Goal: Task Accomplishment & Management: Manage account settings

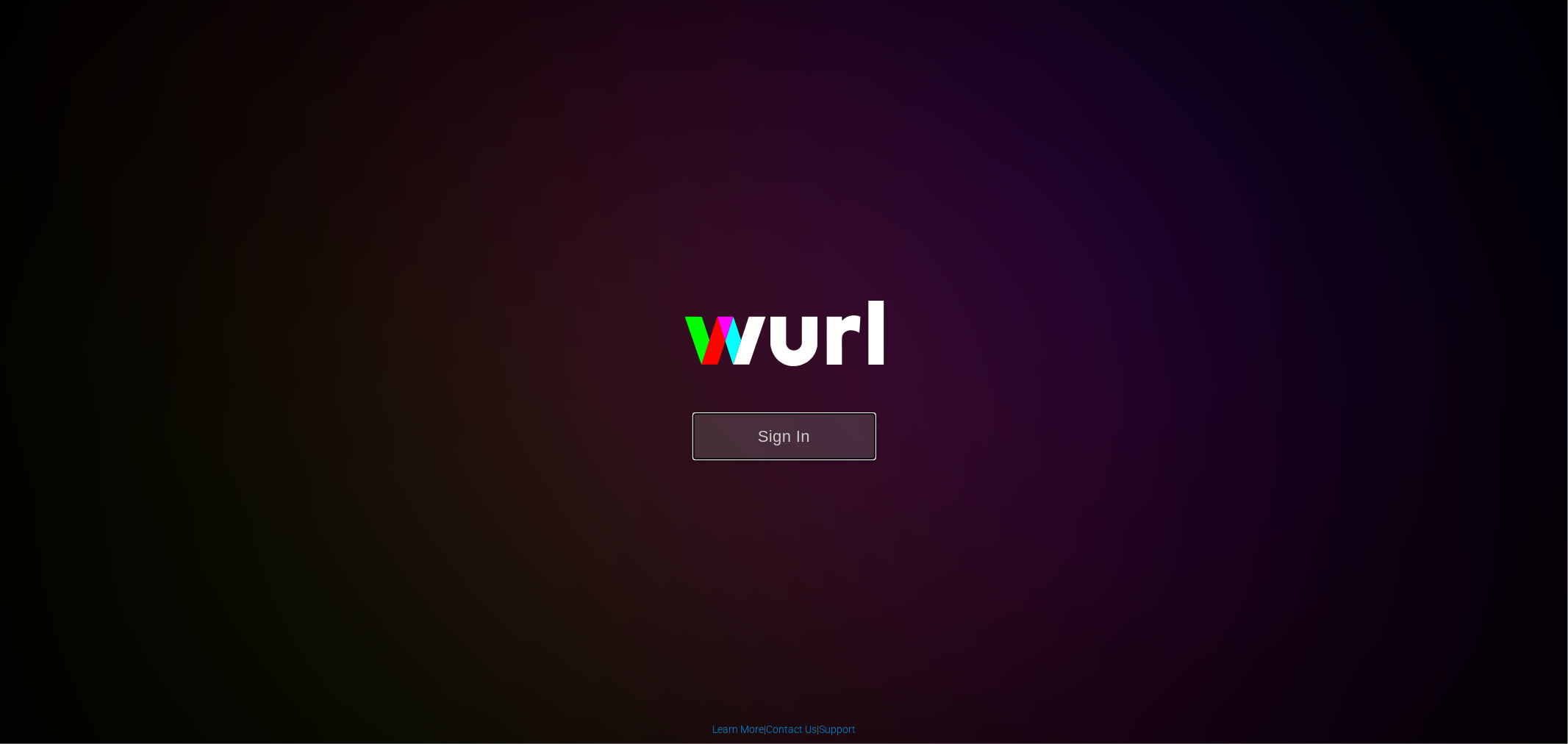
click at [776, 434] on button "Sign In" at bounding box center [784, 436] width 184 height 47
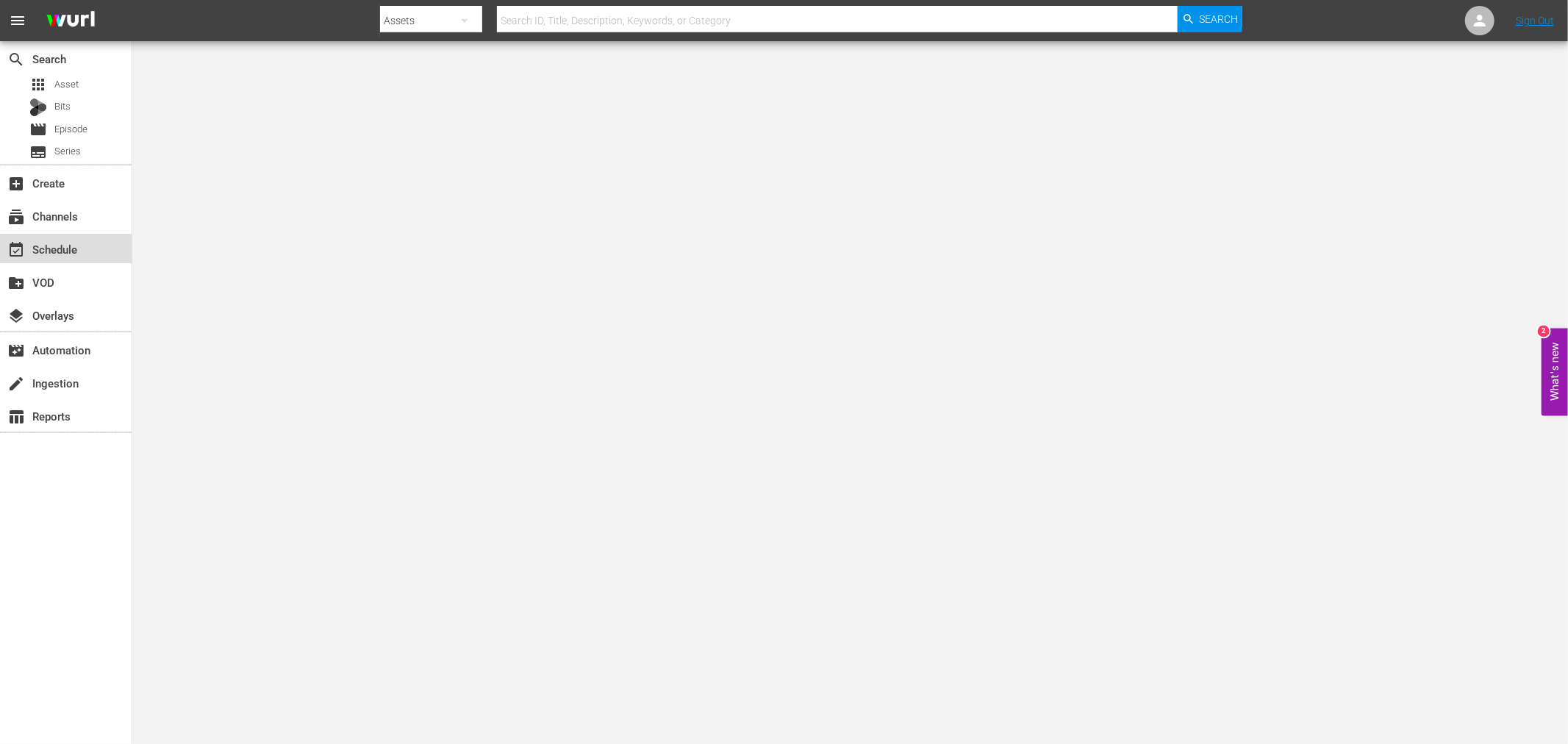
click at [68, 252] on div "event_available Schedule" at bounding box center [41, 247] width 82 height 14
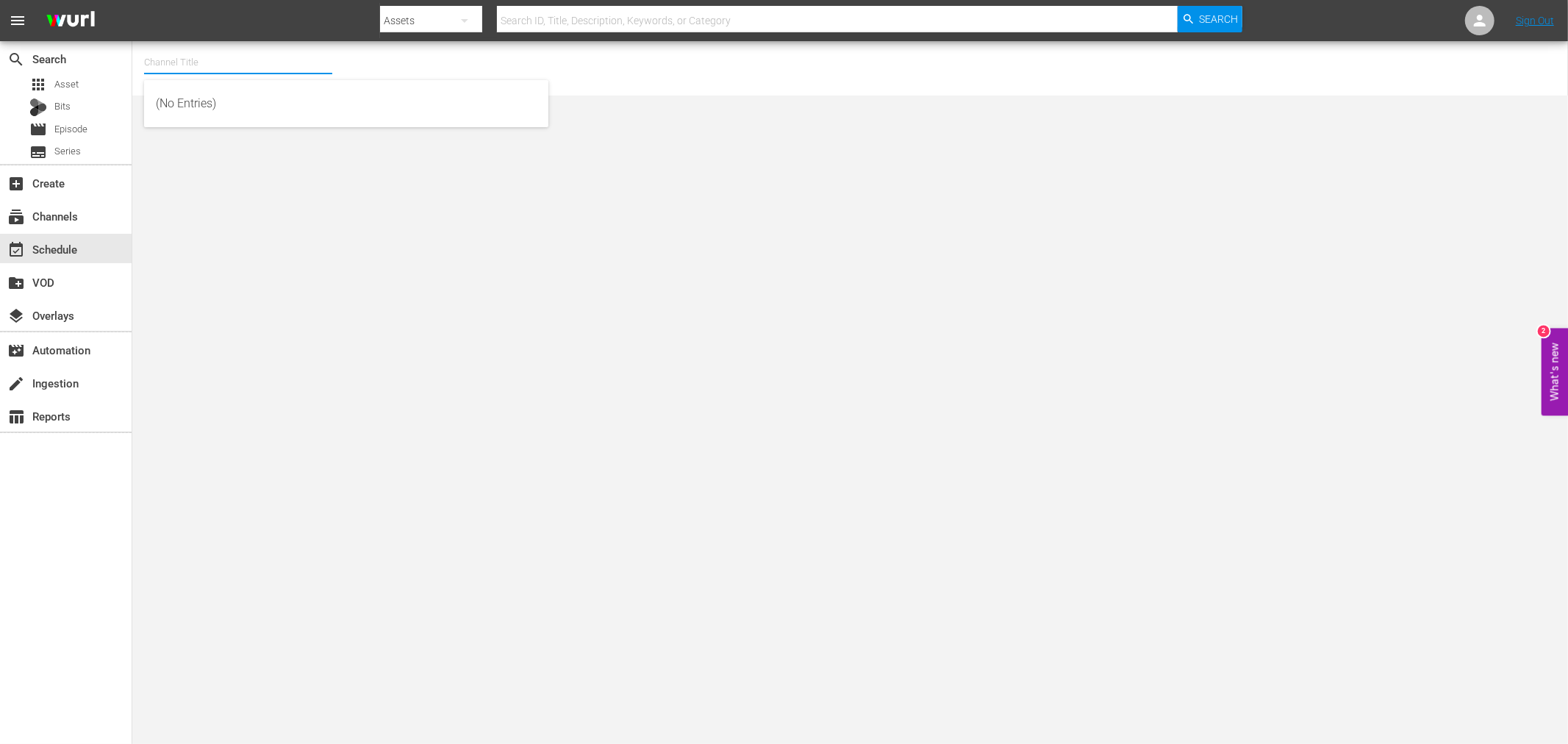
click at [185, 56] on input "text" at bounding box center [238, 63] width 188 height 35
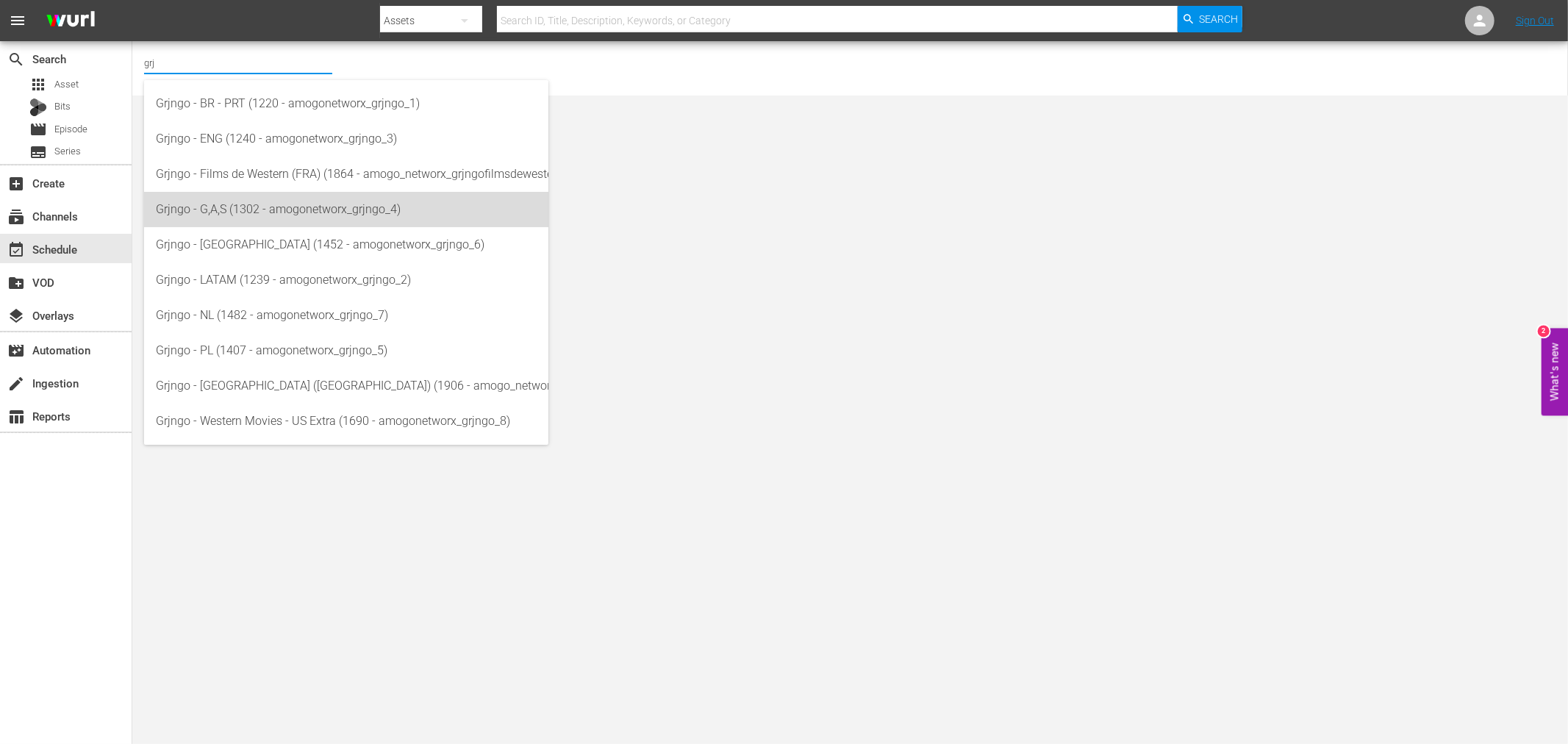
click at [246, 210] on div "Grjngo - G,A,S (1302 - amogonetworx_grjngo_4)" at bounding box center [346, 209] width 381 height 35
type input "Grjngo - G,A,S (1302 - amogonetworx_grjngo_4)"
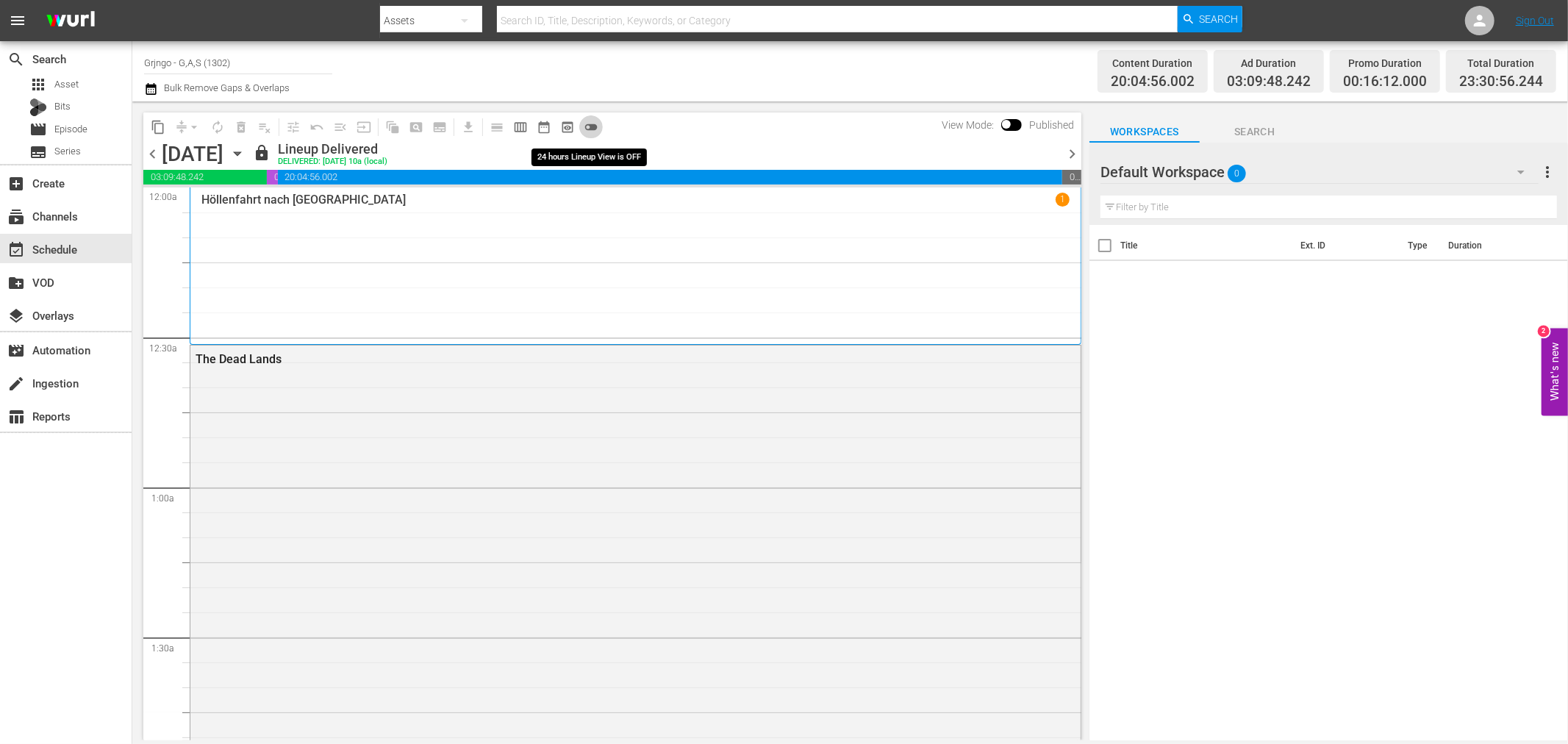
click at [590, 125] on span "toggle_off" at bounding box center [591, 127] width 15 height 15
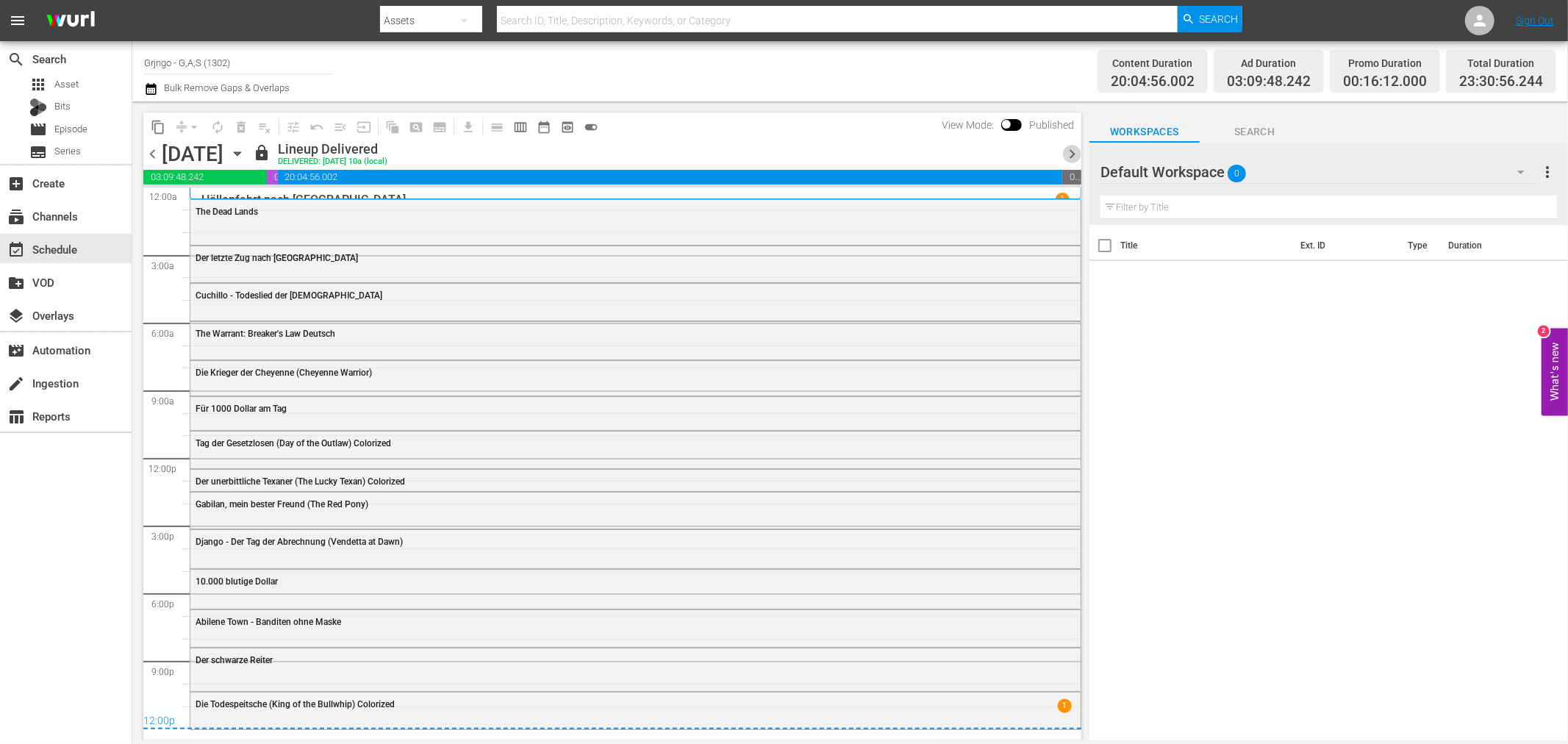
click at [1069, 149] on span "chevron_right" at bounding box center [1072, 154] width 18 height 18
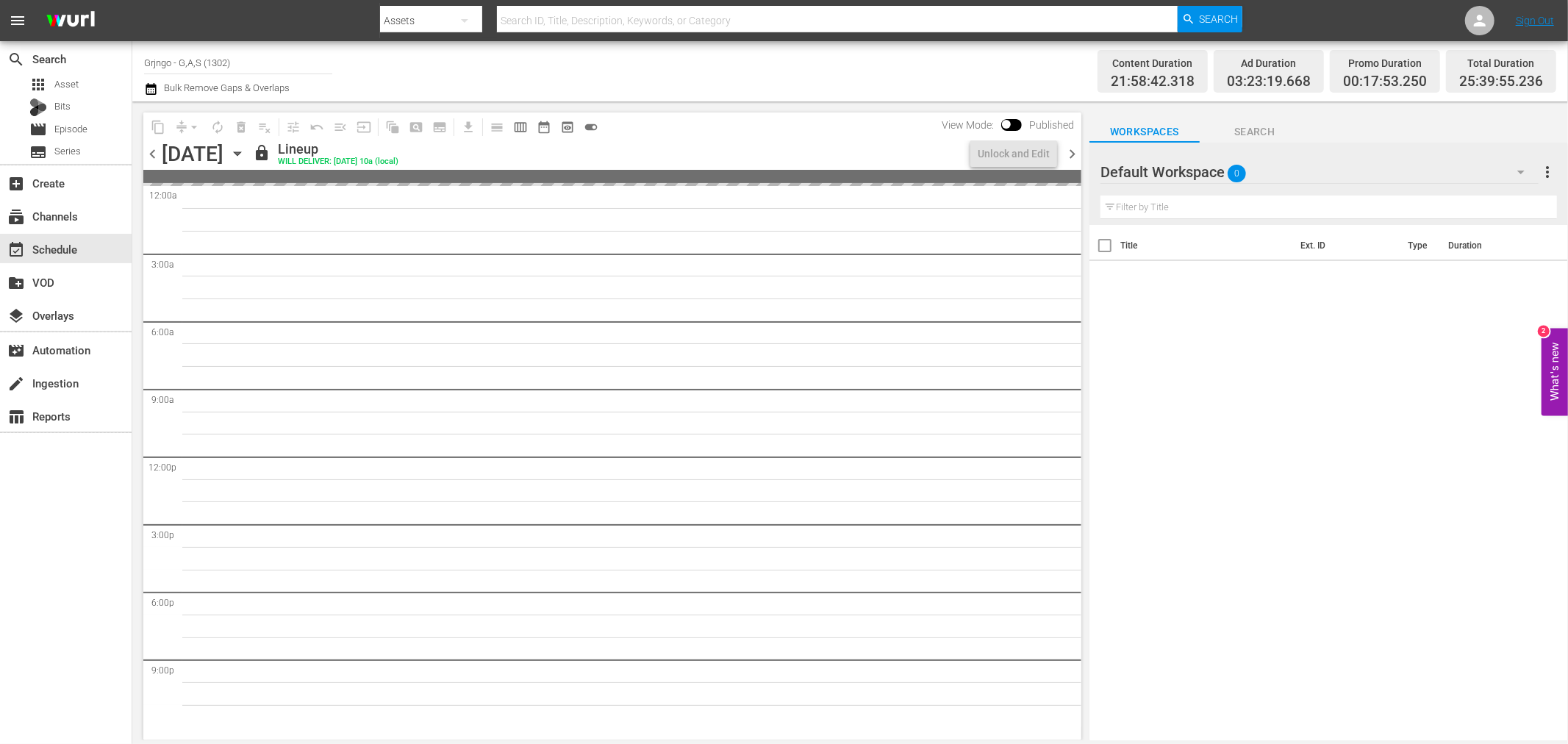
click at [1069, 149] on span "chevron_right" at bounding box center [1072, 154] width 18 height 18
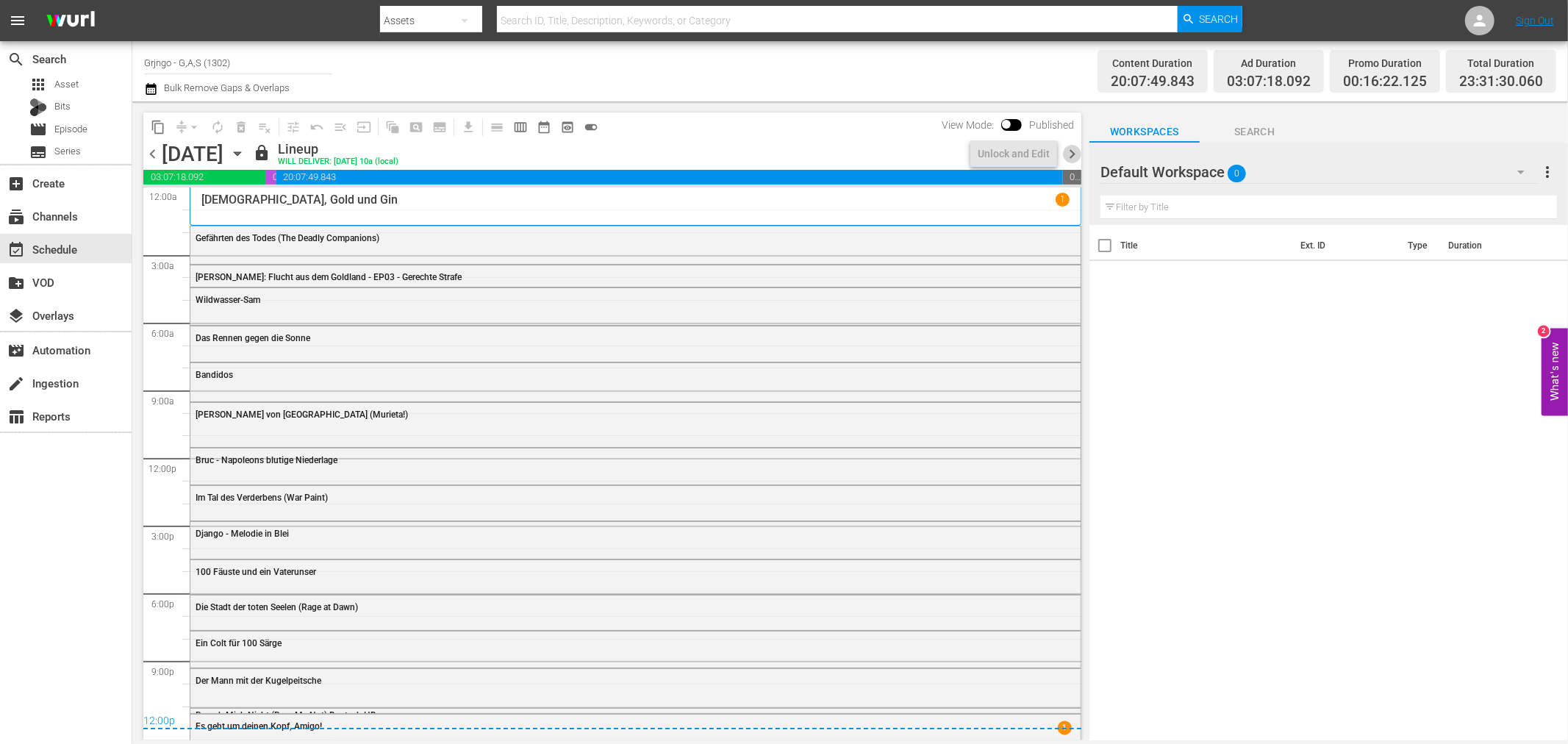
click at [1069, 149] on span "chevron_right" at bounding box center [1072, 154] width 18 height 18
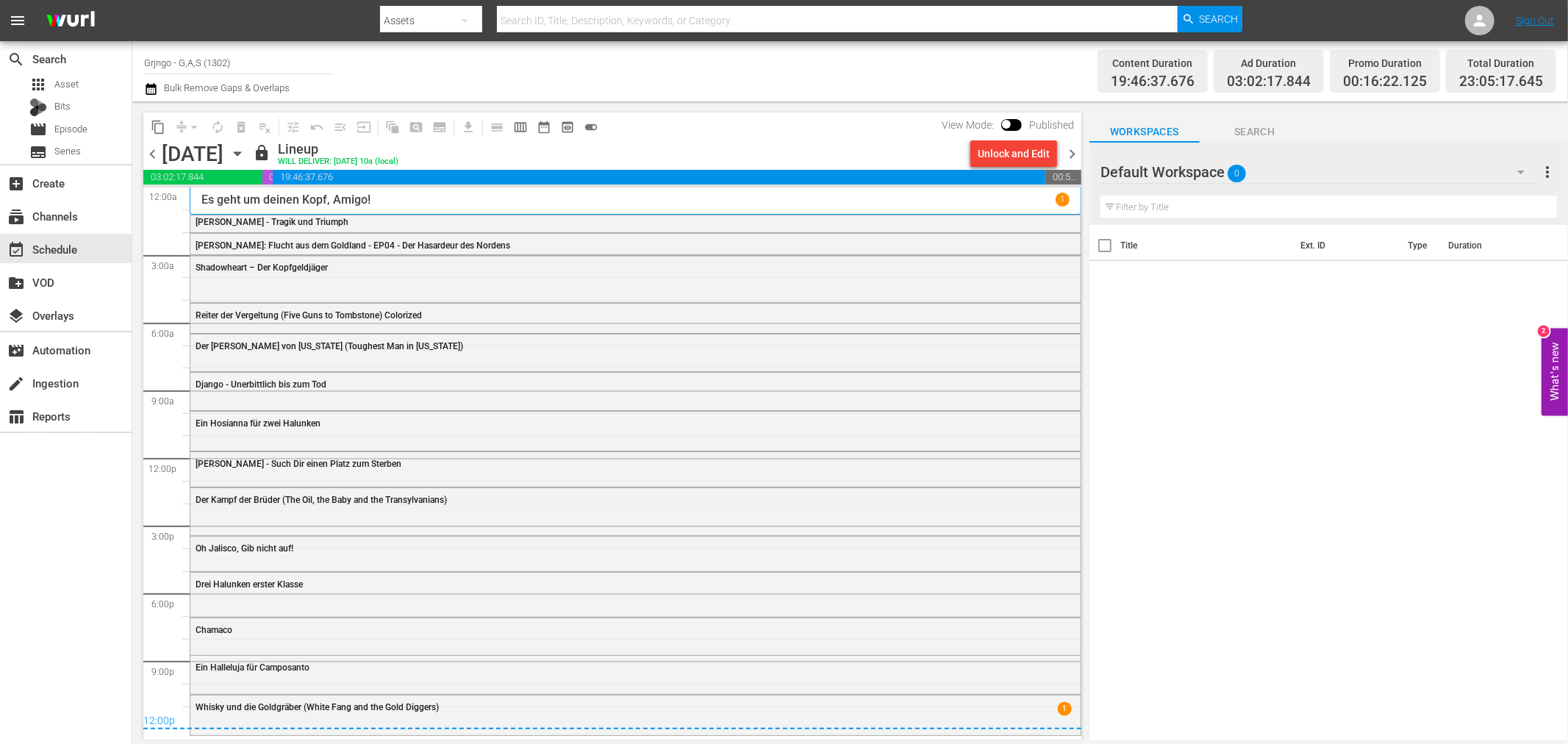
click at [1071, 148] on span "chevron_right" at bounding box center [1072, 154] width 18 height 18
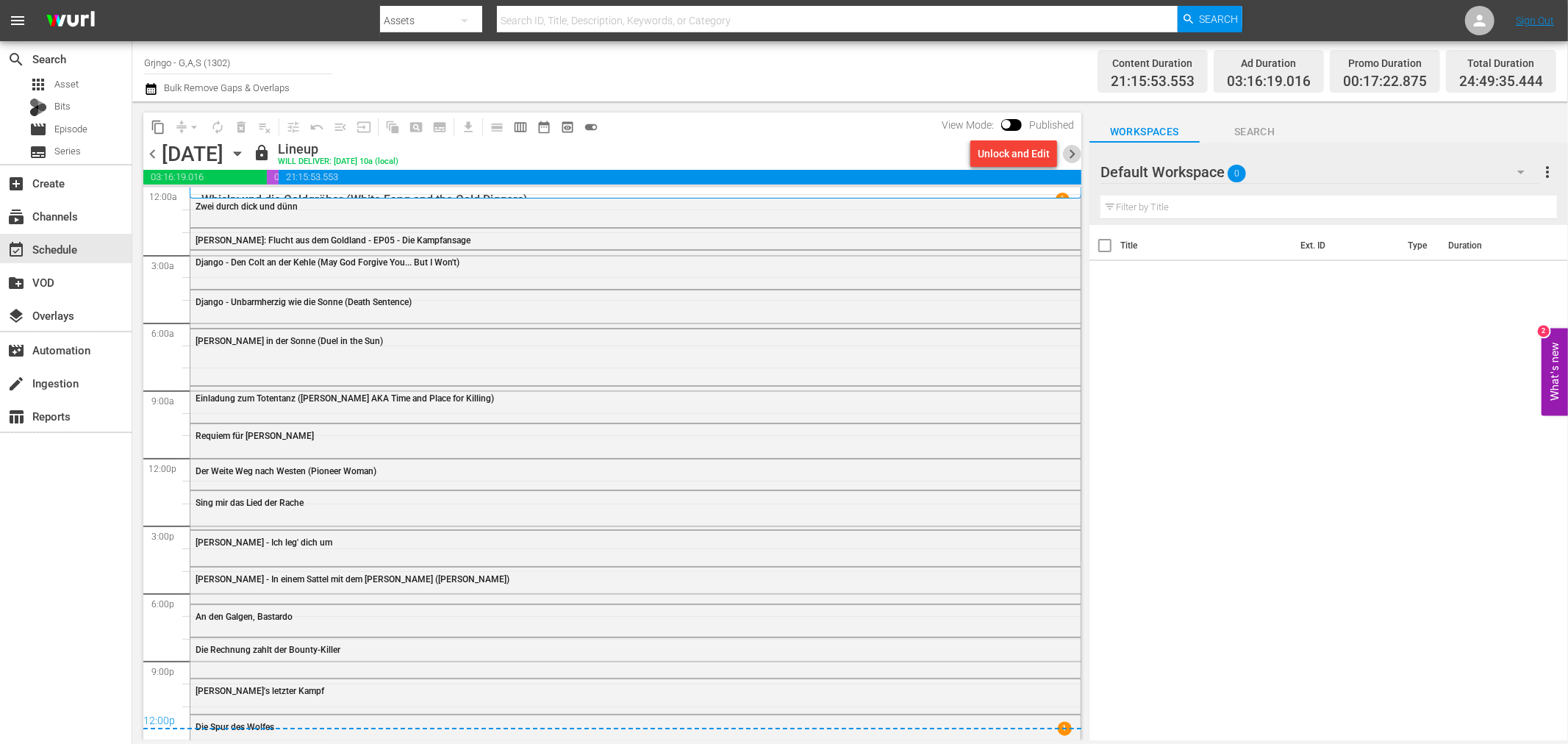
click at [1071, 148] on span "chevron_right" at bounding box center [1072, 154] width 18 height 18
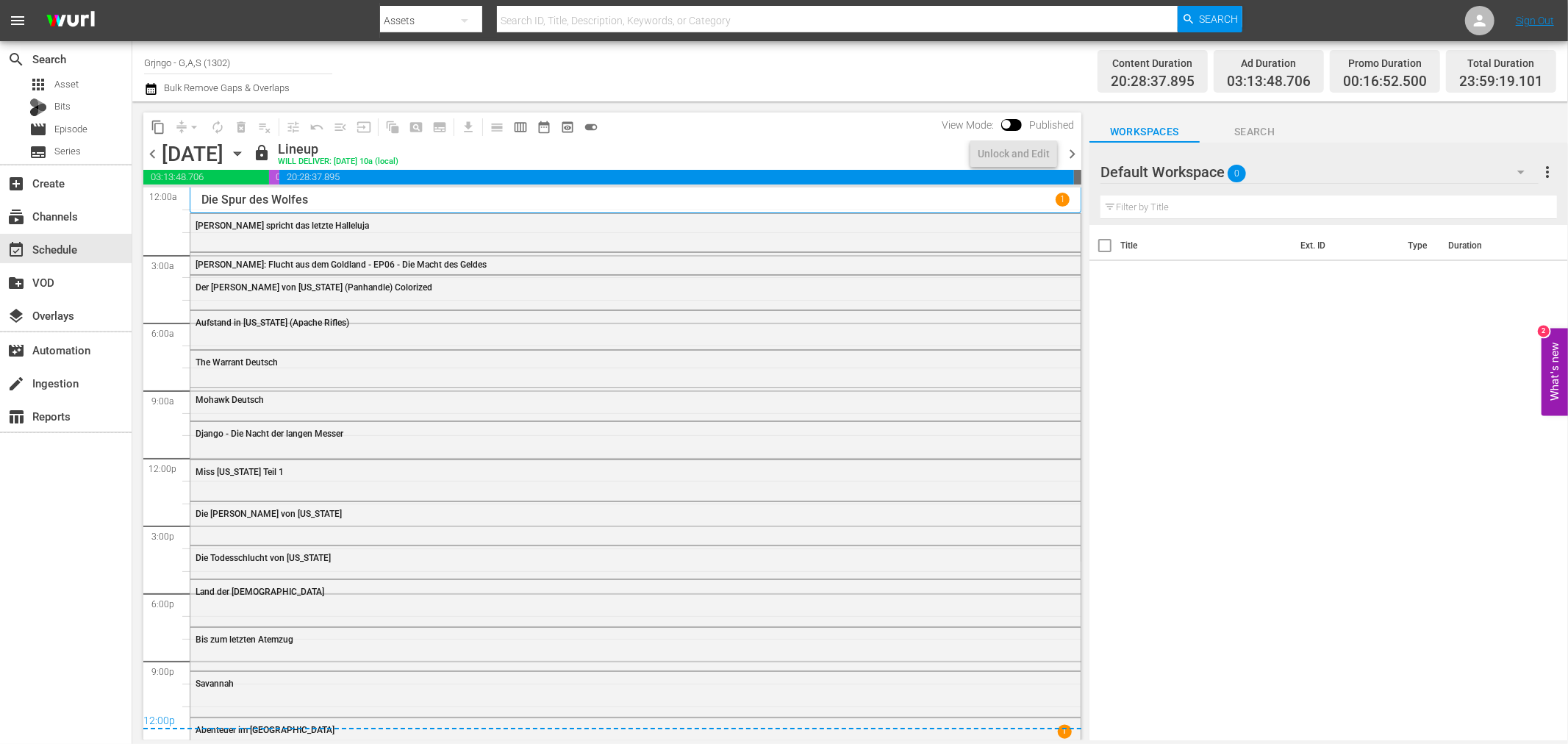
click at [1071, 148] on span "chevron_right" at bounding box center [1072, 154] width 18 height 18
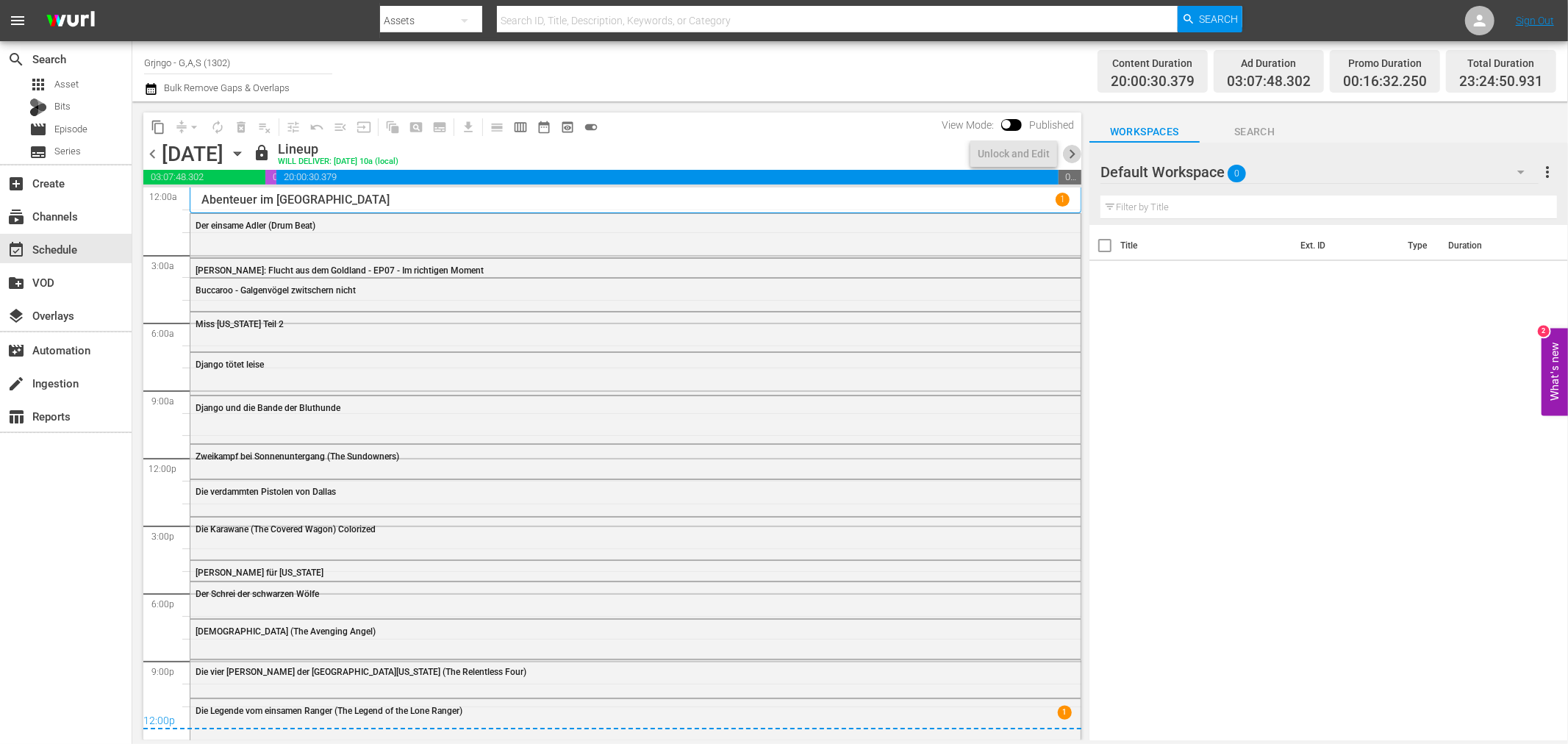
click at [1071, 148] on span "chevron_right" at bounding box center [1072, 154] width 18 height 18
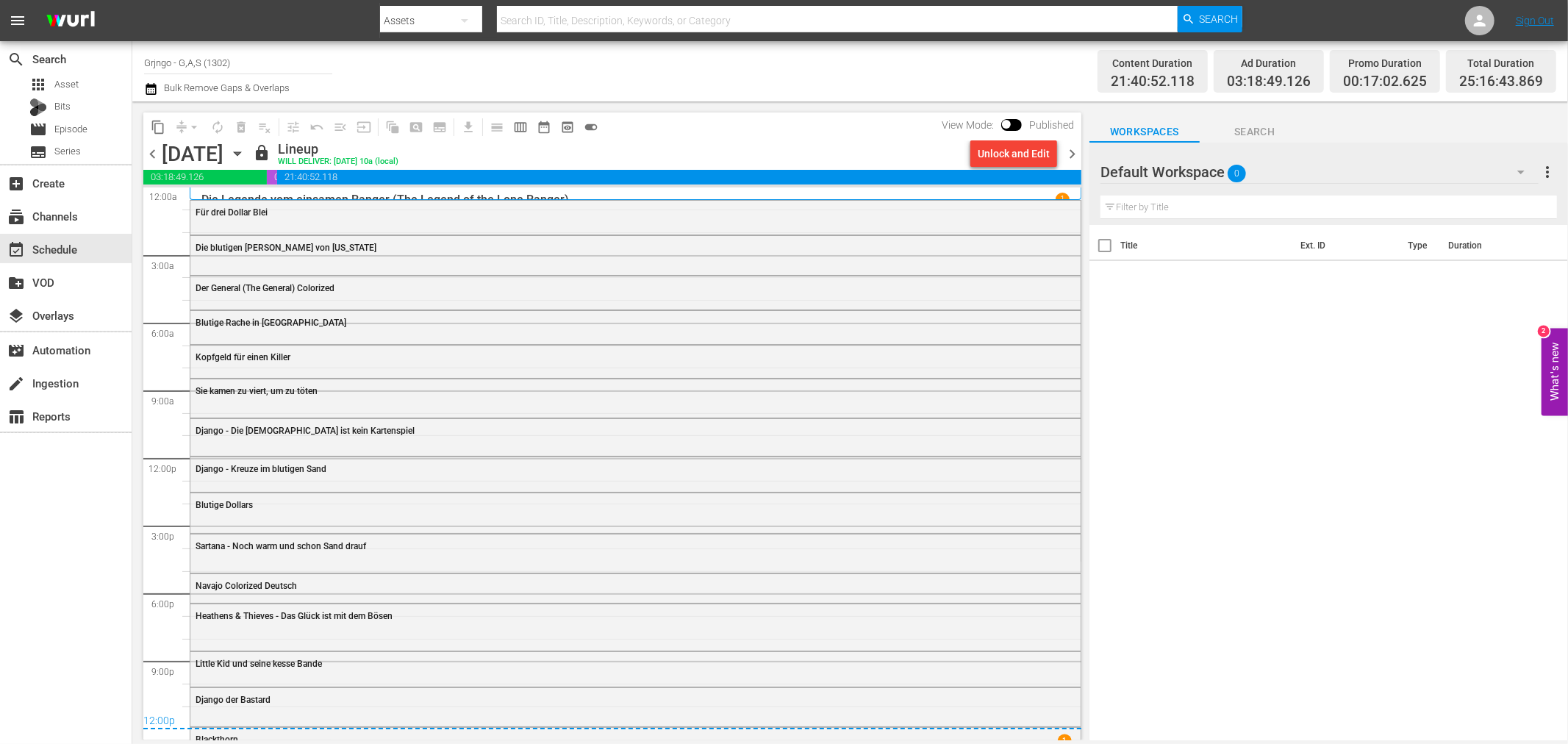
click at [152, 92] on icon "button" at bounding box center [151, 88] width 14 height 17
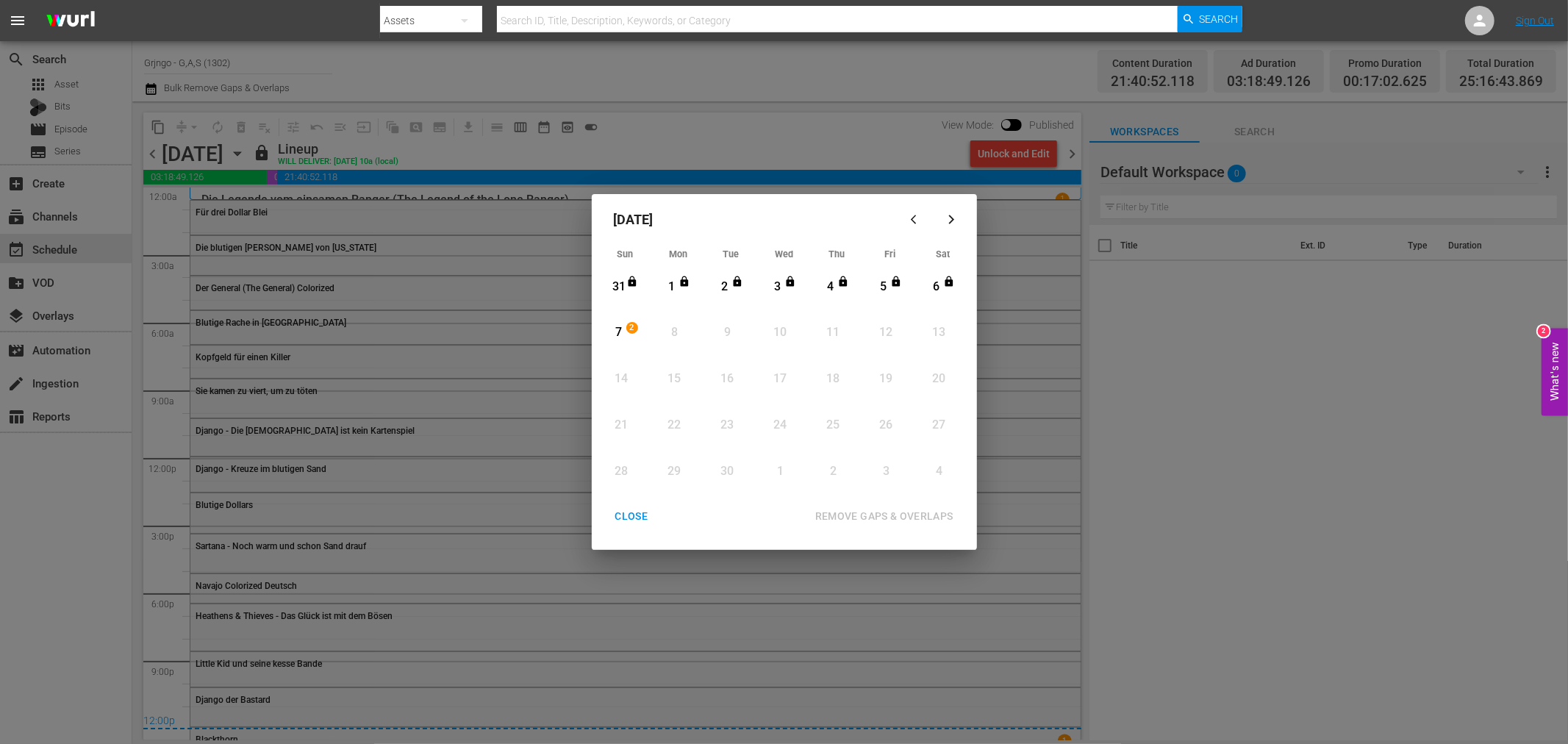
click at [625, 508] on div "CLOSE" at bounding box center [631, 516] width 56 height 18
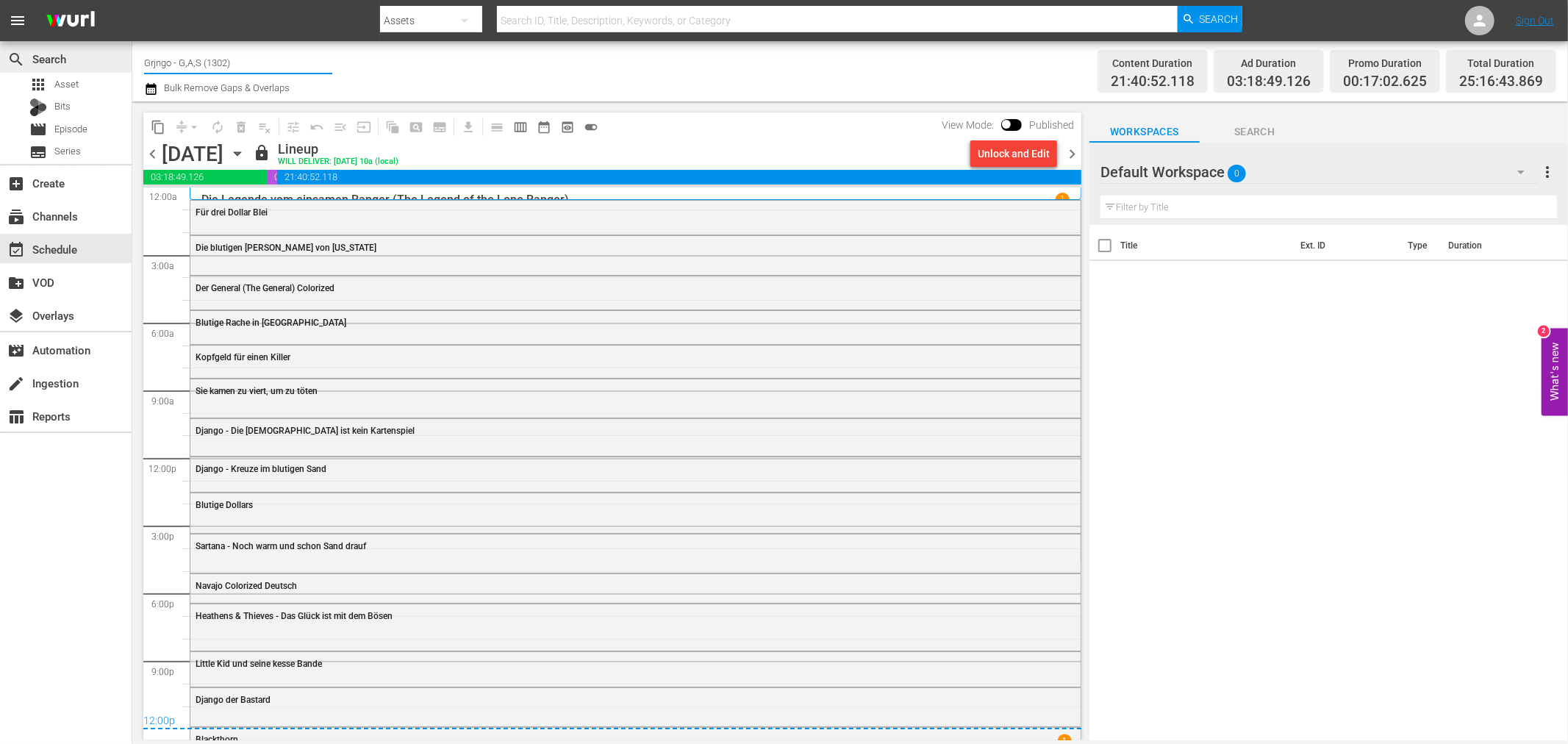
drag, startPoint x: 251, startPoint y: 54, endPoint x: 125, endPoint y: 63, distance: 126.3
click at [133, 0] on div "search Search apps Asset Bits movie Episode subtitles Series add_box Create sub…" at bounding box center [850, 0] width 1435 height 0
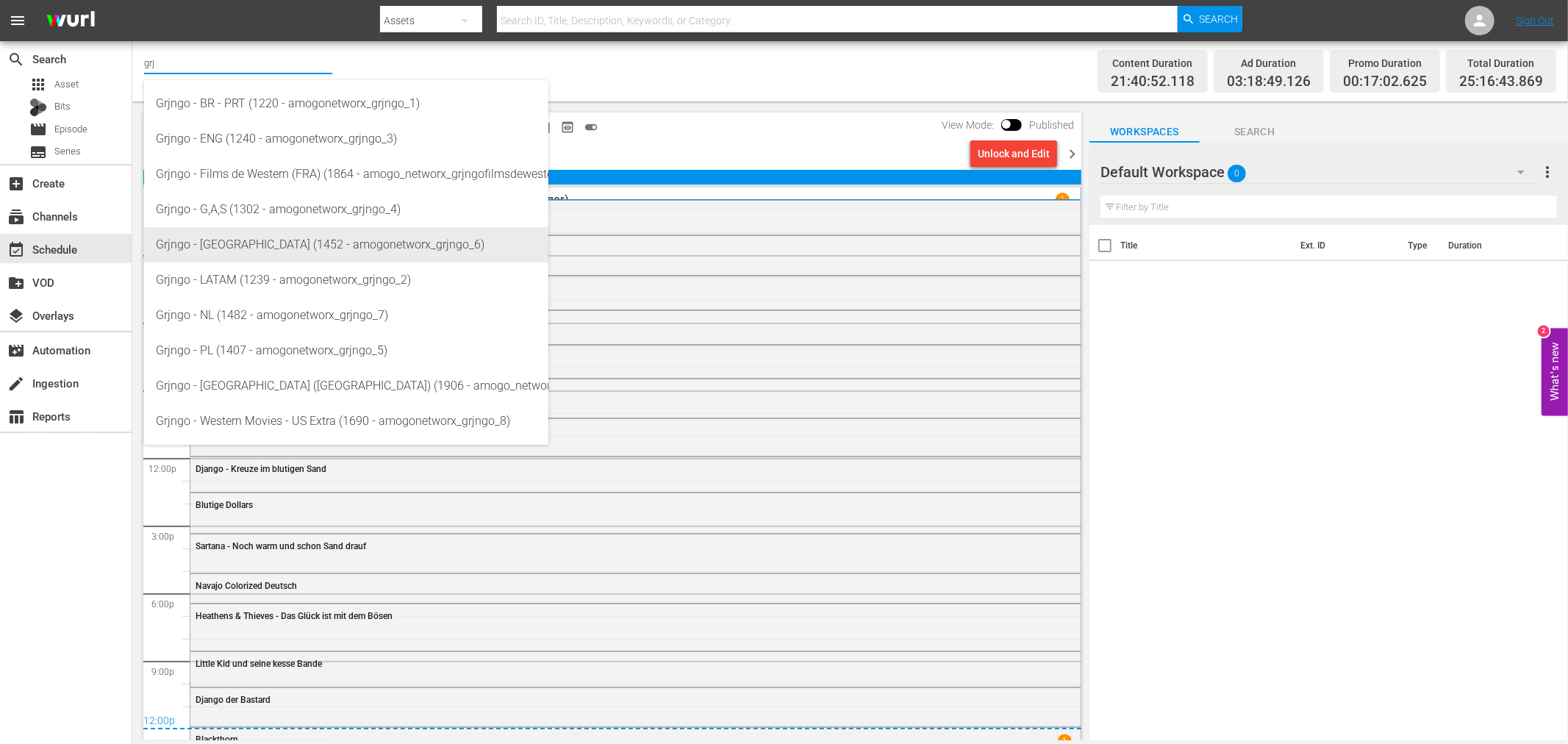
click at [267, 235] on div "Grjngo - ITA (1452 - amogonetworx_grjngo_6)" at bounding box center [346, 245] width 381 height 35
type input "Grjngo - ITA (1452 - amogonetworx_grjngo_6)"
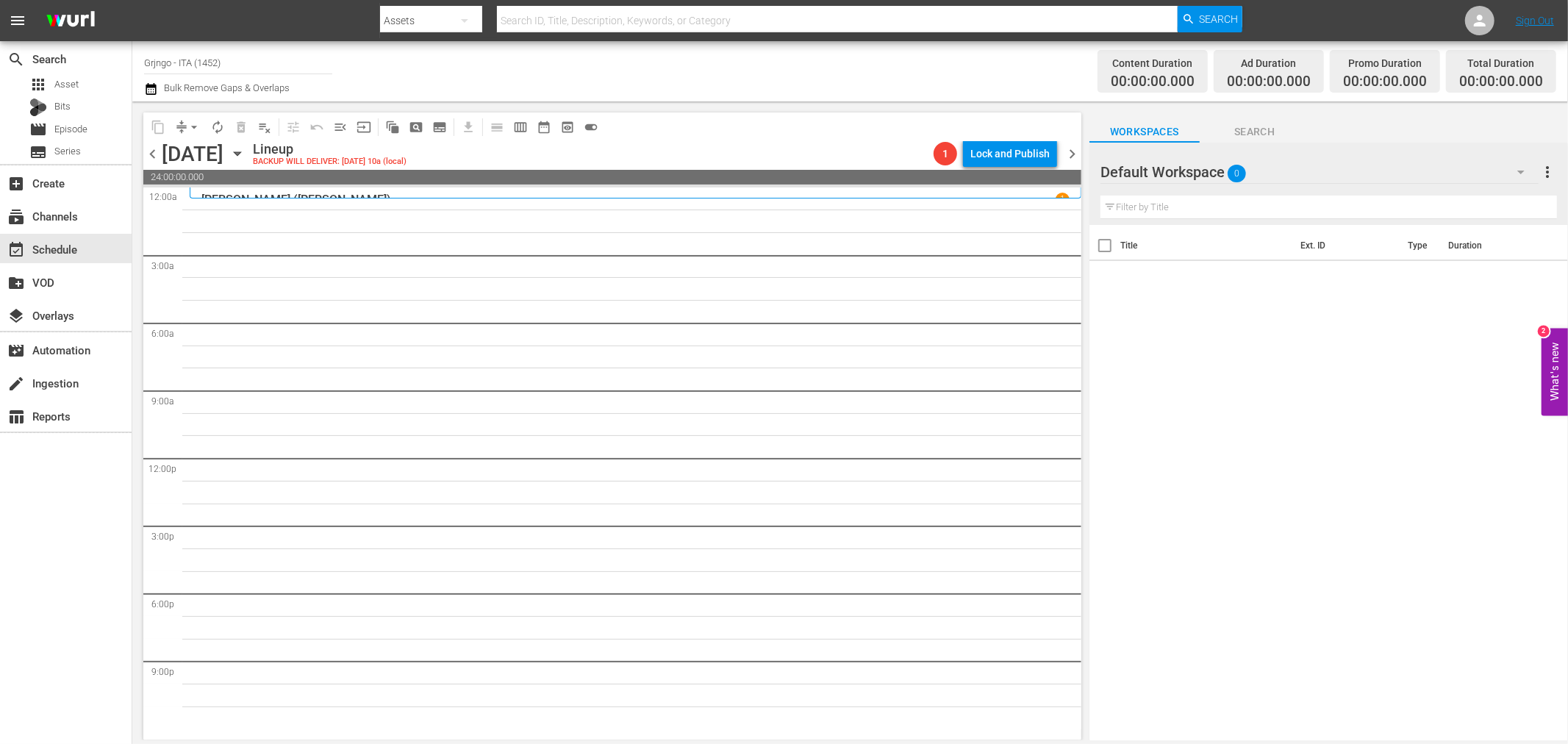
click at [1516, 168] on icon "button" at bounding box center [1521, 172] width 17 height 17
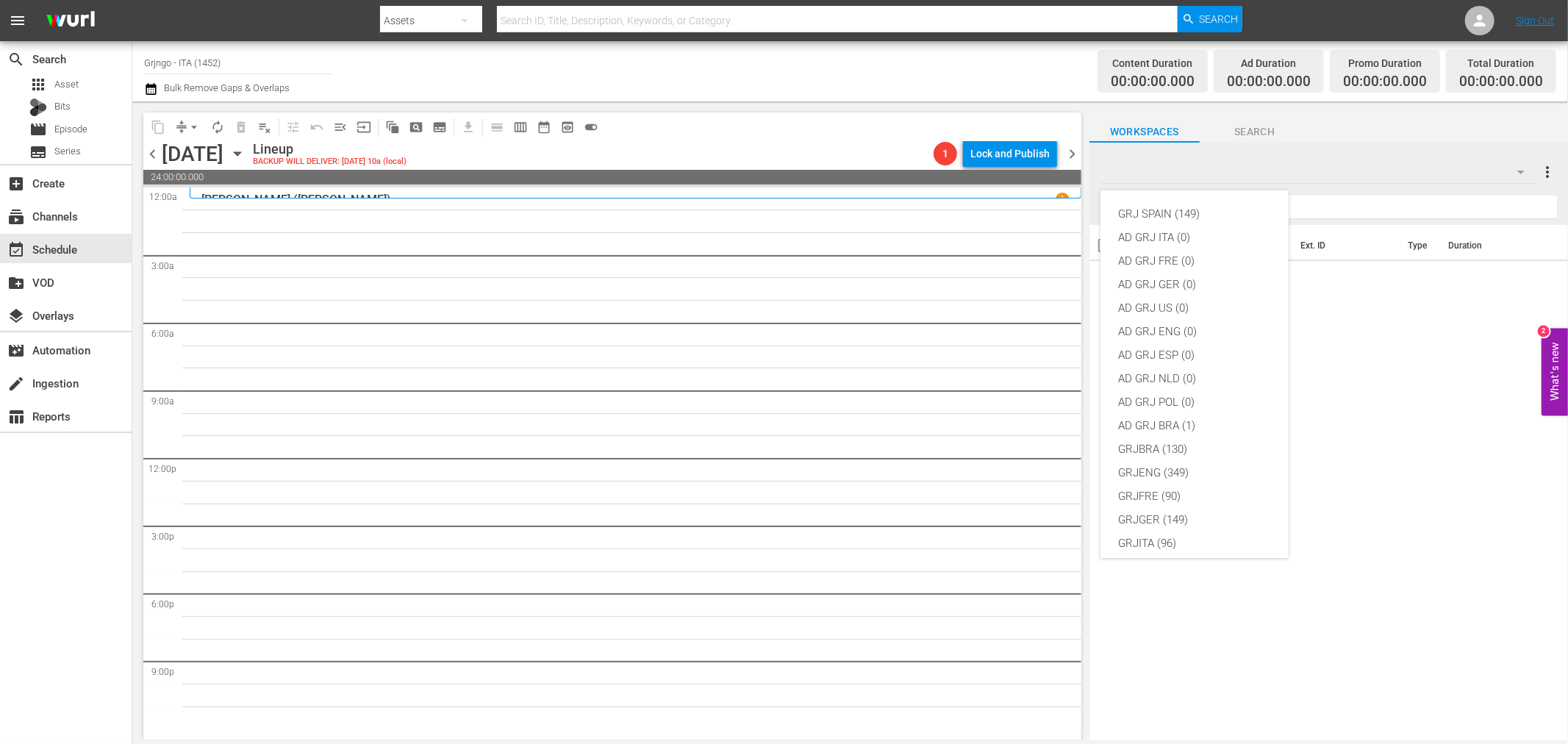
scroll to position [127, 0]
click at [1183, 419] on div "GRJITA (96)" at bounding box center [1194, 416] width 153 height 23
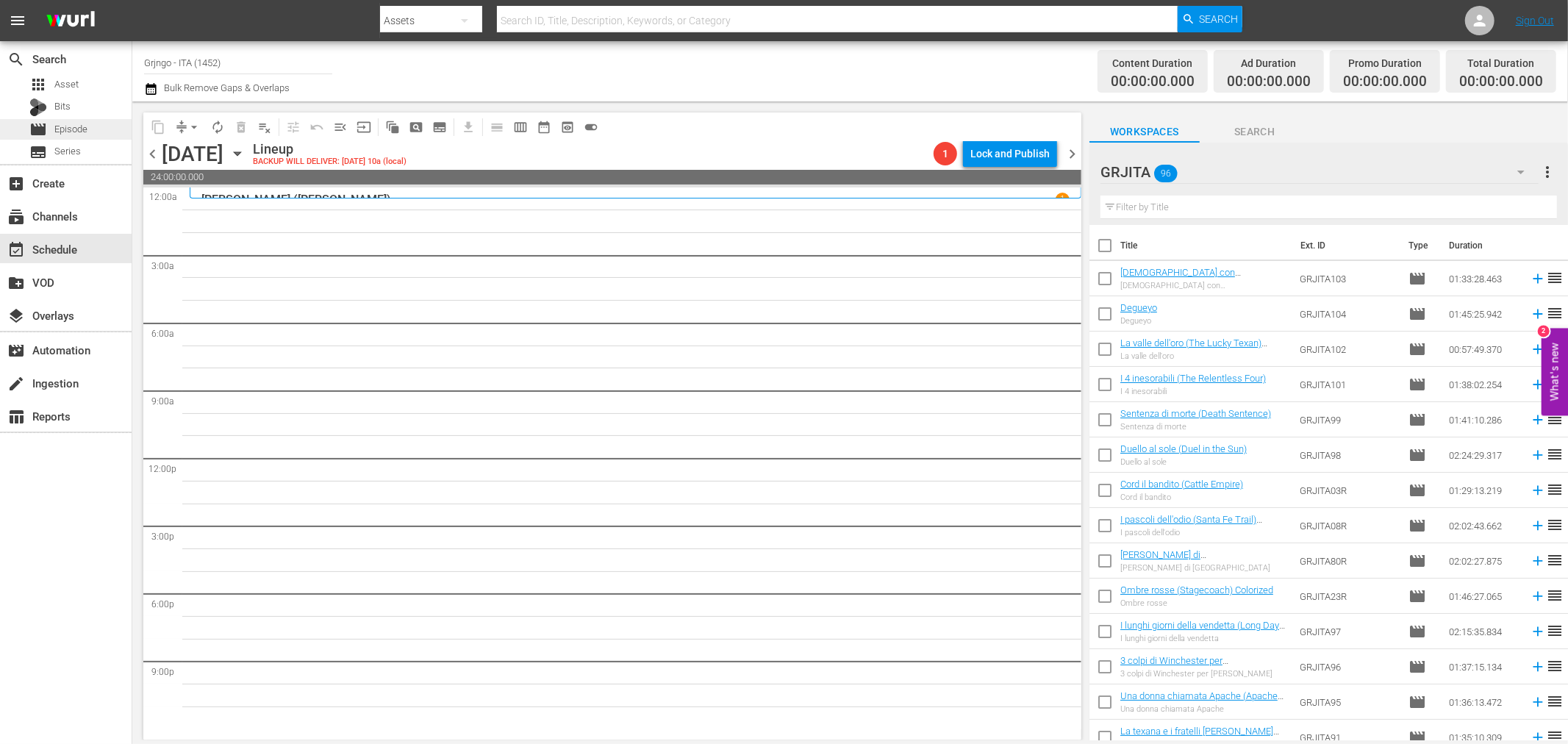
click at [92, 125] on div "movie Episode" at bounding box center [66, 129] width 132 height 20
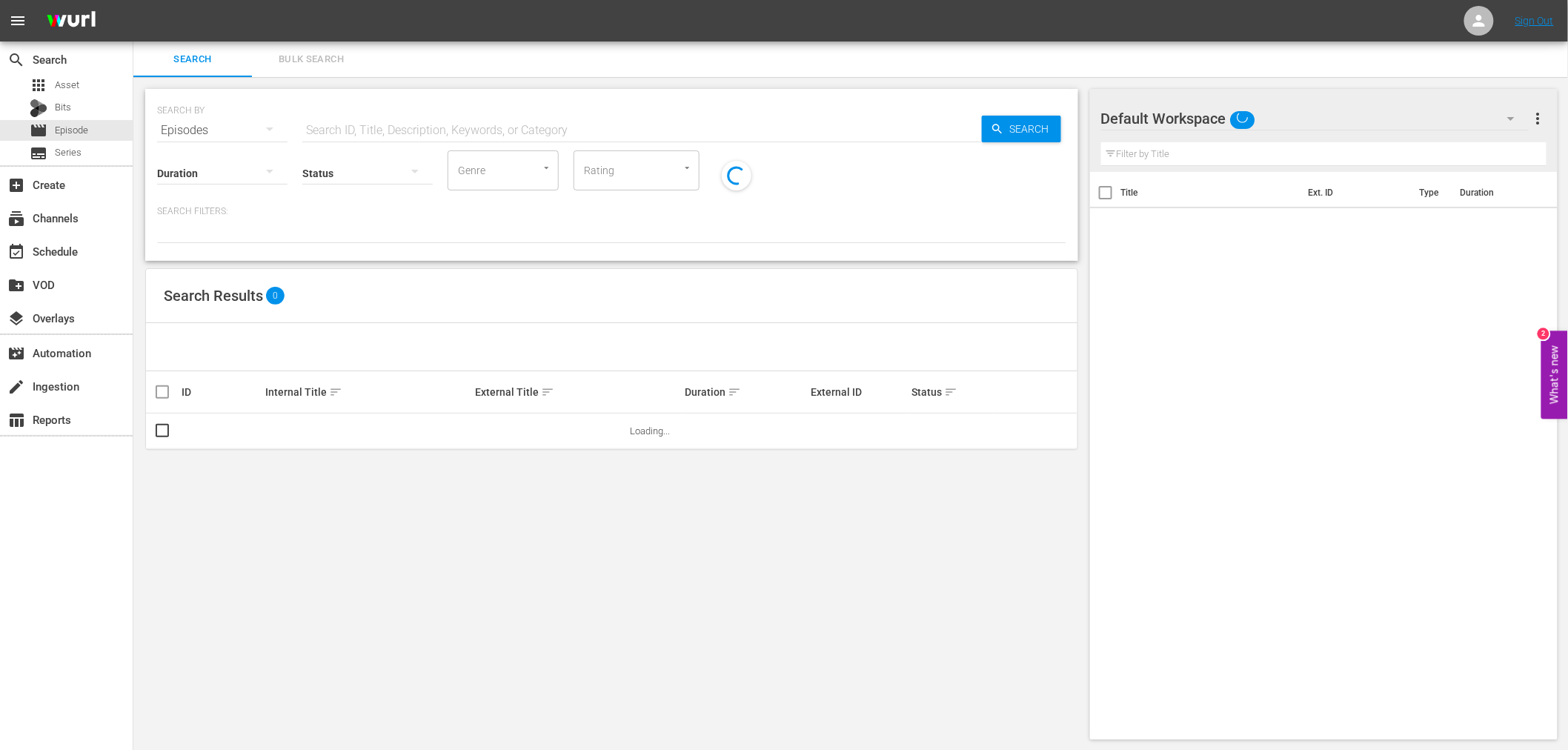
click at [345, 128] on input "text" at bounding box center [642, 130] width 680 height 36
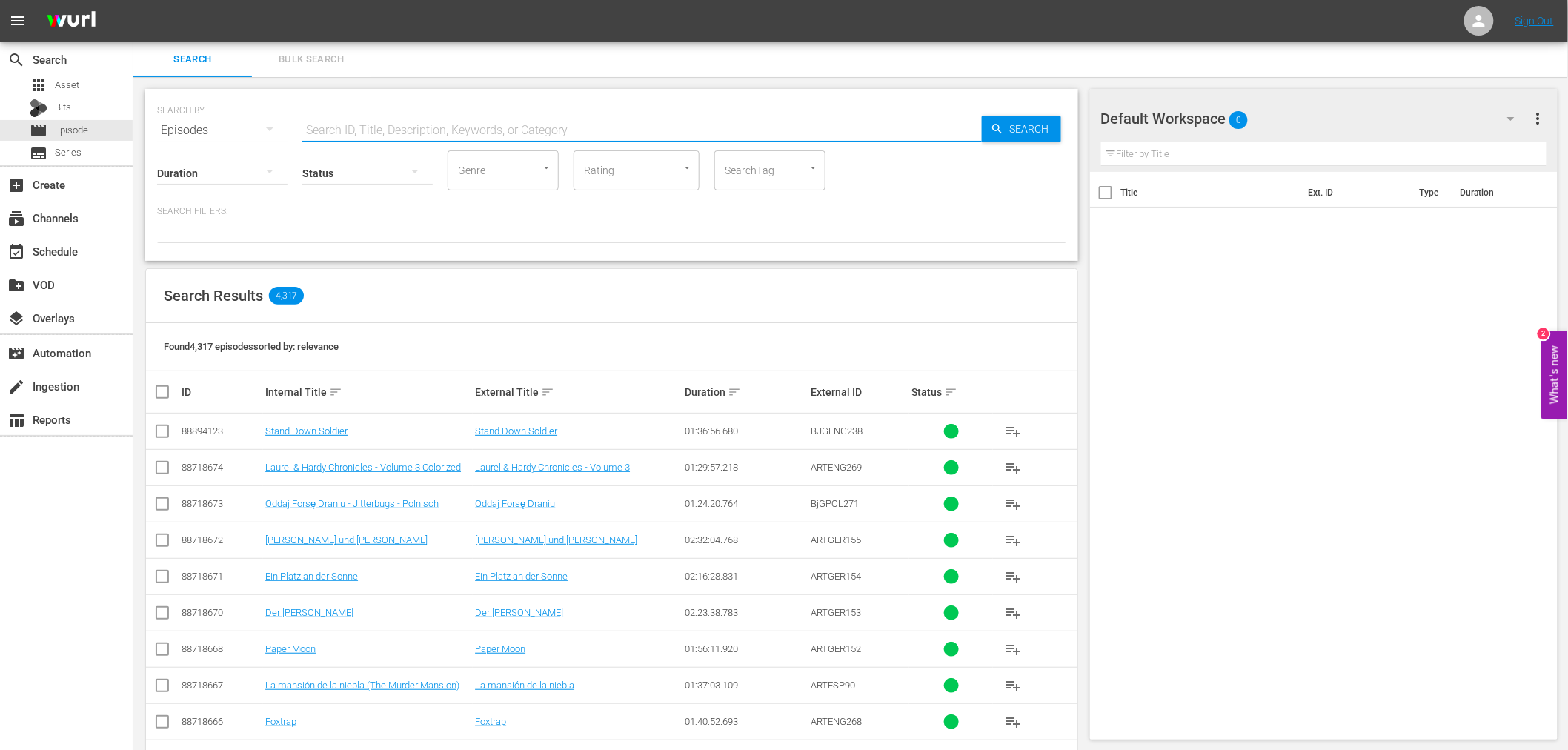
paste input "I 4 inesorabili"
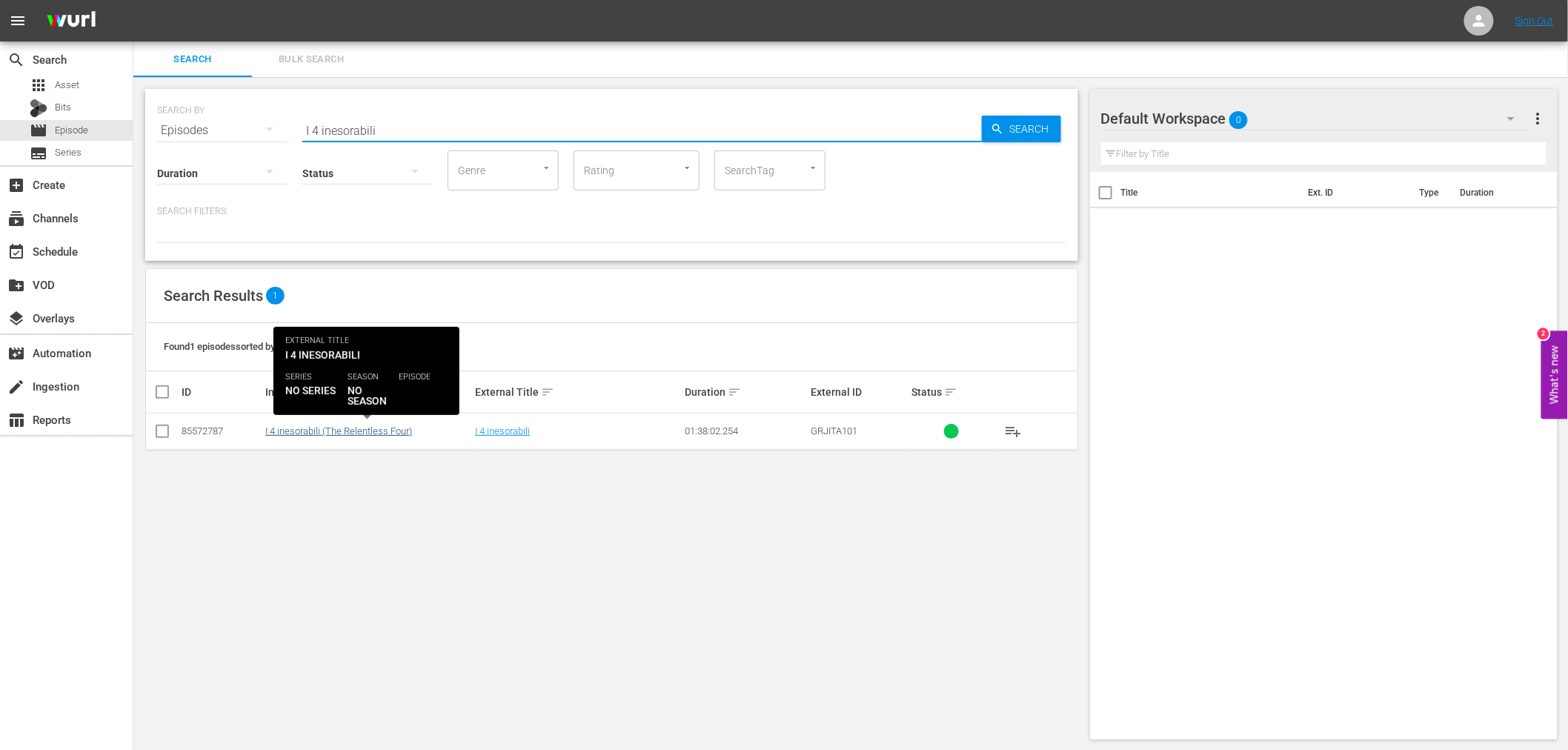
type input "I 4 inesorabili"
click at [380, 431] on link "I 4 inesorabili (The Relentless Four)" at bounding box center [338, 430] width 147 height 11
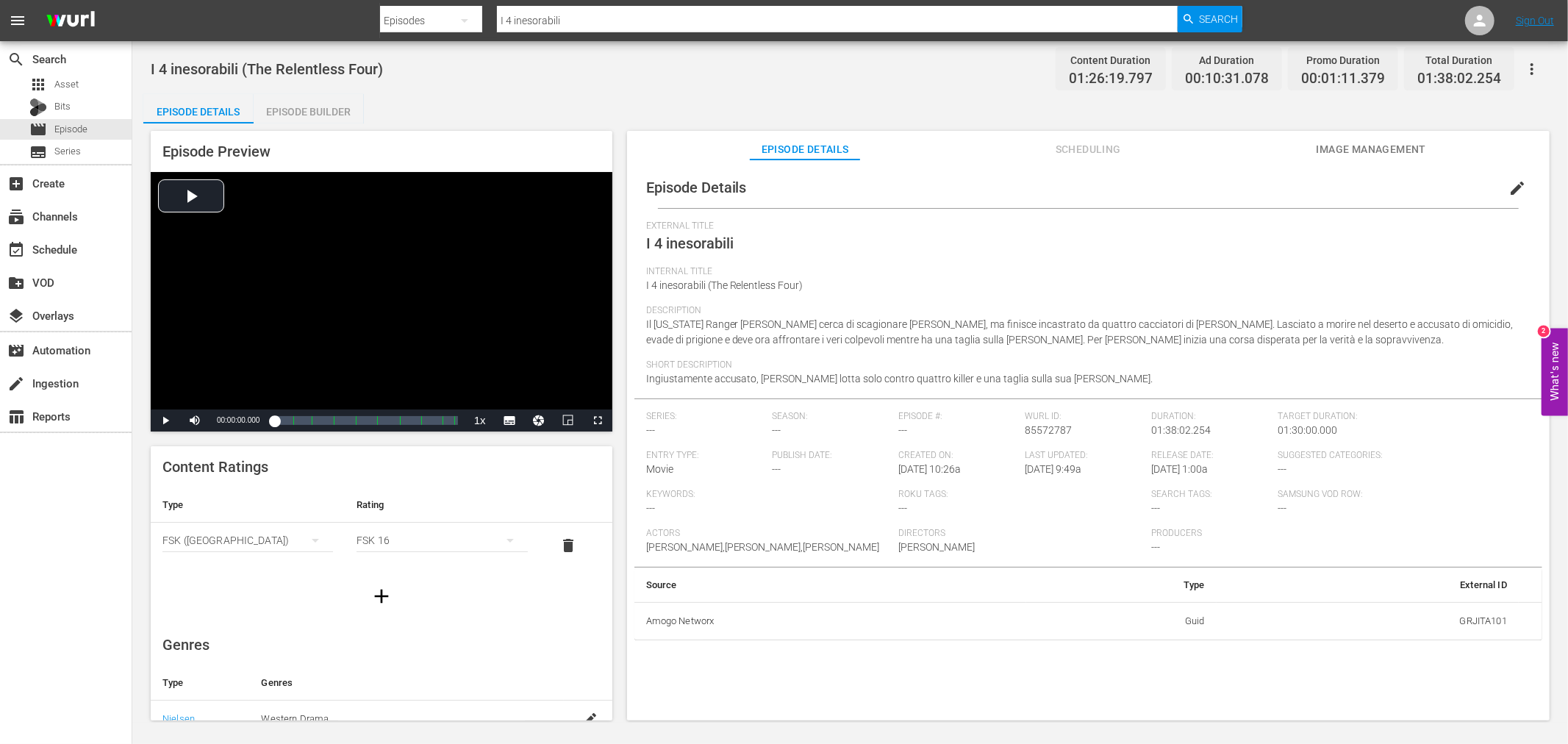
click at [295, 116] on div "Episode Builder" at bounding box center [309, 111] width 110 height 35
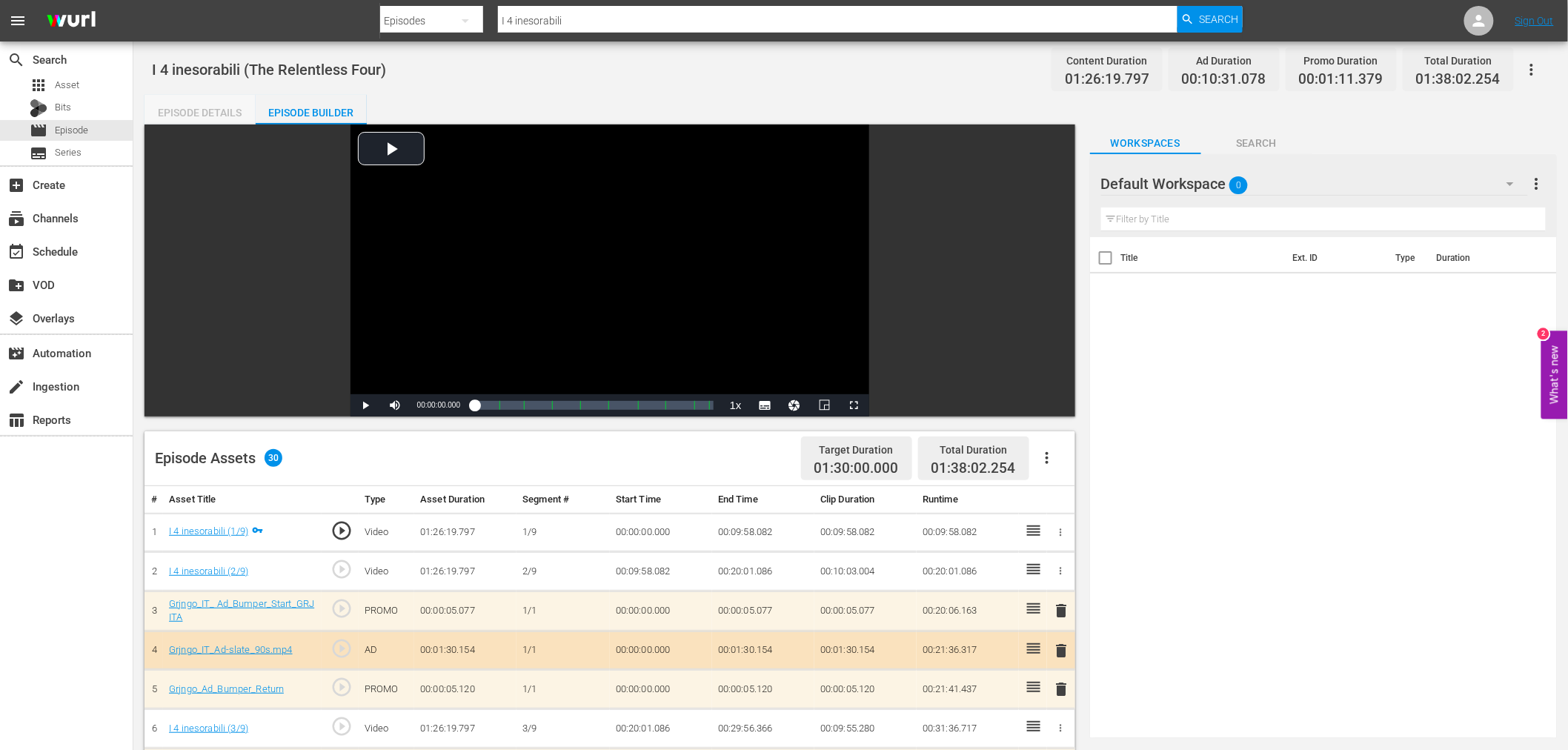
click at [194, 106] on div "Episode Details" at bounding box center [200, 112] width 111 height 36
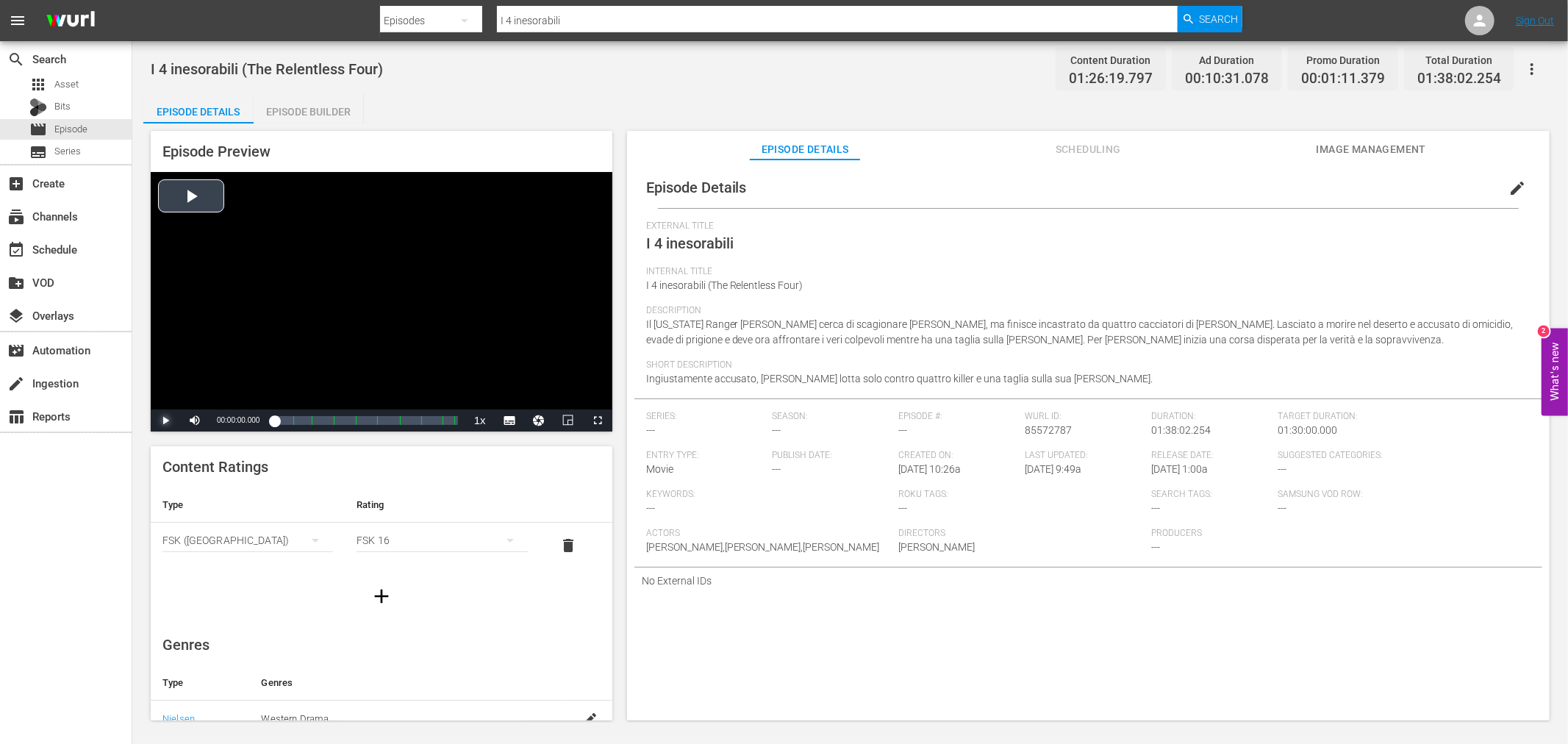
click at [166, 420] on span "Video Player" at bounding box center [166, 420] width 0 height 0
click at [195, 420] on span "Video Player" at bounding box center [195, 420] width 0 height 0
click at [166, 420] on span "Video Player" at bounding box center [166, 420] width 0 height 0
drag, startPoint x: 280, startPoint y: 419, endPoint x: 288, endPoint y: 420, distance: 8.1
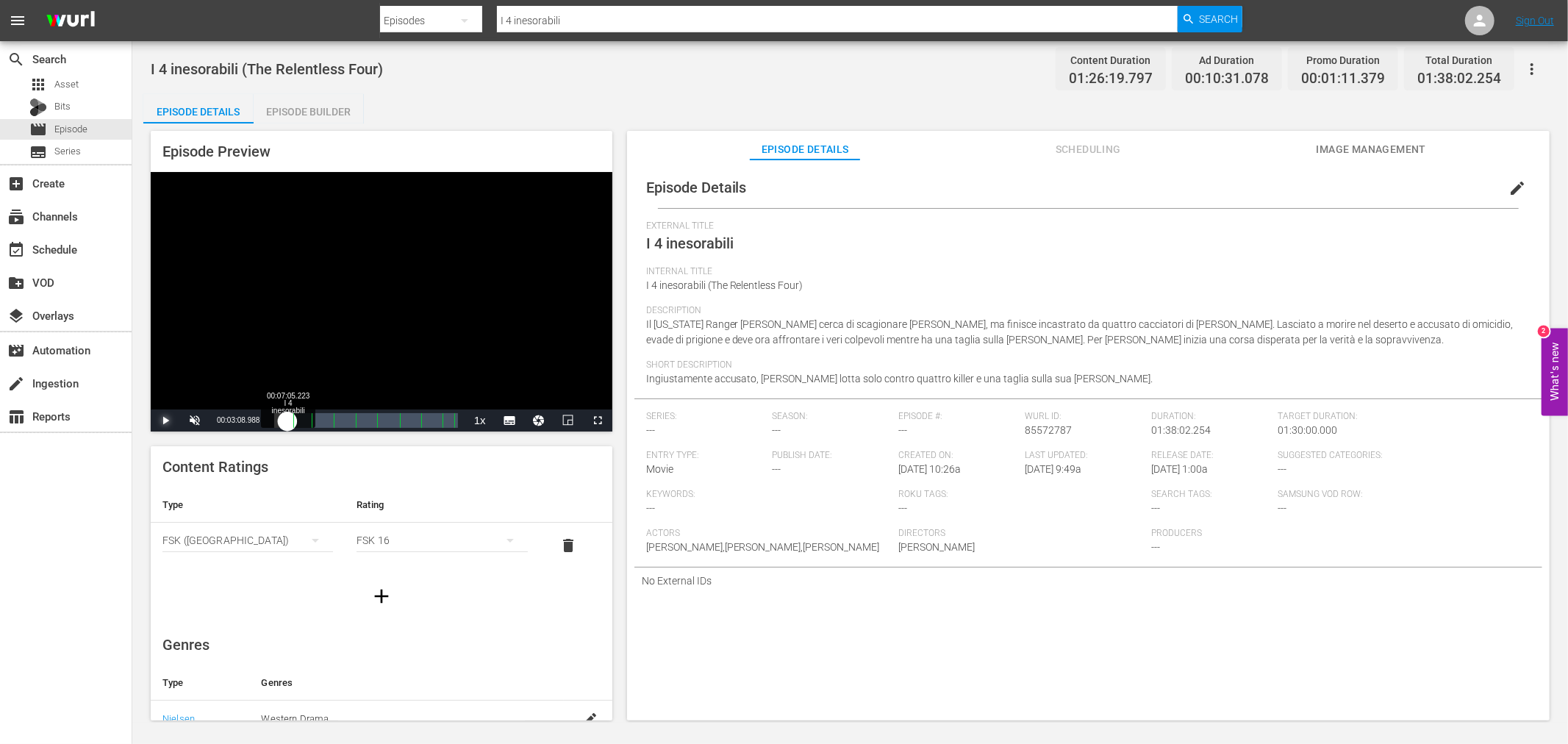
click at [288, 420] on div "00:01:02.804" at bounding box center [281, 421] width 14 height 15
click at [281, 419] on div "00:07:14.282" at bounding box center [277, 421] width 7 height 15
click at [278, 419] on div "00:03:08.232" at bounding box center [276, 421] width 4 height 15
drag, startPoint x: 279, startPoint y: 422, endPoint x: 303, endPoint y: 422, distance: 24.0
click at [303, 422] on div "00:00:00.000" at bounding box center [288, 421] width 29 height 15
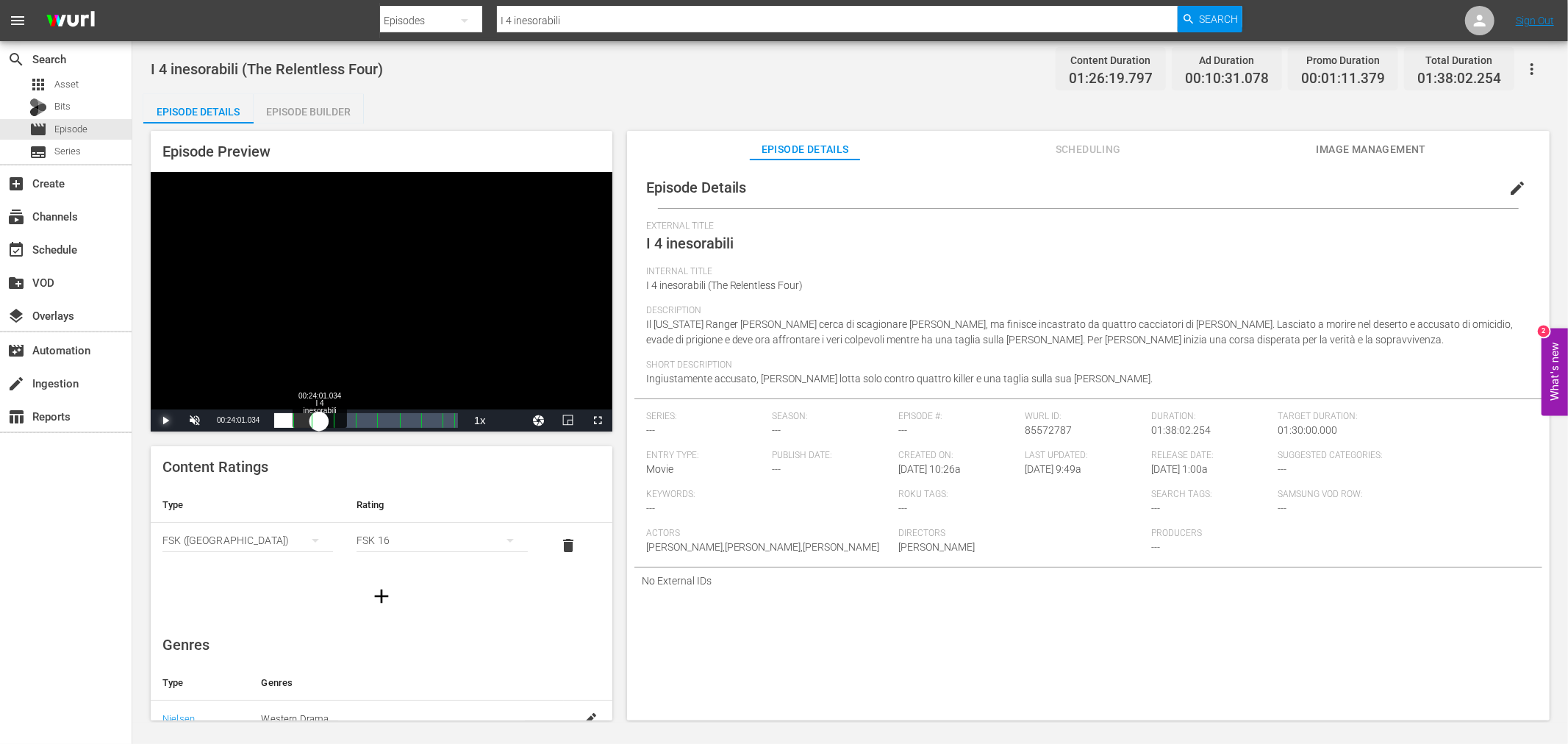
drag, startPoint x: 303, startPoint y: 419, endPoint x: 319, endPoint y: 421, distance: 16.1
click at [319, 421] on div "00:00:00.000" at bounding box center [297, 421] width 45 height 15
drag, startPoint x: 319, startPoint y: 422, endPoint x: 340, endPoint y: 422, distance: 21.0
click at [340, 422] on div "00:00:58.957" at bounding box center [307, 421] width 66 height 15
click at [341, 422] on div "00:32:06.188" at bounding box center [308, 421] width 68 height 15
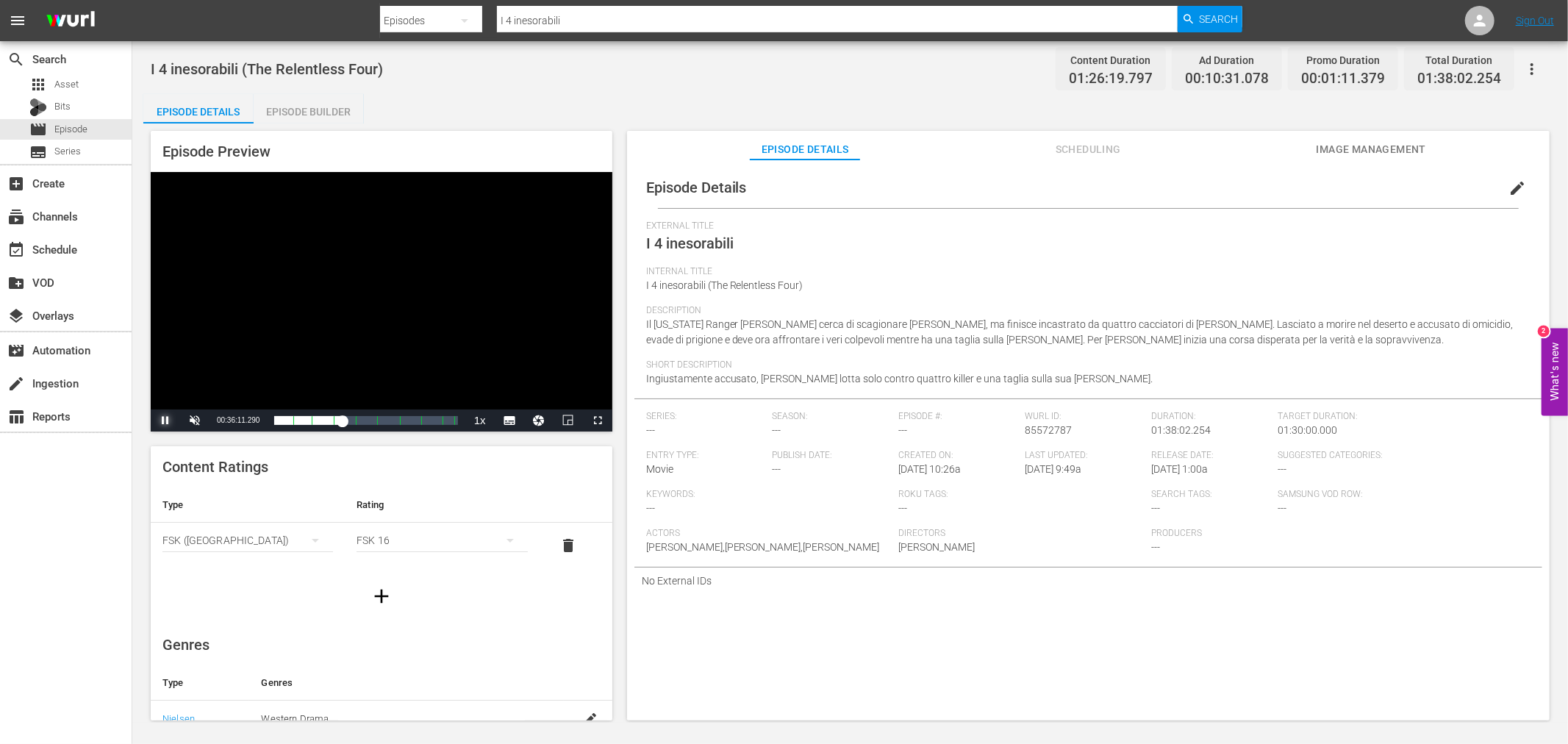
click at [166, 420] on span "Video Player" at bounding box center [166, 420] width 0 height 0
drag, startPoint x: 339, startPoint y: 422, endPoint x: 233, endPoint y: 430, distance: 106.3
click at [209, 427] on div "Pause Unmute 55% Current Time 00:36:11.718 / Duration 01:26:19.707 Loaded : 39.…" at bounding box center [381, 420] width 462 height 22
click at [166, 420] on span "Video Player" at bounding box center [166, 420] width 0 height 0
click at [60, 249] on div "event_available Schedule" at bounding box center [41, 247] width 82 height 14
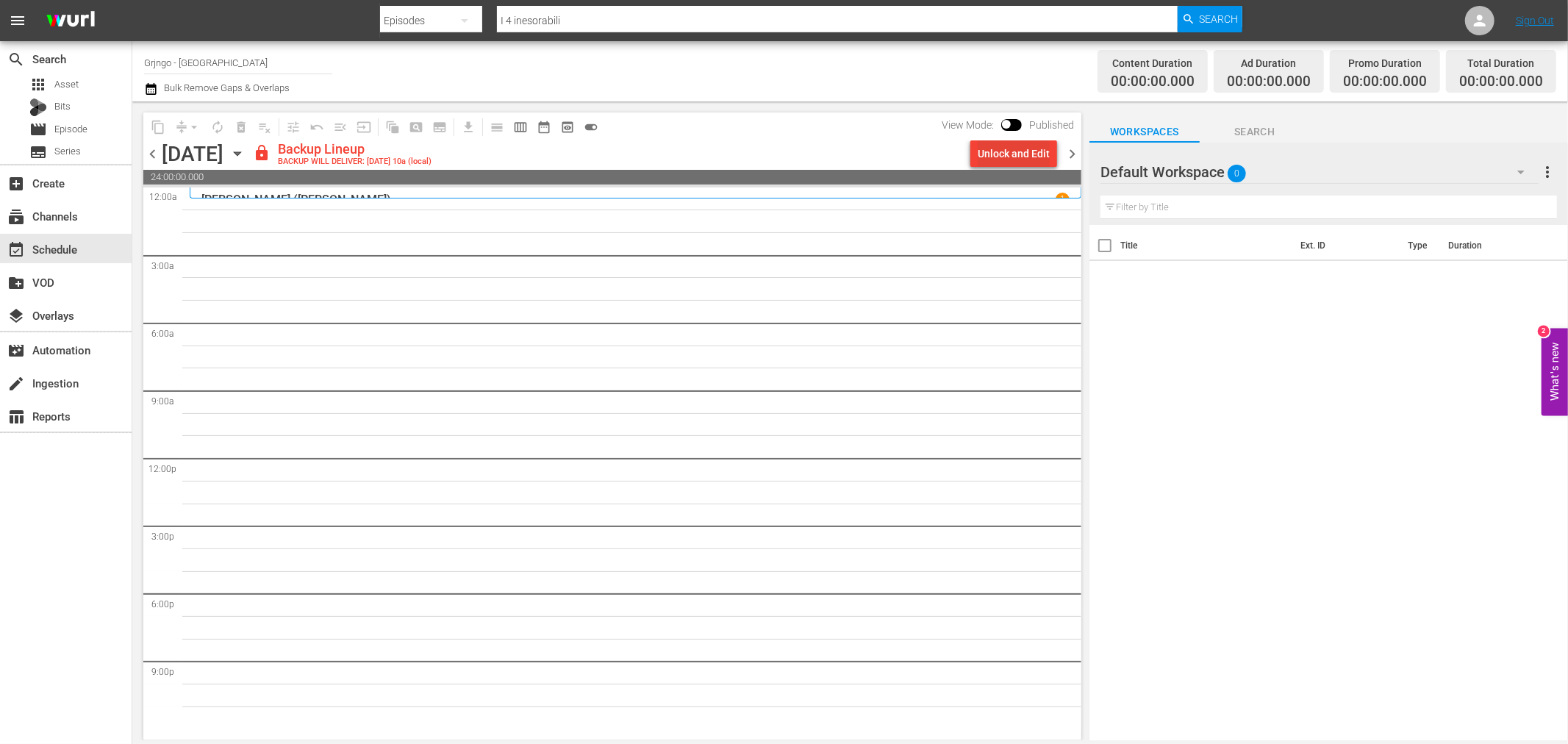
click at [1044, 157] on div "Unlock and Edit" at bounding box center [1014, 153] width 72 height 26
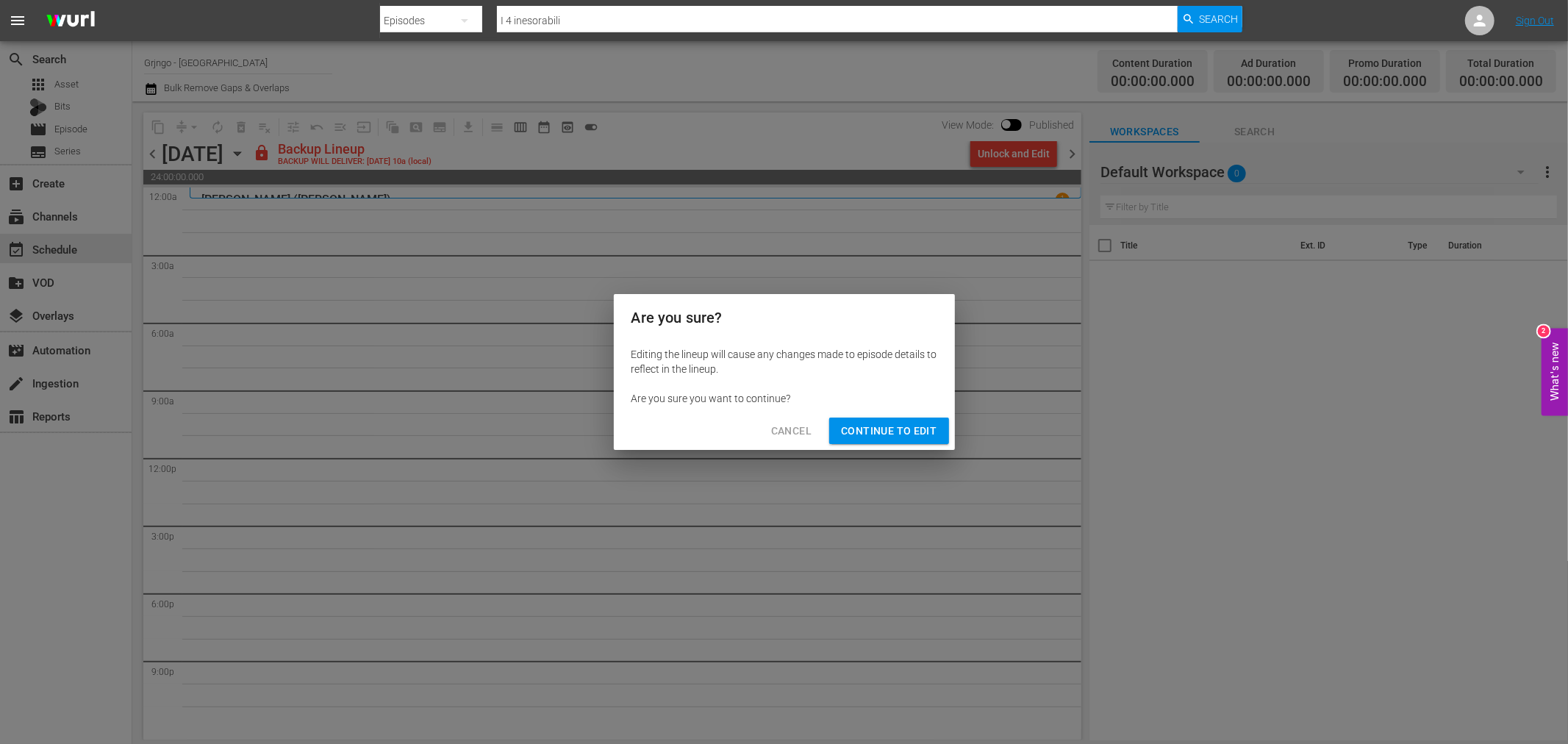
click at [910, 432] on span "Continue to Edit" at bounding box center [889, 431] width 96 height 18
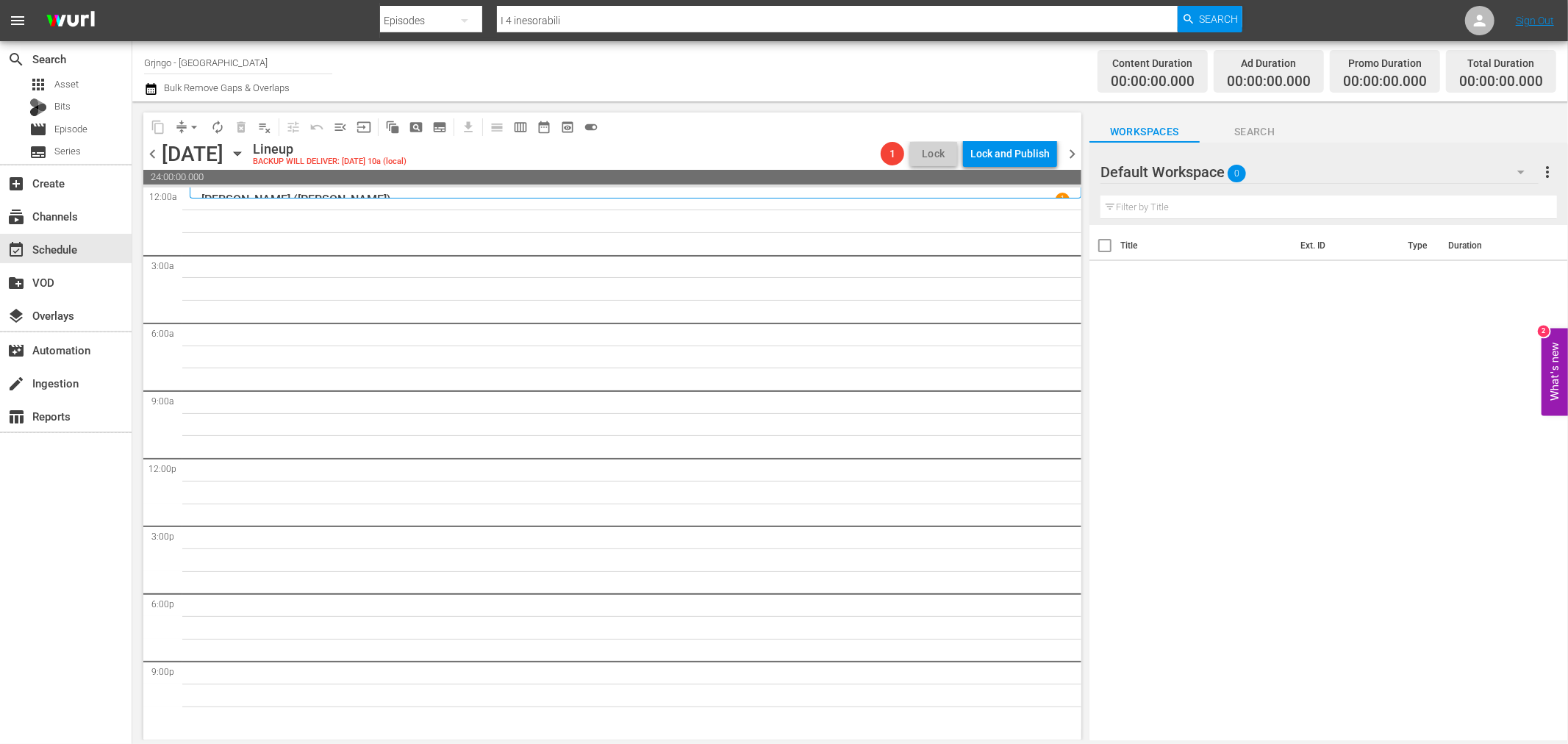
click at [1070, 151] on span "chevron_right" at bounding box center [1072, 154] width 18 height 18
click at [157, 154] on span "chevron_left" at bounding box center [152, 154] width 18 height 18
click at [1518, 169] on icon "button" at bounding box center [1521, 172] width 17 height 17
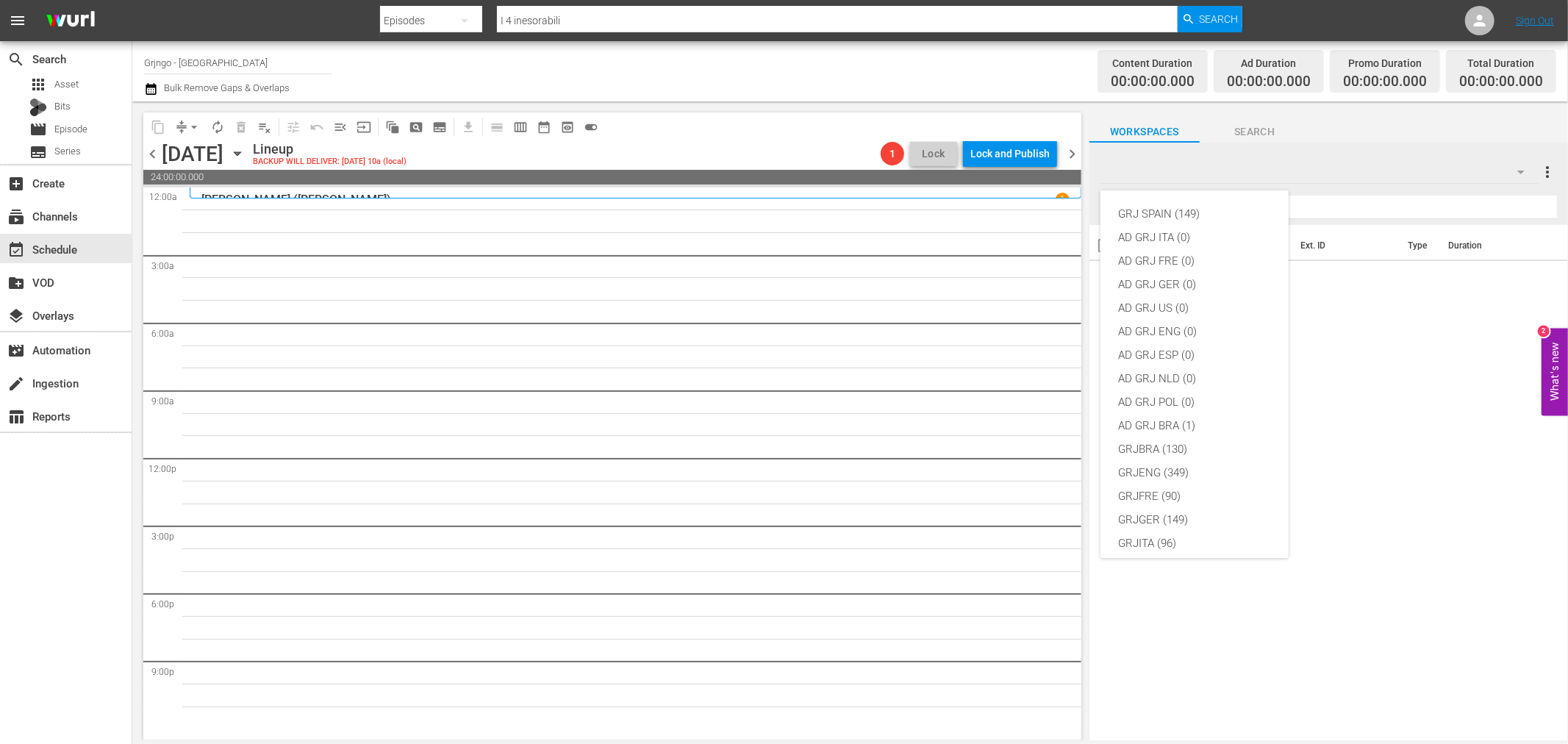
scroll to position [127, 0]
click at [1173, 413] on div "GRJITA (96)" at bounding box center [1194, 416] width 153 height 23
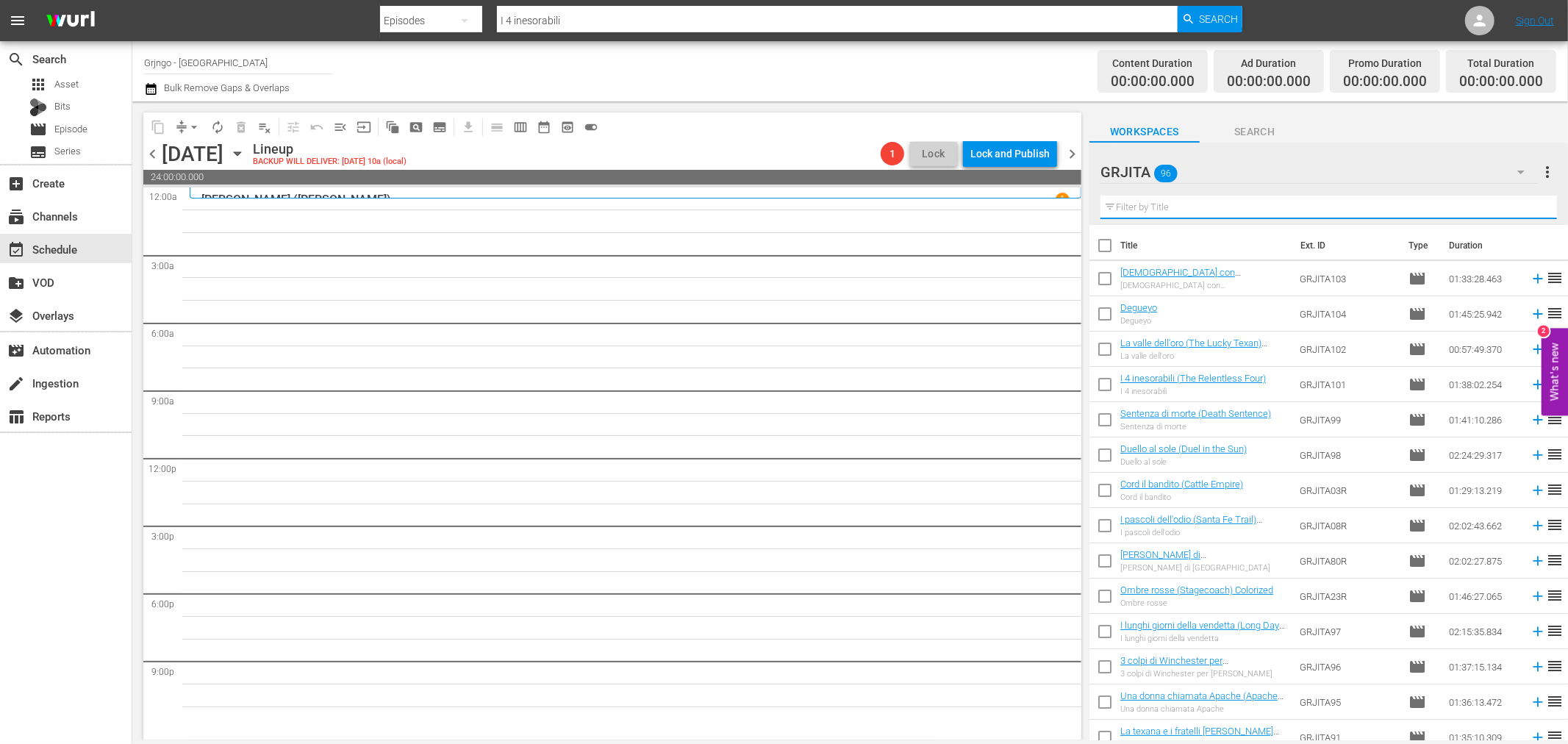
click at [1163, 211] on input "text" at bounding box center [1329, 207] width 456 height 23
paste input "3 colpi di Winchester per [PERSON_NAME]"
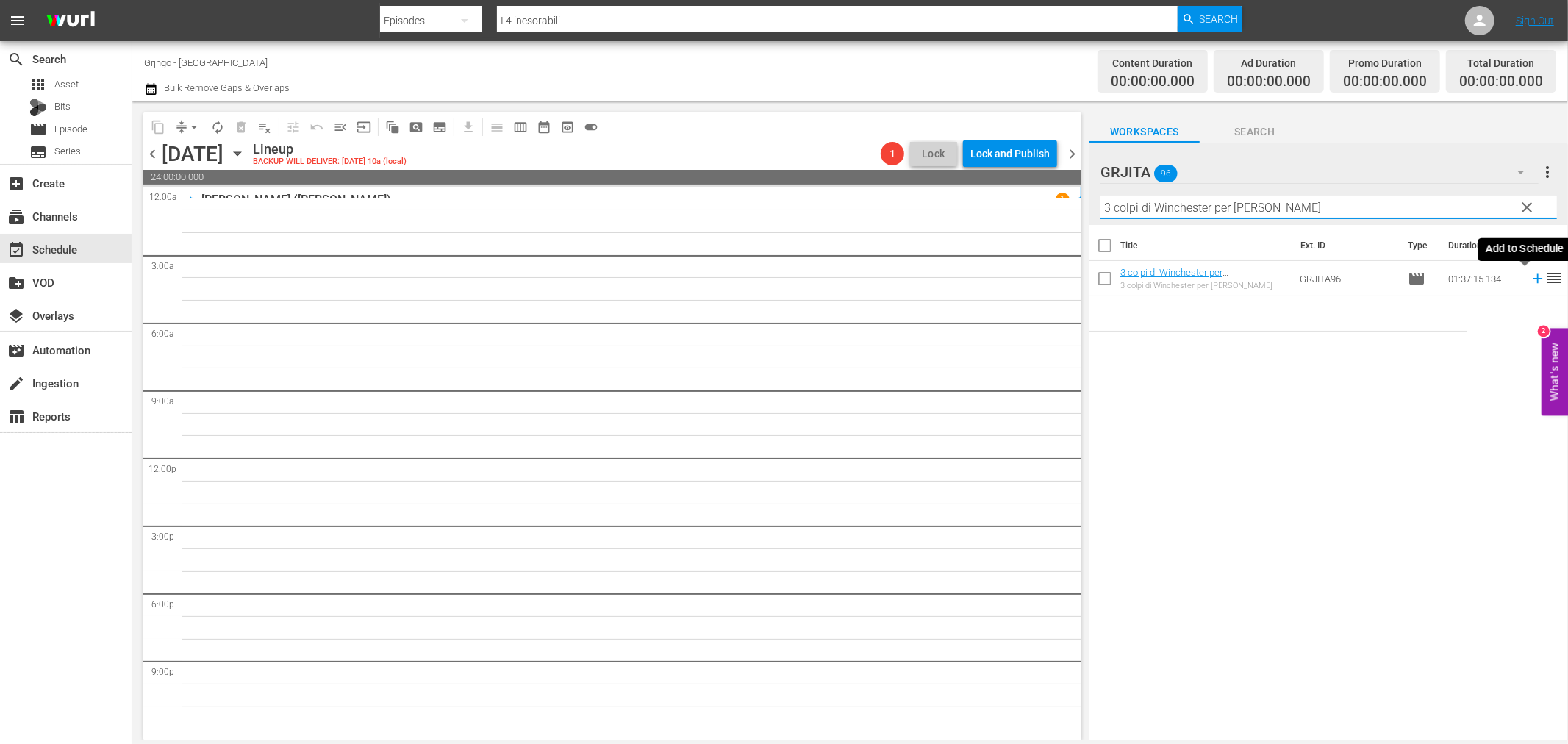
type input "3 colpi di Winchester per [PERSON_NAME]"
click at [1530, 276] on icon at bounding box center [1537, 278] width 16 height 16
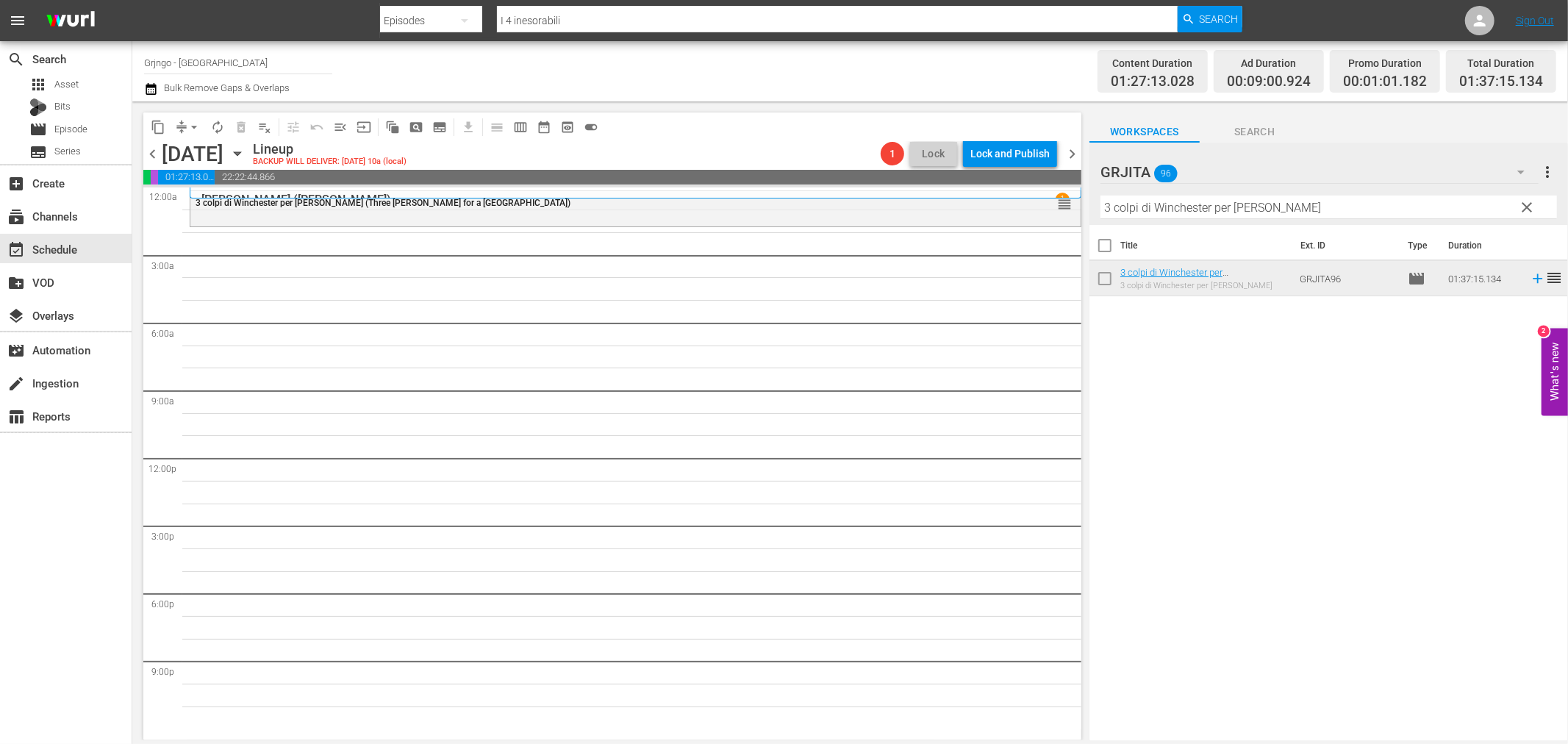
drag, startPoint x: 1529, startPoint y: 201, endPoint x: 1341, endPoint y: 218, distance: 188.8
click at [1529, 201] on span "clear" at bounding box center [1527, 207] width 17 height 17
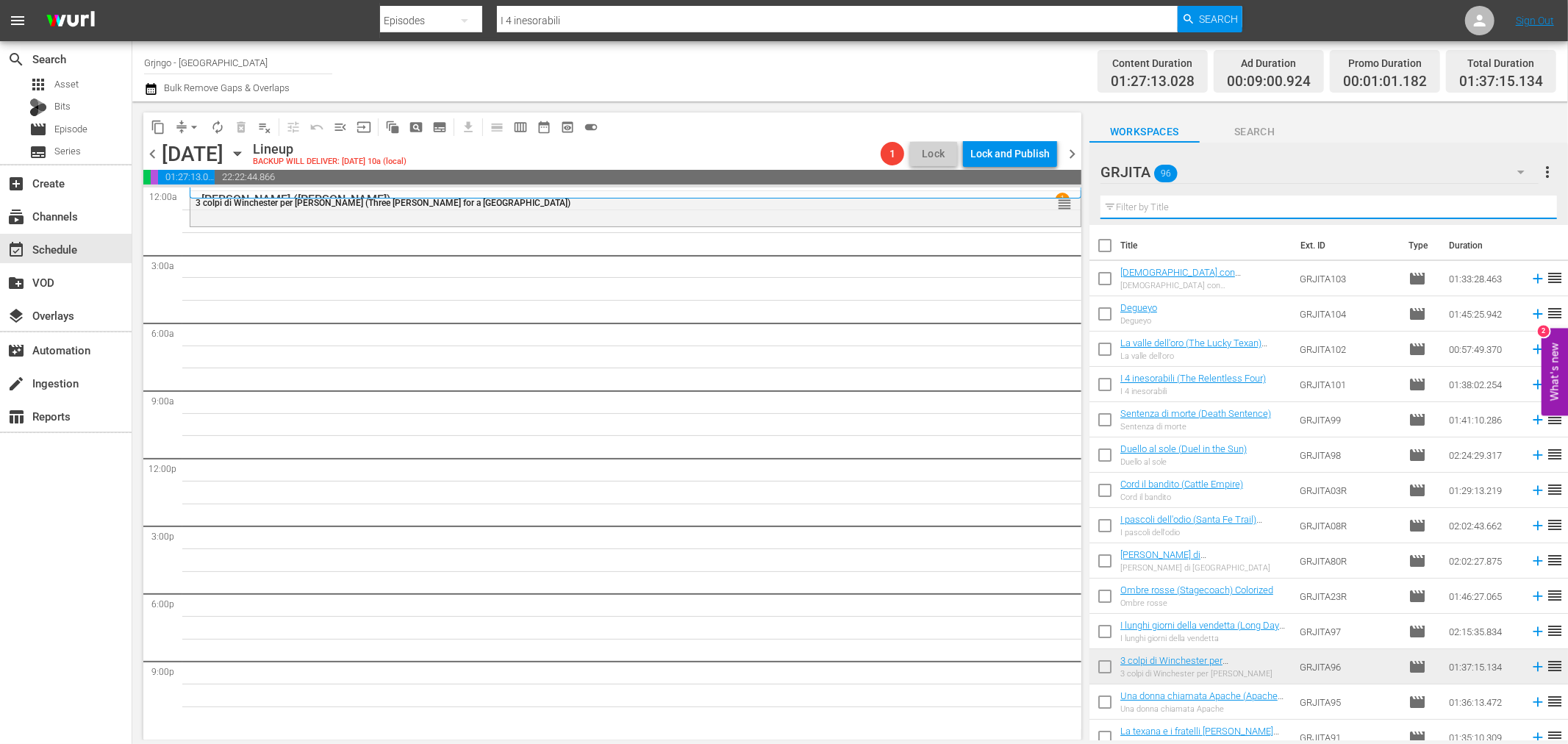
click at [1211, 202] on input "text" at bounding box center [1329, 207] width 456 height 23
paste input "[PERSON_NAME] 1880"
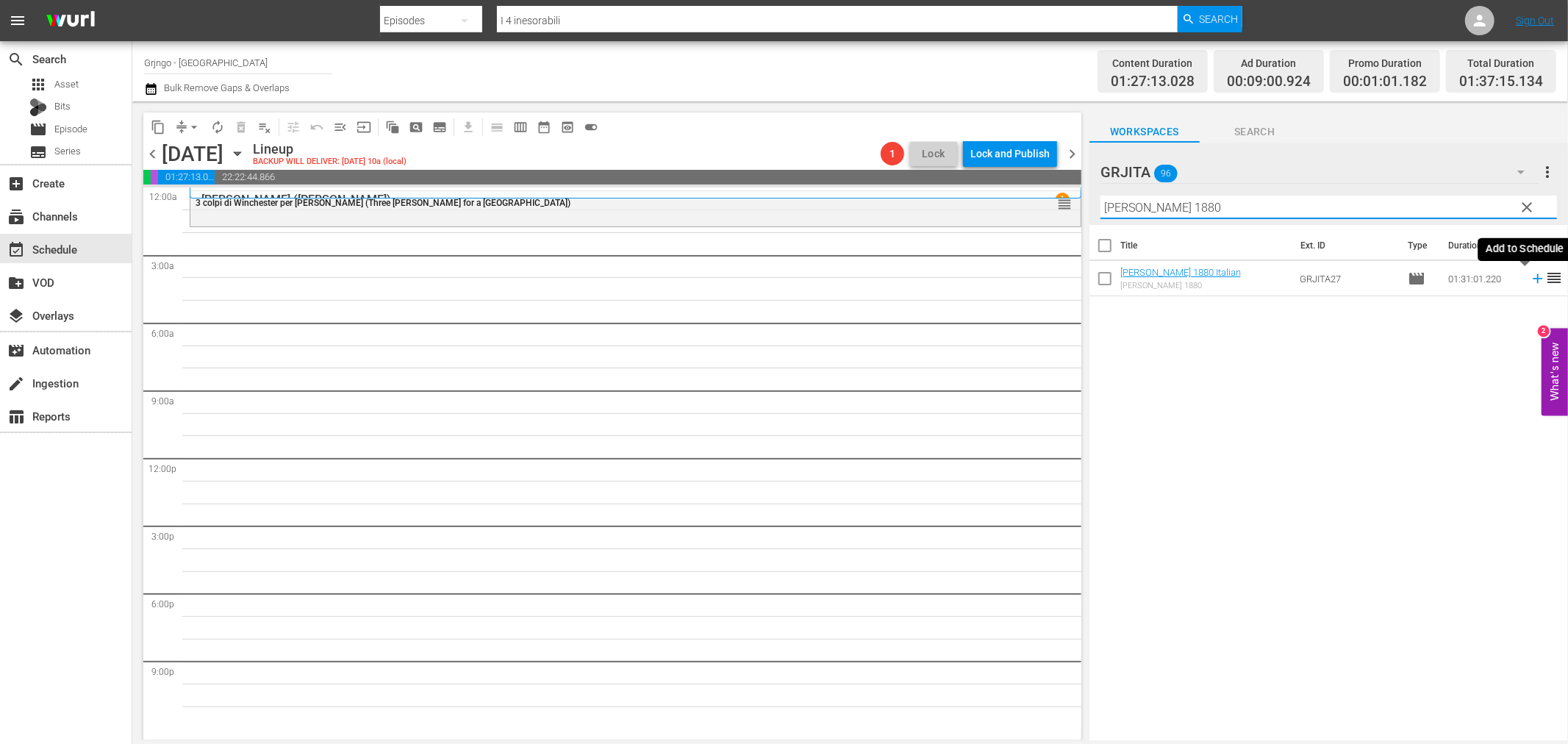
type input "[PERSON_NAME] 1880"
drag, startPoint x: 1524, startPoint y: 282, endPoint x: 1567, endPoint y: 267, distance: 45.5
click at [1530, 282] on icon at bounding box center [1537, 278] width 16 height 16
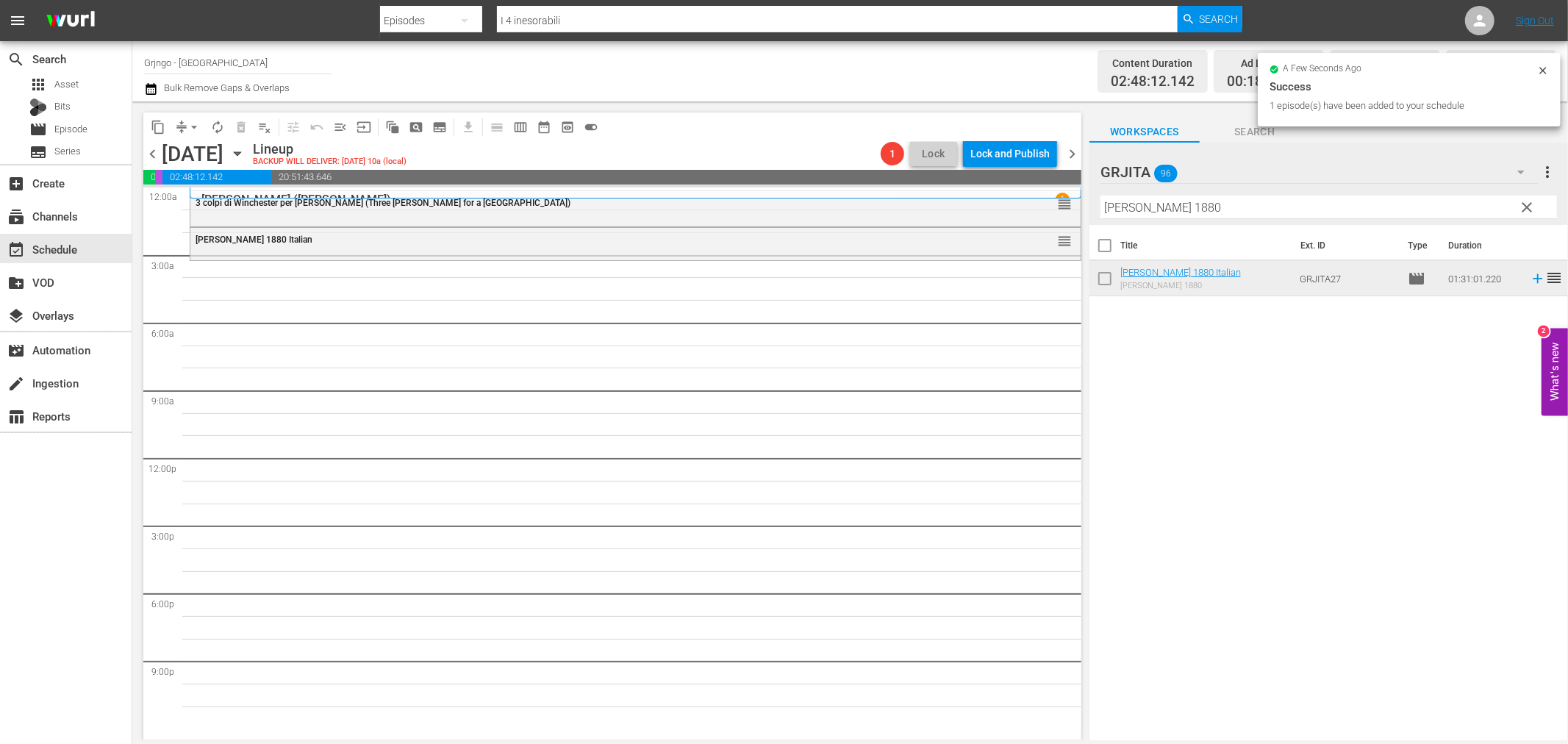
drag, startPoint x: 1522, startPoint y: 200, endPoint x: 1457, endPoint y: 203, distance: 65.1
click at [1523, 200] on span "clear" at bounding box center [1527, 207] width 17 height 17
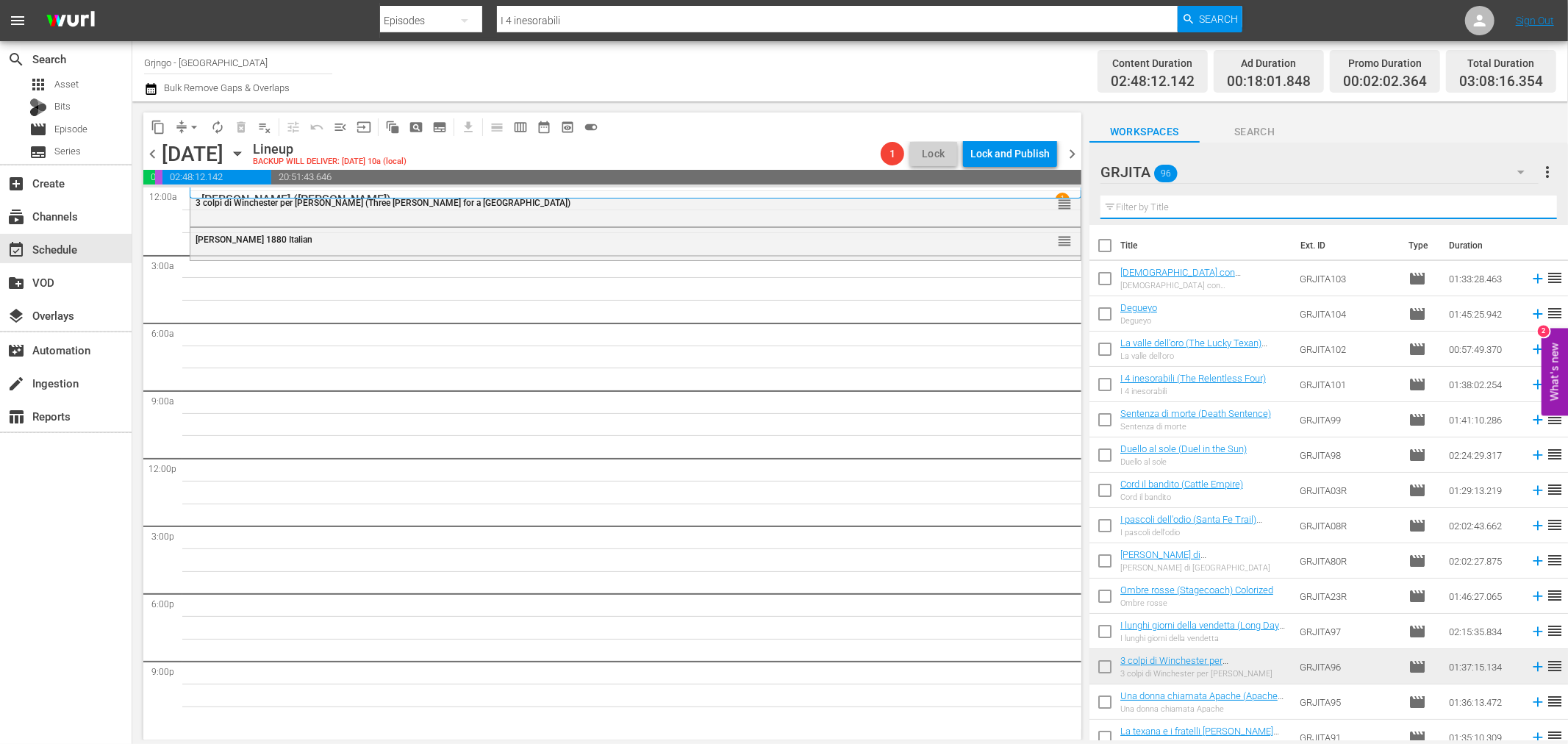
paste input "Terra Nera (War of the Wildcats)"
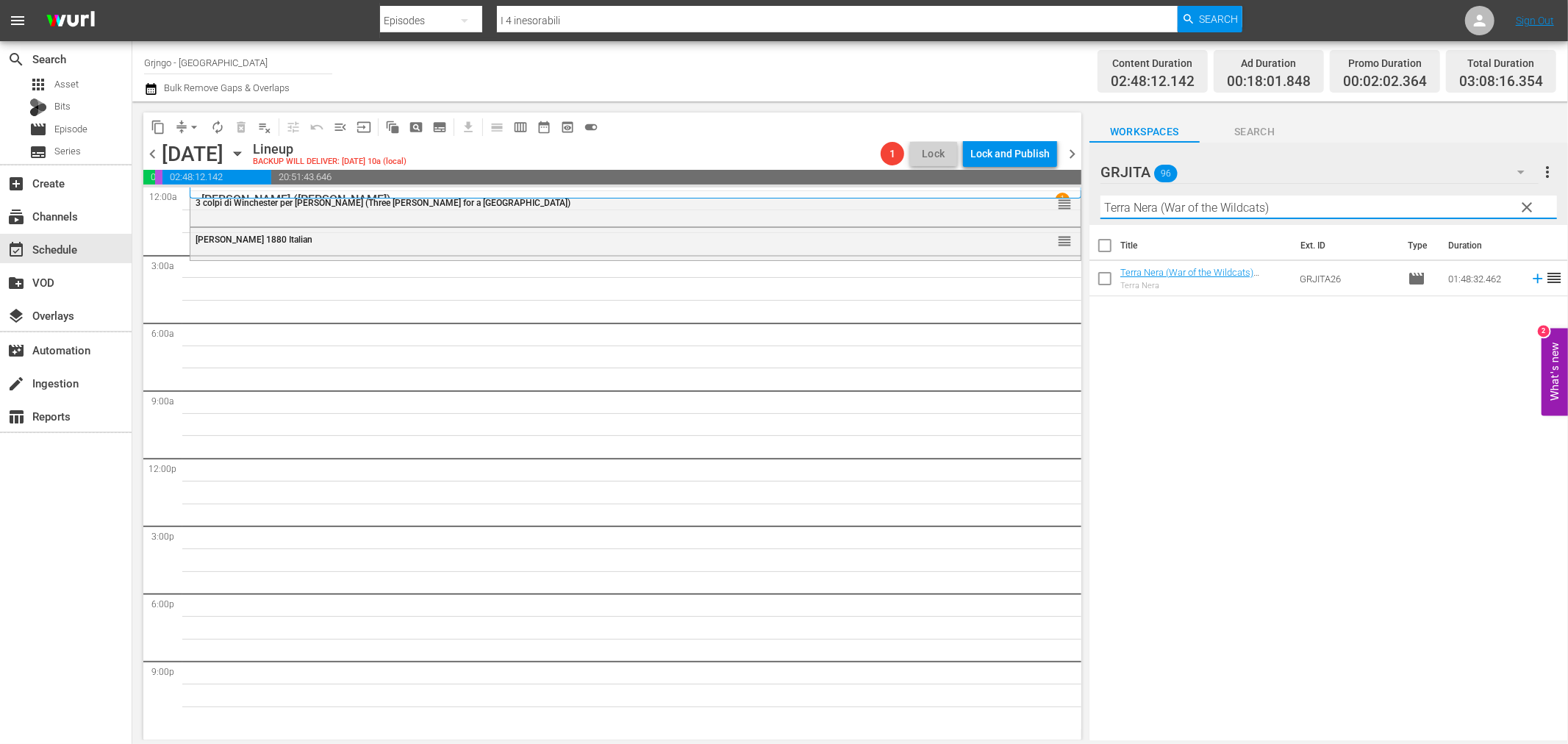
type input "Terra Nera (War of the Wildcats)"
click at [1530, 283] on icon at bounding box center [1537, 278] width 16 height 16
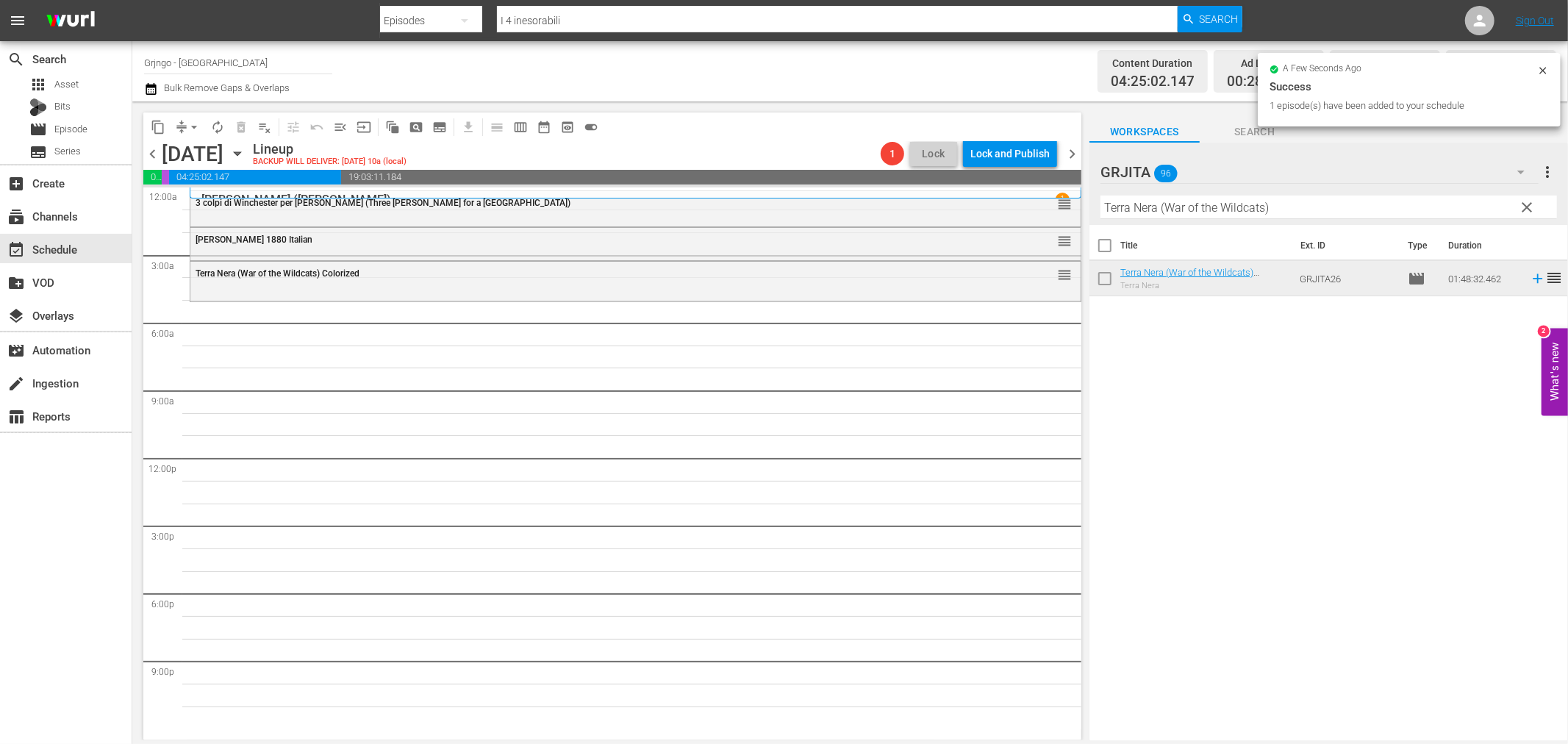
drag, startPoint x: 1527, startPoint y: 203, endPoint x: 1371, endPoint y: 215, distance: 156.5
click at [1527, 203] on span "clear" at bounding box center [1527, 207] width 17 height 17
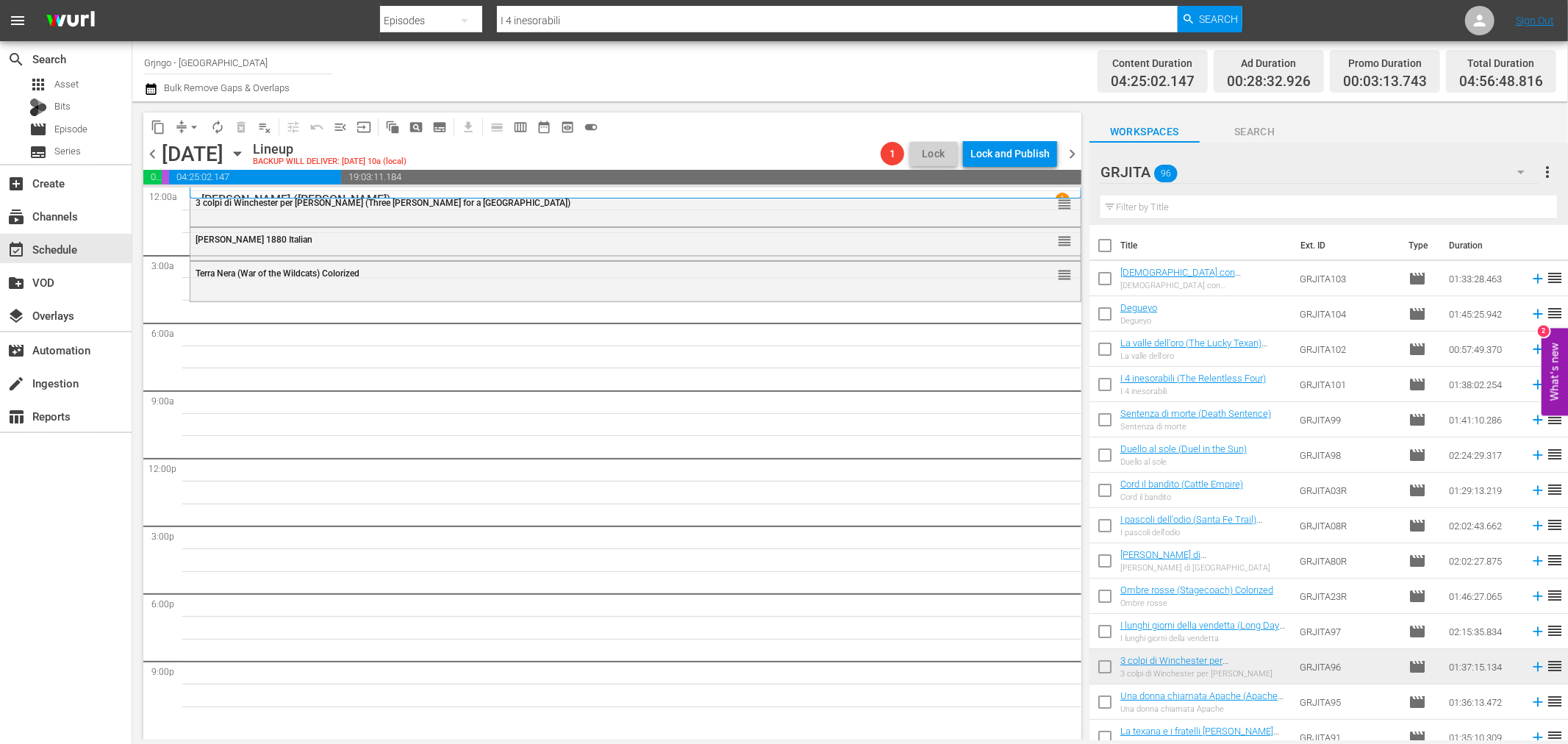
click at [1217, 208] on input "text" at bounding box center [1329, 207] width 456 height 23
paste input "Rimase uno solo e fu la morte per tutti!"
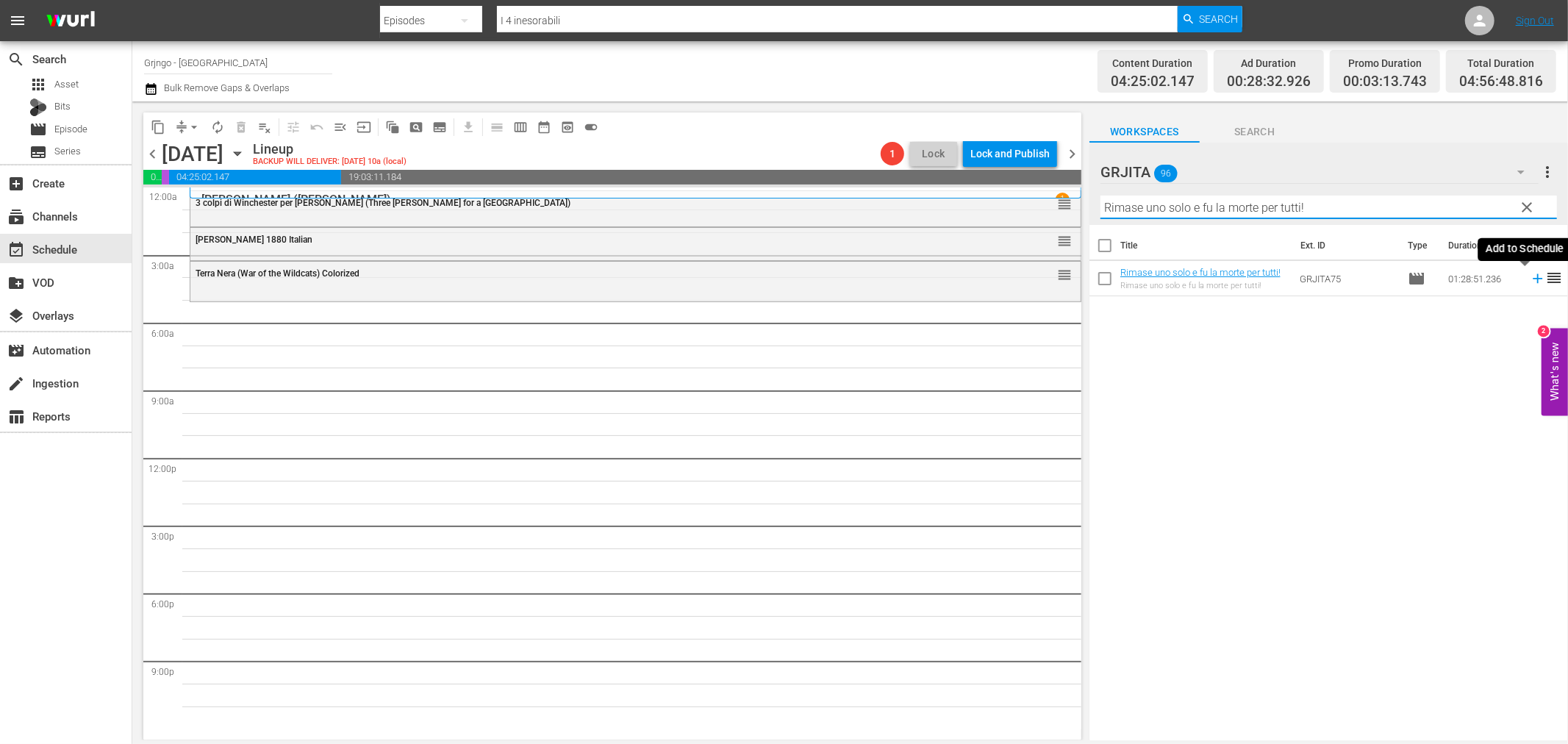
type input "Rimase uno solo e fu la morte per tutti!"
click at [1533, 278] on icon at bounding box center [1537, 279] width 10 height 10
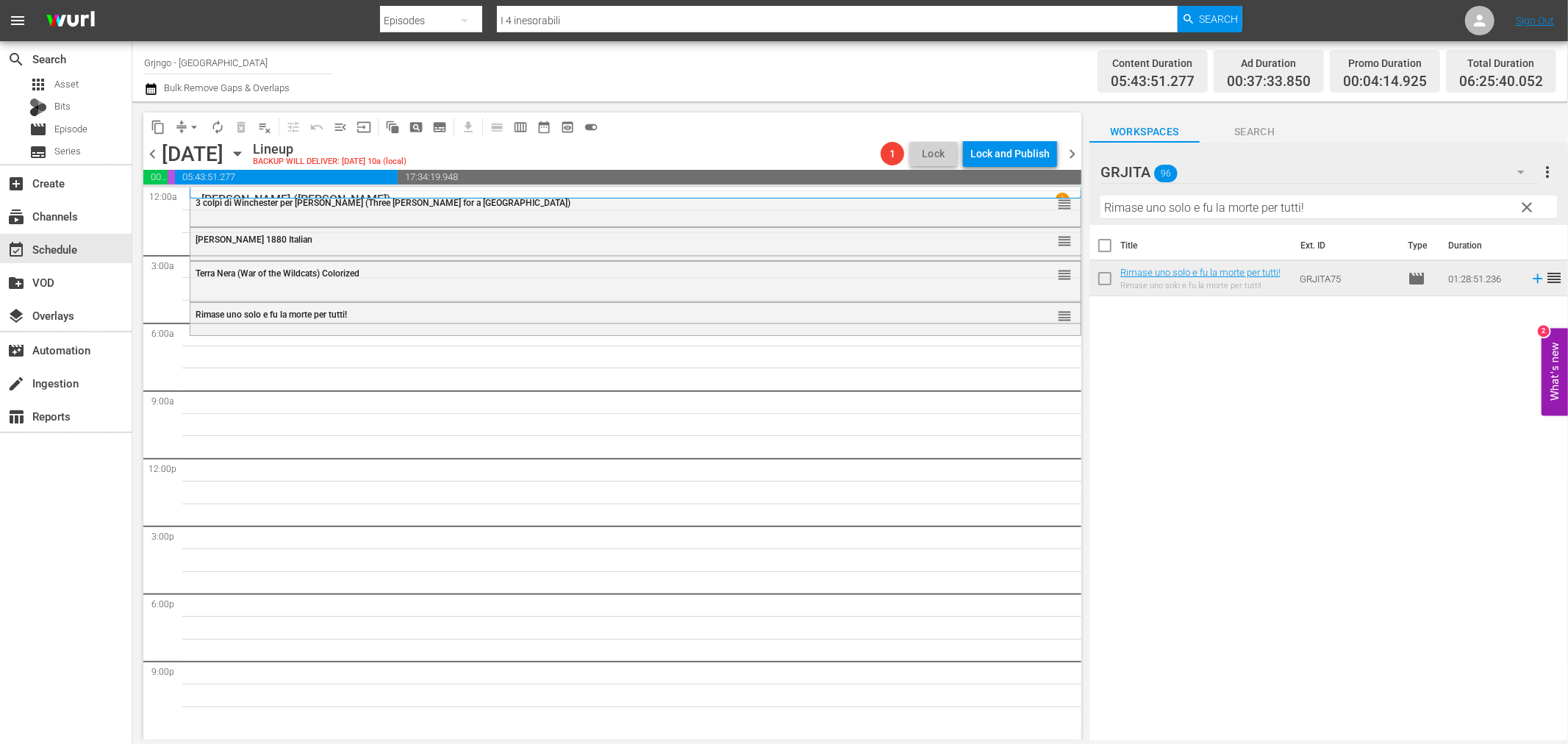
click at [1522, 203] on span "clear" at bounding box center [1527, 207] width 17 height 17
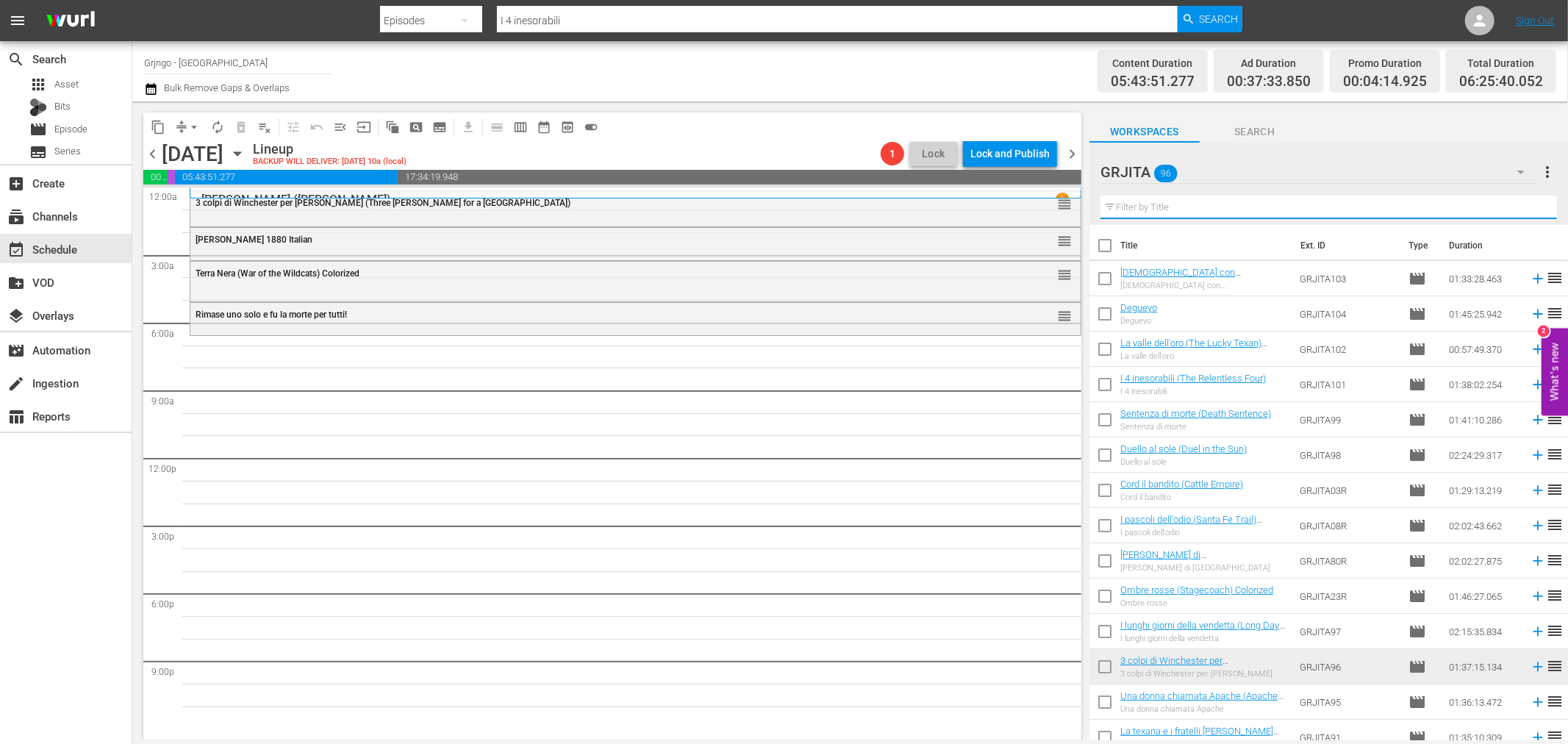
paste input "I pascoli dell'odio (Santa Fe Trail)"
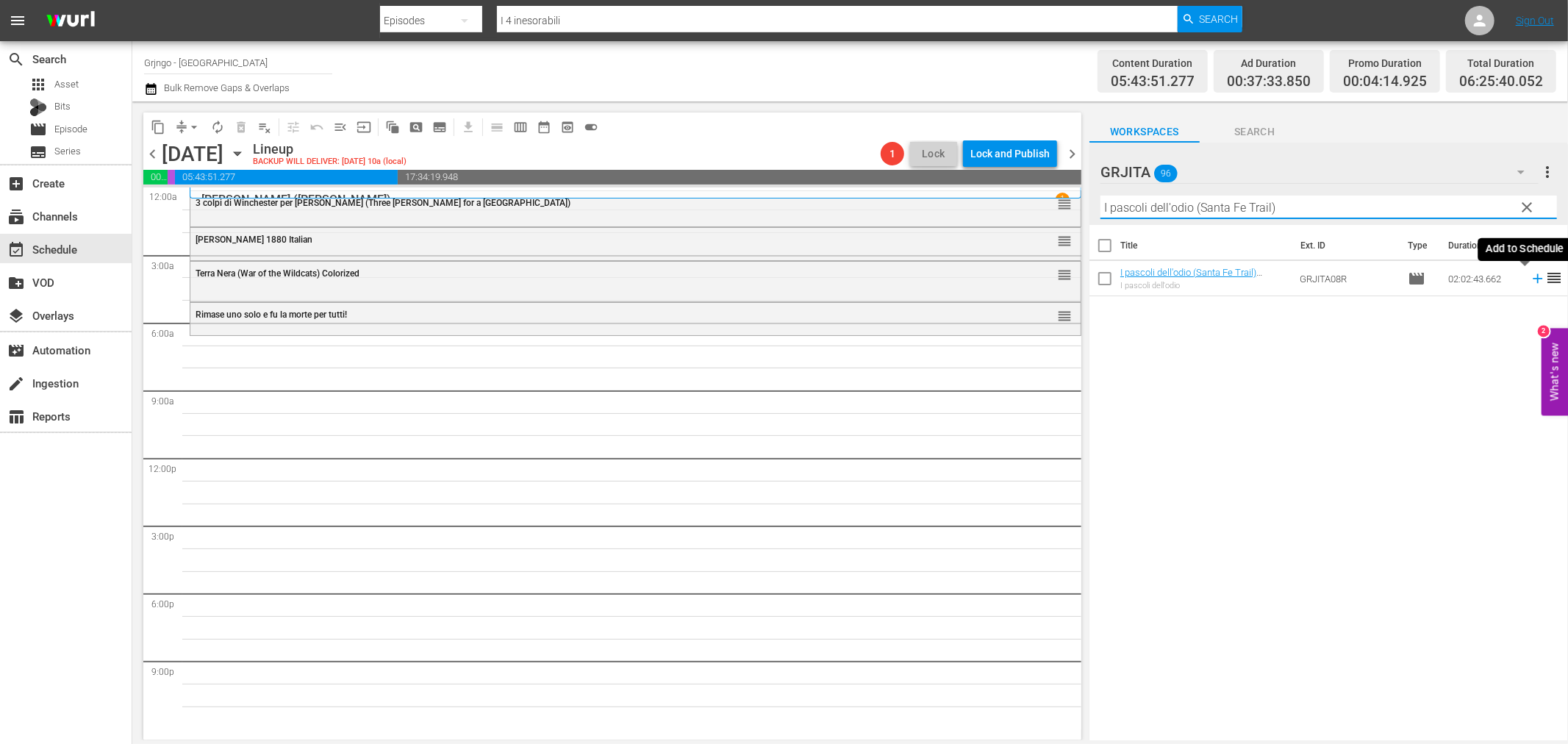
type input "I pascoli dell'odio (Santa Fe Trail)"
click at [1530, 279] on icon at bounding box center [1537, 278] width 16 height 16
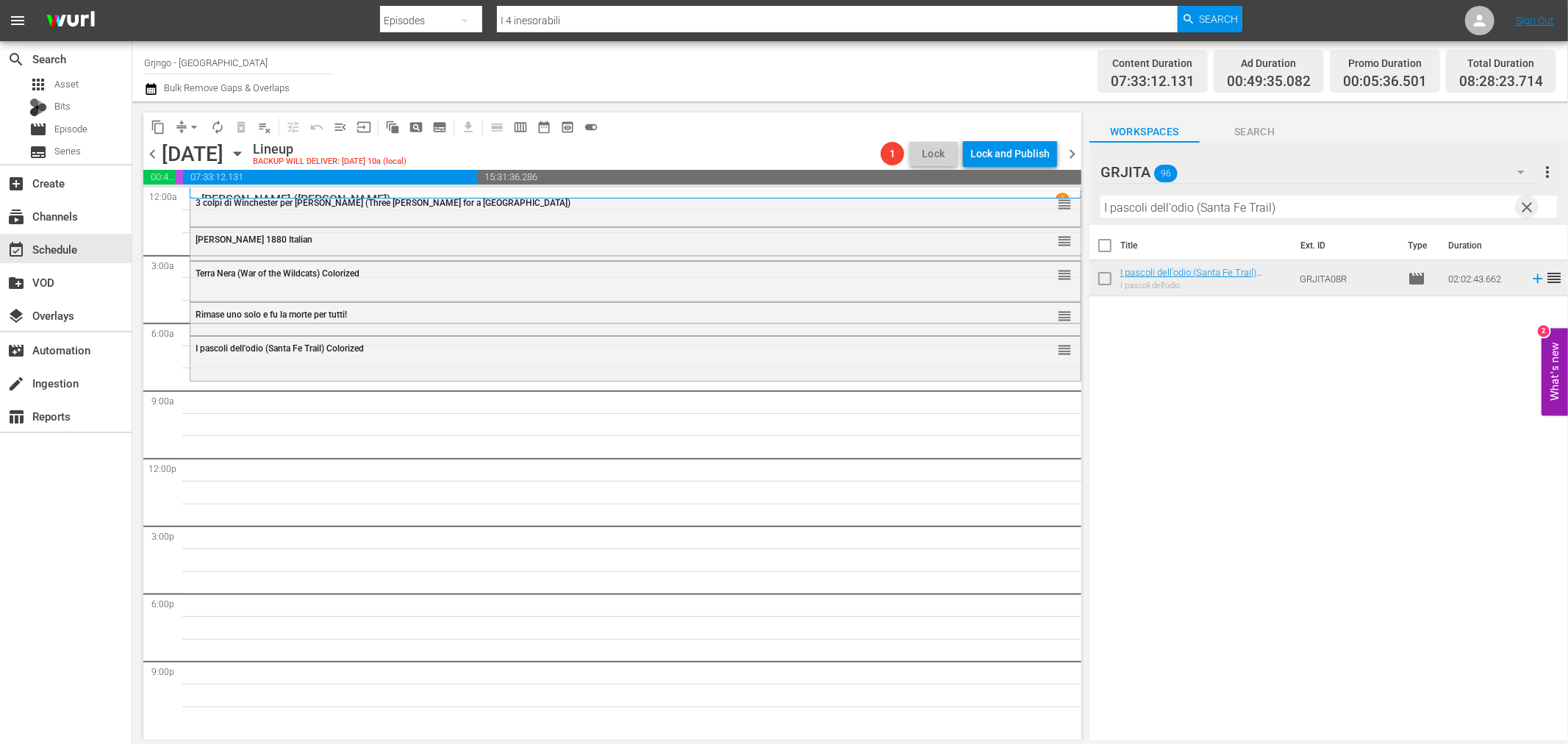
drag, startPoint x: 1535, startPoint y: 207, endPoint x: 1272, endPoint y: 224, distance: 263.5
click at [1530, 207] on span "clear" at bounding box center [1527, 207] width 17 height 17
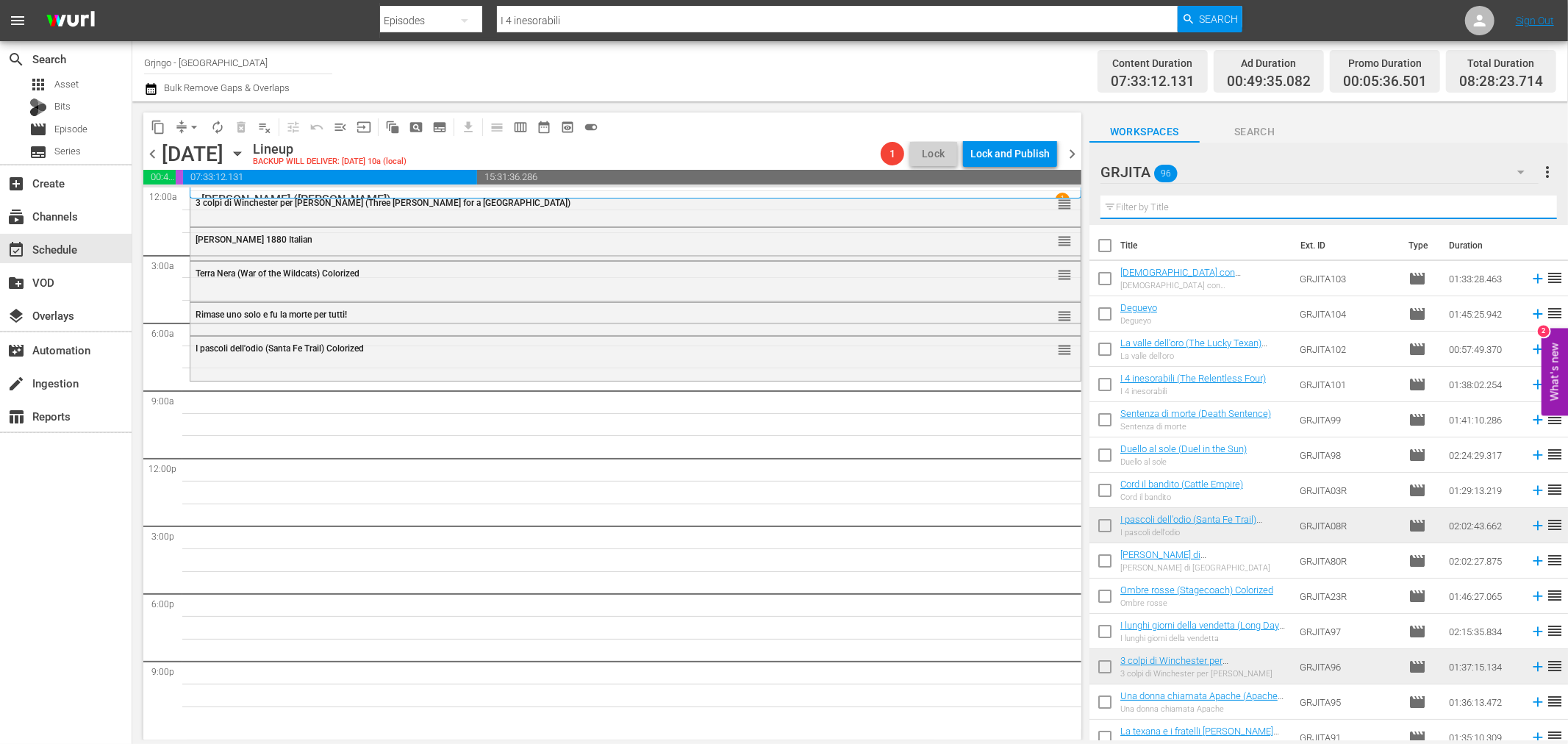
paste input "Come vinsi la guerra"
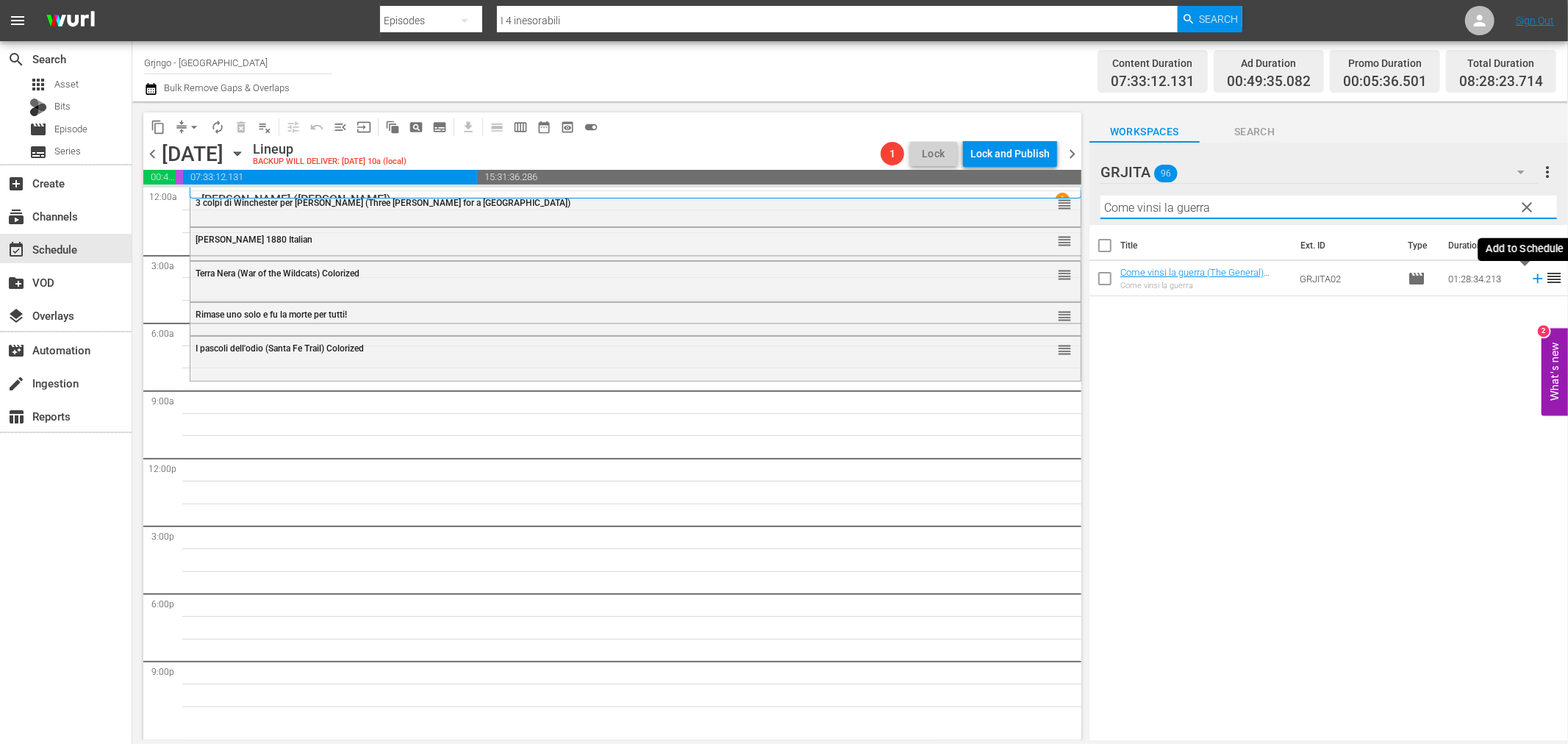
type input "Come vinsi la guerra"
click at [1530, 281] on icon at bounding box center [1537, 278] width 16 height 16
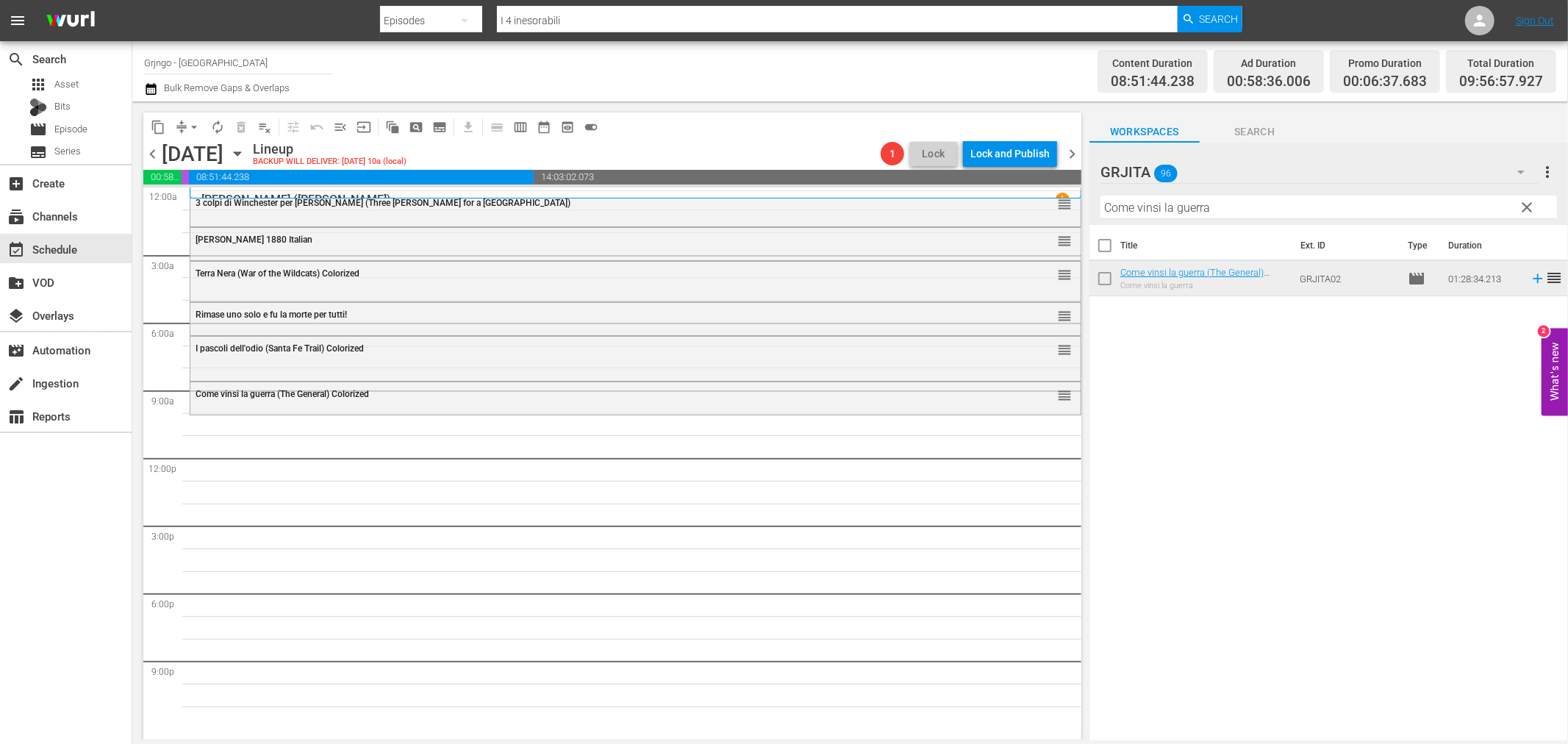
drag, startPoint x: 1531, startPoint y: 201, endPoint x: 1386, endPoint y: 204, distance: 145.0
click at [1531, 201] on span "clear" at bounding box center [1527, 207] width 17 height 17
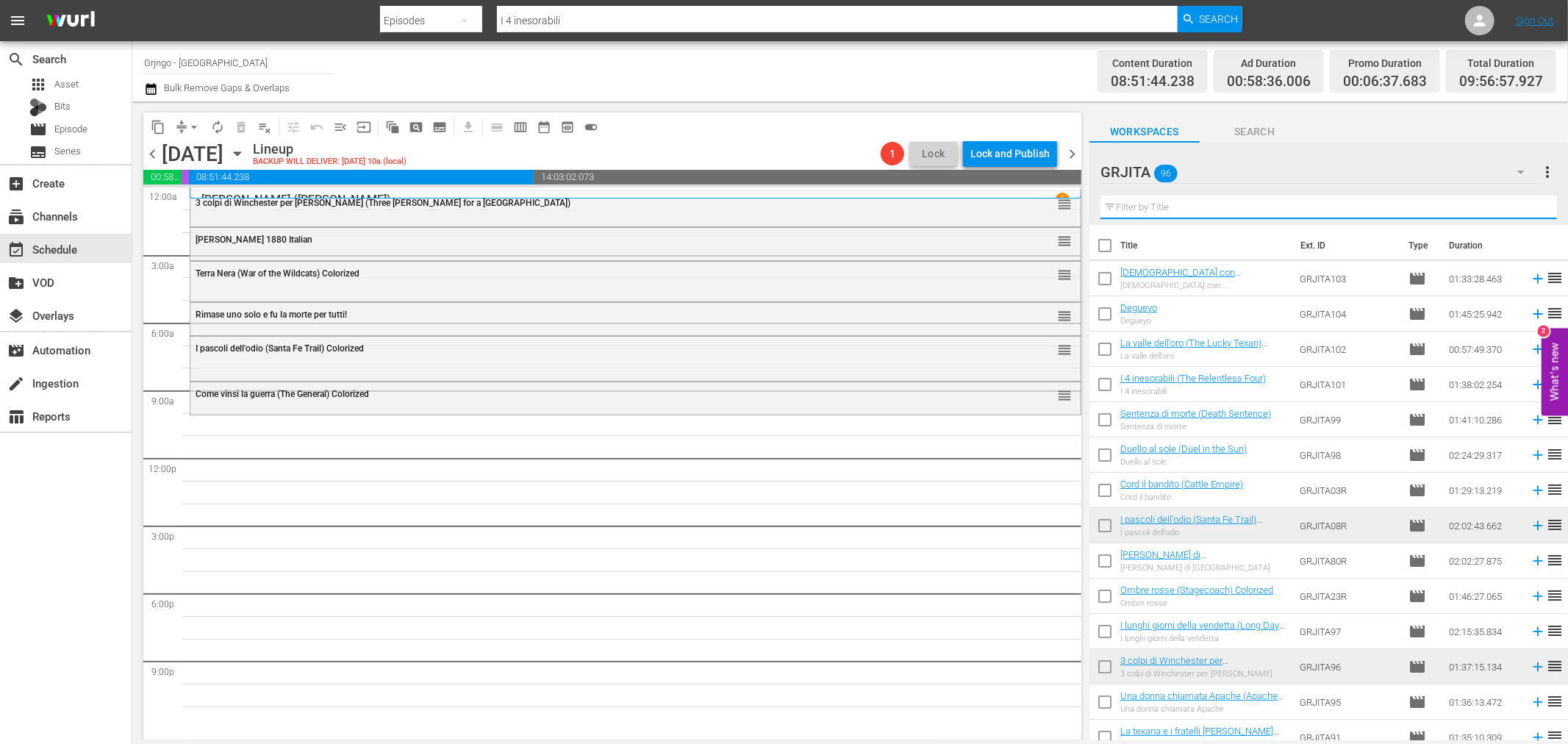
paste input "Il venditore di morte"
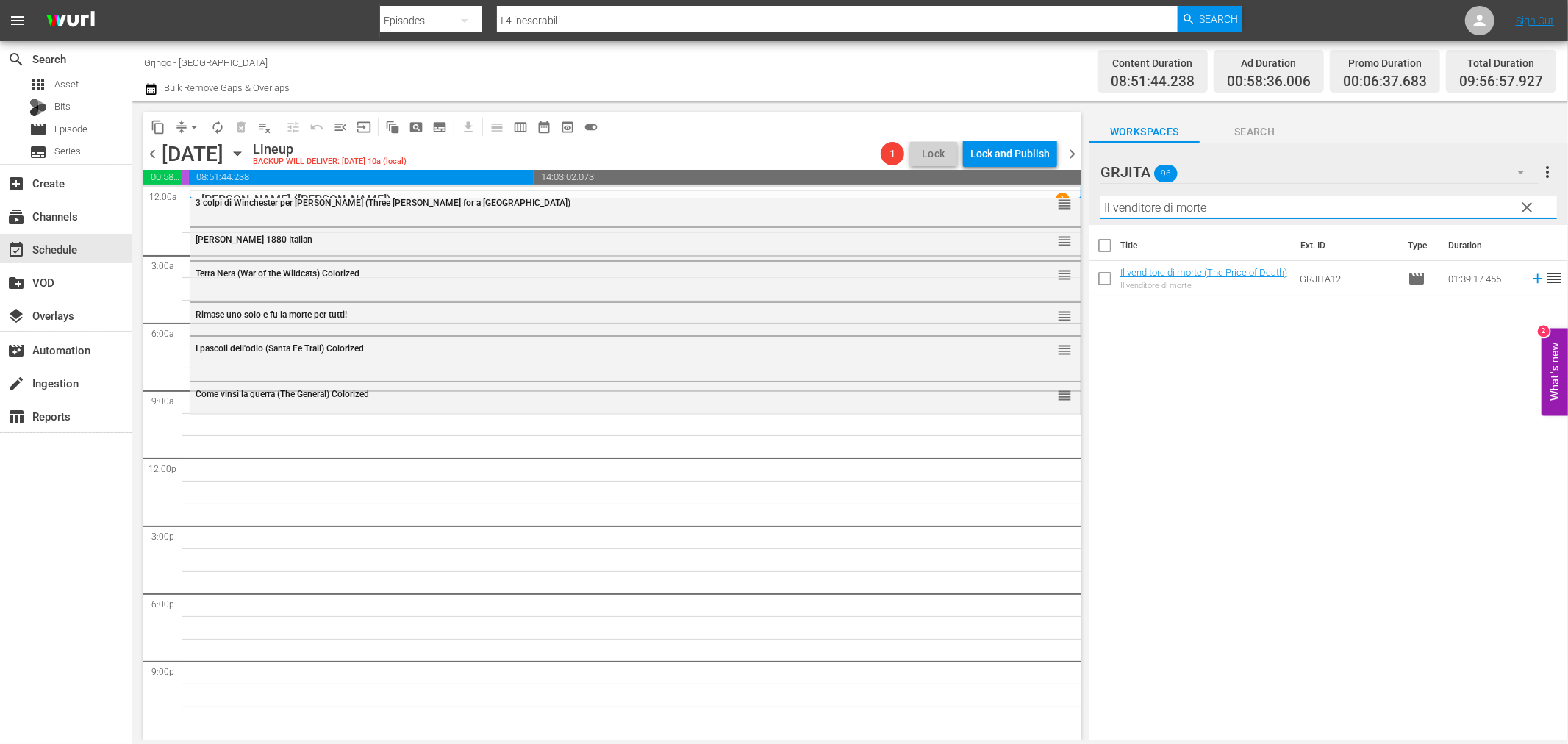
type input "Il venditore di morte"
click at [1533, 278] on icon at bounding box center [1537, 279] width 10 height 10
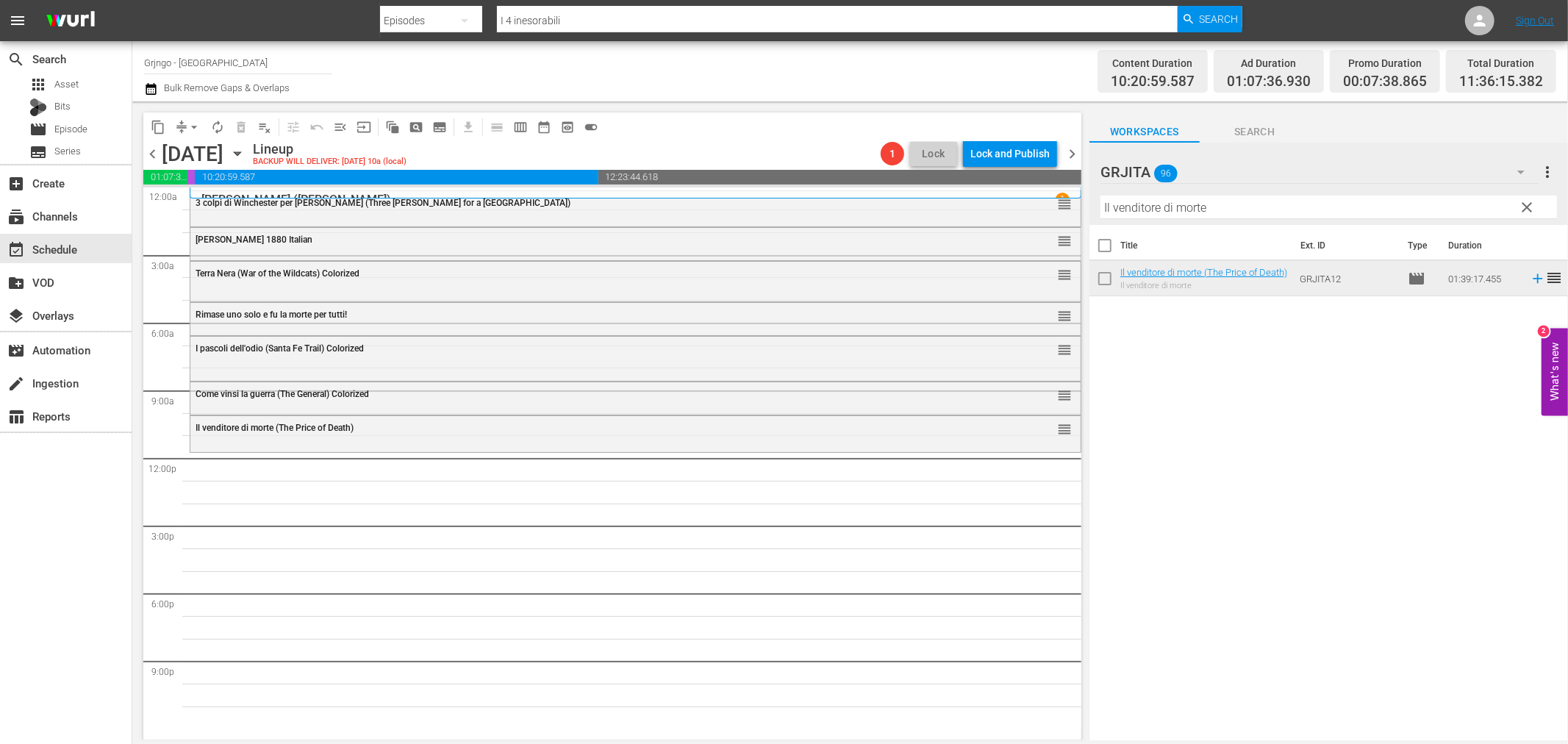
drag, startPoint x: 1531, startPoint y: 206, endPoint x: 1522, endPoint y: 206, distance: 9.0
click at [1531, 206] on span "clear" at bounding box center [1527, 207] width 17 height 17
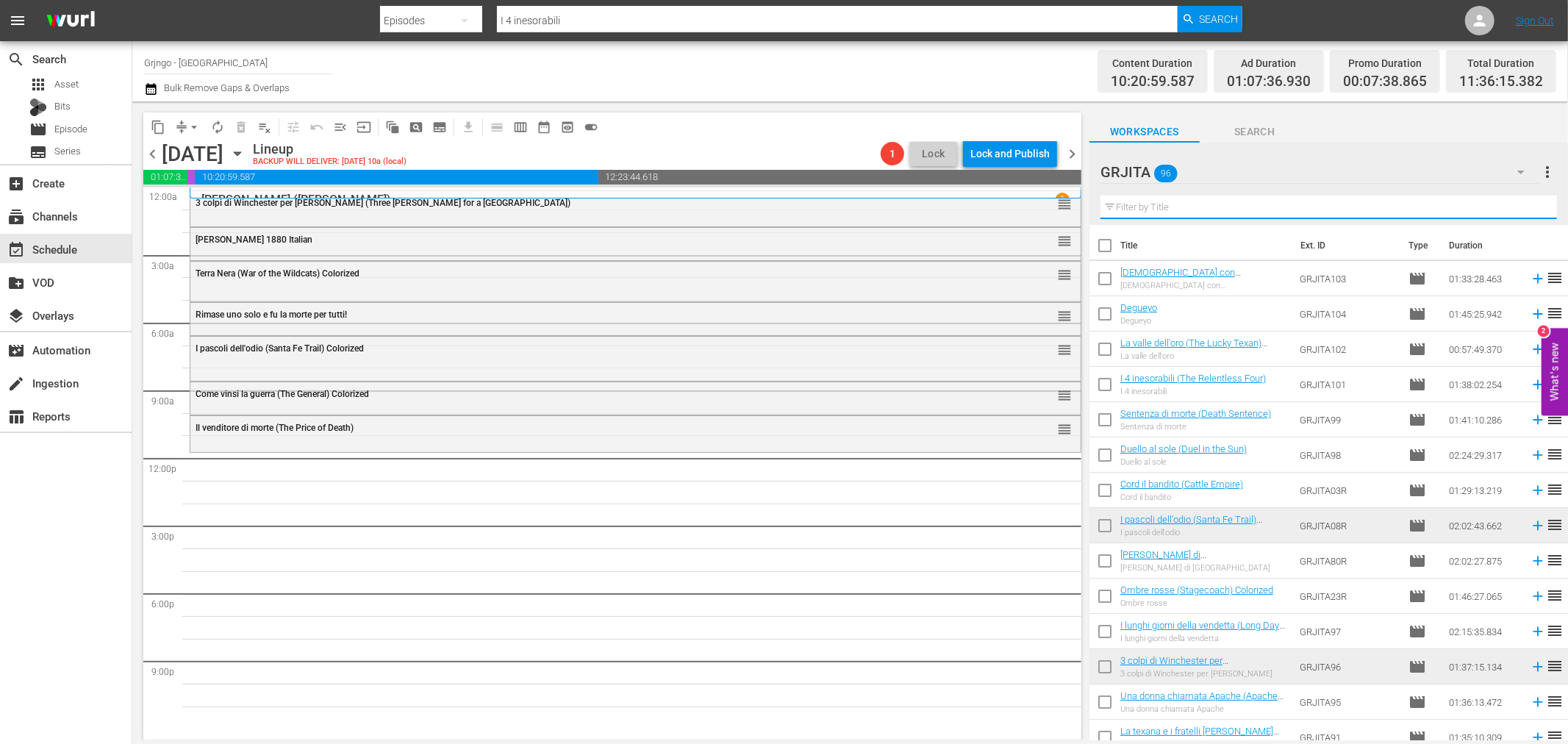
click at [1126, 209] on input "text" at bounding box center [1329, 207] width 456 height 23
paste input "[PERSON_NAME] [PERSON_NAME]"
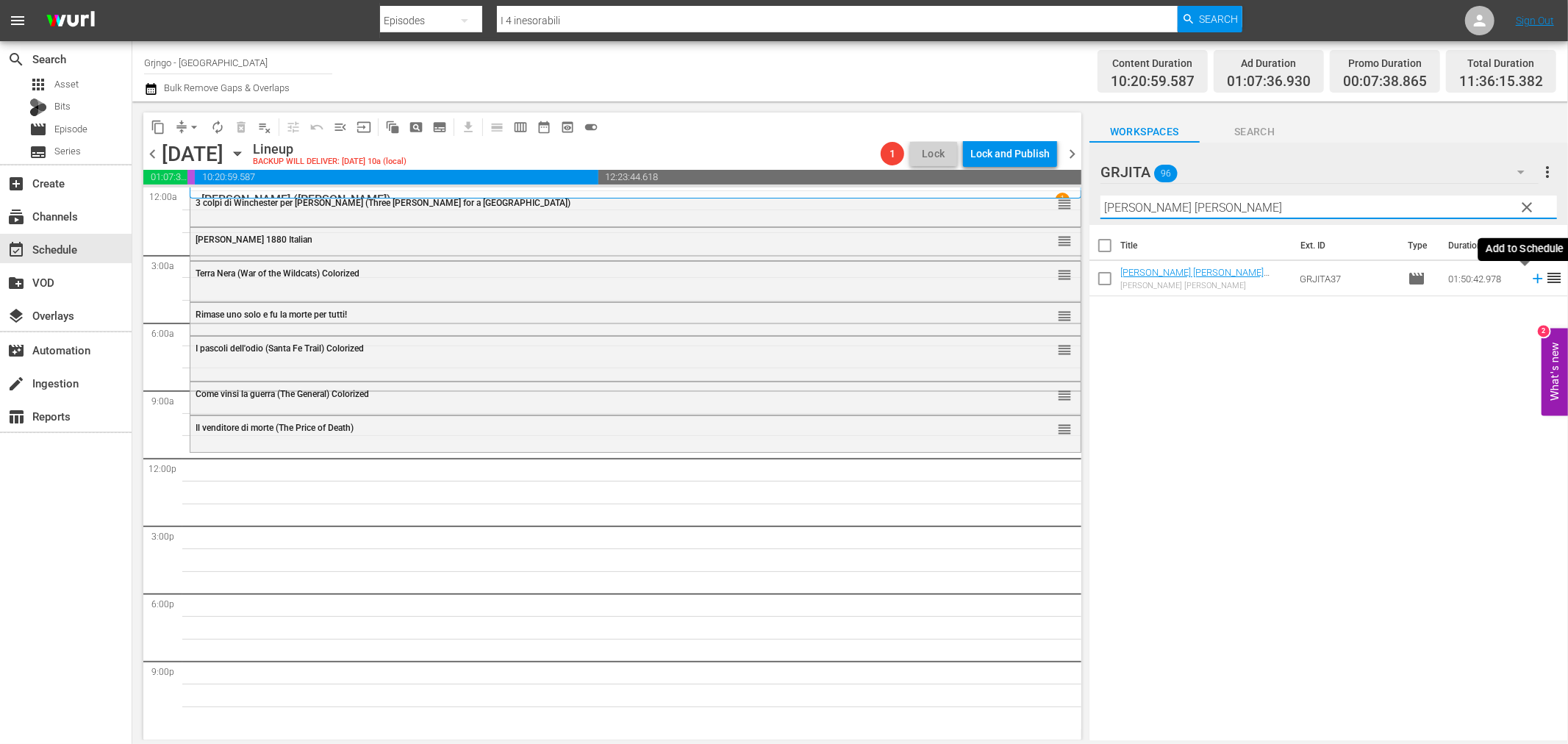
type input "[PERSON_NAME] [PERSON_NAME]"
click at [1530, 280] on icon at bounding box center [1537, 278] width 16 height 16
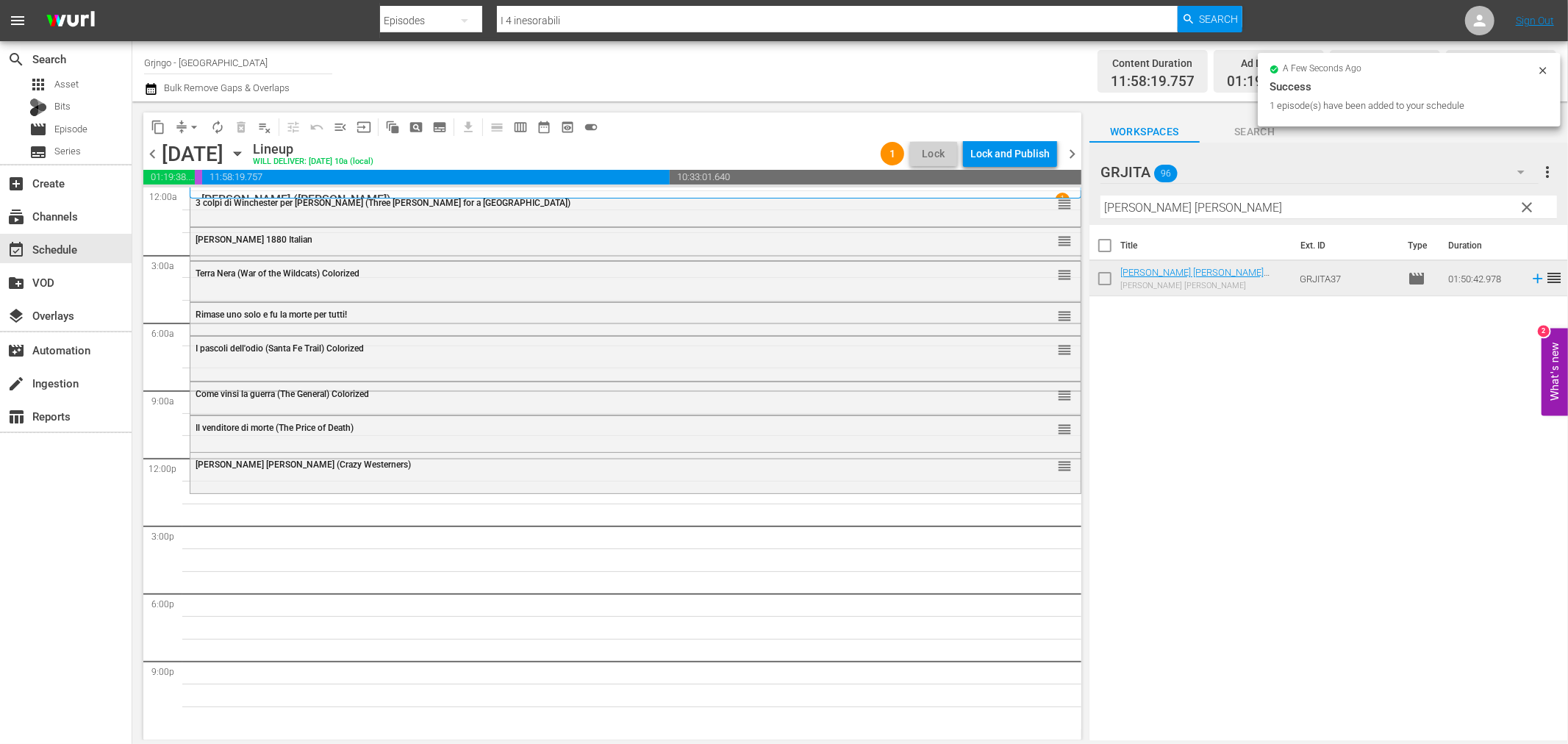
drag, startPoint x: 1522, startPoint y: 201, endPoint x: 1512, endPoint y: 202, distance: 10.0
click at [1524, 202] on span "clear" at bounding box center [1527, 207] width 17 height 17
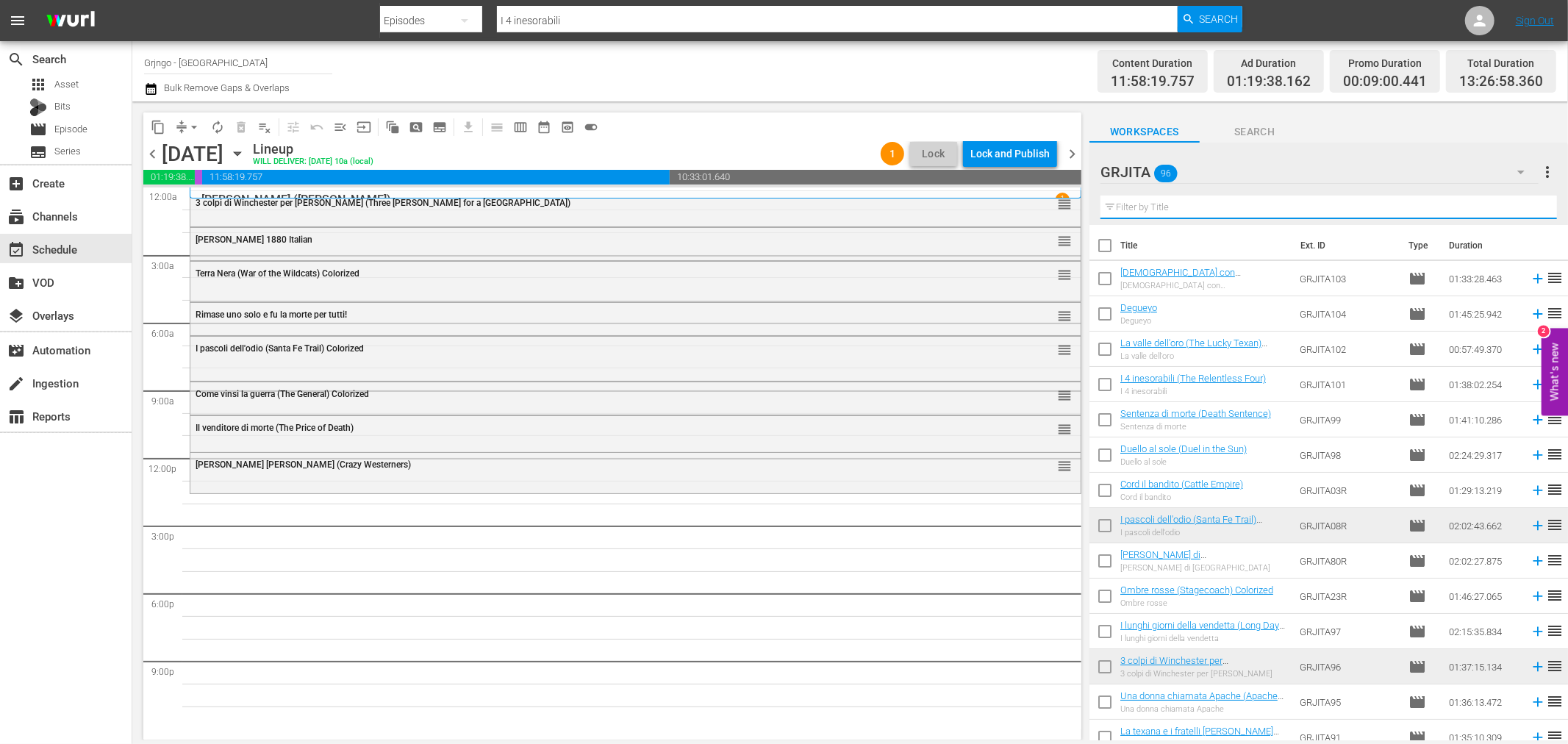
click at [1141, 213] on input "text" at bounding box center [1329, 207] width 456 height 23
paste input "L'uomo, l'orgoglio, la vendetta"
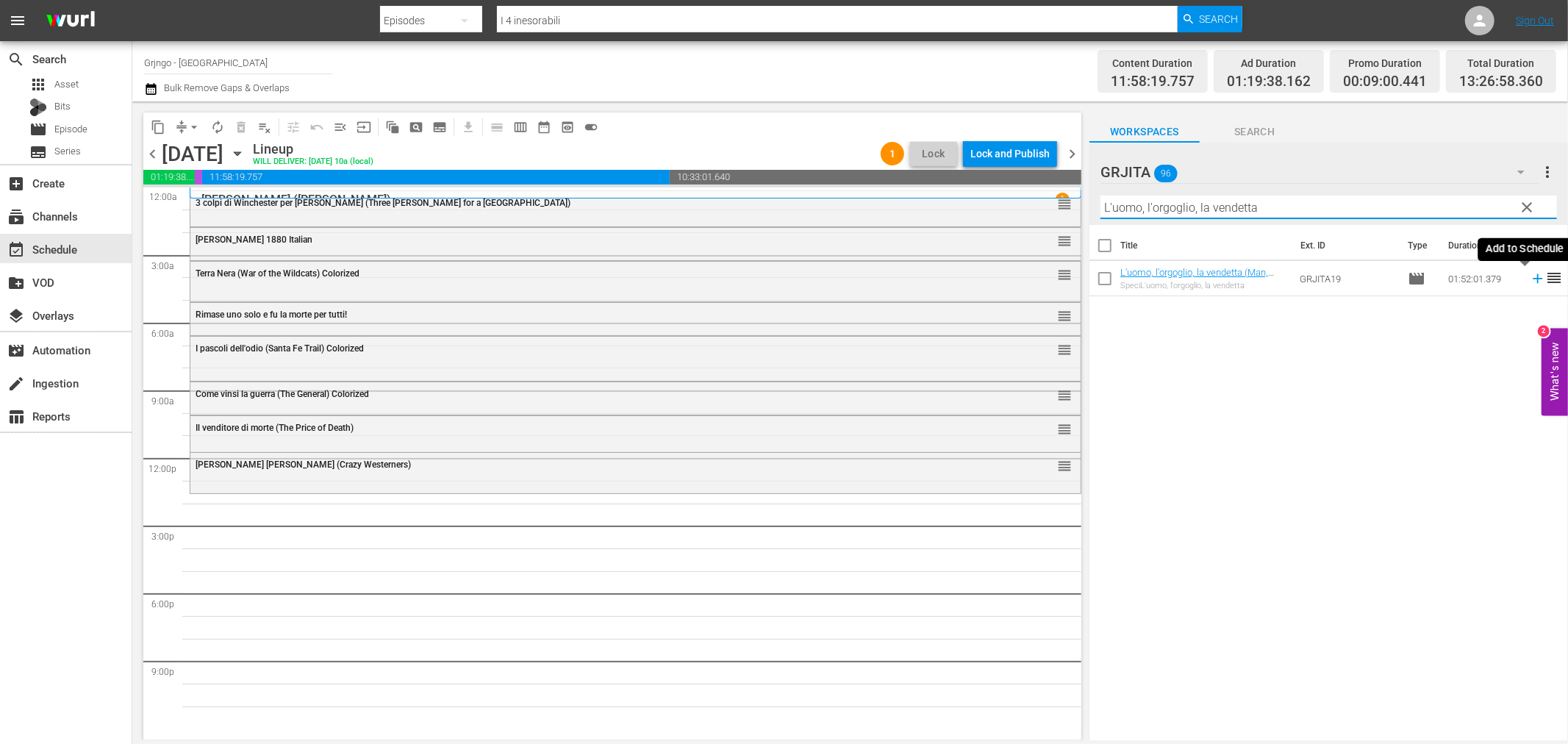
type input "L'uomo, l'orgoglio, la vendetta"
click at [1530, 282] on icon at bounding box center [1537, 278] width 16 height 16
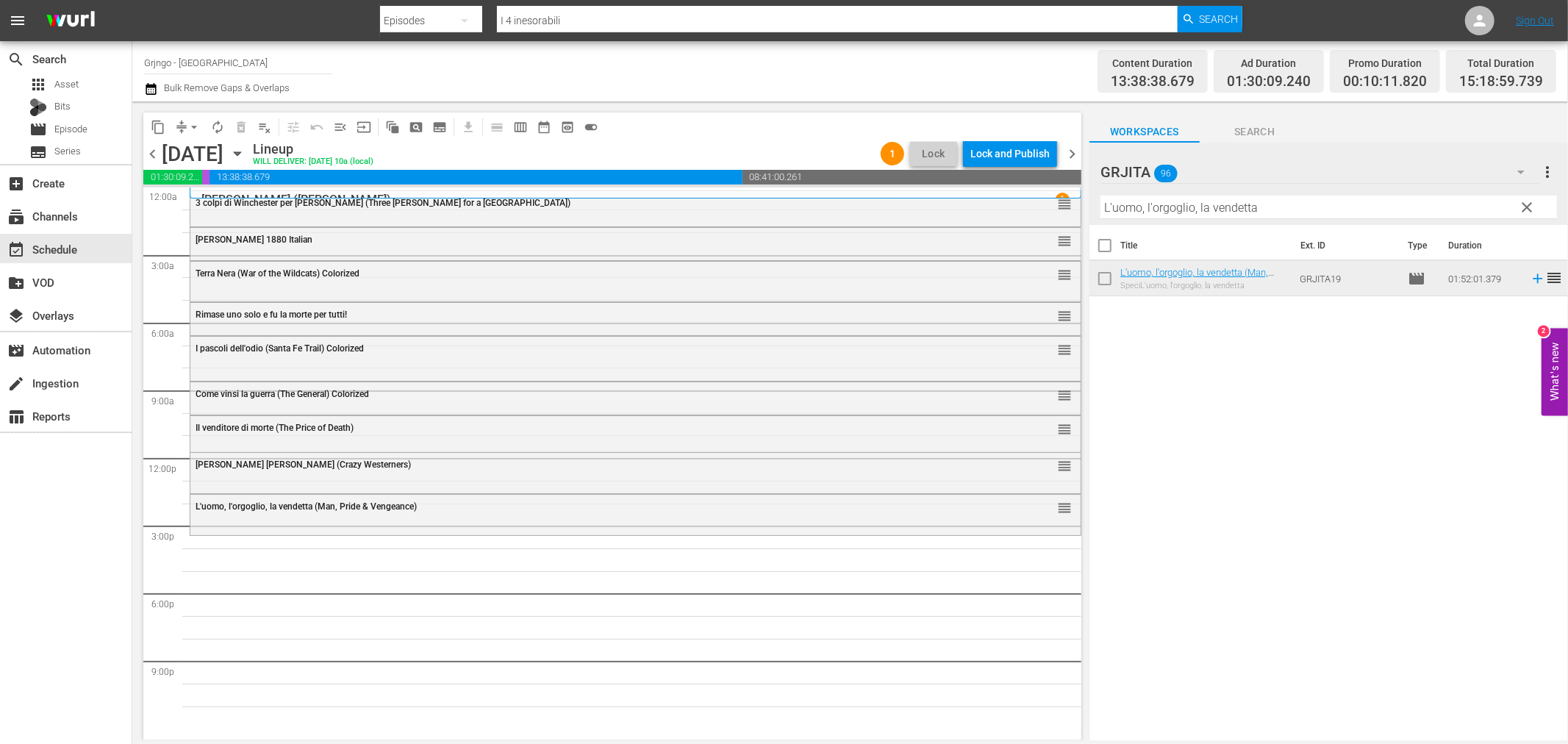
click at [1524, 206] on span "clear" at bounding box center [1527, 207] width 17 height 17
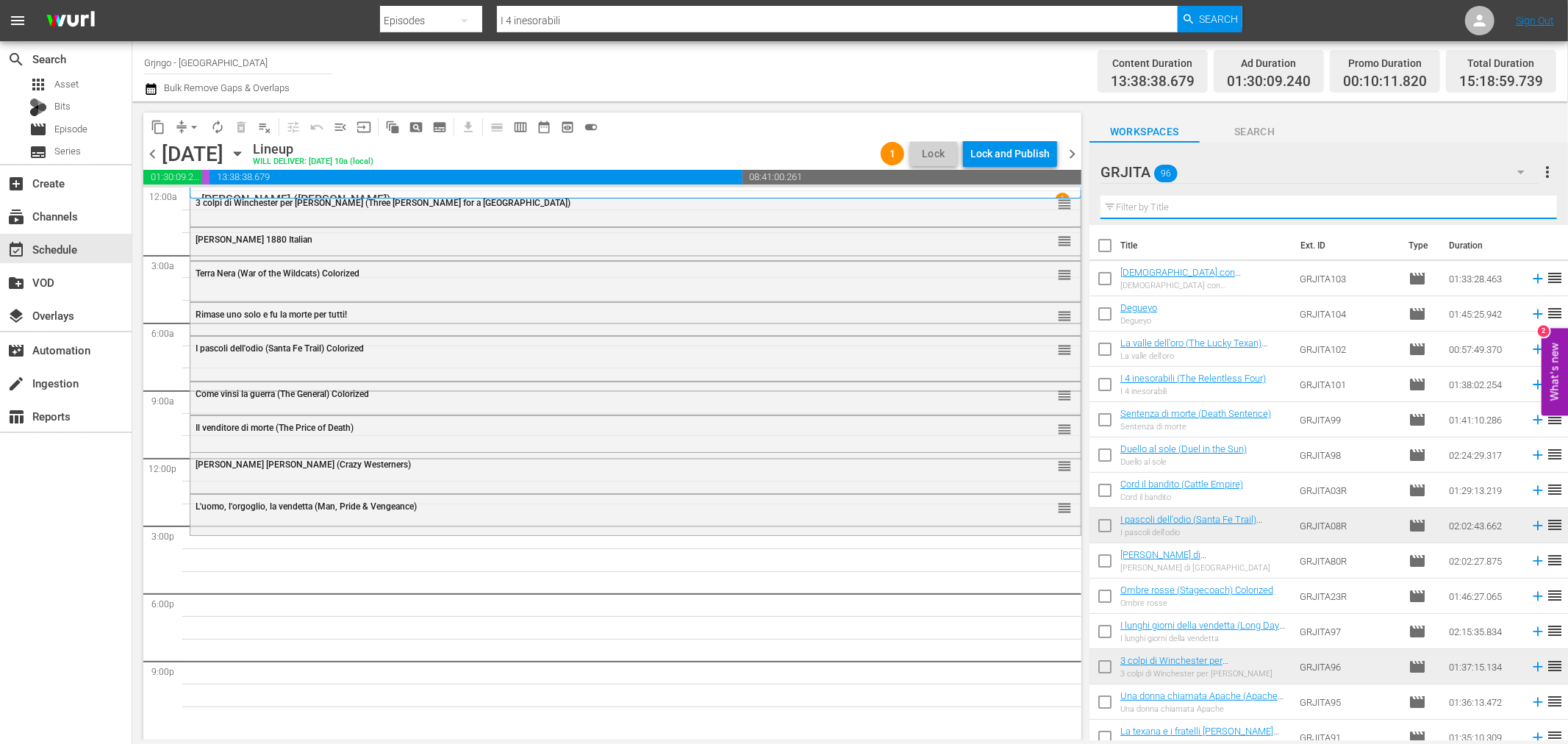
paste input "[PERSON_NAME] di [GEOGRAPHIC_DATA]"
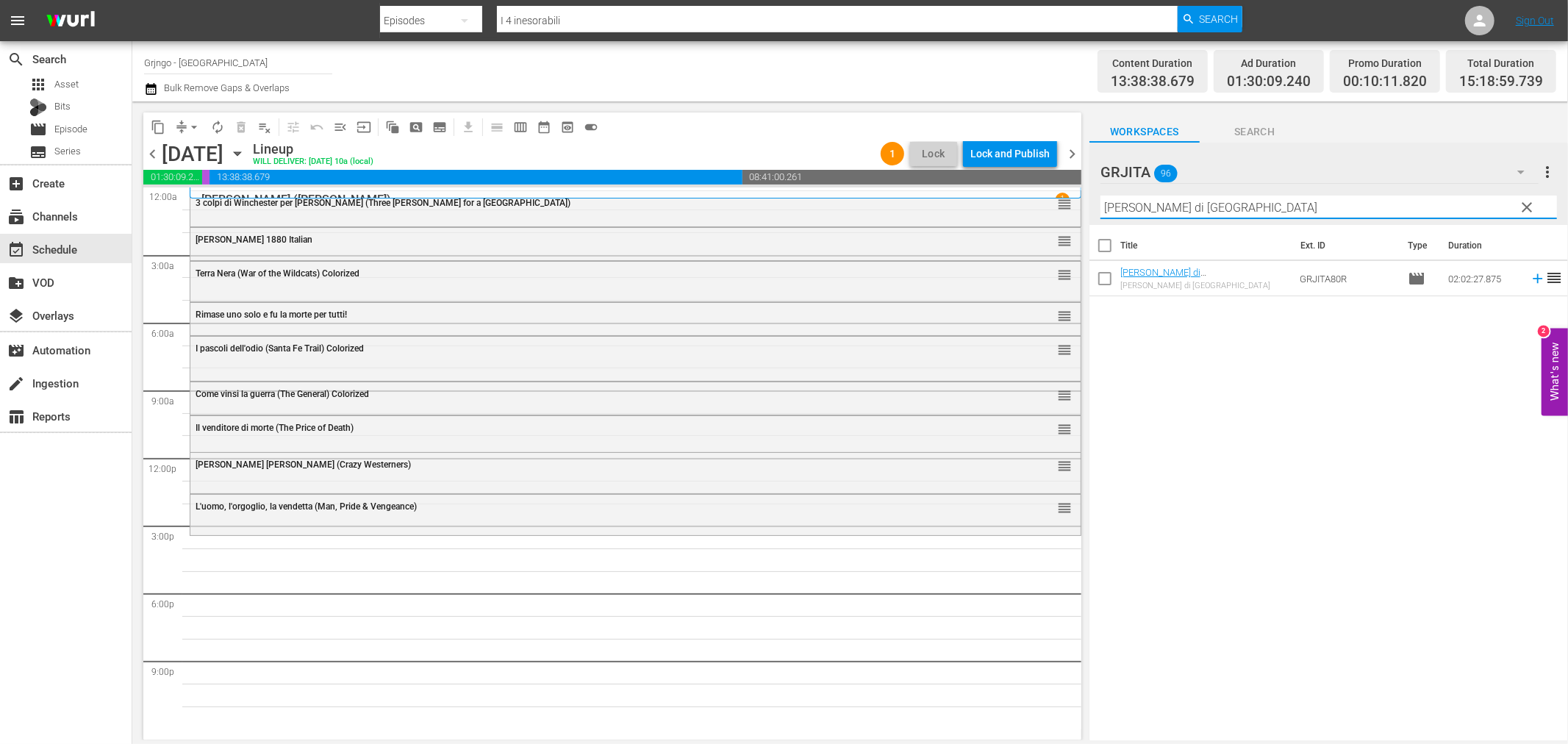
type input "[PERSON_NAME] di [GEOGRAPHIC_DATA]"
click at [1530, 276] on icon at bounding box center [1537, 278] width 16 height 16
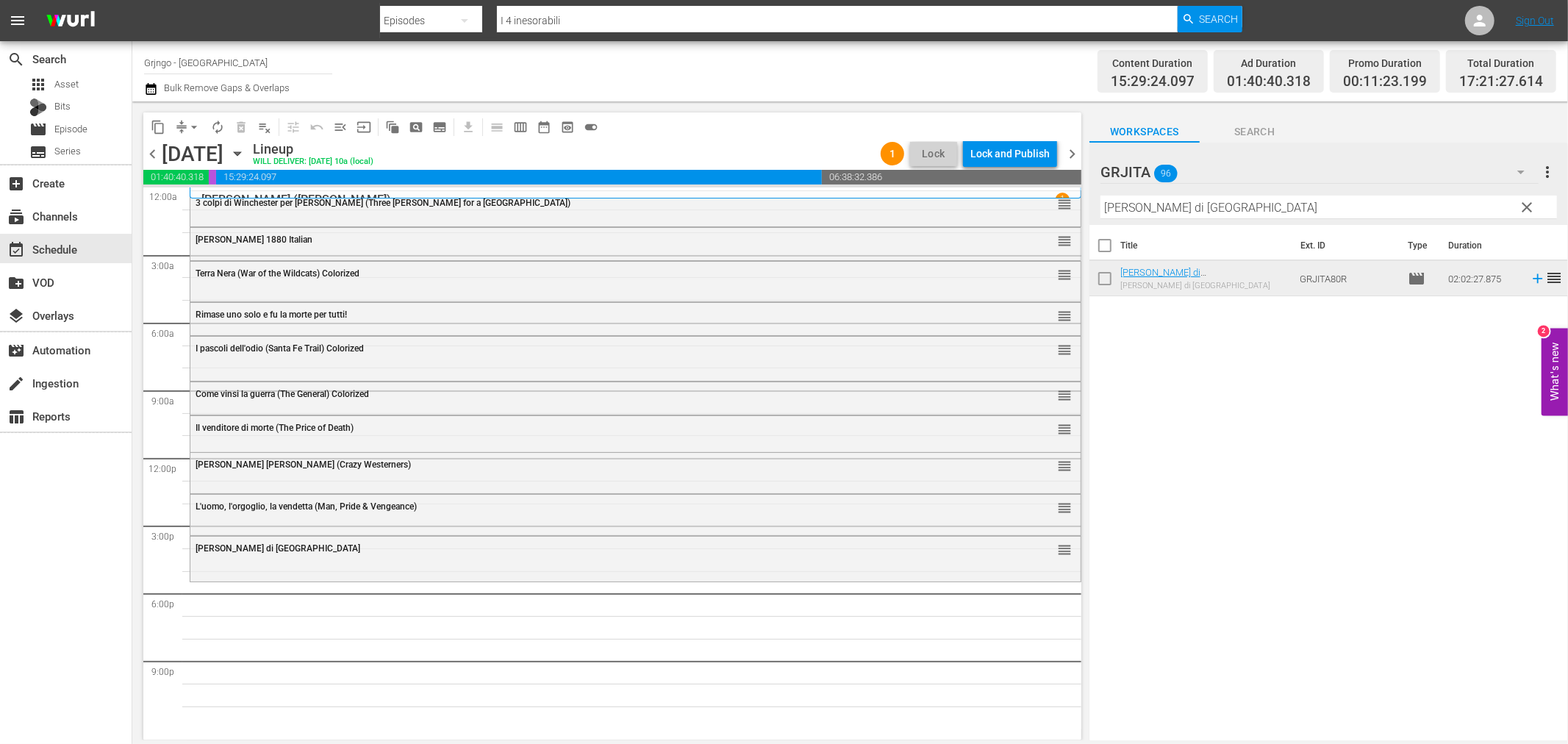
drag, startPoint x: 1523, startPoint y: 202, endPoint x: 1331, endPoint y: 201, distance: 192.0
click at [1524, 202] on span "clear" at bounding box center [1527, 207] width 17 height 17
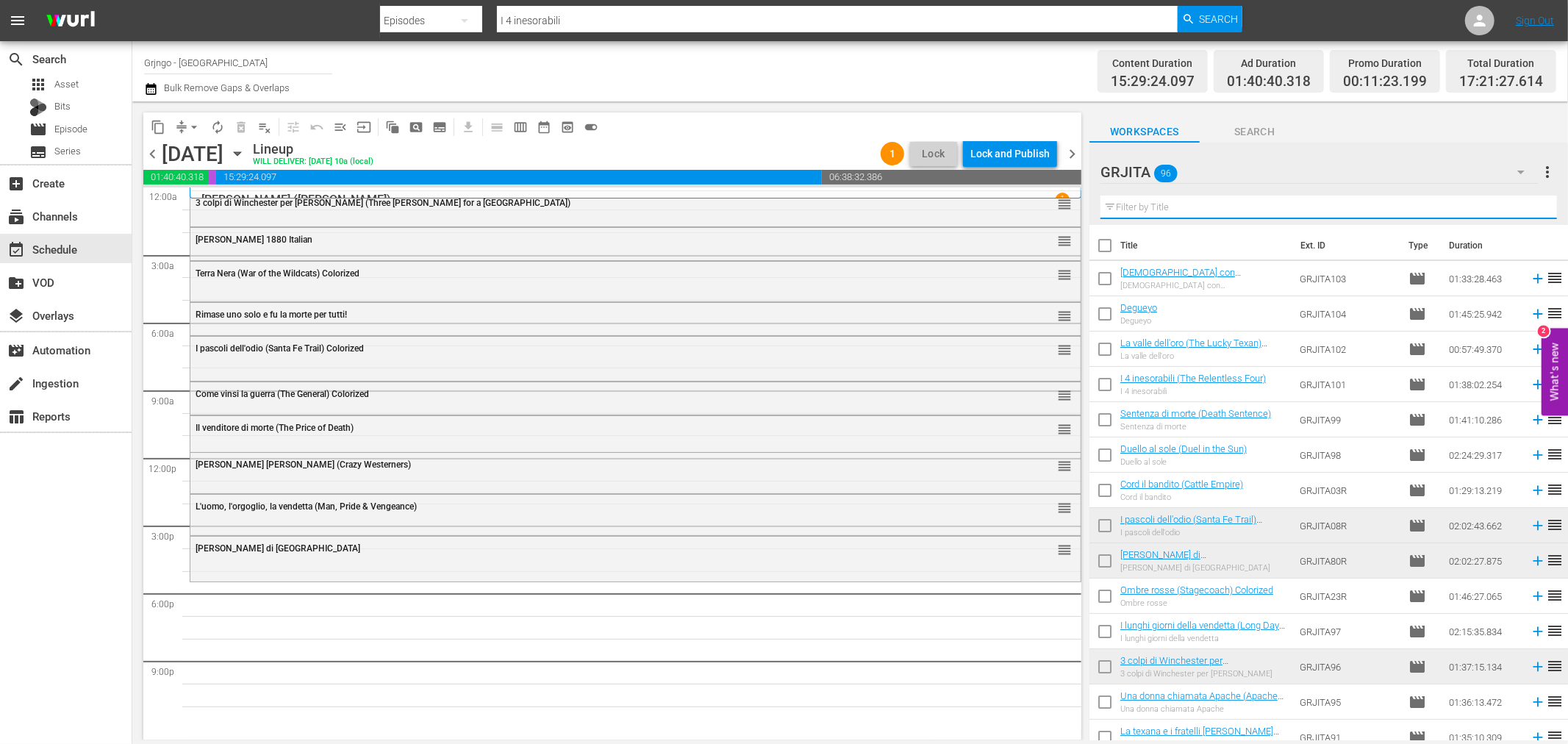
paste input "La texana e i fratelli [PERSON_NAME]"
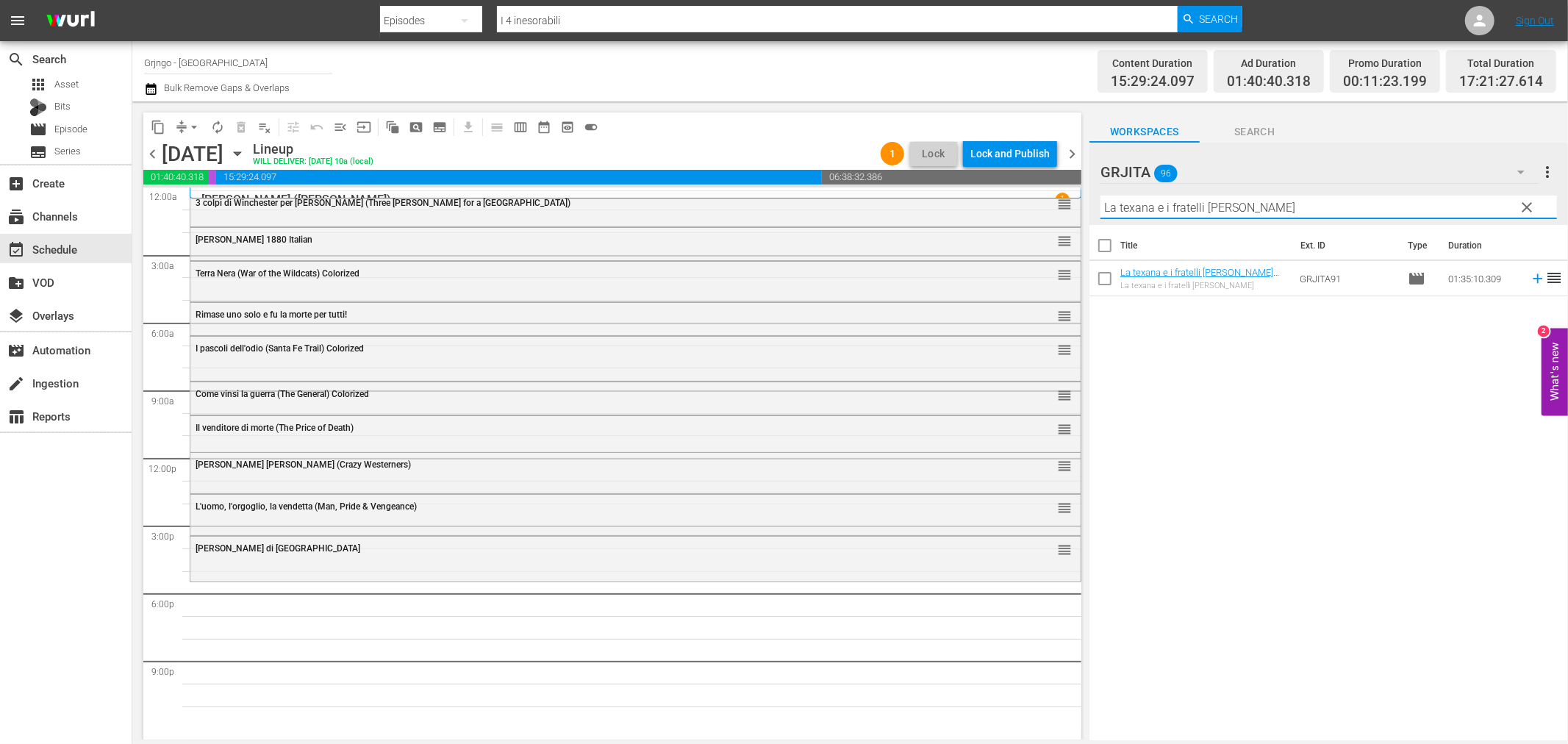
type input "La texana e i fratelli [PERSON_NAME]"
click at [1533, 278] on icon at bounding box center [1537, 279] width 10 height 10
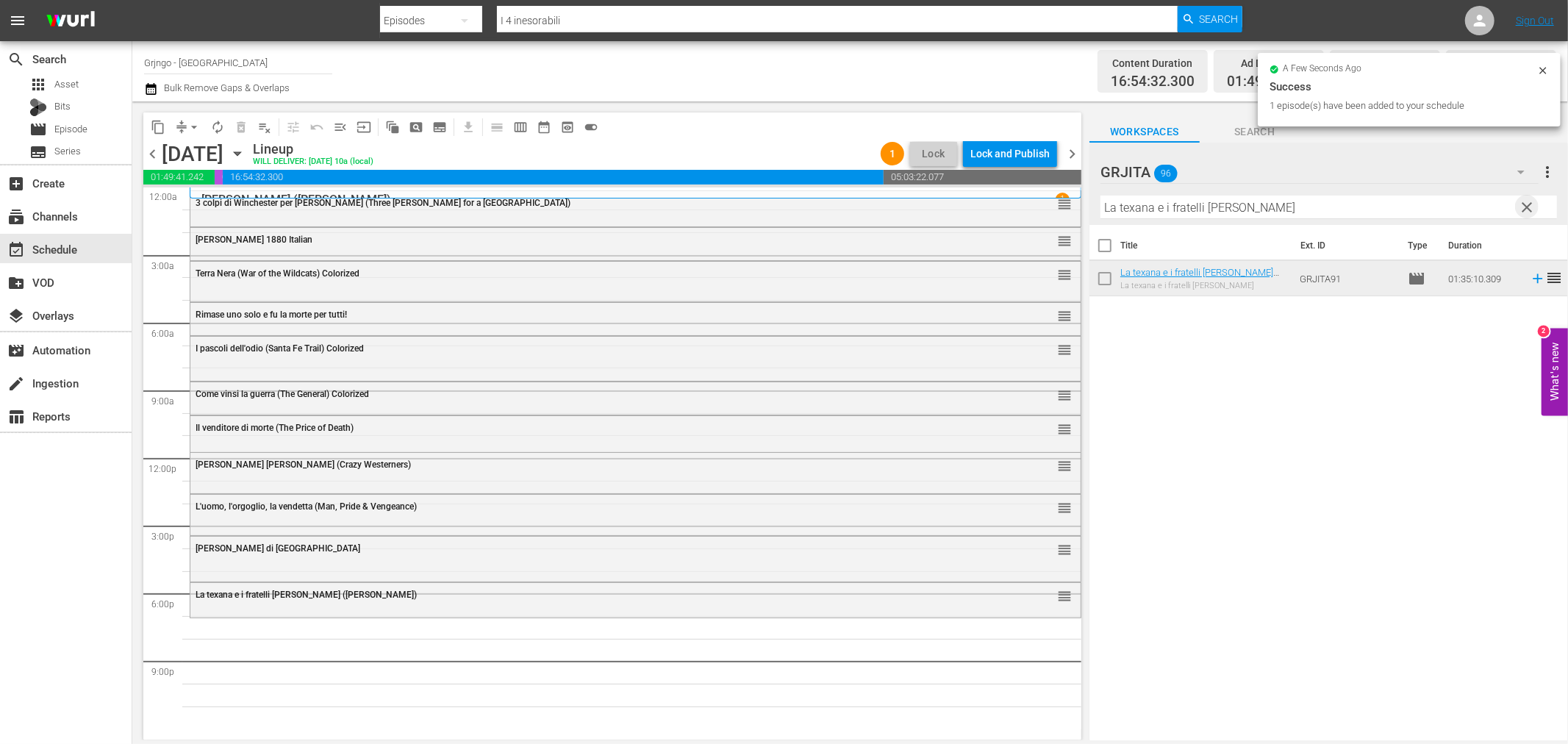
click at [1527, 208] on span "clear" at bounding box center [1527, 207] width 17 height 17
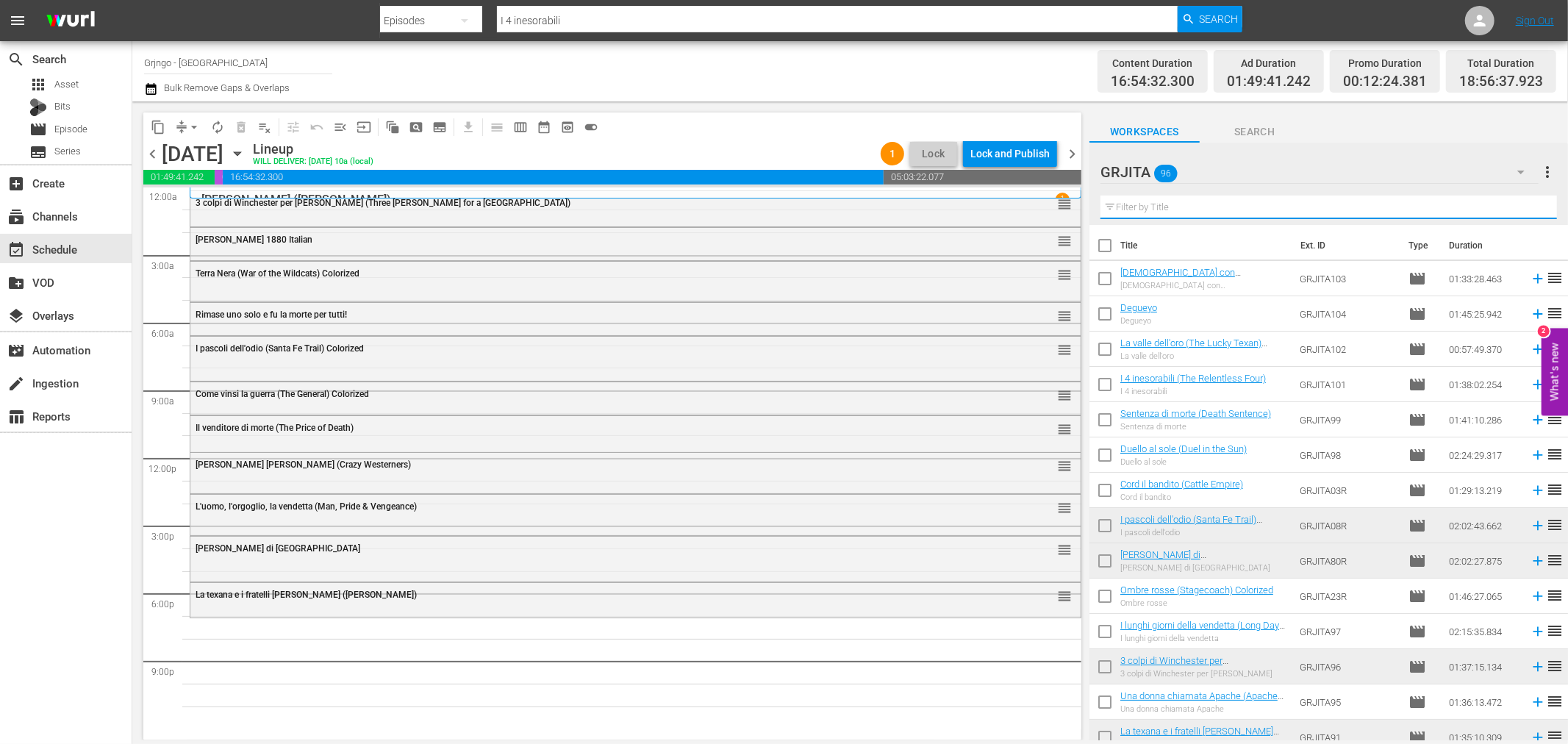
paste input "Pistole puntate"
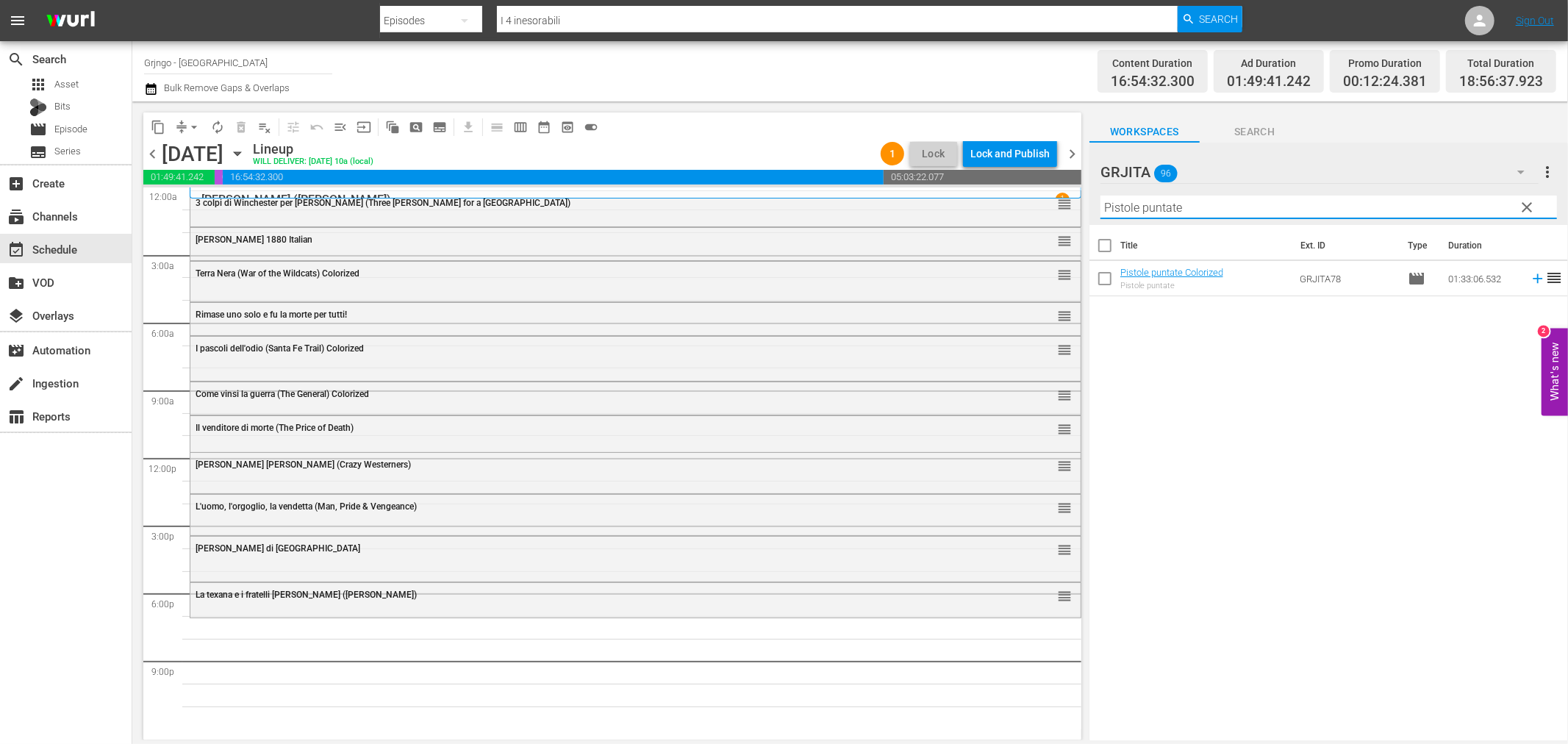
type input "Pistole puntate"
click at [1530, 273] on icon at bounding box center [1537, 278] width 16 height 16
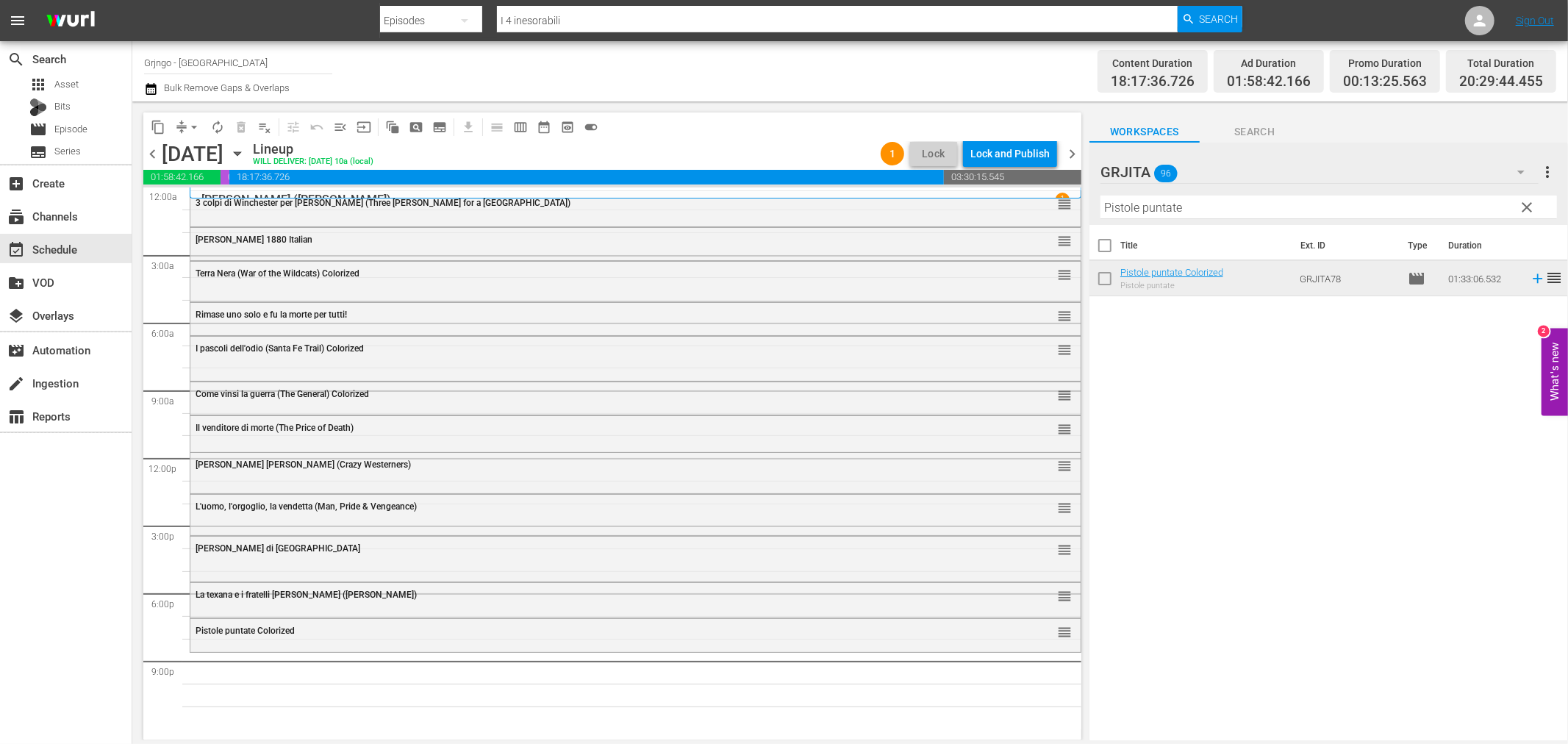
click at [1523, 206] on span "clear" at bounding box center [1527, 207] width 17 height 17
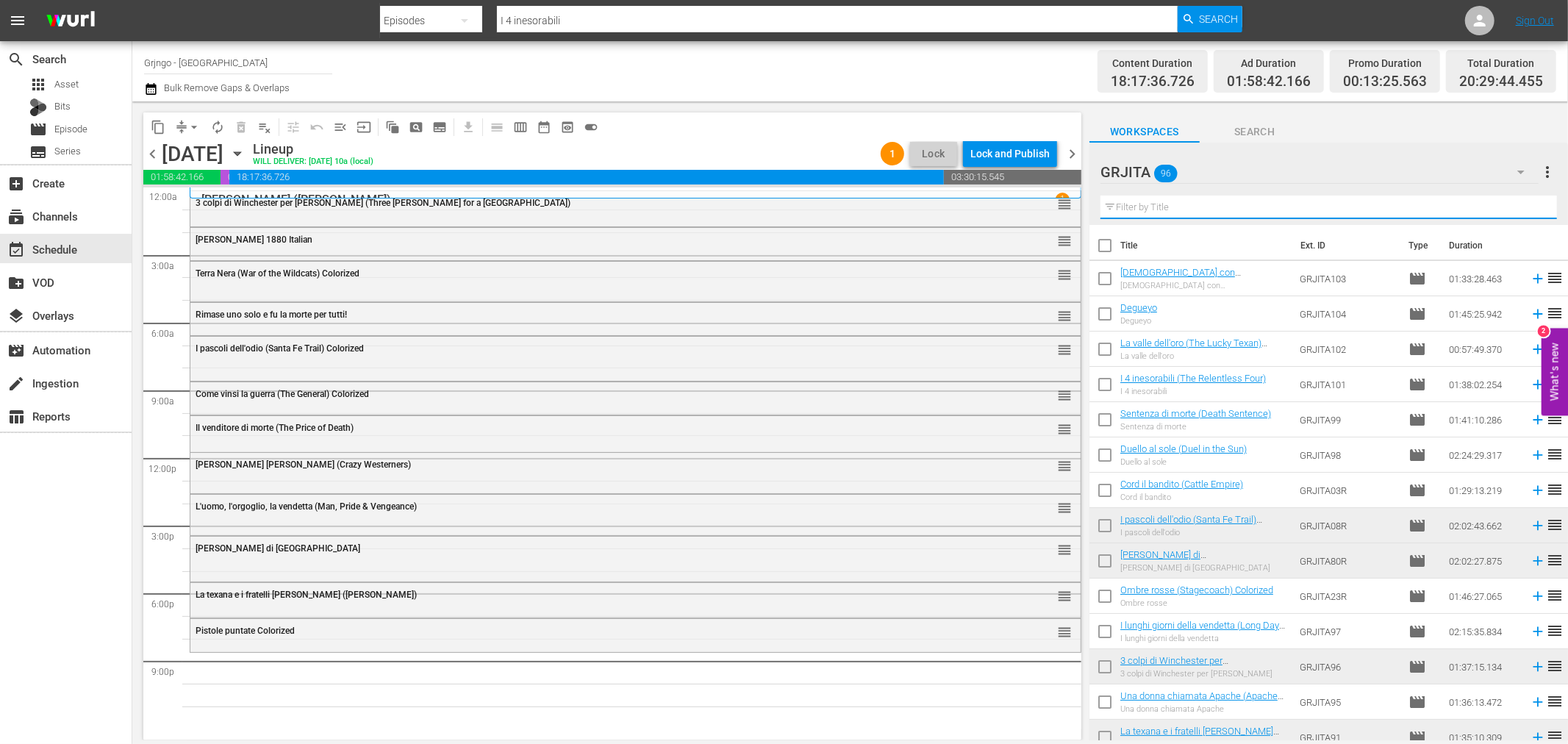
paste input "Quattro per Cordoba (Cannon for Cordoba)"
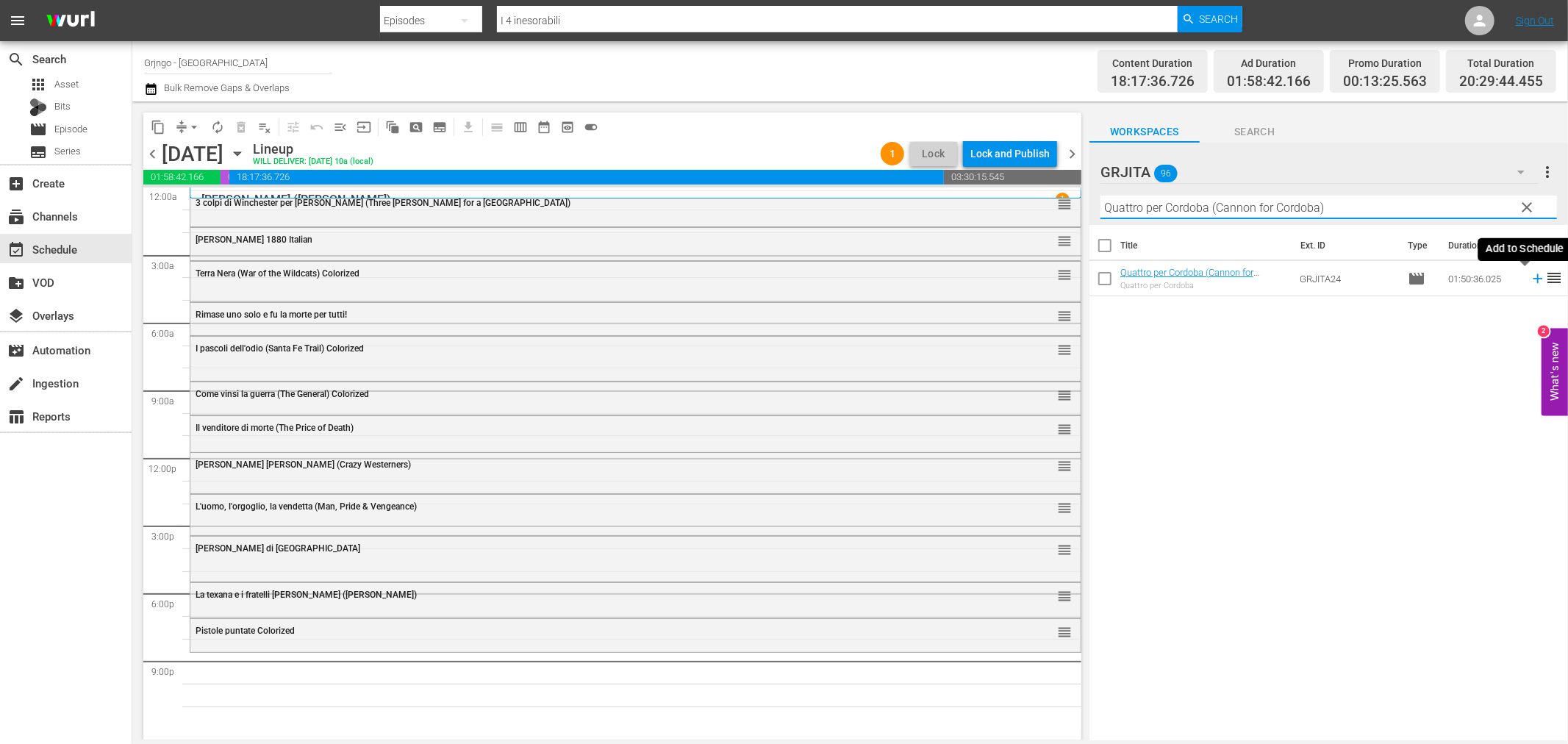
type input "Quattro per Cordoba (Cannon for Cordoba)"
click at [1530, 275] on icon at bounding box center [1537, 278] width 16 height 16
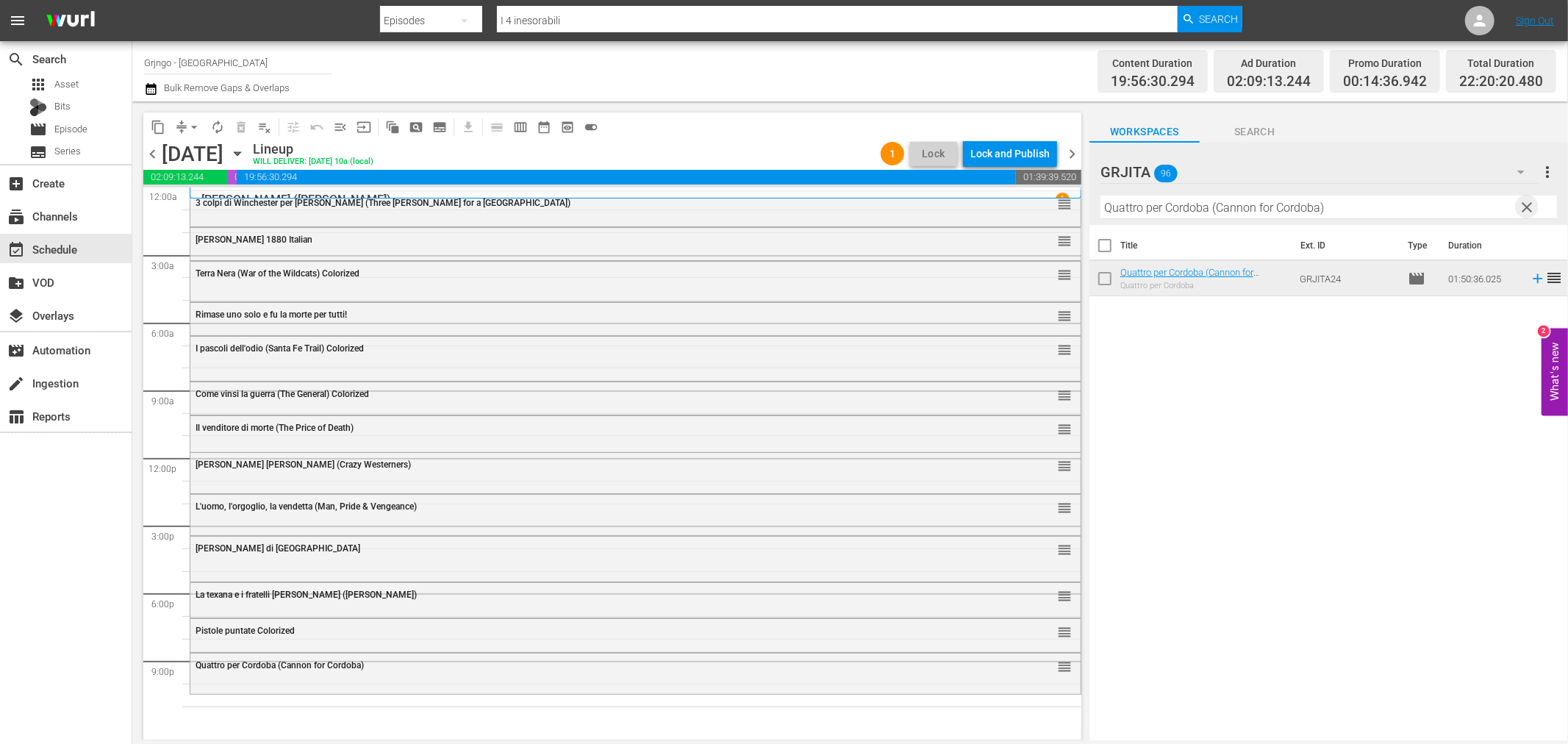
click at [1533, 207] on span "clear" at bounding box center [1527, 207] width 17 height 17
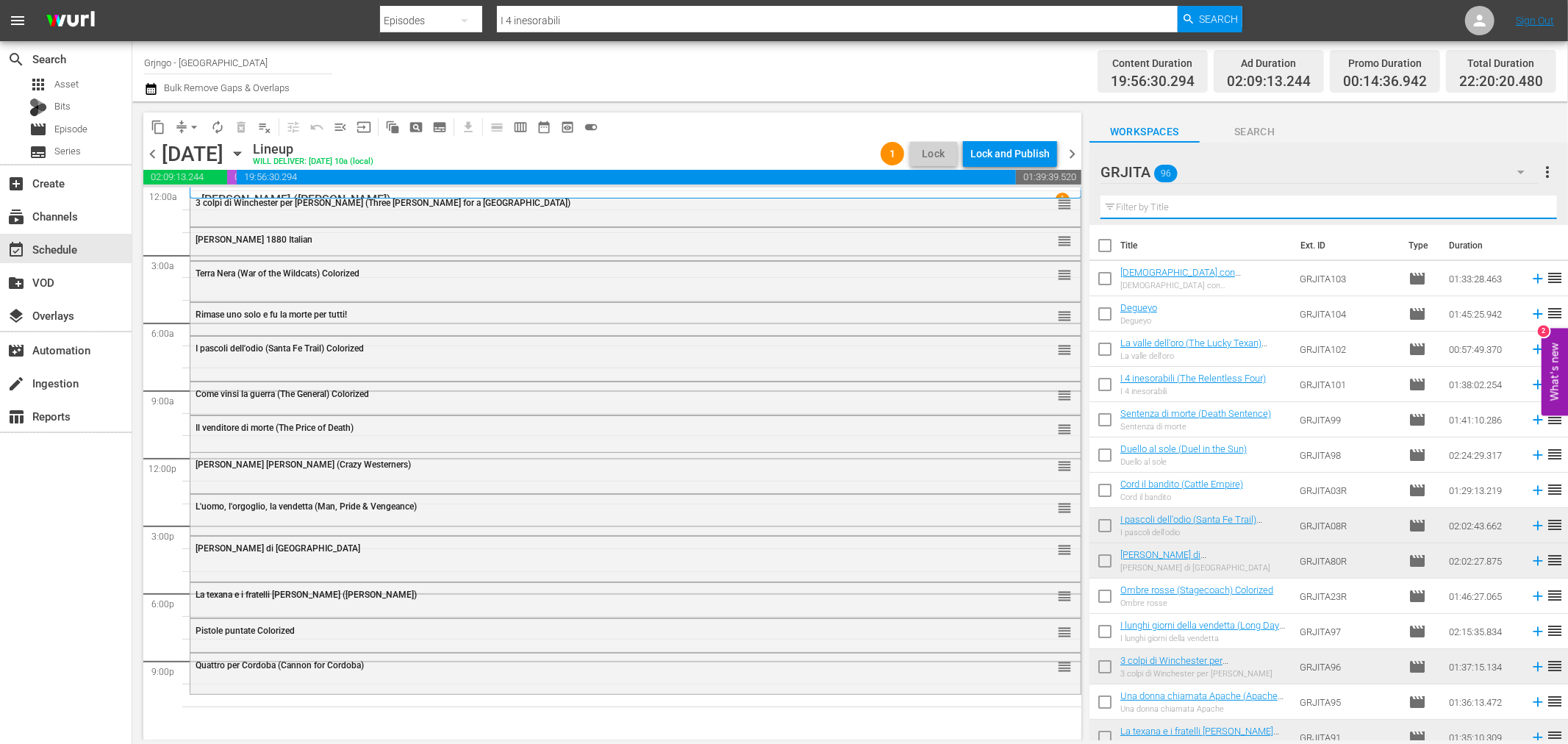
click at [1125, 200] on input "text" at bounding box center [1329, 207] width 456 height 23
paste input "La morte cavalca a [PERSON_NAME]"
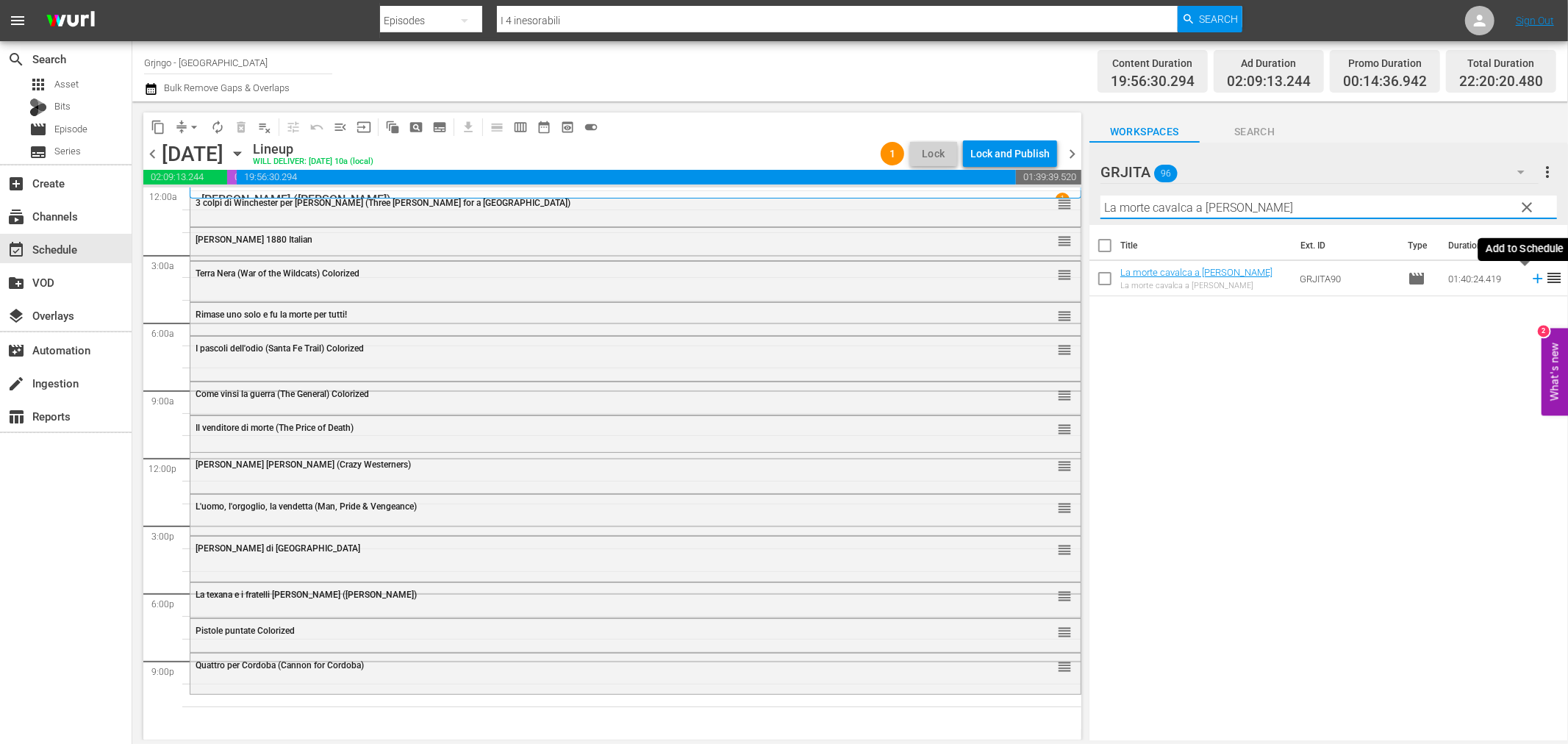
type input "La morte cavalca a [PERSON_NAME]"
click at [1533, 278] on icon at bounding box center [1537, 279] width 10 height 10
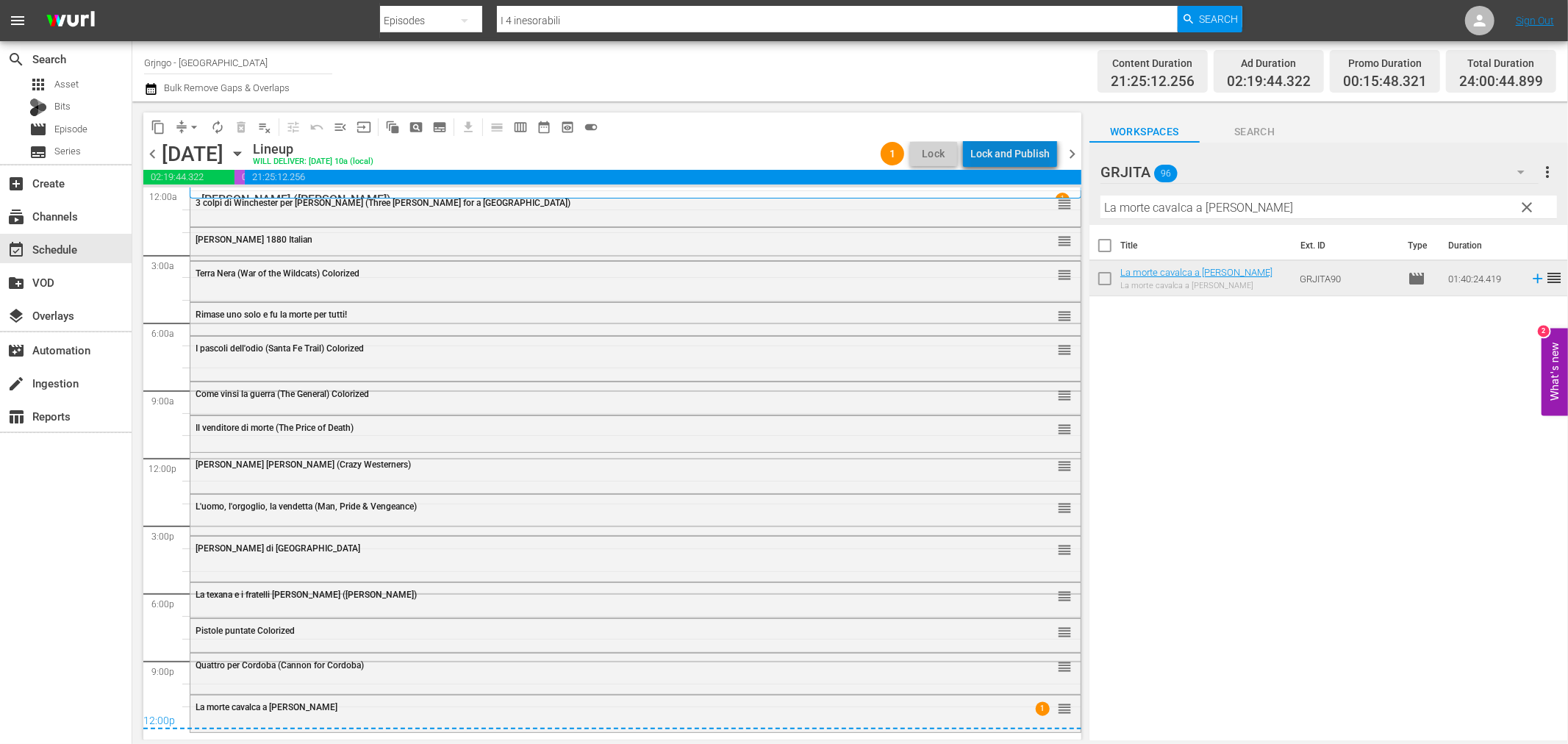
click at [1039, 145] on div "Lock and Publish" at bounding box center [1009, 153] width 79 height 26
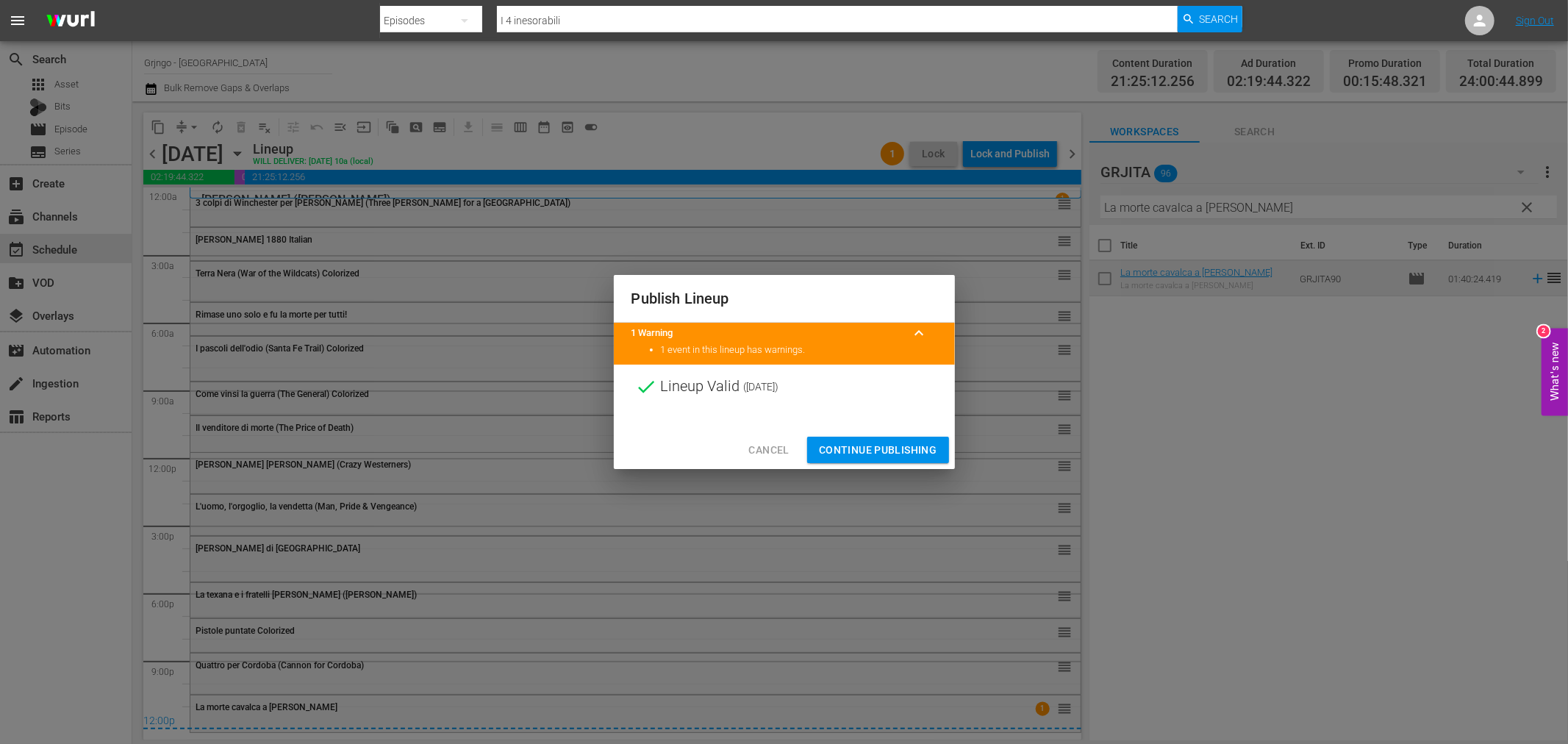
click at [917, 449] on span "Continue Publishing" at bounding box center [877, 450] width 118 height 18
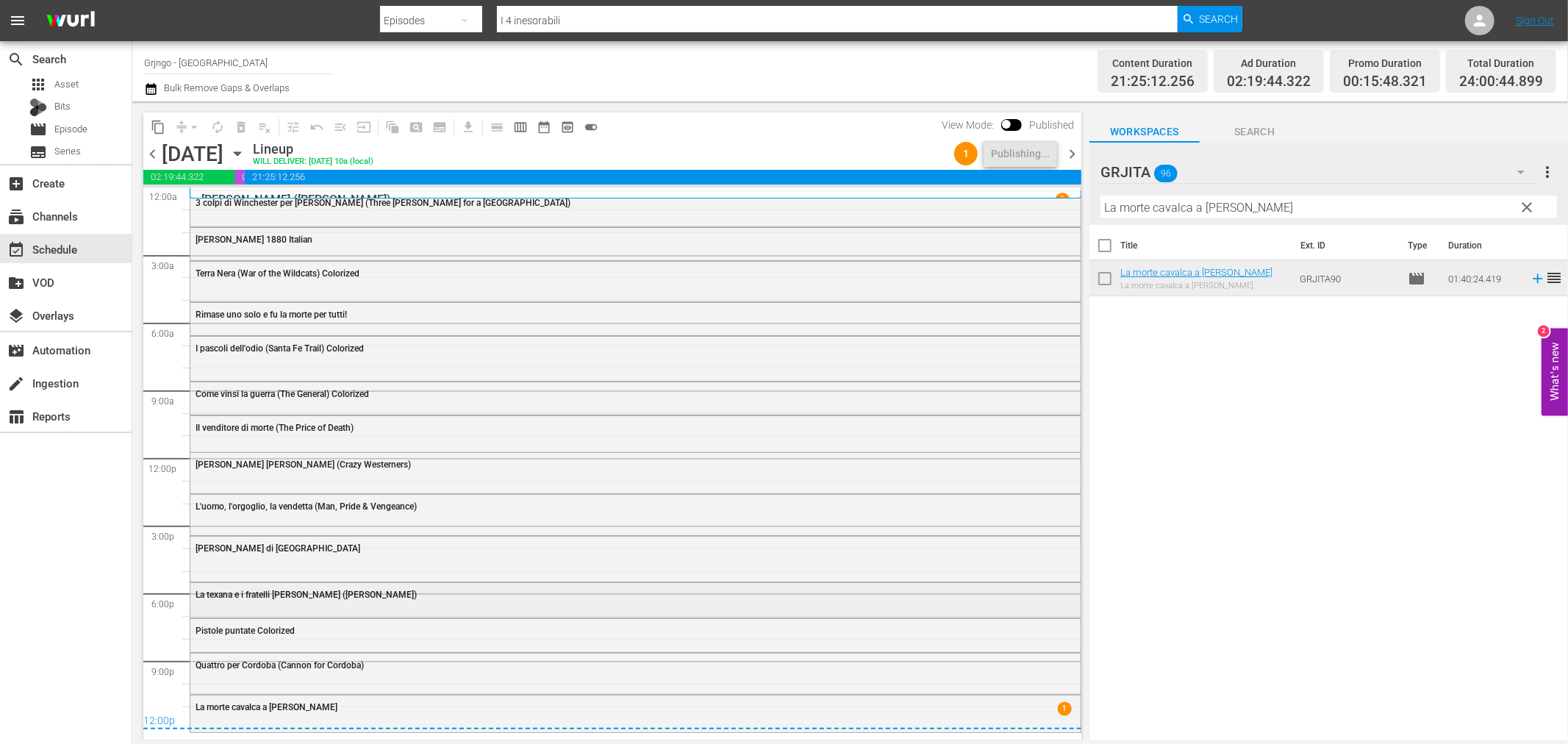
click at [406, 590] on div "La texana e i fratelli [PERSON_NAME] ([PERSON_NAME])" at bounding box center [595, 595] width 799 height 11
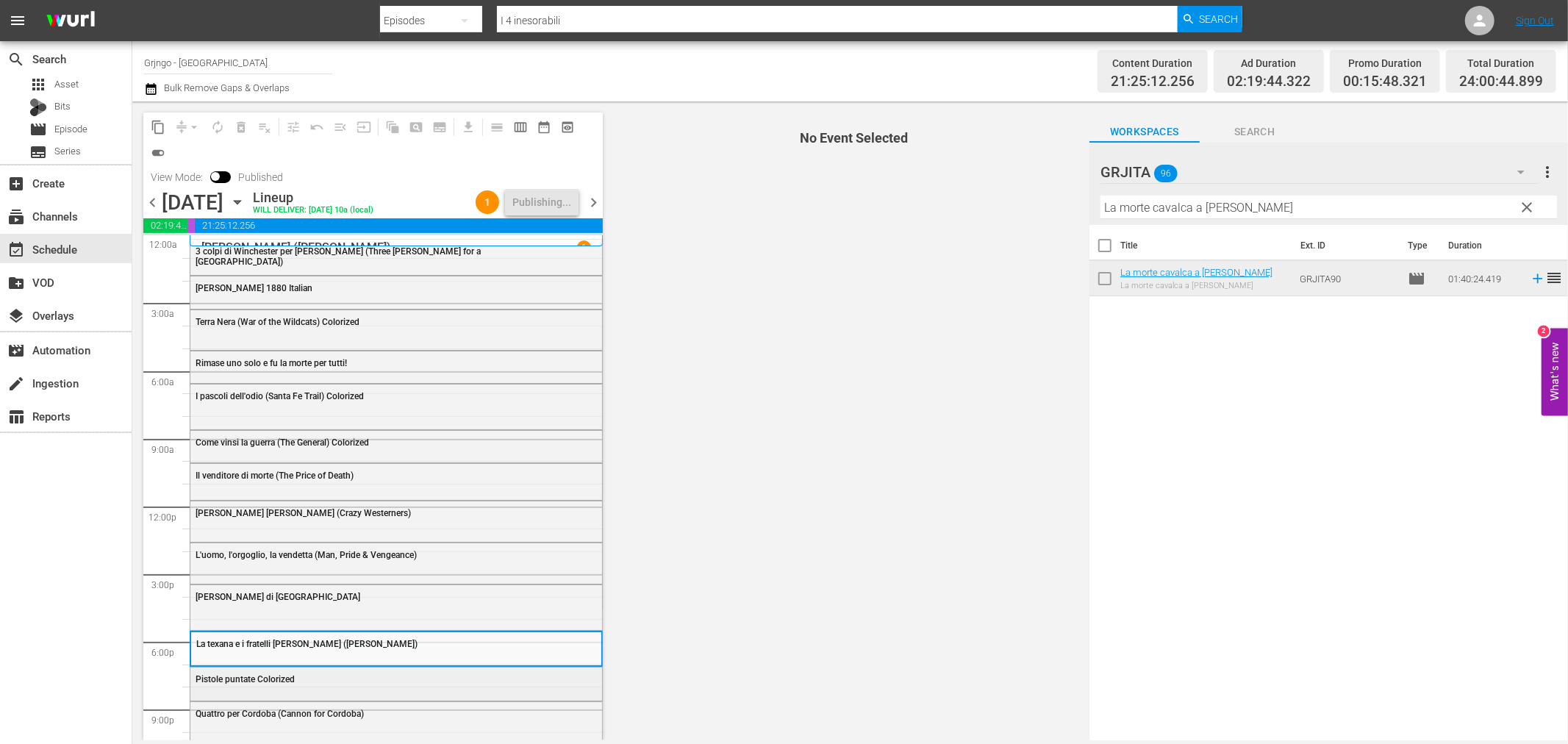
click at [344, 680] on div "Pistole puntate Colorized" at bounding box center [359, 679] width 327 height 11
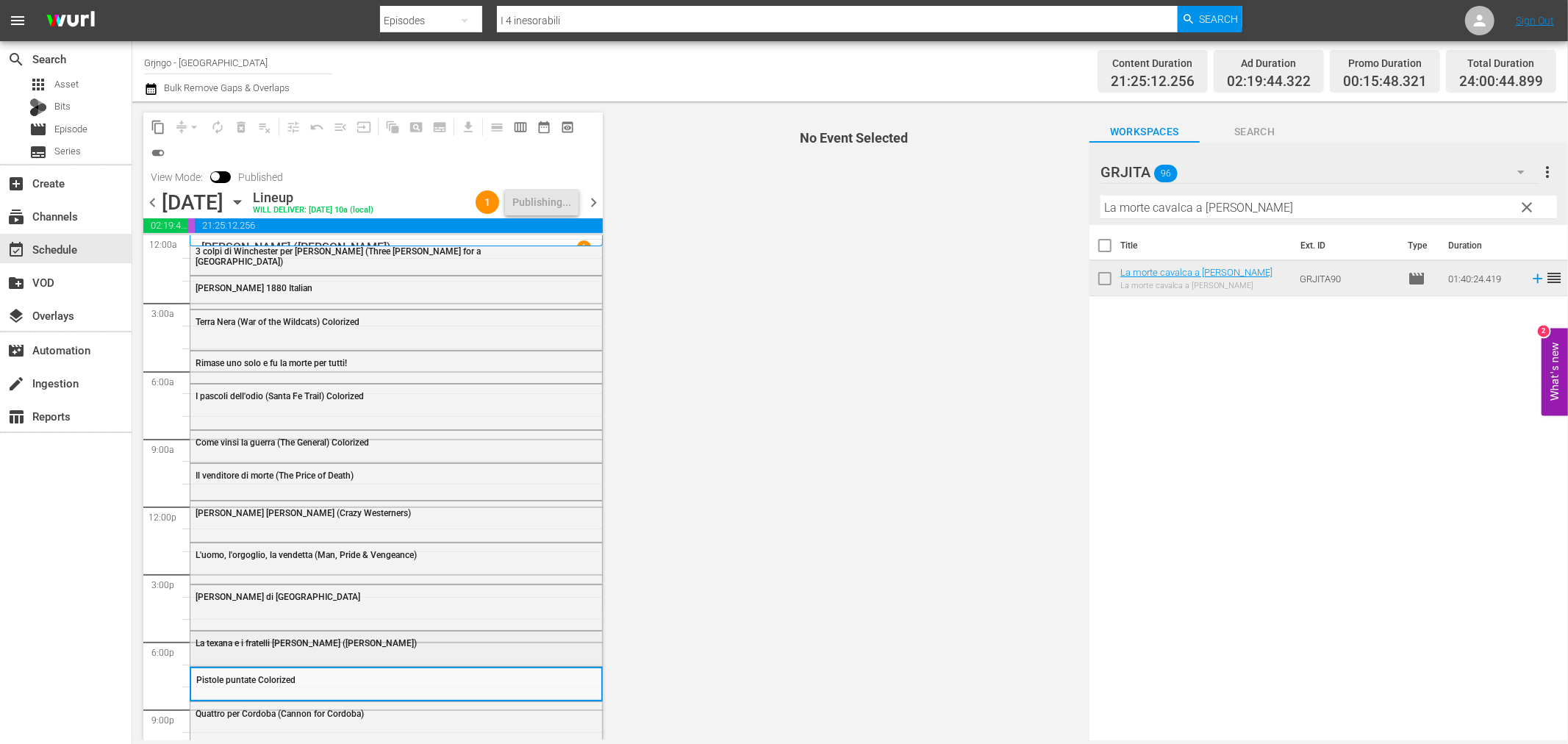
click at [350, 647] on span "La texana e i fratelli [PERSON_NAME] ([PERSON_NAME])" at bounding box center [307, 643] width 221 height 11
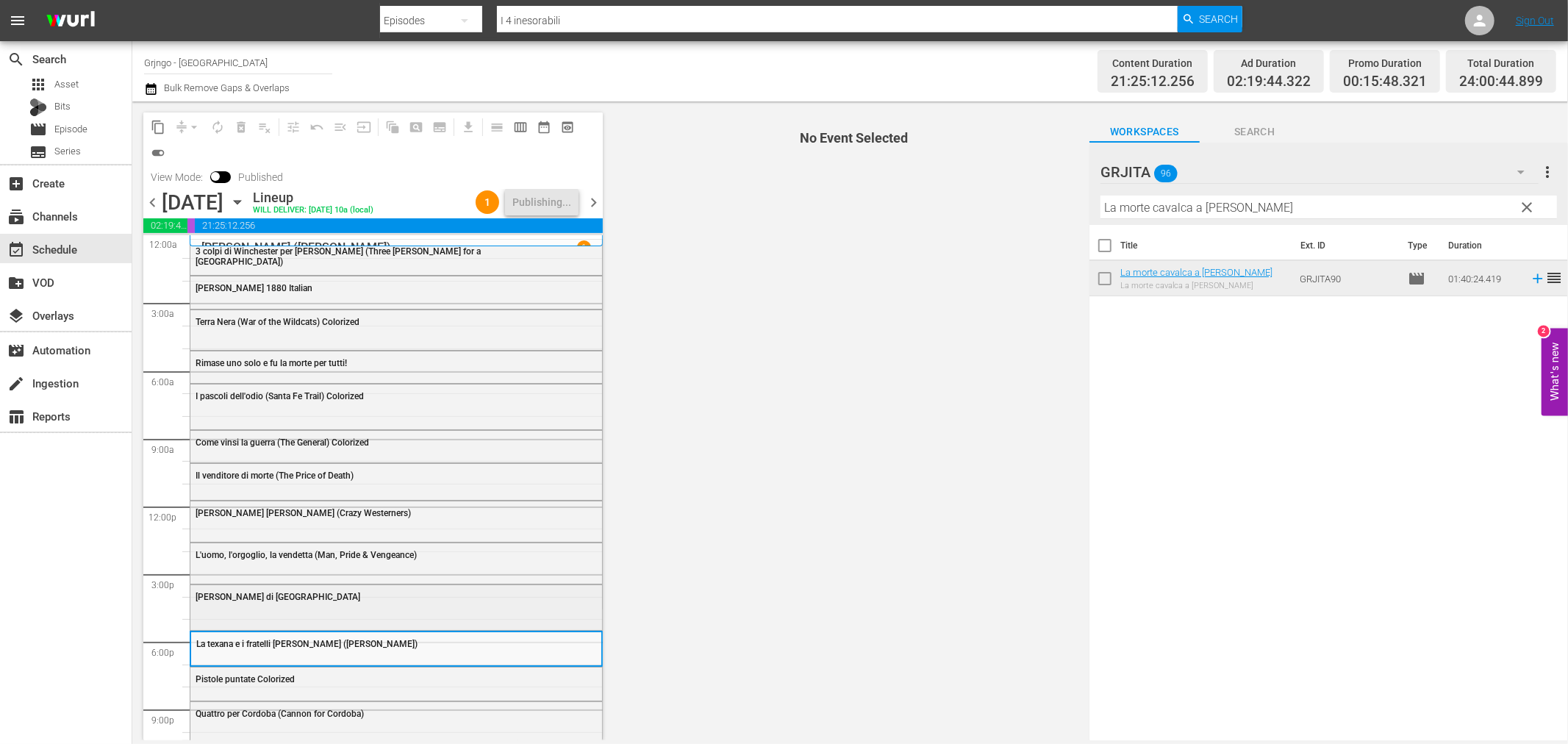
click at [358, 620] on div "[PERSON_NAME] di [GEOGRAPHIC_DATA]" at bounding box center [396, 606] width 412 height 42
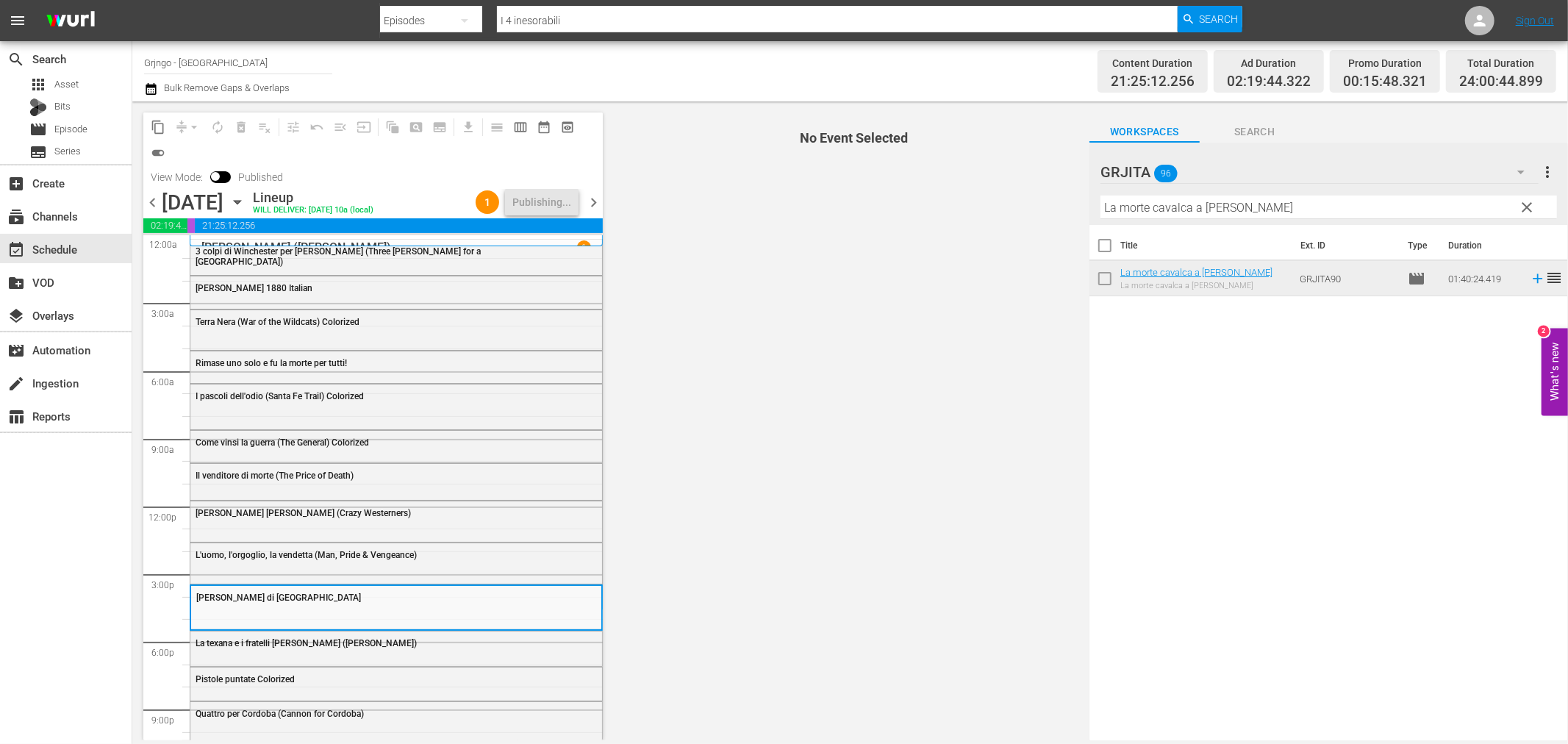
click at [340, 638] on span "La texana e i fratelli [PERSON_NAME] ([PERSON_NAME])" at bounding box center [307, 643] width 221 height 11
click at [288, 650] on div "La texana e i fratelli [PERSON_NAME] ([PERSON_NAME])" at bounding box center [396, 642] width 410 height 22
click at [151, 192] on div "chevron_left Monday, September 1st September 1st Lineup WILL DELIVER: 8/31 @ 10…" at bounding box center [373, 204] width 459 height 29
click at [151, 200] on span "chevron_left" at bounding box center [152, 203] width 18 height 18
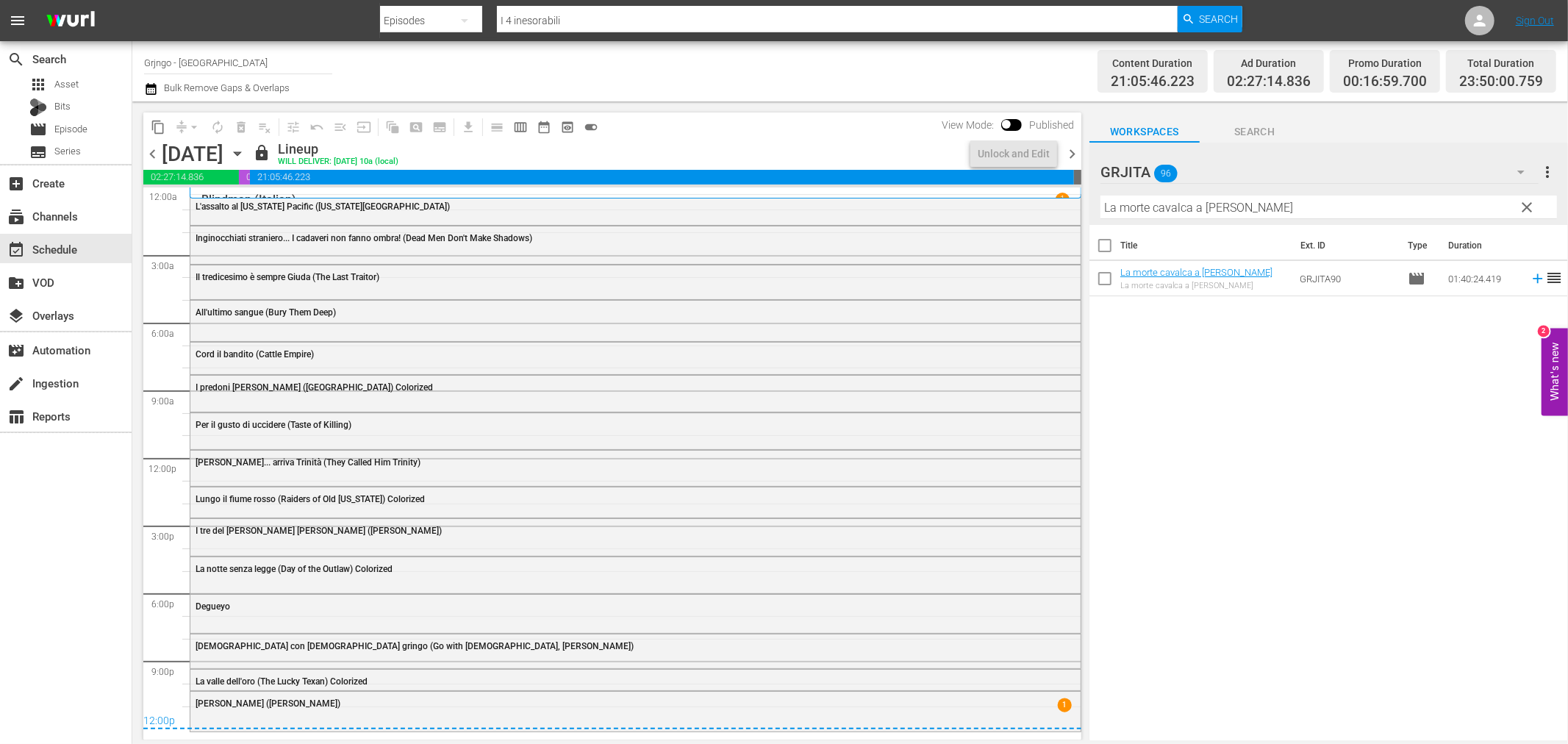
click at [1070, 151] on span "chevron_right" at bounding box center [1072, 154] width 18 height 18
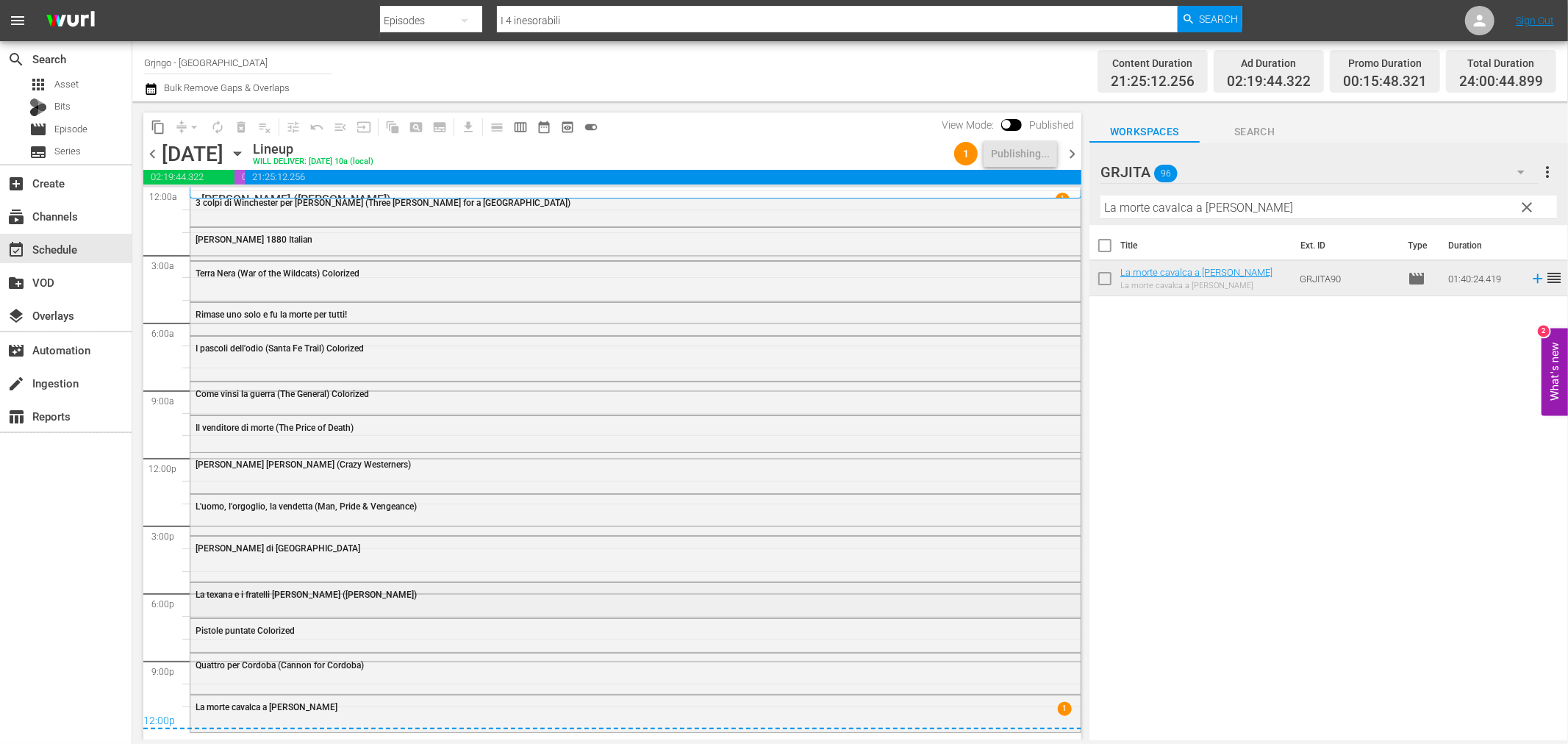
click at [277, 610] on div "La texana e i fratelli [PERSON_NAME] ([PERSON_NAME])" at bounding box center [636, 599] width 890 height 32
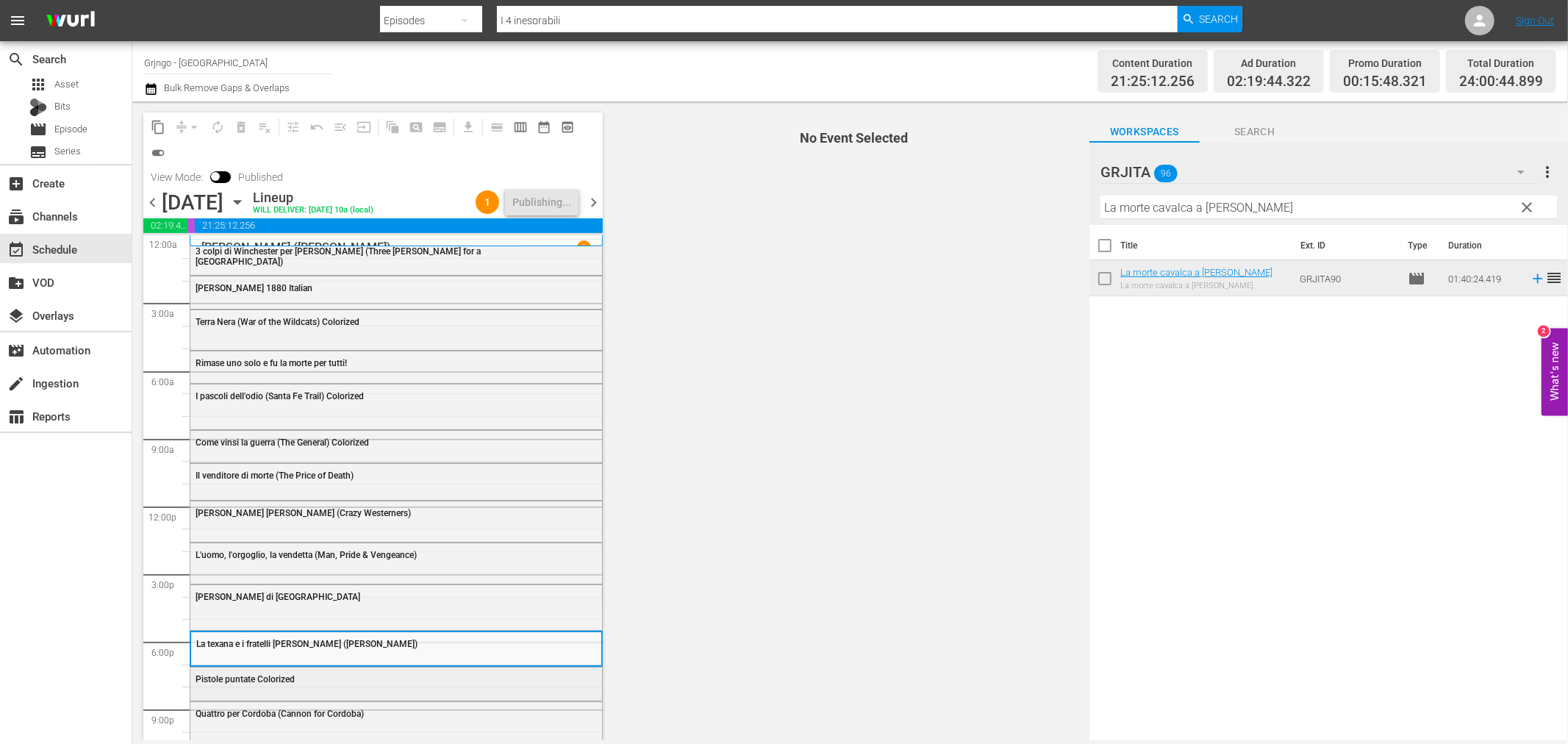
click at [340, 678] on div "Pistole puntate Colorized" at bounding box center [359, 679] width 327 height 11
click at [597, 200] on span "chevron_right" at bounding box center [593, 203] width 18 height 18
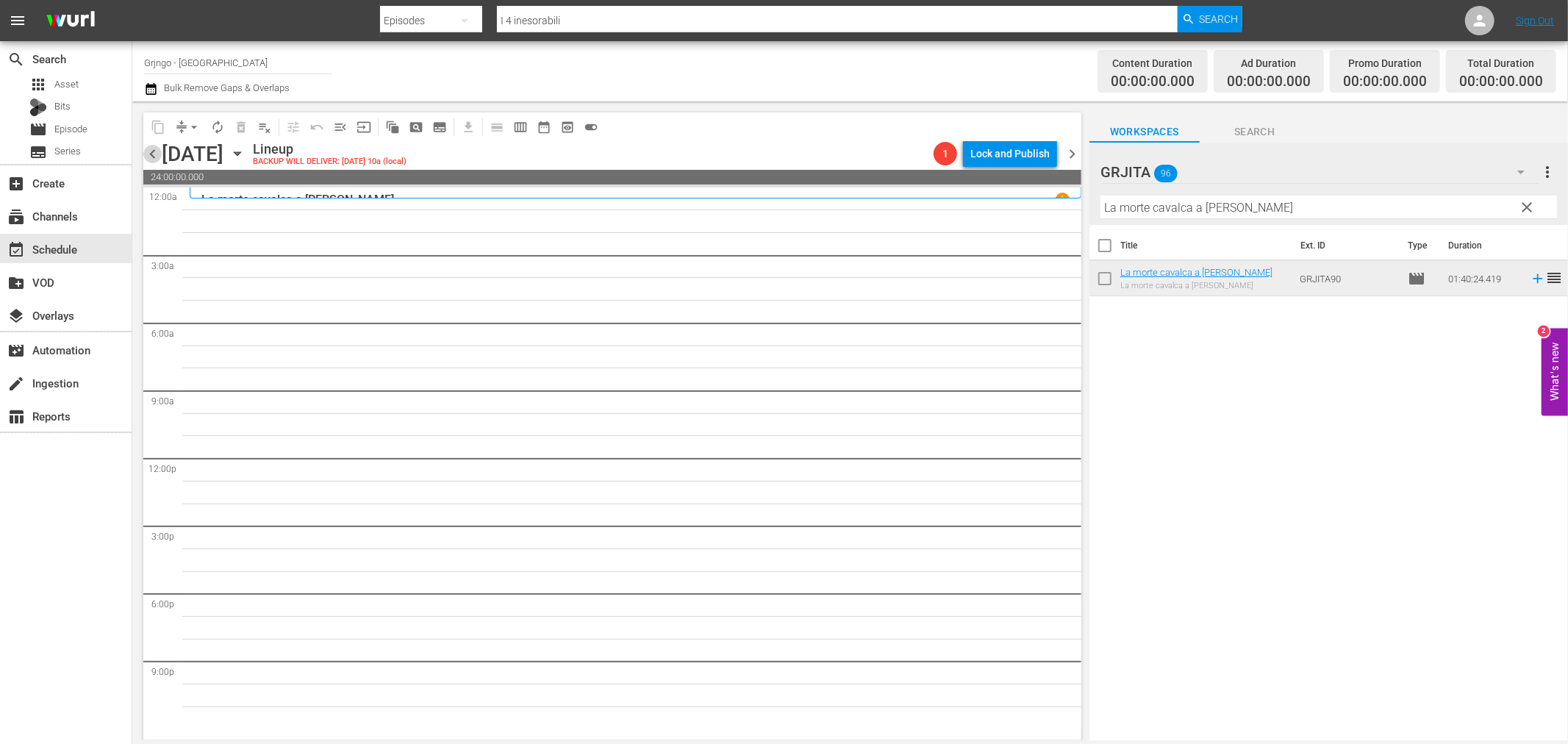
click at [155, 149] on span "chevron_left" at bounding box center [152, 154] width 18 height 18
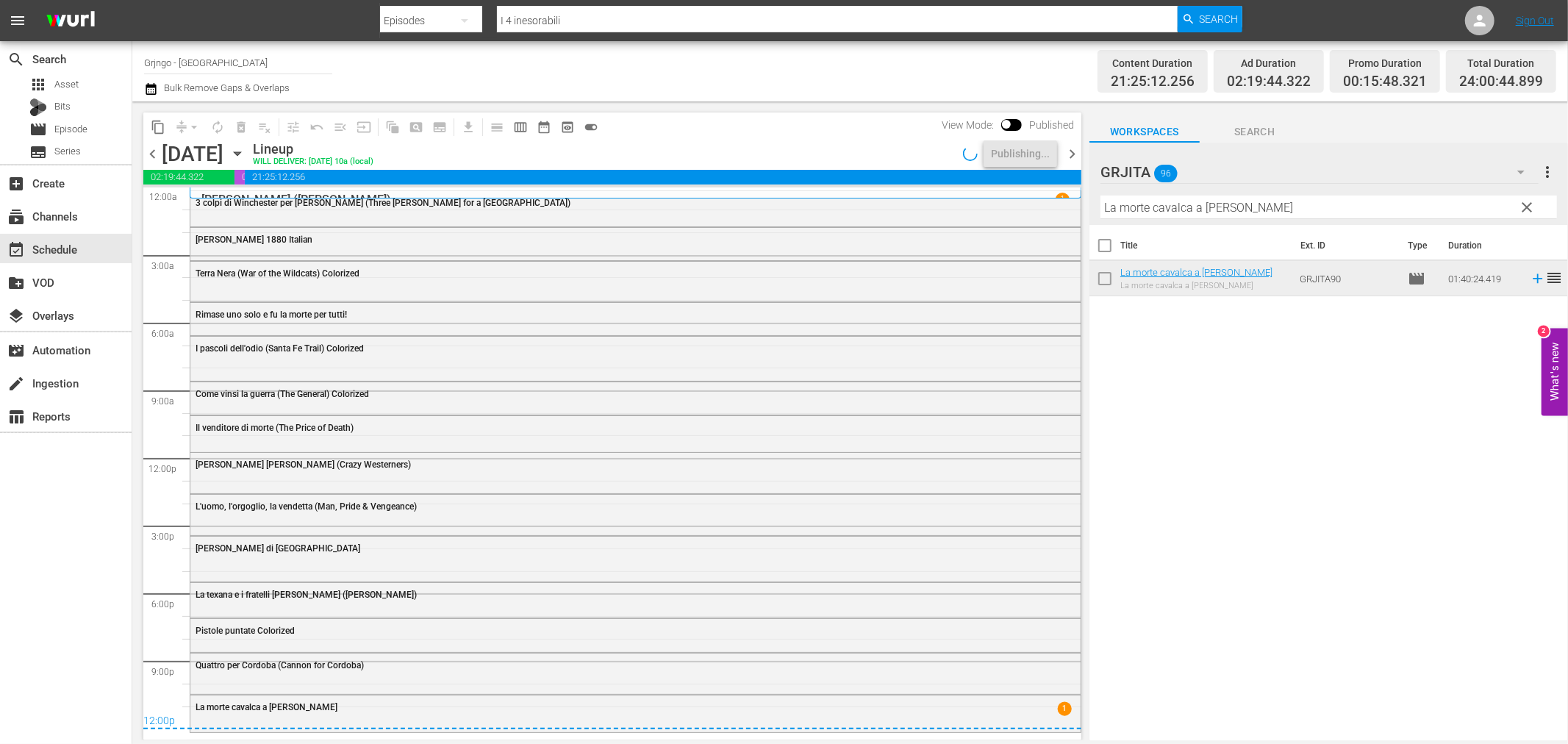
click at [349, 344] on span "I pascoli dell'odio (Santa Fe Trail) Colorized" at bounding box center [280, 349] width 169 height 11
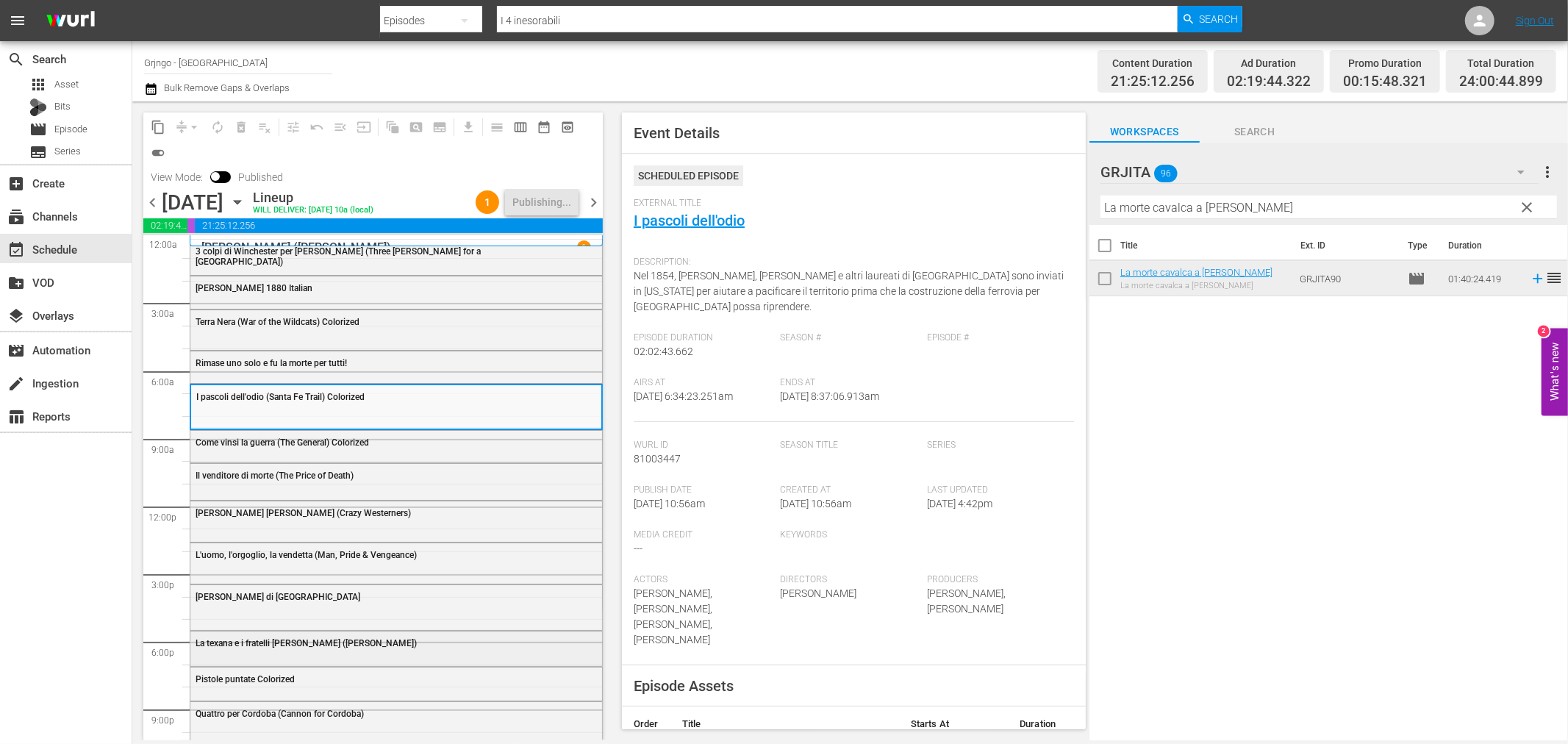
click at [301, 649] on div "La texana e i fratelli [PERSON_NAME] ([PERSON_NAME])" at bounding box center [396, 642] width 412 height 22
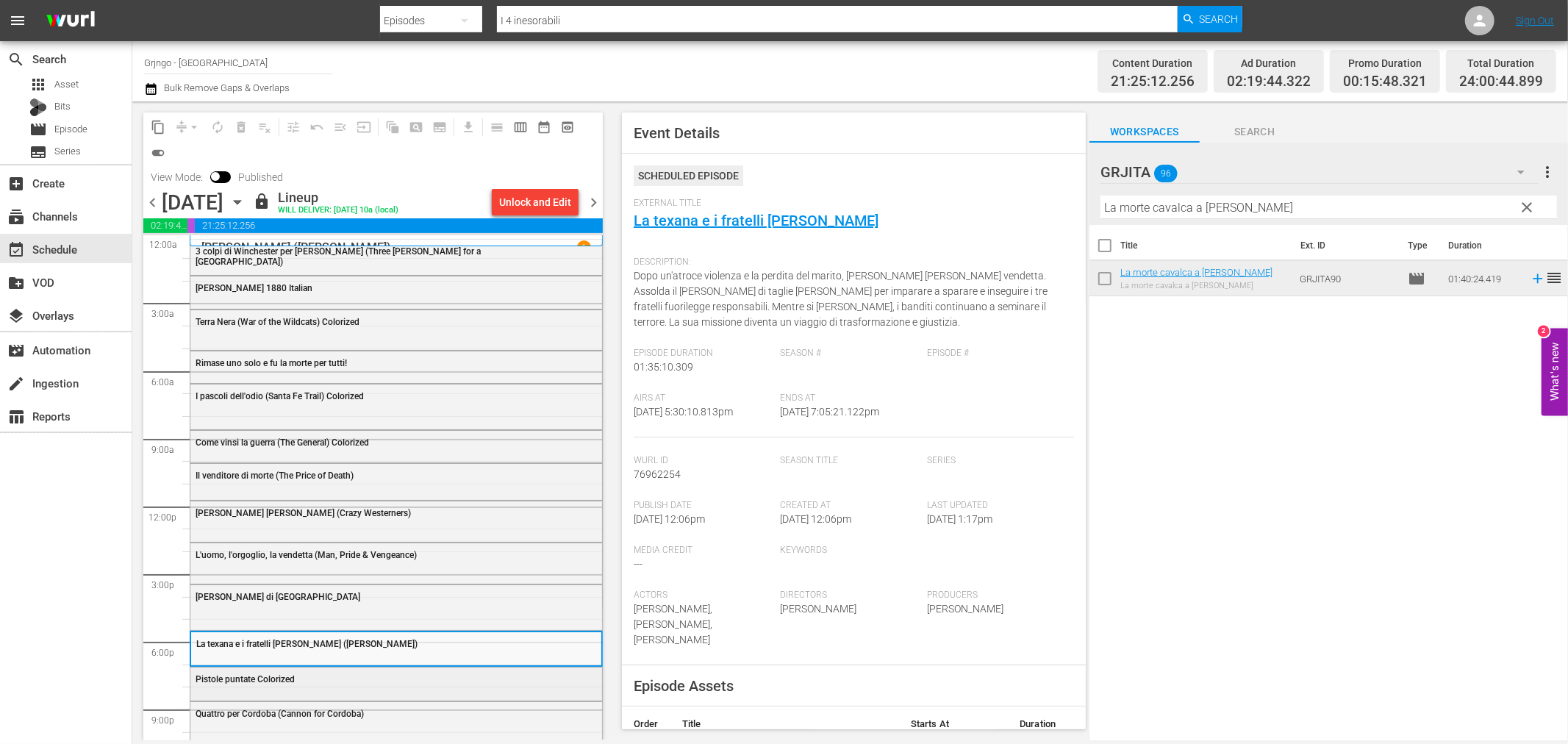
click at [273, 687] on div "Pistole puntate Colorized" at bounding box center [396, 678] width 412 height 22
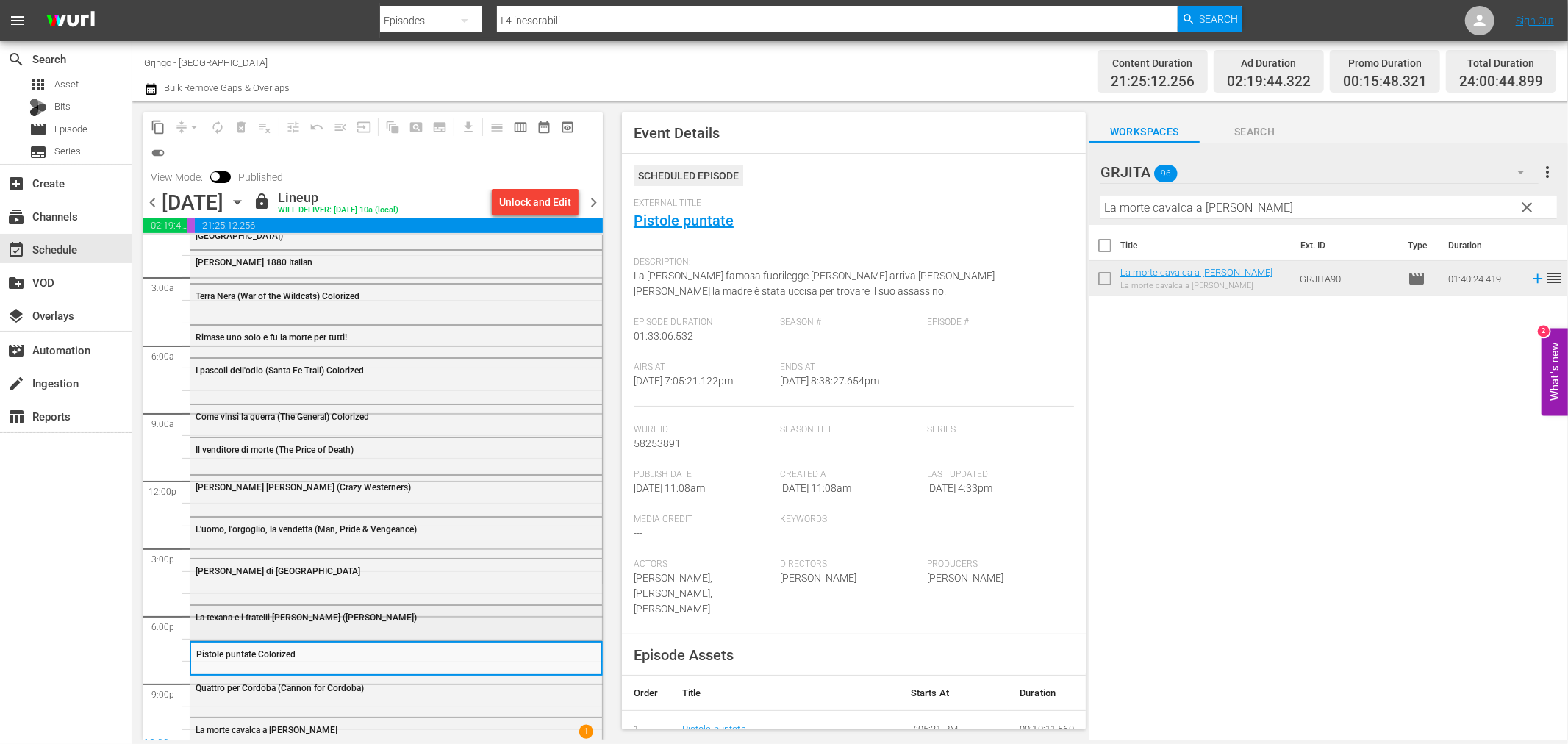
scroll to position [41, 0]
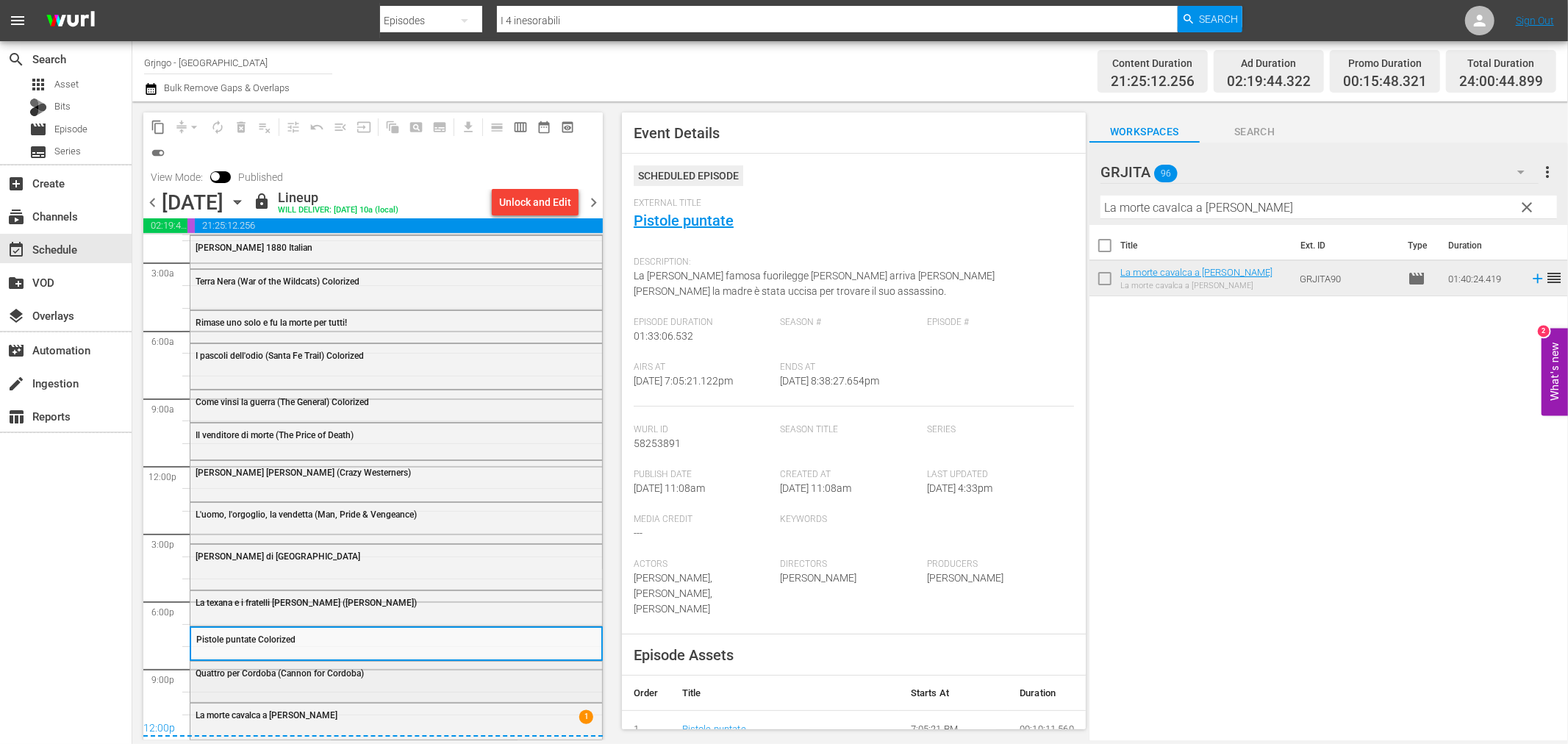
click at [285, 679] on div "Quattro per Cordoba (Cannon for Cordoba)" at bounding box center [396, 672] width 412 height 22
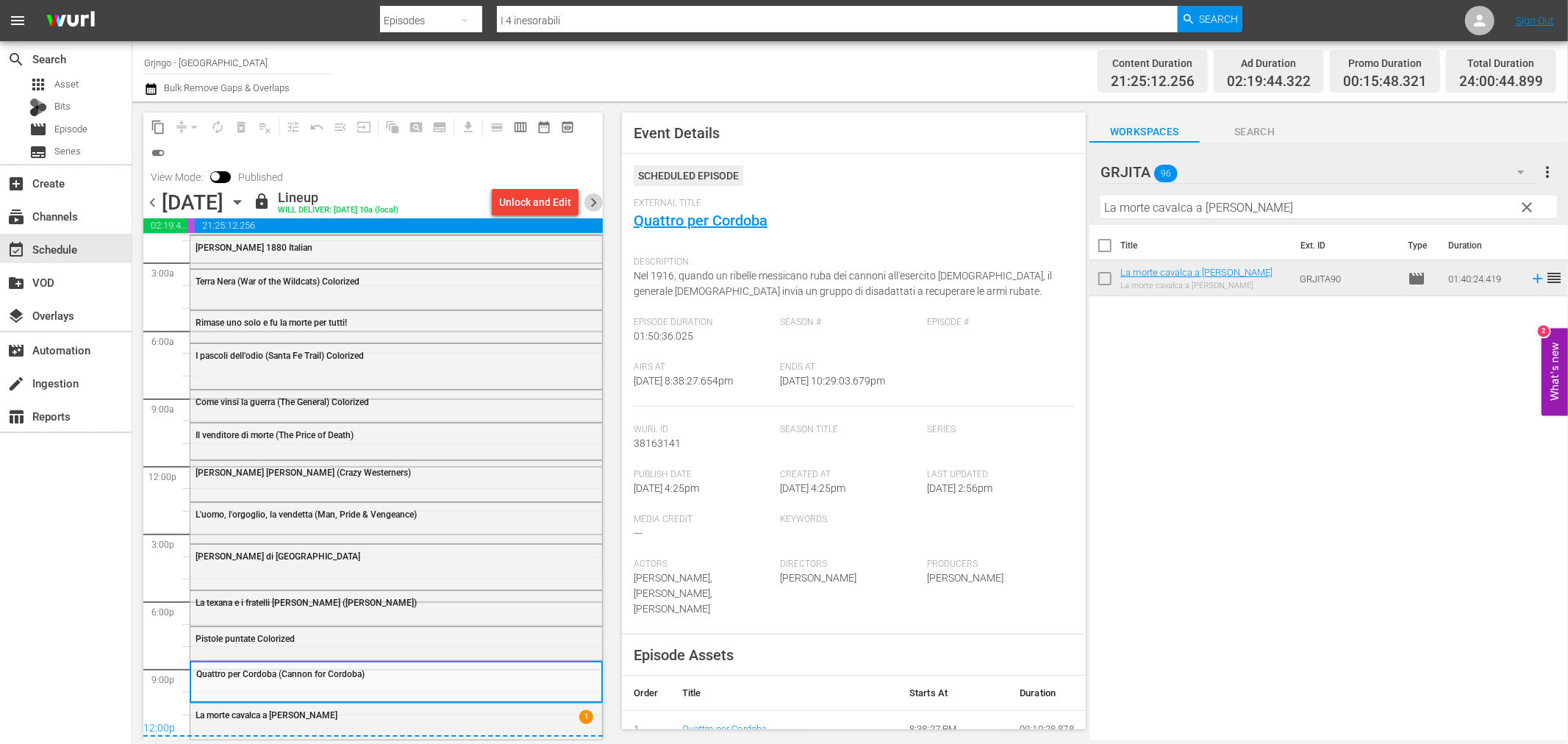
click at [598, 201] on span "chevron_right" at bounding box center [593, 203] width 18 height 18
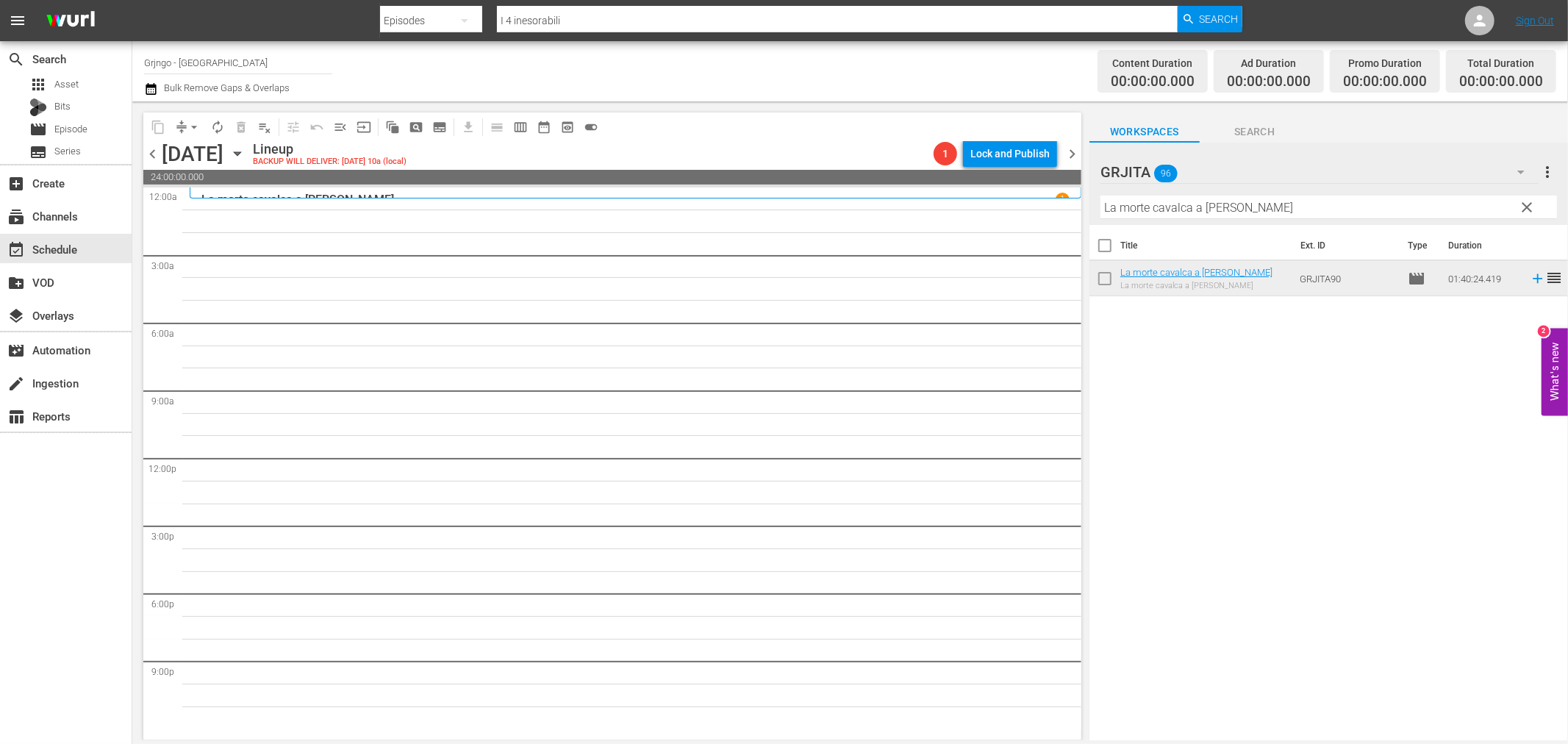
click at [1527, 204] on span "clear" at bounding box center [1527, 207] width 17 height 17
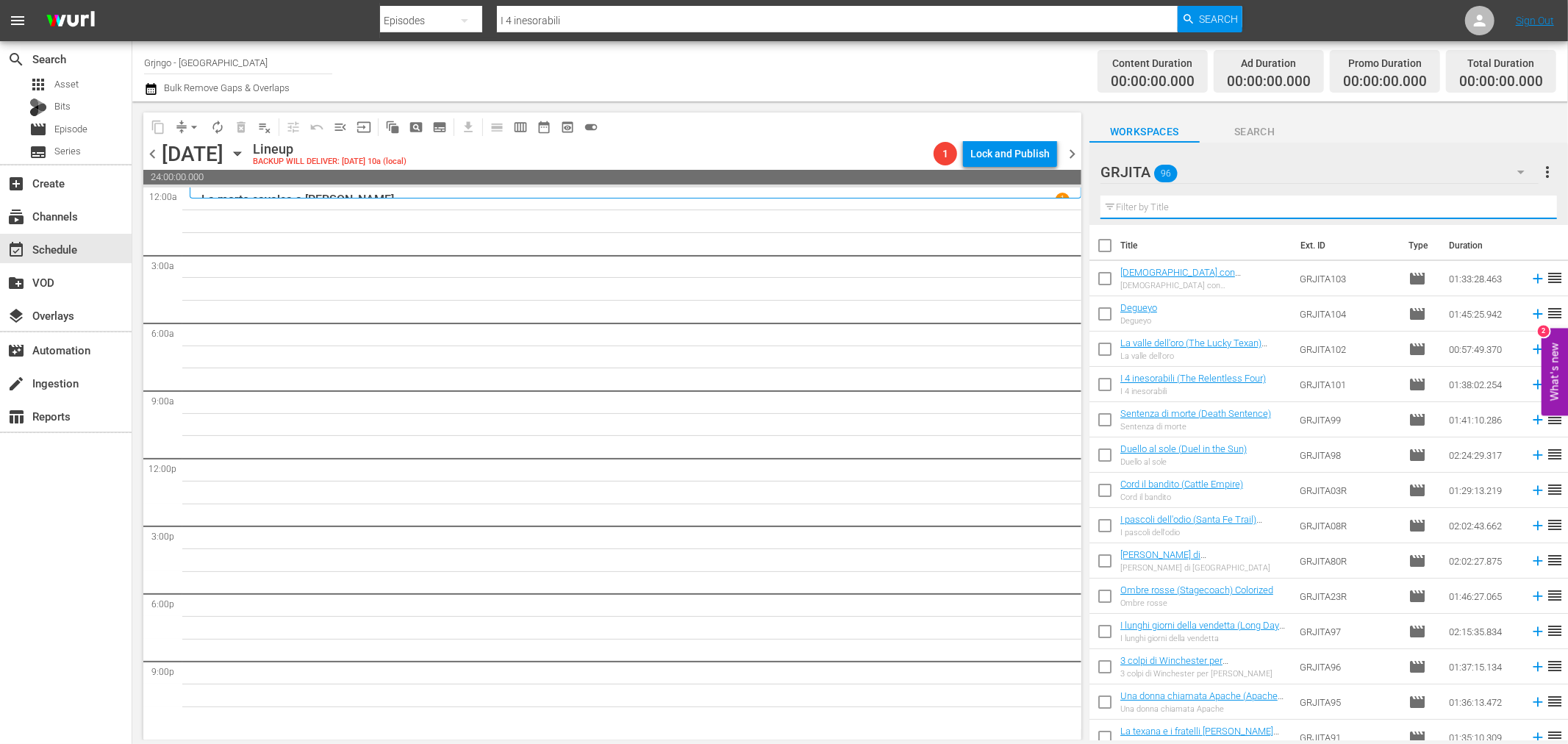
paste input "L'agente speciale [PERSON_NAME]"
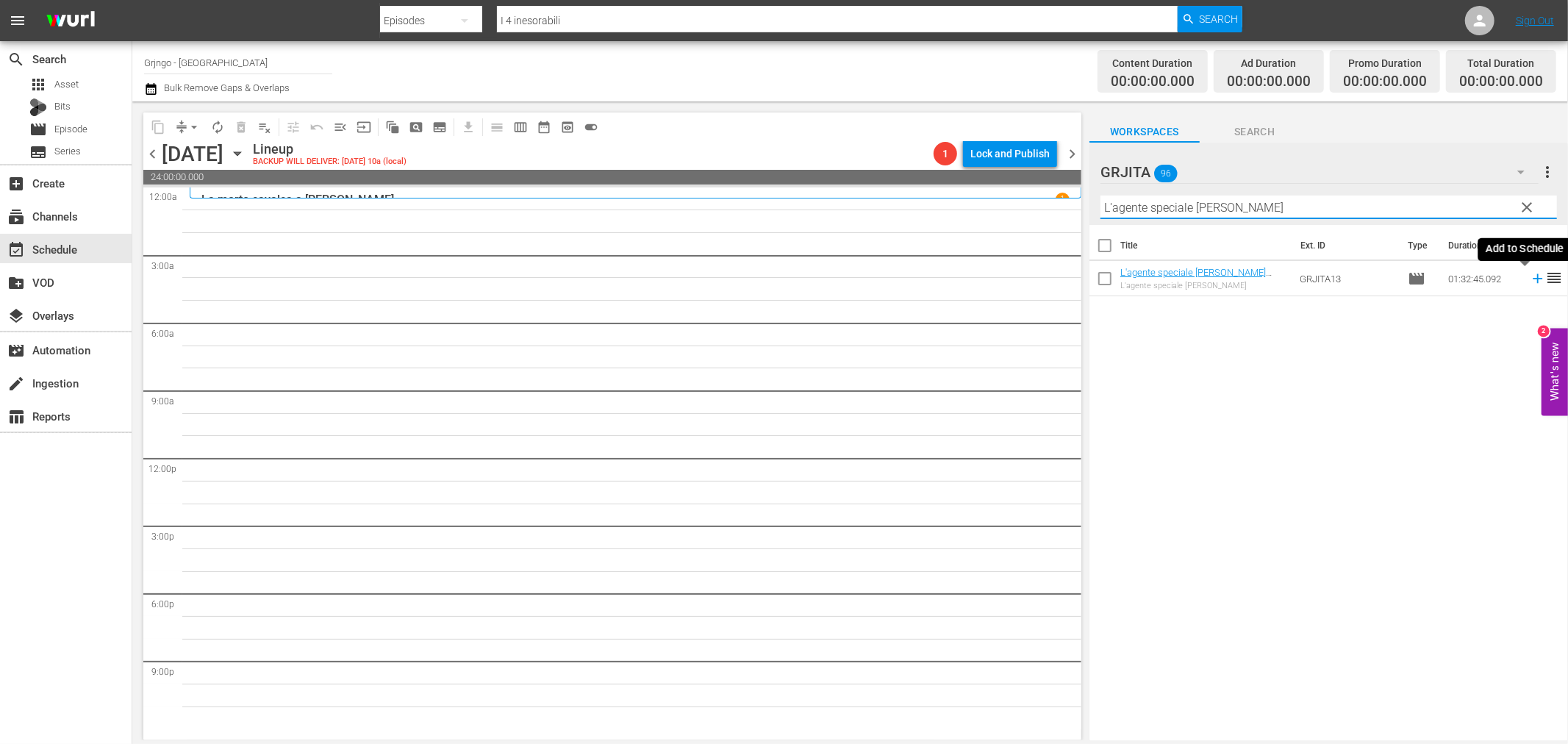
type input "L'agente speciale [PERSON_NAME]"
click at [1530, 276] on icon at bounding box center [1537, 278] width 16 height 16
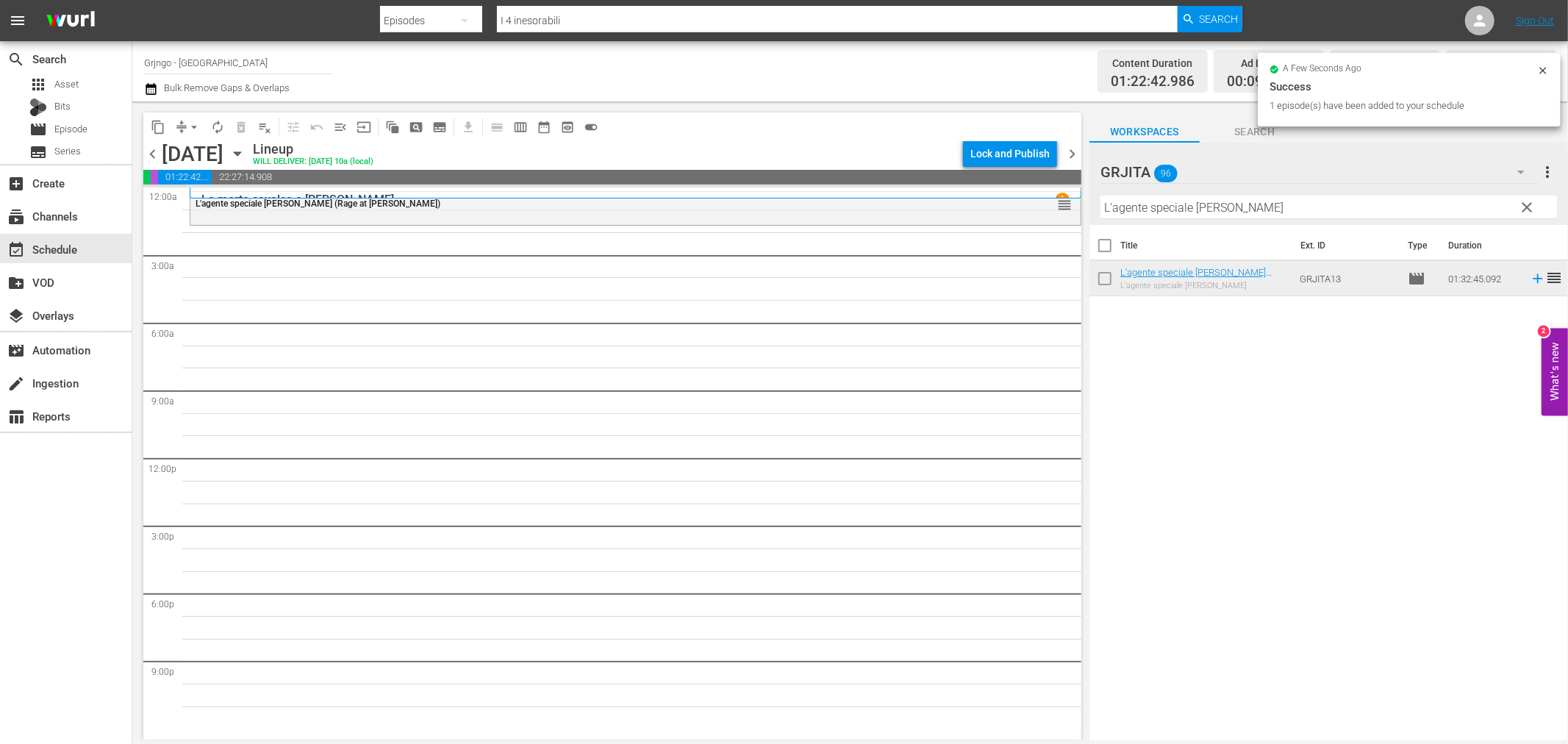
drag, startPoint x: 1518, startPoint y: 206, endPoint x: 1435, endPoint y: 208, distance: 83.0
click at [1519, 206] on span "clear" at bounding box center [1527, 207] width 17 height 17
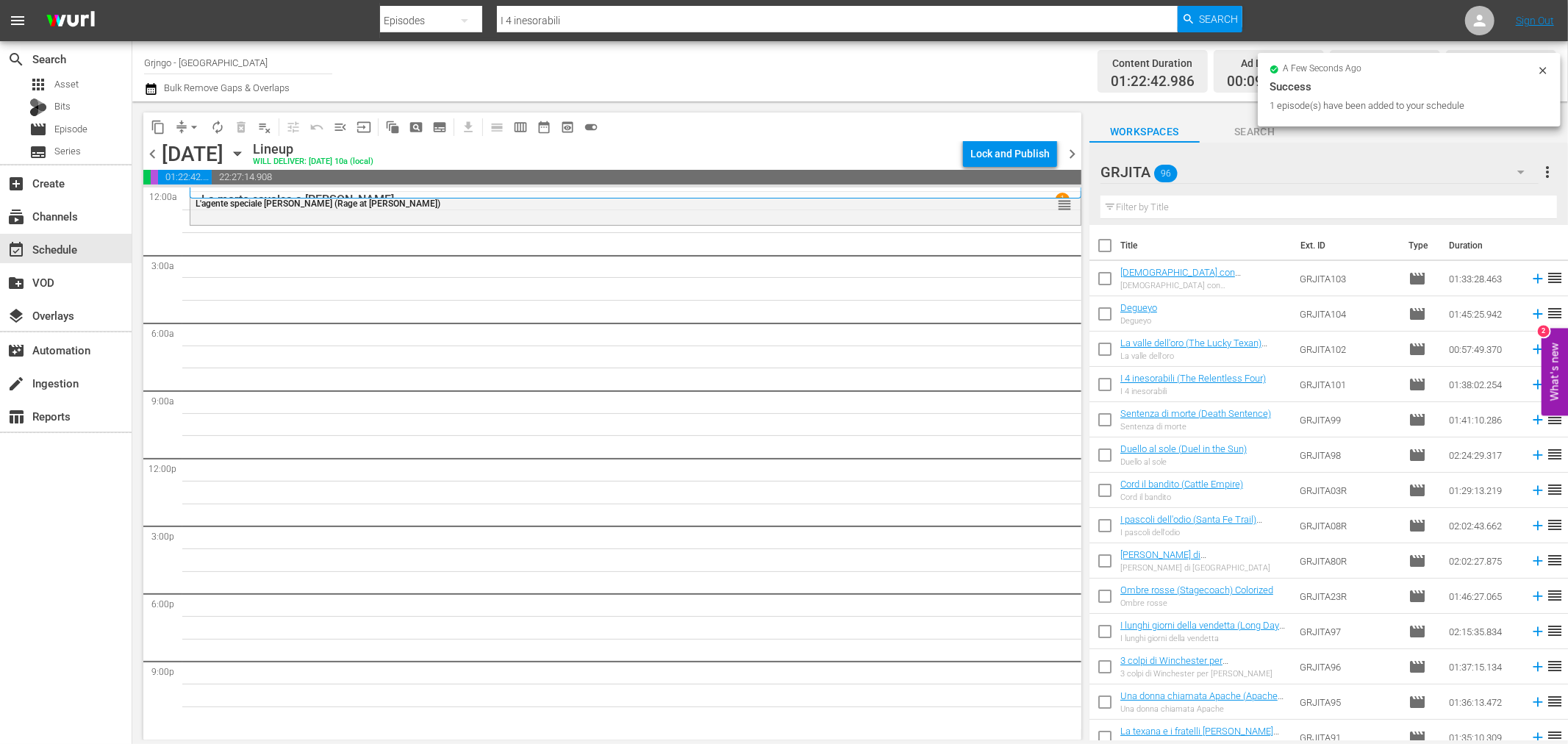
click at [1166, 208] on input "text" at bounding box center [1329, 207] width 456 height 23
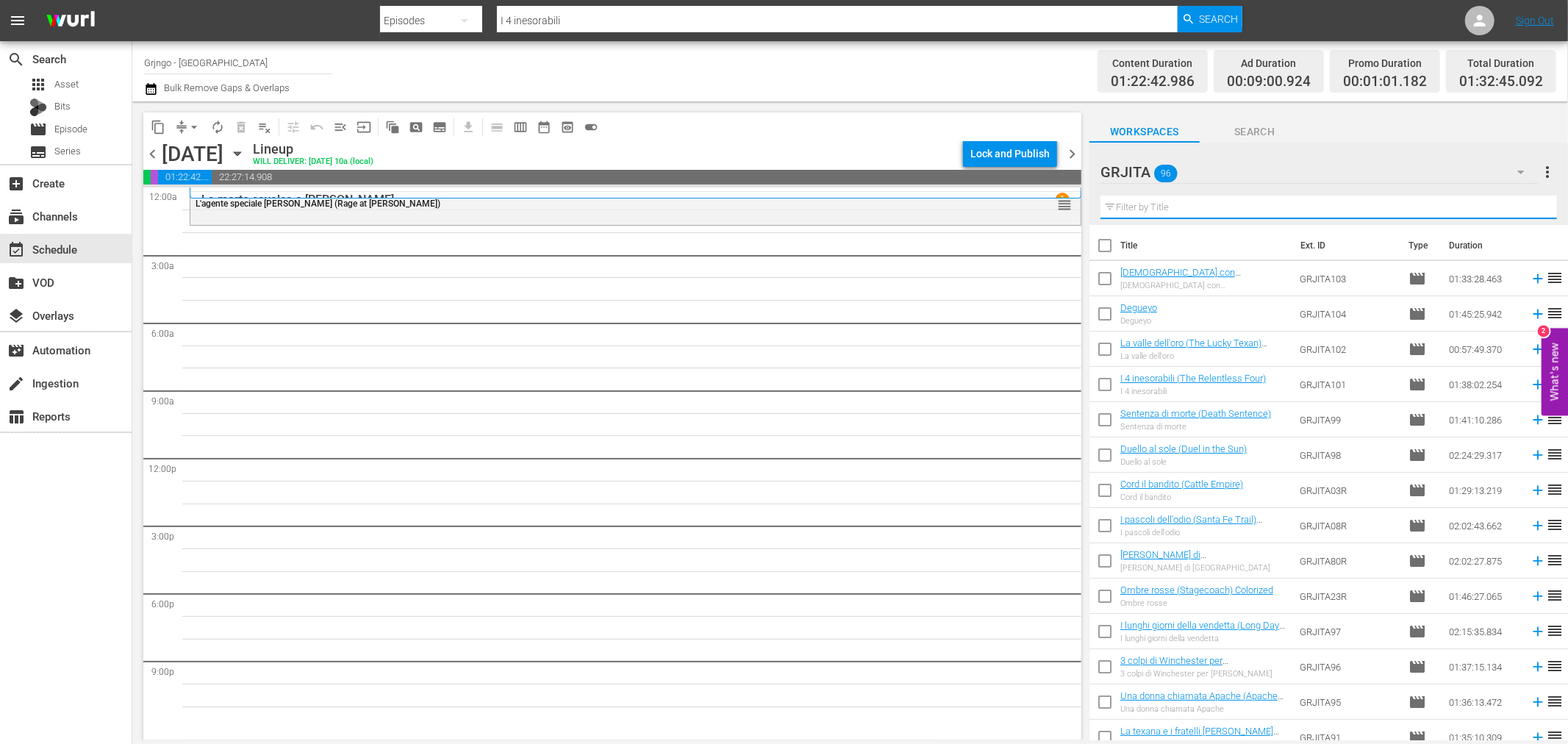
paste input "Apache Woman"
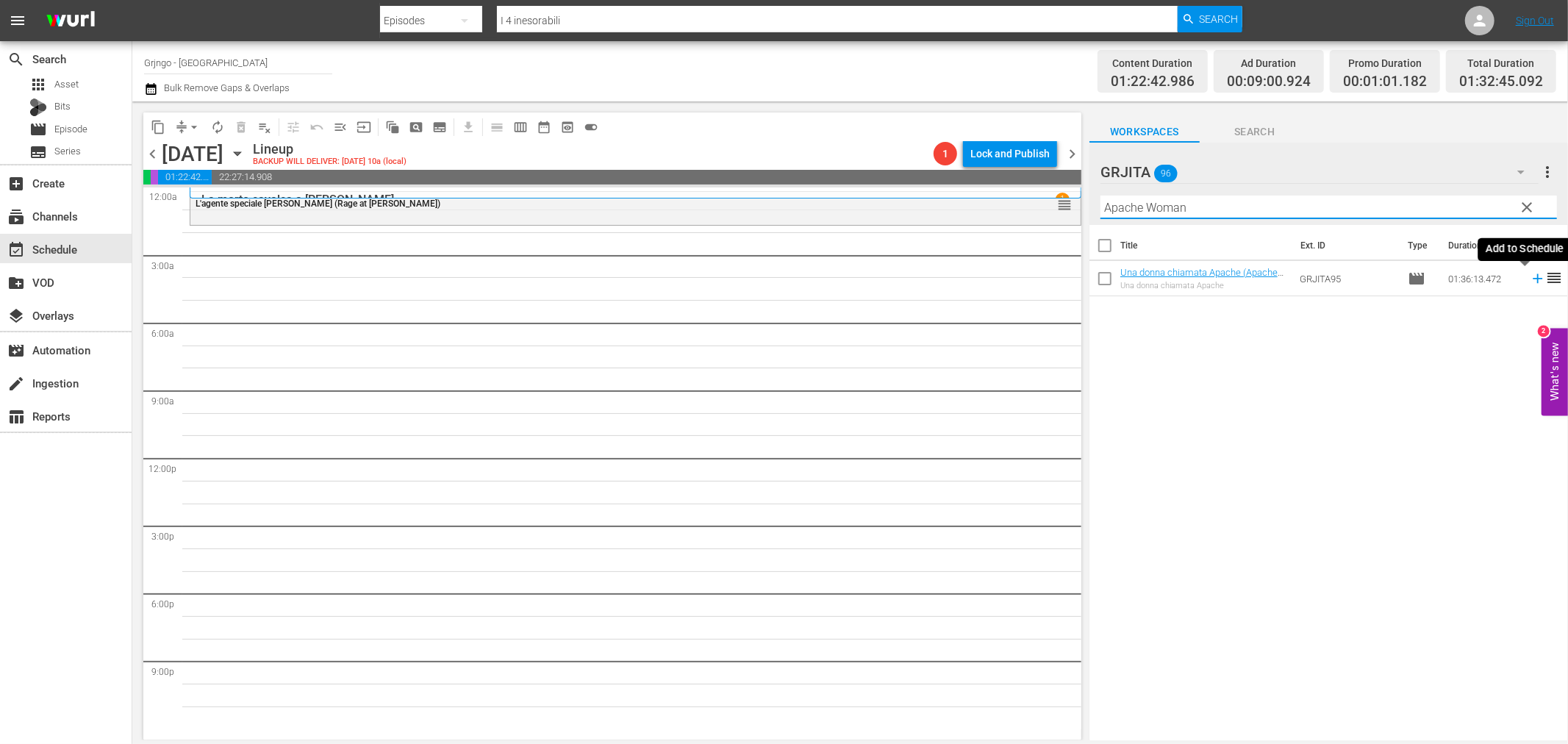
type input "Apache Woman"
click at [1530, 275] on icon at bounding box center [1537, 278] width 16 height 16
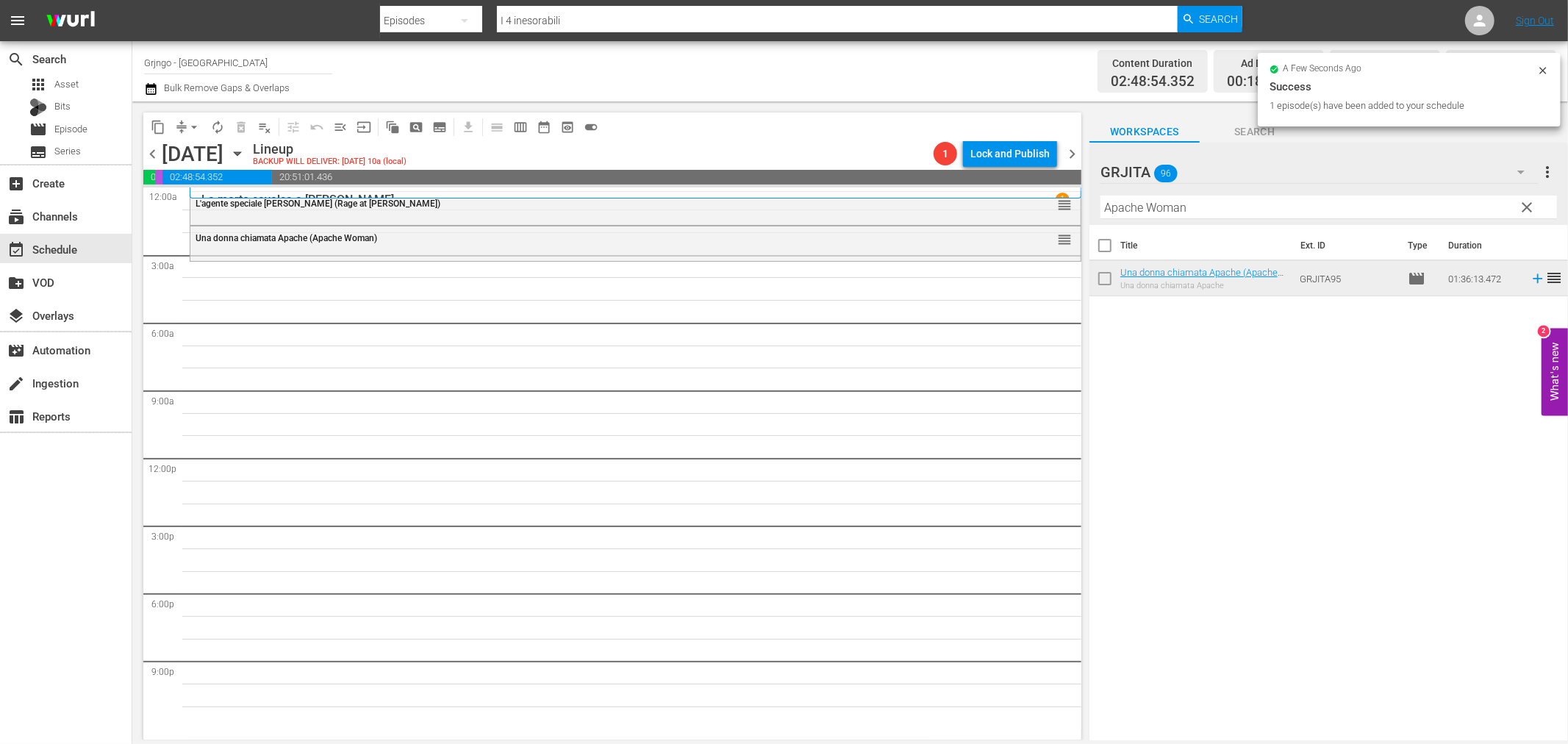
click at [1527, 201] on span "clear" at bounding box center [1527, 207] width 17 height 17
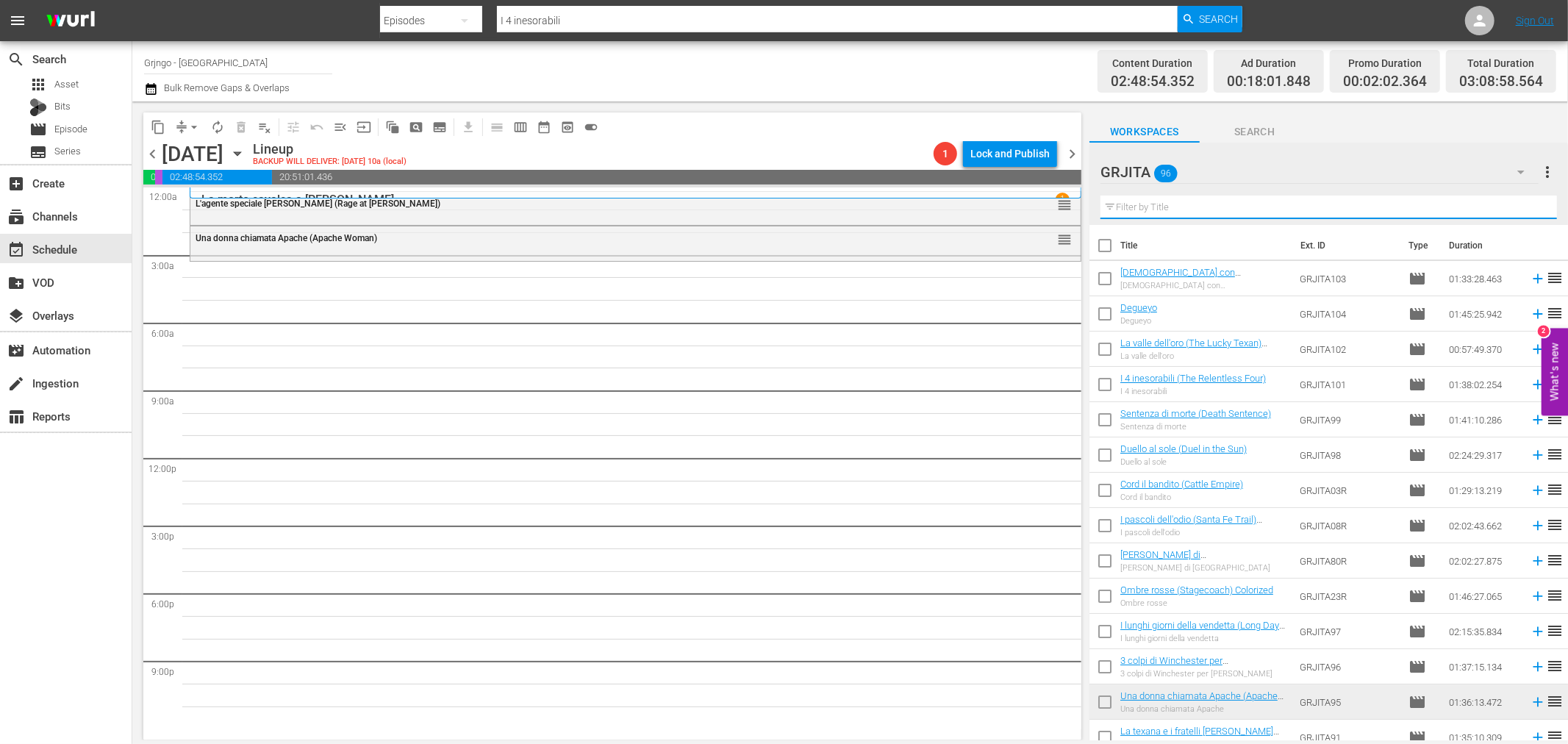
paste input "Giubbe rosse"
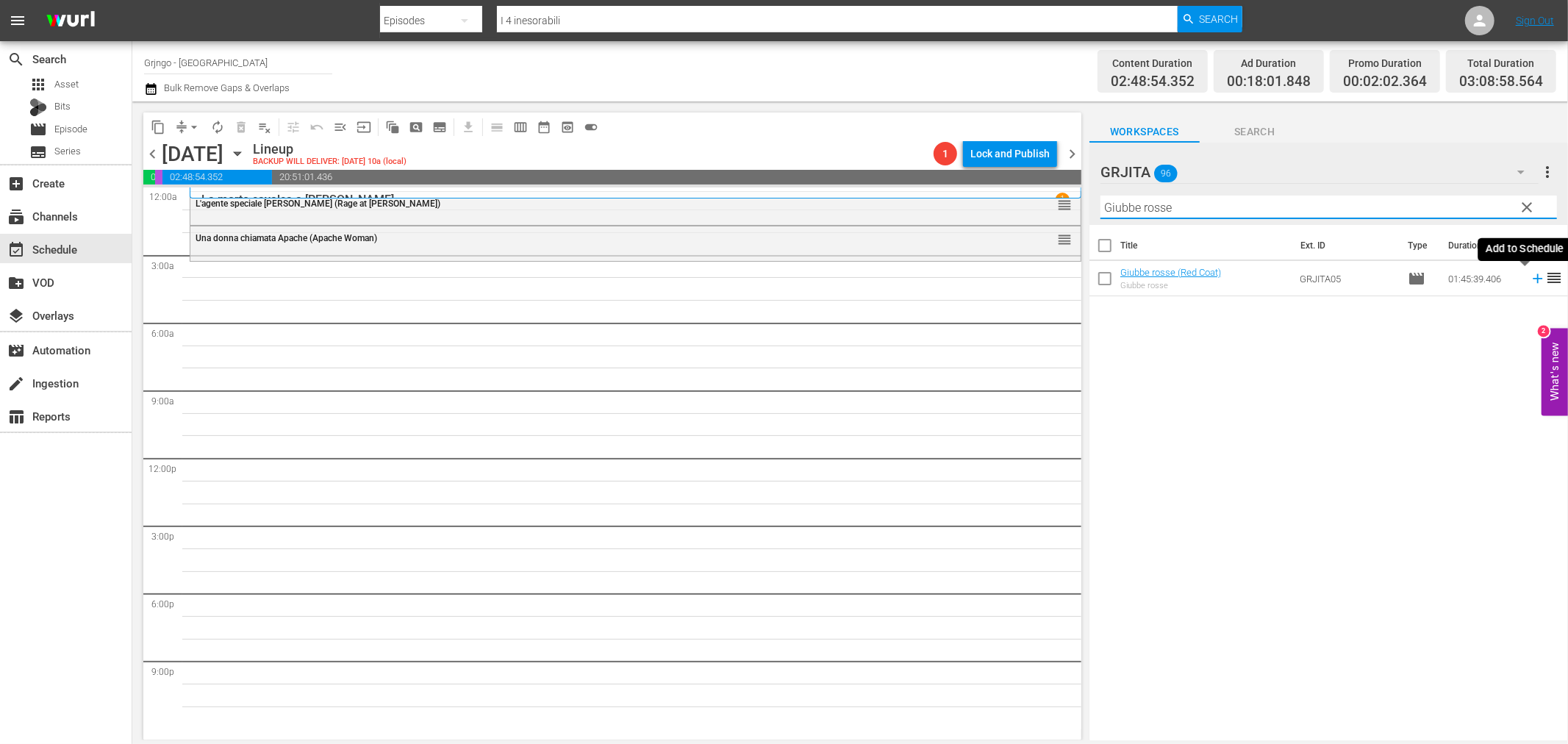
type input "Giubbe rosse"
click at [1530, 281] on icon at bounding box center [1537, 278] width 16 height 16
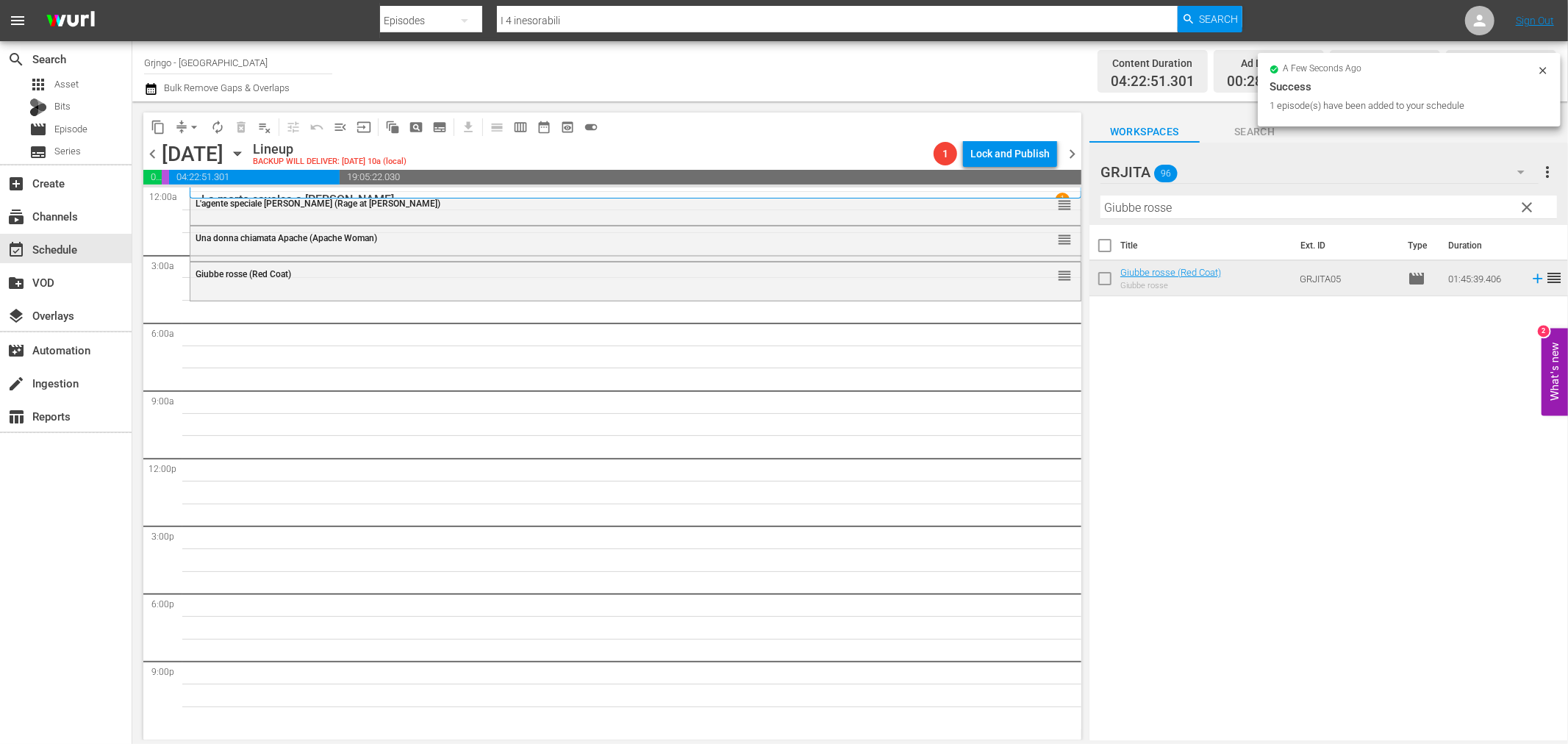
drag, startPoint x: 1524, startPoint y: 203, endPoint x: 1386, endPoint y: 206, distance: 138.0
click at [1524, 203] on span "clear" at bounding box center [1527, 207] width 17 height 17
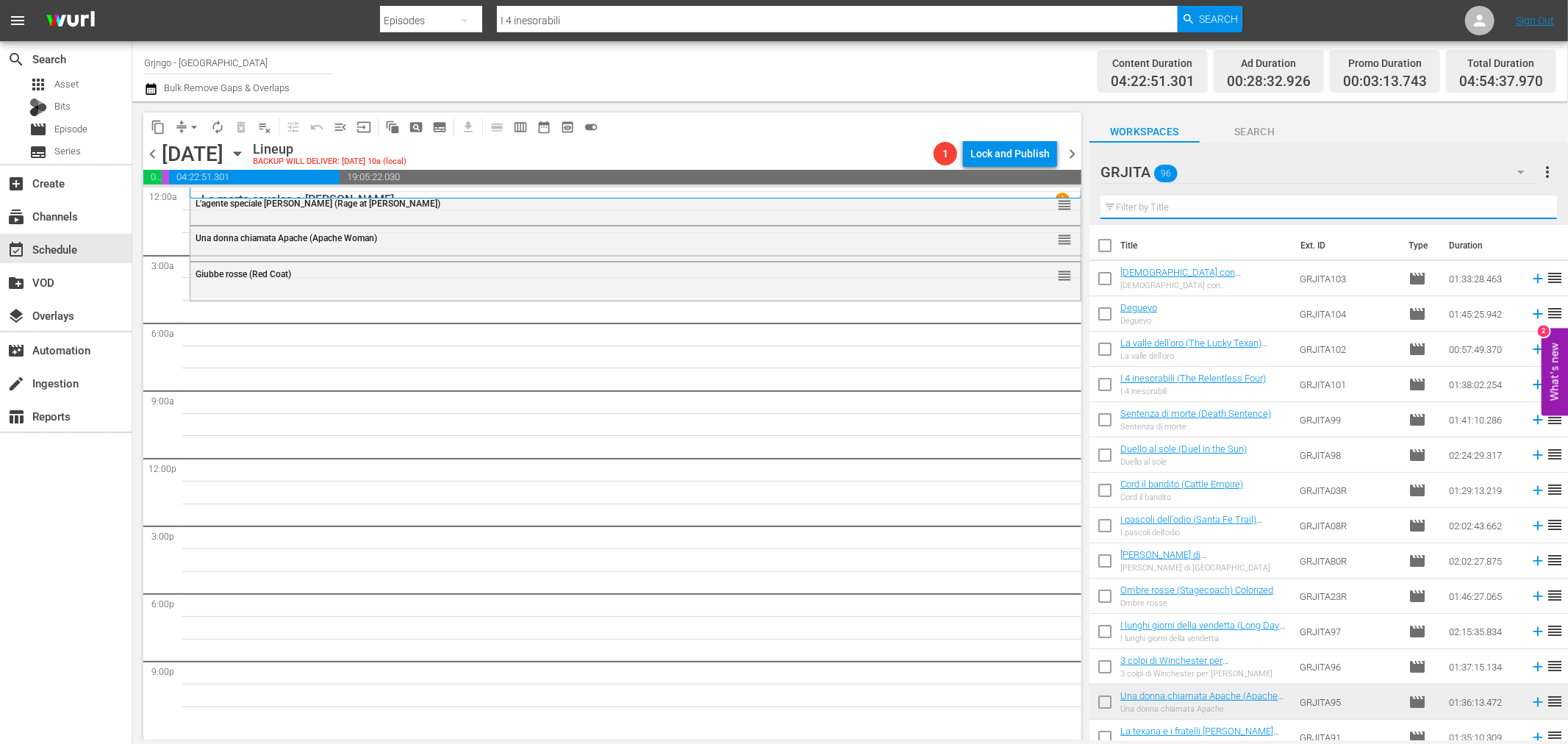
paste input "Più forte sorelle"
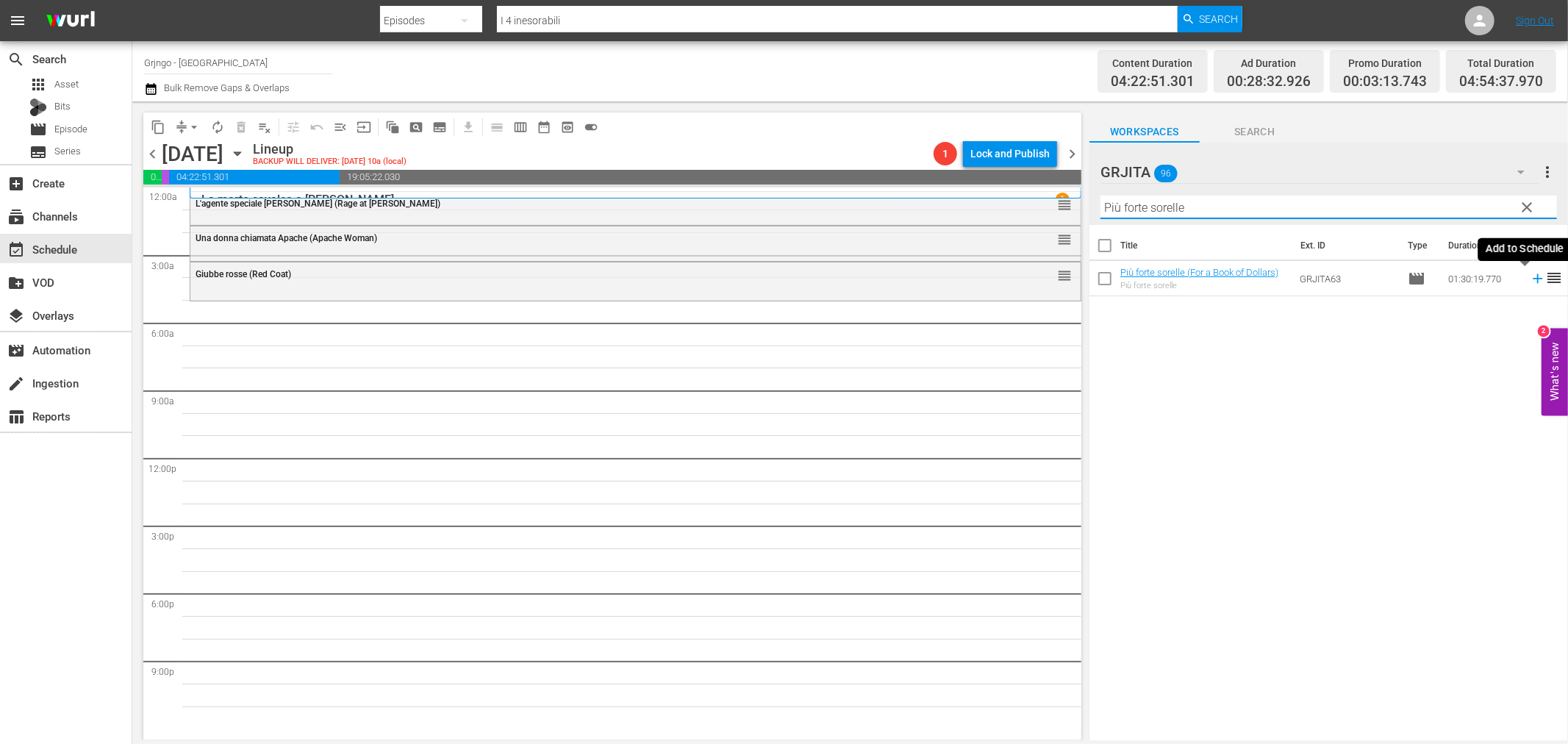
type input "Più forte sorelle"
click at [1533, 276] on icon at bounding box center [1537, 279] width 10 height 10
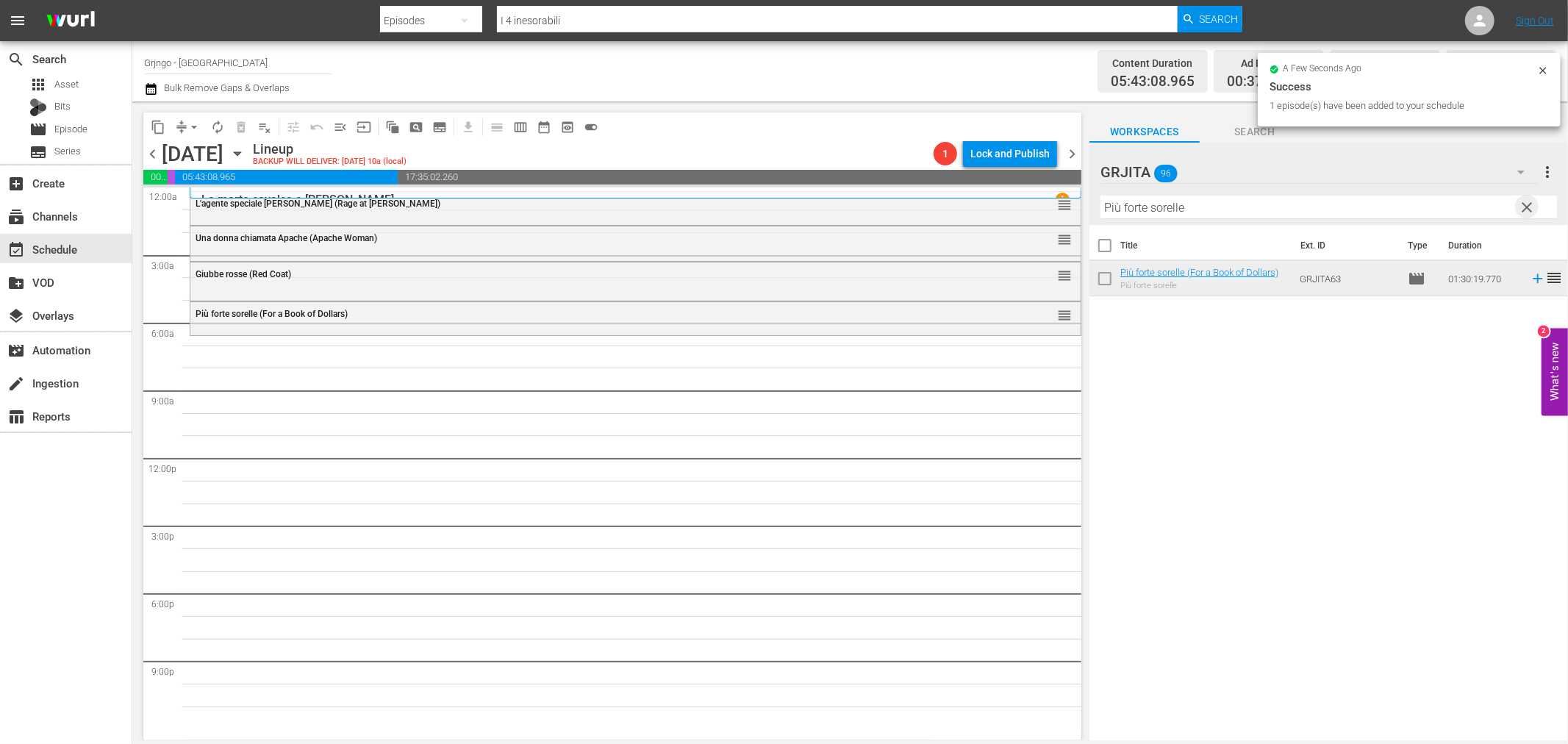
drag, startPoint x: 1522, startPoint y: 204, endPoint x: 1438, endPoint y: 200, distance: 84.1
click at [1522, 204] on span "clear" at bounding box center [1527, 207] width 17 height 17
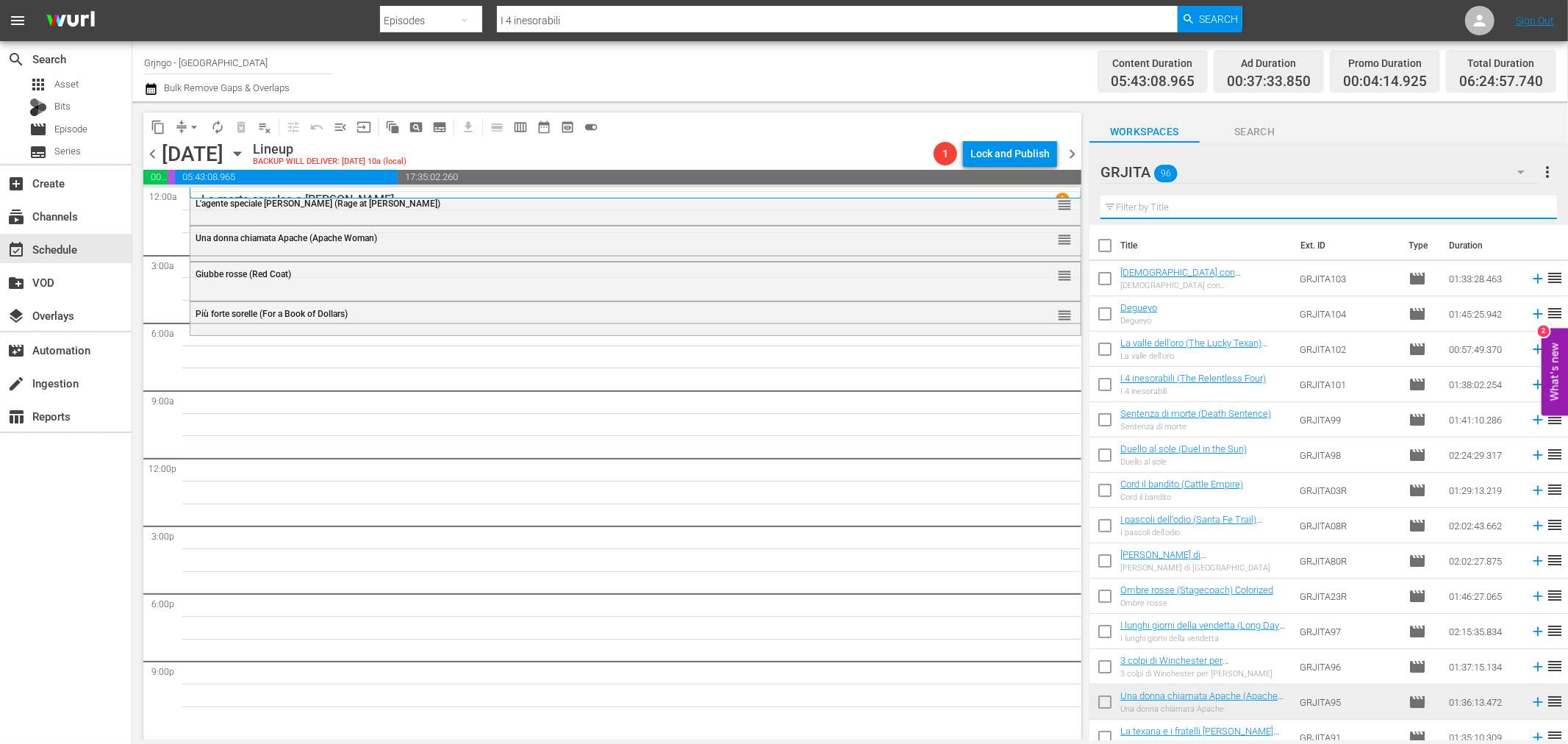
paste input "[PERSON_NAME], amico hai incontrato [PERSON_NAME]"
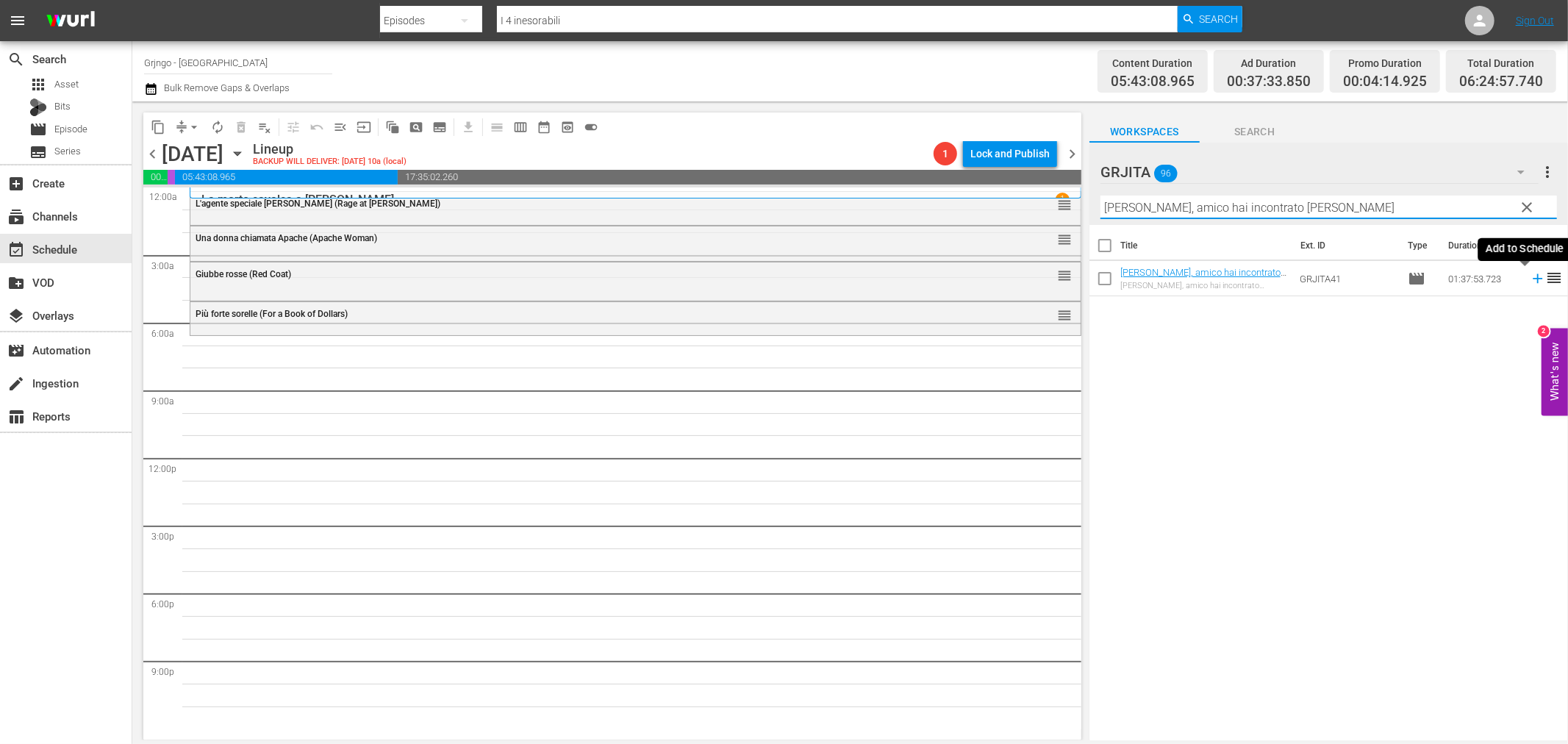
type input "[PERSON_NAME], amico hai incontrato [PERSON_NAME]"
click at [1530, 281] on icon at bounding box center [1537, 278] width 16 height 16
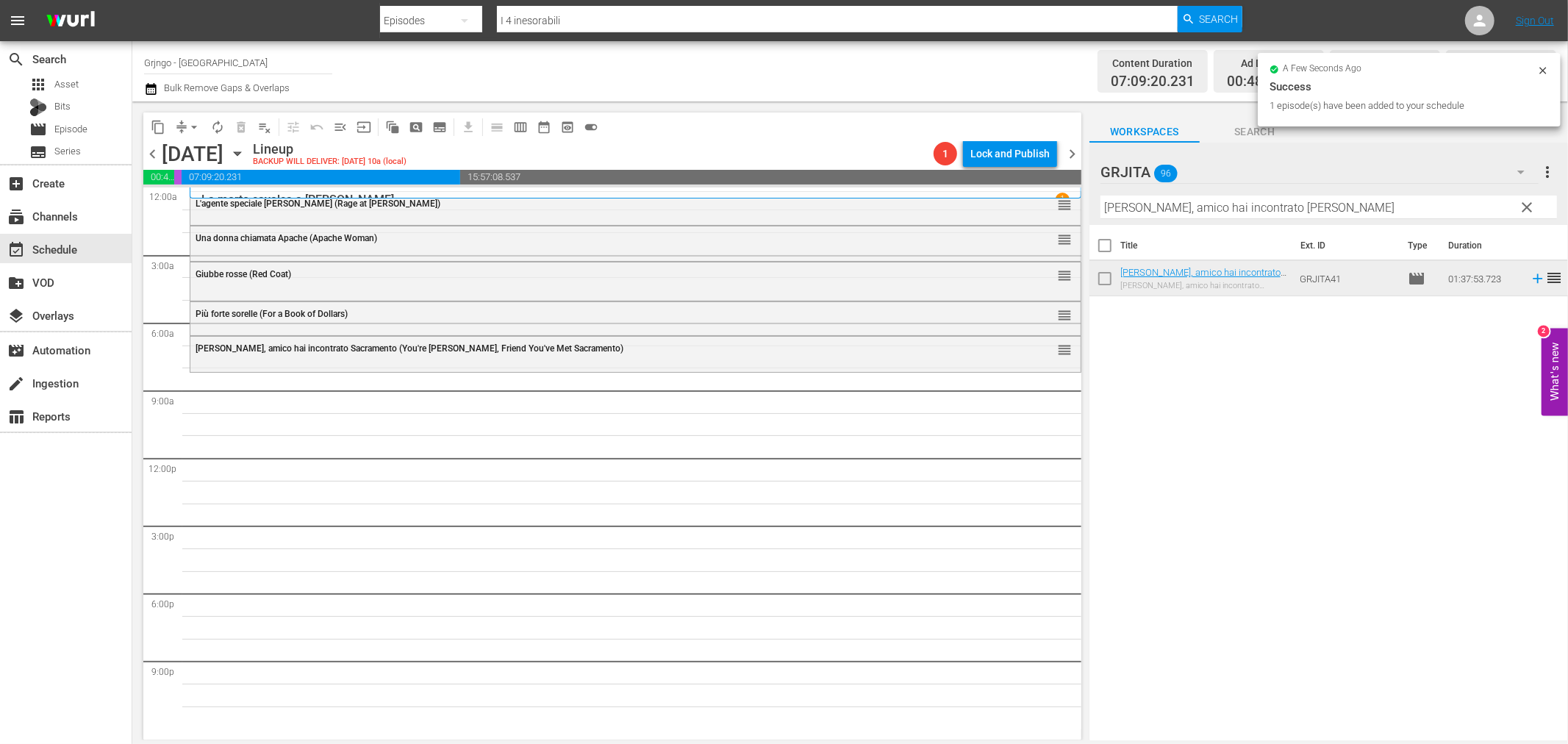
drag, startPoint x: 1527, startPoint y: 201, endPoint x: 1471, endPoint y: 199, distance: 56.0
click at [1527, 201] on span "clear" at bounding box center [1527, 207] width 17 height 17
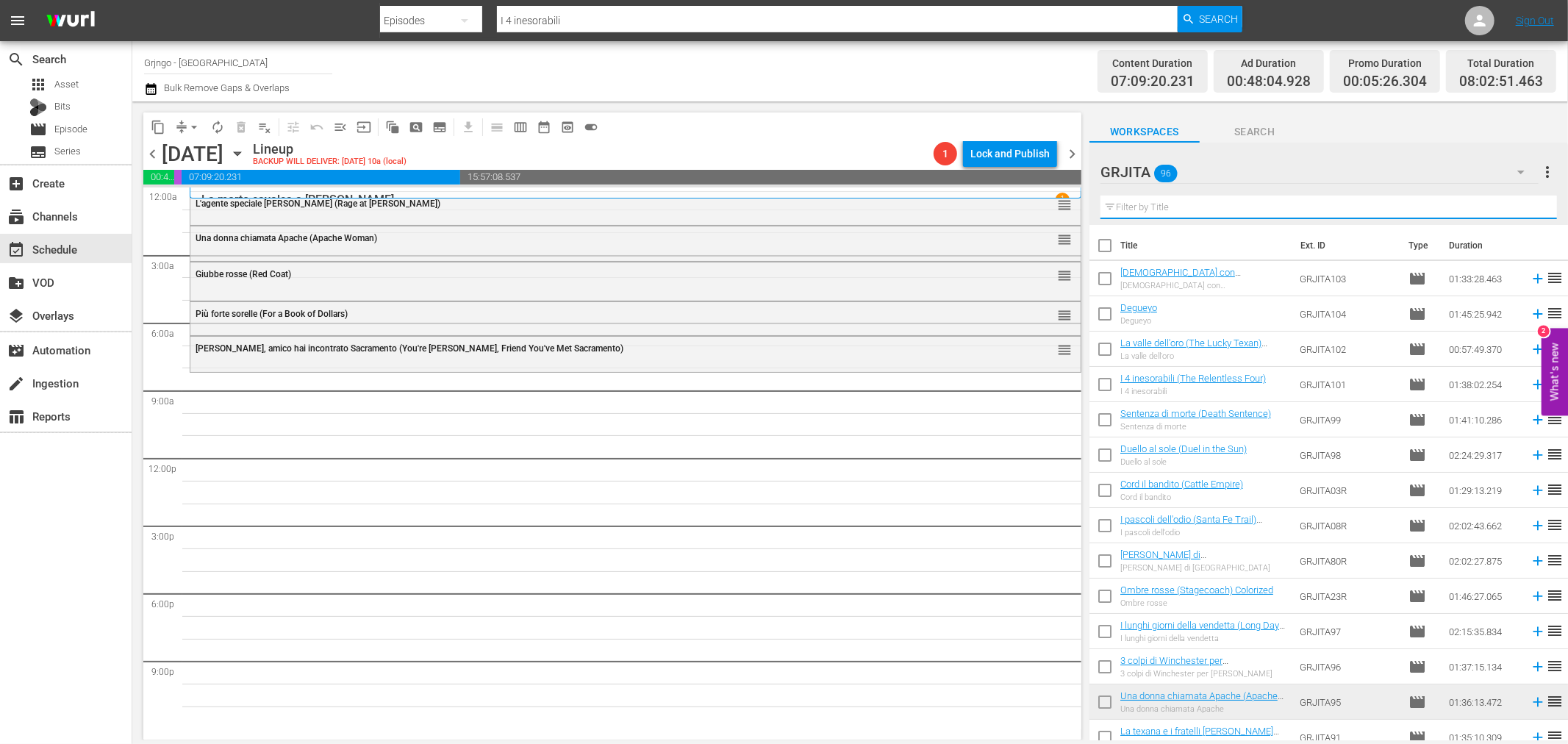
paste input "L'uomo della legge"
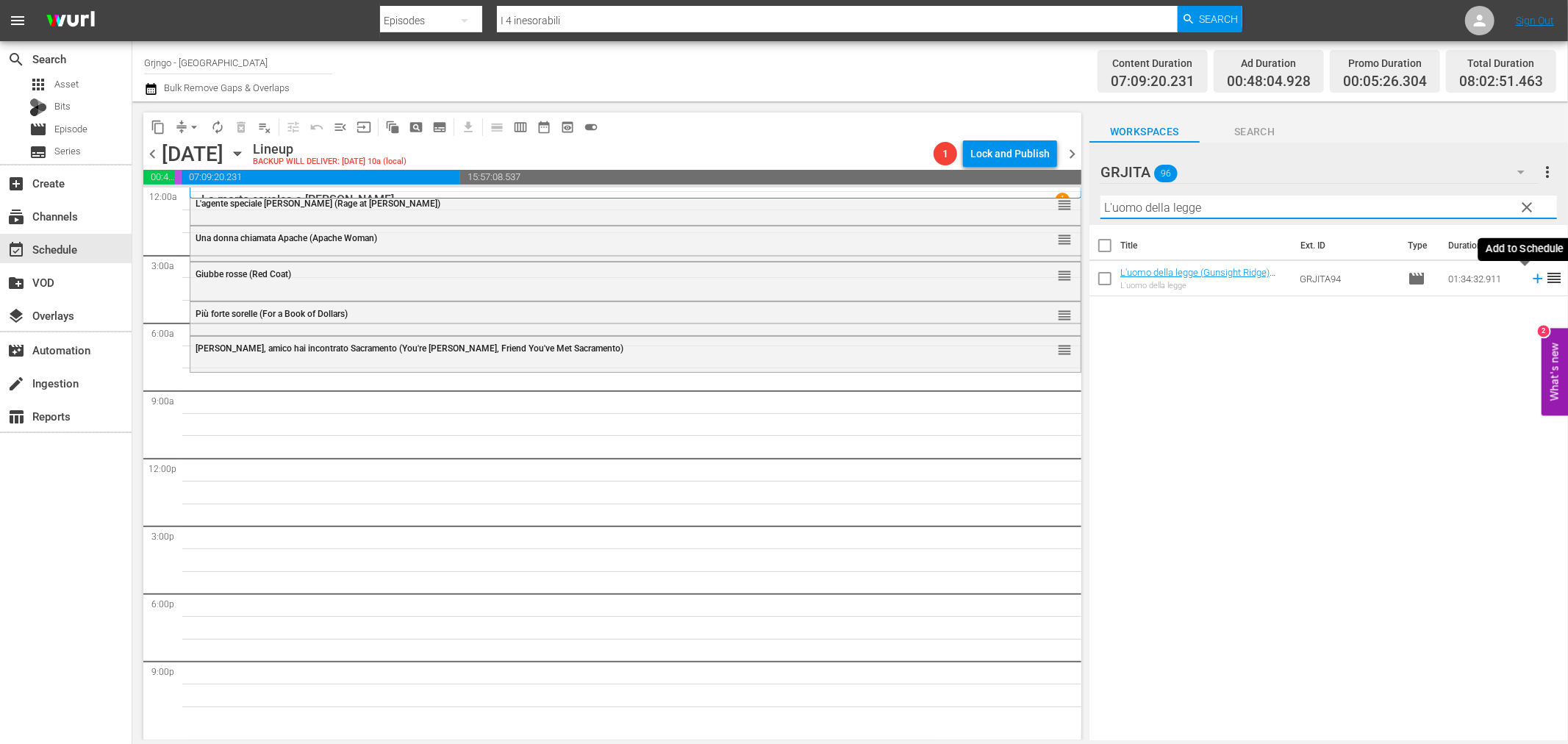
type input "L'uomo della legge"
click at [1530, 276] on icon at bounding box center [1537, 278] width 16 height 16
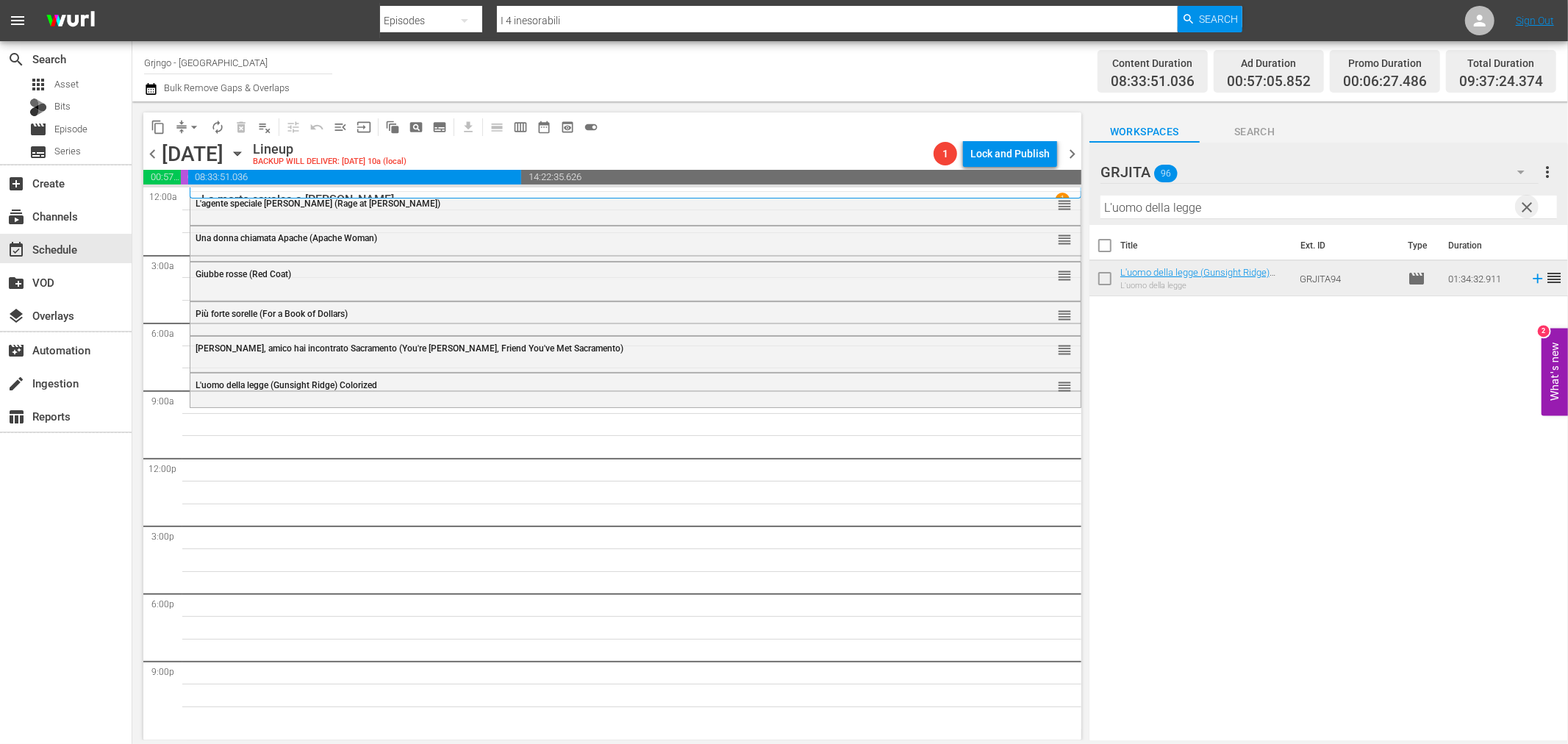
click at [1533, 202] on span "clear" at bounding box center [1527, 207] width 17 height 17
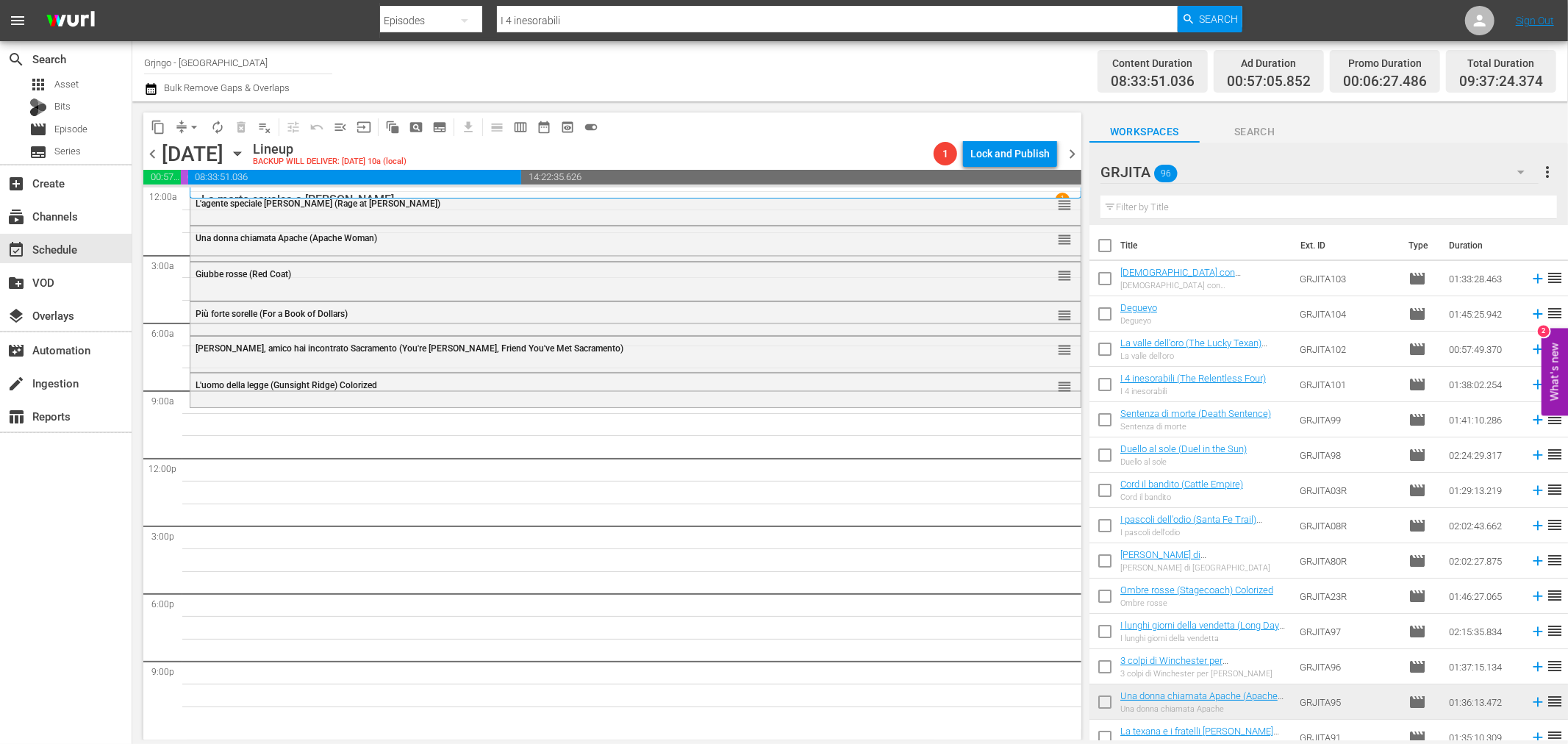
click at [1108, 210] on input "text" at bounding box center [1329, 207] width 456 height 23
paste input "L'avamposto degli uomini perduti"
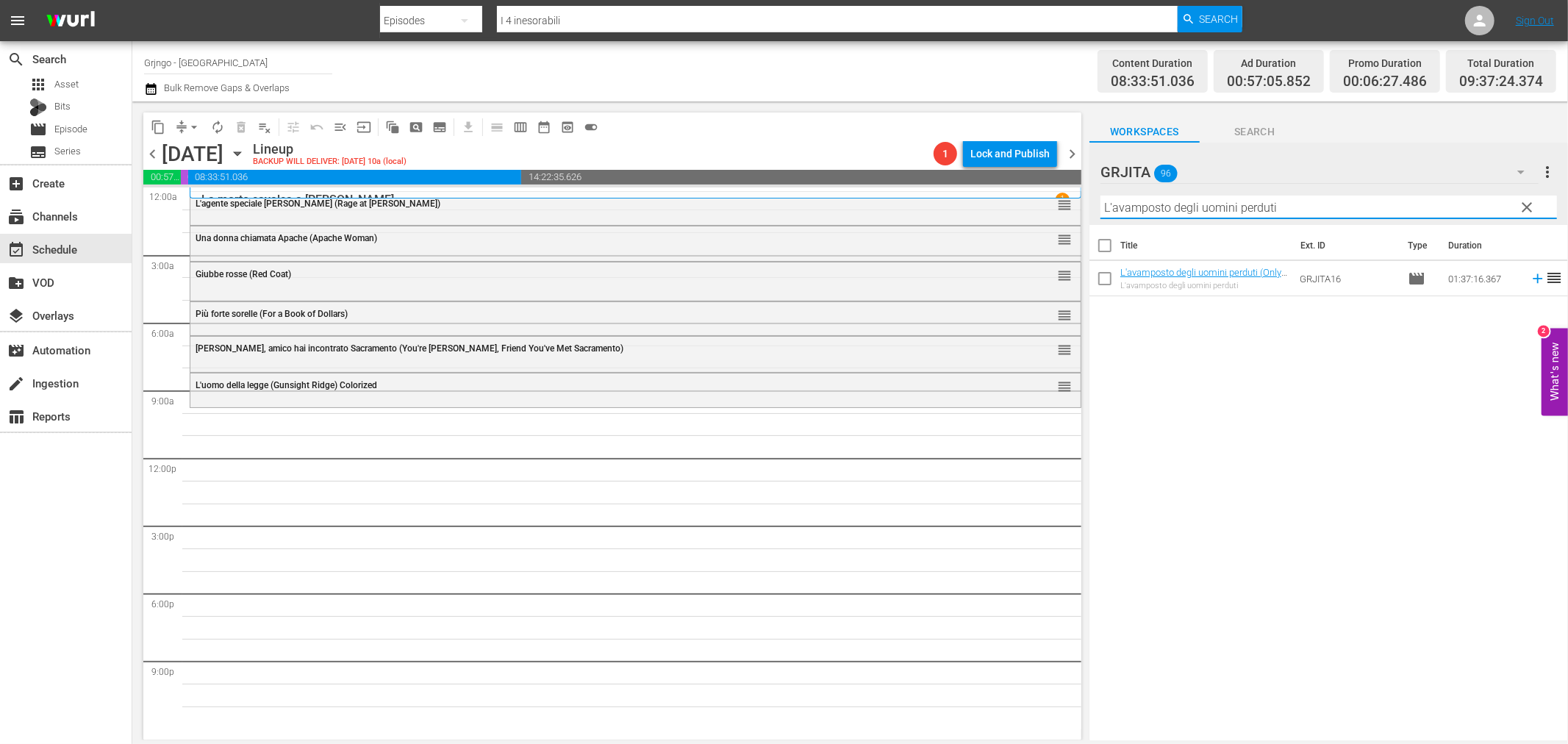
type input "L'avamposto degli uomini perduti"
click at [1533, 278] on icon at bounding box center [1537, 279] width 10 height 10
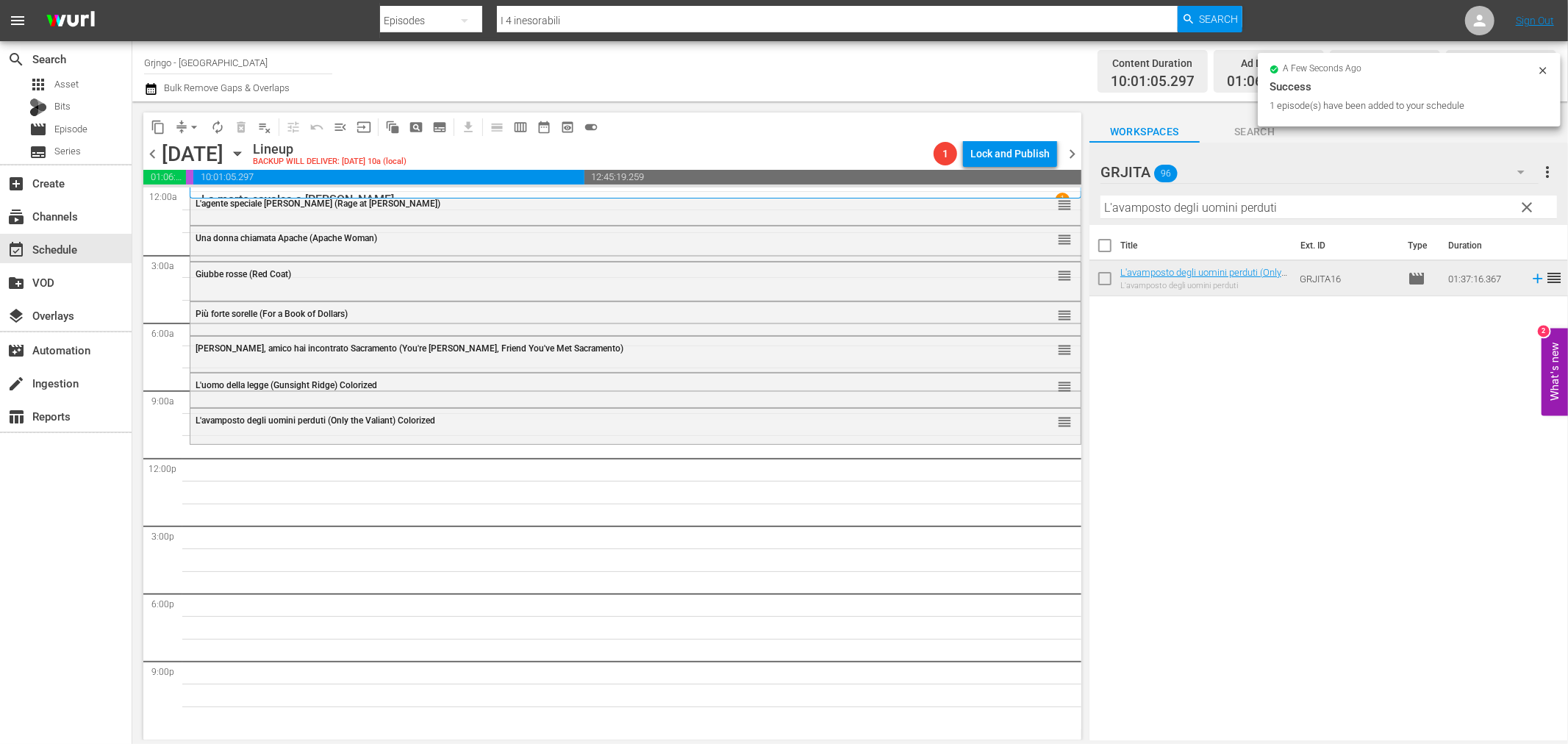
drag, startPoint x: 1531, startPoint y: 200, endPoint x: 1332, endPoint y: 200, distance: 199.0
click at [1531, 200] on span "clear" at bounding box center [1527, 207] width 17 height 17
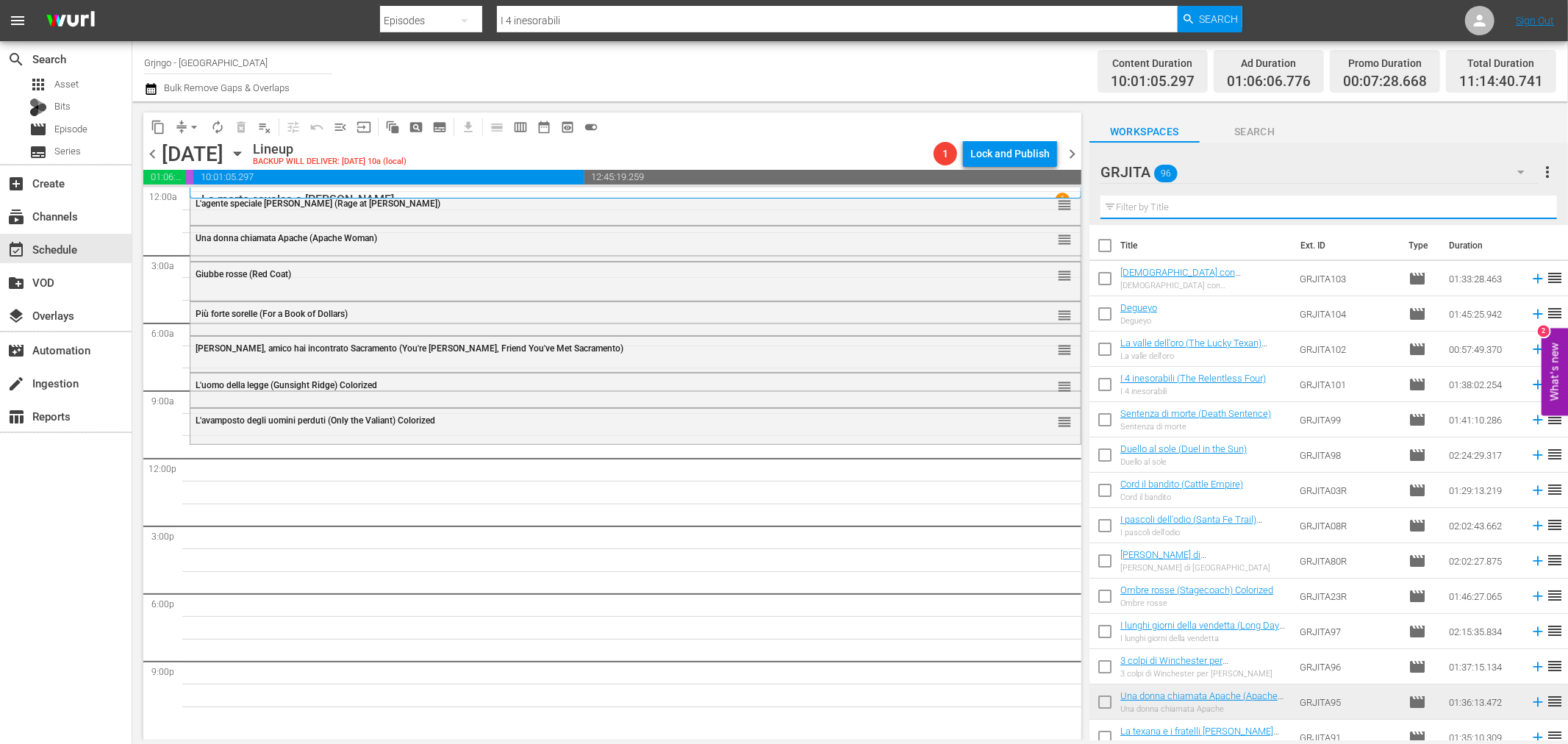
paste input "Campa carogna... la taglia cresce"
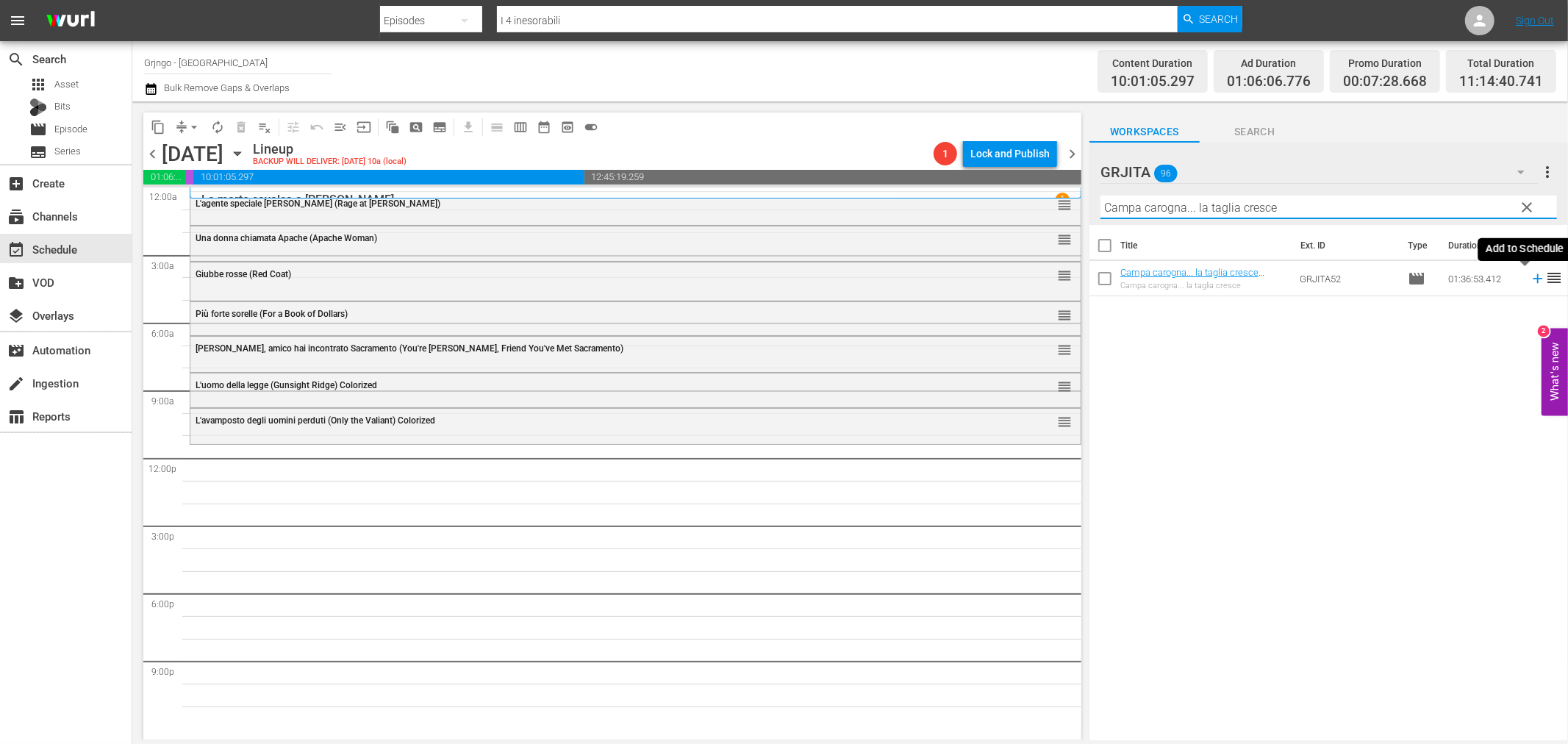
type input "Campa carogna... la taglia cresce"
click at [1530, 276] on icon at bounding box center [1537, 278] width 16 height 16
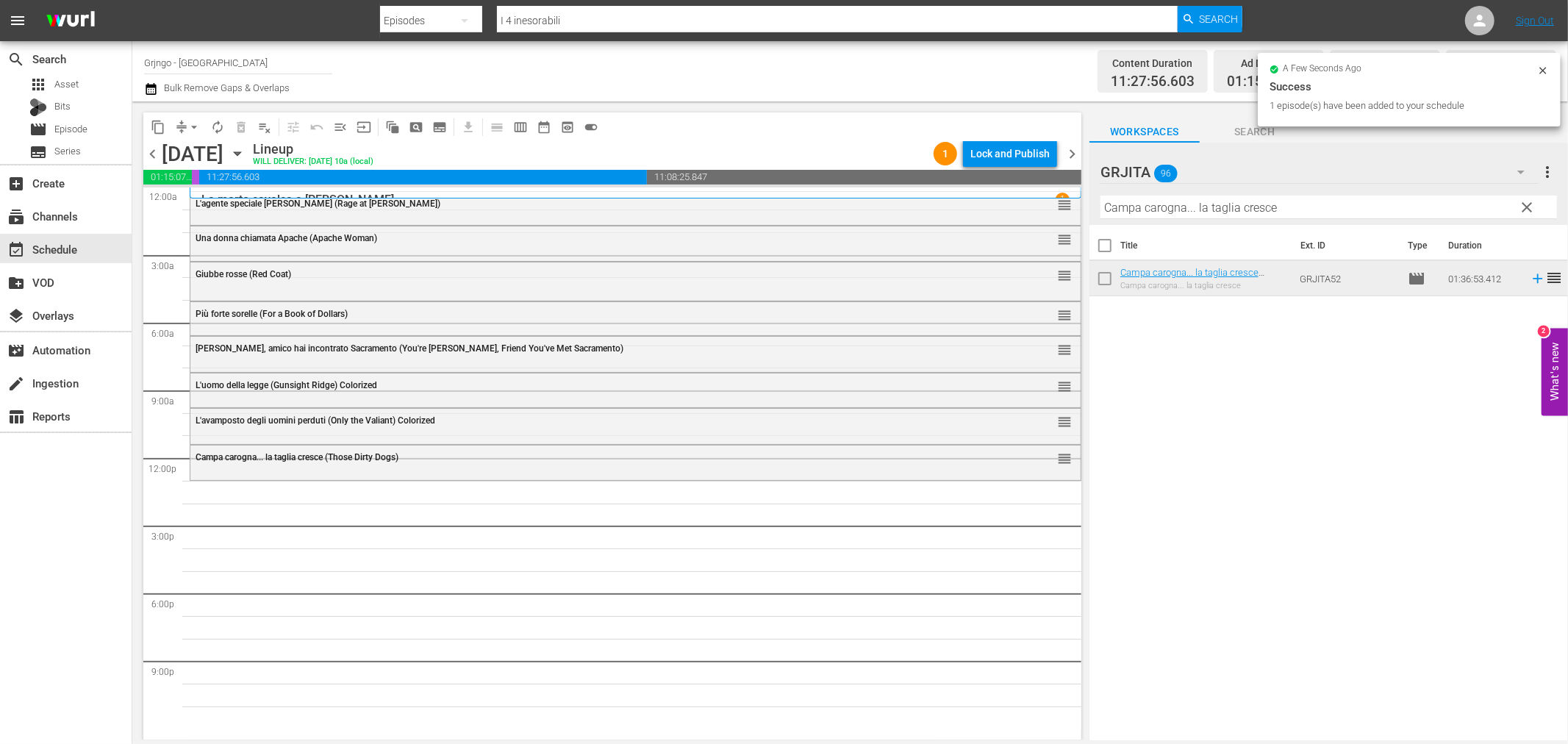
drag, startPoint x: 1532, startPoint y: 199, endPoint x: 1297, endPoint y: 221, distance: 236.0
click at [1532, 199] on span "clear" at bounding box center [1527, 207] width 17 height 17
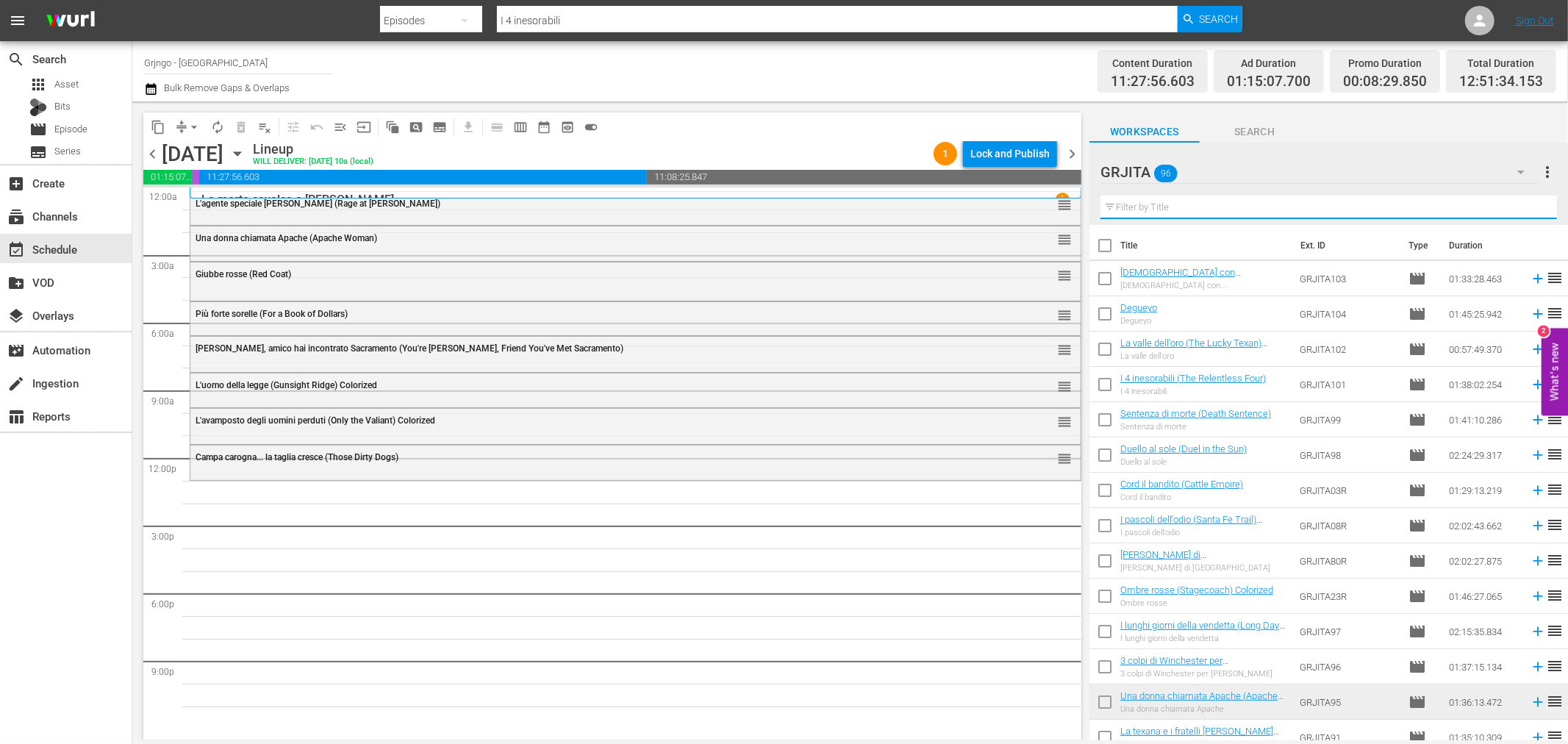
paste input "Il tempo degli avvoltoi"
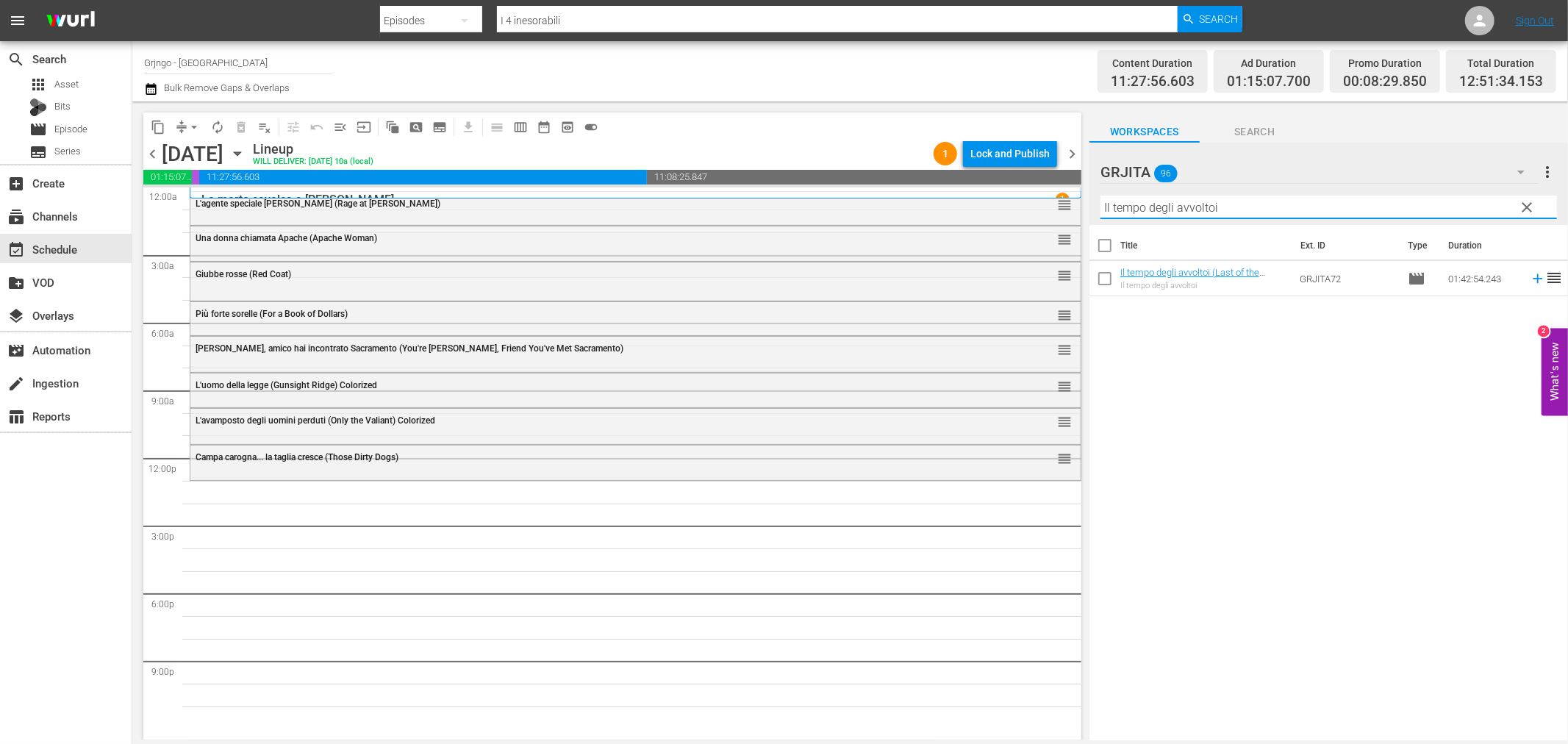
type input "Il tempo degli avvoltoi"
click at [1533, 279] on icon at bounding box center [1537, 279] width 10 height 10
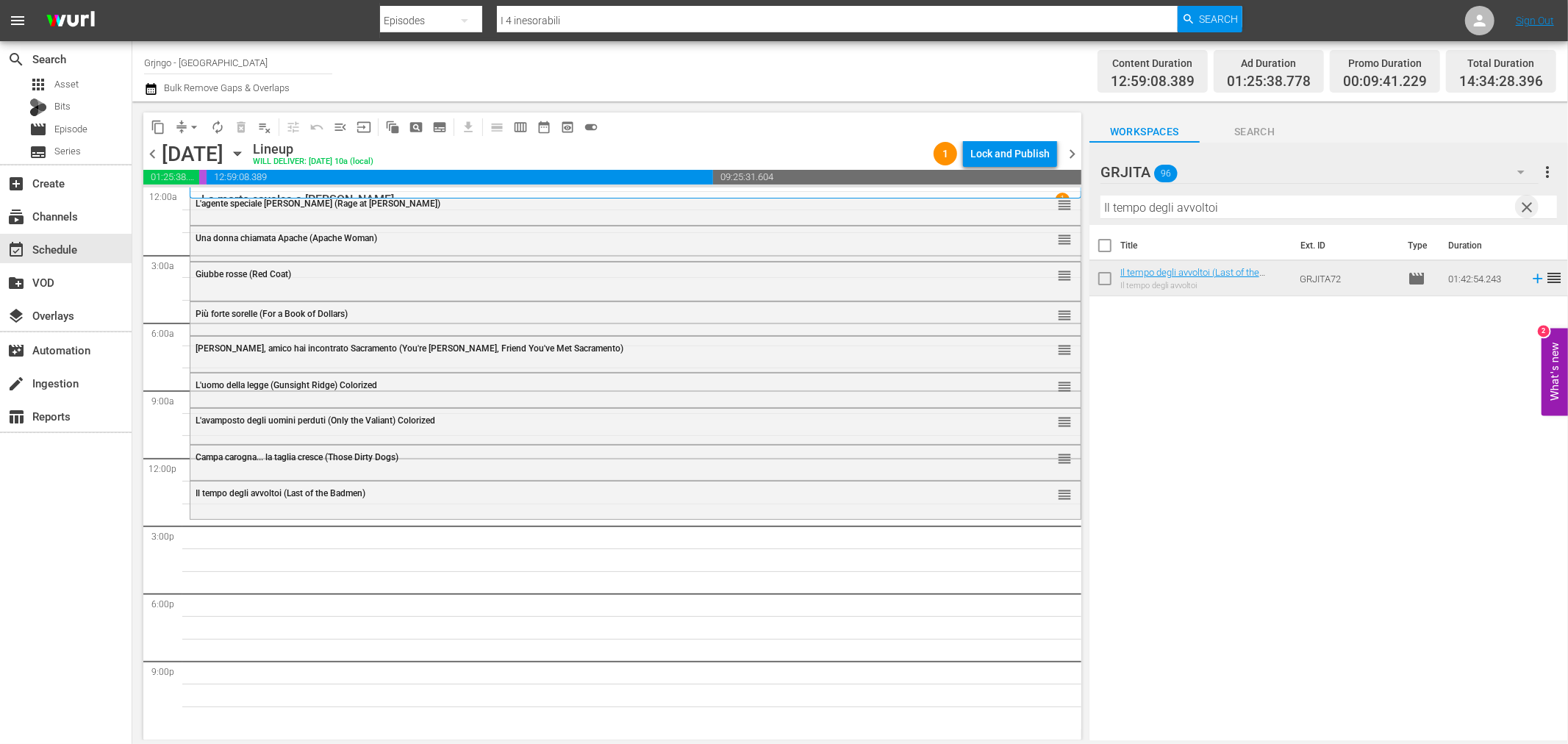
click at [1530, 206] on span "clear" at bounding box center [1527, 207] width 17 height 17
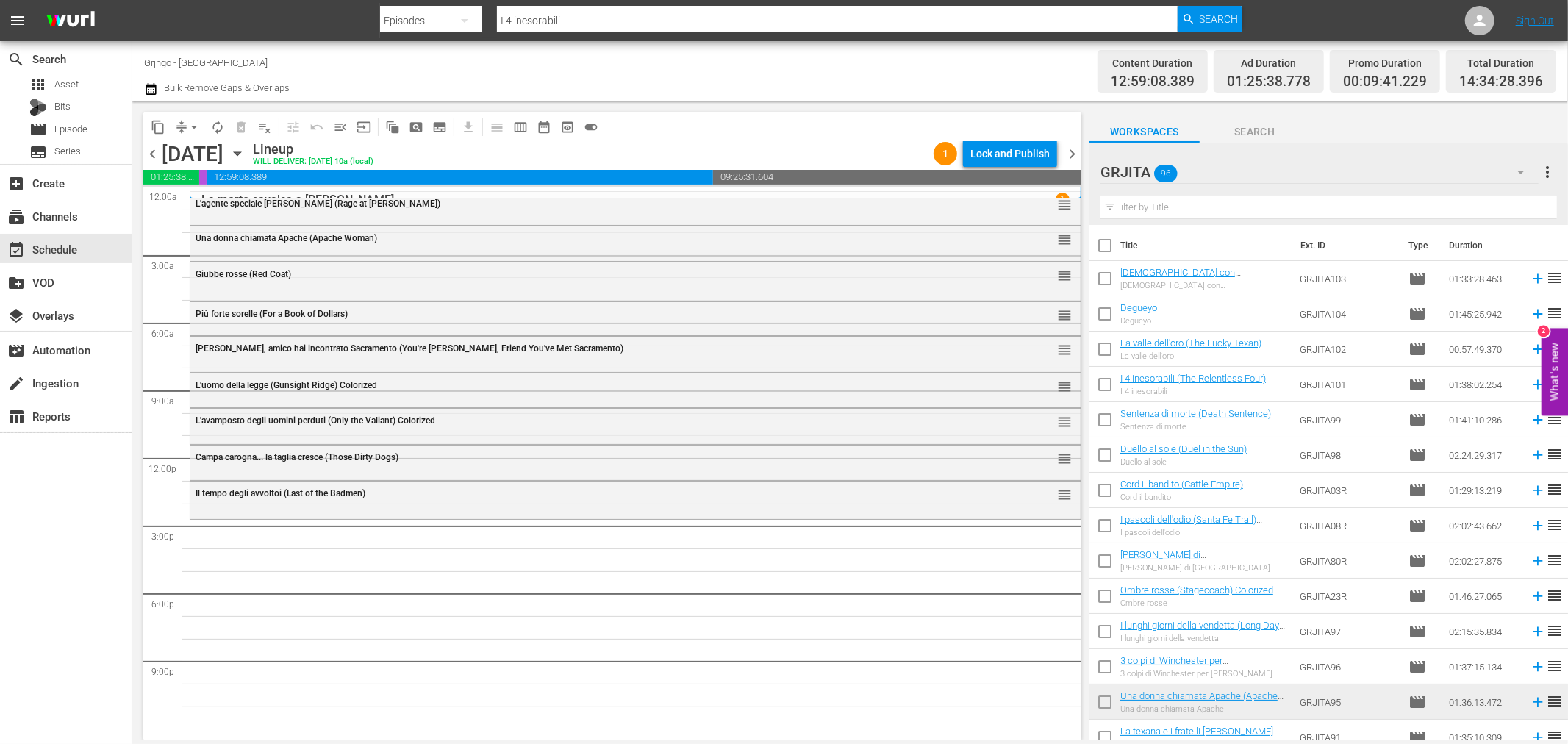
click at [1128, 204] on input "text" at bounding box center [1329, 207] width 456 height 23
paste input "Ed ora... raccomanda l'anima a [DEMOGRAPHIC_DATA]!"
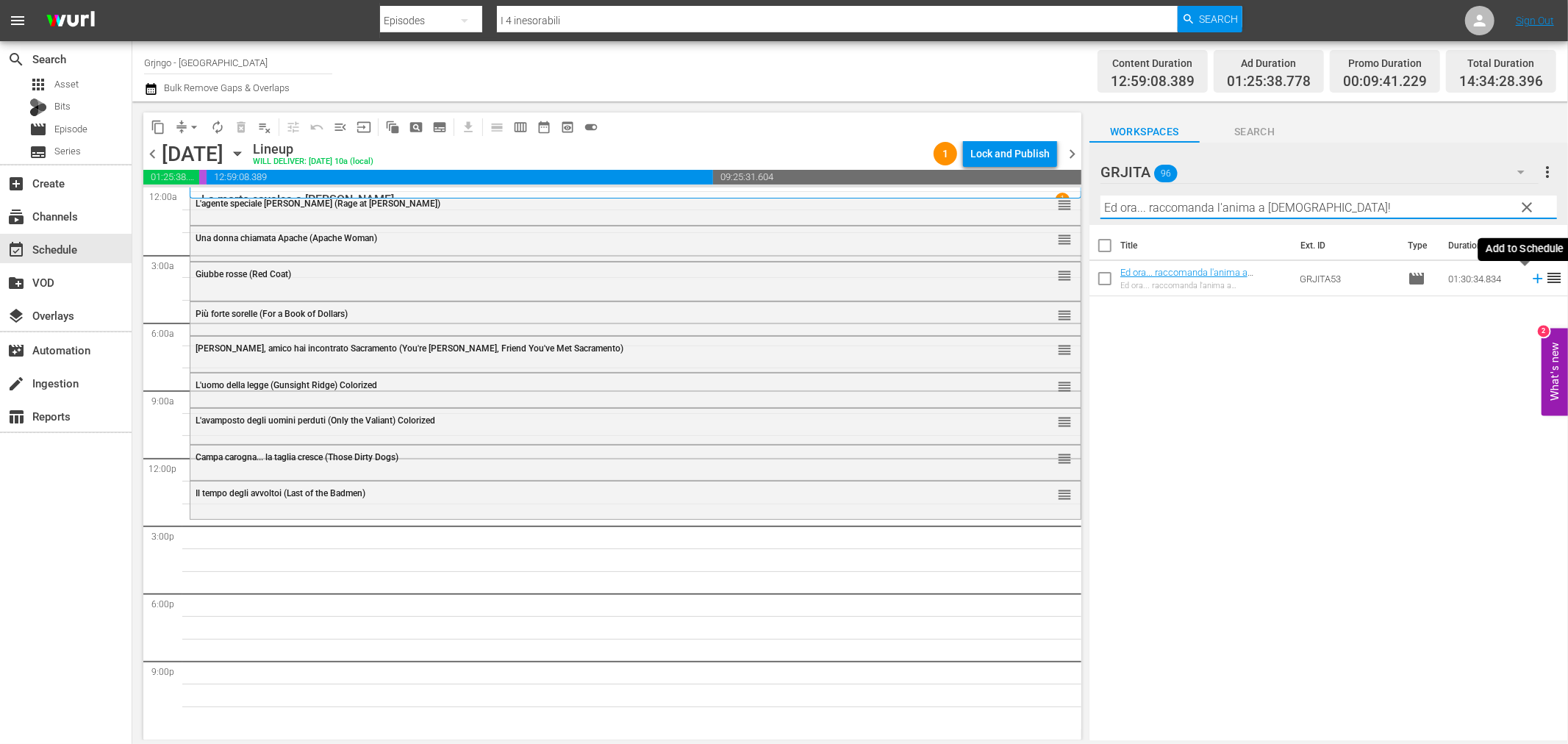
type input "Ed ora... raccomanda l'anima a [DEMOGRAPHIC_DATA]!"
click at [1530, 276] on icon at bounding box center [1537, 278] width 16 height 16
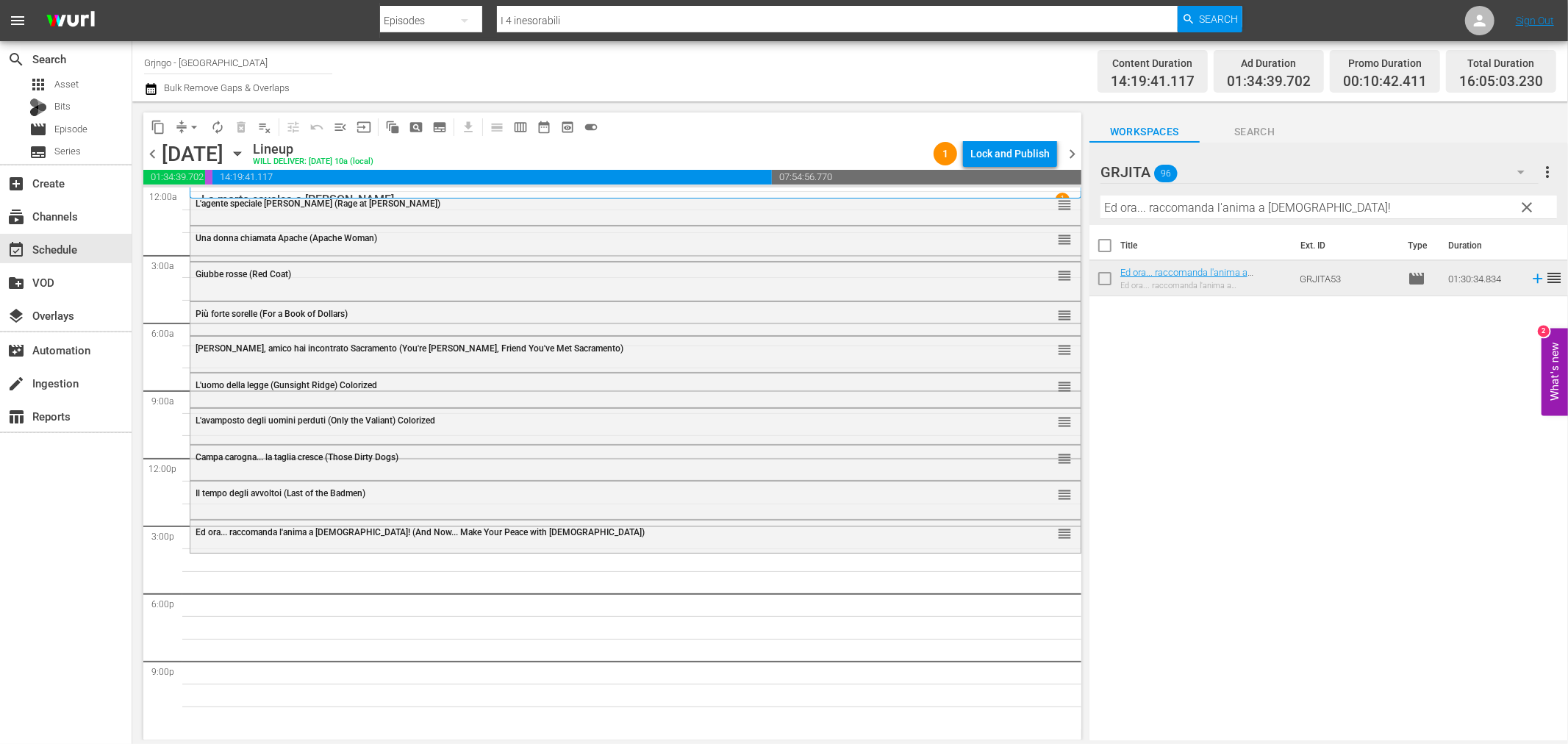
click at [1524, 207] on span "clear" at bounding box center [1527, 207] width 17 height 17
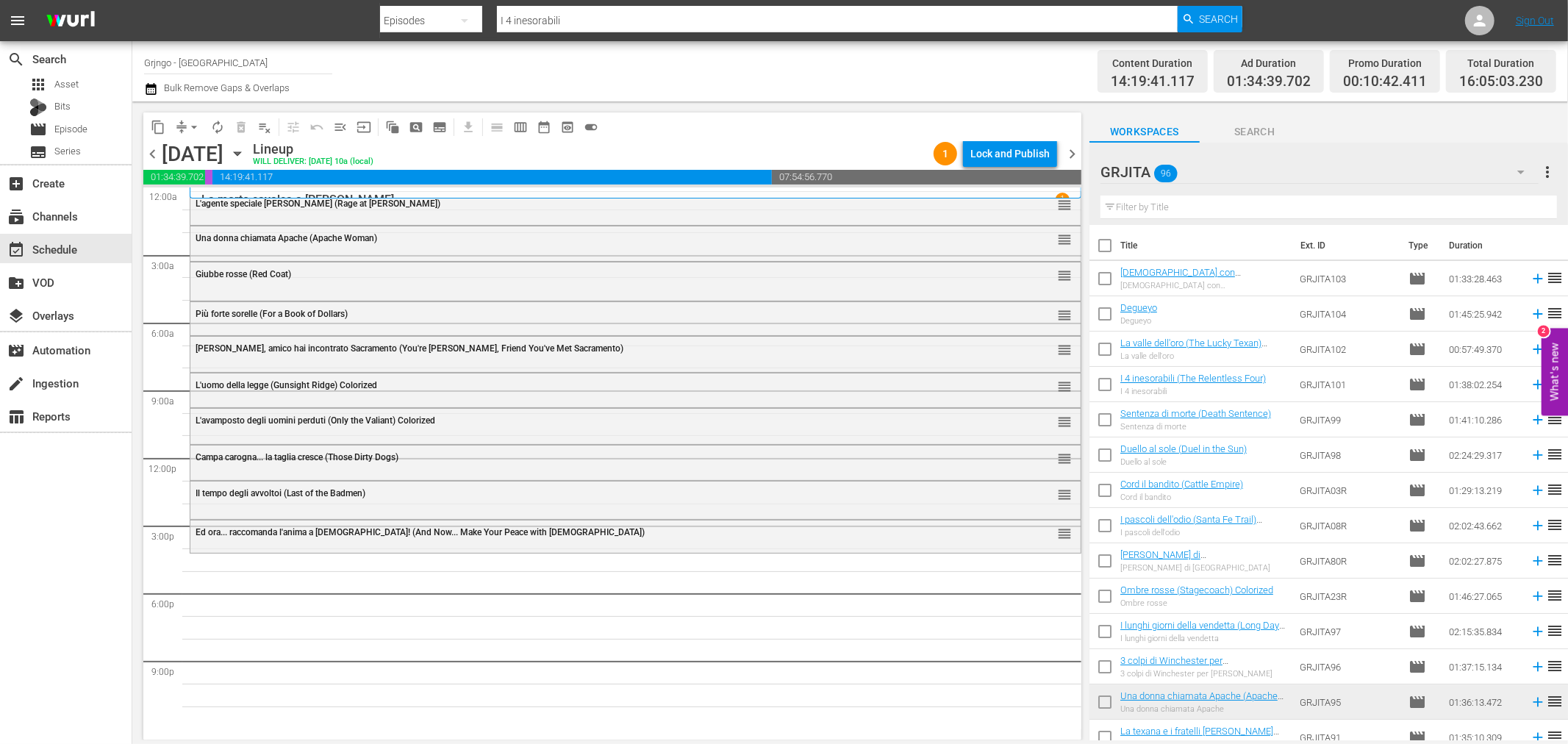
click at [1118, 209] on input "text" at bounding box center [1329, 207] width 456 height 23
paste input "La cavalcata della vendetta"
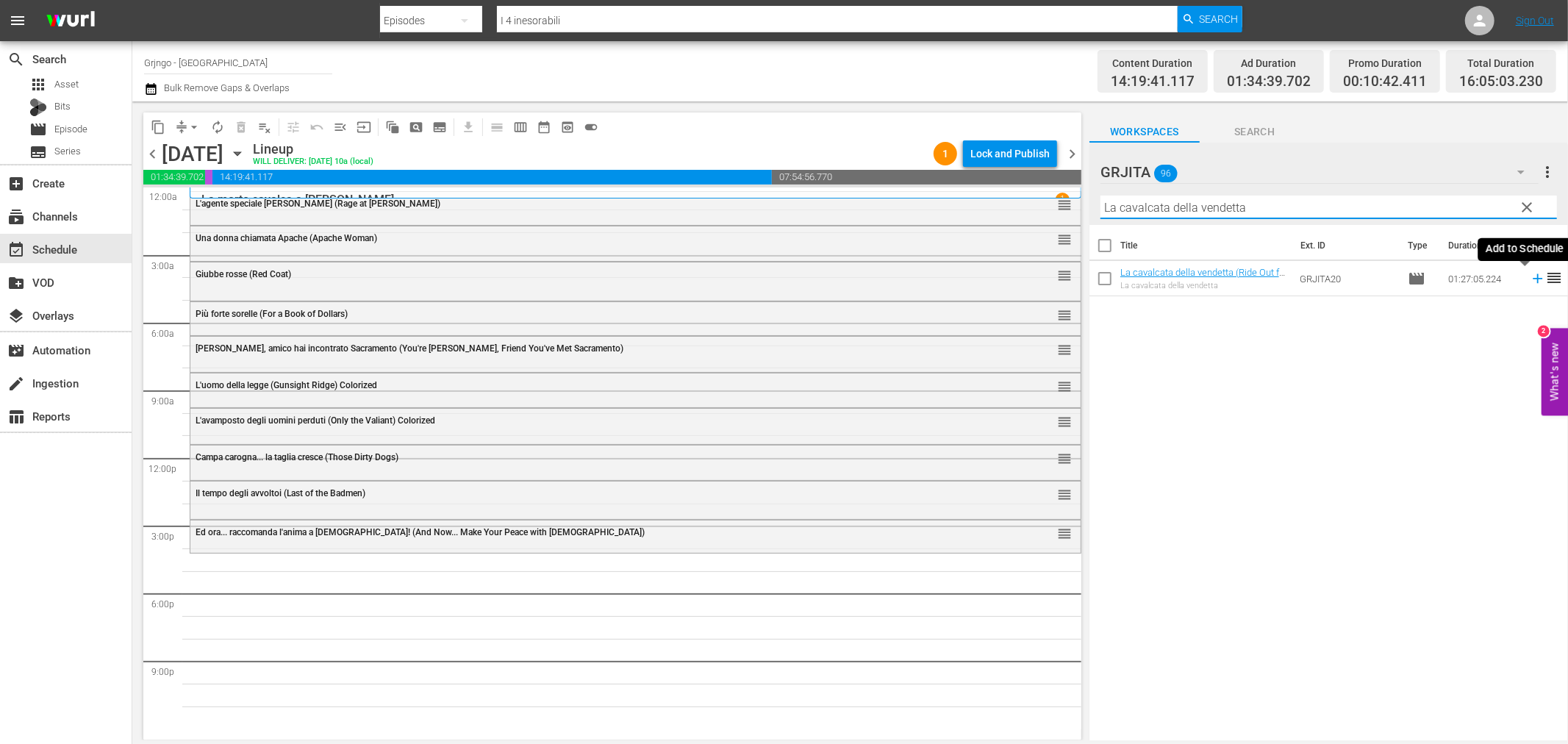
type input "La cavalcata della vendetta"
click at [1530, 275] on icon at bounding box center [1537, 278] width 16 height 16
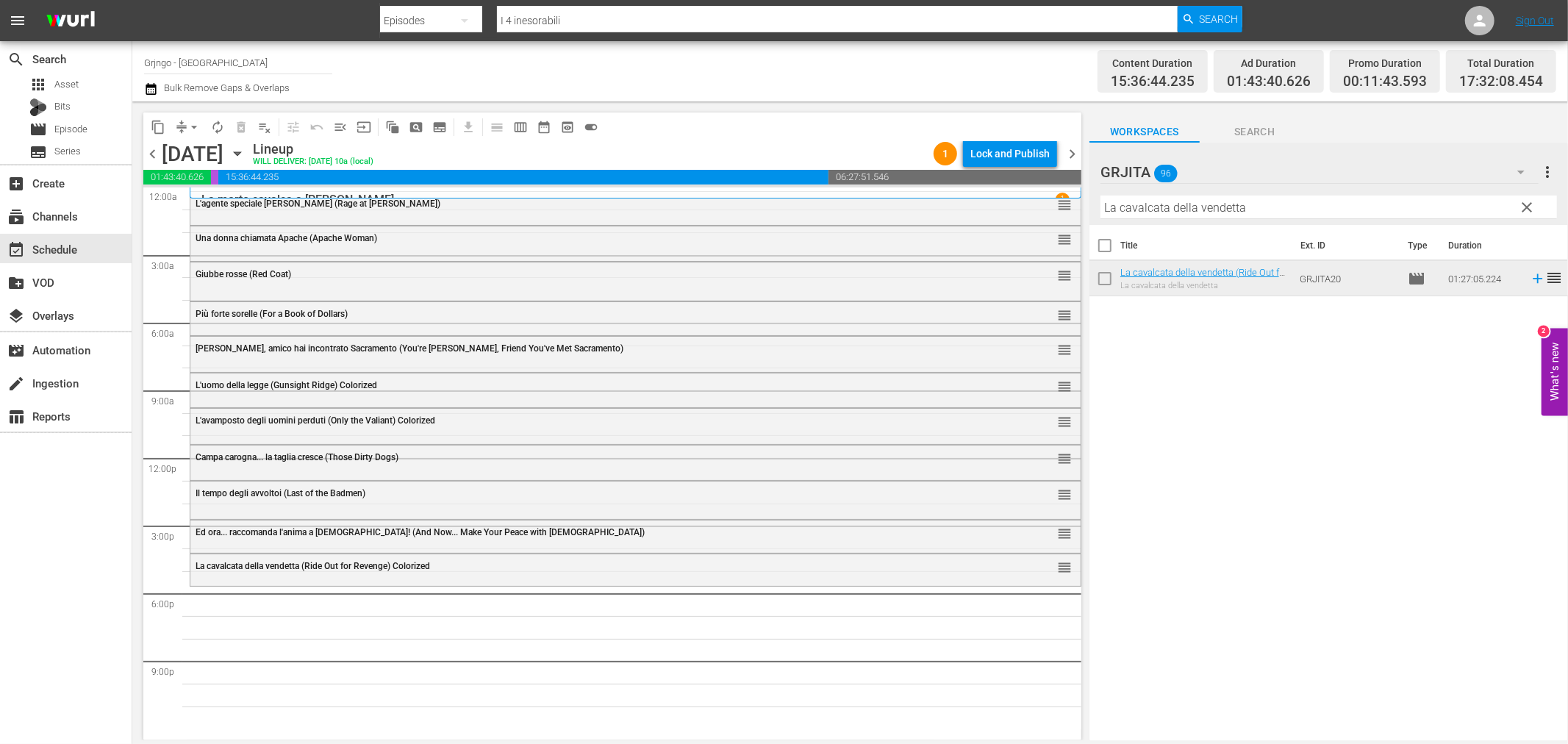
drag, startPoint x: 1525, startPoint y: 201, endPoint x: 1334, endPoint y: 202, distance: 191.0
click at [1525, 201] on span "clear" at bounding box center [1527, 207] width 17 height 17
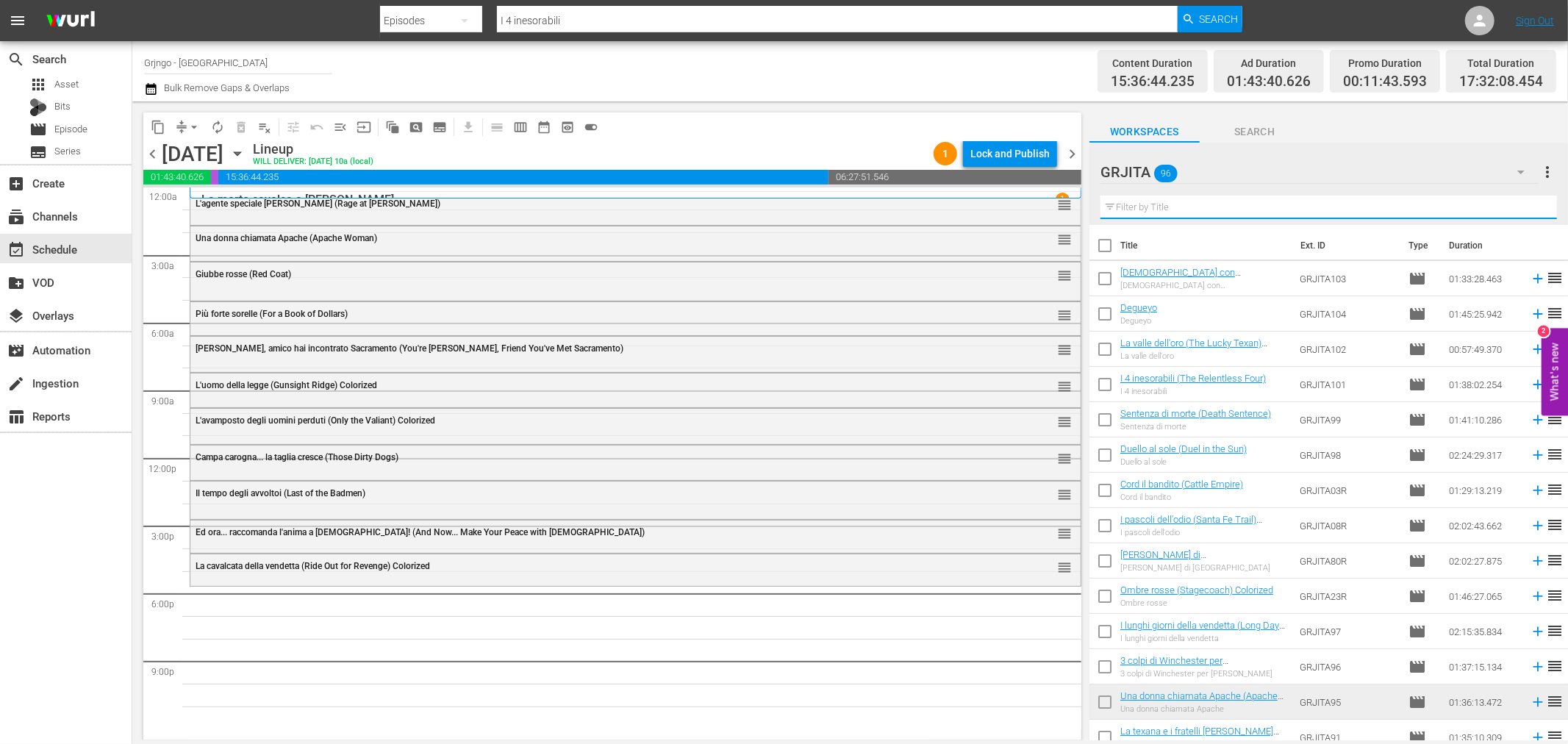
paste input "I lunghi giorni della vendetta"
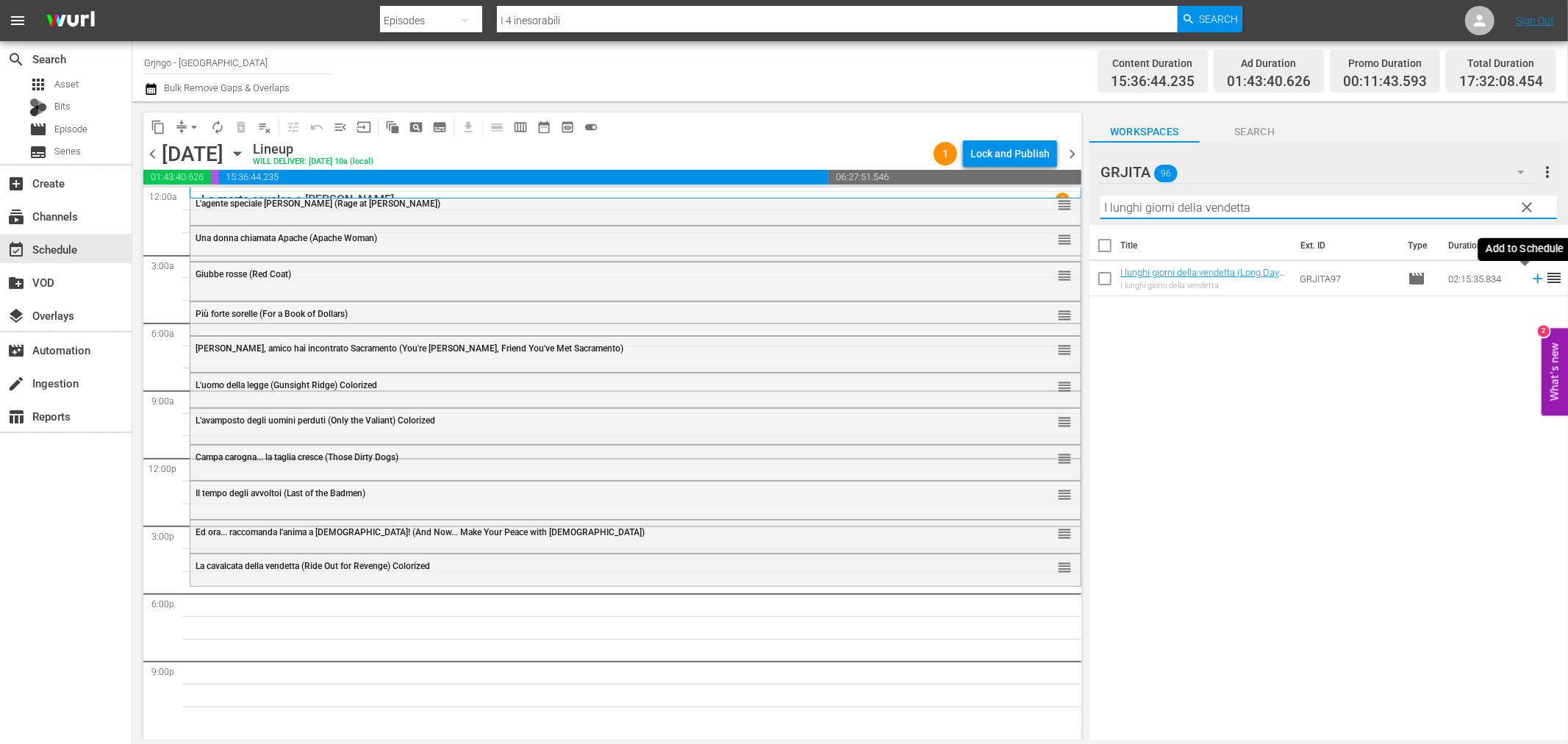
type input "I lunghi giorni della vendetta"
click at [1533, 279] on icon at bounding box center [1537, 279] width 10 height 10
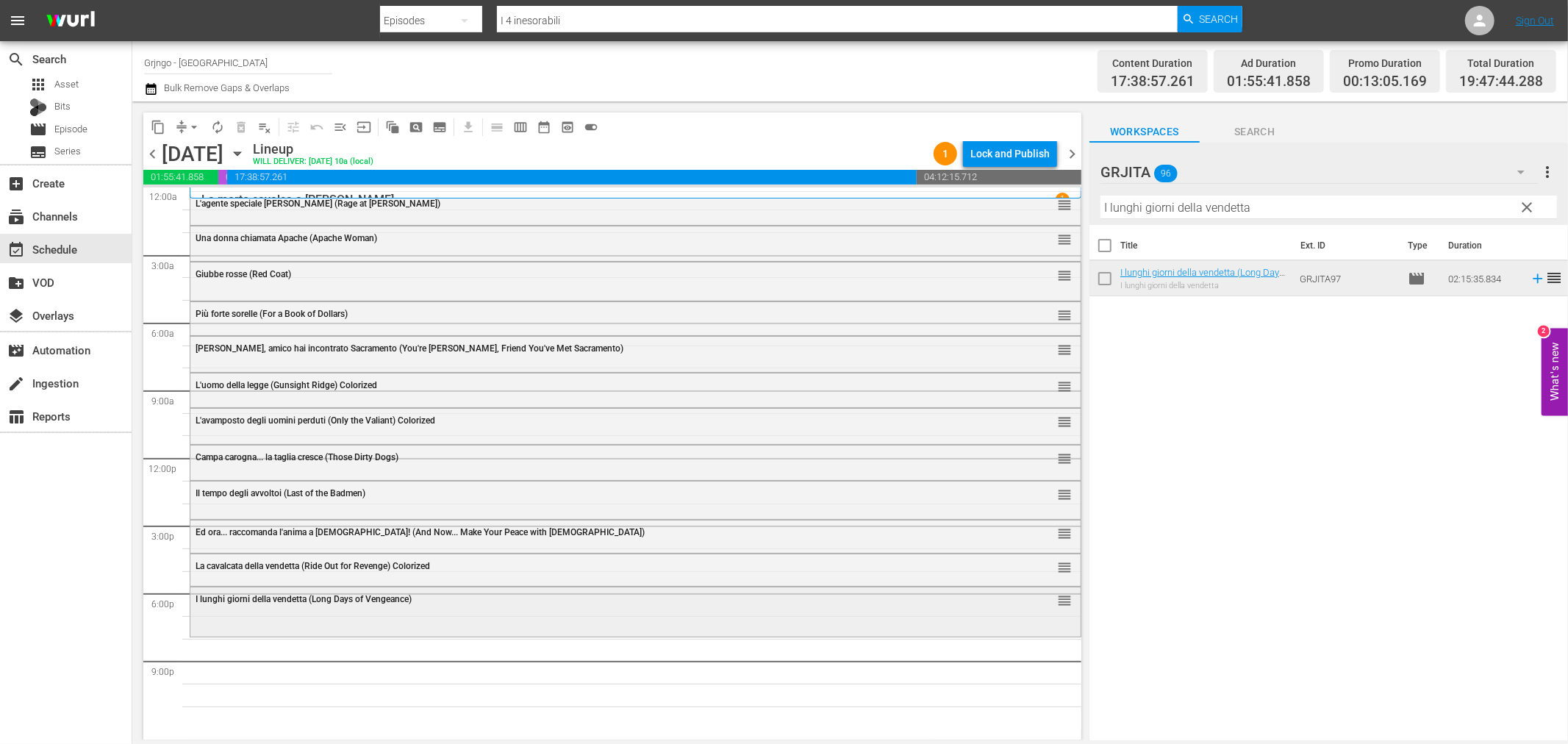
click at [606, 627] on div "I lunghi giorni della vendetta (Long Days of Vengeance) reorder" at bounding box center [636, 610] width 890 height 46
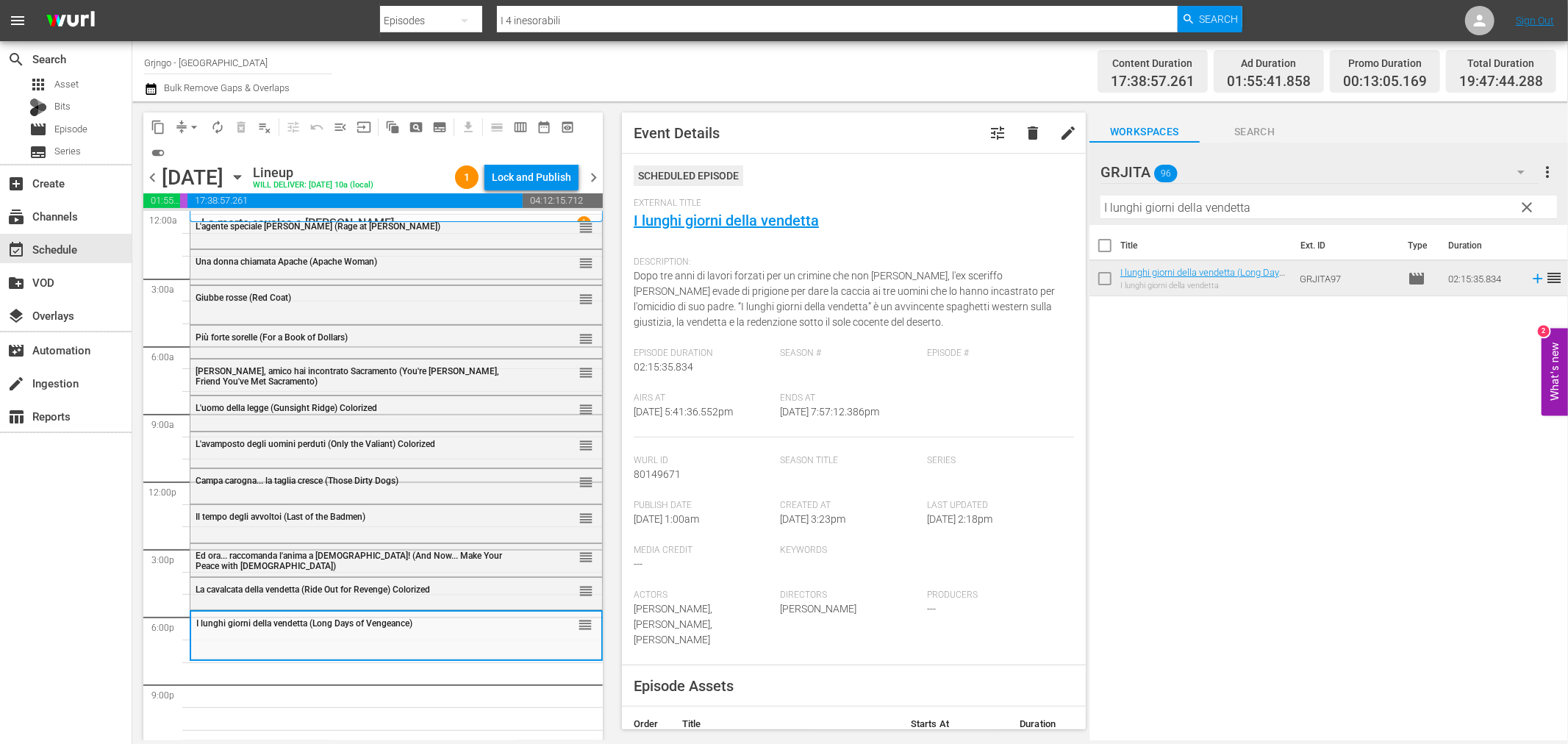
drag, startPoint x: 1525, startPoint y: 202, endPoint x: 1370, endPoint y: 209, distance: 155.2
click at [1526, 202] on span "clear" at bounding box center [1527, 207] width 17 height 17
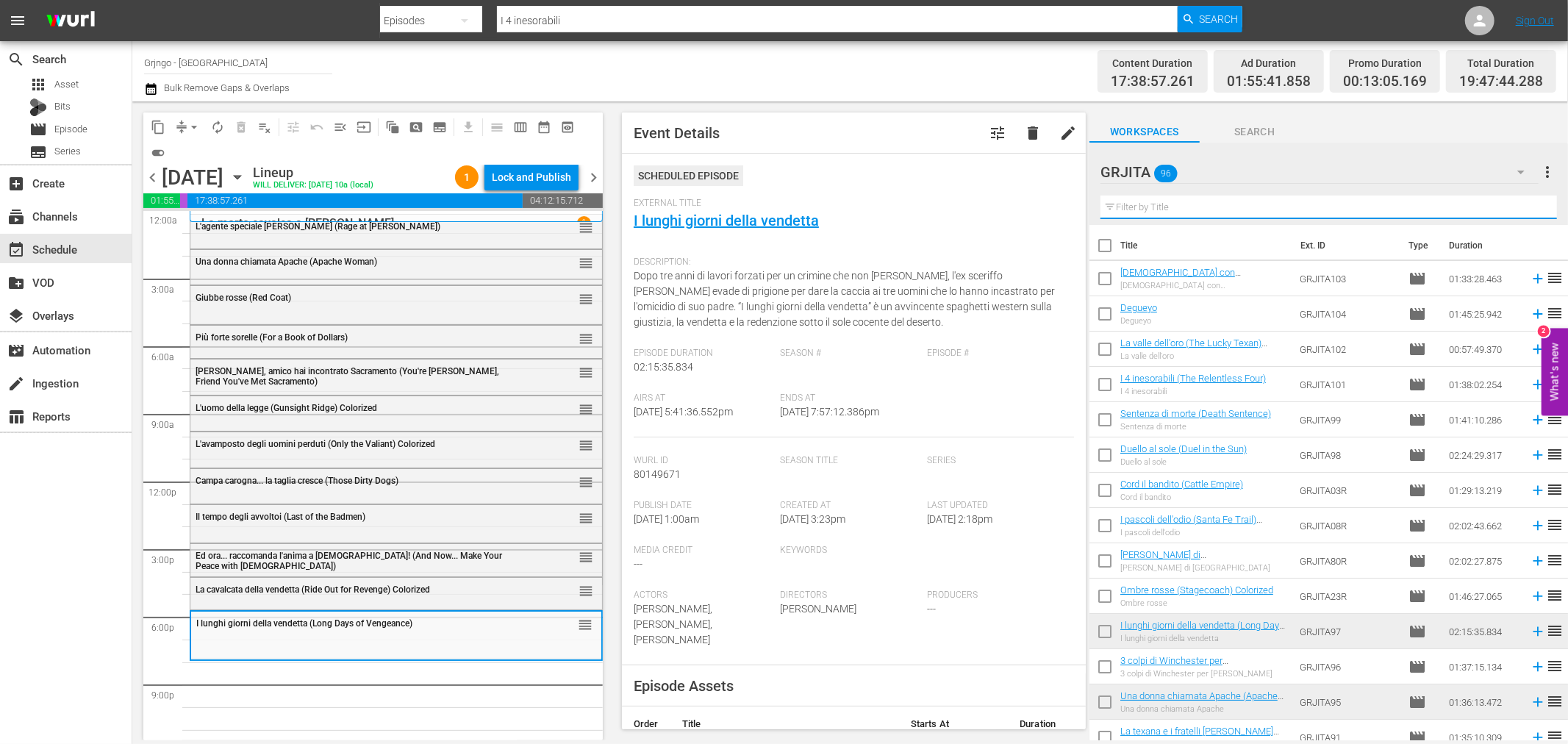
paste input "Uno sceriffo tutto d'oro"
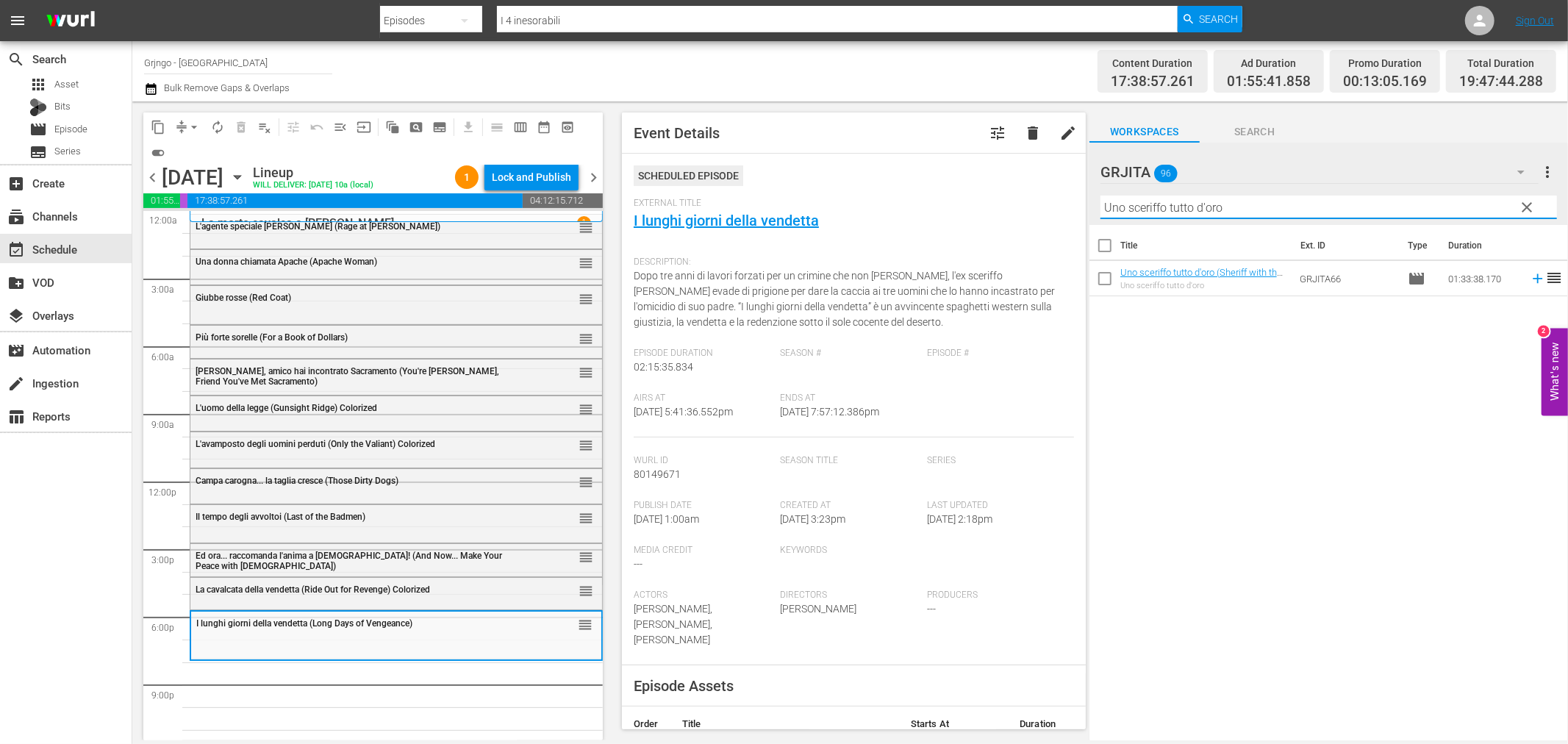
type input "Uno sceriffo tutto d'oro"
click at [1530, 280] on icon at bounding box center [1537, 278] width 16 height 16
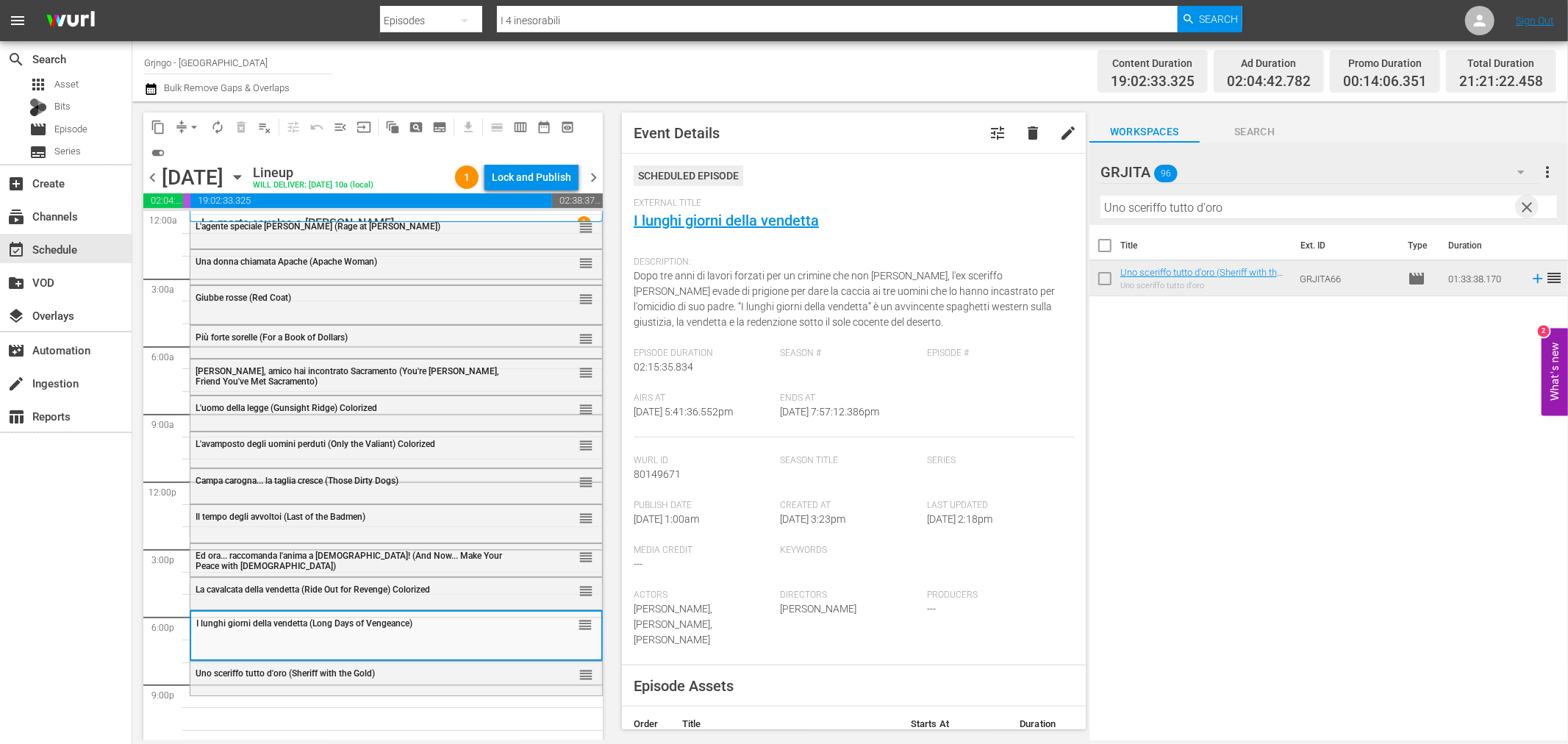
click at [1529, 201] on span "clear" at bounding box center [1527, 207] width 17 height 17
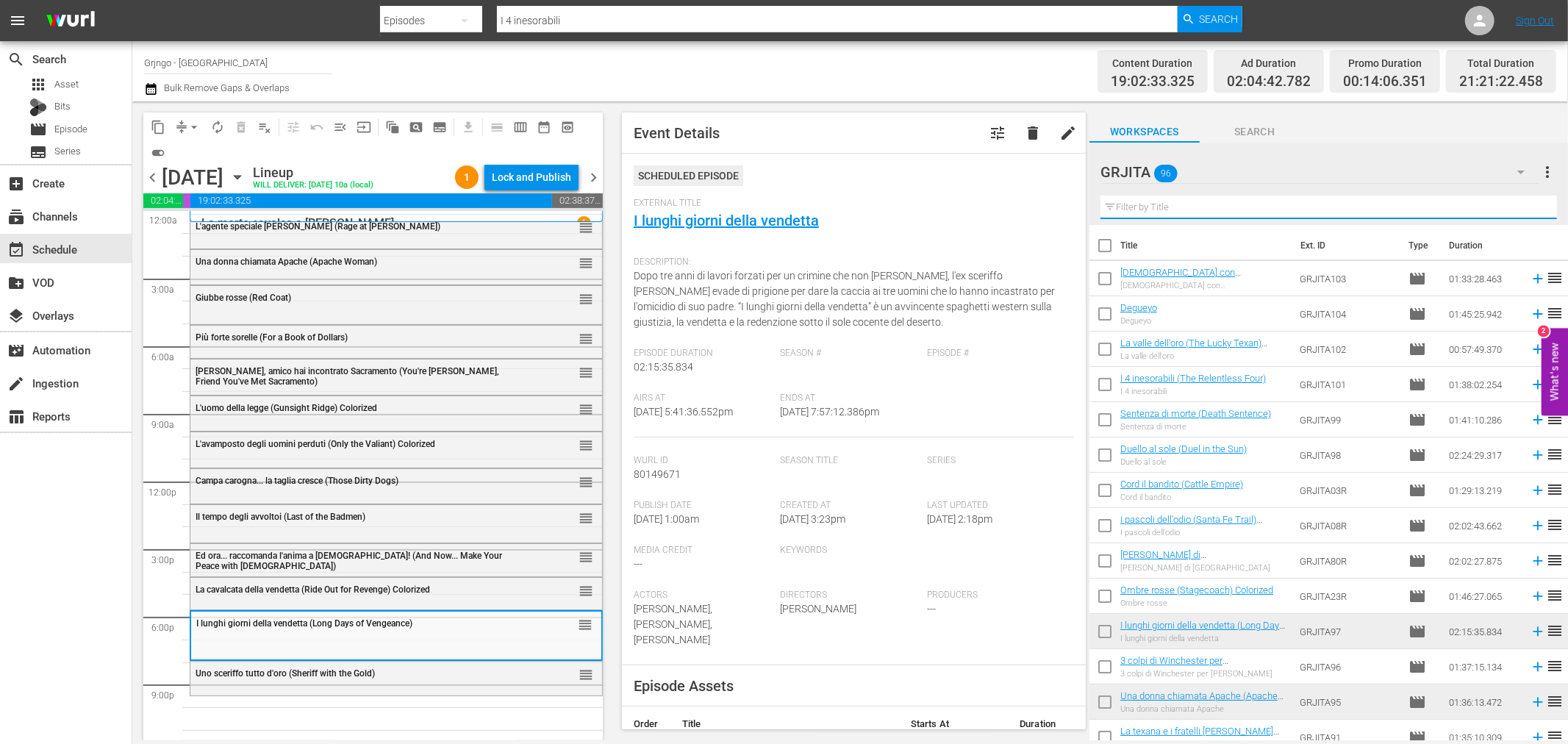
click at [1133, 203] on input "text" at bounding box center [1329, 207] width 456 height 23
paste input "Due Magnum .38 per una città di carogne"
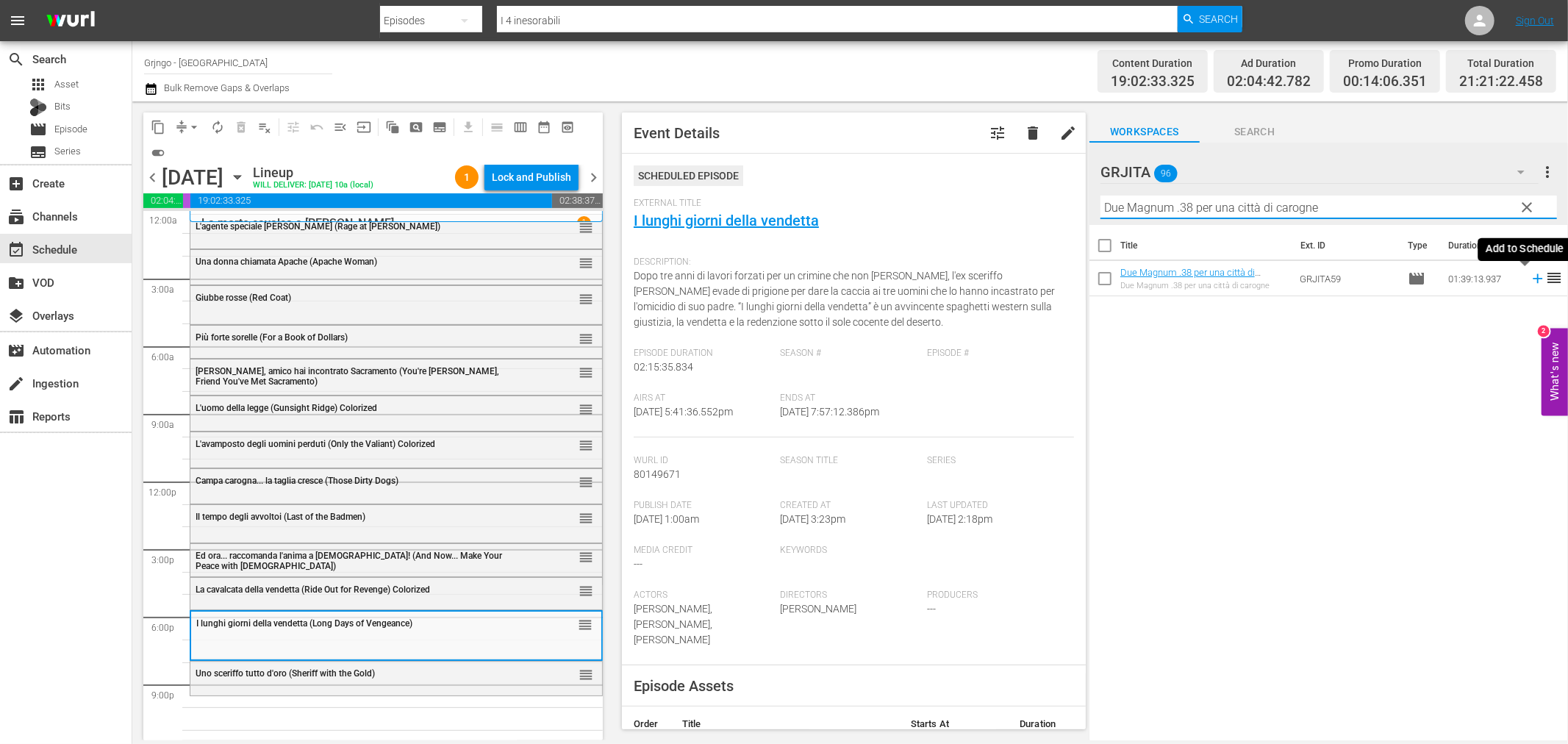
type input "Due Magnum .38 per una città di carogne"
click at [1530, 280] on icon at bounding box center [1537, 278] width 16 height 16
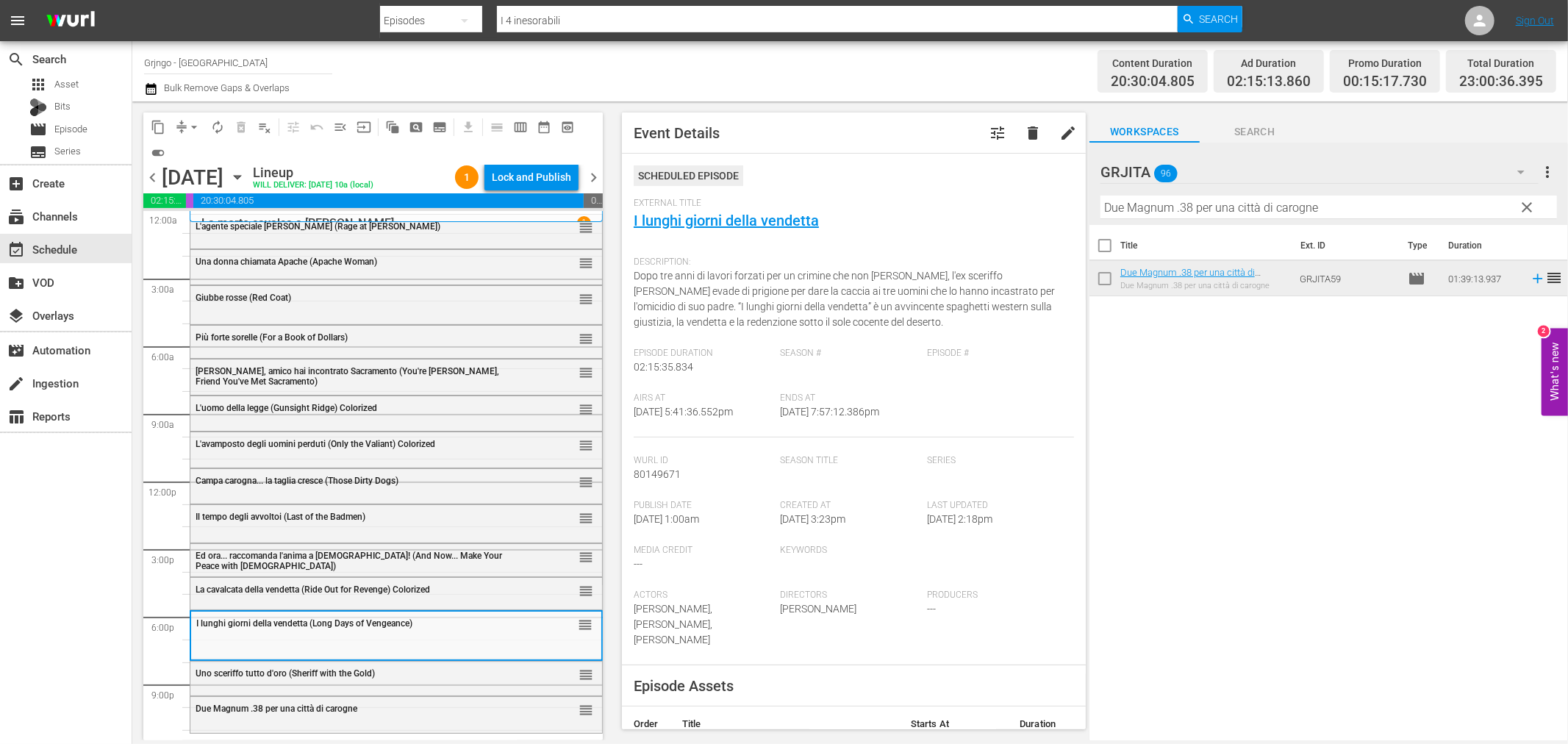
drag, startPoint x: 1526, startPoint y: 202, endPoint x: 1271, endPoint y: 207, distance: 255.0
click at [1526, 202] on span "clear" at bounding box center [1527, 207] width 17 height 17
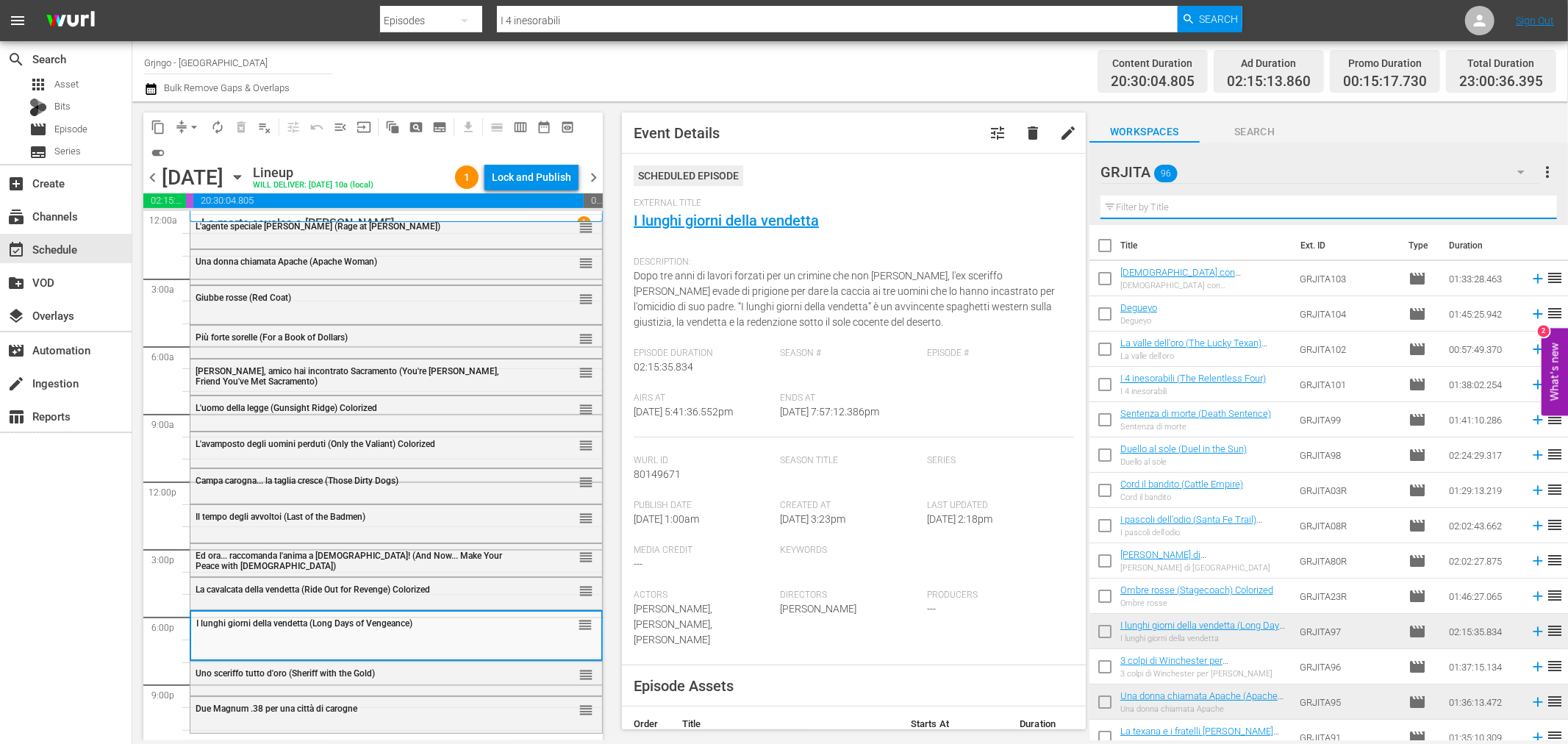
paste input "Hellgate - Il grande inferno"
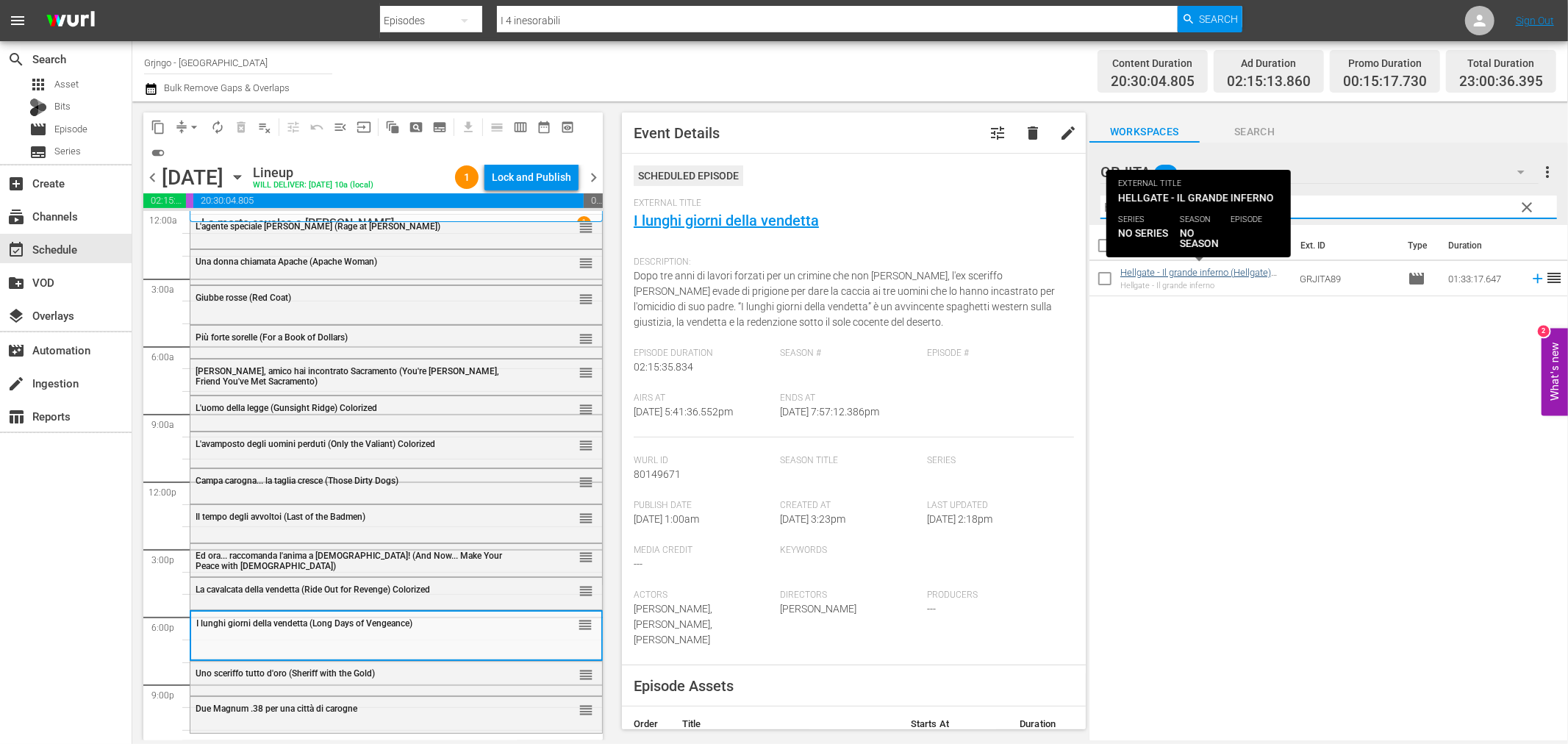
type input "Hellgate - Il grande inferno"
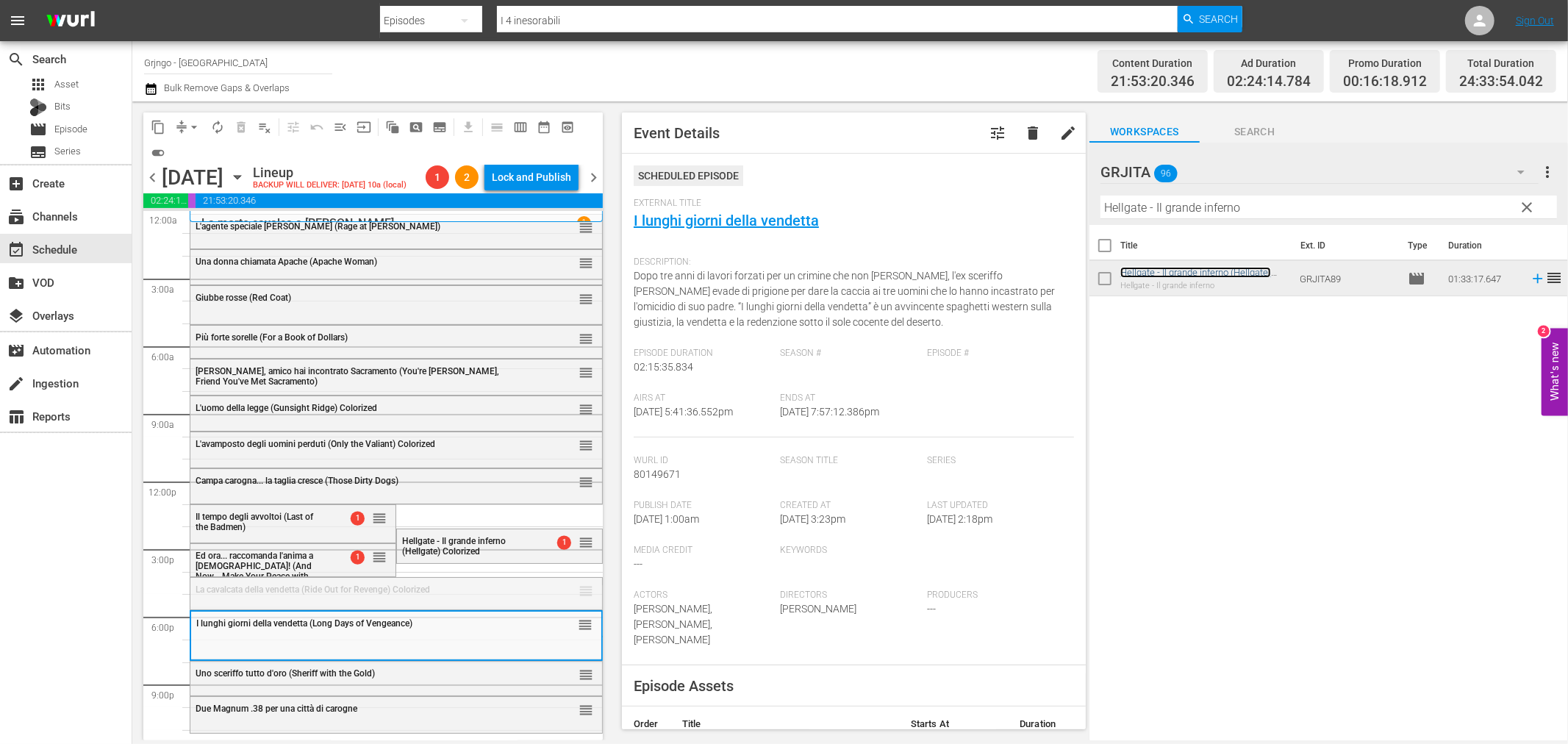
drag, startPoint x: 572, startPoint y: 590, endPoint x: 487, endPoint y: 636, distance: 96.6
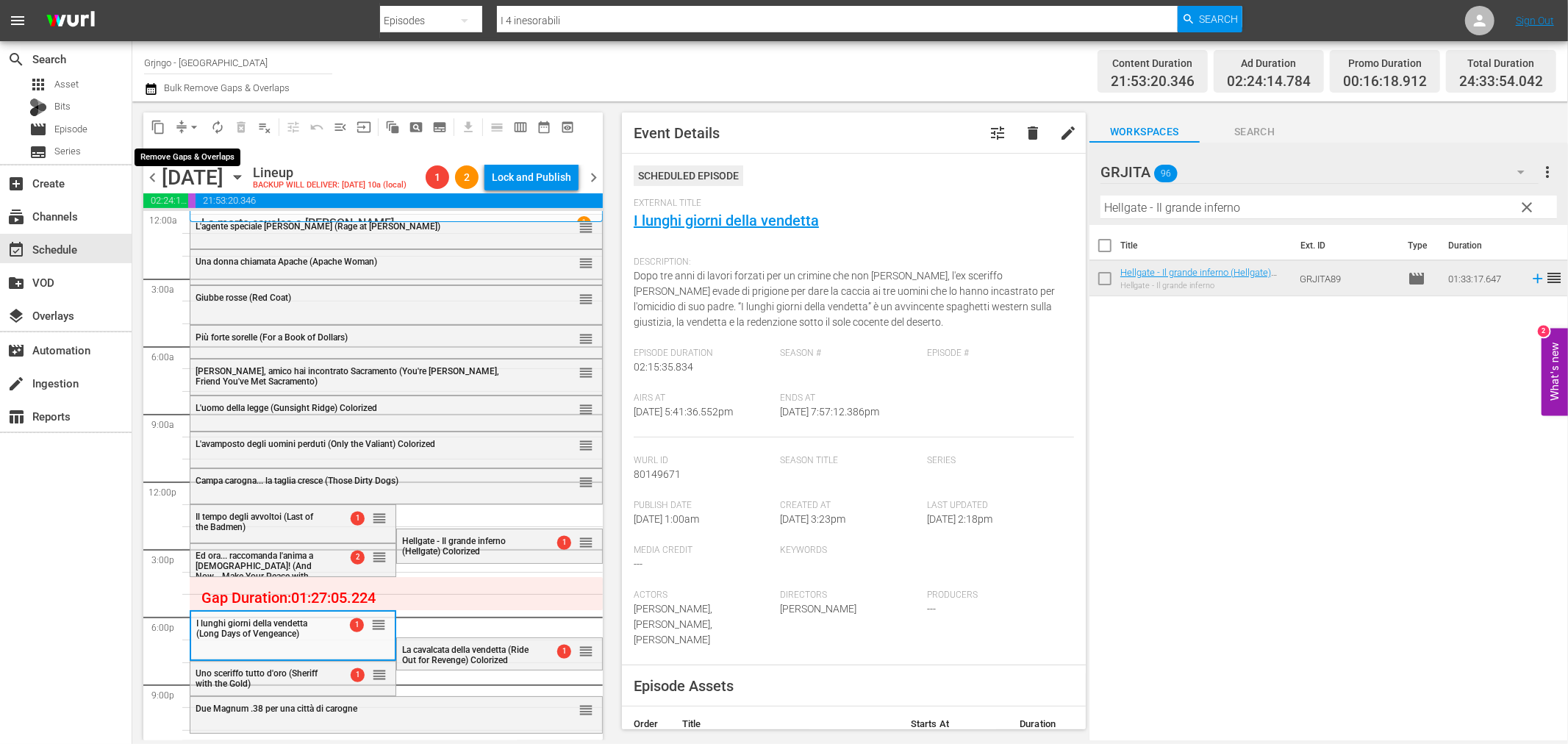
click at [197, 128] on span "arrow_drop_down" at bounding box center [194, 127] width 15 height 15
click at [222, 202] on li "Align to End of Previous Day" at bounding box center [194, 205] width 154 height 24
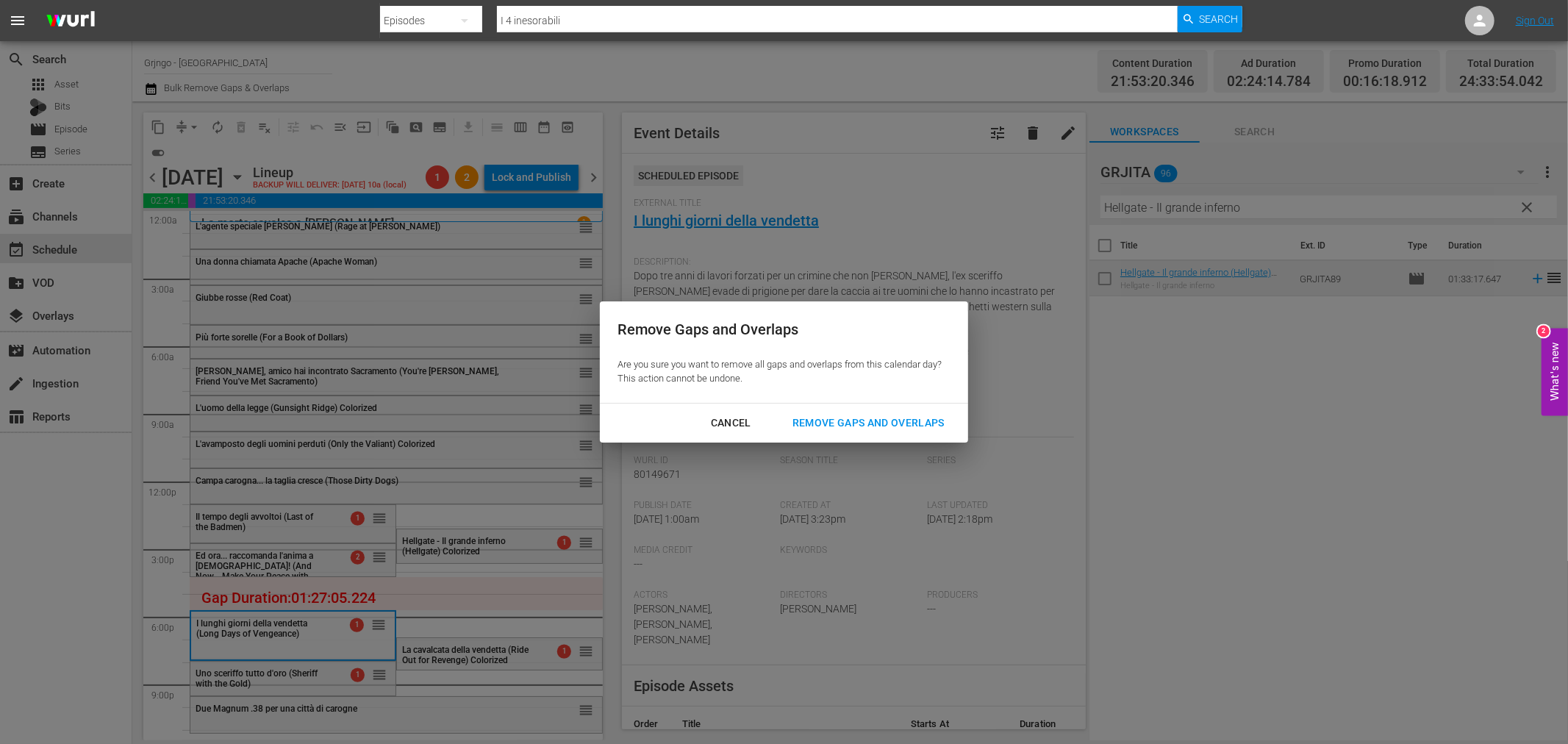
click at [878, 425] on div "Remove Gaps and Overlaps" at bounding box center [868, 423] width 175 height 18
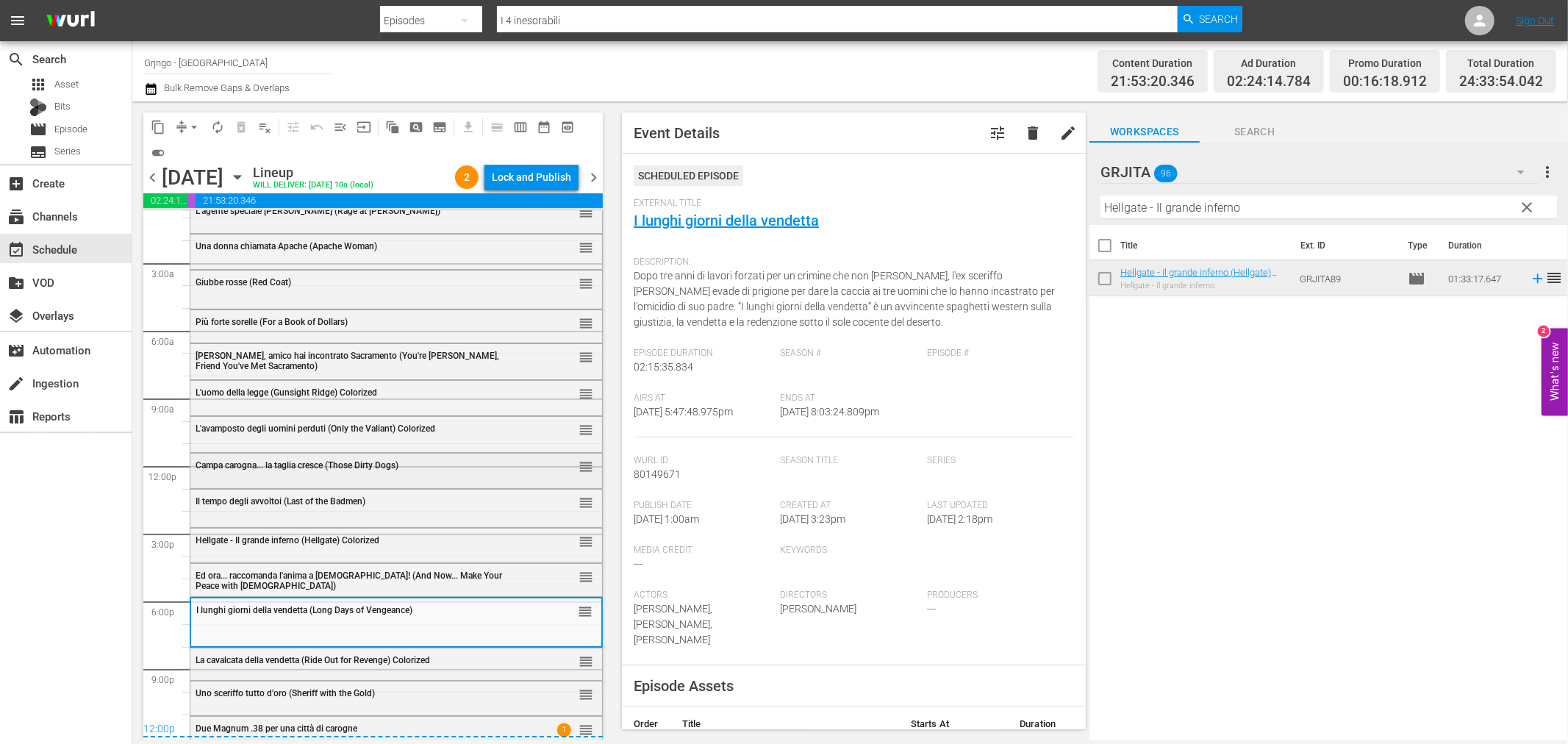
scroll to position [27, 0]
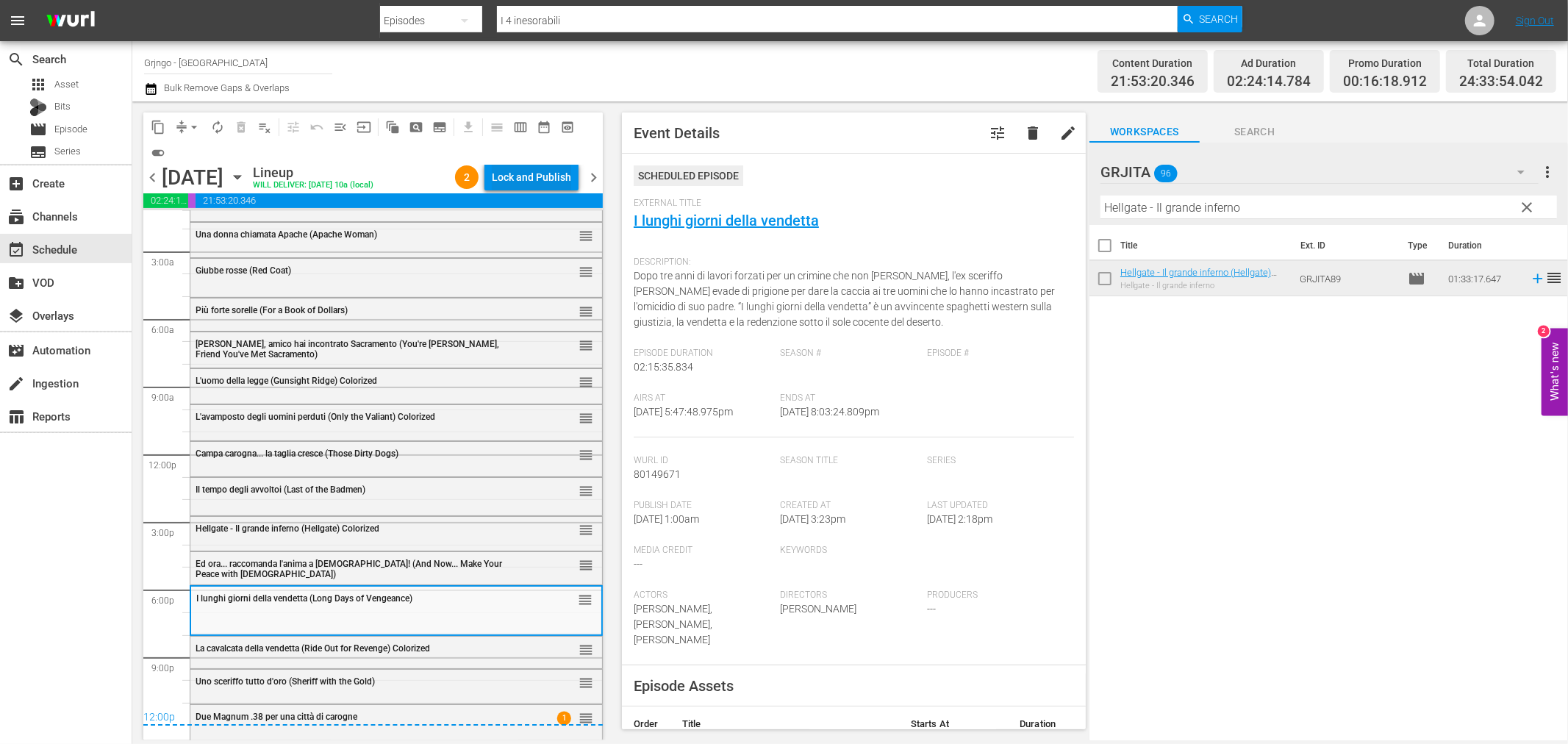
click at [506, 172] on div "Lock and Publish" at bounding box center [531, 177] width 79 height 26
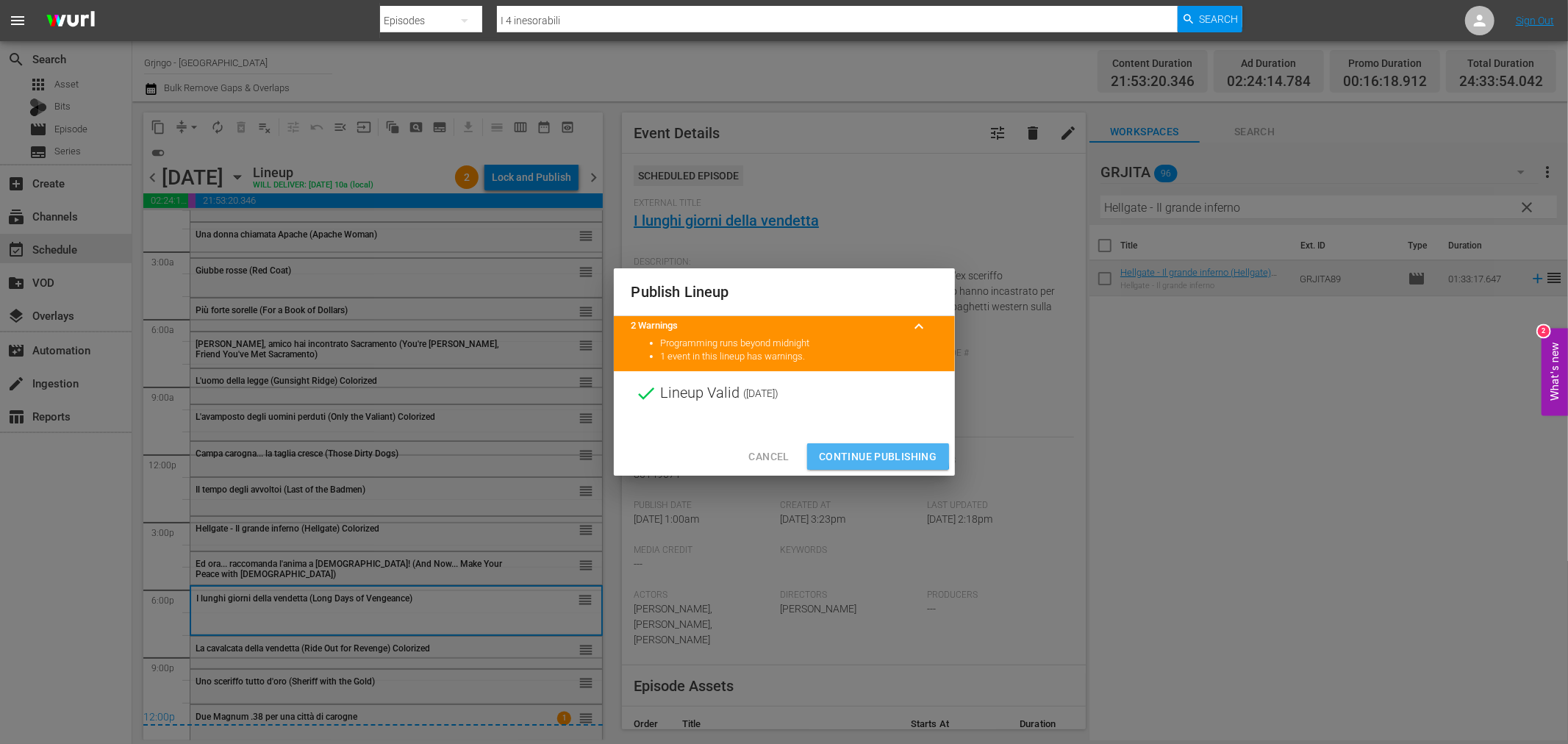
click at [824, 450] on span "Continue Publishing" at bounding box center [877, 456] width 118 height 18
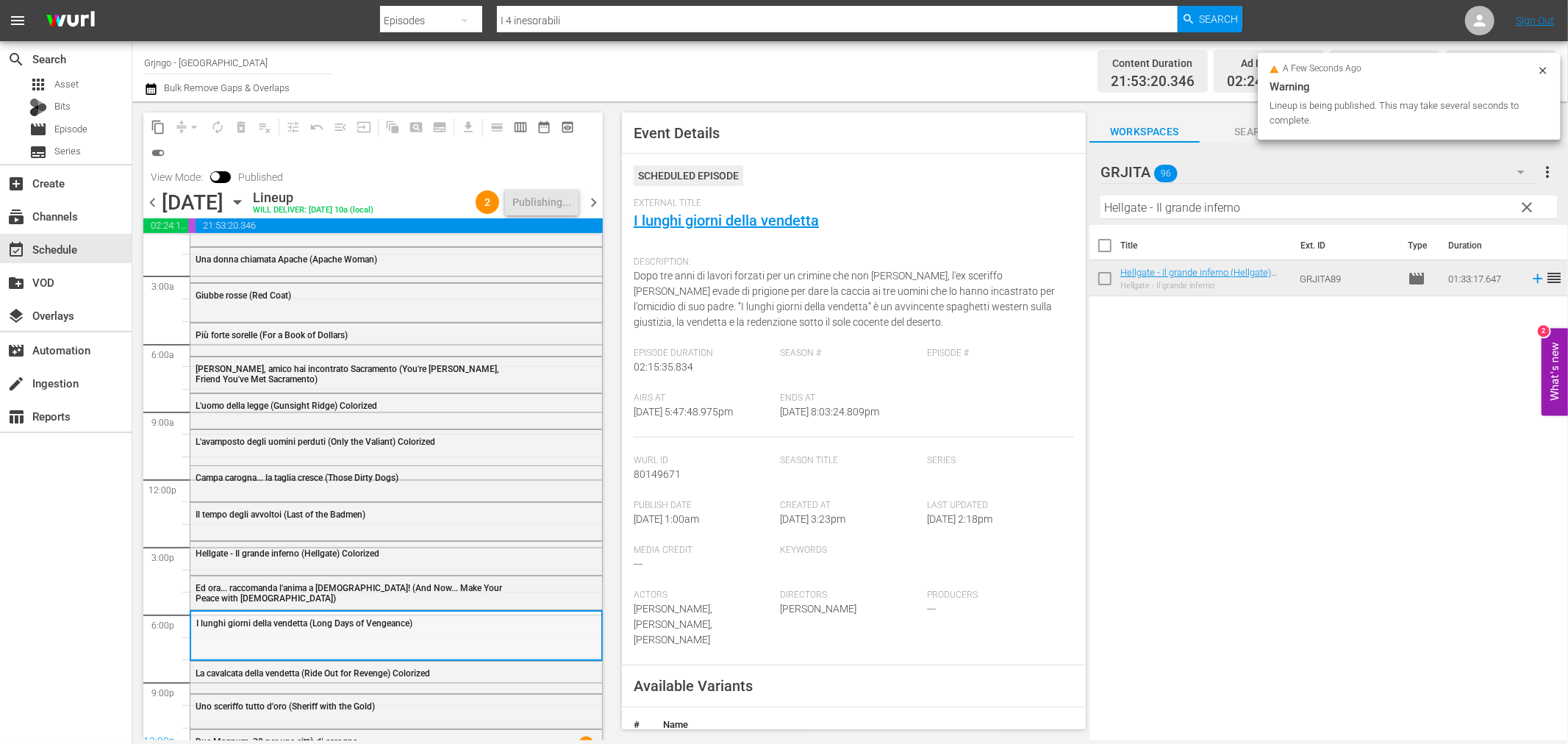
click at [273, 642] on div "I lunghi giorni della vendetta (Long Days of Vengeance)" at bounding box center [396, 634] width 410 height 46
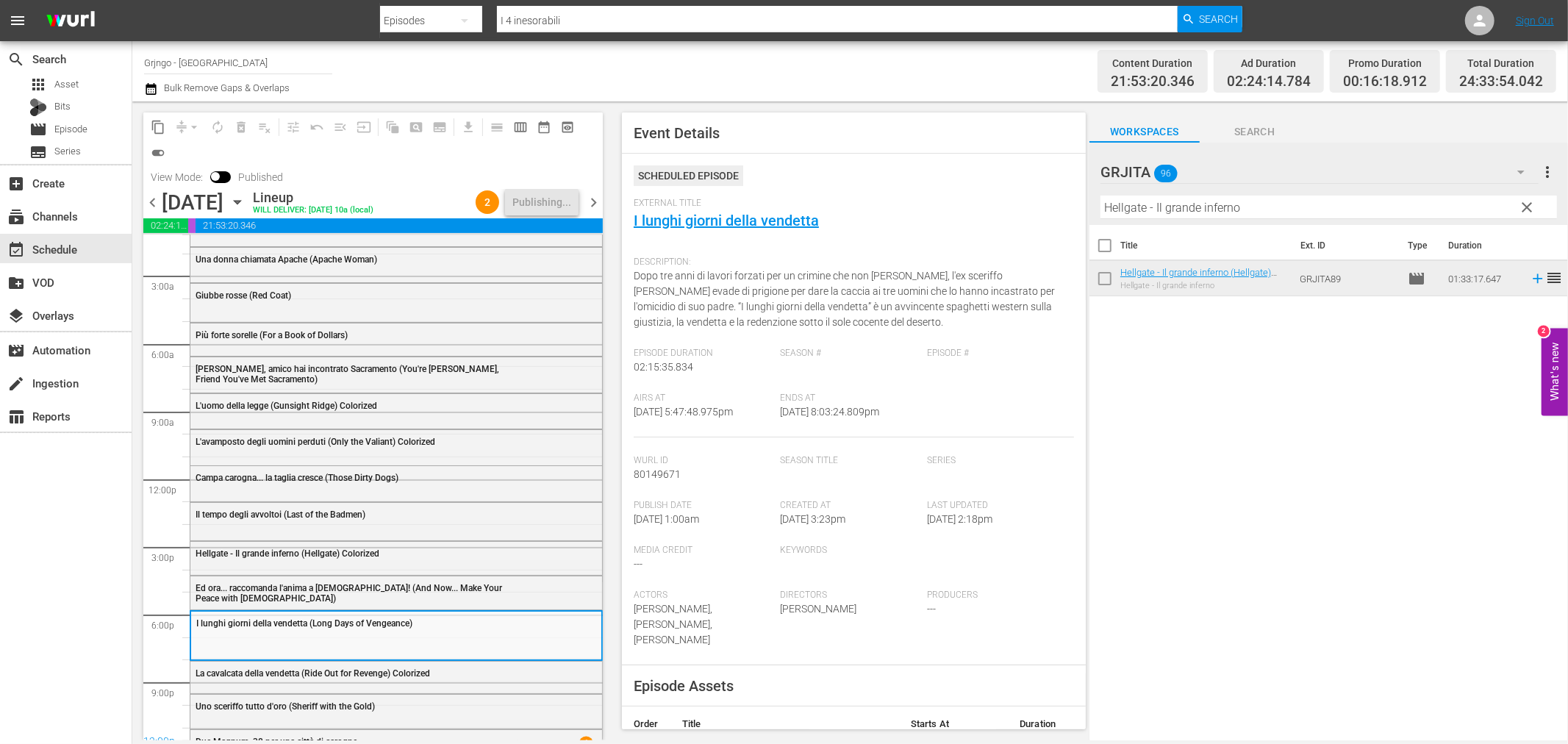
click at [151, 202] on span "chevron_left" at bounding box center [152, 203] width 18 height 18
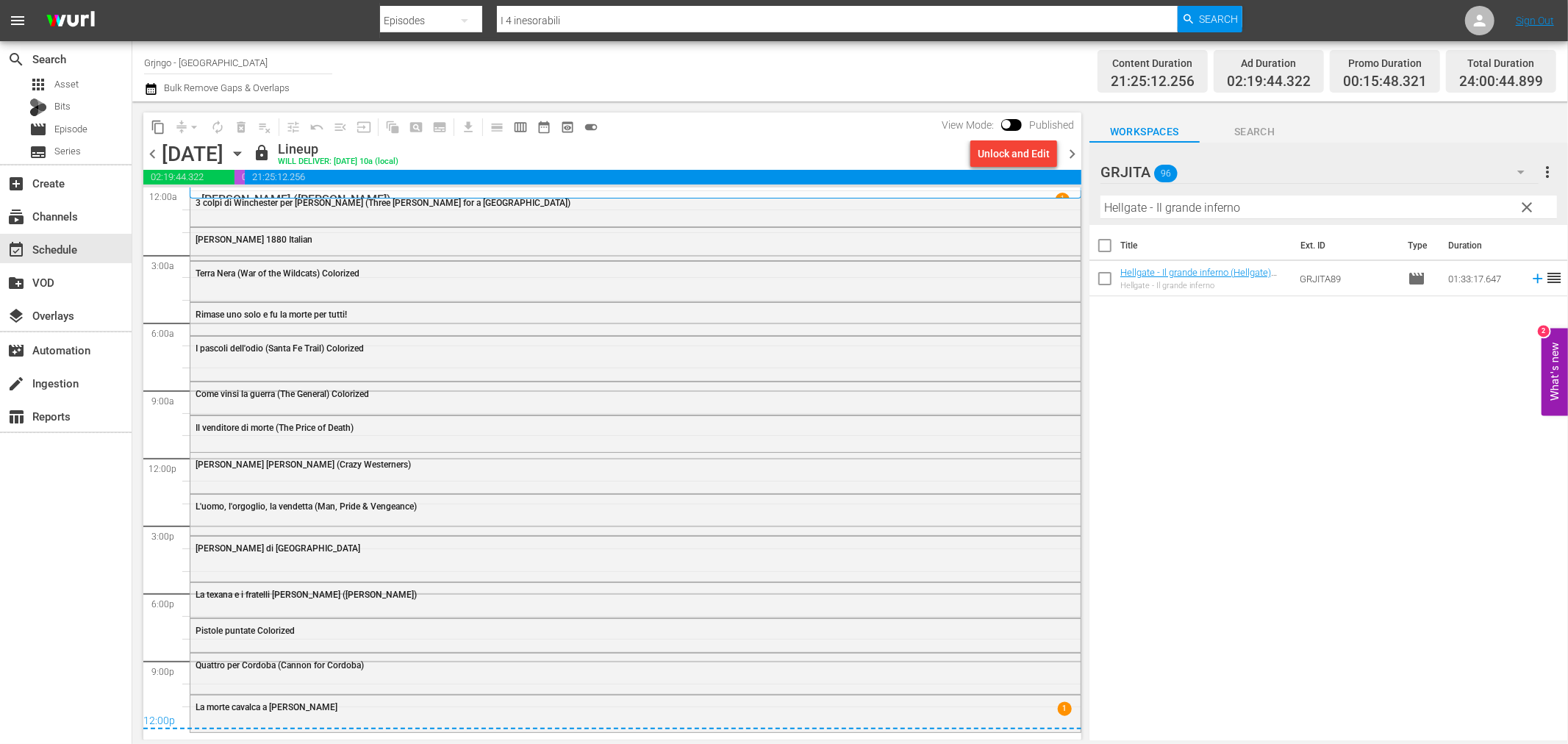
click at [1066, 151] on span "chevron_right" at bounding box center [1072, 154] width 18 height 18
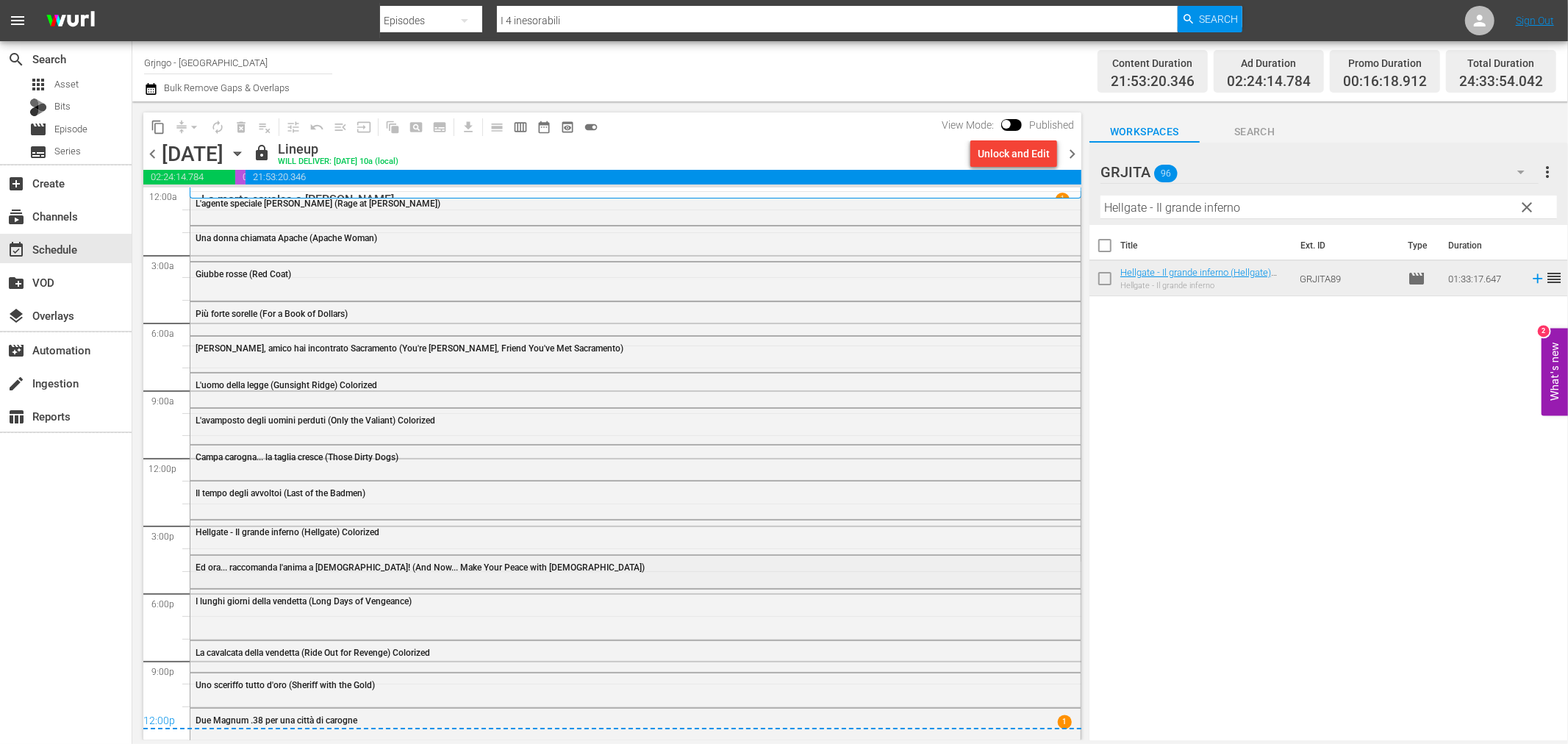
scroll to position [5, 0]
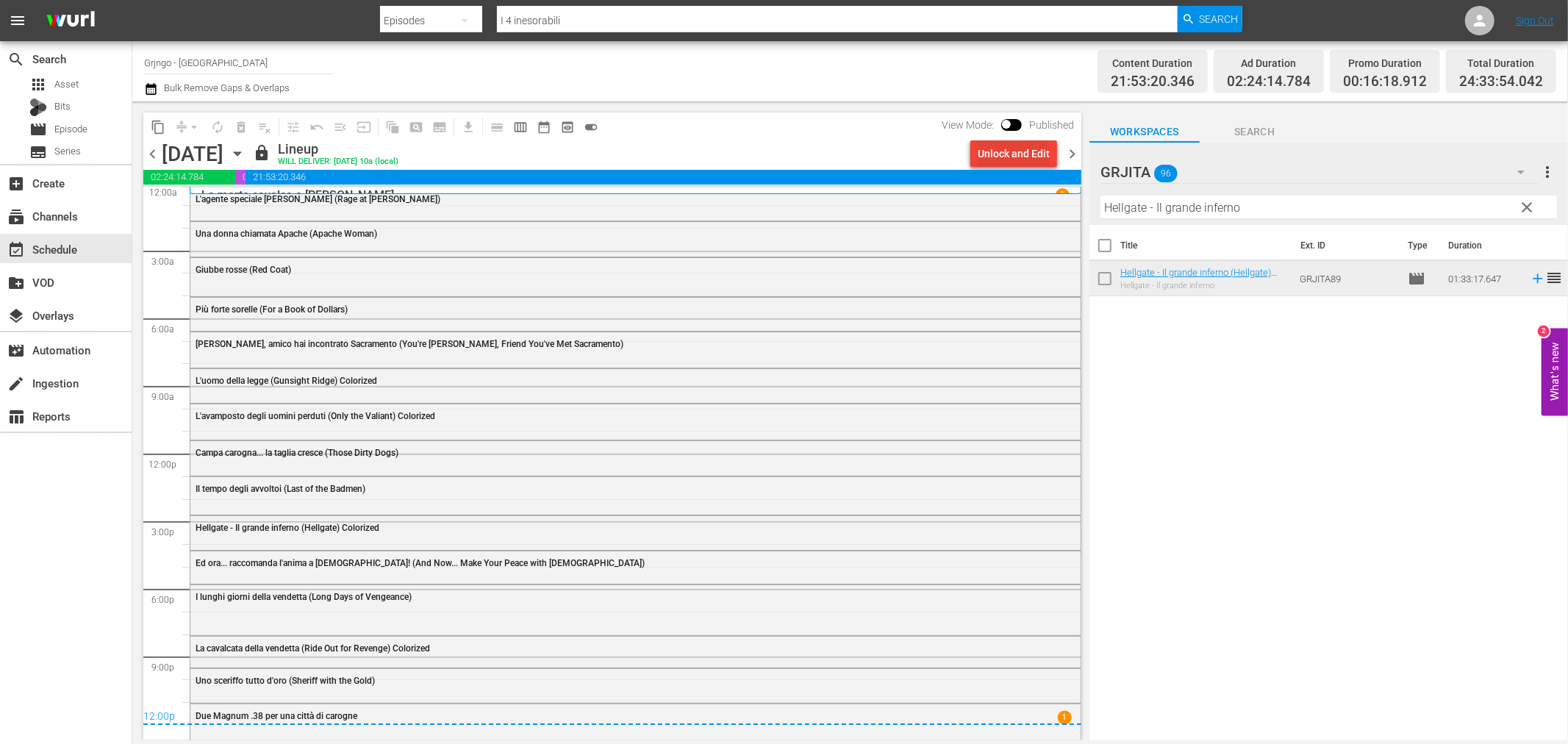
click at [1005, 149] on div "Unlock and Edit" at bounding box center [1014, 153] width 72 height 26
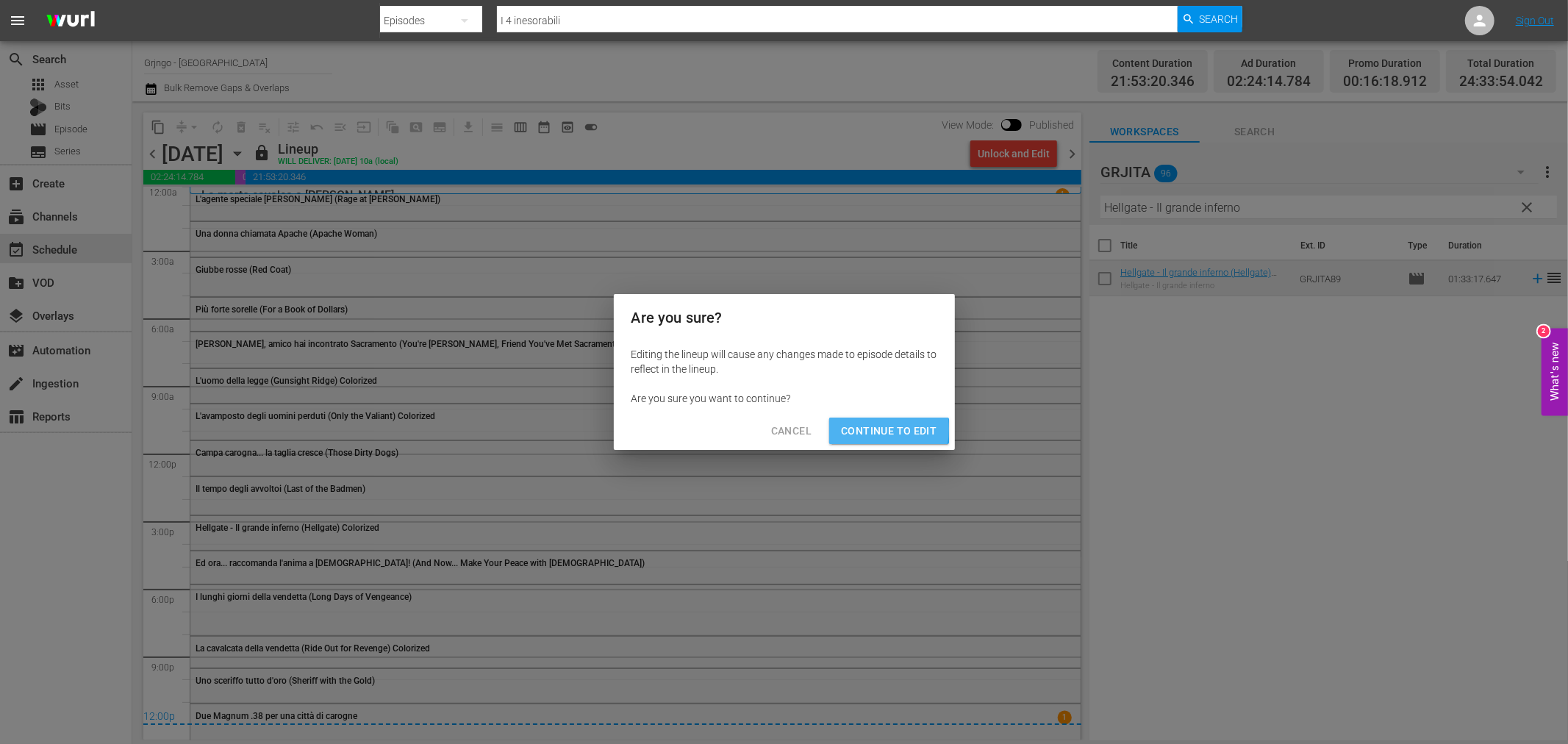
click at [856, 429] on span "Continue to Edit" at bounding box center [889, 431] width 96 height 18
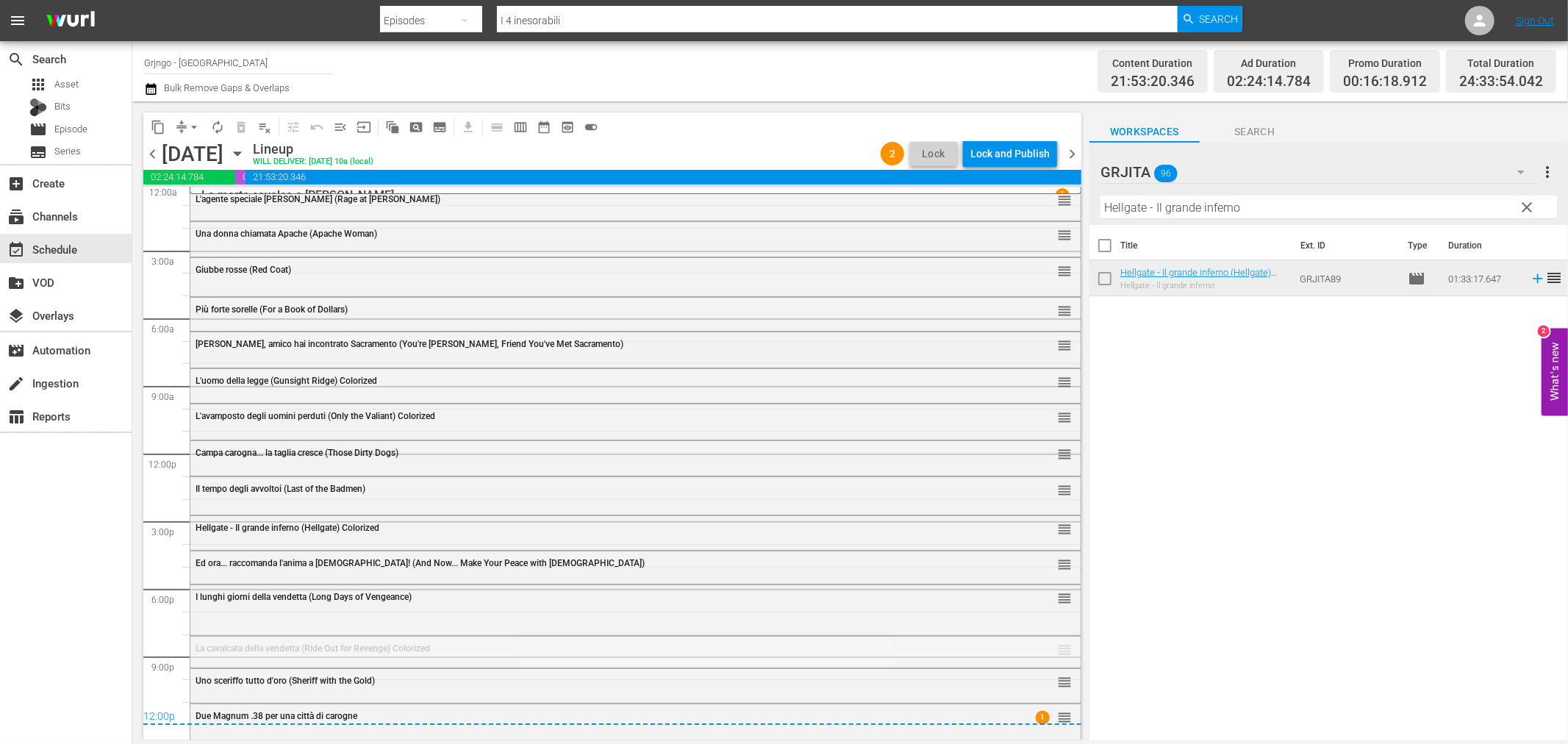
drag, startPoint x: 1042, startPoint y: 647, endPoint x: 1037, endPoint y: 569, distance: 78.2
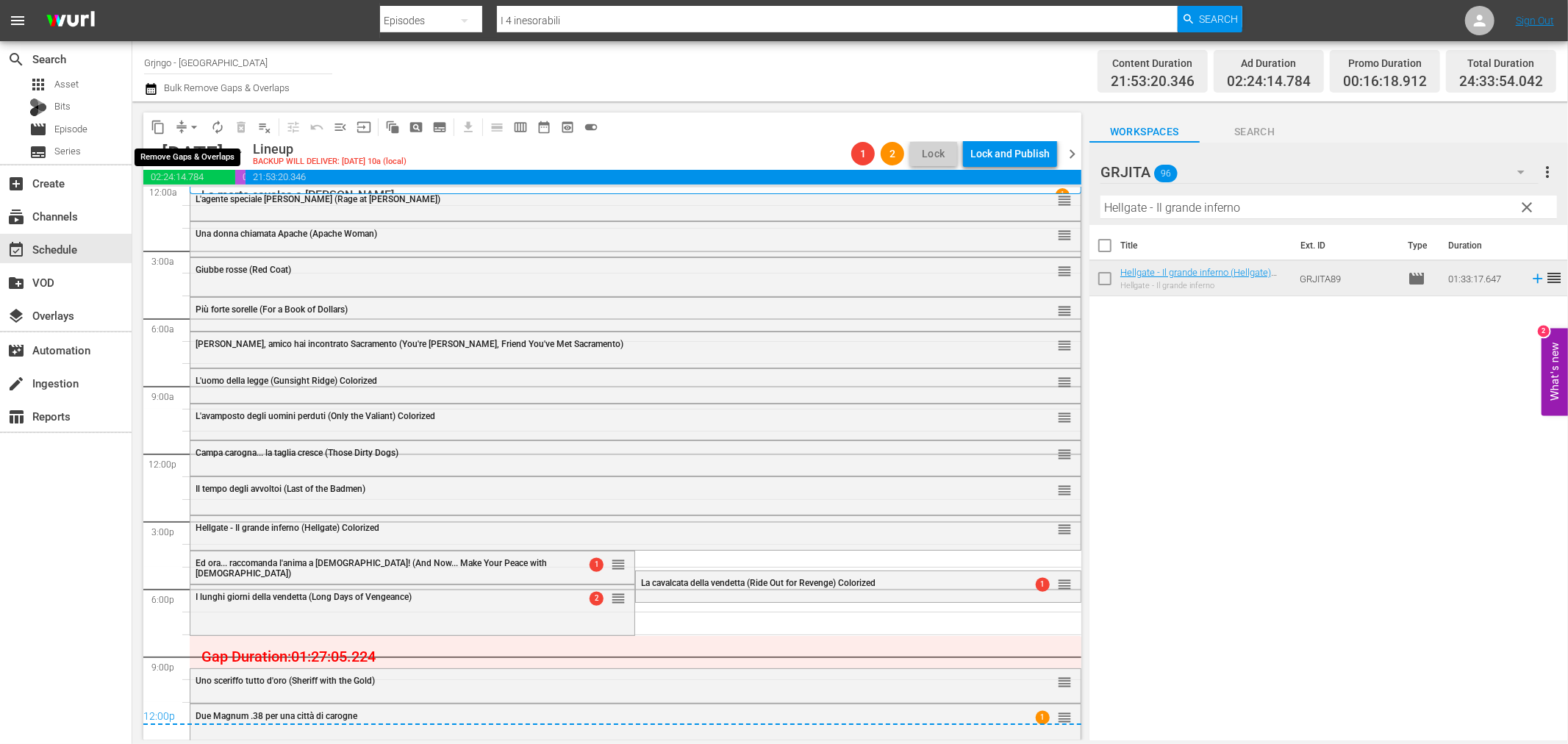
click at [194, 123] on span "arrow_drop_down" at bounding box center [194, 127] width 15 height 15
click at [211, 203] on li "Align to End of Previous Day" at bounding box center [194, 205] width 154 height 24
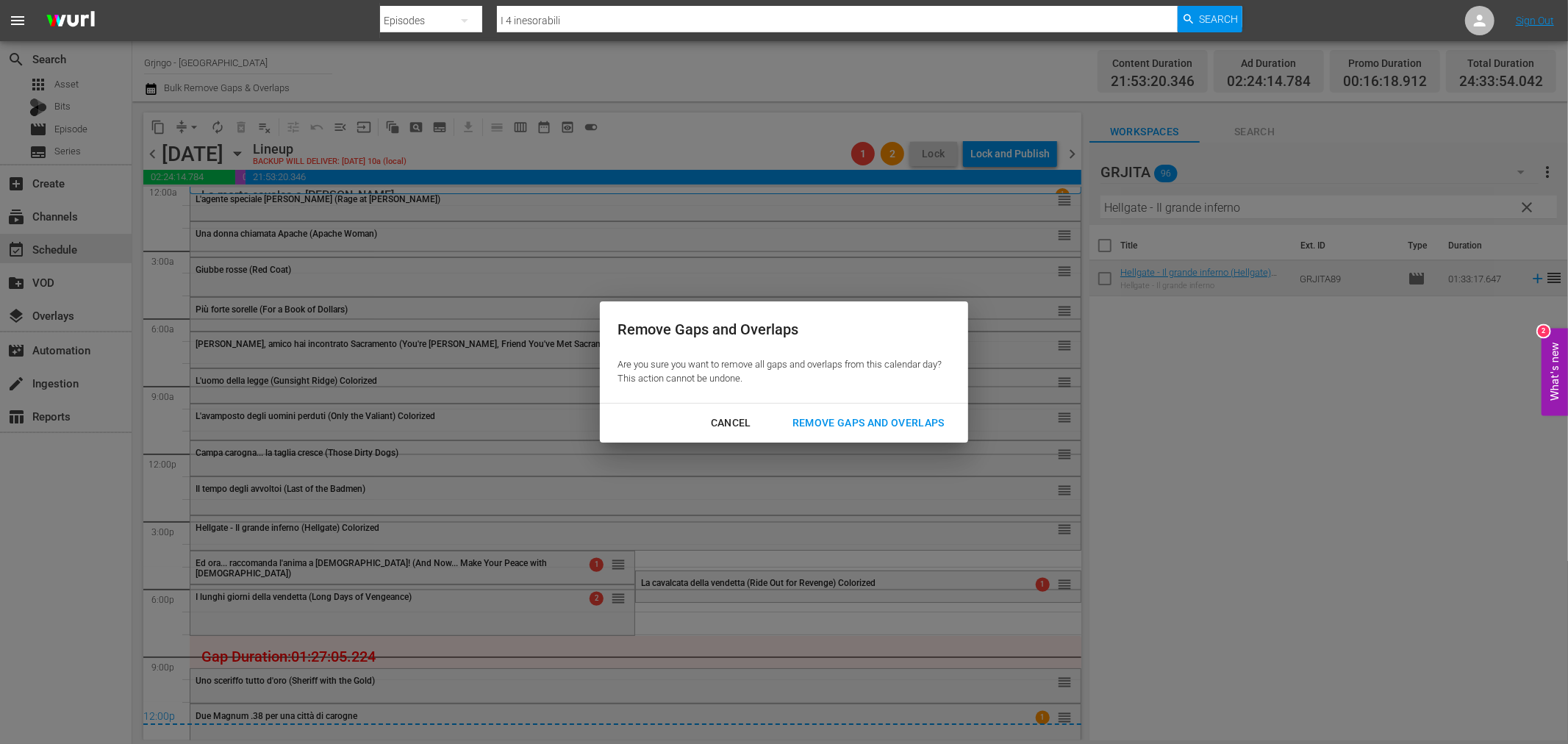
click at [823, 423] on div "Remove Gaps and Overlaps" at bounding box center [868, 423] width 175 height 18
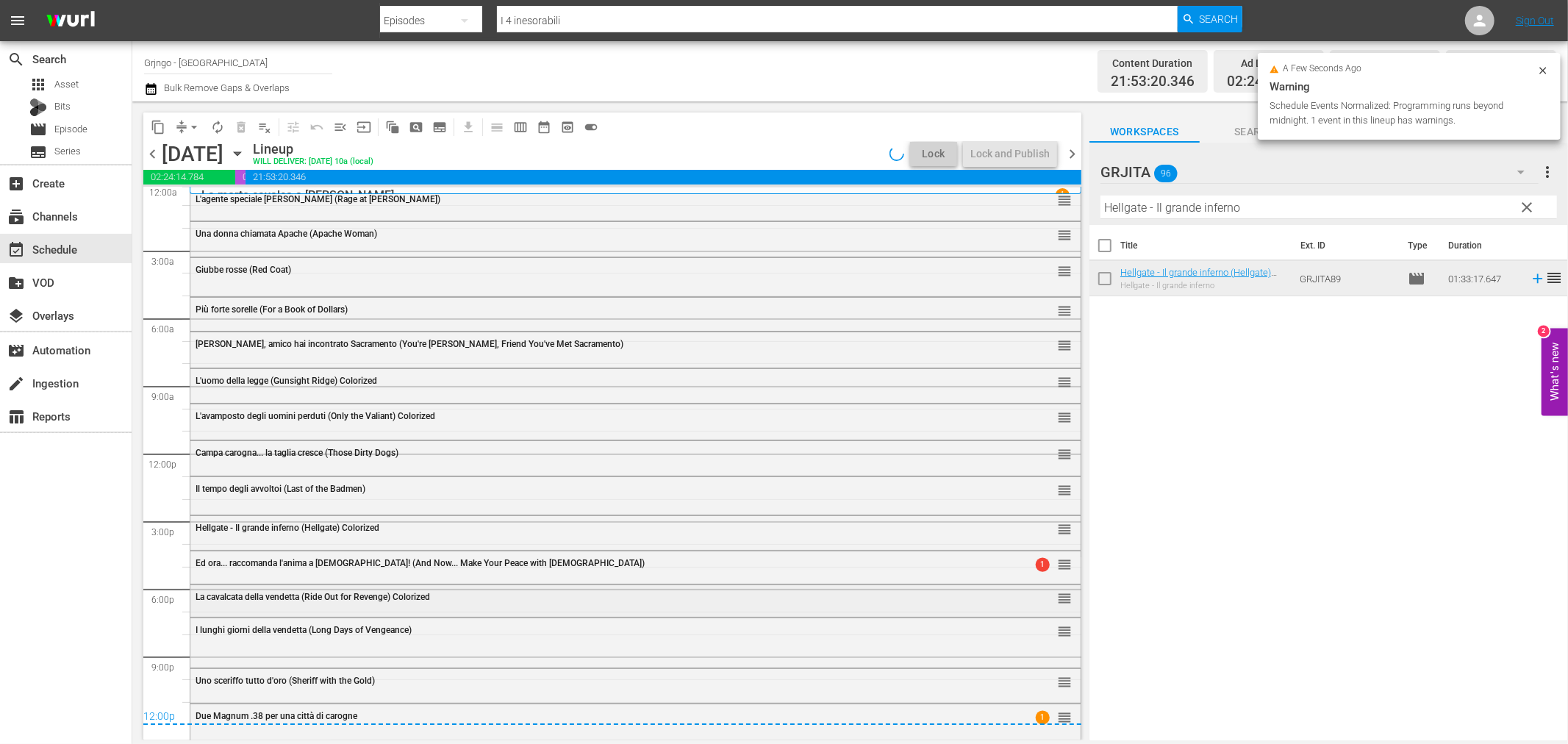
click at [347, 600] on span "La cavalcata della vendetta (Ride Out for Revenge) Colorized" at bounding box center [313, 597] width 234 height 11
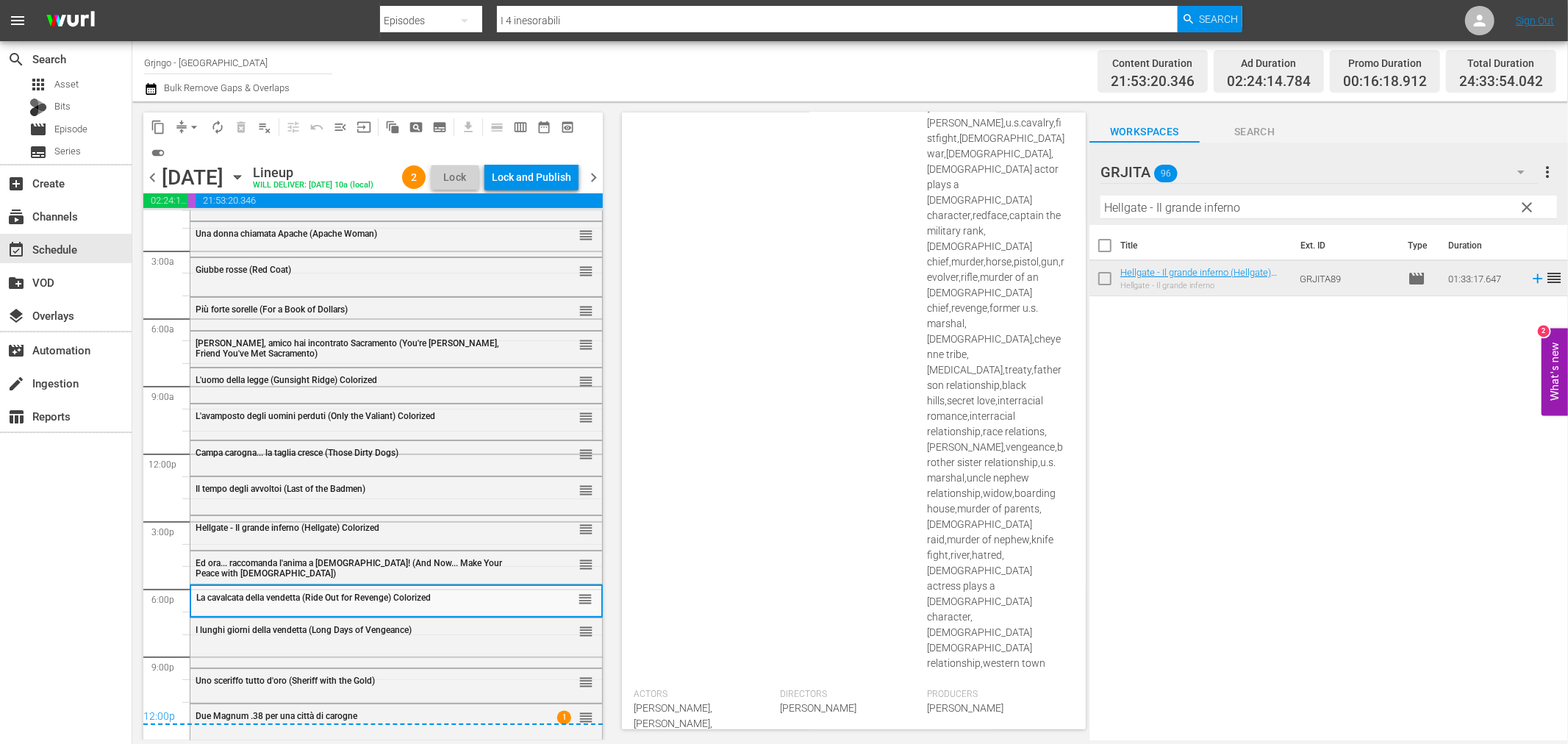
scroll to position [0, 0]
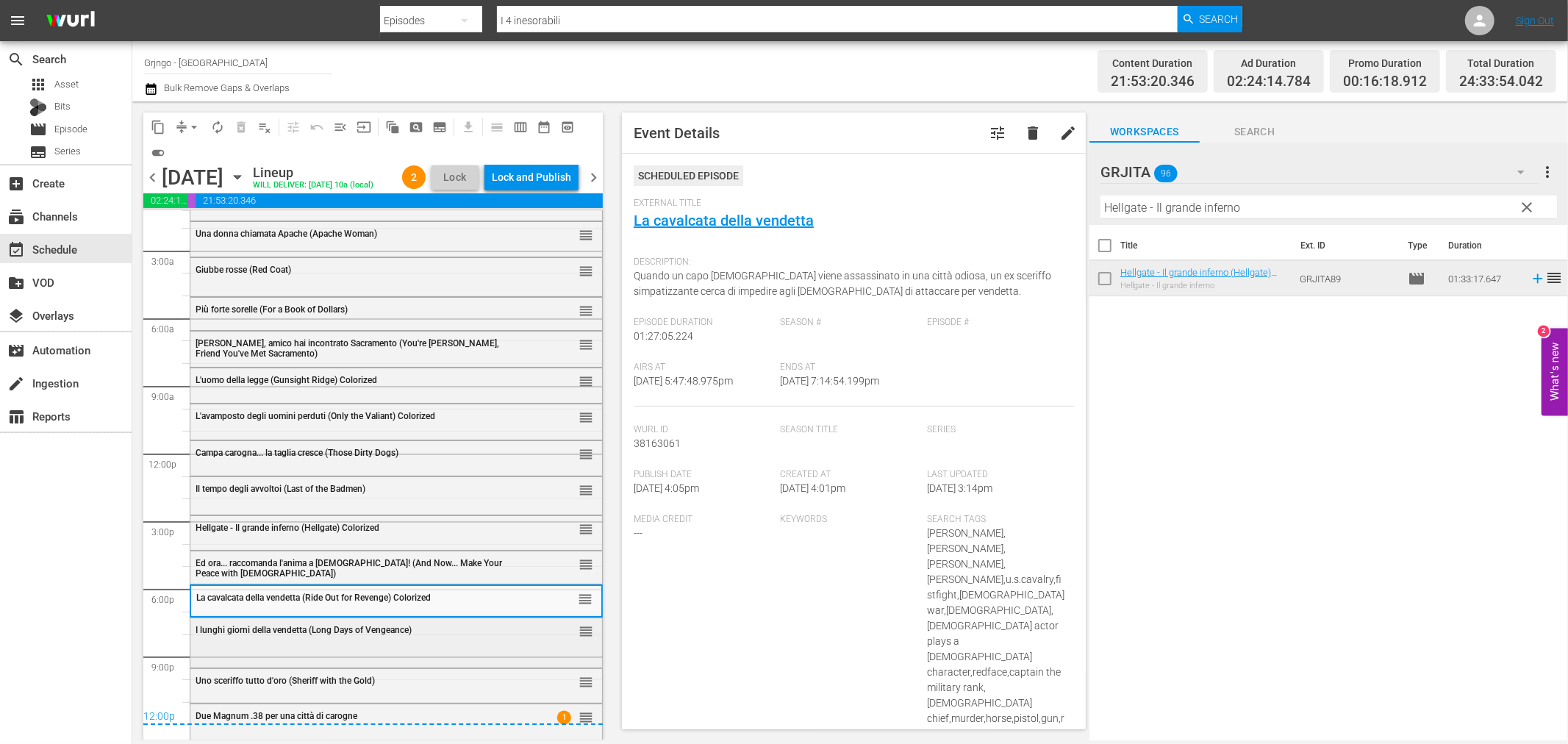
click at [365, 639] on div "I lunghi giorni della vendetta (Long Days of Vengeance) reorder" at bounding box center [396, 630] width 412 height 25
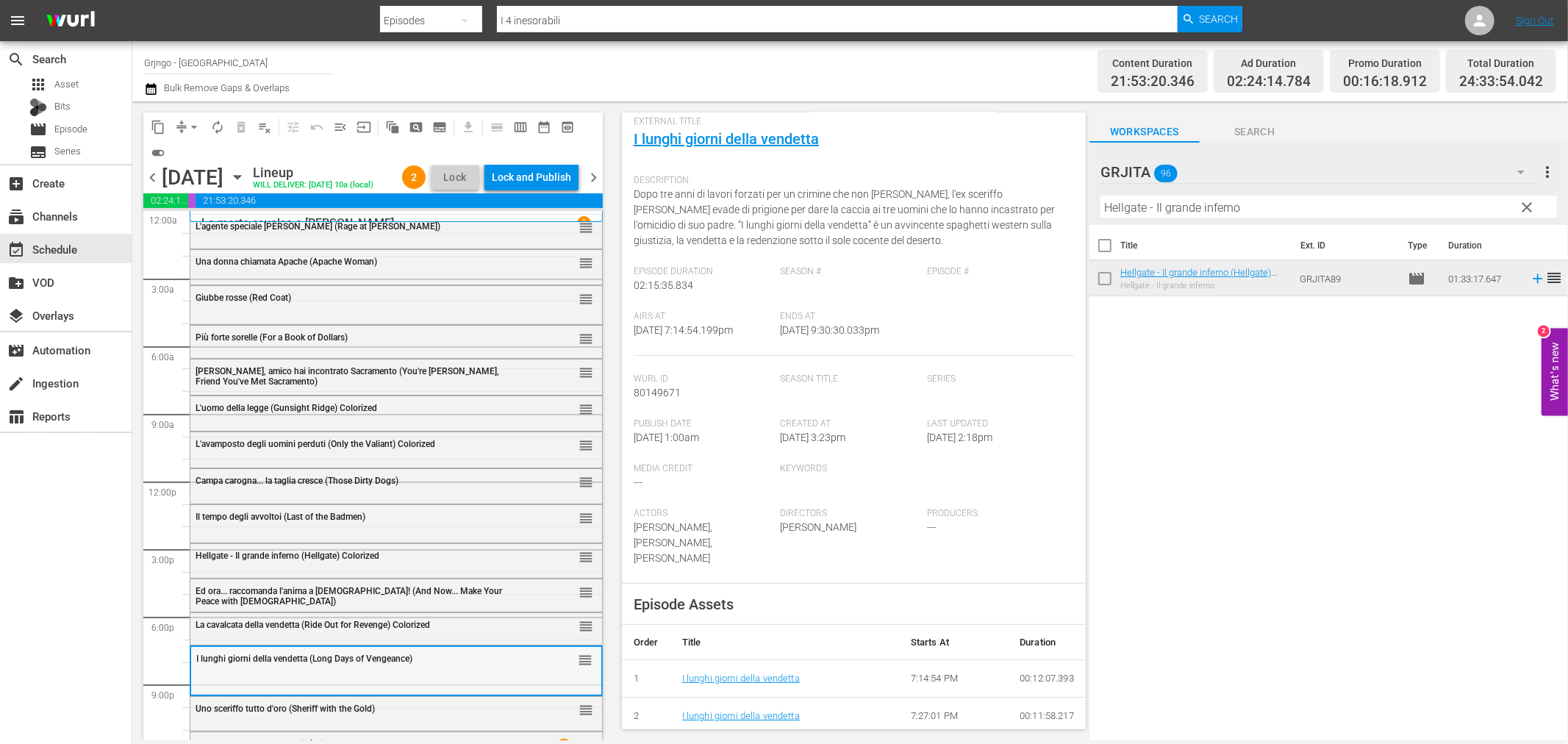
scroll to position [51, 0]
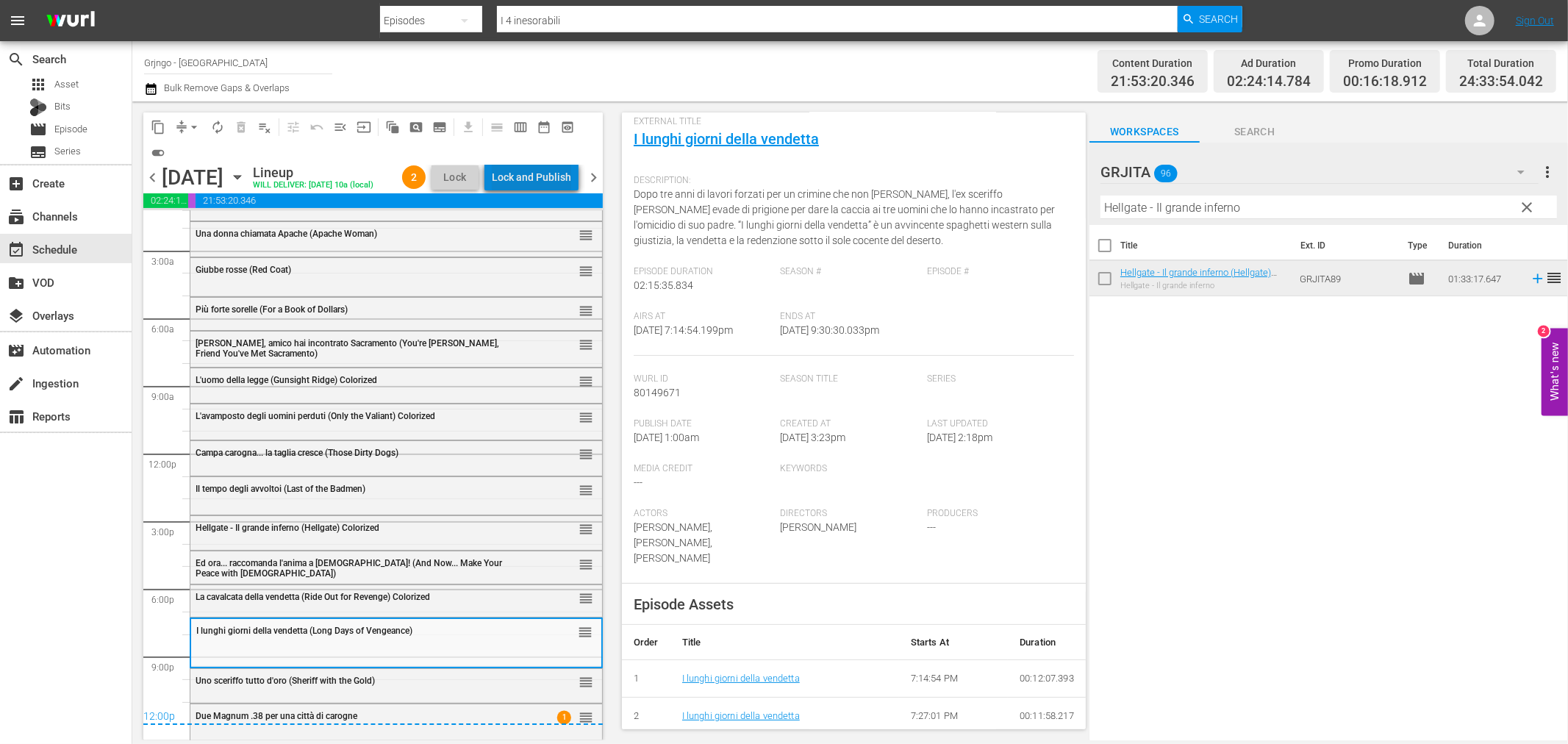
click at [565, 170] on div "Lock and Publish" at bounding box center [531, 177] width 79 height 26
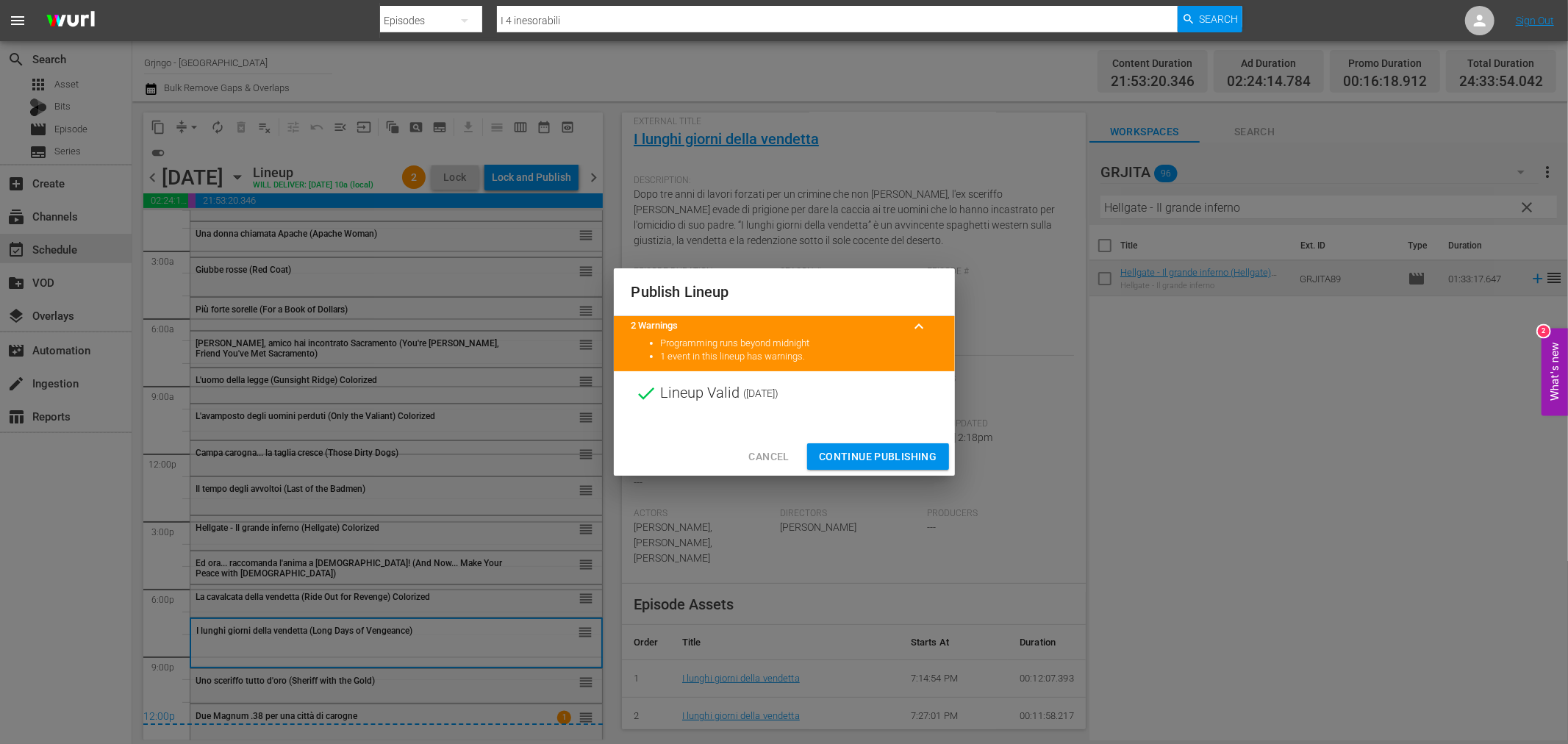
click at [876, 450] on span "Continue Publishing" at bounding box center [877, 456] width 118 height 18
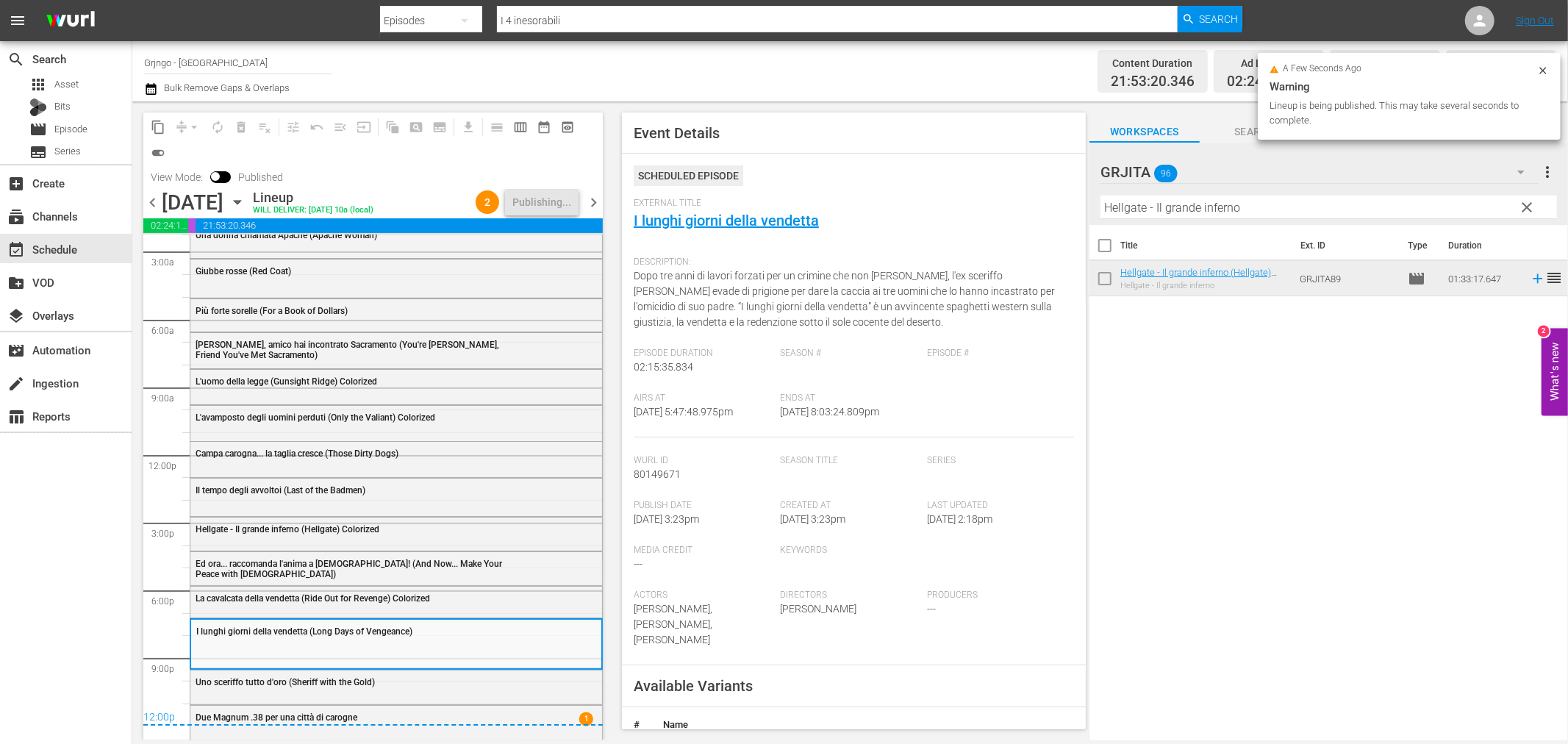
click at [594, 200] on span "chevron_right" at bounding box center [593, 203] width 18 height 18
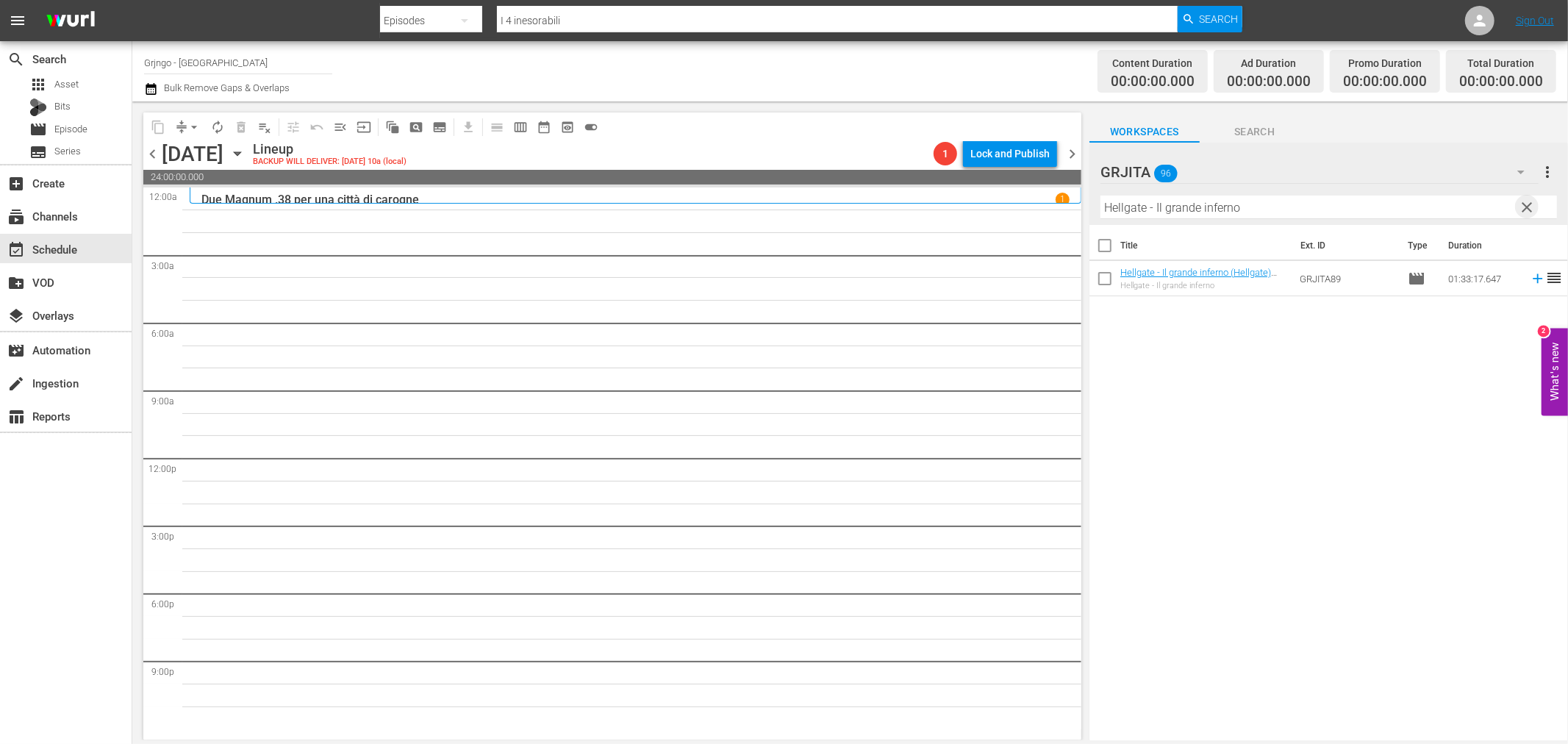
click at [1526, 202] on span "clear" at bounding box center [1527, 207] width 17 height 17
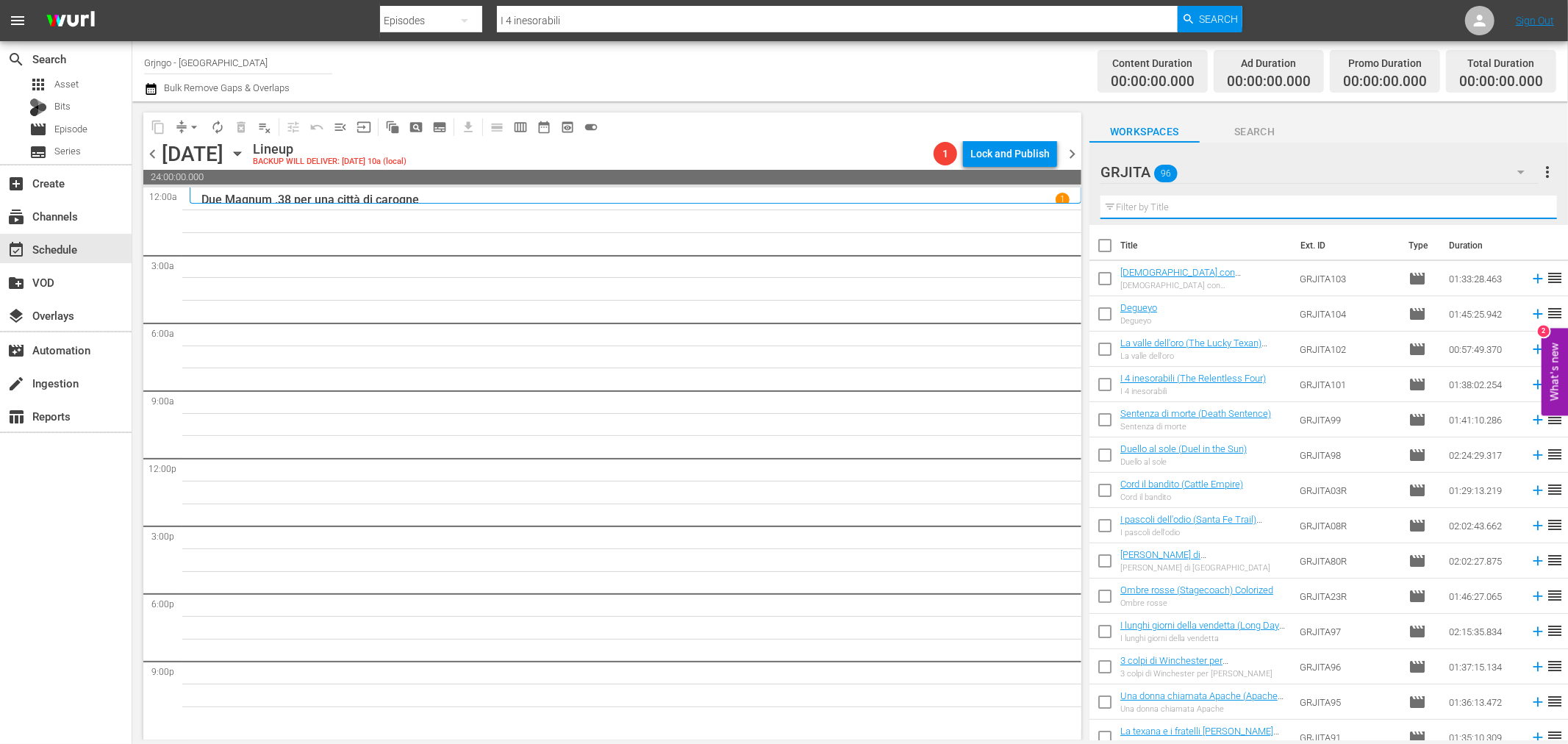
paste input "Le quattro facce del West"
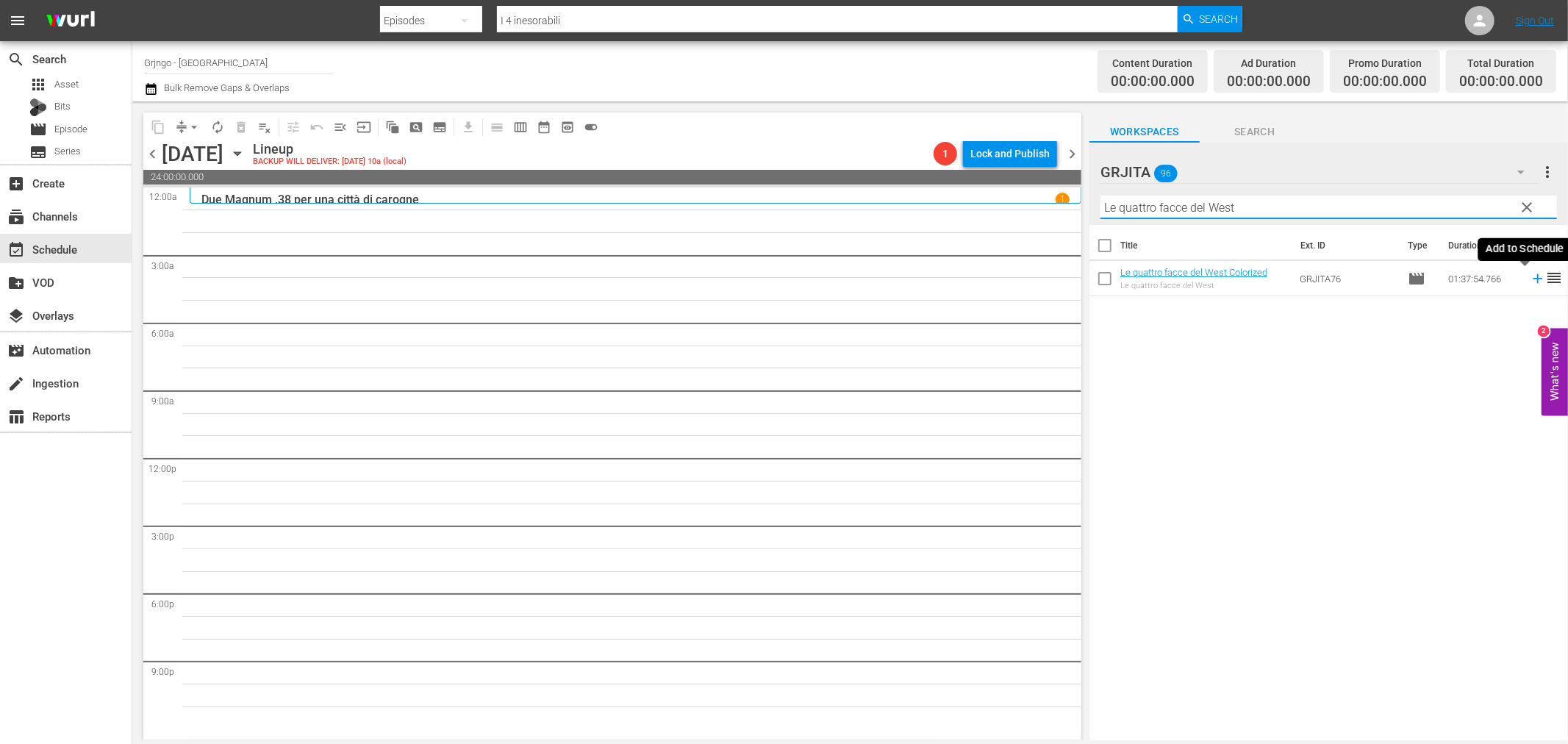
type input "Le quattro facce del West"
click at [1533, 278] on icon at bounding box center [1537, 279] width 10 height 10
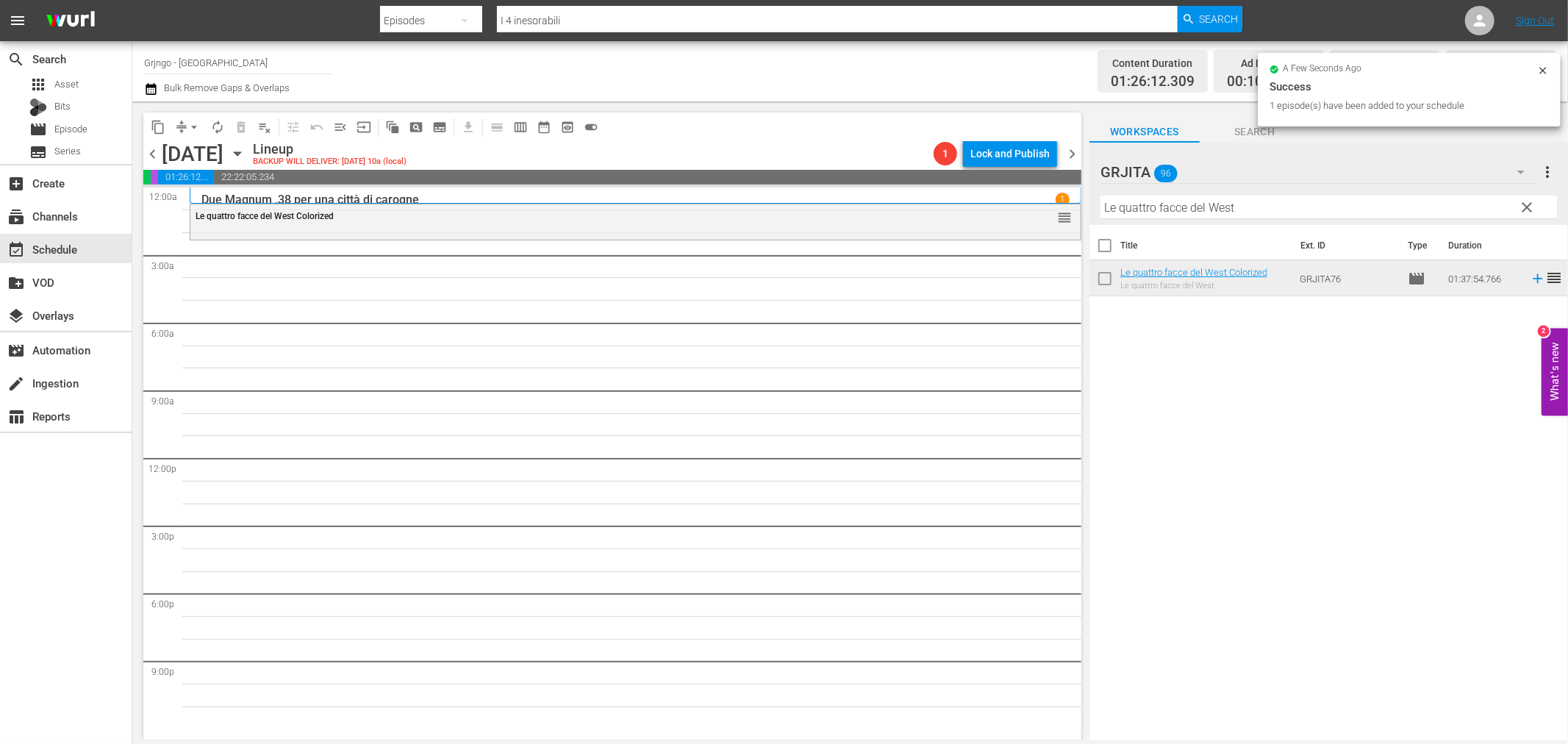
click at [1532, 196] on button "clear" at bounding box center [1527, 206] width 23 height 23
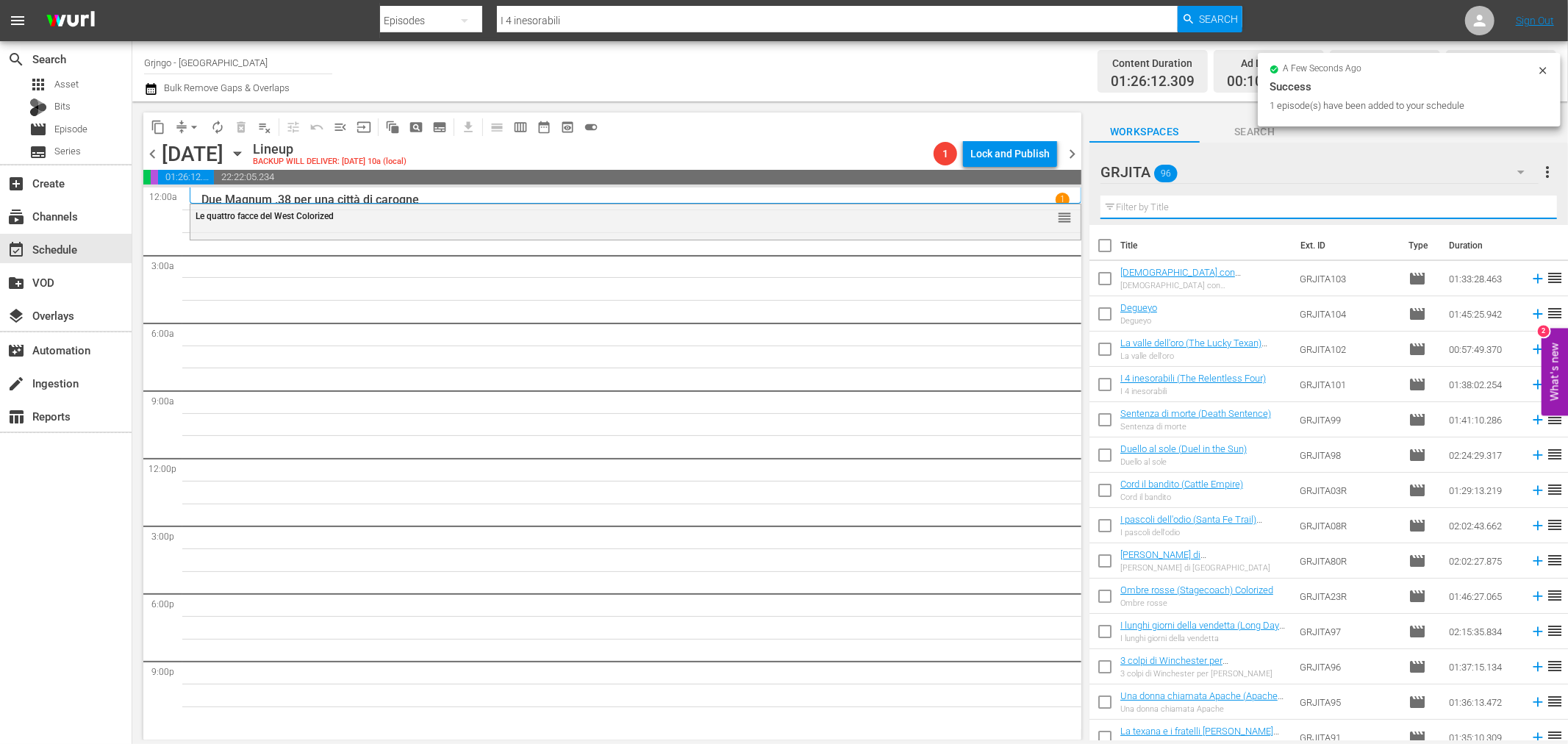
click at [1167, 200] on input "text" at bounding box center [1329, 207] width 456 height 23
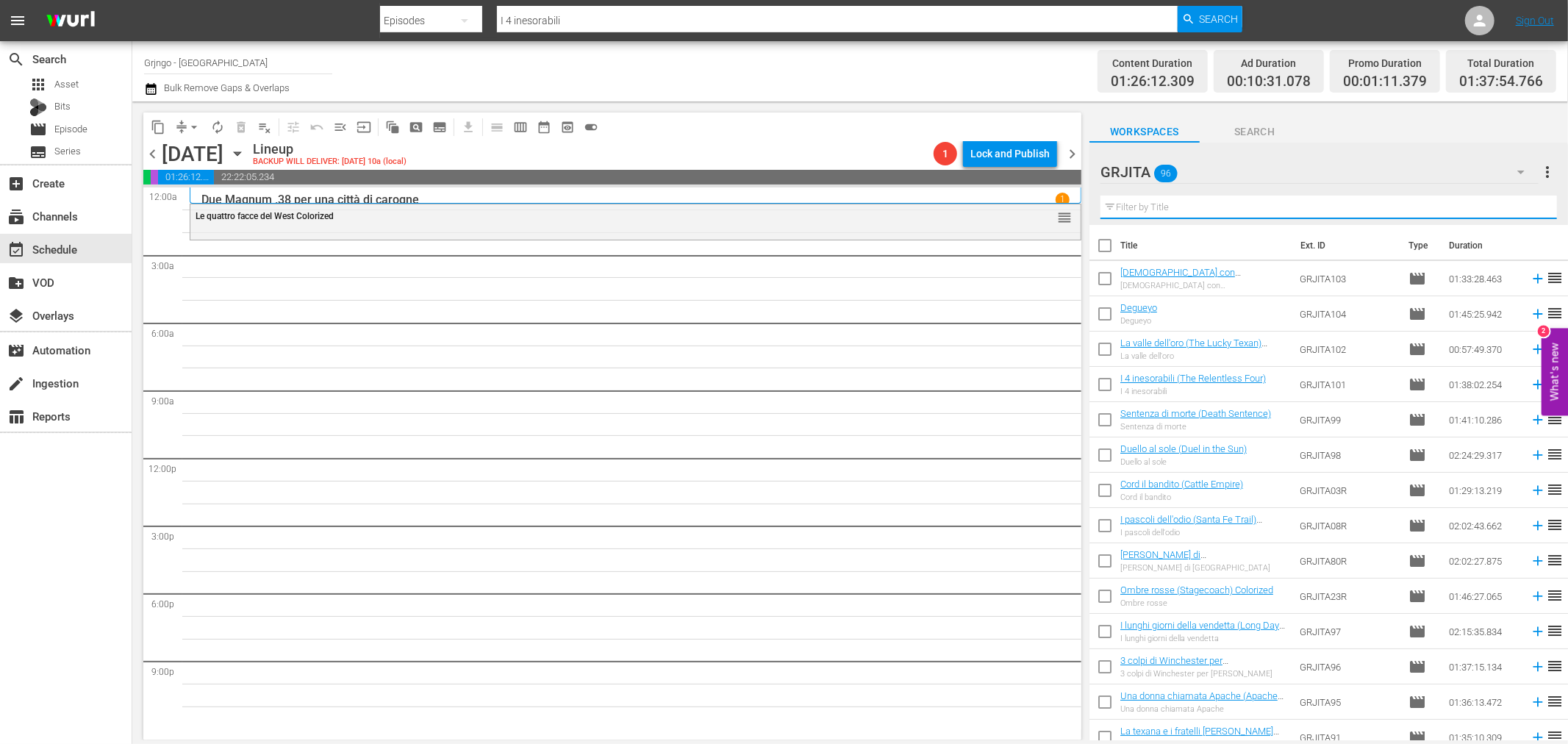
paste input "Il prigioniero della miniera"
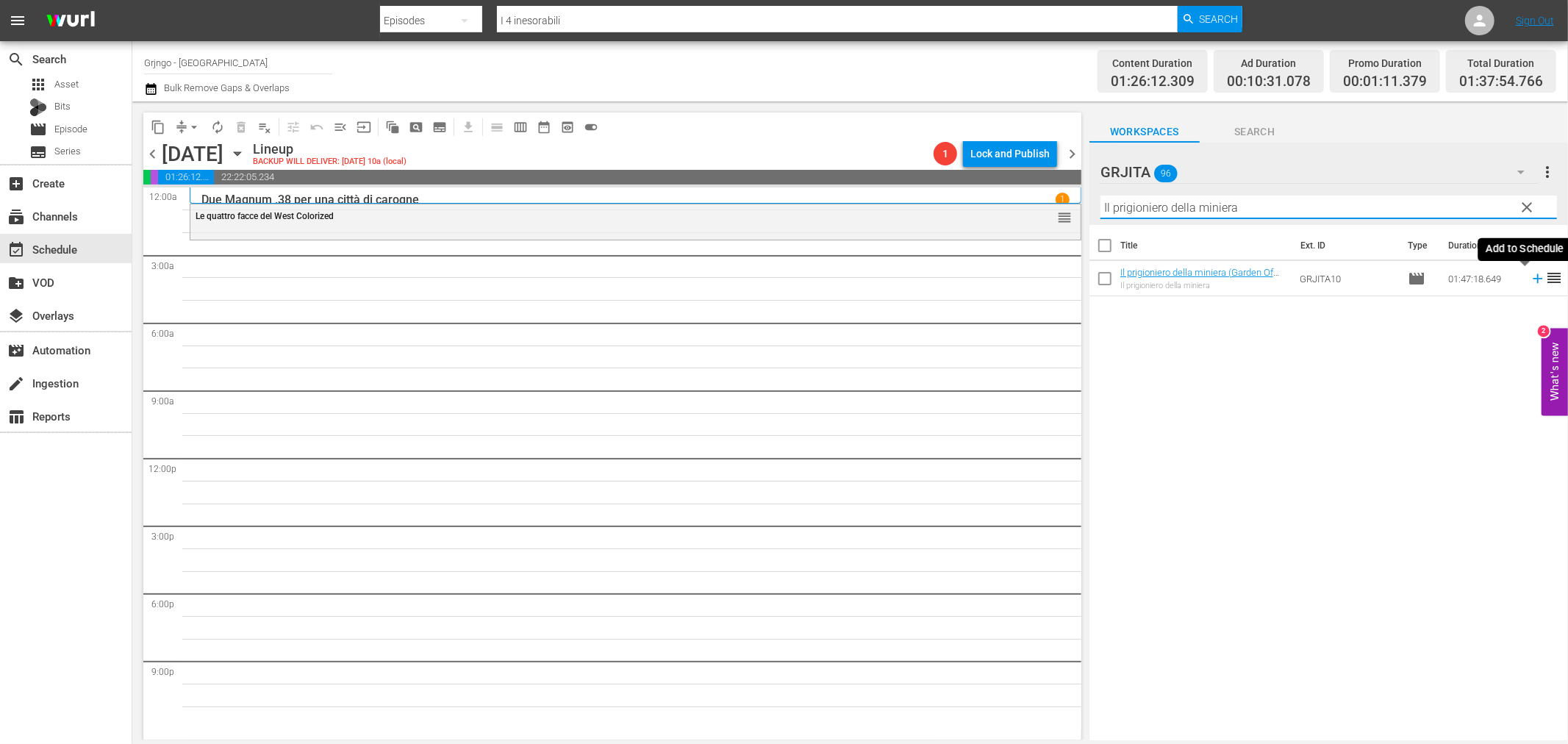
type input "Il prigioniero della miniera"
click at [1530, 280] on icon at bounding box center [1537, 278] width 16 height 16
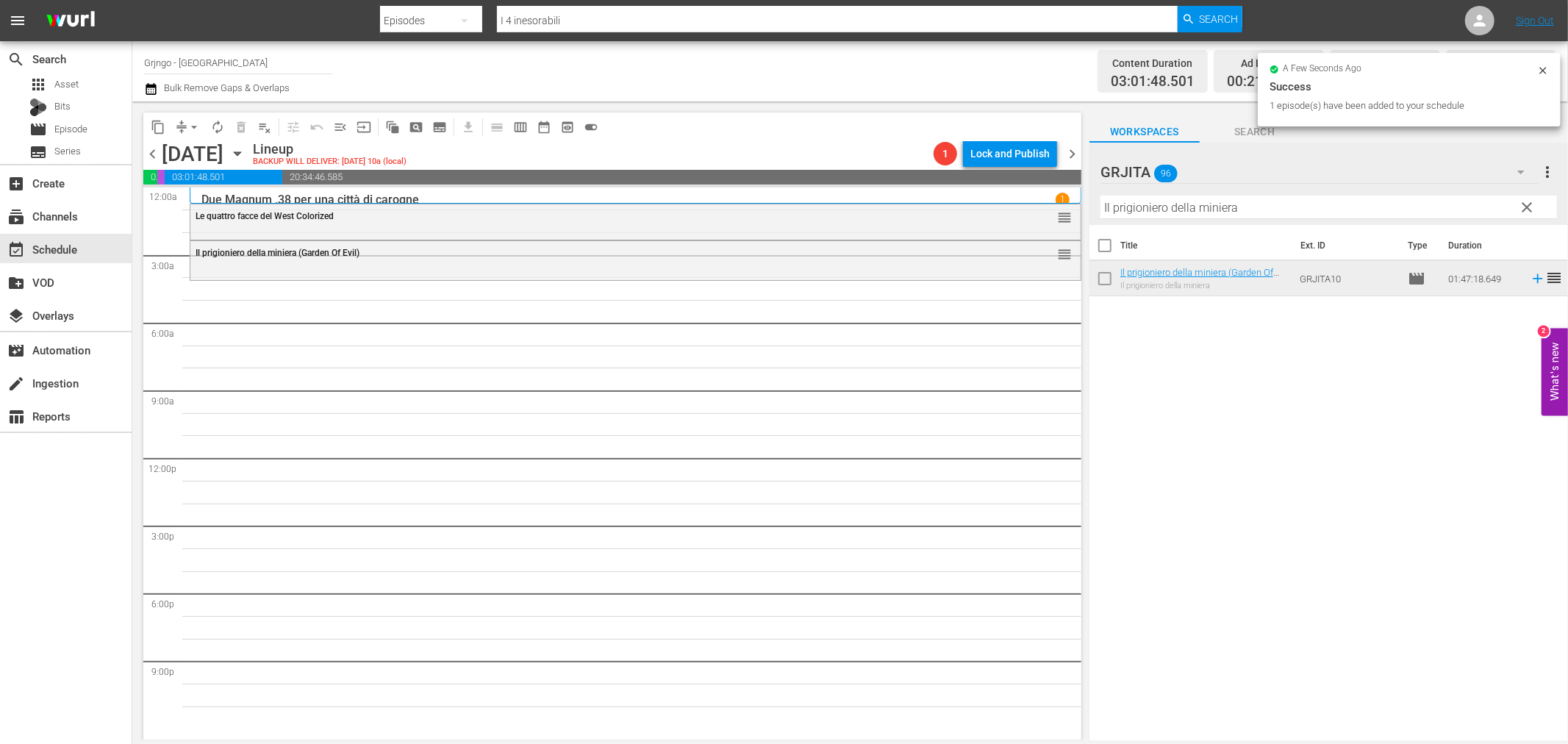
click at [1524, 203] on span "clear" at bounding box center [1527, 207] width 17 height 17
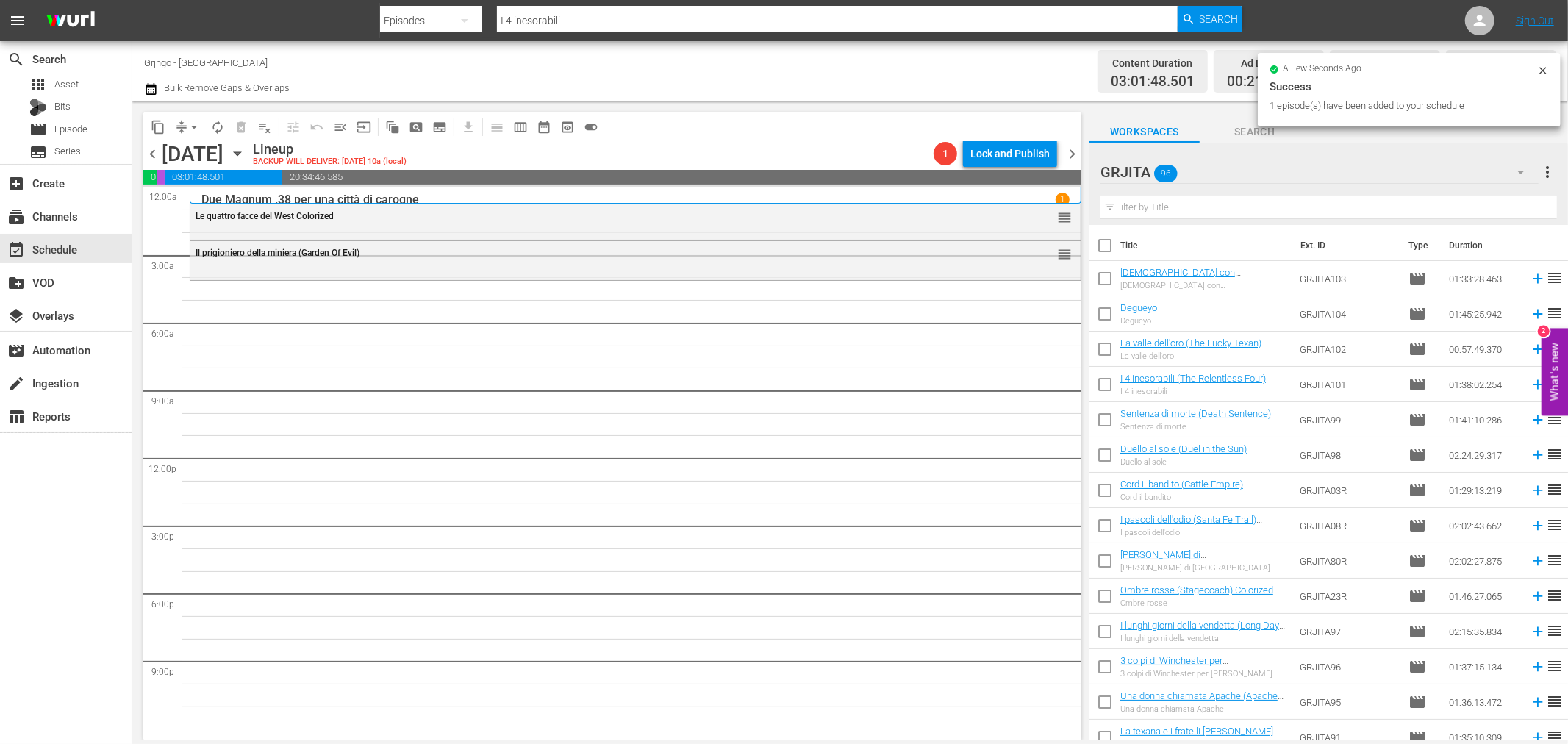
click at [1203, 203] on input "text" at bounding box center [1329, 207] width 456 height 23
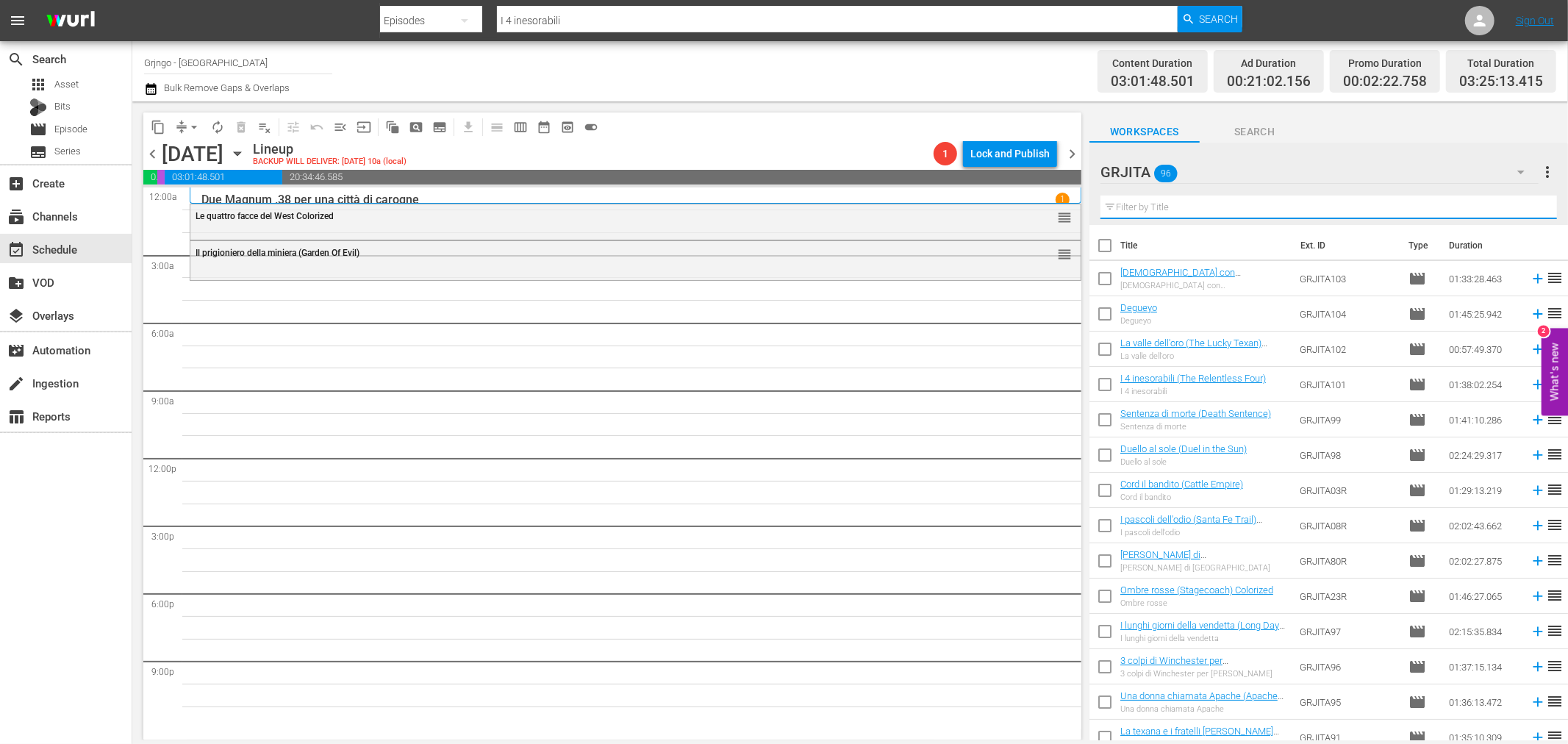
paste input "La lunga cavalcata della vendetta"
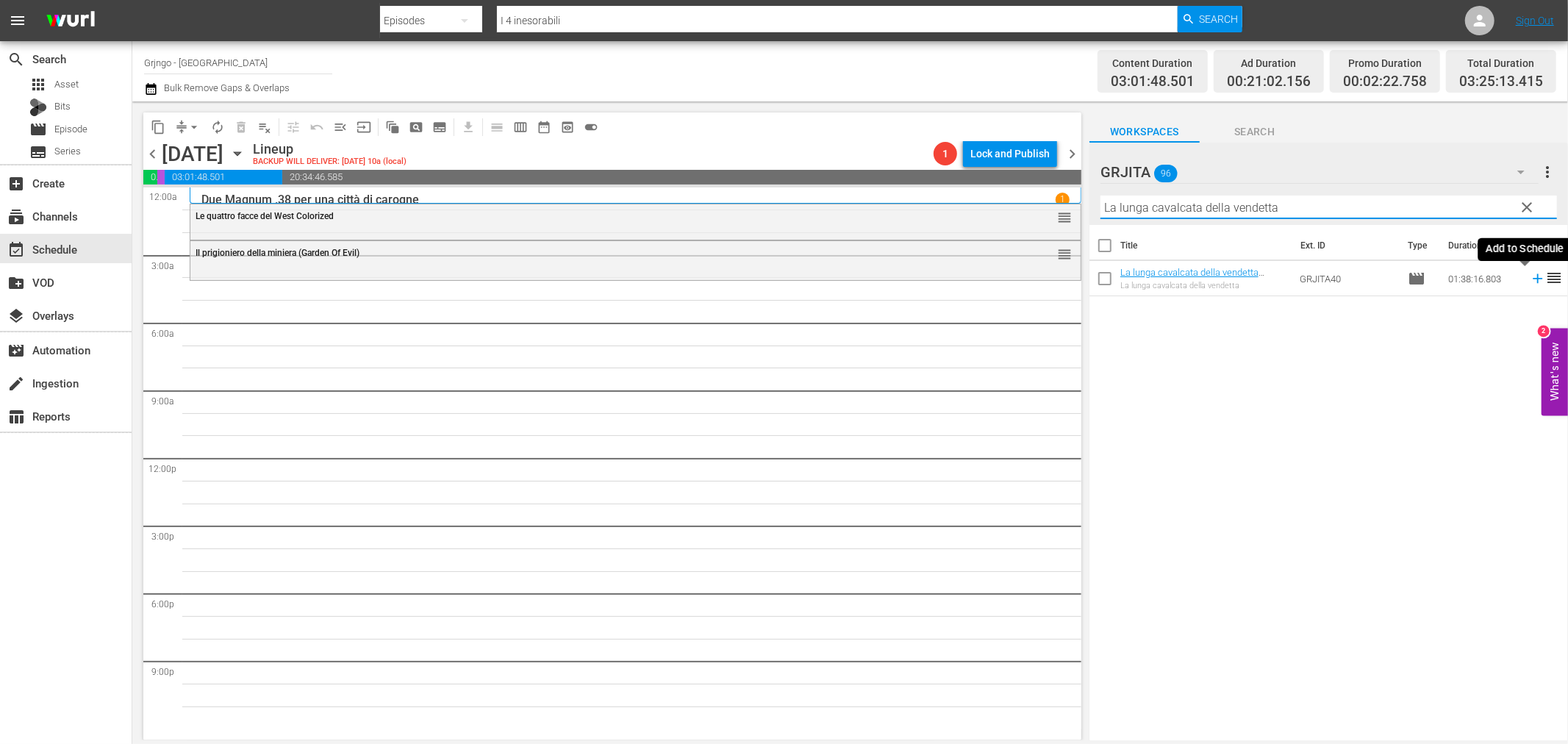
type input "La lunga cavalcata della vendetta"
click at [1533, 279] on icon at bounding box center [1537, 279] width 10 height 10
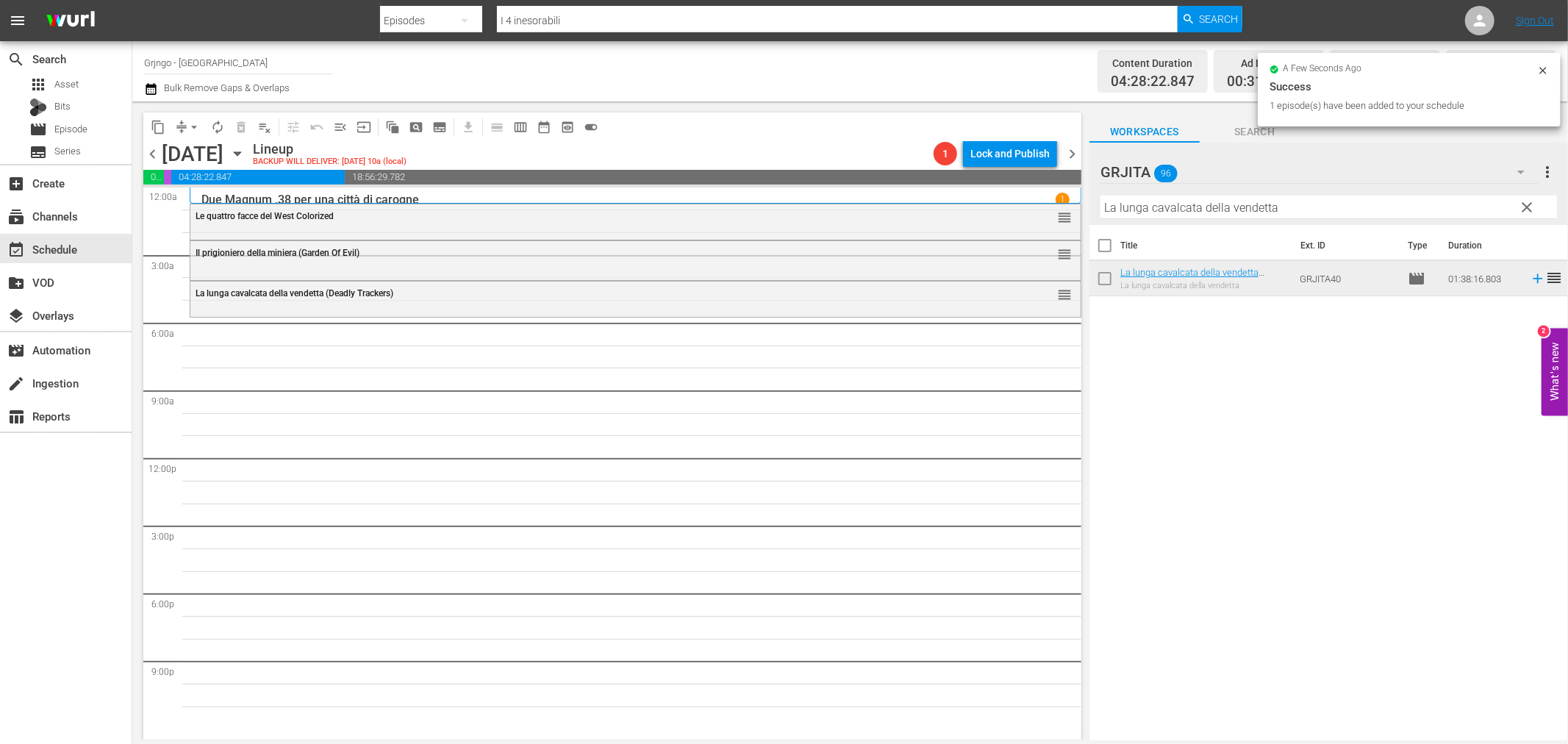
click at [1527, 201] on span "clear" at bounding box center [1527, 207] width 17 height 17
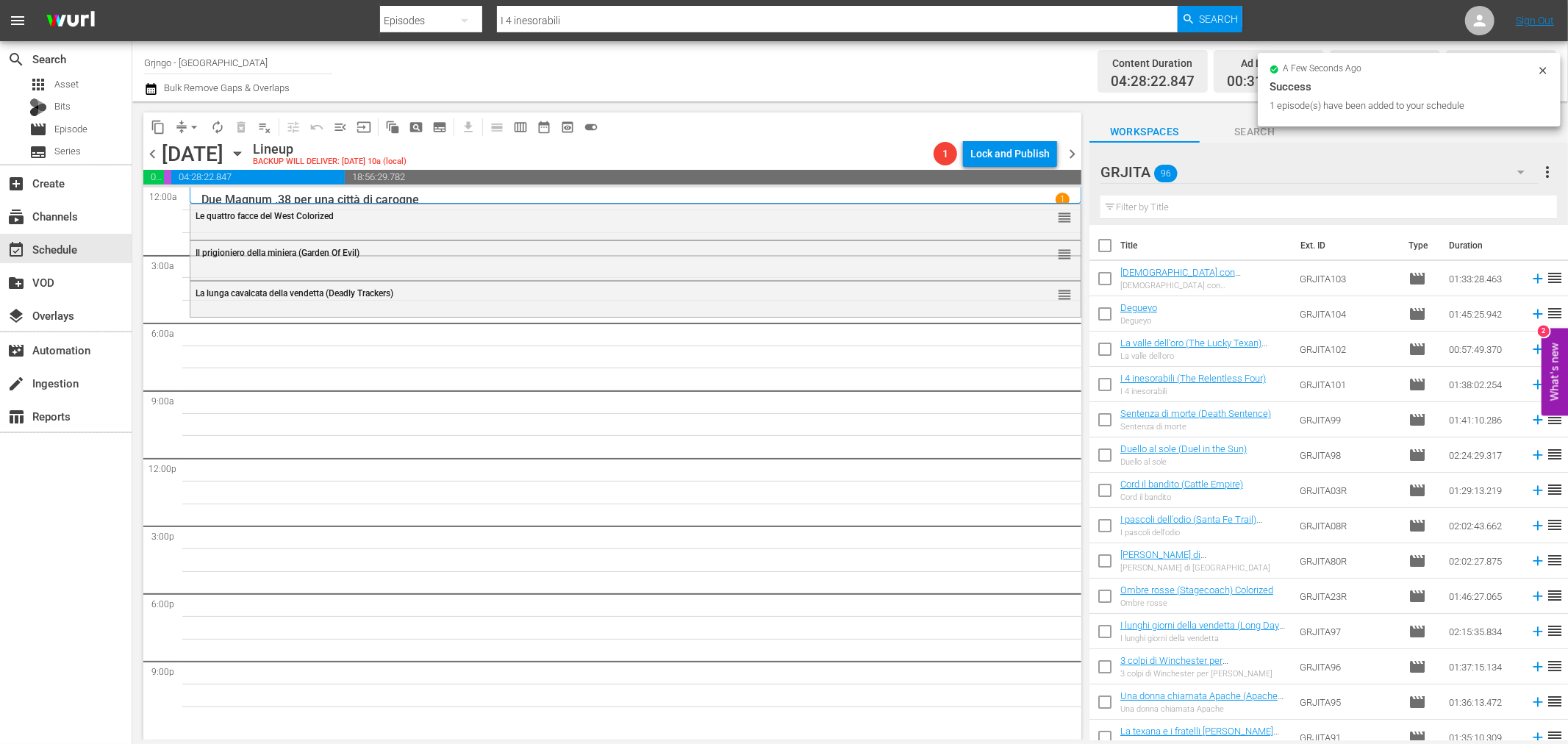
click at [1144, 206] on input "text" at bounding box center [1329, 207] width 456 height 23
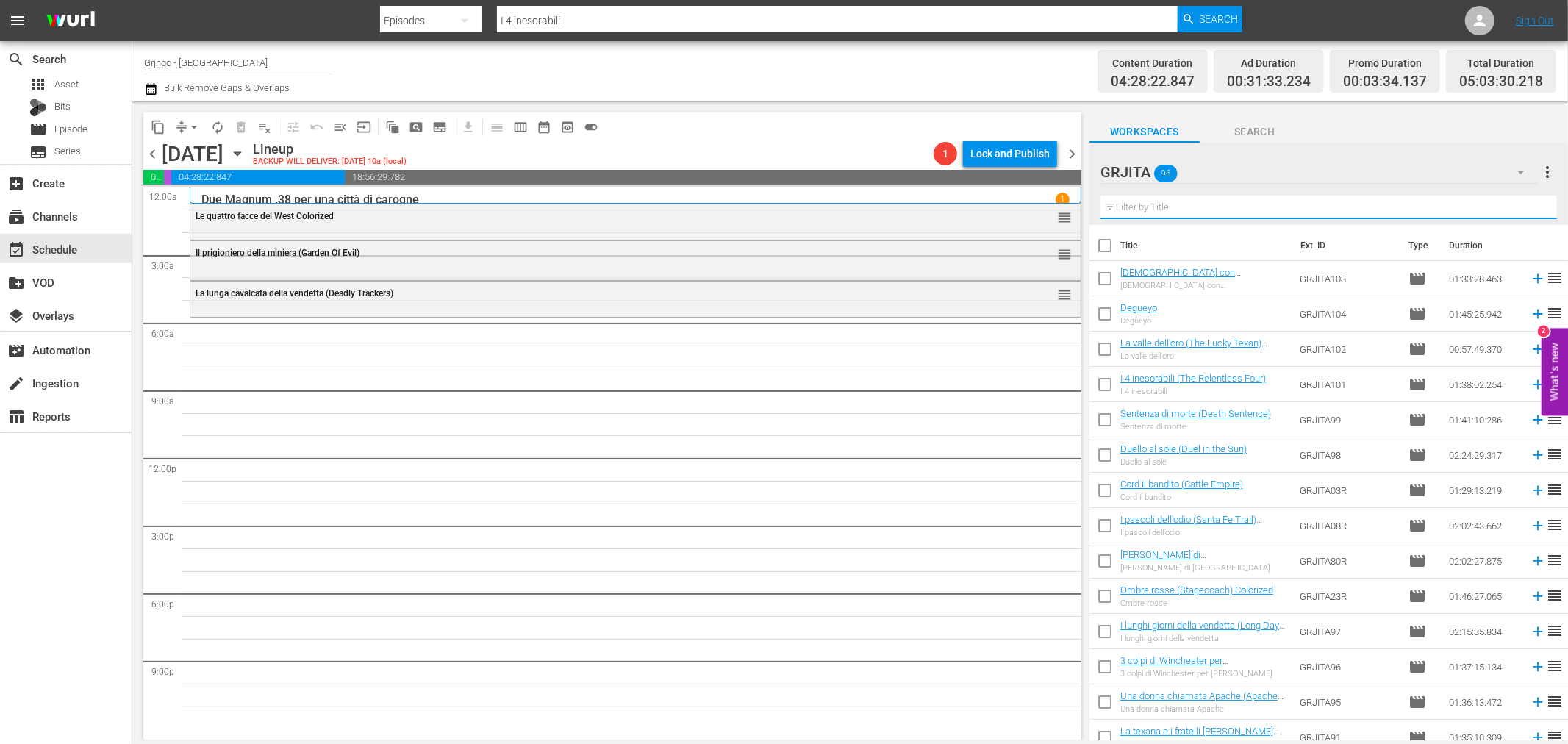
paste input "...e venne il tempo di uccidere"
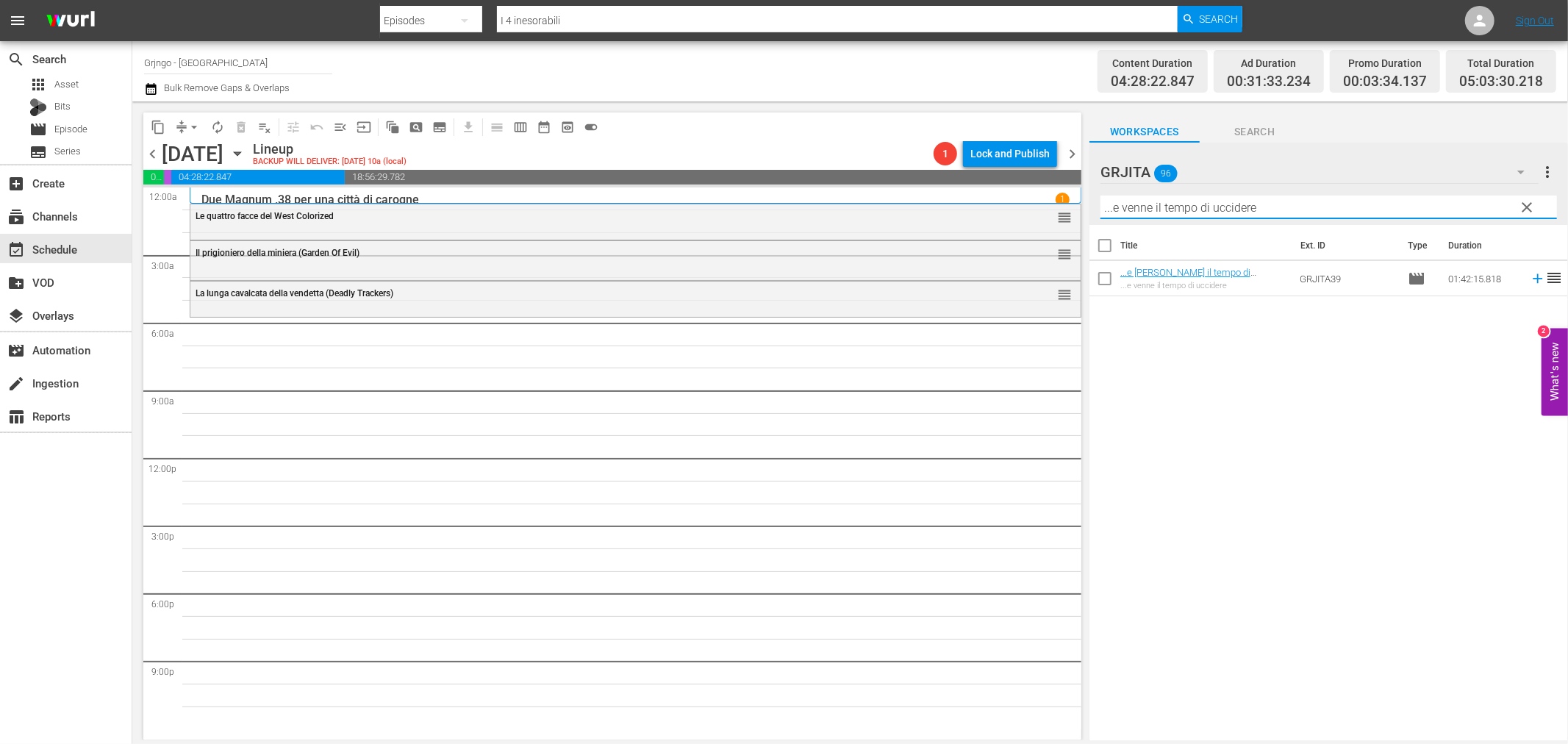
type input "...e venne il tempo di uccidere"
click at [1530, 277] on icon at bounding box center [1537, 278] width 16 height 16
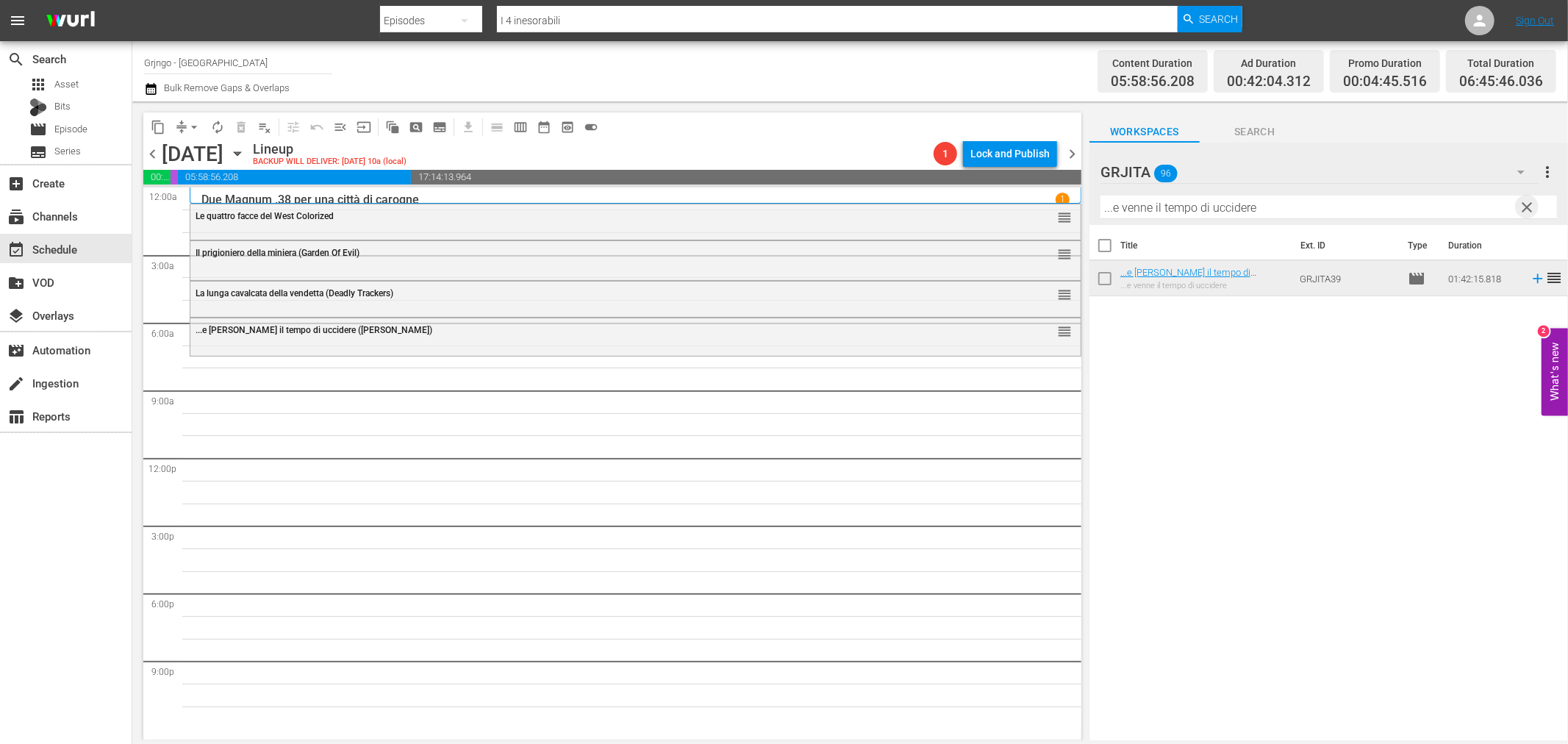
click at [1533, 201] on span "clear" at bounding box center [1527, 207] width 17 height 17
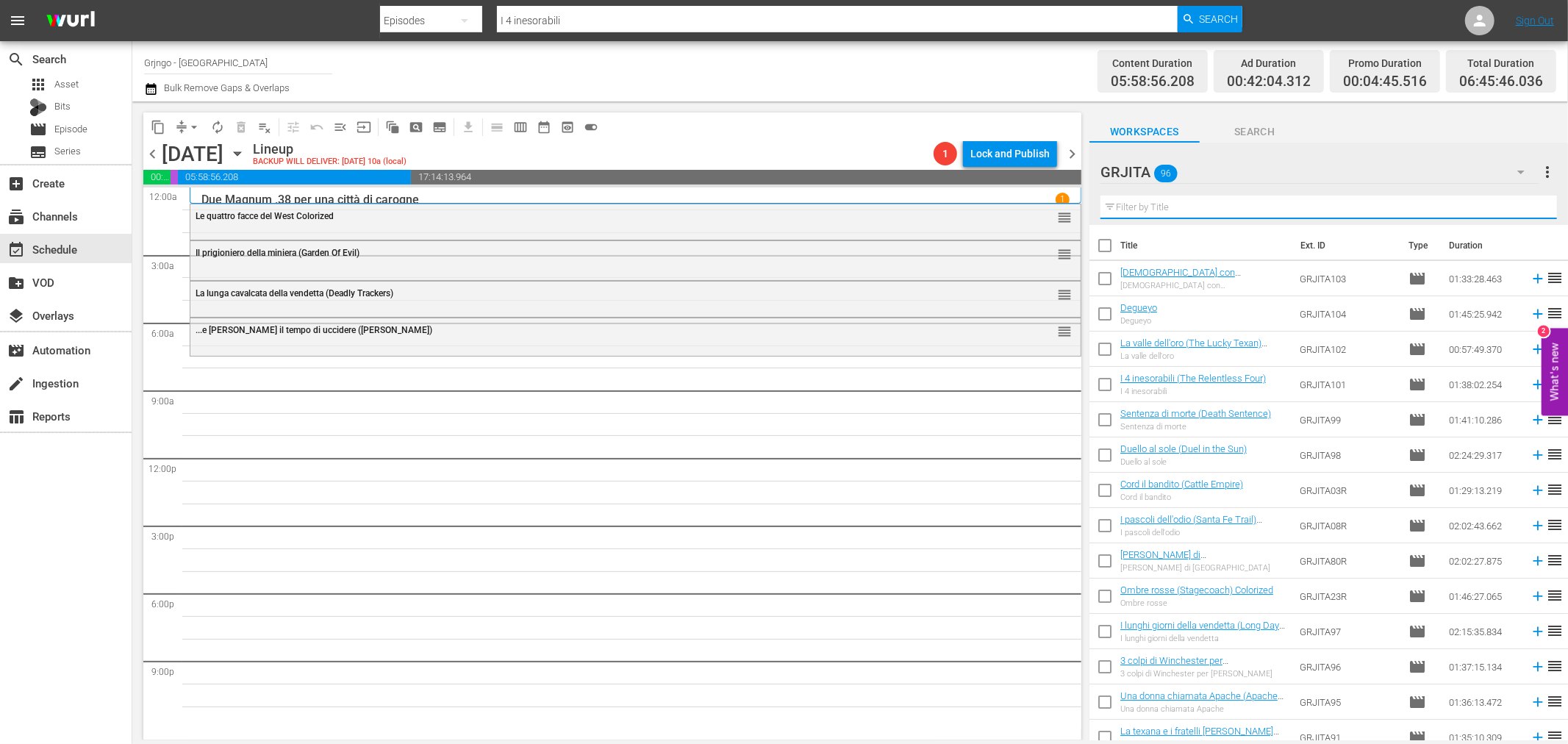
paste input "Un minuto per pregare, un istante per morire"
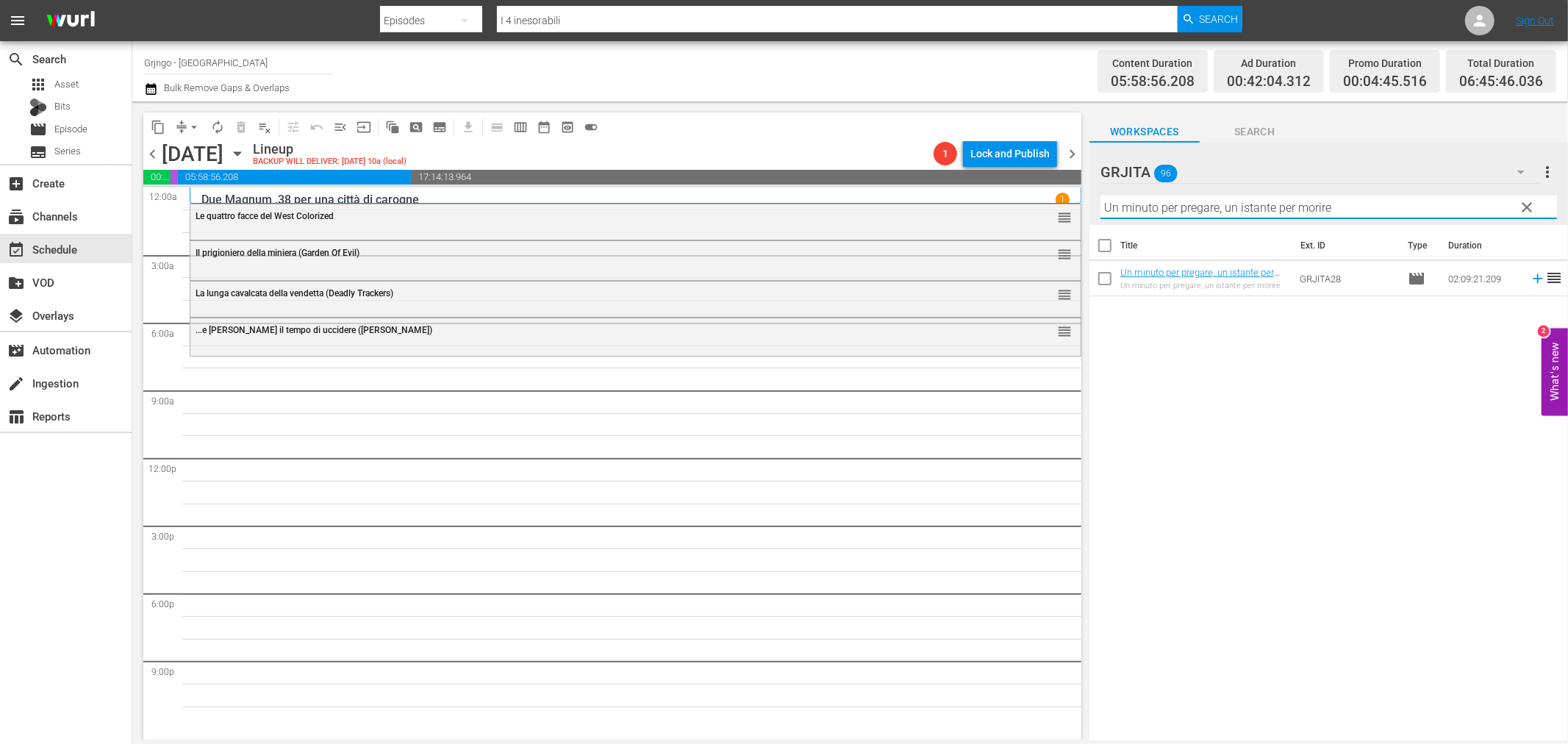
type input "Un minuto per pregare, un istante per morire"
click at [1533, 278] on icon at bounding box center [1537, 279] width 10 height 10
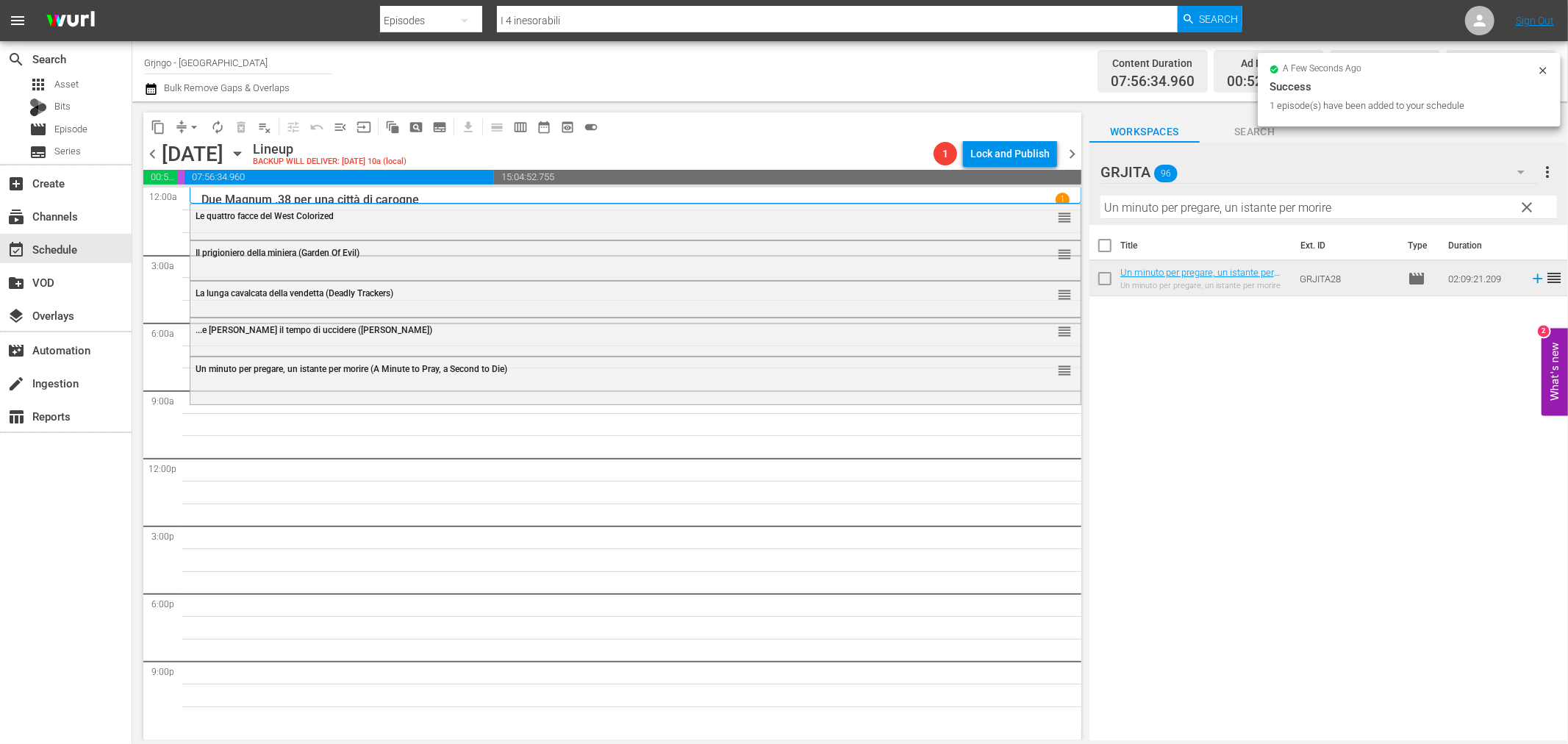
drag, startPoint x: 1526, startPoint y: 200, endPoint x: 1197, endPoint y: 218, distance: 329.5
click at [1526, 200] on span "clear" at bounding box center [1527, 207] width 17 height 17
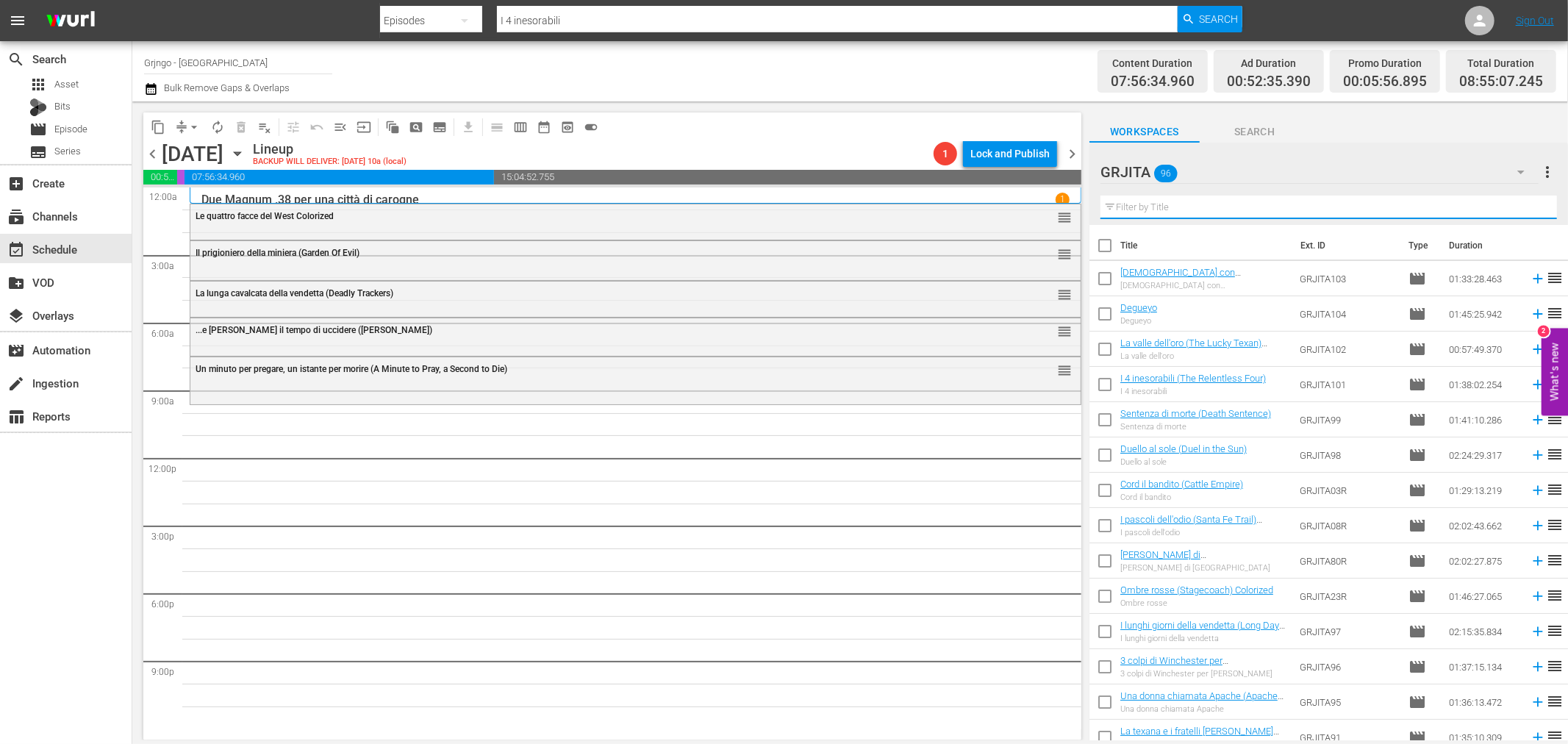
paste input "[PERSON_NAME], il volto della vendetta"
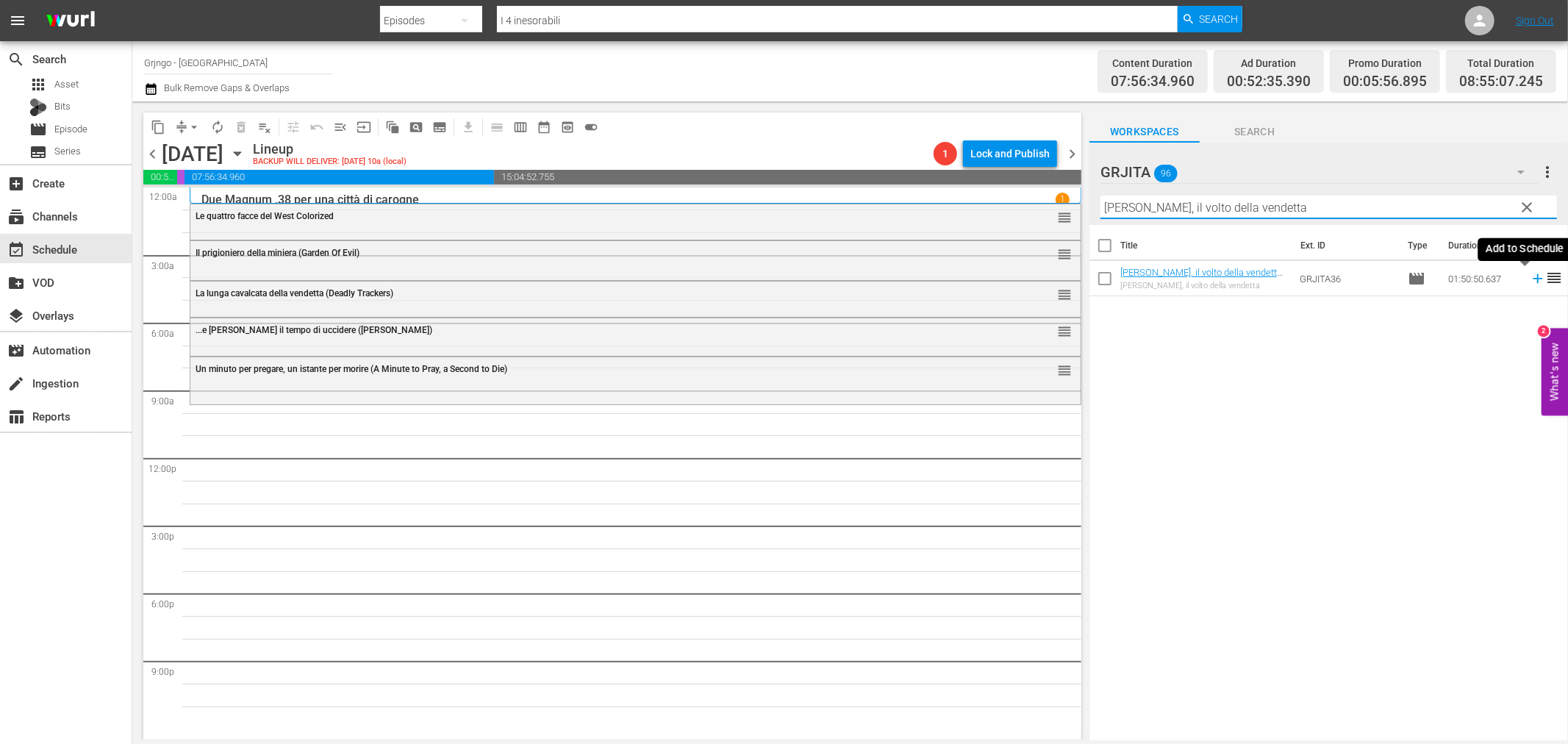
type input "[PERSON_NAME], il volto della vendetta"
click at [1533, 278] on icon at bounding box center [1537, 279] width 10 height 10
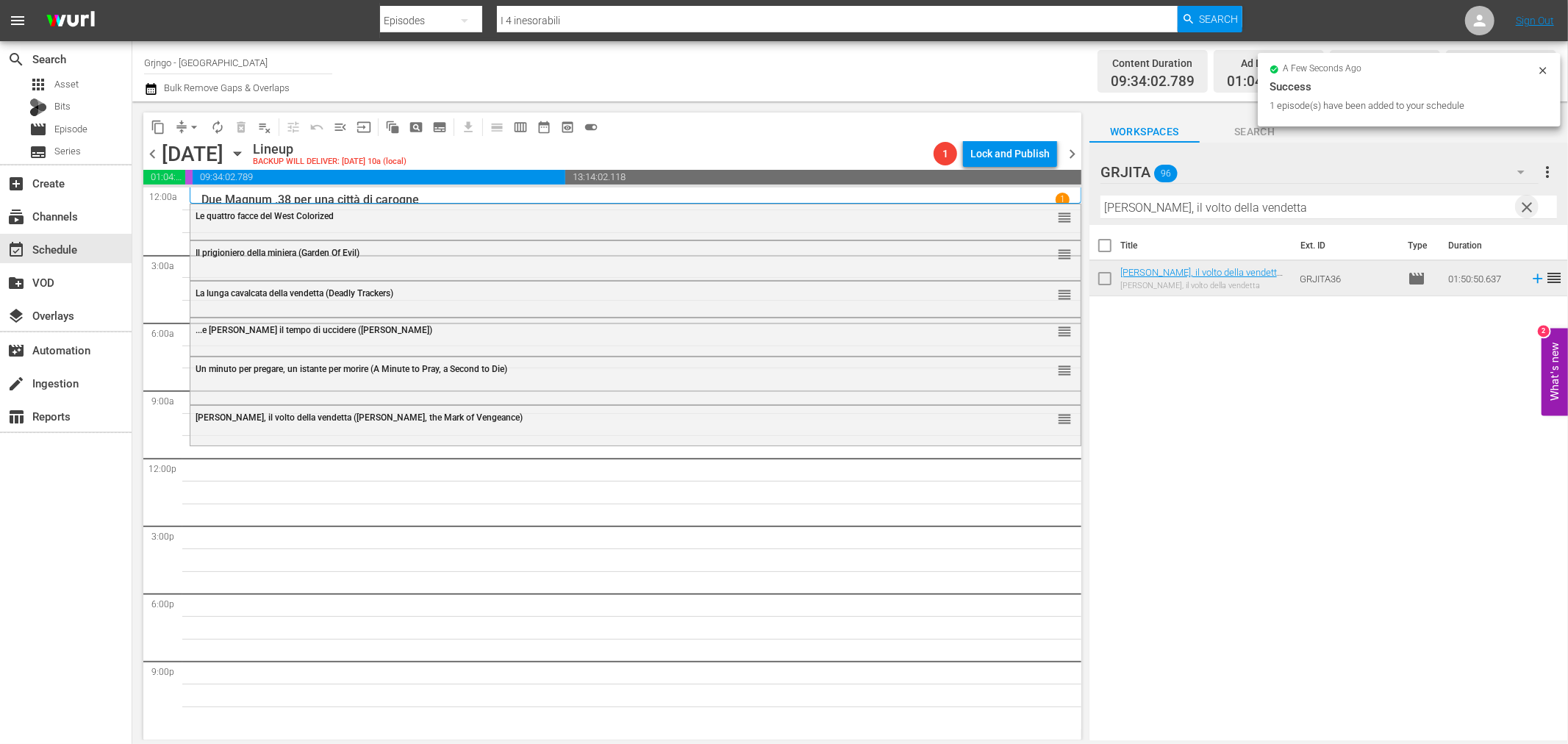
click at [1527, 204] on span "clear" at bounding box center [1527, 207] width 17 height 17
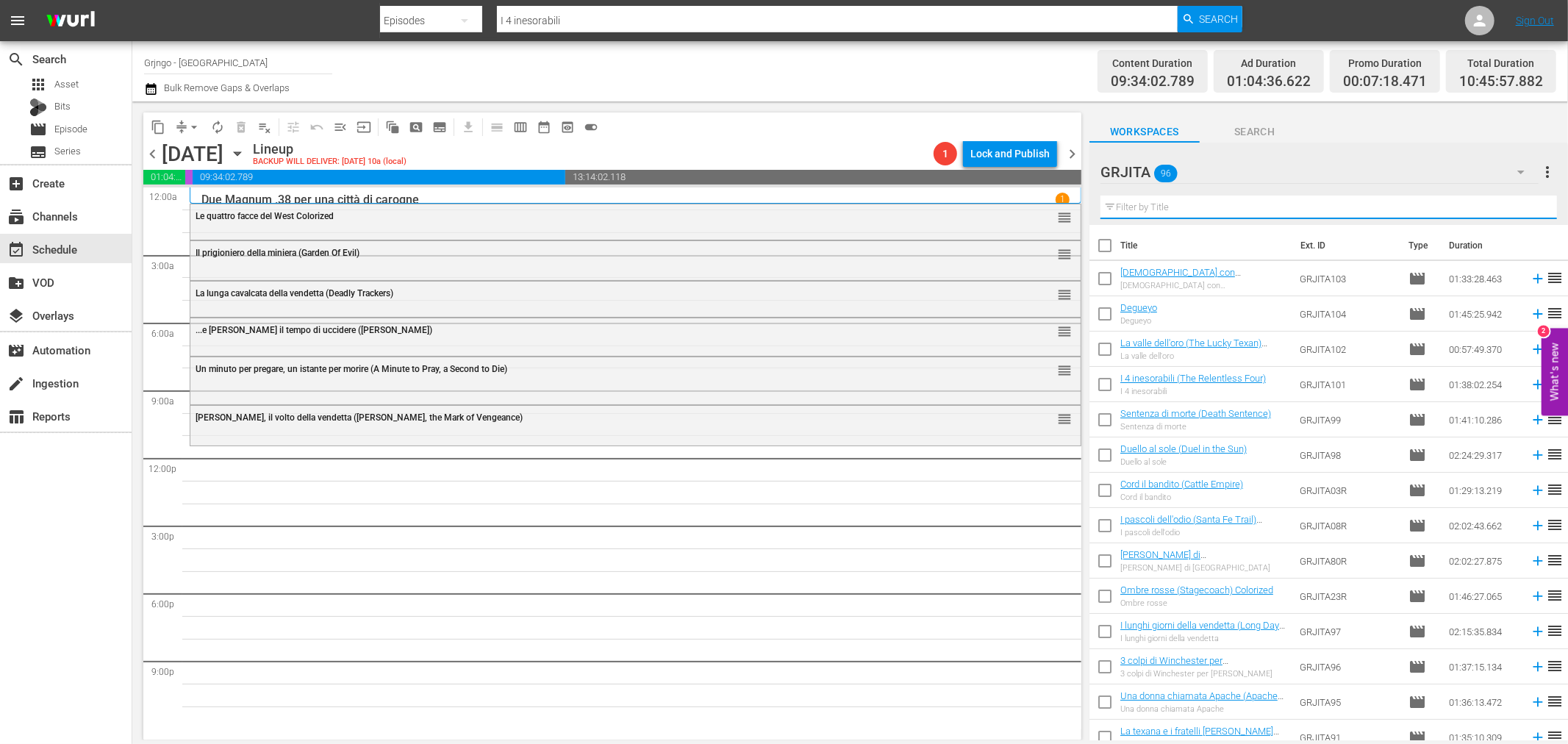
click at [1114, 206] on input "text" at bounding box center [1329, 207] width 456 height 23
paste input "Bad Man's River"
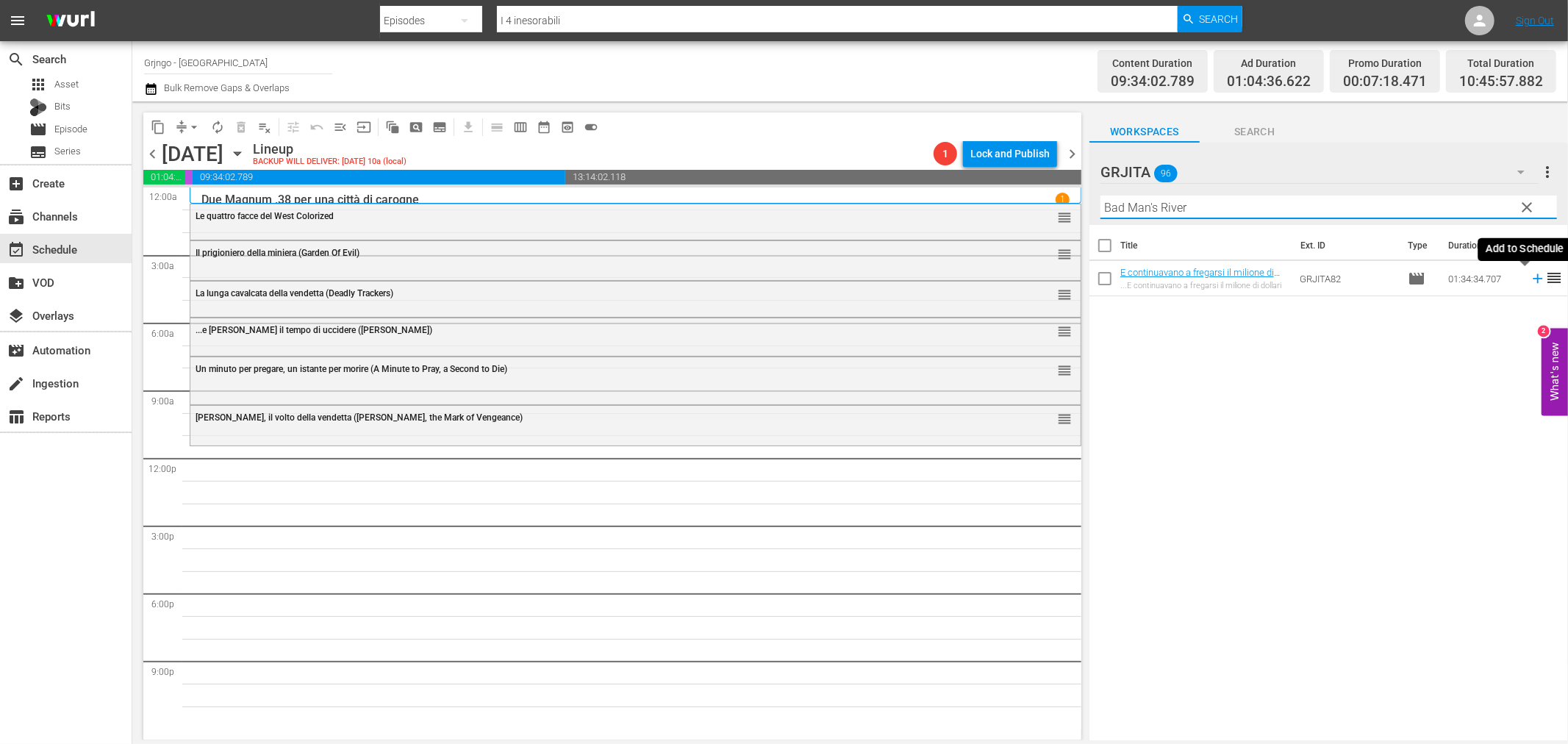
type input "Bad Man's River"
click at [1530, 280] on icon at bounding box center [1537, 278] width 16 height 16
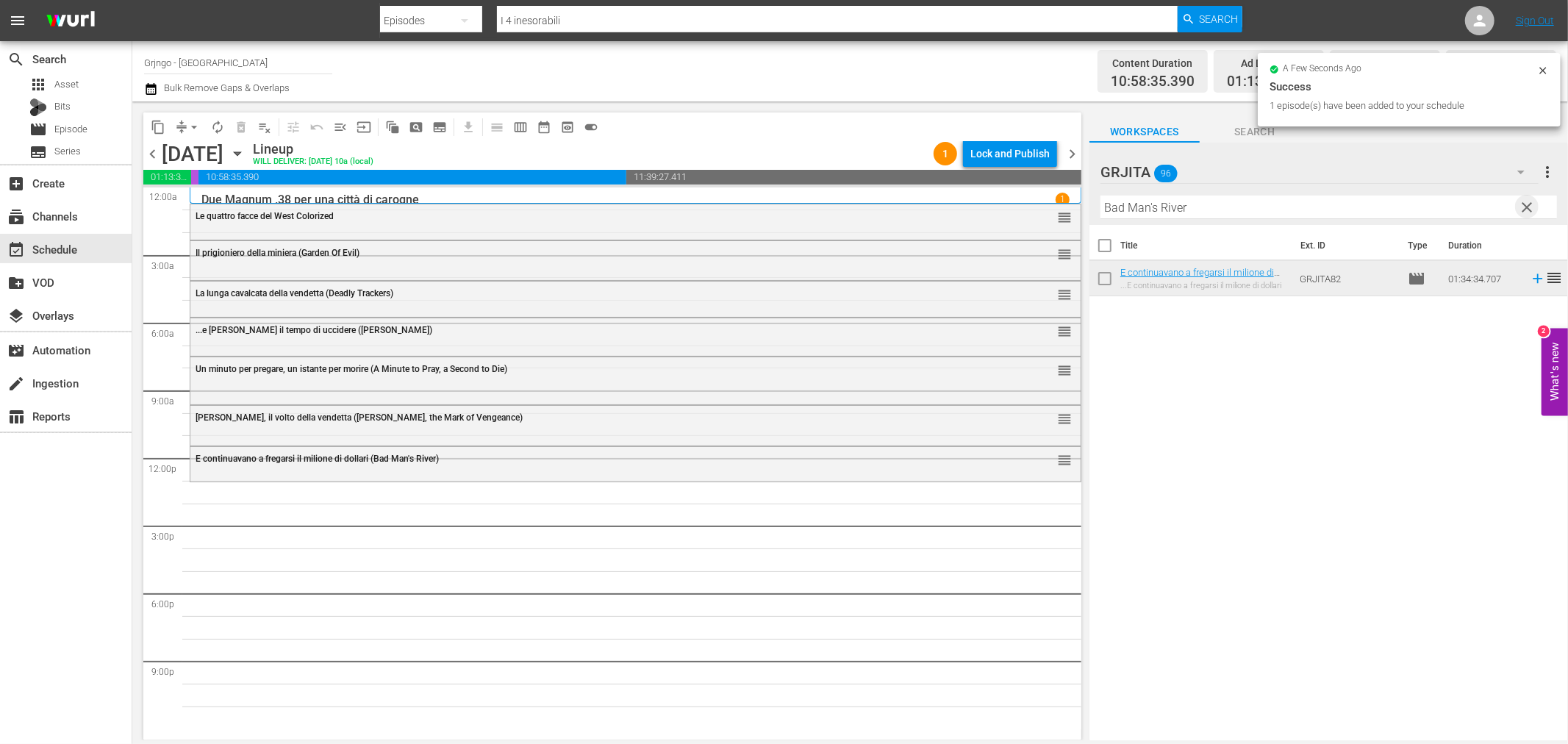
click at [1527, 202] on span "clear" at bounding box center [1527, 207] width 17 height 17
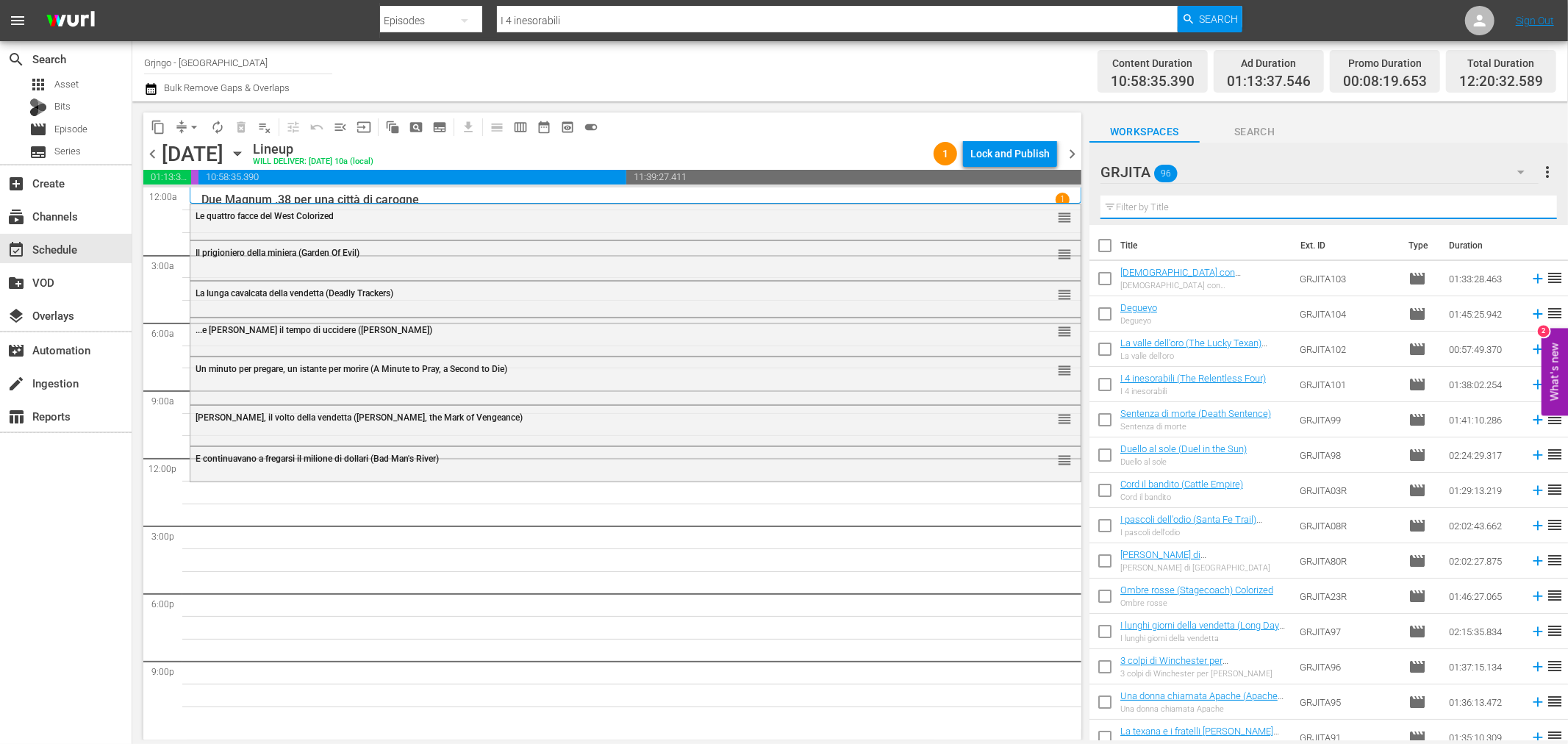
click at [1133, 210] on input "text" at bounding box center [1329, 207] width 456 height 23
paste input "Non aspettare Django, spara"
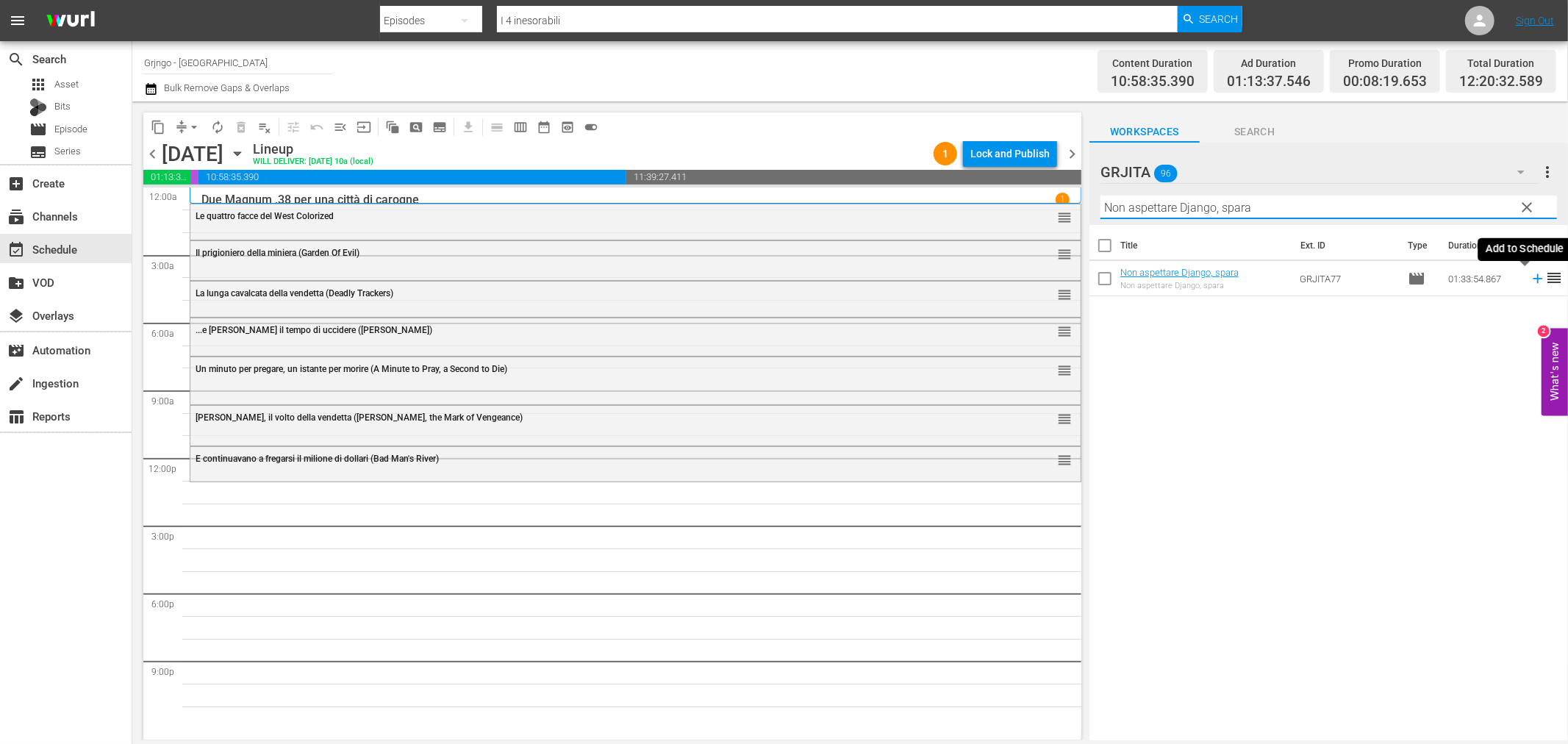
type input "Non aspettare Django, spara"
click at [1530, 277] on icon at bounding box center [1537, 278] width 16 height 16
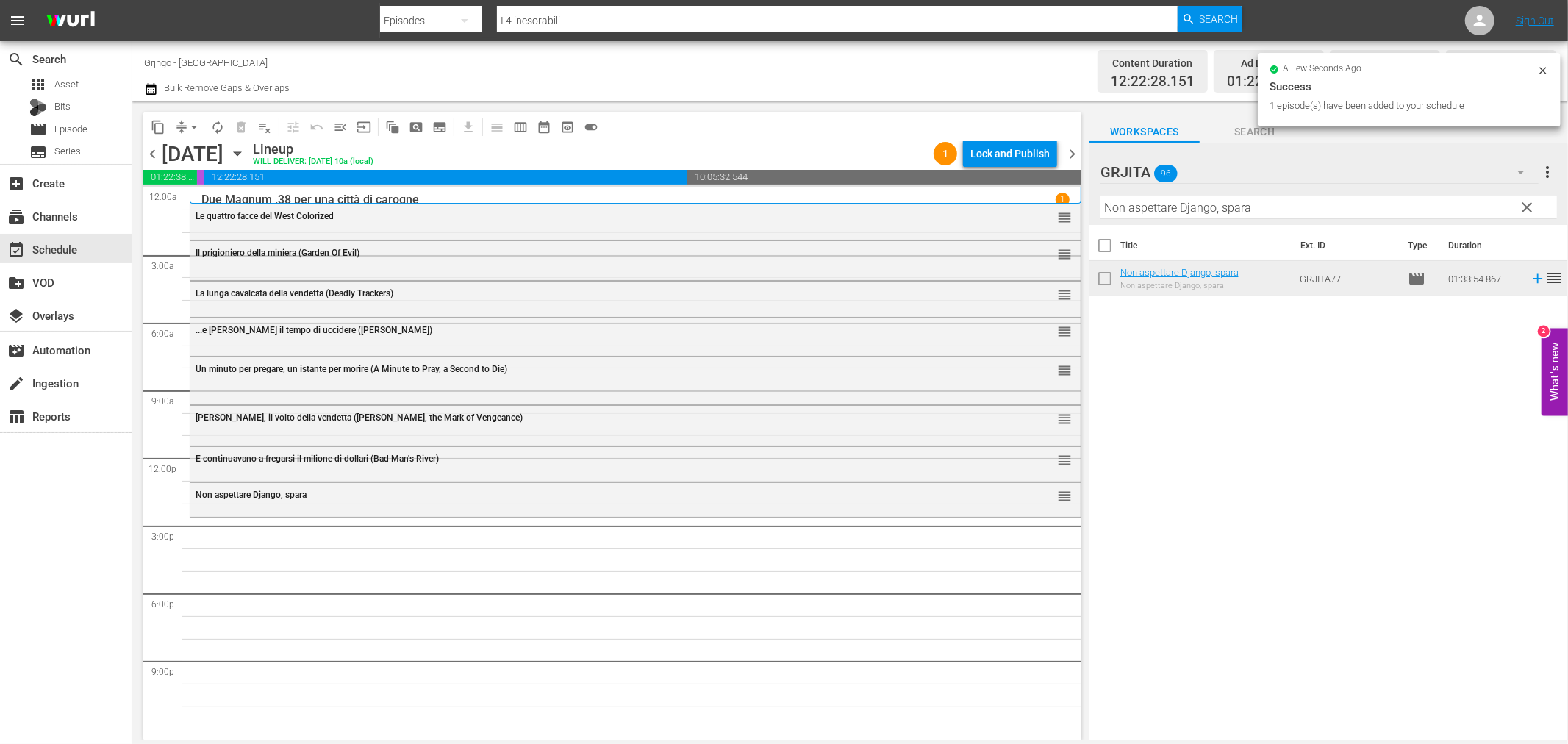
drag, startPoint x: 1529, startPoint y: 197, endPoint x: 1454, endPoint y: 197, distance: 75.0
click at [1529, 197] on button "clear" at bounding box center [1527, 206] width 23 height 23
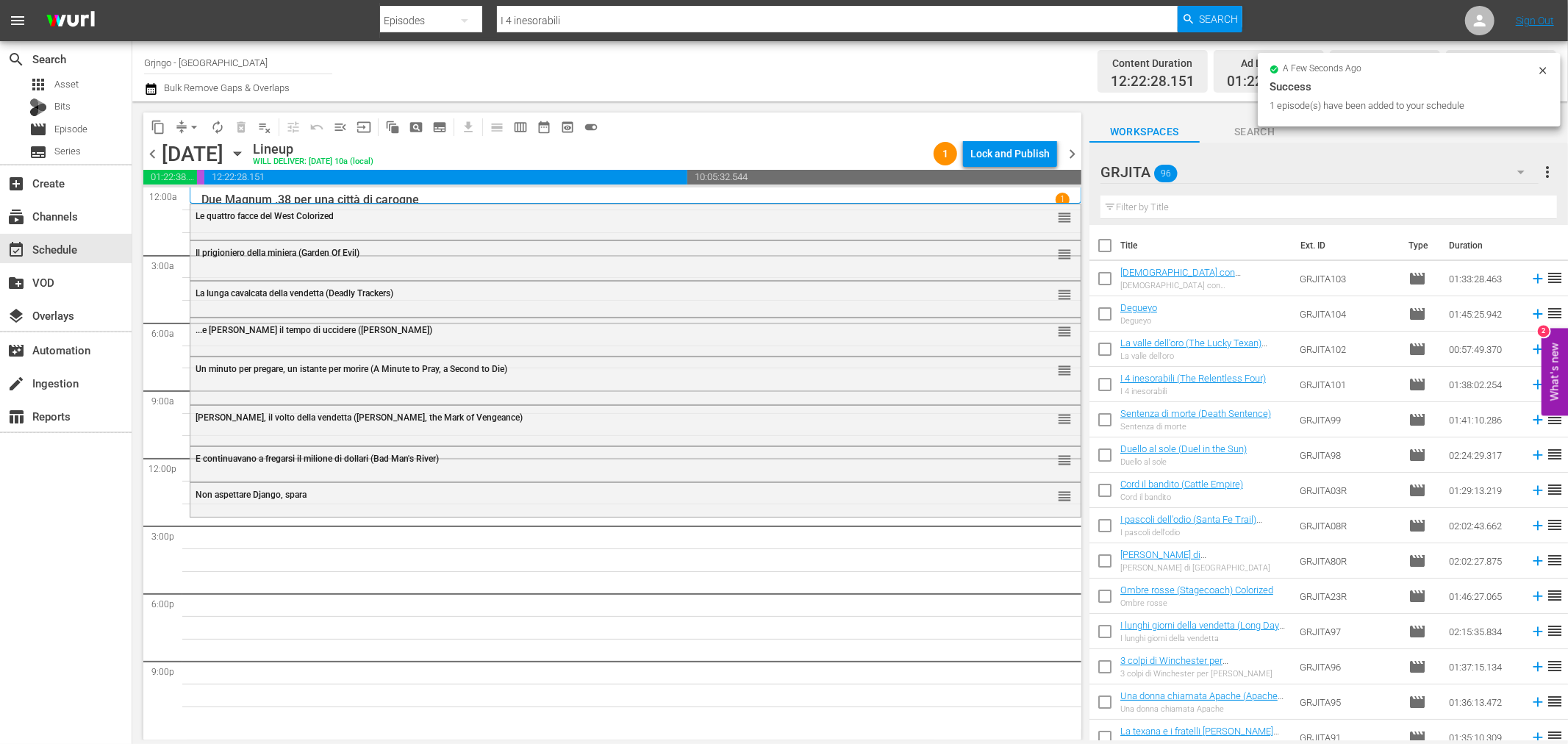
click at [1121, 209] on input "text" at bounding box center [1329, 207] width 456 height 23
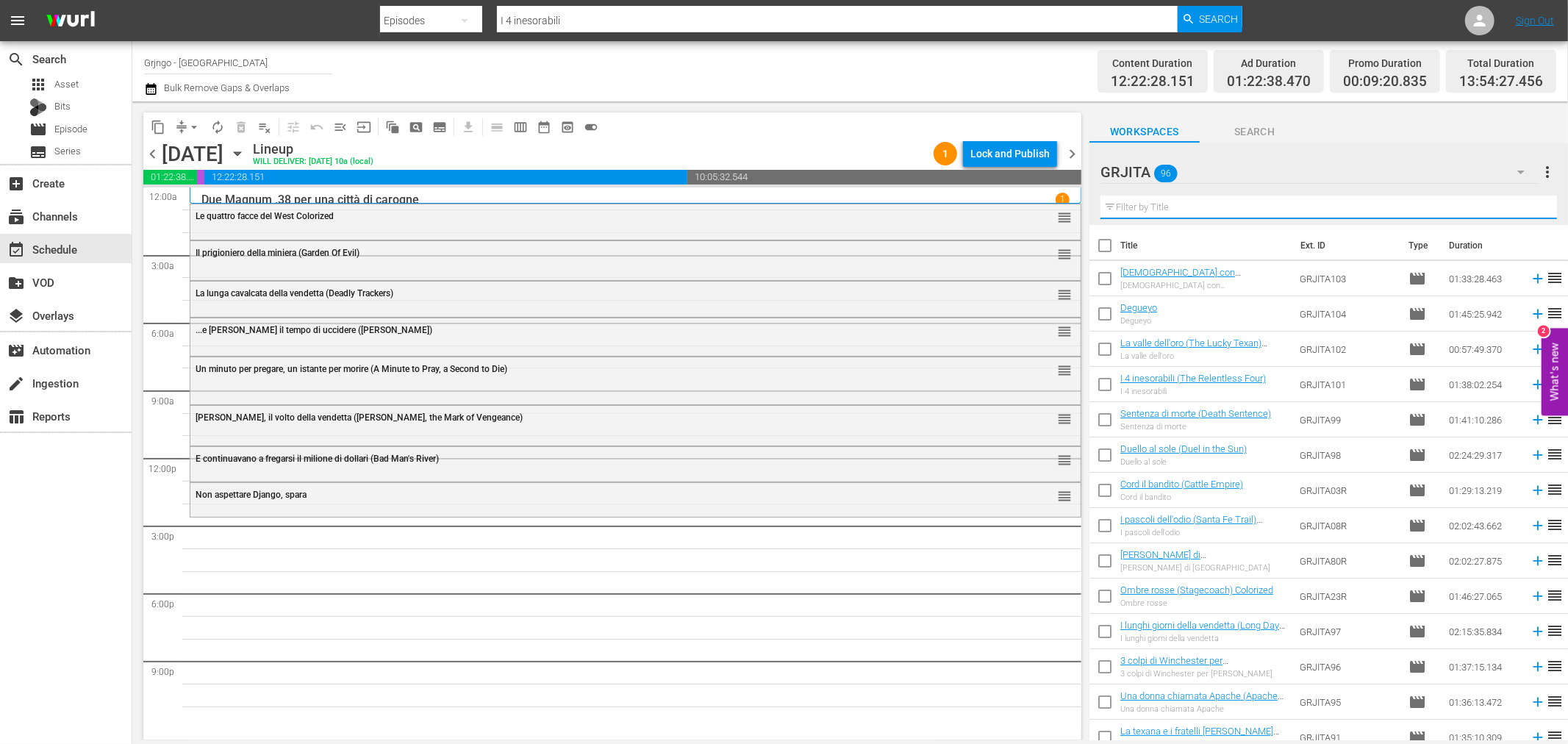
paste input "Il momento di uccidere"
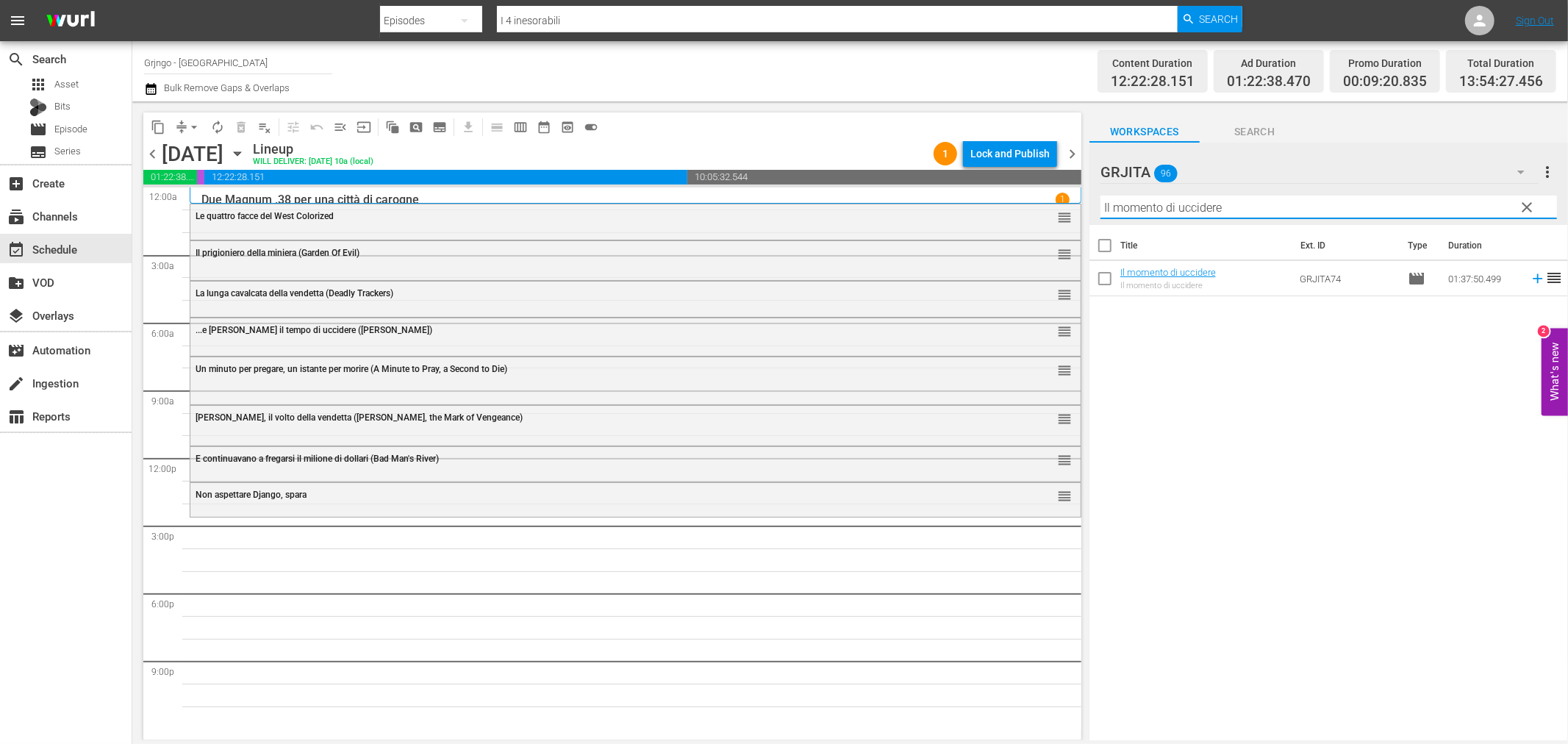
type input "Il momento di uccidere"
click at [1530, 277] on icon at bounding box center [1537, 278] width 16 height 16
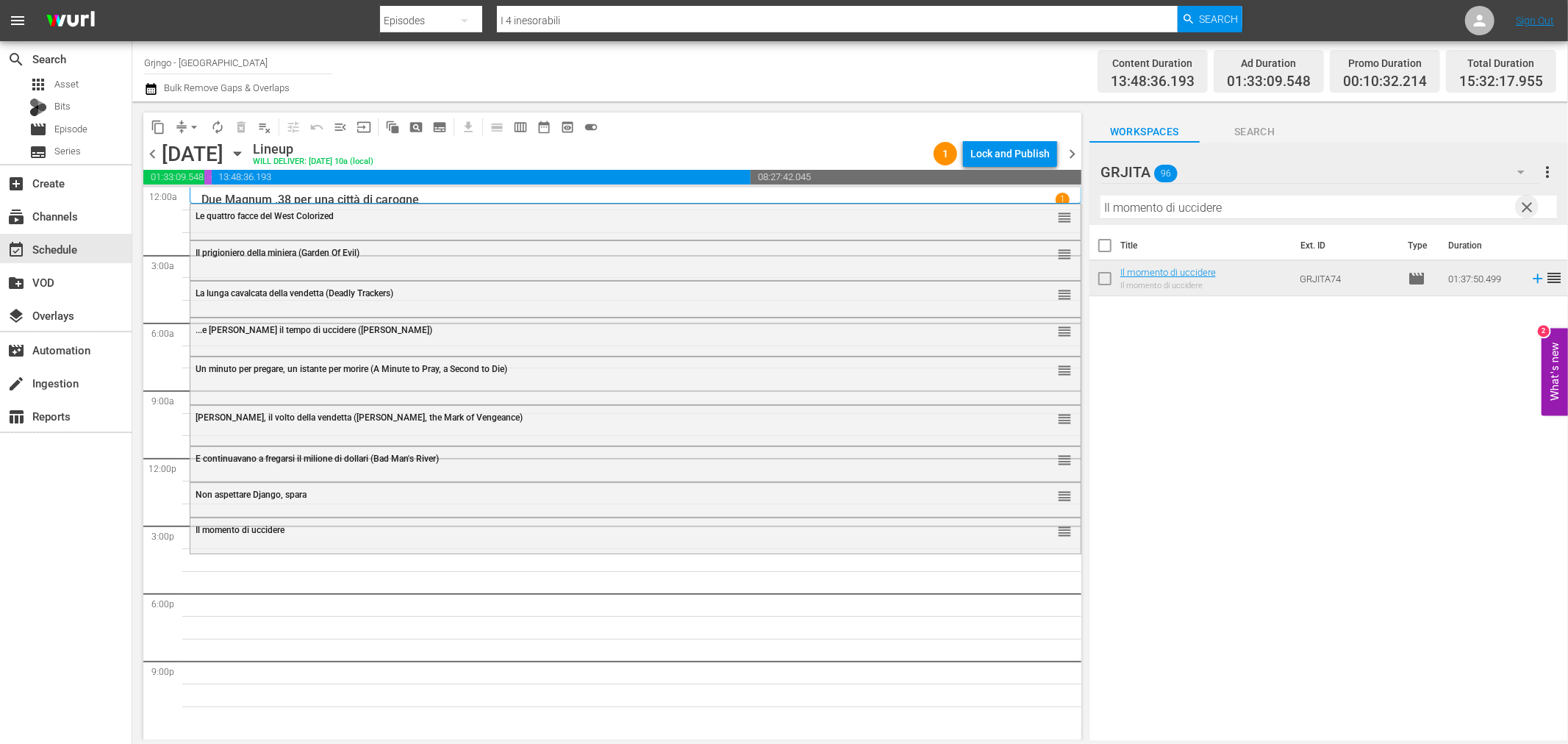
click at [1527, 203] on span "clear" at bounding box center [1527, 207] width 17 height 17
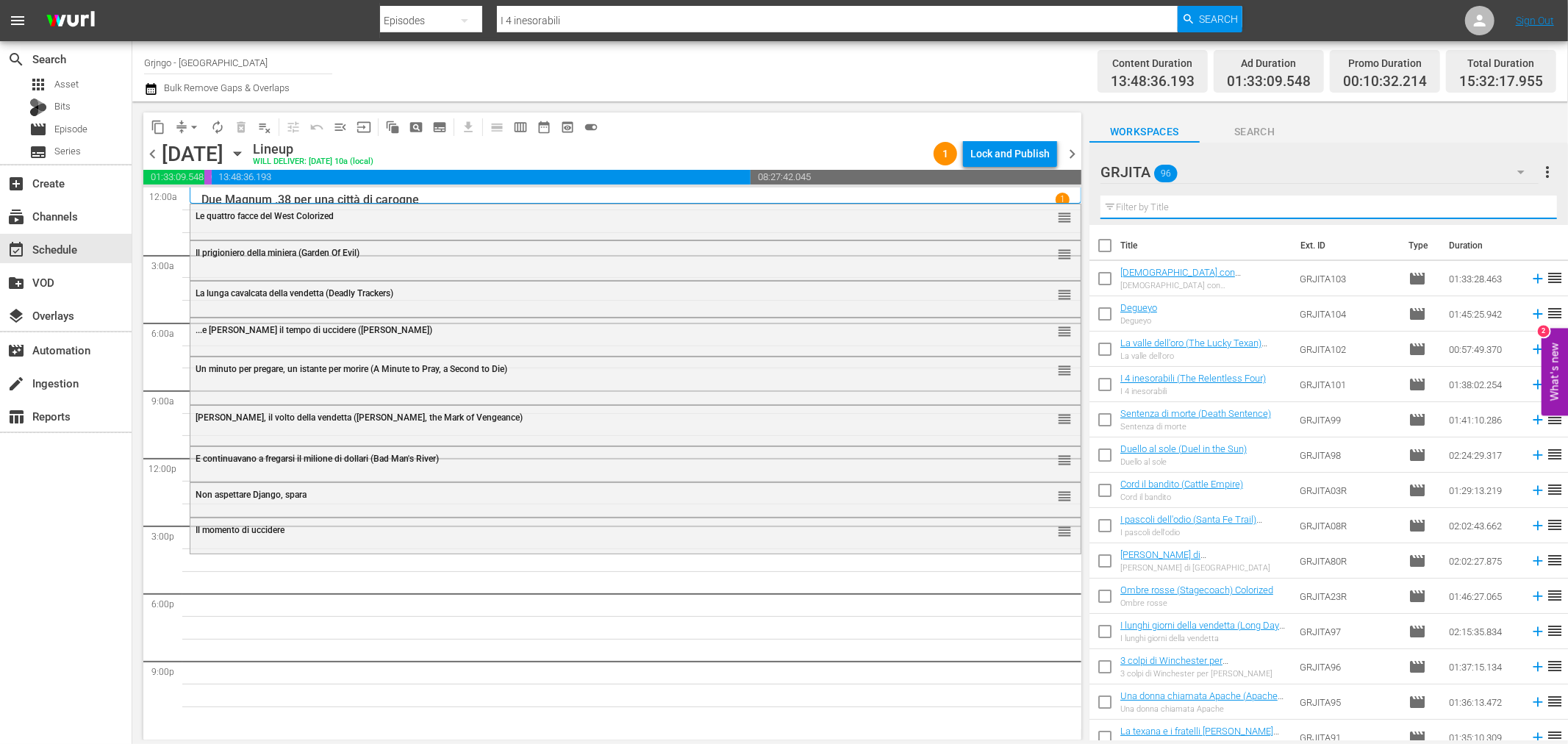
paste input "[DEMOGRAPHIC_DATA] non paga il sabato"
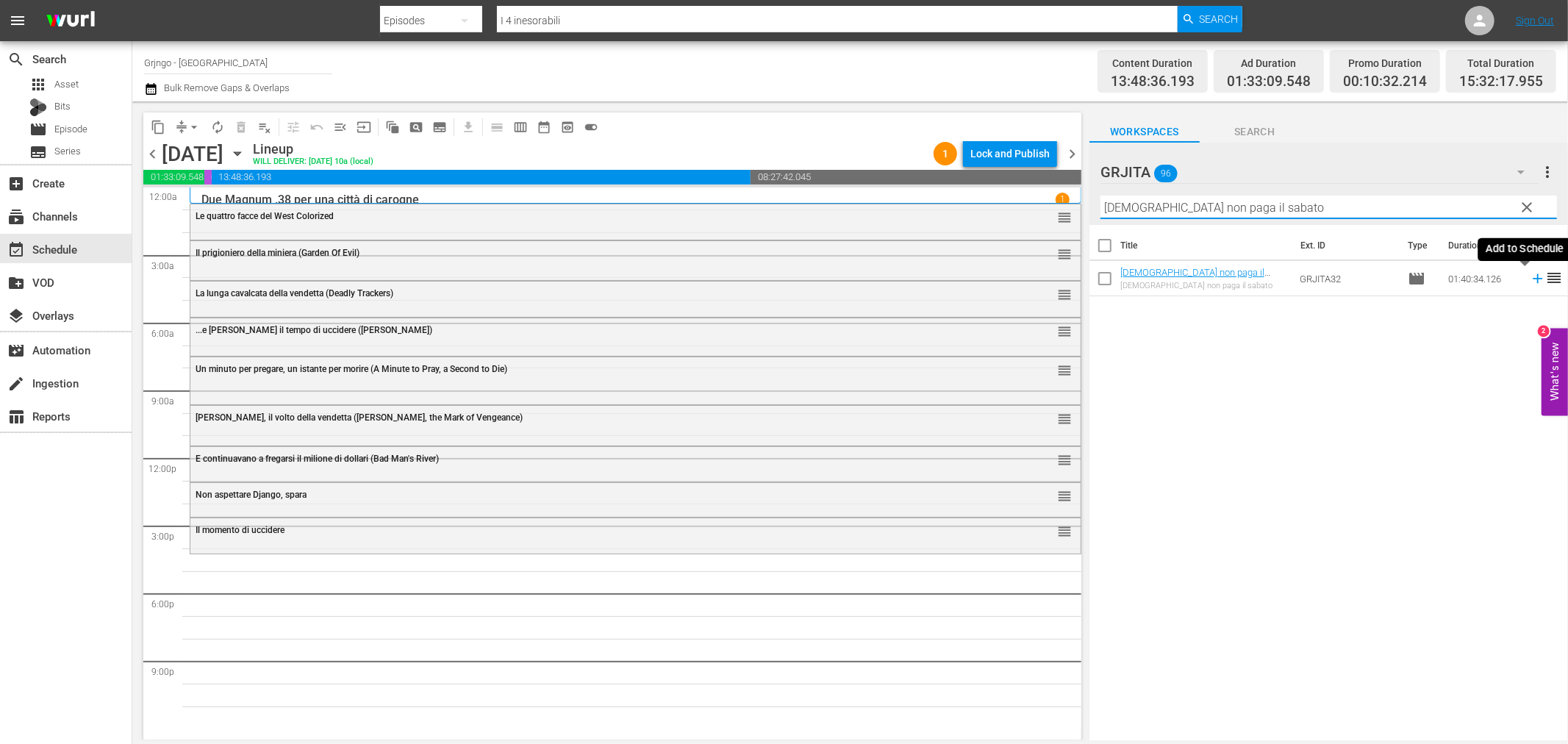
type input "[DEMOGRAPHIC_DATA] non paga il sabato"
click at [1530, 283] on icon at bounding box center [1537, 278] width 16 height 16
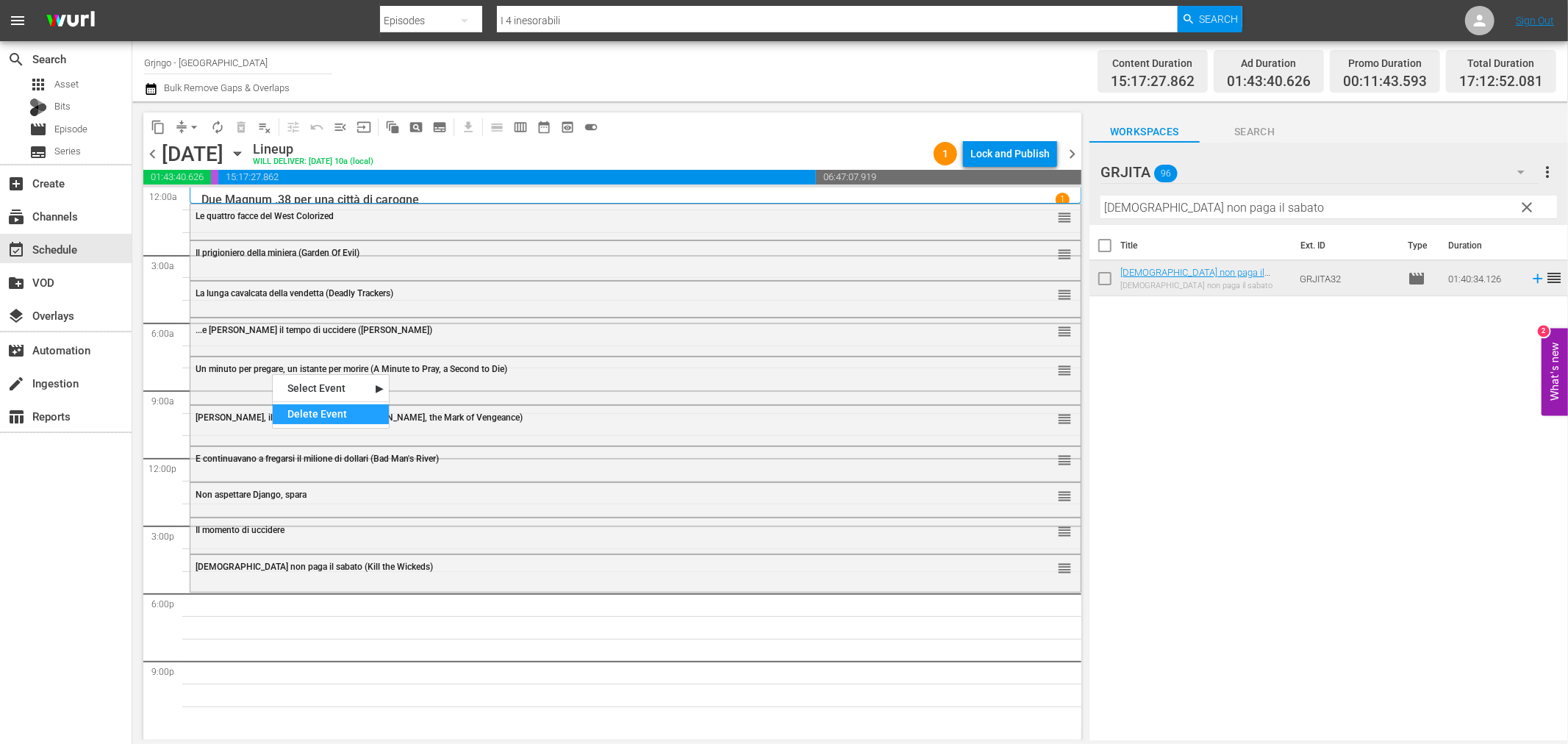
click at [327, 413] on div "Delete Event" at bounding box center [331, 414] width 116 height 20
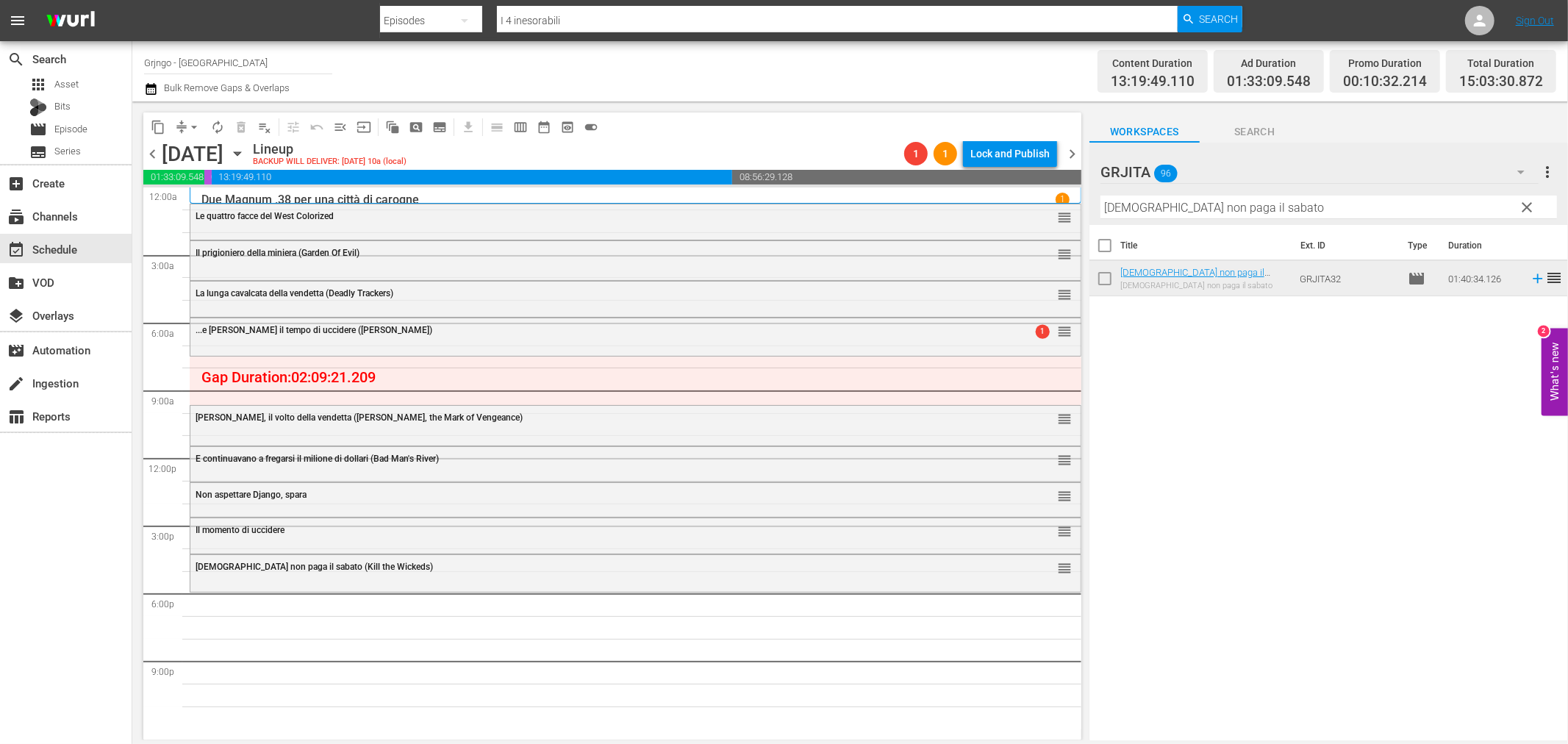
drag, startPoint x: 1533, startPoint y: 203, endPoint x: 1268, endPoint y: 208, distance: 265.0
click at [1533, 202] on span "clear" at bounding box center [1527, 207] width 17 height 17
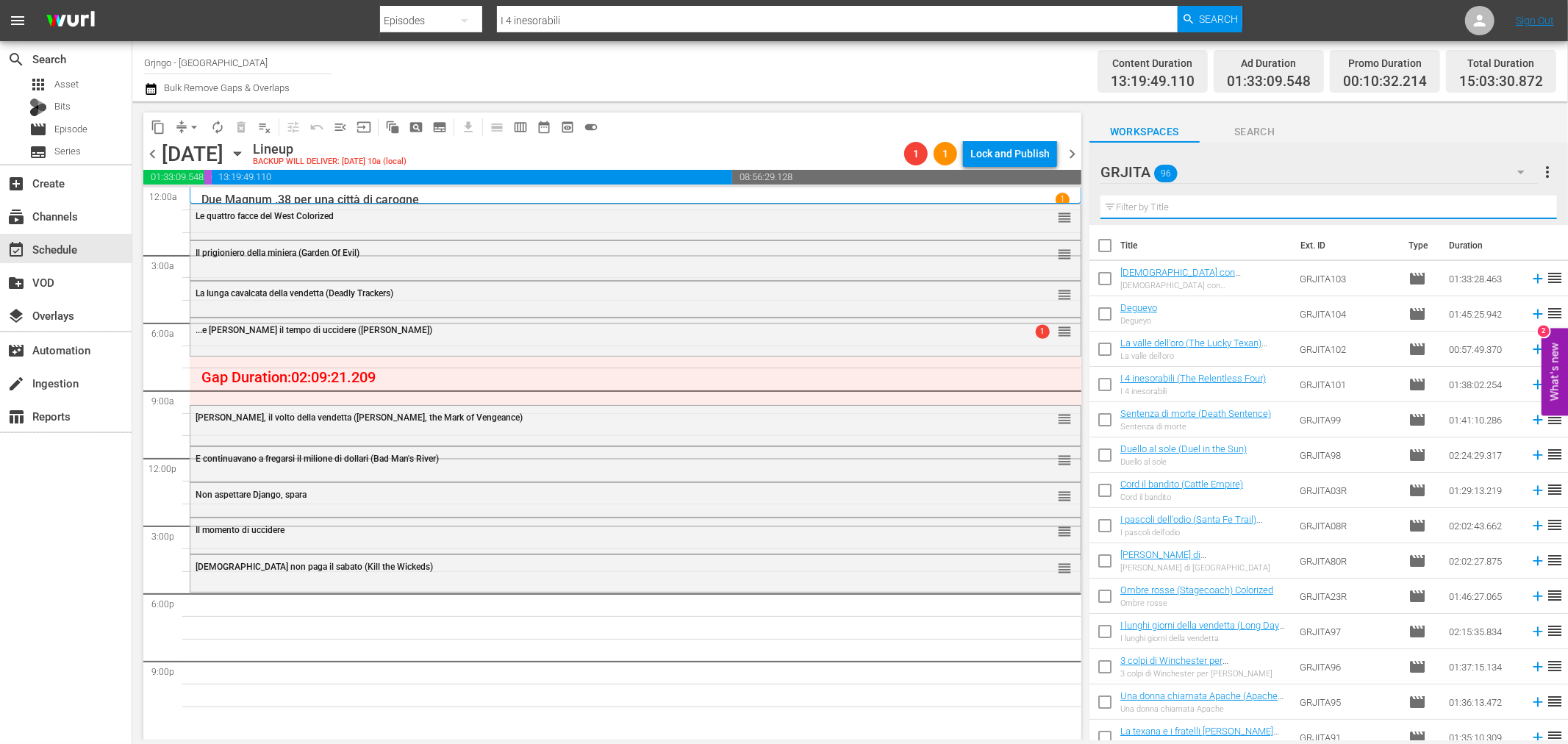
paste input "La valle dei bruti (Ride the Man Down)"
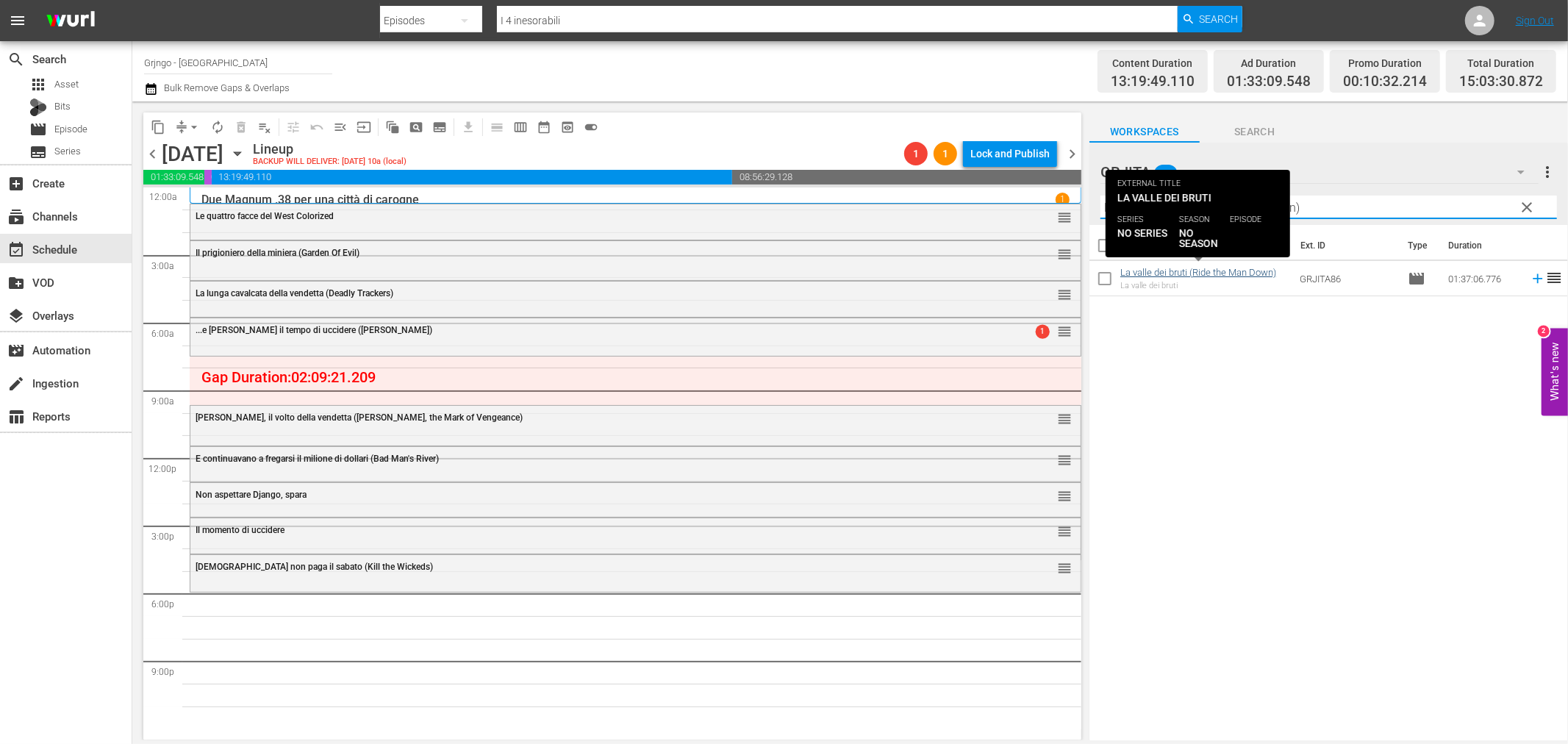
type input "La valle dei bruti (Ride the Man Down)"
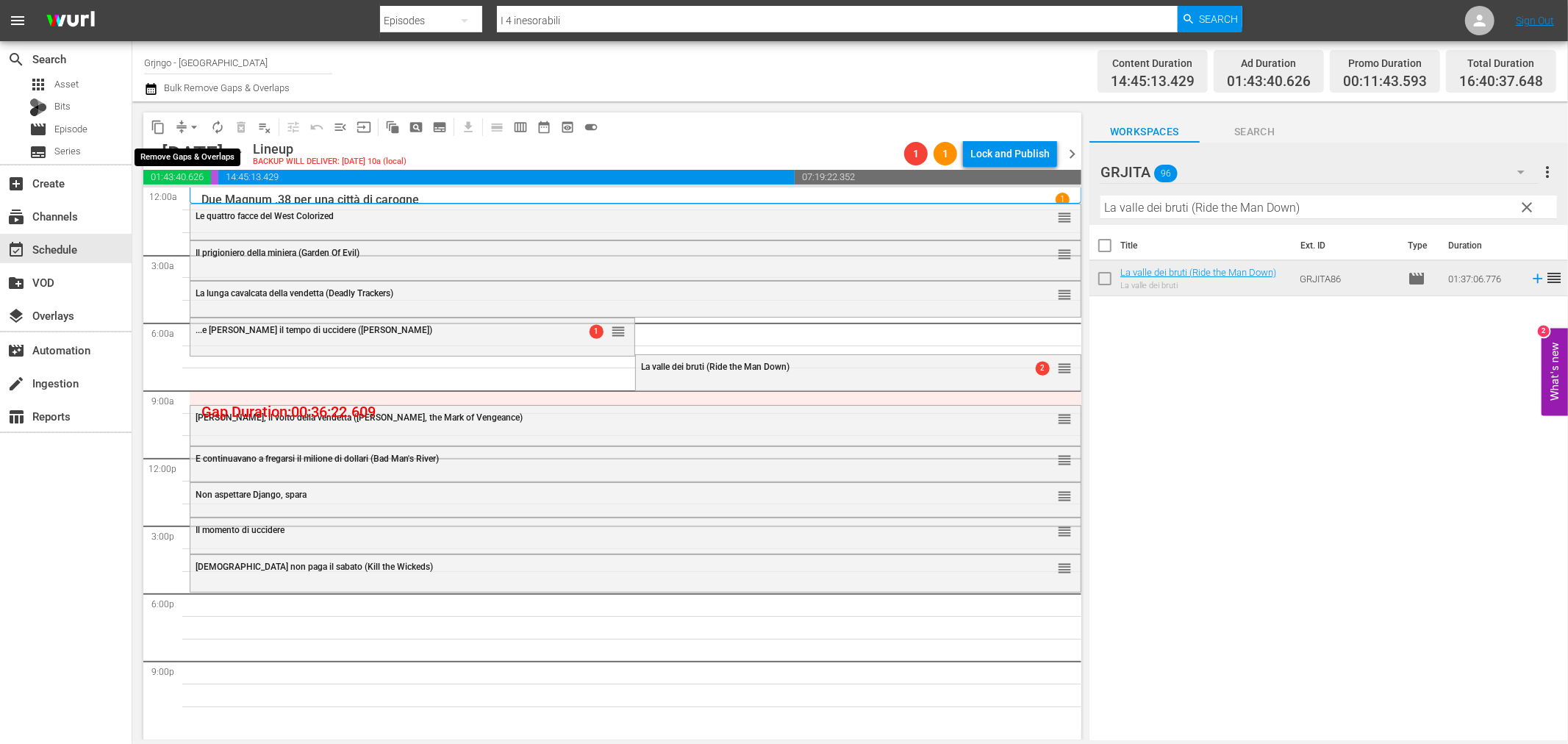
click at [190, 125] on span "arrow_drop_down" at bounding box center [194, 127] width 15 height 15
click at [246, 200] on li "Align to End of Previous Day" at bounding box center [194, 205] width 154 height 24
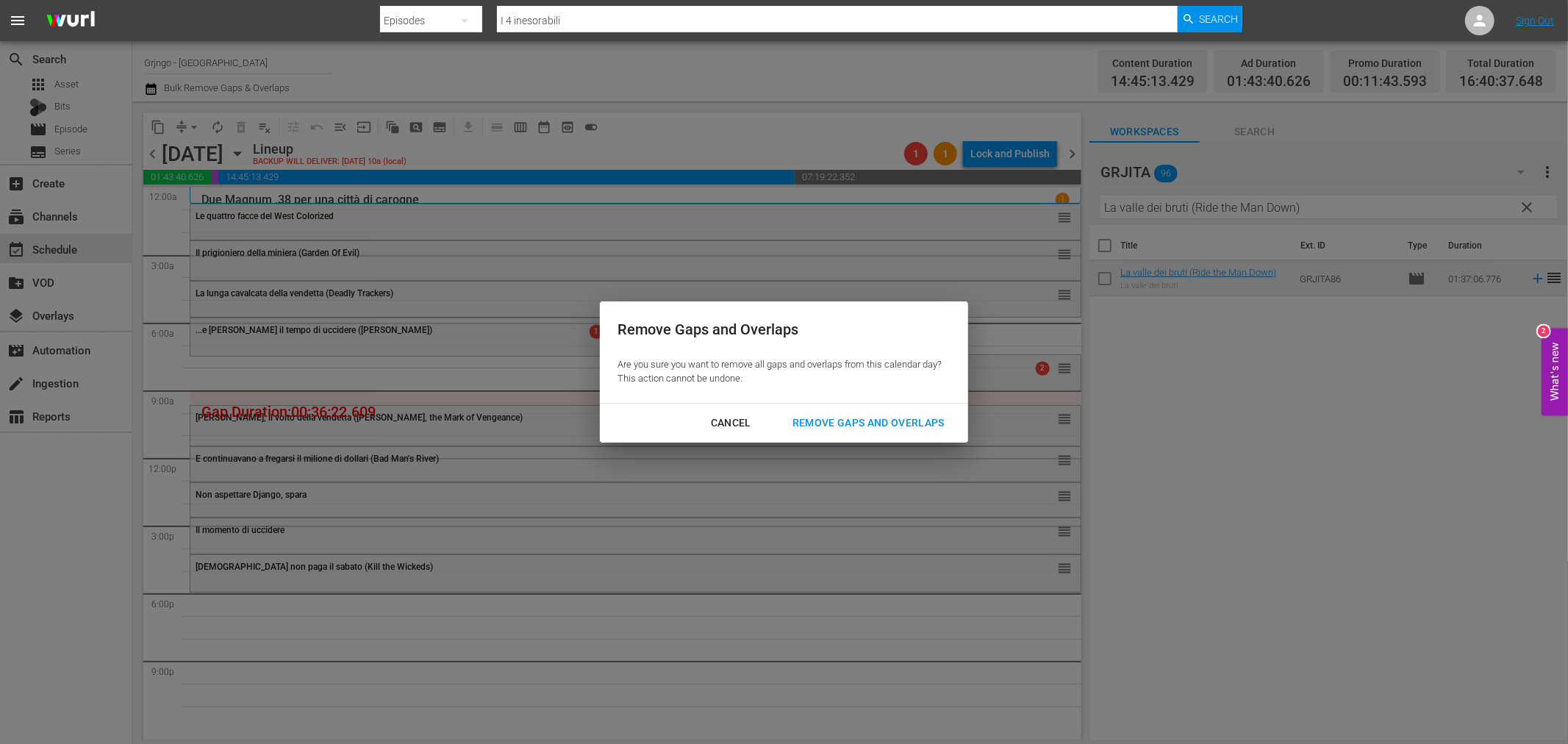
click at [871, 426] on div "Remove Gaps and Overlaps" at bounding box center [868, 423] width 175 height 18
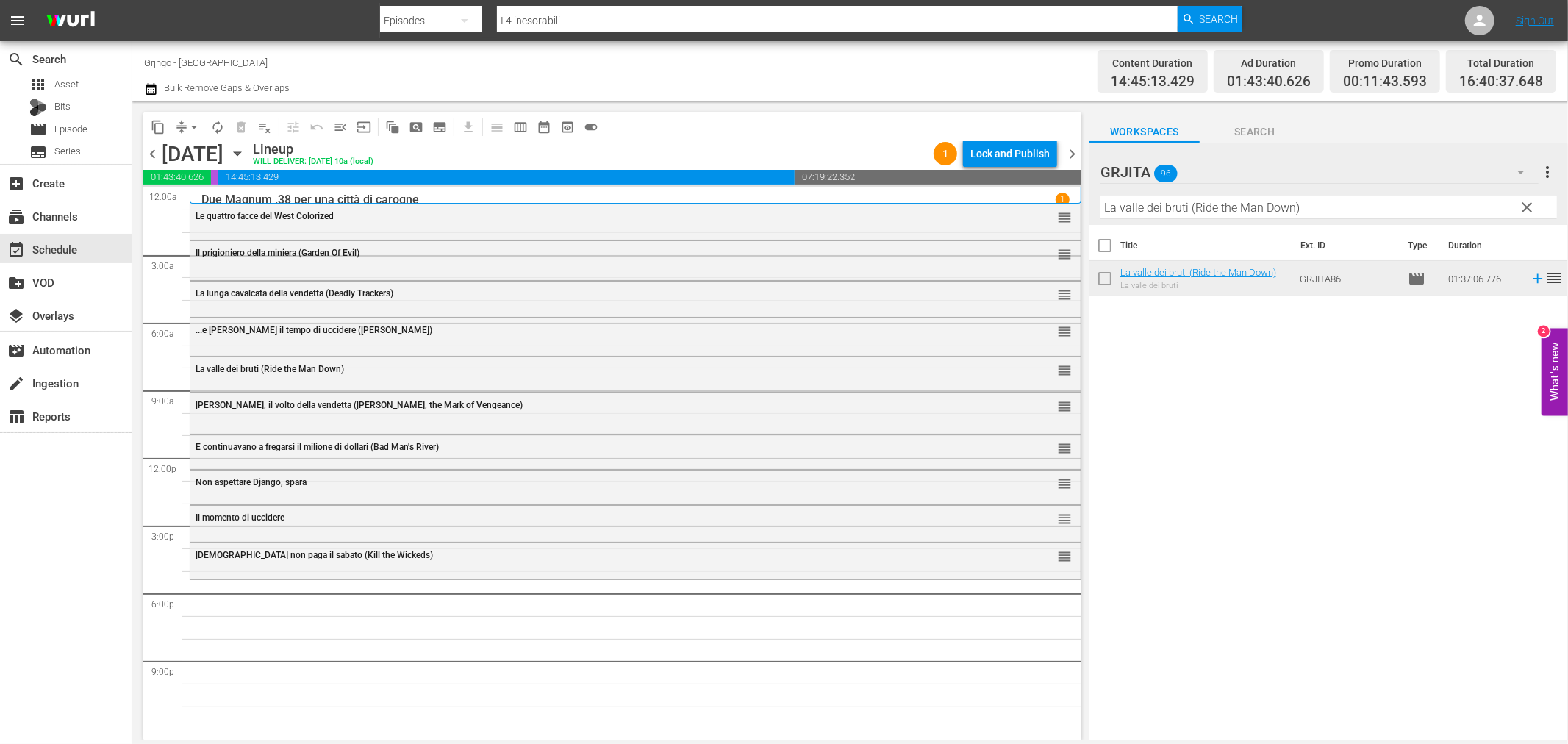
click at [1533, 199] on span "clear" at bounding box center [1527, 207] width 17 height 17
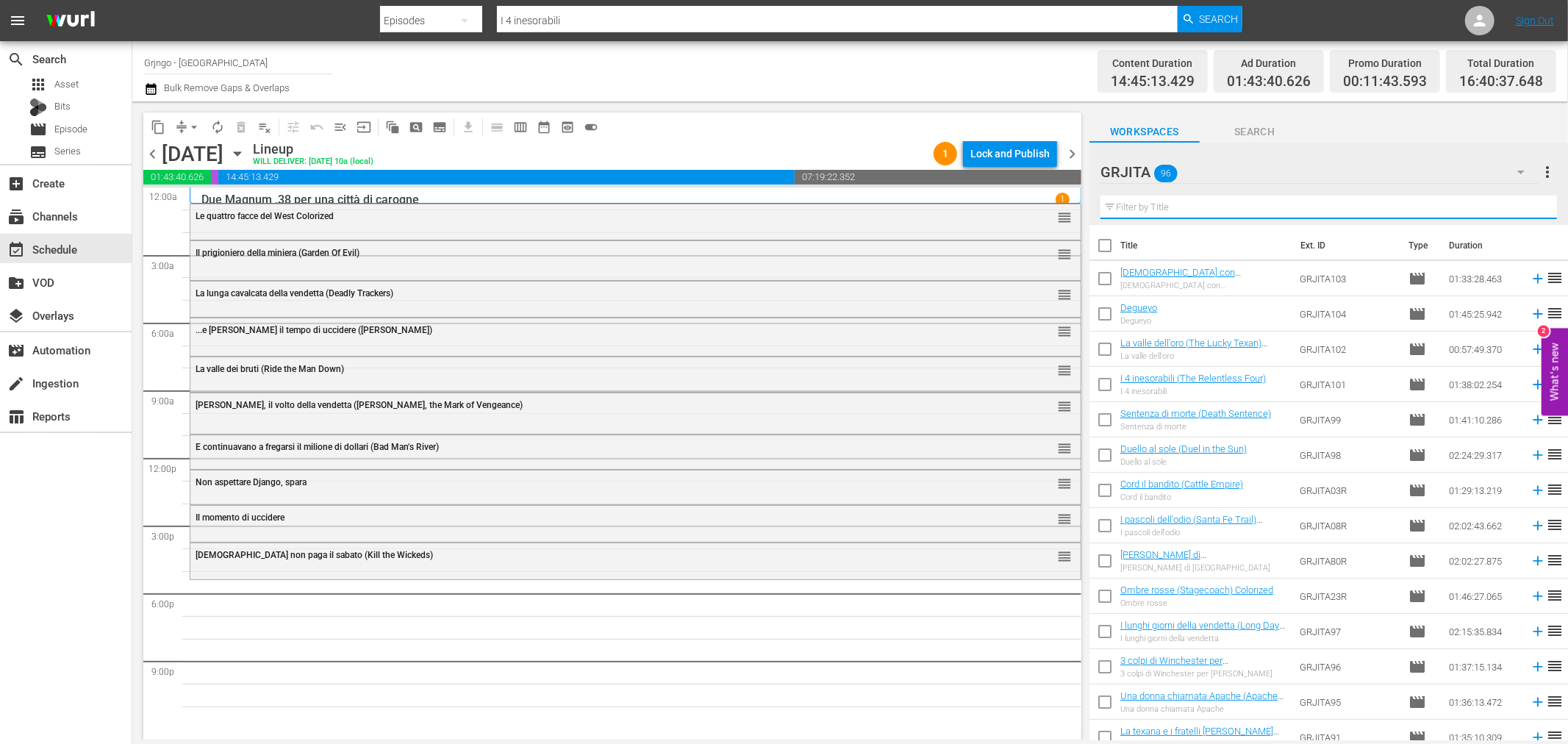
click at [1156, 203] on input "text" at bounding box center [1329, 207] width 456 height 23
paste input "Odia il prossimo tuo"
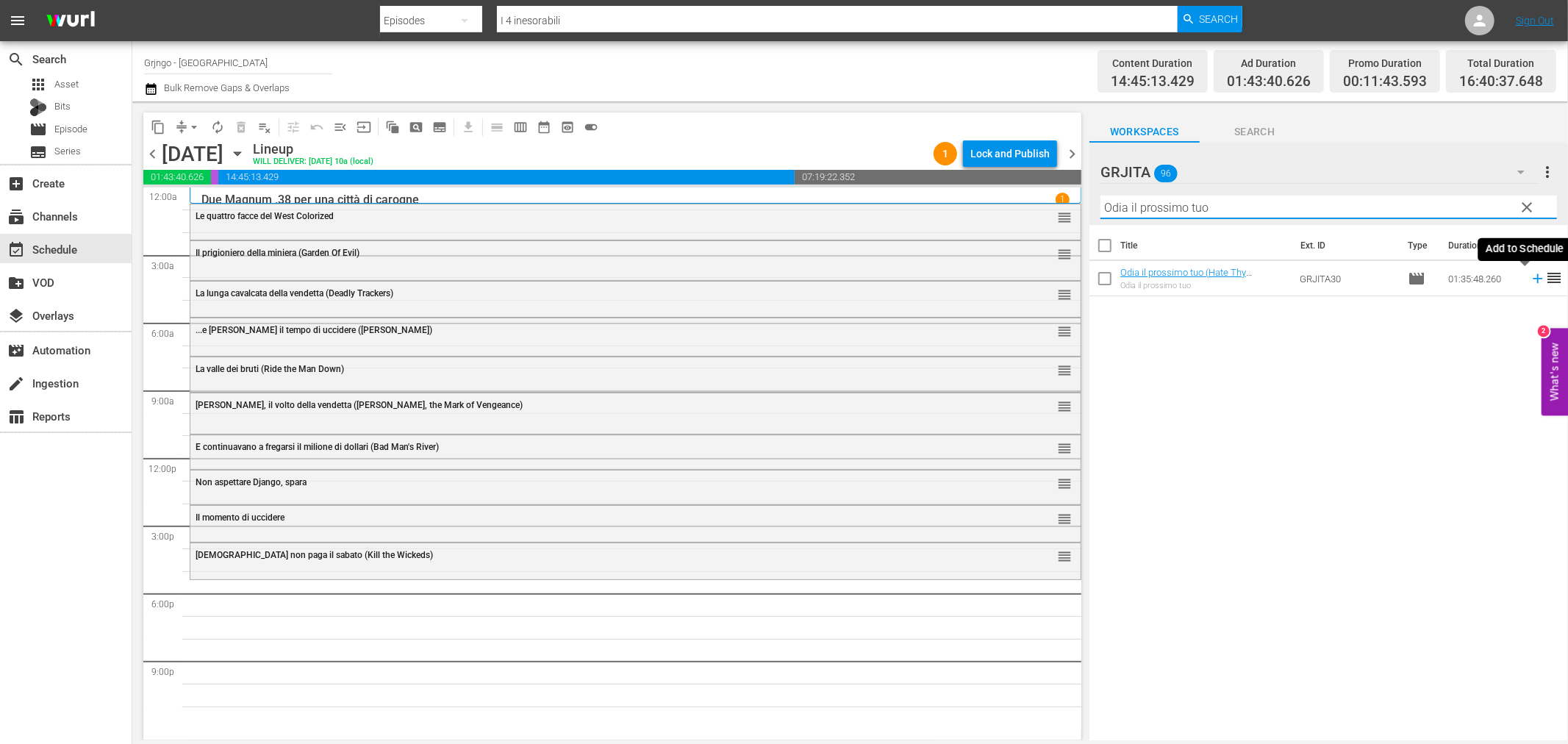
type input "Odia il prossimo tuo"
click at [1533, 278] on icon at bounding box center [1537, 279] width 10 height 10
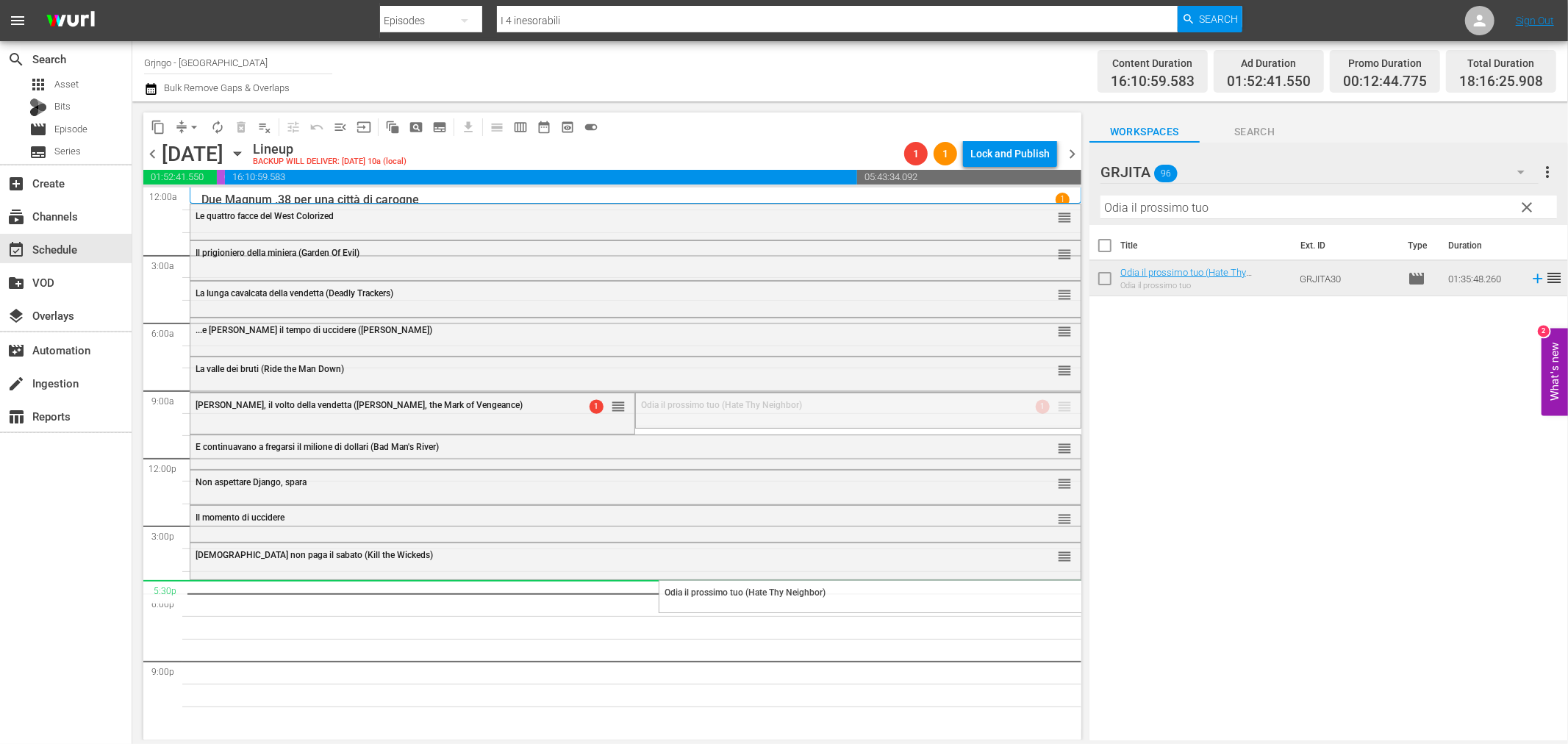
drag, startPoint x: 1051, startPoint y: 407, endPoint x: 996, endPoint y: 581, distance: 182.5
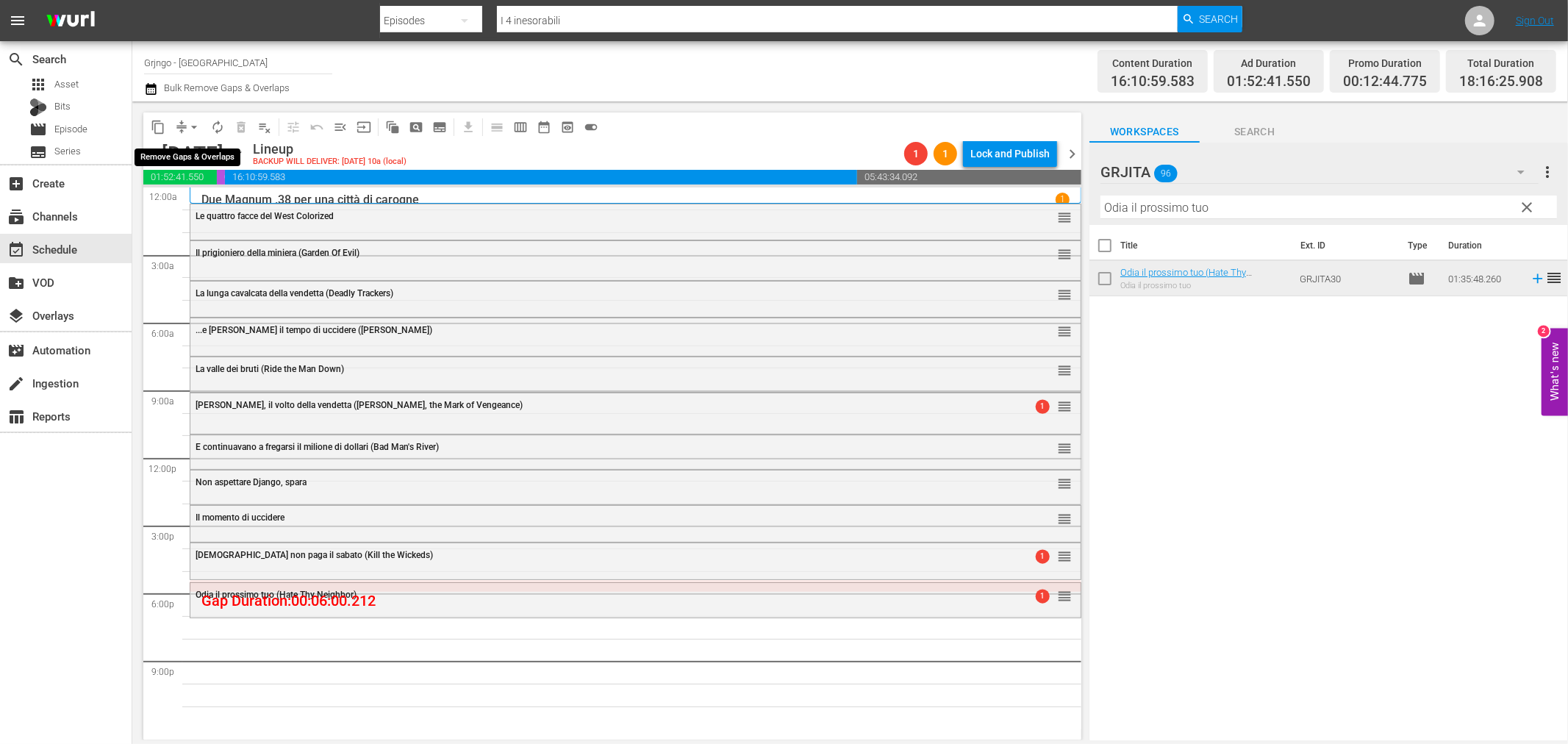
click at [191, 121] on span "arrow_drop_down" at bounding box center [194, 127] width 15 height 15
click at [217, 194] on li "Align to End of Previous Day" at bounding box center [194, 205] width 154 height 24
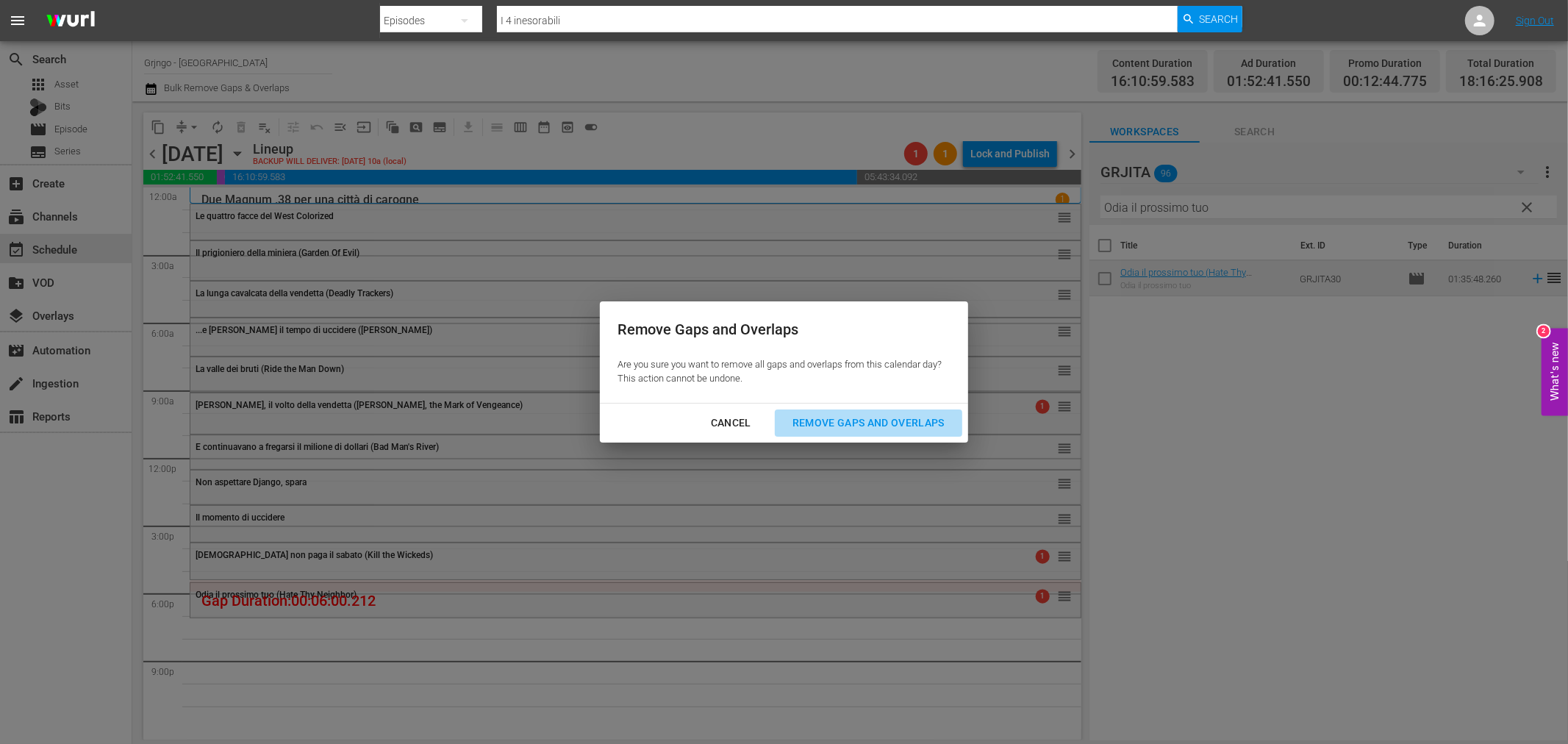
click at [843, 414] on div "Remove Gaps and Overlaps" at bounding box center [868, 423] width 175 height 18
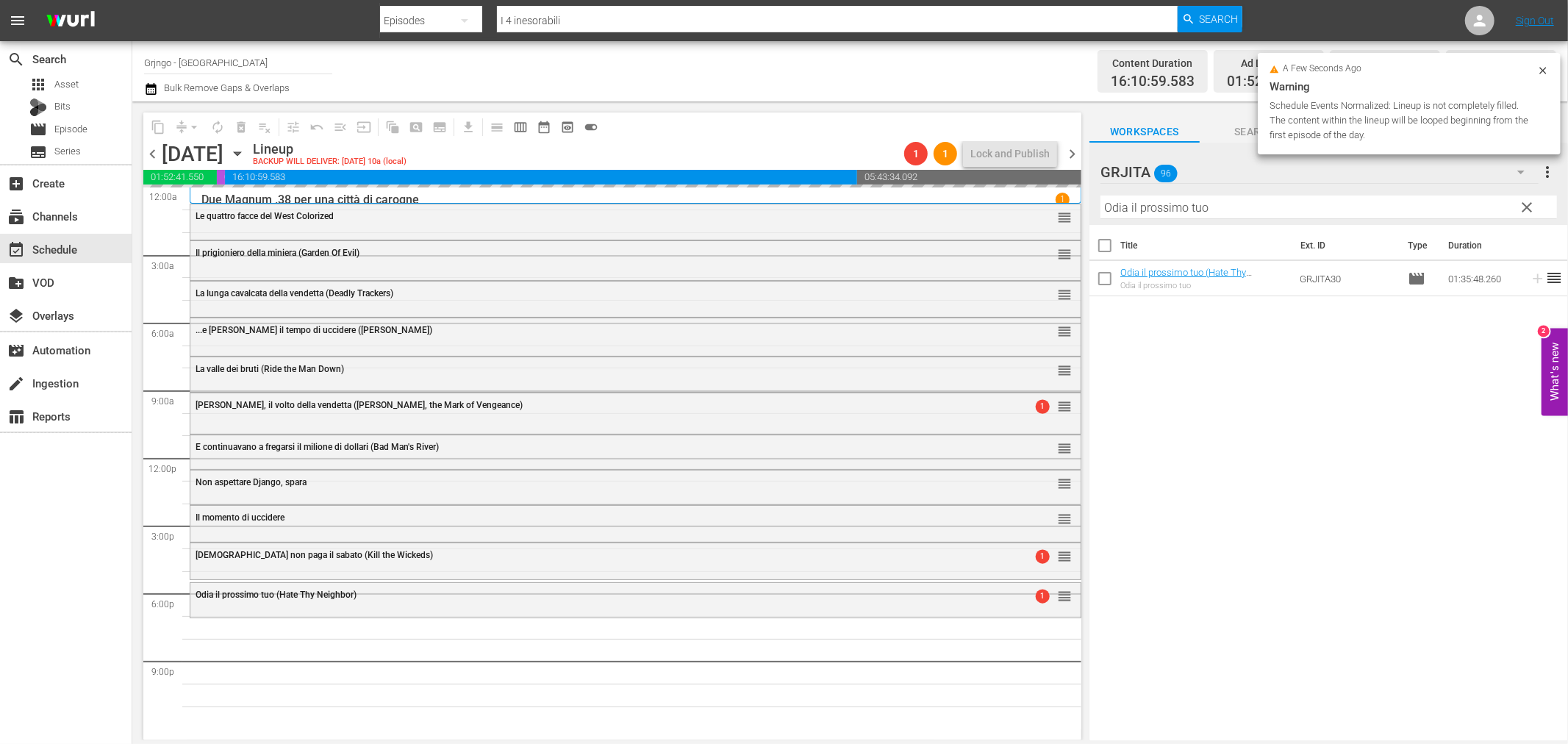
drag, startPoint x: 1527, startPoint y: 201, endPoint x: 1445, endPoint y: 200, distance: 82.0
click at [1527, 201] on span "clear" at bounding box center [1527, 207] width 17 height 17
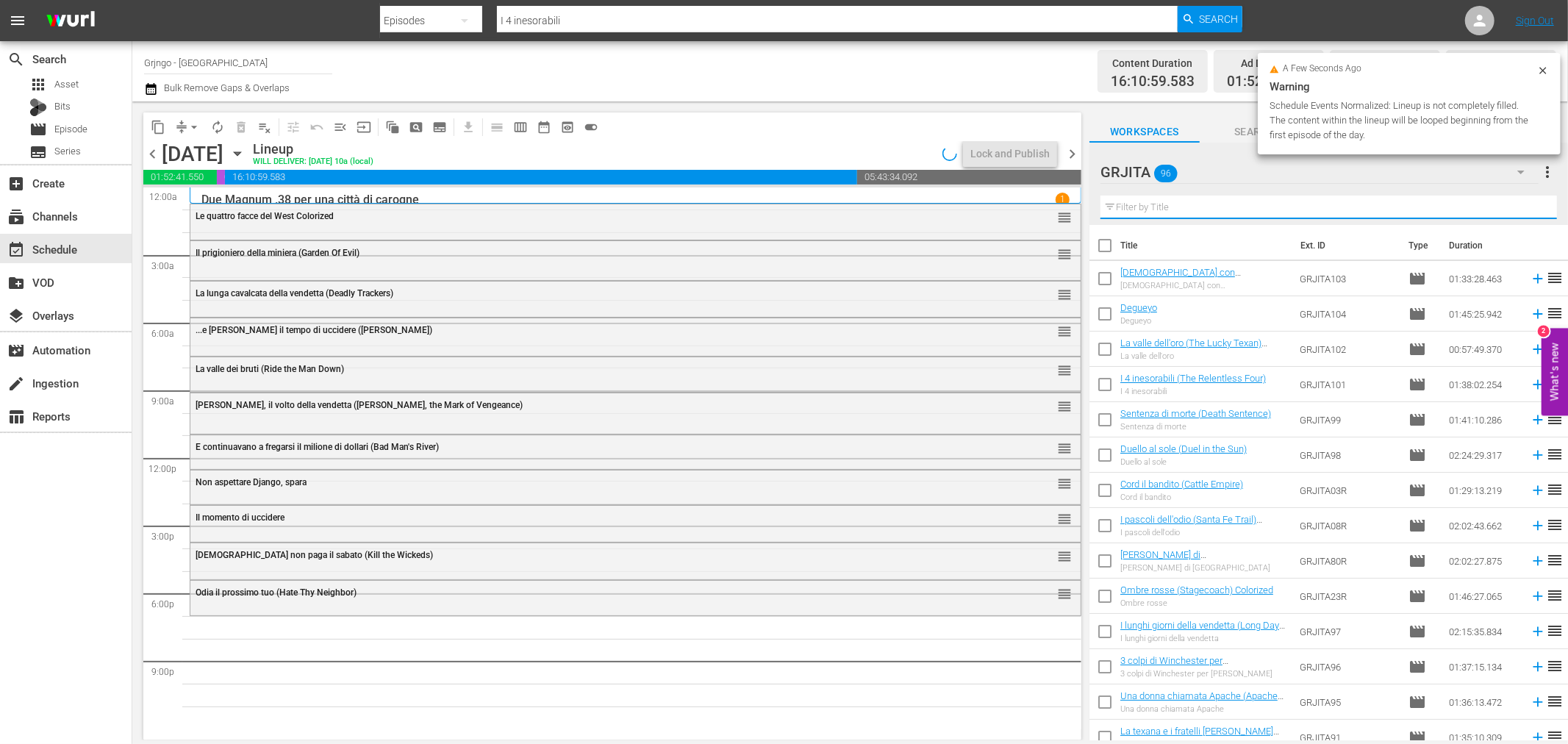
paste input "Un minuto per pregare, un istante per morire"
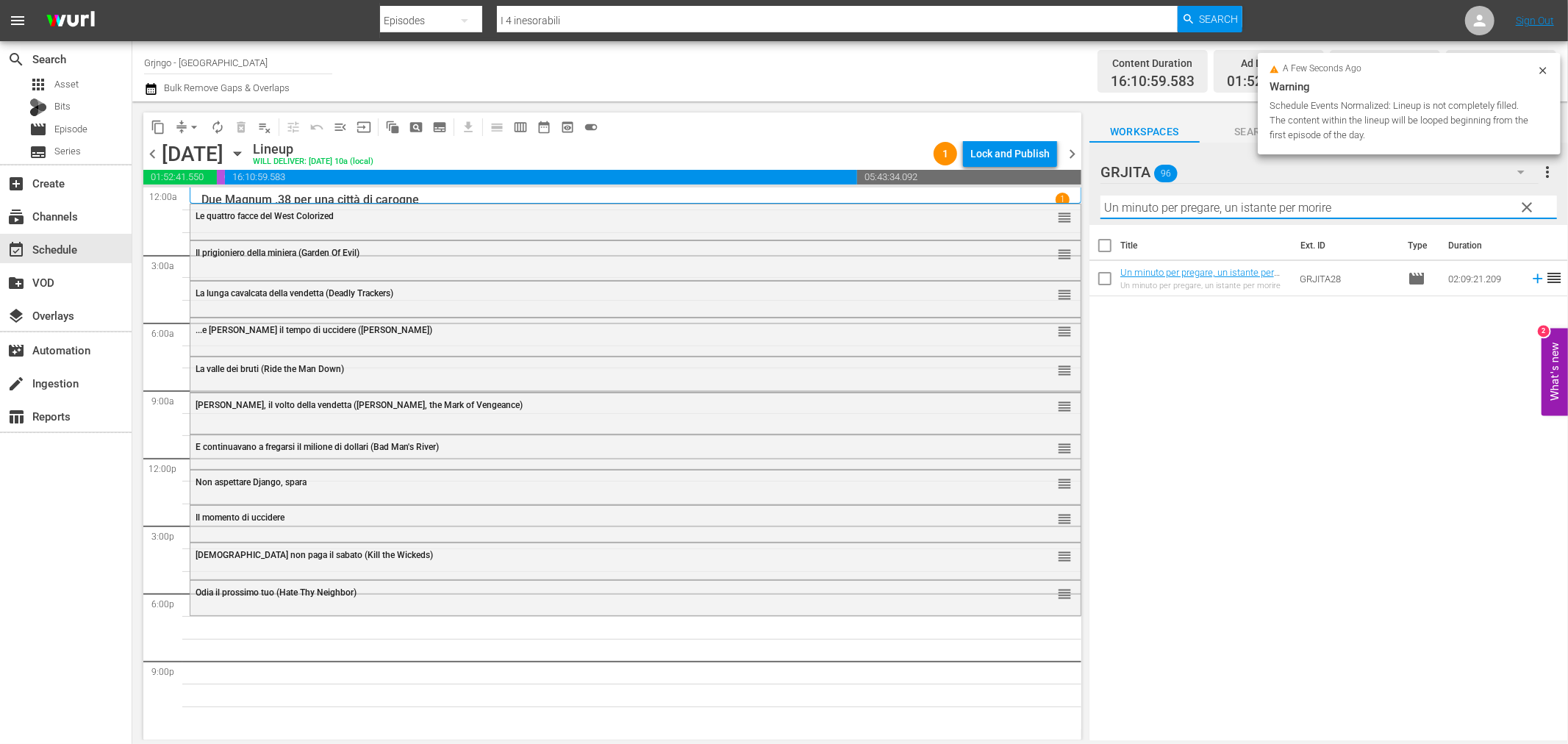
type input "Un minuto per pregare, un istante per morire"
click at [1530, 280] on icon at bounding box center [1537, 278] width 16 height 16
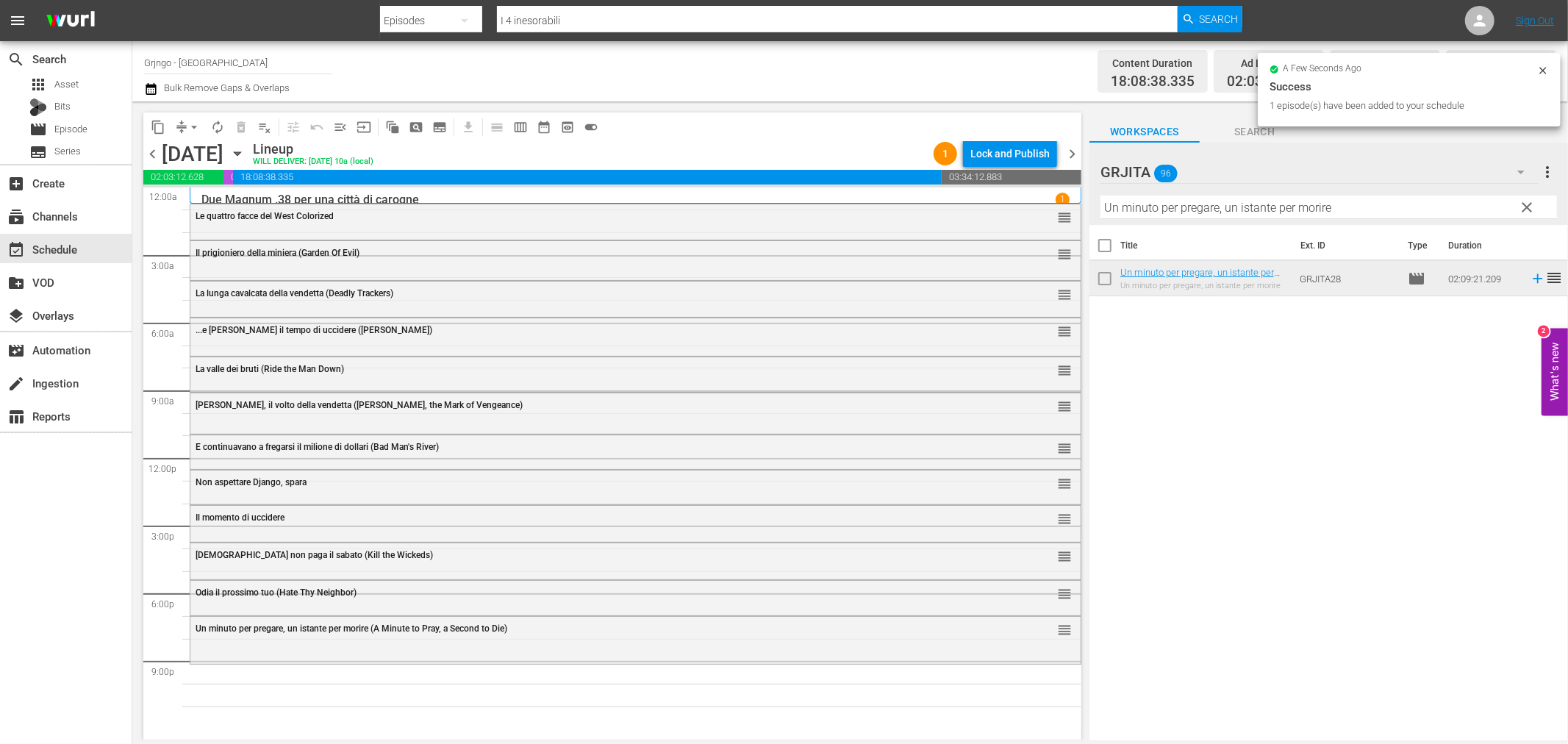
click at [1532, 204] on span "clear" at bounding box center [1527, 207] width 17 height 17
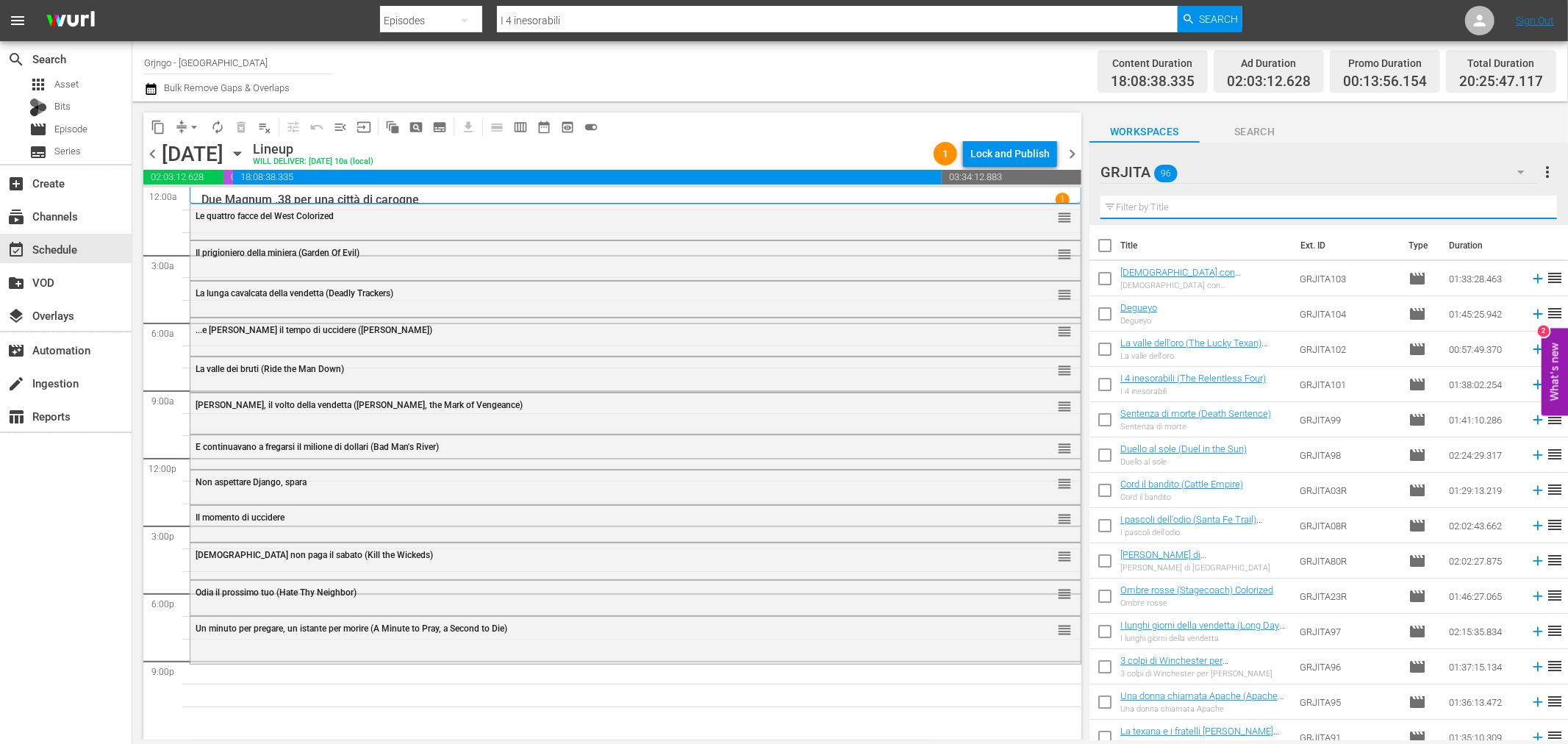
paste input "Sentenza di morte (Death Sentence)"
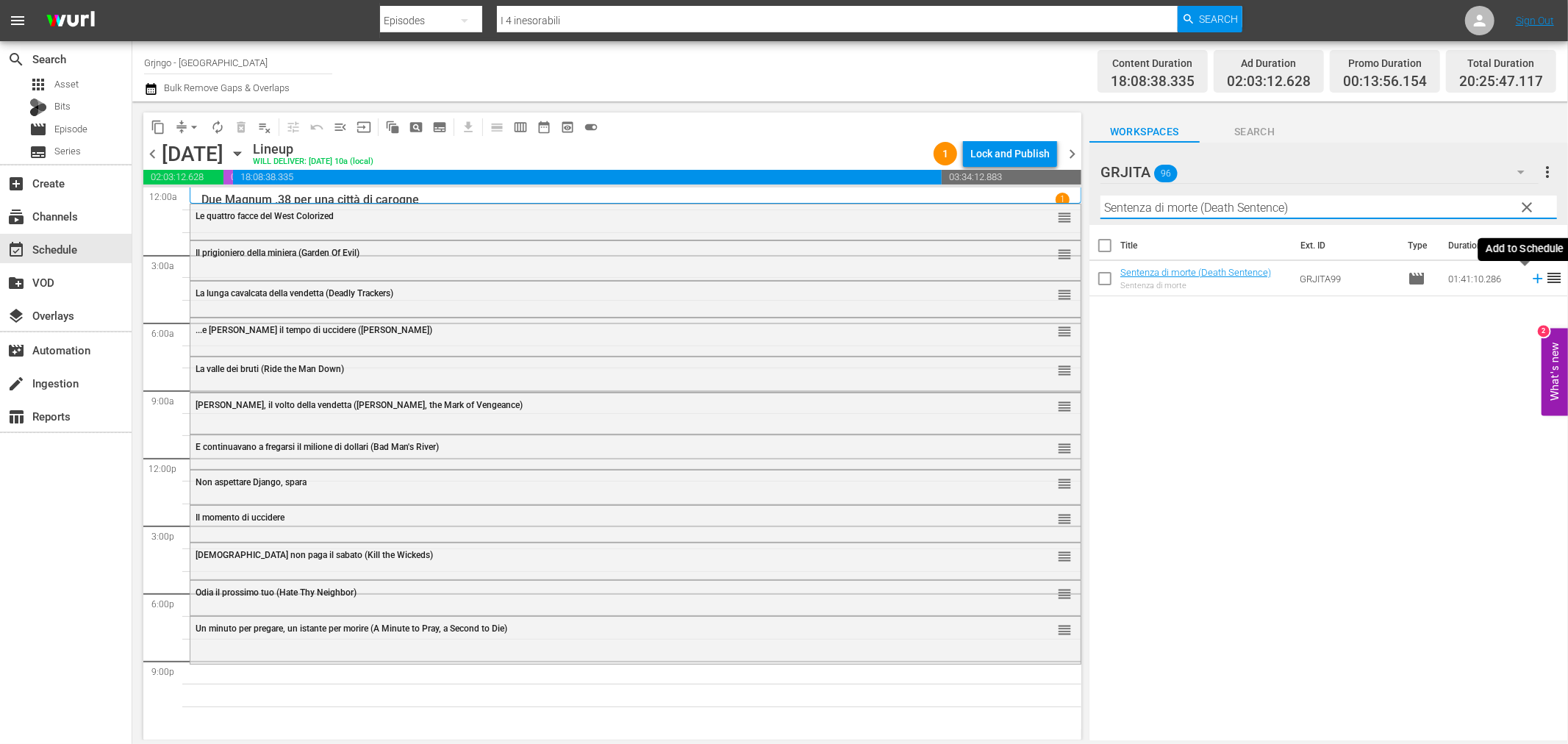
type input "Sentenza di morte (Death Sentence)"
click at [1530, 276] on icon at bounding box center [1537, 278] width 16 height 16
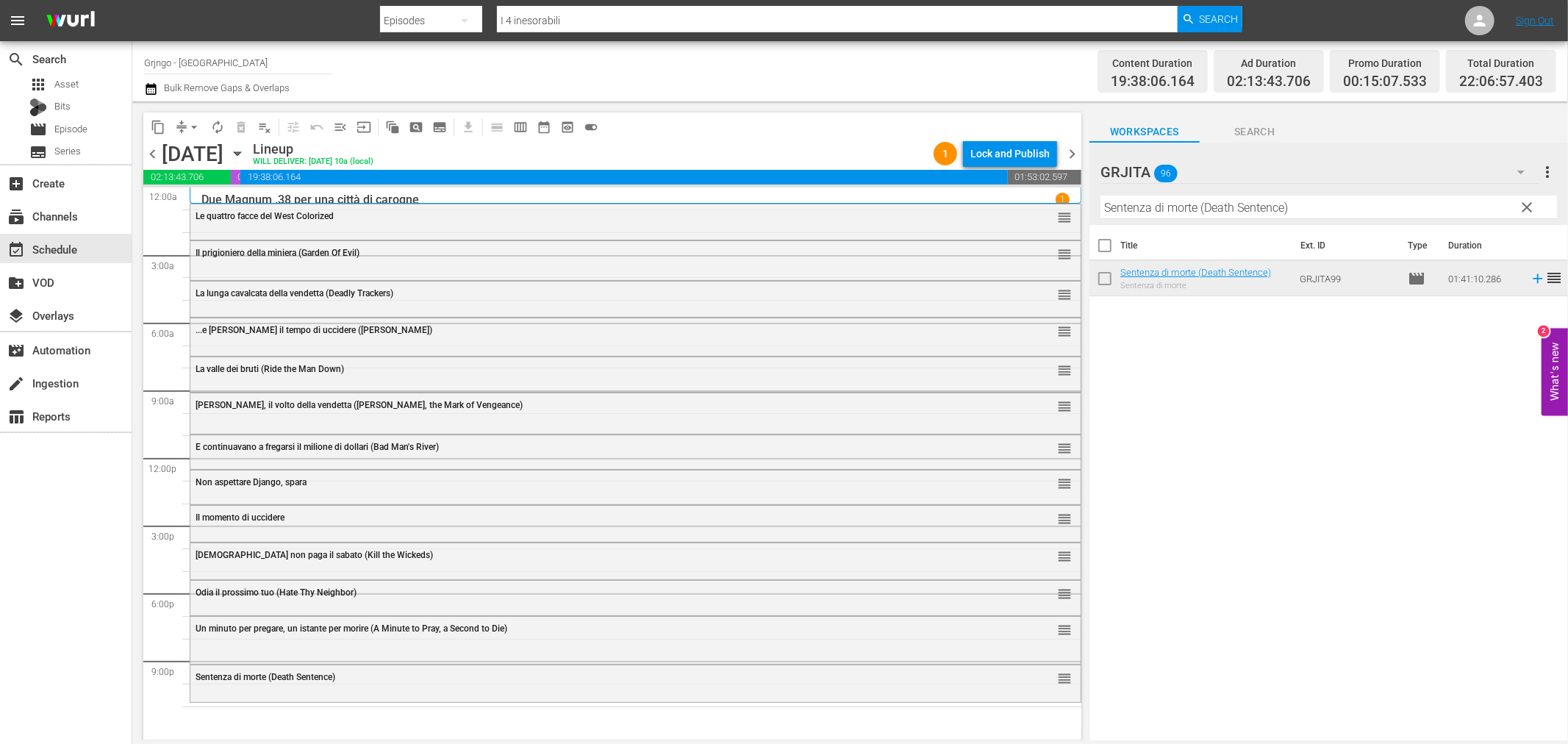
drag, startPoint x: 1525, startPoint y: 204, endPoint x: 1392, endPoint y: 201, distance: 133.0
click at [1525, 204] on span "clear" at bounding box center [1527, 207] width 17 height 17
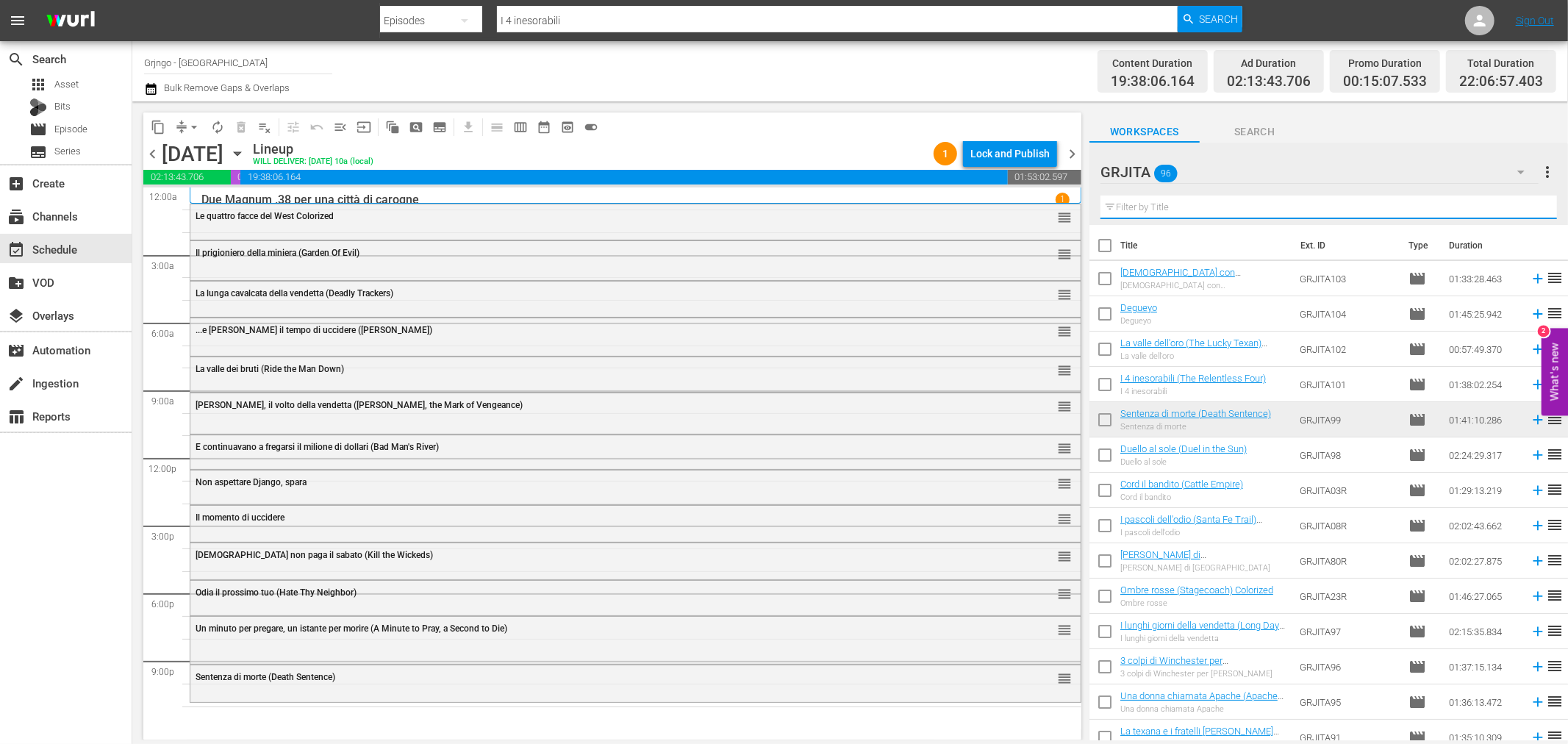
paste input "Nato Per Uccidere"
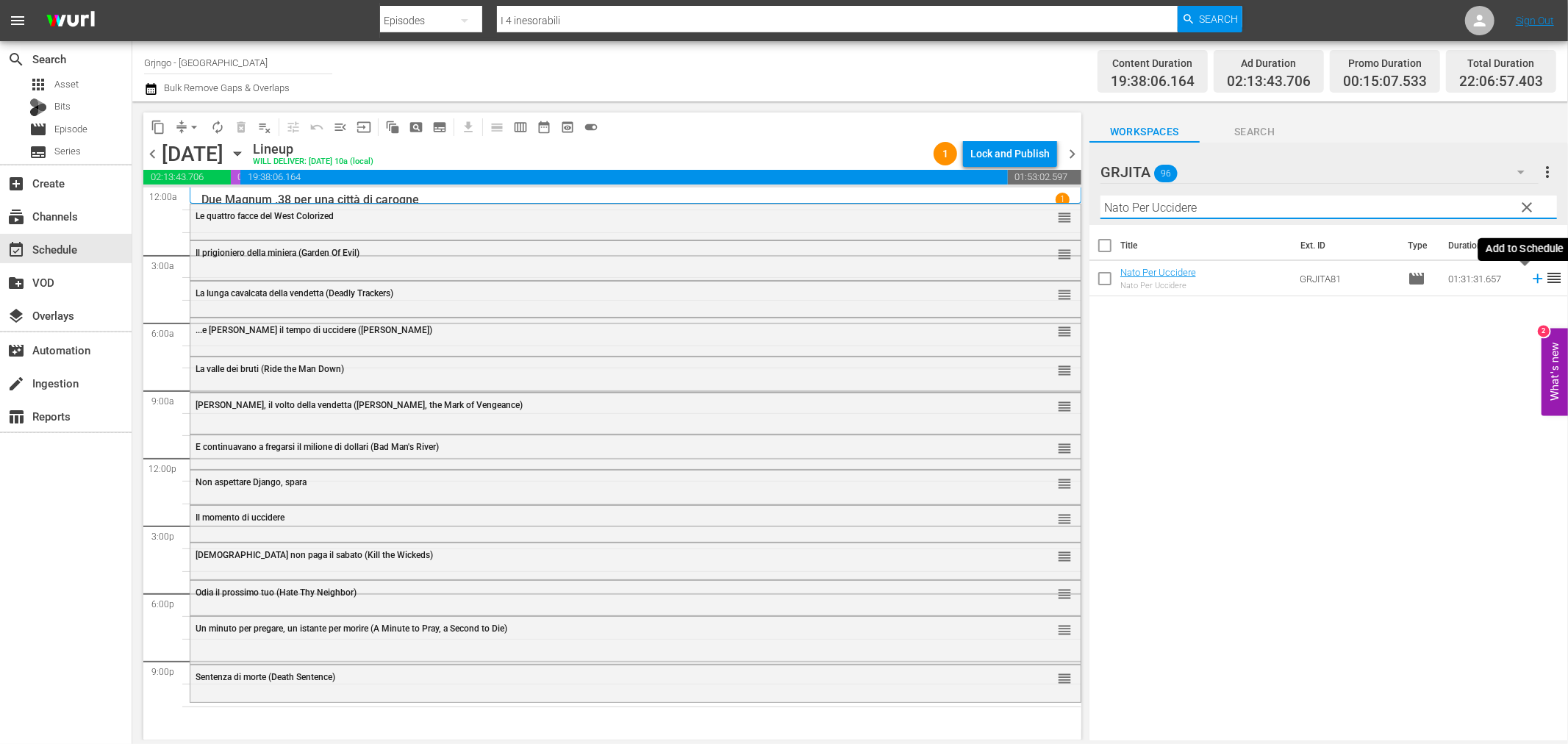
type input "Nato Per Uccidere"
click at [1533, 278] on icon at bounding box center [1537, 279] width 10 height 10
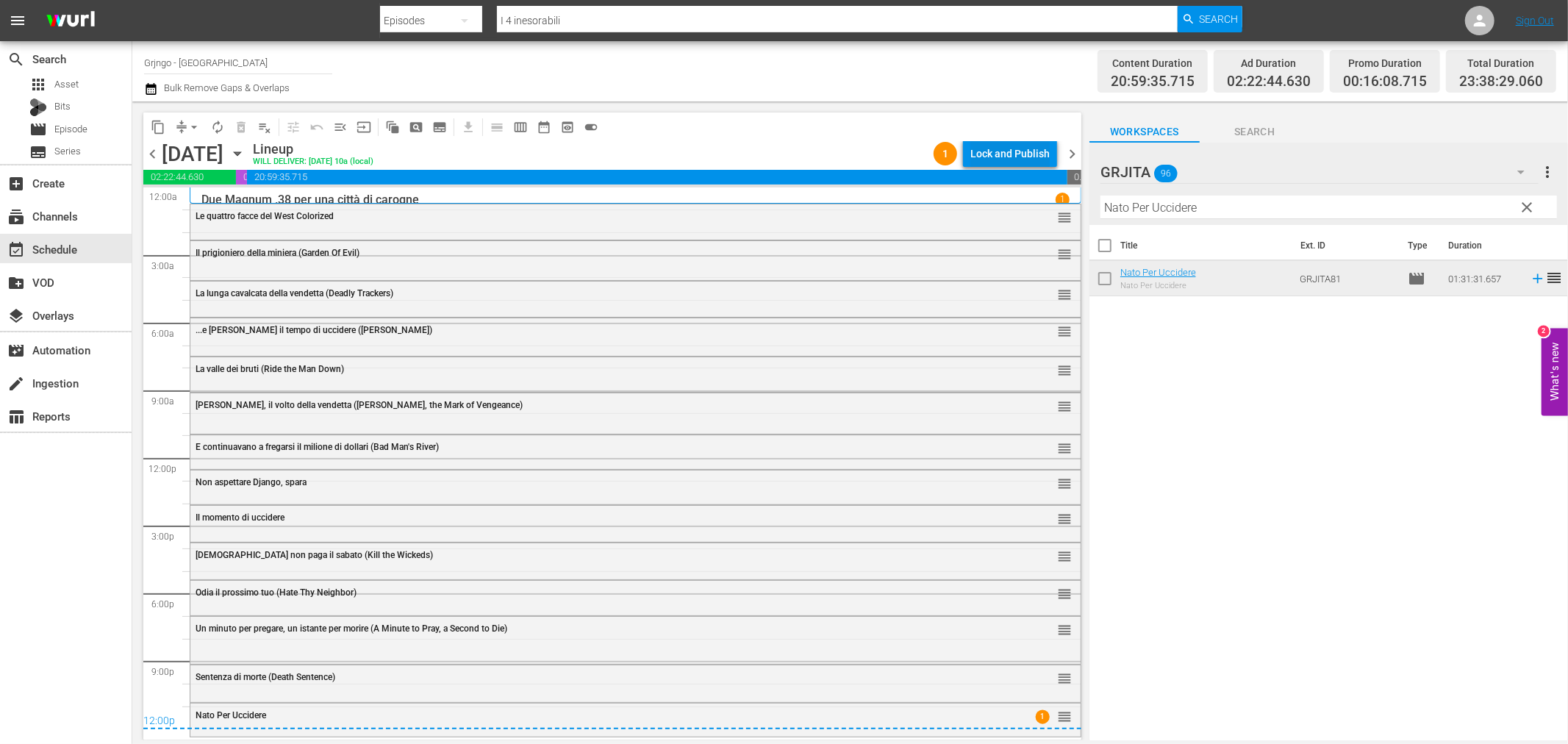
click at [984, 150] on div "Lock and Publish" at bounding box center [1009, 153] width 79 height 26
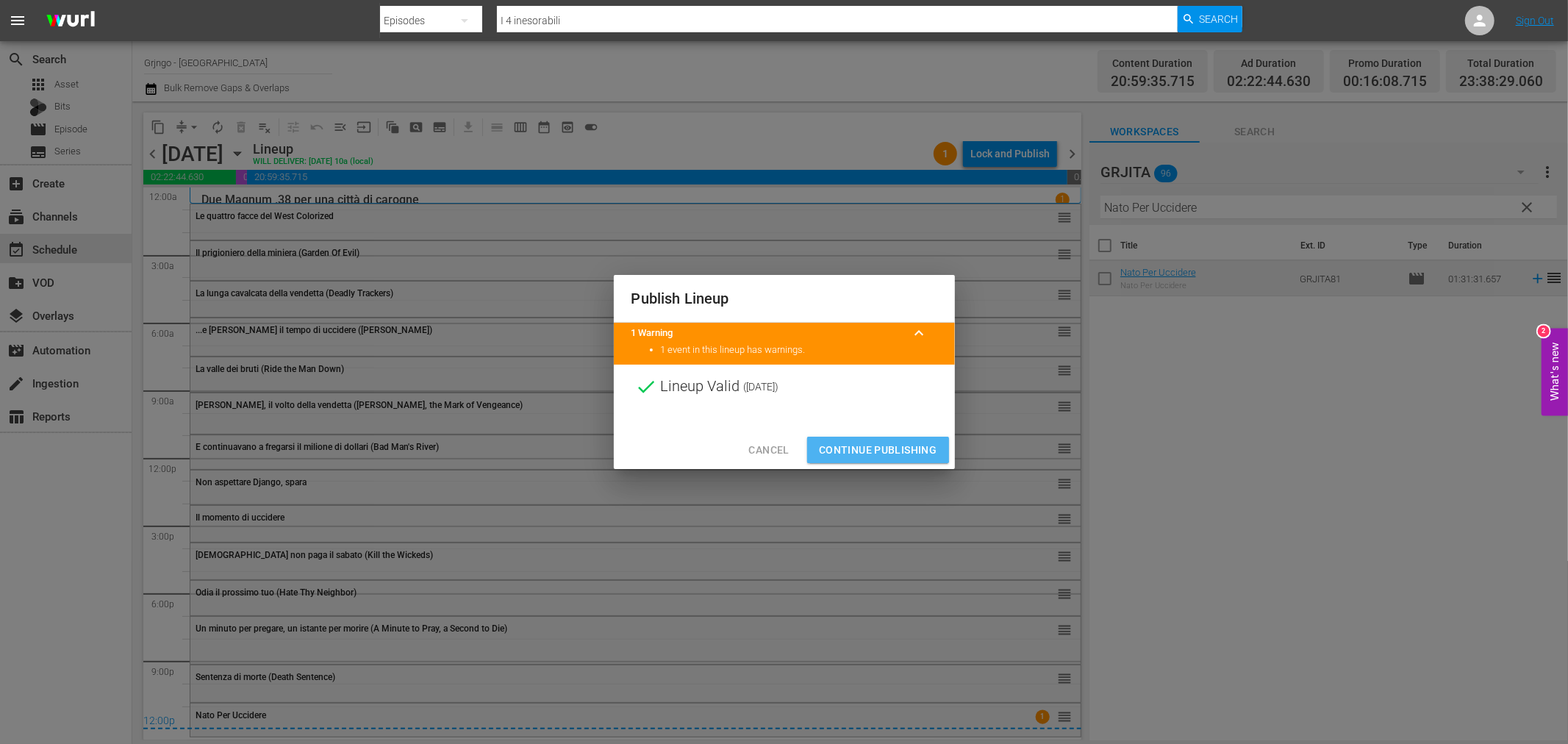
click at [869, 446] on span "Continue Publishing" at bounding box center [877, 450] width 118 height 18
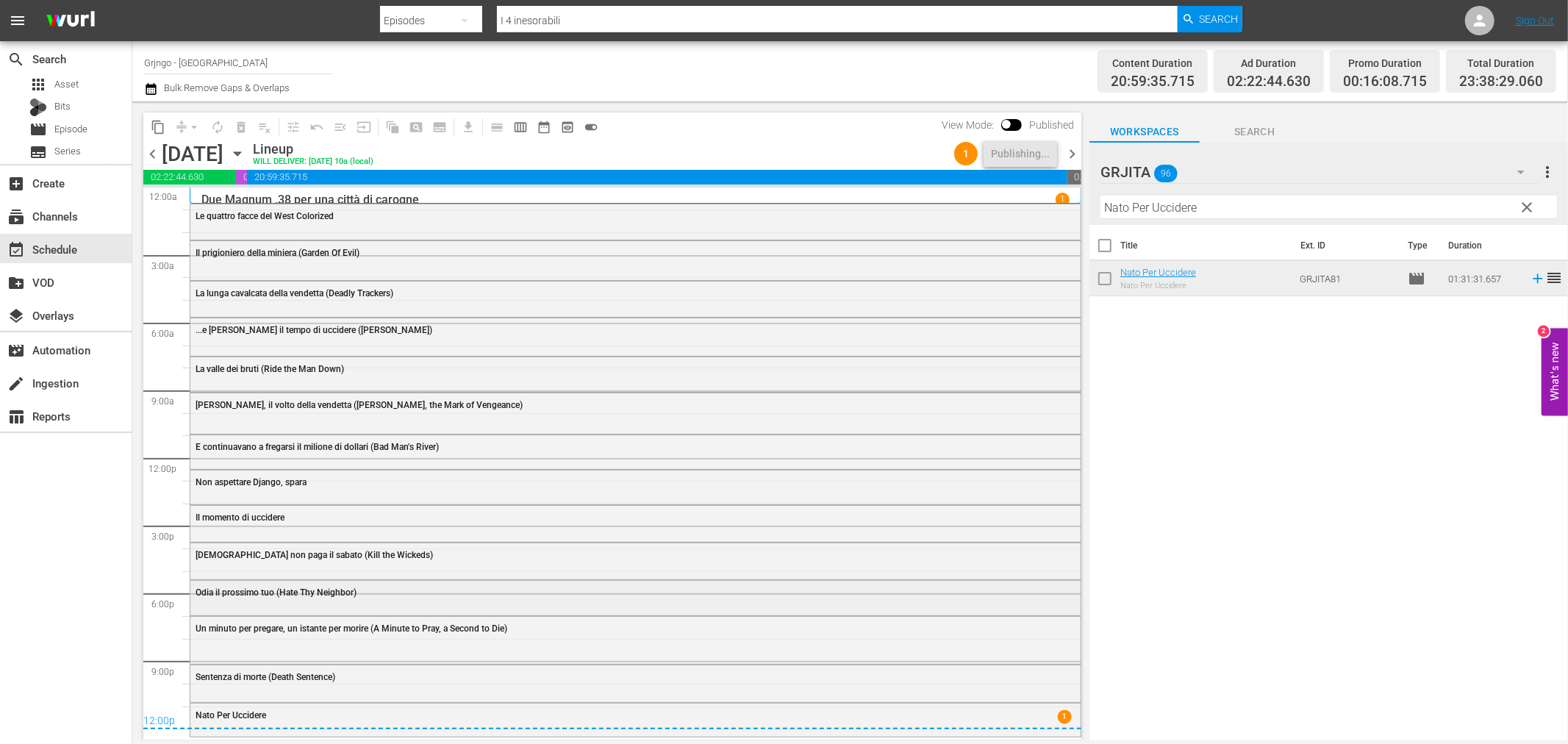
click at [325, 603] on div "Odia il prossimo tuo (Hate Thy Neighbor)" at bounding box center [636, 596] width 890 height 32
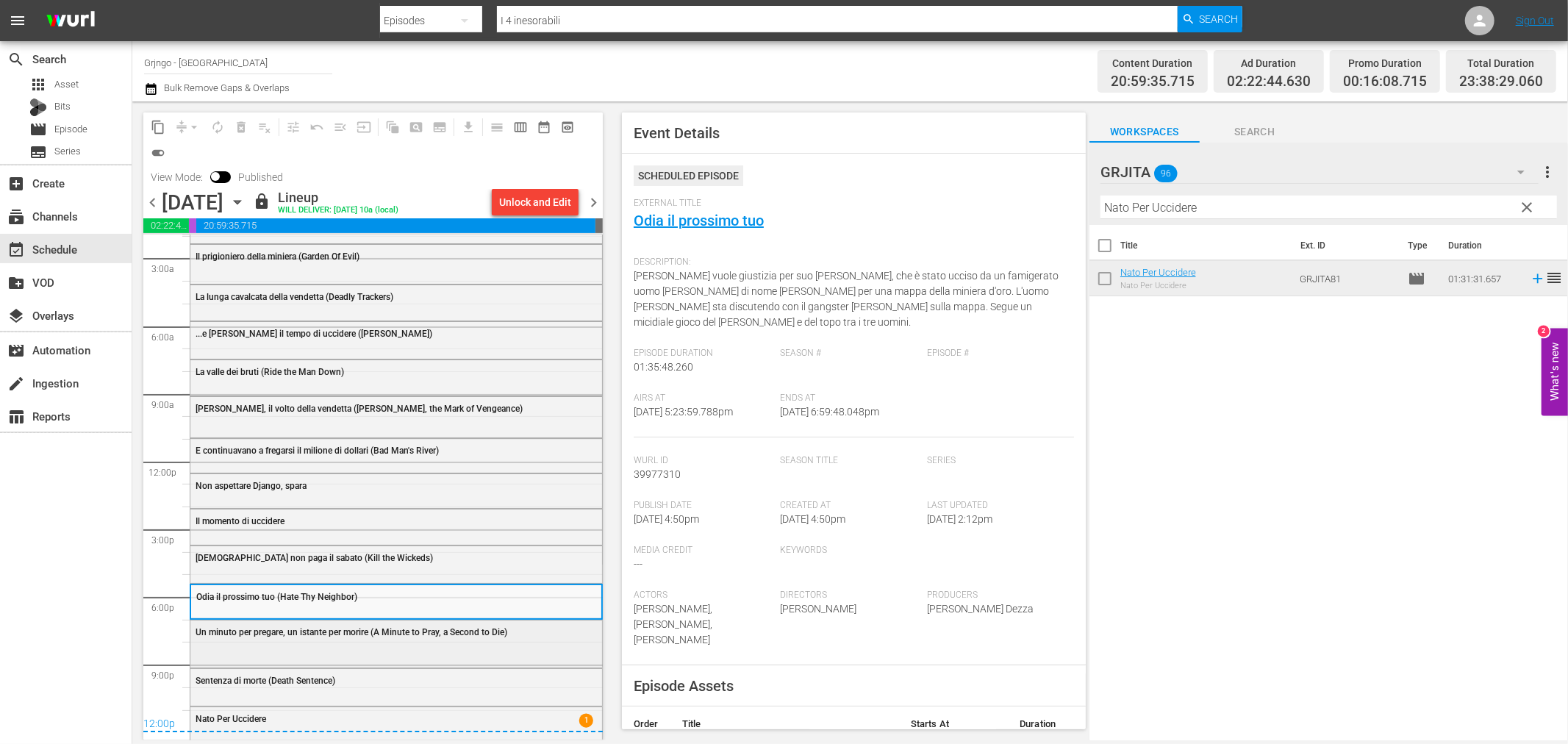
click at [301, 638] on div "Un minuto per pregare, un istante per morire (A Minute to Pray, a Second to Die)" at bounding box center [396, 631] width 412 height 22
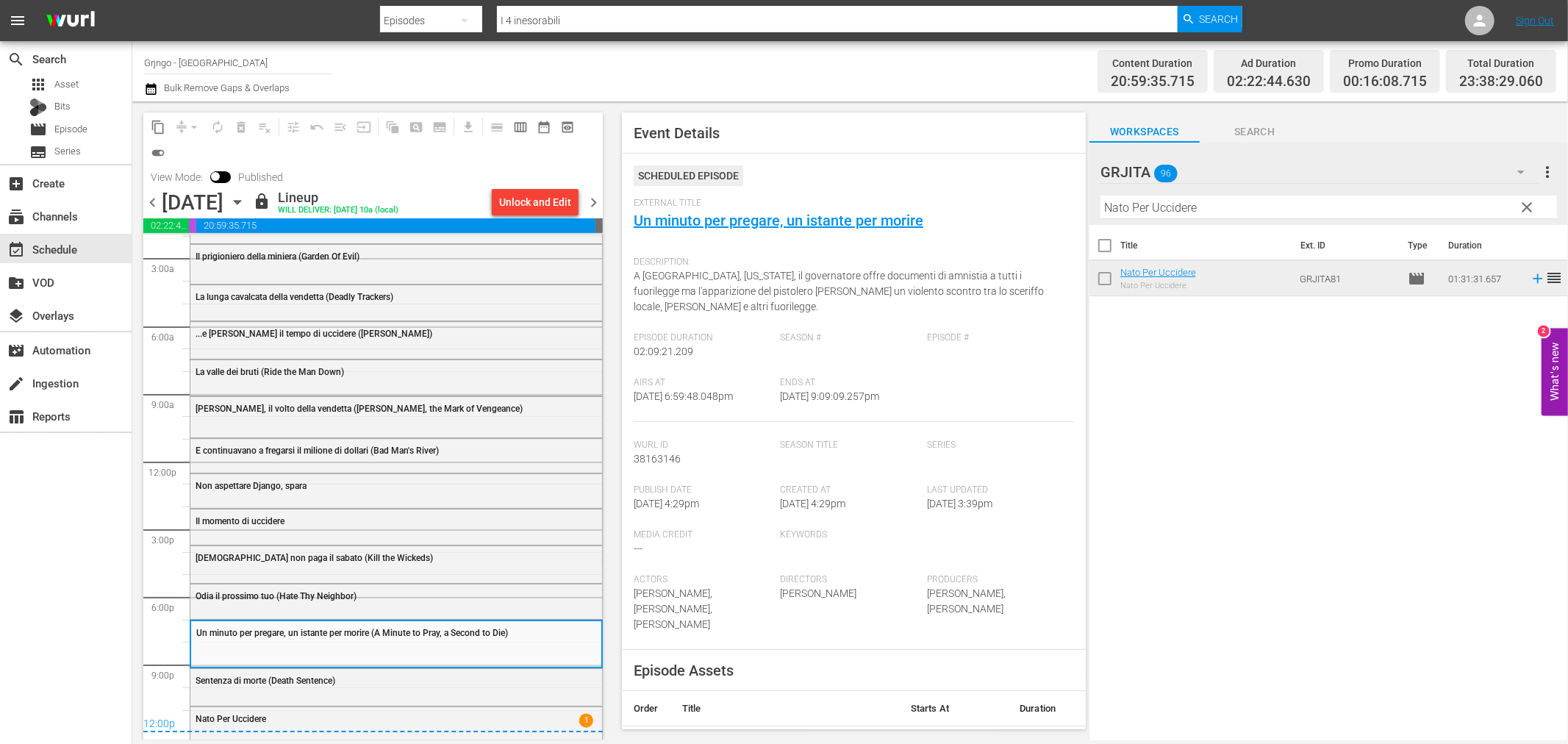
click at [297, 681] on span "Sentenza di morte (Death Sentence)" at bounding box center [265, 681] width 139 height 11
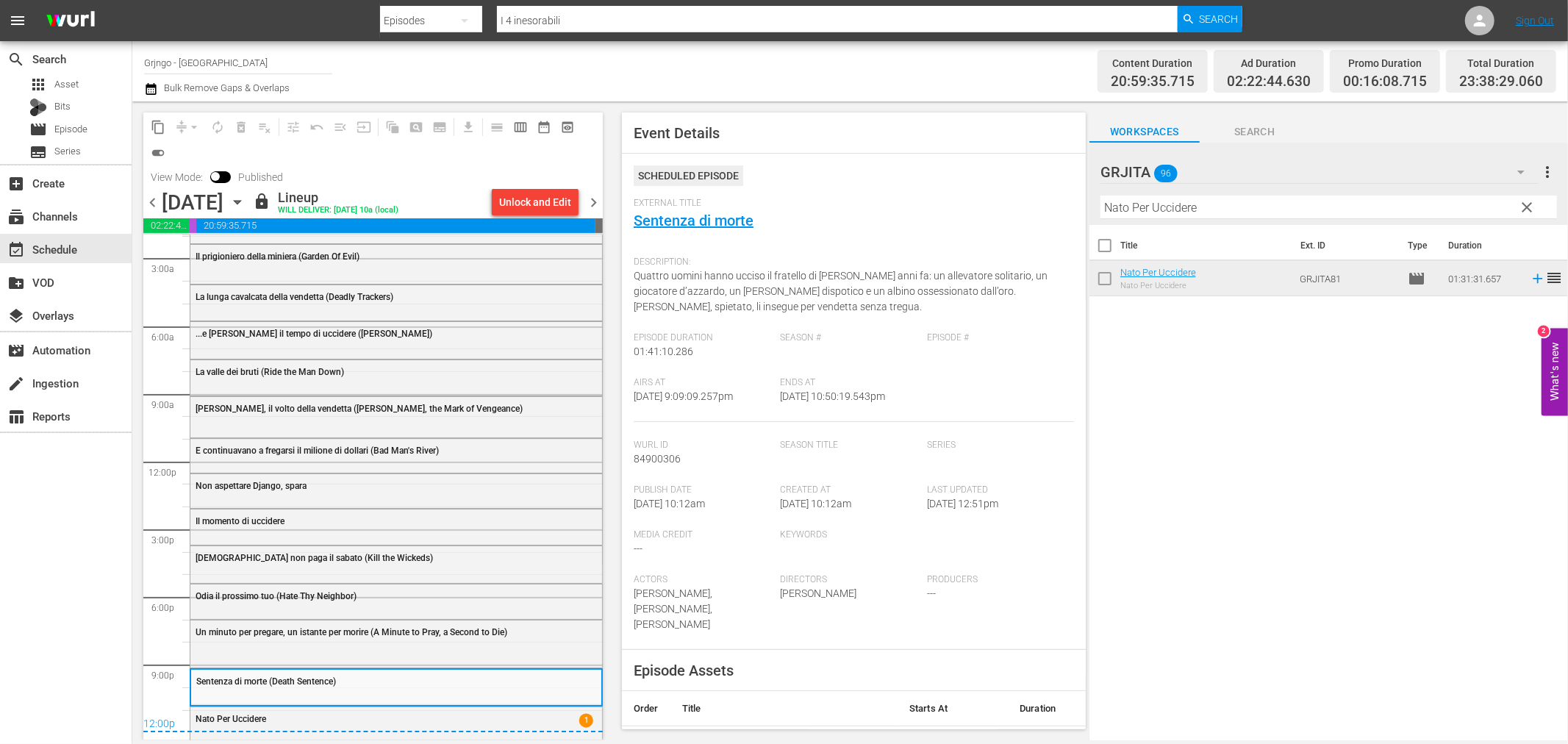
click at [612, 204] on span "Event Details Scheduled Episode External Title Sentenza di morte Description: Q…" at bounding box center [850, 421] width 478 height 639
click at [593, 200] on span "chevron_right" at bounding box center [593, 203] width 18 height 18
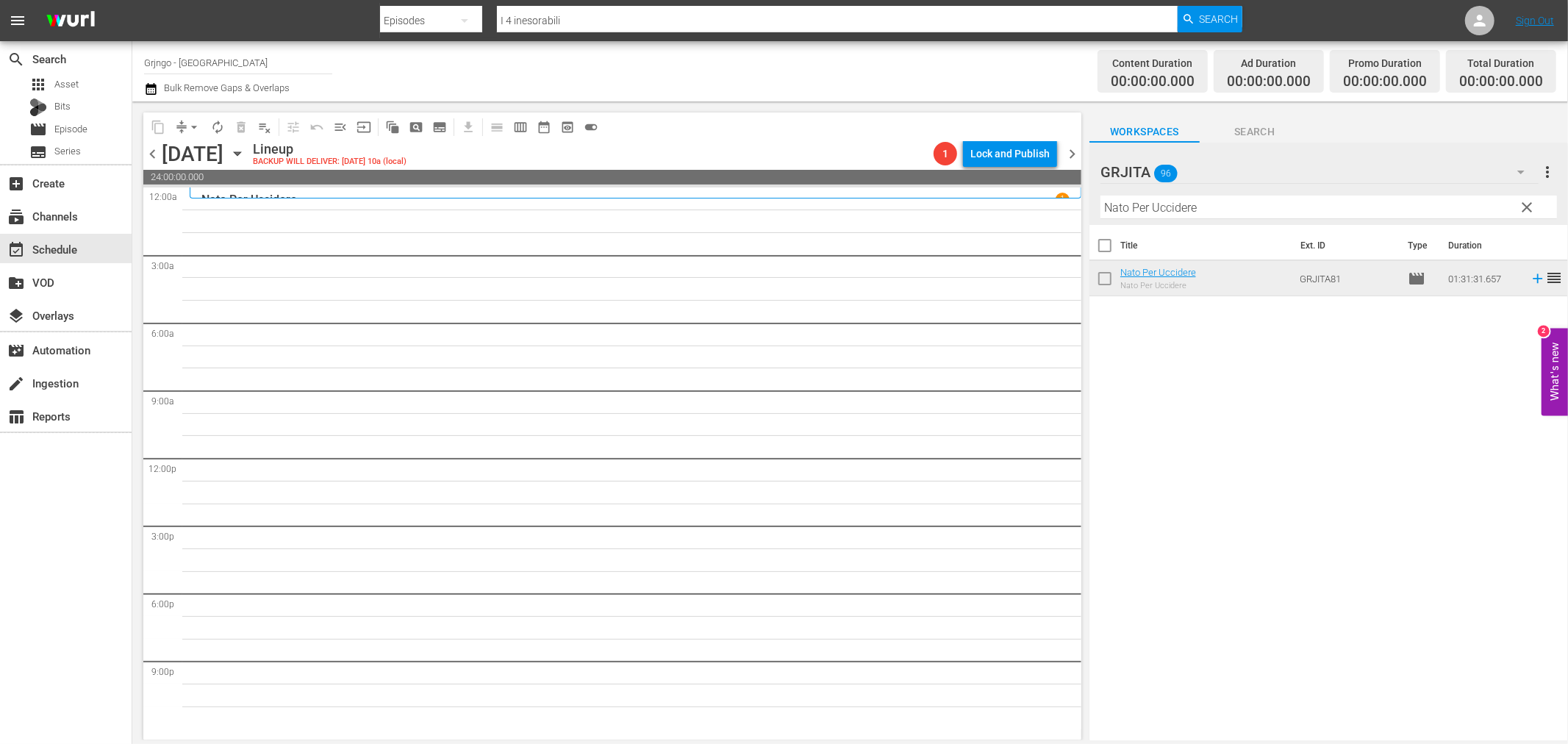
drag, startPoint x: 1530, startPoint y: 200, endPoint x: 1501, endPoint y: 201, distance: 29.0
click at [1530, 200] on span "clear" at bounding box center [1527, 207] width 17 height 17
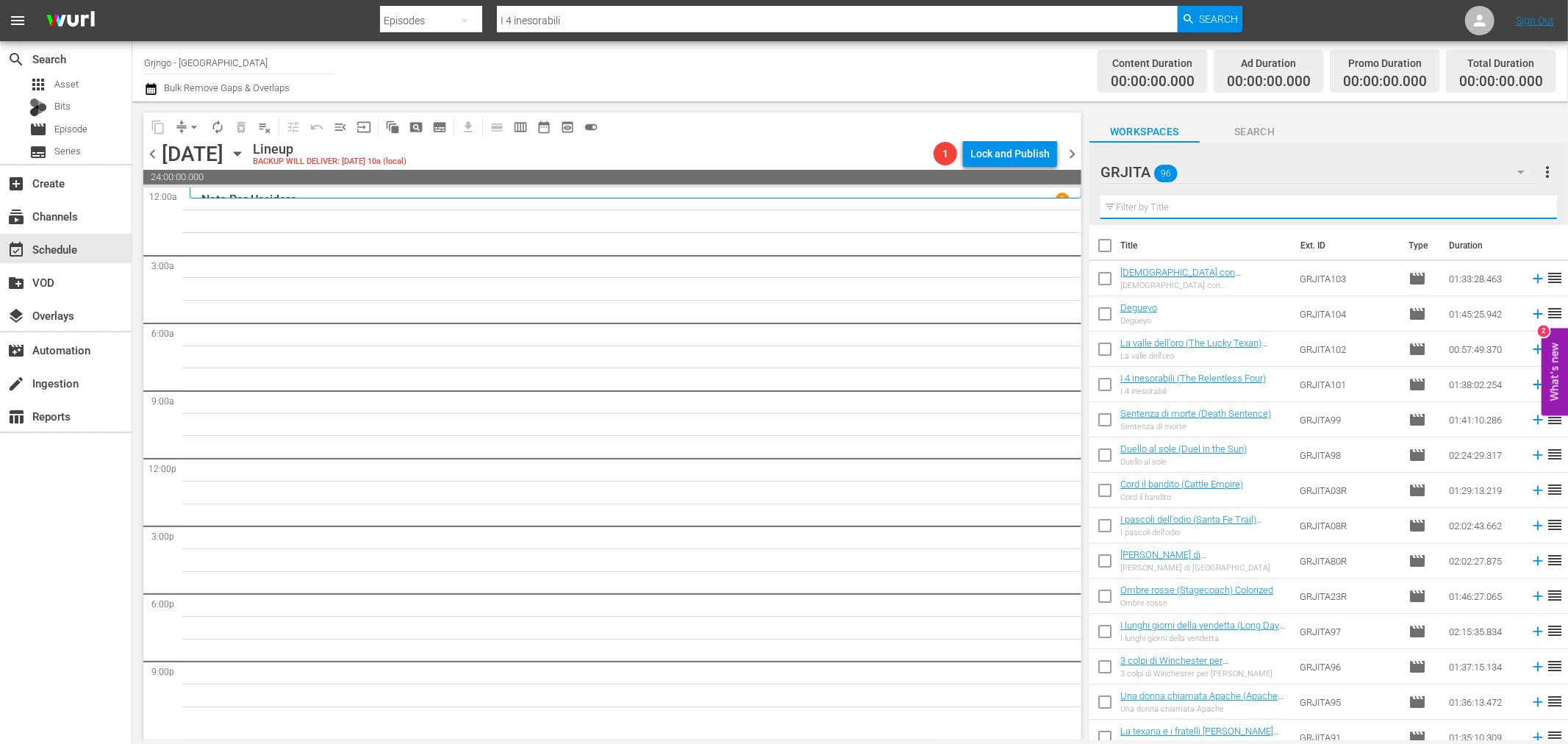
paste input "Alleluja e Sartana figli di... Dio"
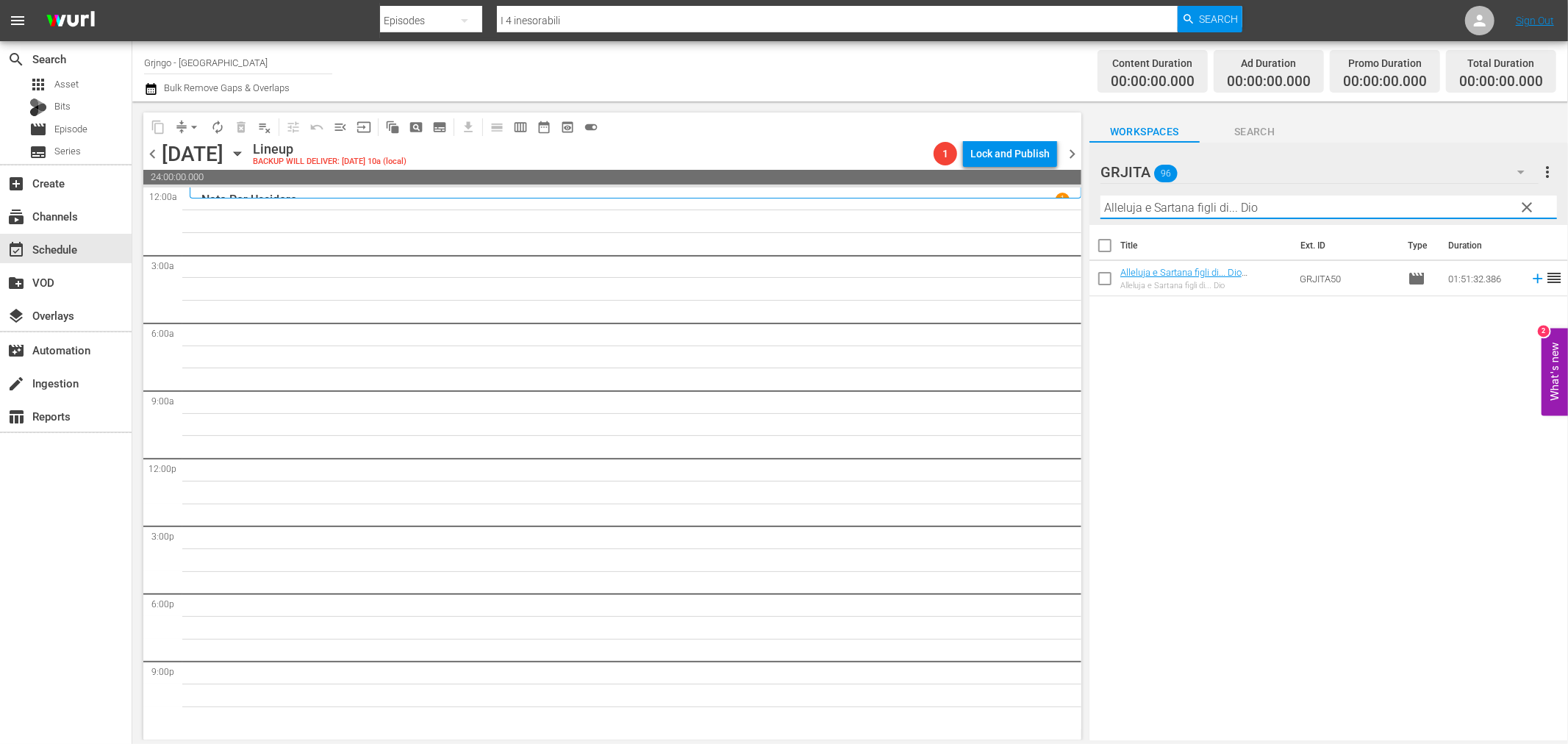
type input "Alleluja e Sartana figli di... Dio"
click at [1530, 276] on icon at bounding box center [1537, 278] width 16 height 16
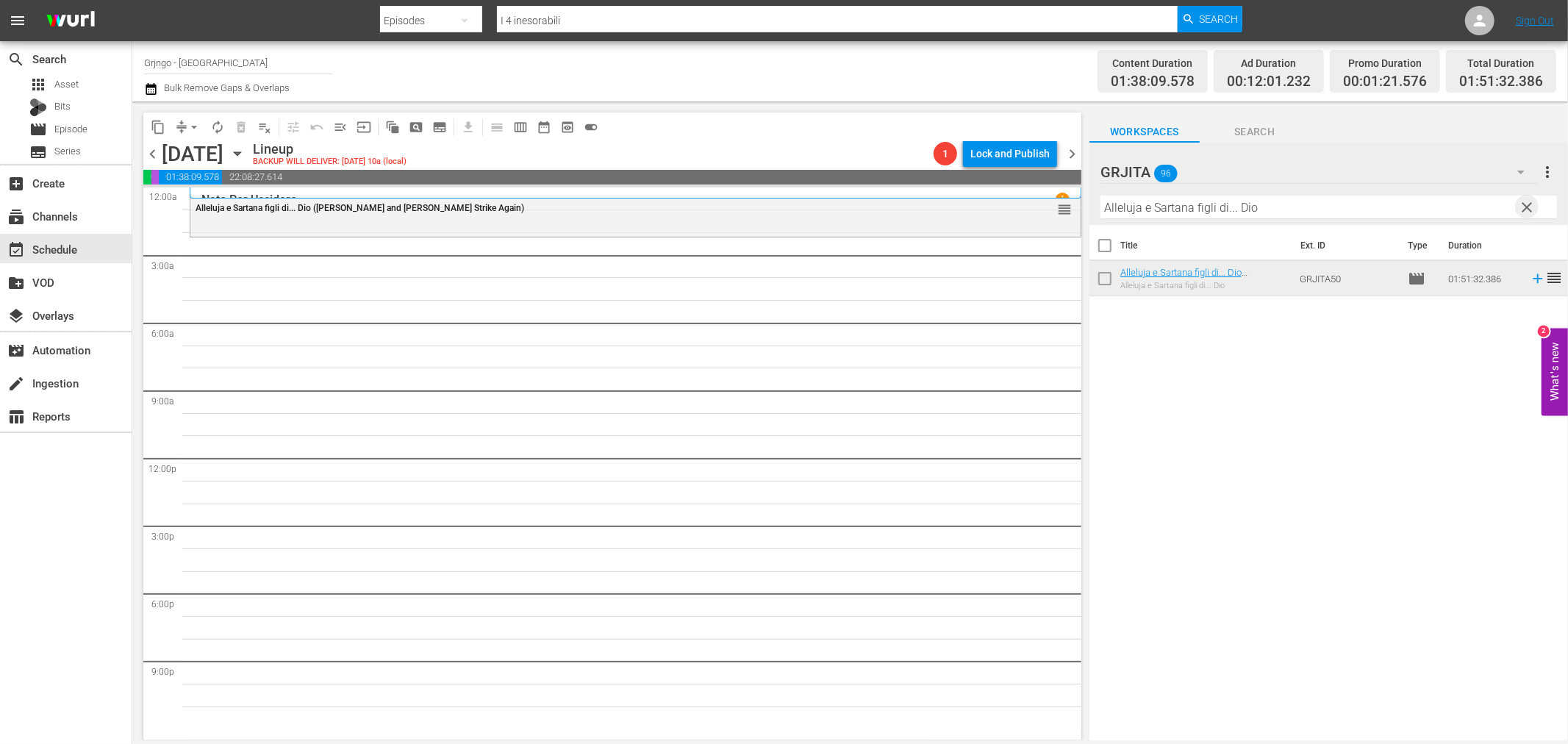
click at [1521, 206] on span "clear" at bounding box center [1527, 207] width 17 height 17
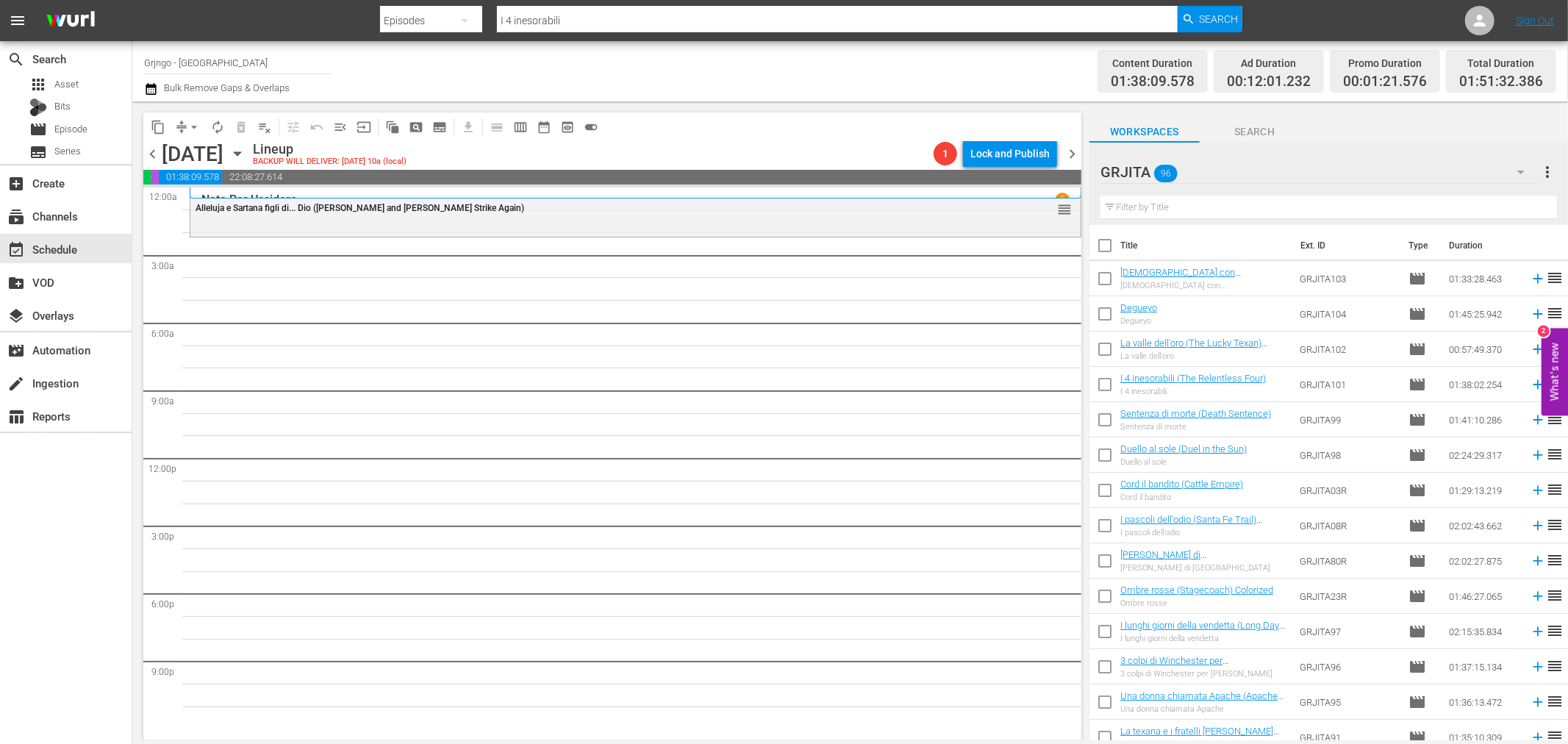
click at [1185, 209] on input "text" at bounding box center [1329, 207] width 456 height 23
paste input "Il mio nome è [PERSON_NAME]"
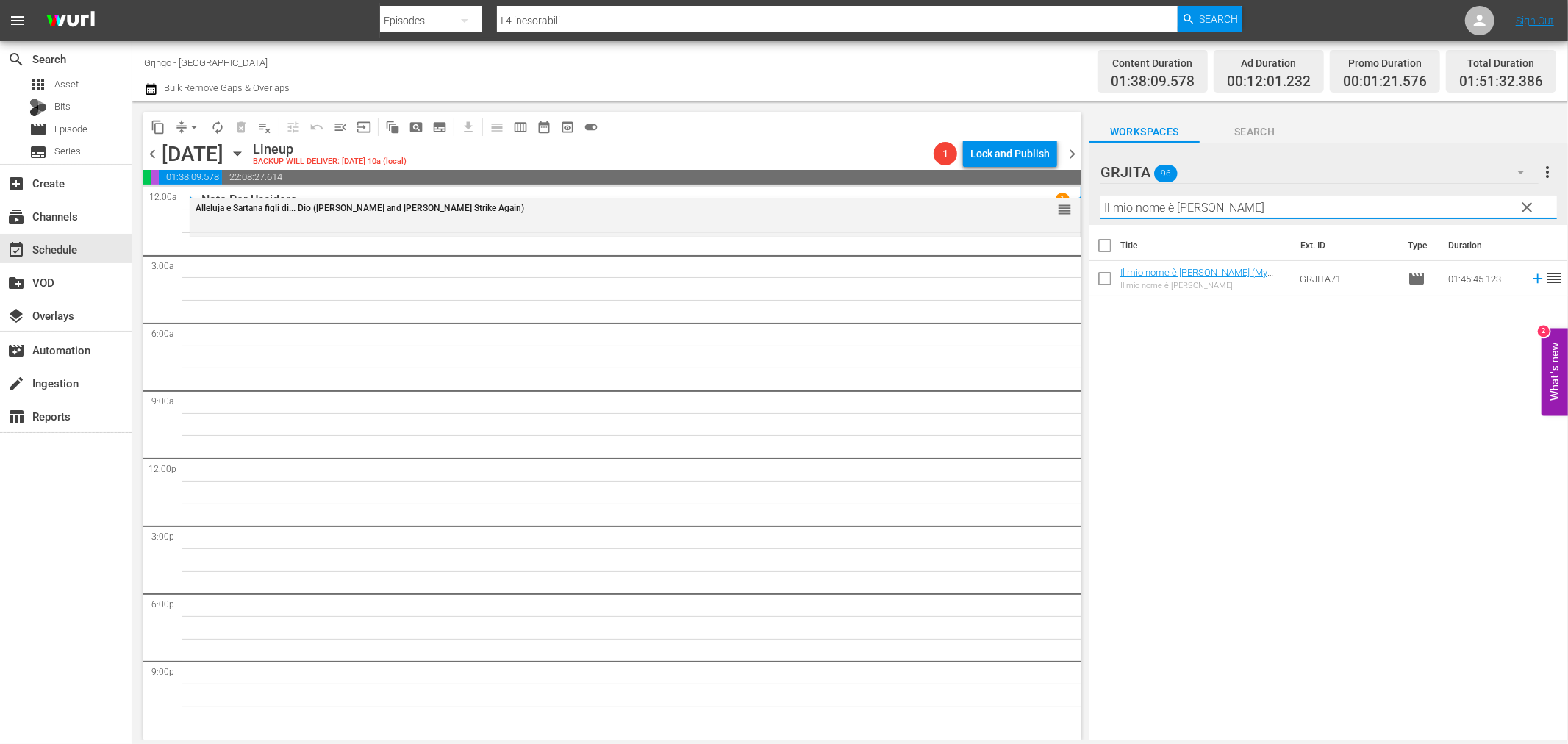
type input "Il mio nome è [PERSON_NAME]"
click at [1530, 280] on icon at bounding box center [1537, 278] width 16 height 16
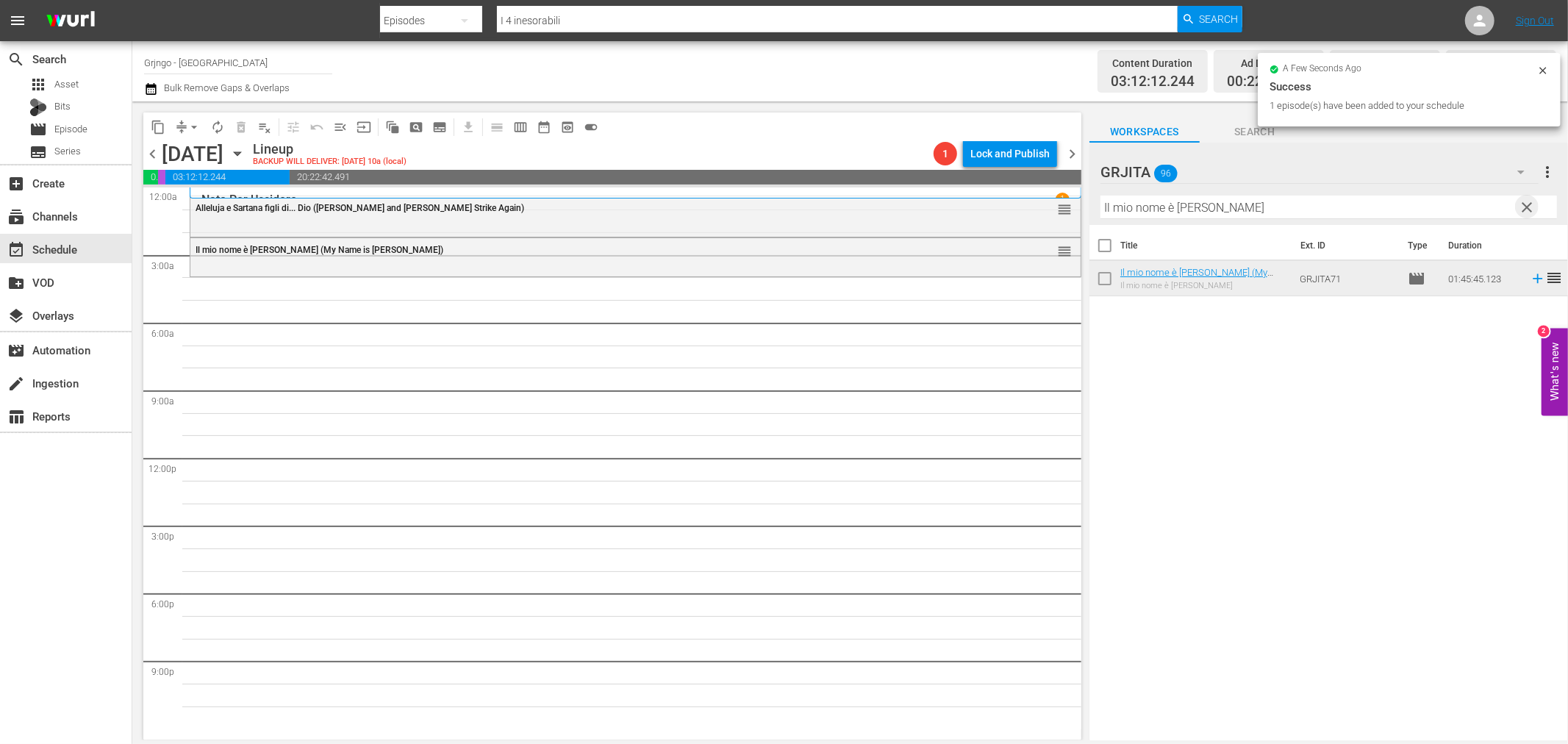
click at [1521, 200] on span "clear" at bounding box center [1527, 207] width 17 height 17
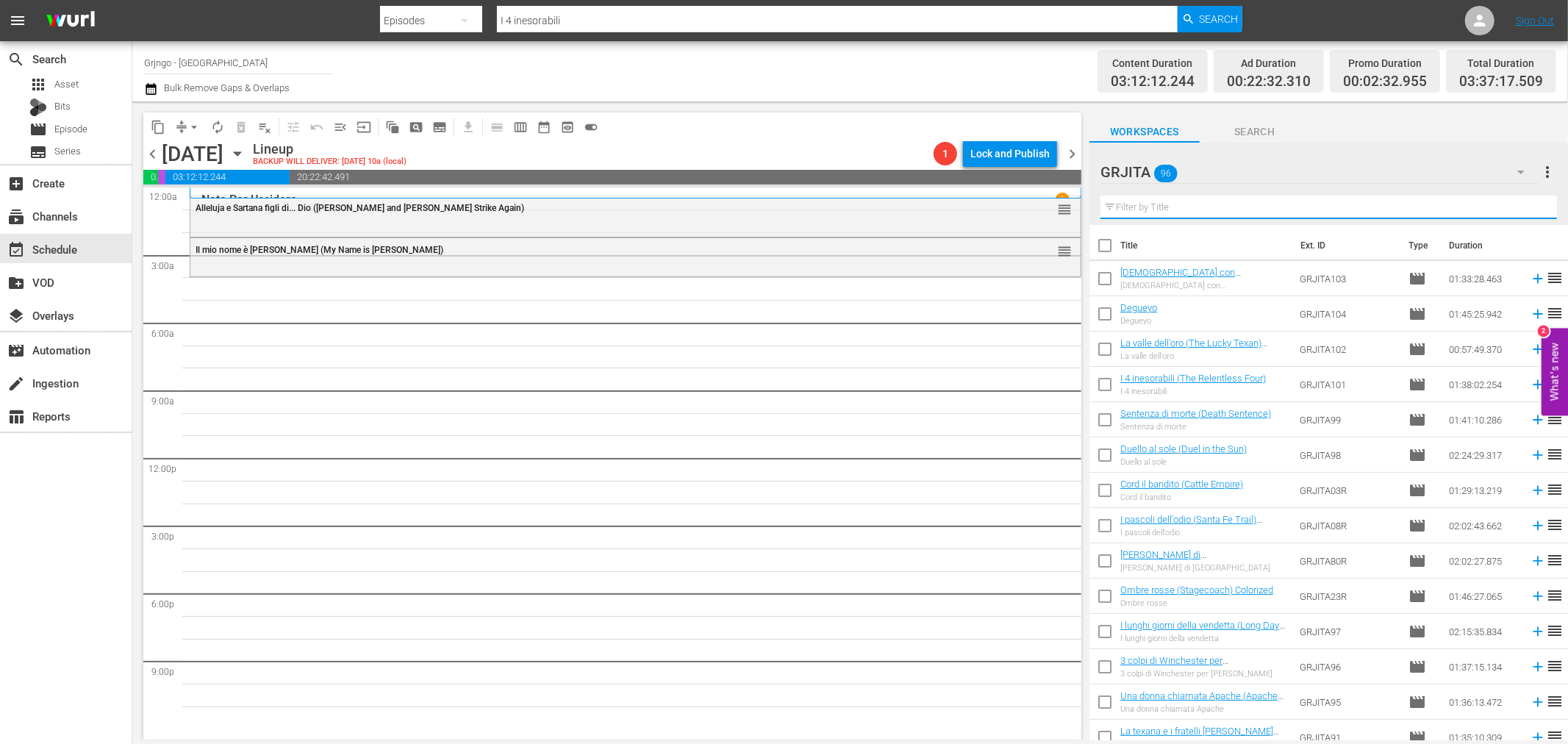
paste input "La strage del 7º Cavalleggeri"
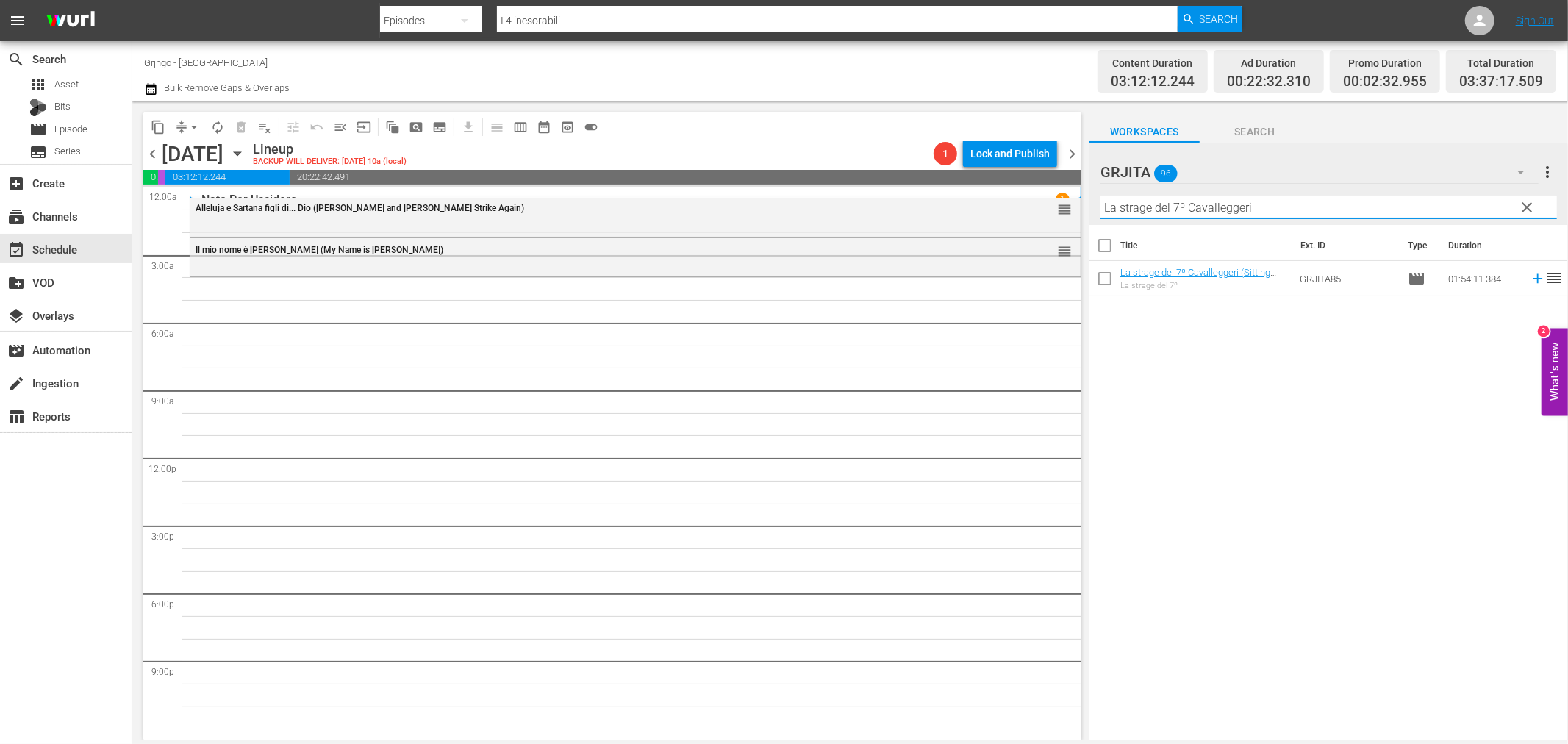
type input "La strage del 7º Cavalleggeri"
click at [1530, 283] on icon at bounding box center [1537, 278] width 16 height 16
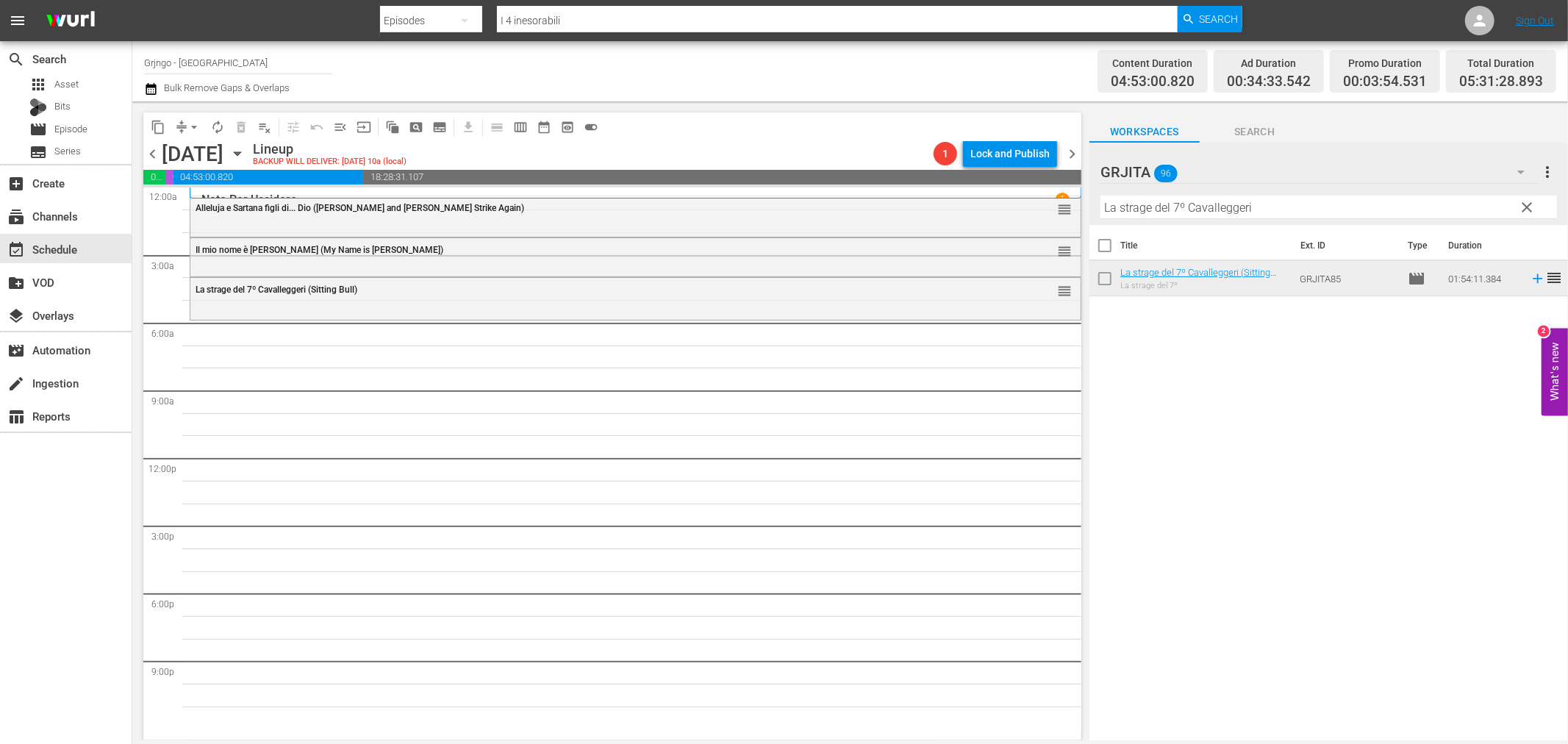
drag, startPoint x: 1527, startPoint y: 203, endPoint x: 1439, endPoint y: 203, distance: 88.0
click at [1527, 203] on span "clear" at bounding box center [1527, 207] width 17 height 17
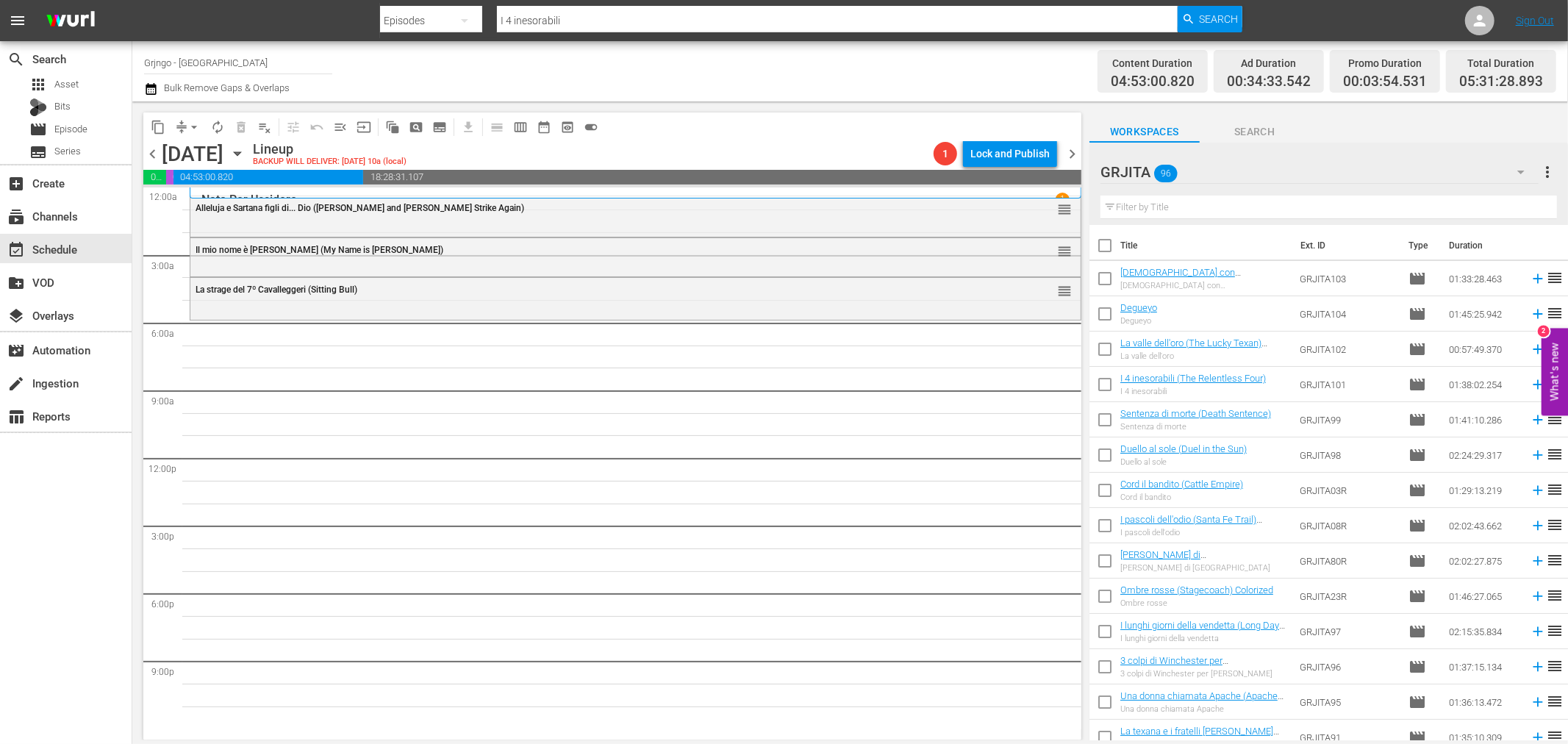
click at [1121, 208] on input "text" at bounding box center [1329, 207] width 456 height 23
paste input "Che botte ragazzi!"
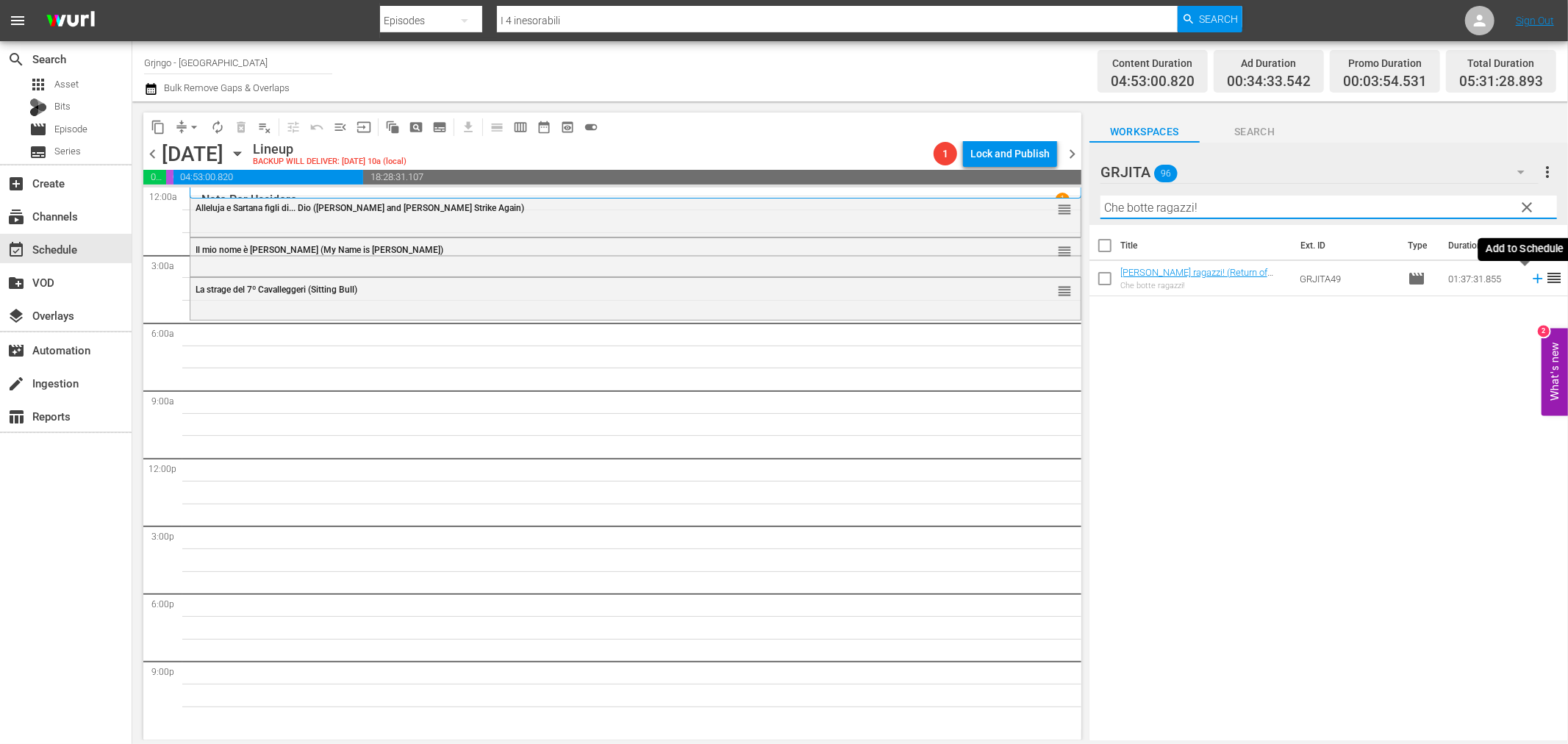
type input "Che botte ragazzi!"
click at [1530, 276] on icon at bounding box center [1537, 278] width 16 height 16
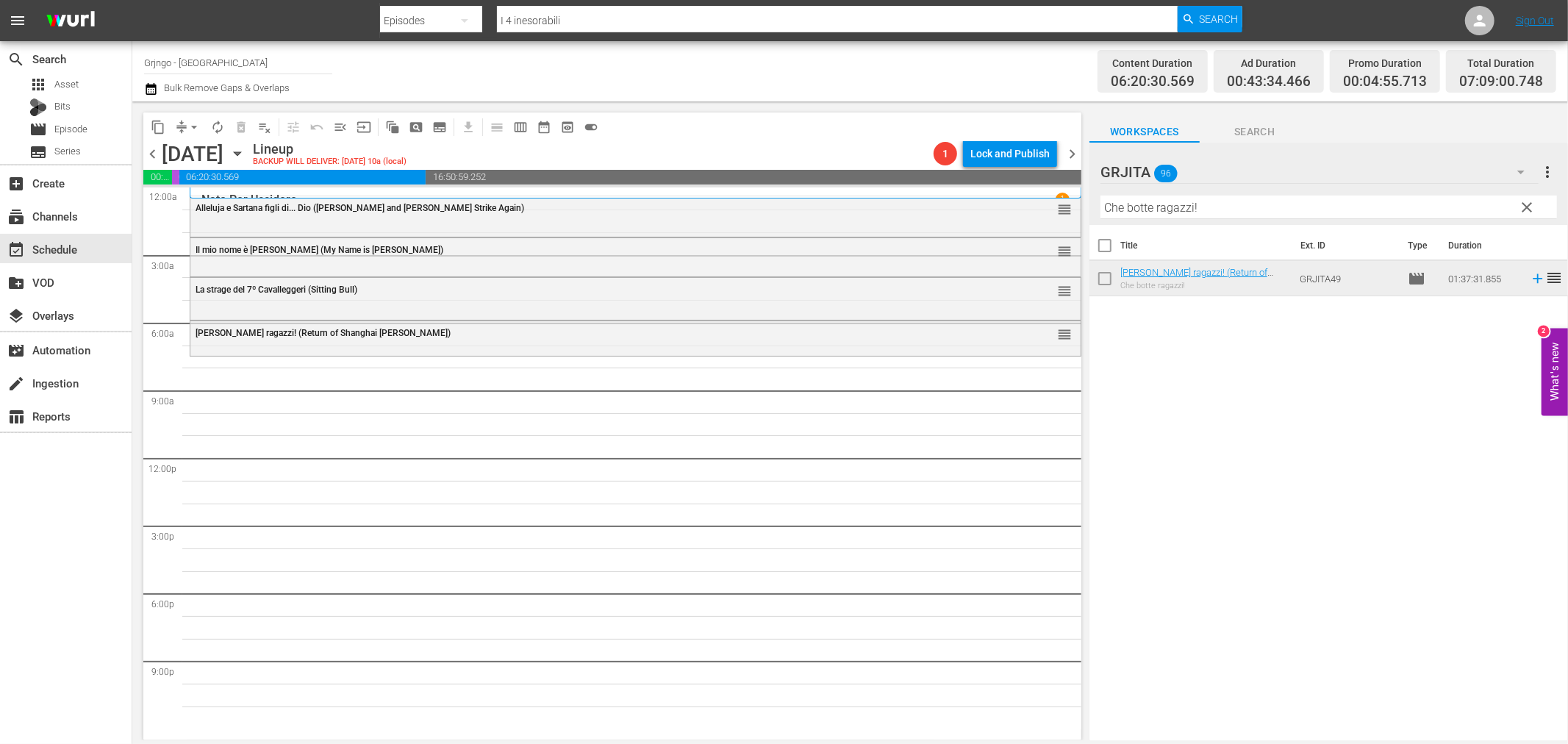
drag, startPoint x: 1521, startPoint y: 203, endPoint x: 1207, endPoint y: 228, distance: 315.0
click at [1521, 203] on span "clear" at bounding box center [1527, 207] width 17 height 17
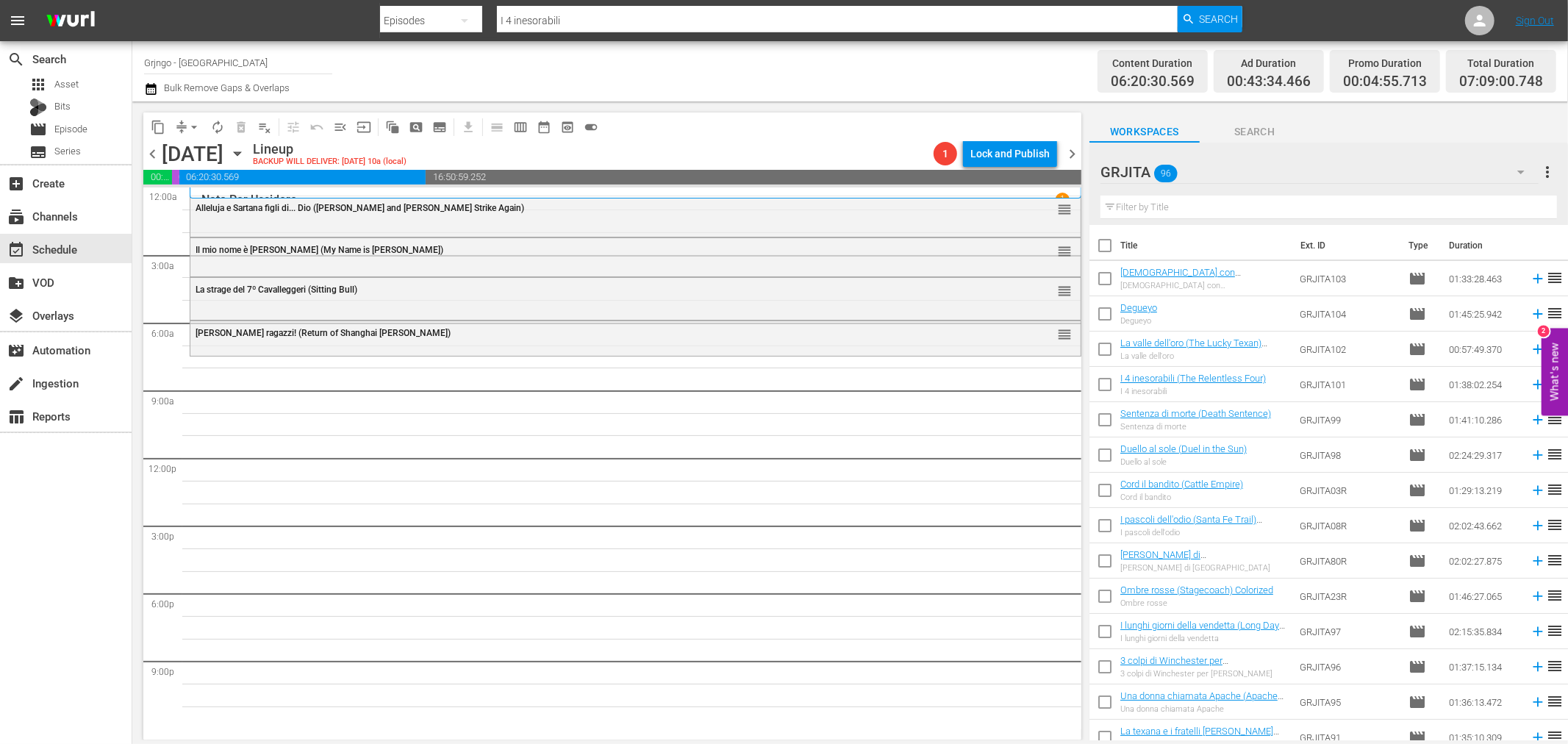
click at [1158, 208] on input "text" at bounding box center [1329, 207] width 456 height 23
paste input "Quelle sporche anime dannate"
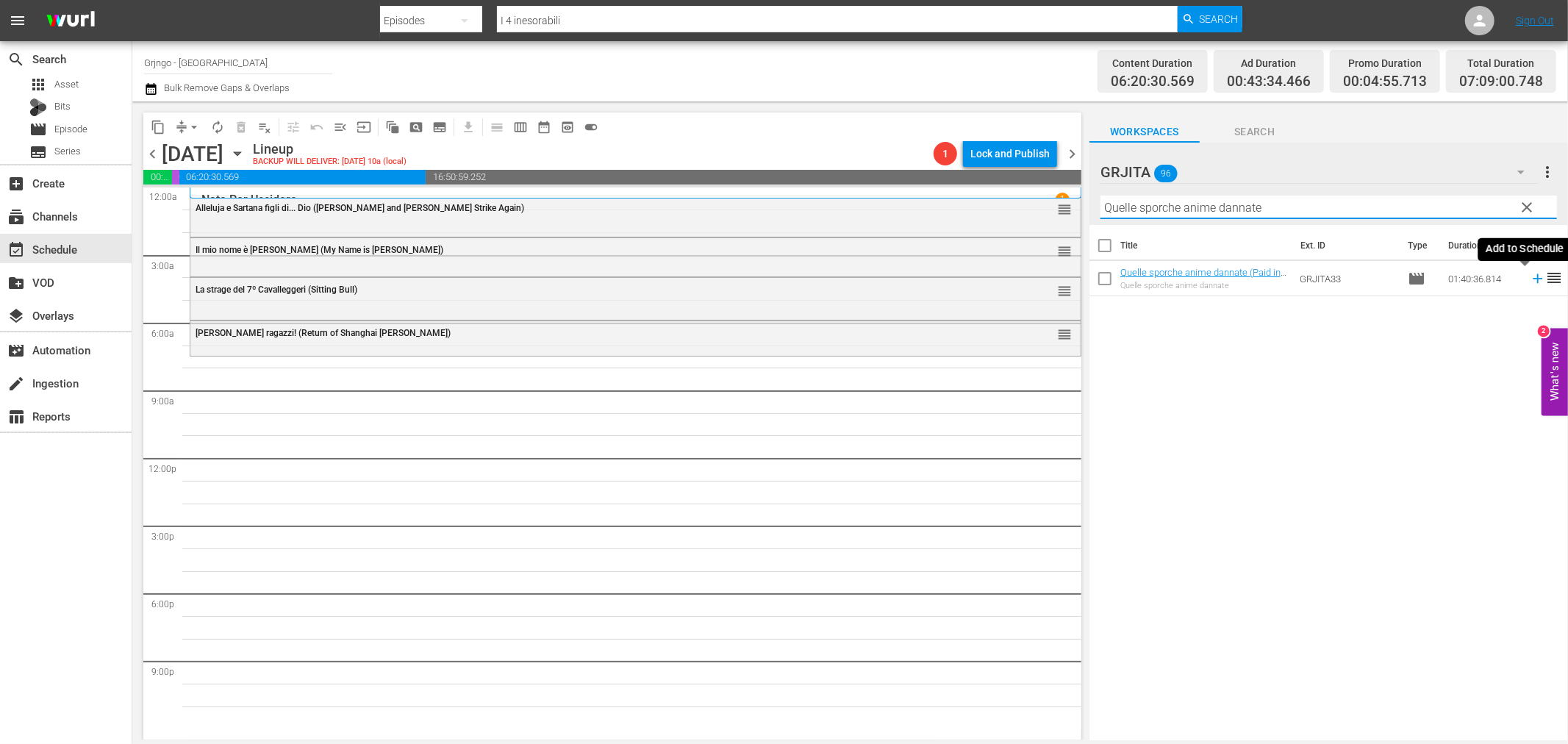
type input "Quelle sporche anime dannate"
click at [1530, 275] on icon at bounding box center [1537, 278] width 16 height 16
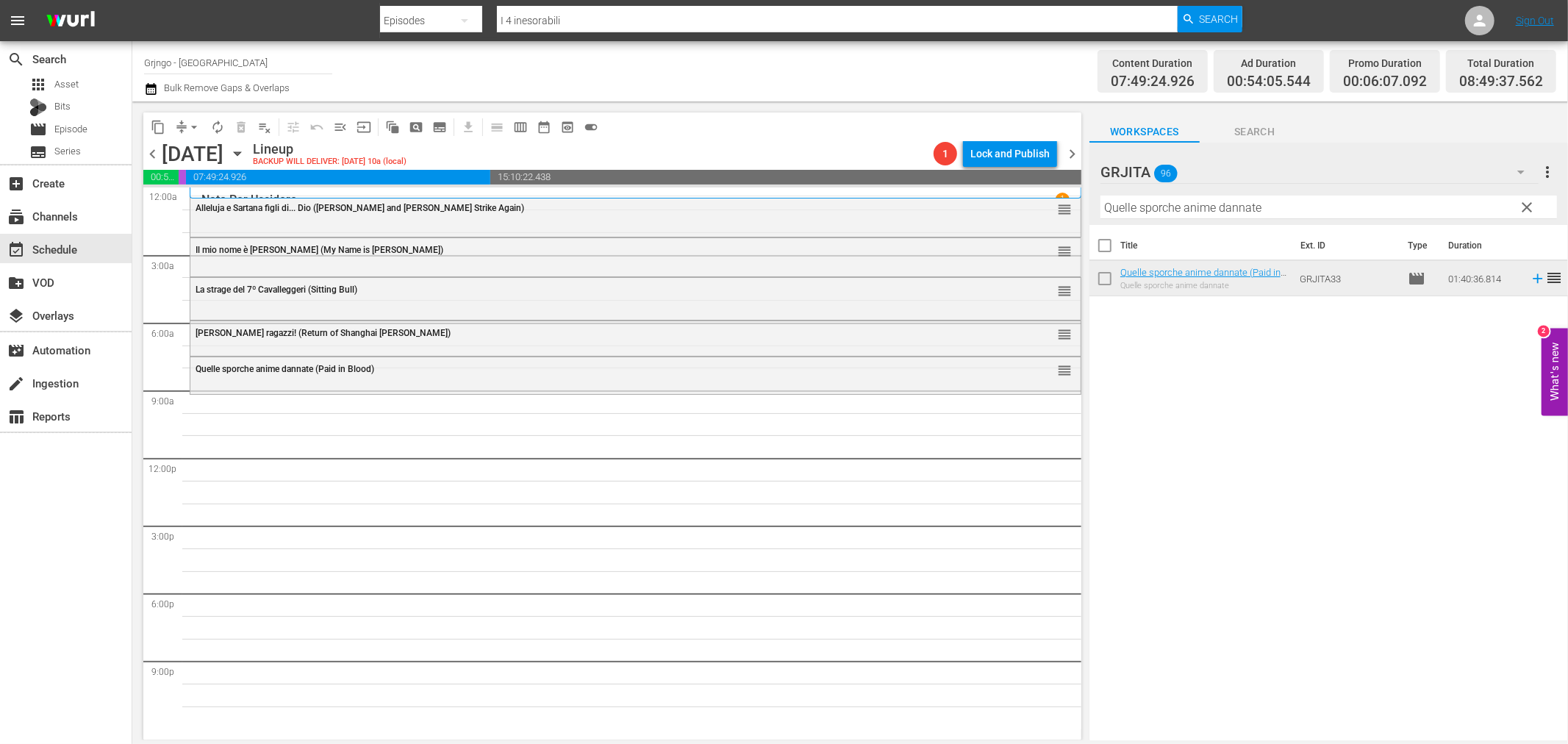
click at [1530, 204] on span "clear" at bounding box center [1527, 207] width 17 height 17
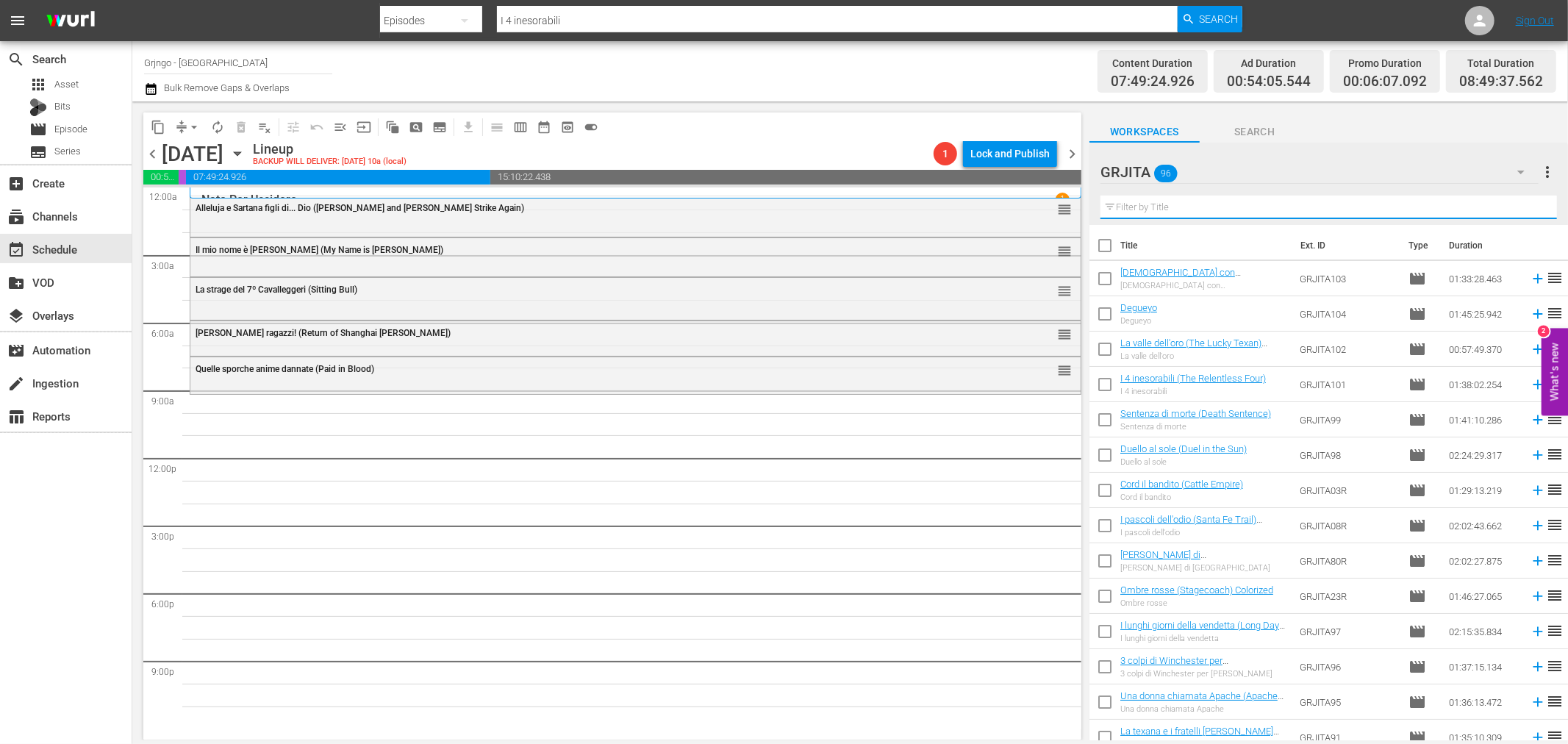
paste input "[US_STATE], addio"
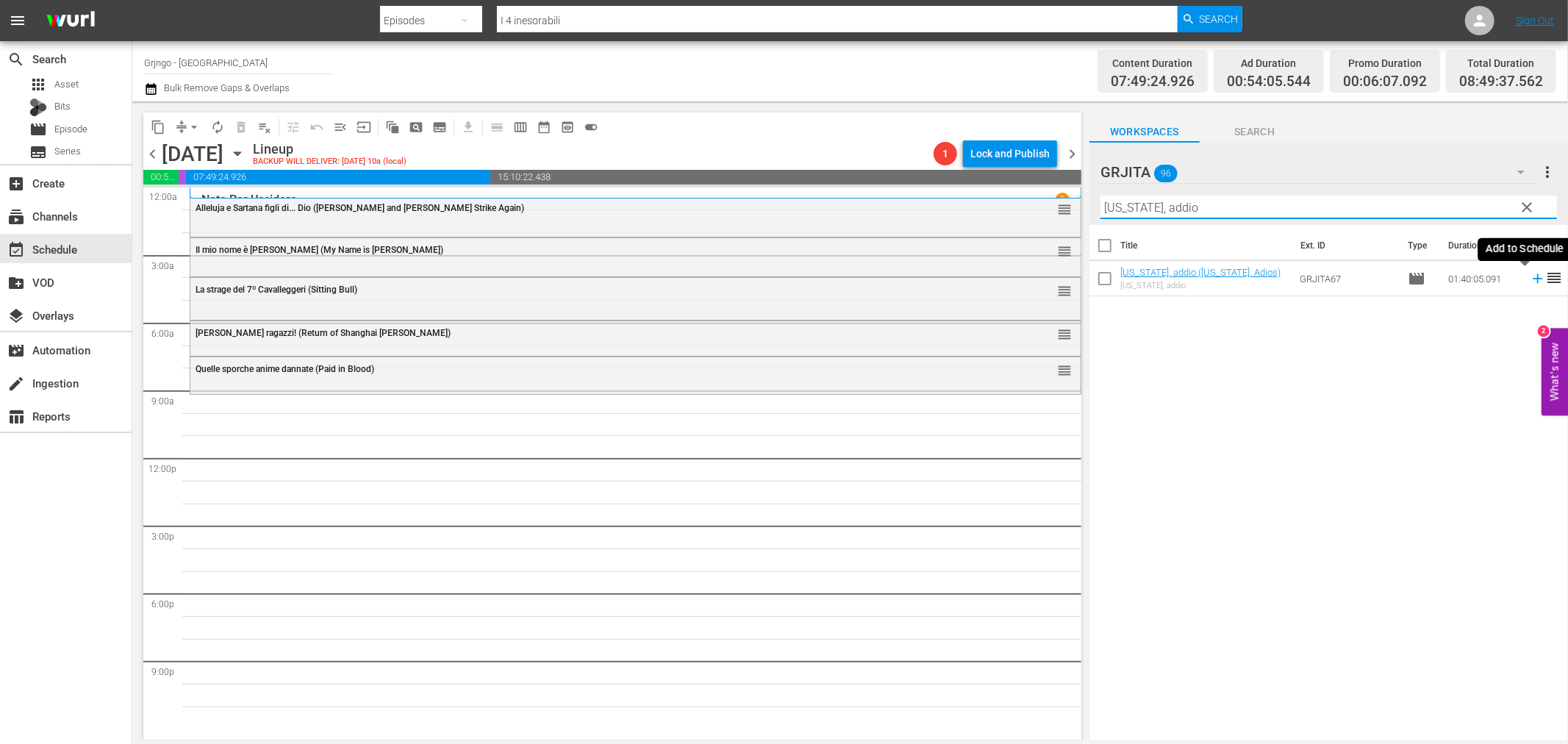
type input "[US_STATE], addio"
click at [1530, 277] on icon at bounding box center [1537, 278] width 16 height 16
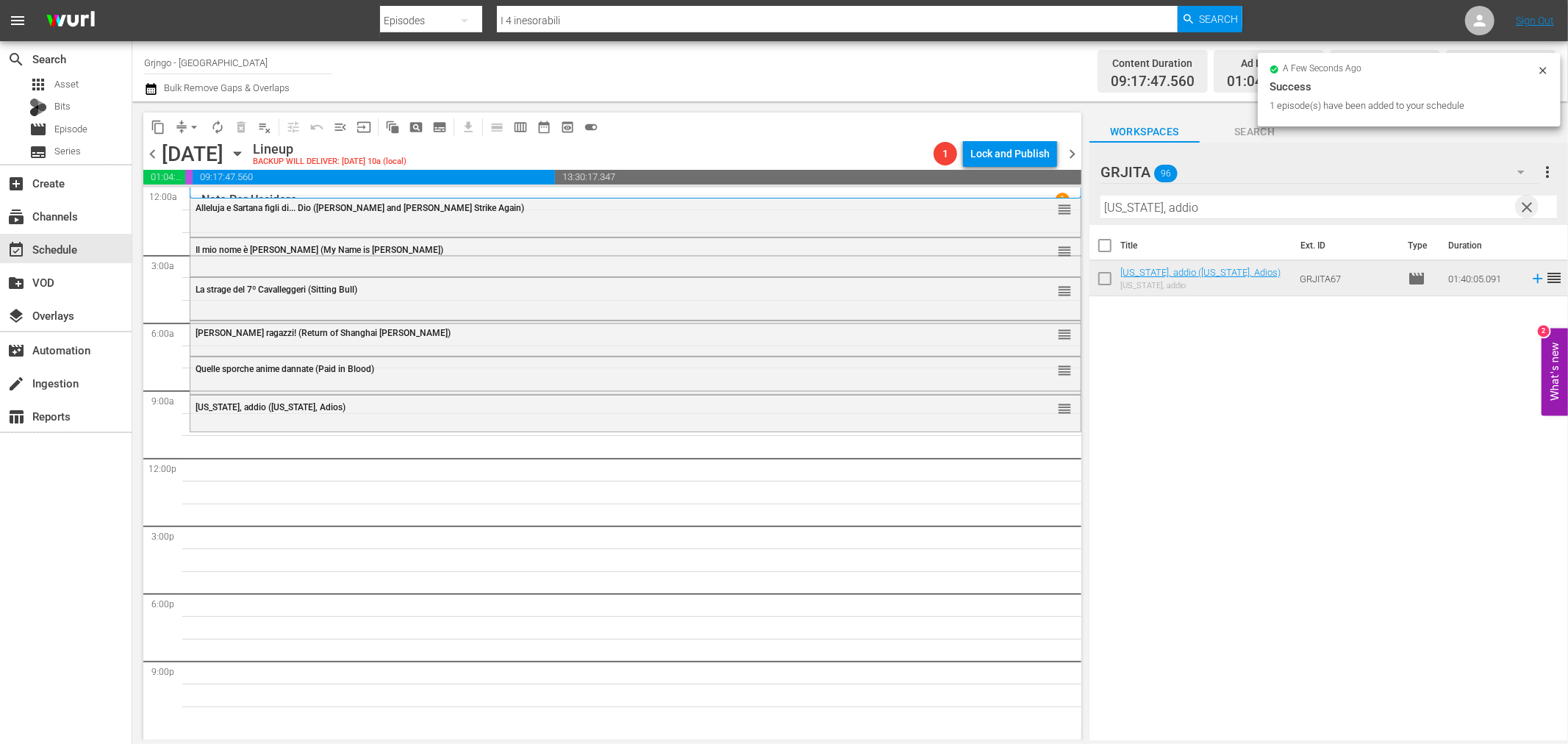
click at [1524, 203] on span "clear" at bounding box center [1527, 207] width 17 height 17
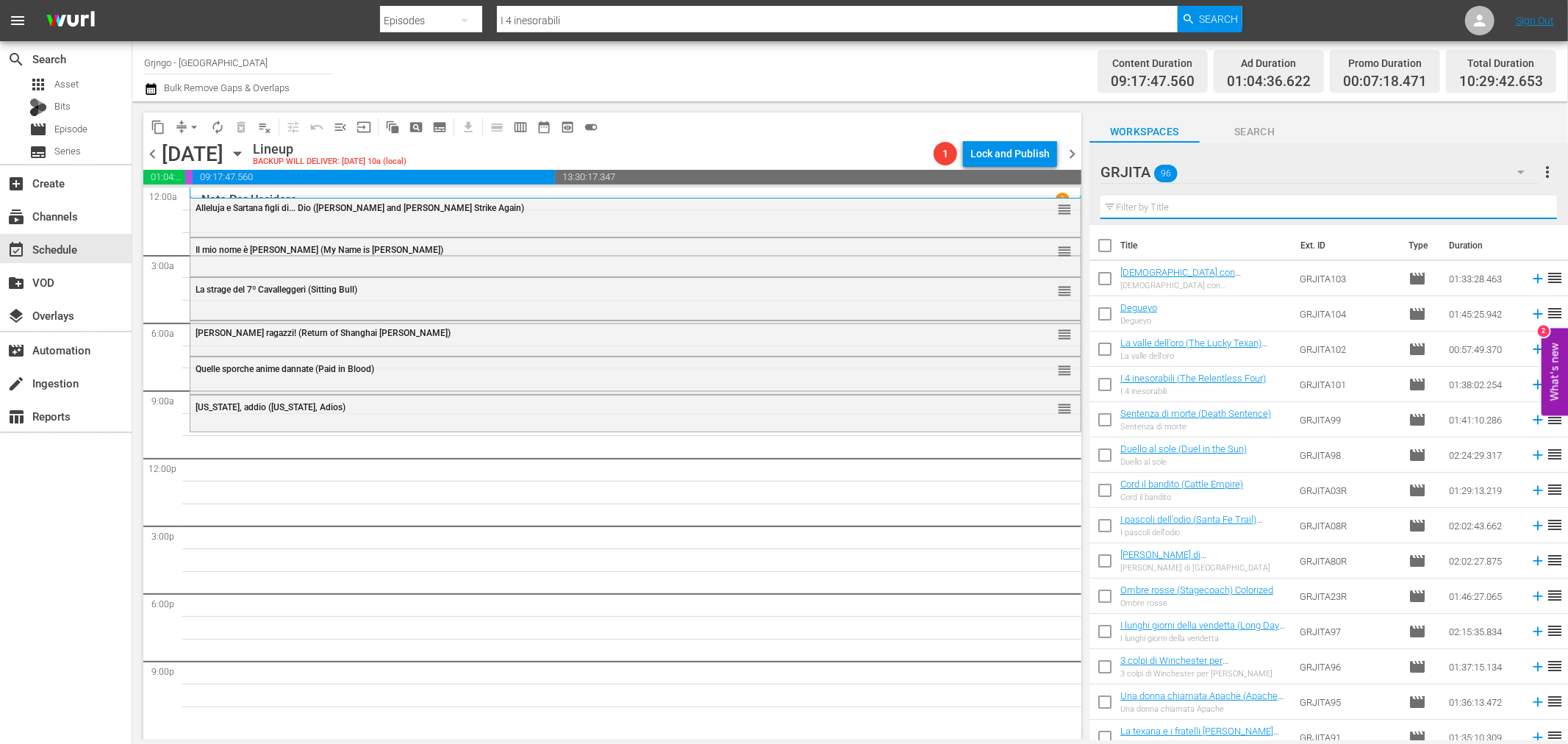
paste input "Quel maledetto giorno d'inverno..."
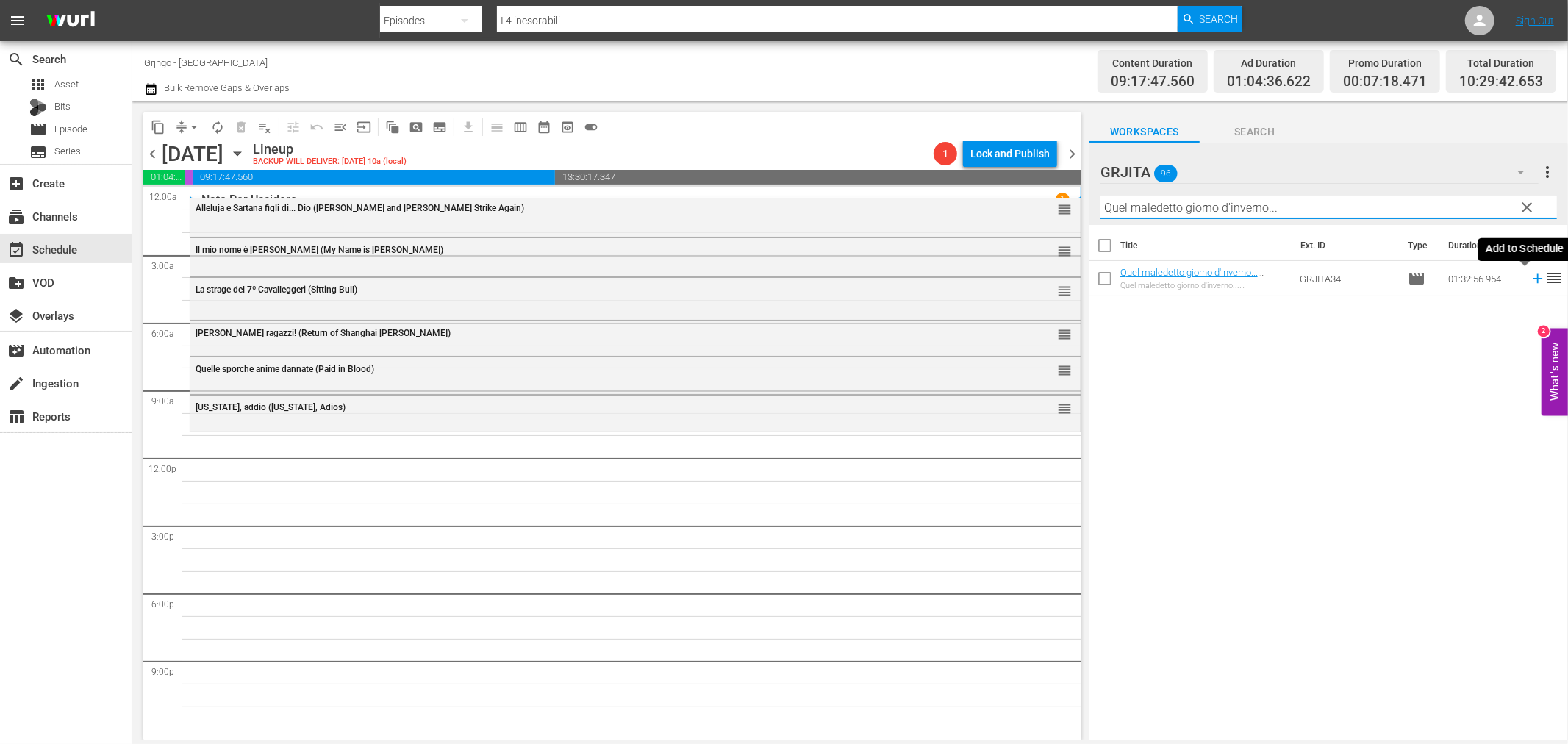
type input "Quel maledetto giorno d'inverno..."
click at [1533, 279] on icon at bounding box center [1537, 279] width 10 height 10
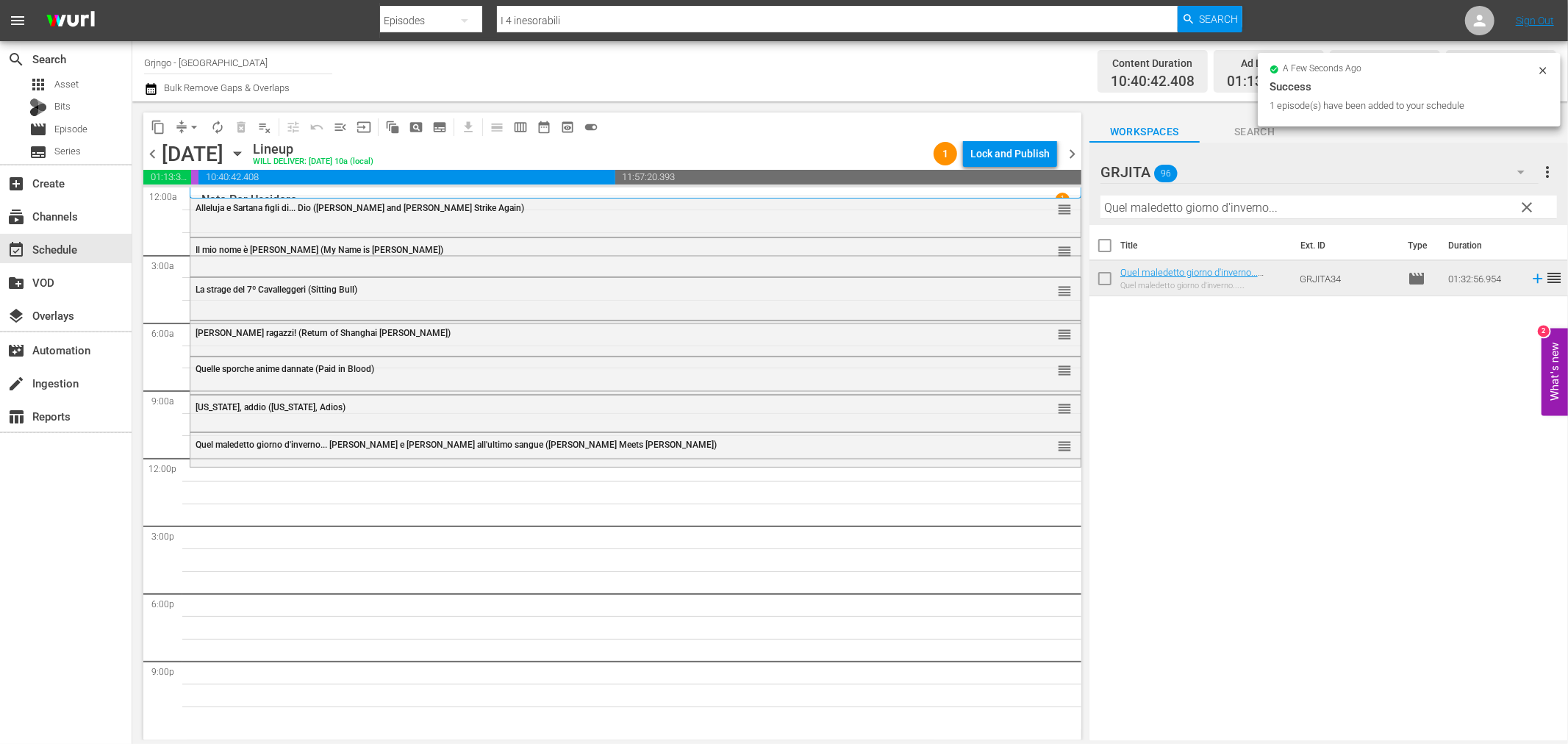
drag, startPoint x: 1523, startPoint y: 203, endPoint x: 1382, endPoint y: 217, distance: 141.7
click at [1523, 203] on span "clear" at bounding box center [1527, 207] width 17 height 17
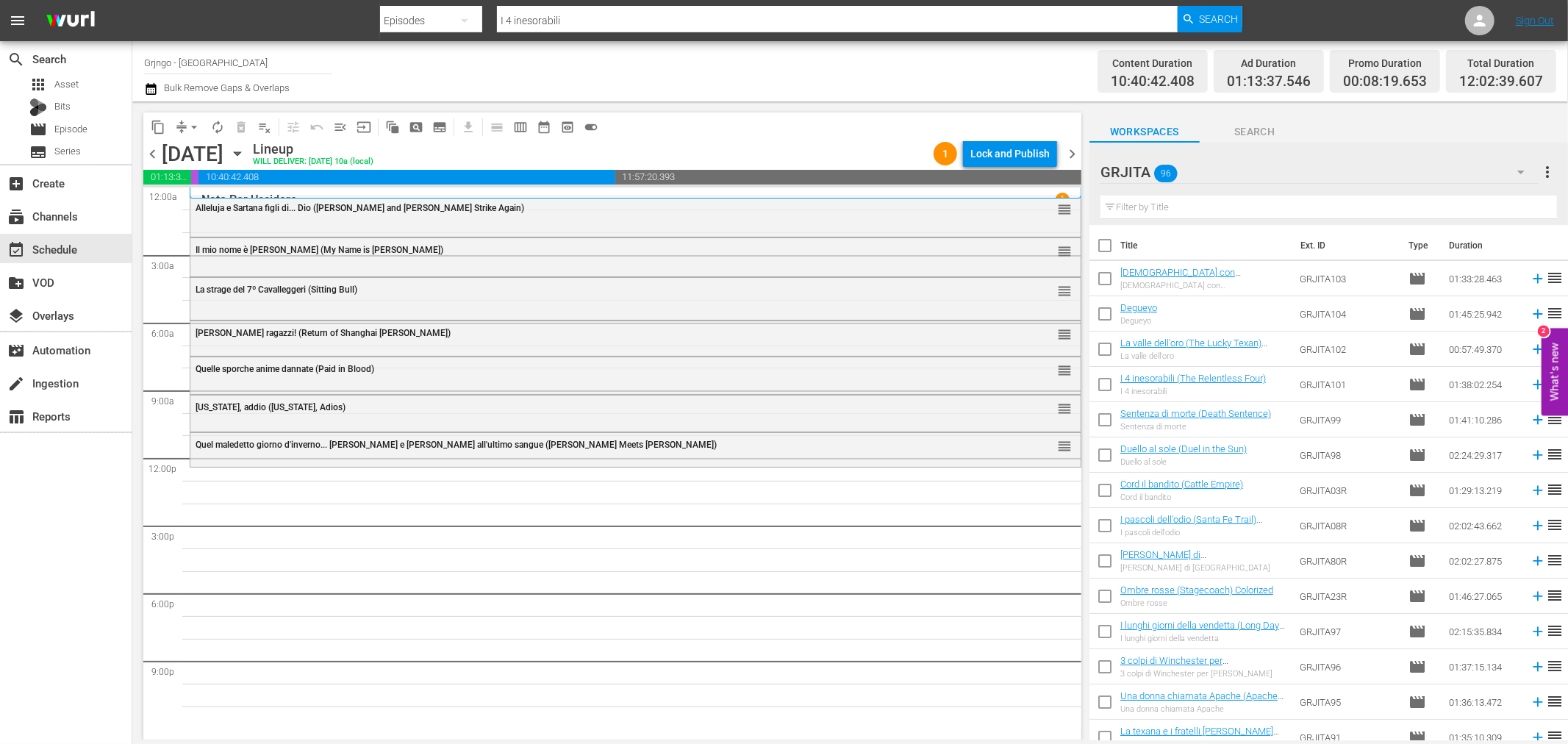
click at [1142, 208] on input "text" at bounding box center [1329, 207] width 456 height 23
paste input "W Django! (Viva! [GEOGRAPHIC_DATA])"
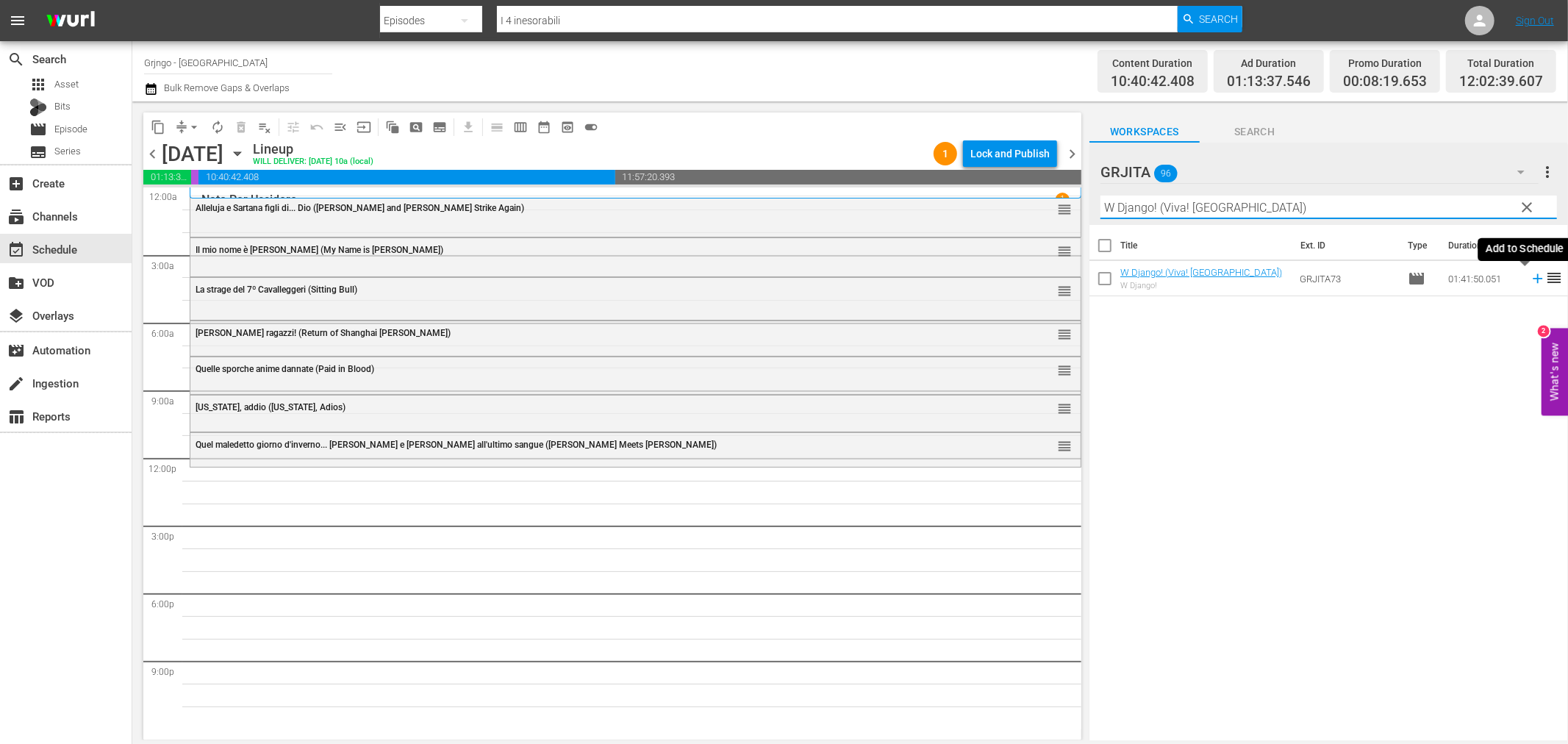
type input "W Django! (Viva! [GEOGRAPHIC_DATA])"
click at [1530, 277] on icon at bounding box center [1537, 278] width 16 height 16
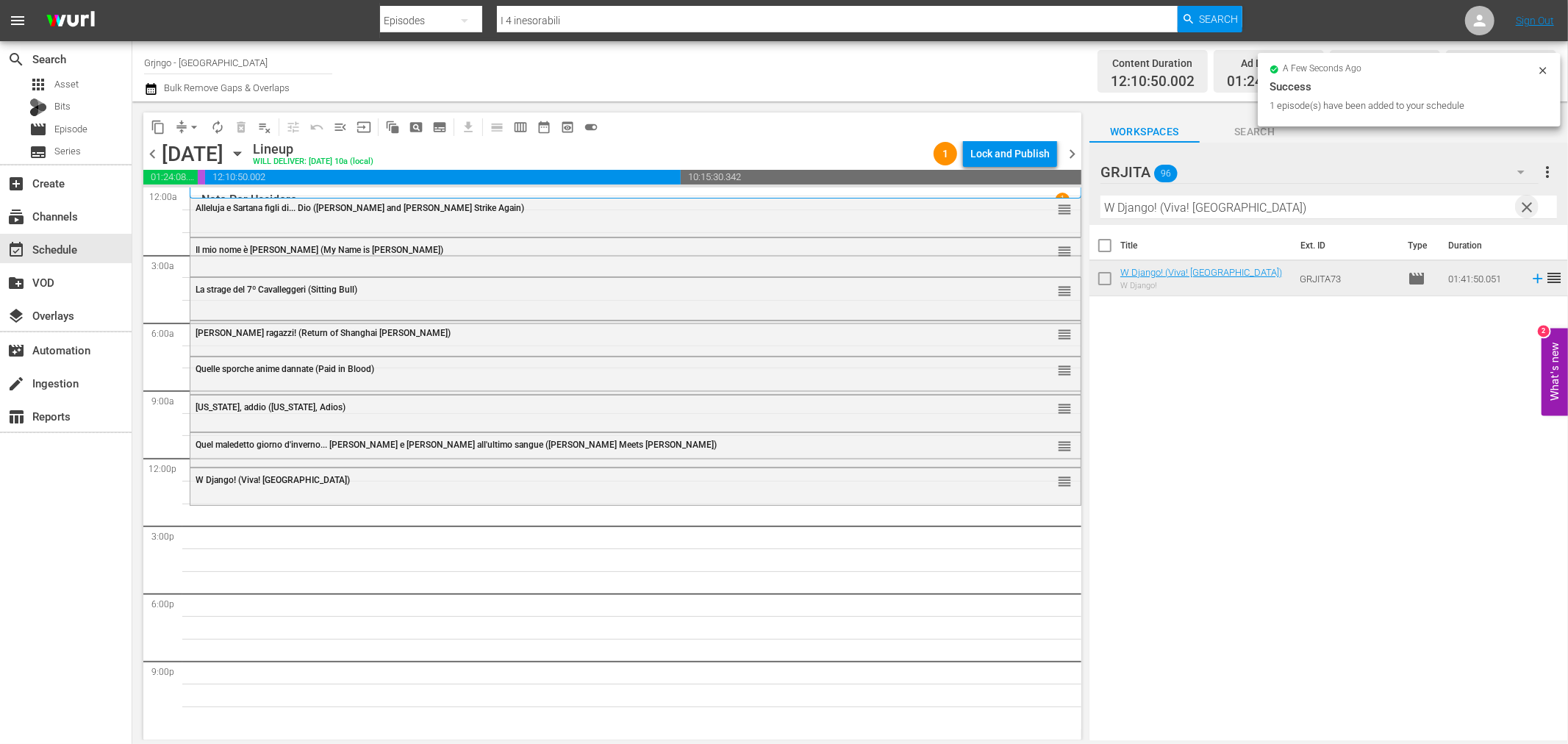
drag, startPoint x: 1529, startPoint y: 202, endPoint x: 1372, endPoint y: 202, distance: 157.0
click at [1529, 202] on span "clear" at bounding box center [1527, 207] width 17 height 17
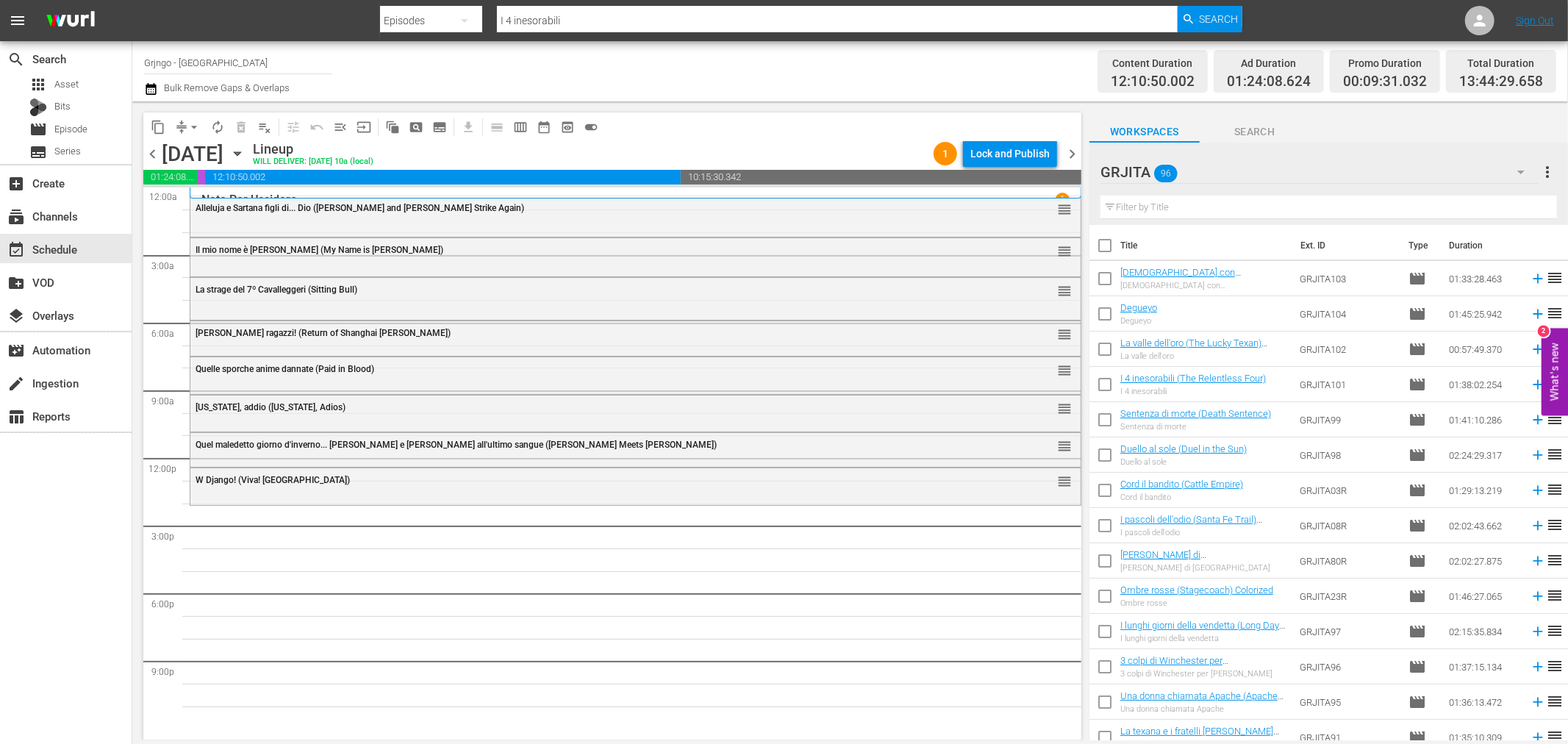
click at [1123, 206] on input "text" at bounding box center [1329, 207] width 456 height 23
paste input "Killer calibro 32"
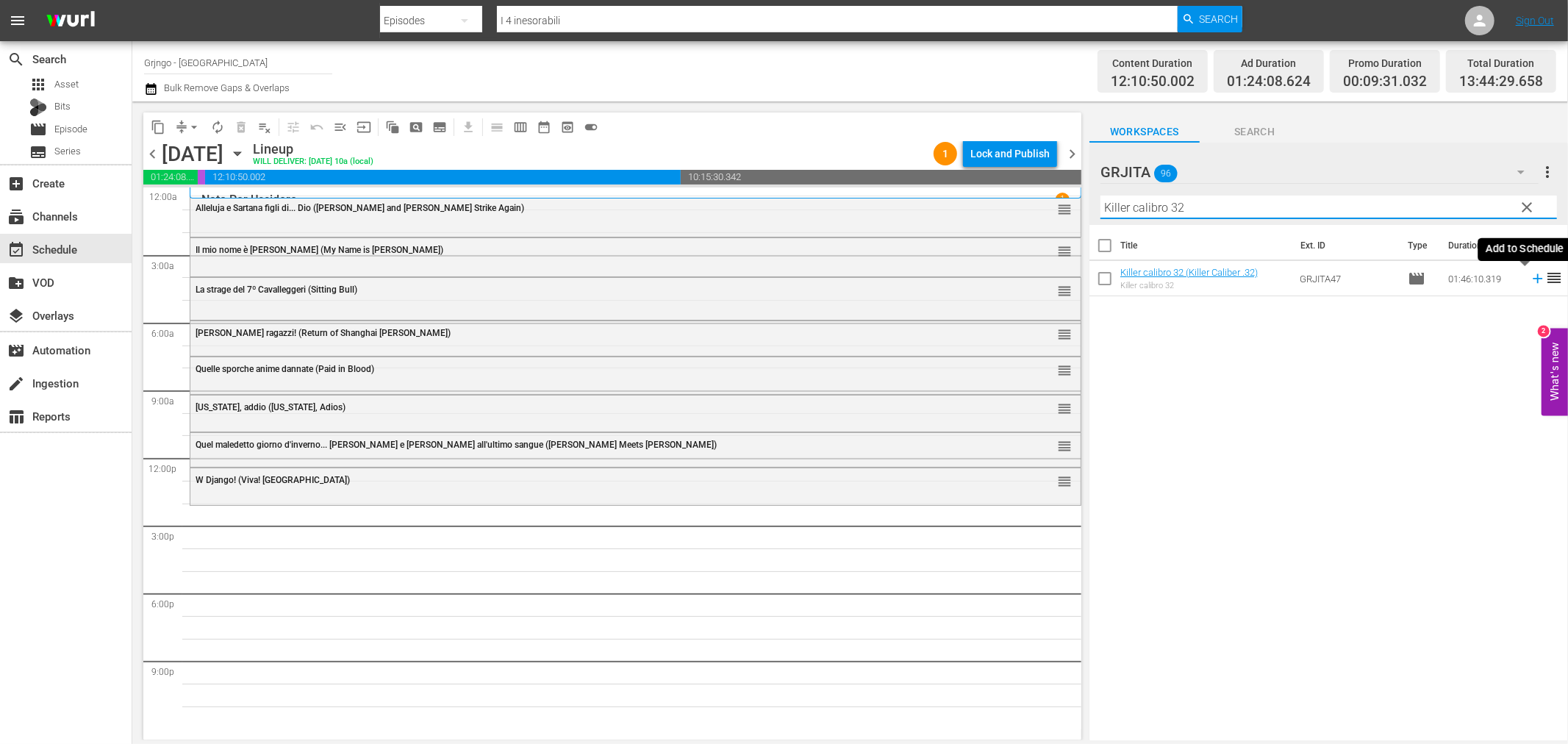
type input "Killer calibro 32"
click at [1533, 277] on icon at bounding box center [1537, 279] width 10 height 10
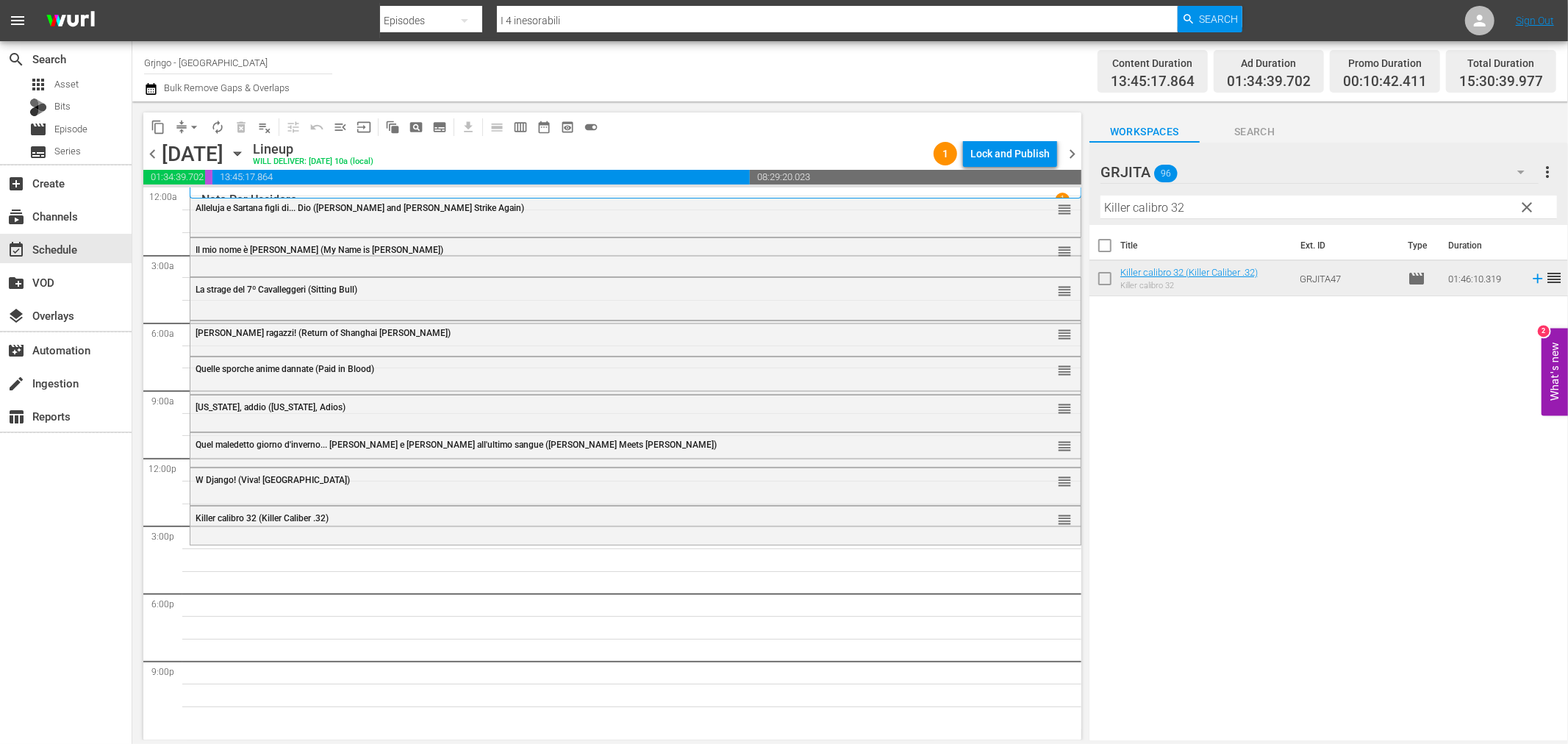
drag, startPoint x: 1521, startPoint y: 206, endPoint x: 1379, endPoint y: 203, distance: 142.0
click at [1522, 206] on span "clear" at bounding box center [1527, 207] width 17 height 17
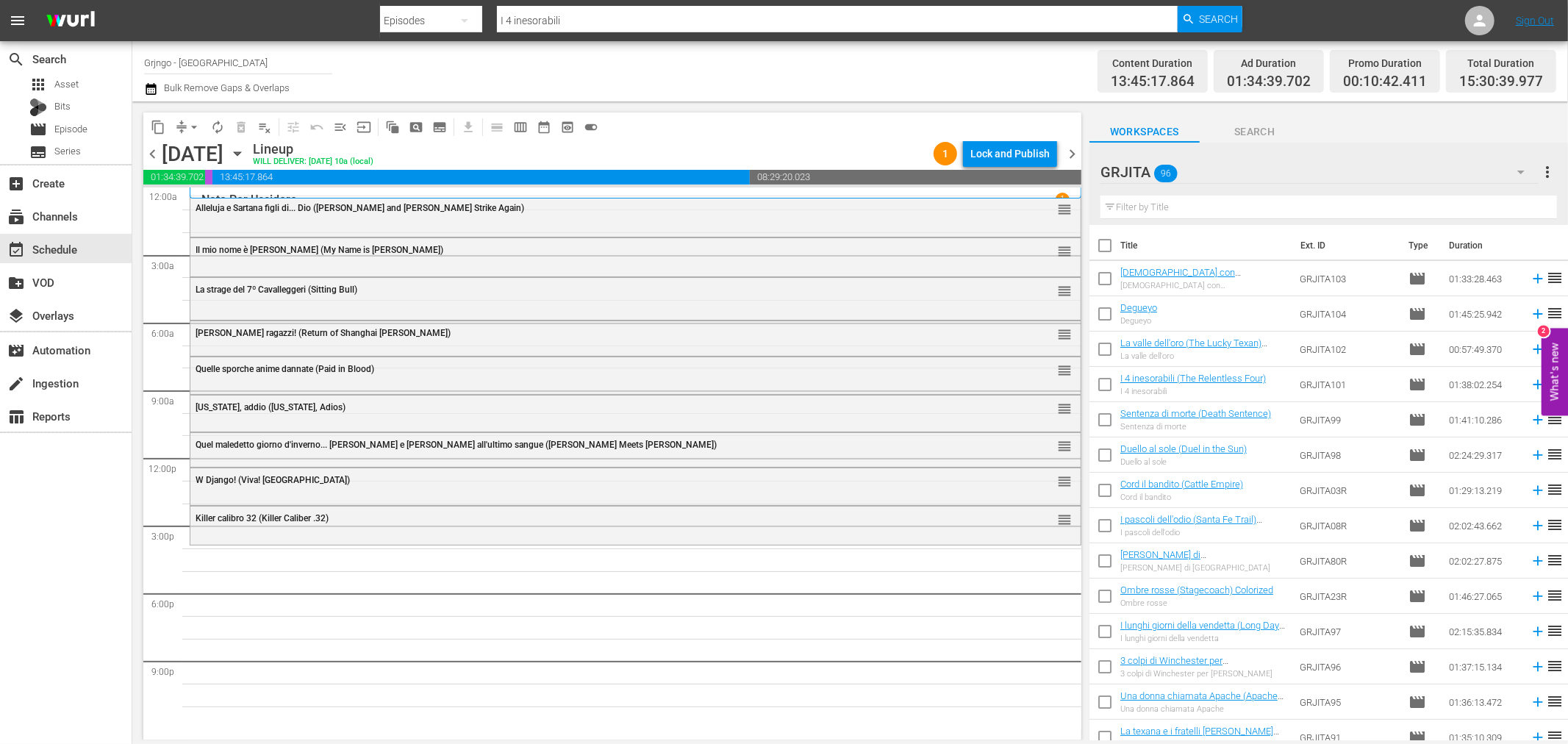
click at [1179, 203] on input "text" at bounding box center [1329, 207] width 456 height 23
paste input "Prega Dio... e scavati la fossa!"
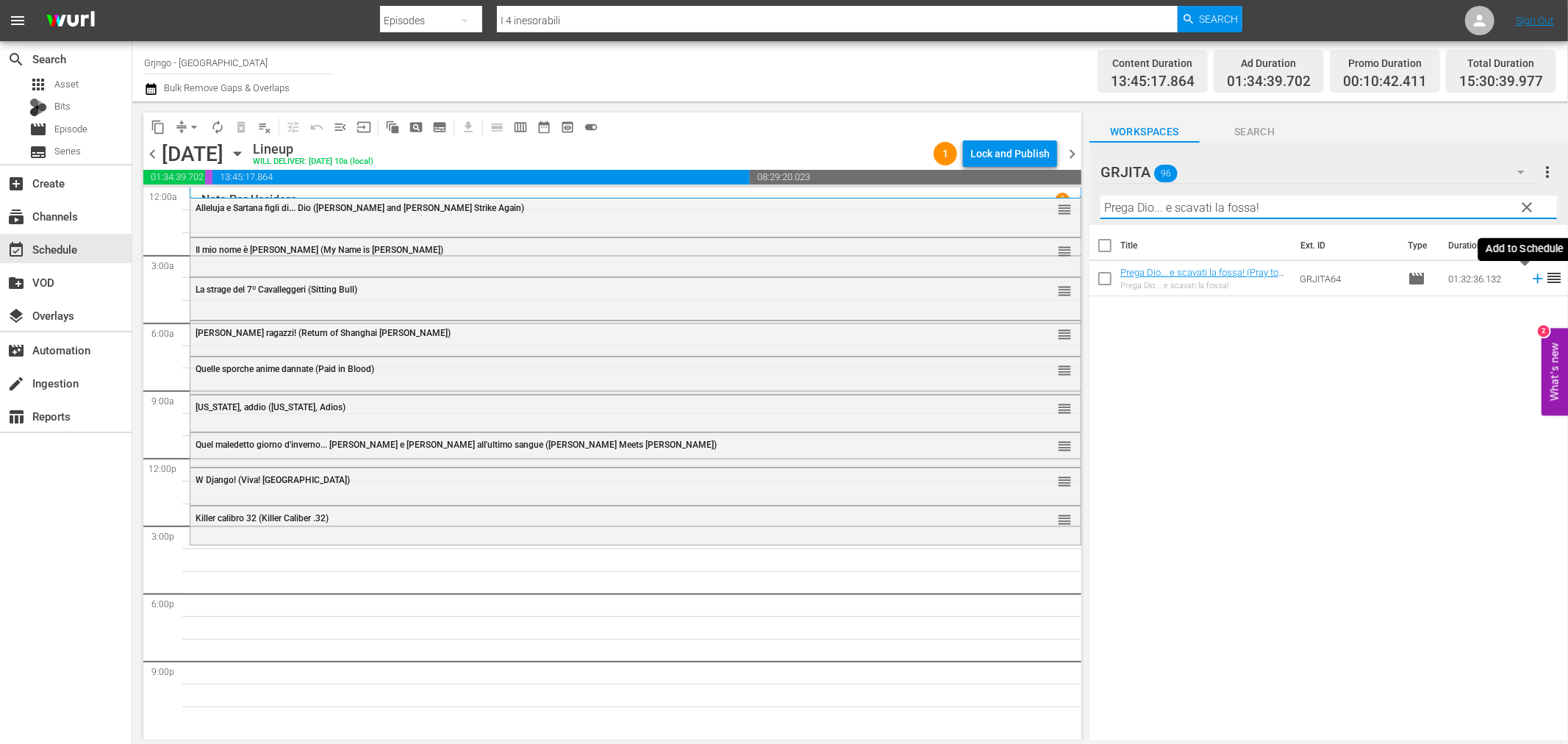
type input "Prega Dio... e scavati la fossa!"
click at [1530, 277] on icon at bounding box center [1537, 278] width 16 height 16
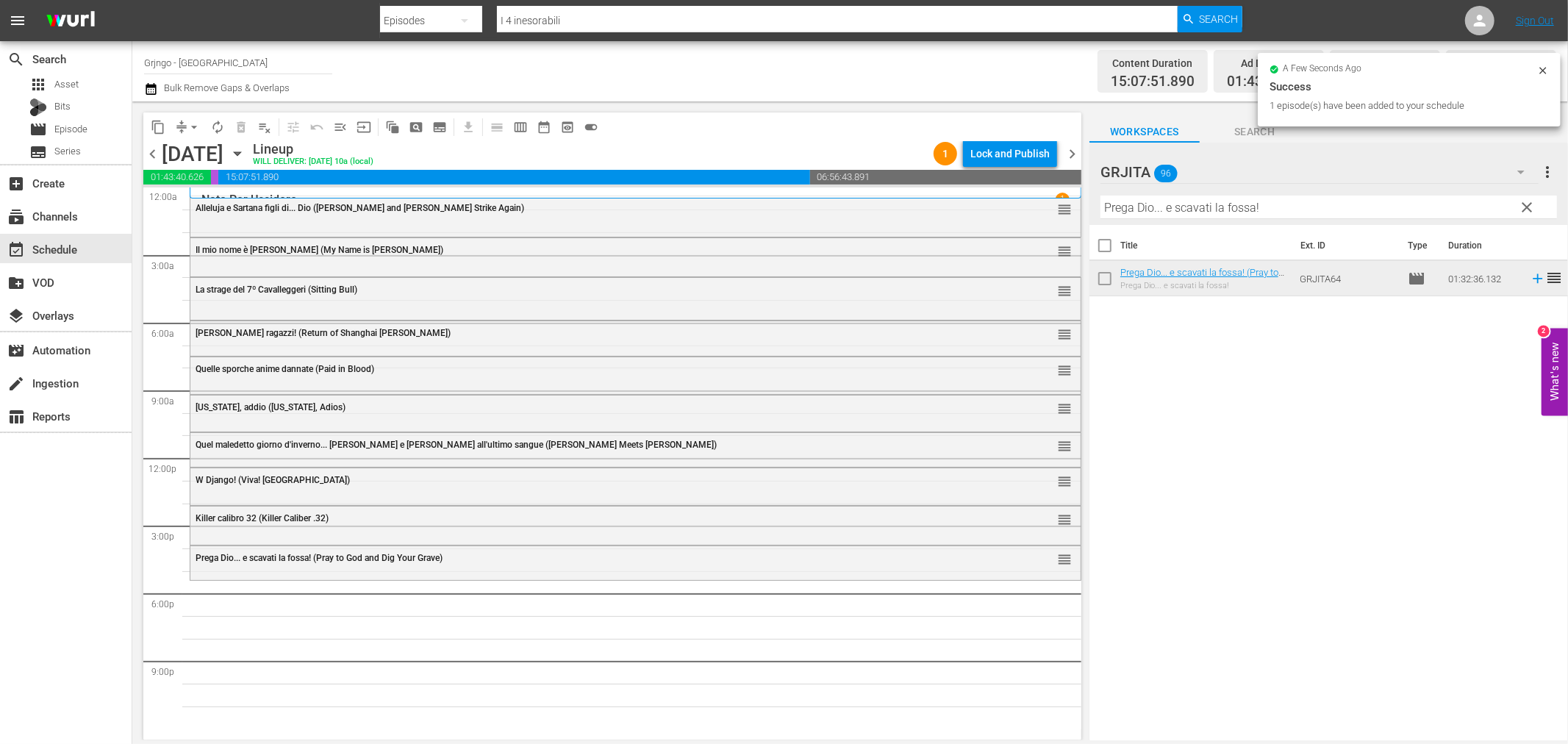
click at [1529, 200] on span "clear" at bounding box center [1527, 207] width 17 height 17
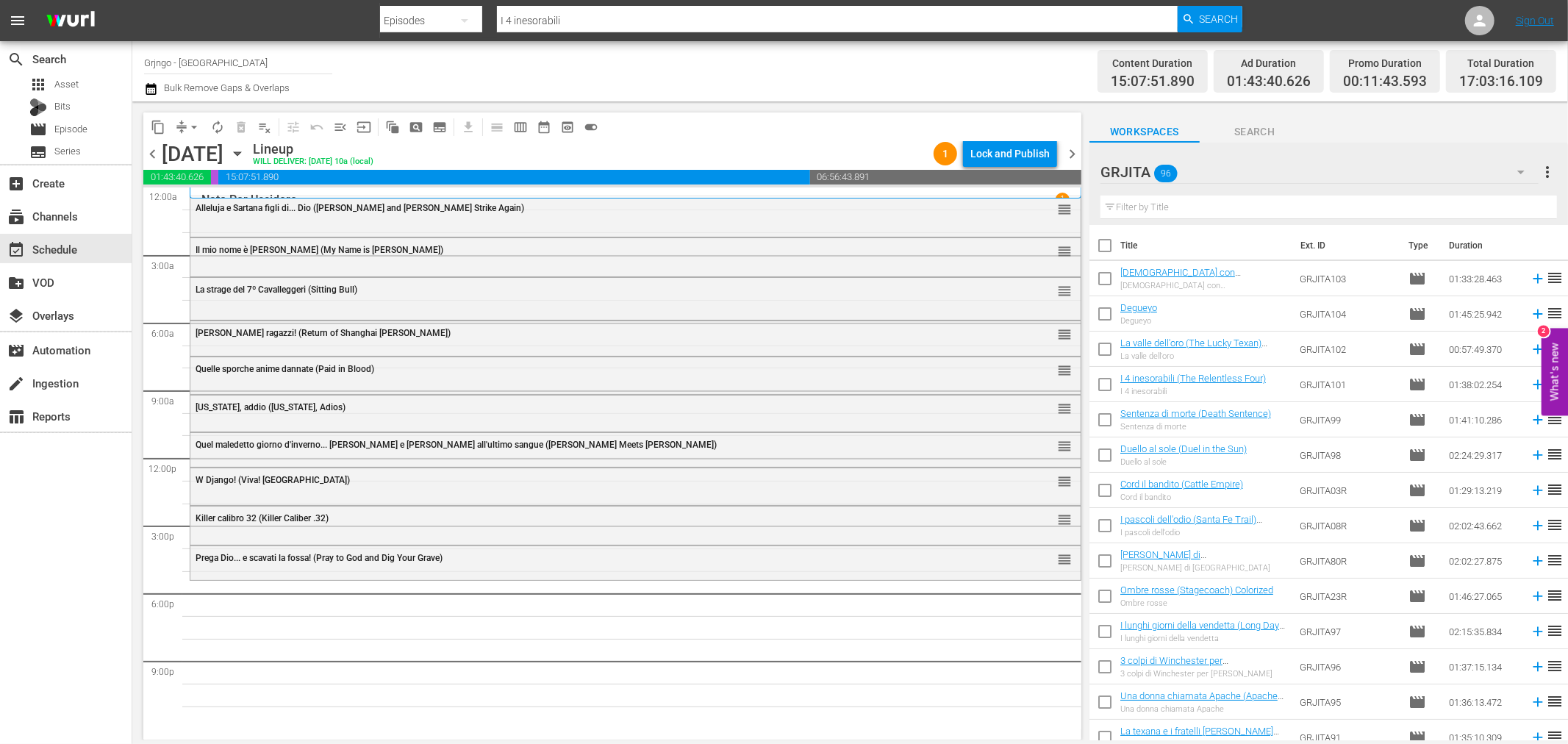
click at [1134, 203] on input "text" at bounding box center [1329, 207] width 456 height 23
paste input "Duello al sole (Duel in the Sun)"
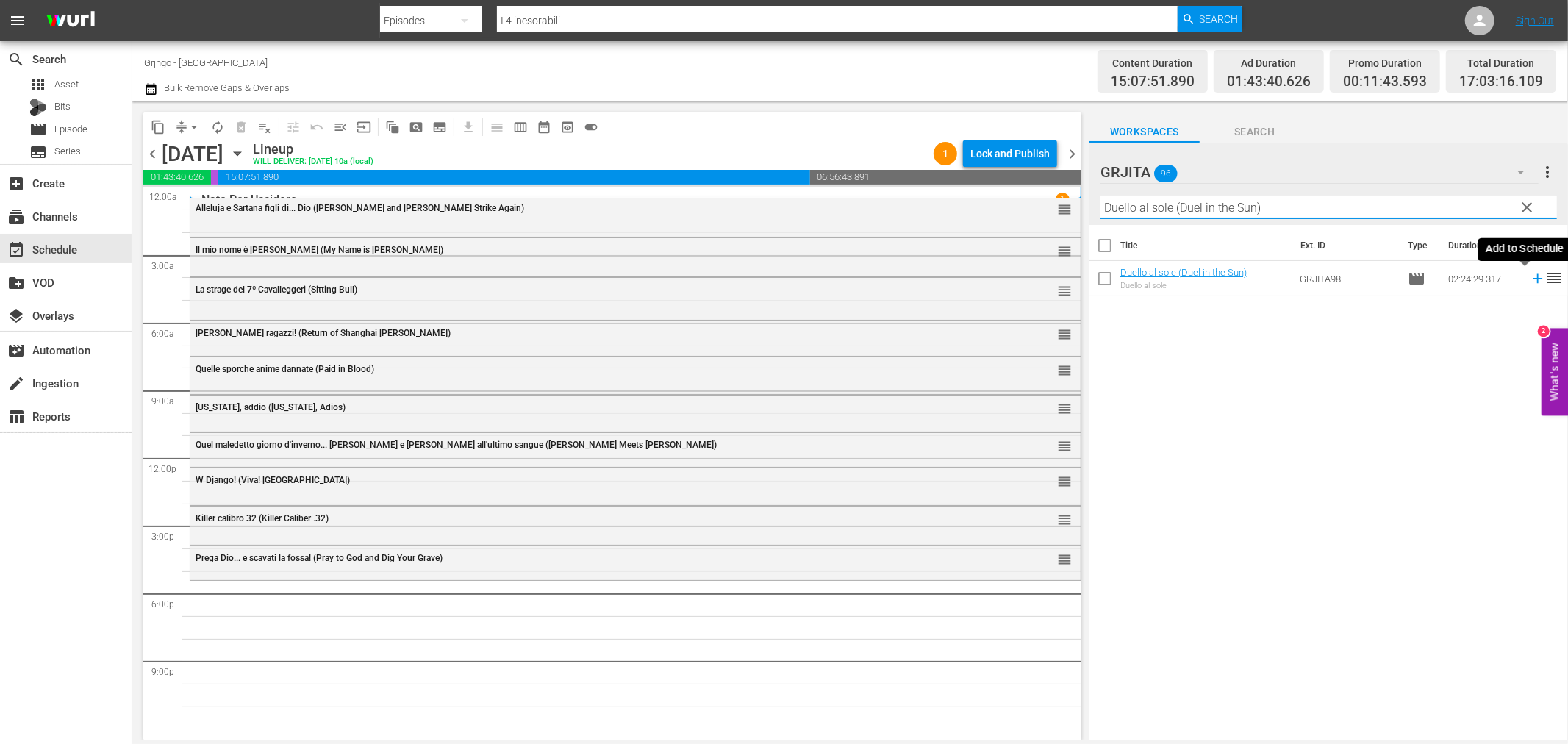
type input "Duello al sole (Duel in the Sun)"
click at [1530, 276] on icon at bounding box center [1537, 278] width 16 height 16
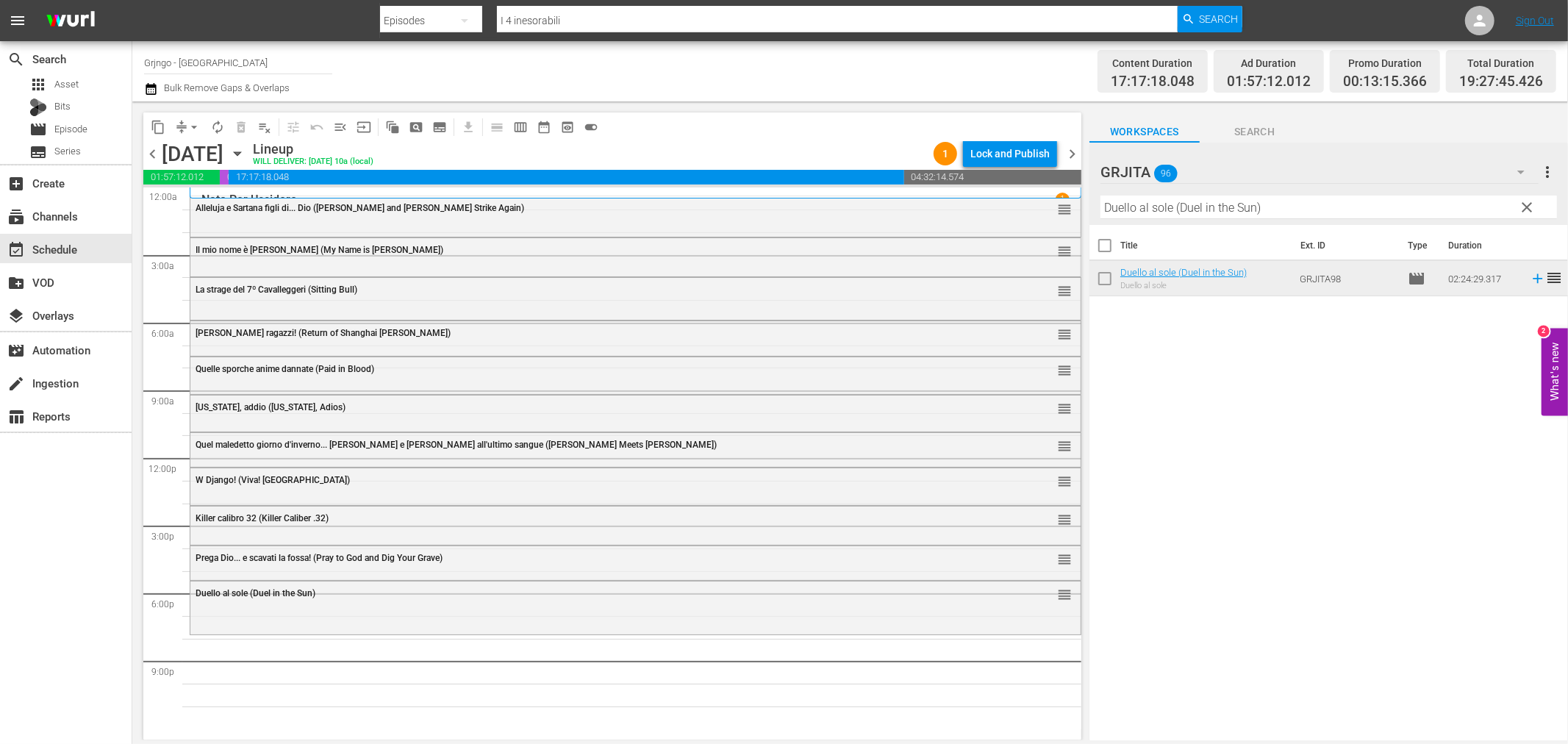
click at [1525, 202] on span "clear" at bounding box center [1527, 207] width 17 height 17
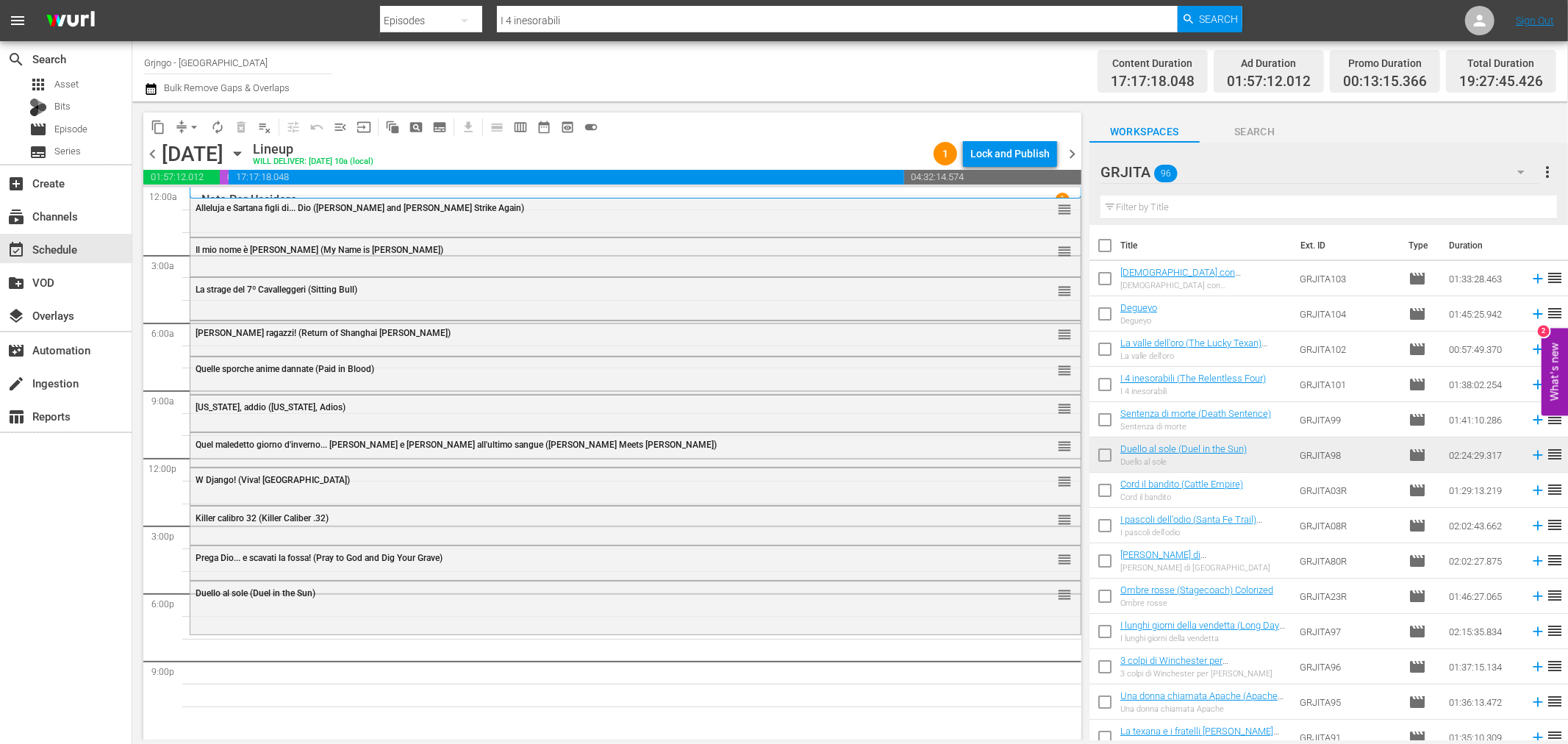
click at [1162, 206] on input "text" at bounding box center [1329, 207] width 456 height 23
paste input "Campa carogna... la taglia cresce"
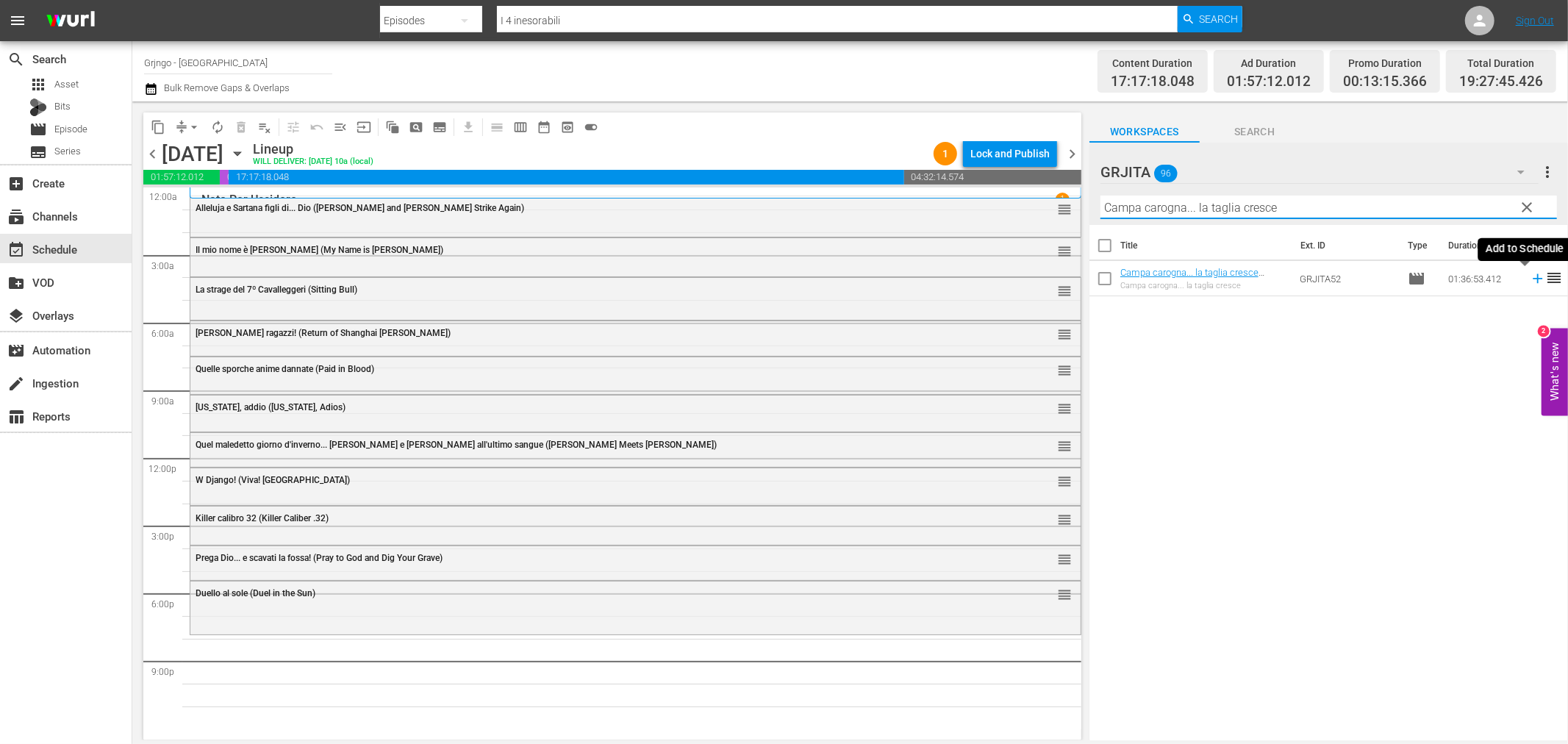
type input "Campa carogna... la taglia cresce"
click at [1530, 276] on icon at bounding box center [1537, 278] width 16 height 16
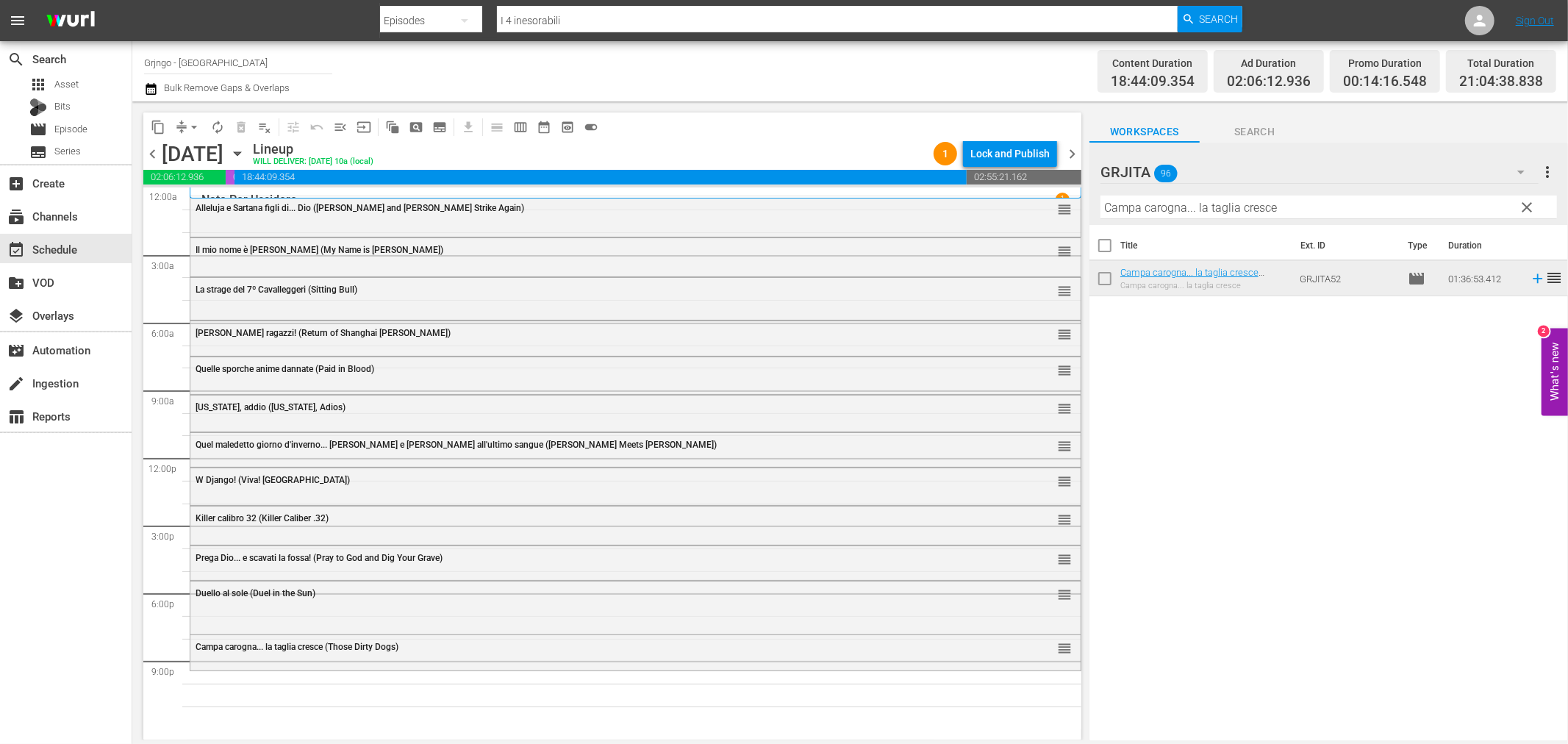
drag, startPoint x: 1531, startPoint y: 203, endPoint x: 1338, endPoint y: 206, distance: 193.0
click at [1531, 203] on span "clear" at bounding box center [1527, 207] width 17 height 17
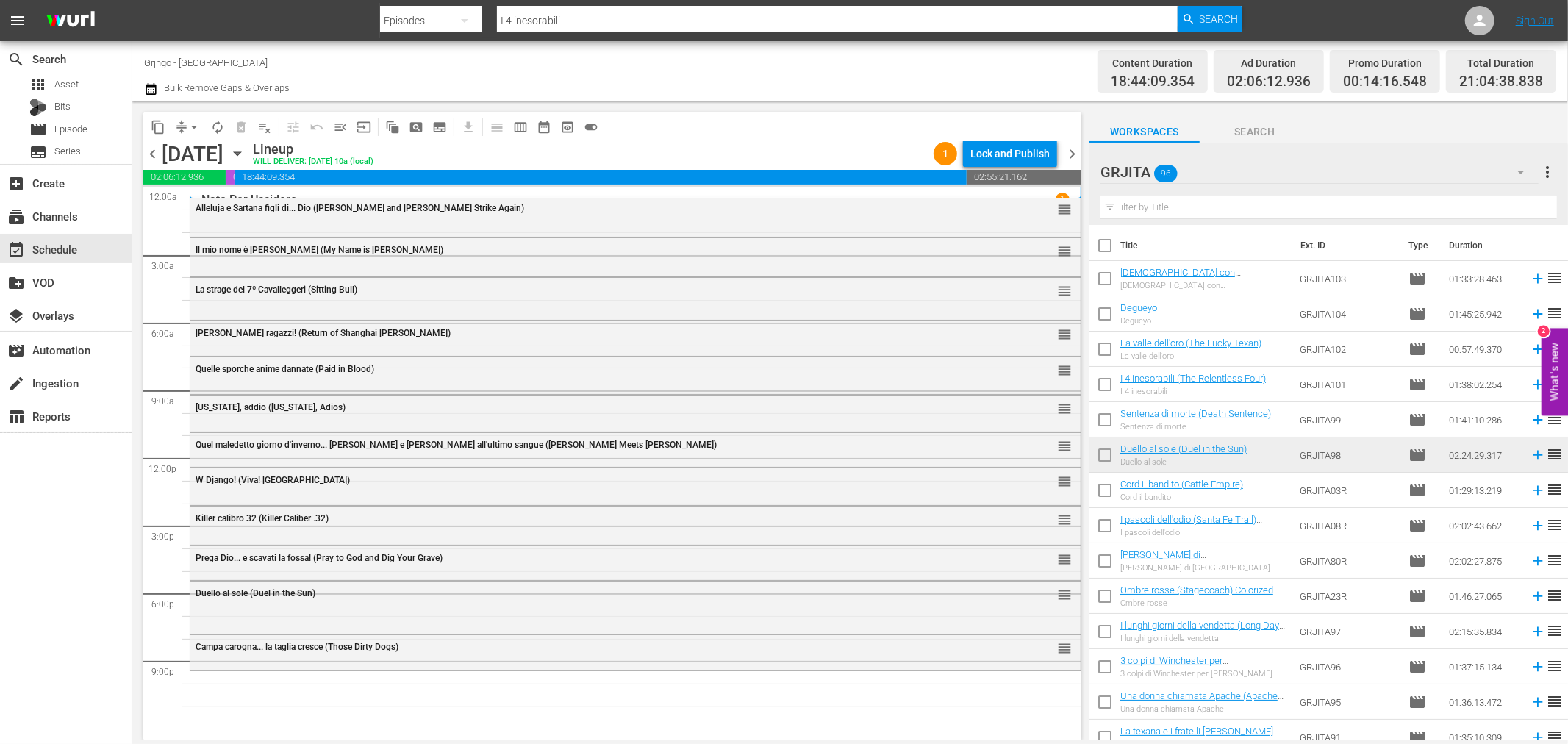
click at [1188, 208] on input "text" at bounding box center [1329, 207] width 456 height 23
paste input "Se sei vivo spara"
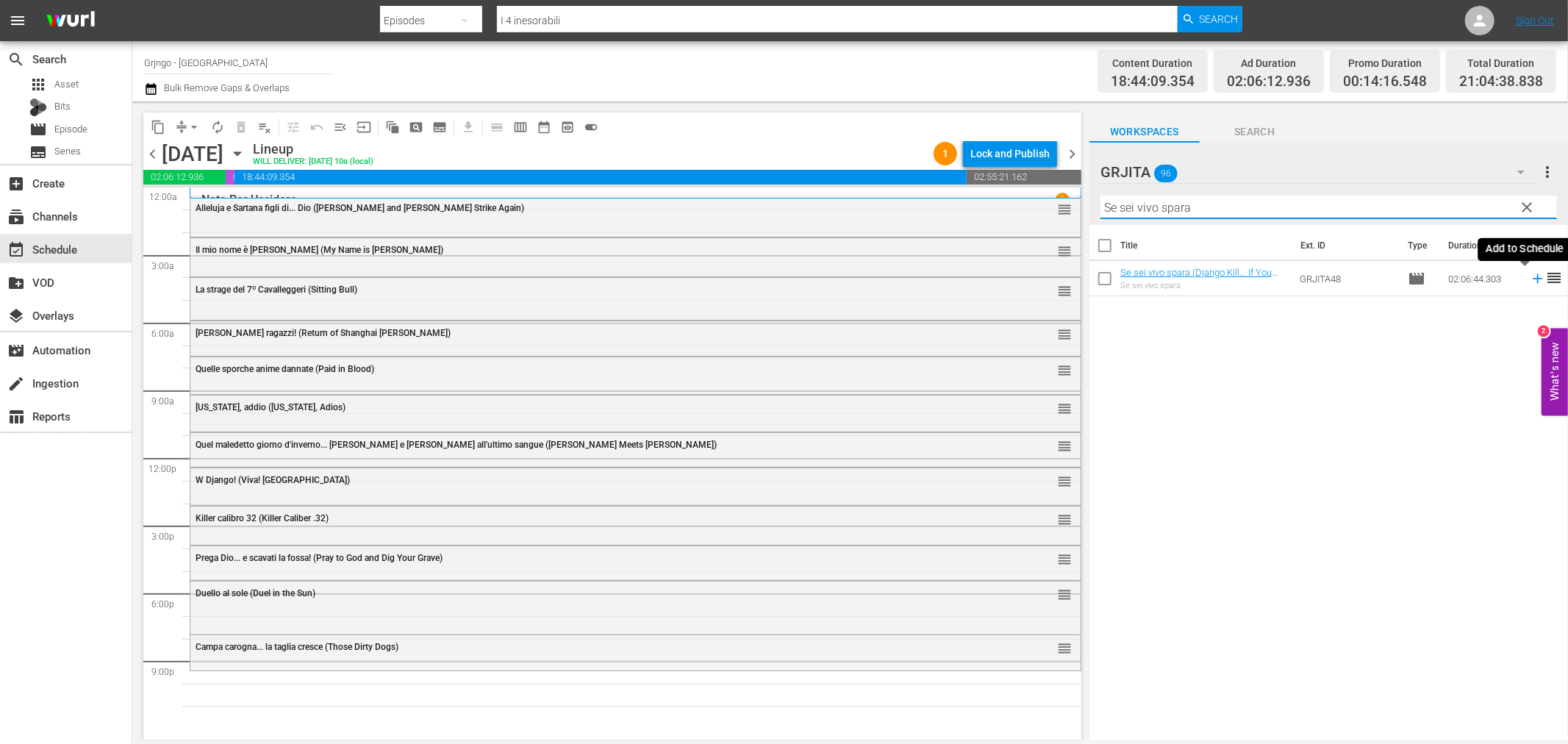
type input "Se sei vivo spara"
click at [1533, 279] on icon at bounding box center [1537, 279] width 10 height 10
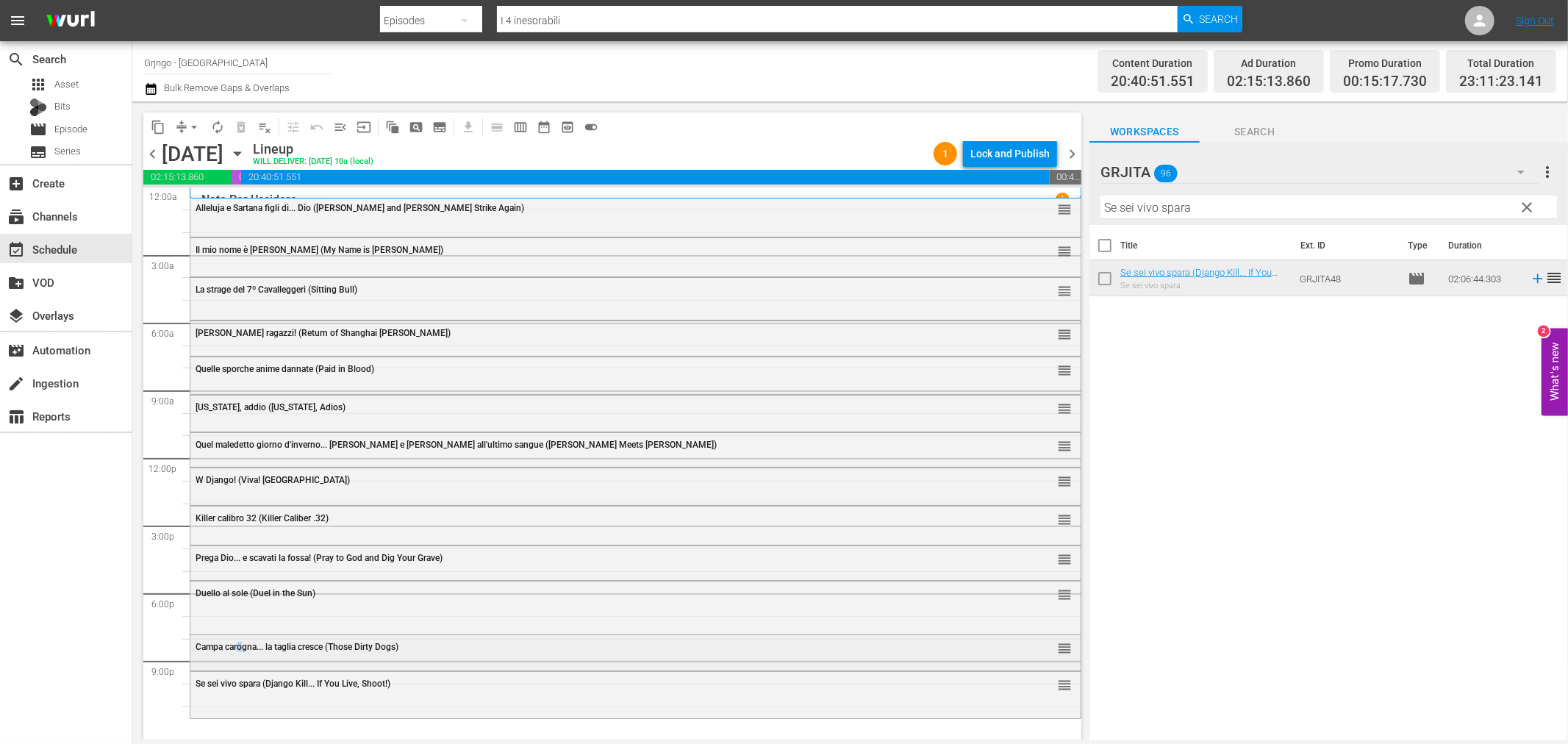
click at [241, 645] on span "Campa carogna... la taglia cresce (Those Dirty Dogs)" at bounding box center [297, 647] width 203 height 11
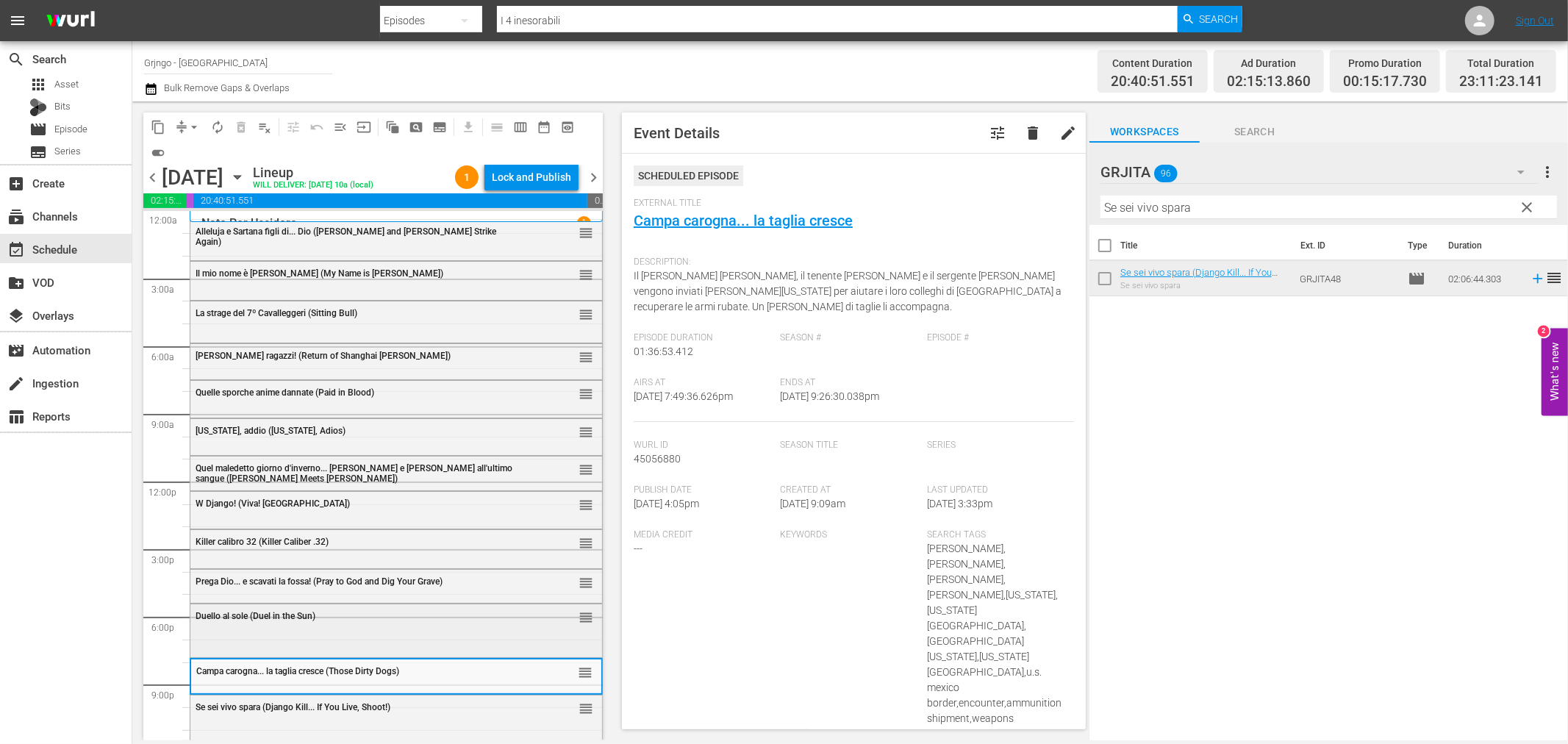
click at [399, 630] on div "Duello al sole (Duel in the Sun) reorder" at bounding box center [396, 629] width 412 height 50
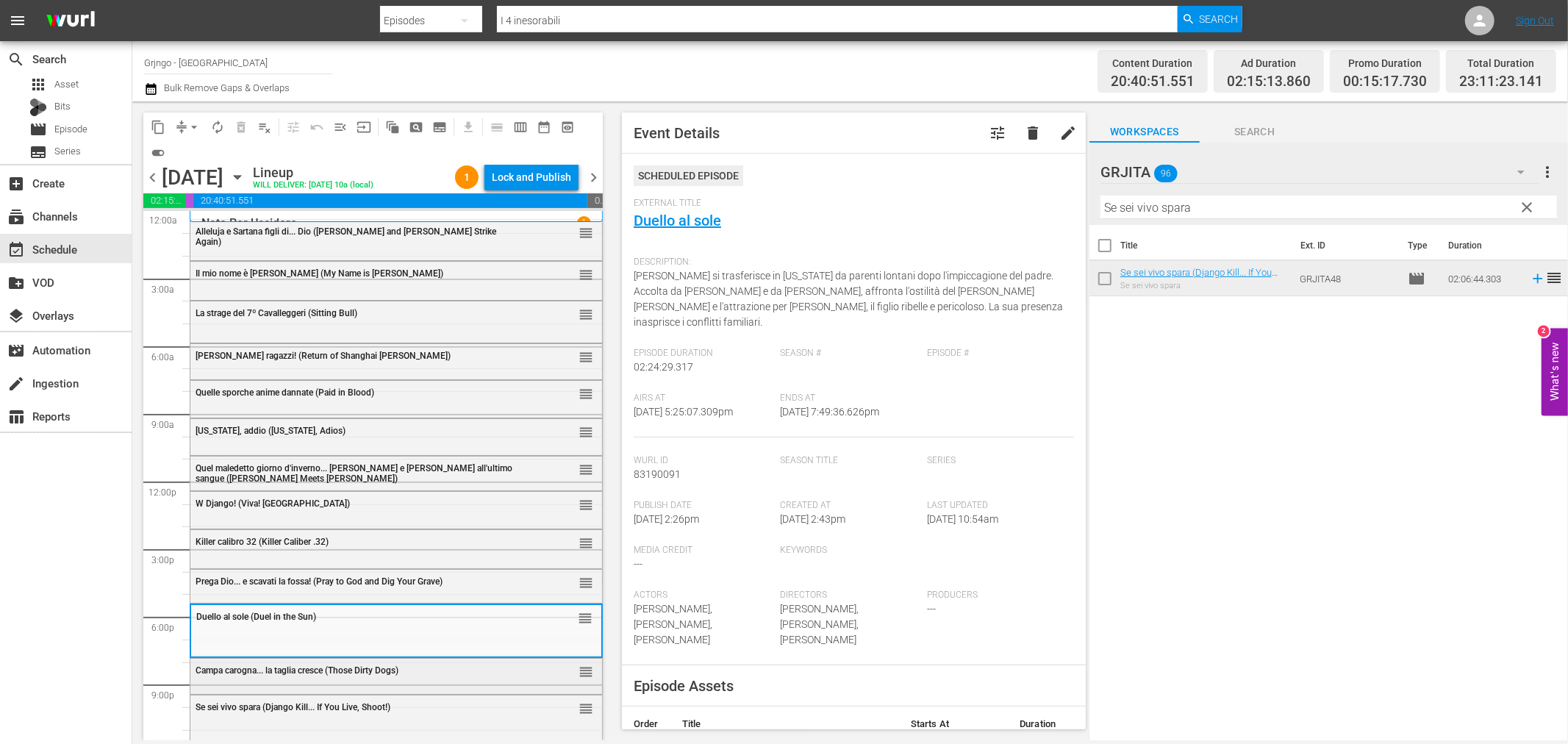
click at [365, 663] on div "Campa carogna... la taglia cresce (Those Dirty Dogs)" at bounding box center [359, 669] width 327 height 12
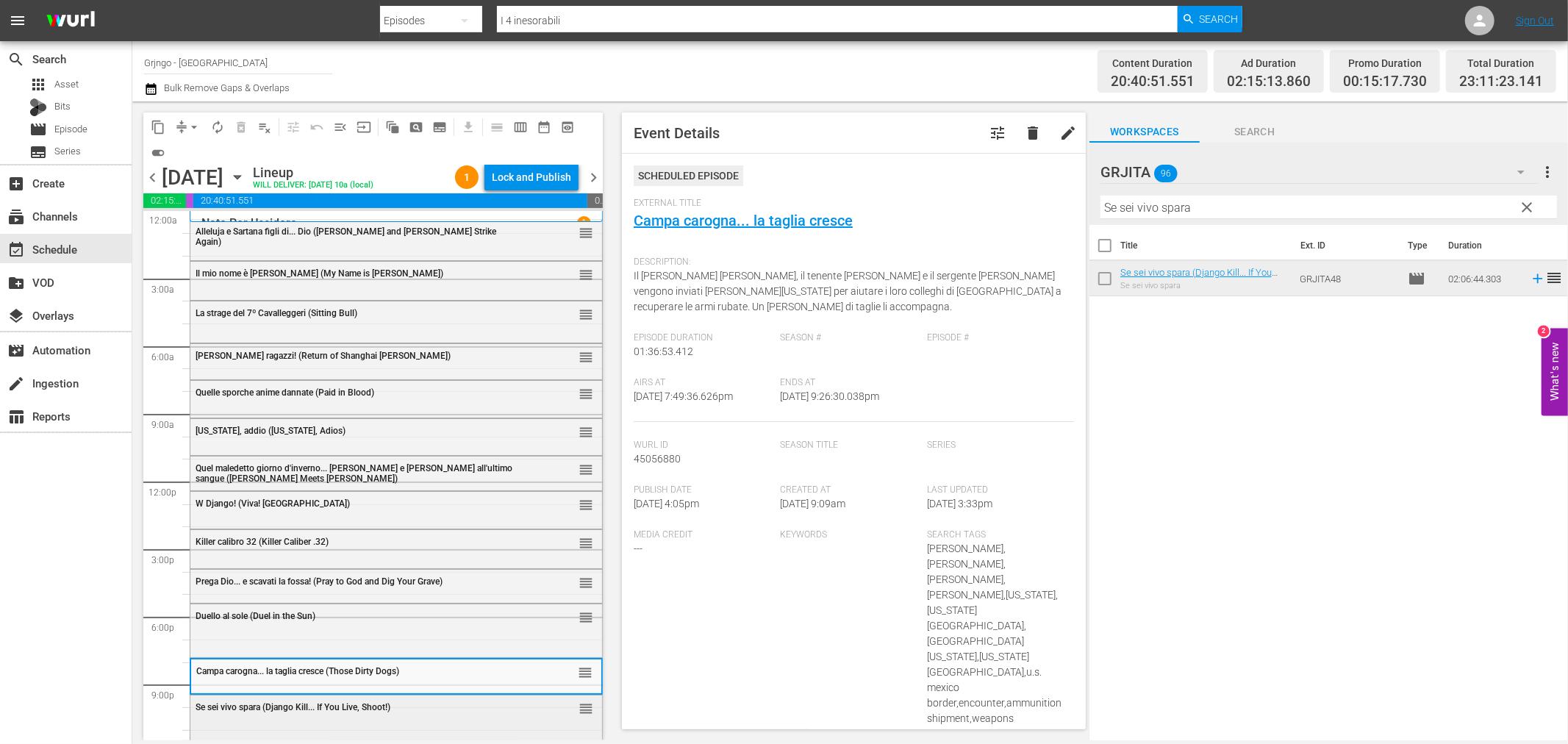
click at [323, 715] on div "Se sei vivo spara (Django Kill... If You Live, Shoot!) reorder" at bounding box center [396, 707] width 412 height 25
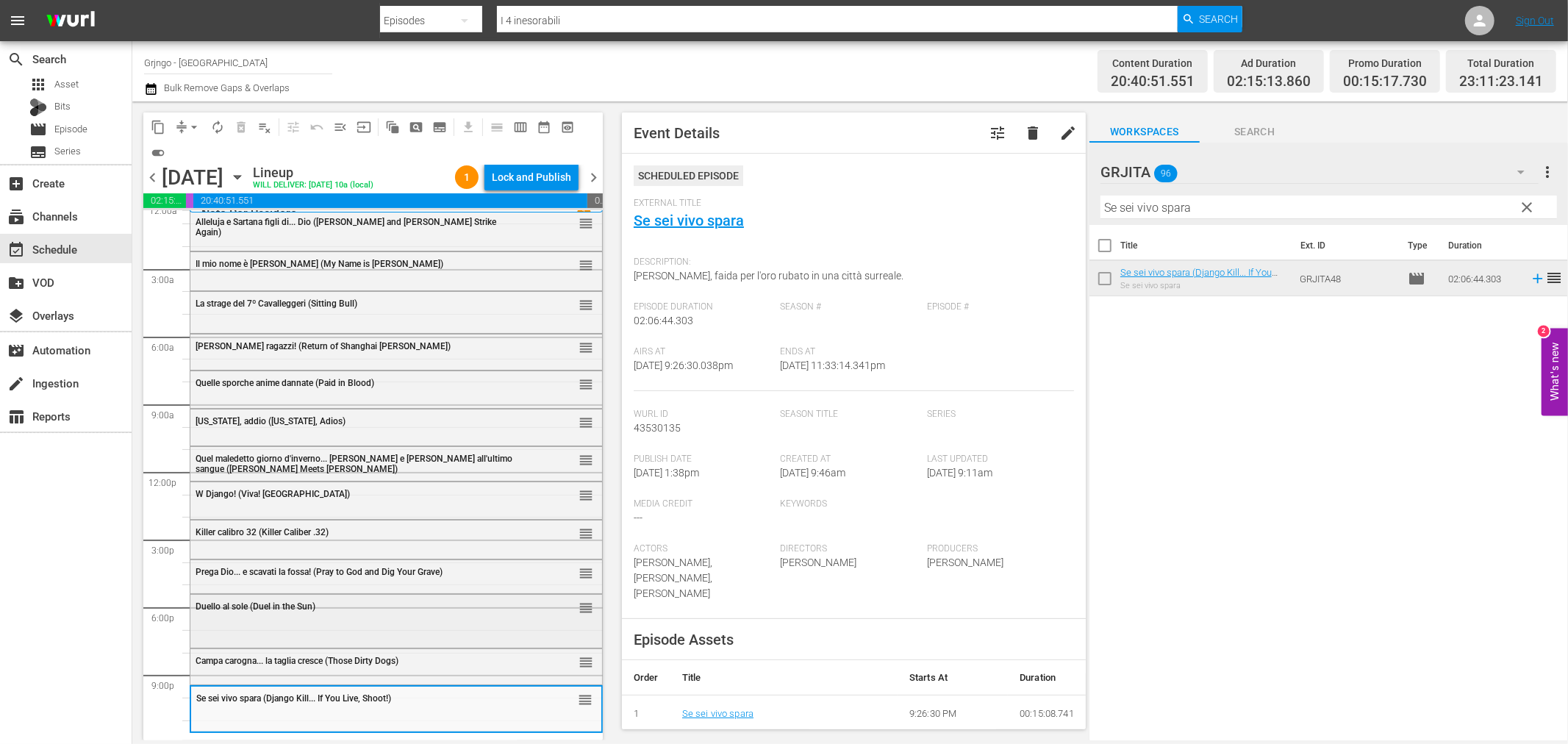
scroll to position [11, 0]
click at [145, 172] on span "chevron_left" at bounding box center [152, 178] width 18 height 18
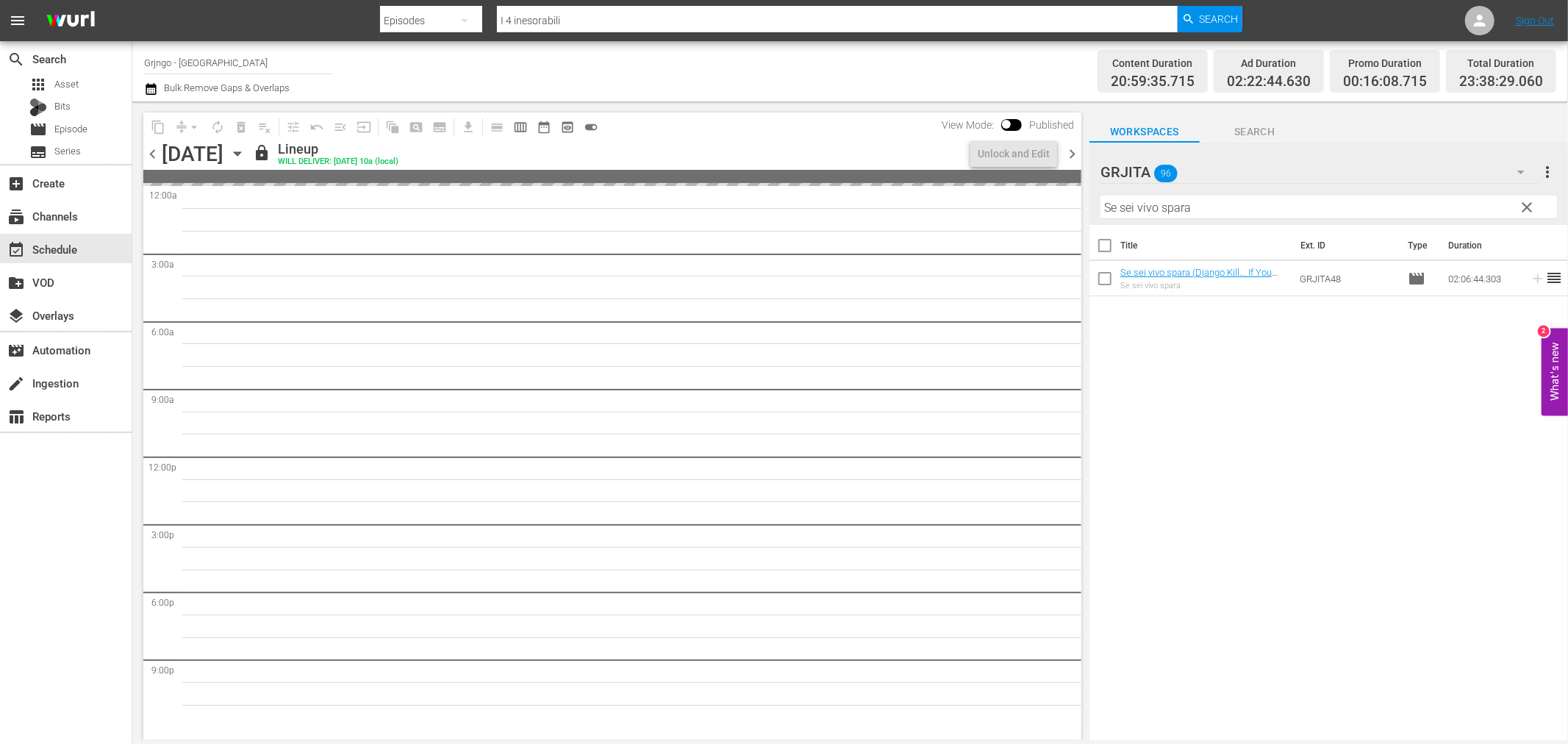
click at [1075, 153] on span "chevron_right" at bounding box center [1072, 154] width 18 height 18
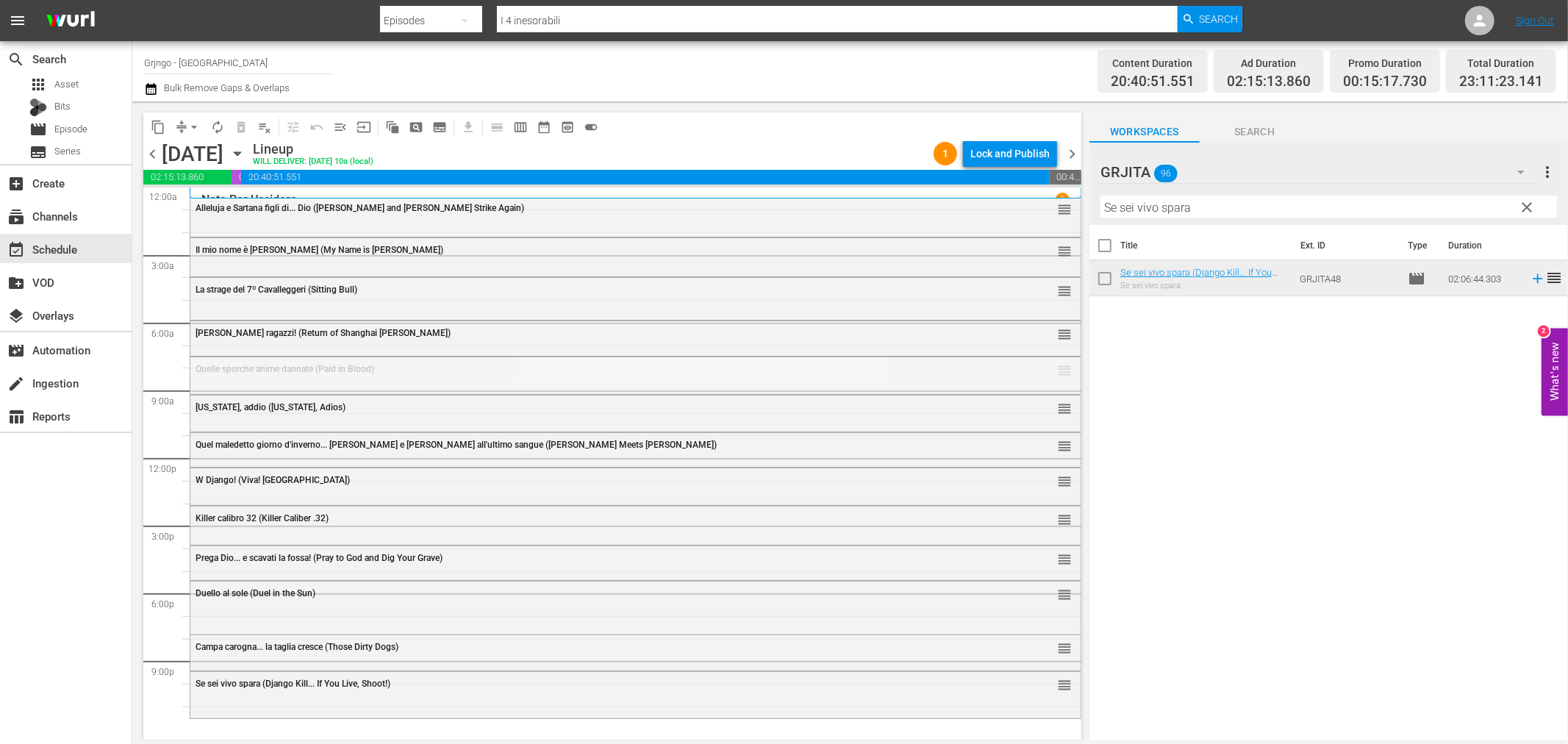
drag, startPoint x: 1052, startPoint y: 368, endPoint x: 903, endPoint y: 606, distance: 280.8
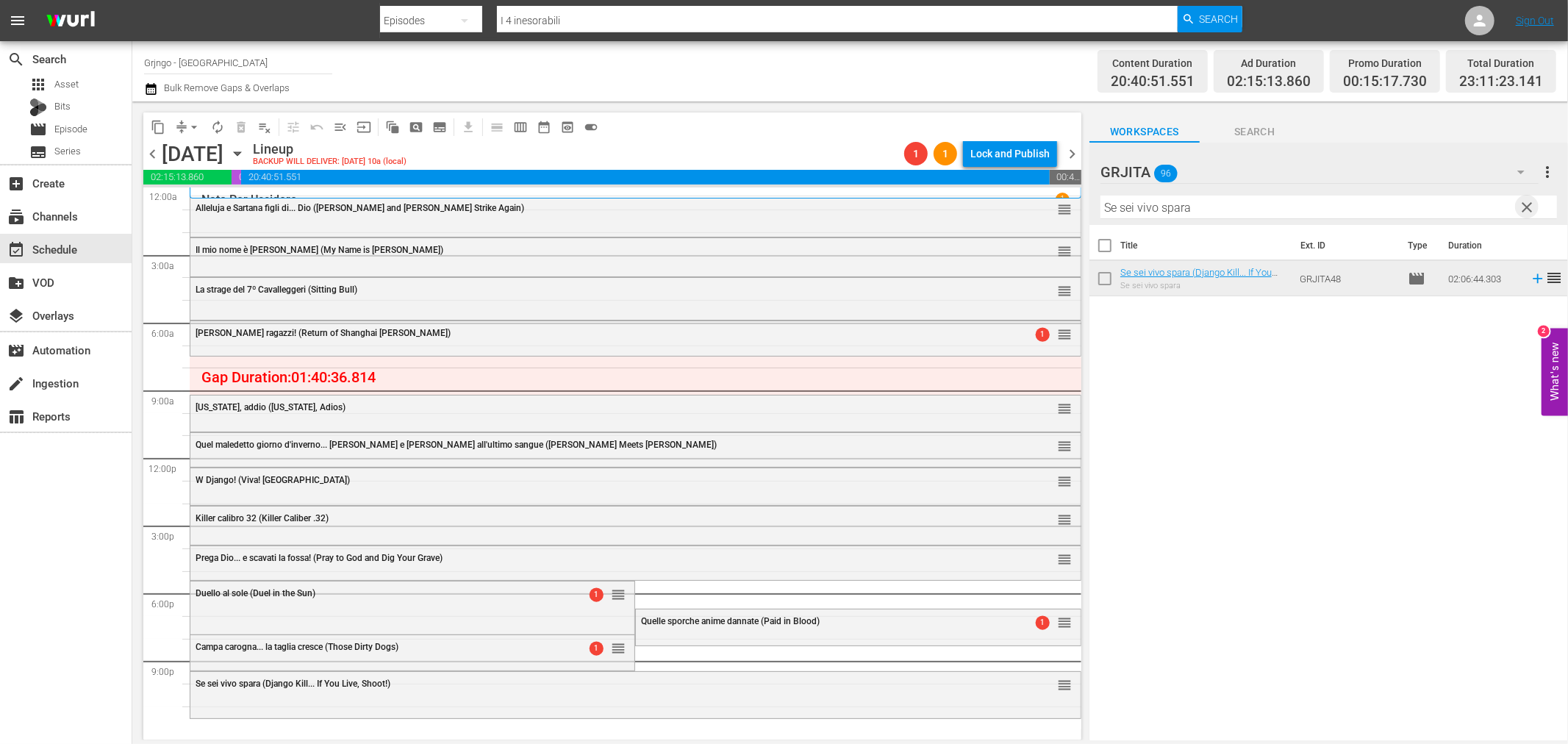
click at [1524, 201] on span "clear" at bounding box center [1527, 207] width 17 height 17
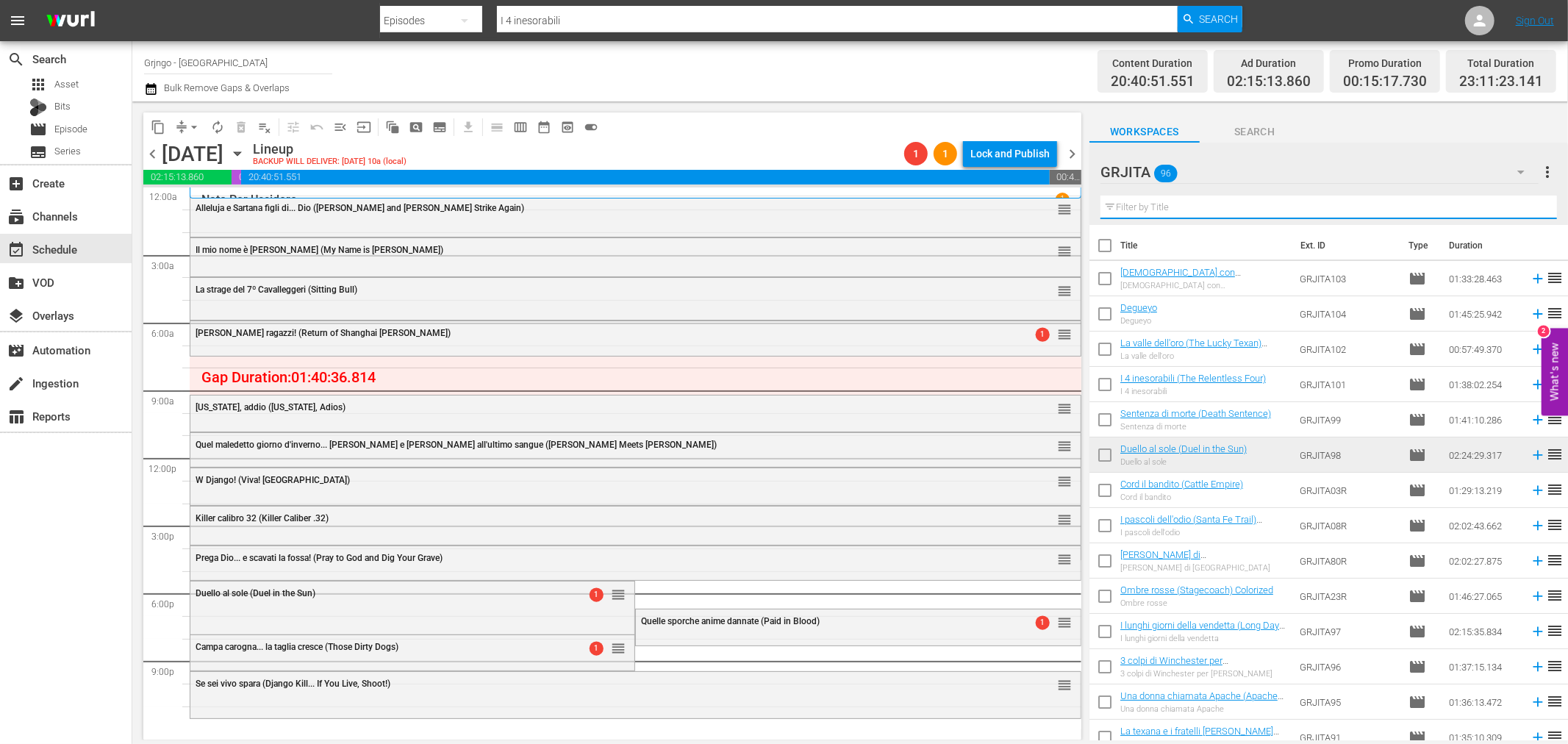
paste input "Giù le mani... carogna! (Django Story)"
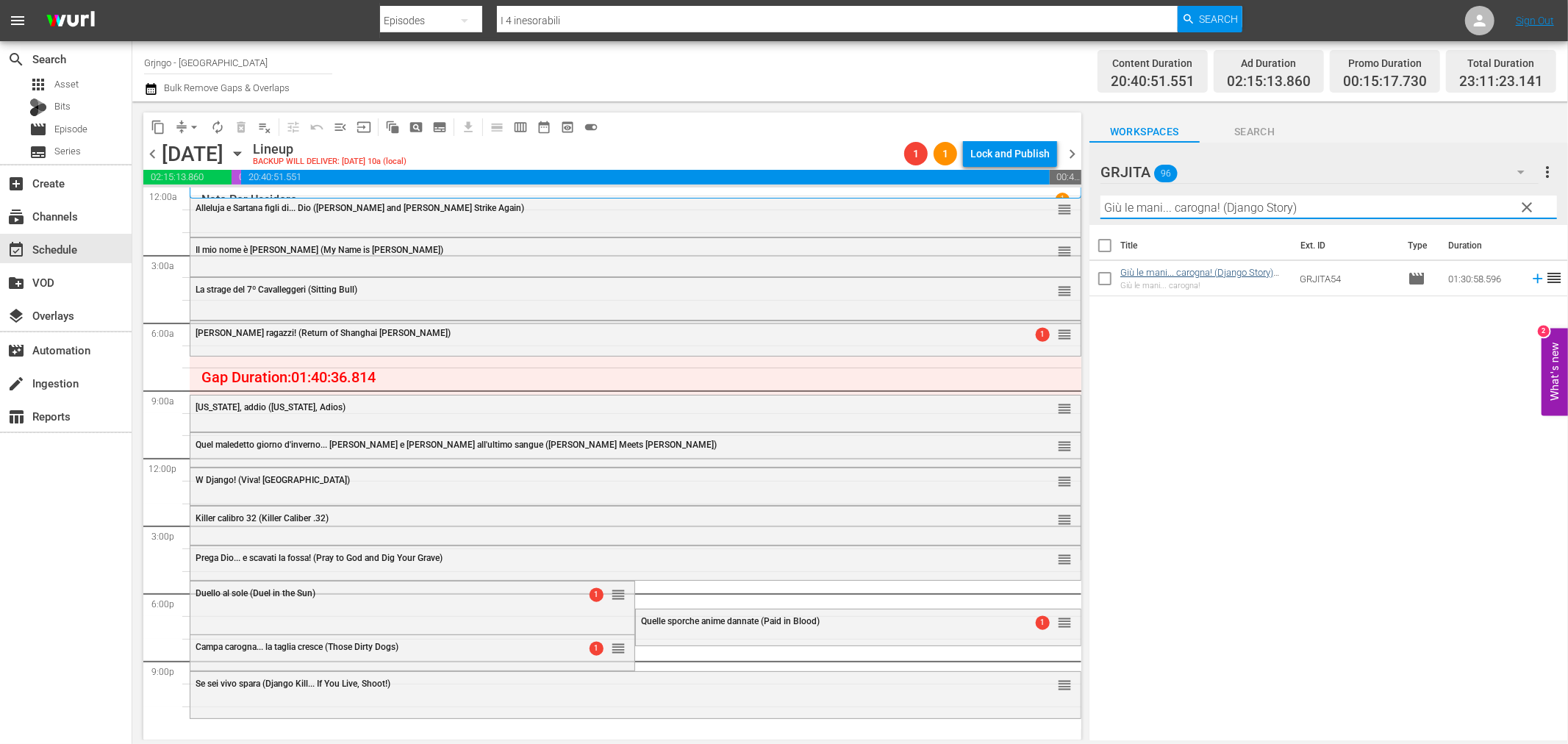
type input "Giù le mani... carogna! (Django Story)"
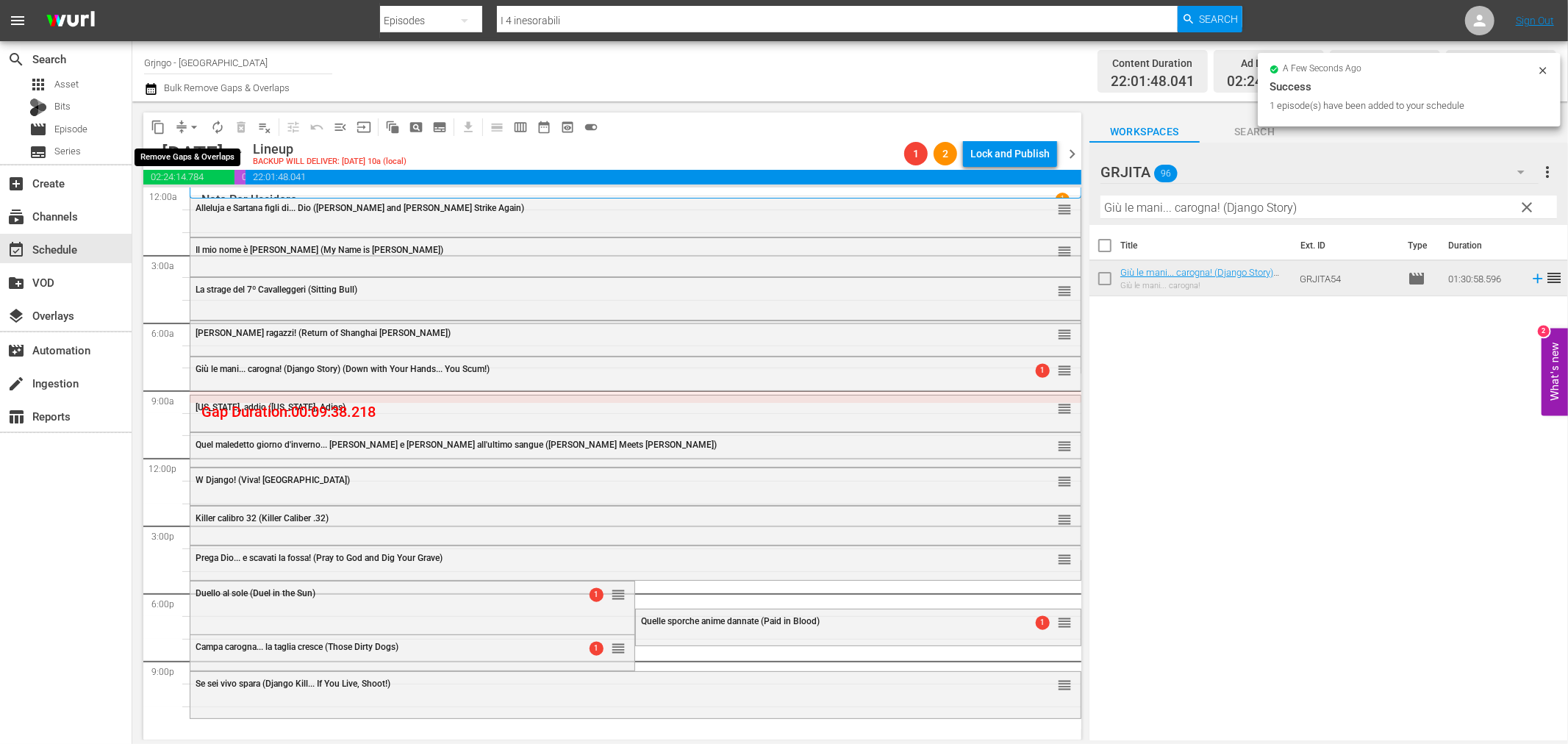
click at [194, 127] on span "arrow_drop_down" at bounding box center [194, 127] width 15 height 15
click at [222, 204] on li "Align to End of Previous Day" at bounding box center [194, 205] width 154 height 24
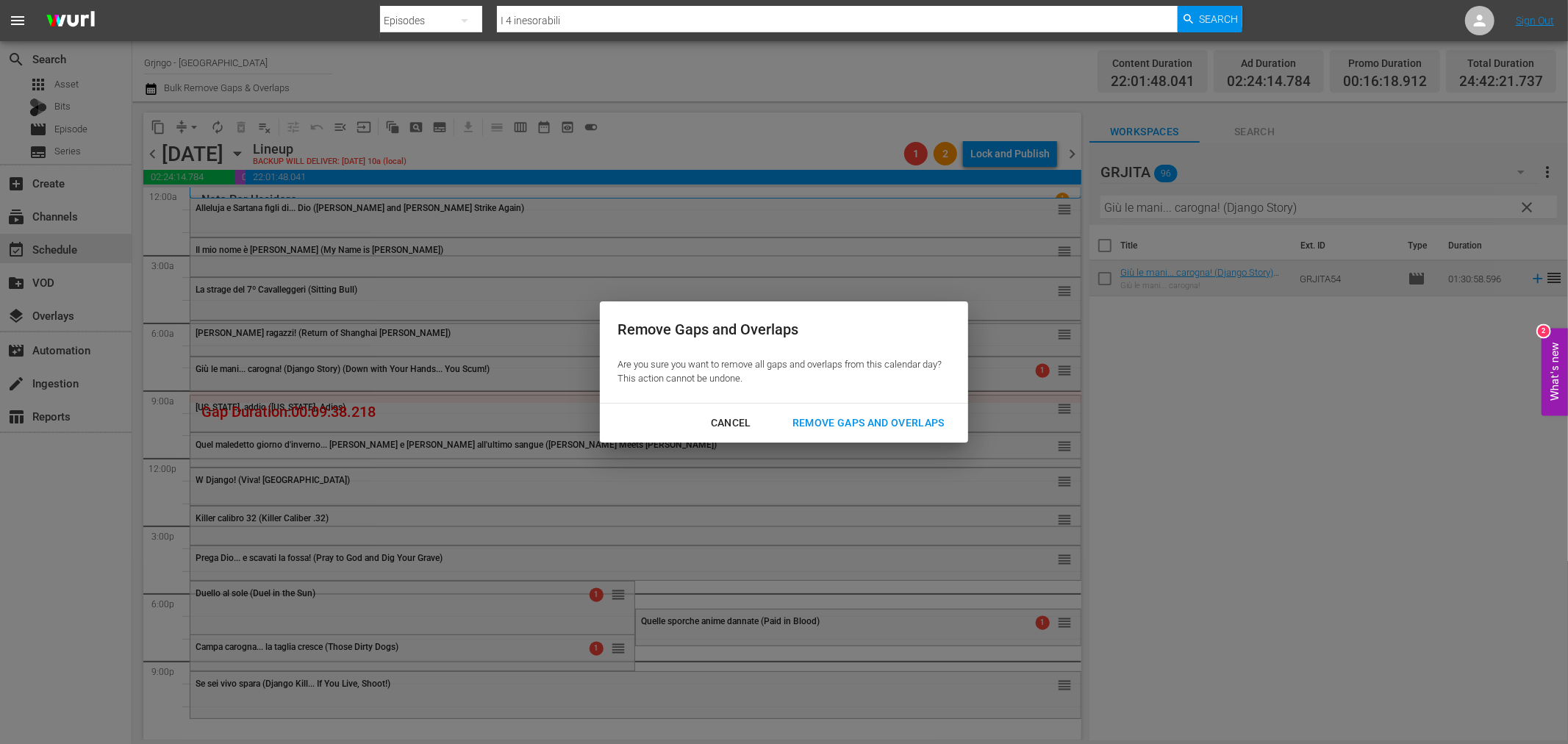
click at [914, 422] on div "Remove Gaps and Overlaps" at bounding box center [868, 423] width 175 height 18
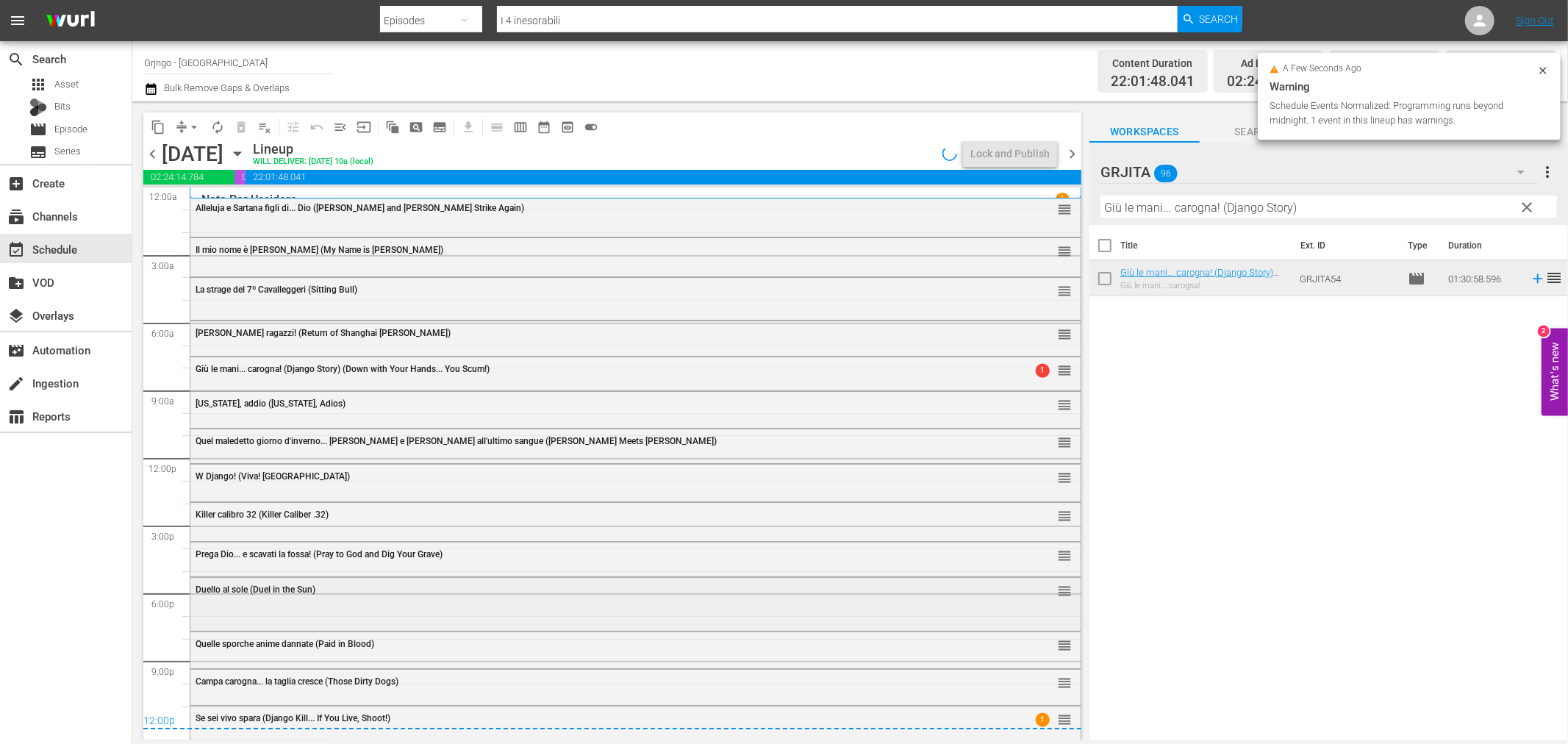
click at [299, 591] on span "Duello al sole (Duel in the Sun)" at bounding box center [255, 590] width 120 height 11
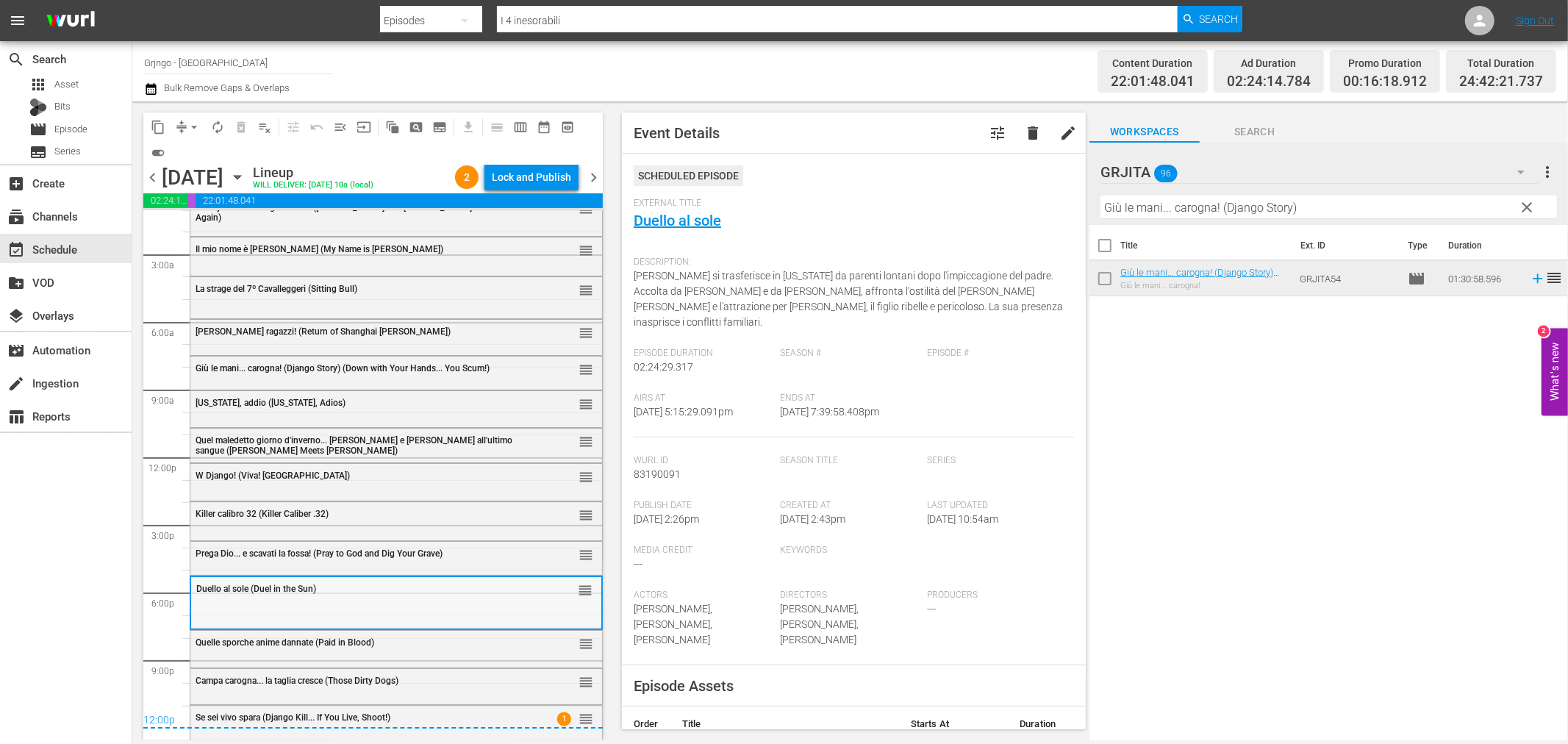
scroll to position [35, 0]
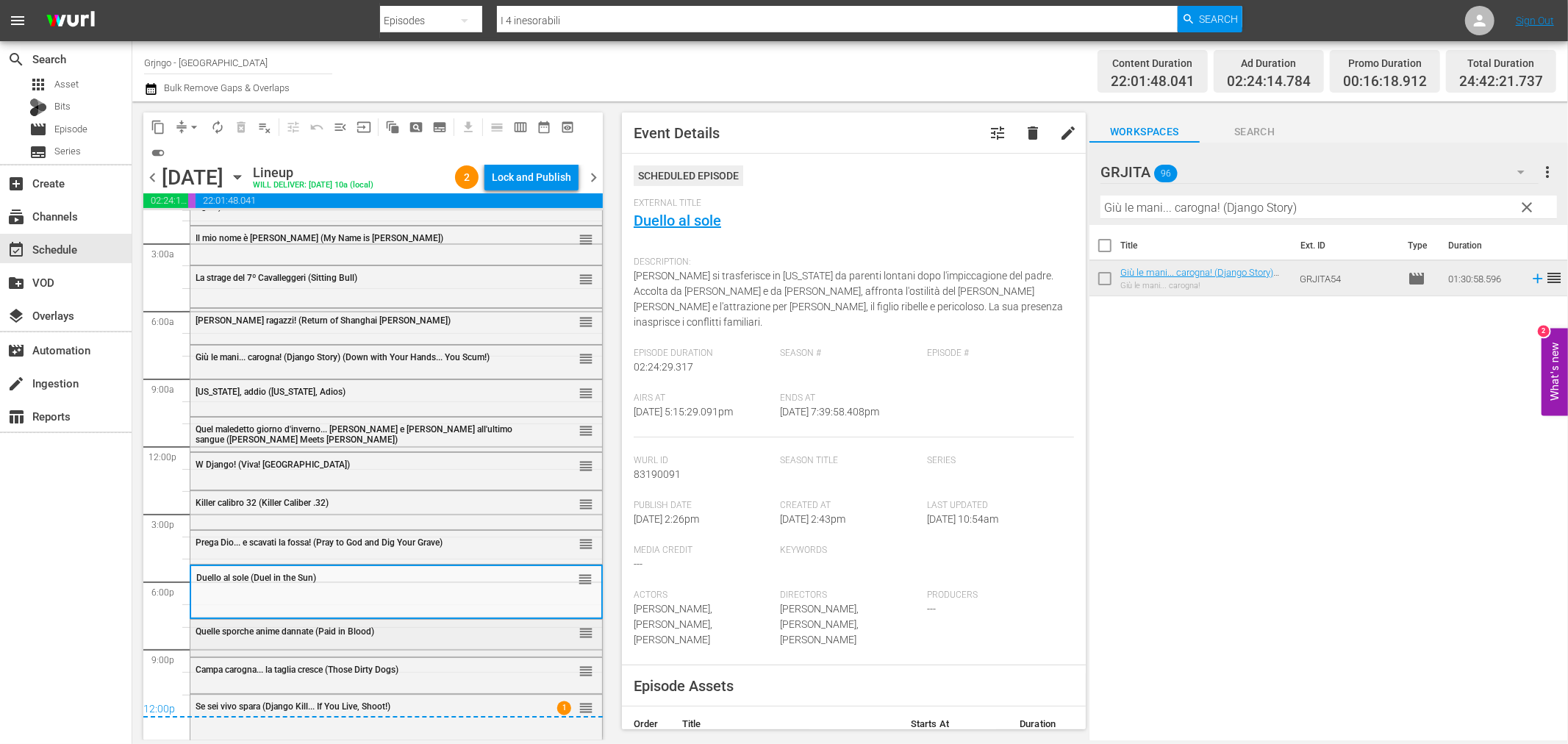
click at [247, 625] on div "Quelle sporche anime dannate (Paid in Blood)" at bounding box center [359, 631] width 327 height 12
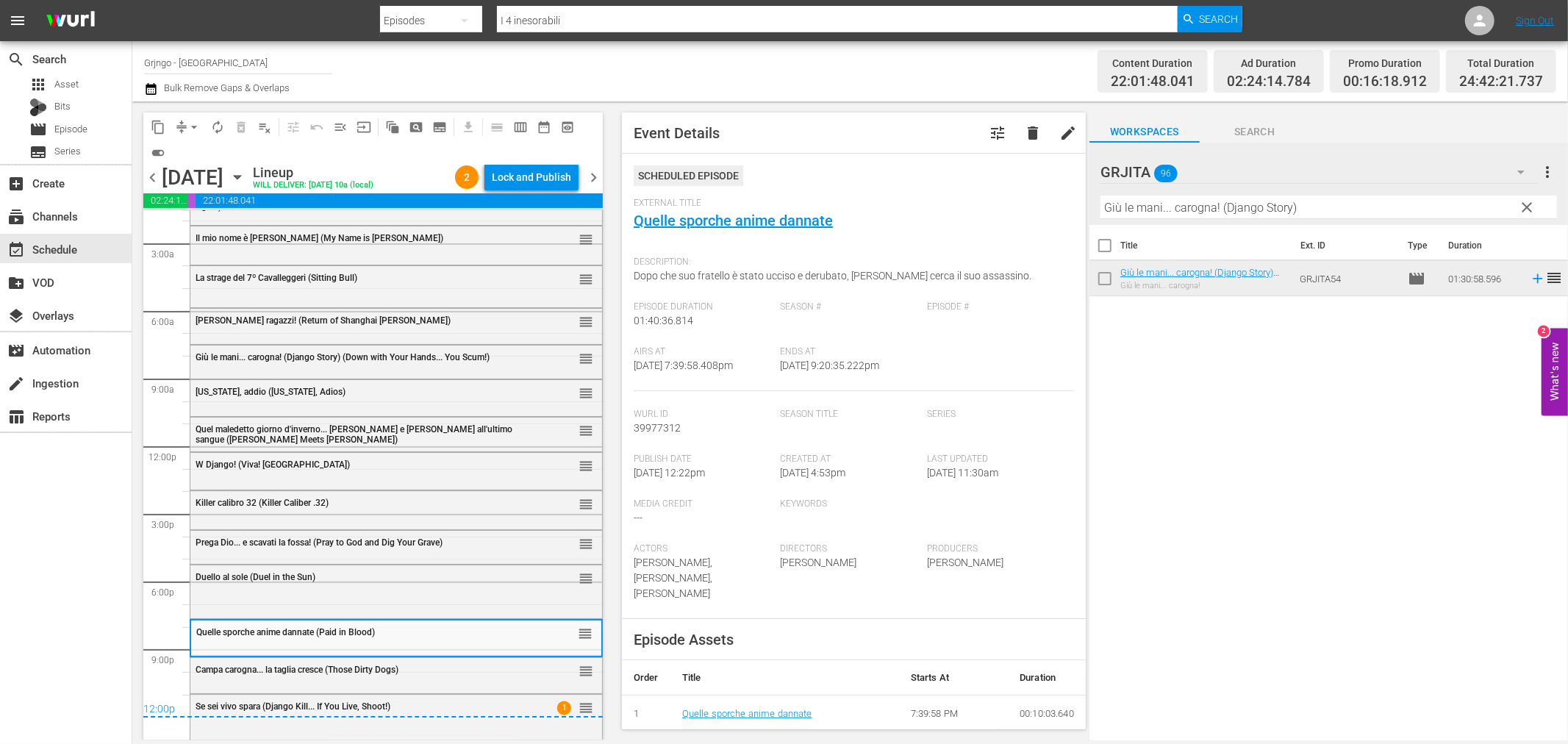
click at [255, 684] on div "[PERSON_NAME] carogna... [PERSON_NAME] cresce (Those Dirty Dogs) reorder" at bounding box center [396, 674] width 412 height 32
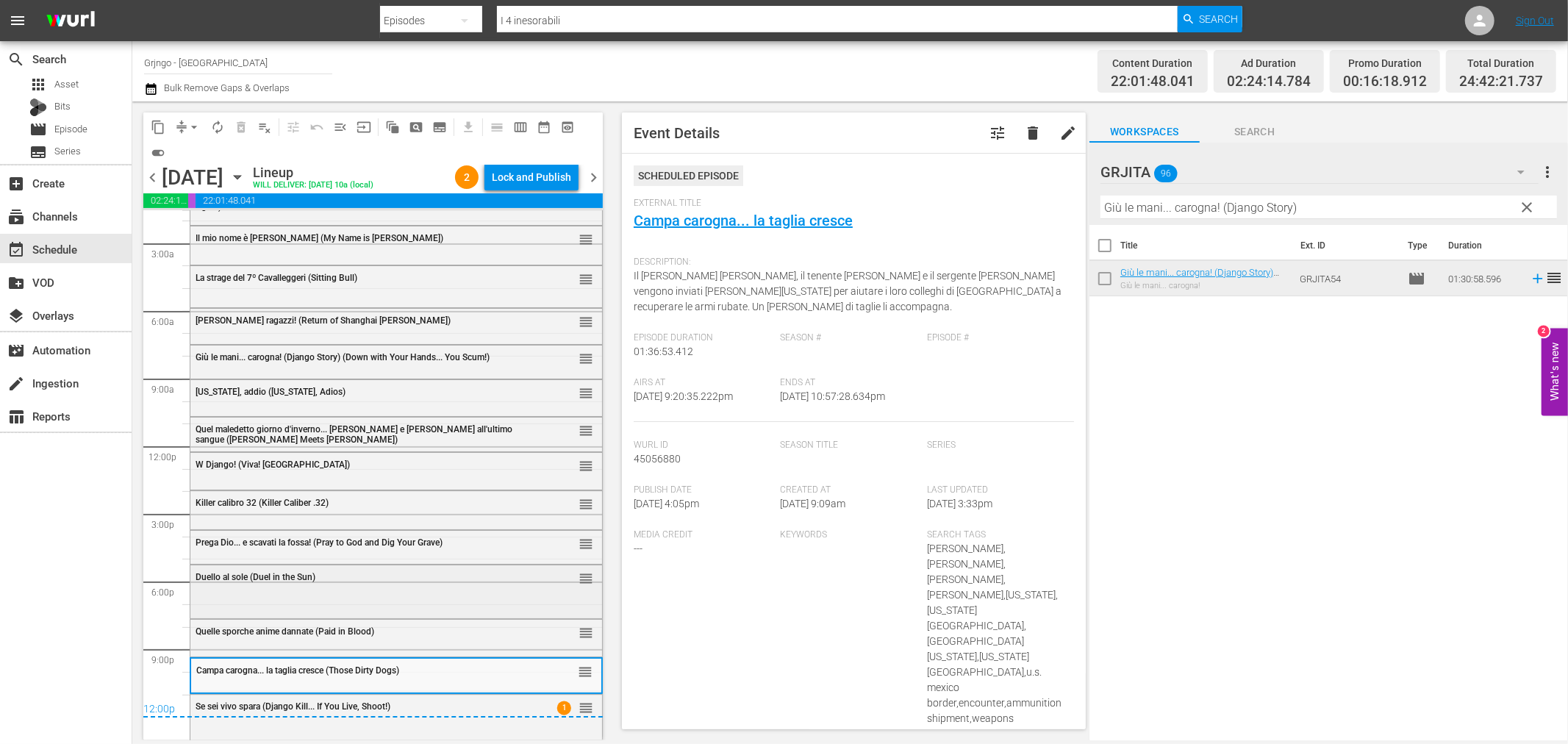
click at [291, 576] on span "Duello al sole (Duel in the Sun)" at bounding box center [255, 577] width 120 height 11
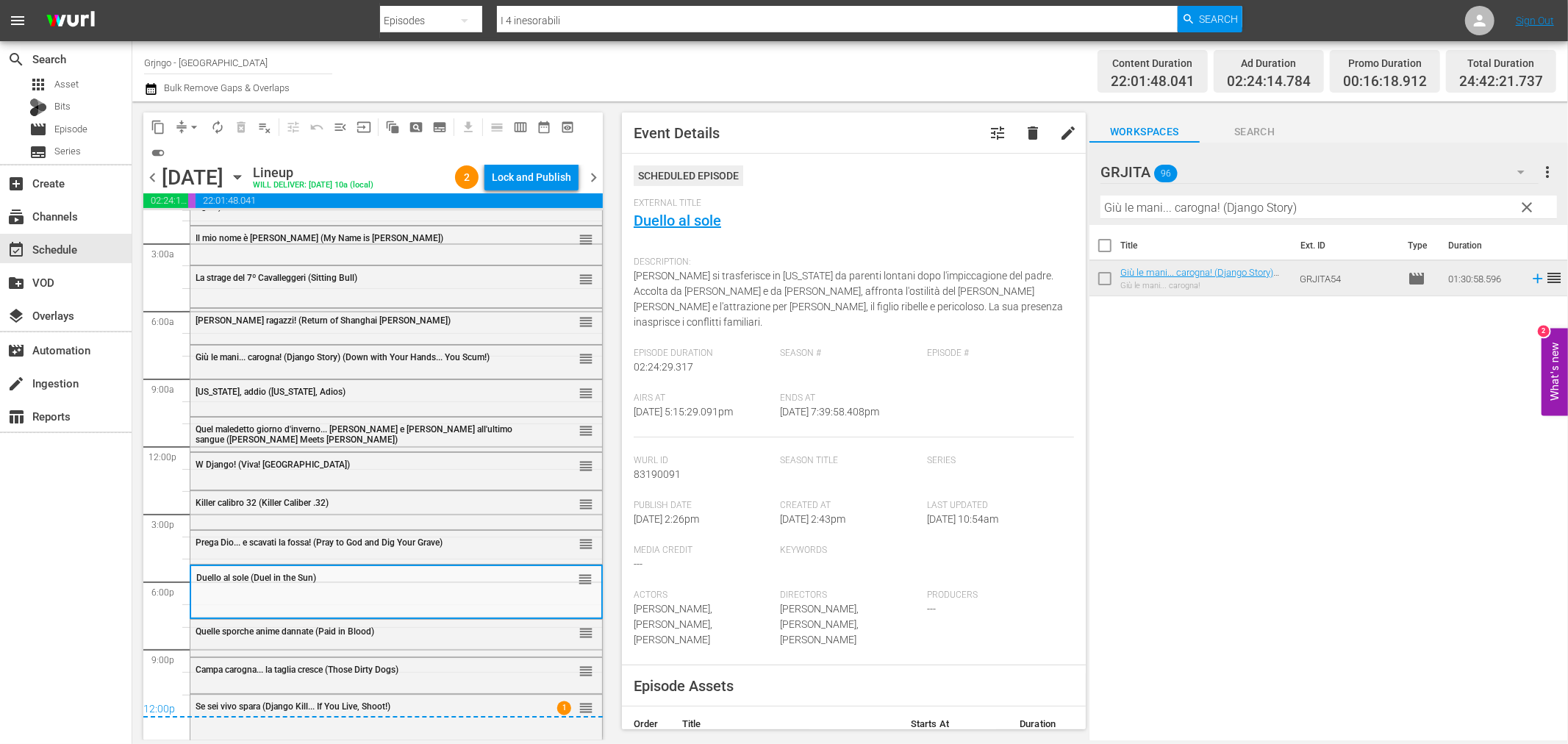
click at [228, 642] on div "Quelle sporche anime dannate (Paid in Blood) reorder" at bounding box center [396, 632] width 412 height 25
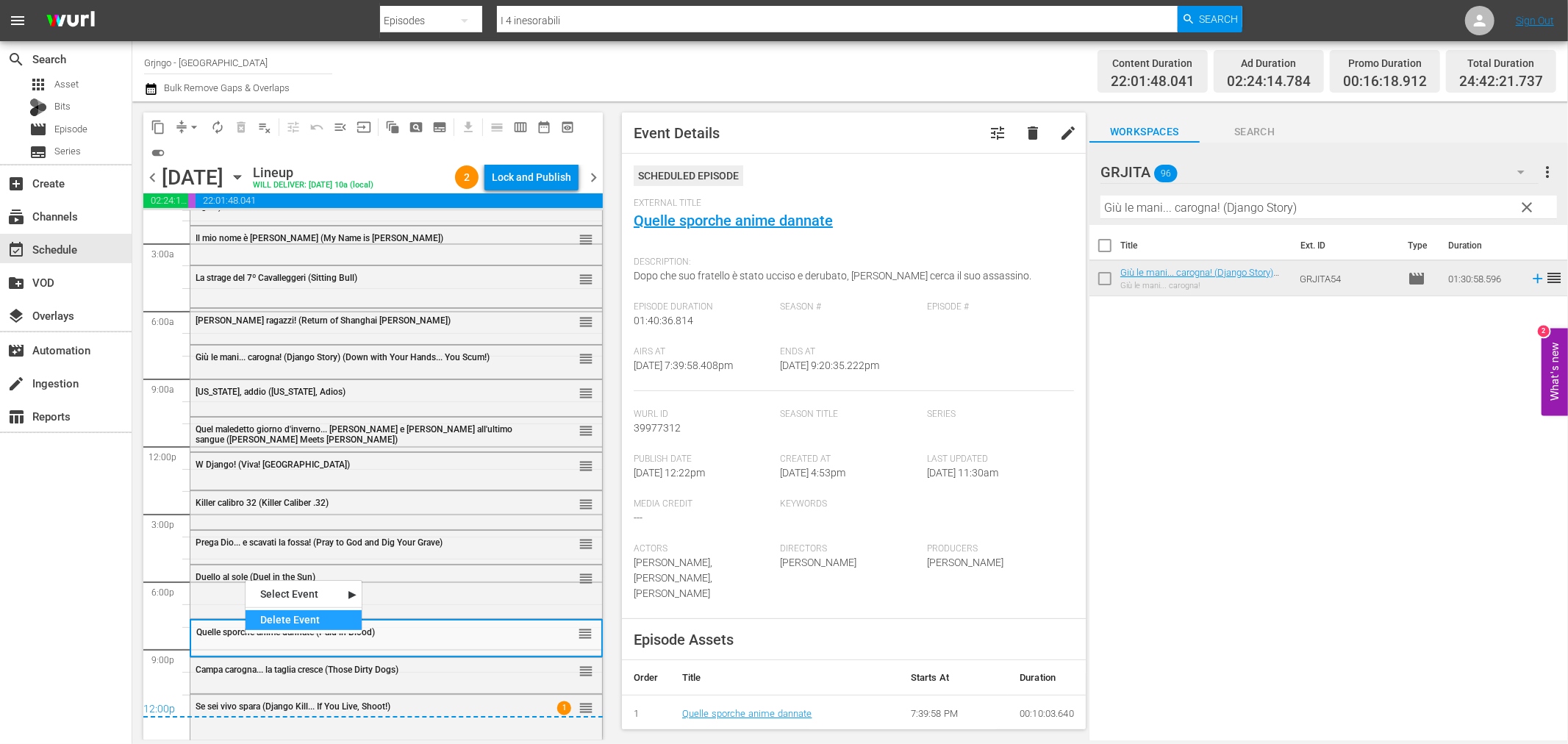
click at [292, 613] on div "Delete Event" at bounding box center [304, 620] width 116 height 20
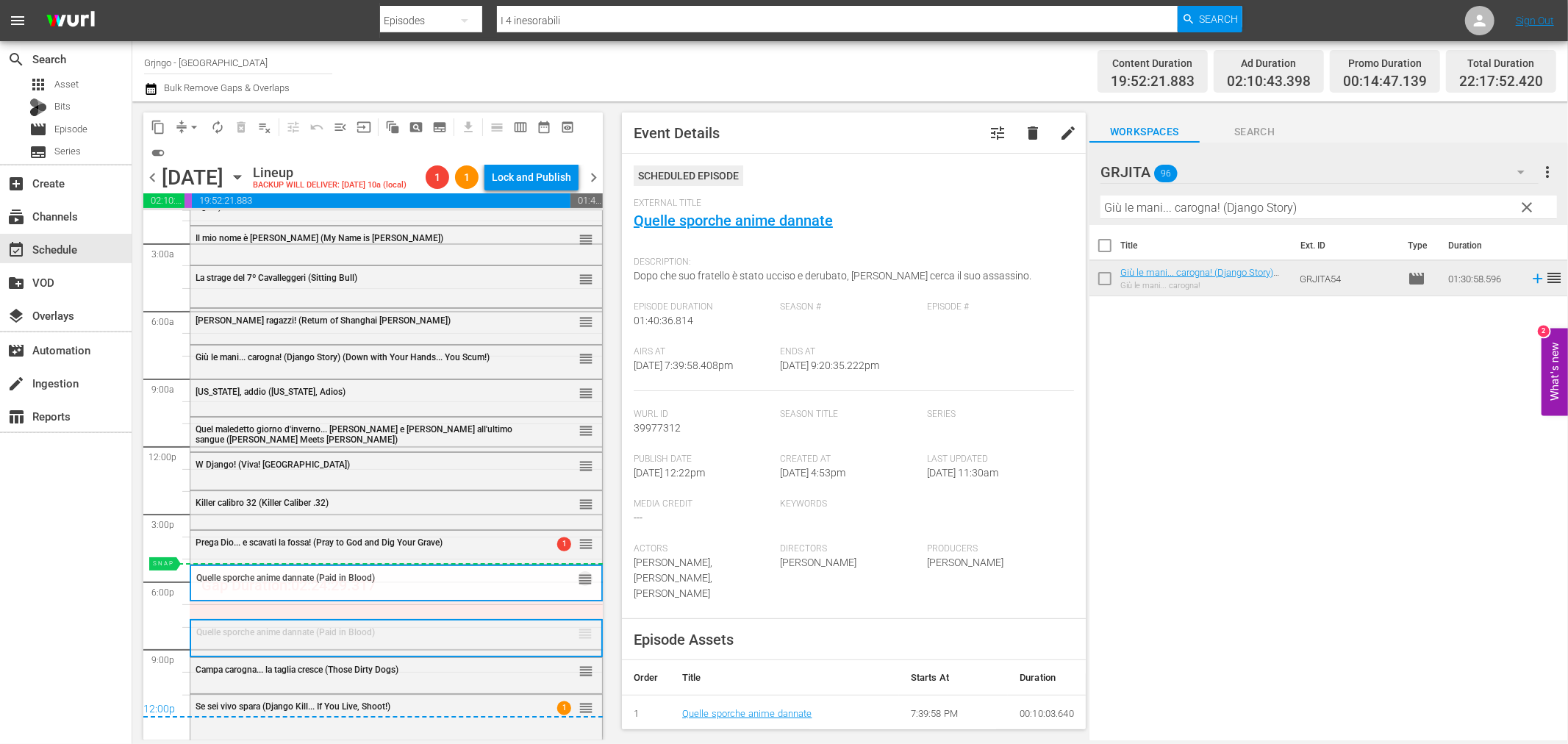
drag, startPoint x: 571, startPoint y: 655, endPoint x: 569, endPoint y: 587, distance: 68.0
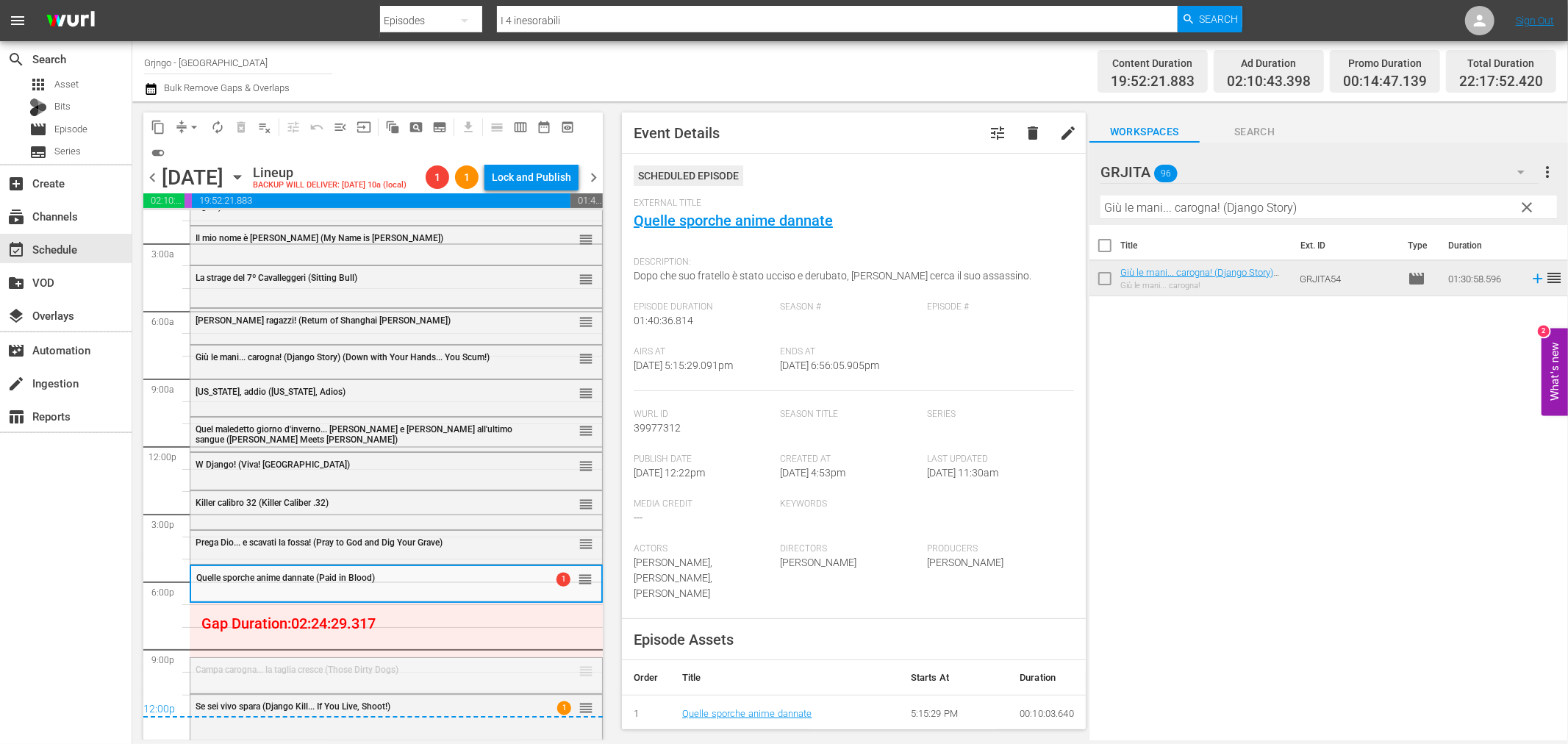
drag, startPoint x: 571, startPoint y: 691, endPoint x: 571, endPoint y: 627, distance: 64.0
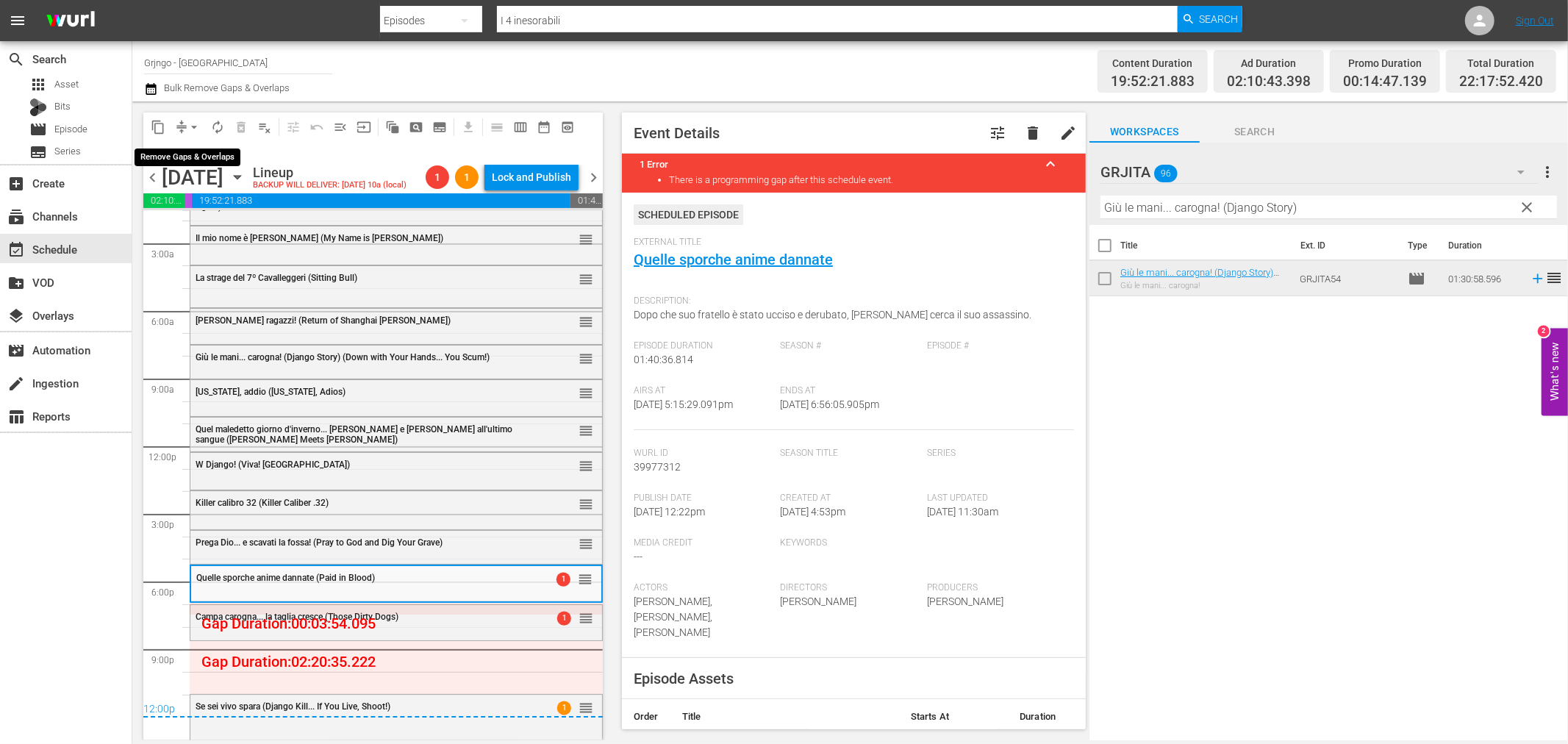
click at [195, 123] on span "arrow_drop_down" at bounding box center [194, 127] width 15 height 15
click at [206, 213] on li "Align to End of Previous Day" at bounding box center [194, 205] width 154 height 24
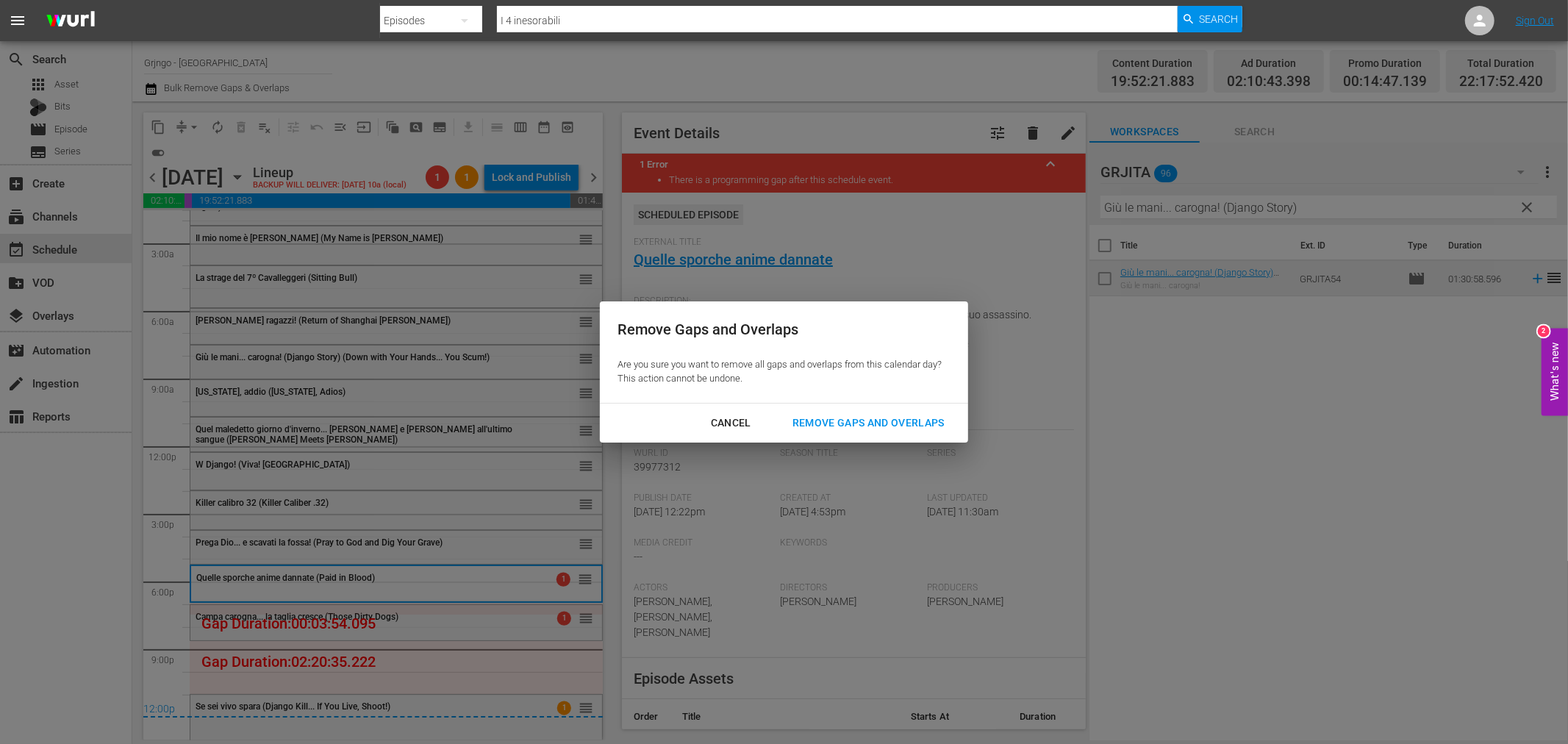
click at [841, 416] on div "Remove Gaps and Overlaps" at bounding box center [868, 423] width 175 height 18
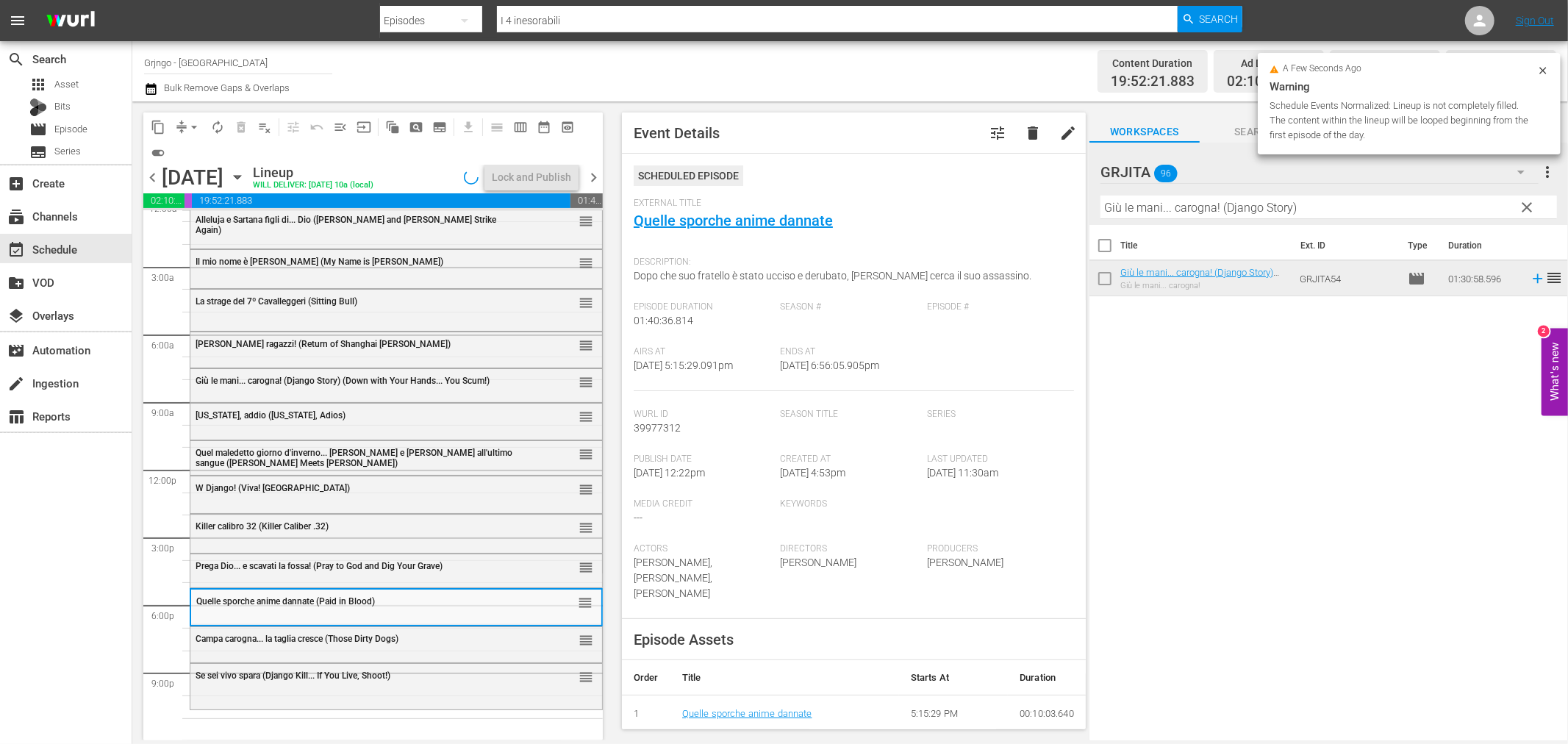
scroll to position [11, 0]
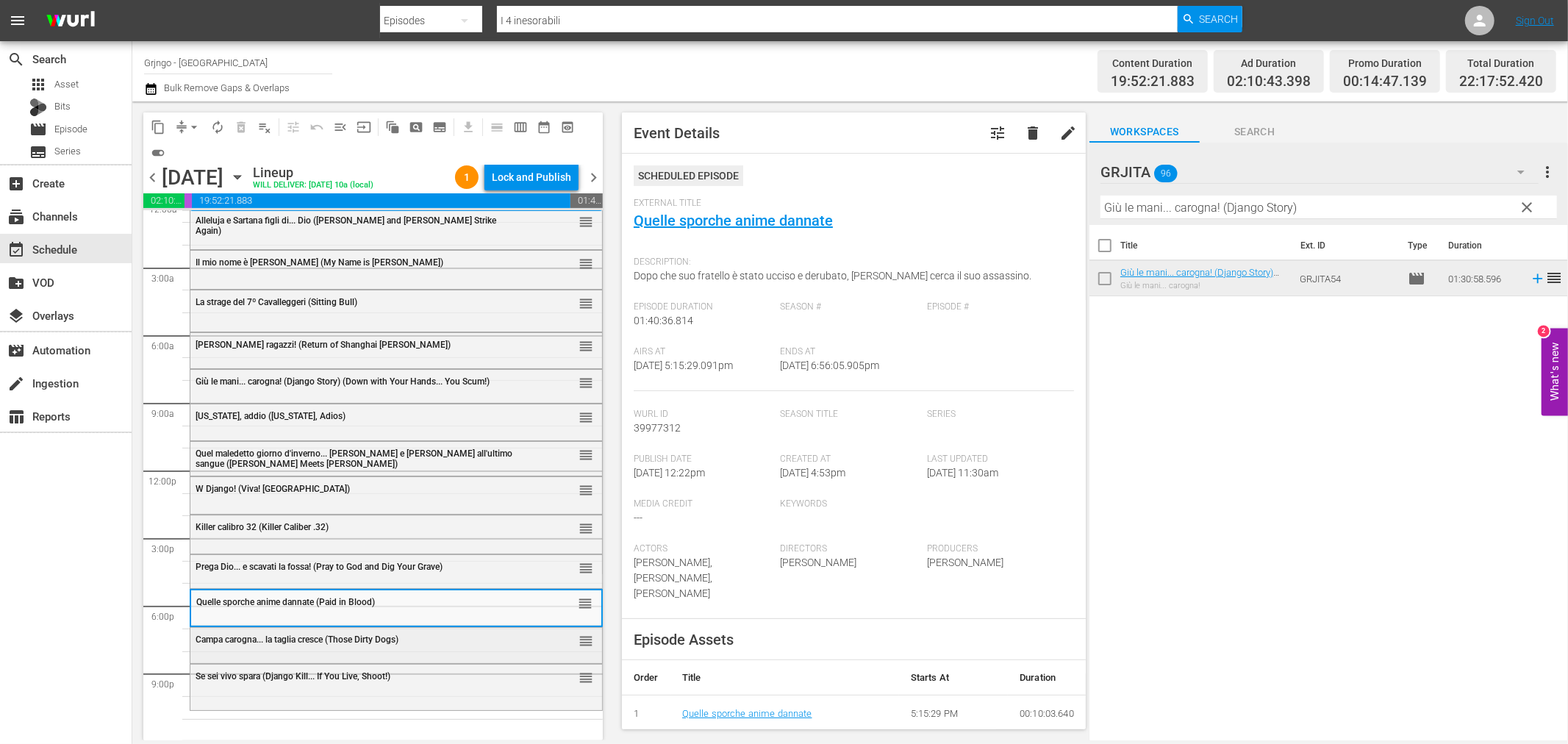
click at [255, 637] on span "Campa carogna... la taglia cresce (Those Dirty Dogs)" at bounding box center [297, 639] width 203 height 11
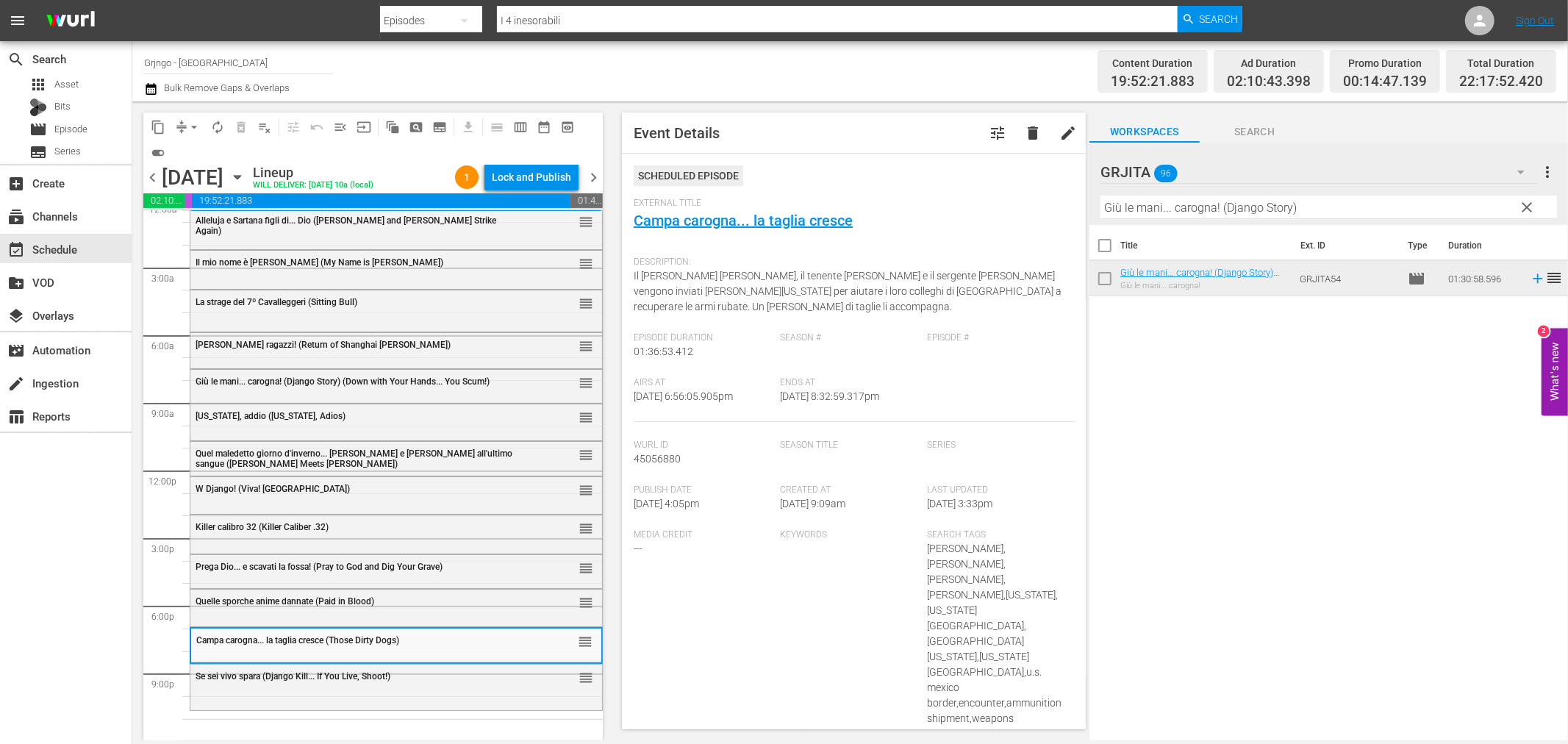
click at [316, 679] on span "Se sei vivo spara (Django Kill... If You Live, Shoot!)" at bounding box center [293, 676] width 195 height 11
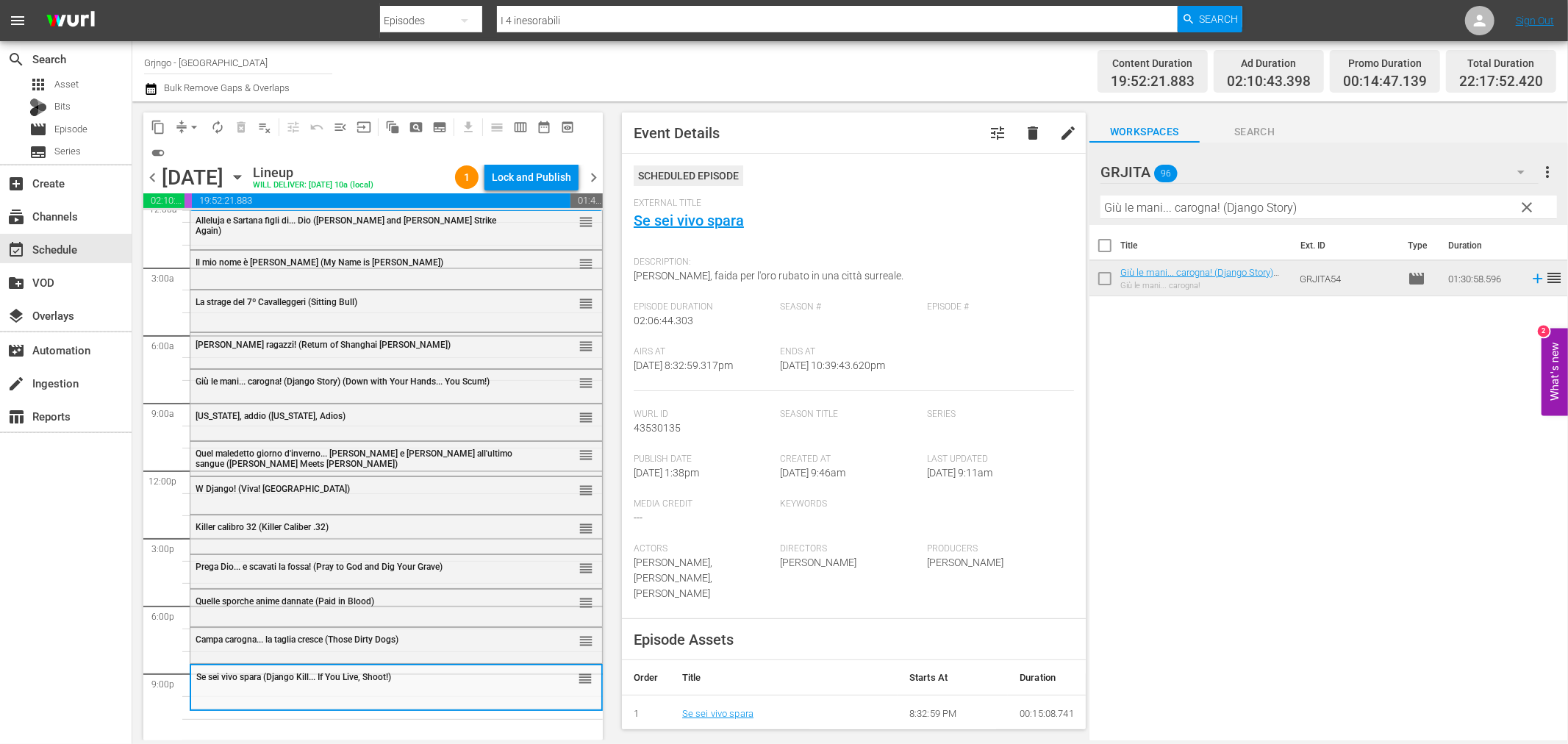
click at [1529, 201] on span "clear" at bounding box center [1527, 207] width 17 height 17
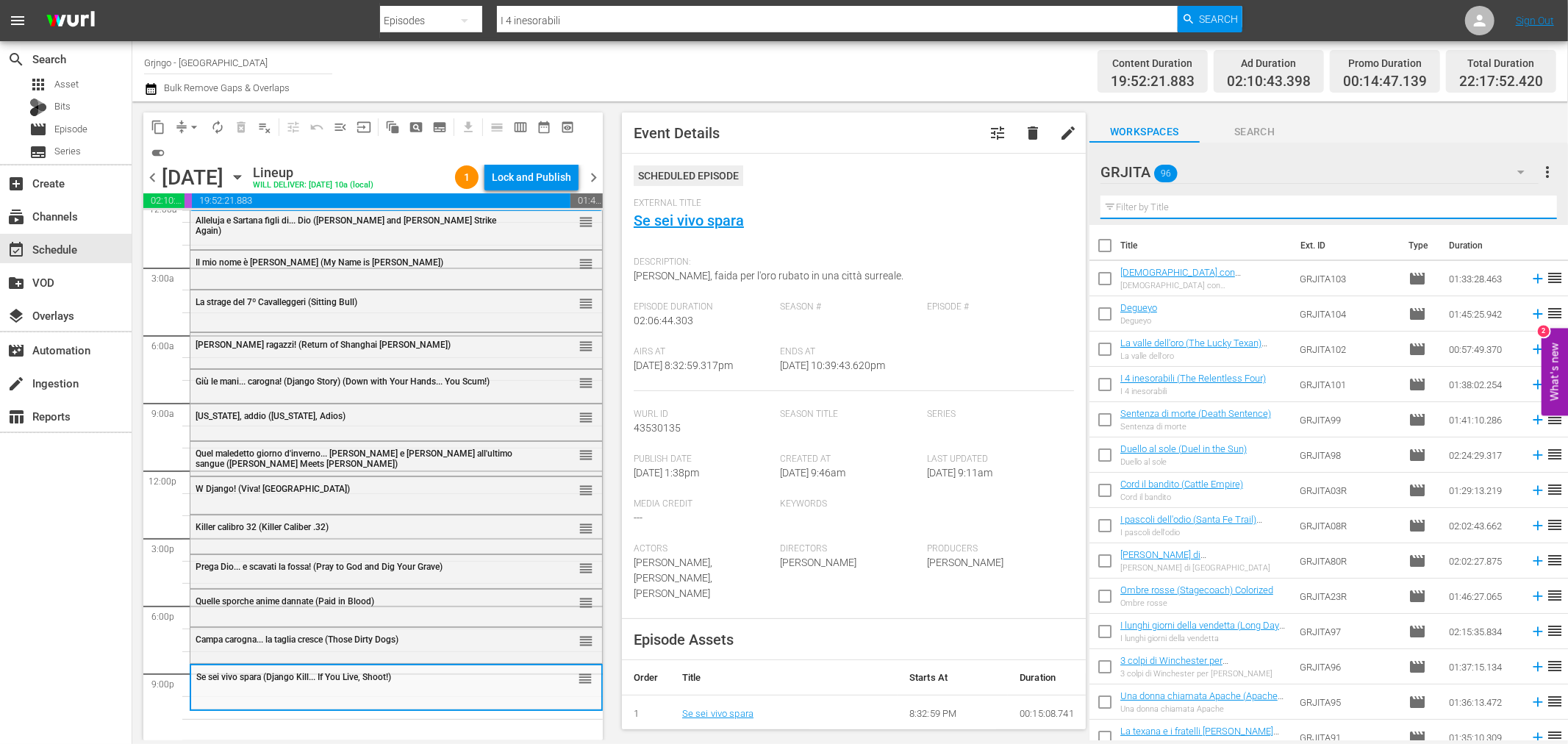
paste input "Duello al sole (Duel in the Sun)"
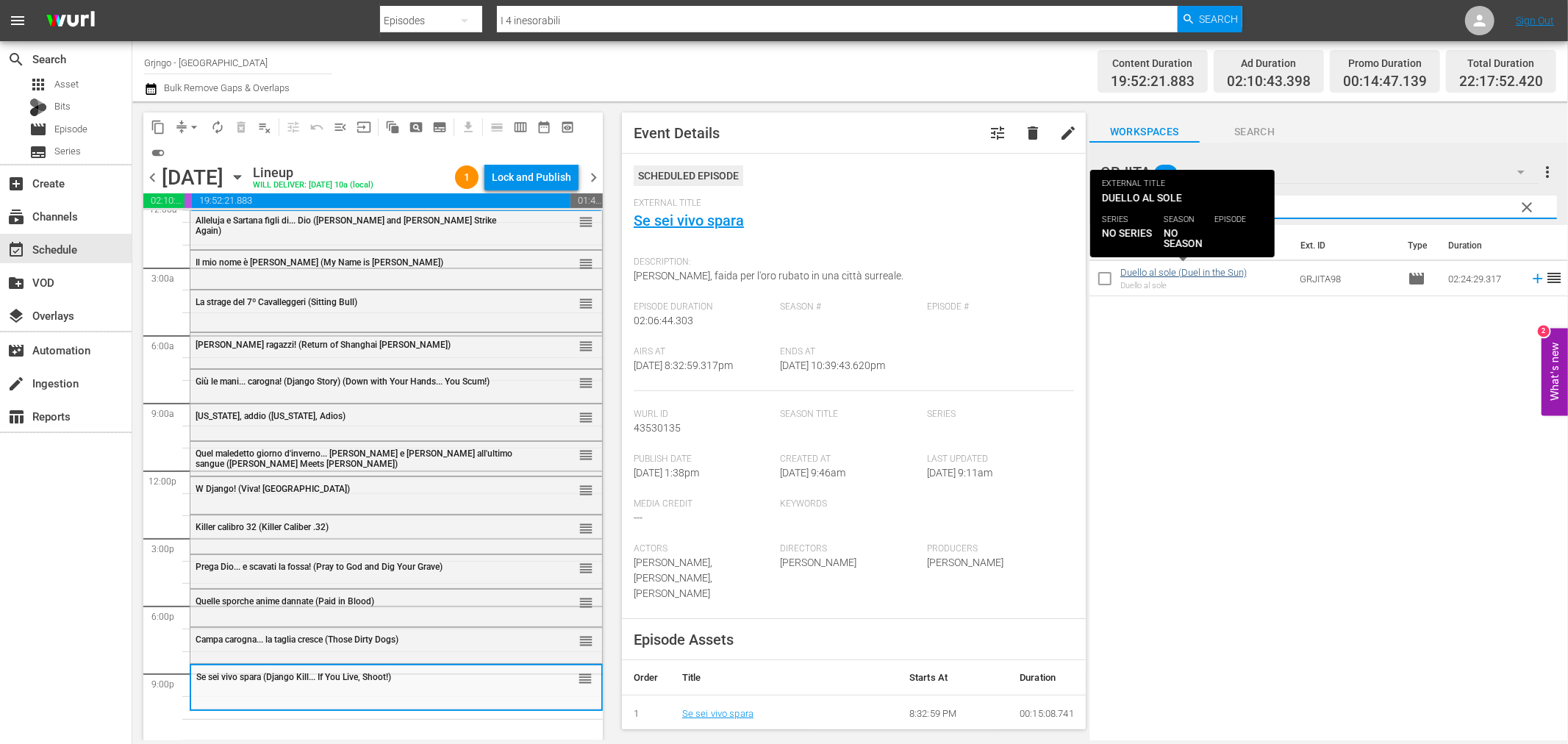
type input "Duello al sole (Duel in the Sun)"
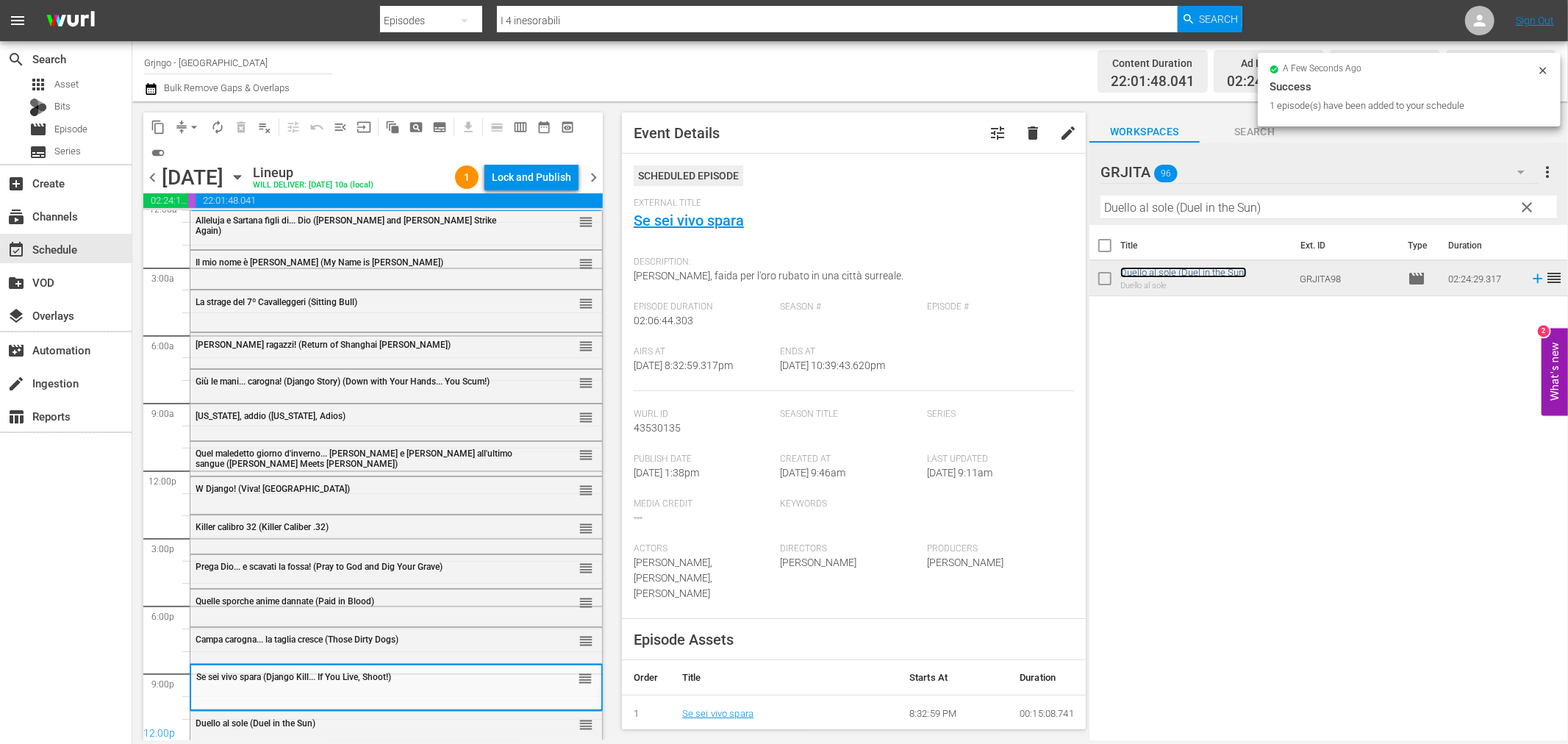
scroll to position [35, 0]
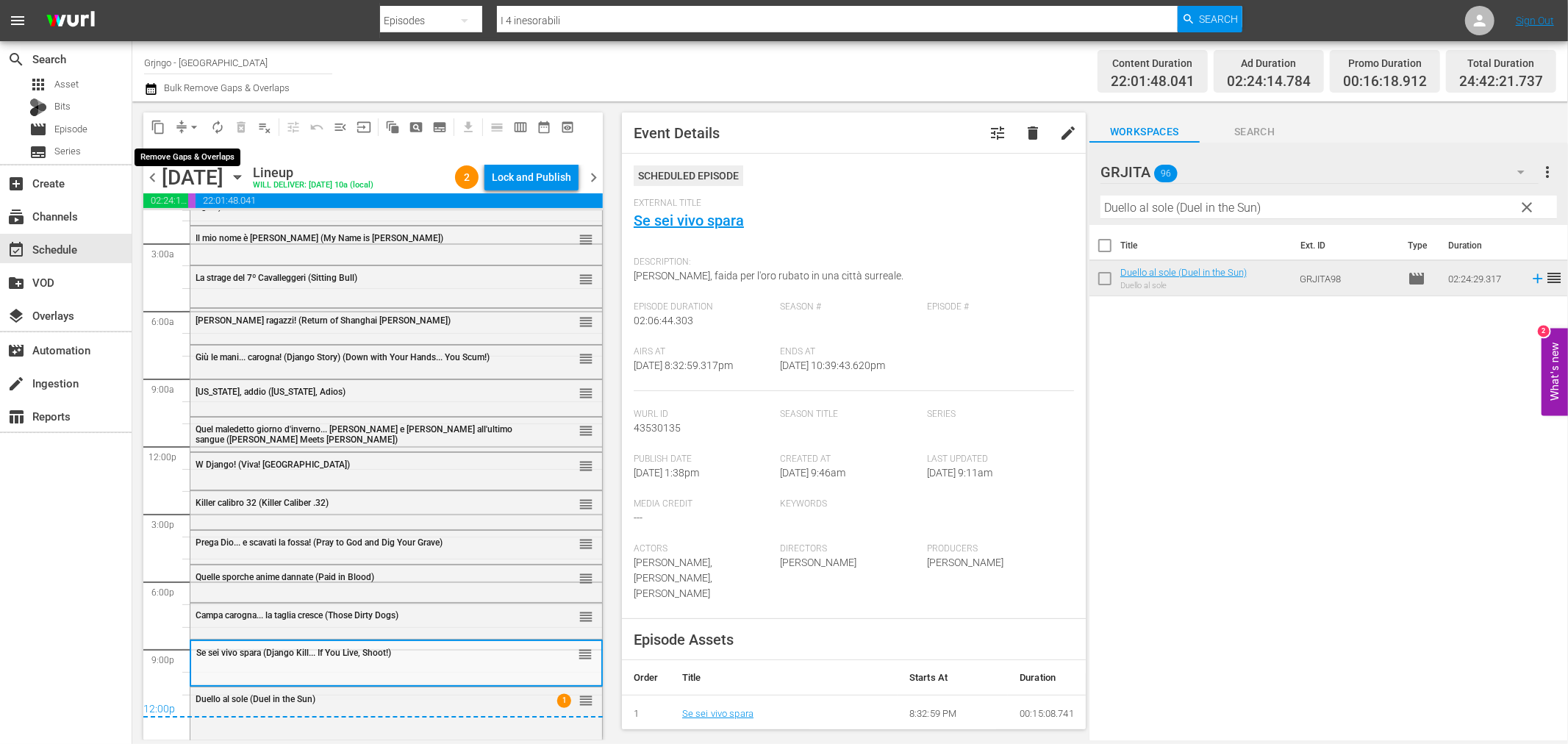
click at [193, 123] on span "arrow_drop_down" at bounding box center [194, 127] width 15 height 15
click at [209, 200] on li "Align to End of Previous Day" at bounding box center [194, 205] width 154 height 24
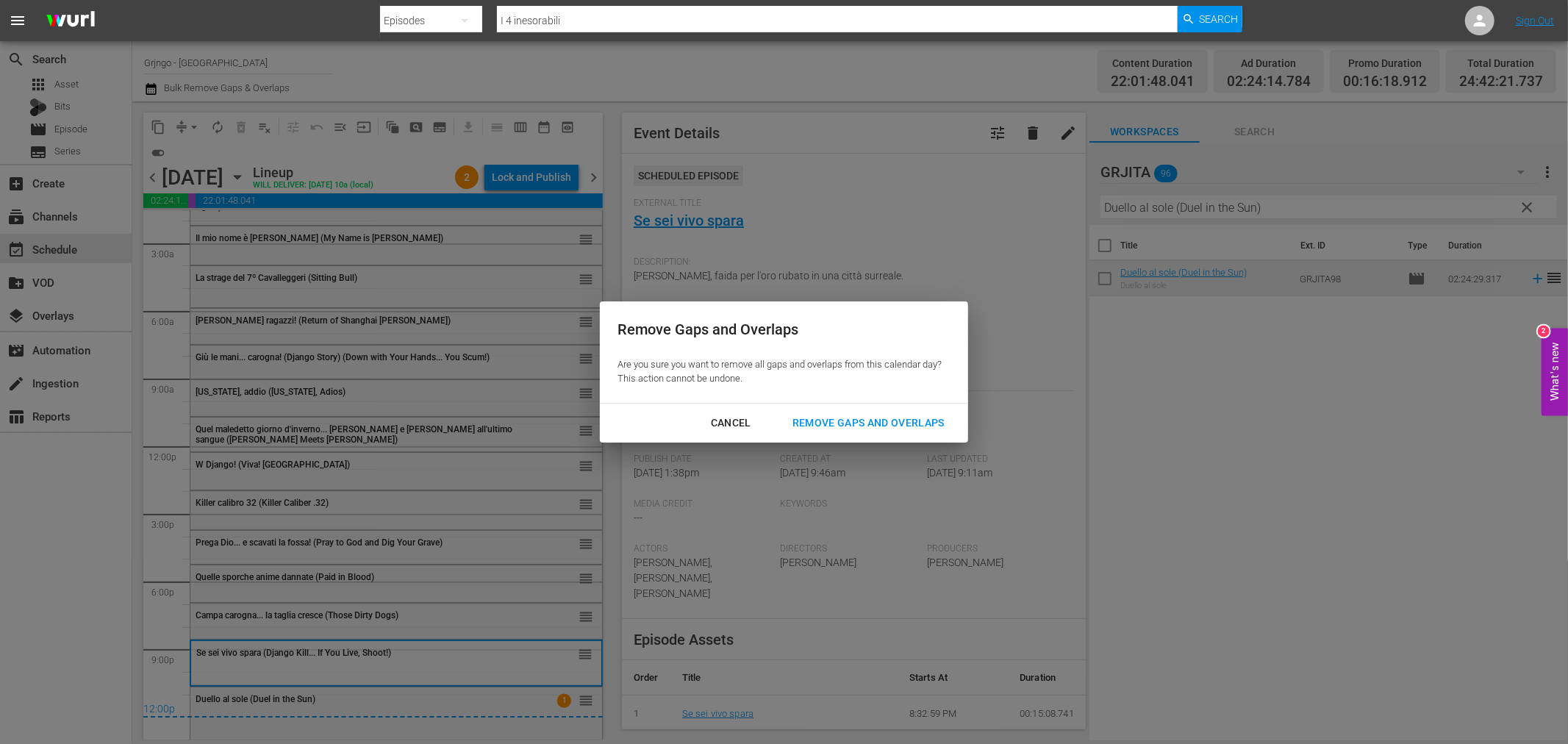
click at [817, 414] on div "Remove Gaps and Overlaps" at bounding box center [868, 423] width 175 height 18
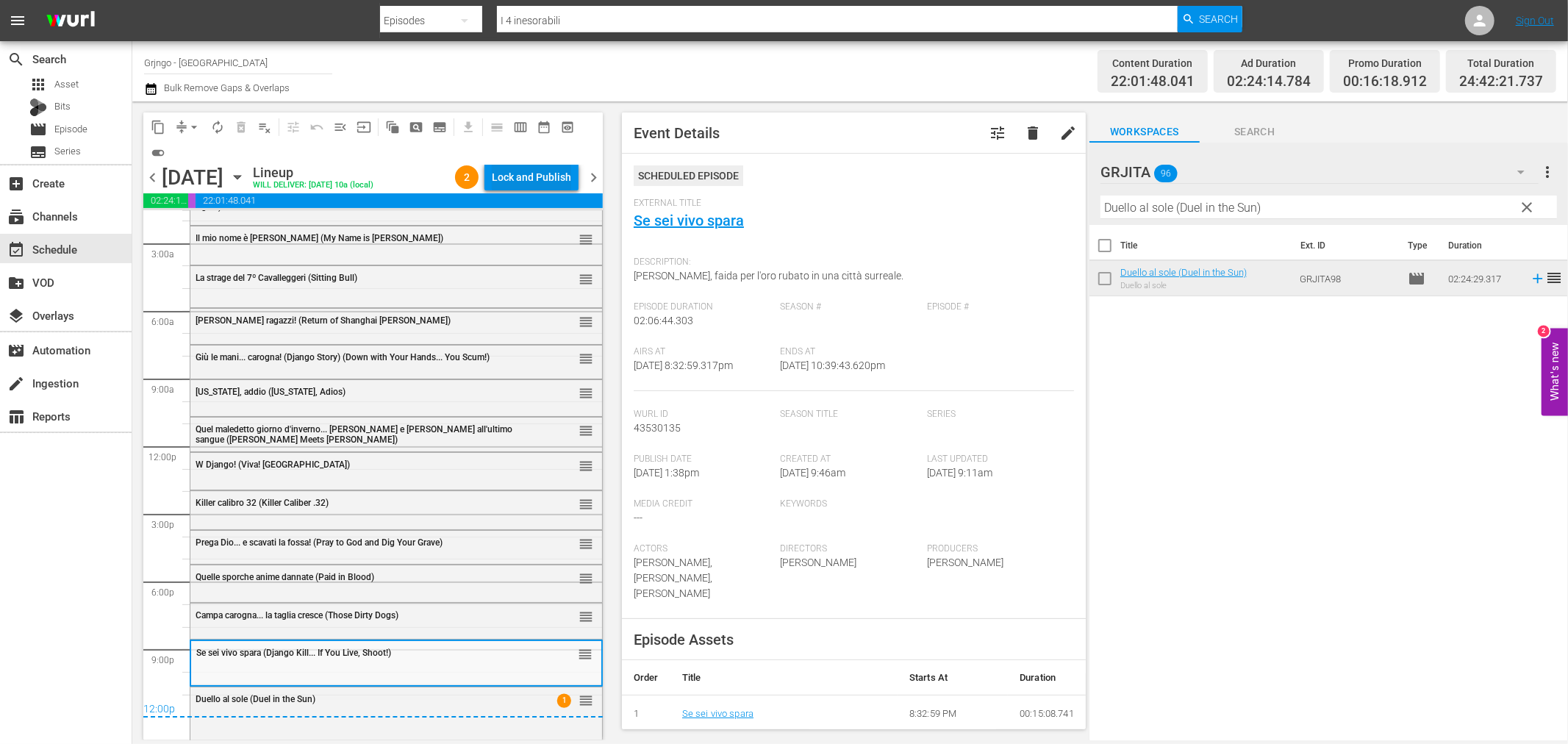
click at [513, 175] on div "Lock and Publish" at bounding box center [531, 177] width 79 height 26
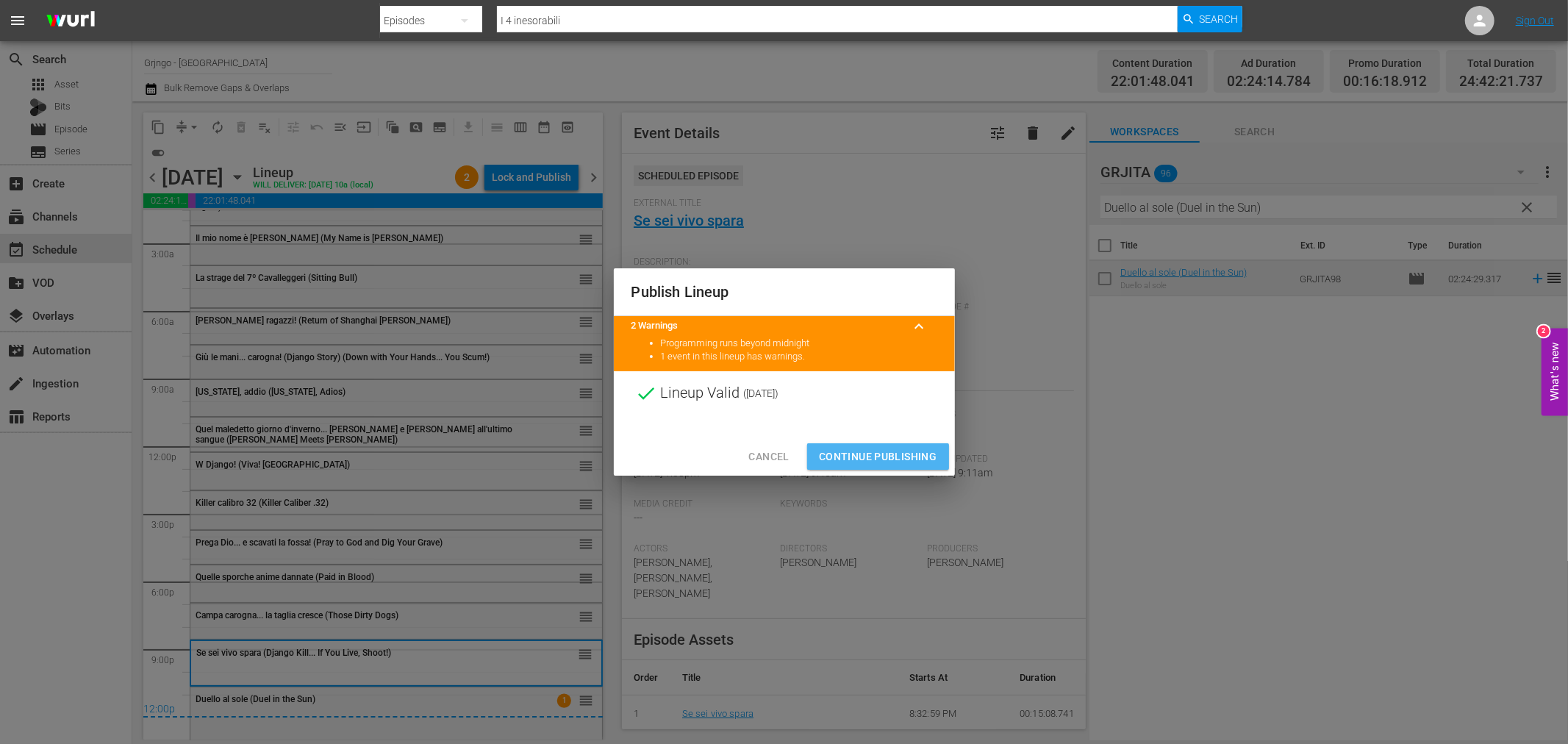
click at [889, 458] on span "Continue Publishing" at bounding box center [877, 456] width 118 height 18
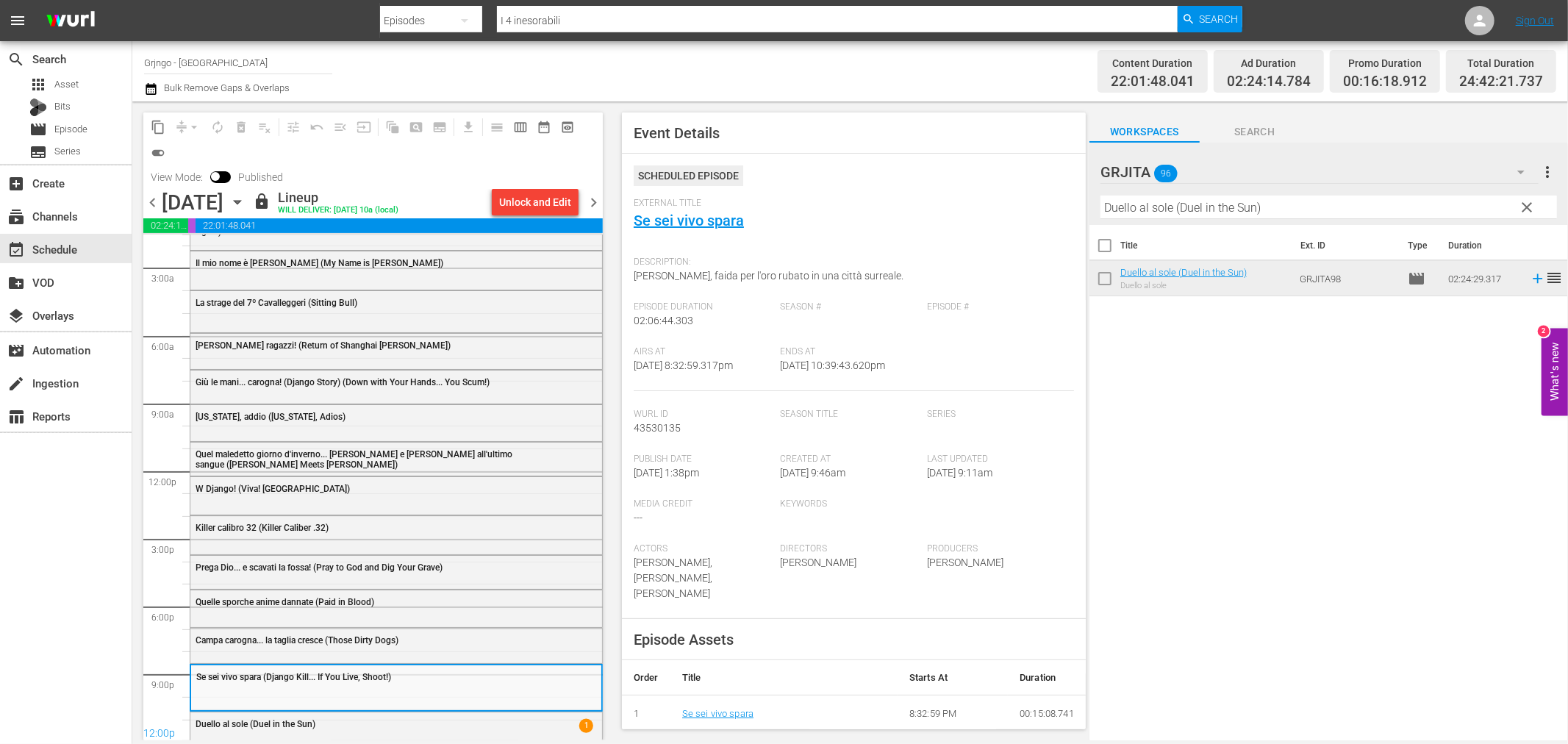
click at [587, 201] on span "chevron_right" at bounding box center [593, 203] width 18 height 18
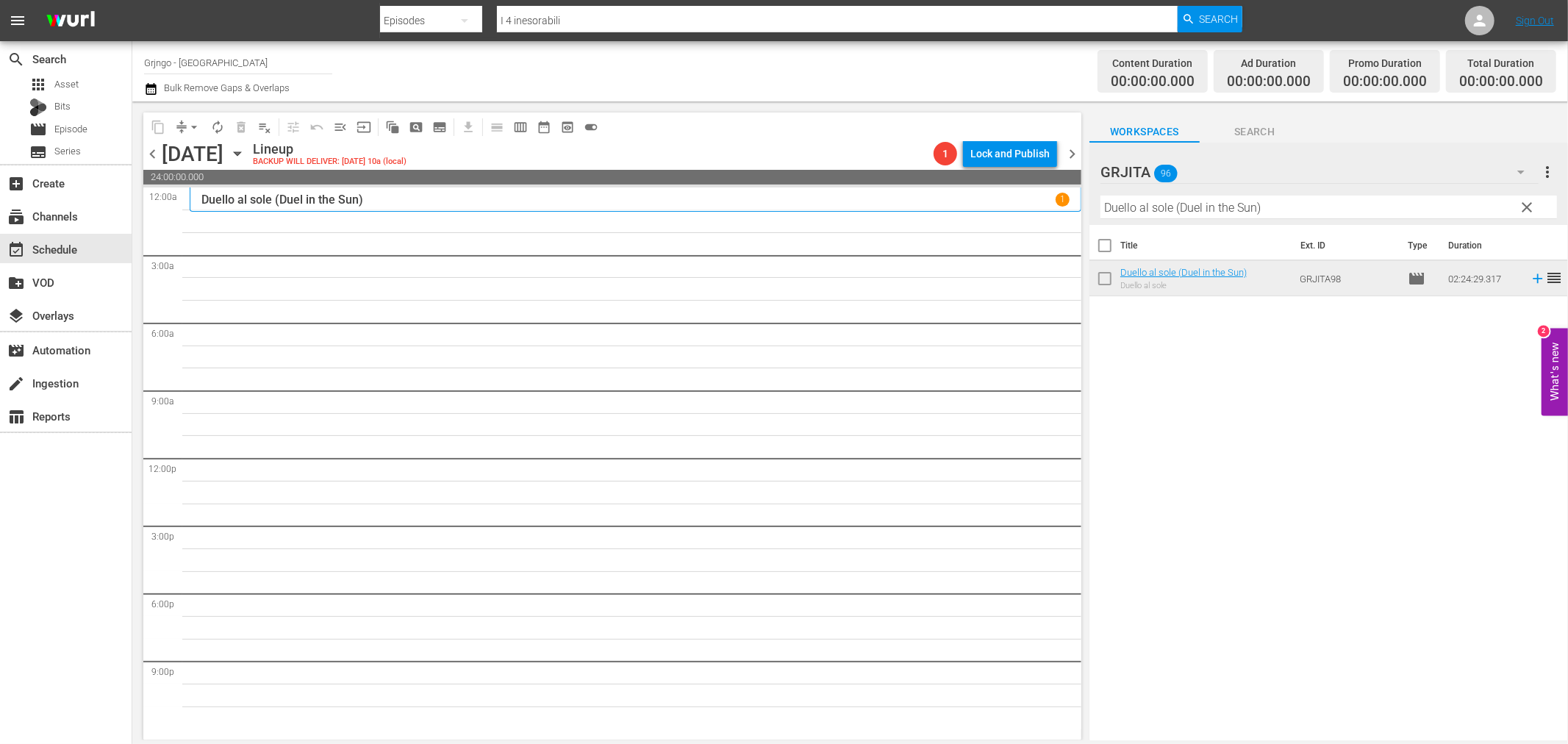
click at [1515, 204] on input "Duello al sole (Duel in the Sun)" at bounding box center [1329, 207] width 456 height 23
click at [1527, 204] on span "clear" at bounding box center [1527, 207] width 17 height 17
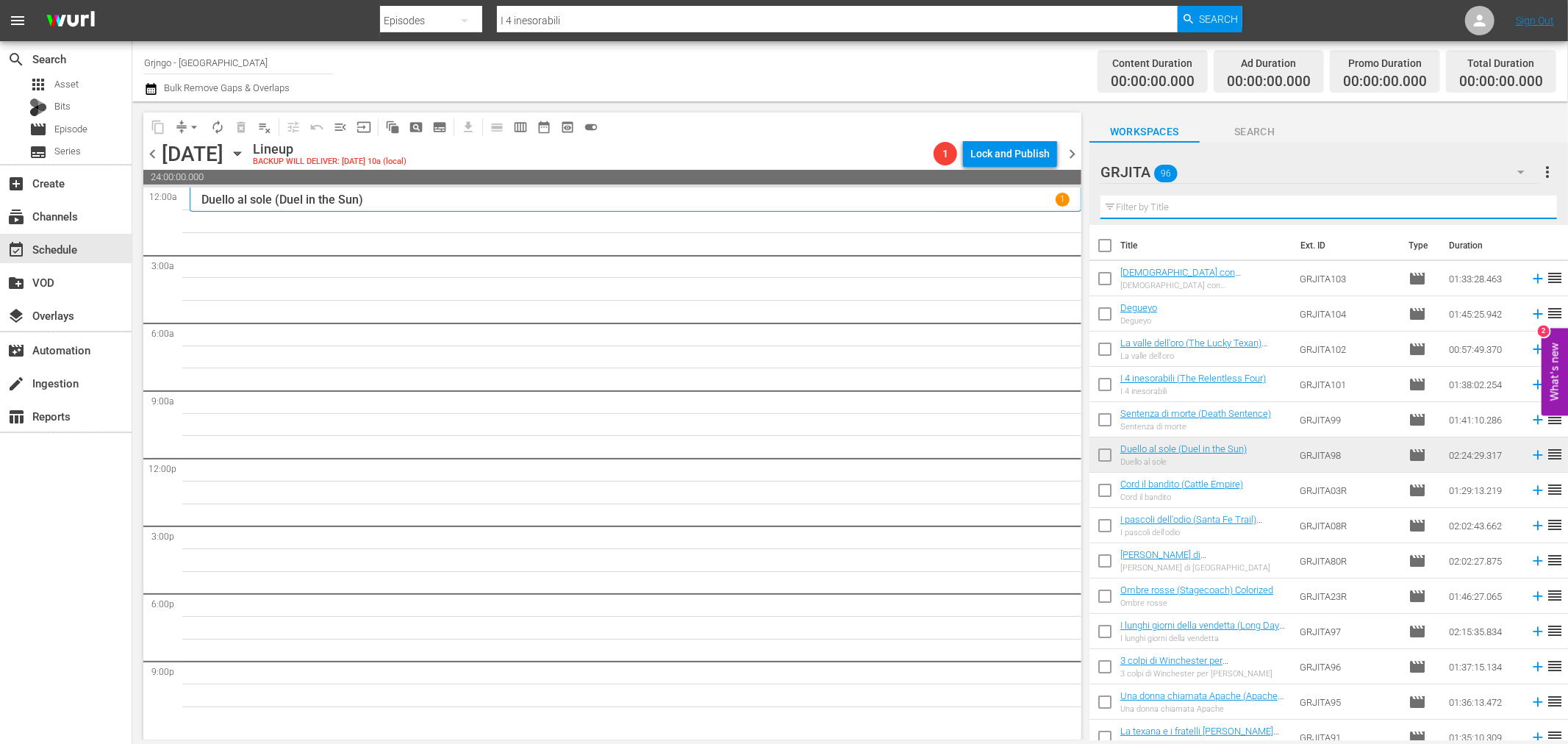
paste input "La morte sull'alta collina"
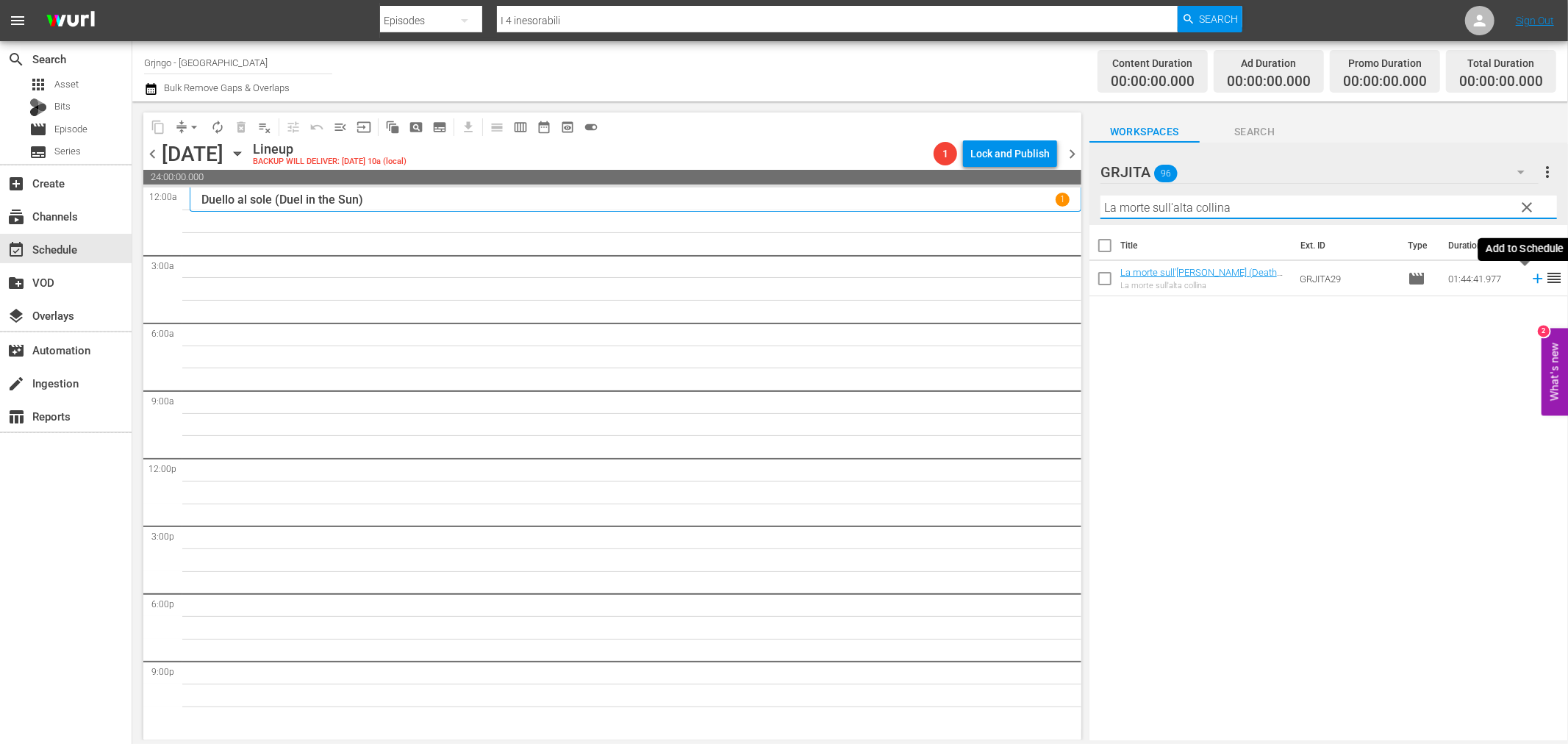
type input "La morte sull'alta collina"
click at [1533, 279] on icon at bounding box center [1537, 279] width 10 height 10
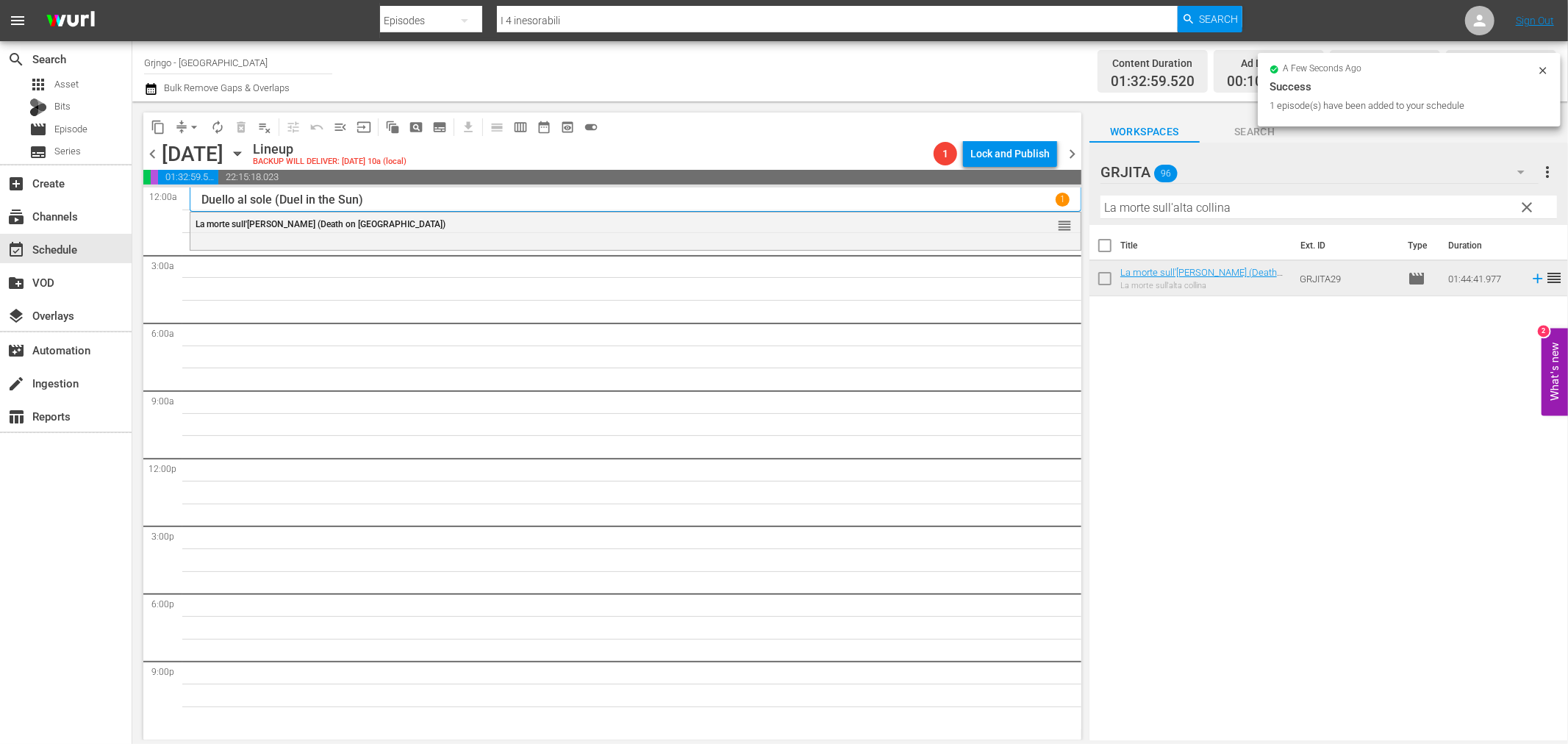
drag, startPoint x: 1527, startPoint y: 203, endPoint x: 1350, endPoint y: 210, distance: 177.1
click at [1527, 203] on span "clear" at bounding box center [1527, 207] width 17 height 17
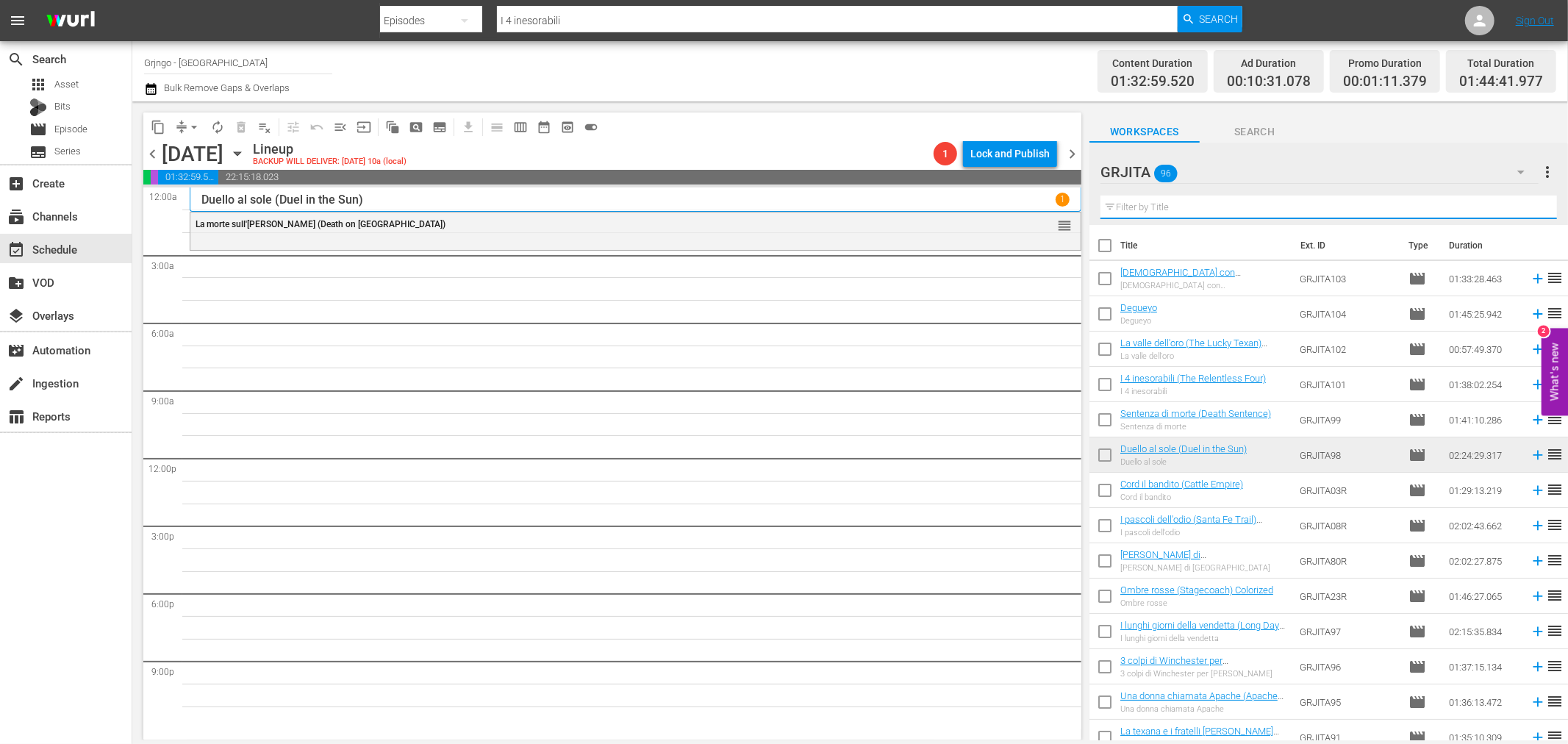
paste input "[PERSON_NAME] il Messicano"
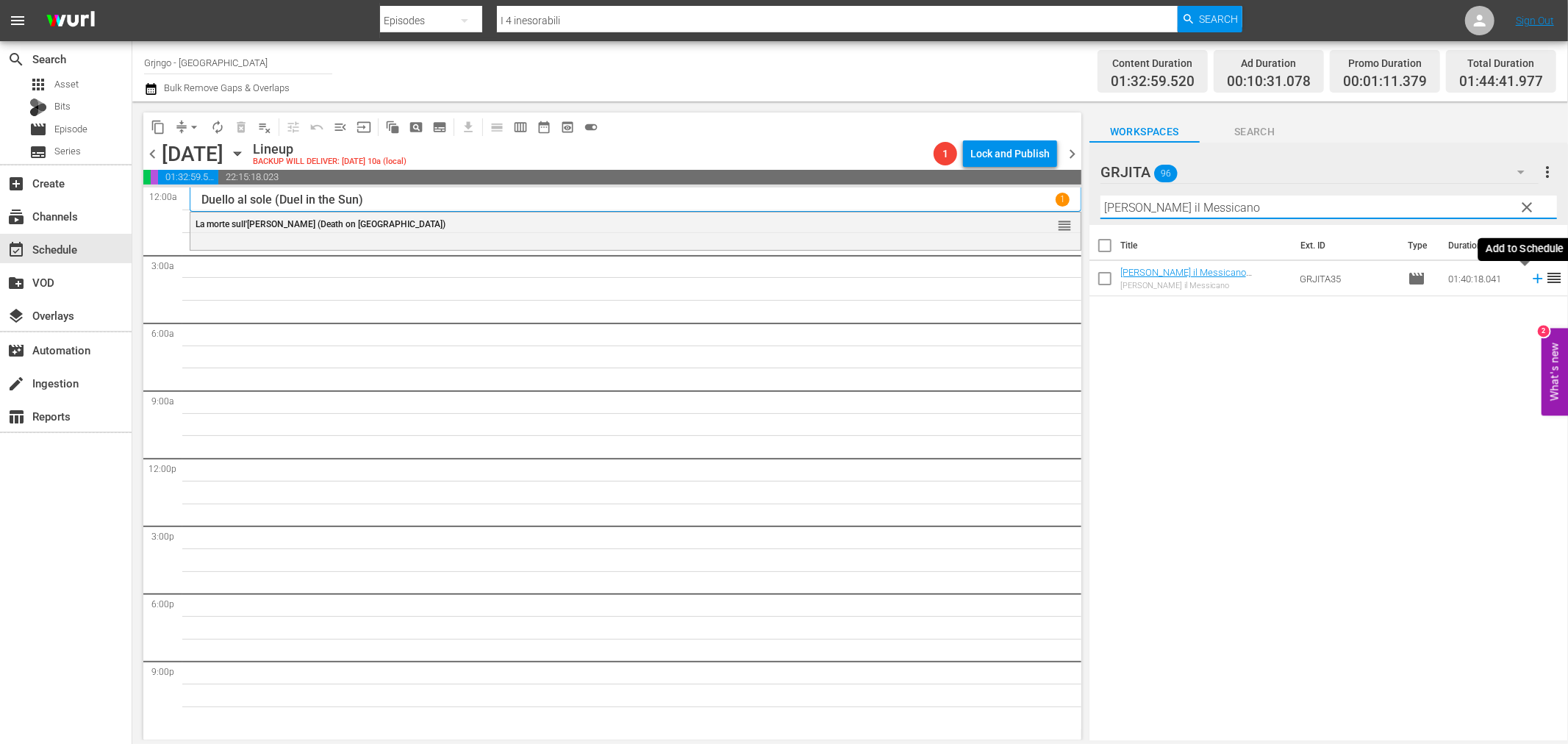
type input "[PERSON_NAME] il Messicano"
click at [1530, 275] on icon at bounding box center [1537, 278] width 16 height 16
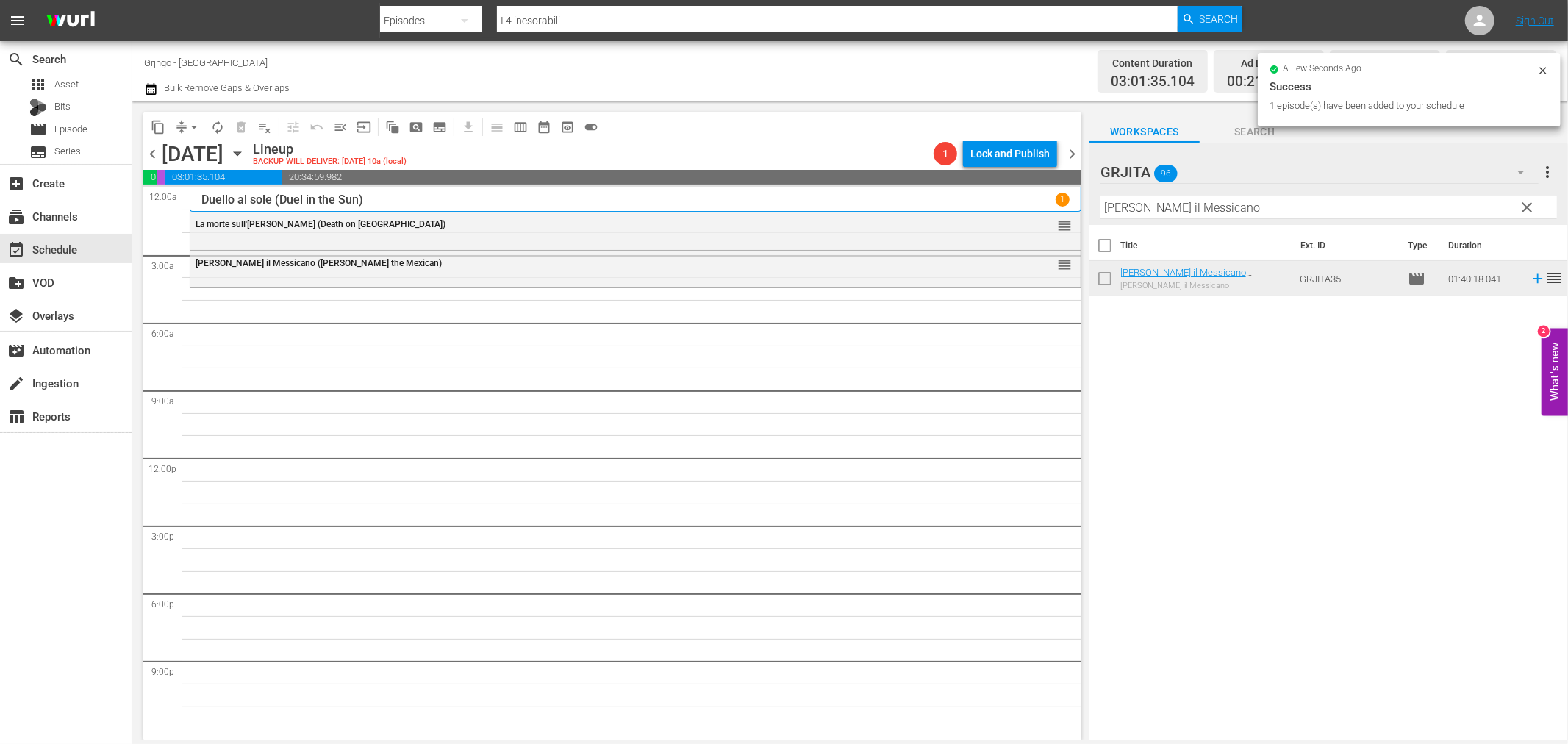
drag, startPoint x: 1532, startPoint y: 203, endPoint x: 1426, endPoint y: 200, distance: 106.0
click at [1532, 203] on span "clear" at bounding box center [1527, 207] width 17 height 17
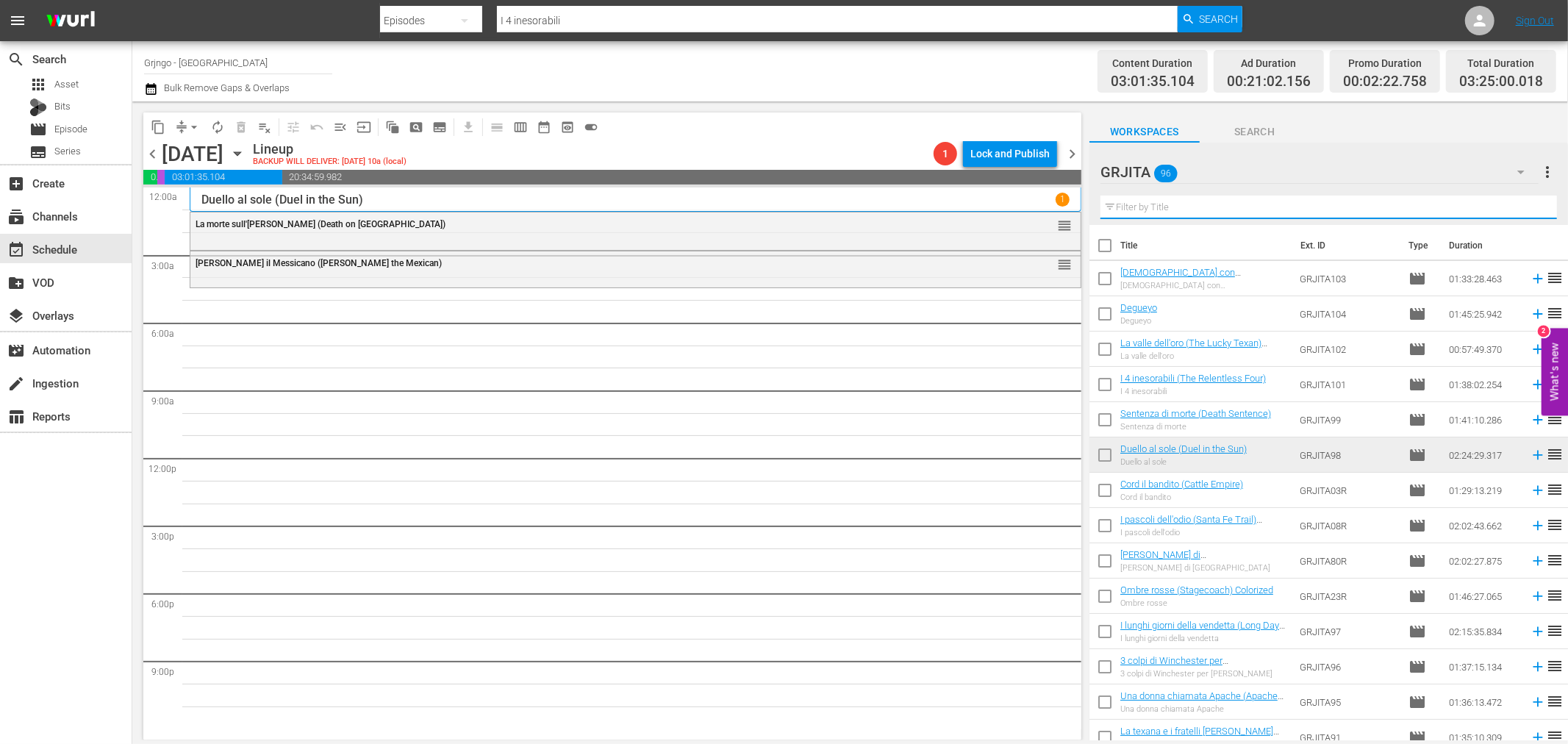
paste input "Il ponte dei senza paura"
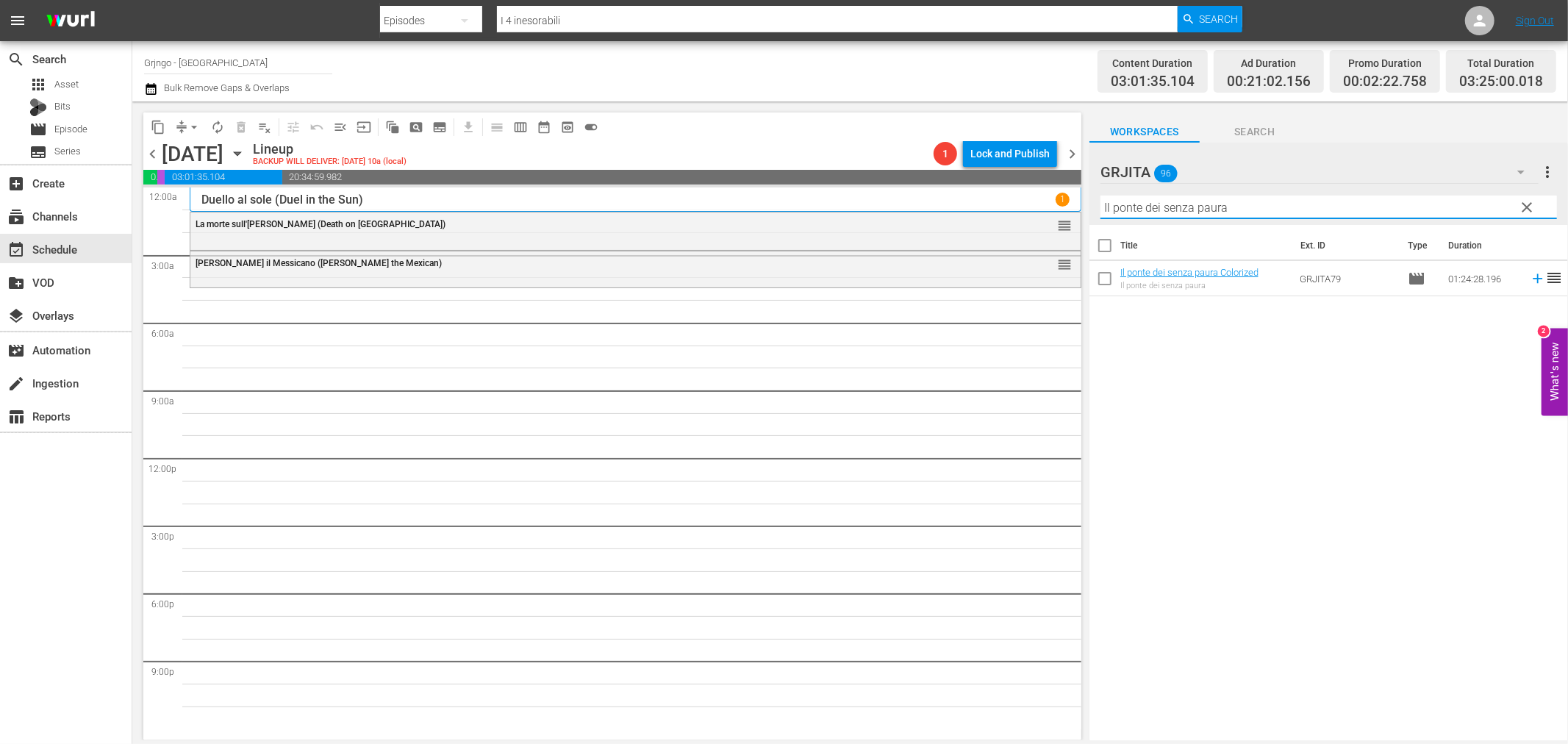
type input "Il ponte dei senza paura"
click at [1530, 276] on icon at bounding box center [1537, 278] width 16 height 16
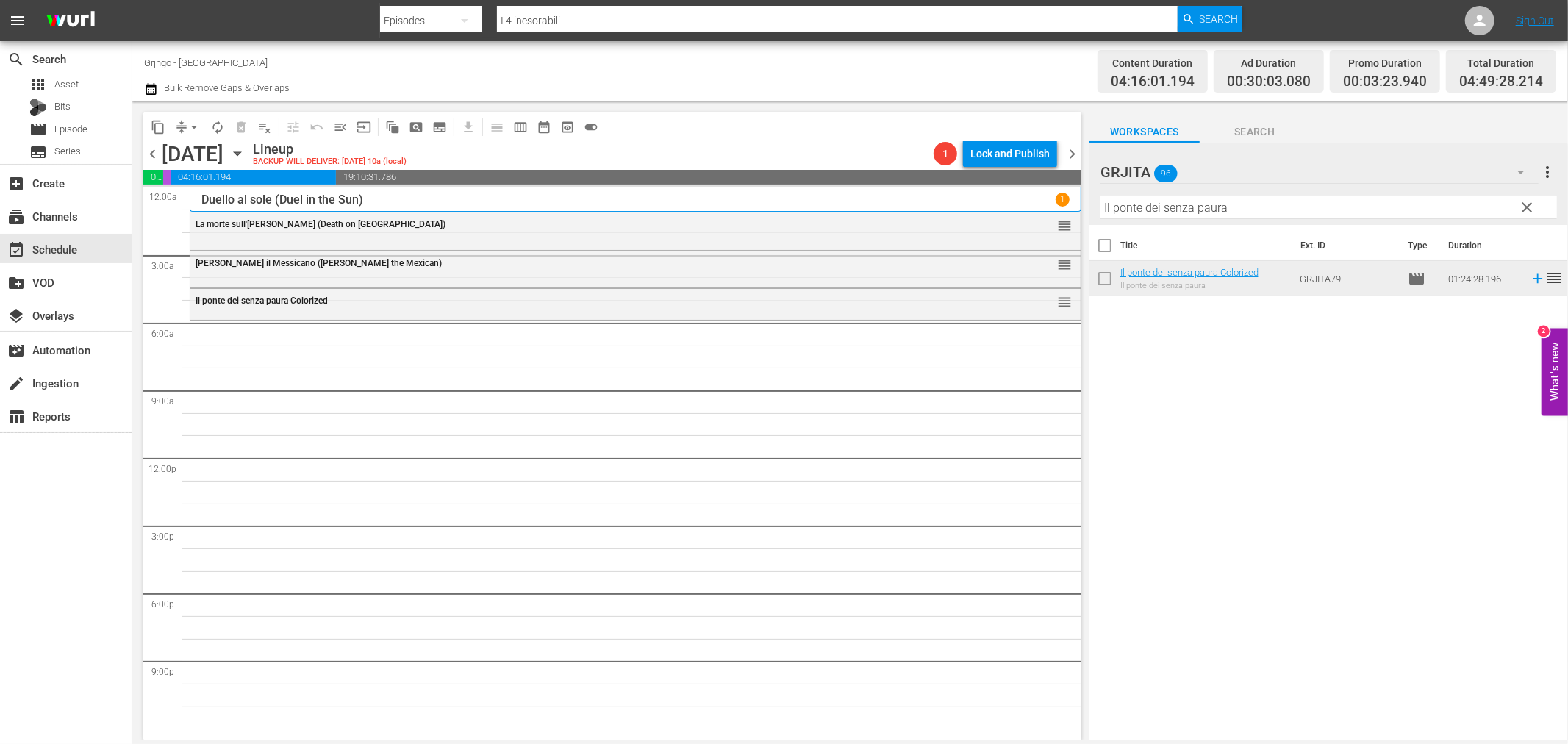
drag, startPoint x: 1531, startPoint y: 209, endPoint x: 1497, endPoint y: 197, distance: 36.1
click at [1531, 209] on span "clear" at bounding box center [1527, 207] width 17 height 17
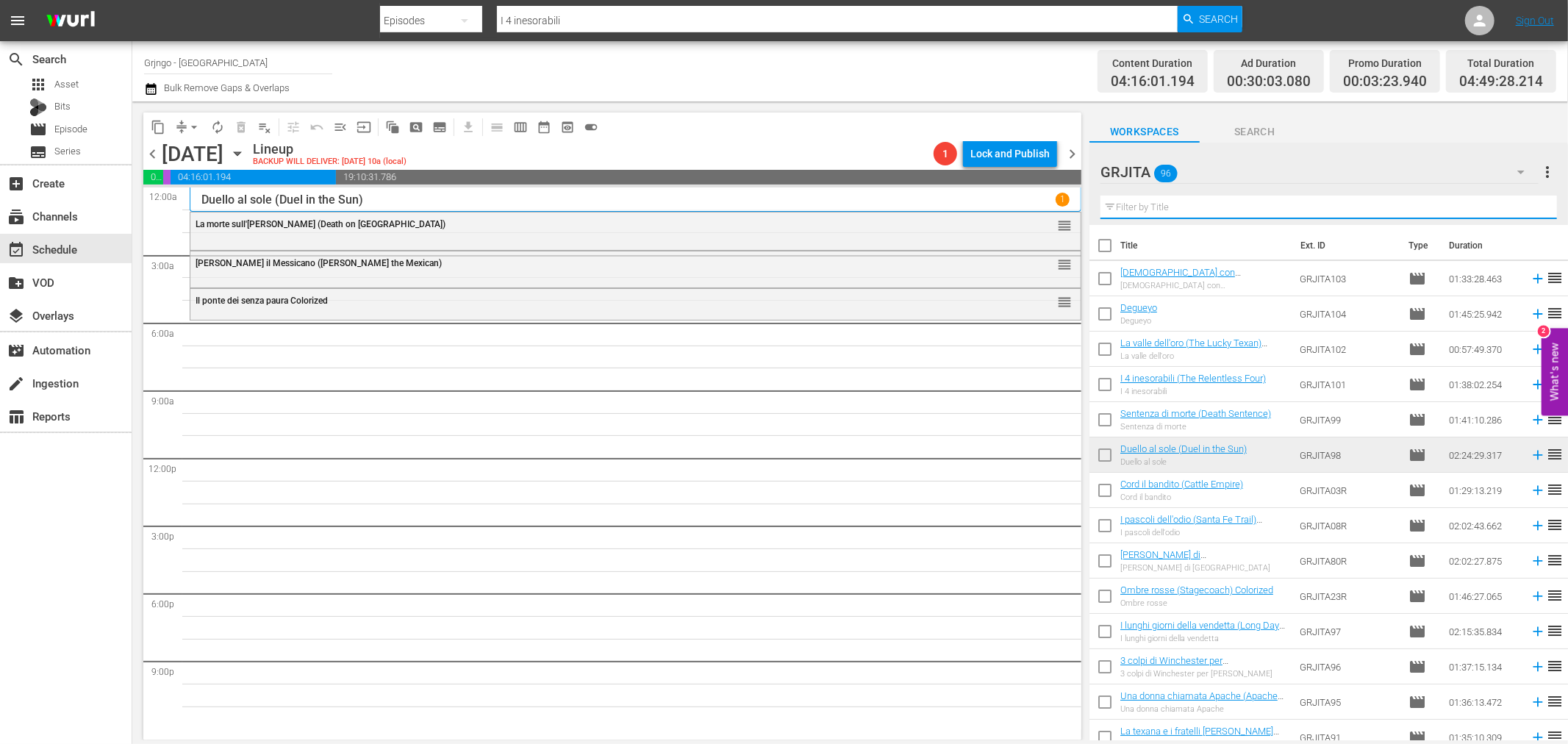
paste input "Joko invoca [DEMOGRAPHIC_DATA]... e muori"
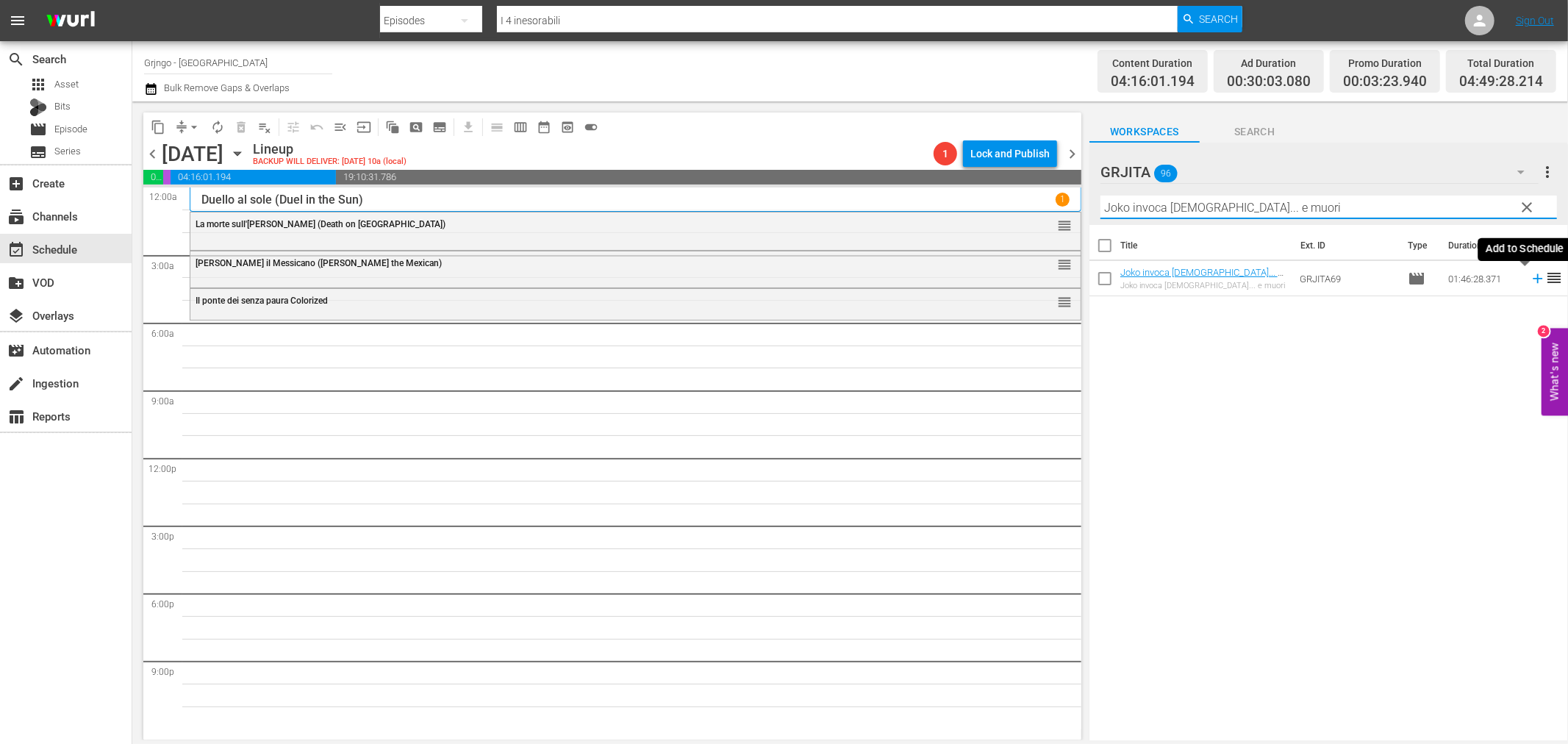
type input "Joko invoca [DEMOGRAPHIC_DATA]... e muori"
click at [1530, 277] on icon at bounding box center [1537, 278] width 16 height 16
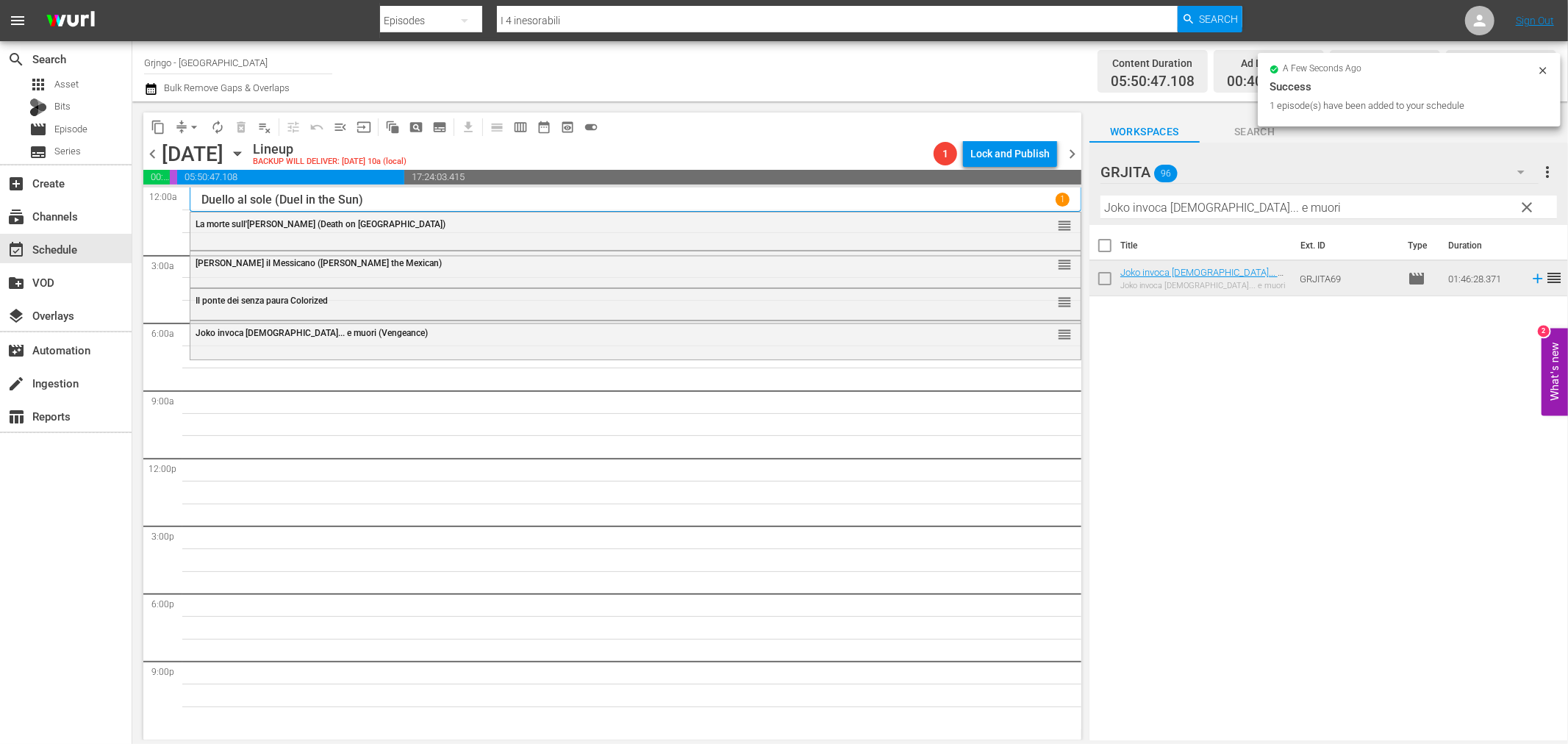
drag, startPoint x: 1526, startPoint y: 200, endPoint x: 1365, endPoint y: 199, distance: 161.0
click at [1526, 200] on span "clear" at bounding box center [1527, 207] width 17 height 17
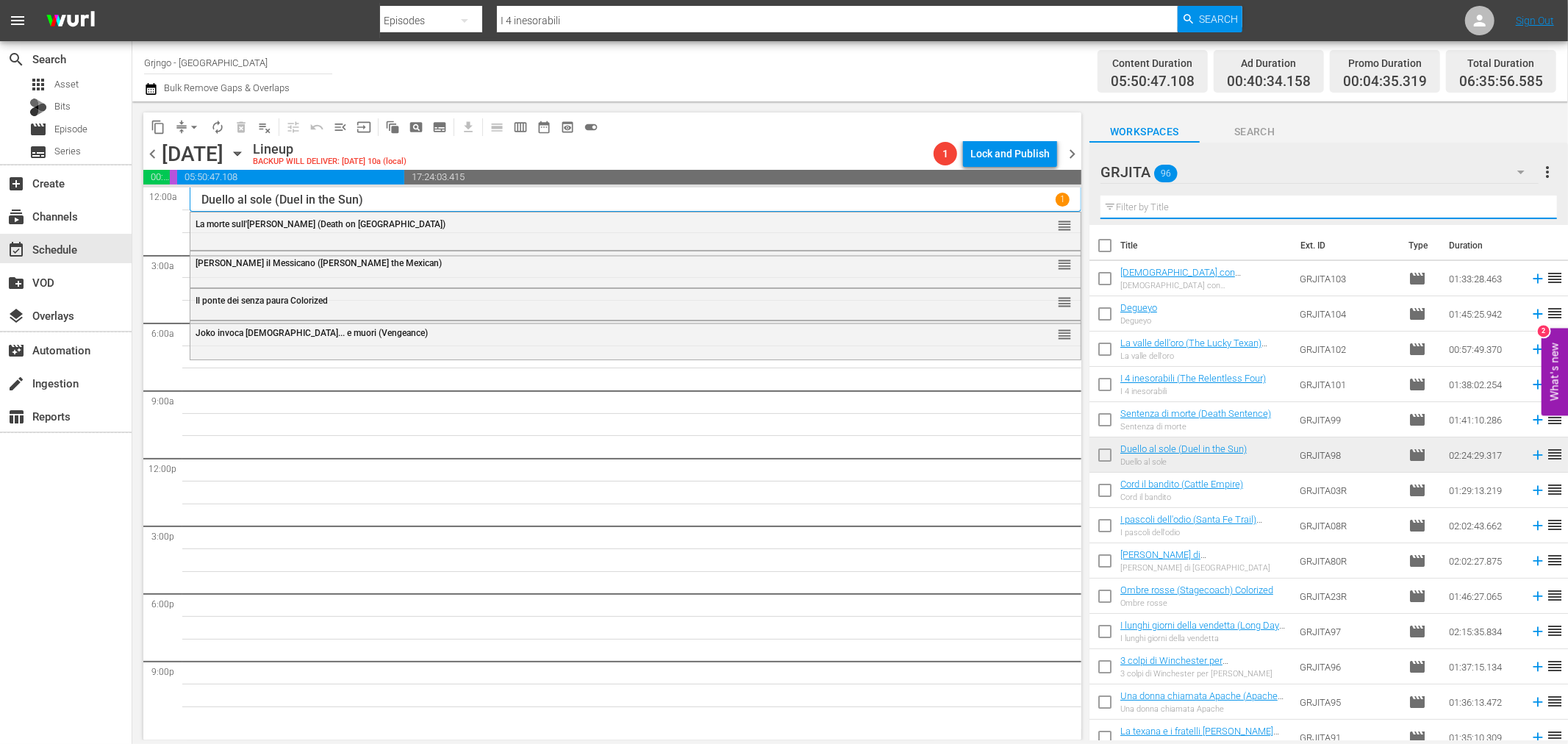
paste input "[PERSON_NAME] & [PERSON_NAME]"
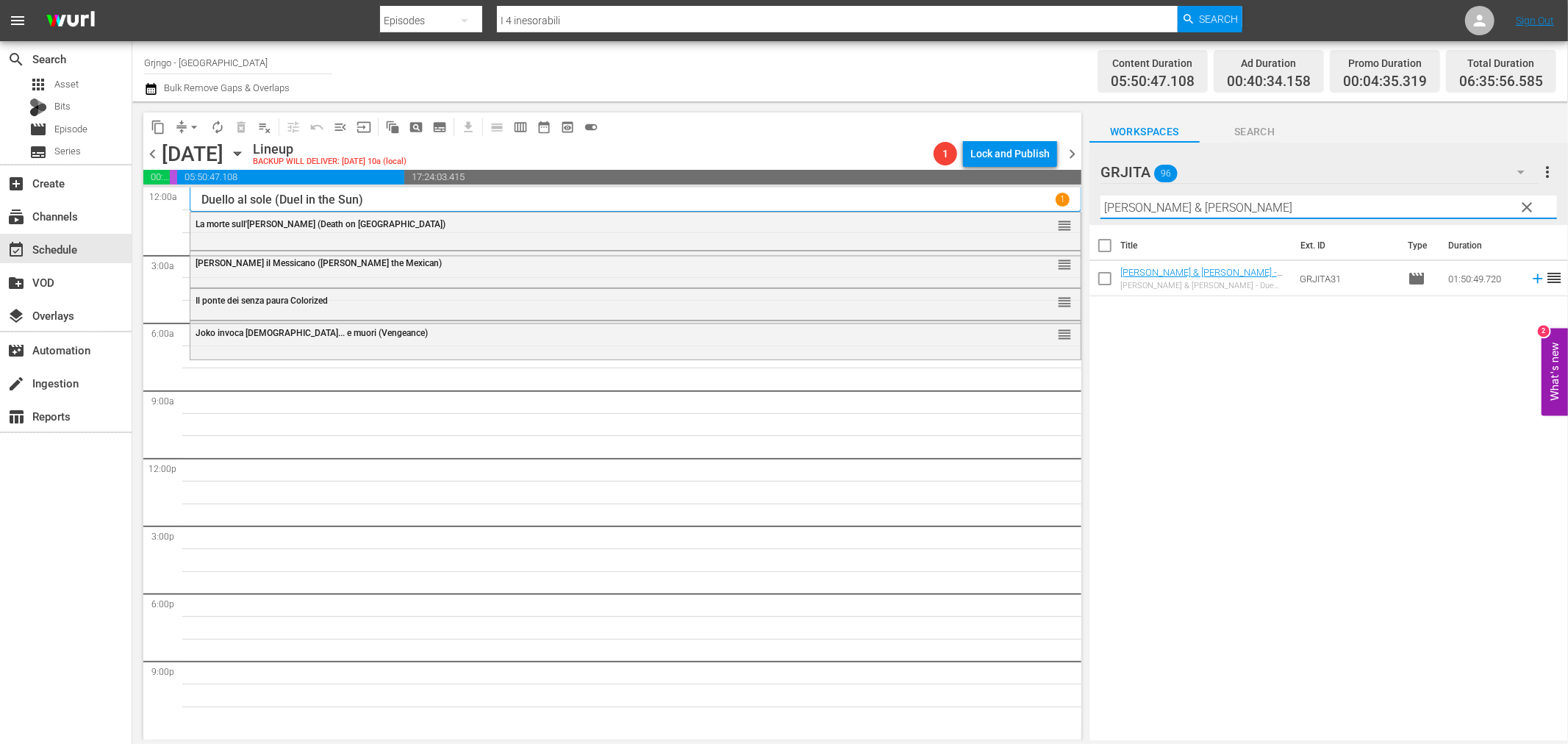
type input "[PERSON_NAME] & [PERSON_NAME]"
click at [1530, 276] on icon at bounding box center [1537, 278] width 16 height 16
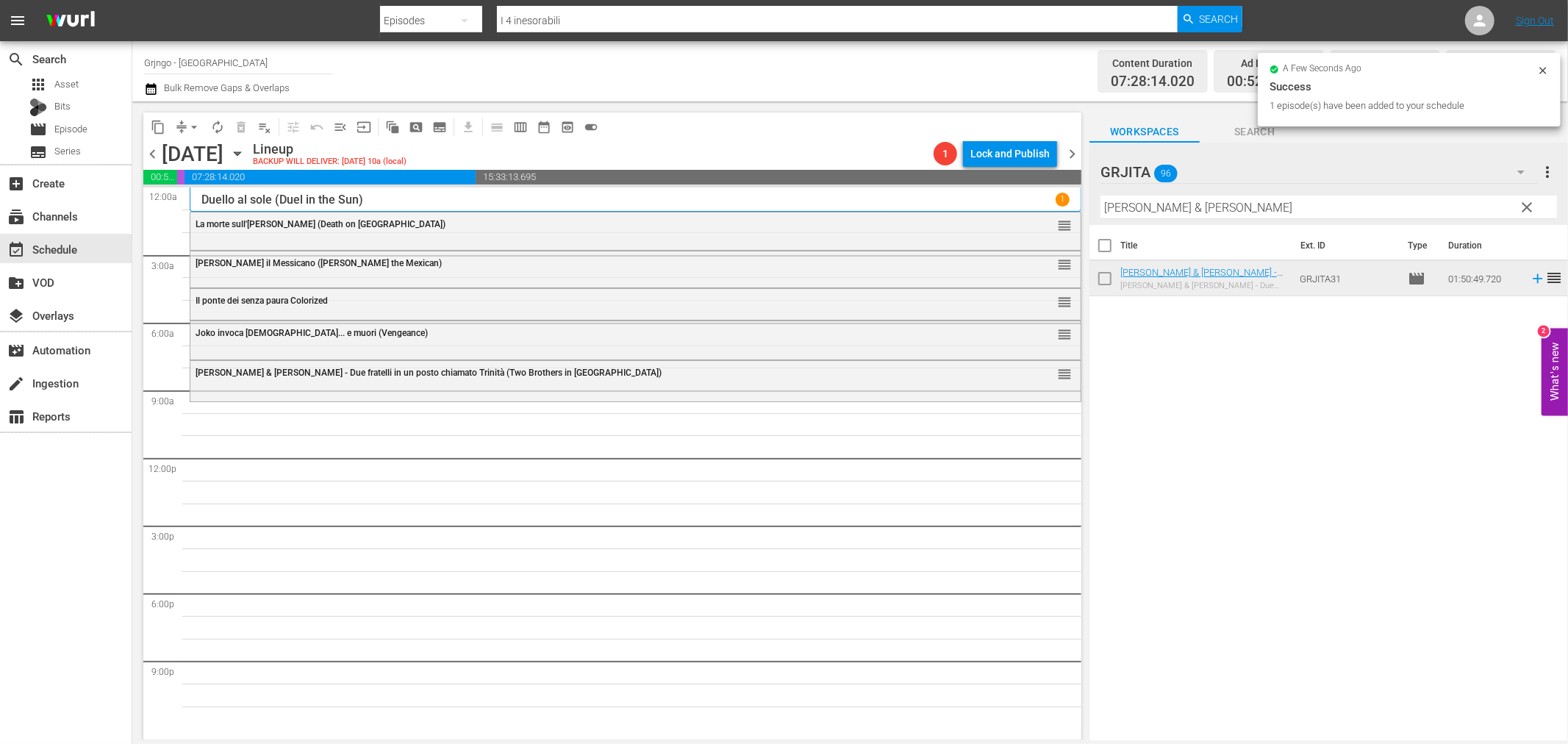
drag, startPoint x: 1533, startPoint y: 203, endPoint x: 1432, endPoint y: 195, distance: 101.3
click at [1533, 203] on span "clear" at bounding box center [1527, 207] width 17 height 17
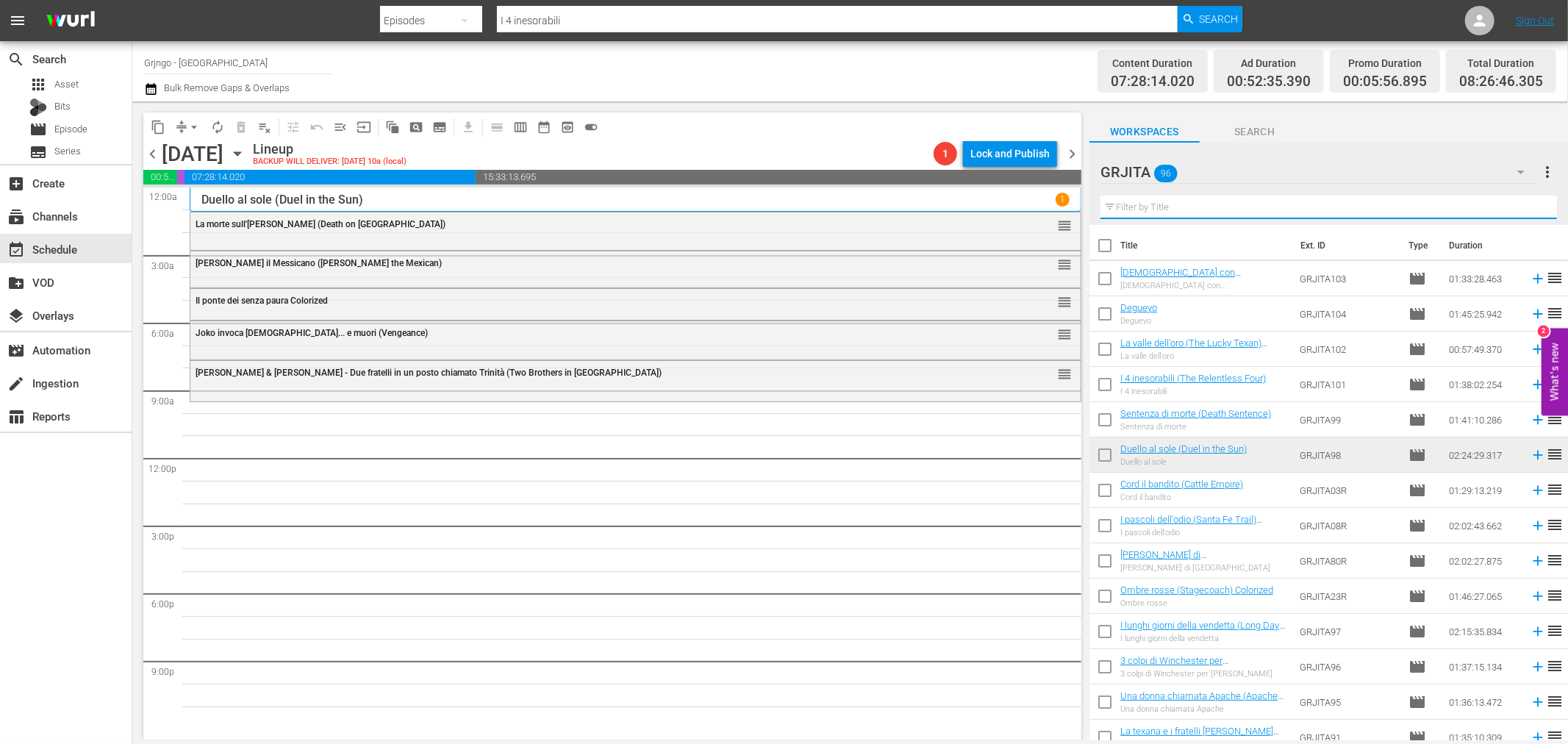
paste input "Killer, adios"
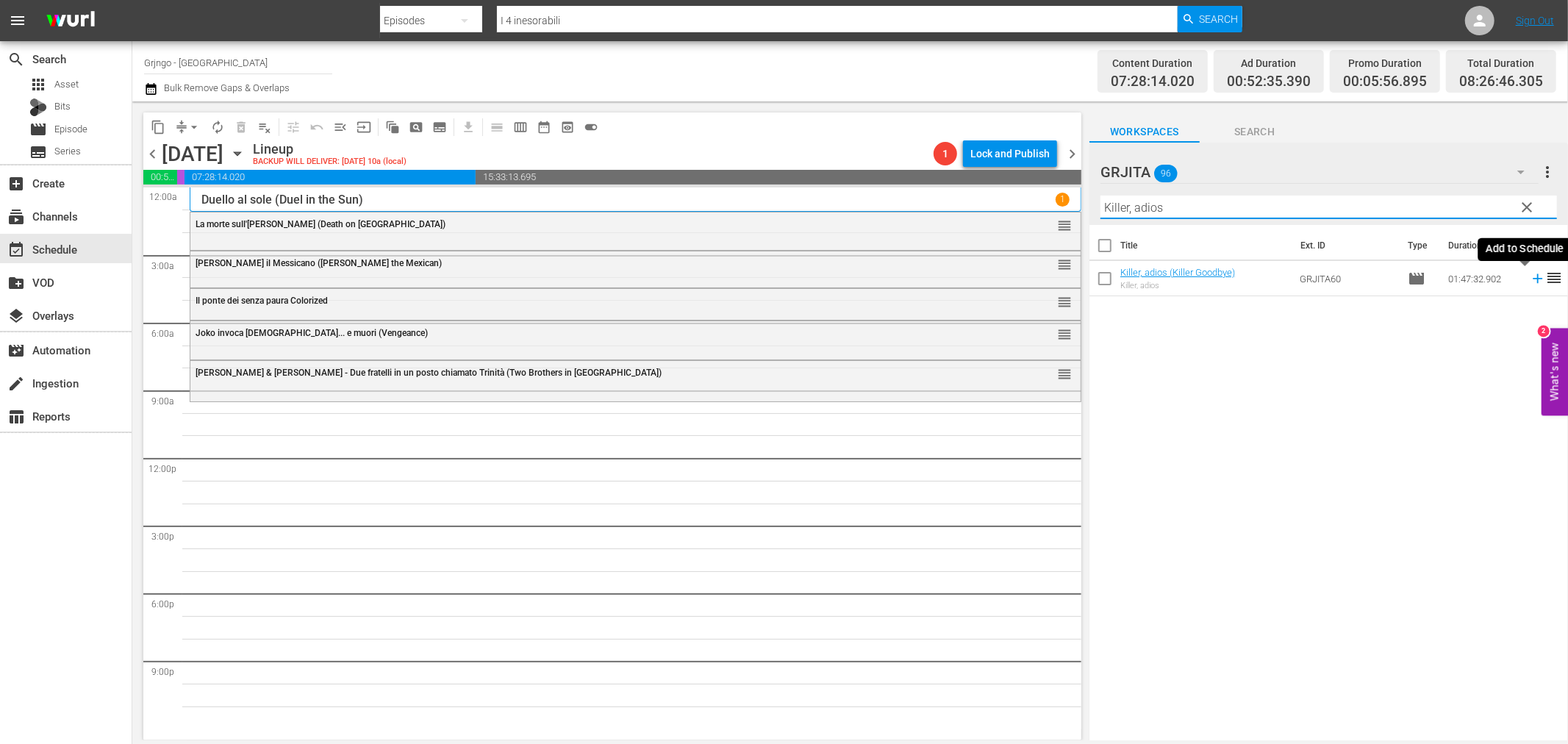
type input "Killer, adios"
click at [1530, 272] on icon at bounding box center [1537, 278] width 16 height 16
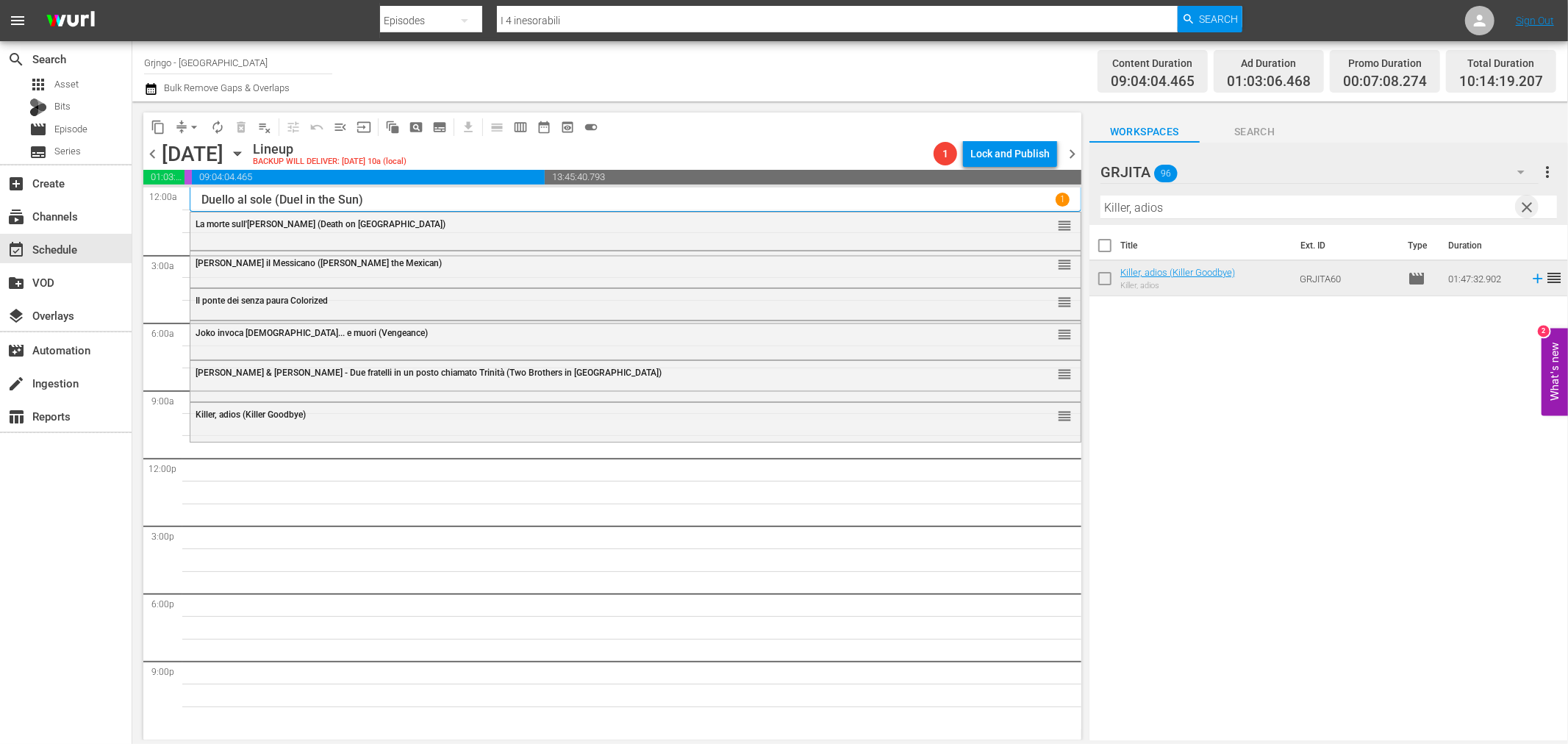
click at [1523, 201] on span "clear" at bounding box center [1527, 207] width 17 height 17
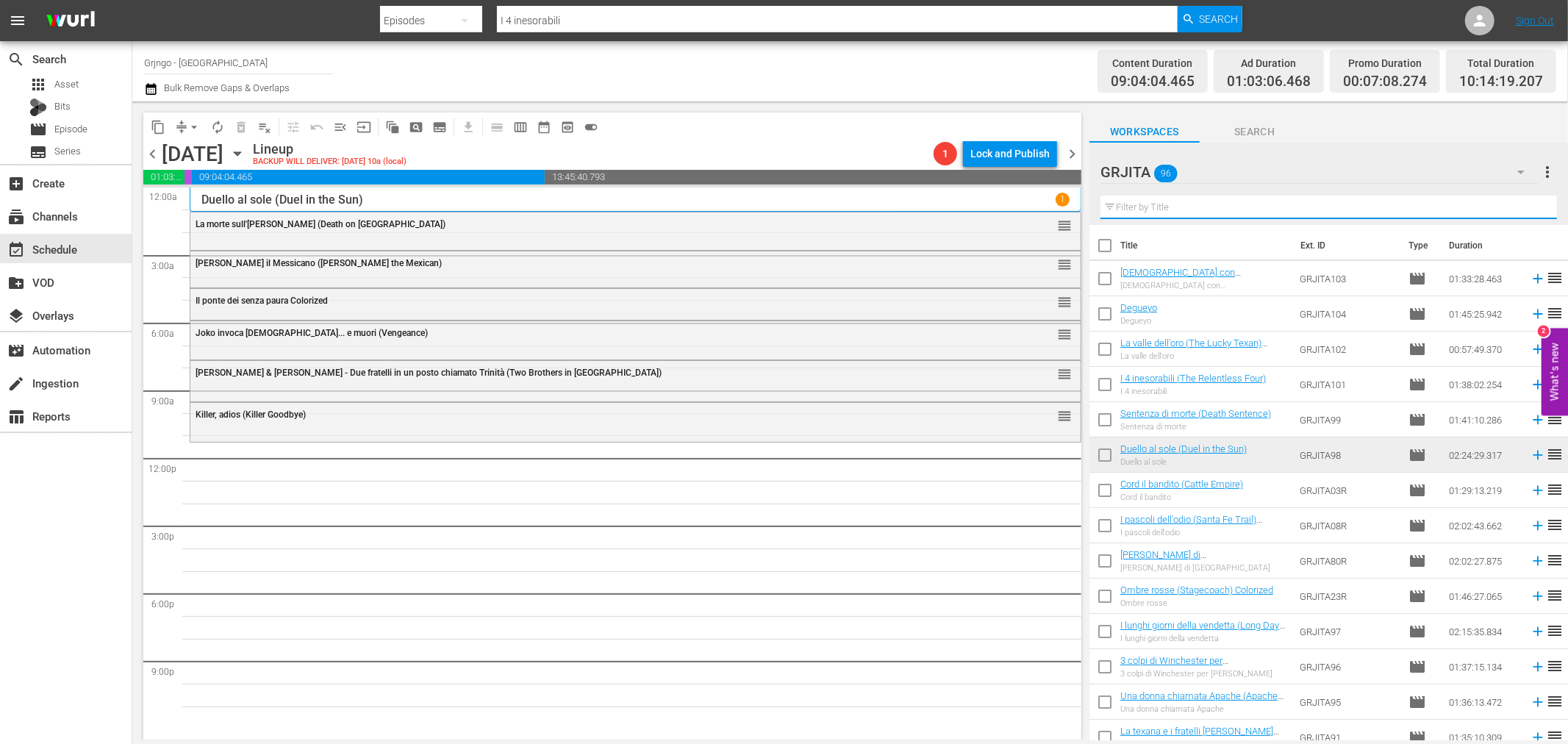
paste input "L'Uomo del Sud (The Southerner)"
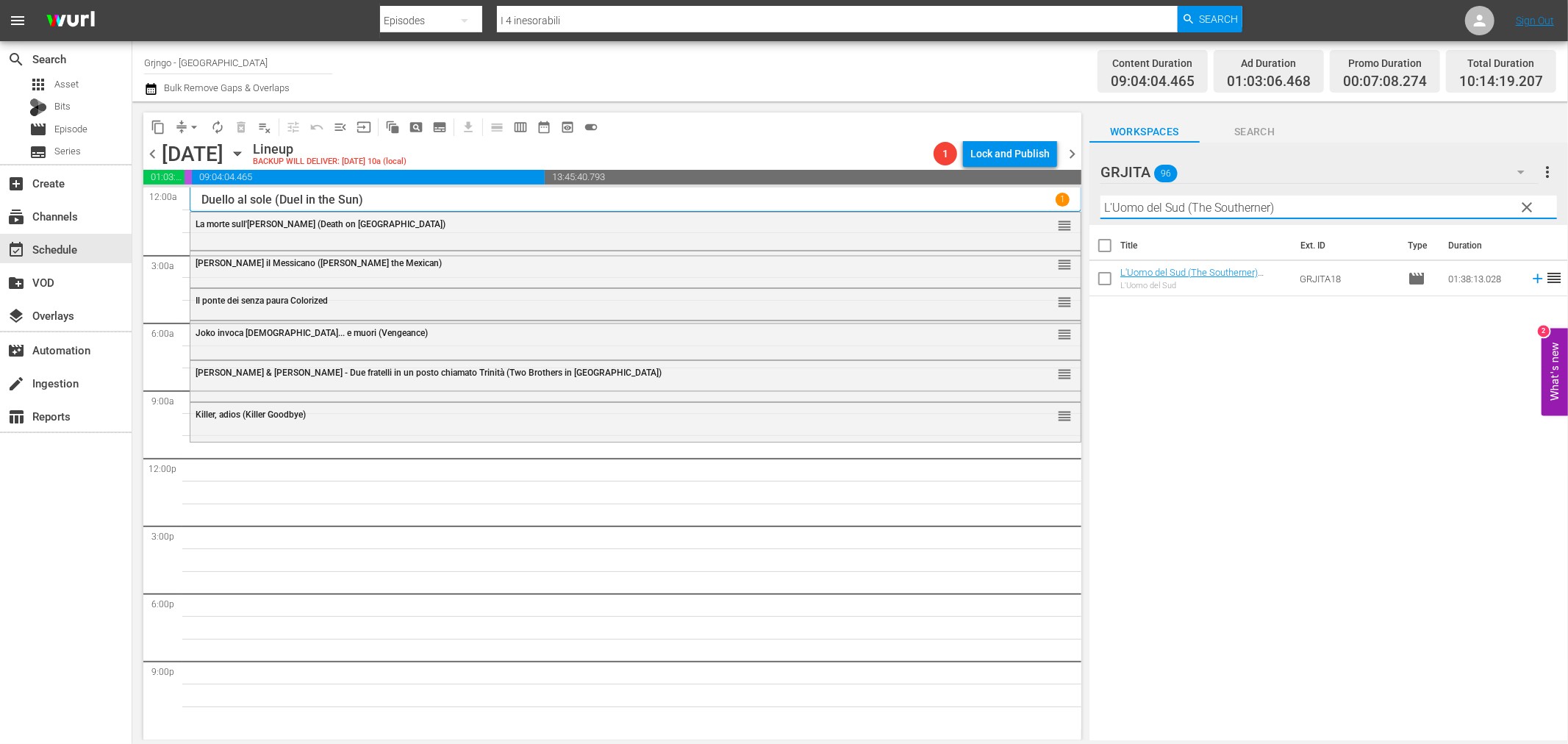
type input "L'Uomo del Sud (The Southerner)"
click at [1533, 280] on icon at bounding box center [1537, 279] width 10 height 10
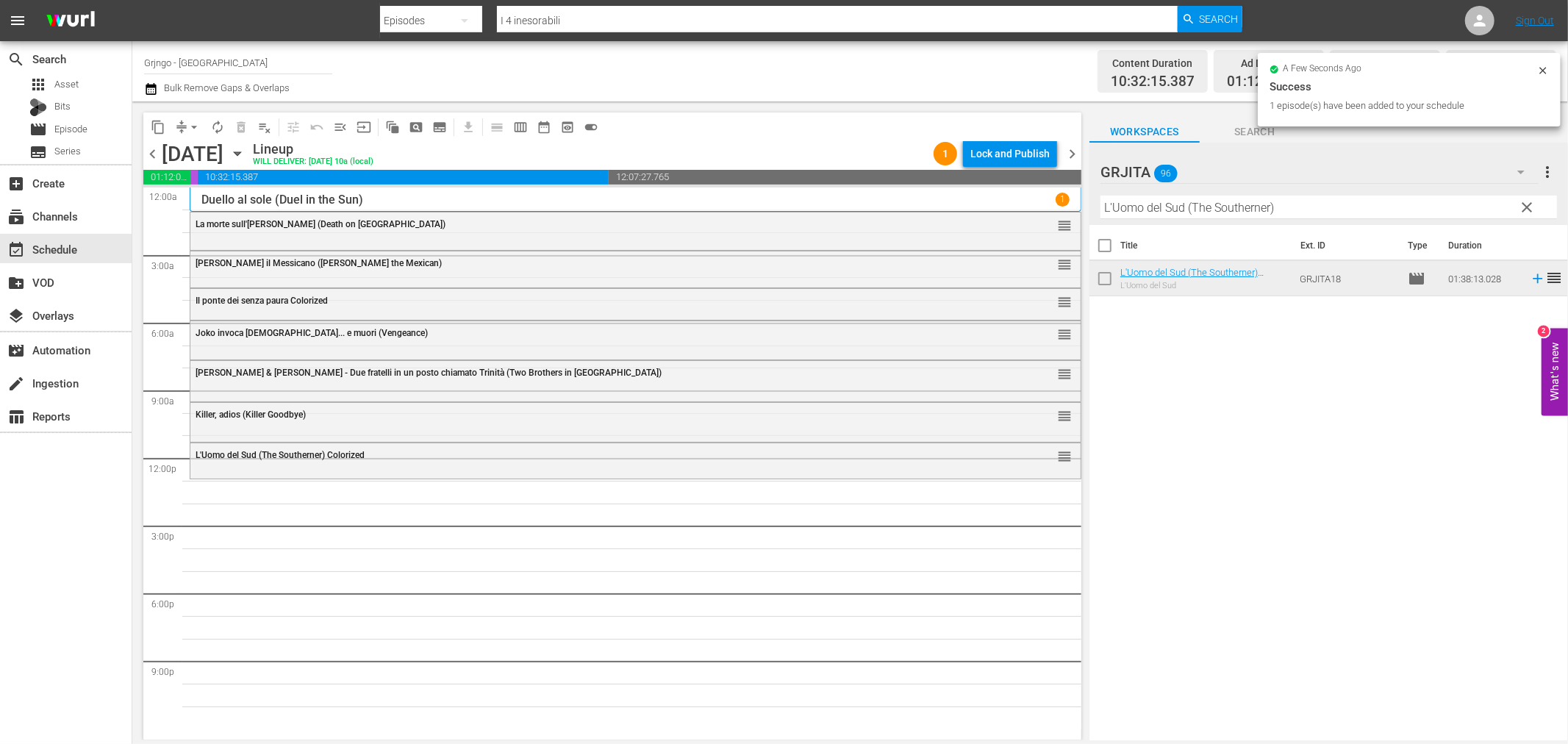
drag, startPoint x: 1523, startPoint y: 202, endPoint x: 1436, endPoint y: 201, distance: 87.0
click at [1523, 202] on span "clear" at bounding box center [1527, 207] width 17 height 17
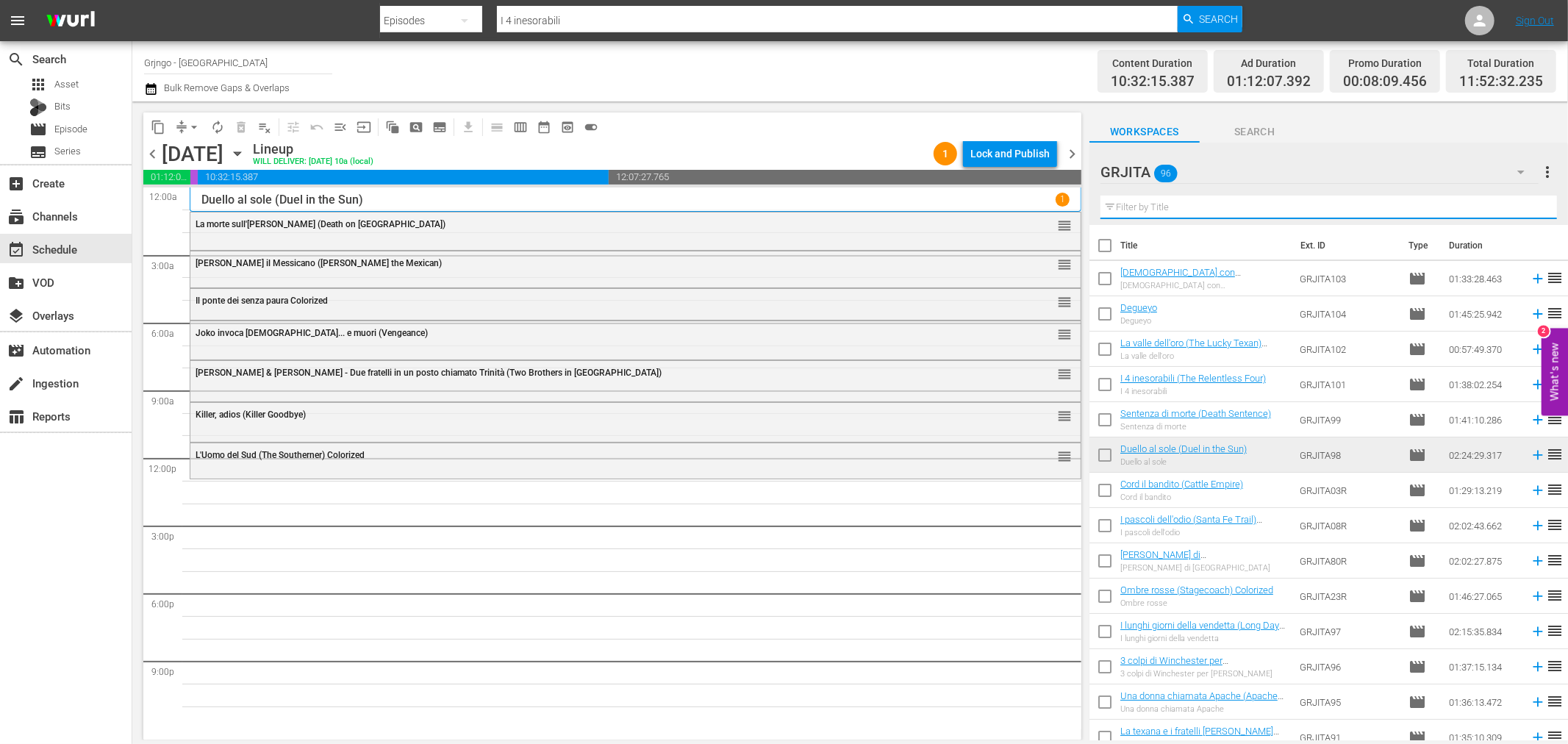
click at [1123, 204] on input "text" at bounding box center [1329, 207] width 456 height 23
paste input "Il tesoro dei Sequoia (The Big Trees)"
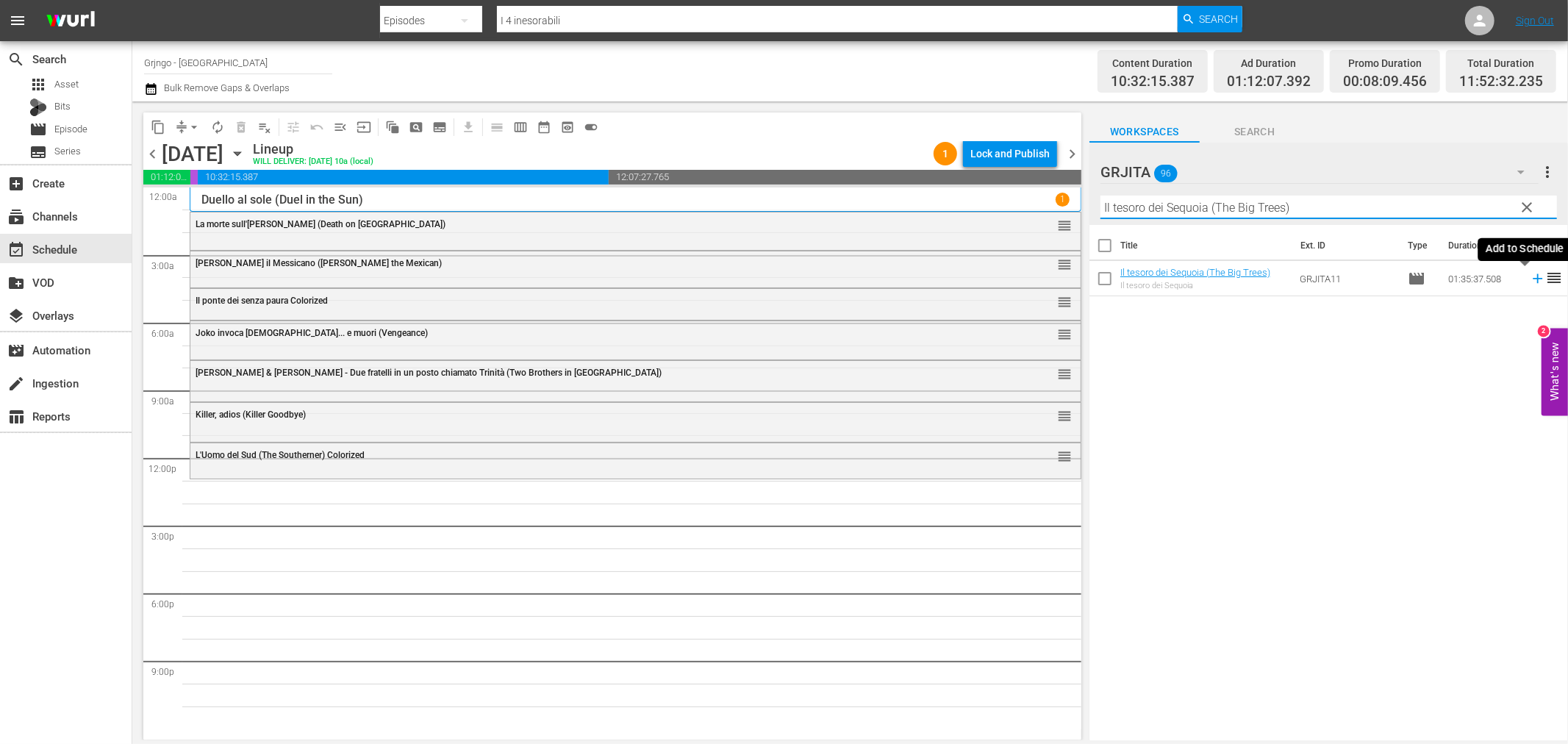
type input "Il tesoro dei Sequoia (The Big Trees)"
click at [1533, 279] on icon at bounding box center [1537, 279] width 10 height 10
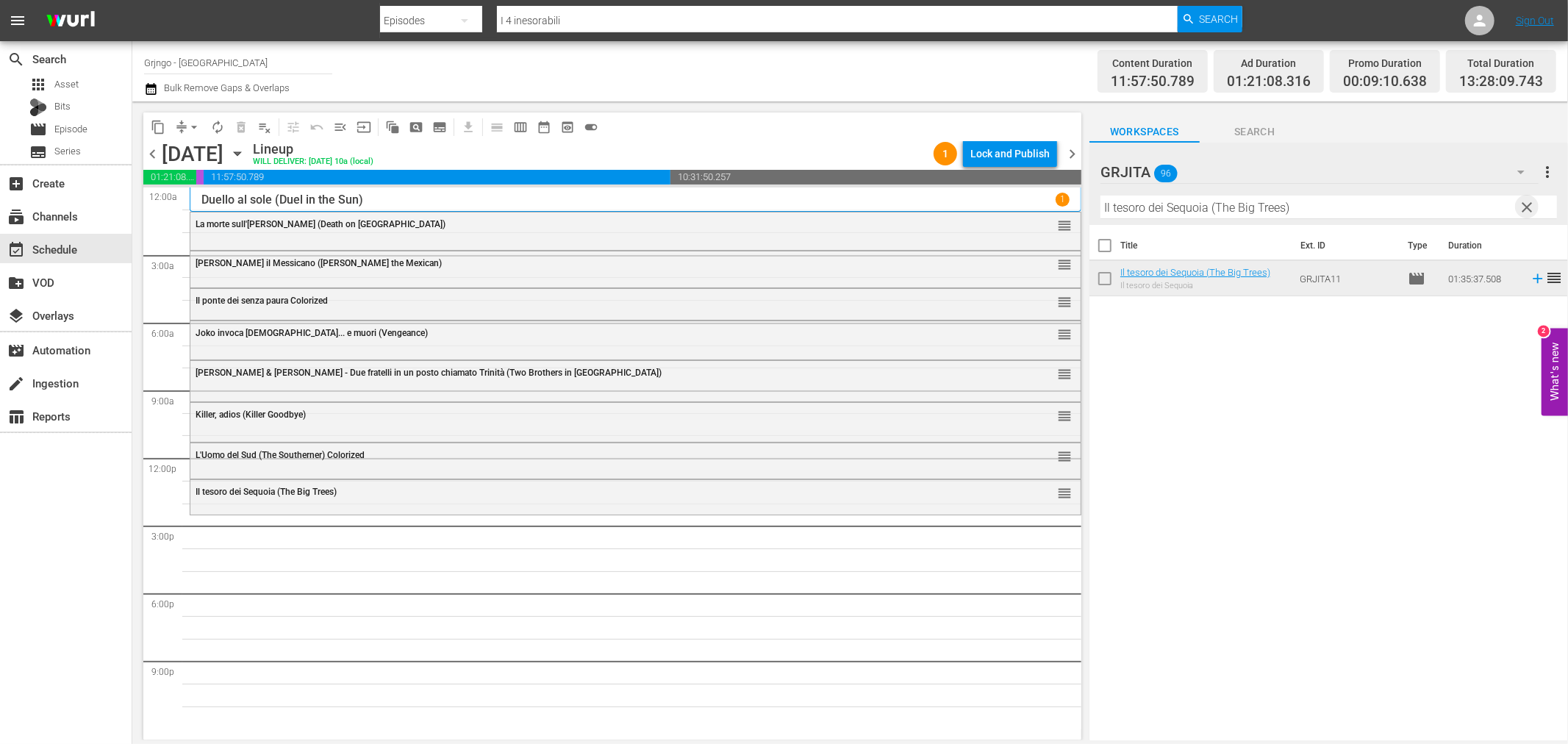
click at [1522, 209] on span "clear" at bounding box center [1527, 207] width 17 height 17
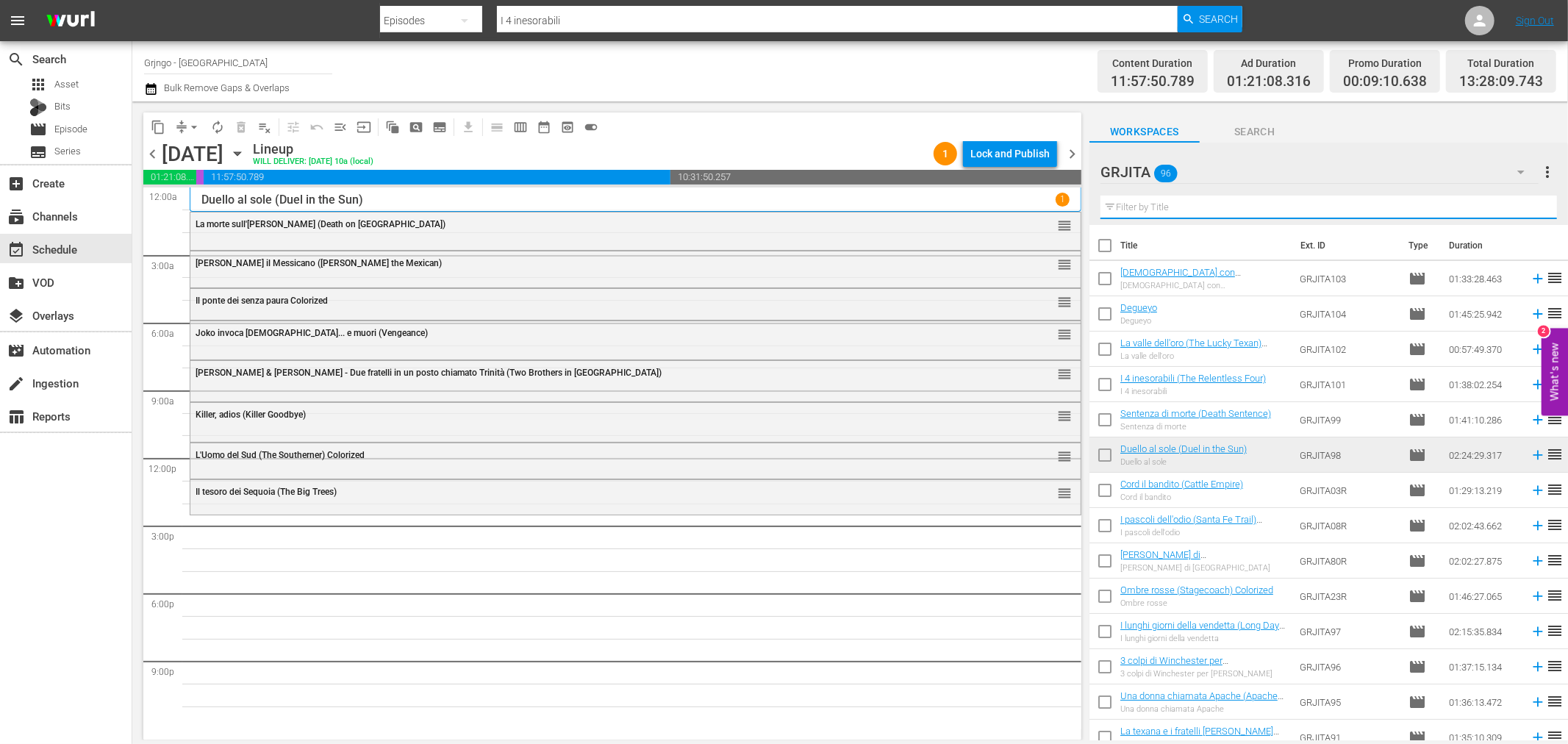
paste input "I due volti della vendetta"
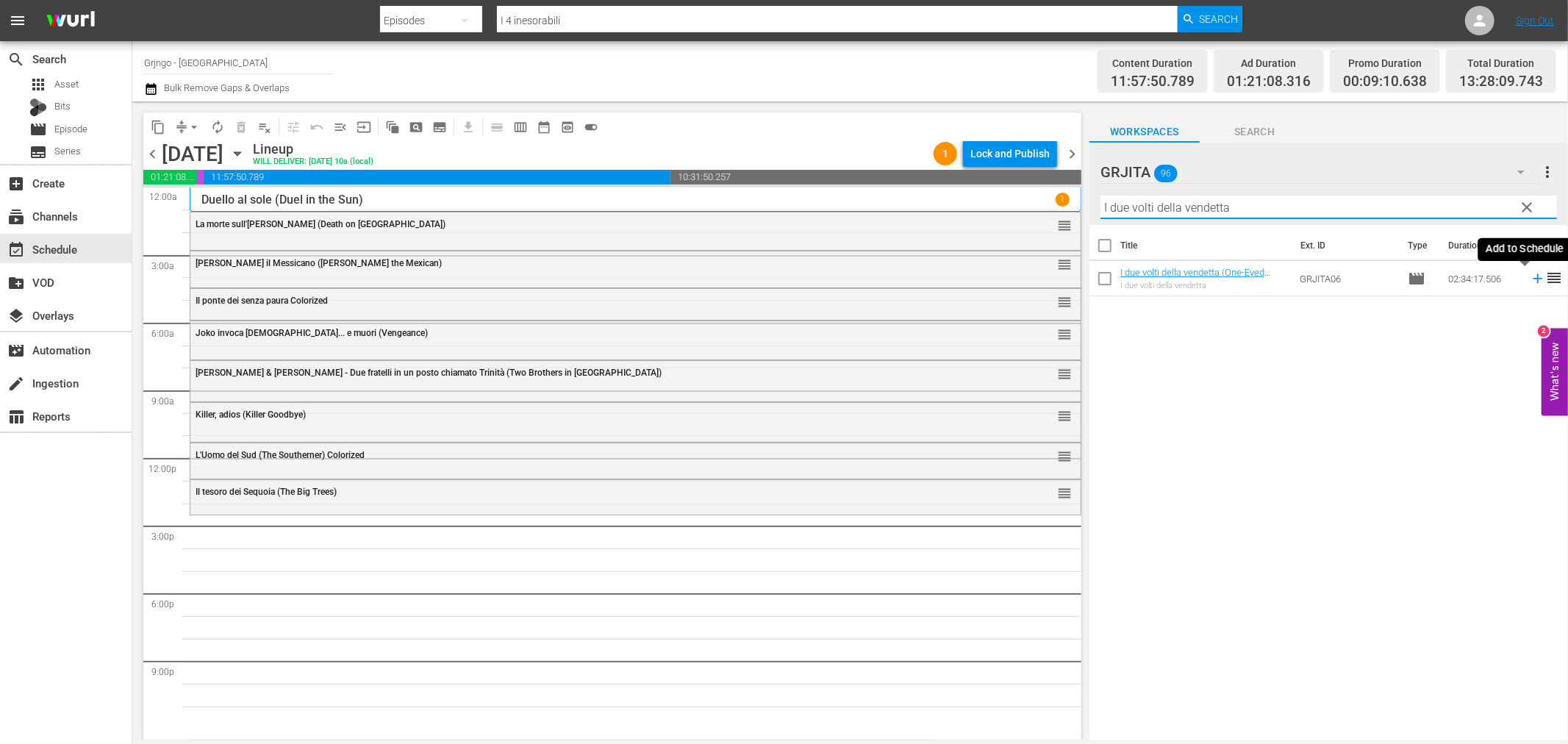
type input "I due volti della vendetta"
click at [1530, 281] on icon at bounding box center [1537, 278] width 16 height 16
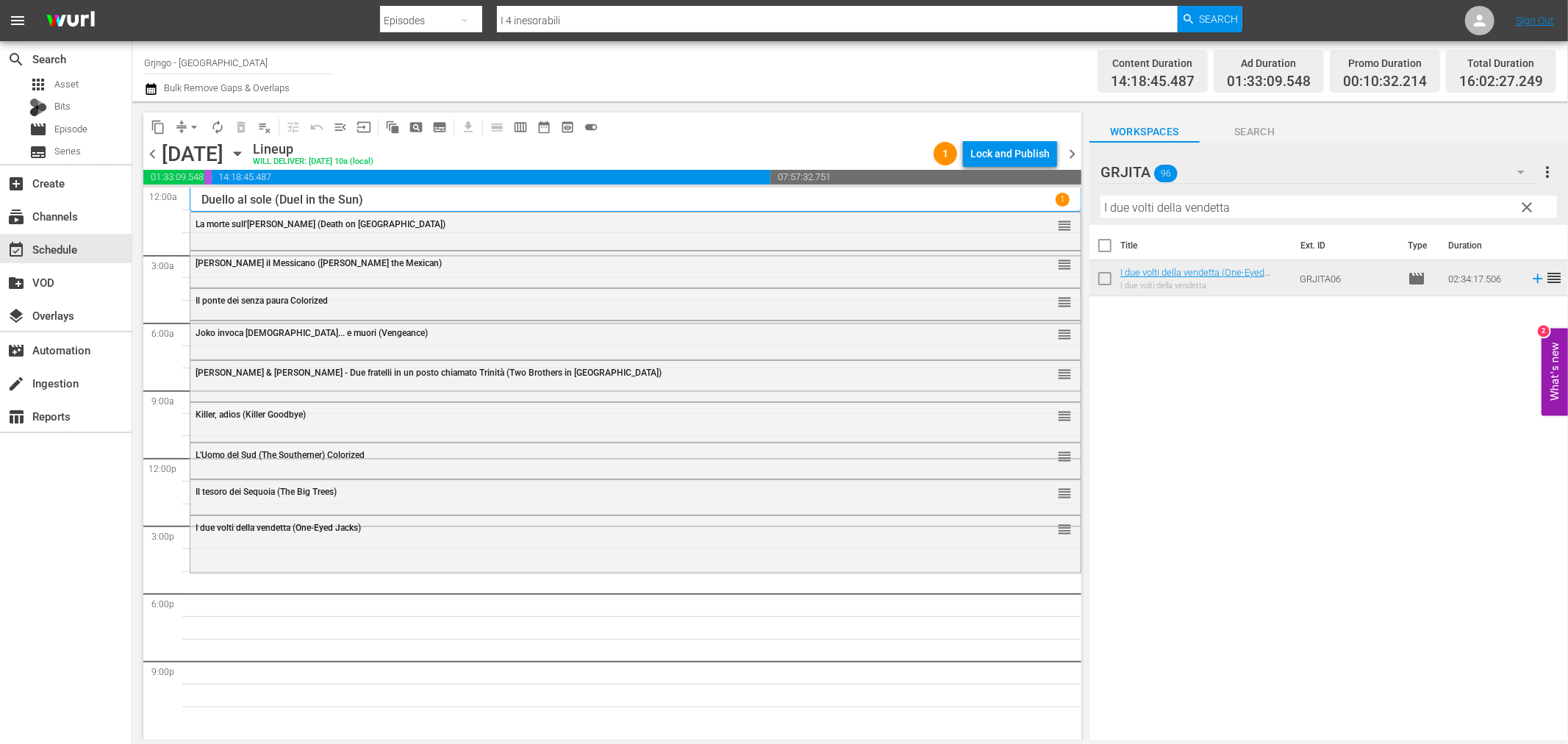
drag, startPoint x: 1529, startPoint y: 206, endPoint x: 1353, endPoint y: 202, distance: 176.0
click at [1529, 206] on span "clear" at bounding box center [1527, 207] width 17 height 17
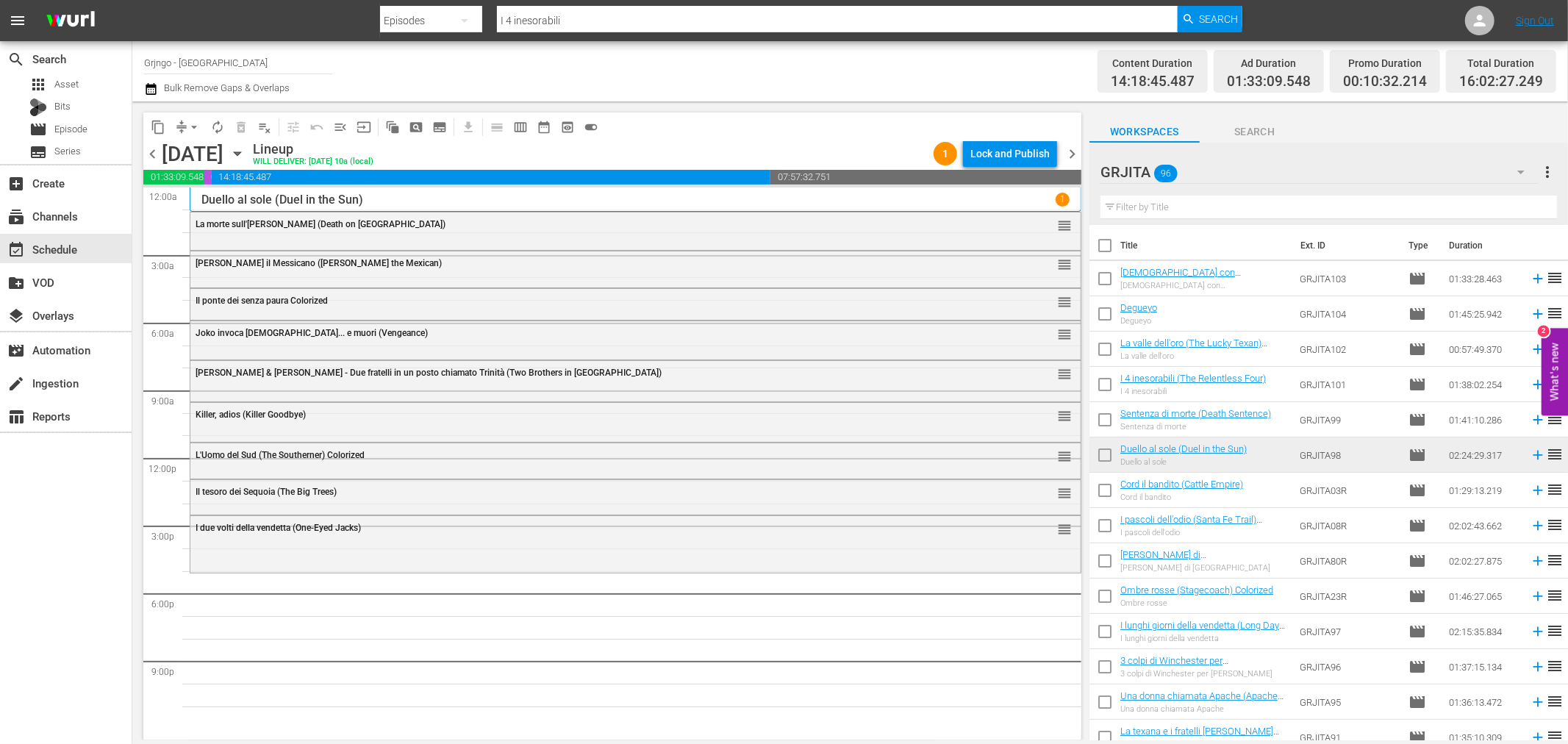
click at [1161, 206] on input "text" at bounding box center [1329, 207] width 456 height 23
paste input "Il giustiziere di [DEMOGRAPHIC_DATA]"
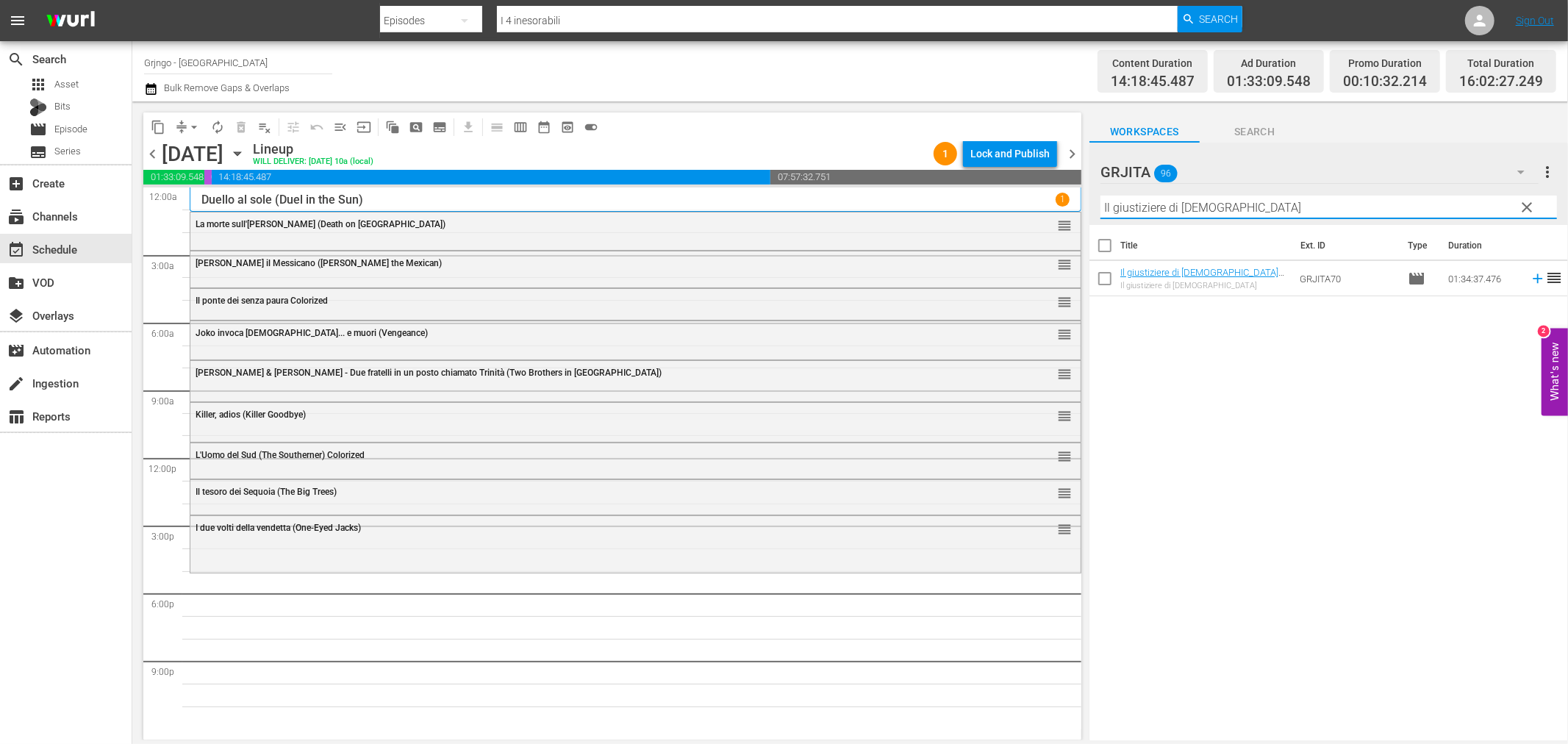
type input "Il giustiziere di [DEMOGRAPHIC_DATA]"
click at [1530, 275] on icon at bounding box center [1537, 278] width 16 height 16
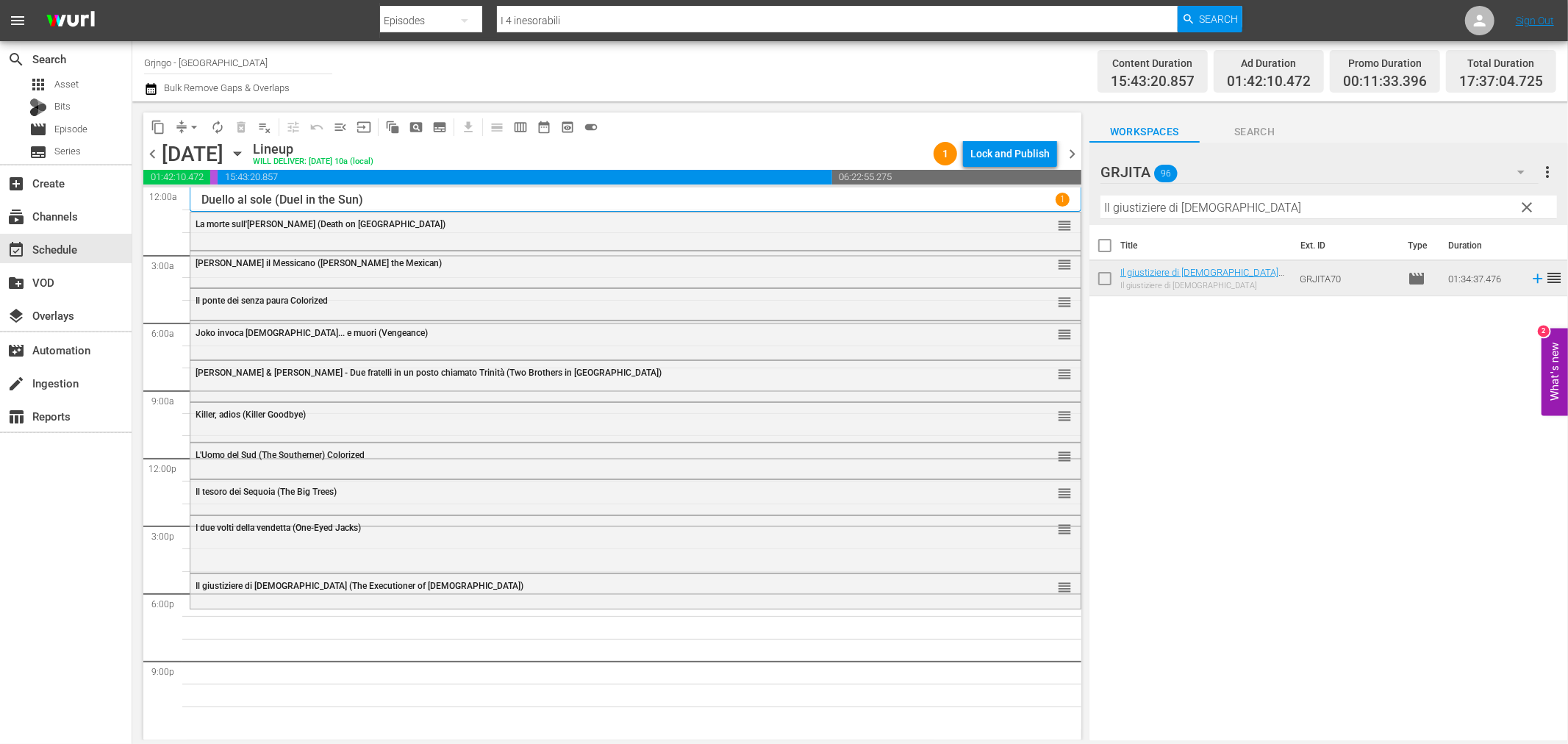
drag, startPoint x: 1533, startPoint y: 207, endPoint x: 1464, endPoint y: 209, distance: 69.0
click at [1533, 207] on span "clear" at bounding box center [1527, 207] width 17 height 17
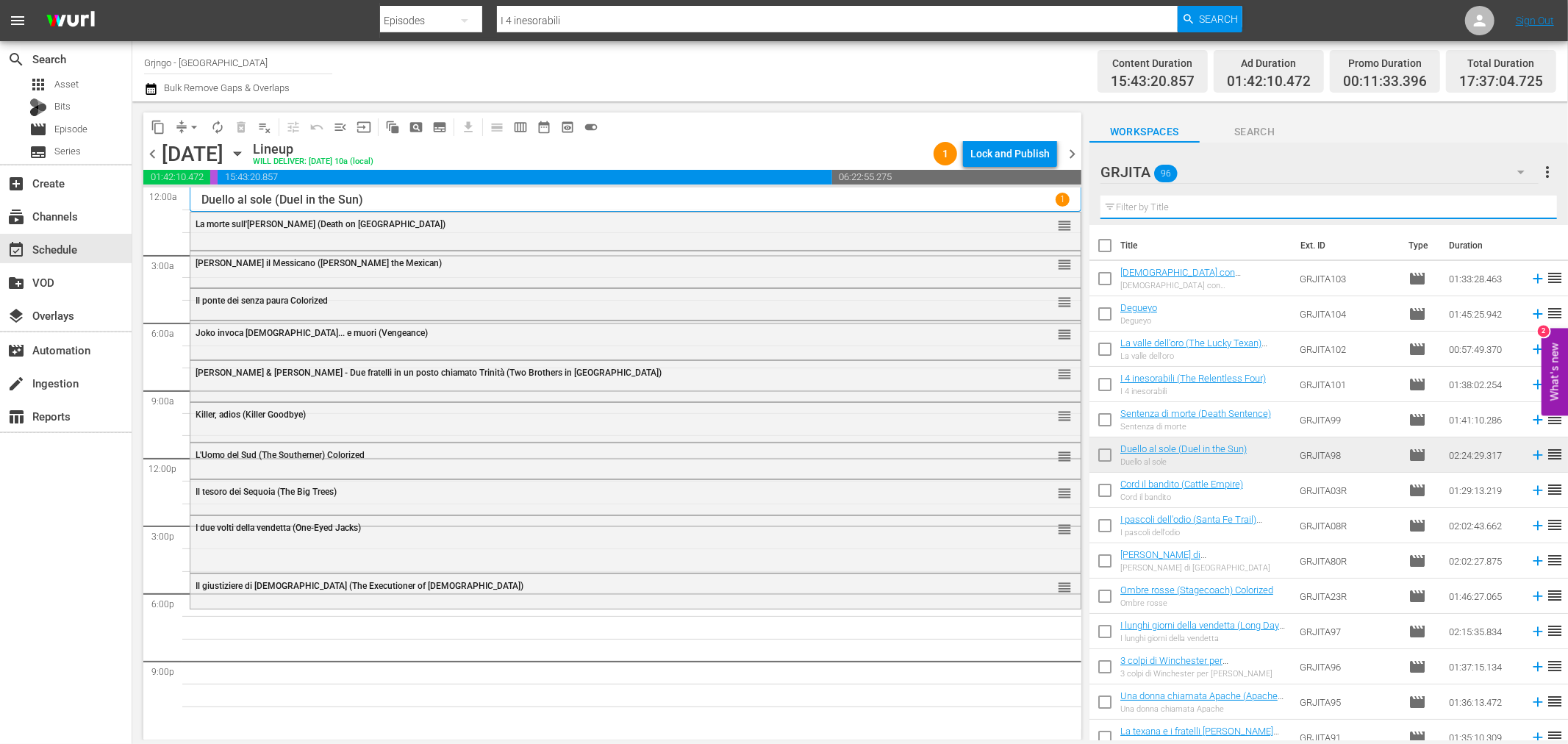
paste input "[PERSON_NAME] eroe del West"
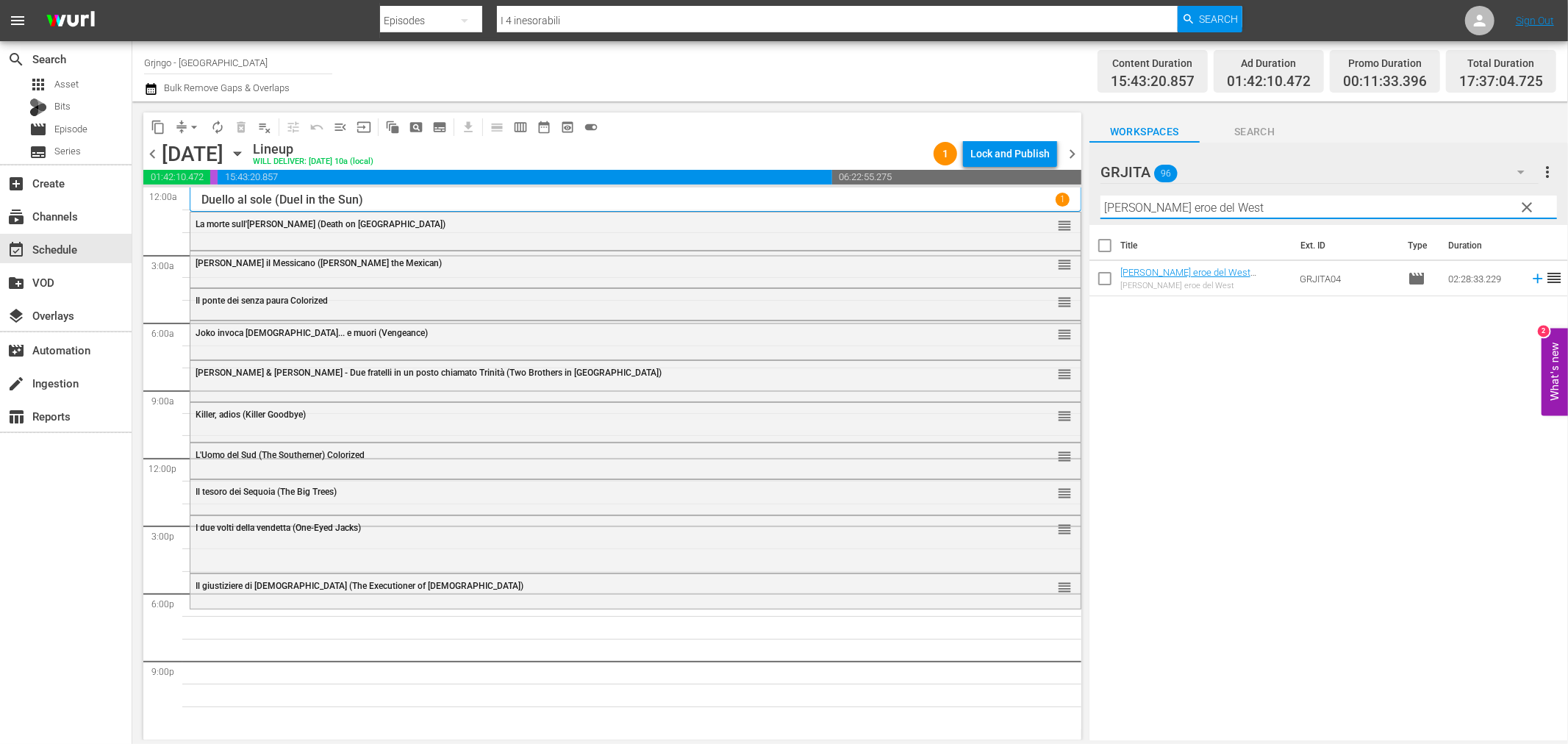
type input "[PERSON_NAME] eroe del West"
click at [1533, 278] on icon at bounding box center [1537, 279] width 10 height 10
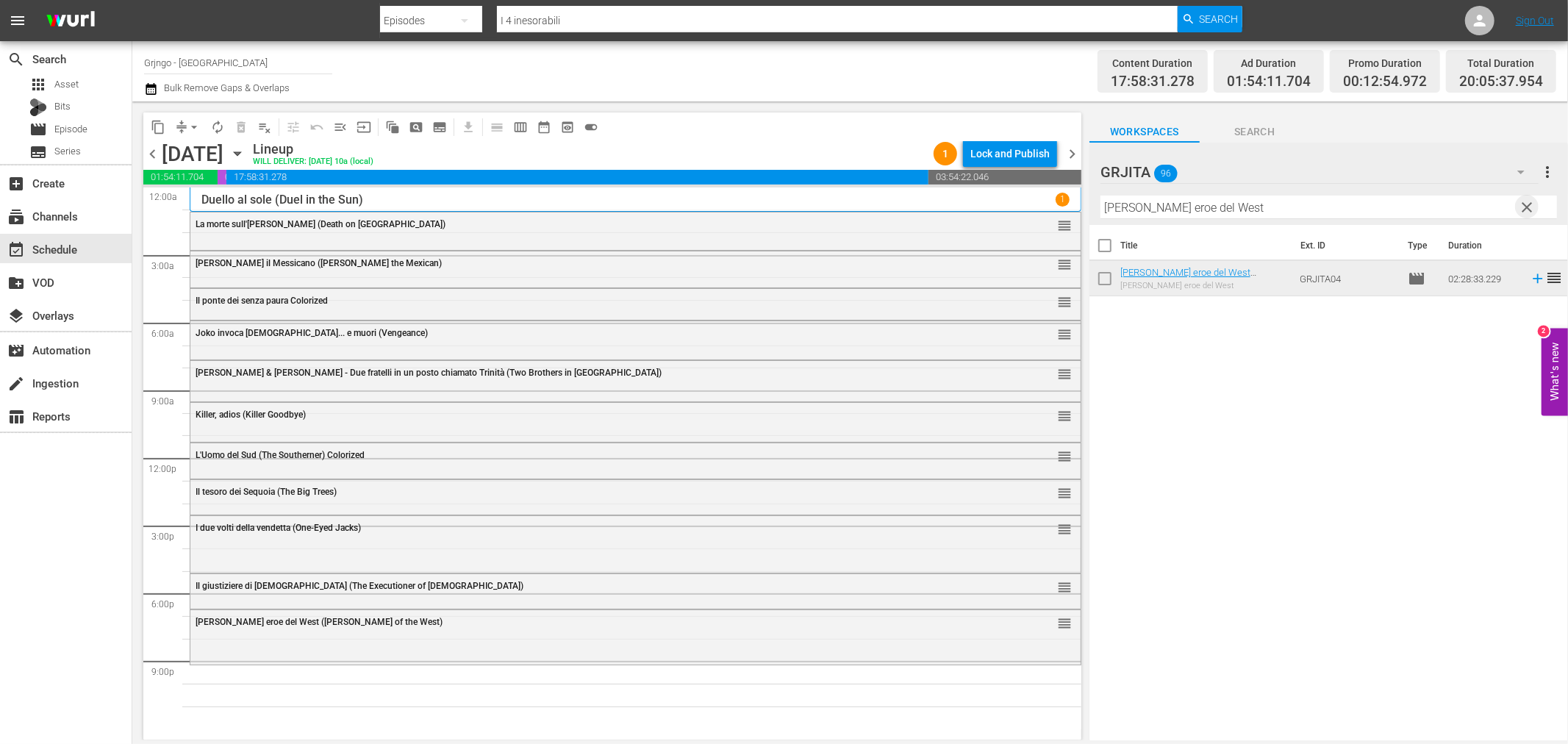
click at [1530, 200] on span "clear" at bounding box center [1527, 207] width 17 height 17
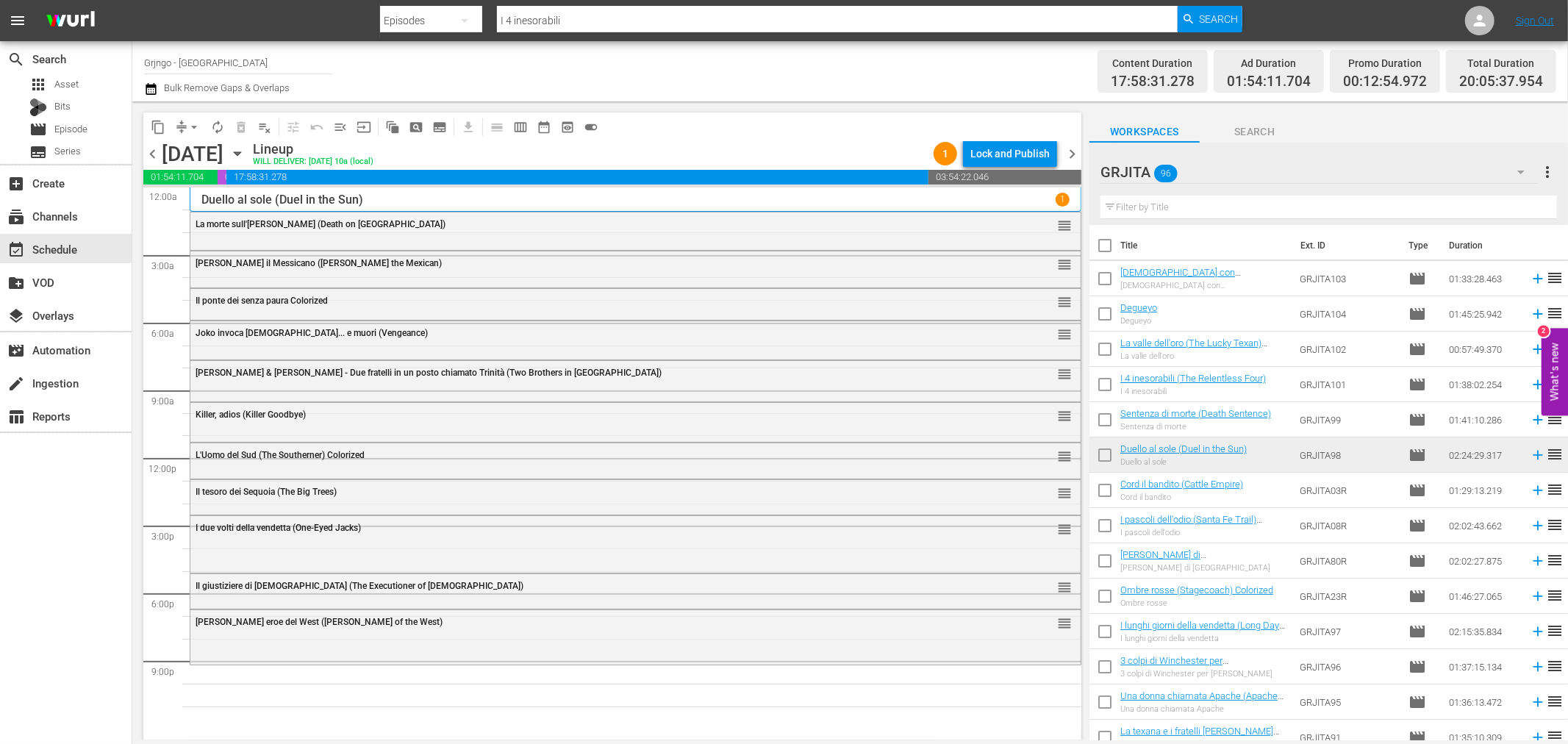
click at [1144, 203] on input "text" at bounding box center [1329, 207] width 456 height 23
paste input "All' ombra di una colt"
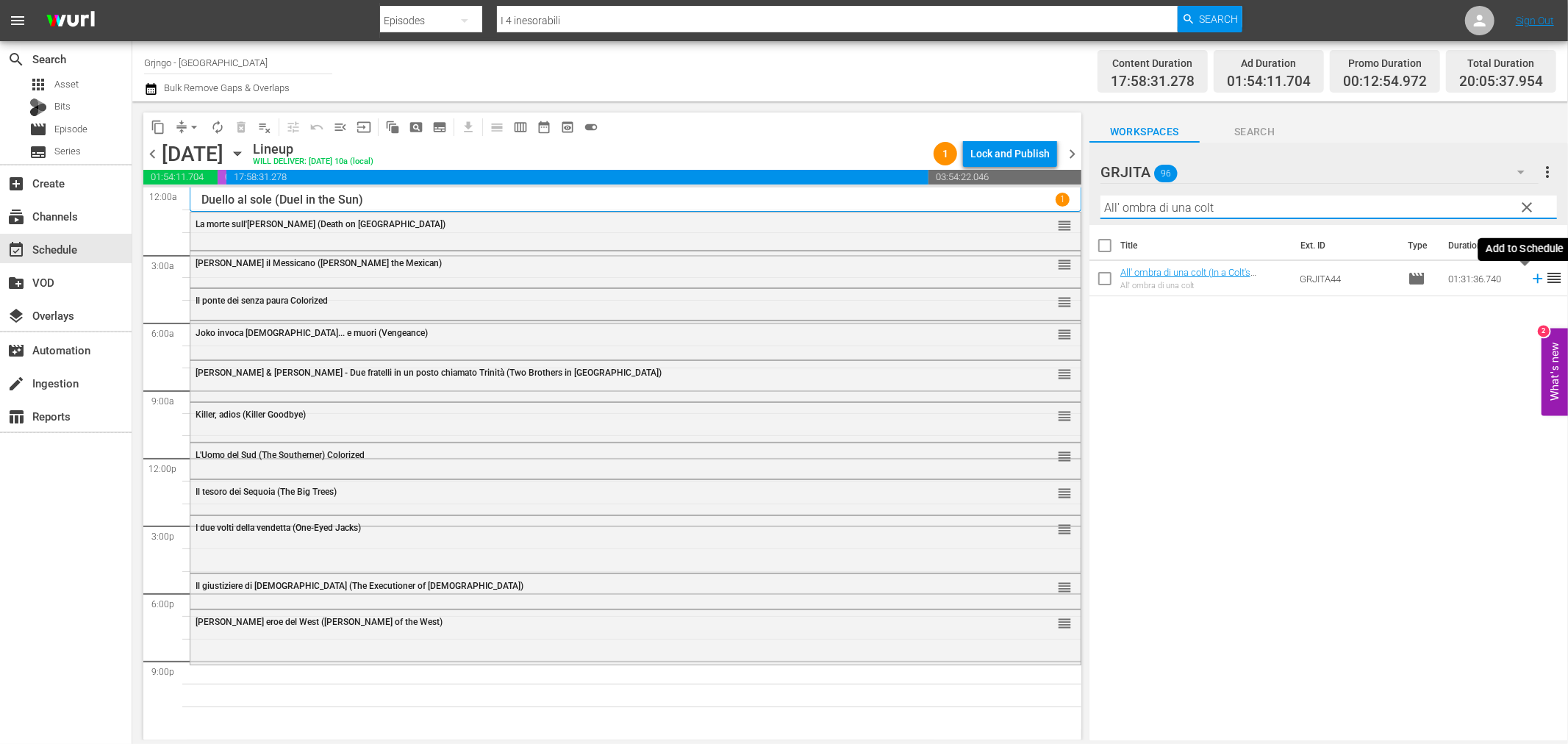
type input "All' ombra di una colt"
click at [1530, 276] on icon at bounding box center [1537, 278] width 16 height 16
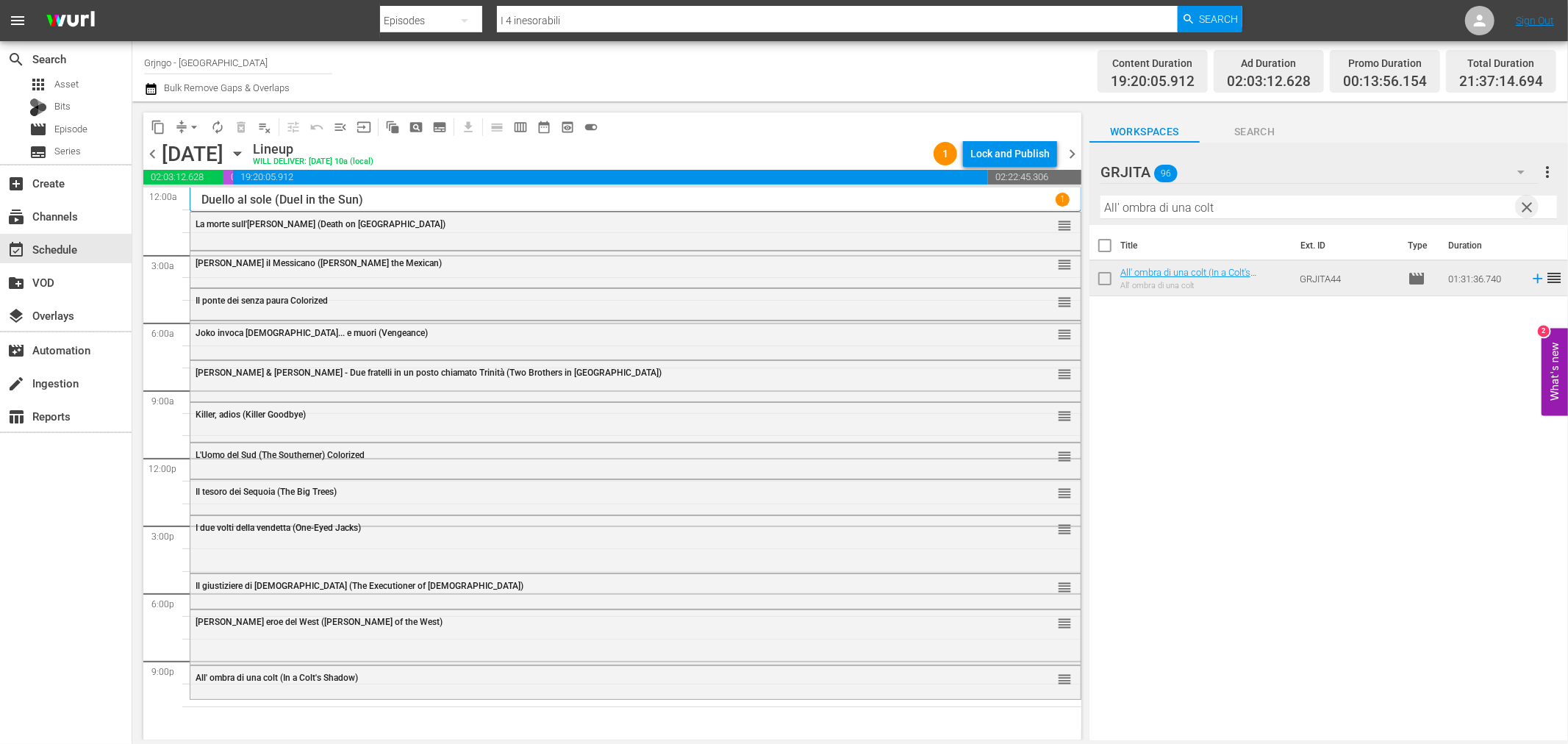
click at [1526, 206] on span "clear" at bounding box center [1527, 207] width 17 height 17
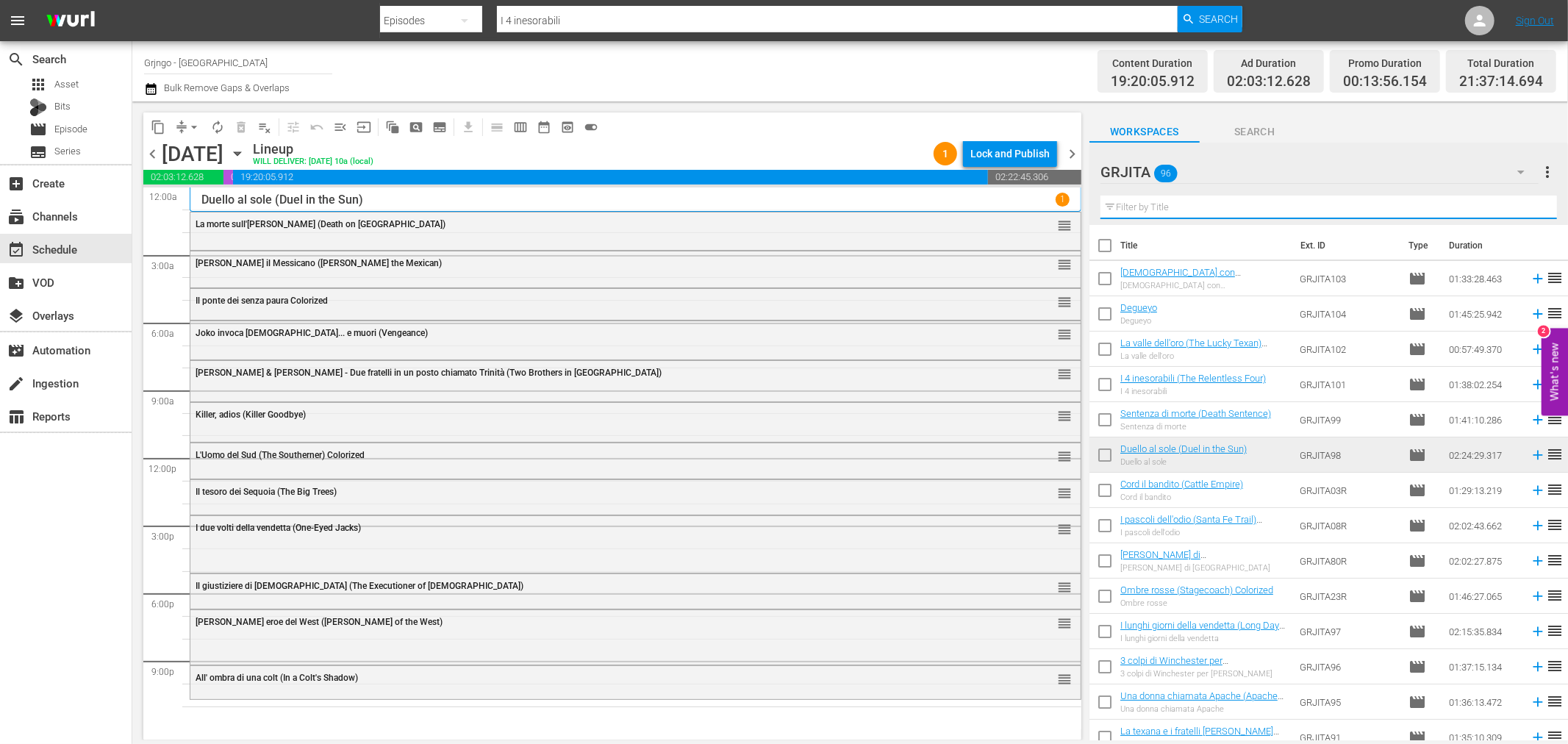
paste input "Il suo nome è qualcuno"
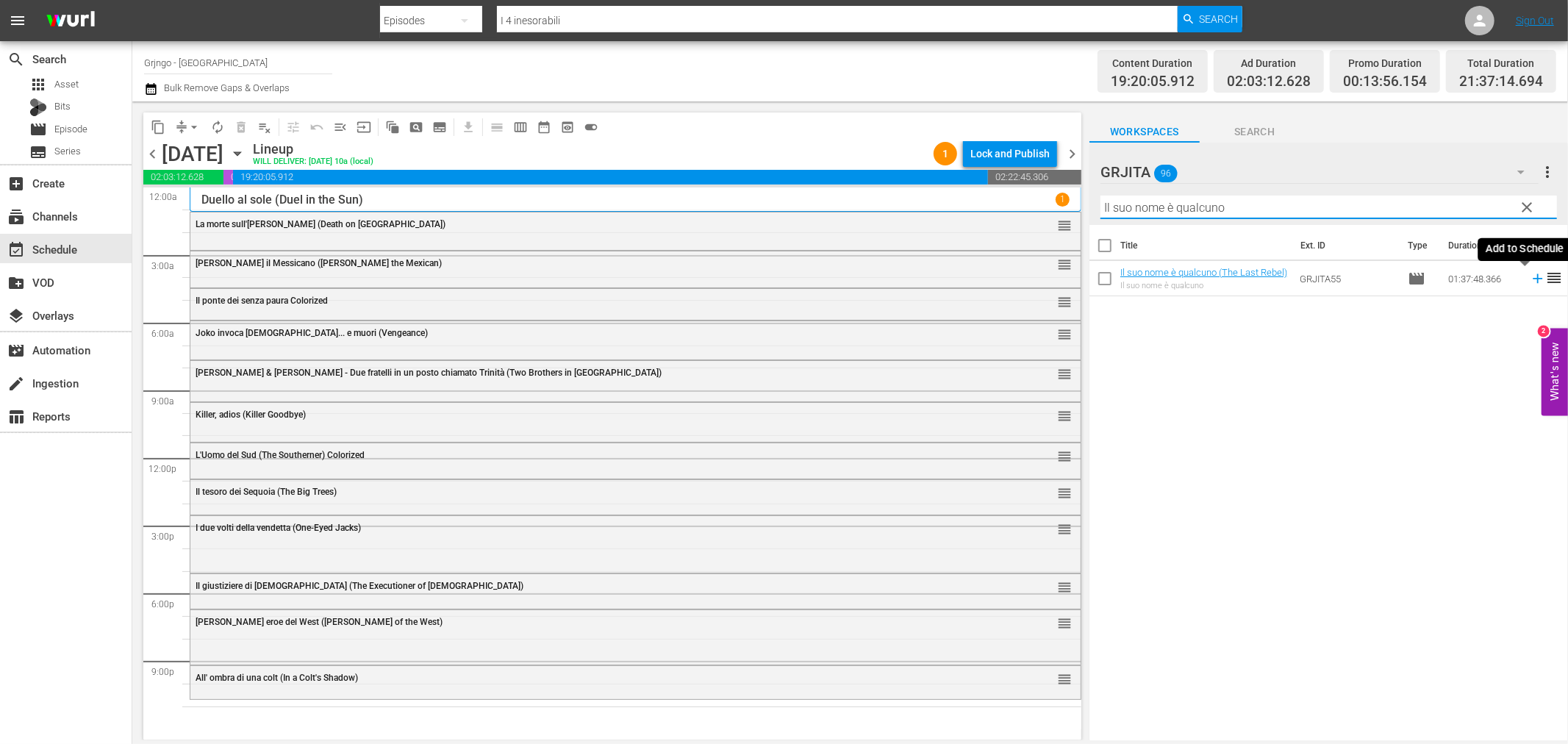
type input "Il suo nome è qualcuno"
click at [1533, 278] on icon at bounding box center [1537, 279] width 10 height 10
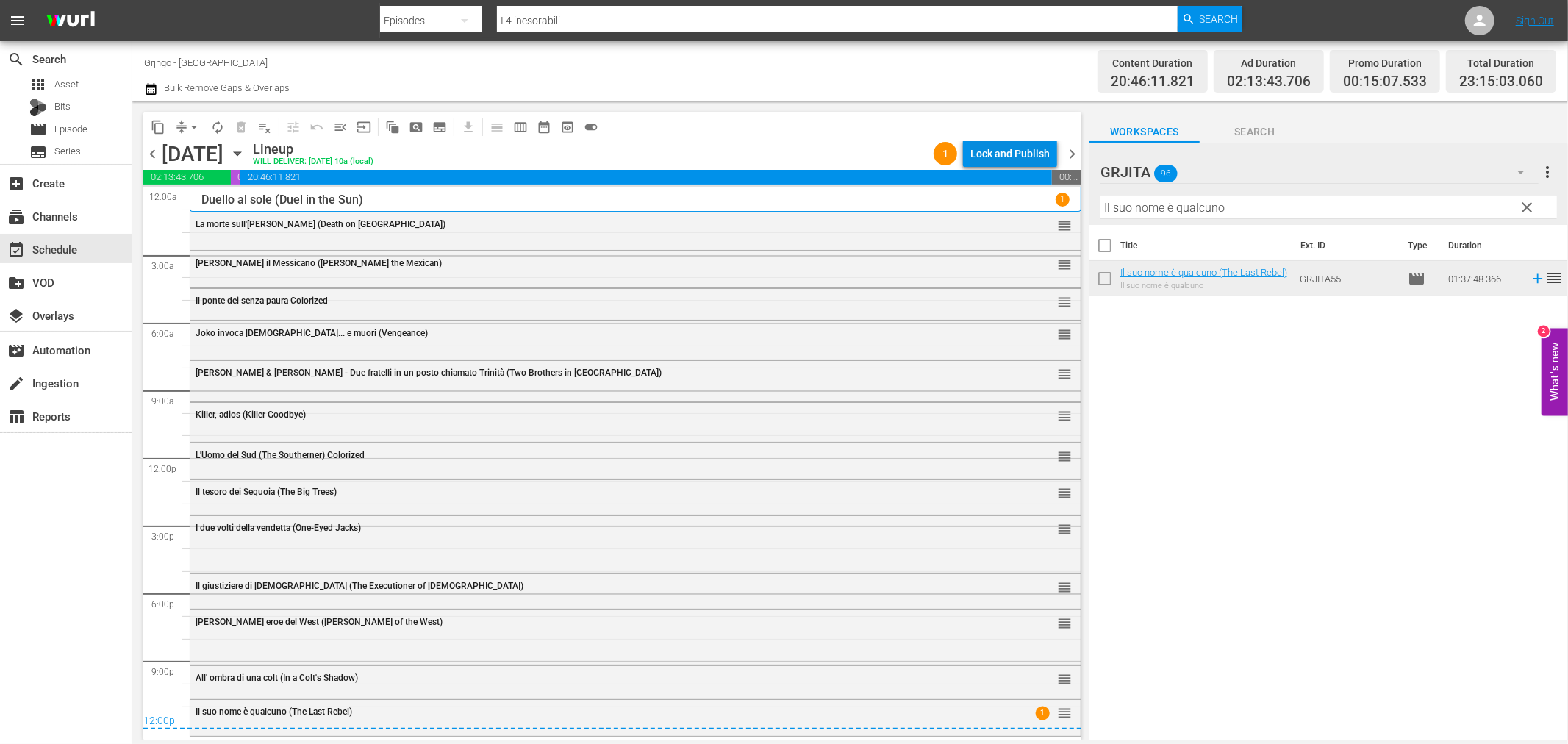
click at [994, 157] on div "Lock and Publish" at bounding box center [1009, 153] width 79 height 26
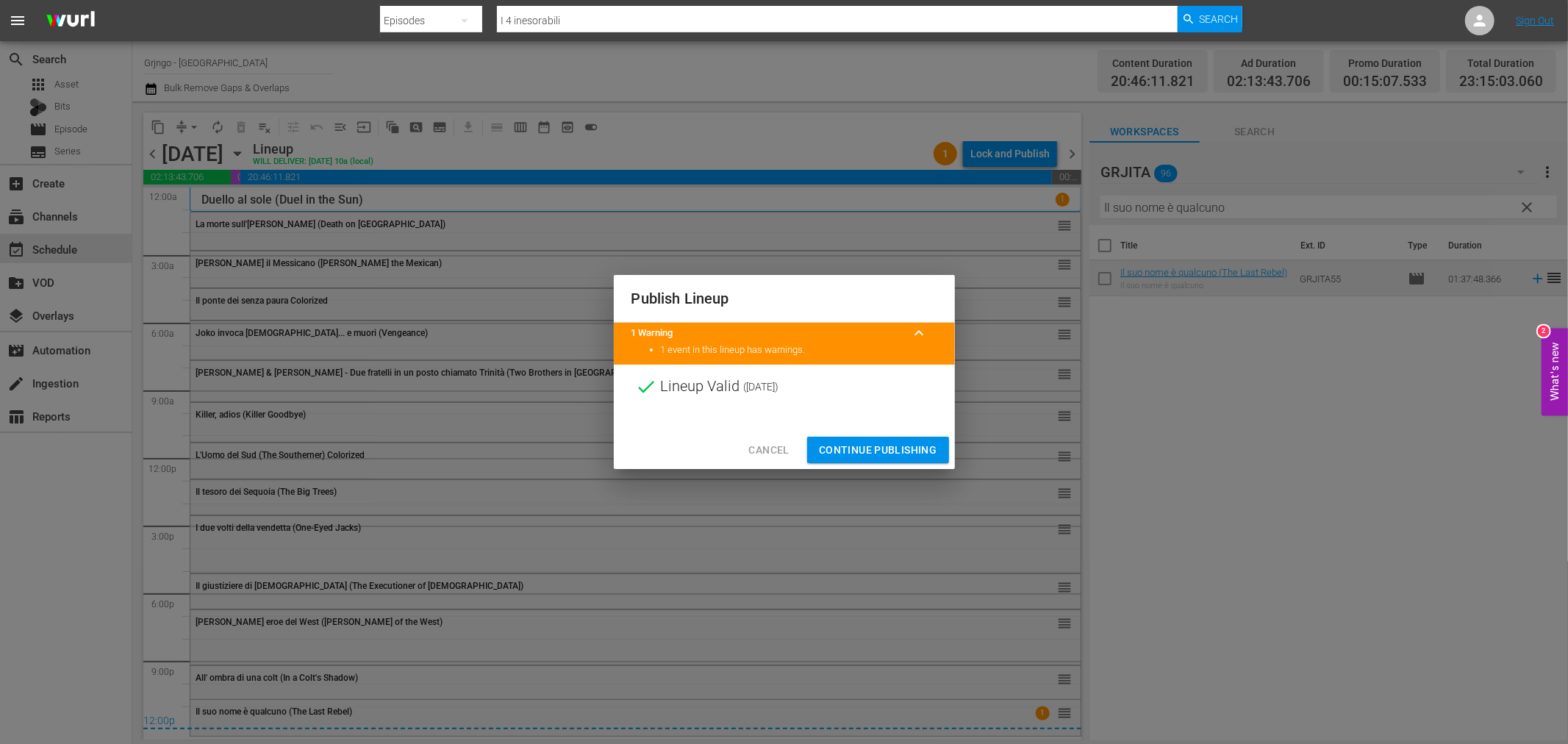
click at [898, 449] on span "Continue Publishing" at bounding box center [877, 450] width 118 height 18
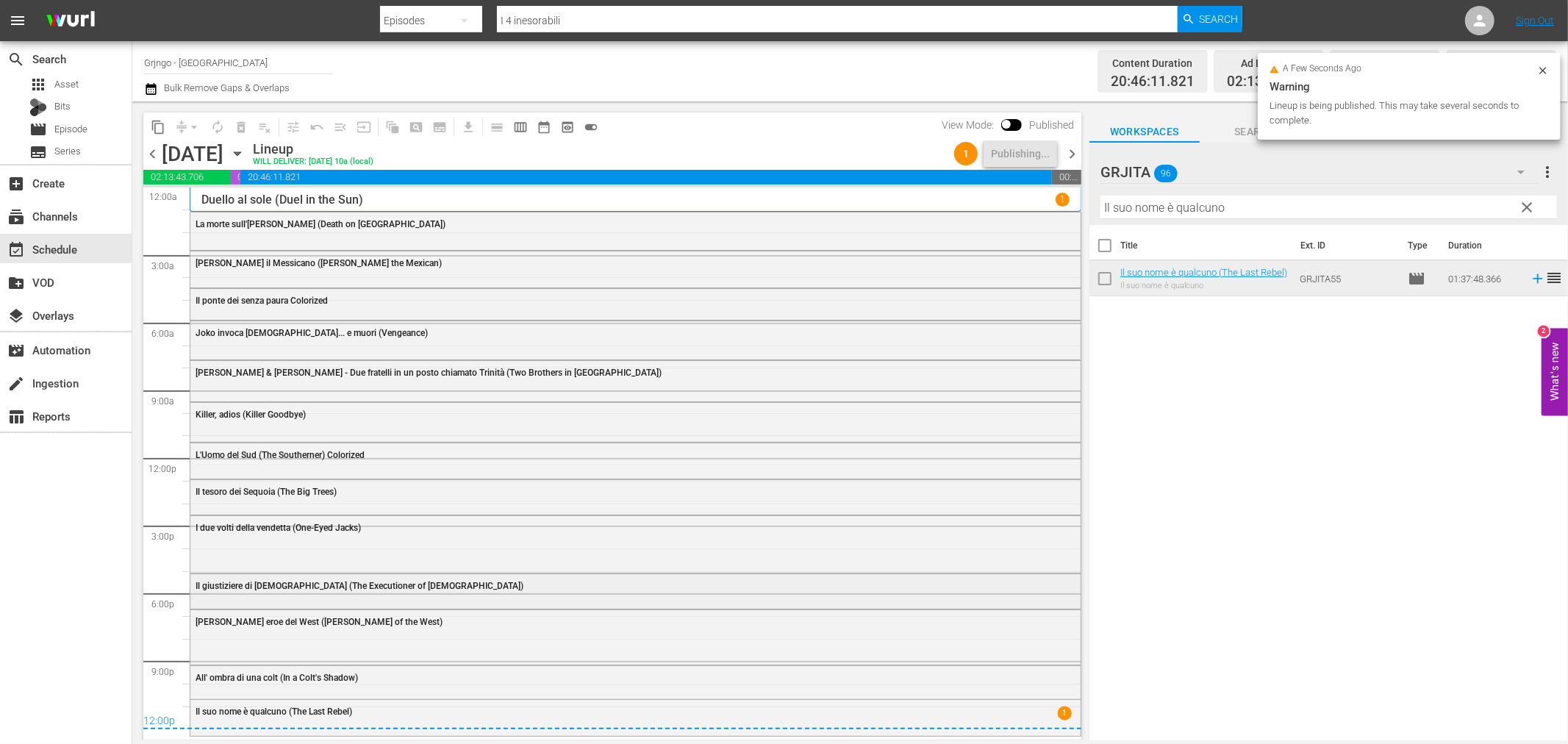
click at [346, 592] on div "Il giustiziere di [DEMOGRAPHIC_DATA] (The Executioner of [DEMOGRAPHIC_DATA])" at bounding box center [636, 584] width 890 height 22
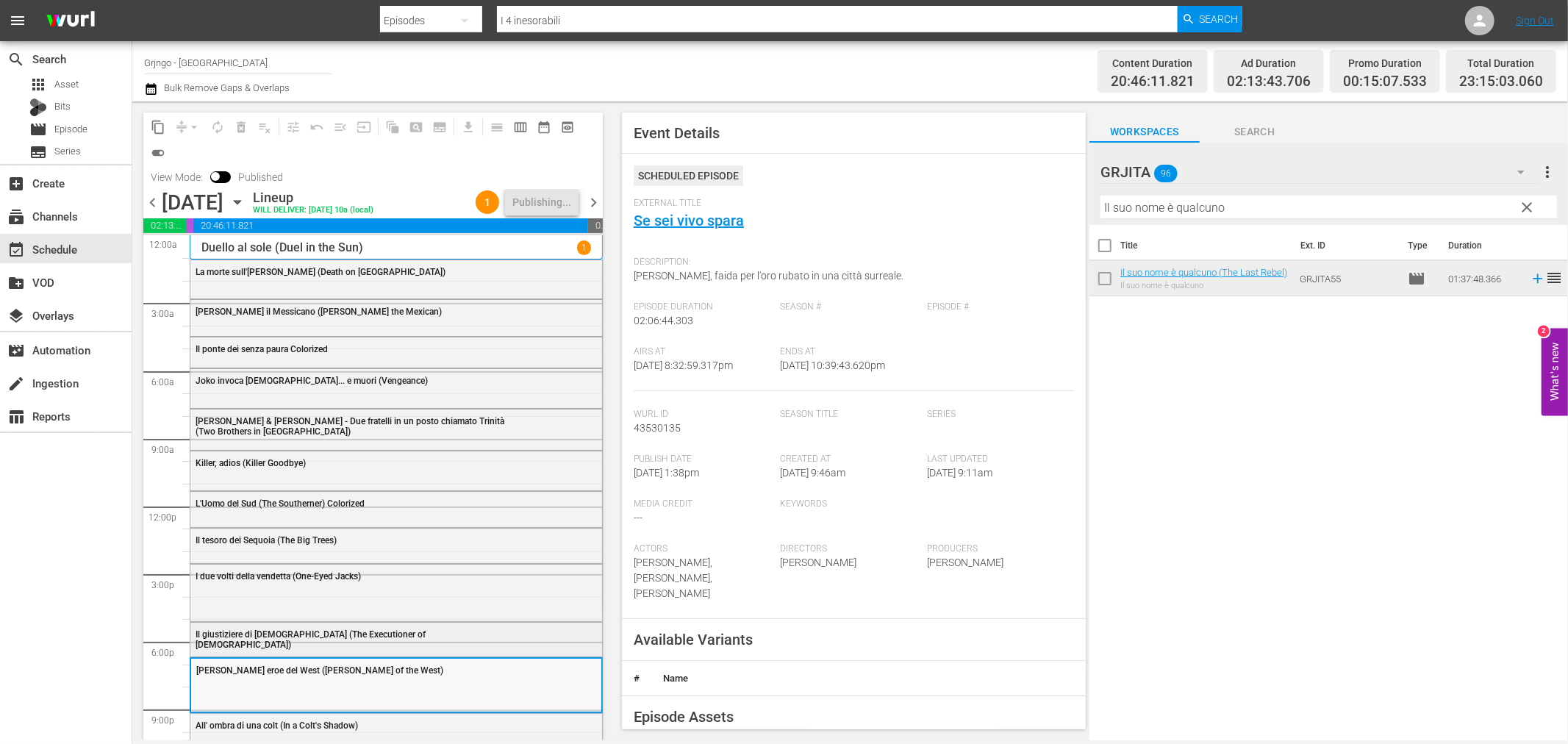
click at [341, 642] on div "Il giustiziere di [DEMOGRAPHIC_DATA] (The Executioner of [DEMOGRAPHIC_DATA])" at bounding box center [396, 639] width 412 height 32
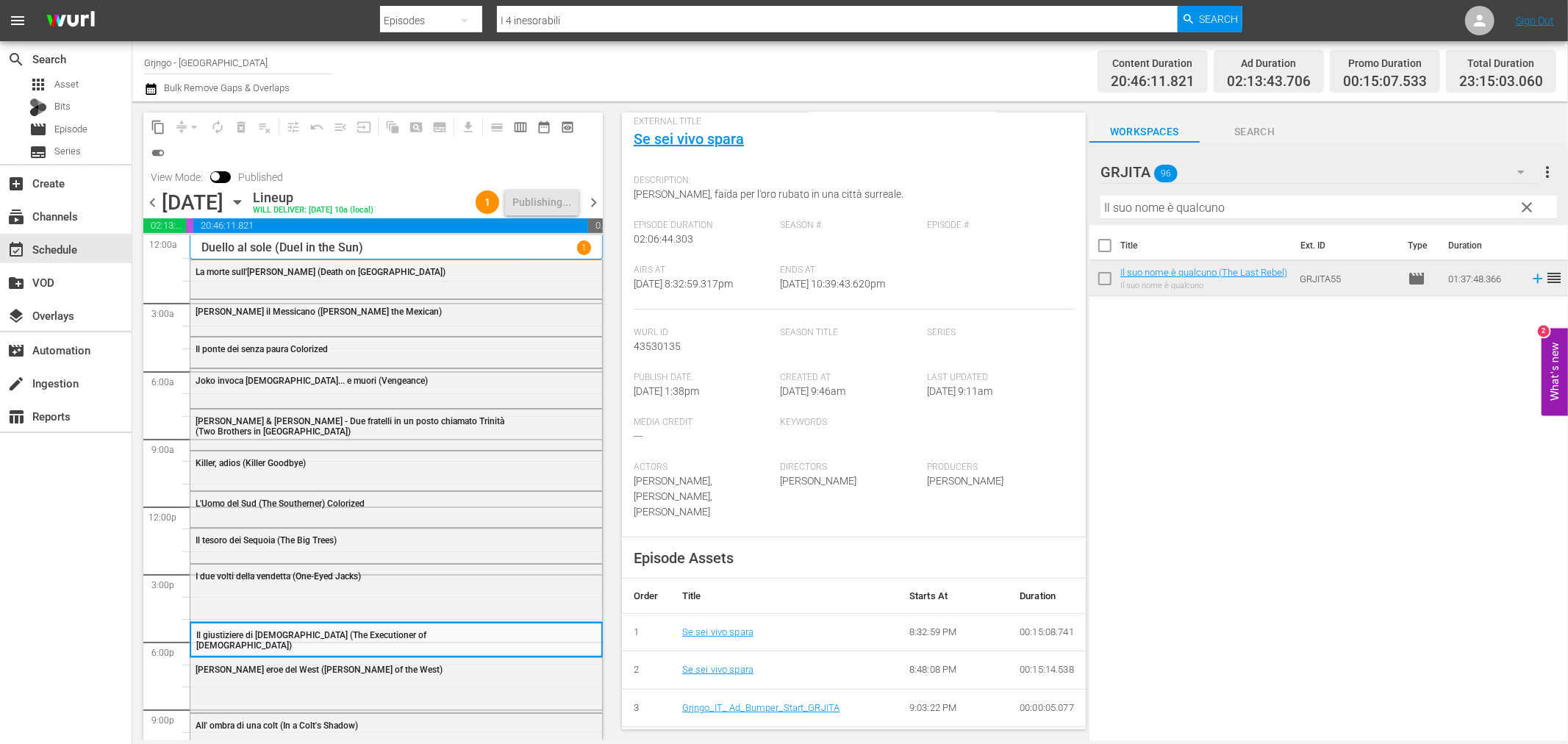
scroll to position [163, 0]
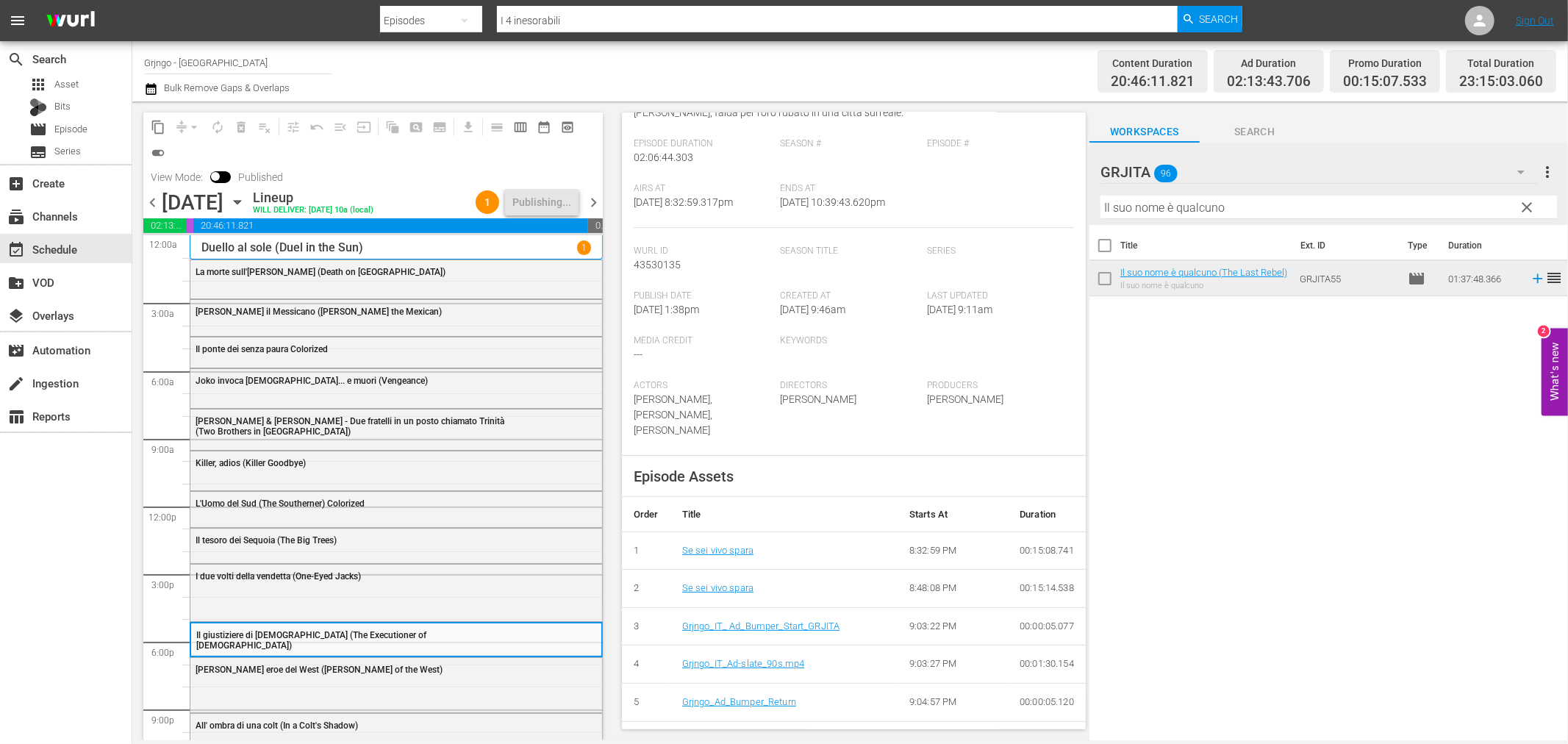
click at [150, 200] on span "chevron_left" at bounding box center [152, 203] width 18 height 18
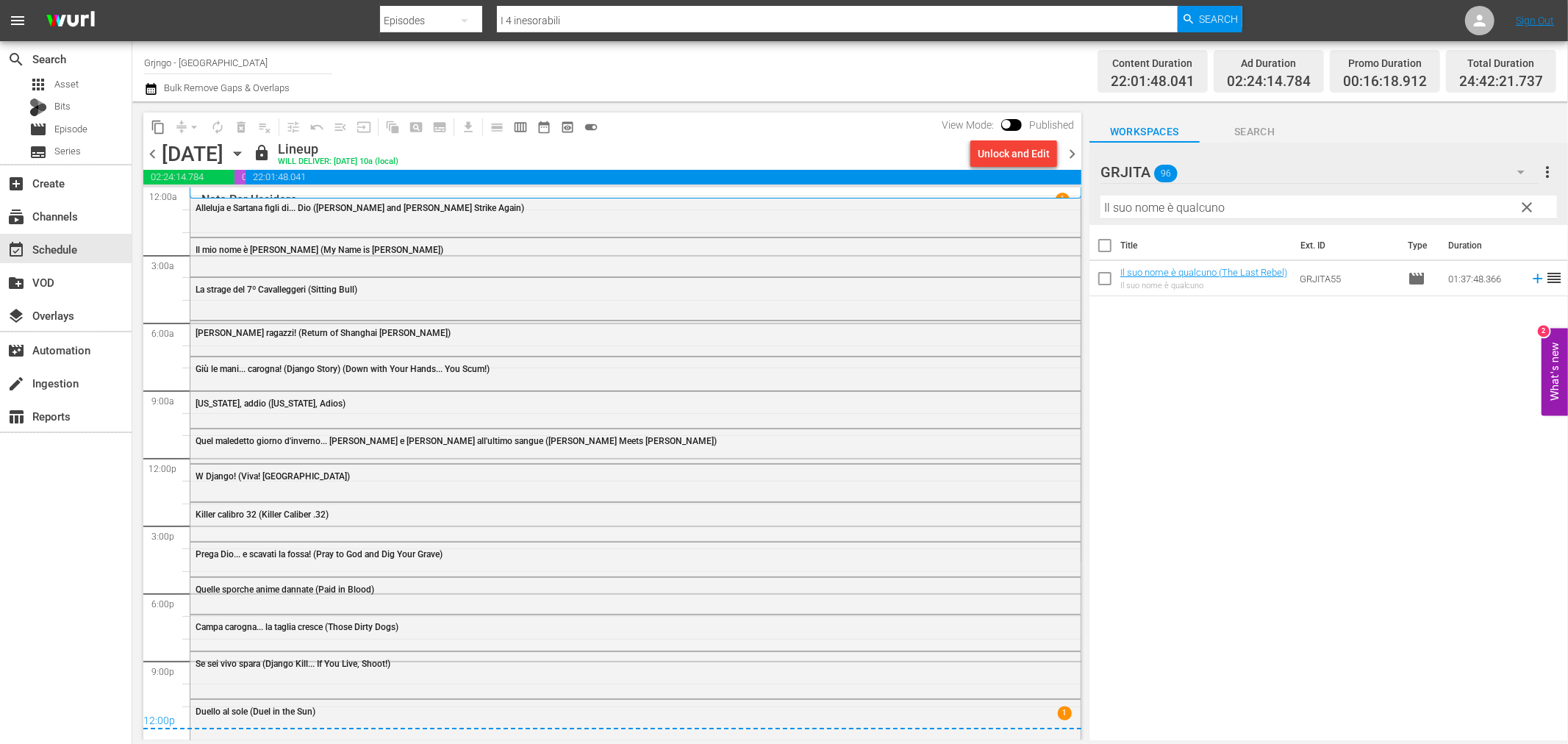
drag, startPoint x: 1066, startPoint y: 145, endPoint x: 1060, endPoint y: 167, distance: 22.8
click at [1066, 145] on span "chevron_right" at bounding box center [1072, 154] width 18 height 18
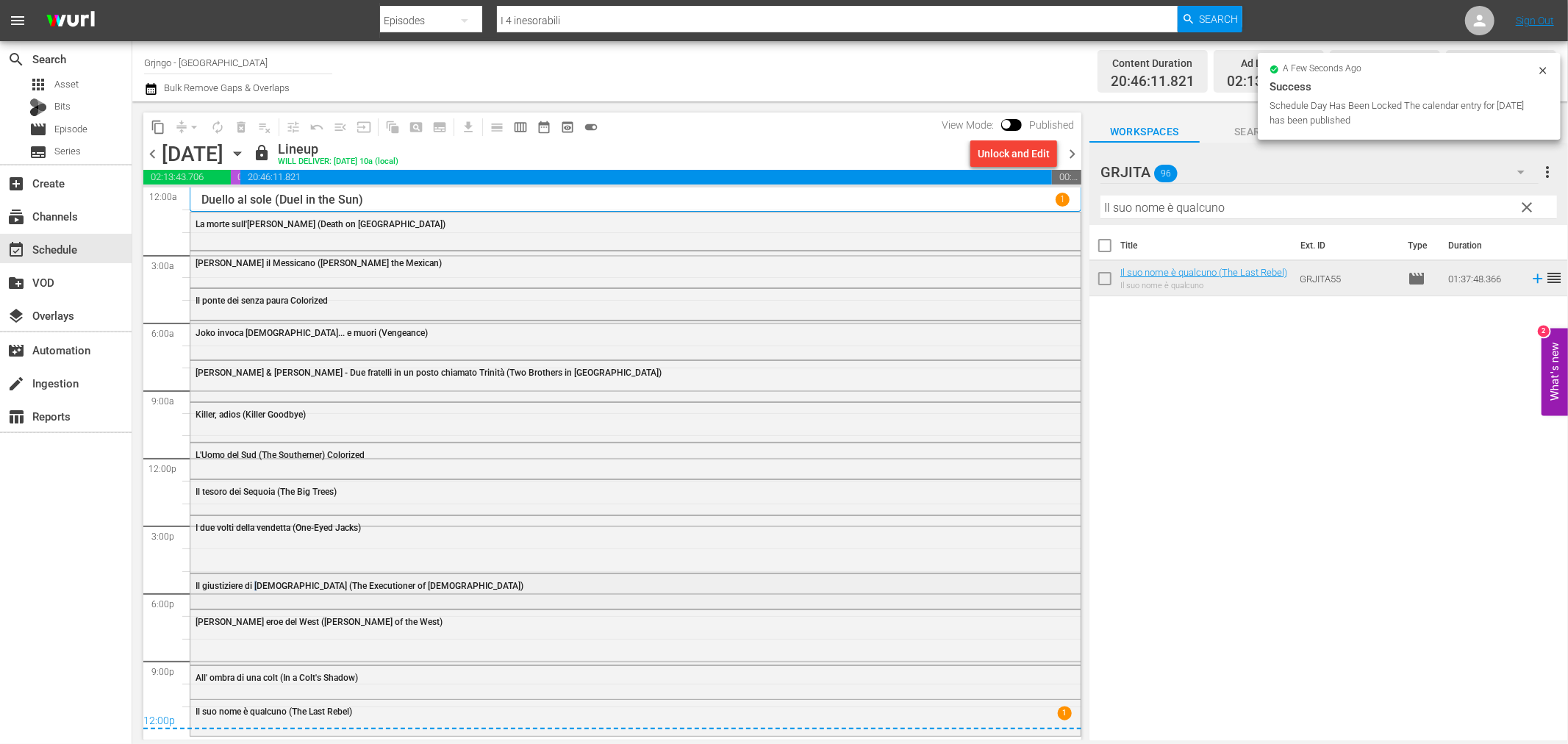
click at [258, 594] on div "Il giustiziere di [DEMOGRAPHIC_DATA] (The Executioner of [DEMOGRAPHIC_DATA])" at bounding box center [636, 584] width 890 height 22
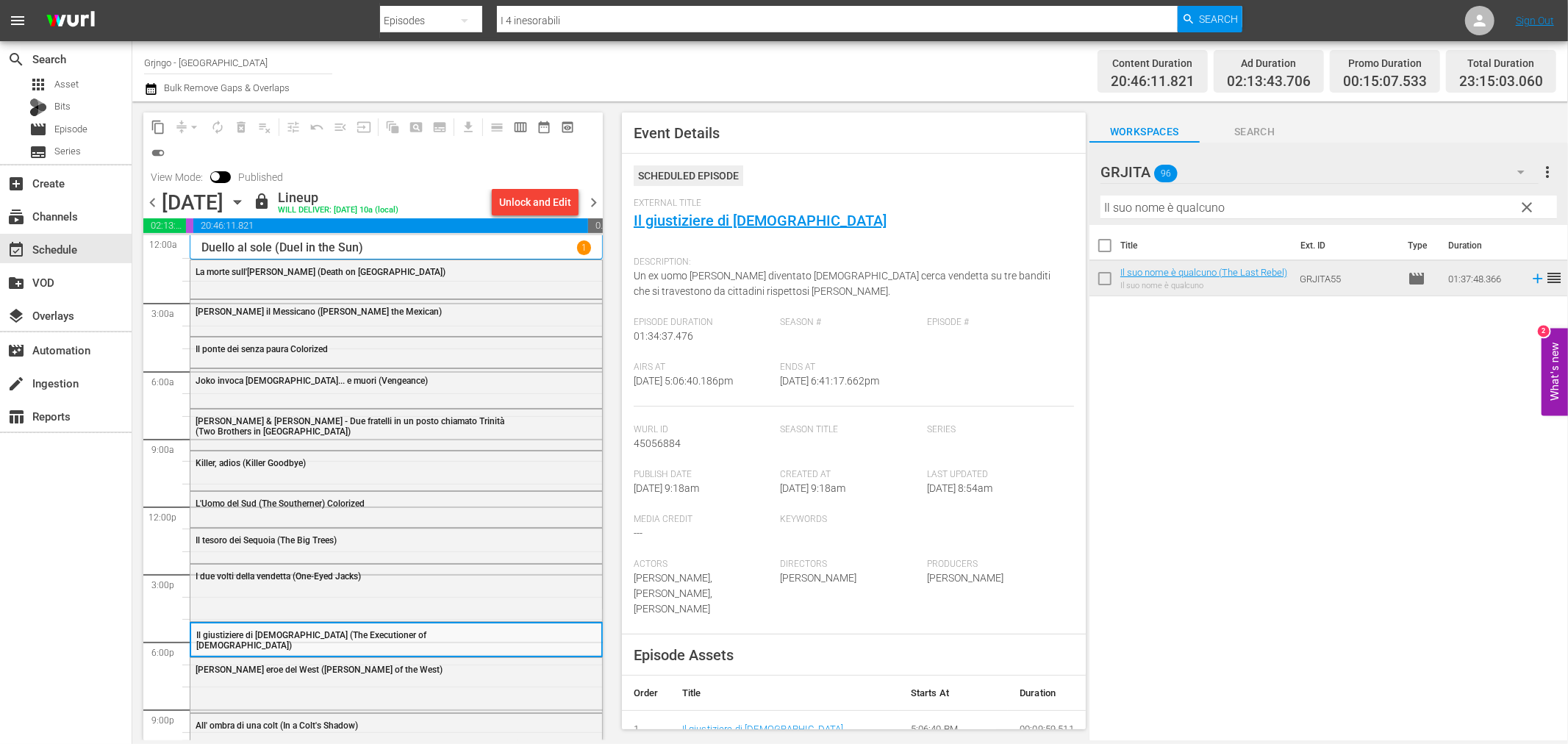
scroll to position [81, 0]
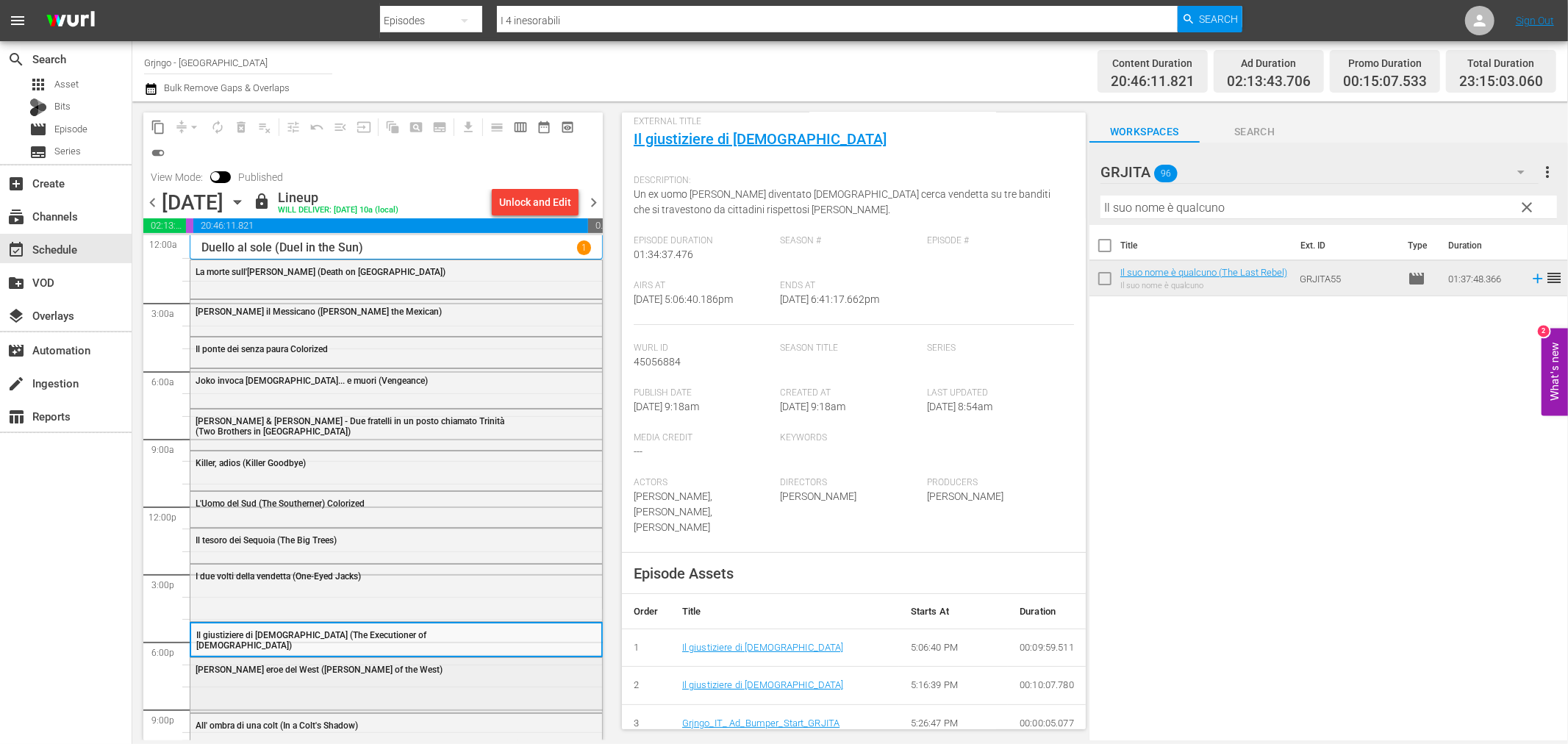
click at [313, 664] on span "[PERSON_NAME] eroe del West ([PERSON_NAME] of the West)" at bounding box center [319, 669] width 247 height 11
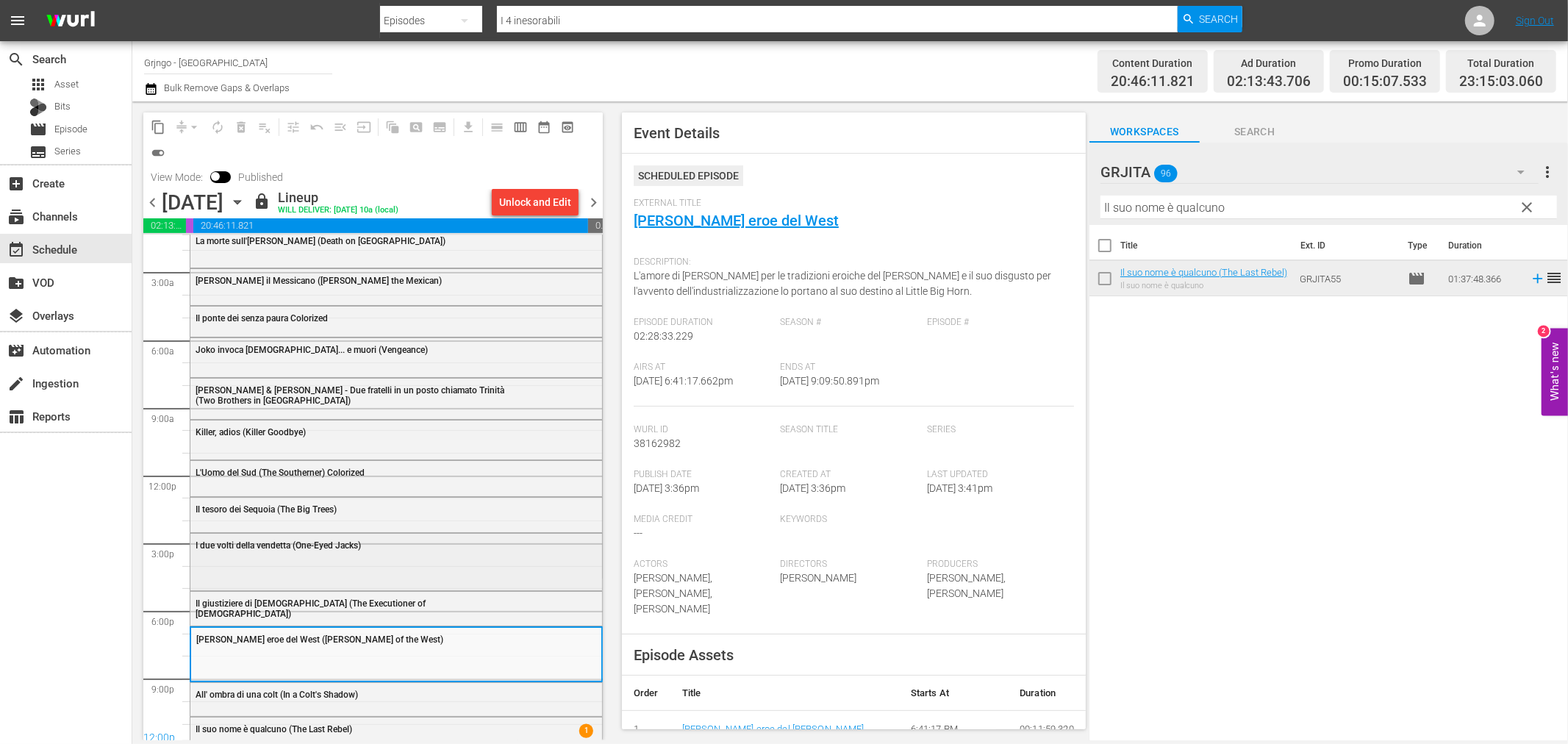
scroll to position [44, 0]
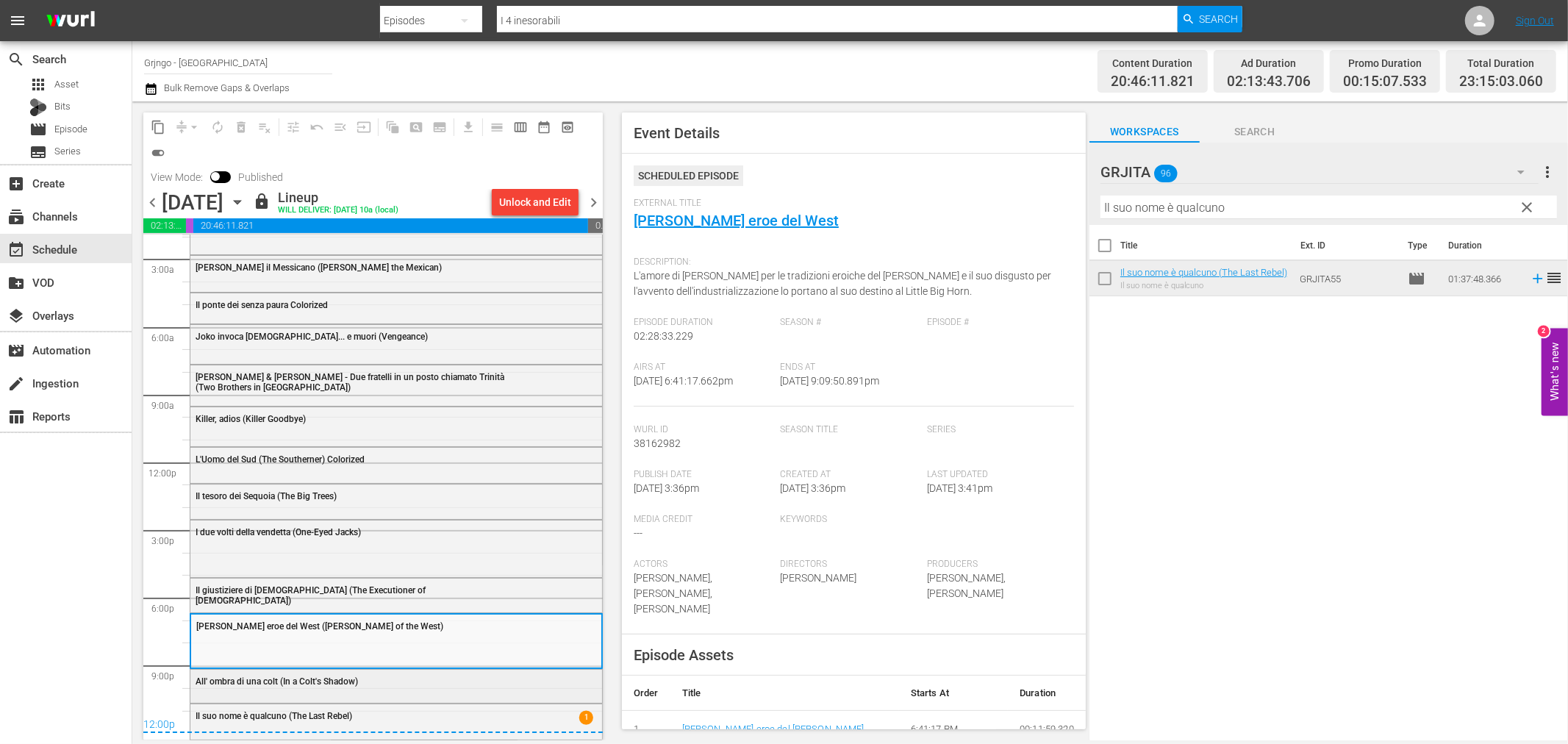
click at [282, 701] on div "All' ombra di una colt (In a Colt's Shadow)" at bounding box center [396, 686] width 413 height 35
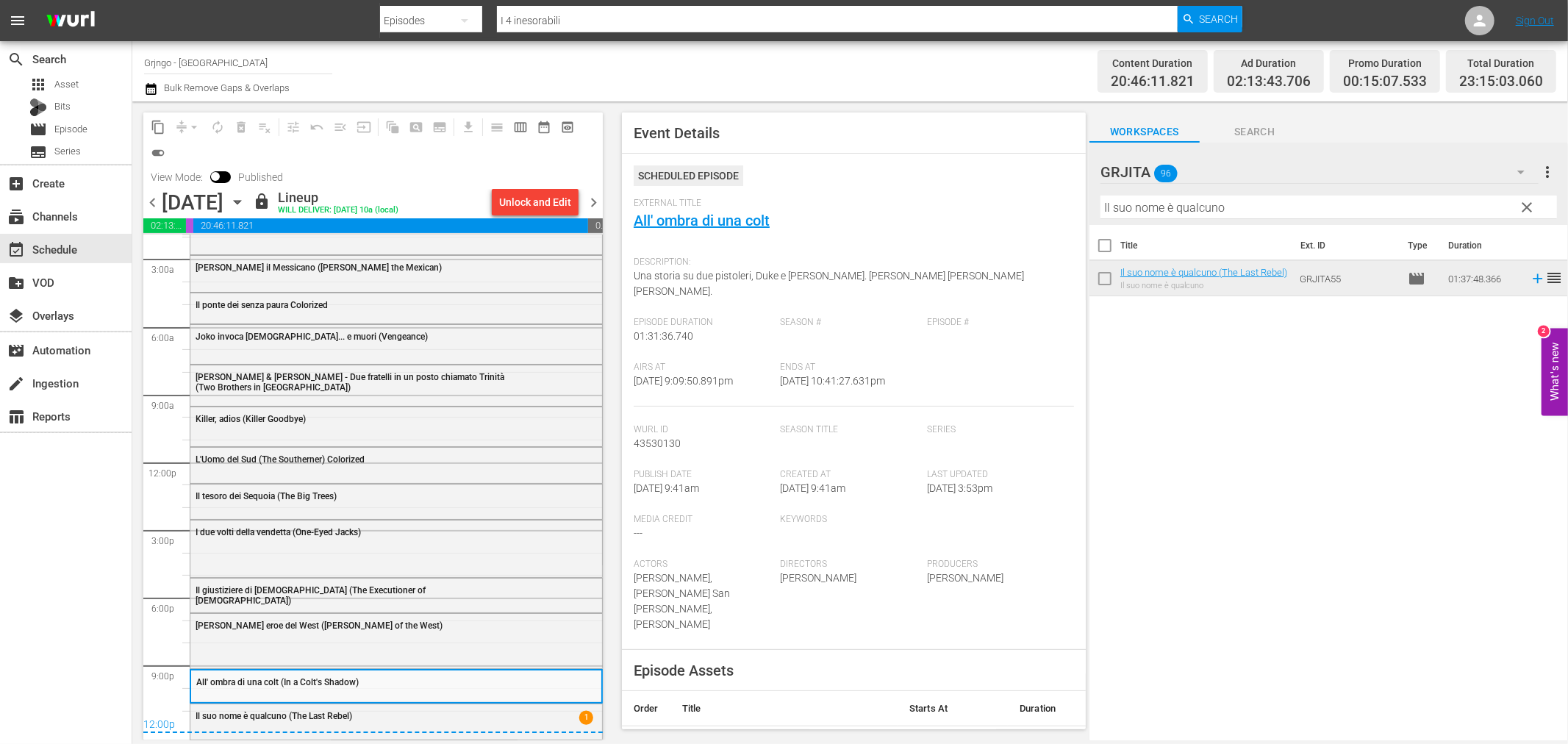
click at [593, 200] on span "chevron_right" at bounding box center [593, 203] width 18 height 18
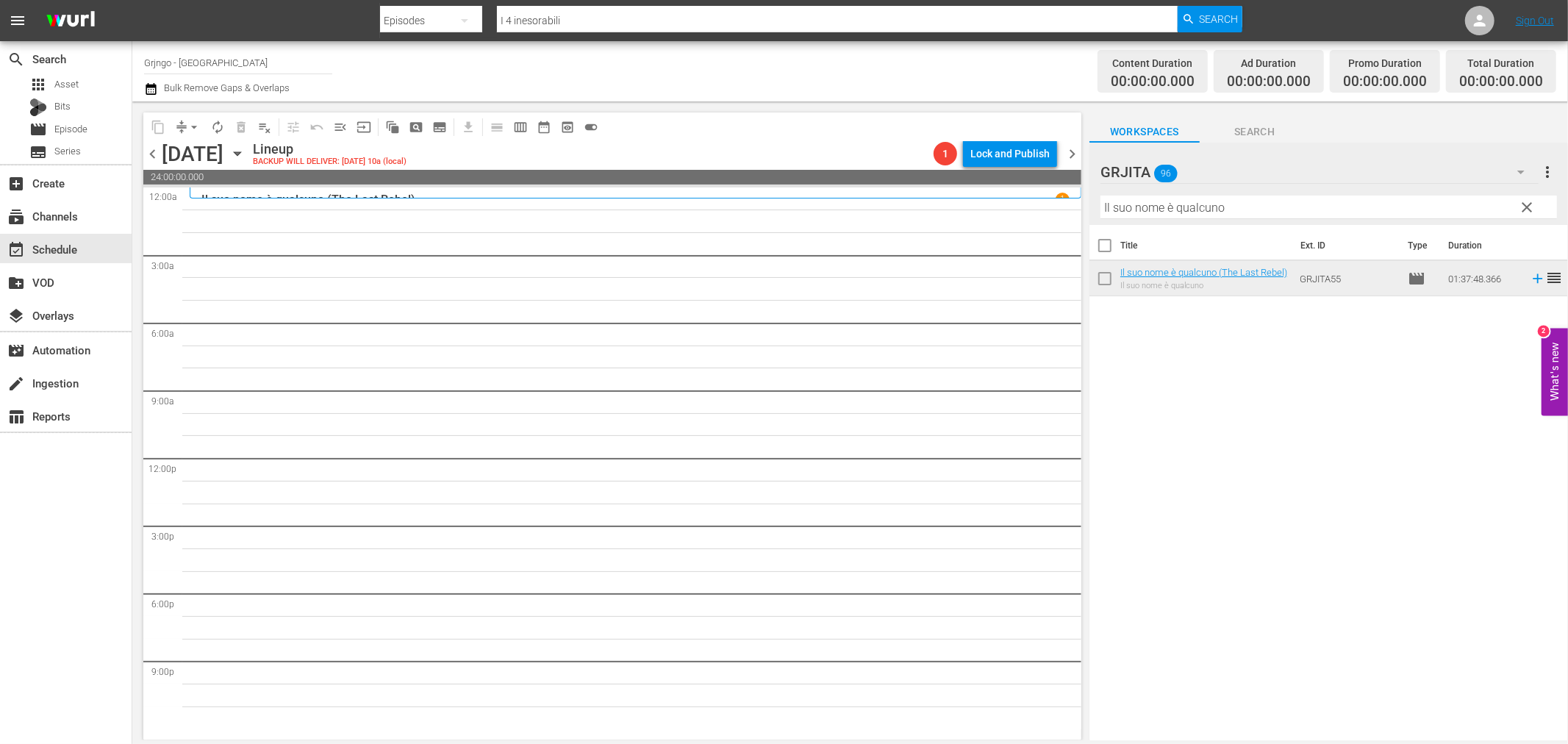
drag, startPoint x: 1533, startPoint y: 200, endPoint x: 1429, endPoint y: 208, distance: 104.3
click at [1533, 200] on span "clear" at bounding box center [1527, 207] width 17 height 17
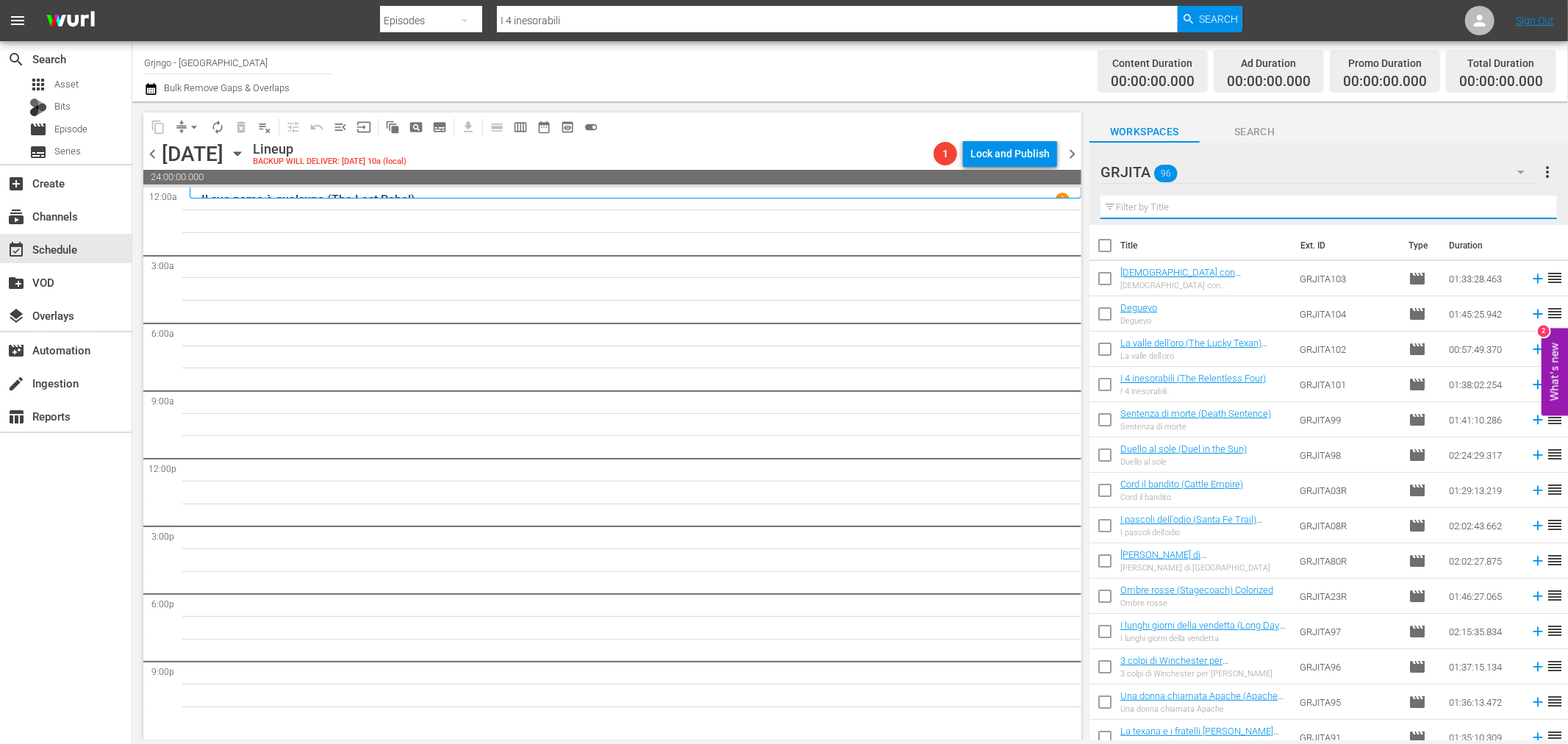
click at [1123, 202] on input "text" at bounding box center [1329, 207] width 456 height 23
paste input "I 4 inesorabili (The Relentless Four)"
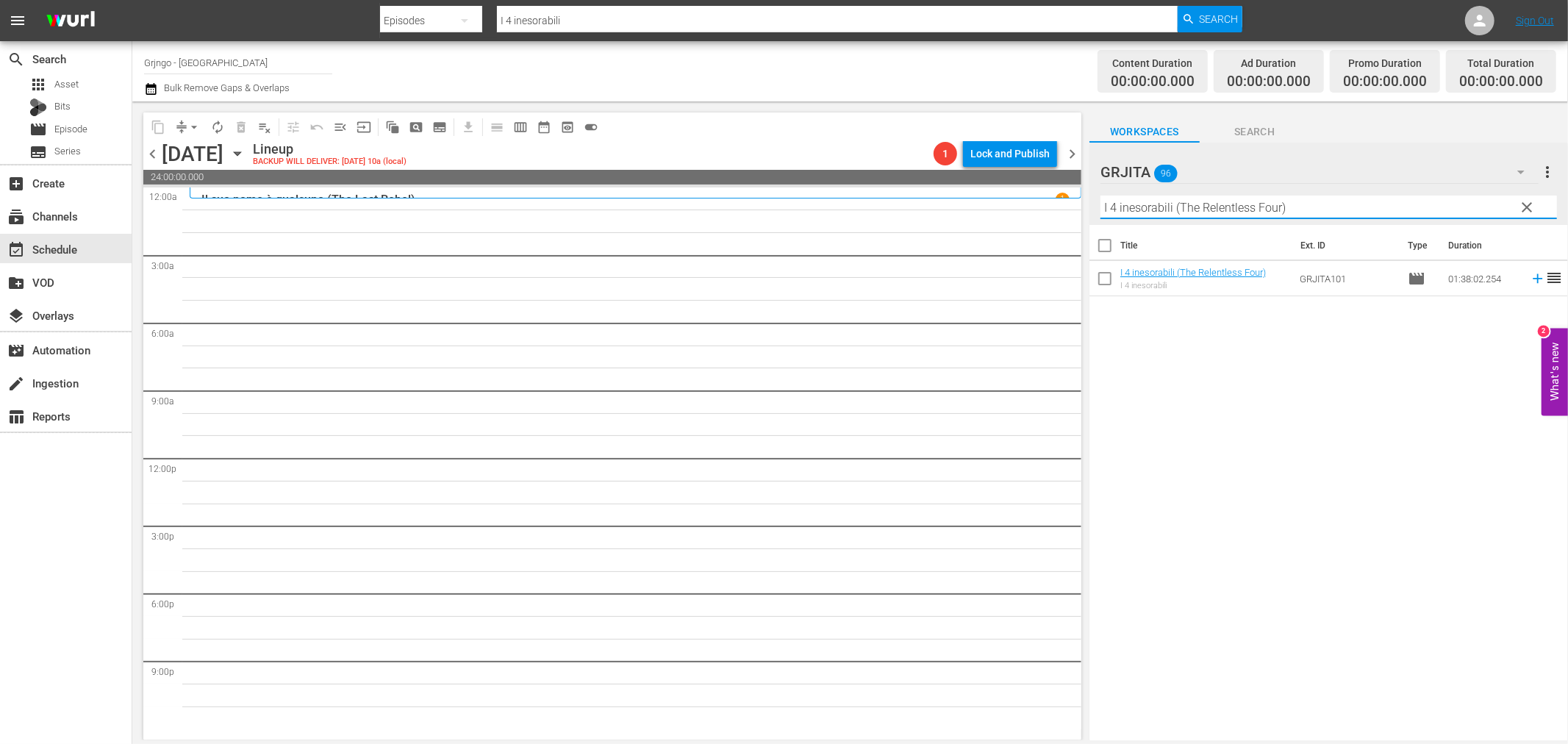
type input "I 4 inesorabili (The Relentless Four)"
click at [1530, 277] on icon at bounding box center [1537, 278] width 16 height 16
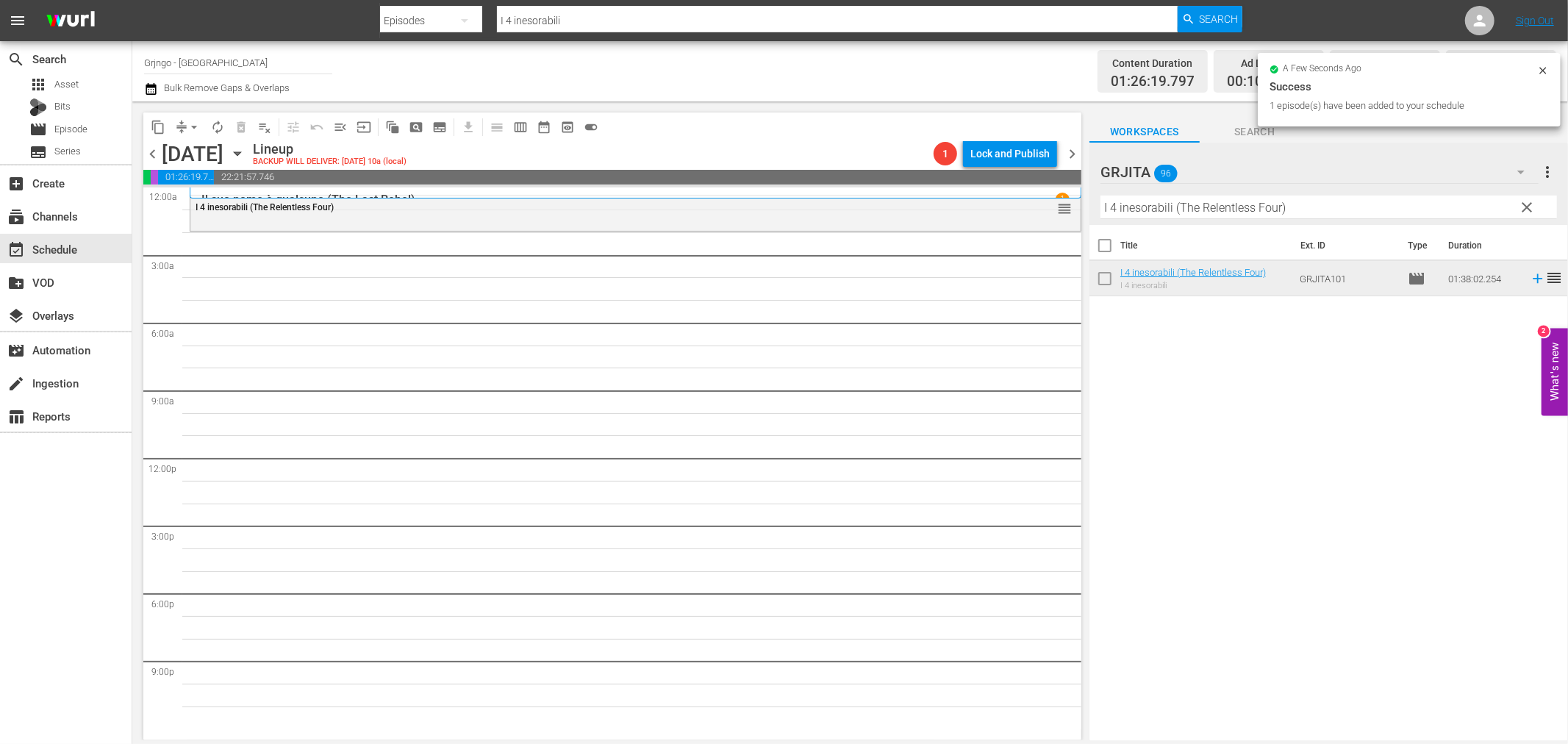
click at [1525, 200] on span "clear" at bounding box center [1527, 207] width 17 height 17
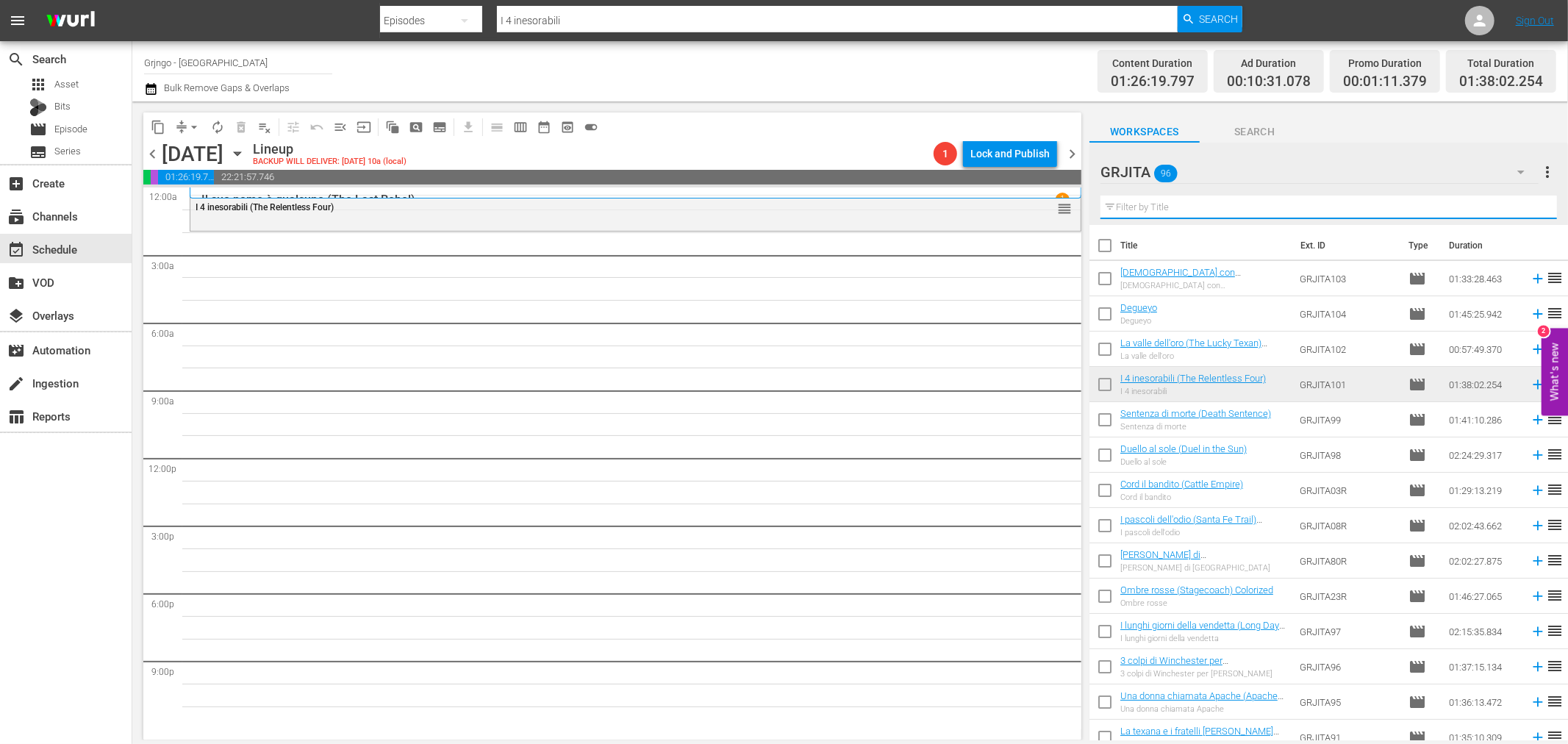
paste input "[PERSON_NAME], il [PERSON_NAME] solitario"
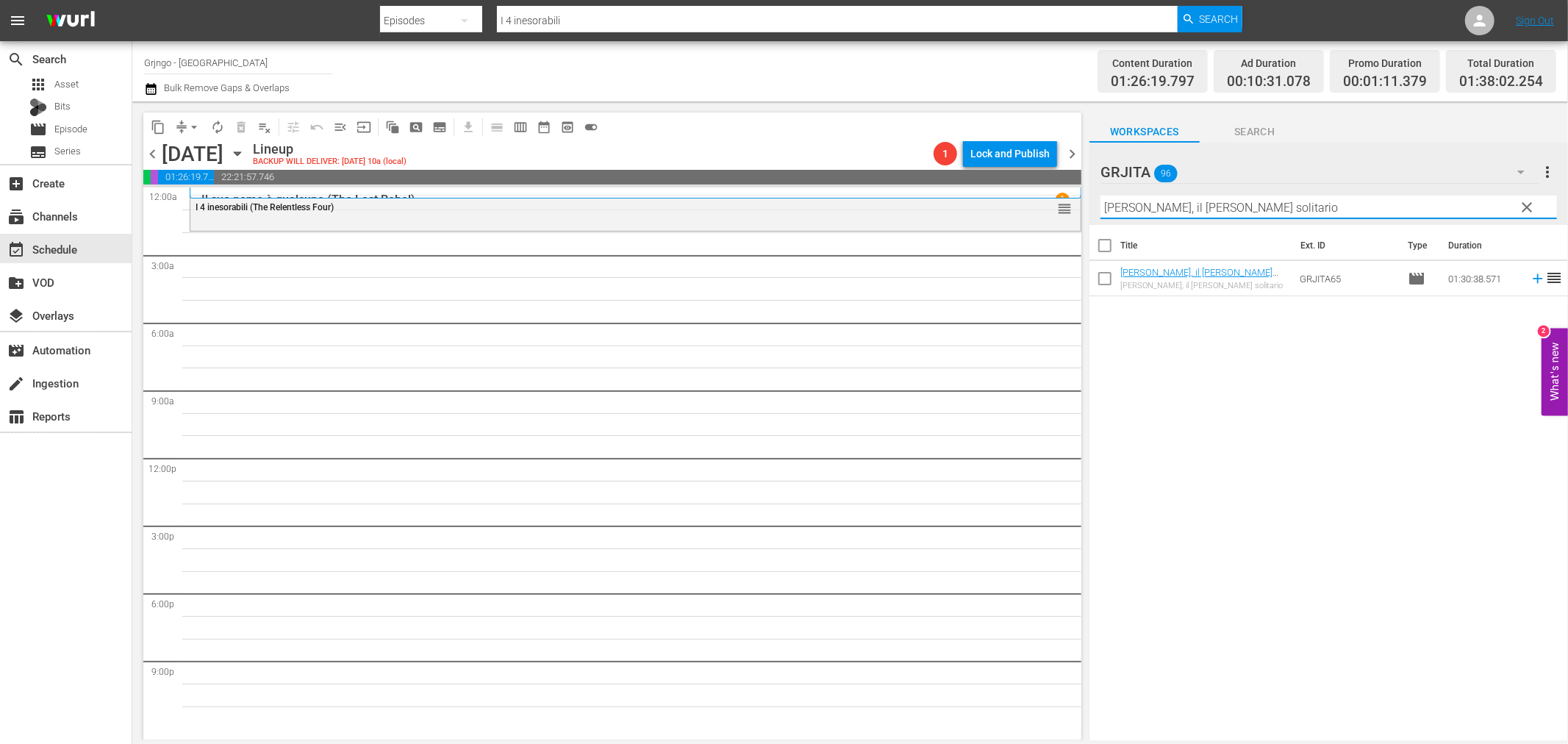
type input "[PERSON_NAME], il [PERSON_NAME] solitario"
click at [1530, 284] on icon at bounding box center [1537, 278] width 16 height 16
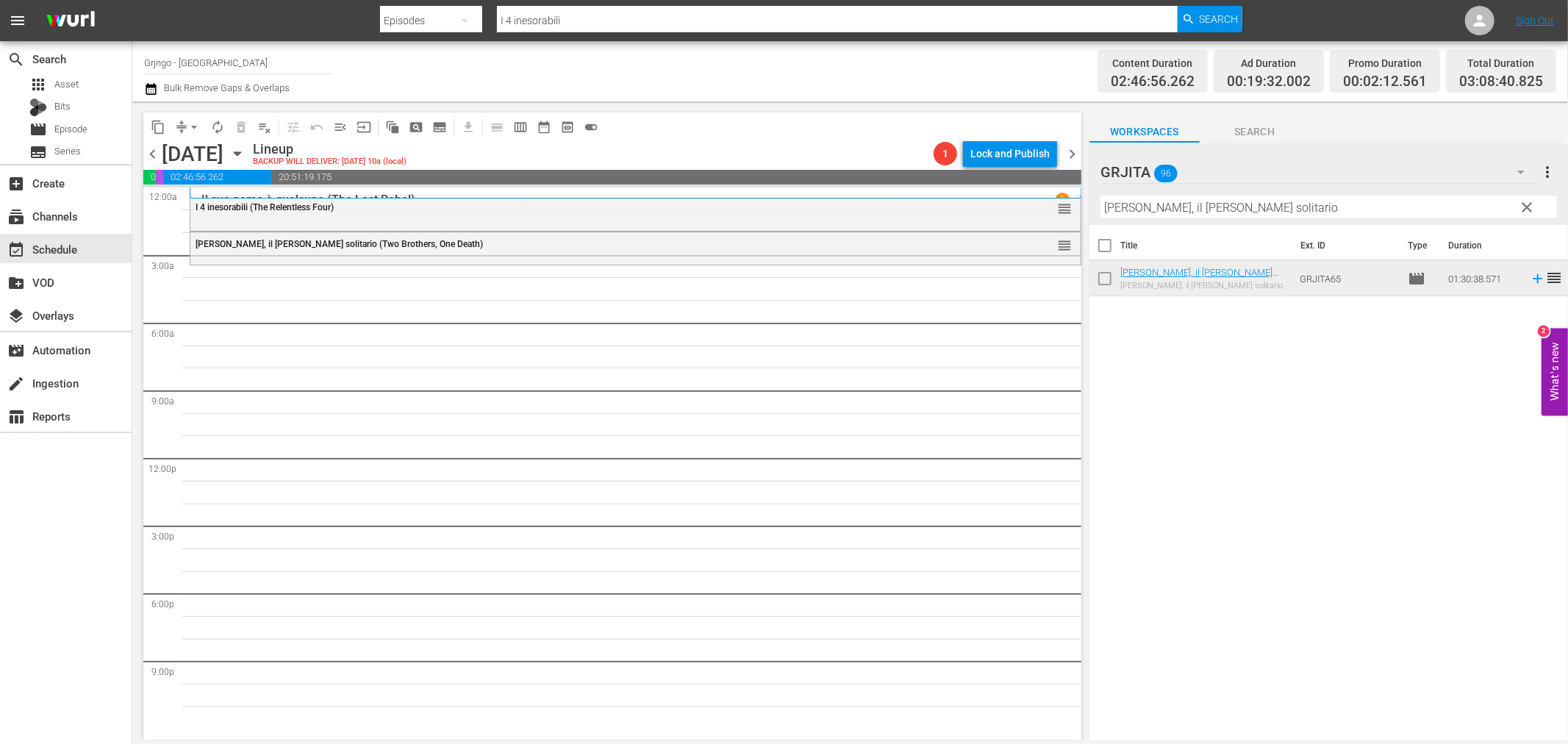
click at [1530, 203] on span "clear" at bounding box center [1527, 207] width 17 height 17
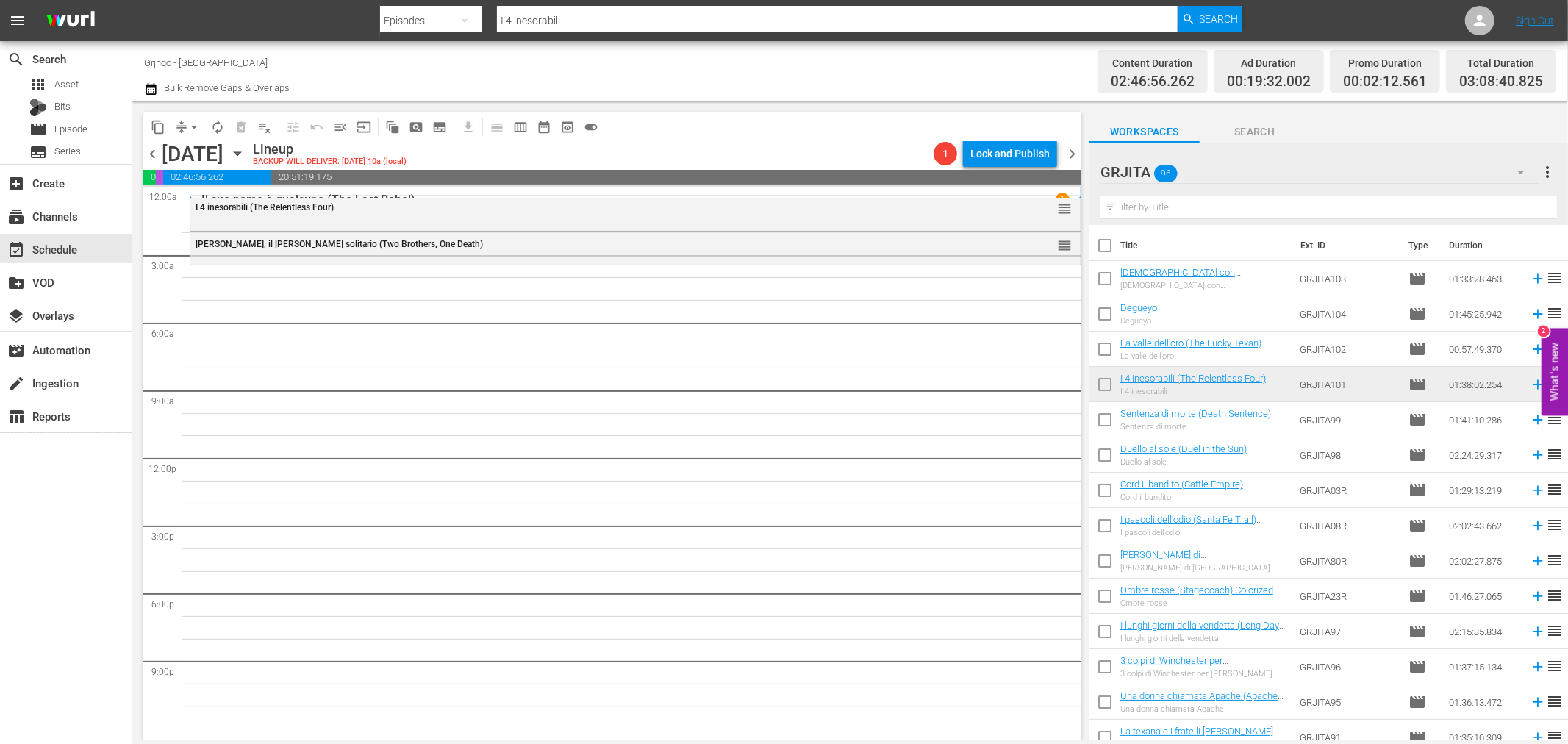
click at [1154, 207] on input "text" at bounding box center [1329, 207] width 456 height 23
paste input "Per il gusto di uccidere"
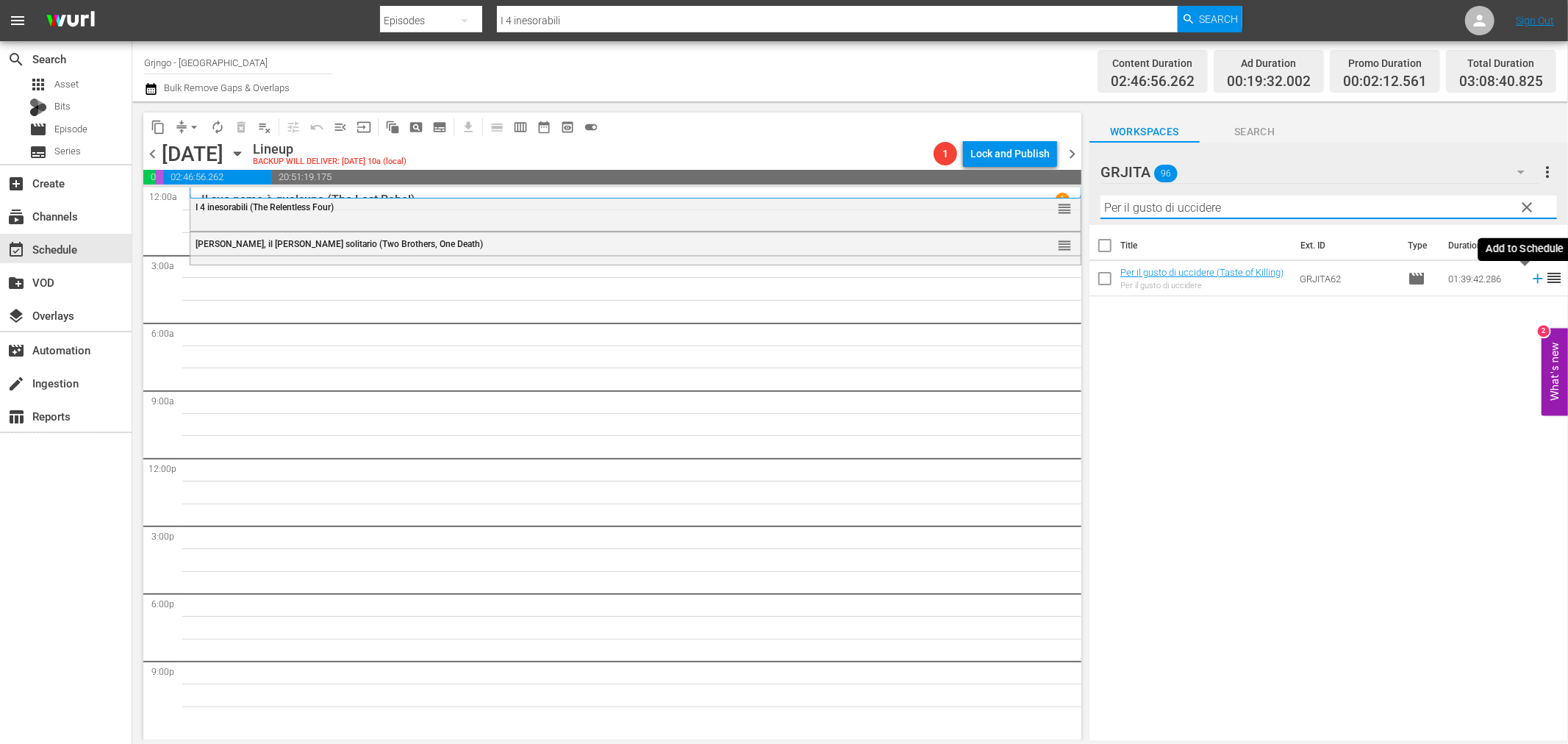
type input "Per il gusto di uccidere"
click at [1533, 278] on icon at bounding box center [1537, 279] width 10 height 10
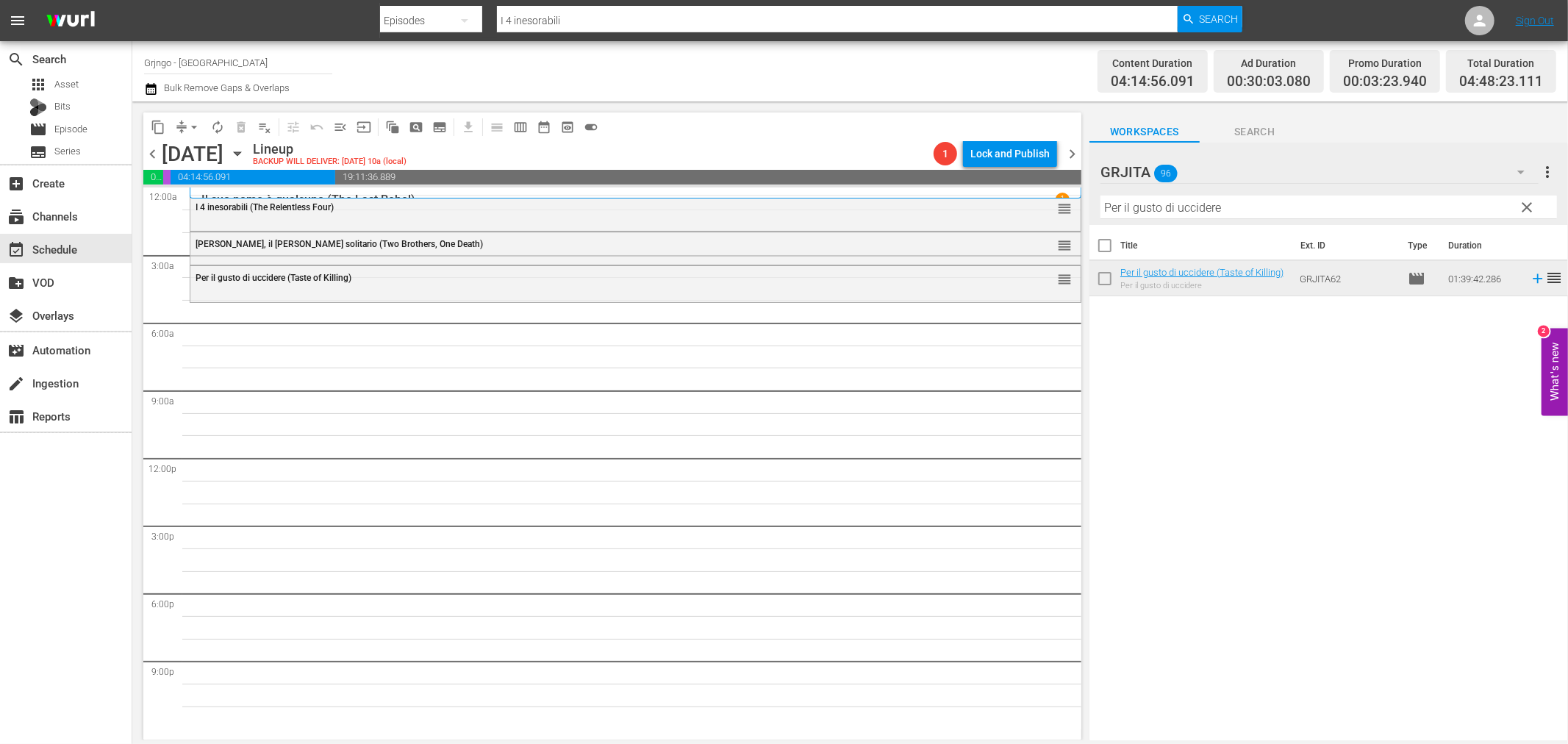
drag, startPoint x: 1530, startPoint y: 202, endPoint x: 1393, endPoint y: 206, distance: 137.1
click at [1531, 202] on span "clear" at bounding box center [1527, 207] width 17 height 17
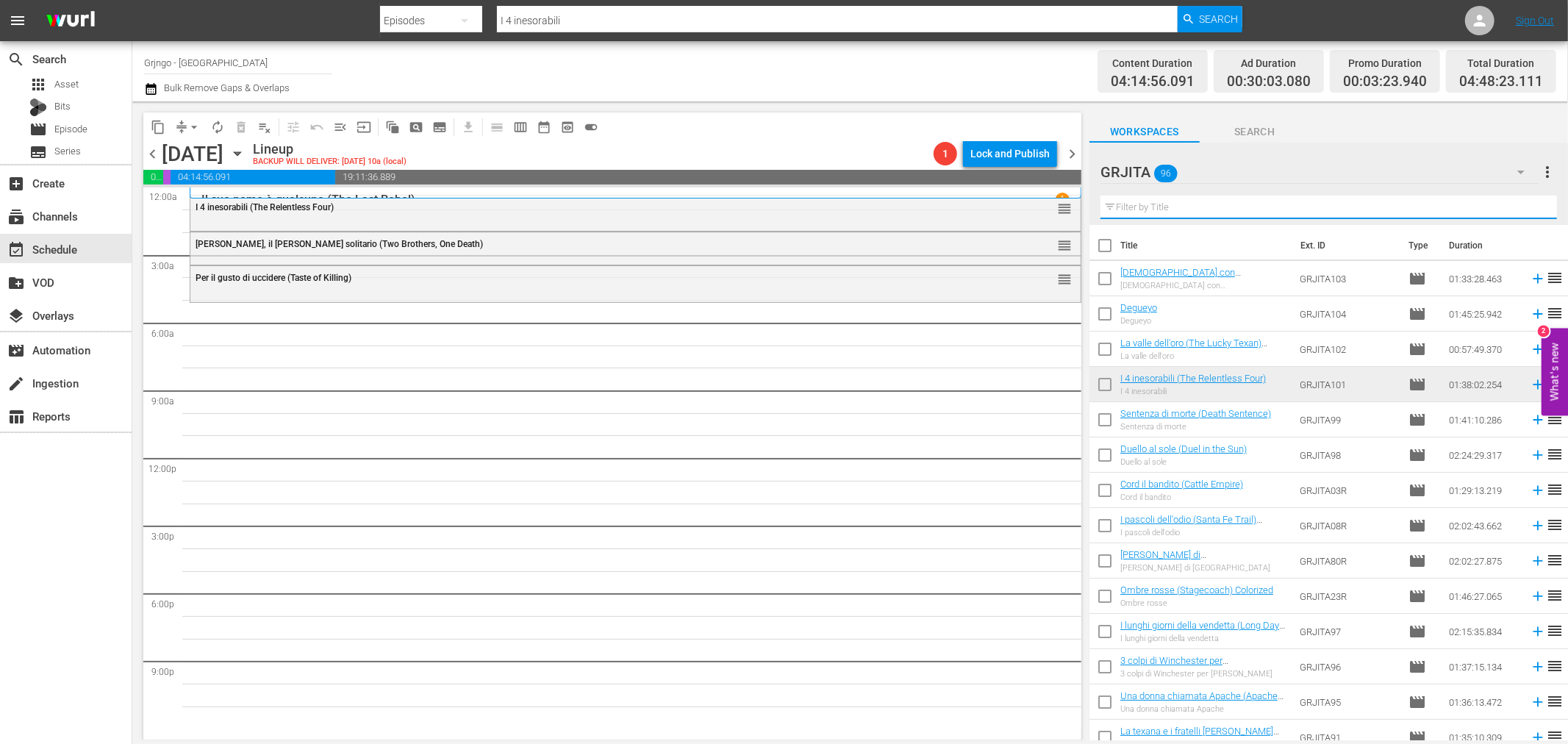
paste input "Lungo il fiume rosso"
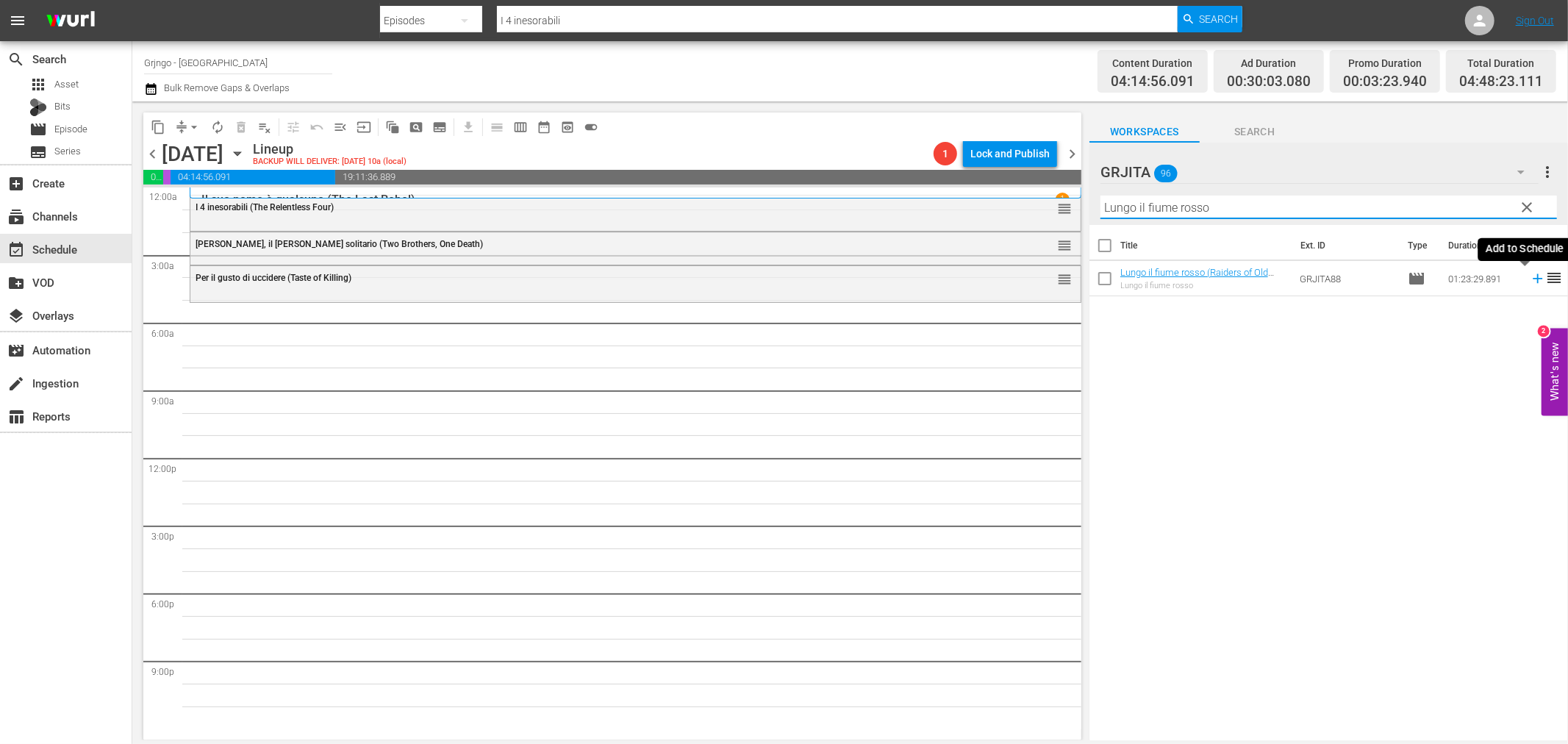
type input "Lungo il fiume rosso"
click at [1533, 278] on icon at bounding box center [1537, 279] width 10 height 10
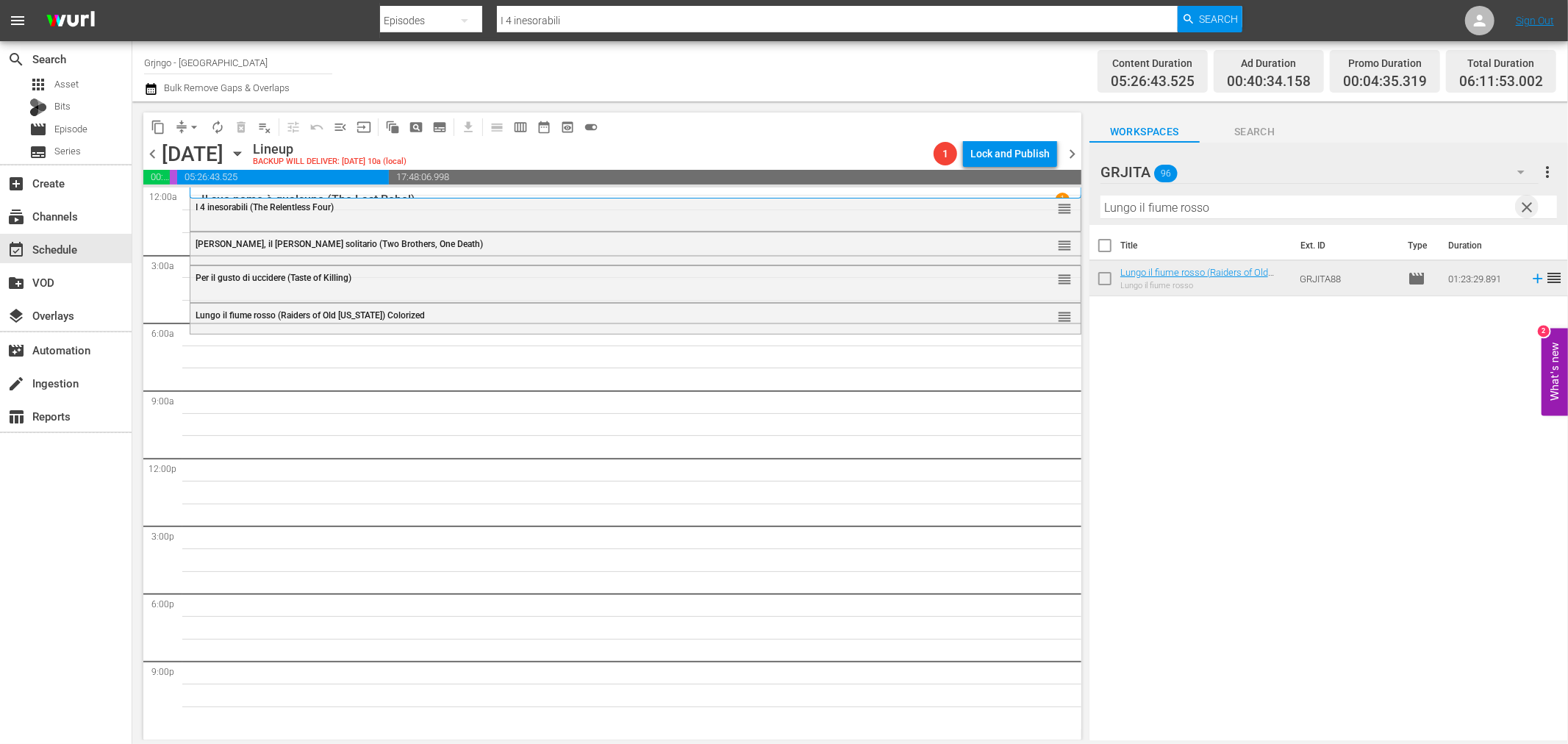
click at [1531, 200] on span "clear" at bounding box center [1527, 207] width 17 height 17
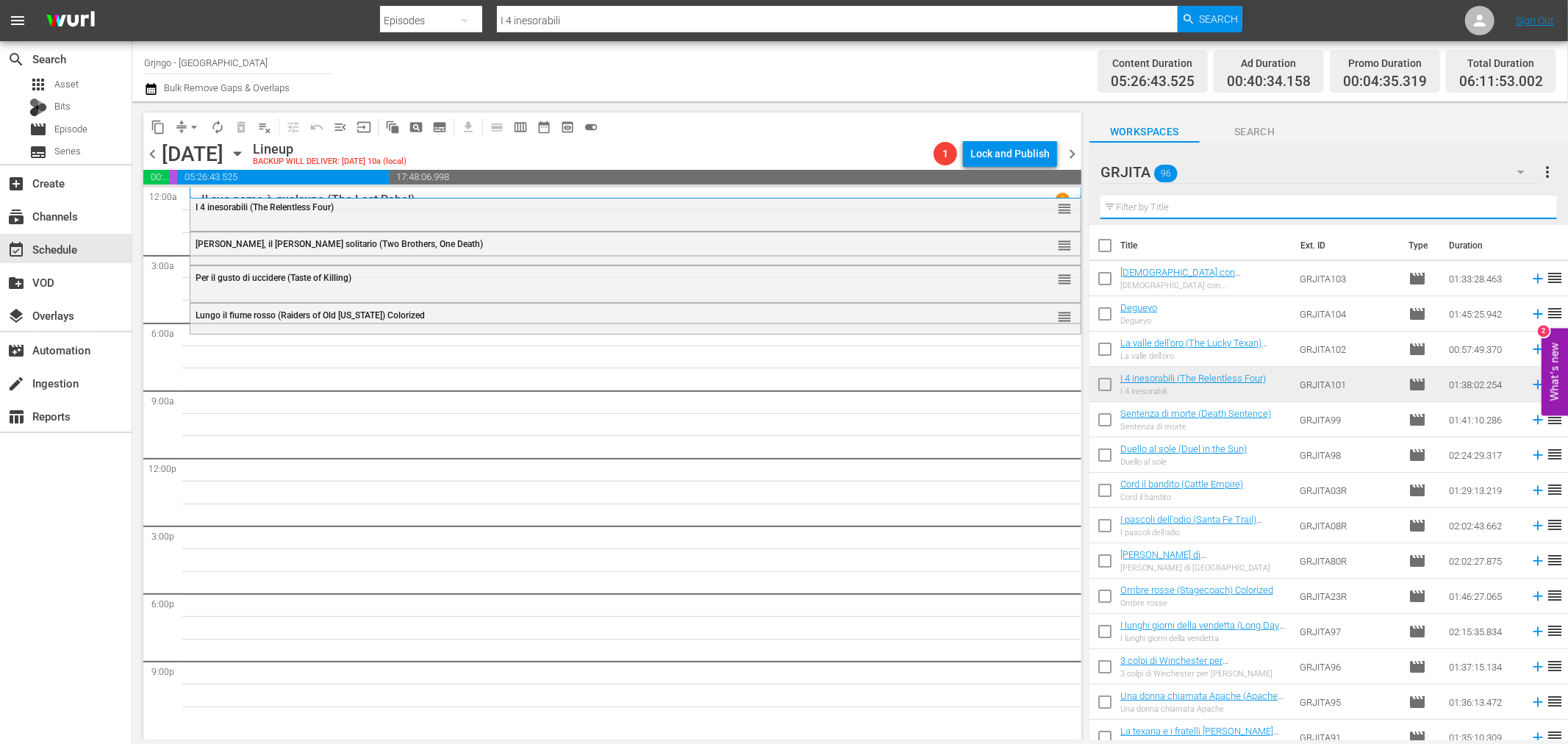
paste input "L'assalto al [US_STATE][GEOGRAPHIC_DATA]"
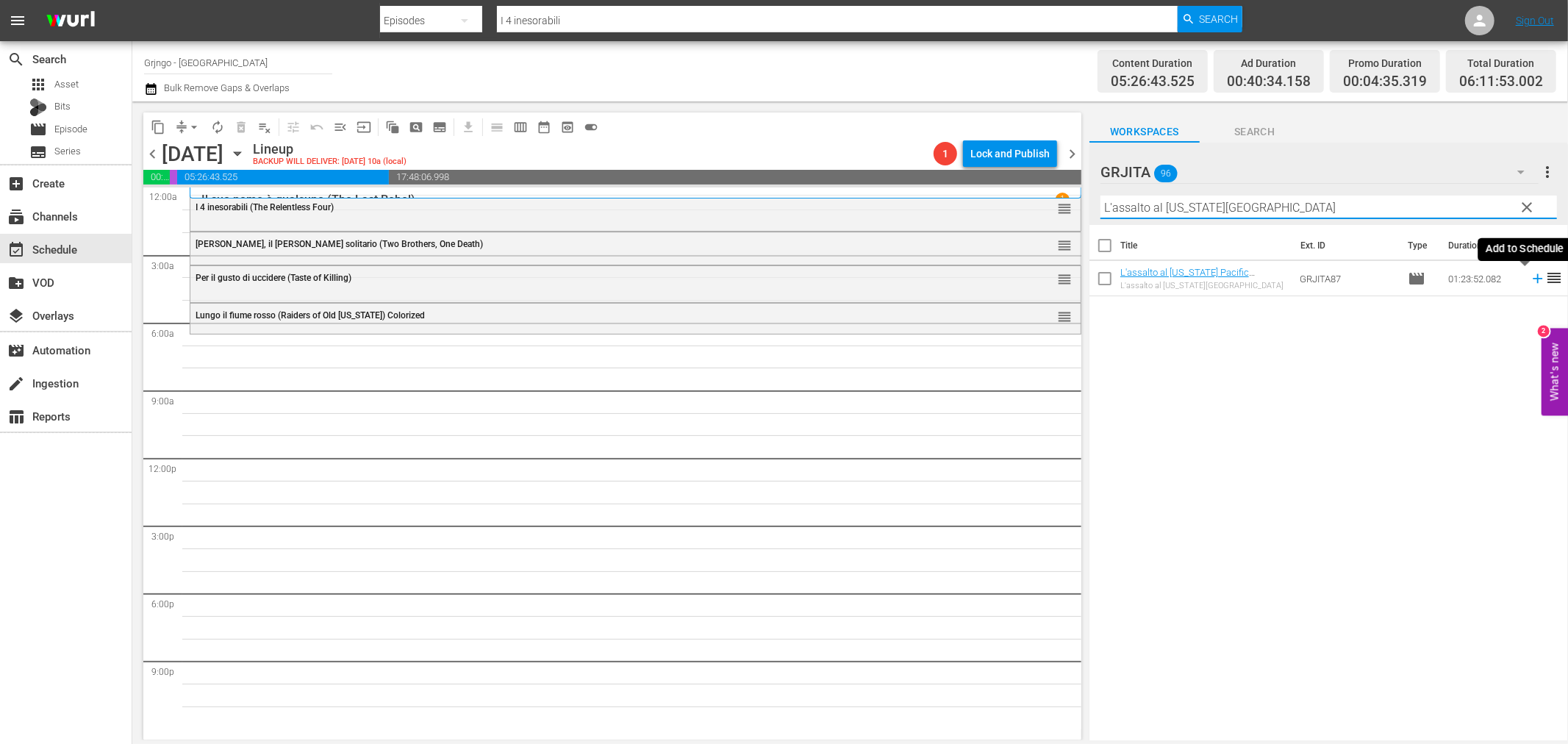
type input "L'assalto al [US_STATE][GEOGRAPHIC_DATA]"
click at [1533, 279] on icon at bounding box center [1537, 279] width 10 height 10
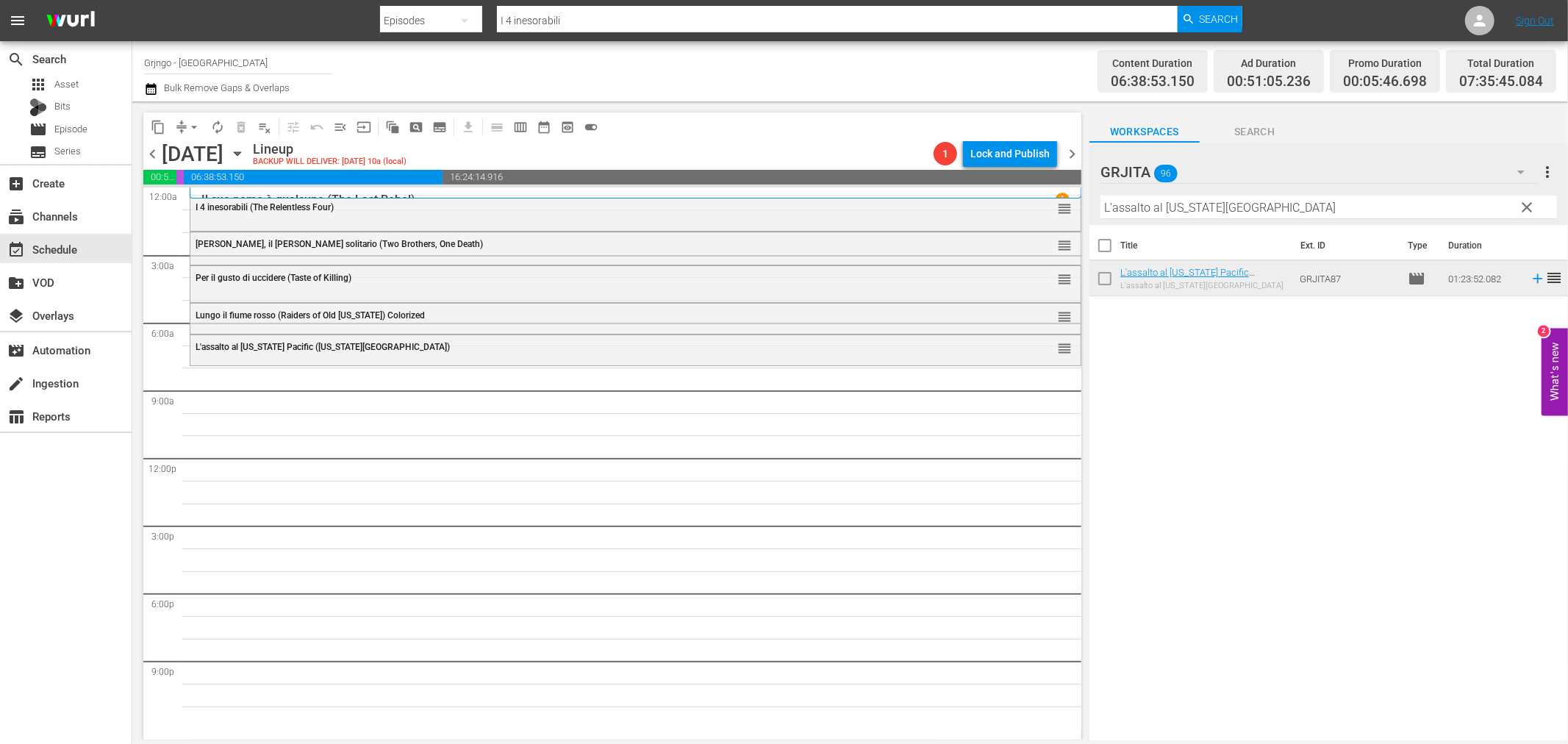
click at [1530, 202] on span "clear" at bounding box center [1527, 207] width 17 height 17
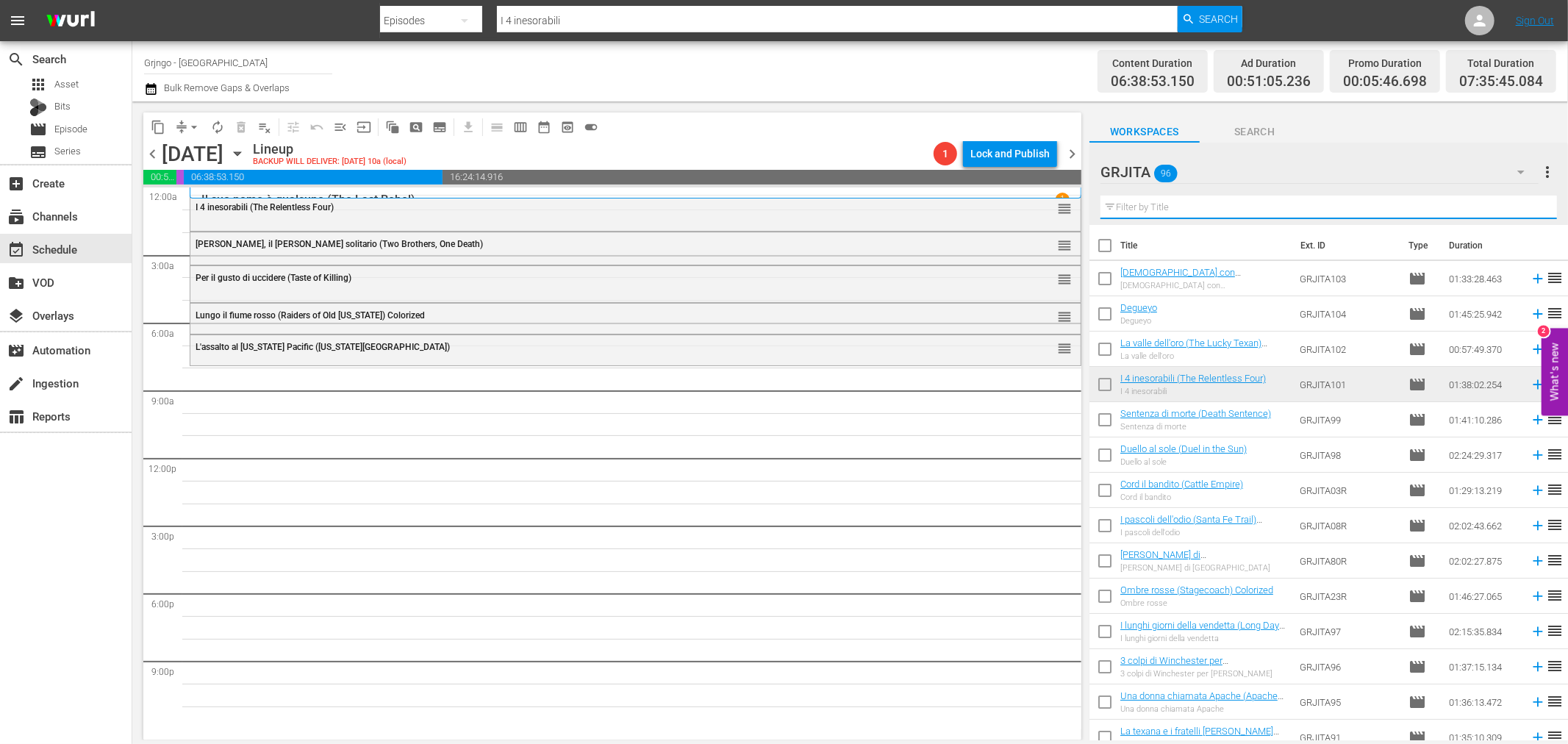
paste input "Prega il morto e ammazza il vivo"
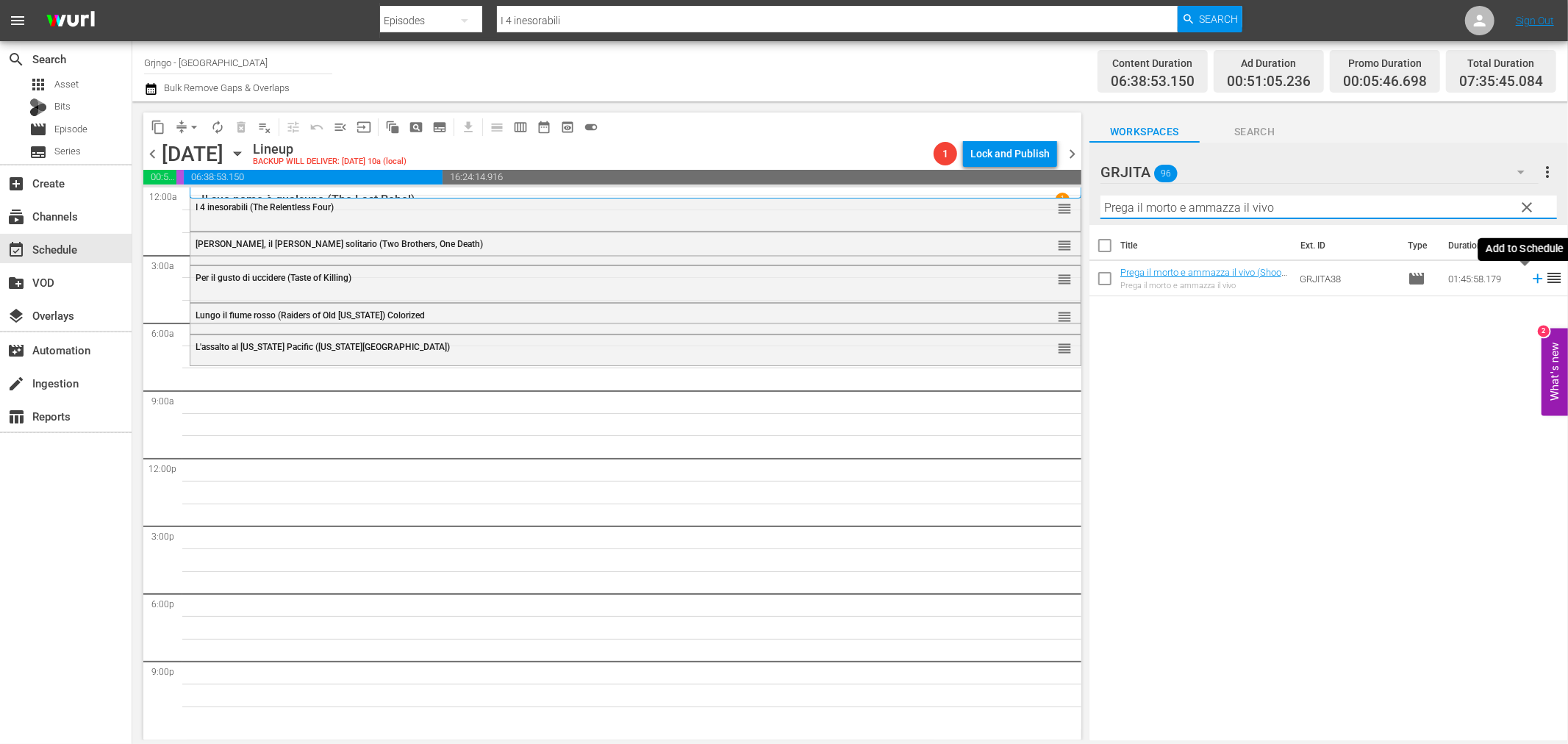
type input "Prega il morto e ammazza il vivo"
click at [1530, 281] on icon at bounding box center [1537, 278] width 16 height 16
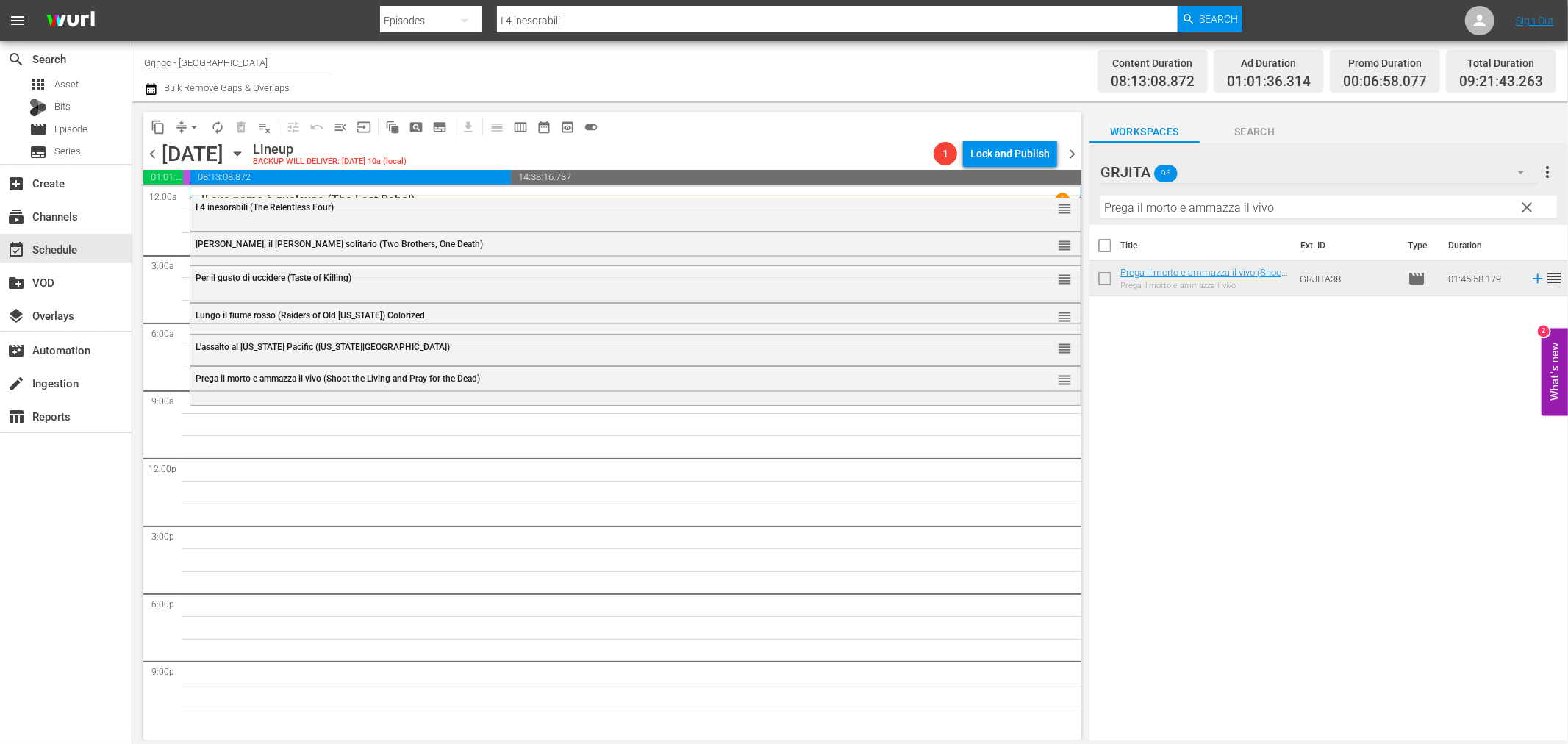
drag, startPoint x: 1526, startPoint y: 207, endPoint x: 1422, endPoint y: 216, distance: 104.4
click at [1526, 207] on span "clear" at bounding box center [1527, 207] width 17 height 17
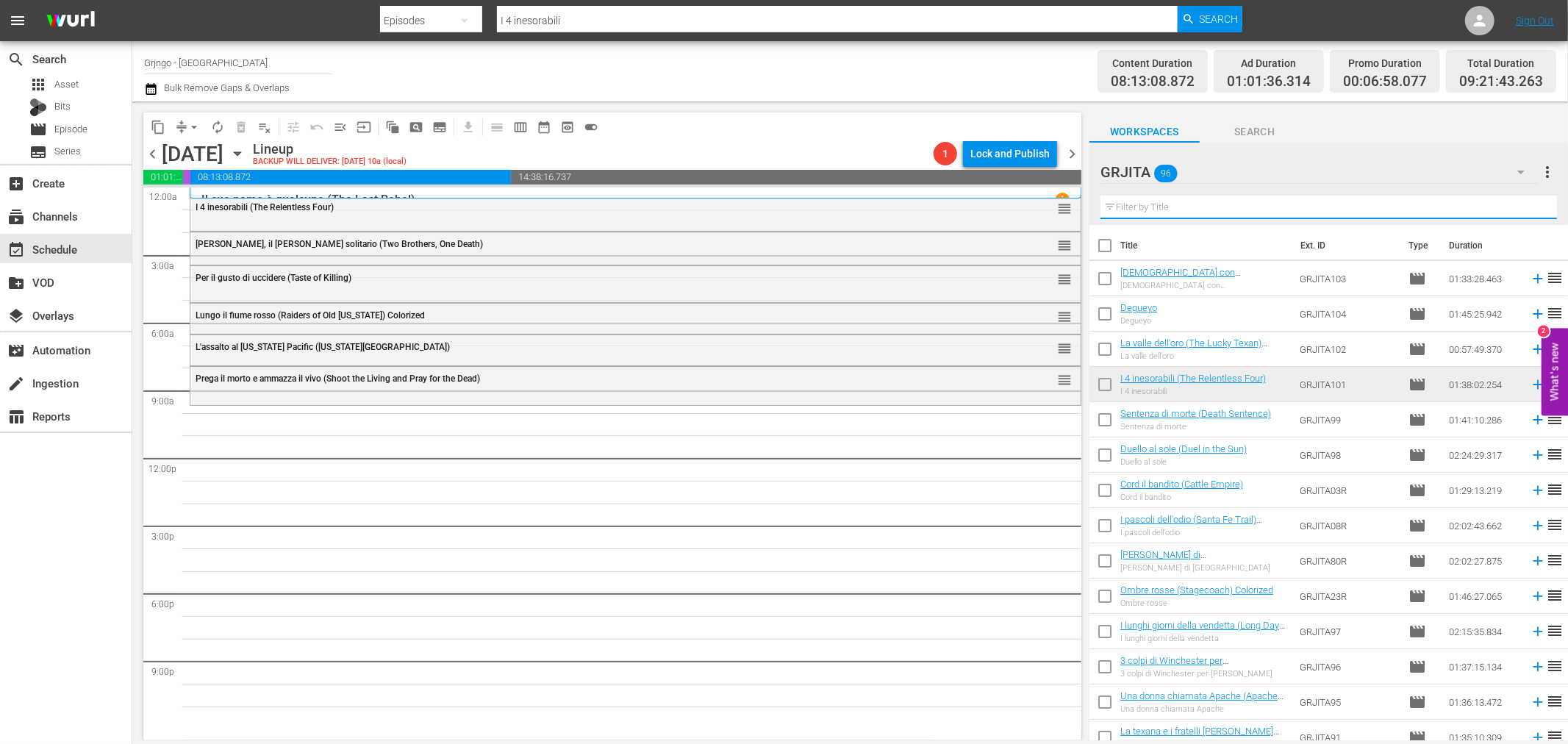
paste input "I vigliacchi non pregano"
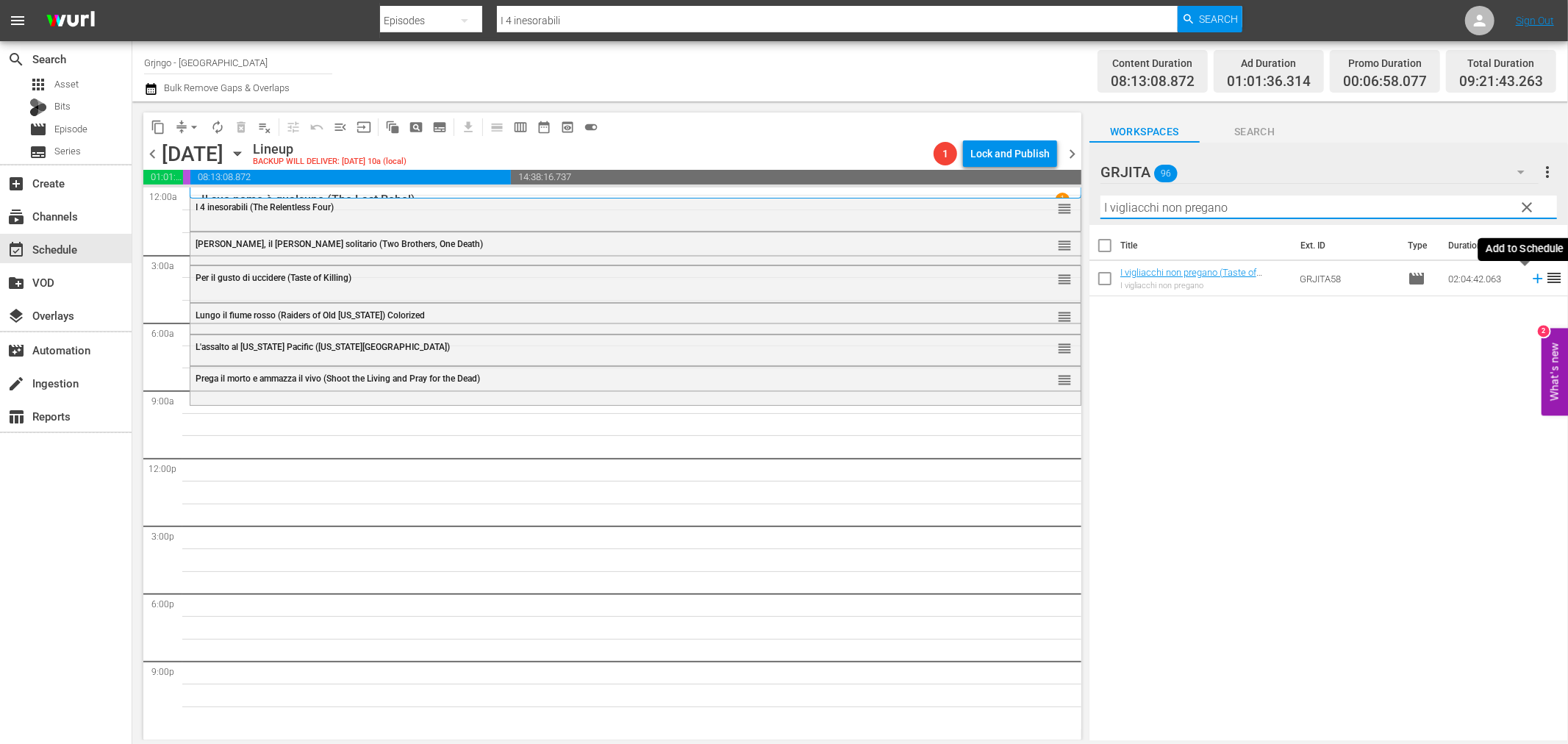
type input "I vigliacchi non pregano"
click at [1530, 276] on icon at bounding box center [1537, 278] width 16 height 16
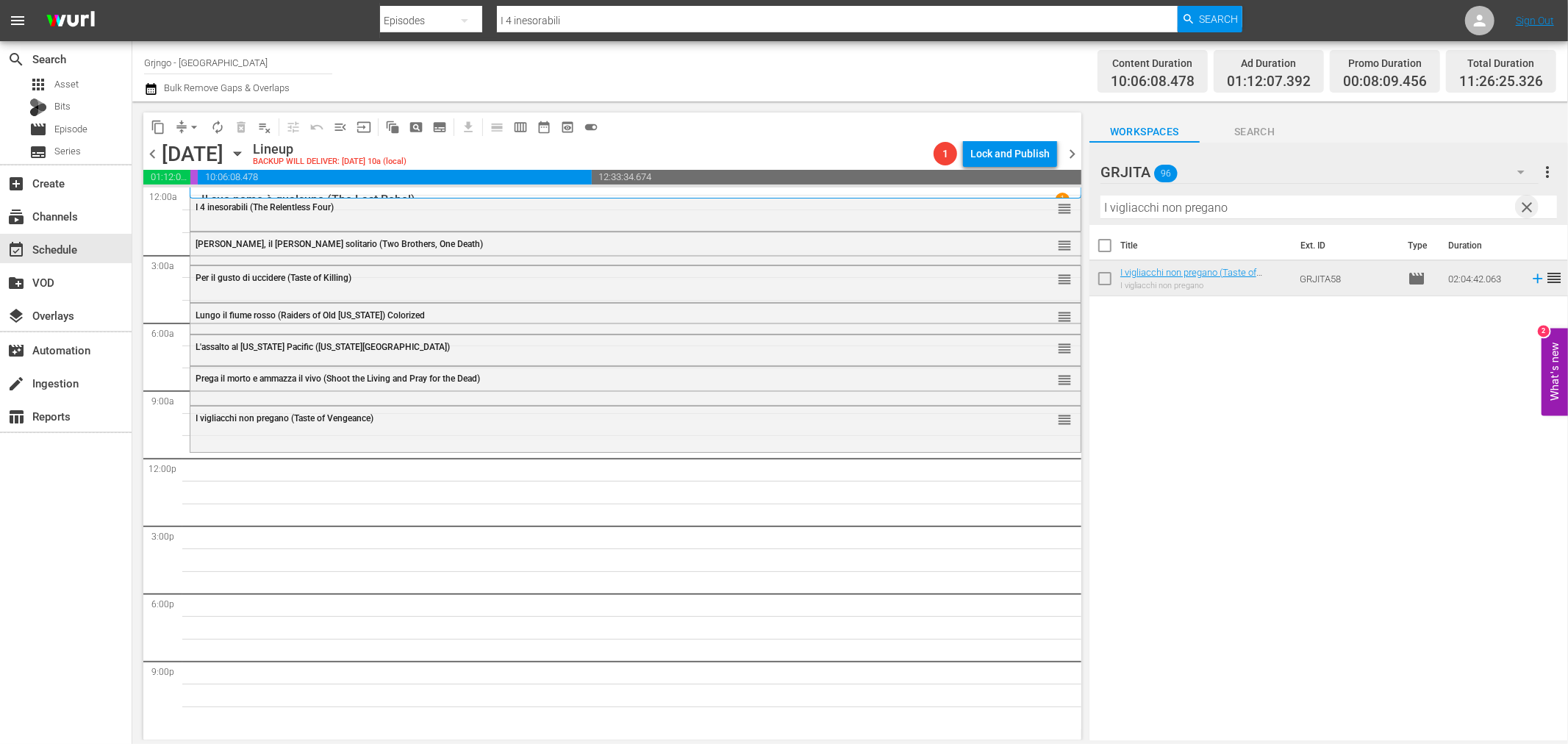
click at [1525, 209] on span "clear" at bounding box center [1527, 207] width 17 height 17
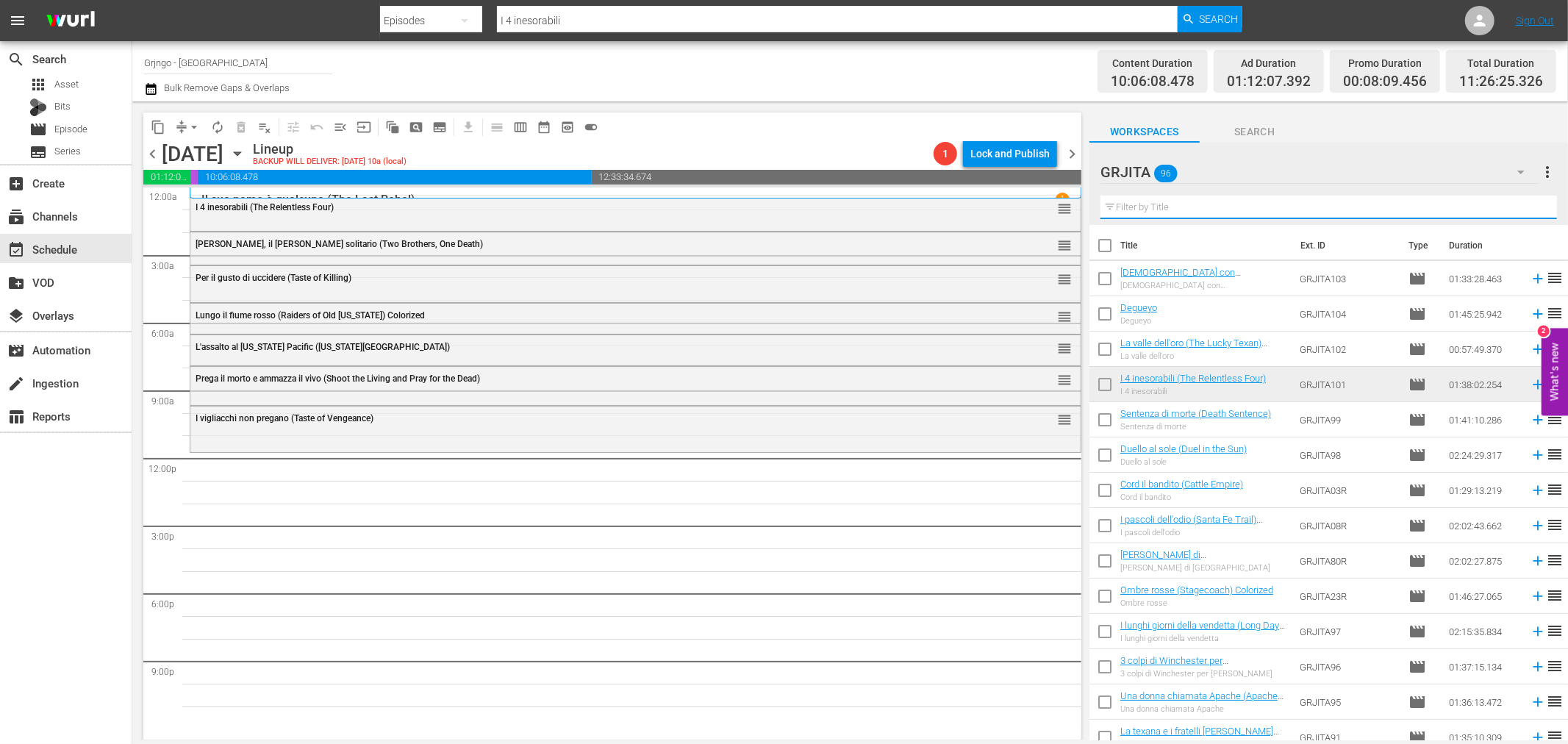
paste input "[DEMOGRAPHIC_DATA] con [DEMOGRAPHIC_DATA] gringo"
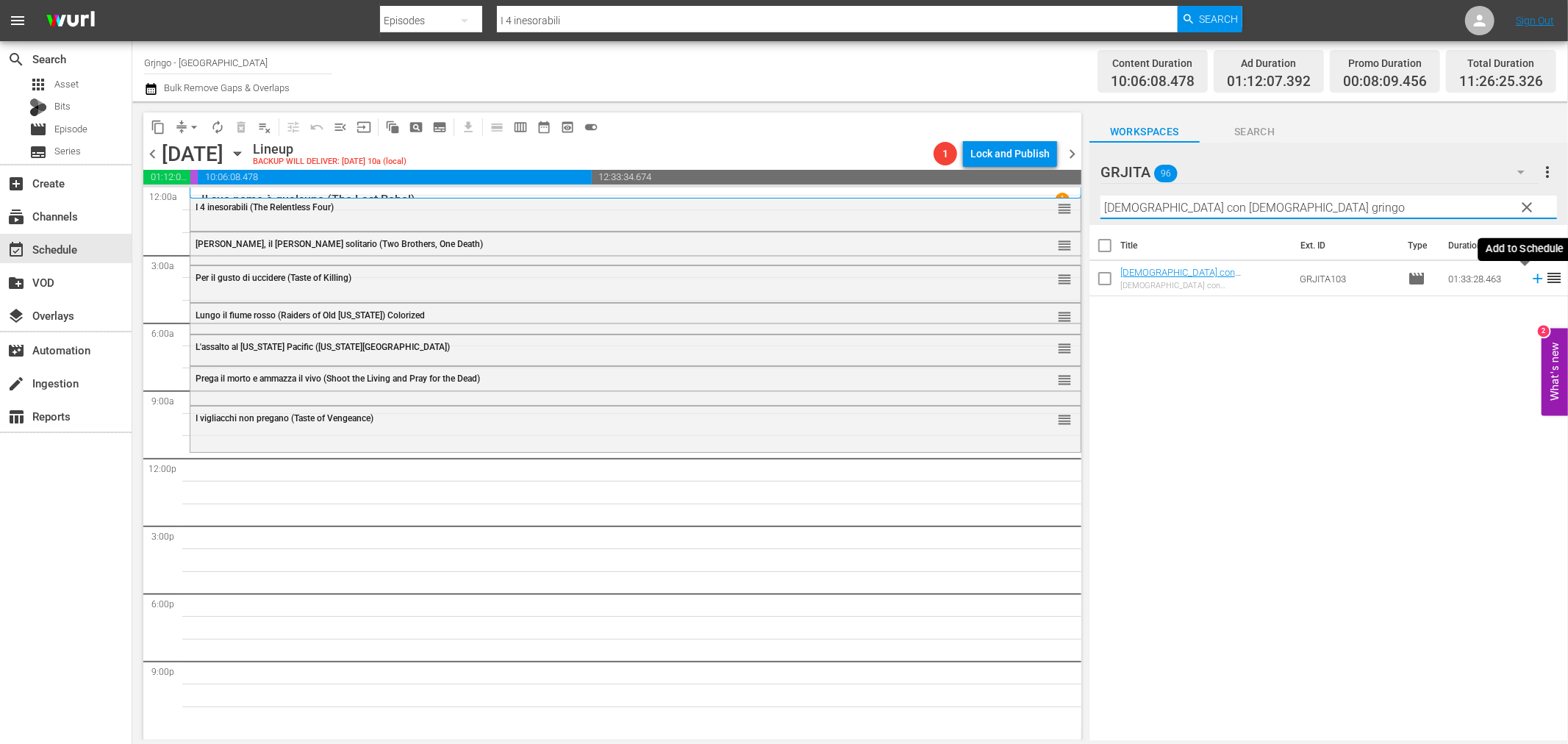
type input "[DEMOGRAPHIC_DATA] con [DEMOGRAPHIC_DATA] gringo"
click at [1530, 278] on icon at bounding box center [1537, 278] width 16 height 16
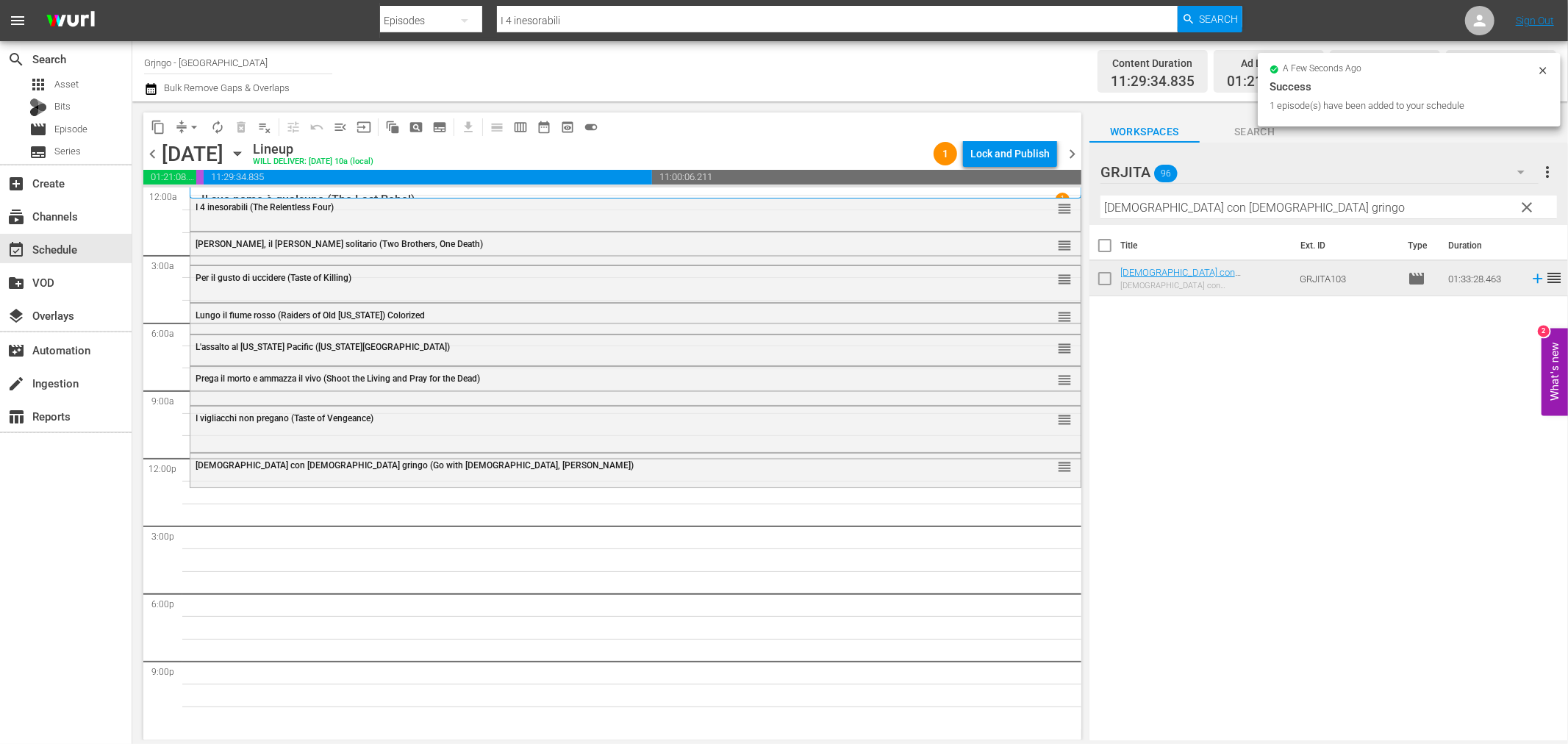
click at [1525, 209] on span "clear" at bounding box center [1527, 207] width 17 height 17
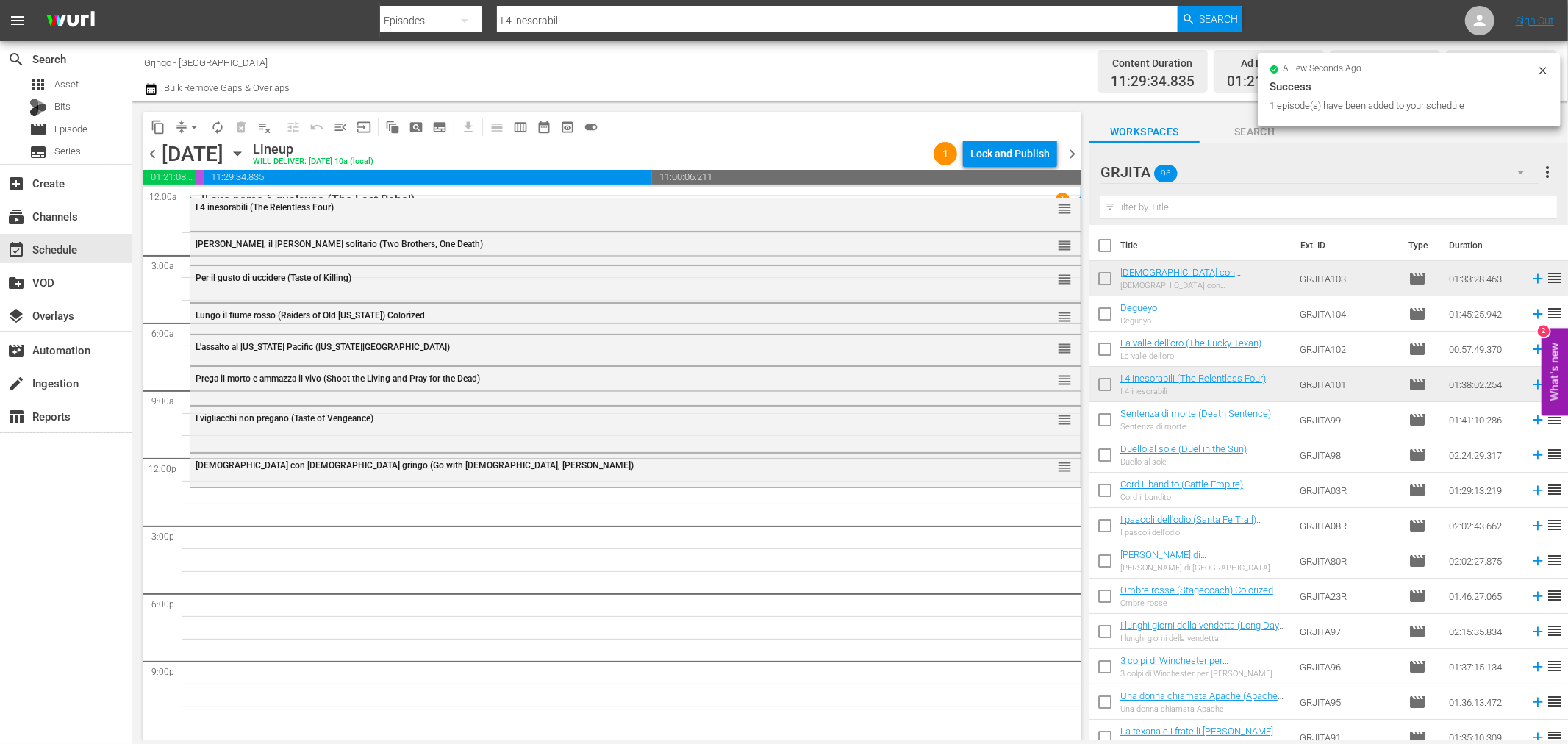
click at [1121, 206] on input "text" at bounding box center [1329, 207] width 456 height 23
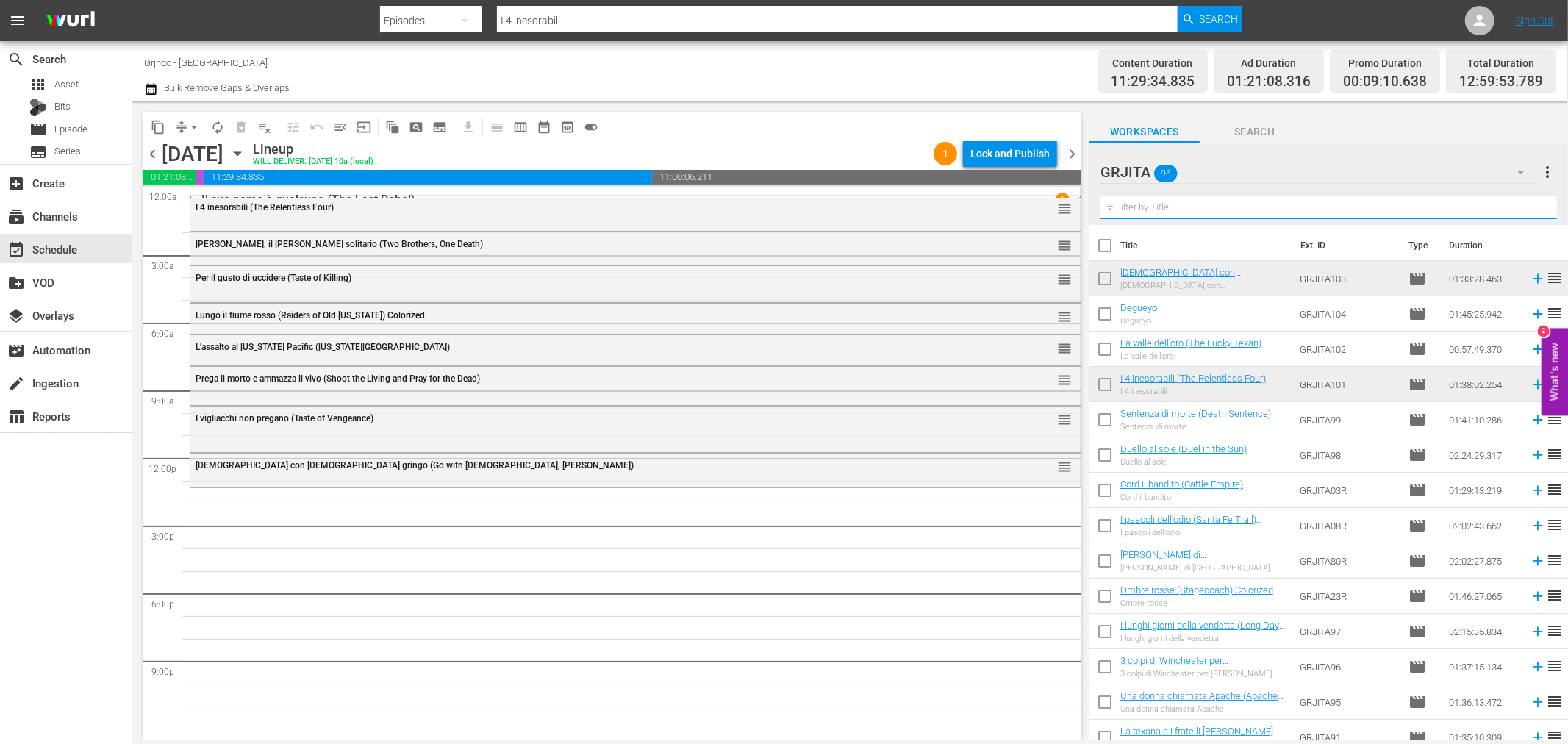
paste input "La notte senza [PERSON_NAME] (Day of the Outlaw)"
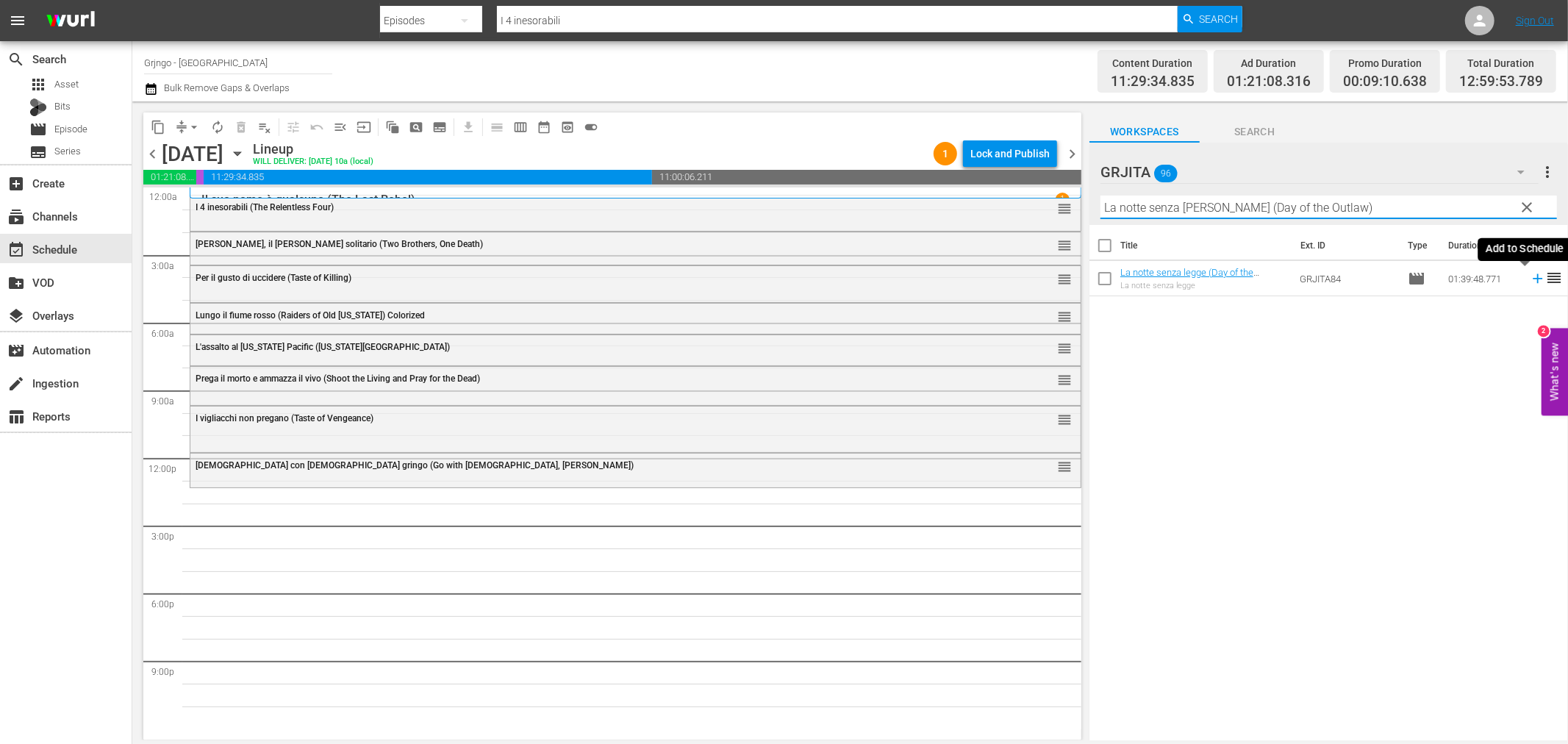
type input "La notte senza [PERSON_NAME] (Day of the Outlaw)"
click at [1530, 281] on icon at bounding box center [1537, 278] width 16 height 16
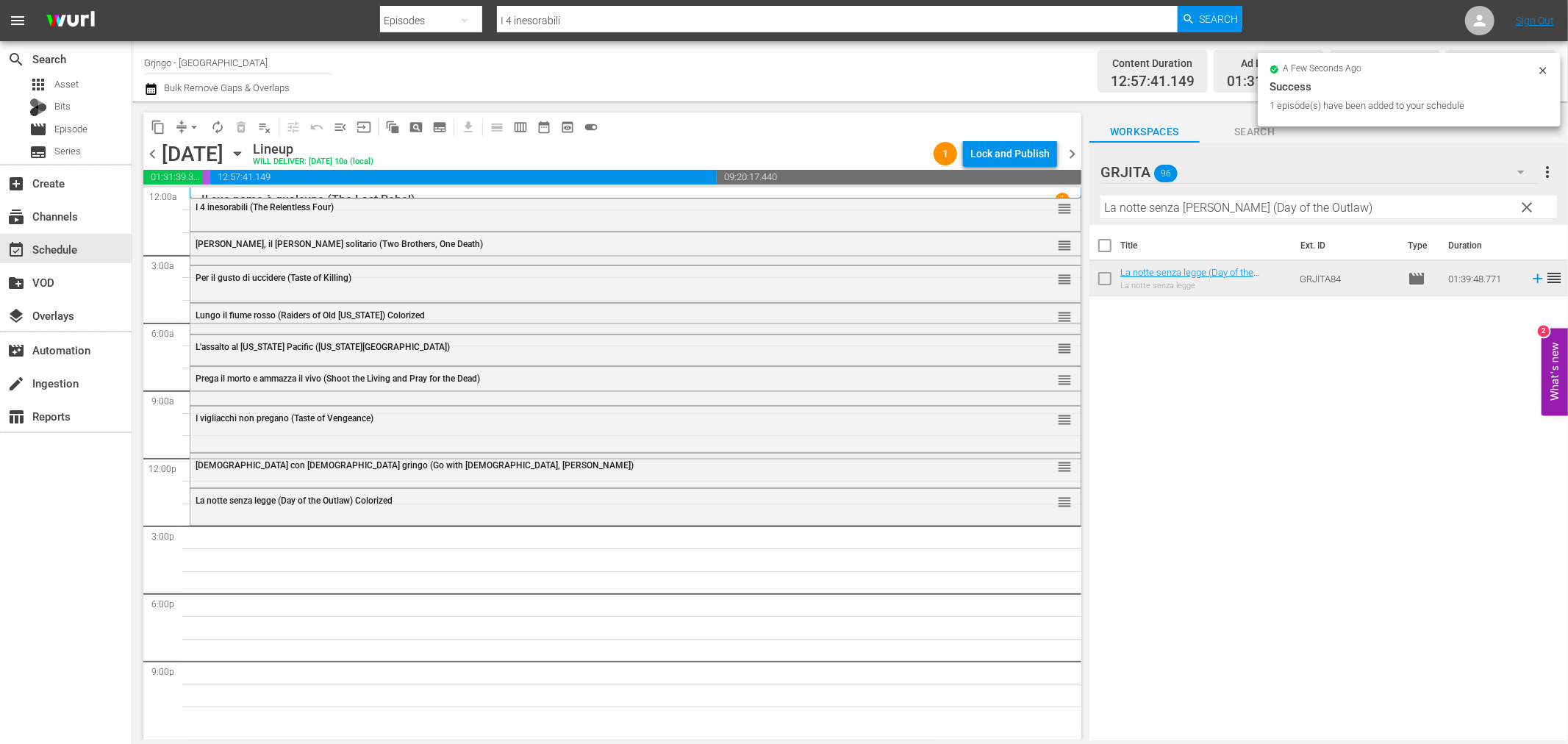
drag, startPoint x: 1531, startPoint y: 204, endPoint x: 1486, endPoint y: 209, distance: 45.3
click at [1531, 204] on span "clear" at bounding box center [1527, 207] width 17 height 17
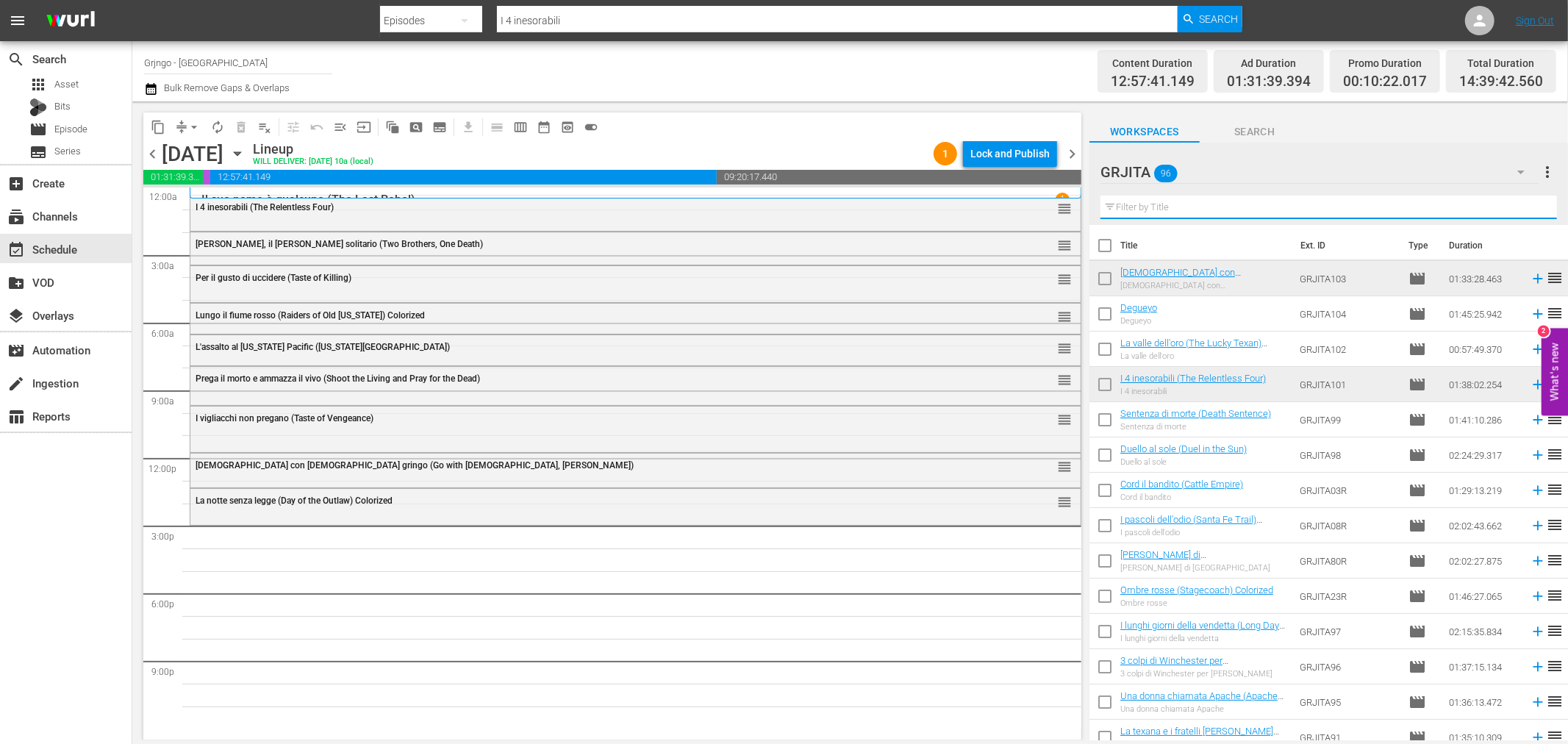
paste input "[PERSON_NAME]"
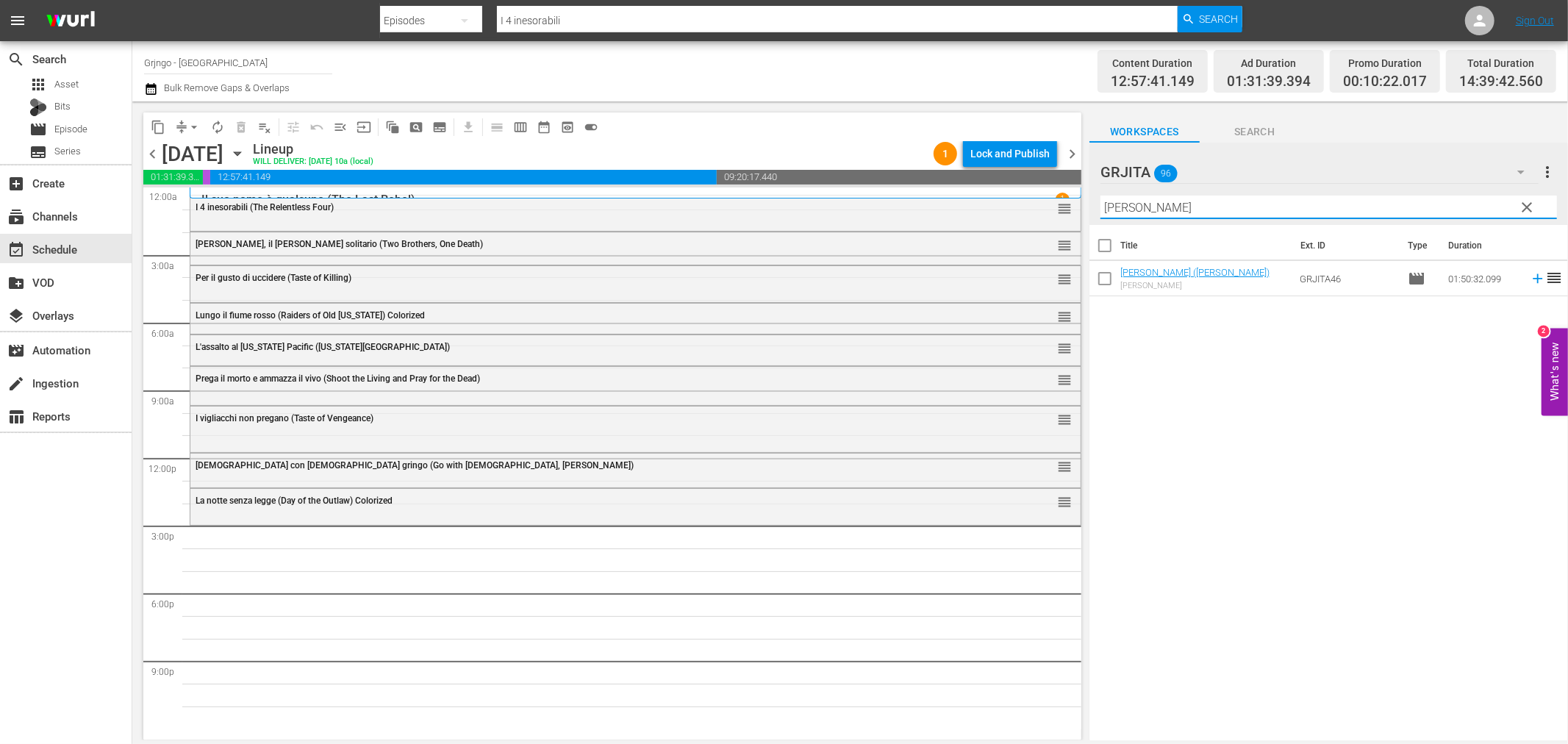
type input "[PERSON_NAME]"
click at [1530, 277] on icon at bounding box center [1537, 278] width 16 height 16
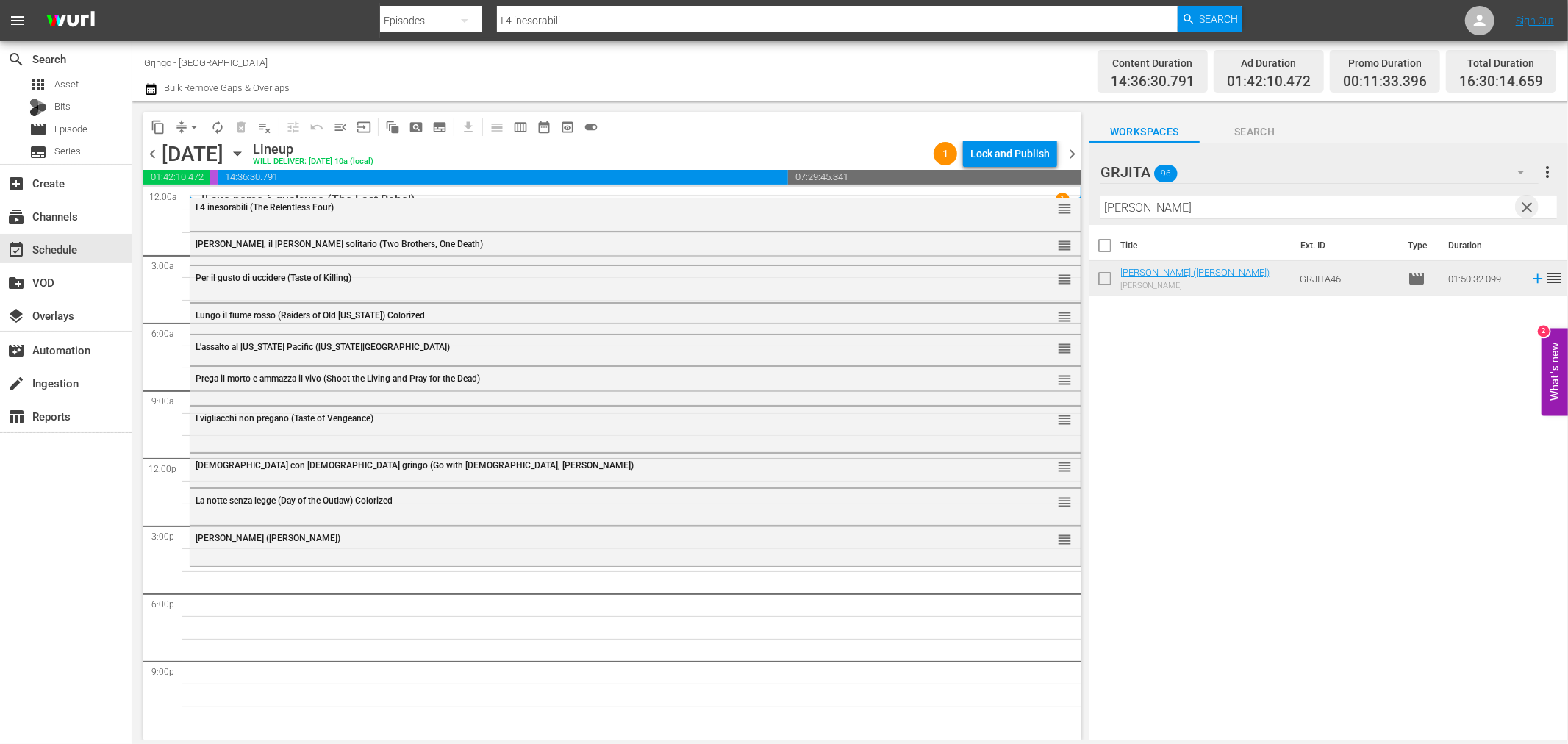
click at [1529, 204] on span "clear" at bounding box center [1527, 207] width 17 height 17
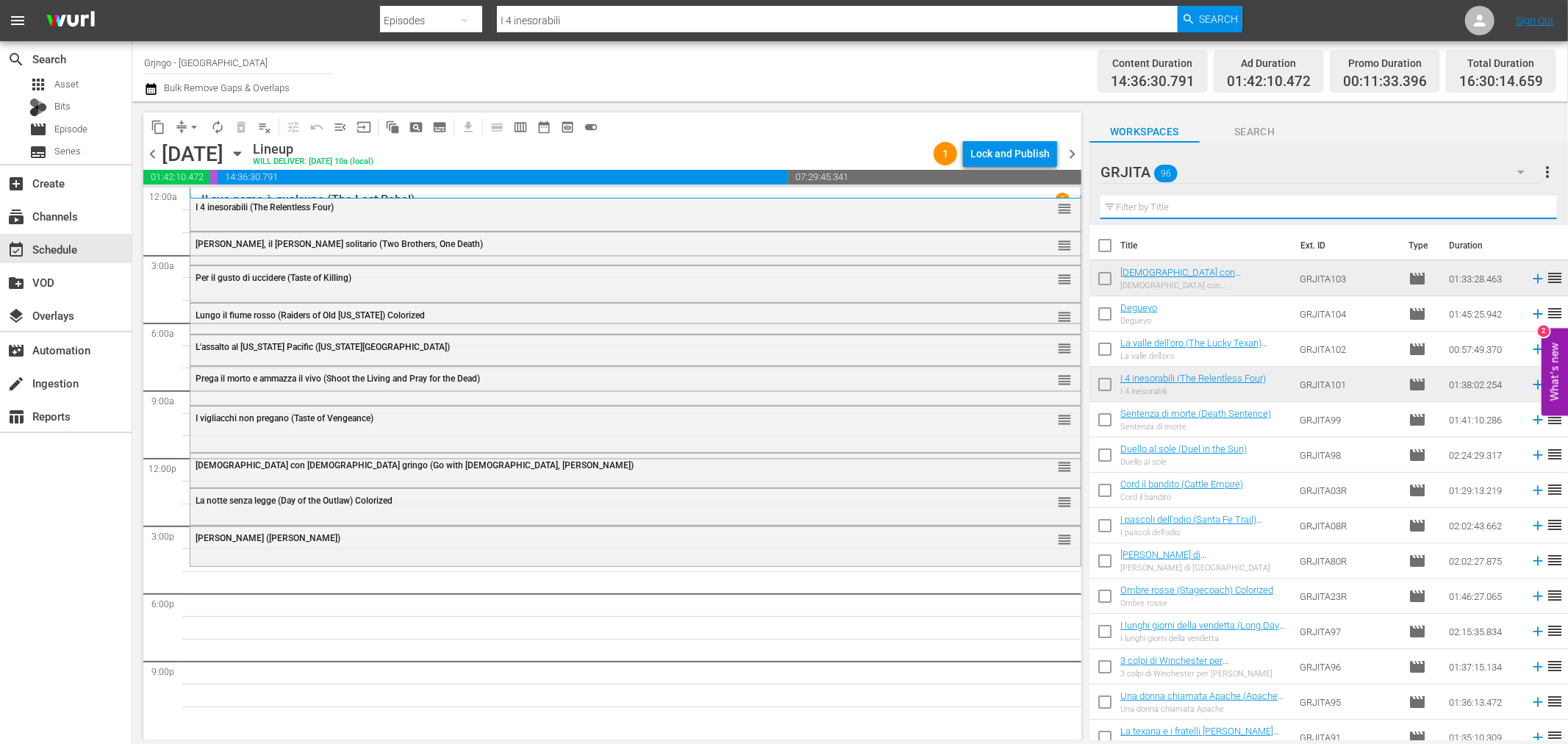
click at [1120, 208] on input "text" at bounding box center [1329, 207] width 456 height 23
paste input "I tre che sconvolsero il West"
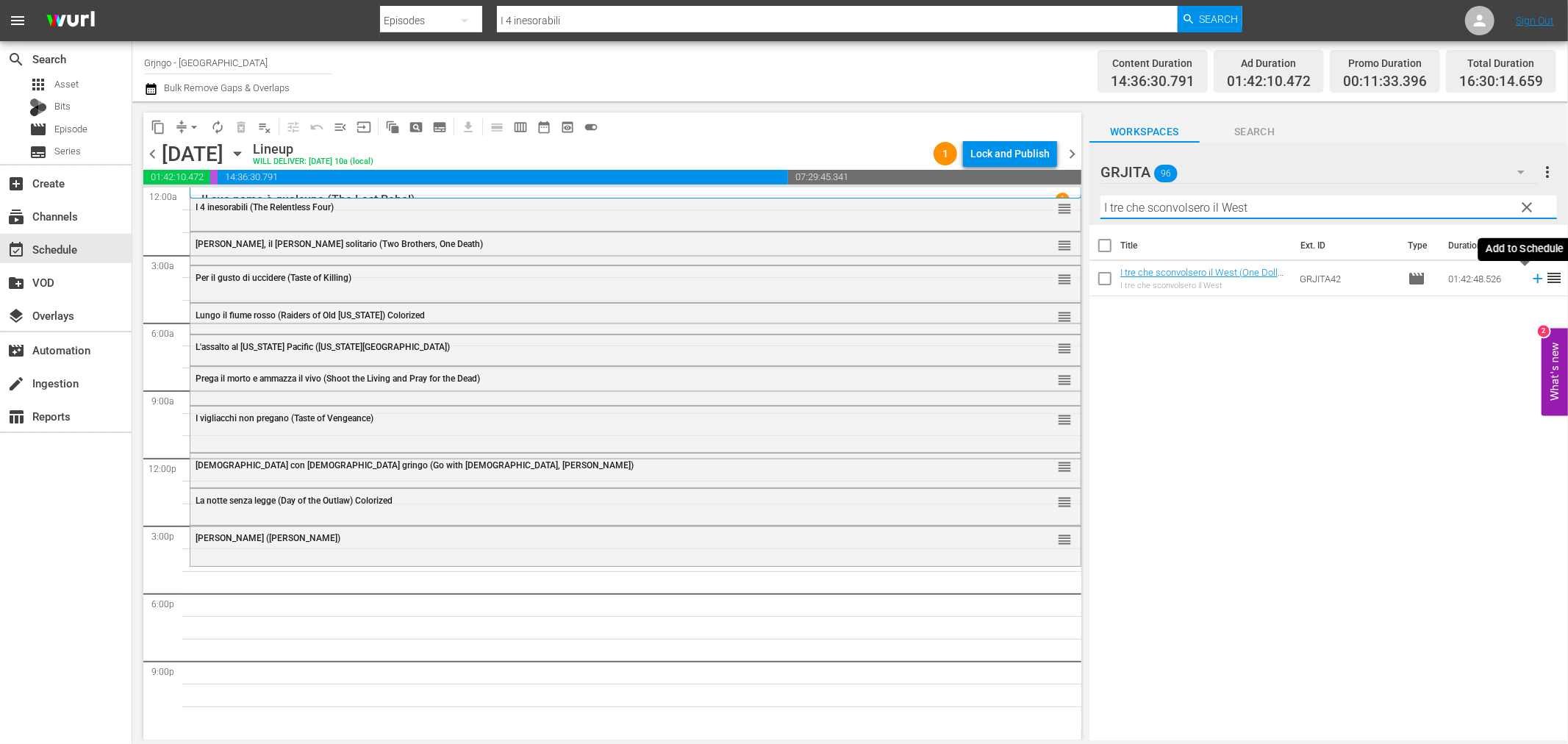
type input "I tre che sconvolsero il West"
click at [1530, 275] on icon at bounding box center [1537, 278] width 16 height 16
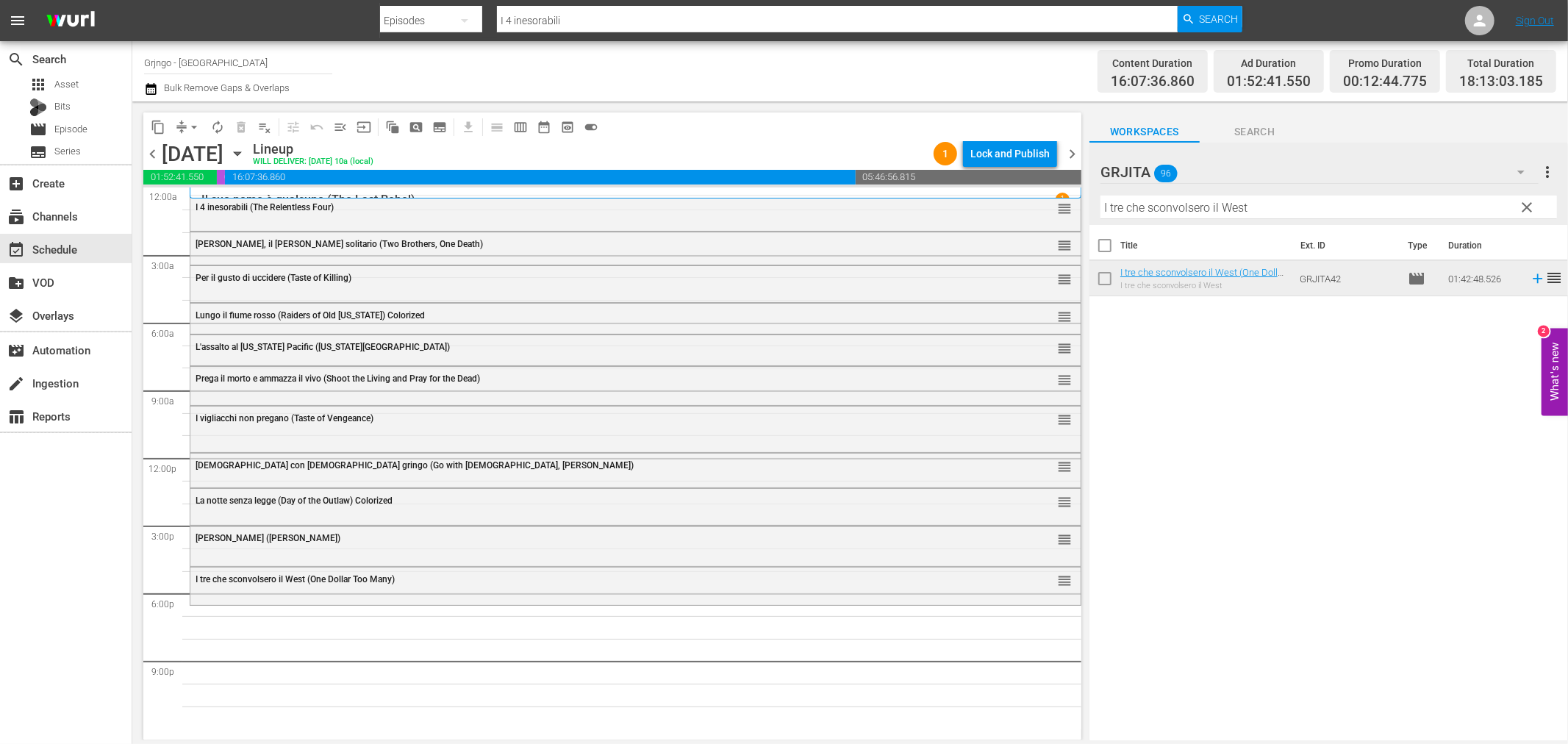
click at [1524, 203] on span "clear" at bounding box center [1527, 207] width 17 height 17
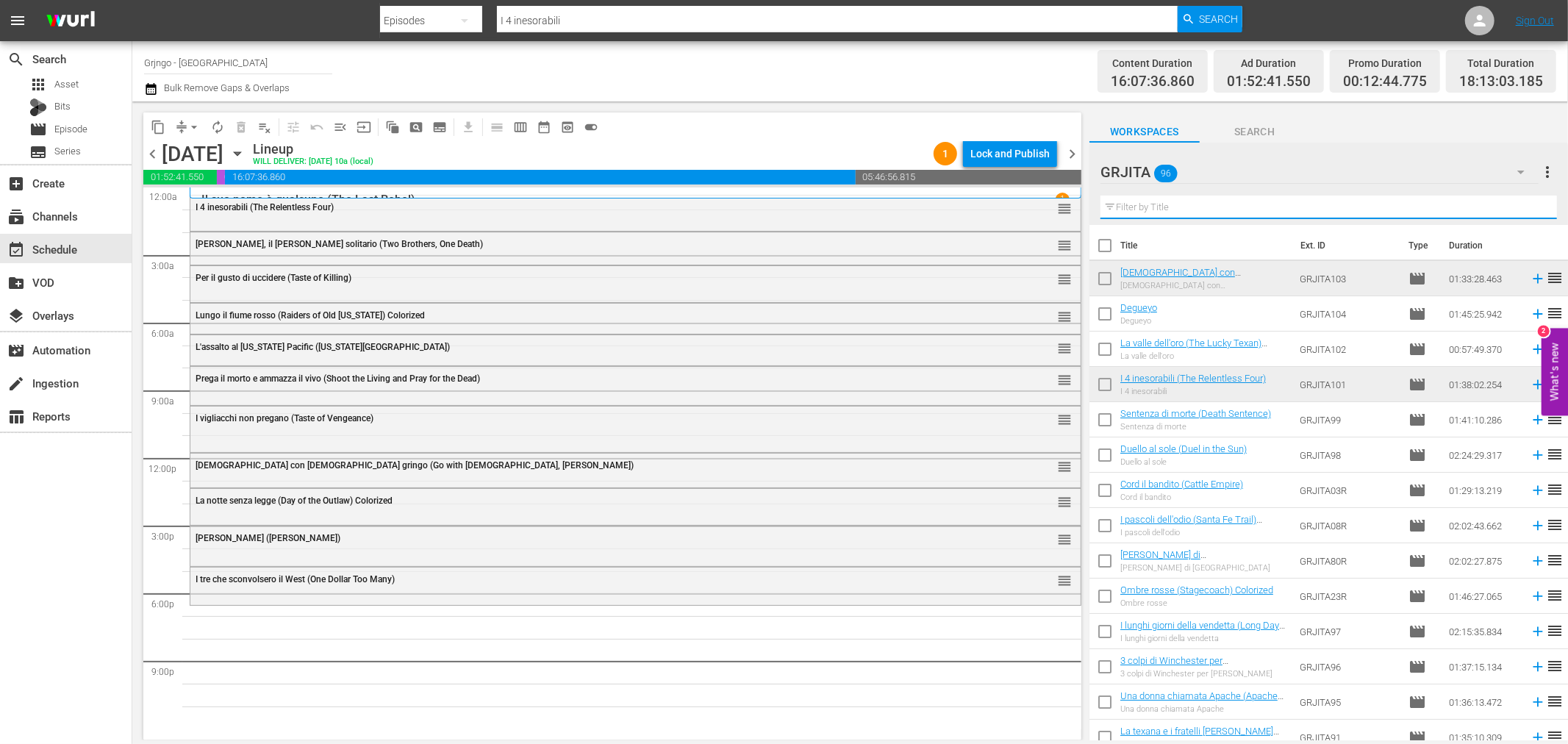
paste input "Il ponte dei senza paura"
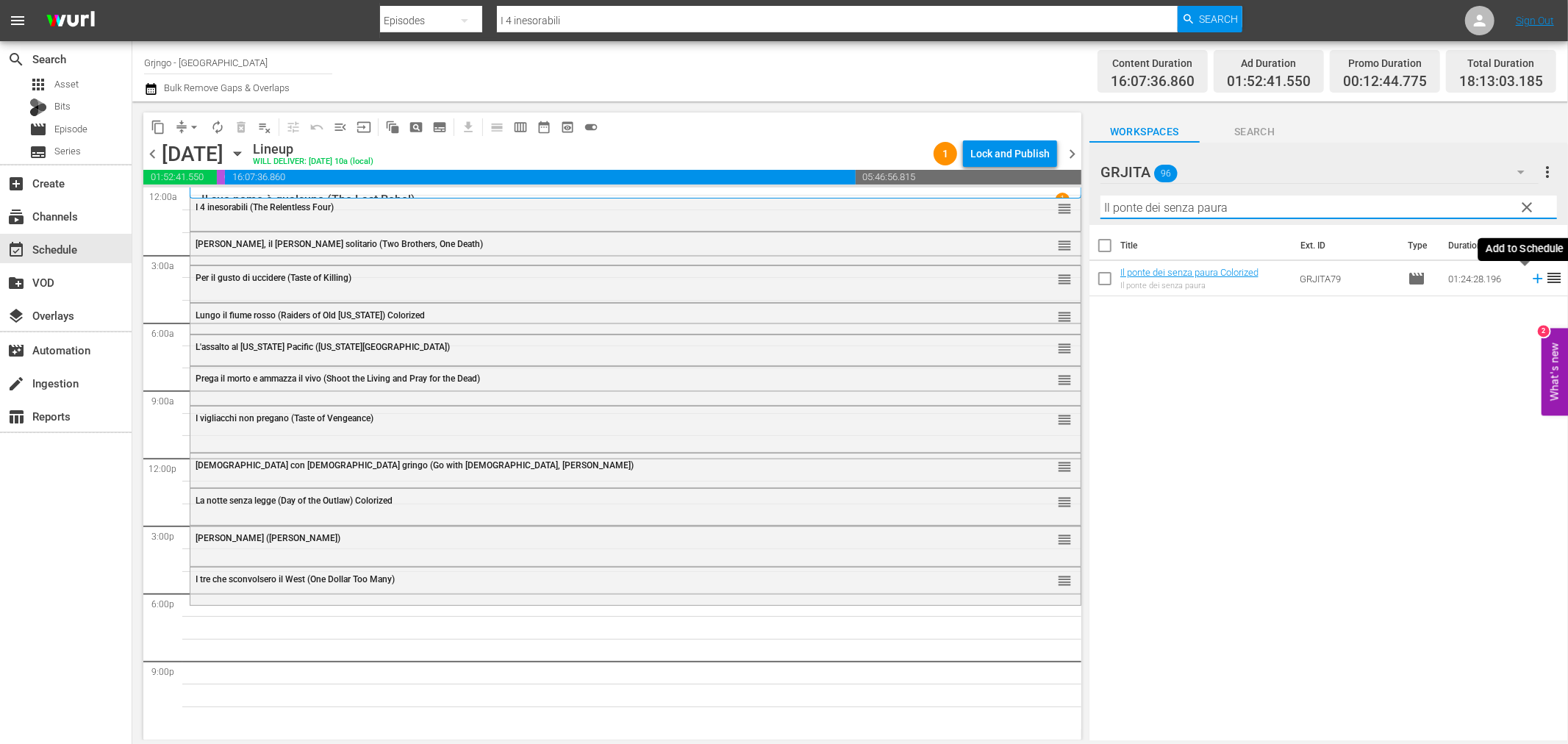
type input "Il ponte dei senza paura"
click at [1533, 276] on icon at bounding box center [1537, 279] width 10 height 10
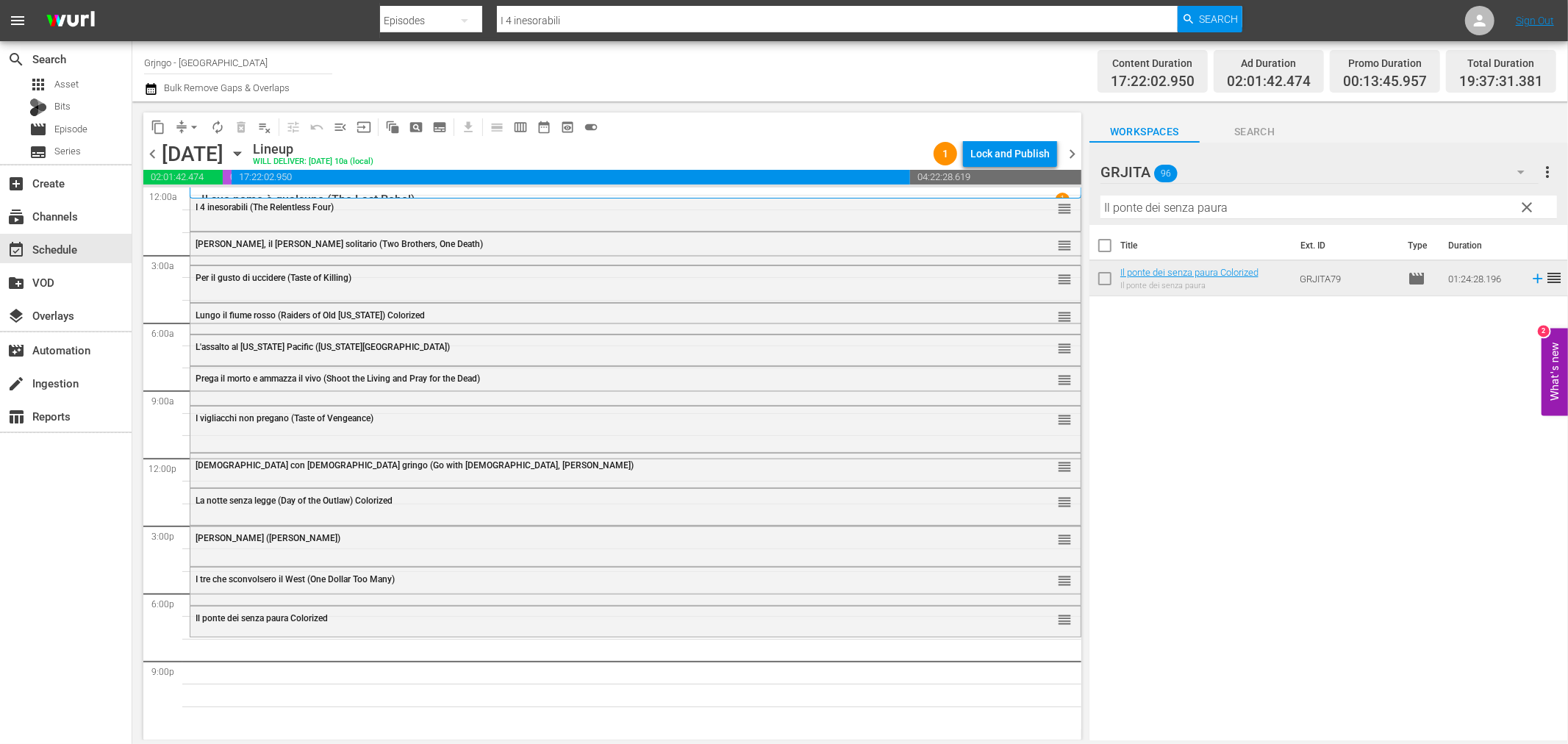
click at [1527, 210] on span "clear" at bounding box center [1527, 207] width 17 height 17
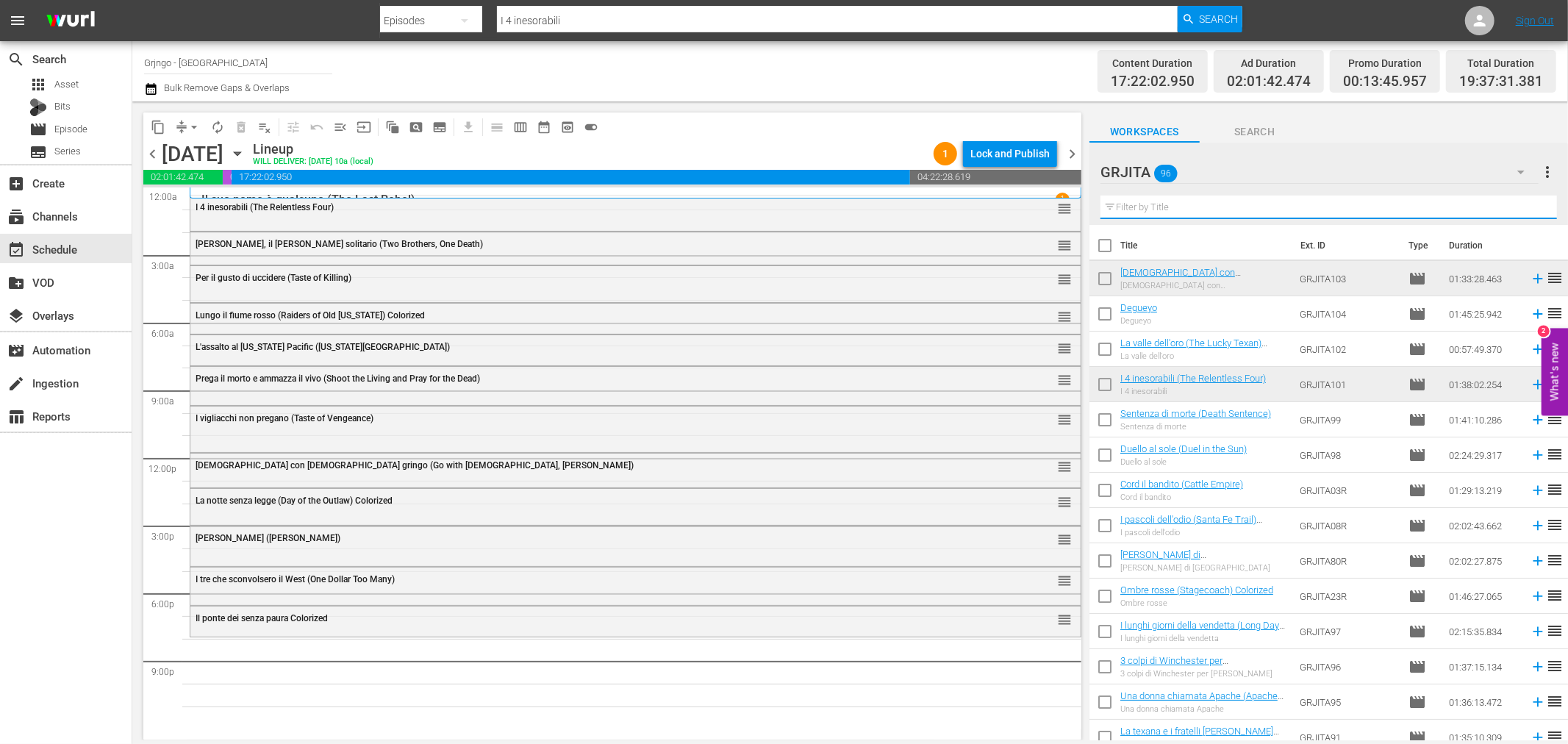
paste input "Il tredicesimo è sempre Giuda"
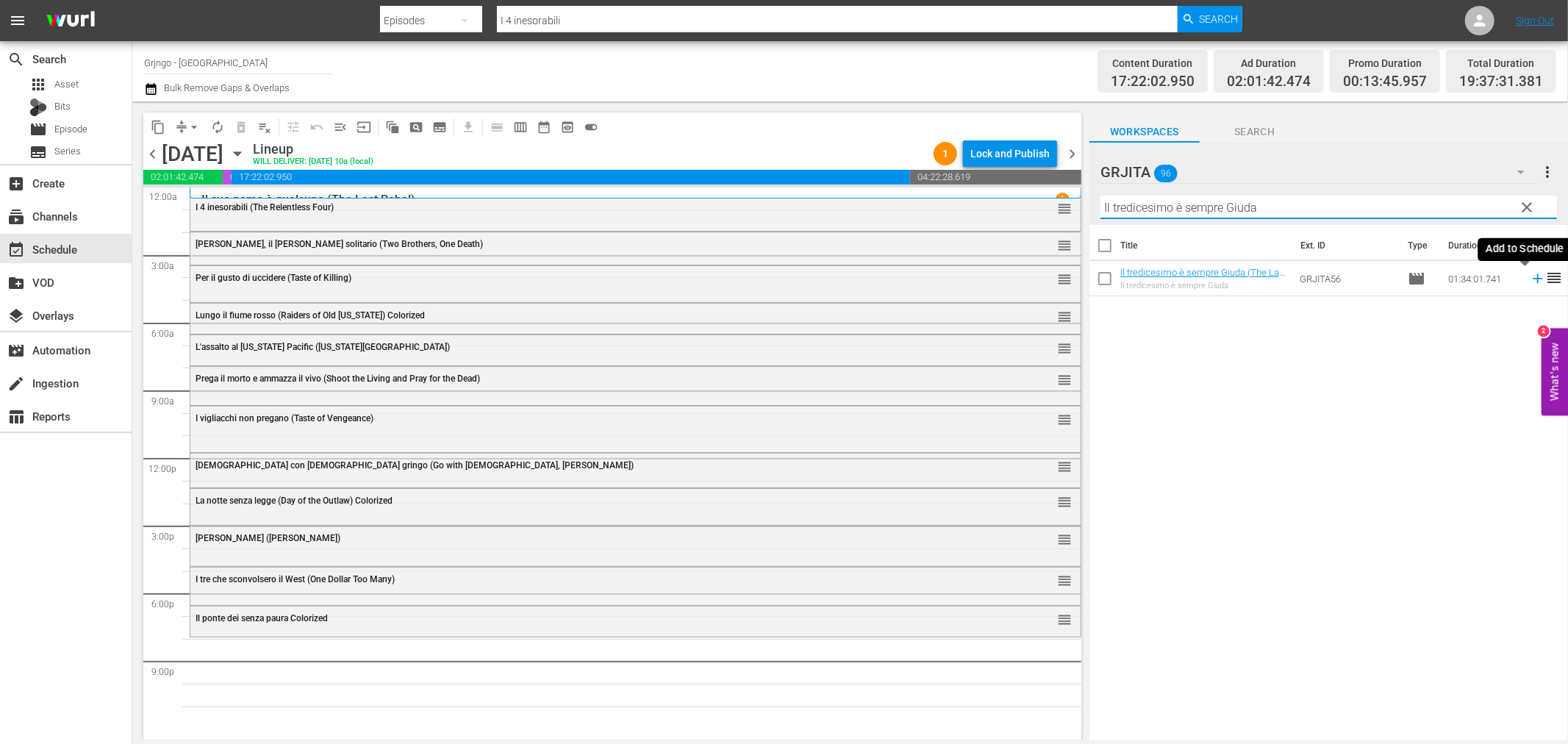
type input "Il tredicesimo è sempre Giuda"
click at [1530, 281] on icon at bounding box center [1537, 278] width 16 height 16
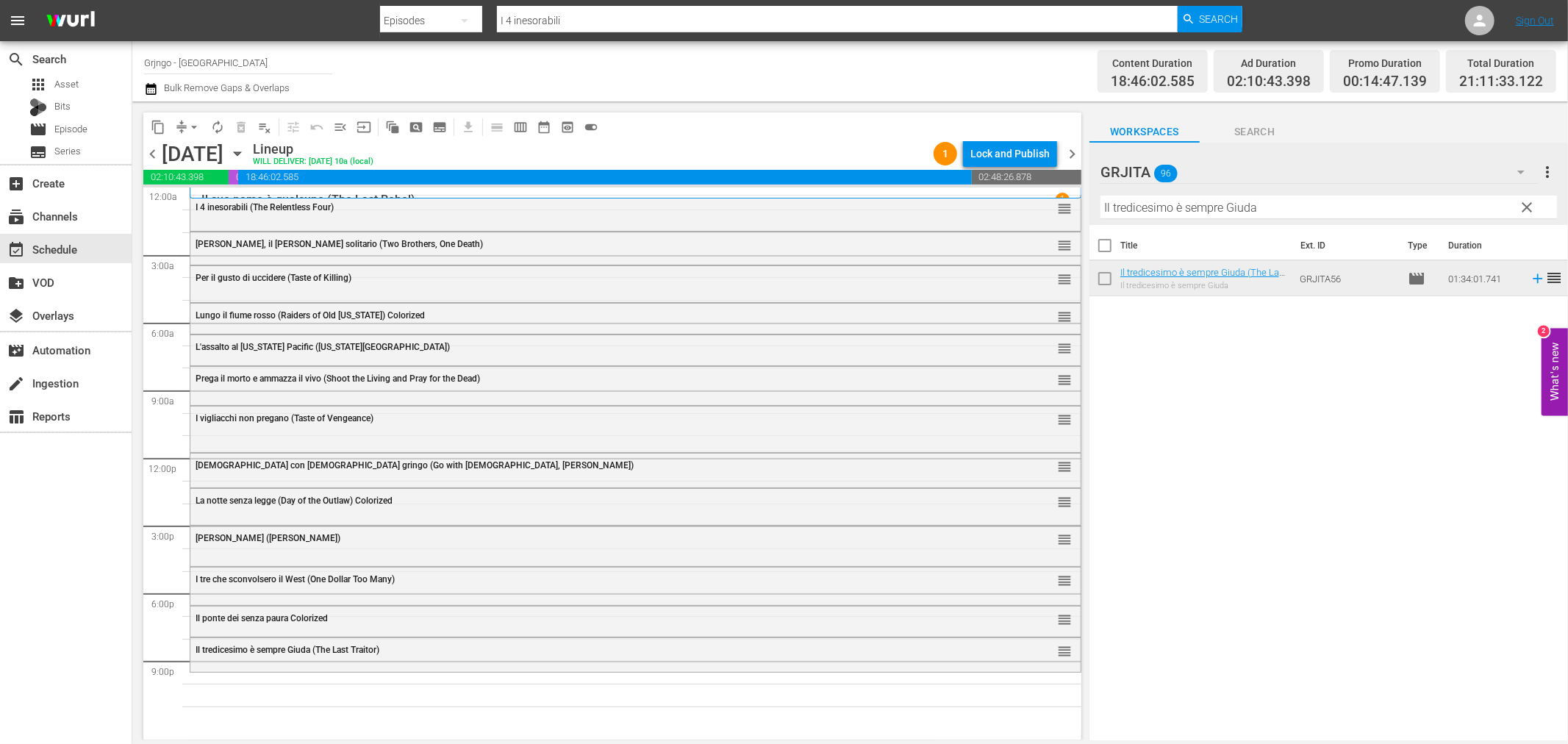
drag, startPoint x: 1526, startPoint y: 200, endPoint x: 1468, endPoint y: 200, distance: 58.0
click at [1527, 200] on span "clear" at bounding box center [1527, 207] width 17 height 17
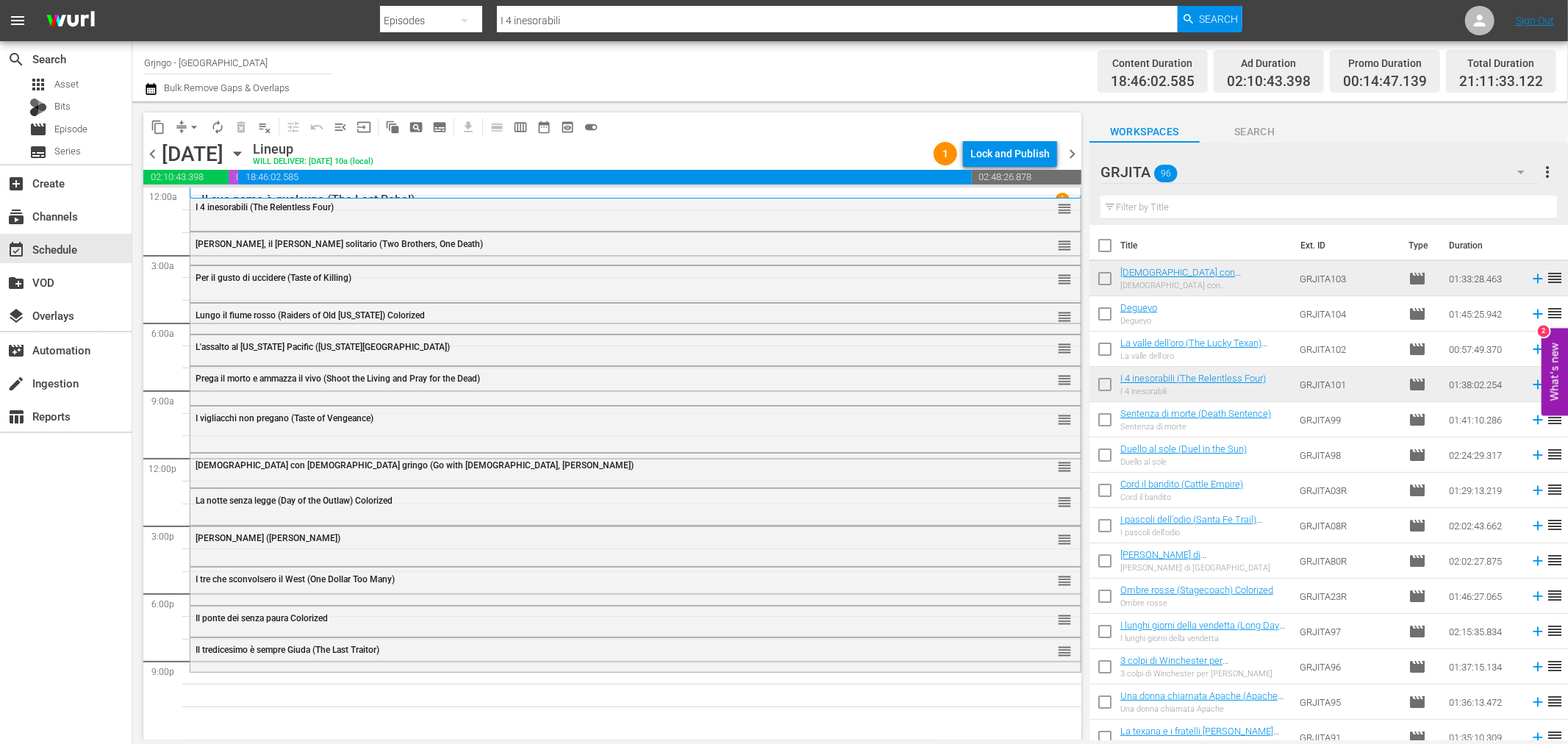
click at [1152, 206] on input "text" at bounding box center [1329, 207] width 456 height 23
paste input "Cord il bandito (Cattle Empire)"
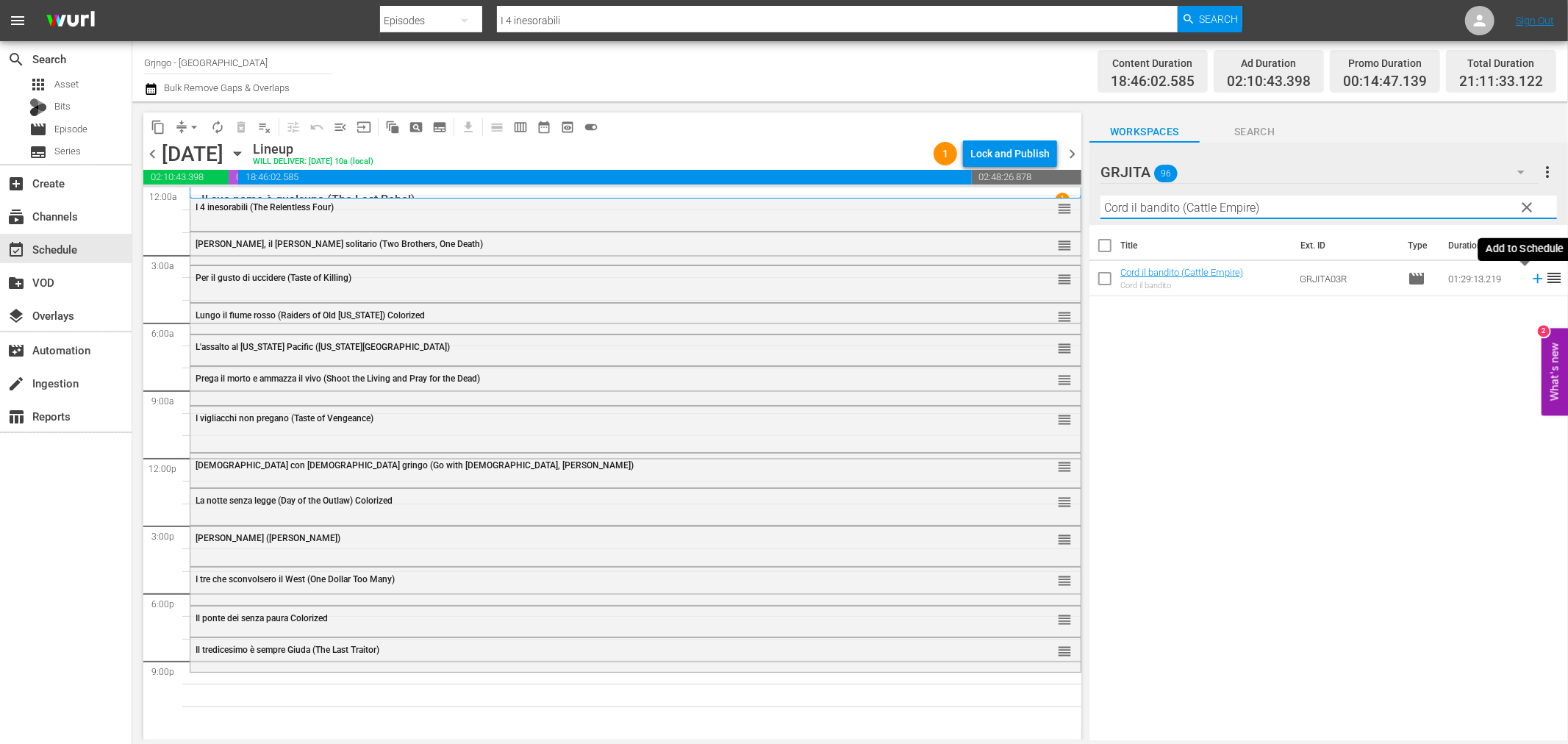
type input "Cord il bandito (Cattle Empire)"
click at [1530, 277] on icon at bounding box center [1537, 278] width 16 height 16
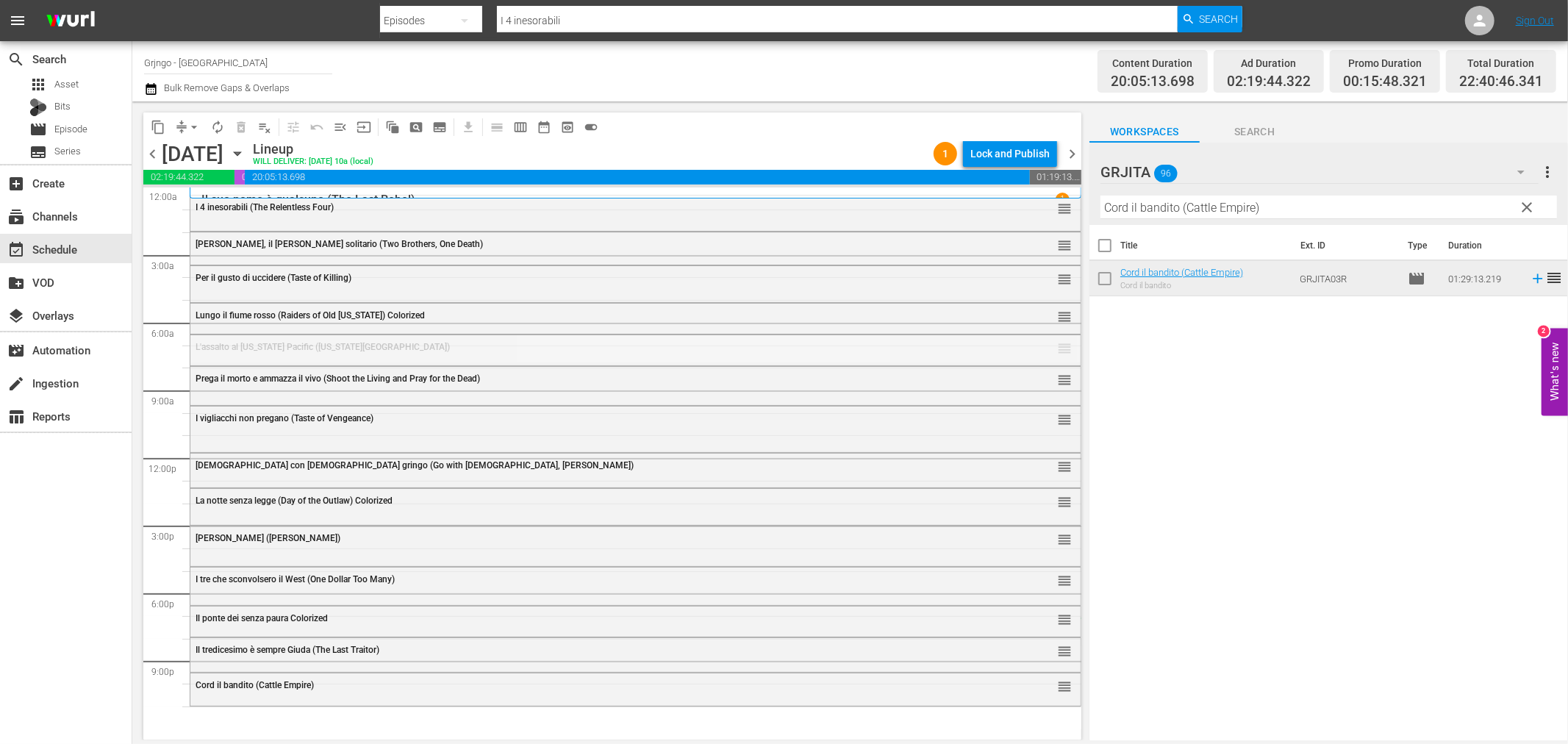
drag, startPoint x: 1053, startPoint y: 346, endPoint x: 982, endPoint y: 617, distance: 280.1
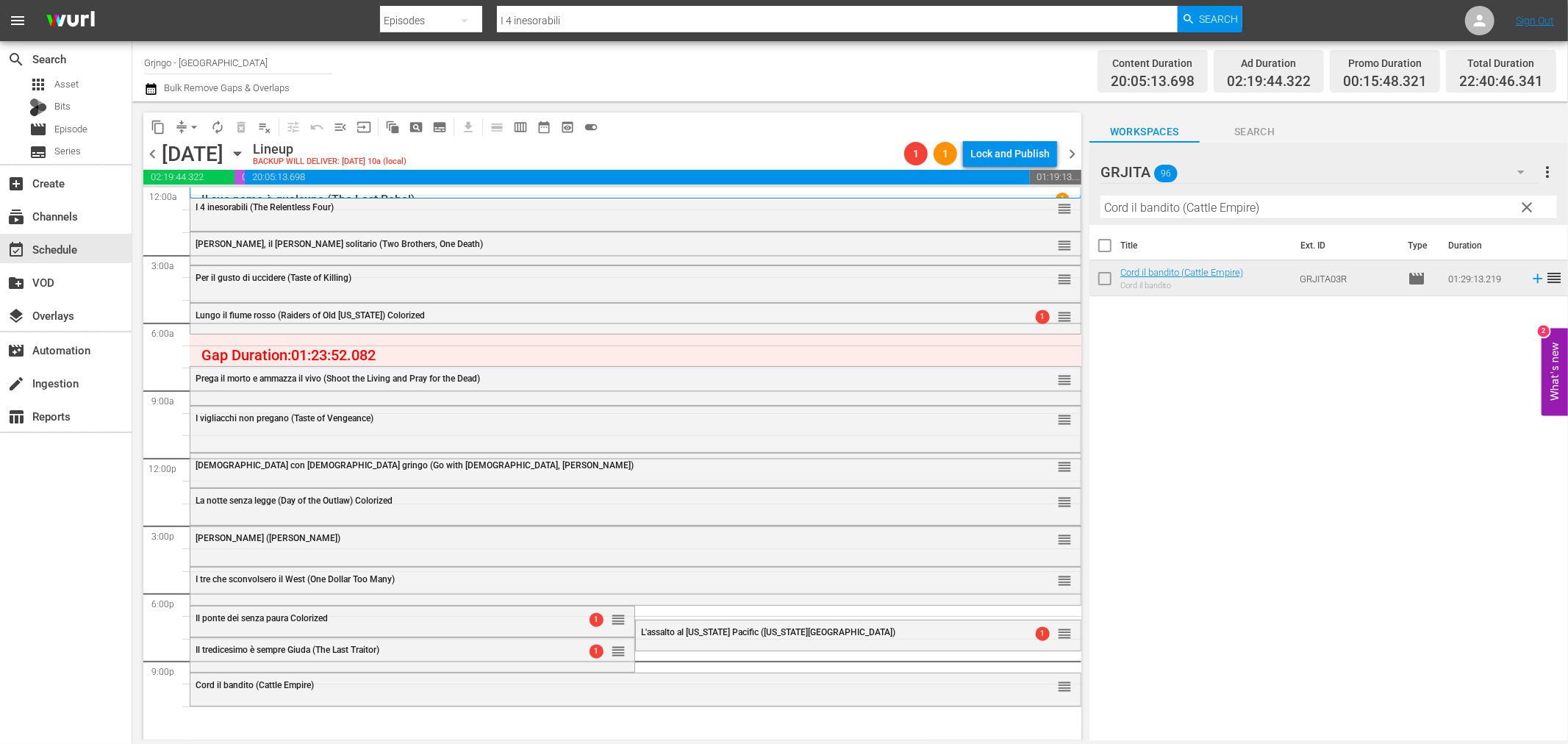
click at [1534, 203] on span "clear" at bounding box center [1527, 207] width 17 height 17
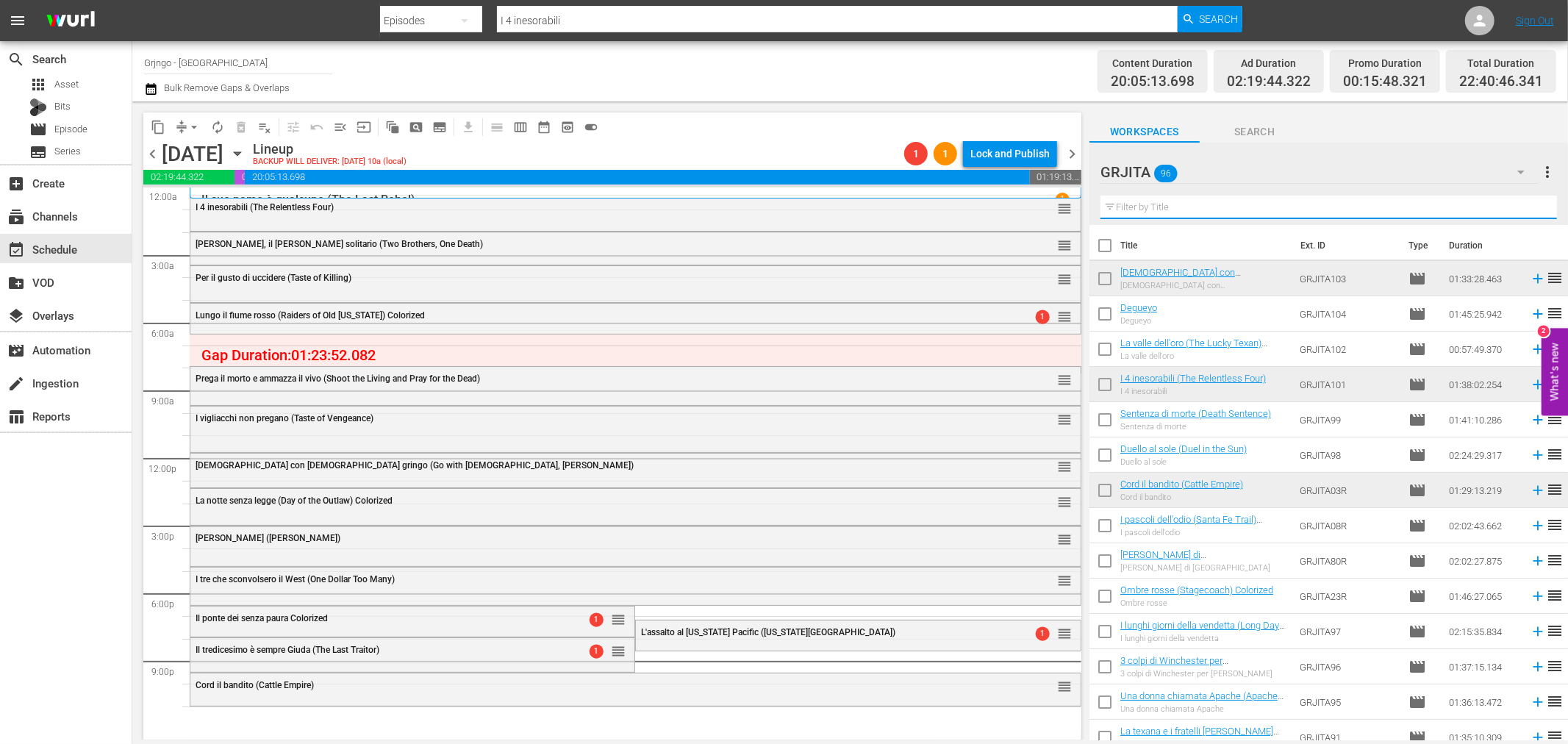
paste input "Ombre rosse (Stagecoach)"
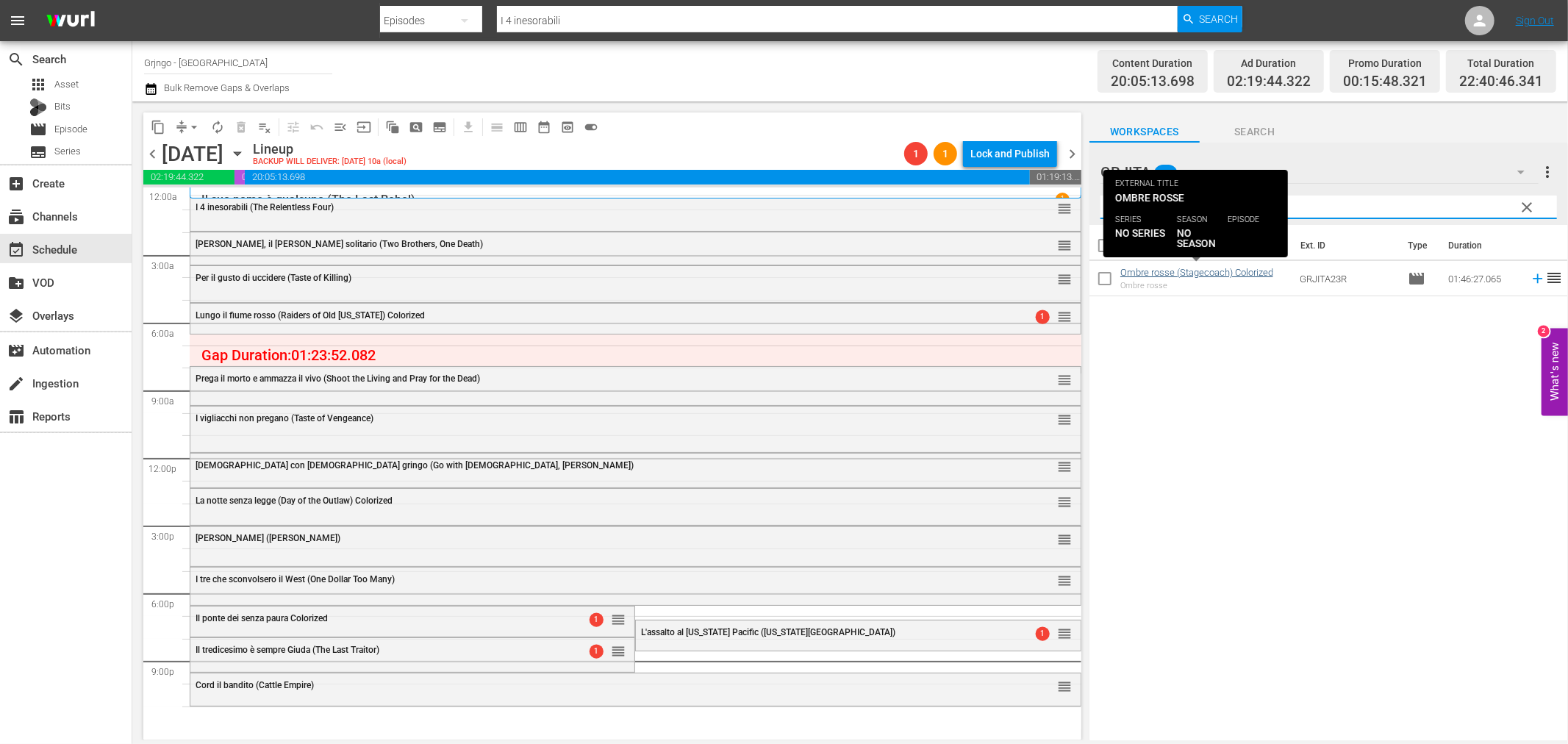
type input "Ombre rosse (Stagecoach)"
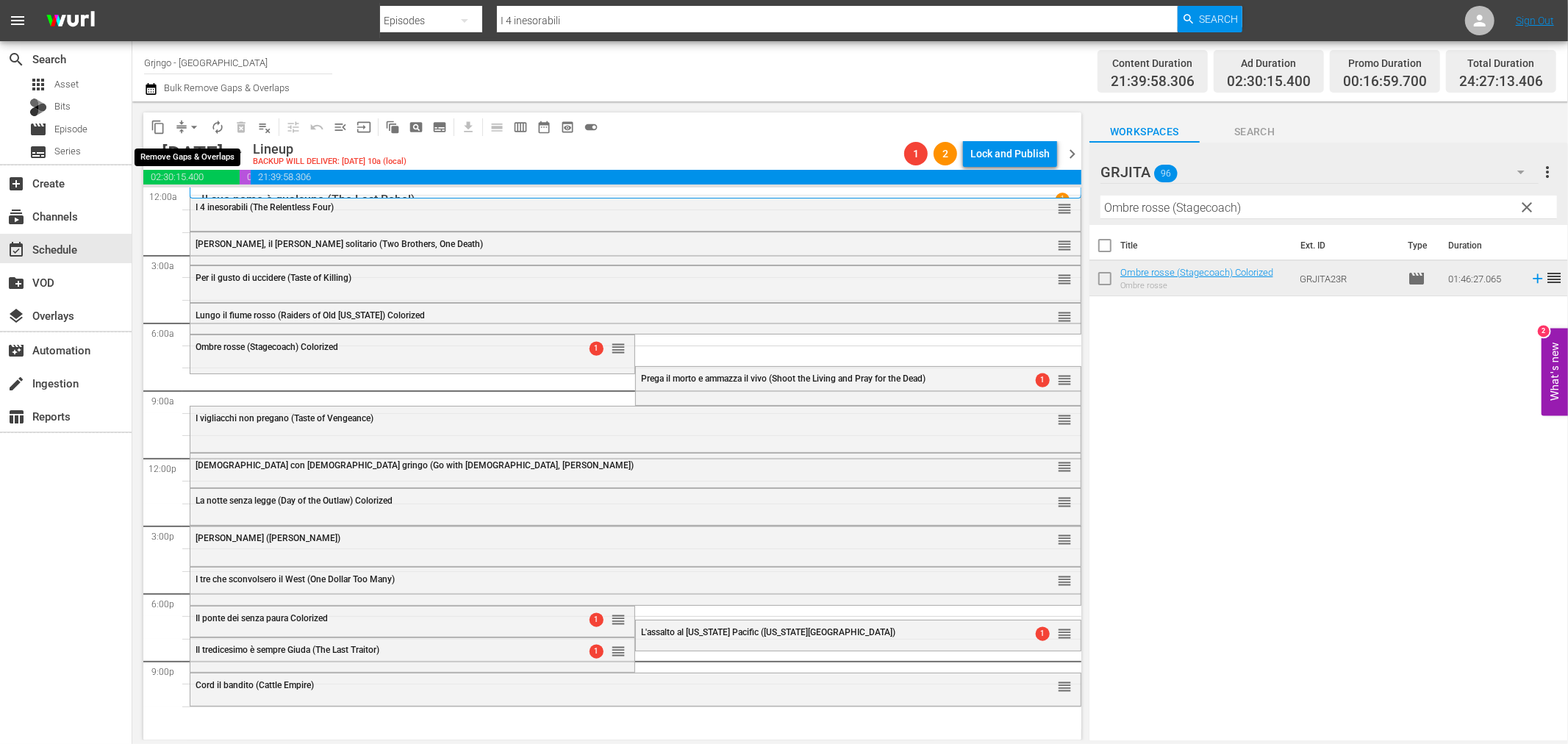
click at [194, 123] on span "arrow_drop_down" at bounding box center [194, 127] width 15 height 15
click at [209, 208] on li "Align to End of Previous Day" at bounding box center [194, 205] width 154 height 24
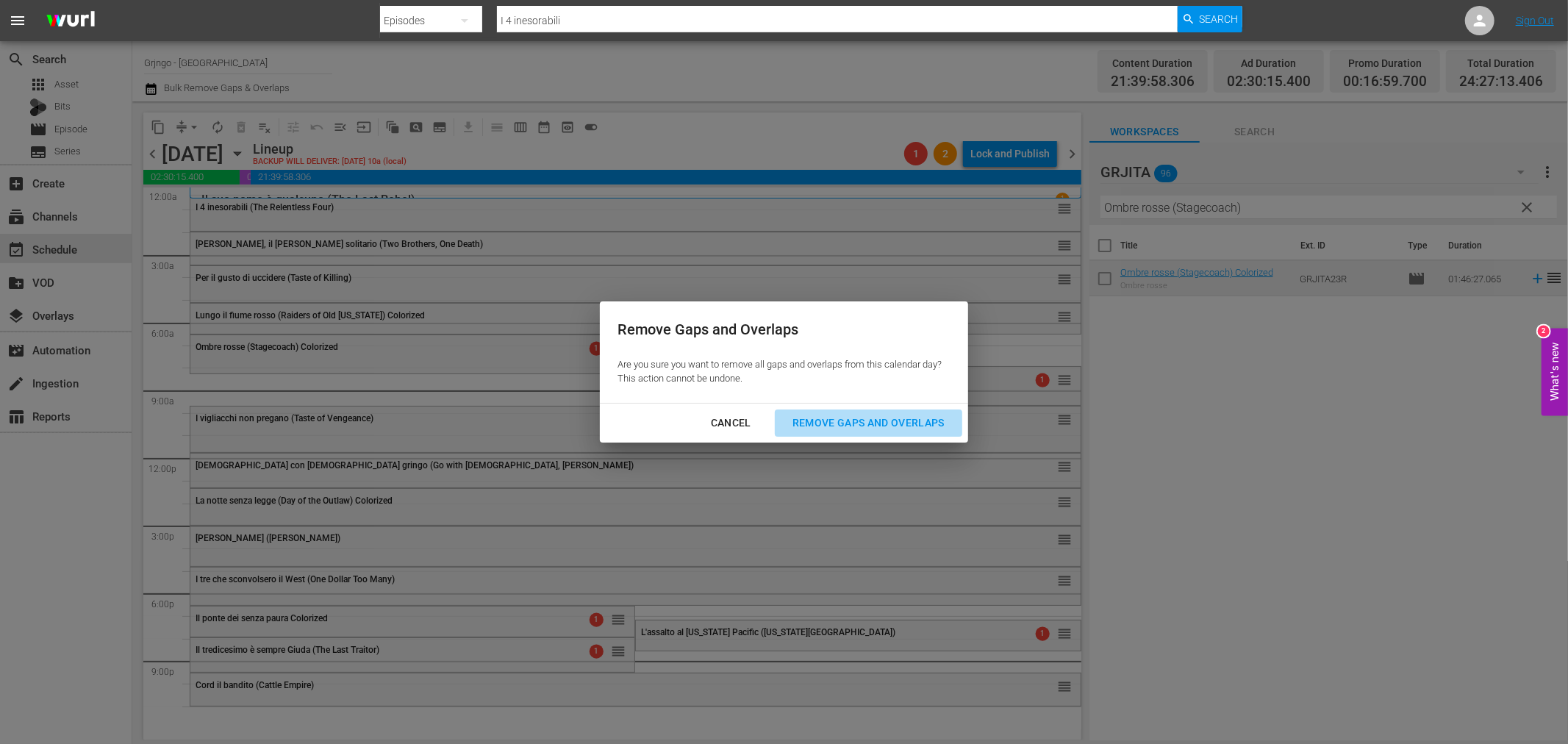
click at [834, 419] on div "Remove Gaps and Overlaps" at bounding box center [868, 423] width 175 height 18
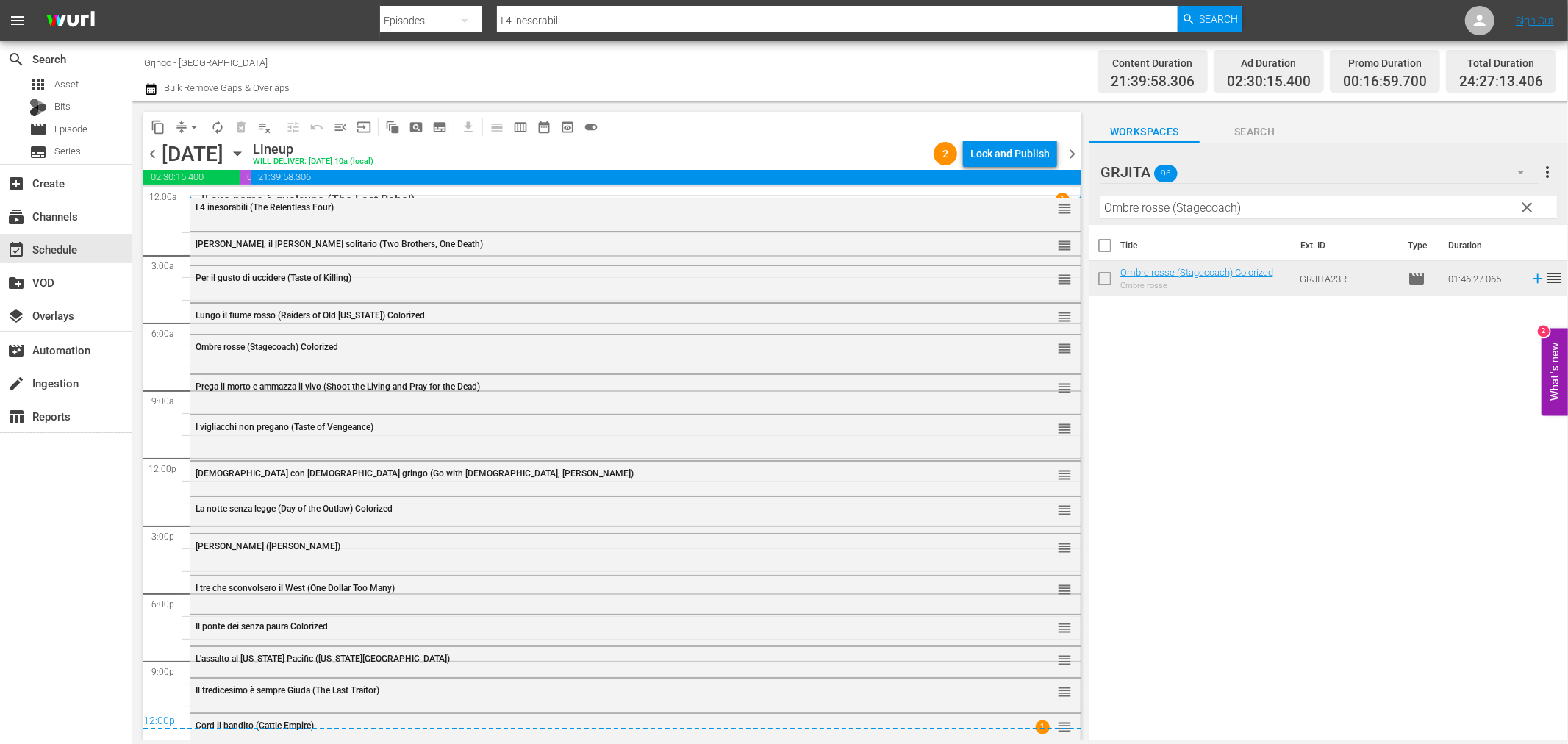
click at [987, 136] on div "content_copy compress arrow_drop_down autorenew_outlined delete_forever_outline…" at bounding box center [612, 127] width 938 height 29
click at [993, 145] on div "Lock and Publish" at bounding box center [1009, 153] width 79 height 26
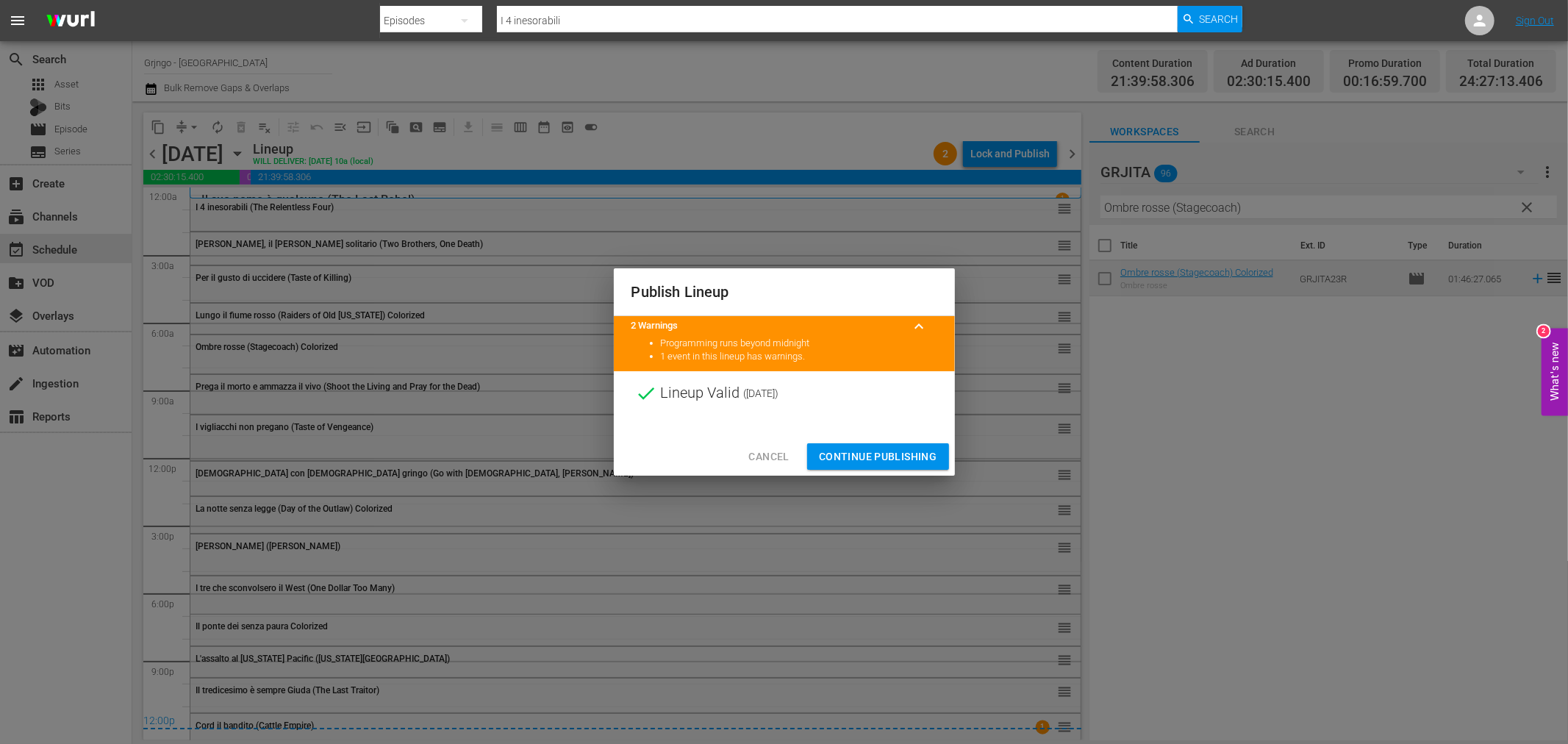
click at [849, 450] on span "Continue Publishing" at bounding box center [877, 456] width 118 height 18
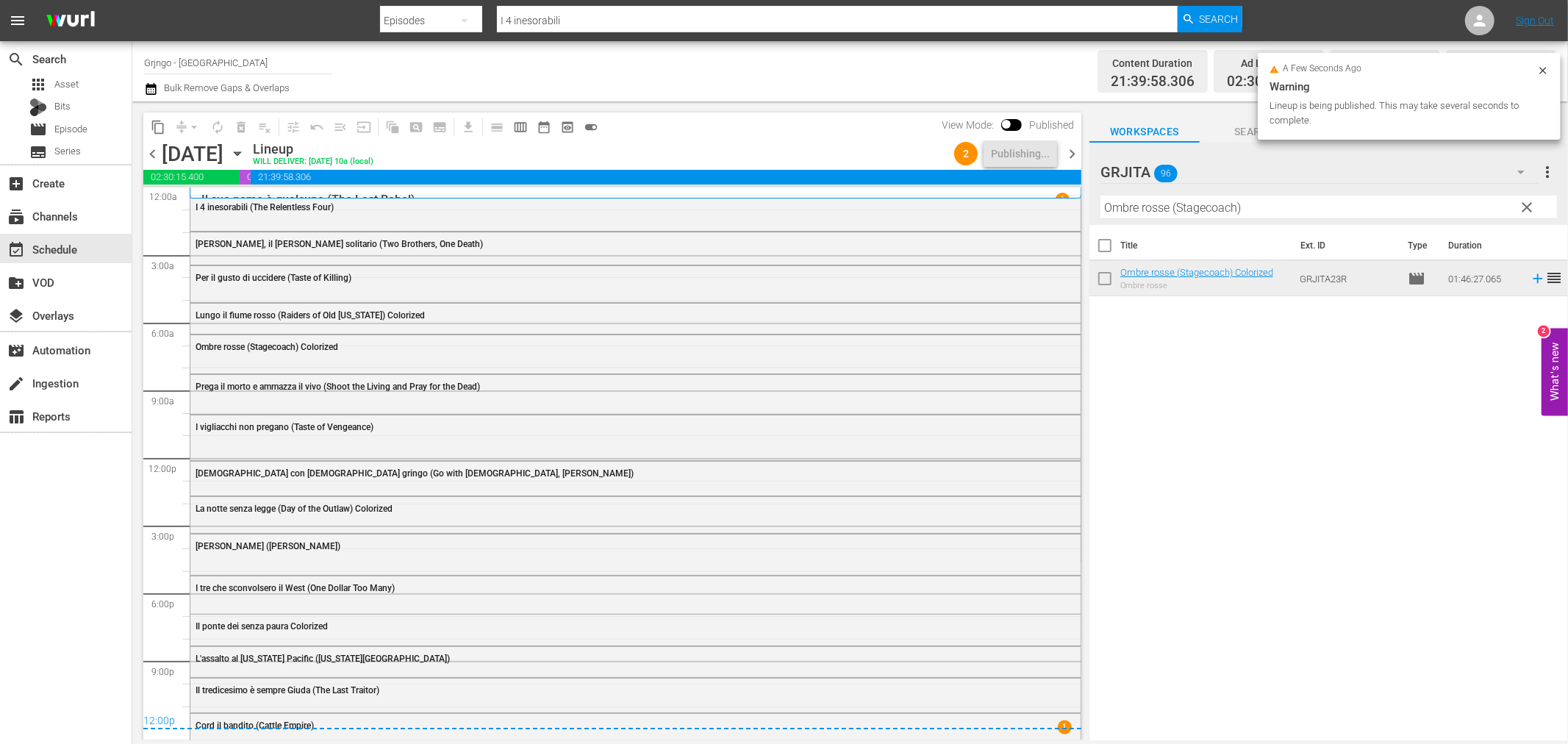
click at [1071, 150] on span "chevron_right" at bounding box center [1072, 154] width 18 height 18
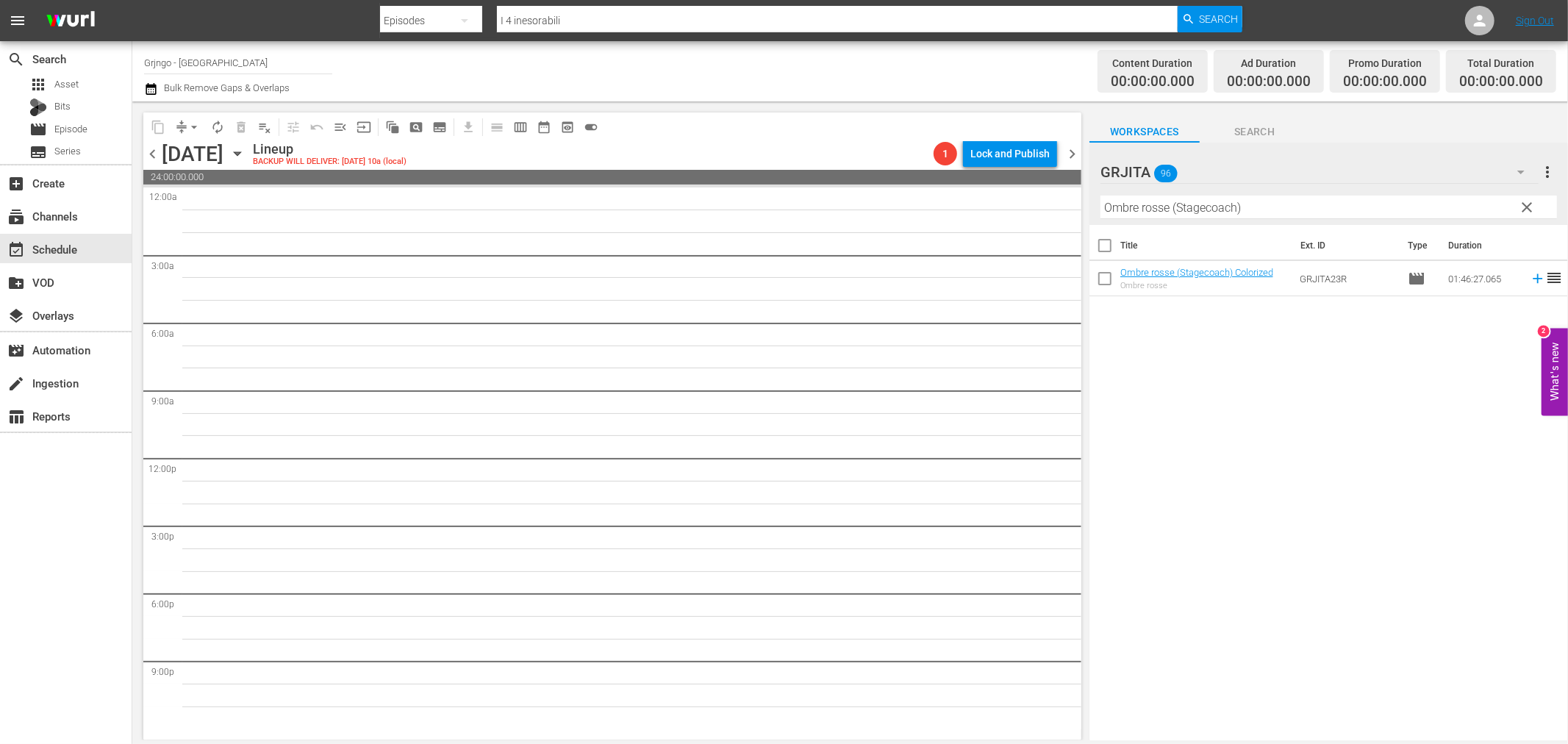
click at [160, 148] on span "chevron_left" at bounding box center [152, 154] width 18 height 18
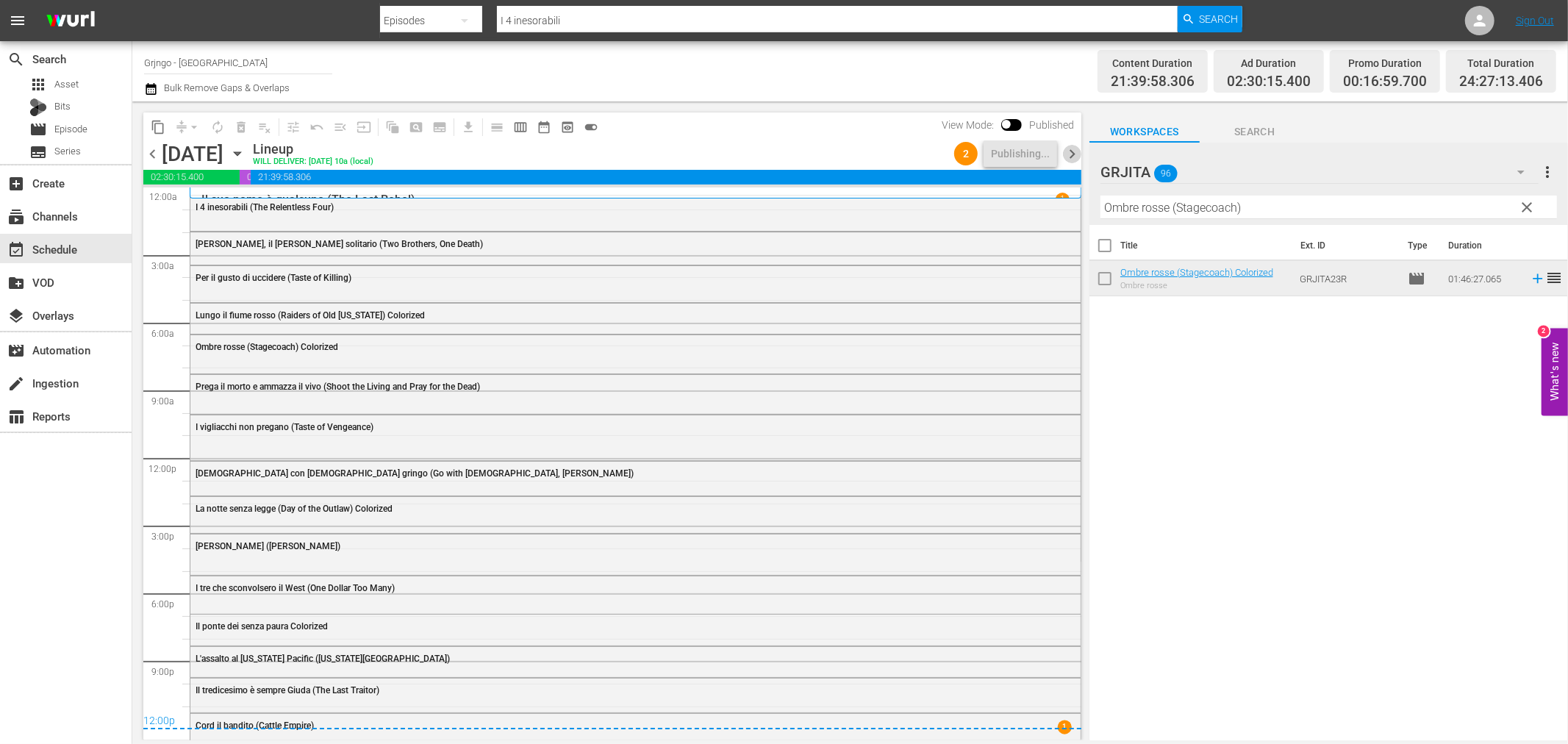
click at [1070, 148] on span "chevron_right" at bounding box center [1072, 154] width 18 height 18
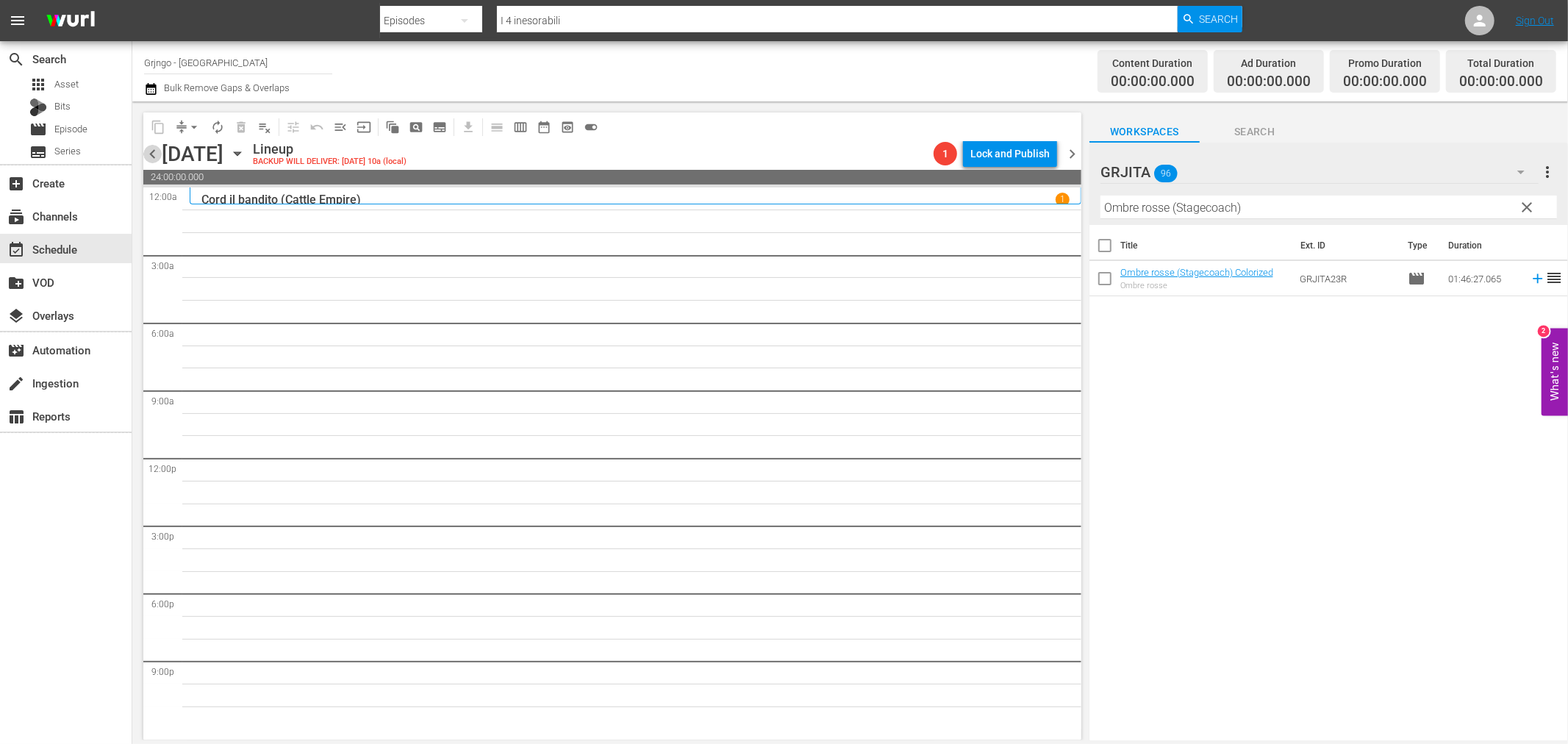
click at [150, 149] on span "chevron_left" at bounding box center [152, 154] width 18 height 18
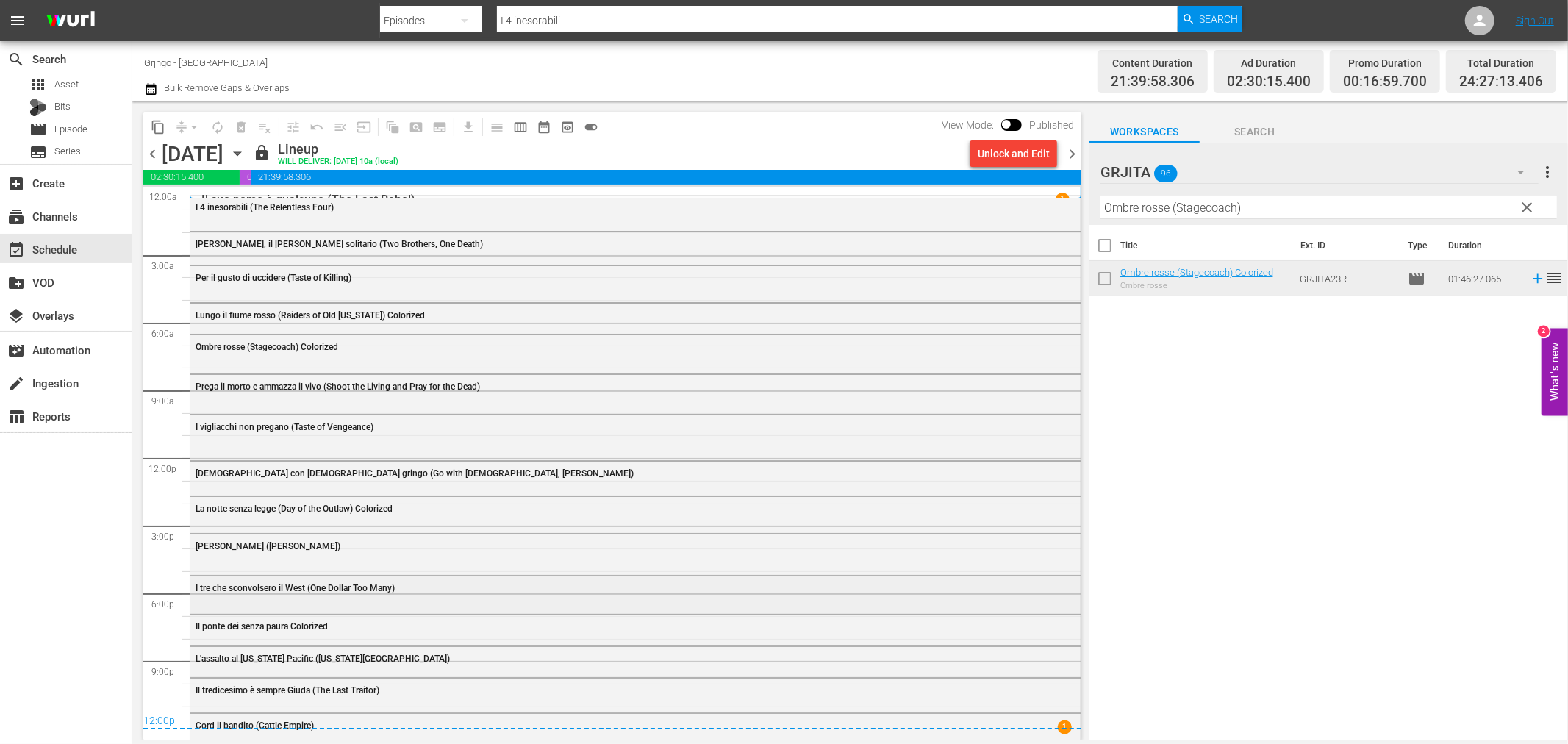
click at [267, 605] on div "I tre che sconvolsero il West (One Dollar Too Many)" at bounding box center [636, 593] width 890 height 35
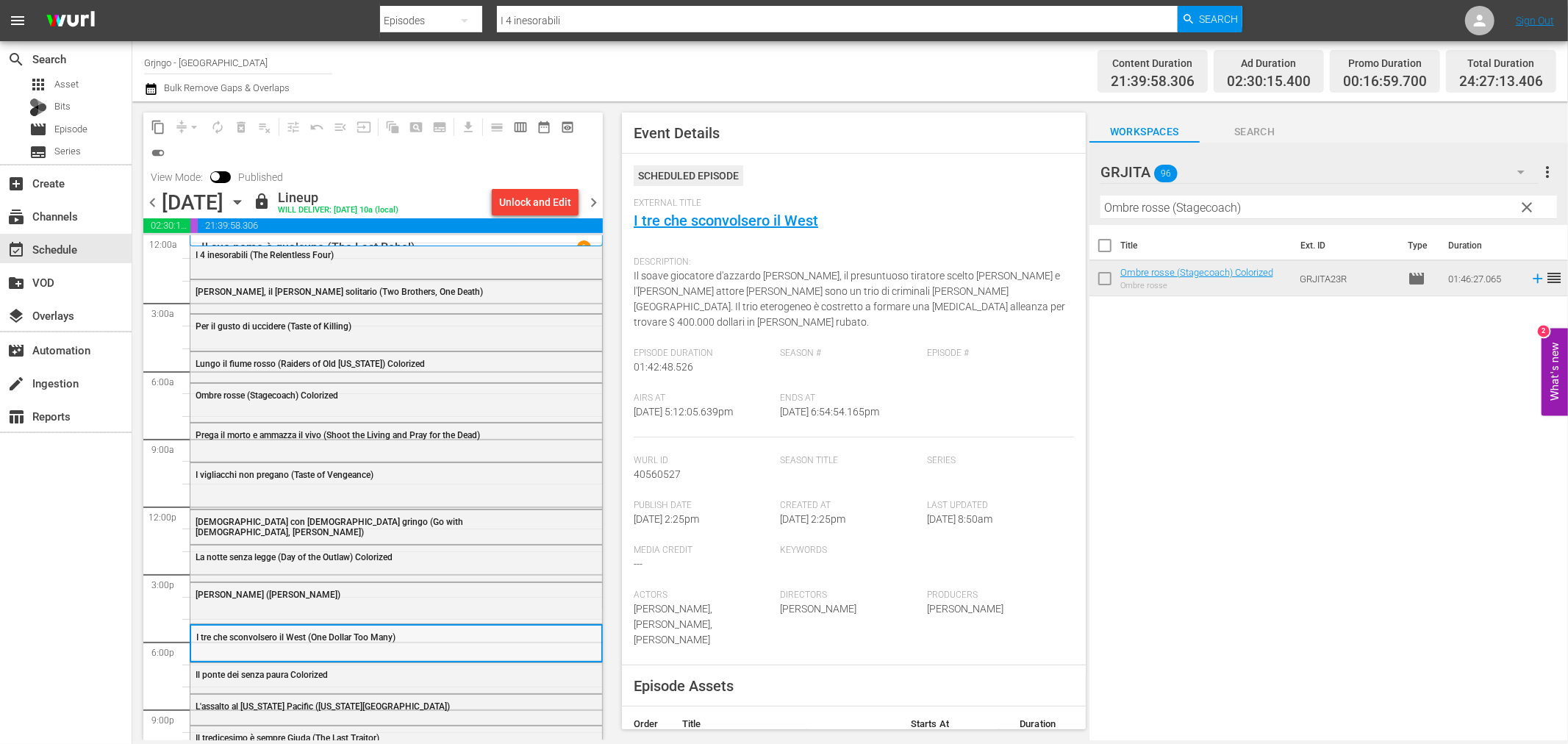
scroll to position [54, 0]
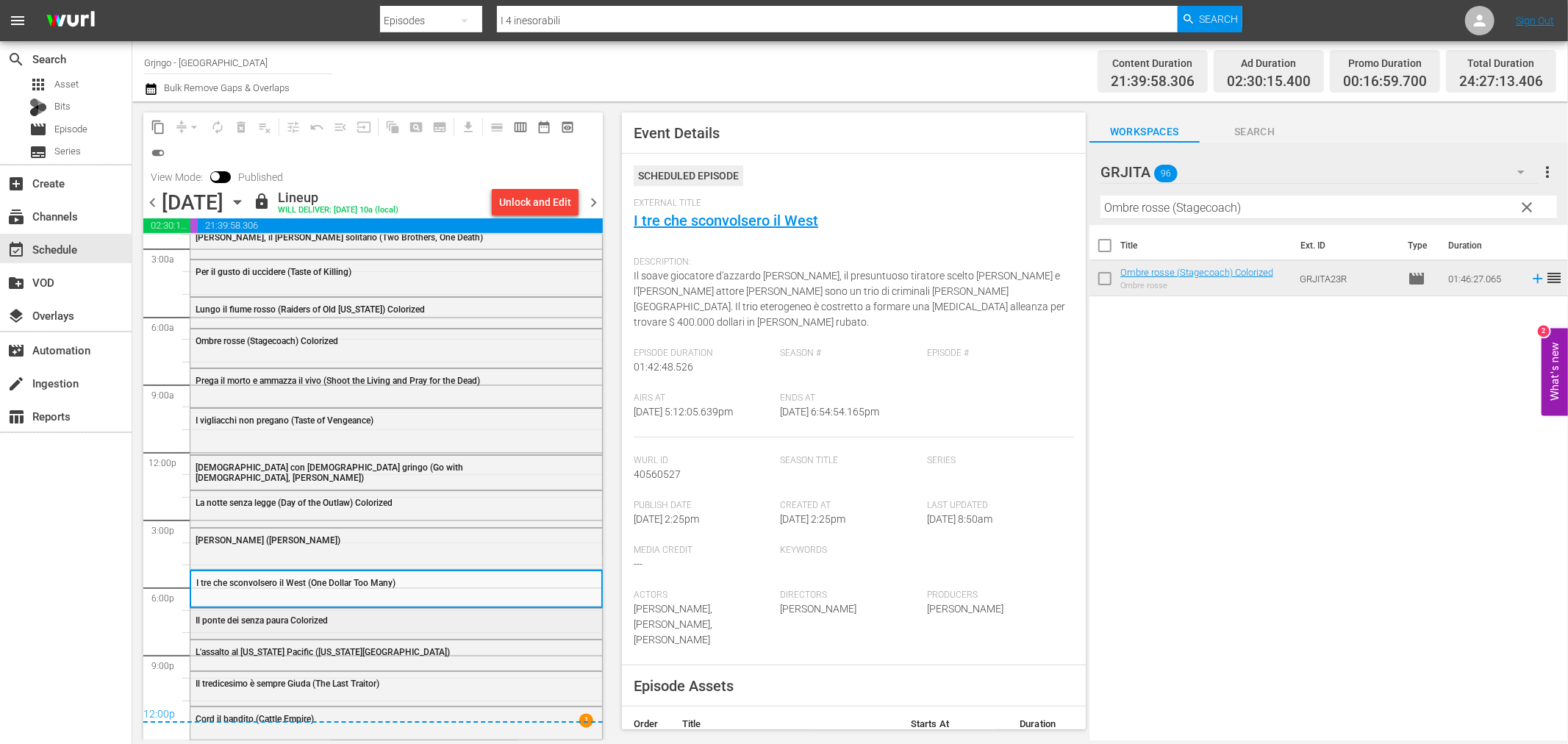
click at [207, 623] on span "Il ponte dei senza paura Colorized" at bounding box center [262, 621] width 133 height 11
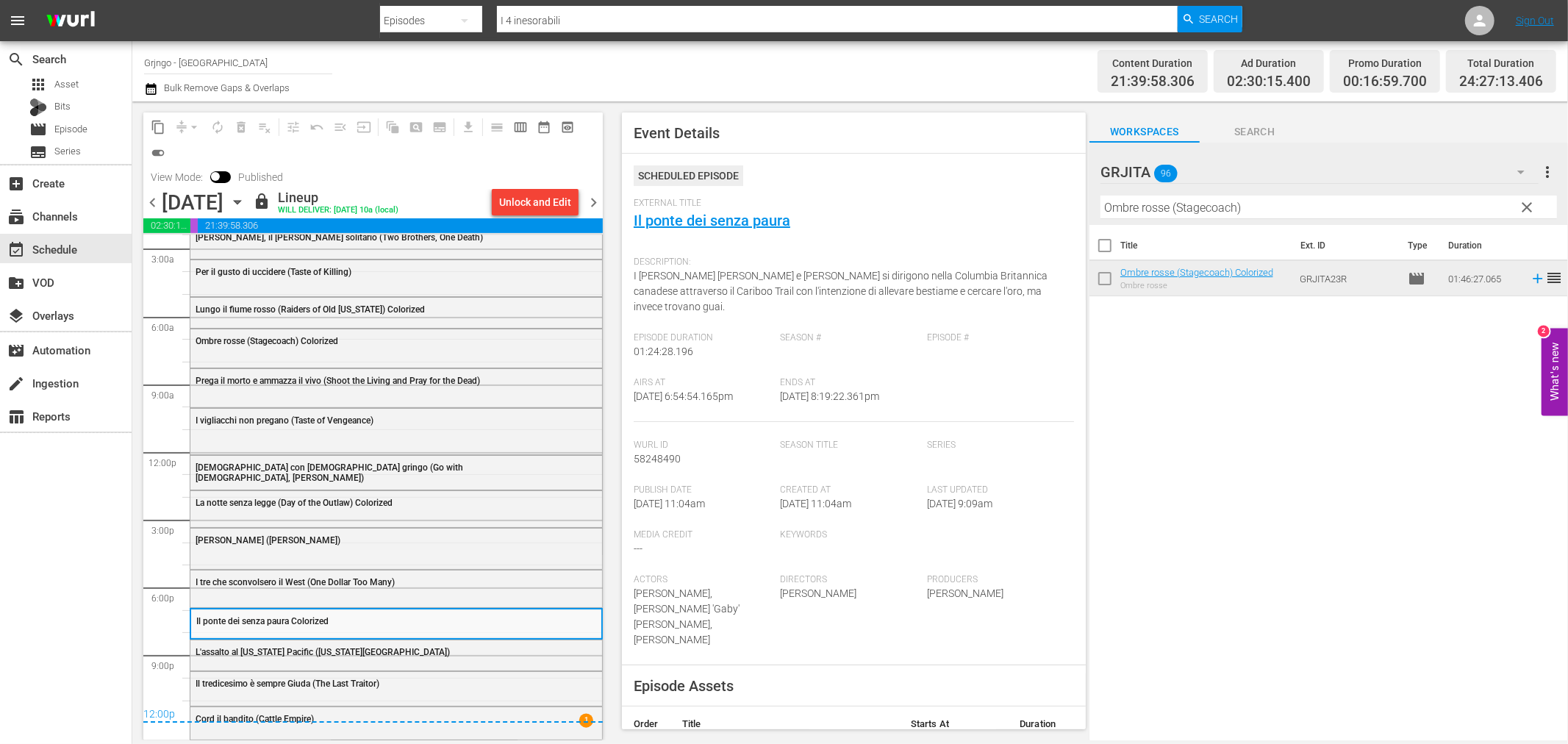
click at [225, 658] on div "L'assalto al [US_STATE] Pacific ([US_STATE][GEOGRAPHIC_DATA])" at bounding box center [396, 651] width 412 height 22
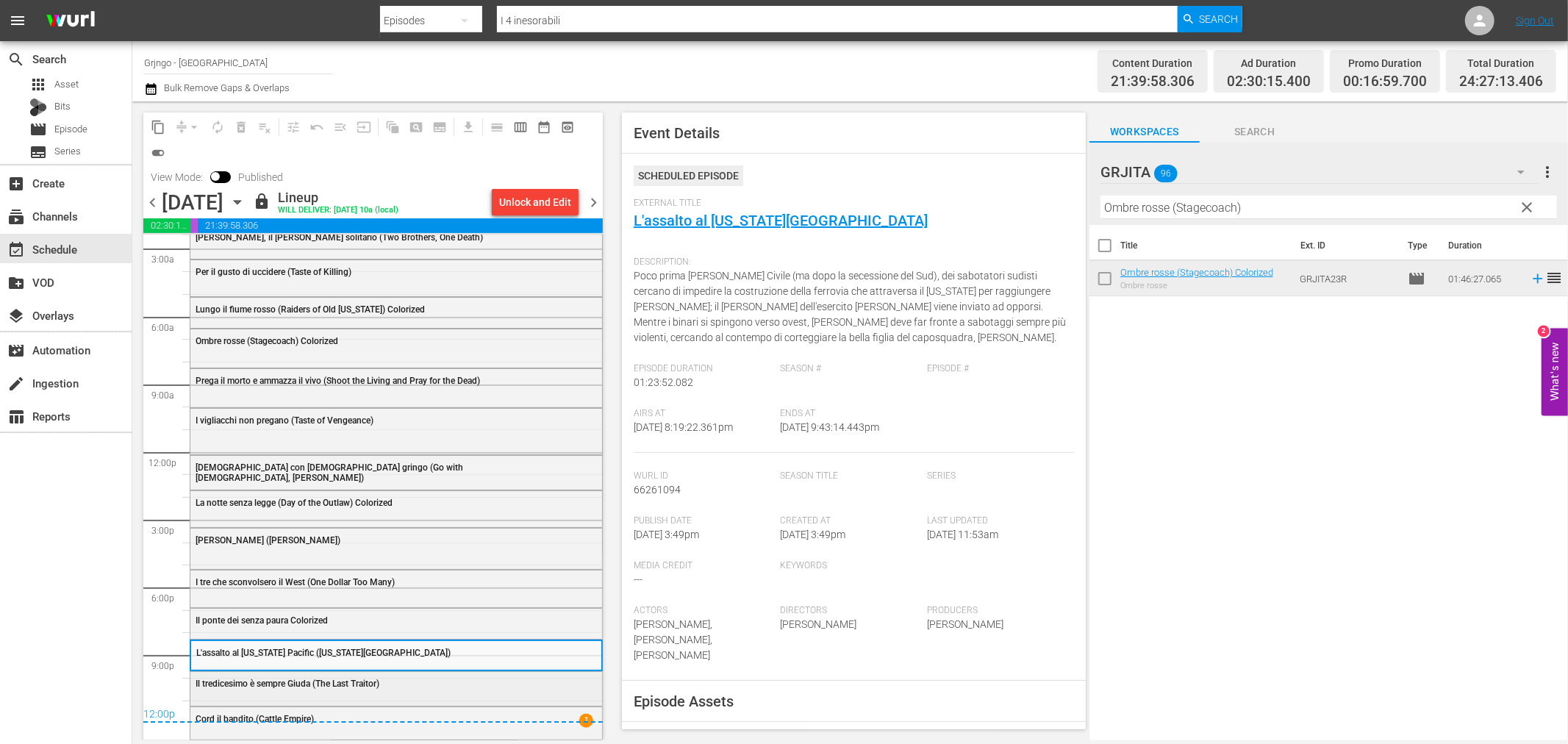
click at [238, 679] on span "Il tredicesimo è sempre Giuda (The Last Traitor)" at bounding box center [288, 684] width 184 height 11
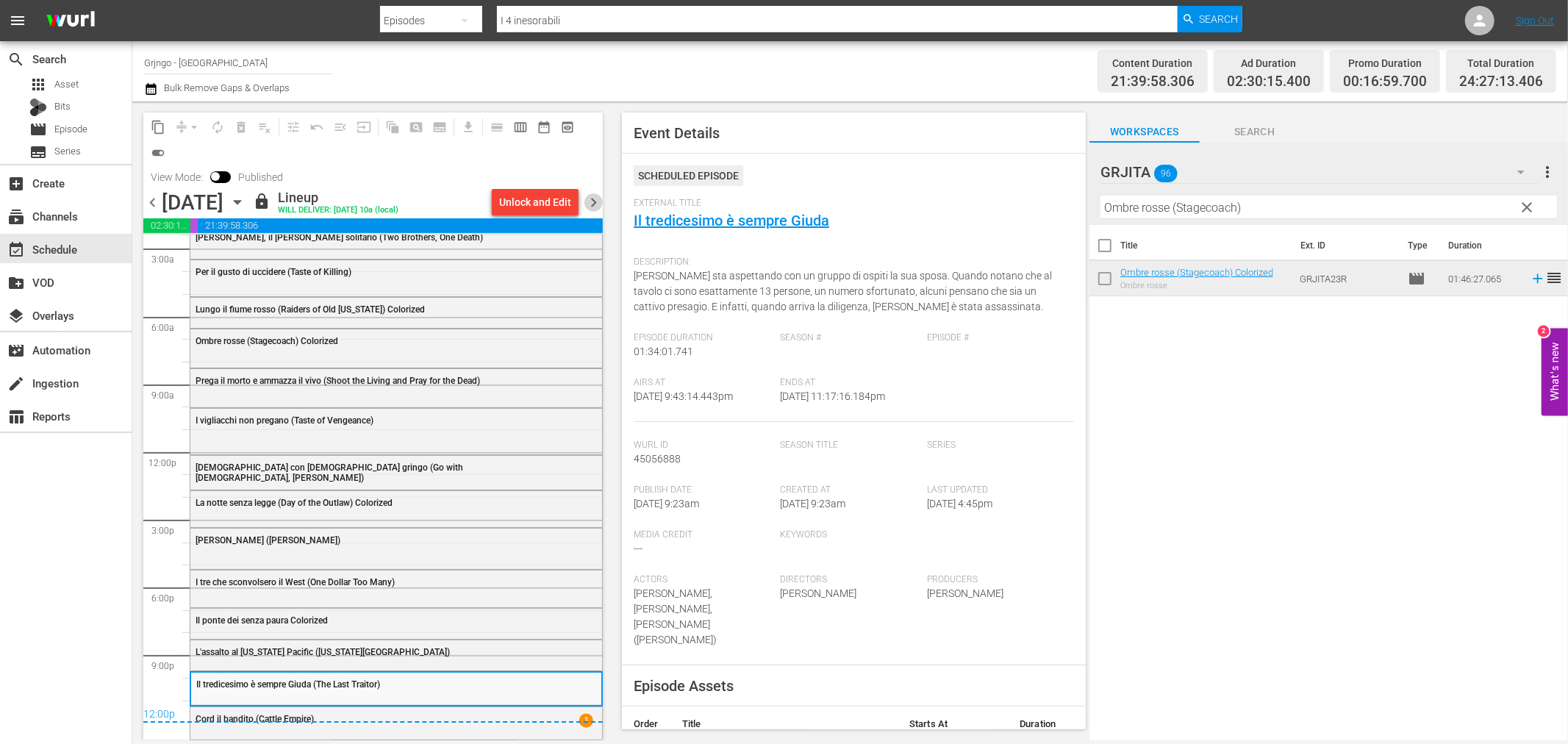
click at [590, 203] on span "chevron_right" at bounding box center [593, 203] width 18 height 18
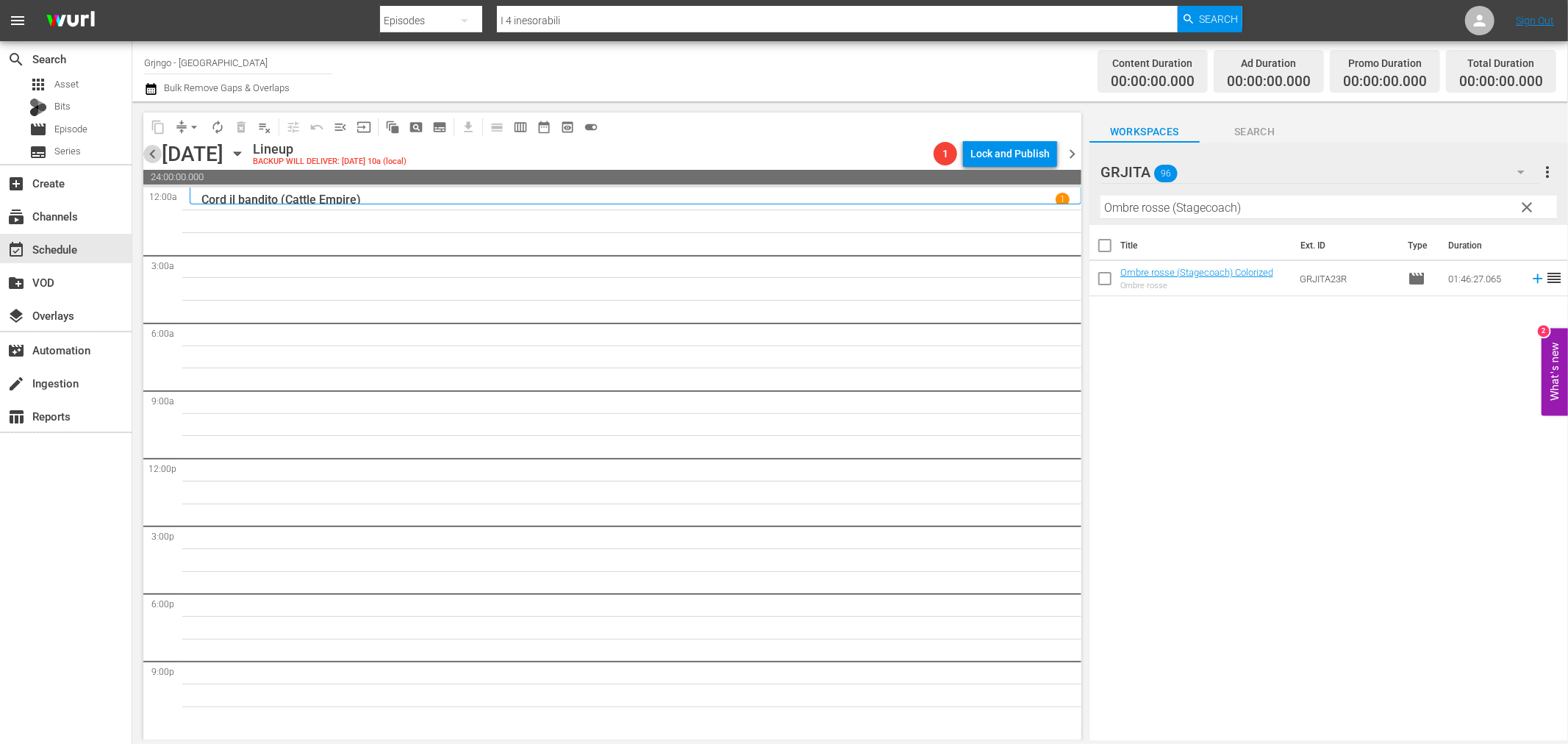
click at [149, 151] on span "chevron_left" at bounding box center [152, 154] width 18 height 18
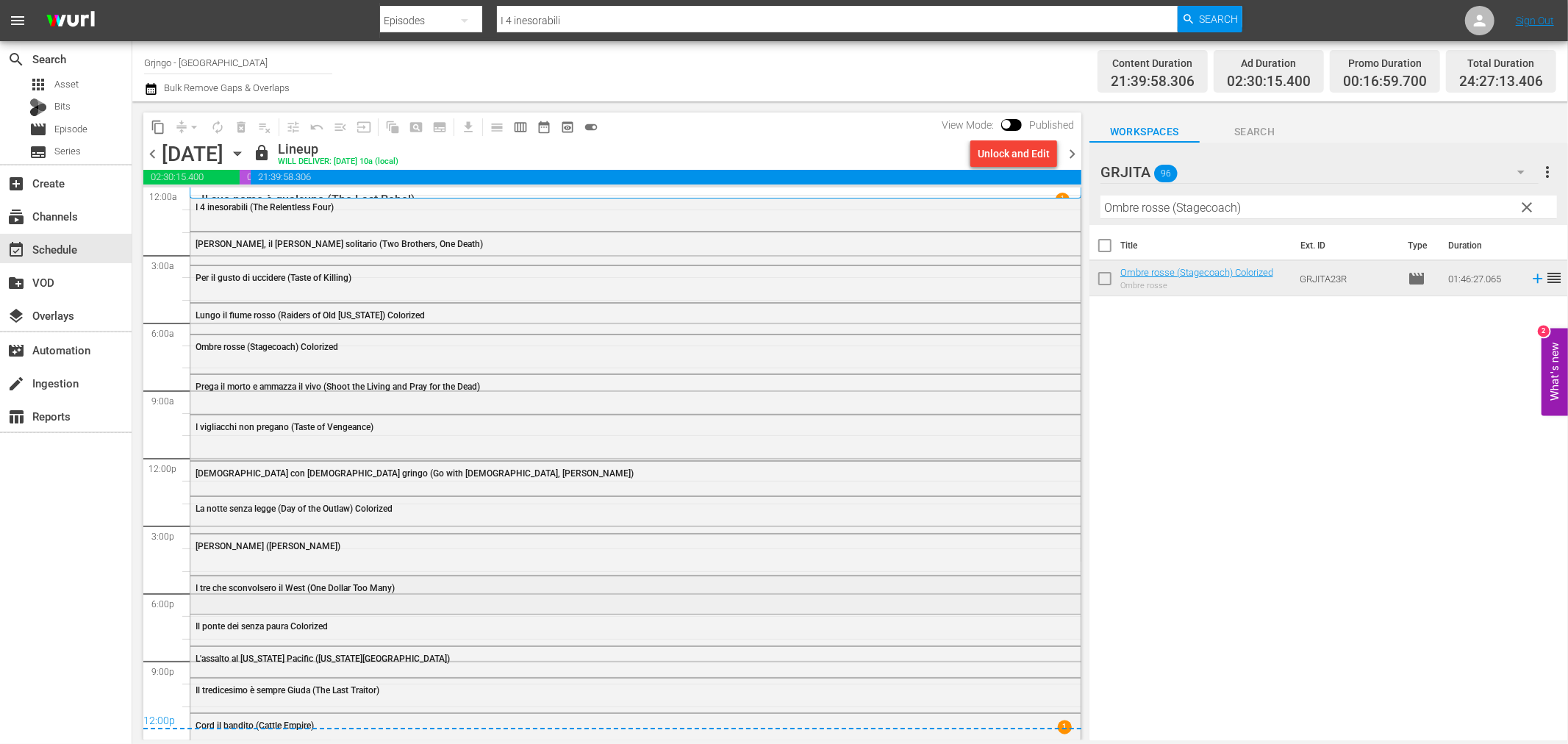
click at [240, 597] on div "I tre che sconvolsero il West (One Dollar Too Many)" at bounding box center [636, 587] width 890 height 22
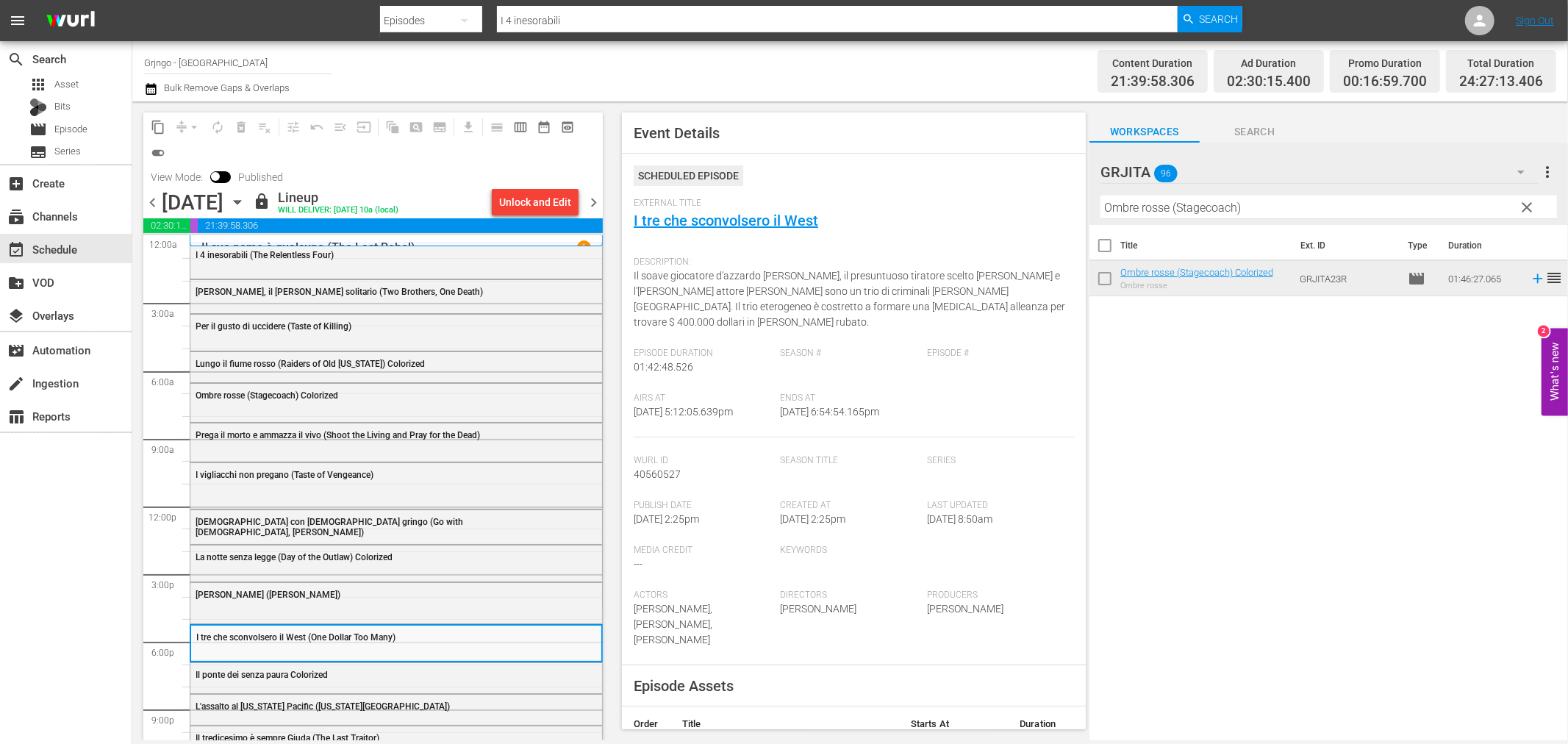
click at [255, 635] on span "I tre che sconvolsero il West (One Dollar Too Many)" at bounding box center [296, 637] width 200 height 11
click at [252, 615] on div "[PERSON_NAME] ([PERSON_NAME])" at bounding box center [396, 602] width 412 height 38
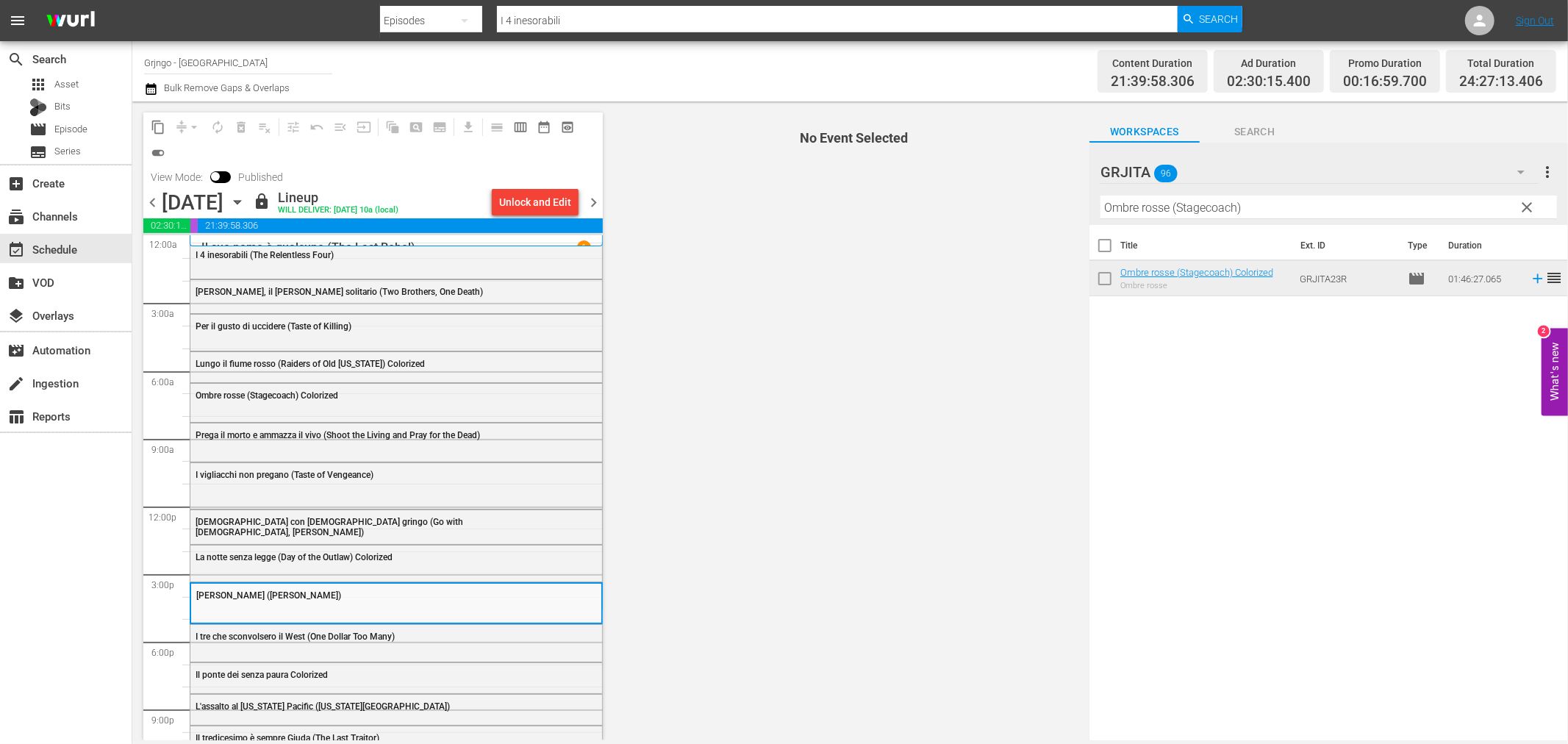
click at [252, 643] on div "I tre che sconvolsero il West (One Dollar Too Many)" at bounding box center [396, 636] width 412 height 22
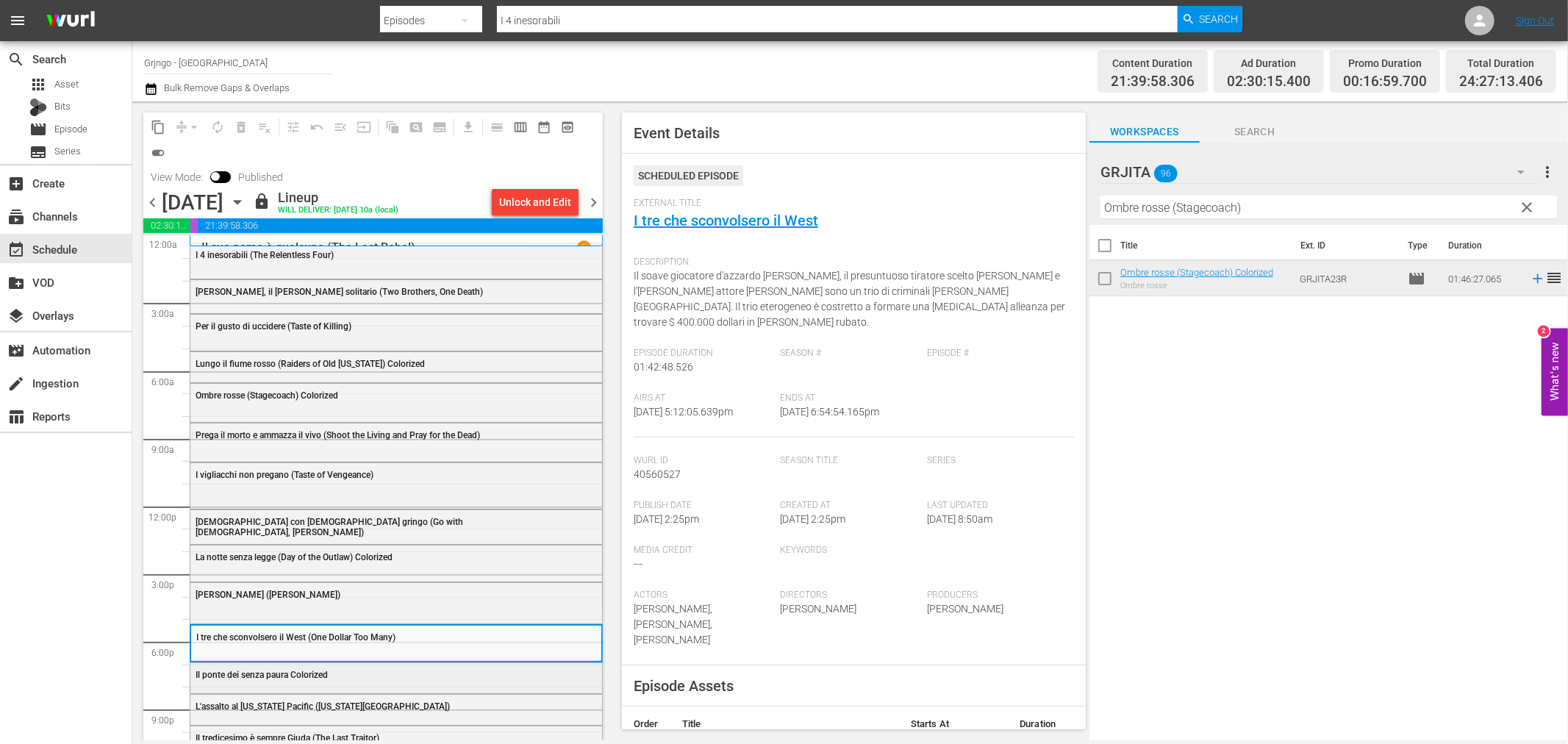
click at [245, 674] on span "Il ponte dei senza paura Colorized" at bounding box center [262, 675] width 133 height 11
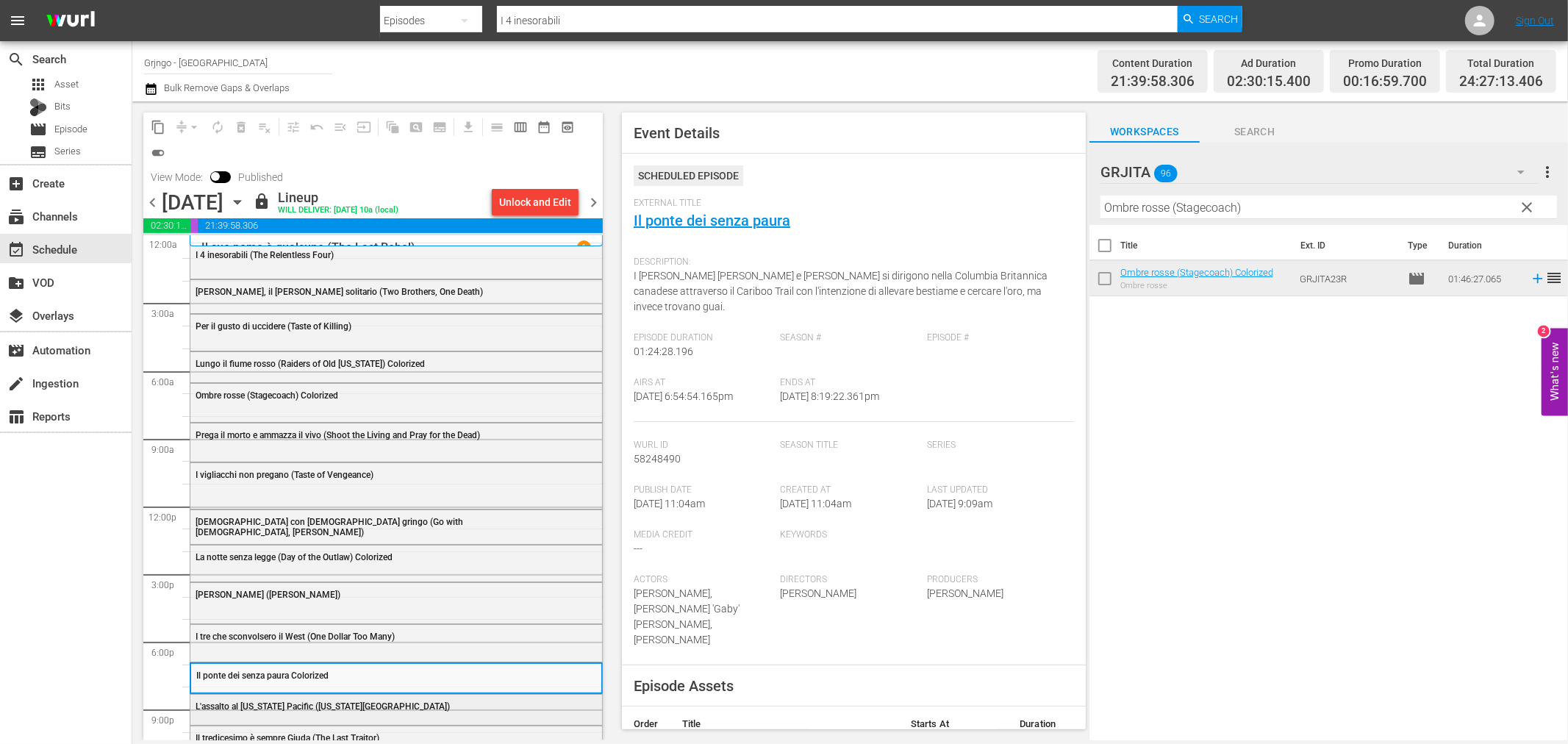
click at [310, 699] on div "L'assalto al [US_STATE] Pacific ([US_STATE][GEOGRAPHIC_DATA])" at bounding box center [396, 705] width 412 height 22
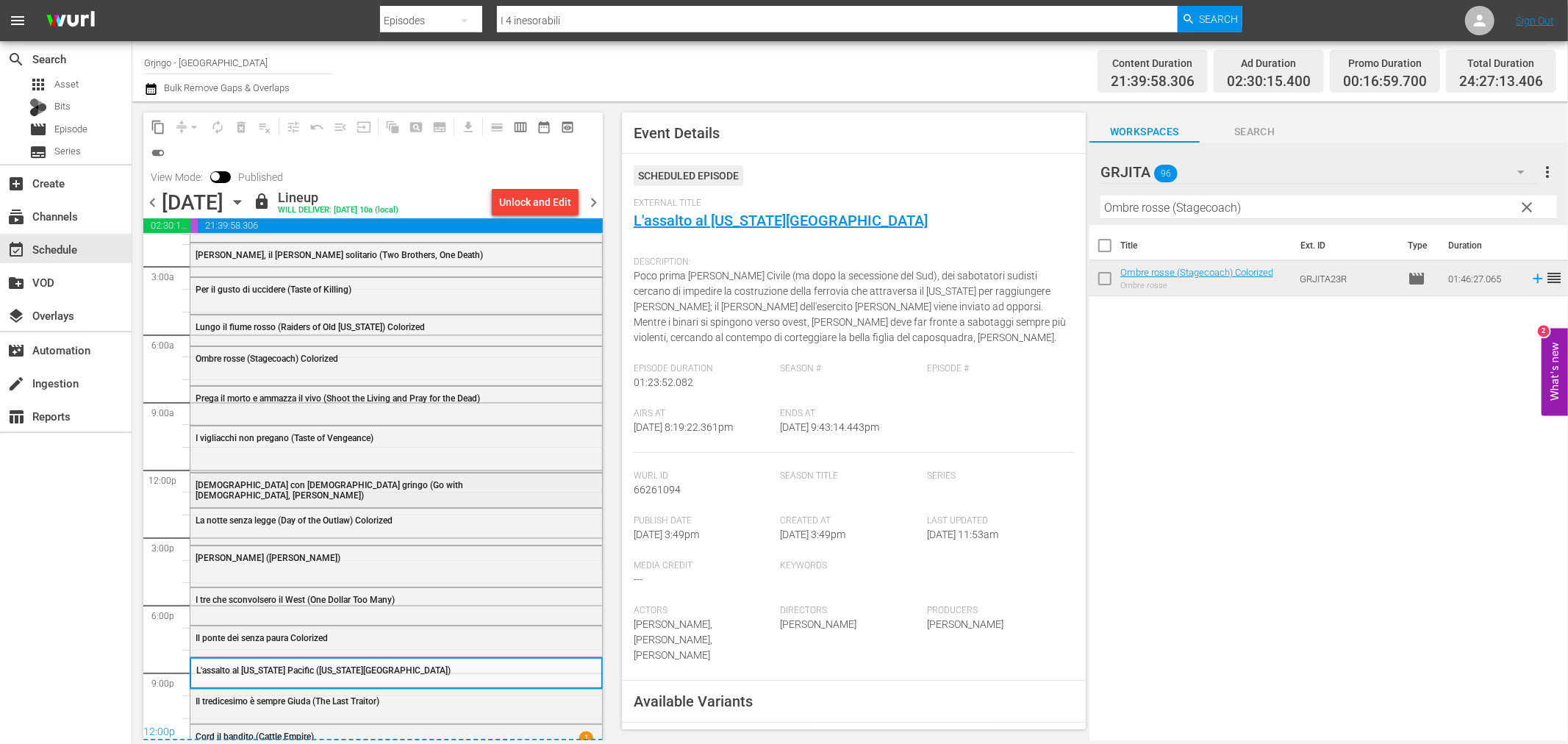
scroll to position [54, 0]
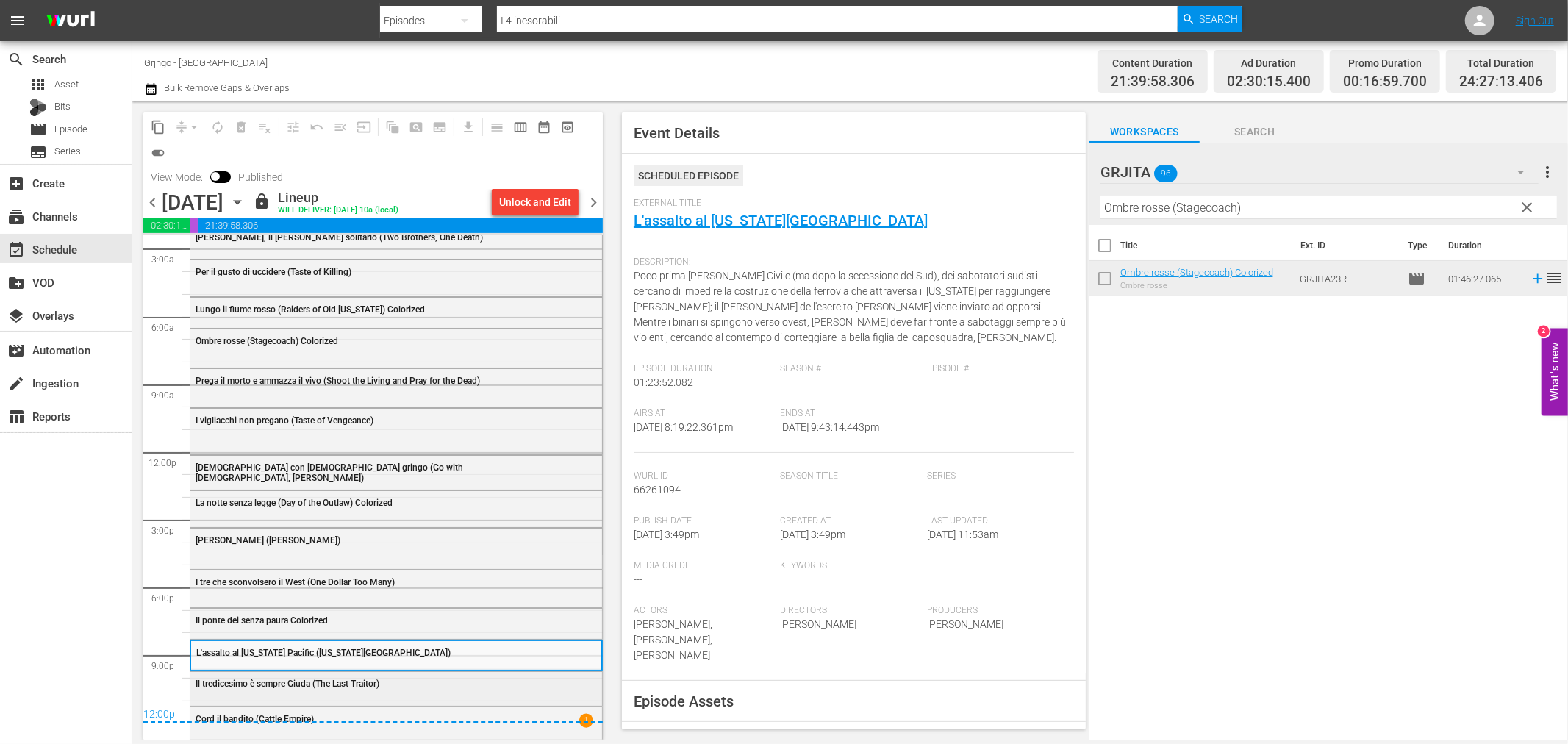
click at [218, 688] on span "Il tredicesimo è sempre Giuda (The Last Traitor)" at bounding box center [288, 684] width 184 height 11
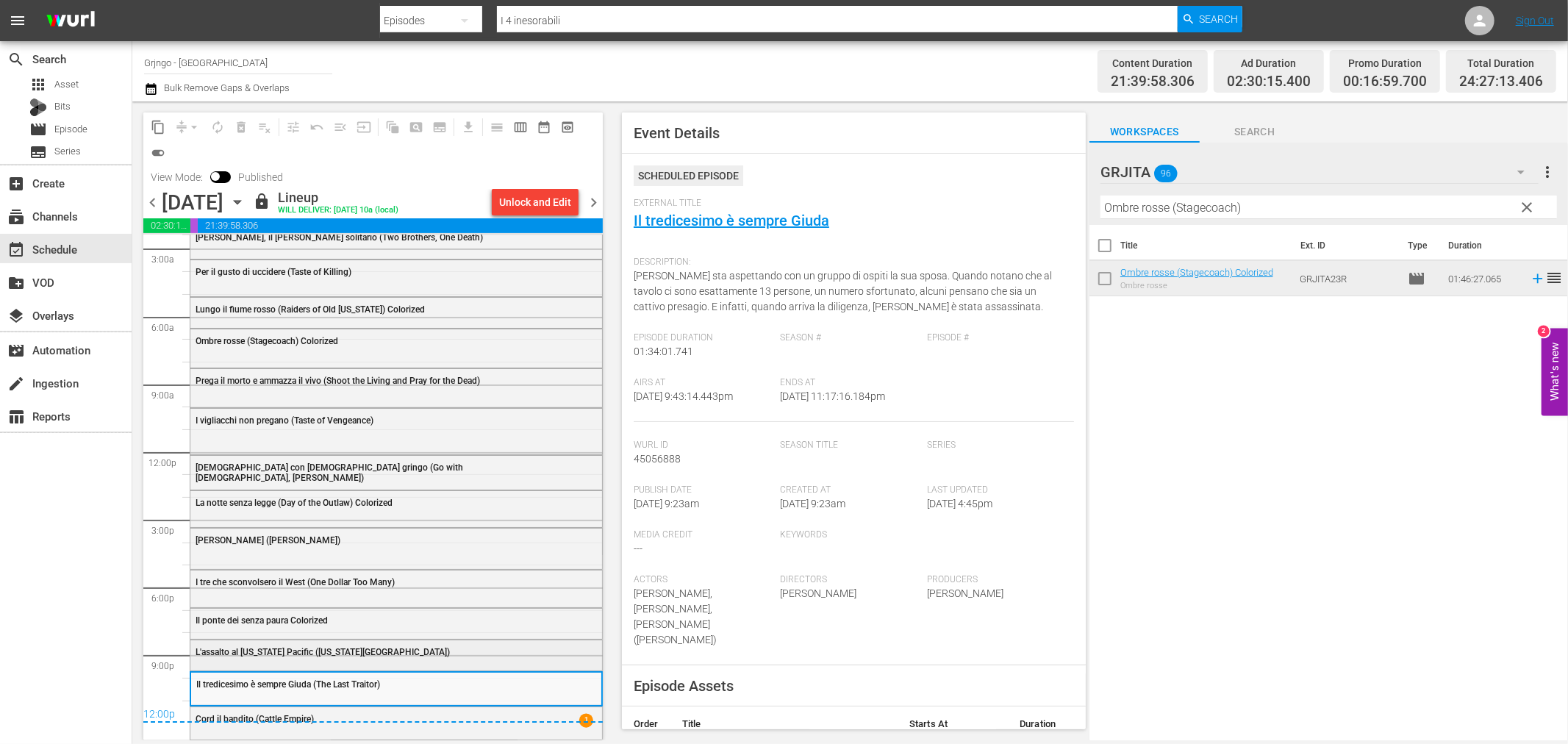
click at [236, 652] on span "L'assalto al [US_STATE] Pacific ([US_STATE][GEOGRAPHIC_DATA])" at bounding box center [323, 652] width 255 height 11
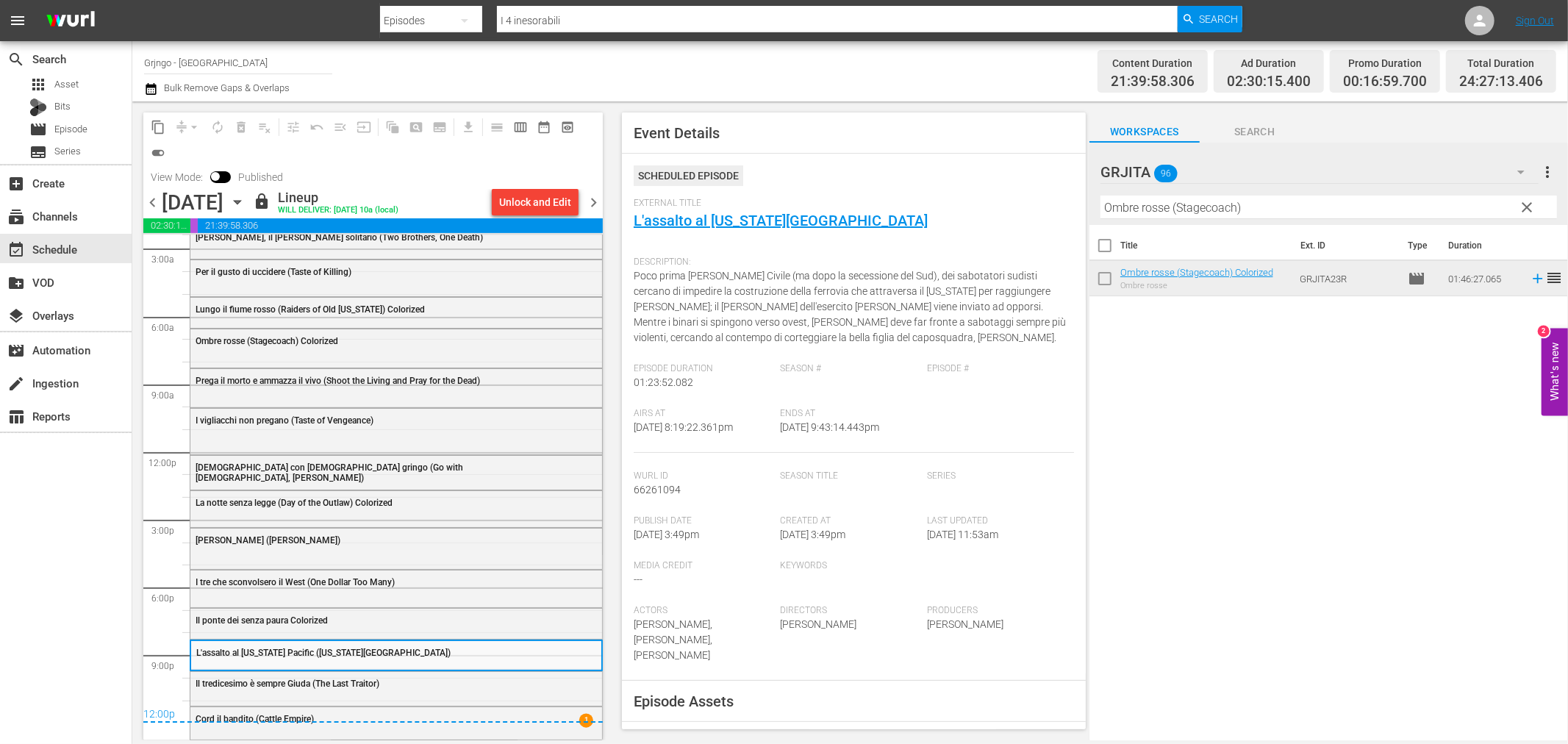
click at [592, 195] on span "chevron_right" at bounding box center [593, 203] width 18 height 18
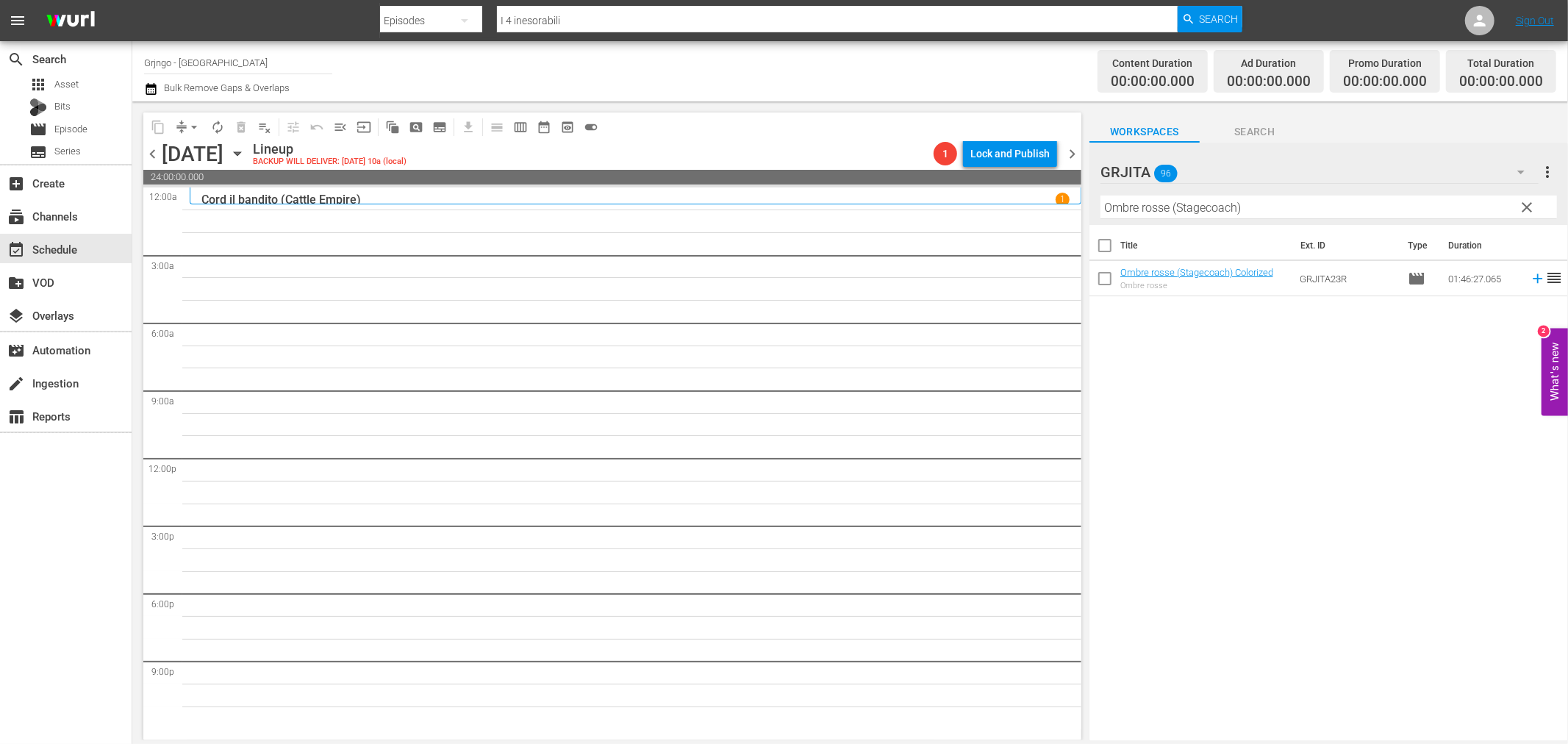
drag, startPoint x: 1524, startPoint y: 201, endPoint x: 1325, endPoint y: 215, distance: 199.5
click at [1524, 201] on span "clear" at bounding box center [1527, 207] width 17 height 17
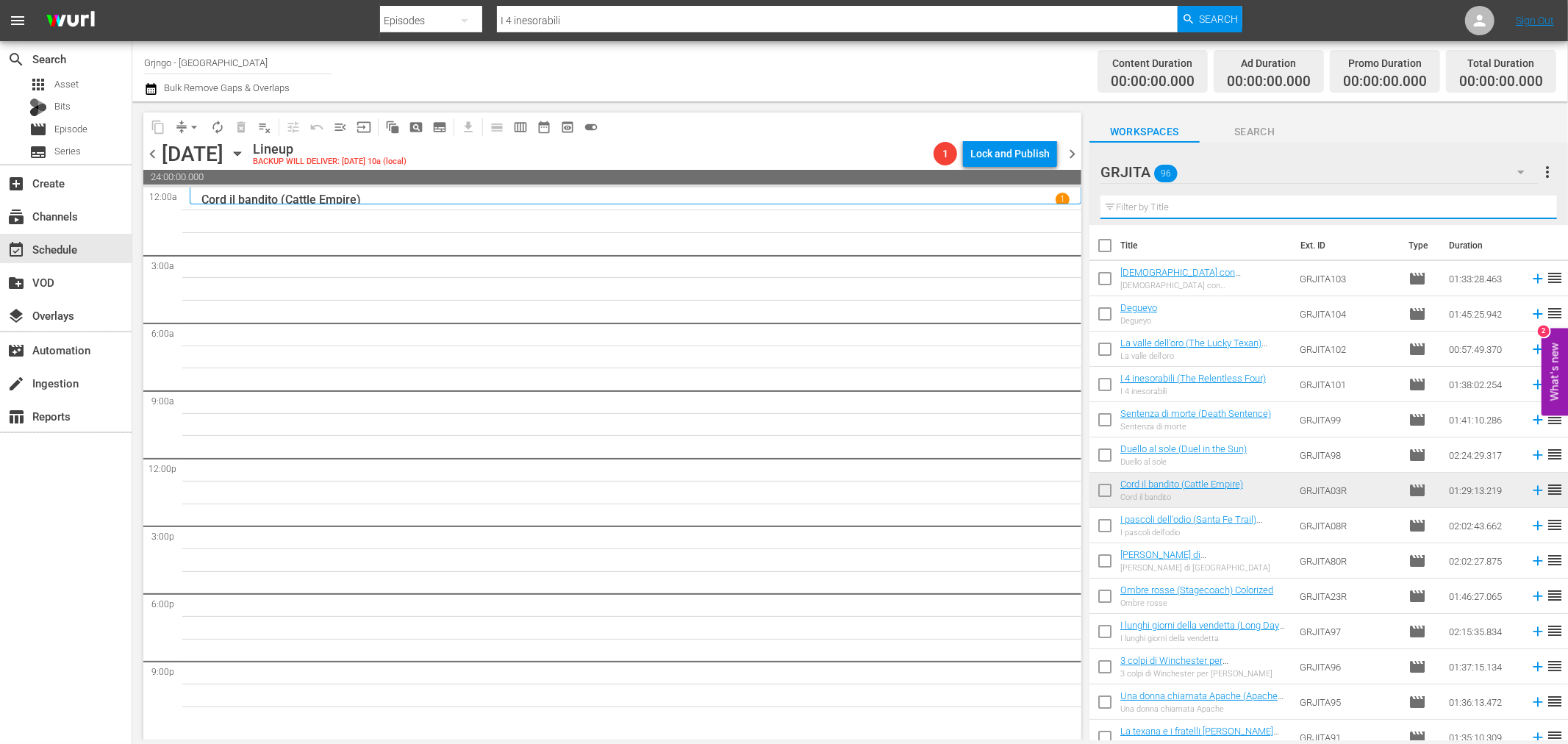
paste input "L'ultima conquista"
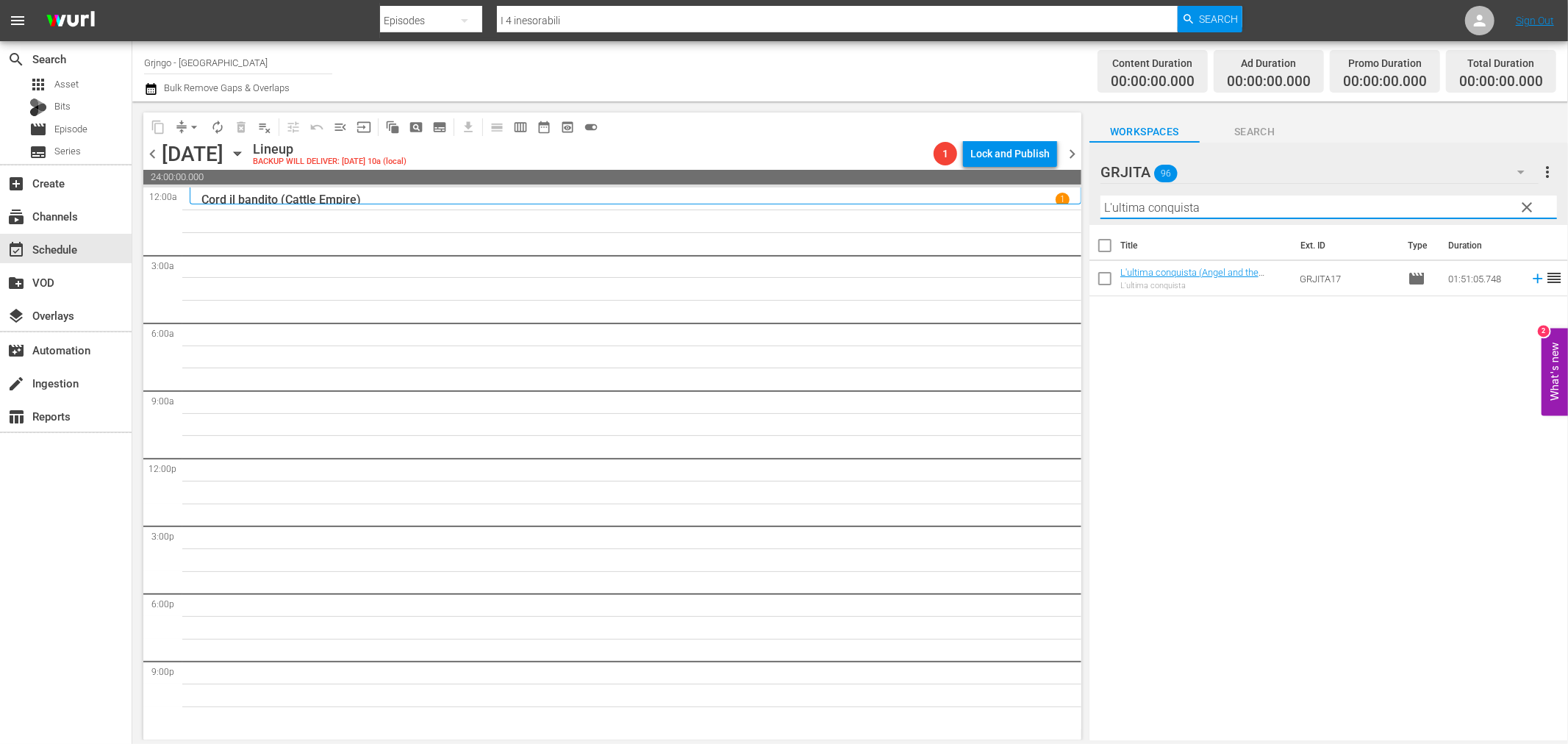
type input "L'ultima conquista"
drag, startPoint x: 1525, startPoint y: 278, endPoint x: 1545, endPoint y: 275, distance: 20.2
click at [1530, 277] on icon at bounding box center [1537, 278] width 16 height 16
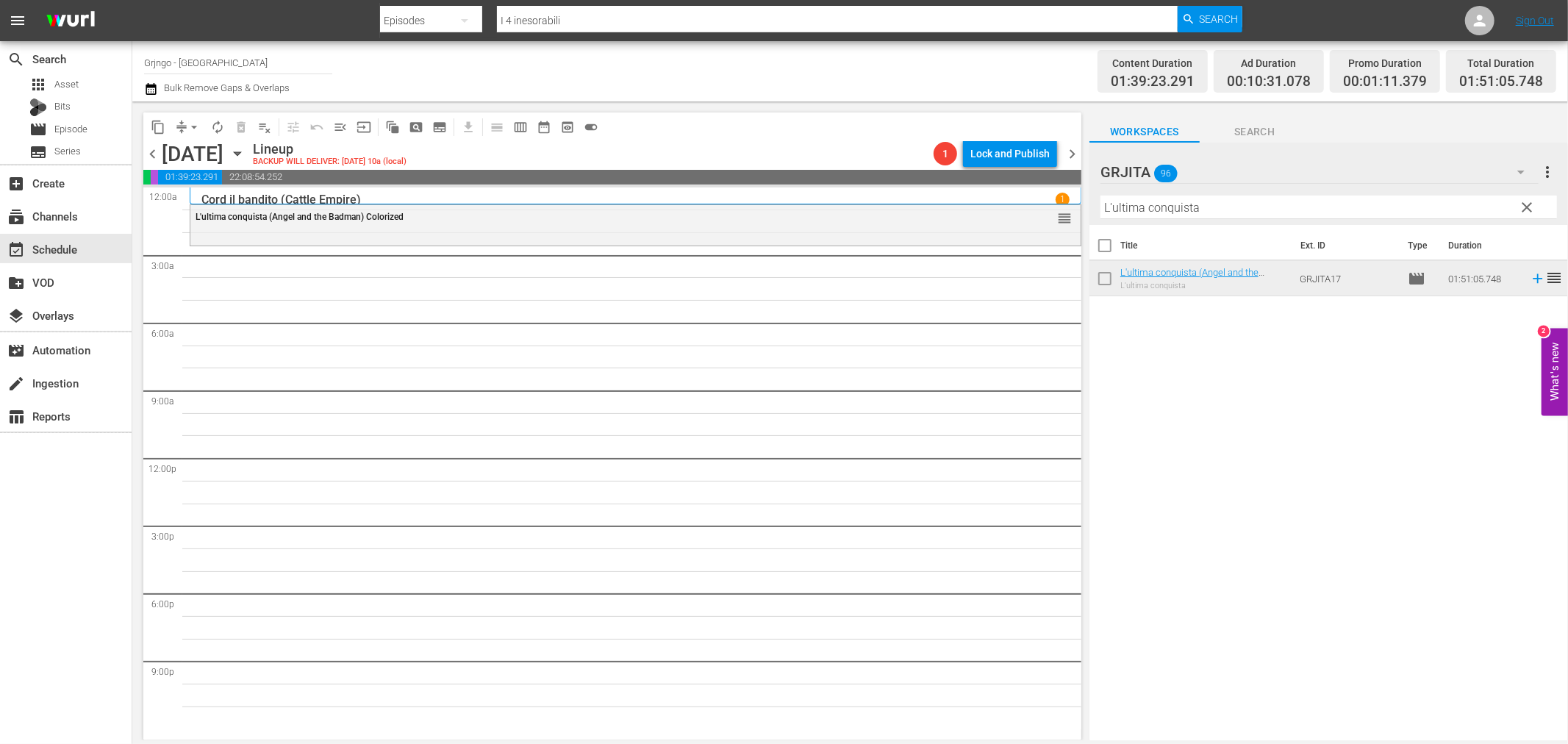
click at [1525, 203] on span "clear" at bounding box center [1527, 207] width 17 height 17
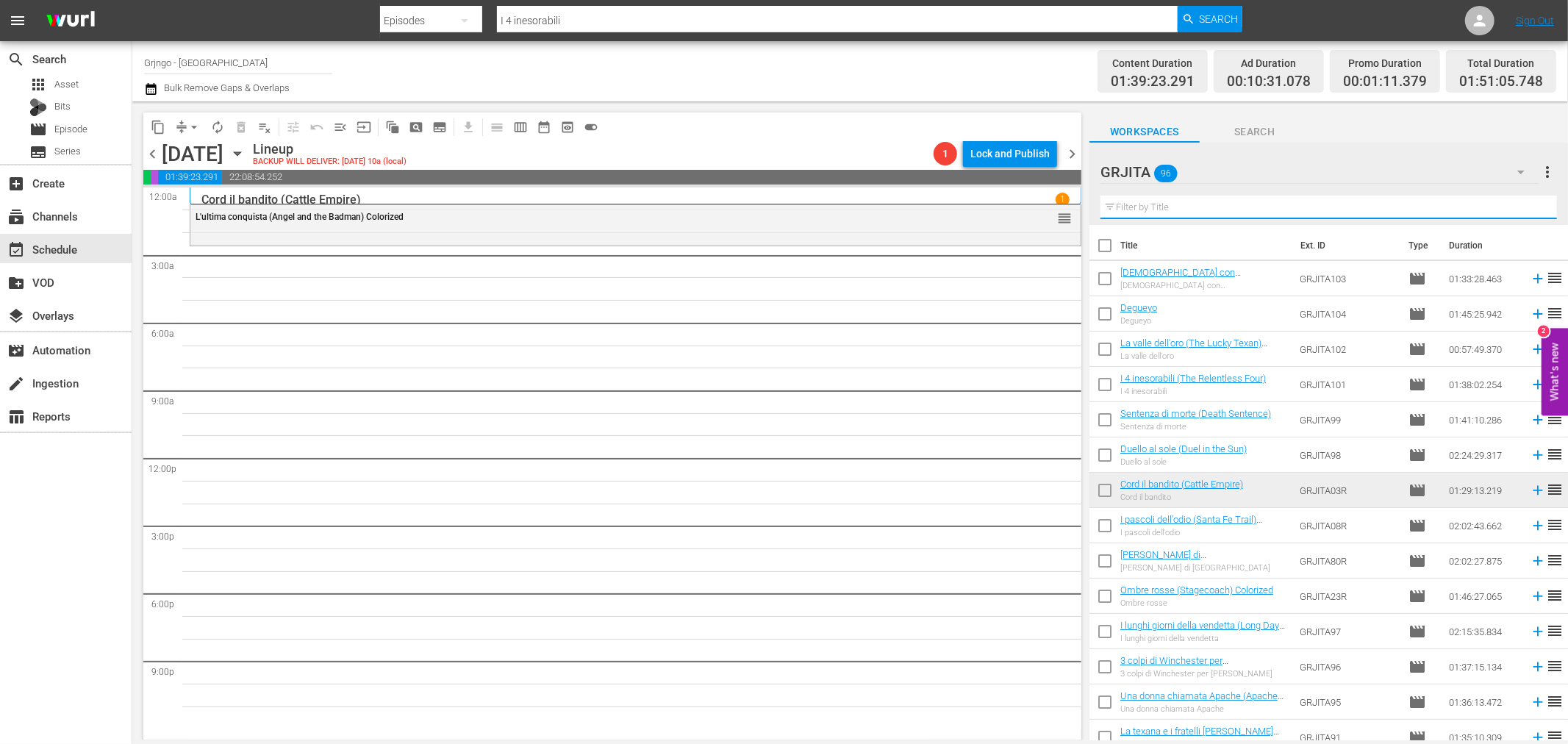
paste input "Una colt in pugno al diavolo"
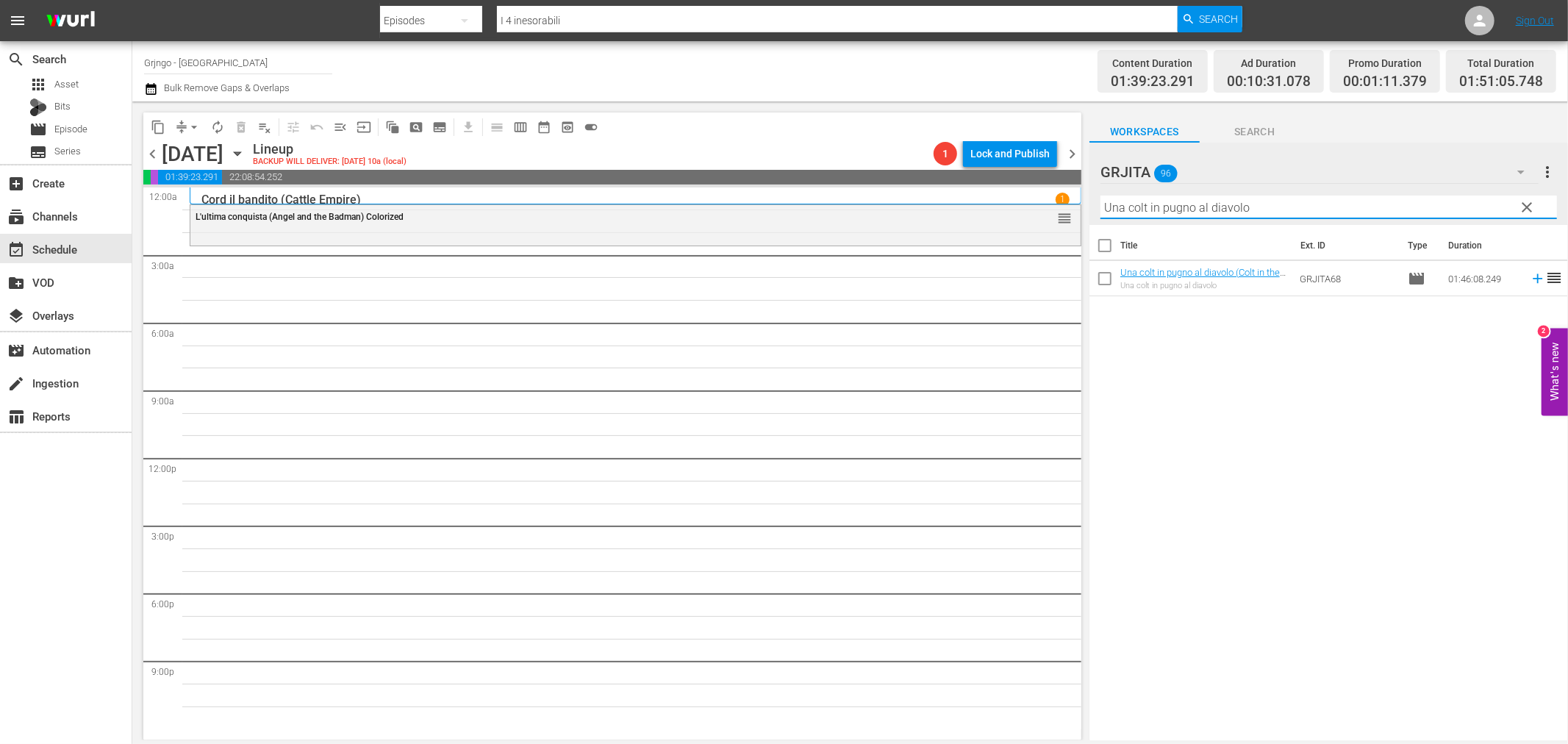
type input "Una colt in pugno al diavolo"
click at [1533, 278] on icon at bounding box center [1537, 279] width 10 height 10
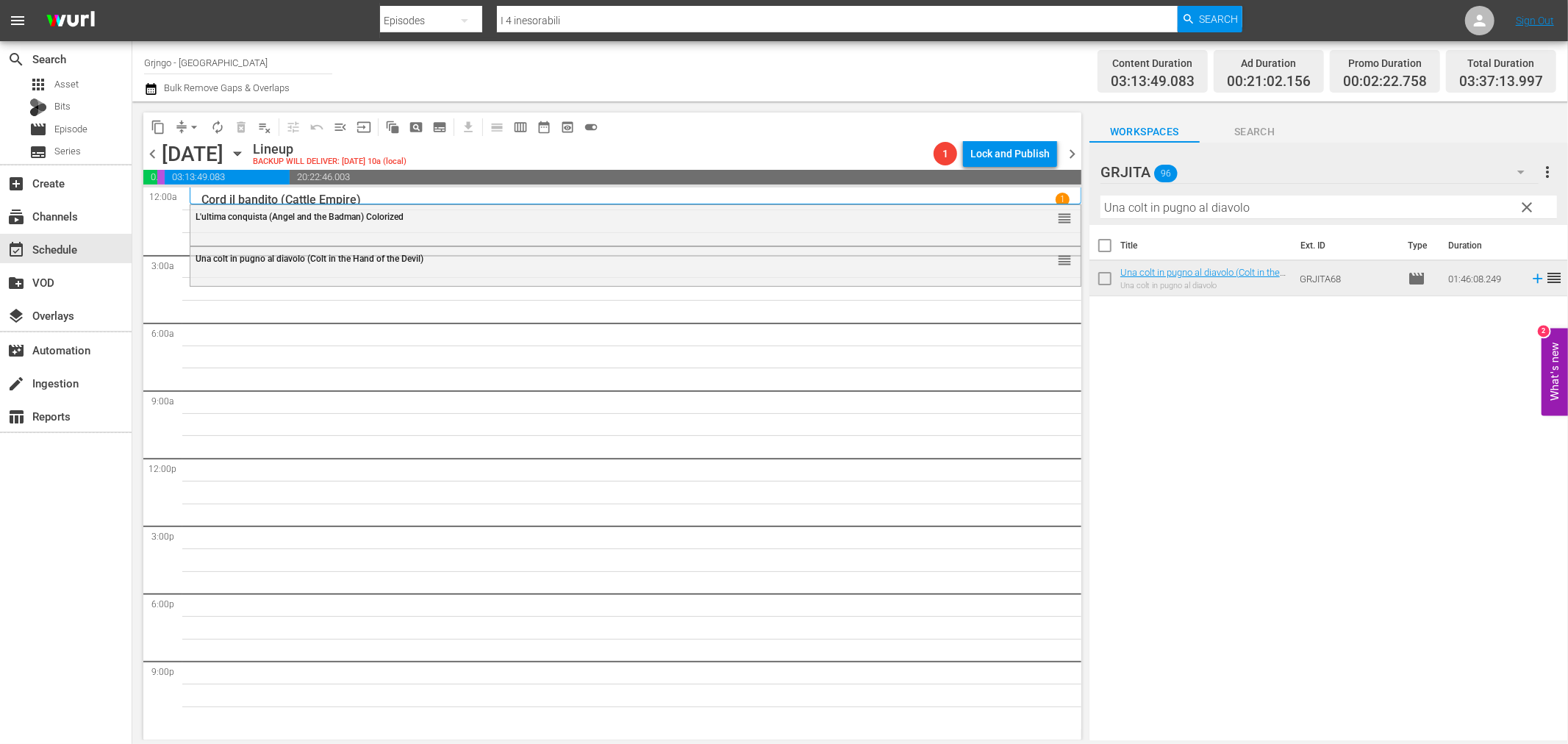
drag, startPoint x: 1524, startPoint y: 203, endPoint x: 1454, endPoint y: 209, distance: 70.3
click at [1524, 203] on span "clear" at bounding box center [1527, 207] width 17 height 17
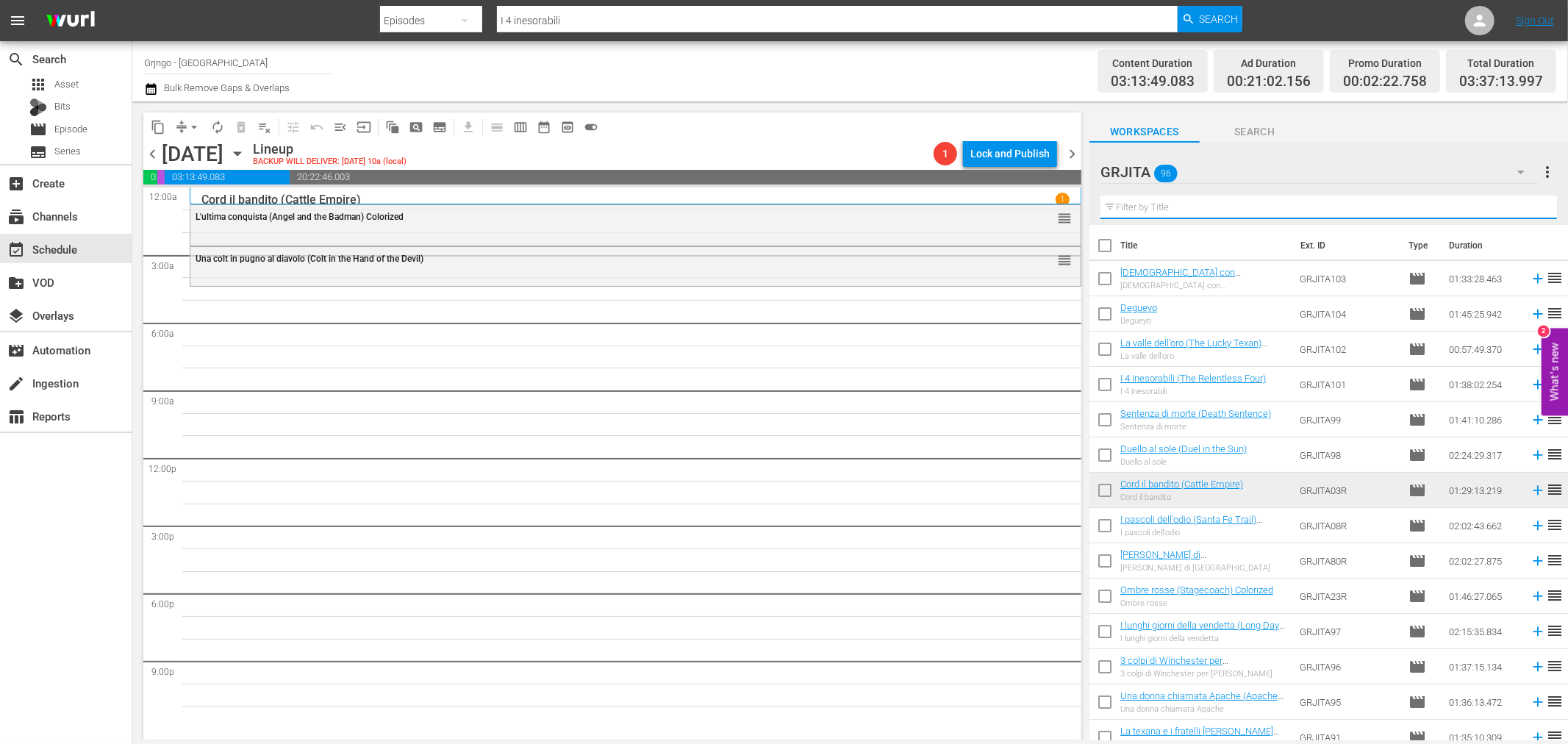
paste input "Il venditore di morte"
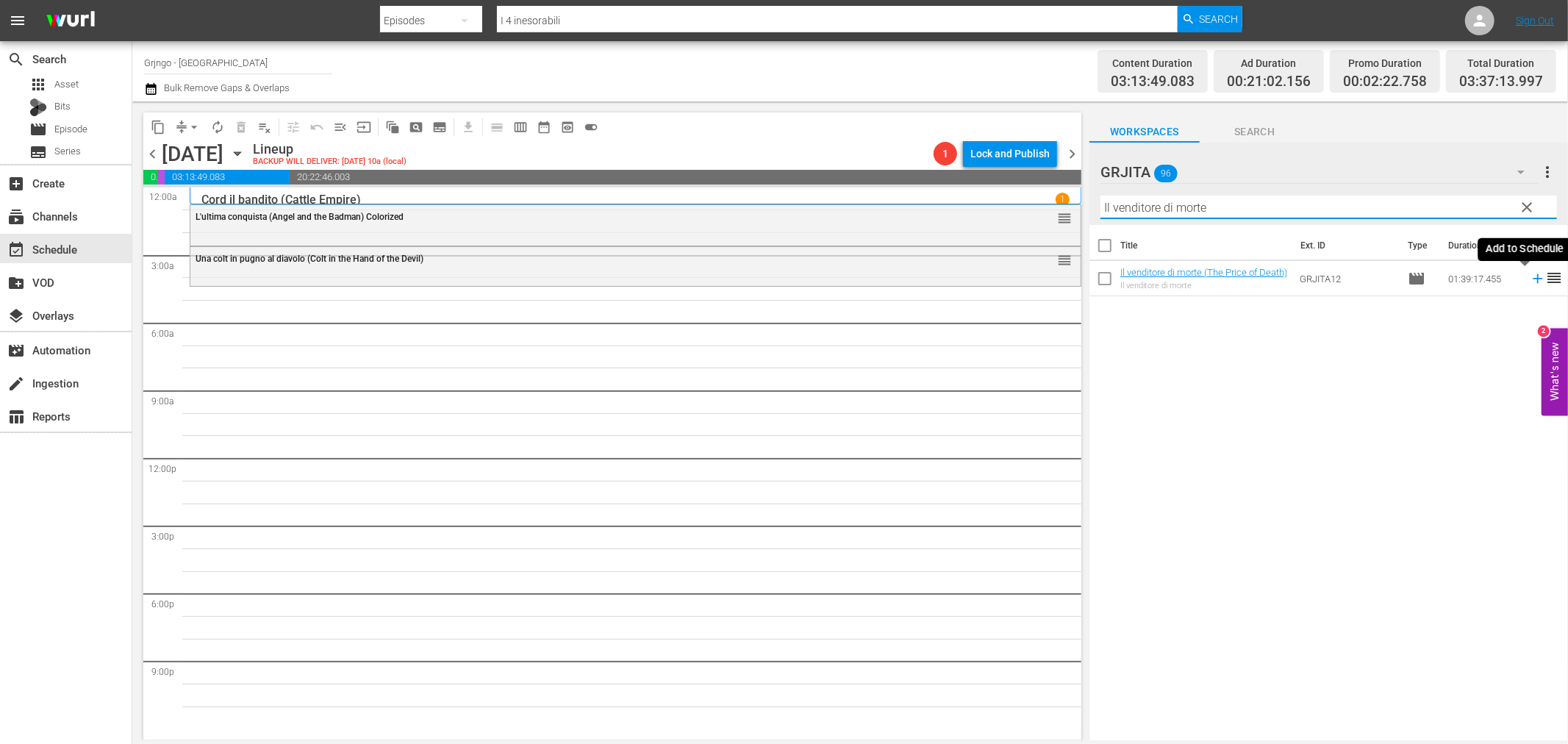
type input "Il venditore di morte"
click at [1530, 276] on icon at bounding box center [1537, 278] width 16 height 16
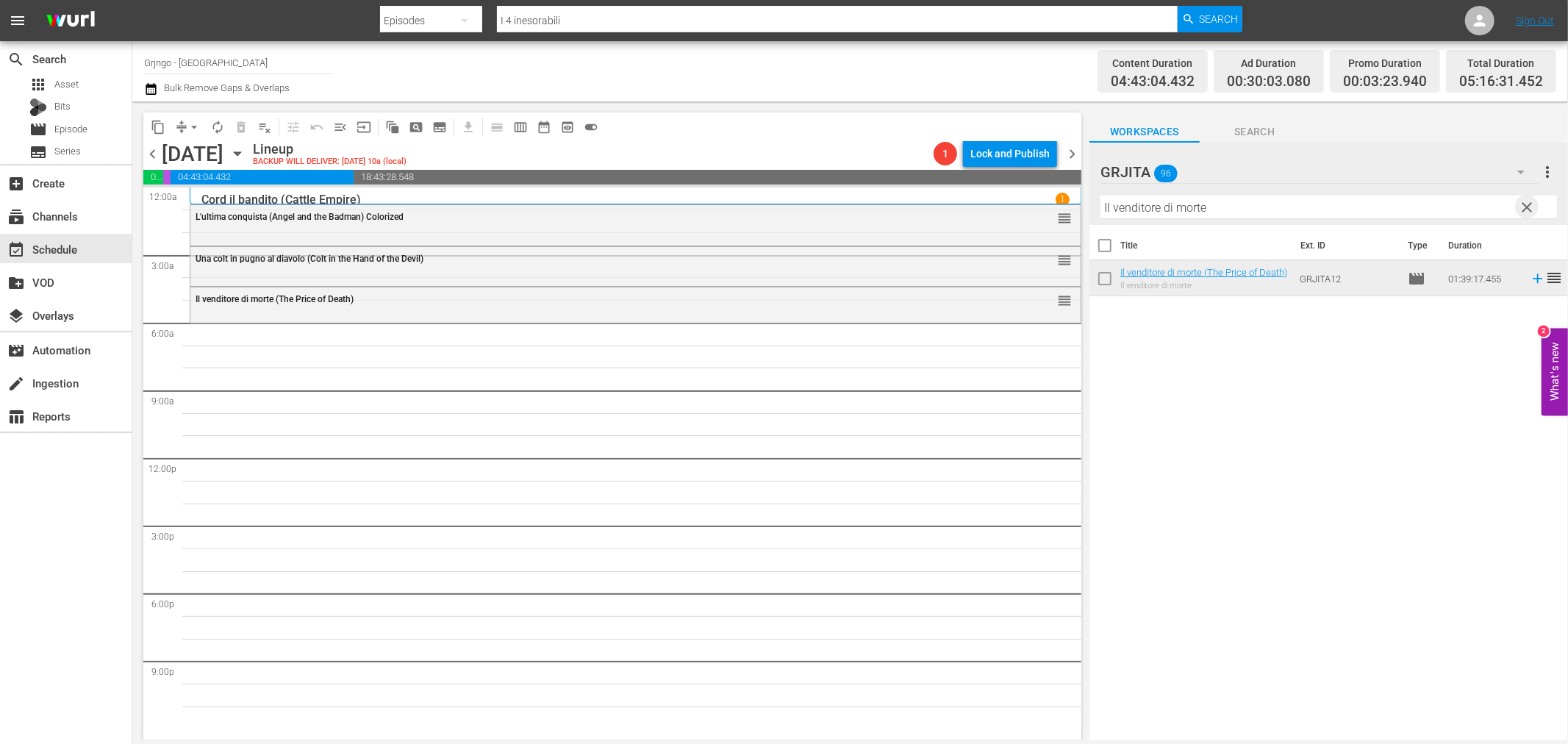
click at [1527, 199] on span "clear" at bounding box center [1527, 207] width 17 height 17
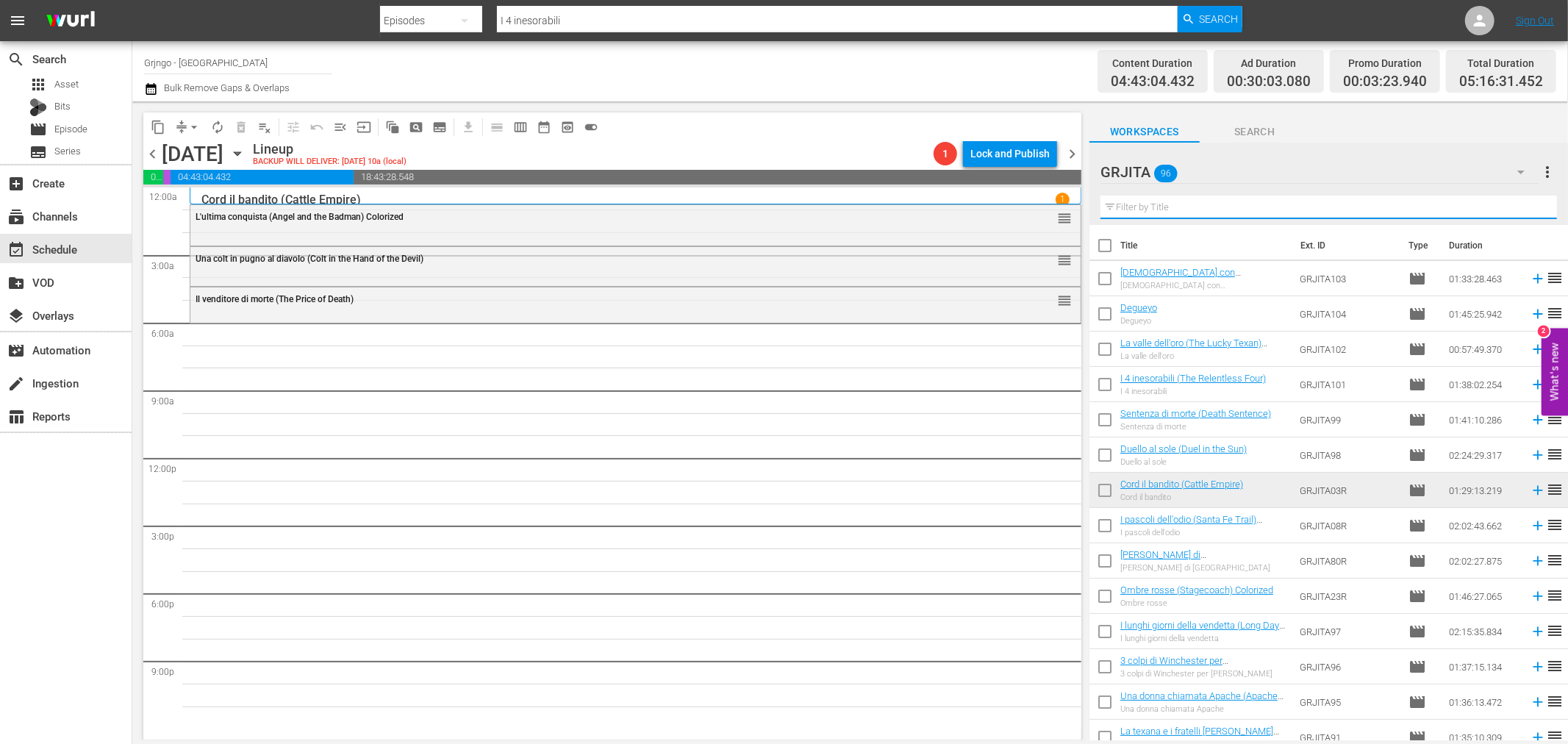
paste input "L'uomo, l'orgoglio, la vendetta"
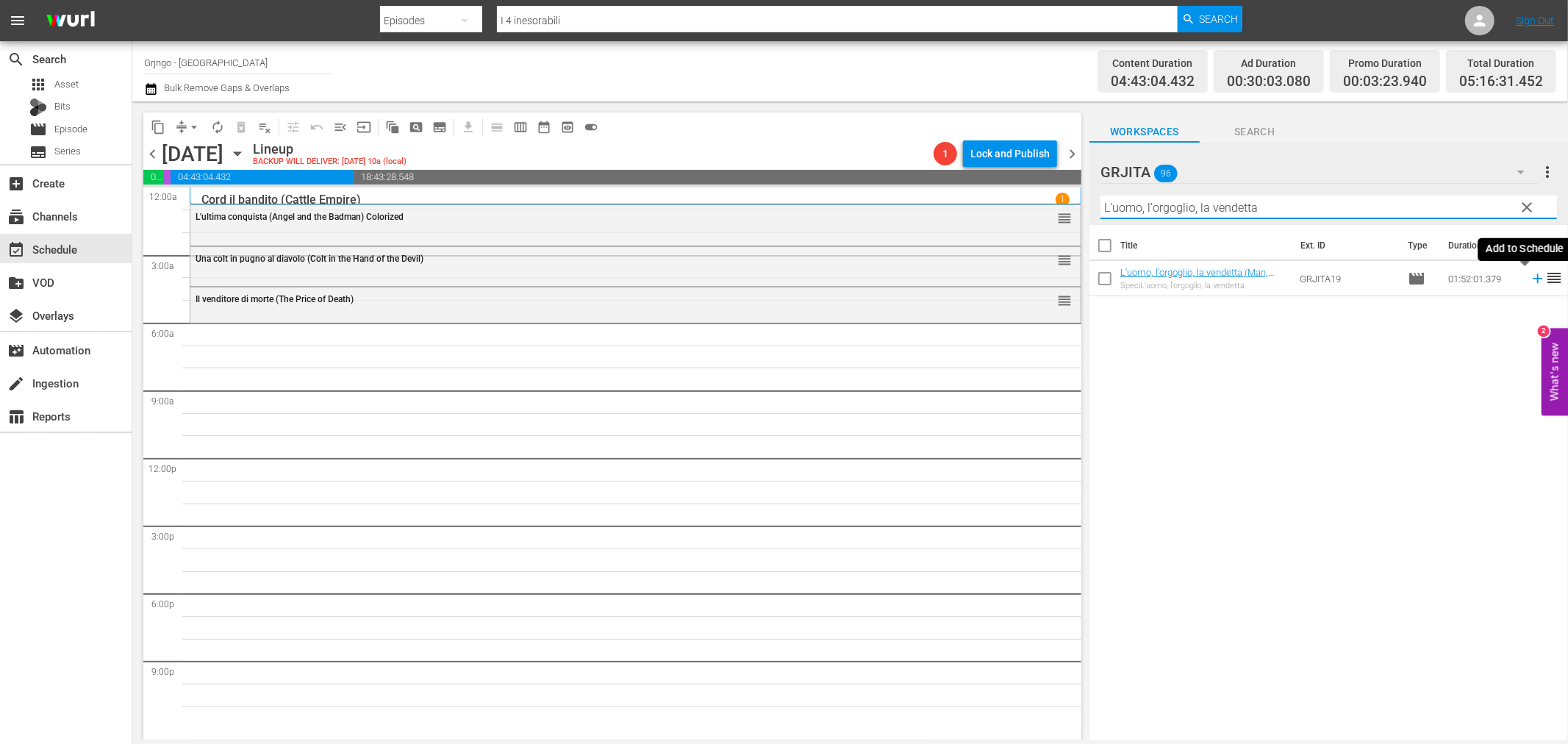
type input "L'uomo, l'orgoglio, la vendetta"
click at [1530, 276] on icon at bounding box center [1537, 278] width 16 height 16
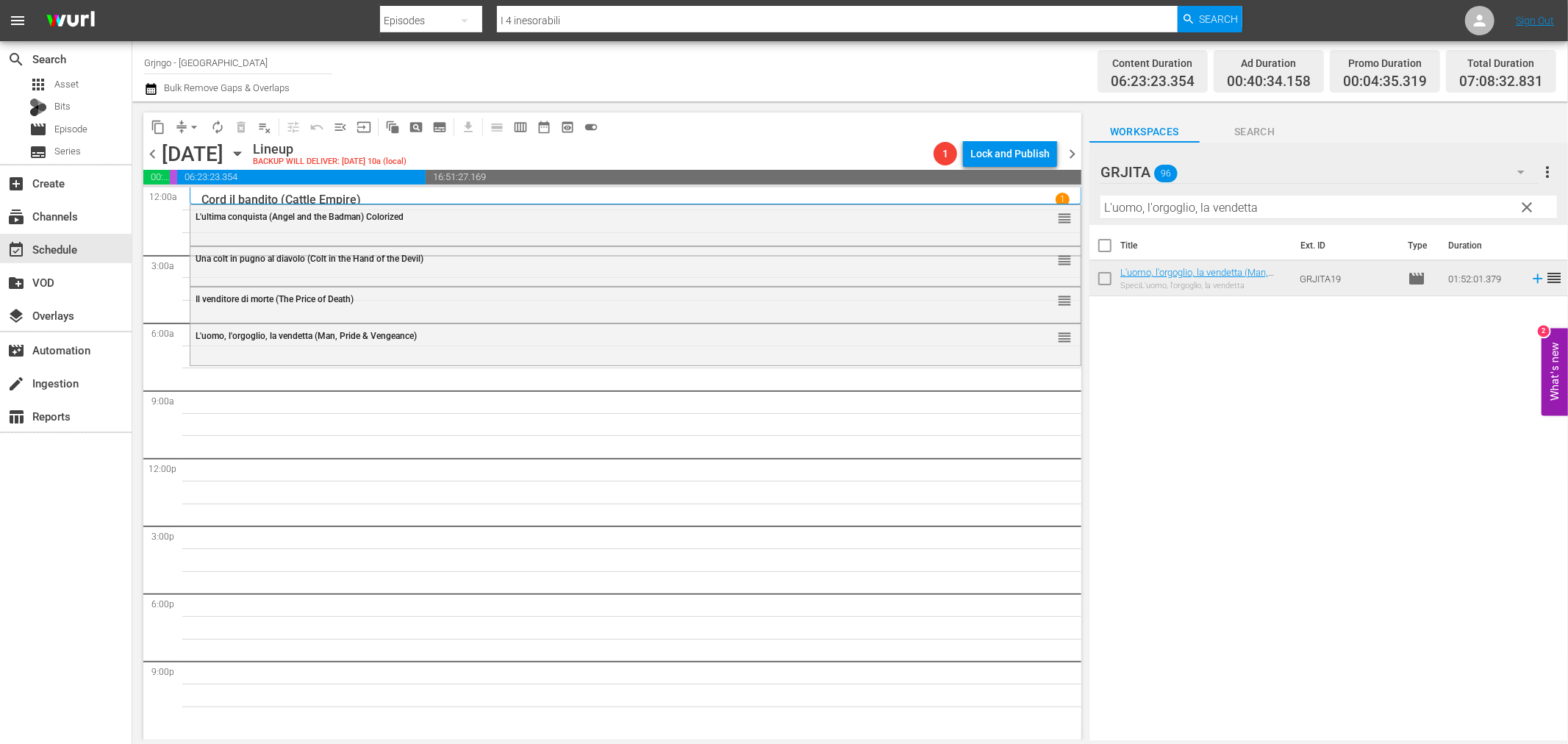
click at [1530, 197] on button "clear" at bounding box center [1527, 206] width 23 height 23
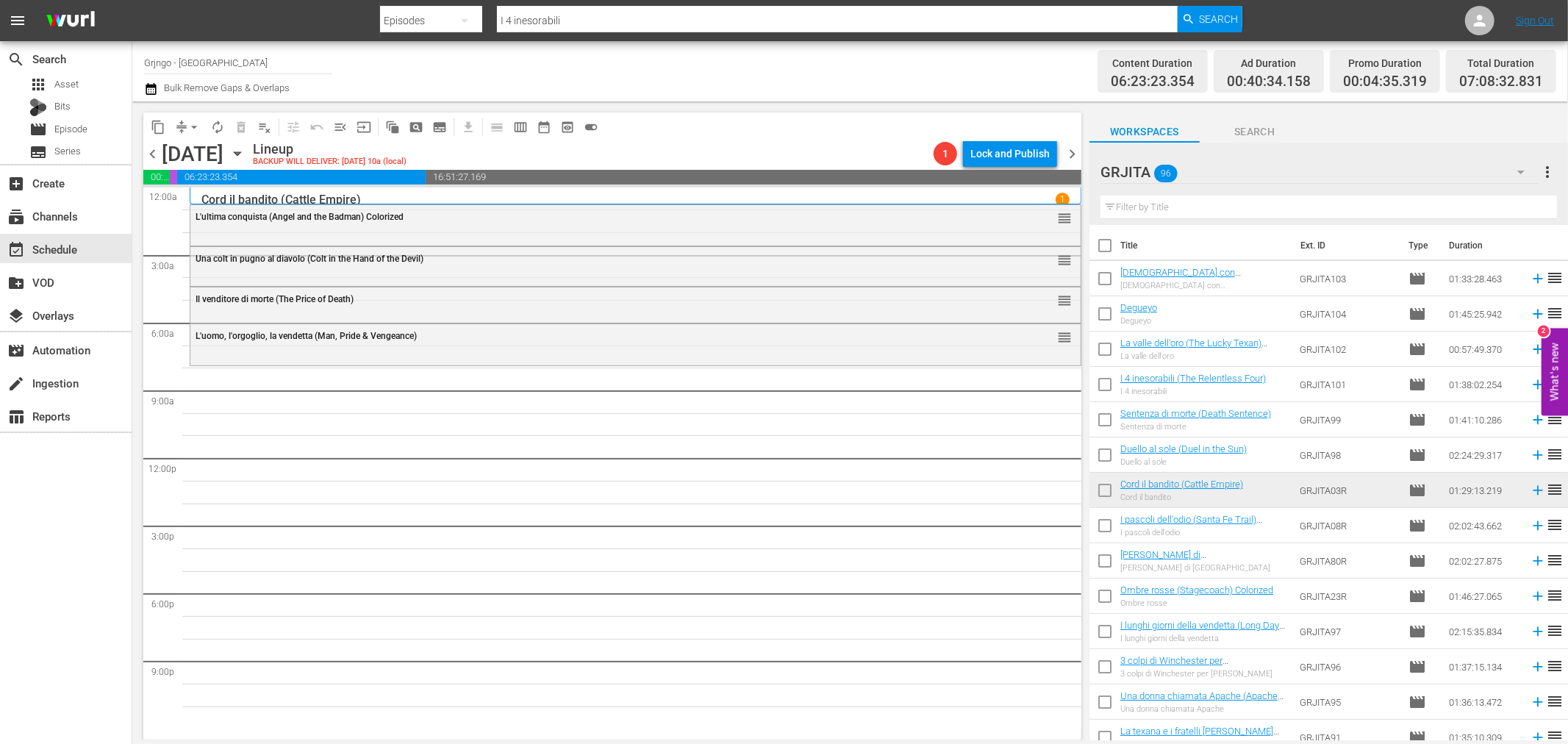
click at [1143, 206] on input "text" at bounding box center [1329, 207] width 456 height 23
paste input "3 colpi di Winchester per [PERSON_NAME]"
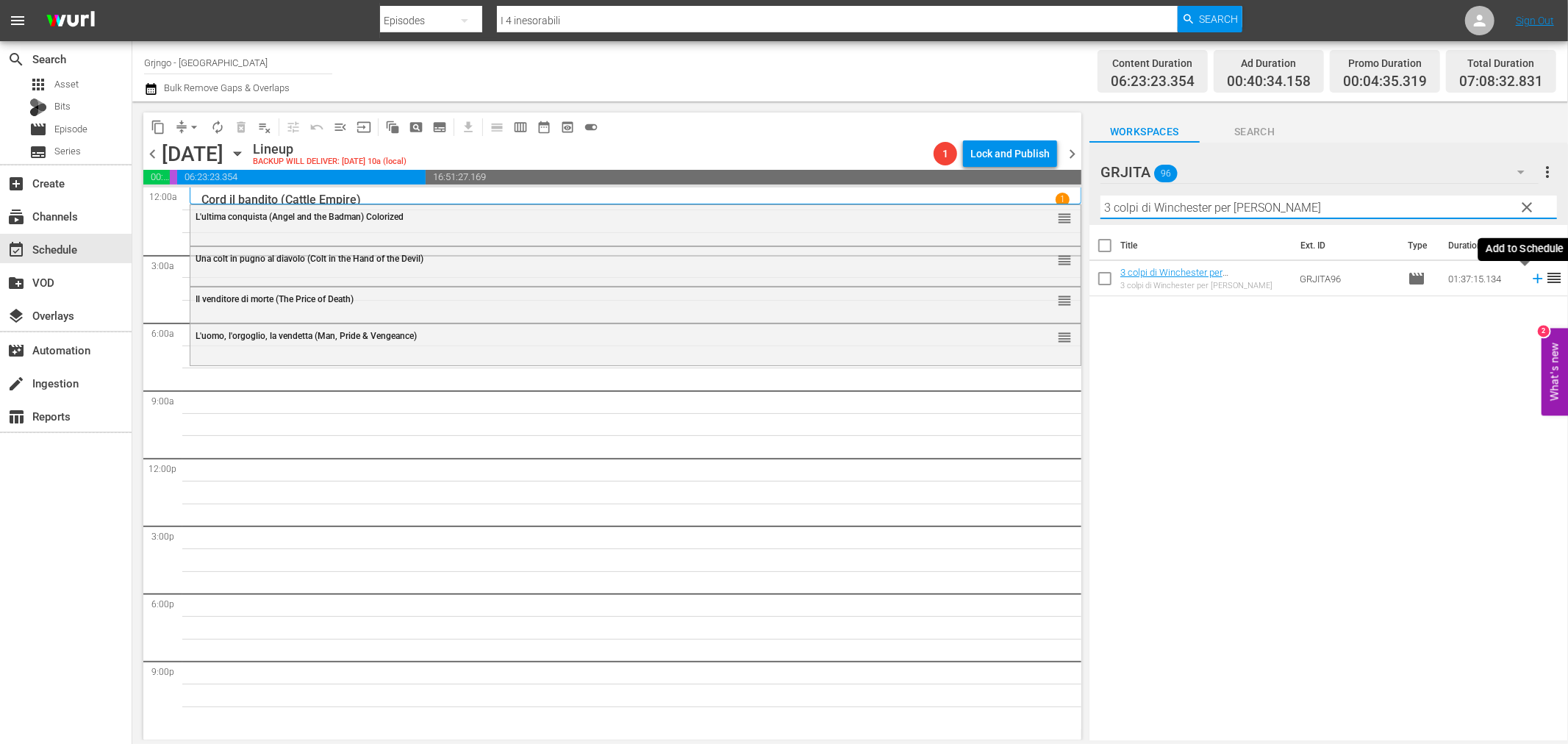
type input "3 colpi di Winchester per [PERSON_NAME]"
click at [1530, 273] on icon at bounding box center [1537, 278] width 16 height 16
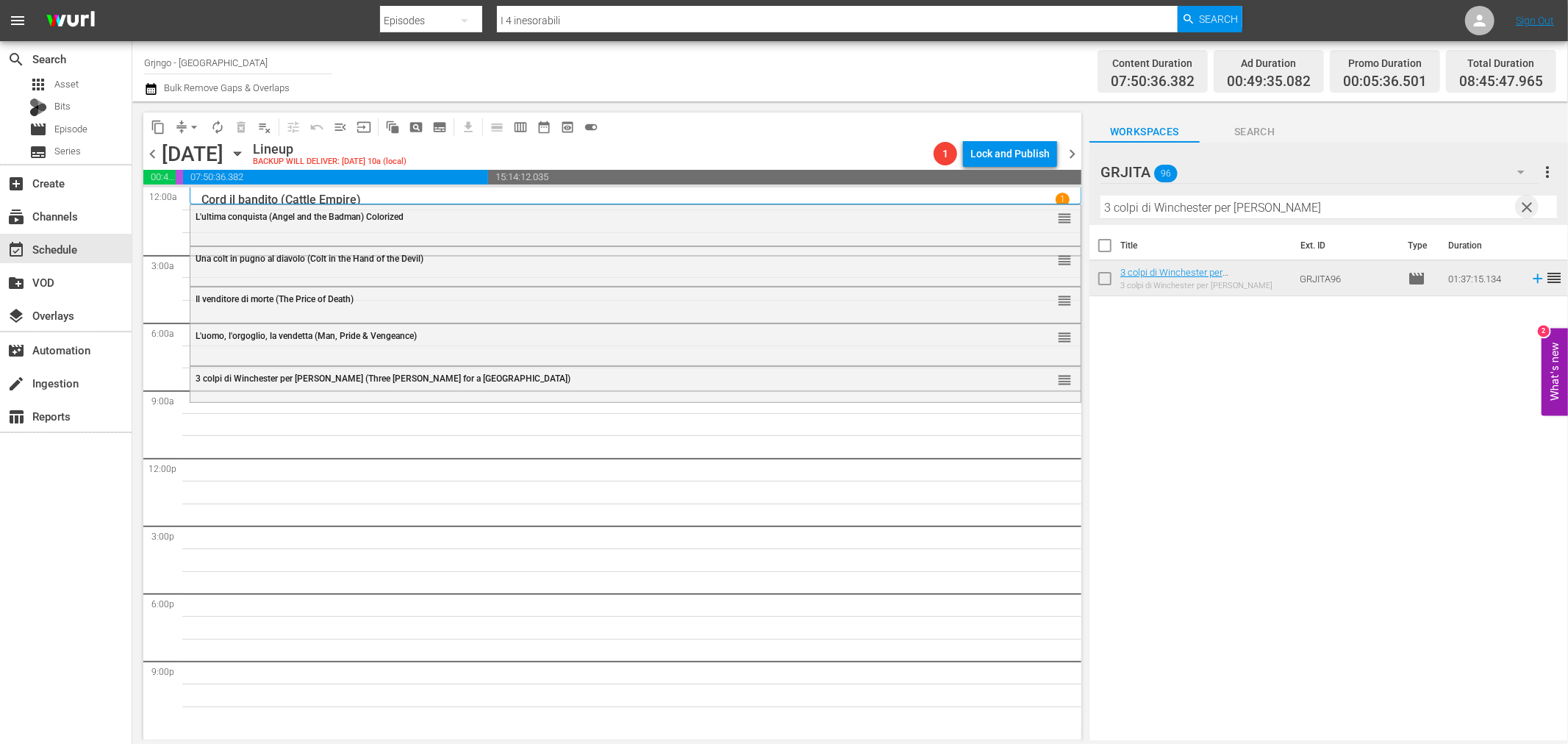
click at [1521, 203] on span "clear" at bounding box center [1527, 207] width 17 height 17
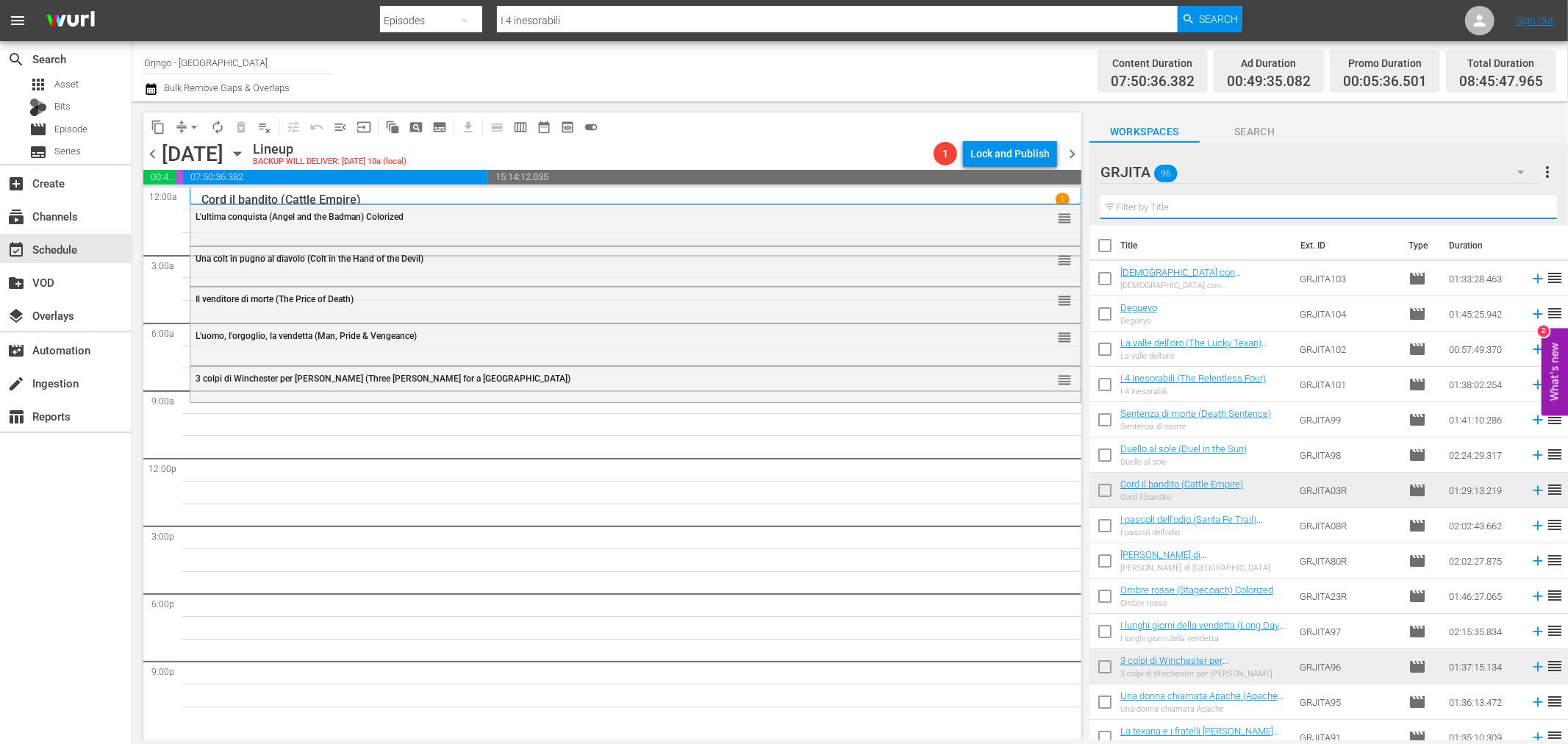
paste input "Le colline blu (Ride in the Whirlwind)"
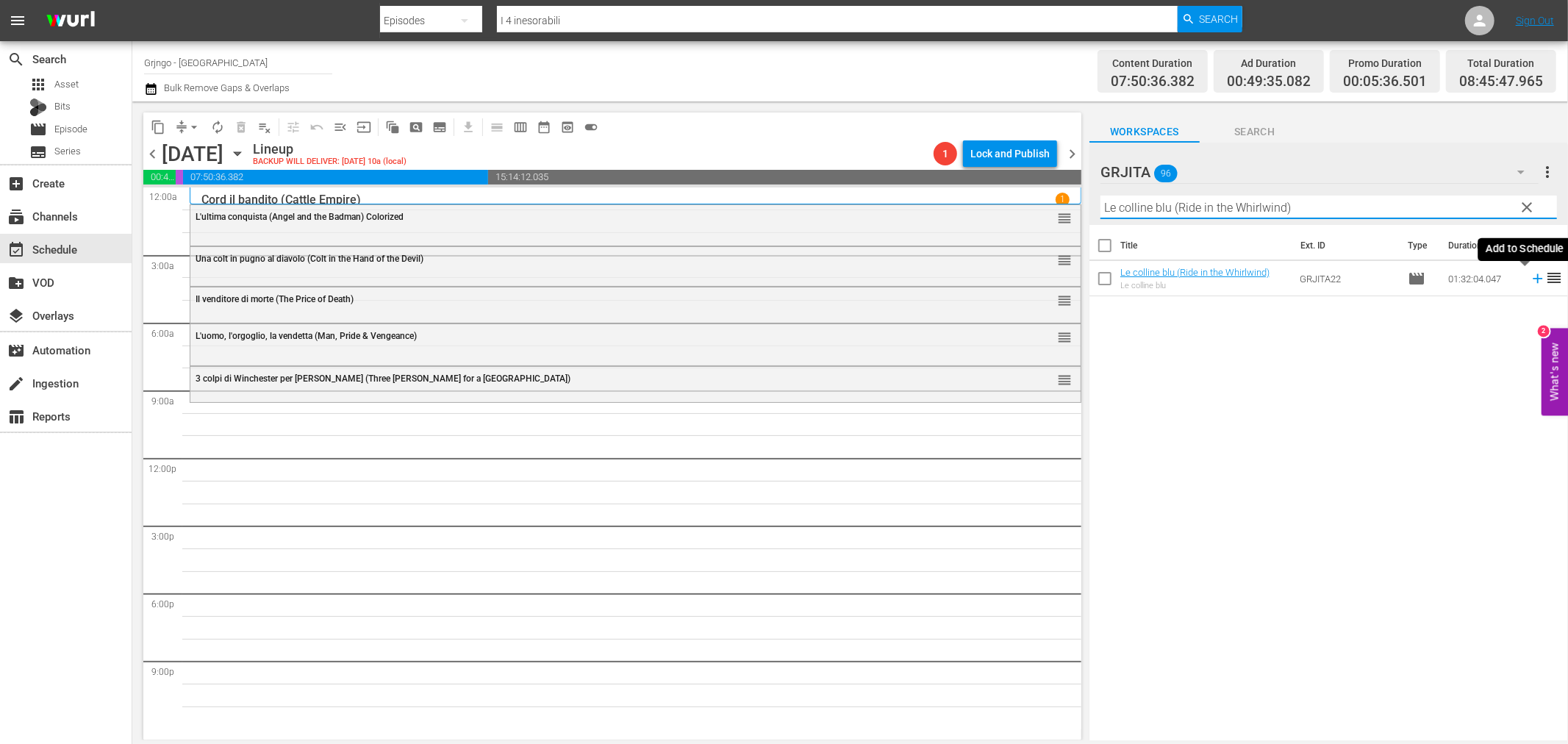
type input "Le colline blu (Ride in the Whirlwind)"
click at [1530, 282] on icon at bounding box center [1537, 278] width 16 height 16
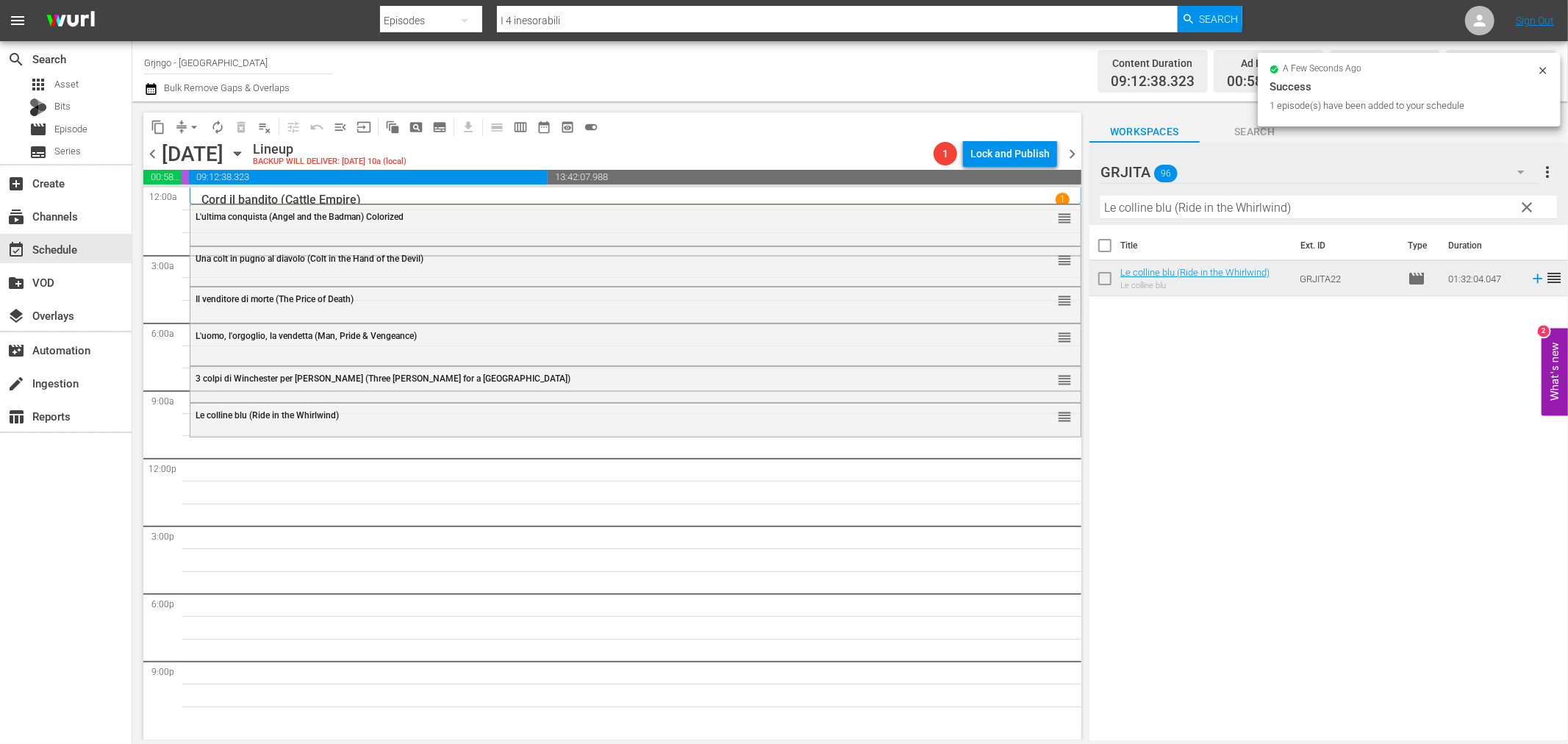
click at [1530, 206] on span "clear" at bounding box center [1527, 207] width 17 height 17
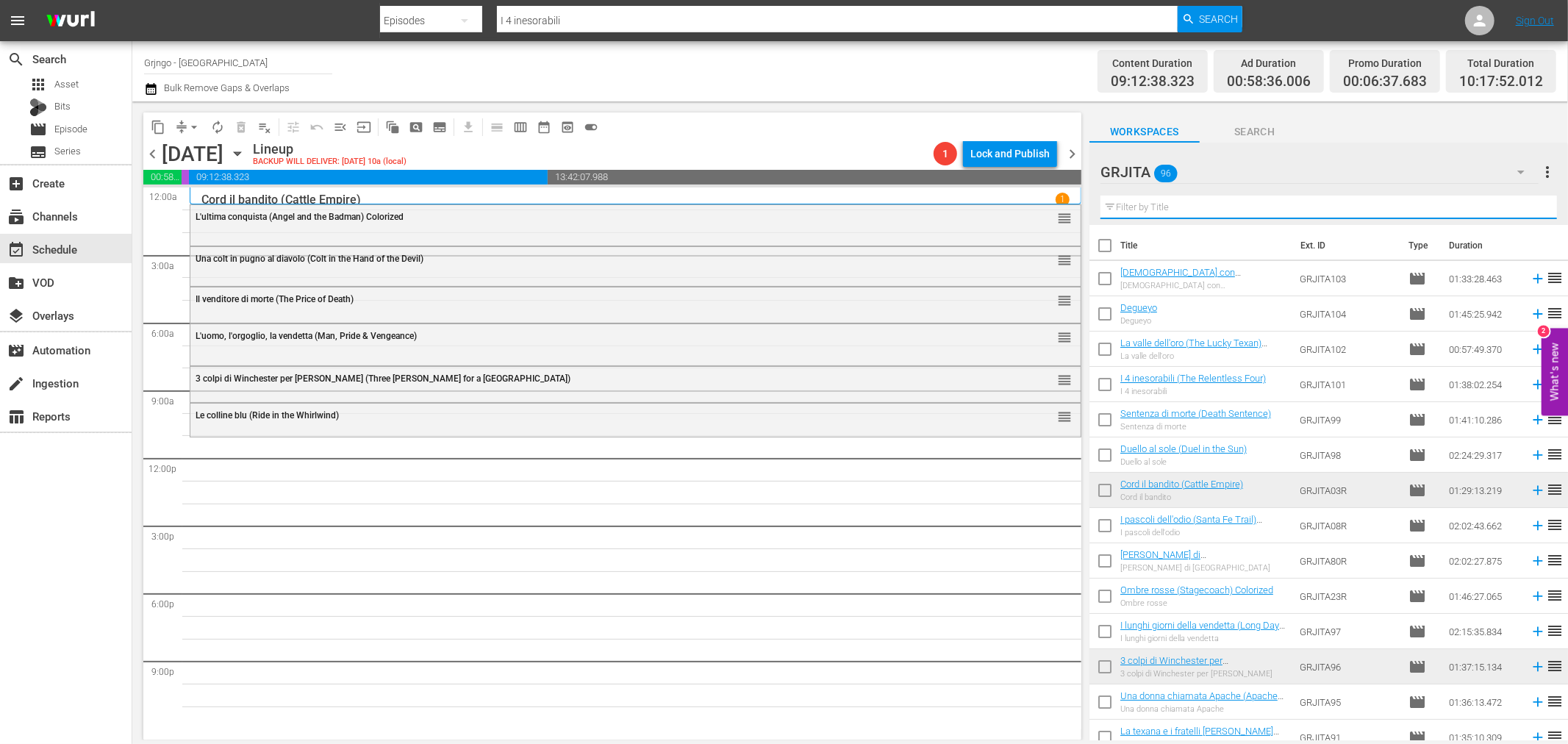
click at [1220, 208] on input "text" at bounding box center [1329, 207] width 456 height 23
paste input "Blindman (Italian)"
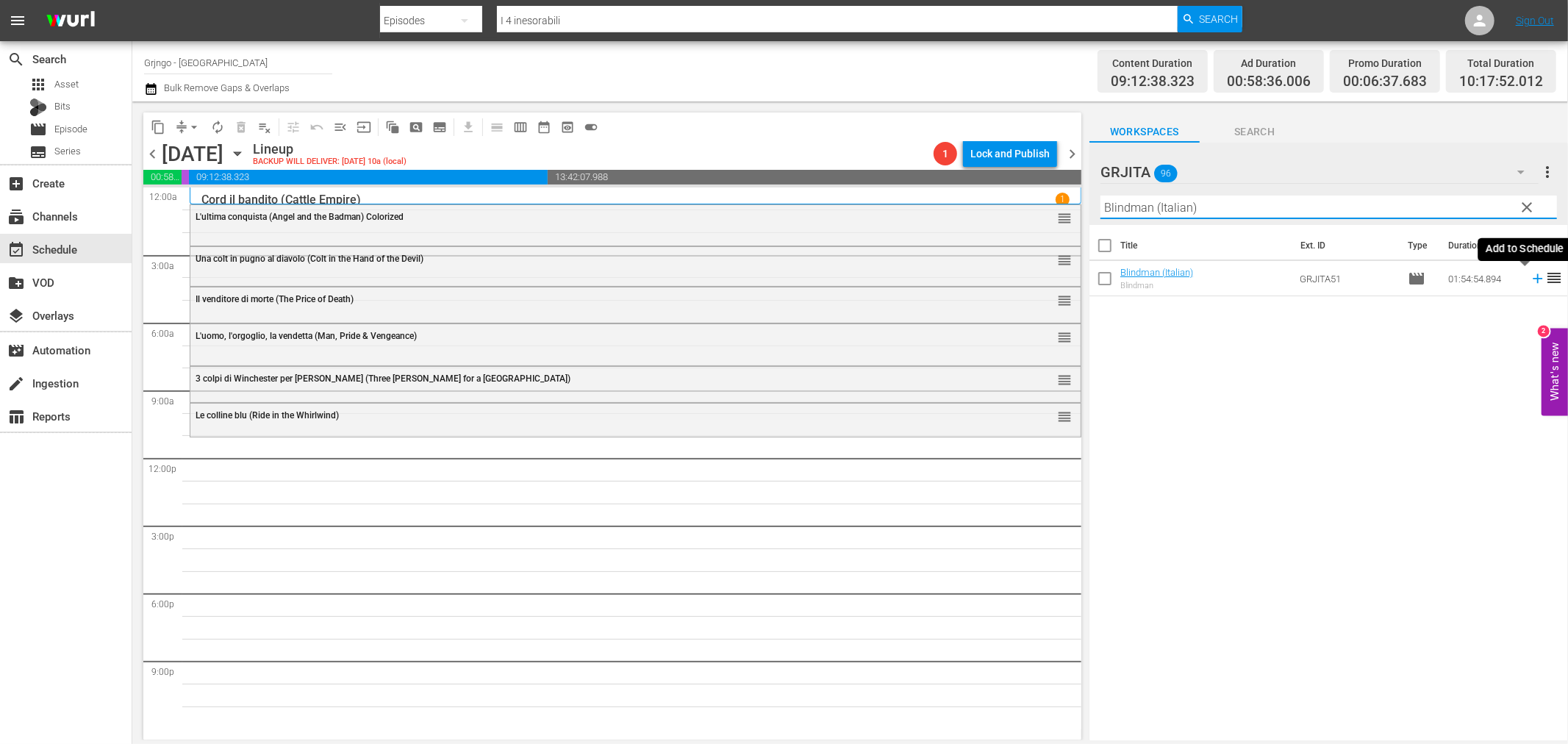
type input "Blindman (Italian)"
click at [1533, 278] on icon at bounding box center [1537, 279] width 10 height 10
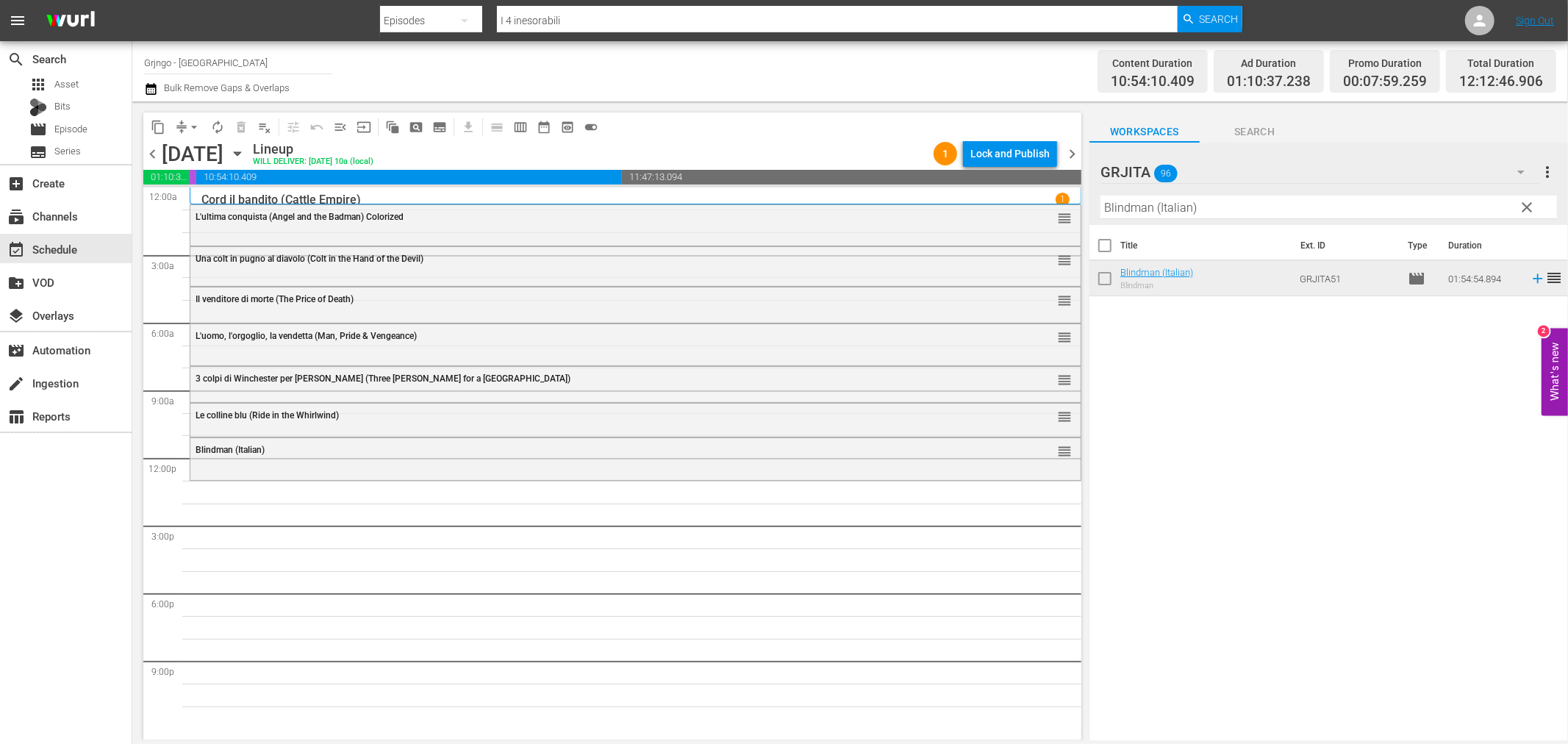
drag, startPoint x: 1530, startPoint y: 209, endPoint x: 1429, endPoint y: 203, distance: 101.2
click at [1530, 209] on span "clear" at bounding box center [1527, 207] width 17 height 17
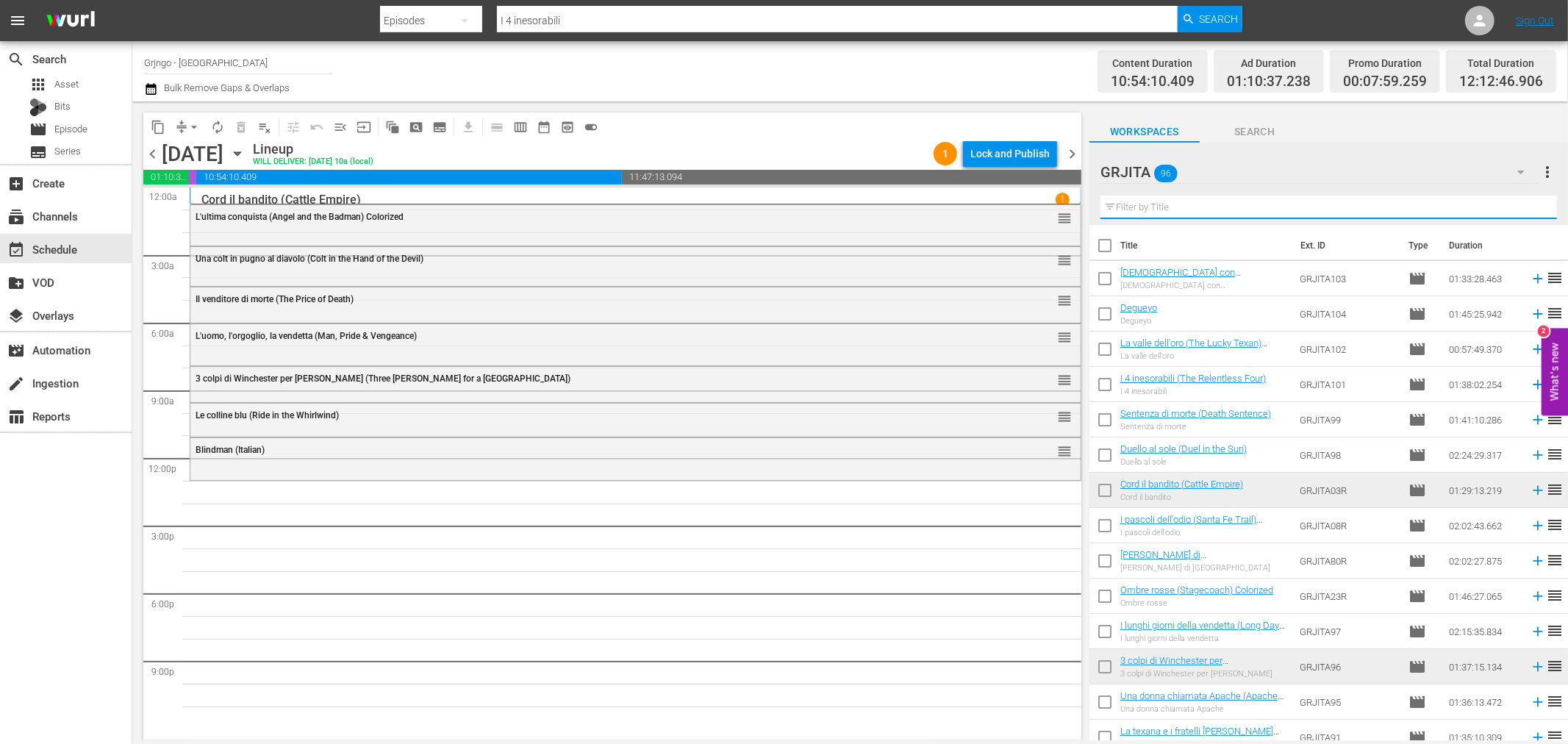
paste input "La texana e i fratelli [PERSON_NAME]"
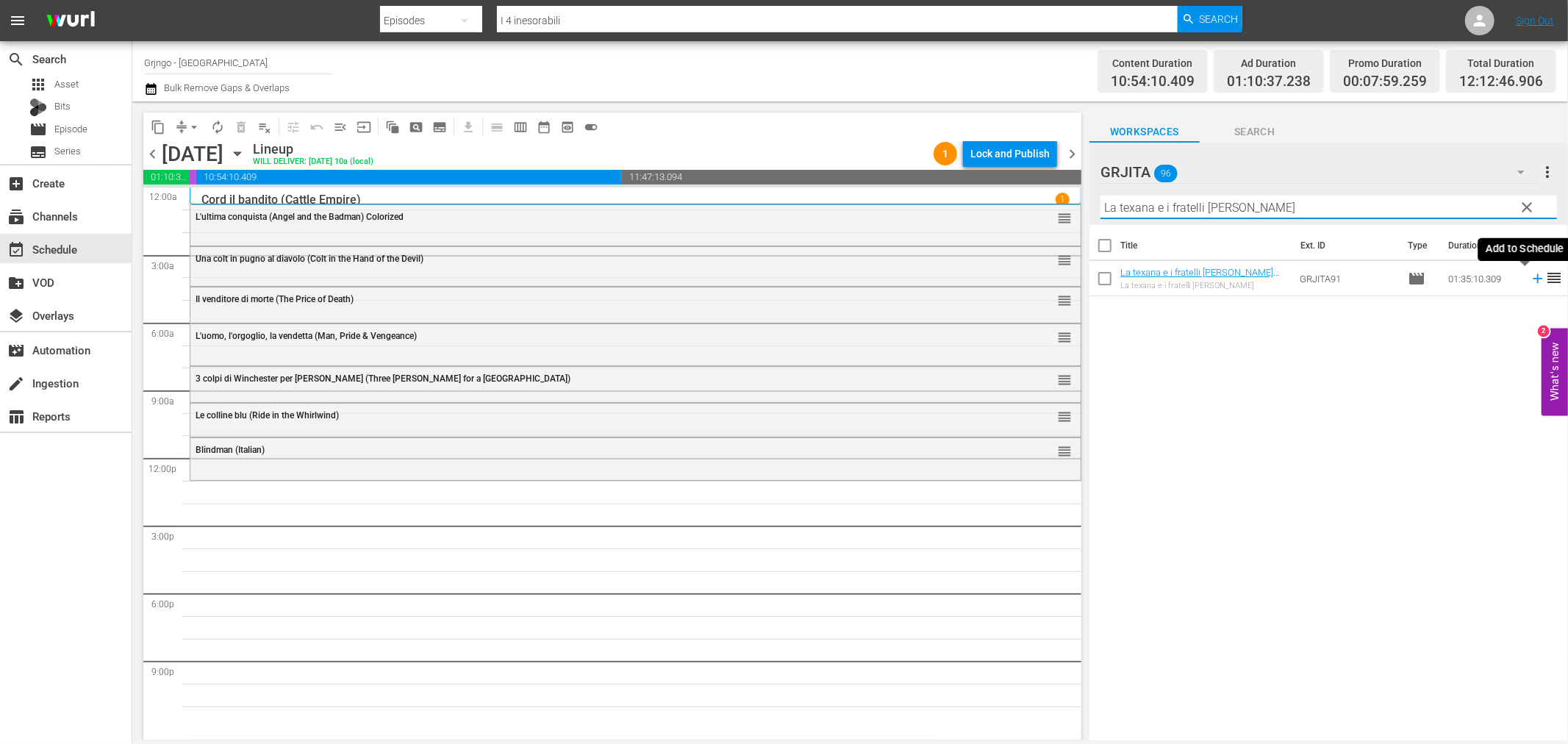
type input "La texana e i fratelli [PERSON_NAME]"
click at [1530, 282] on icon at bounding box center [1537, 278] width 16 height 16
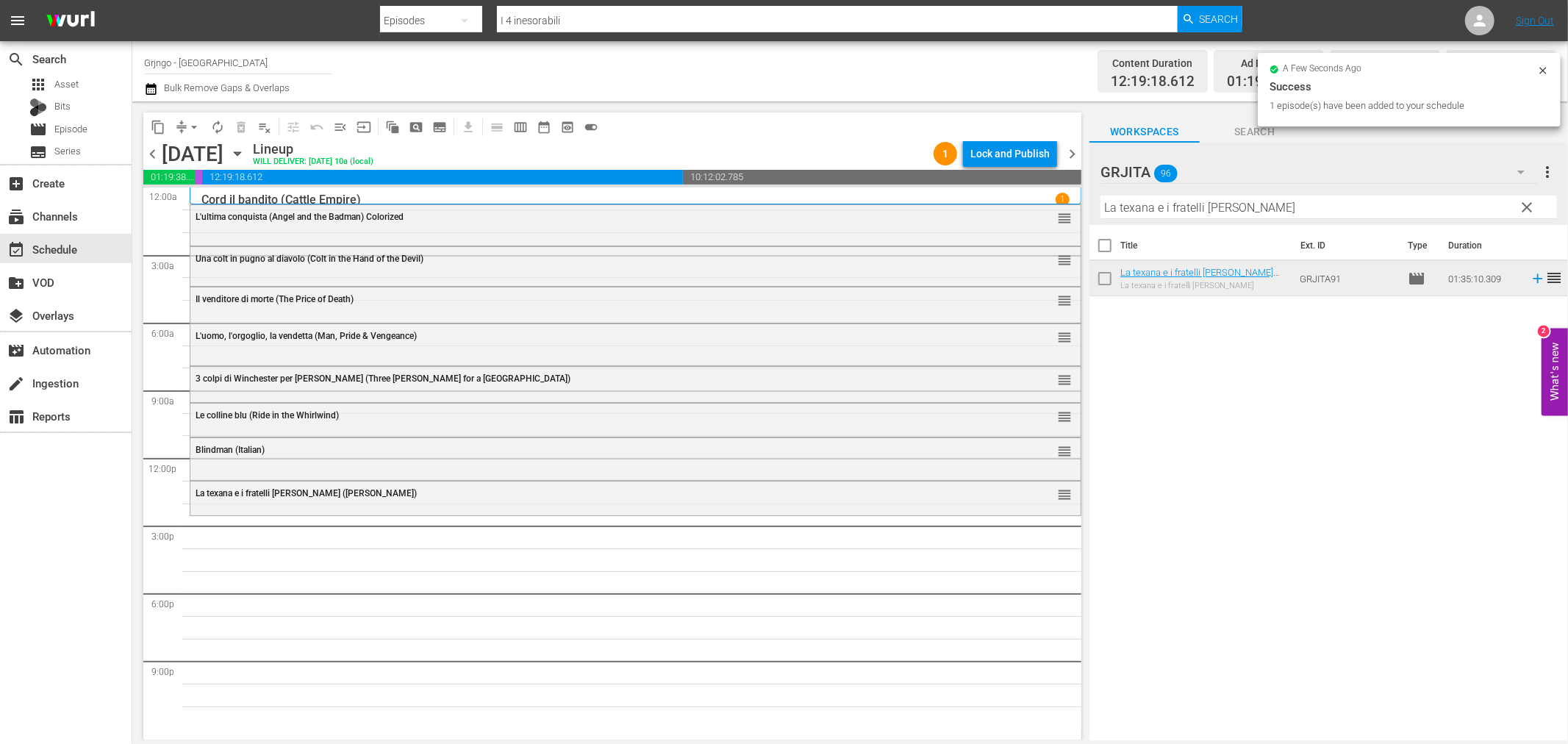
drag, startPoint x: 1523, startPoint y: 203, endPoint x: 1382, endPoint y: 201, distance: 141.0
click at [1523, 203] on span "clear" at bounding box center [1527, 207] width 17 height 17
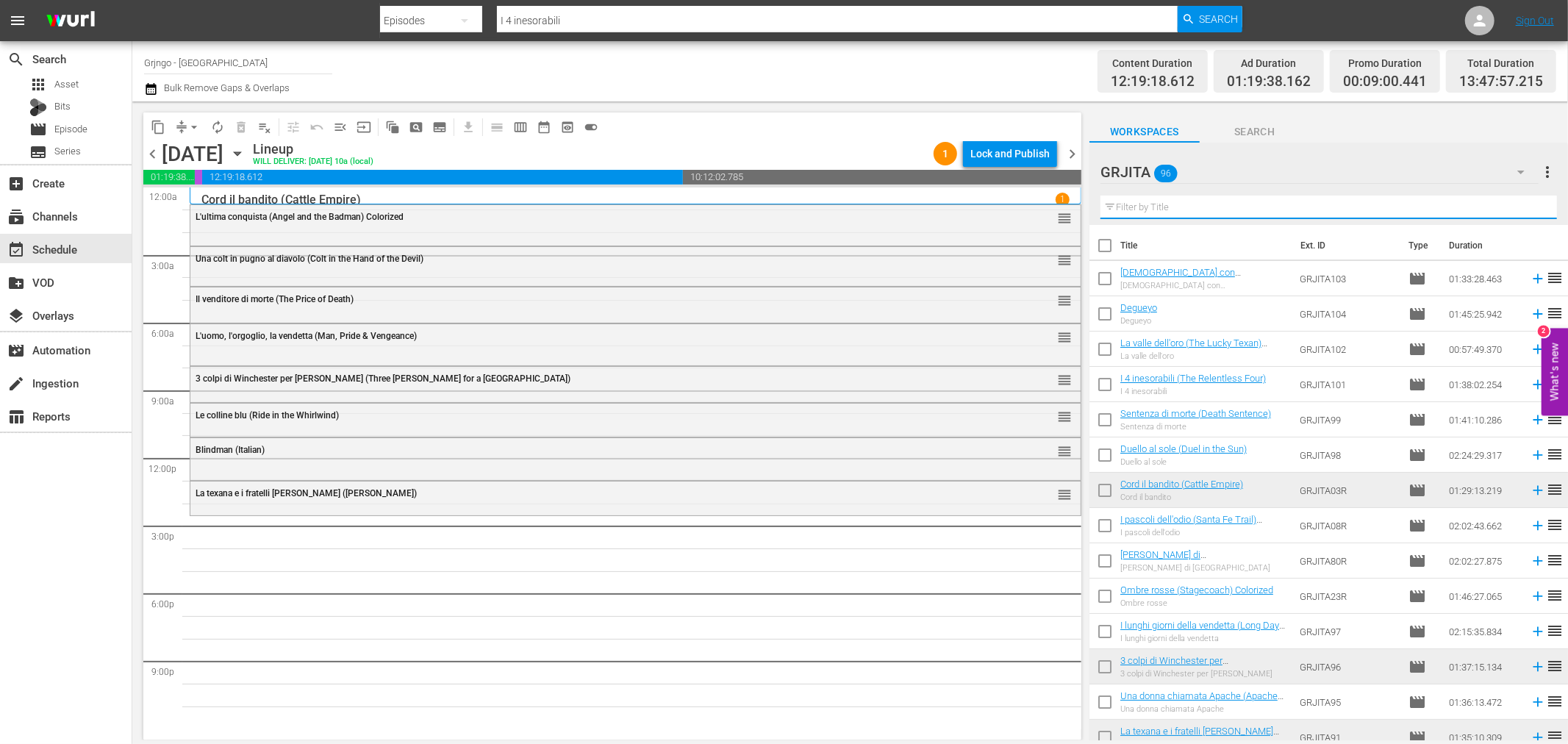
paste input "Quattro per Cordoba (Cannon for Cordoba)"
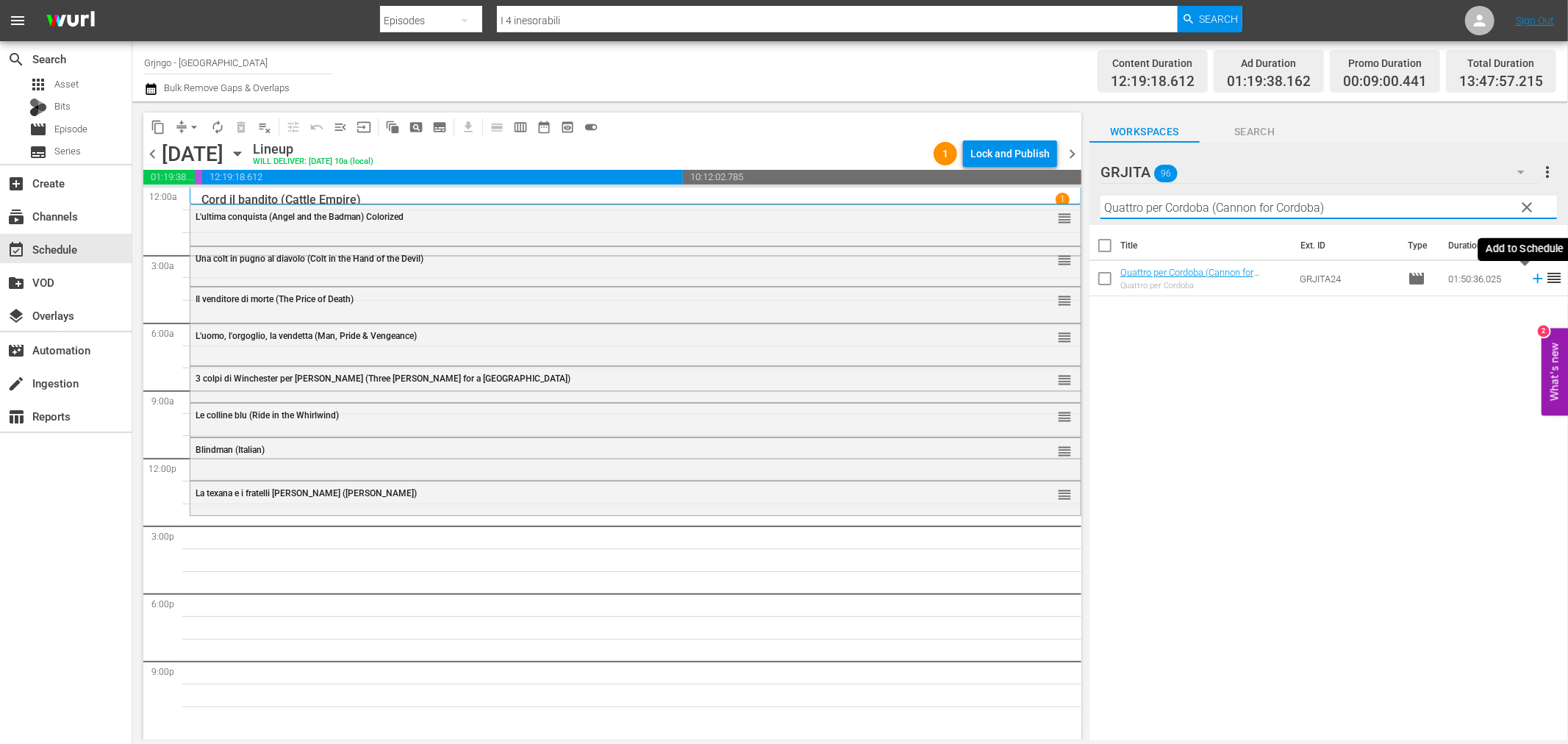
type input "Quattro per Cordoba (Cannon for Cordoba)"
click at [1530, 282] on icon at bounding box center [1537, 278] width 16 height 16
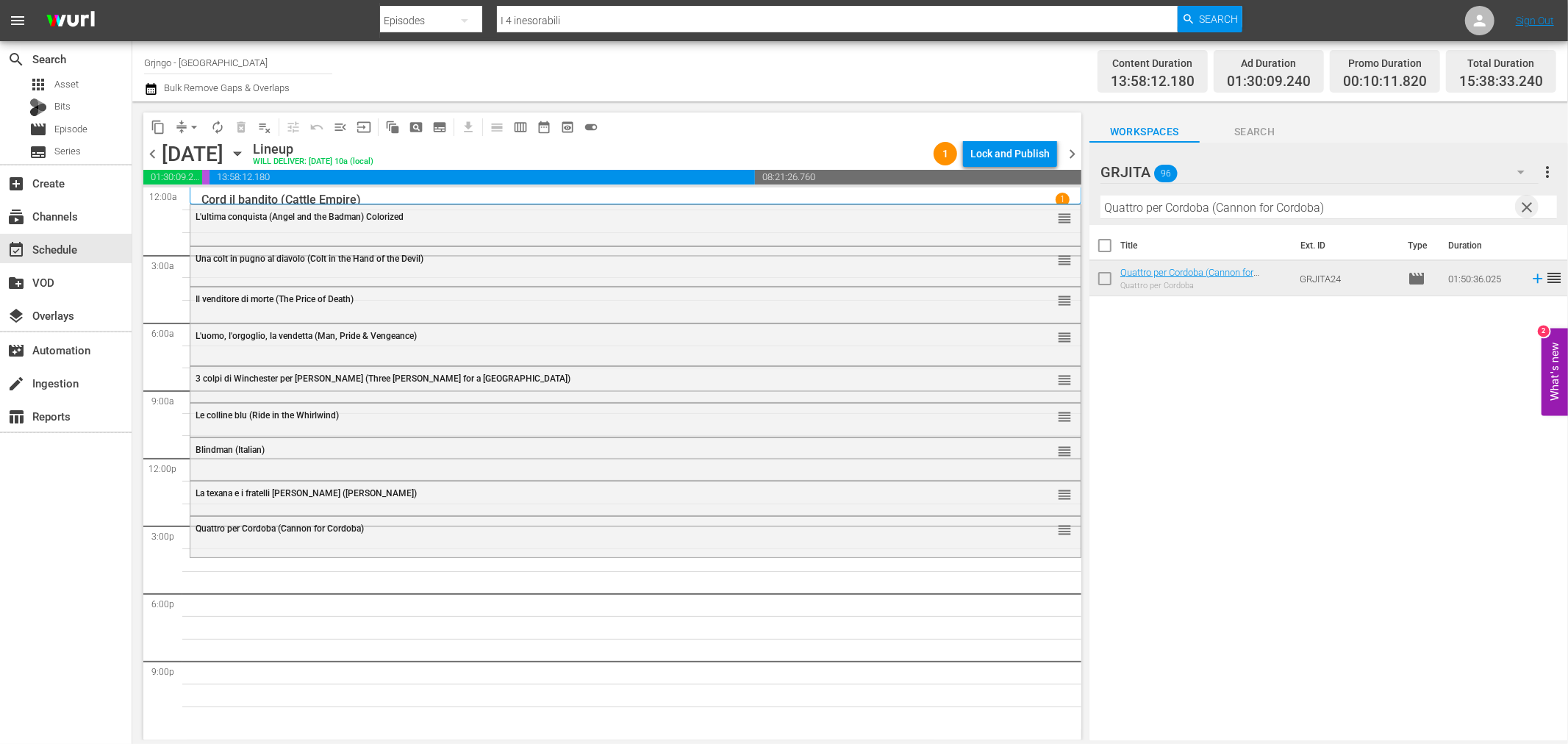
click at [1524, 206] on span "clear" at bounding box center [1527, 207] width 17 height 17
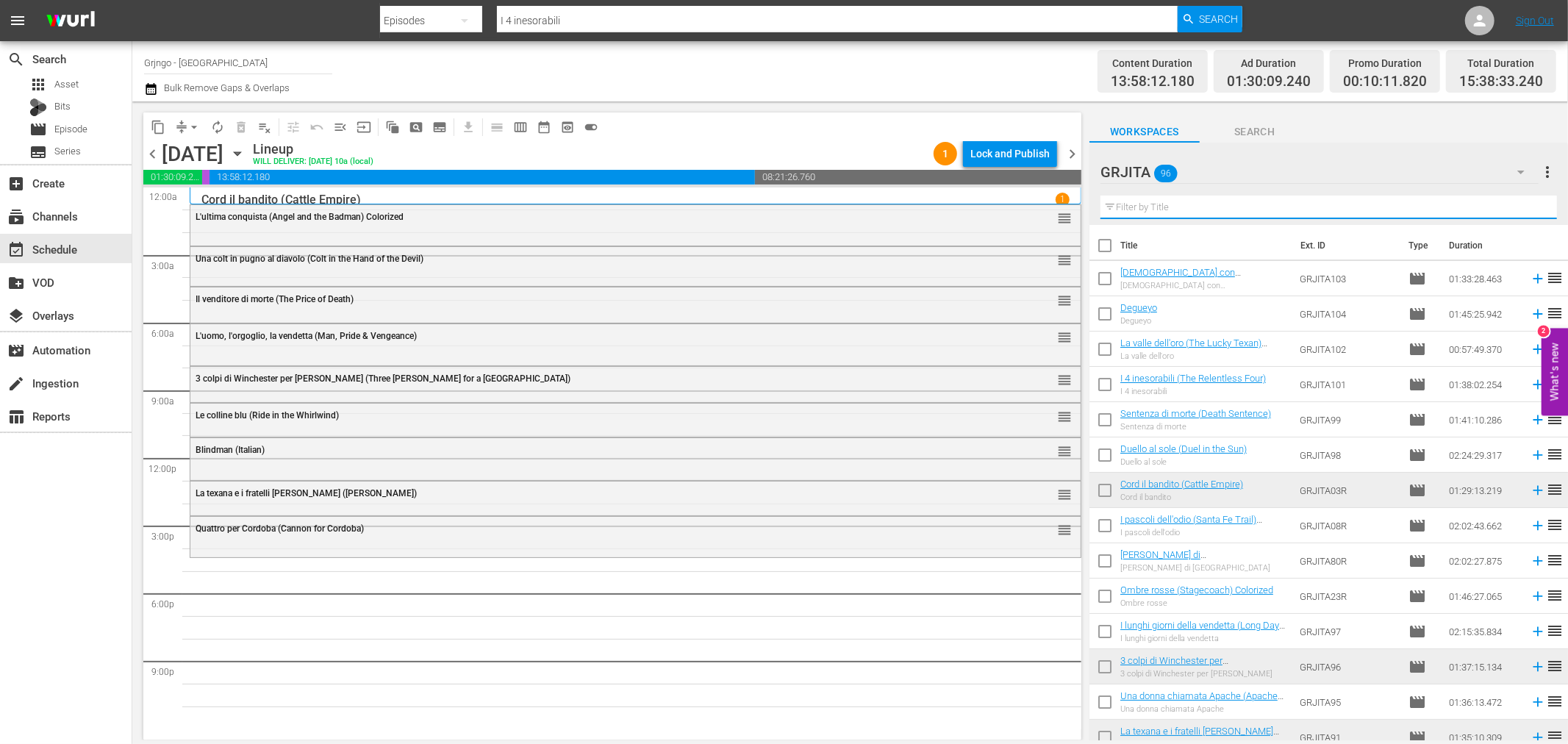
paste input "I pascoli dell'odio (Santa Fe Trail)"
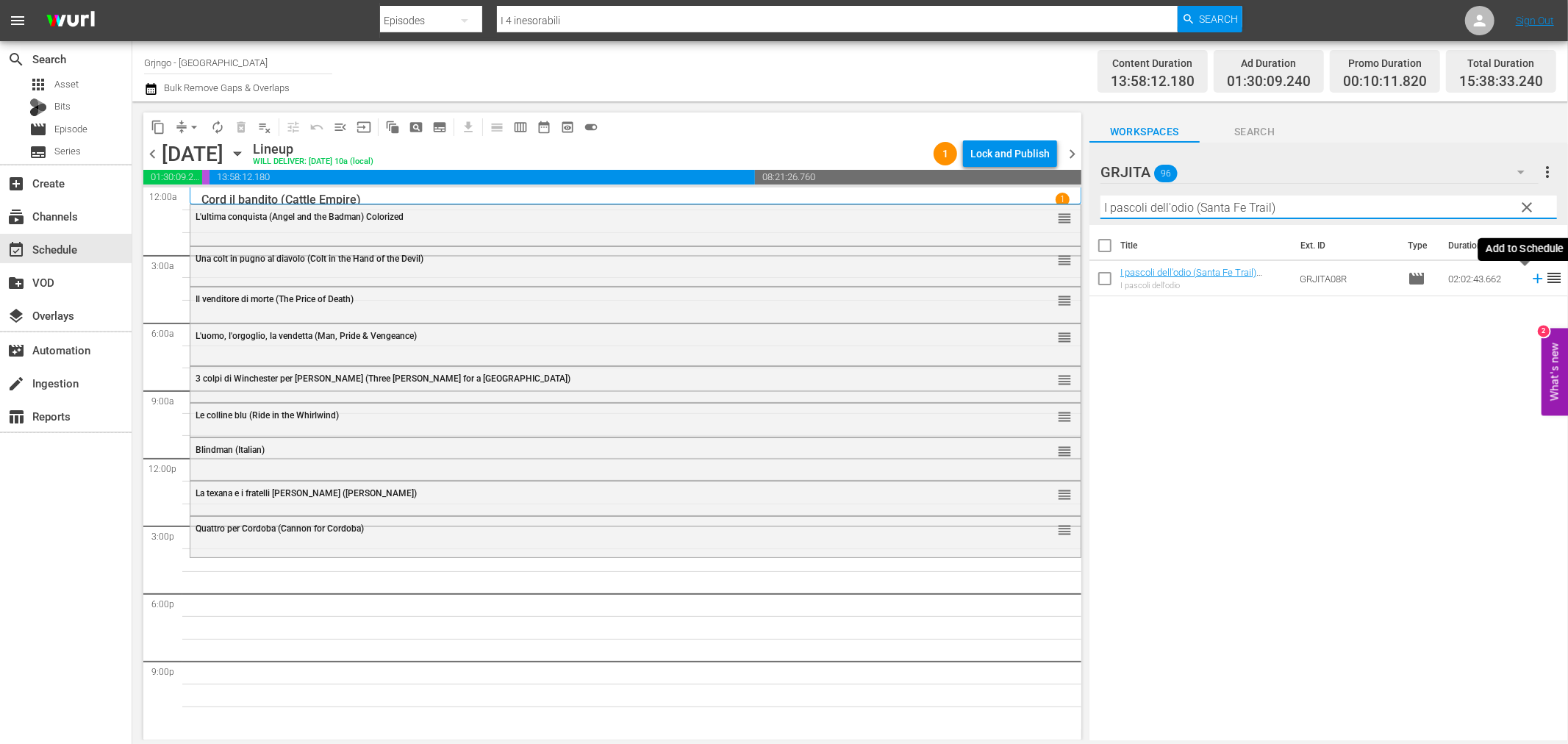
type input "I pascoli dell'odio (Santa Fe Trail)"
click at [1533, 279] on icon at bounding box center [1537, 279] width 10 height 10
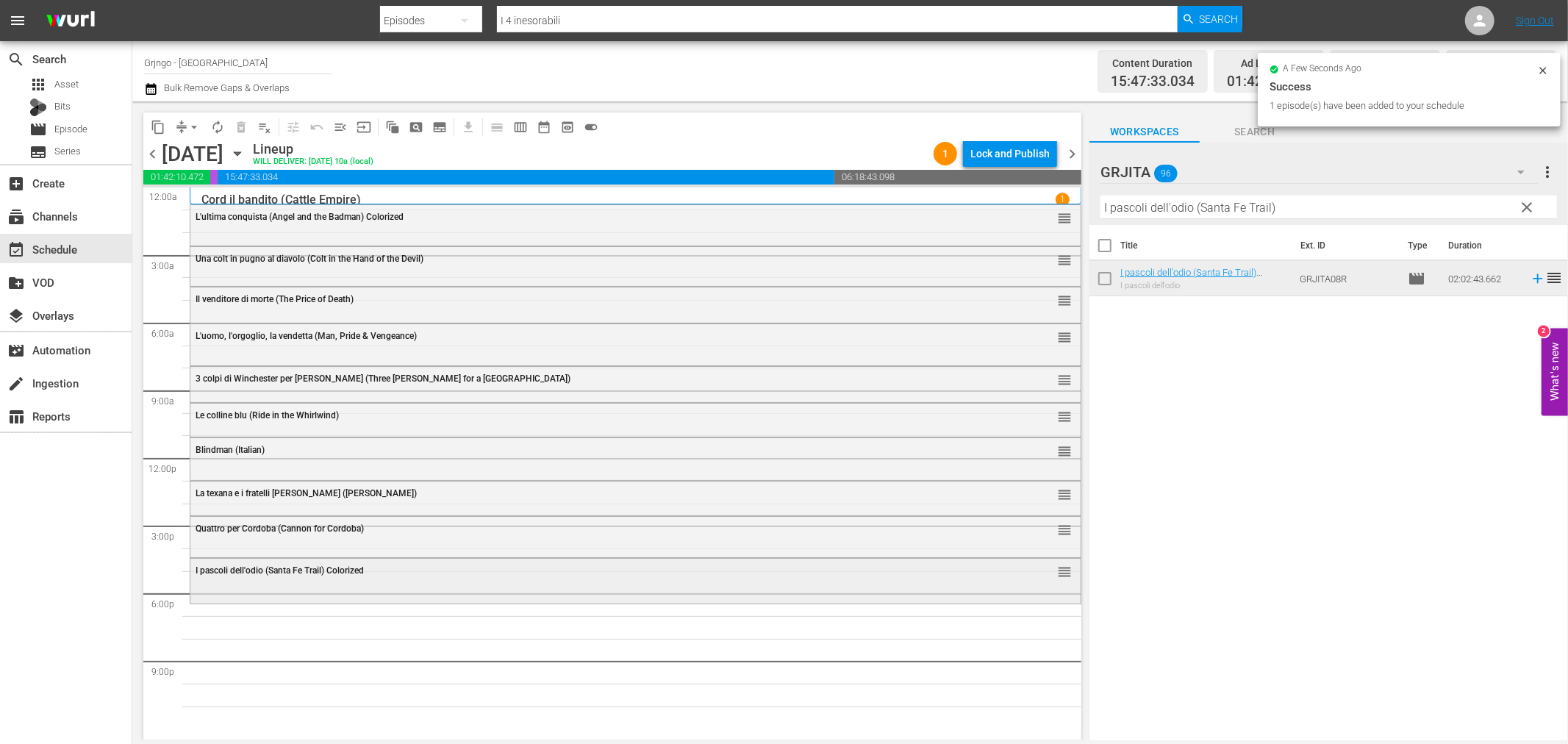
click at [378, 581] on div "I pascoli dell'odio (Santa Fe Trail) Colorized reorder" at bounding box center [636, 571] width 890 height 25
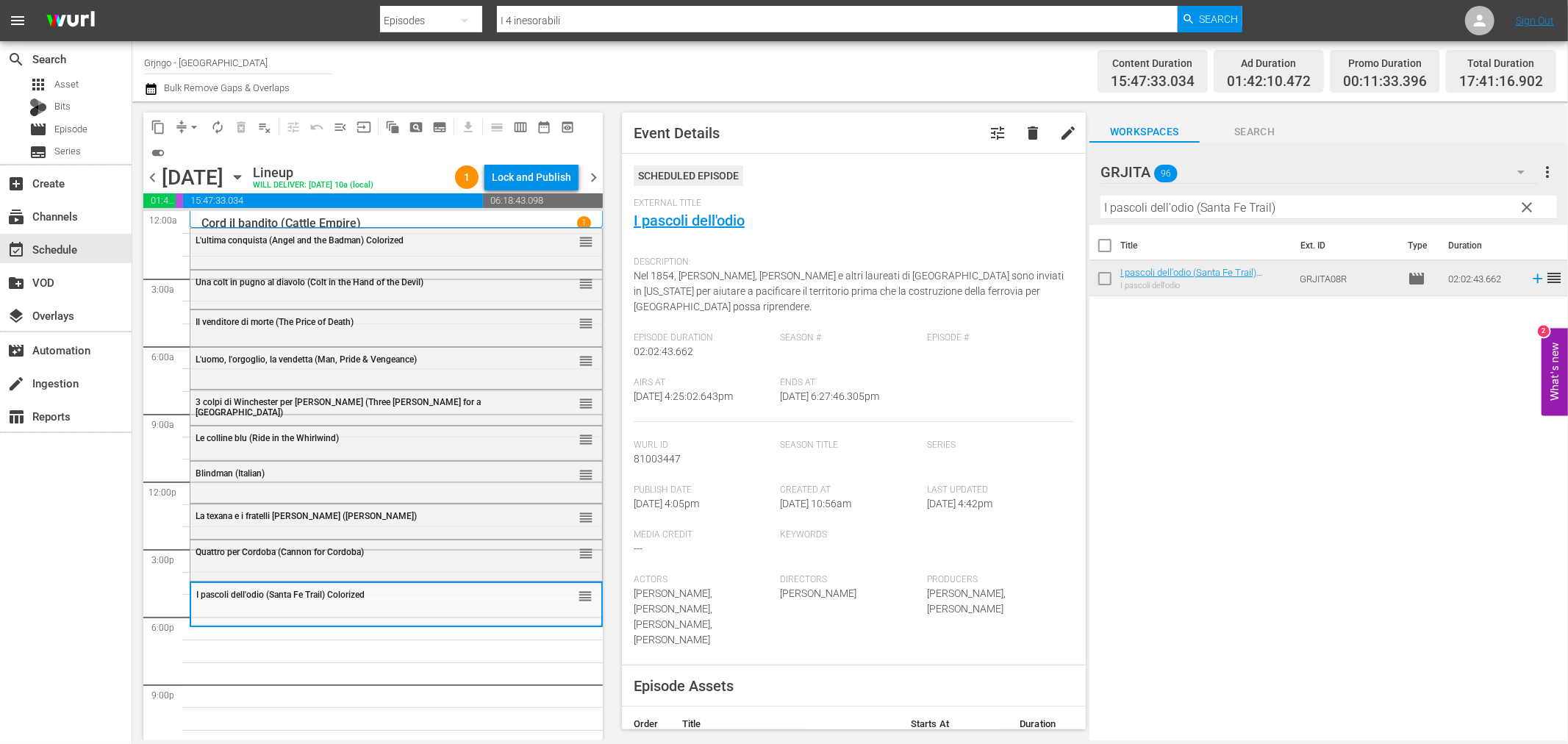
click at [1533, 200] on span "clear" at bounding box center [1527, 207] width 17 height 17
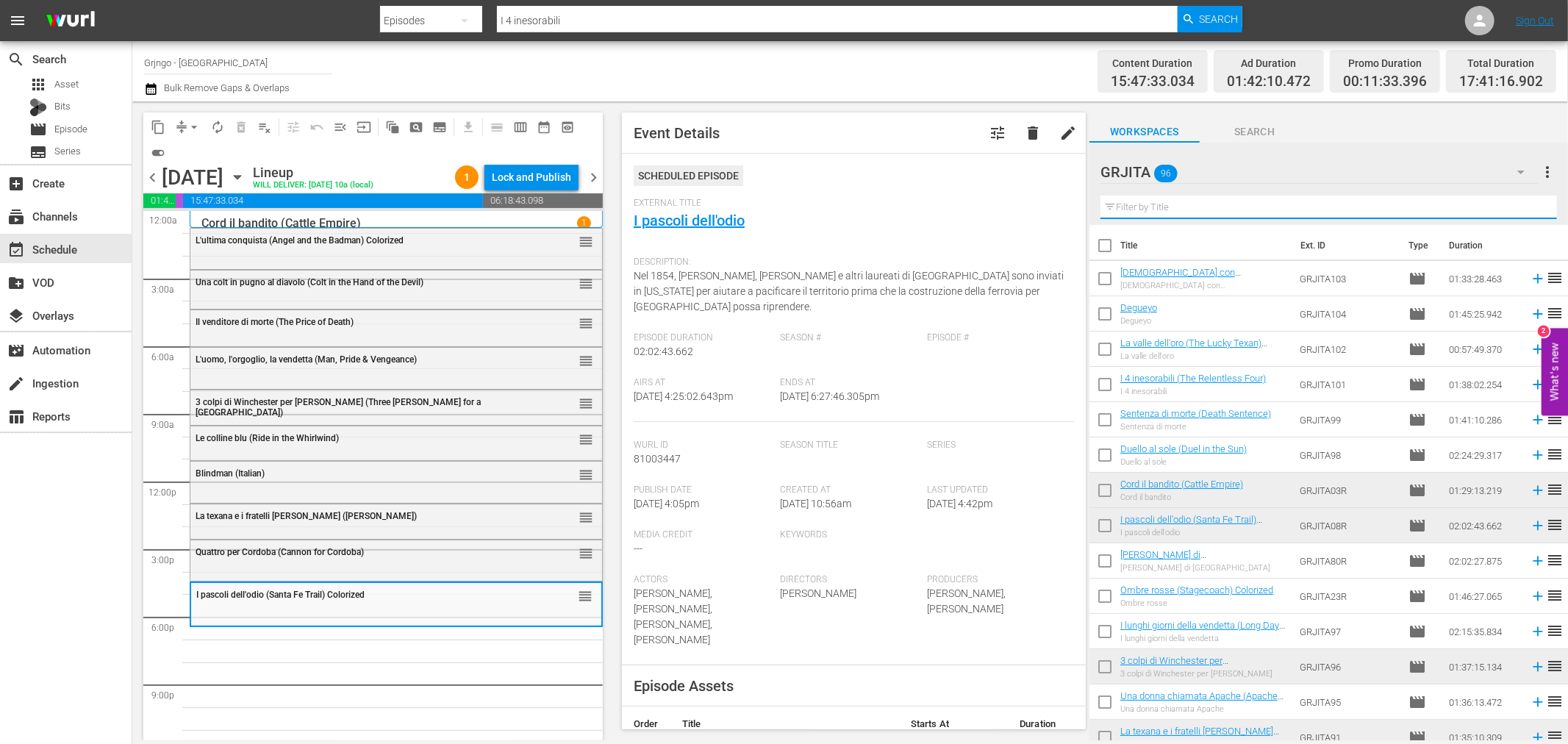
paste input "La valle della vendetta (Vengeance Valley)"
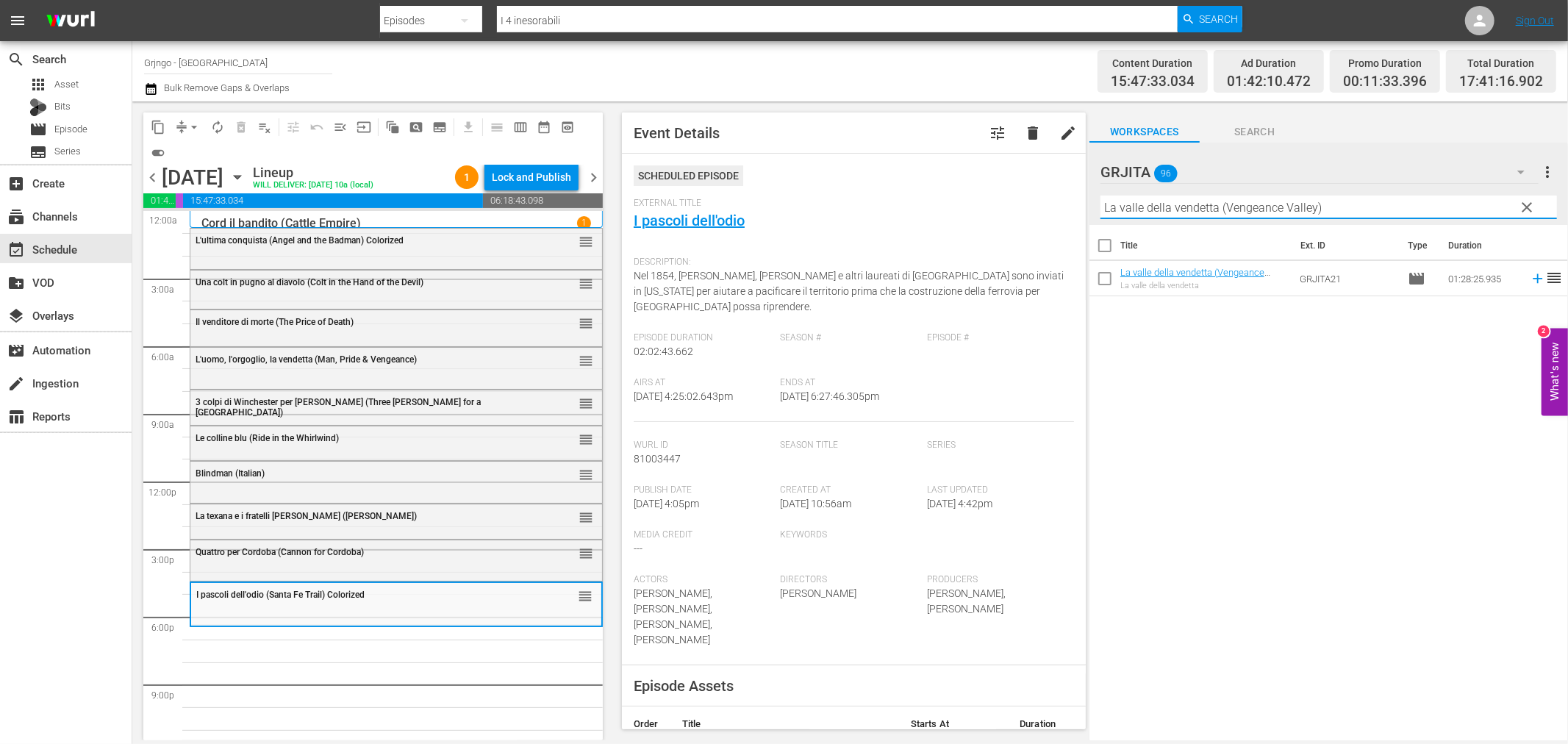
type input "La valle della vendetta (Vengeance Valley)"
click at [1530, 276] on icon at bounding box center [1537, 278] width 16 height 16
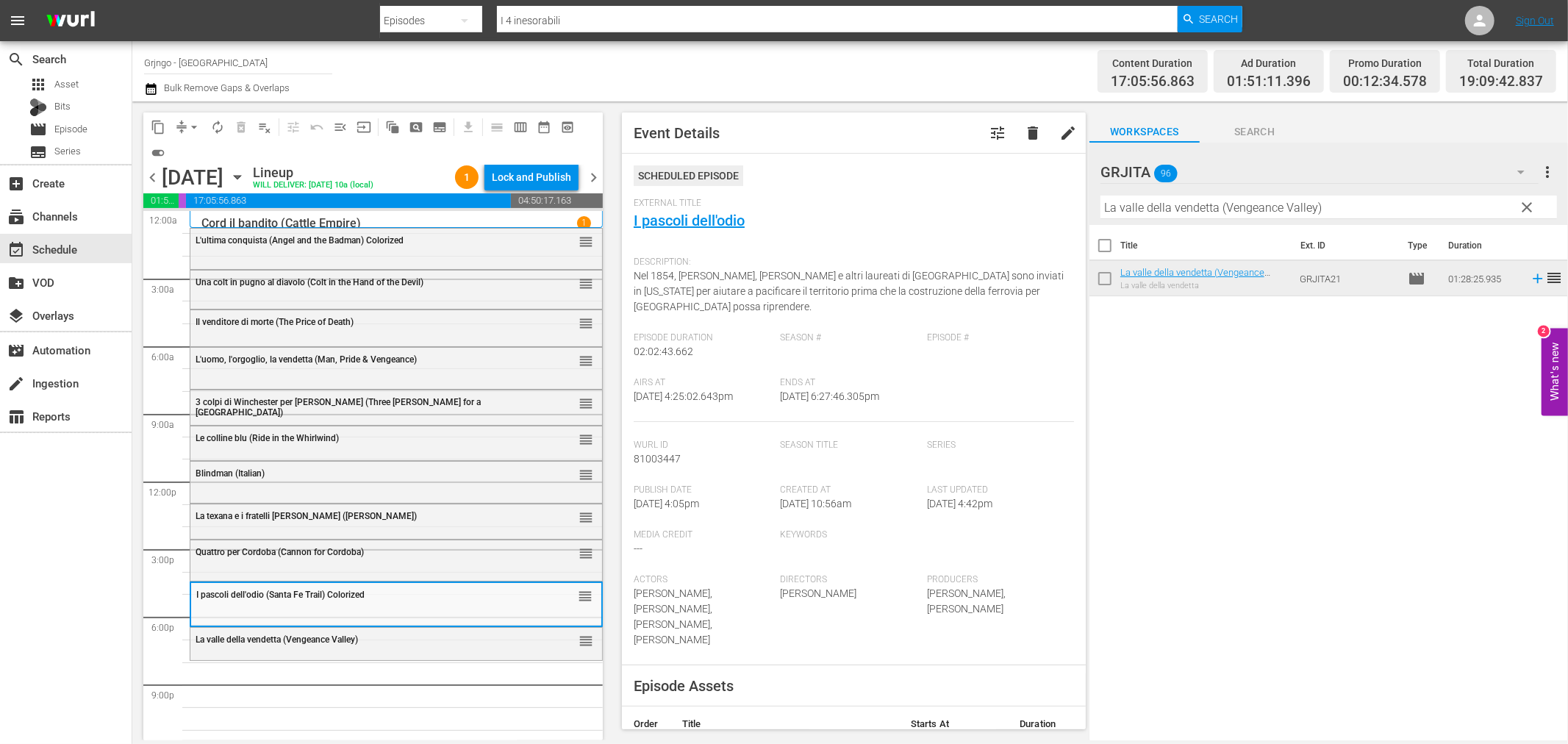
drag, startPoint x: 1527, startPoint y: 203, endPoint x: 1302, endPoint y: 192, distance: 225.3
click at [1527, 203] on span "clear" at bounding box center [1527, 207] width 17 height 17
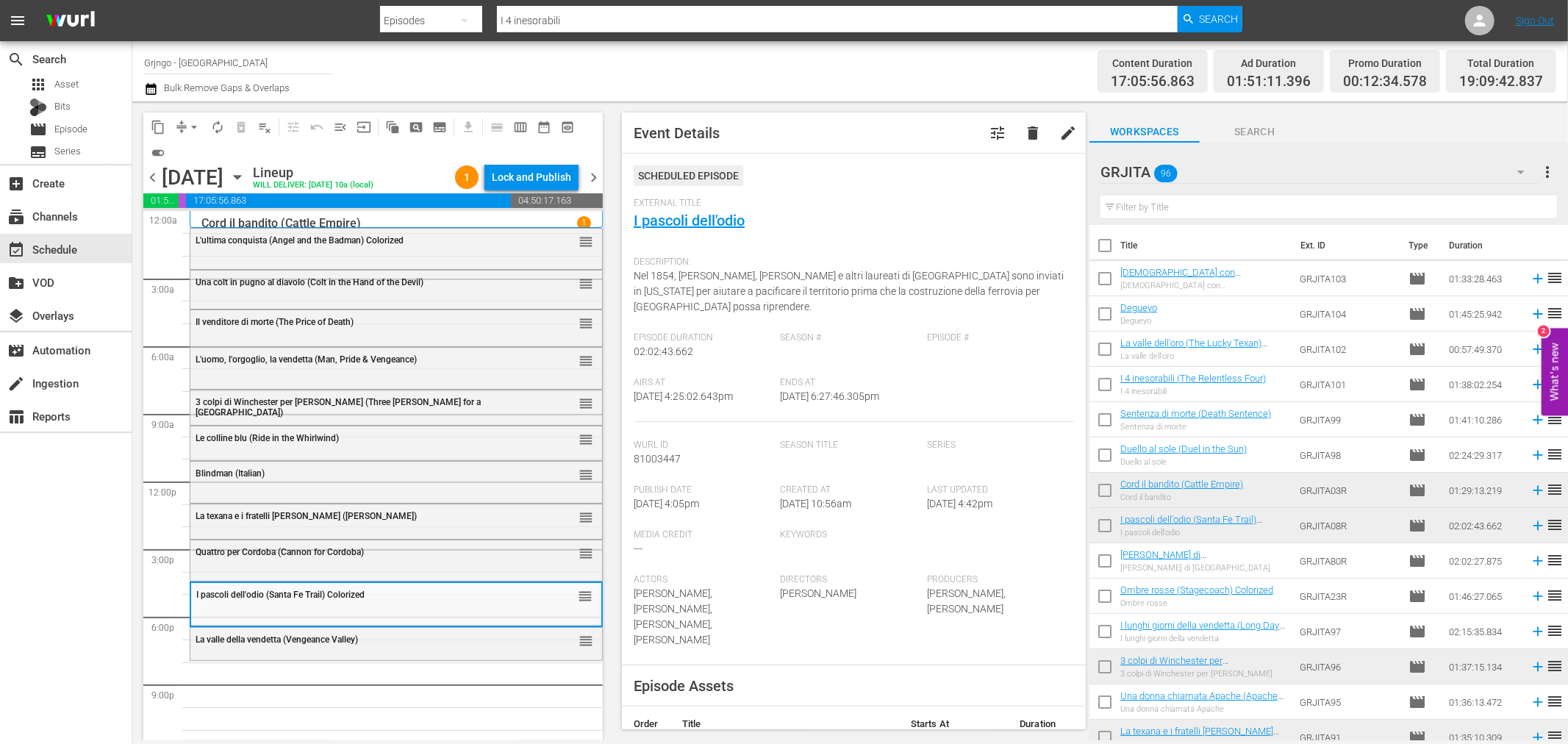
click at [1106, 211] on input "text" at bounding box center [1329, 207] width 456 height 23
paste input "La morte non conta i dollari"
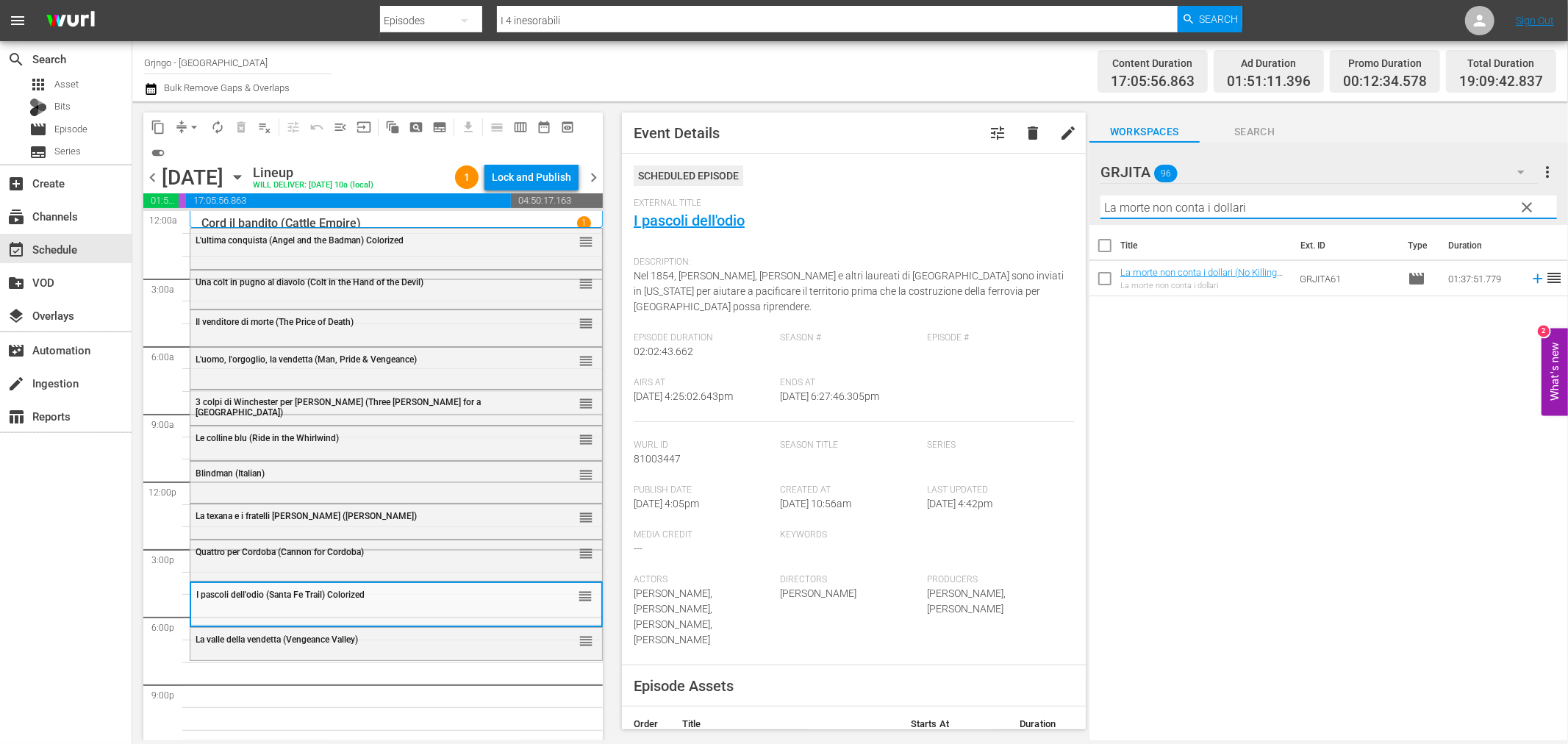
type input "La morte non conta i dollari"
click at [1530, 277] on icon at bounding box center [1537, 278] width 16 height 16
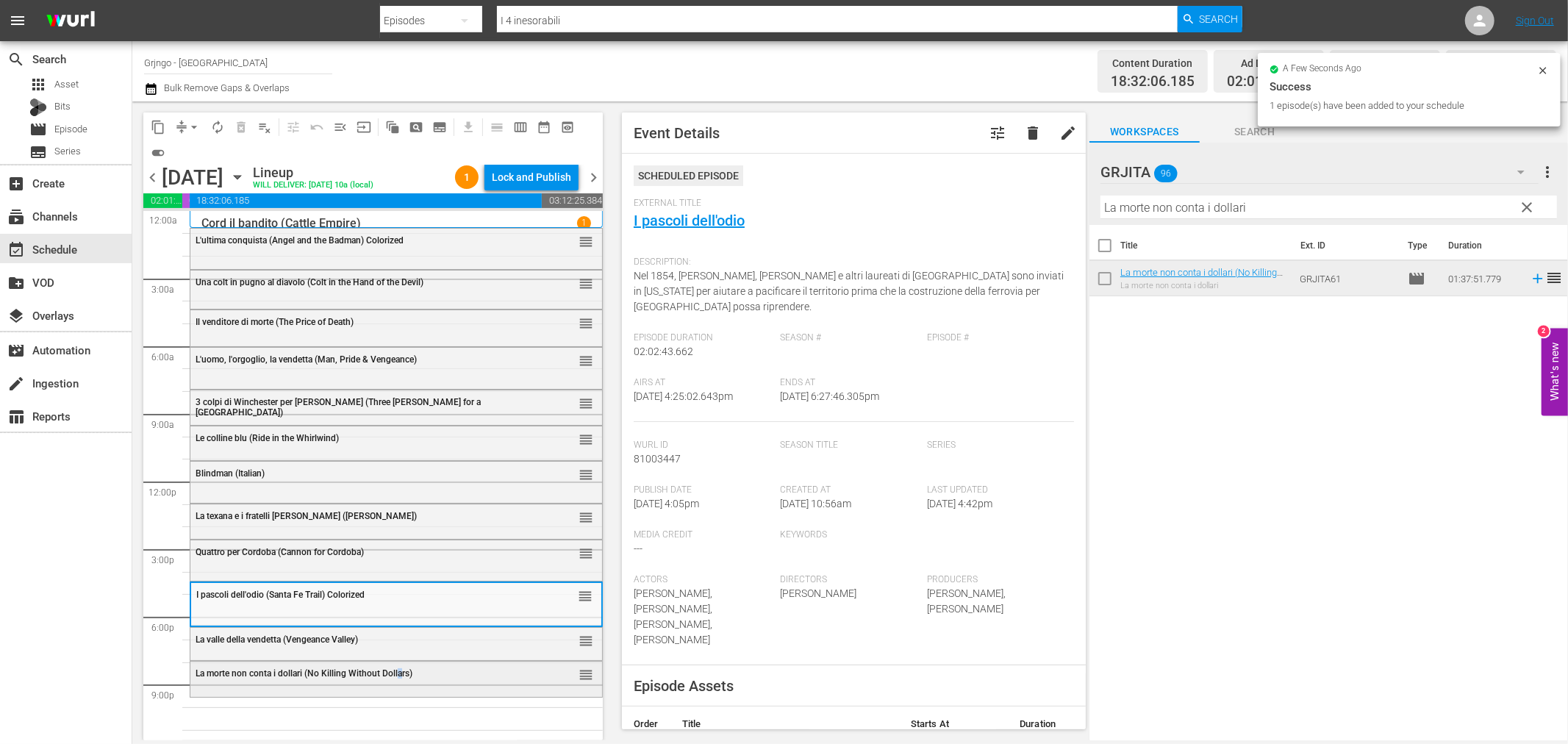
click at [400, 681] on div "La morte non conta i dollari (No Killing Without Dollars) reorder" at bounding box center [396, 673] width 412 height 25
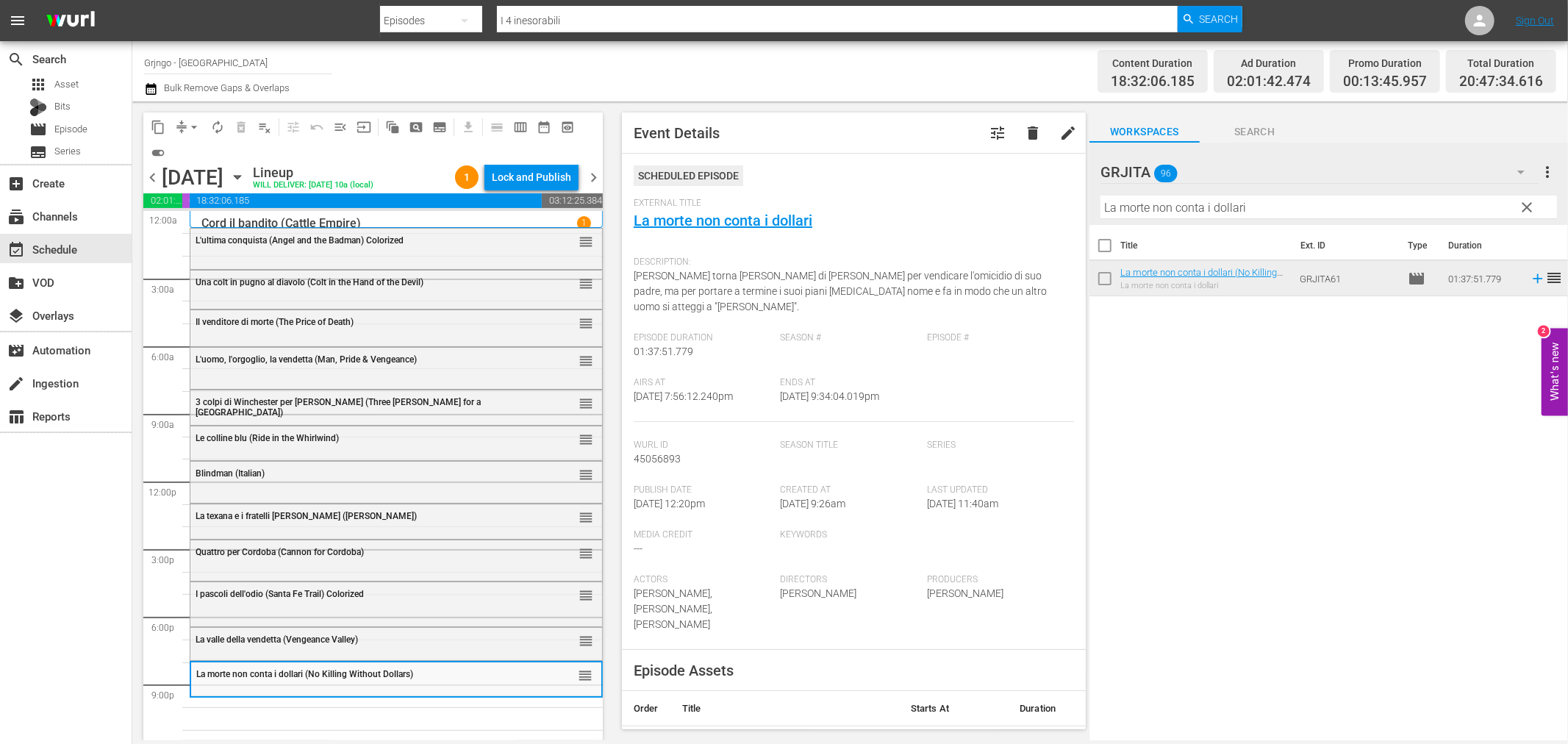
drag, startPoint x: 1530, startPoint y: 200, endPoint x: 1392, endPoint y: 206, distance: 138.1
click at [1530, 200] on span "clear" at bounding box center [1527, 207] width 17 height 17
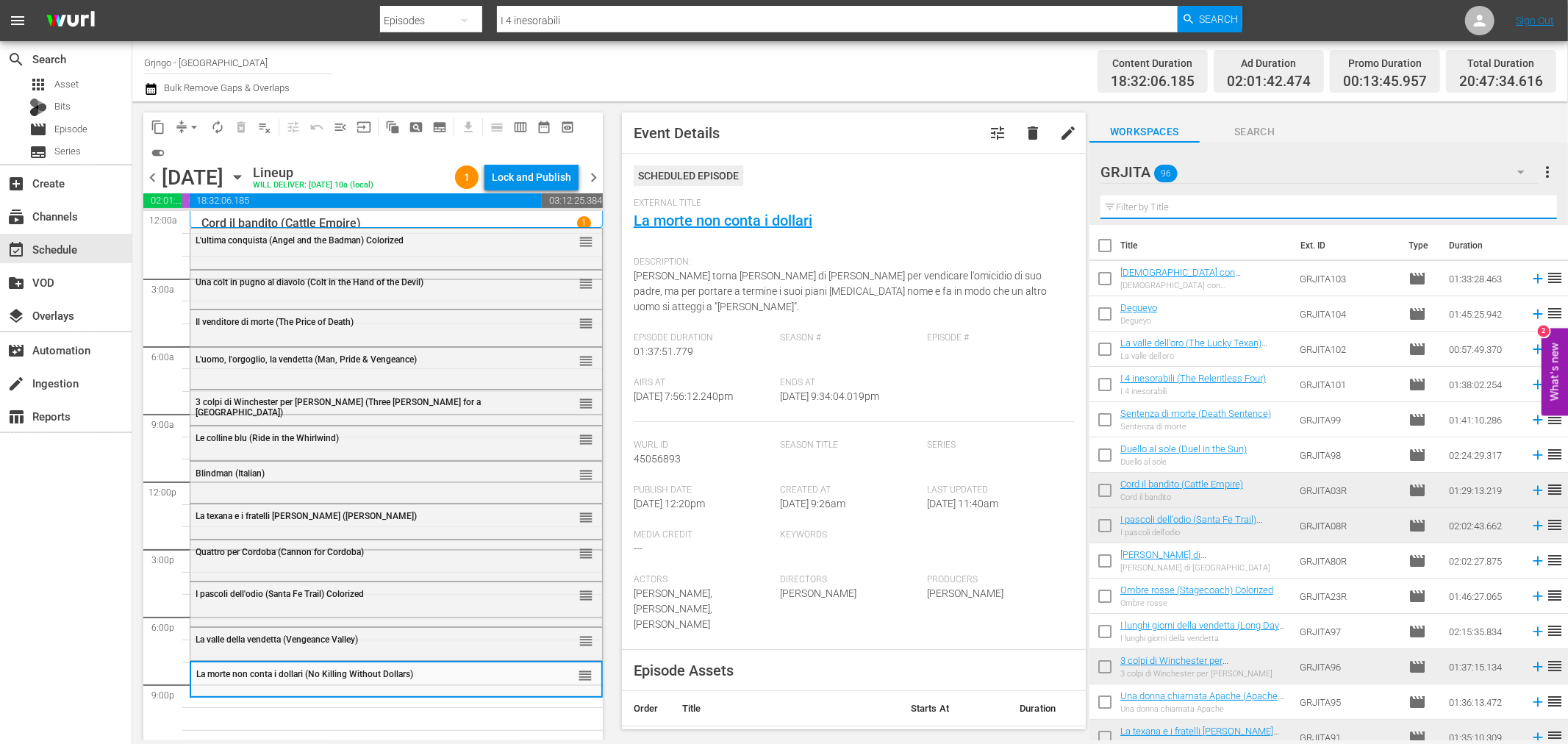
paste input "Terra Nera (War of the Wildcats)"
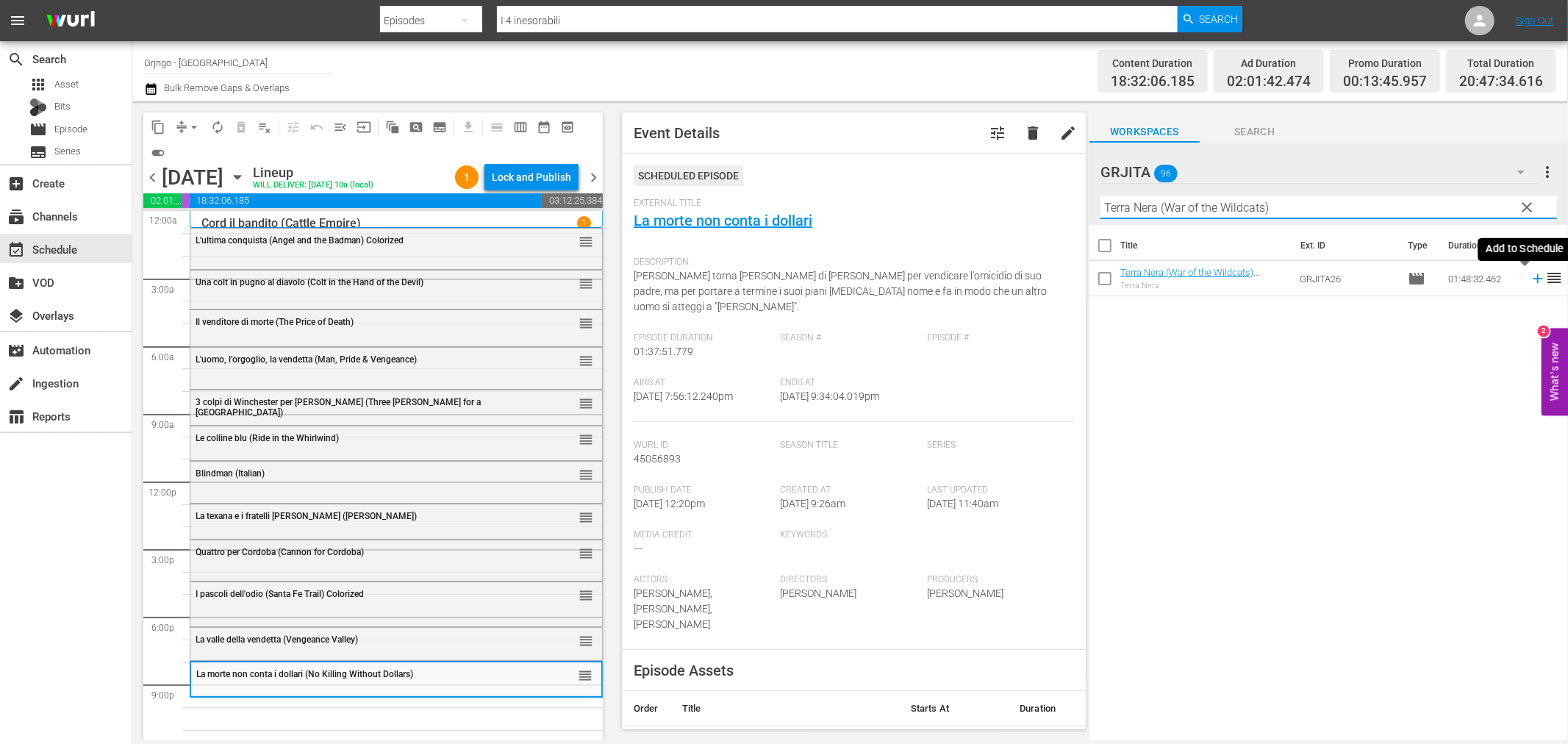
type input "Terra Nera (War of the Wildcats)"
click at [1533, 276] on icon at bounding box center [1537, 279] width 10 height 10
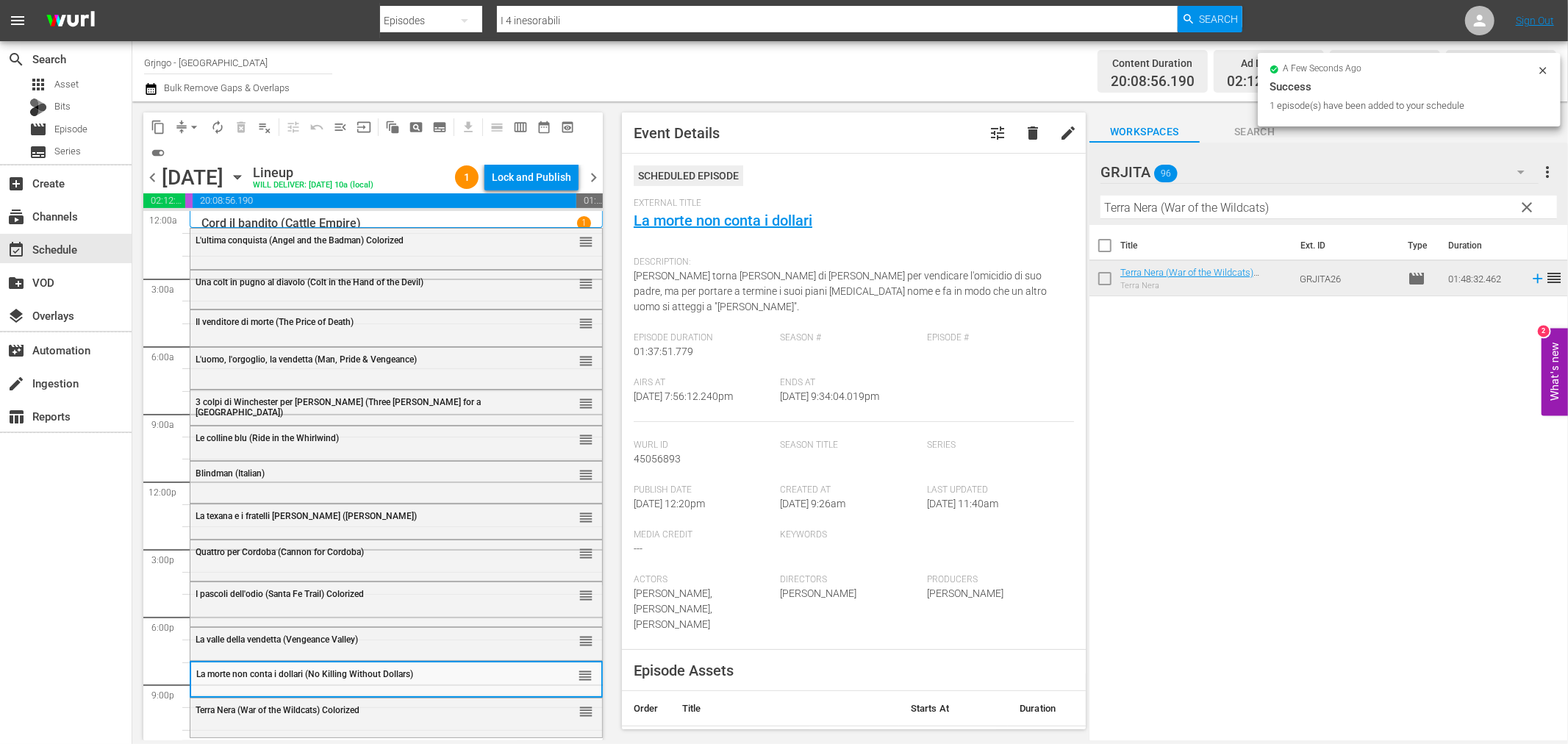
scroll to position [11, 0]
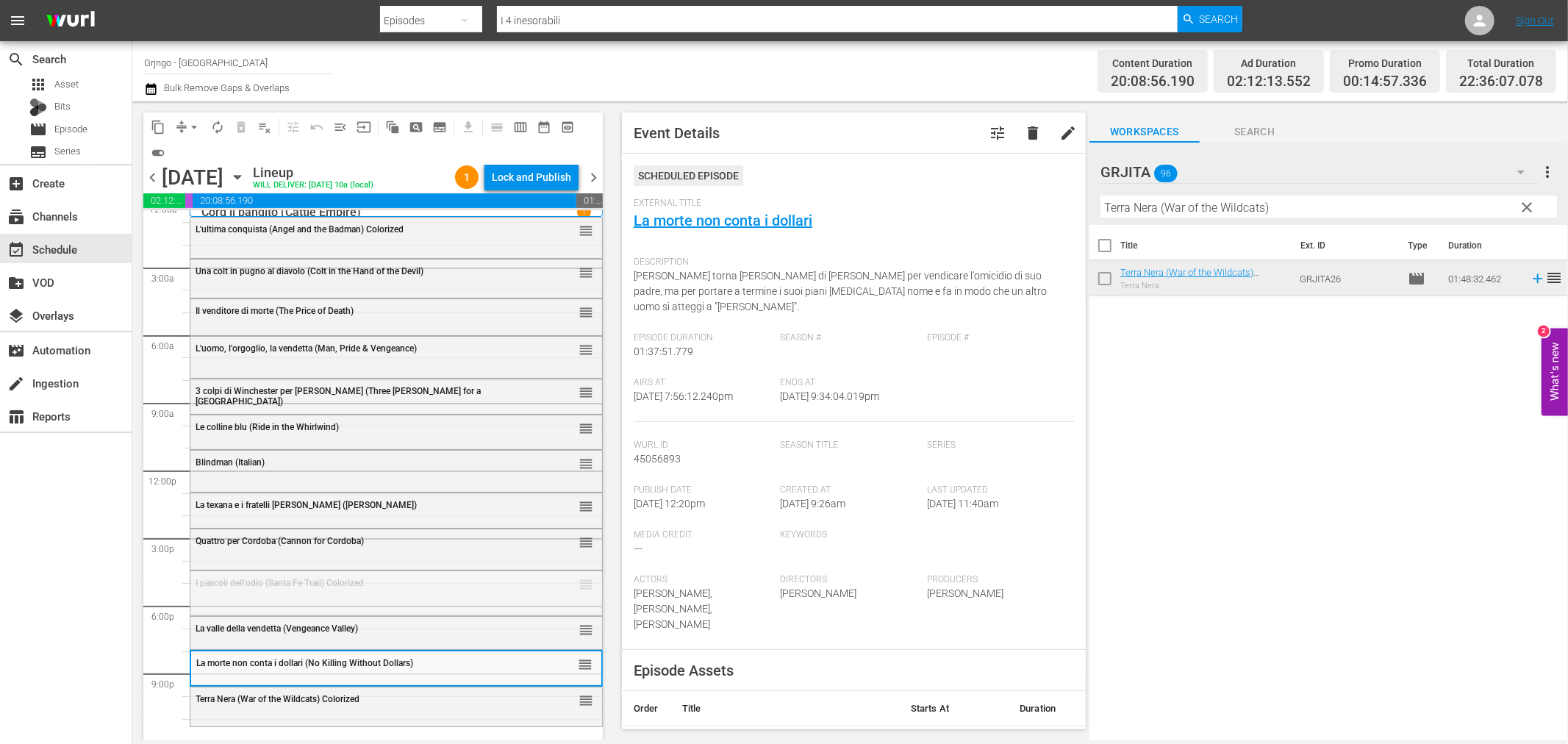
drag, startPoint x: 571, startPoint y: 579, endPoint x: 511, endPoint y: 724, distance: 156.9
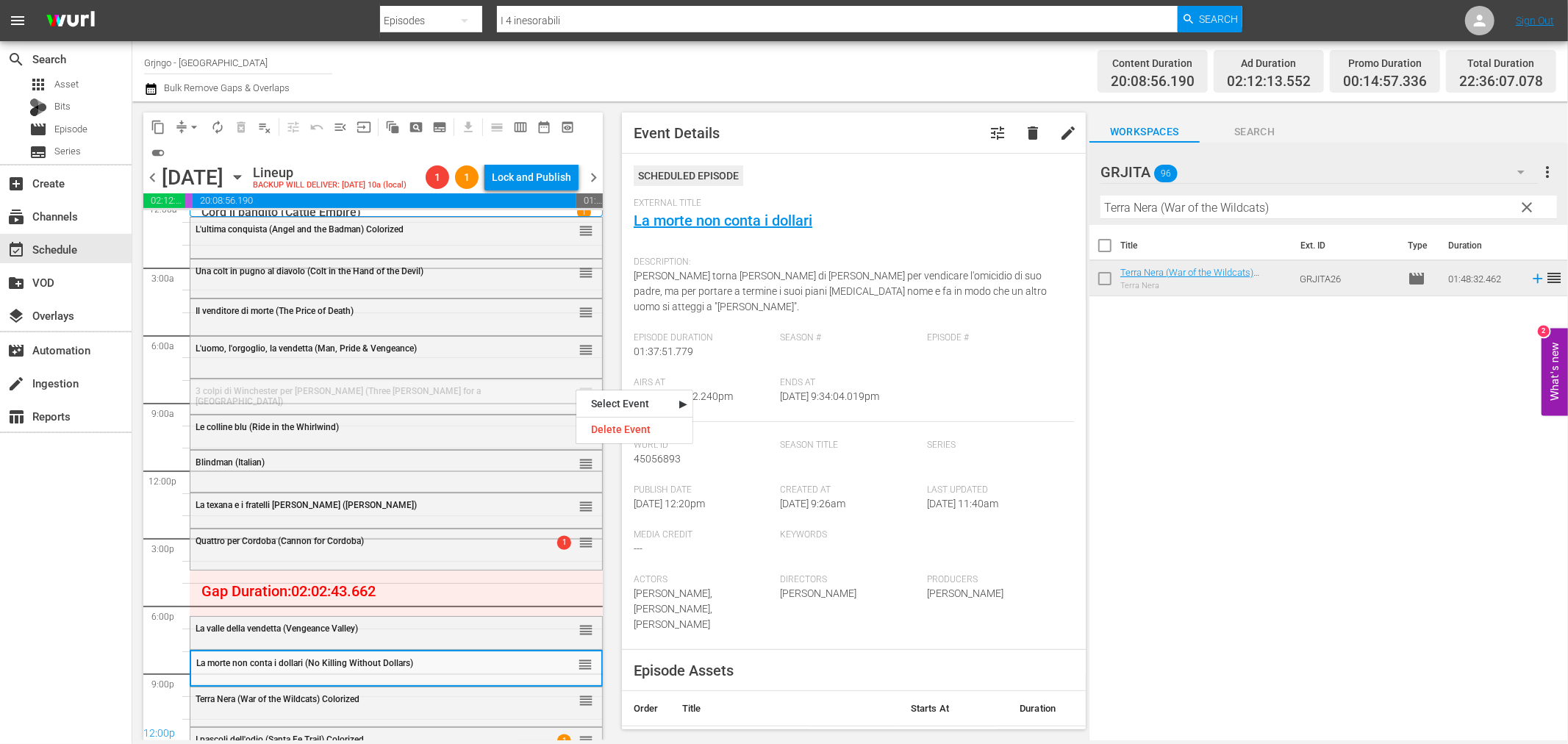
drag, startPoint x: 575, startPoint y: 388, endPoint x: 465, endPoint y: 666, distance: 299.0
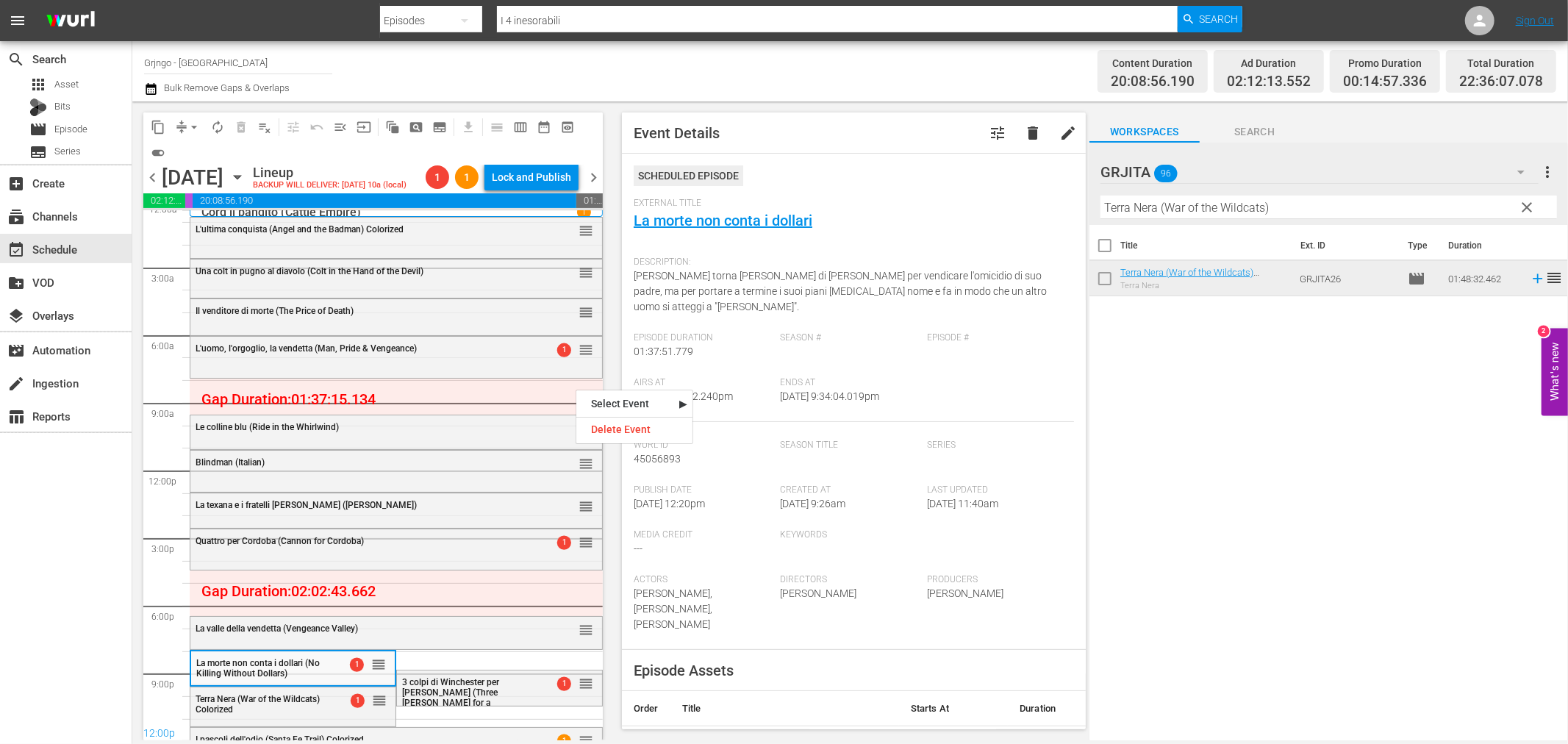
click at [1526, 209] on span "clear" at bounding box center [1527, 207] width 17 height 17
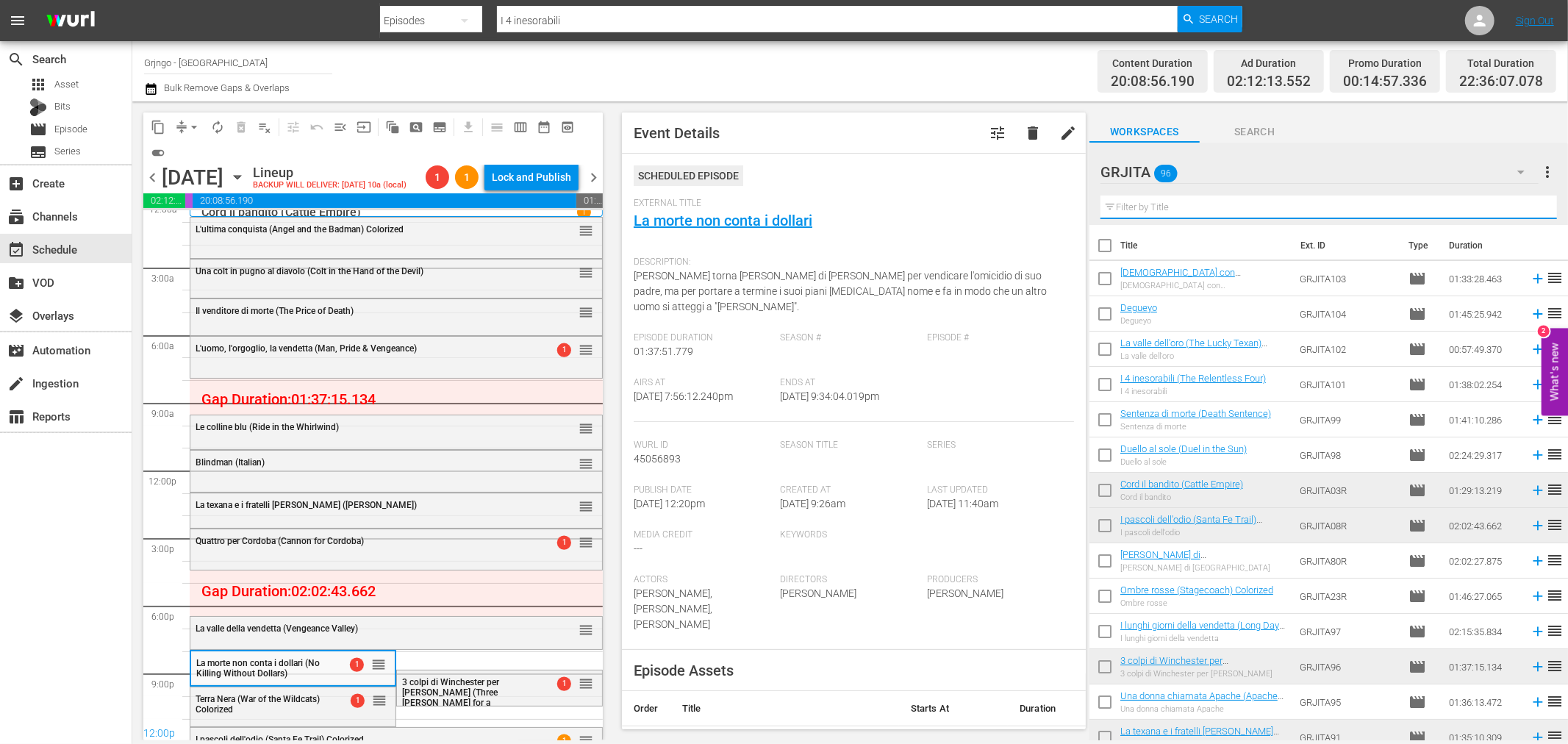
click at [1164, 210] on input "text" at bounding box center [1329, 207] width 456 height 23
paste input "I predoni della città"
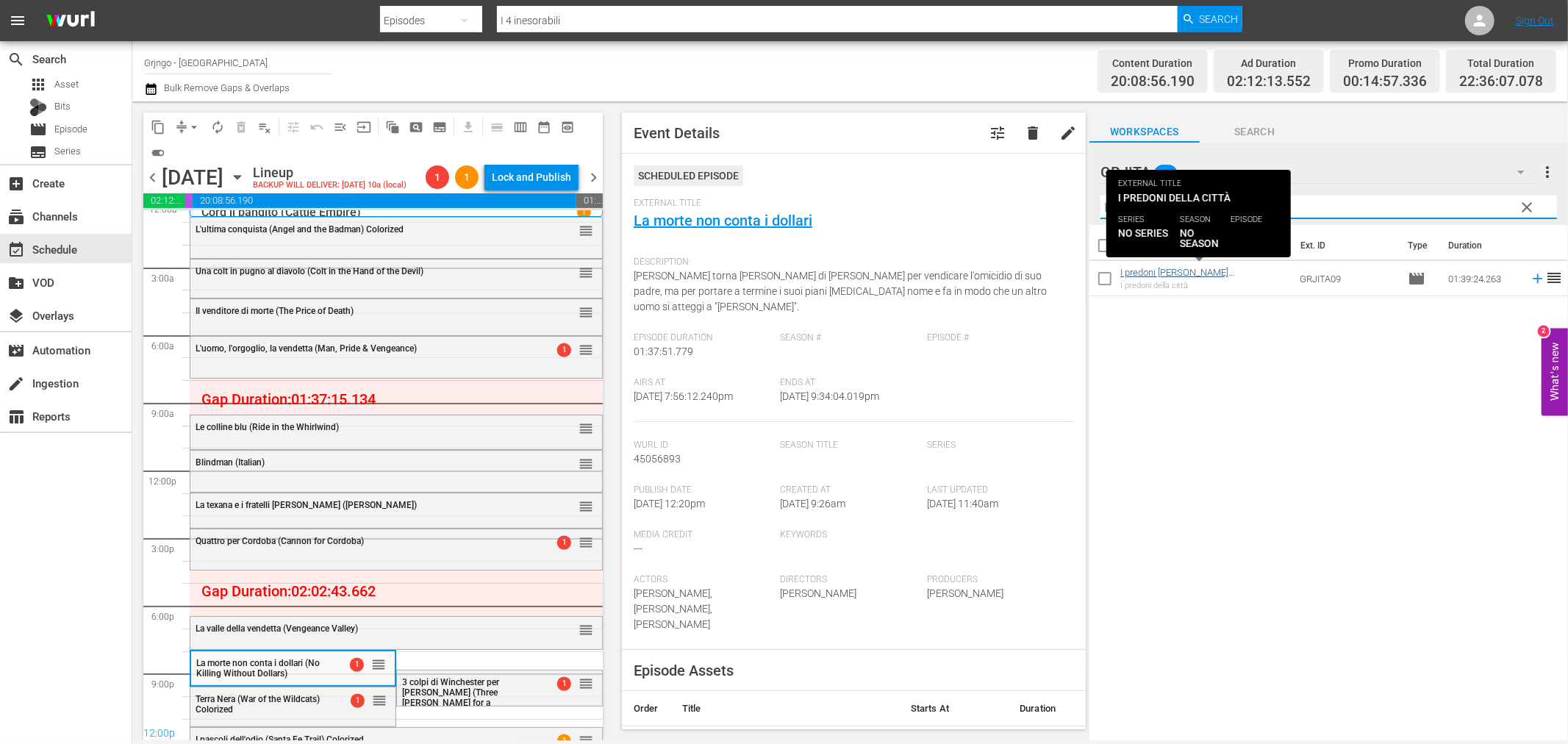
type input "I predoni della città"
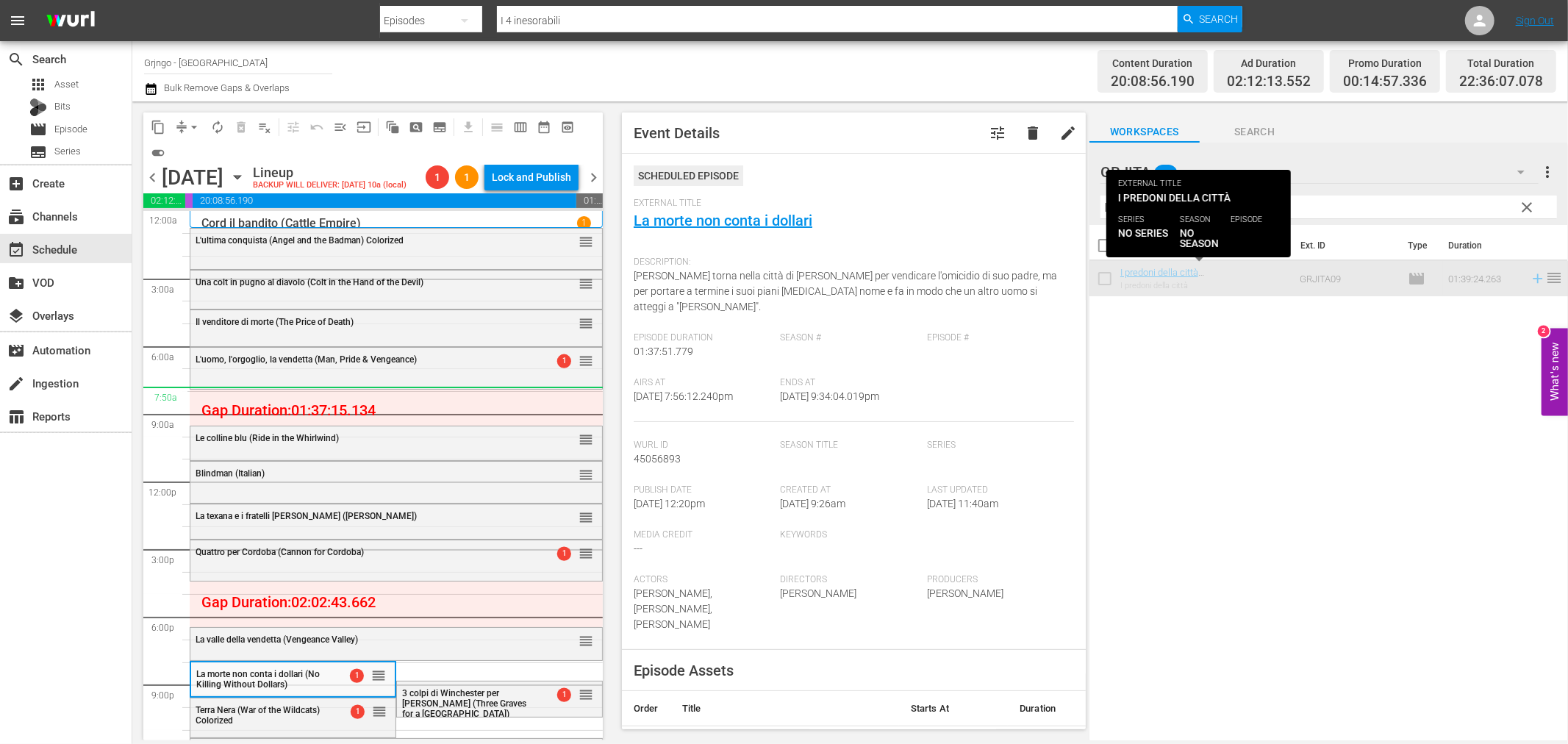
scroll to position [11, 0]
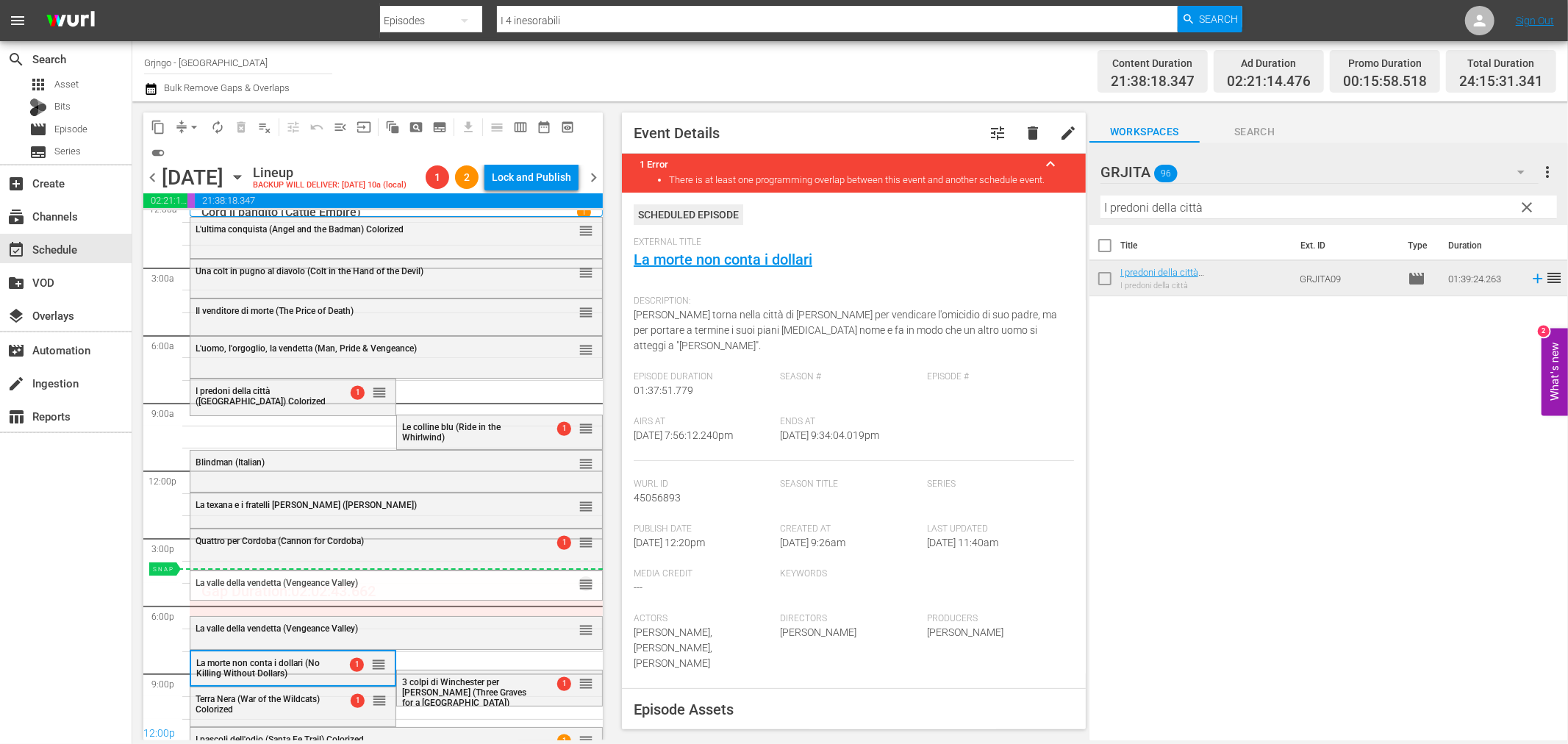
drag, startPoint x: 573, startPoint y: 627, endPoint x: 569, endPoint y: 569, distance: 58.1
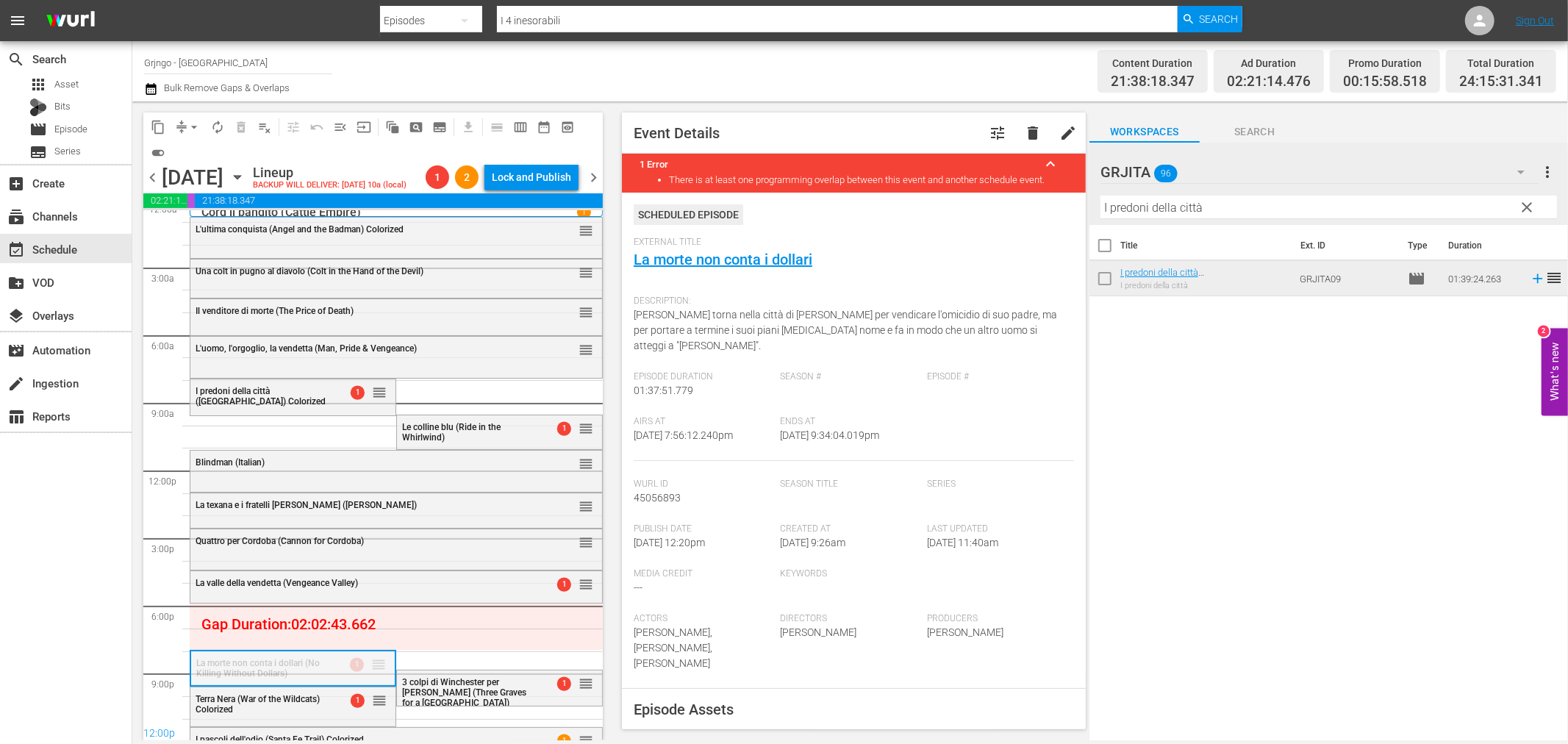
drag, startPoint x: 377, startPoint y: 661, endPoint x: 377, endPoint y: 601, distance: 60.0
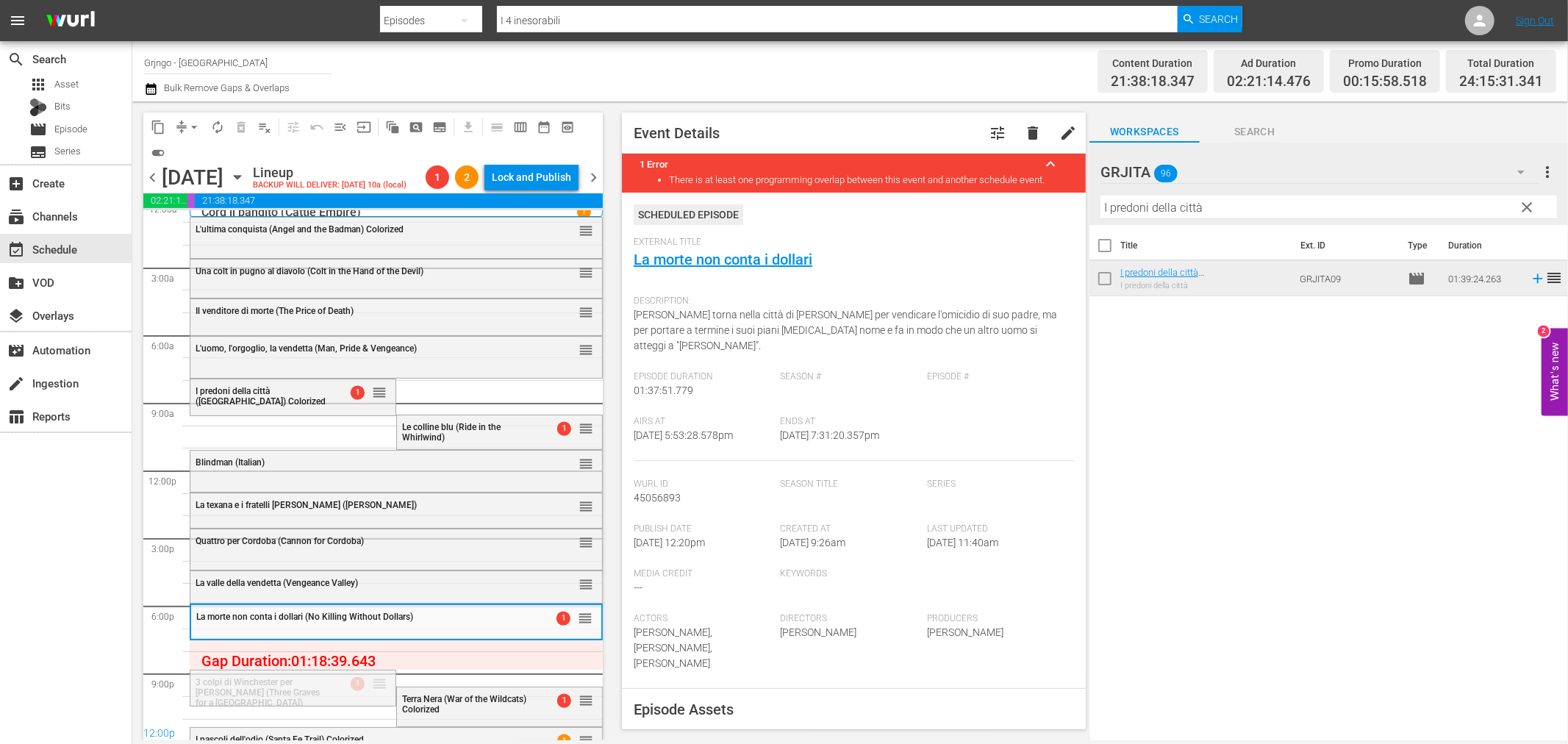
drag, startPoint x: 371, startPoint y: 680, endPoint x: 370, endPoint y: 636, distance: 44.0
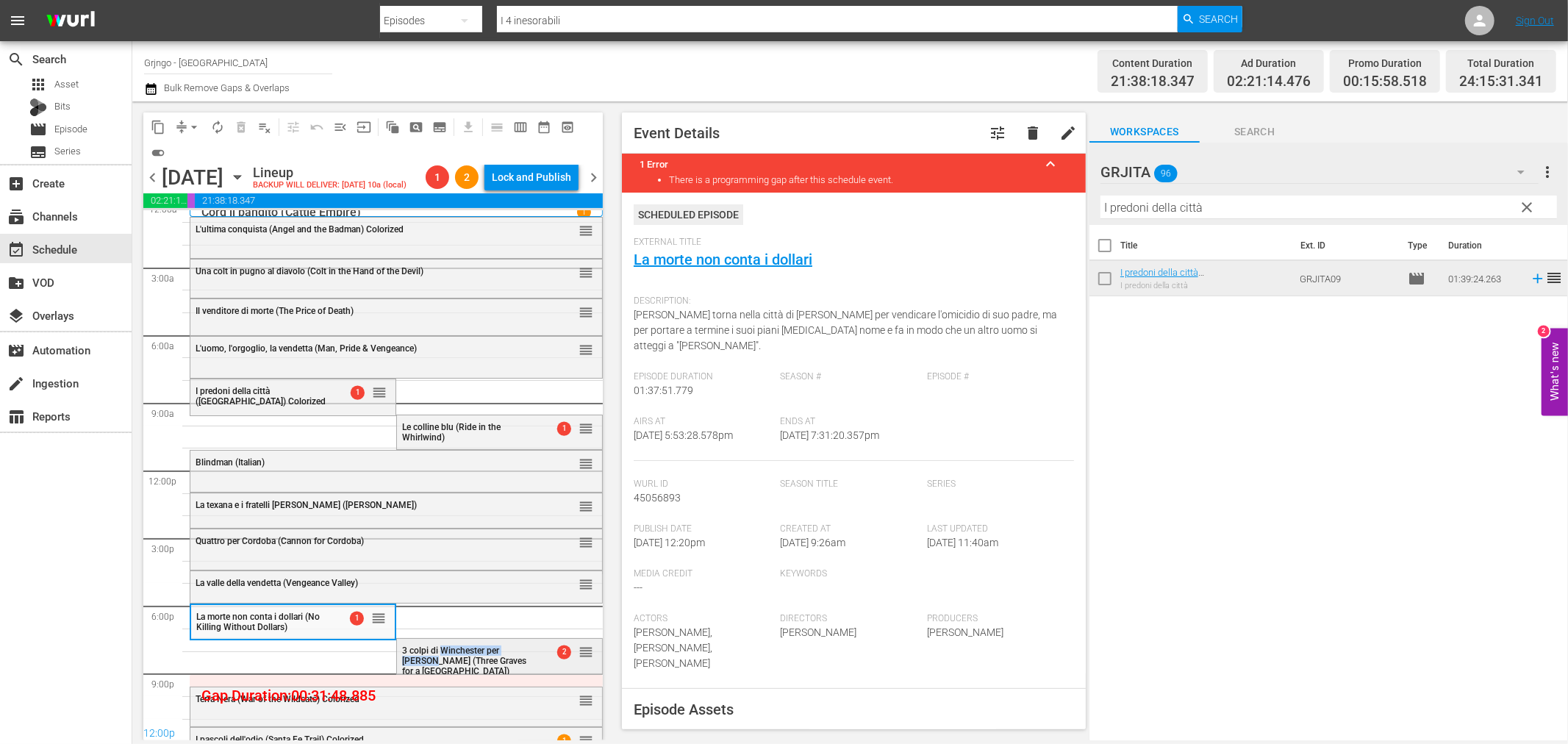
drag, startPoint x: 432, startPoint y: 643, endPoint x: 398, endPoint y: 656, distance: 36.4
click at [402, 656] on div "3 colpi di Winchester per [PERSON_NAME] (Three [PERSON_NAME] for a [GEOGRAPHIC_…" at bounding box center [468, 660] width 132 height 32
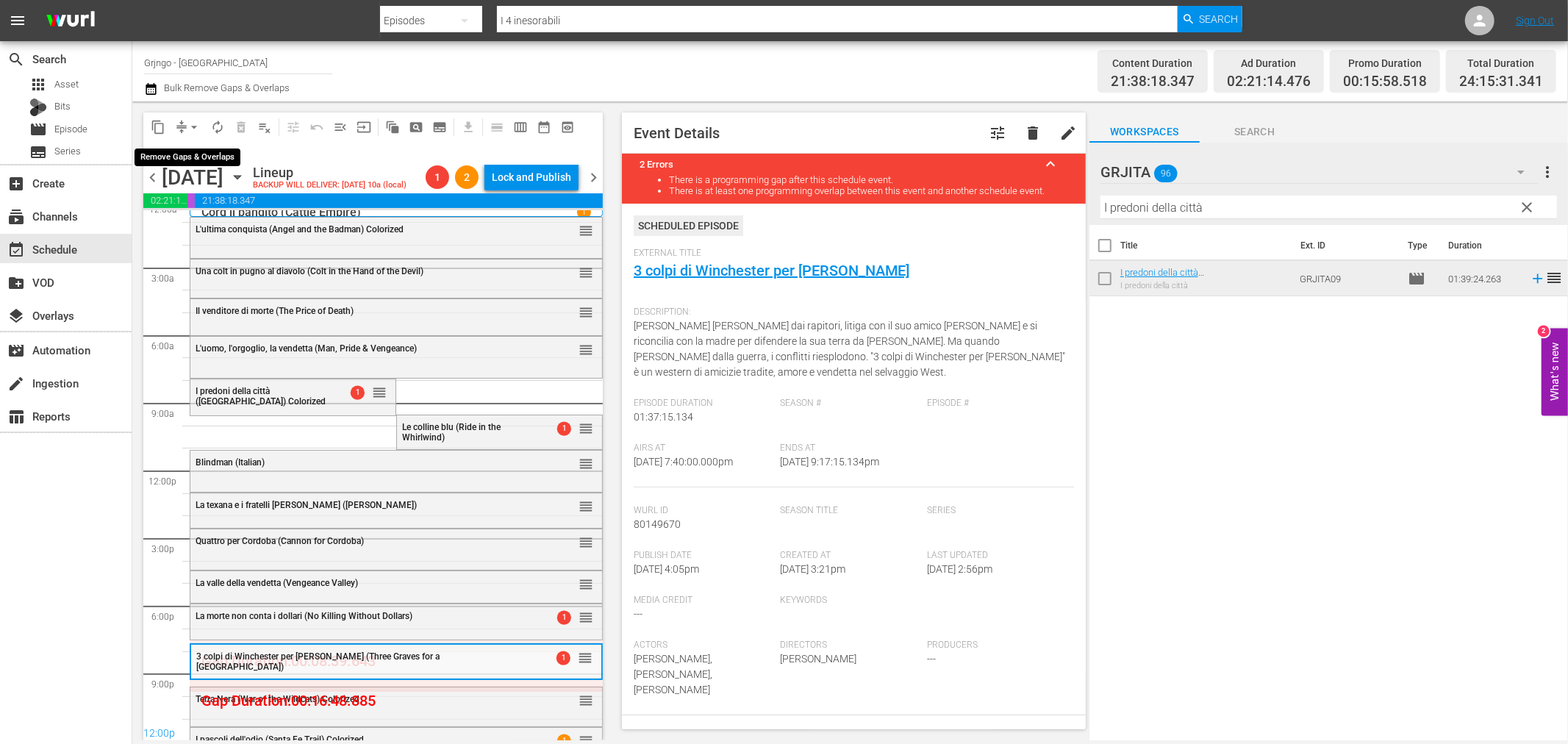
click at [194, 126] on span "arrow_drop_down" at bounding box center [194, 127] width 15 height 15
click at [252, 201] on li "Align to End of Previous Day" at bounding box center [194, 205] width 154 height 24
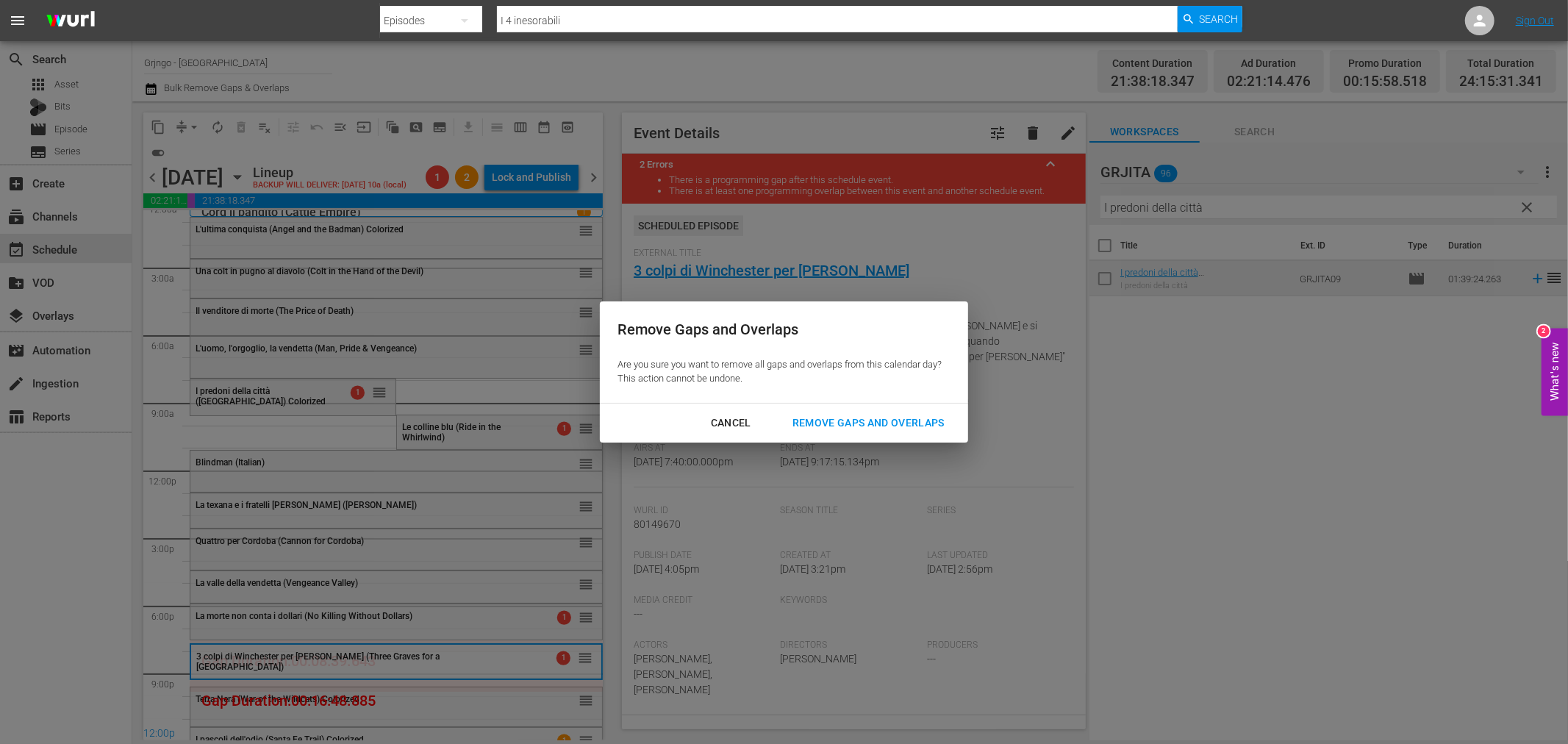
click at [873, 422] on div "Remove Gaps and Overlaps" at bounding box center [868, 423] width 175 height 18
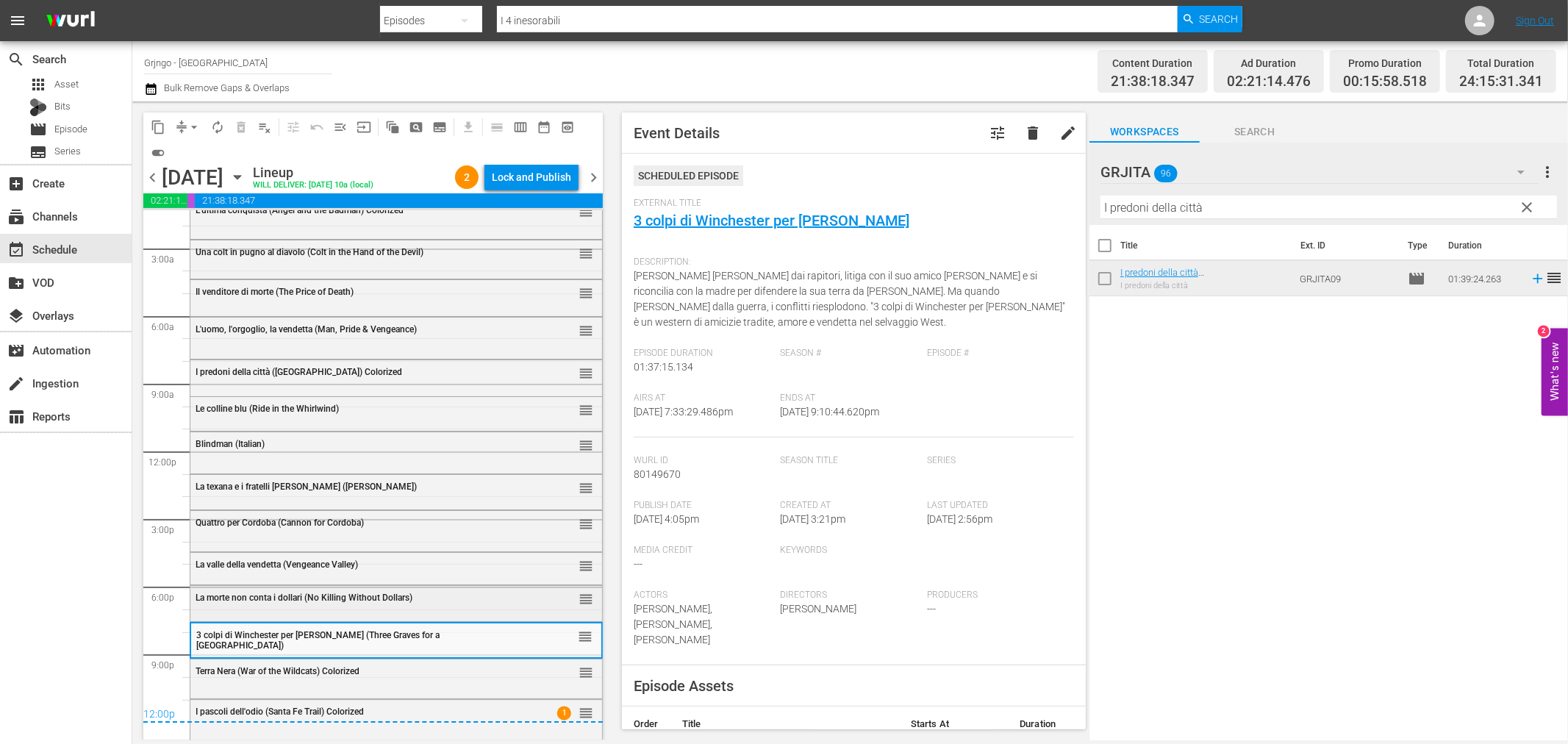
scroll to position [35, 0]
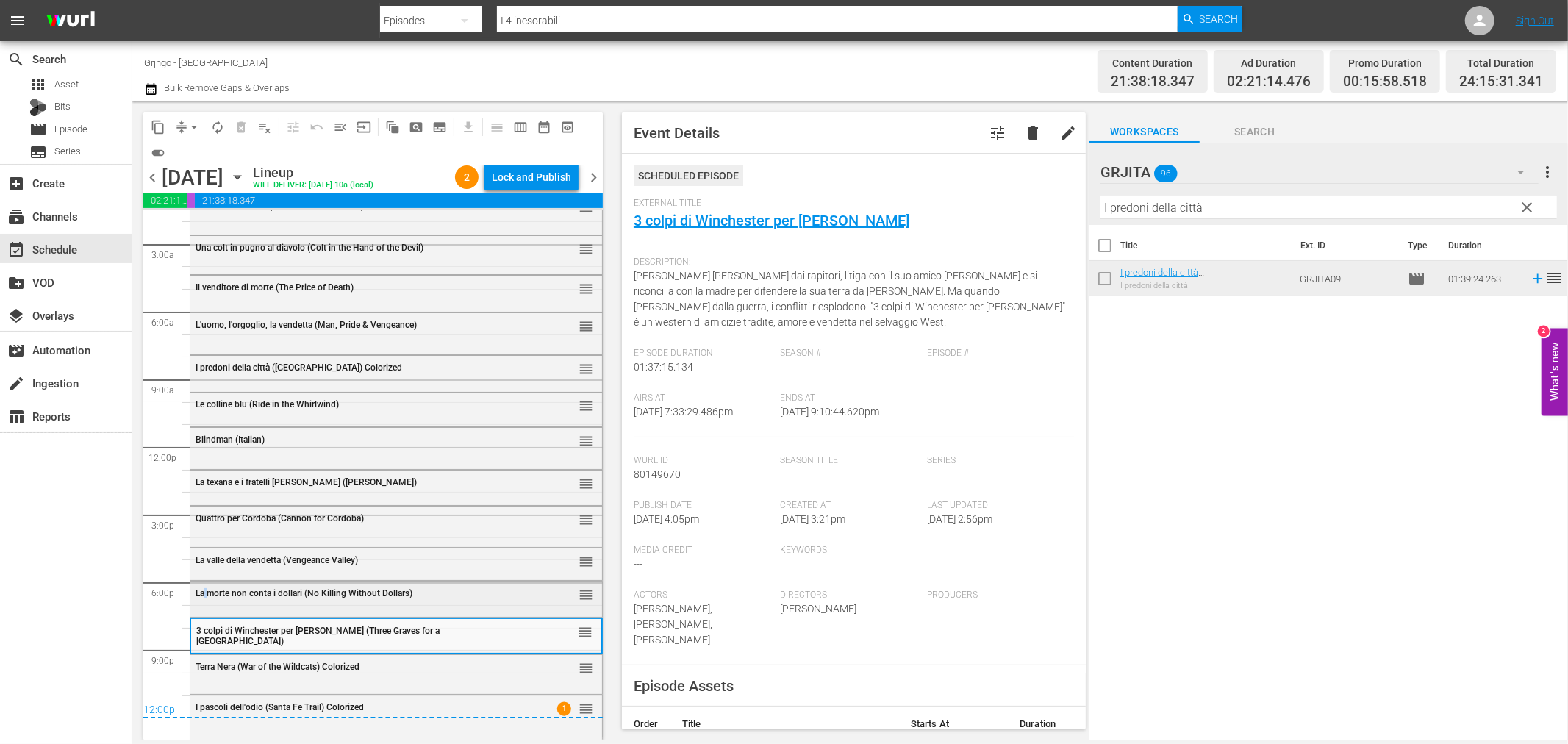
click at [206, 599] on div "La morte non conta i dollari (No Killing Without Dollars) reorder" at bounding box center [396, 593] width 412 height 25
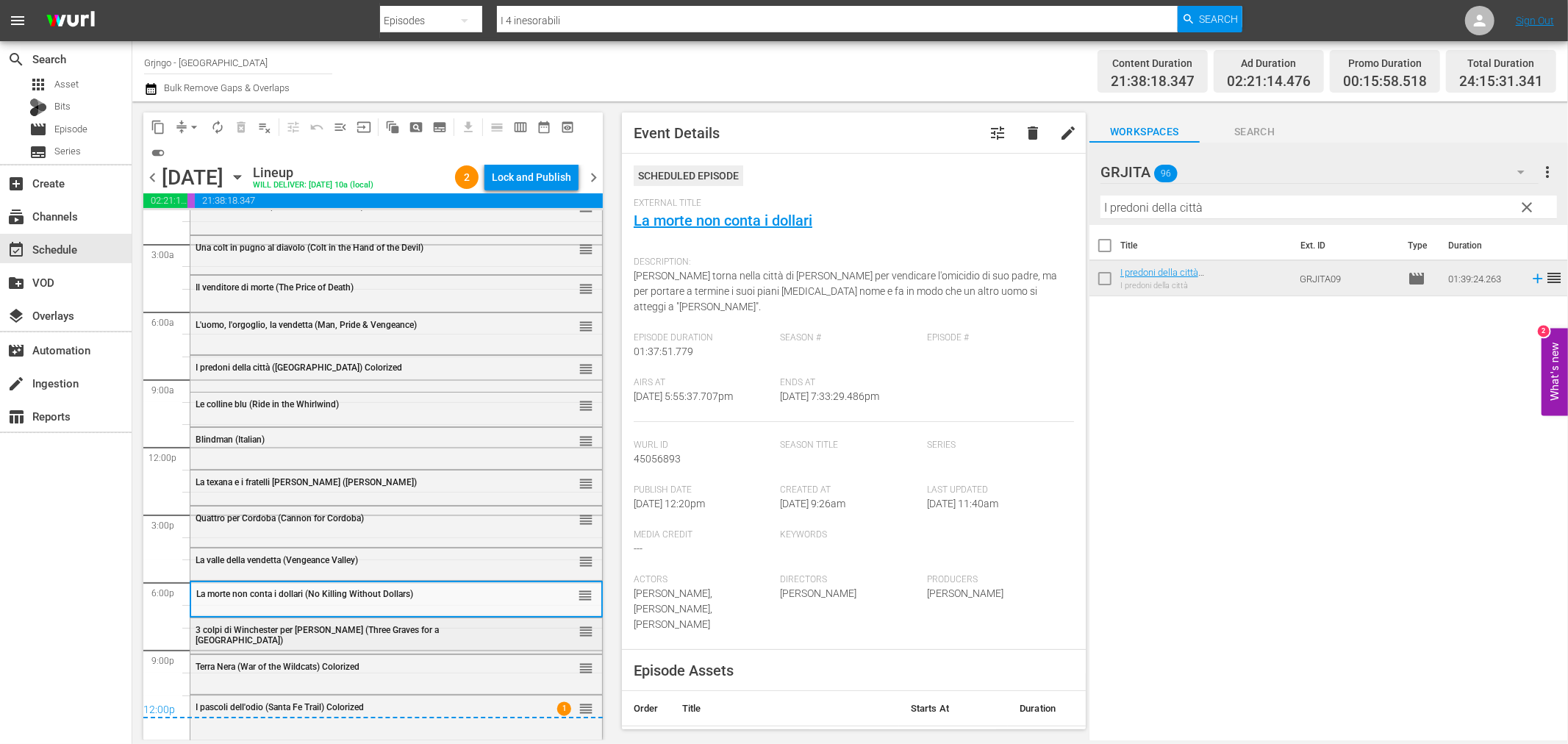
click at [243, 637] on div "3 colpi di Winchester per Ringo (Three Graves for a Winchester) reorder" at bounding box center [396, 634] width 412 height 32
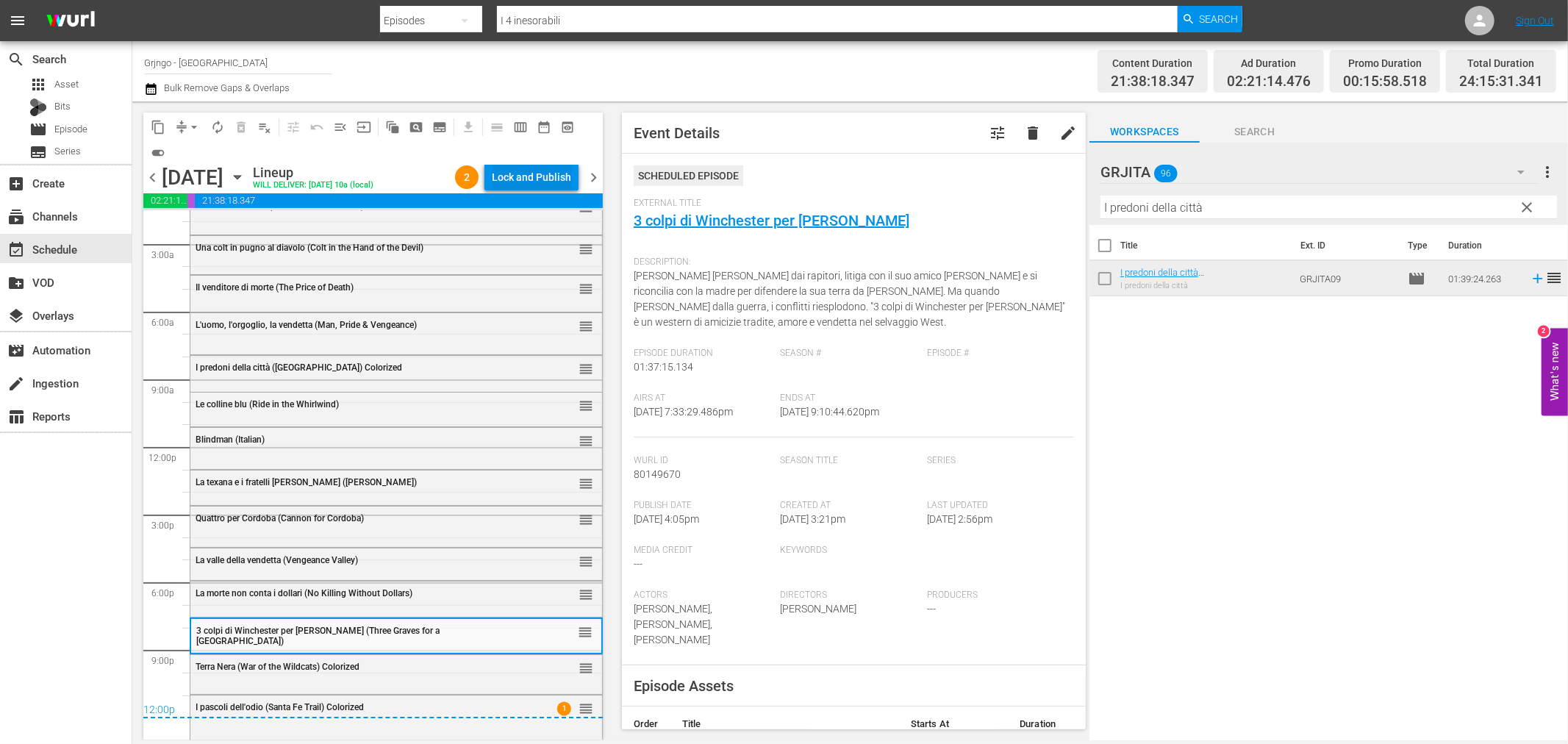
click at [523, 176] on div "Lock and Publish" at bounding box center [531, 177] width 79 height 26
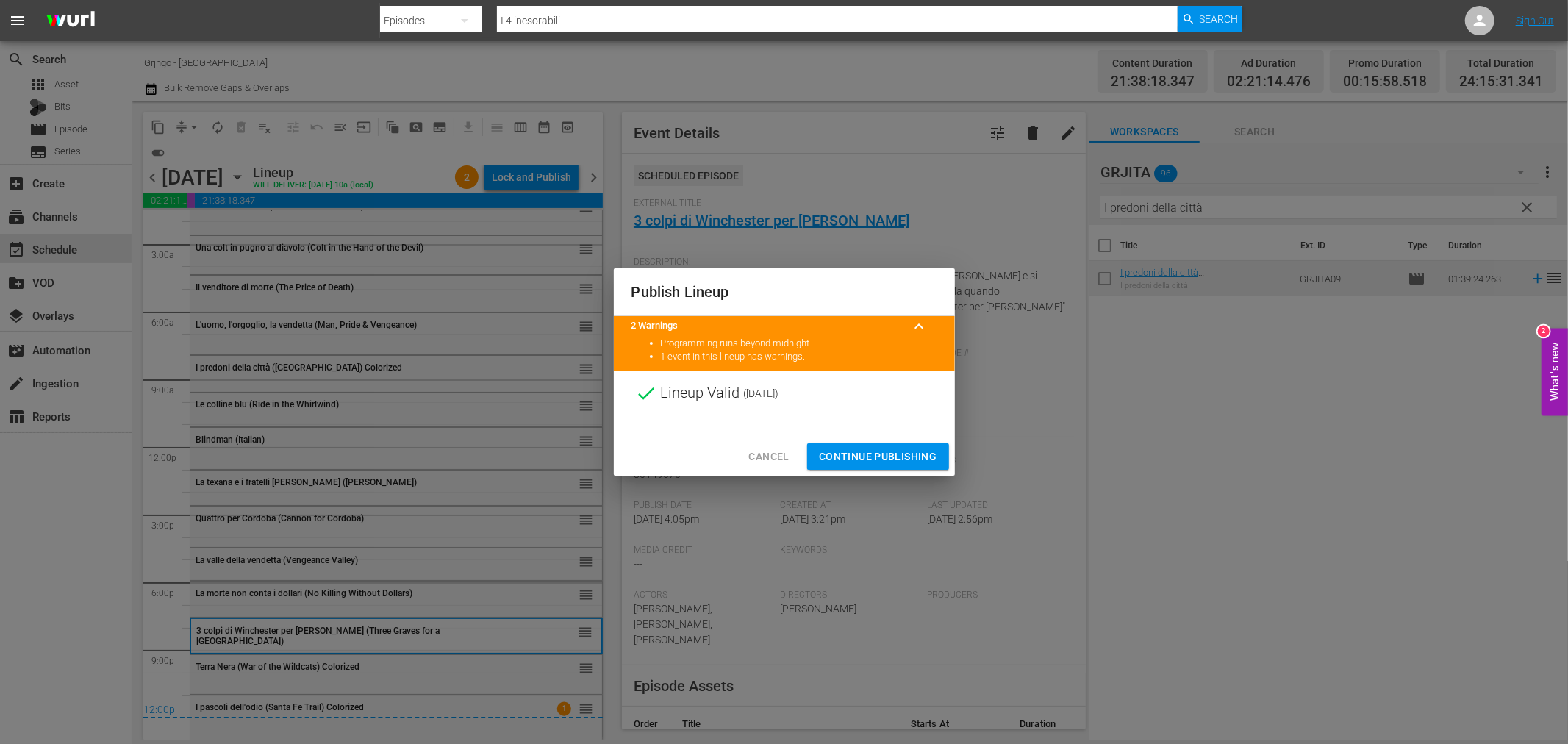
drag, startPoint x: 883, startPoint y: 446, endPoint x: 892, endPoint y: 452, distance: 10.8
click at [883, 447] on button "Continue Publishing" at bounding box center [878, 457] width 142 height 27
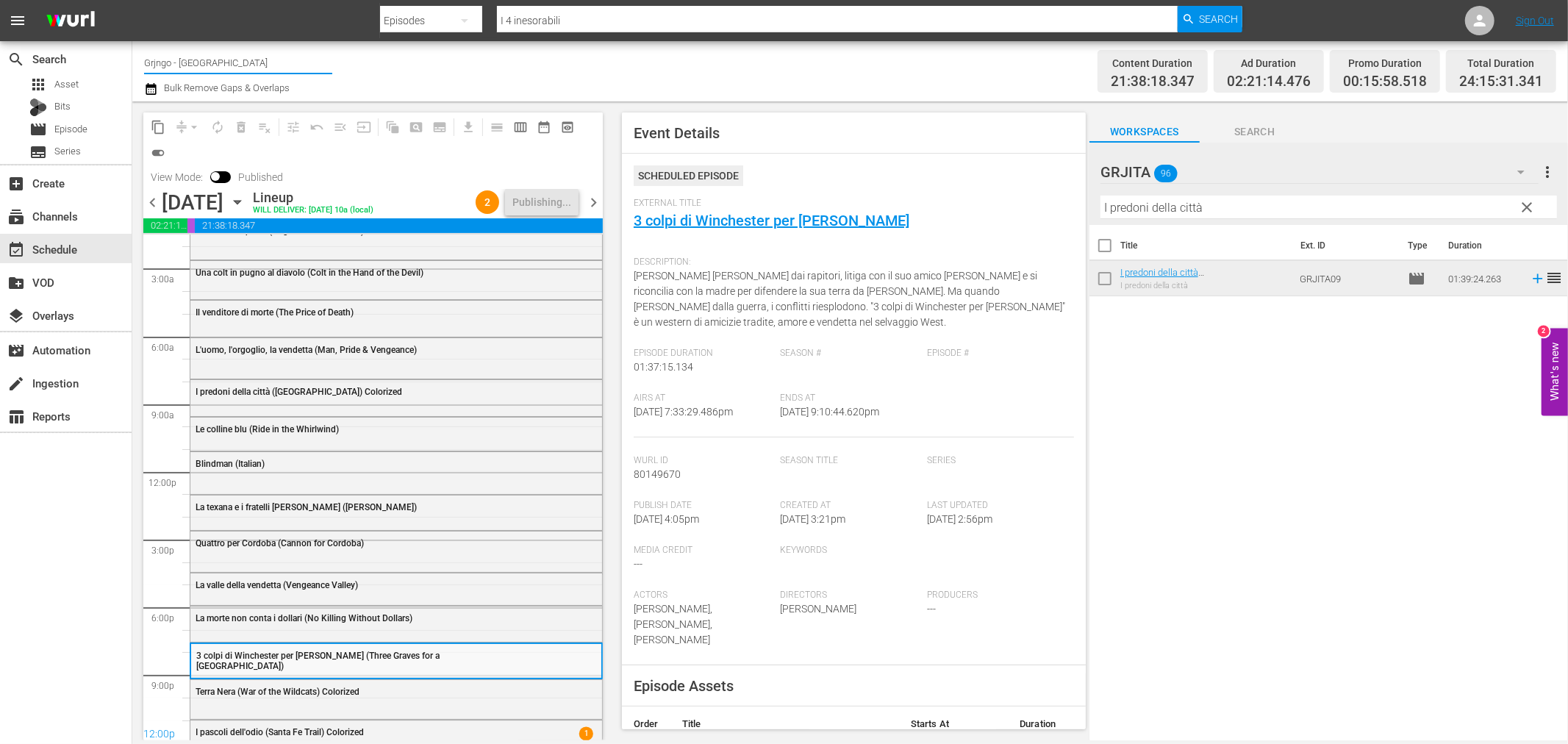
drag, startPoint x: 202, startPoint y: 59, endPoint x: 135, endPoint y: 59, distance: 67.0
click at [135, 59] on div "Channel Title Grjngo - ITA Bulk Remove Gaps & Overlaps Content Duration 21:38:1…" at bounding box center [850, 72] width 1435 height 60
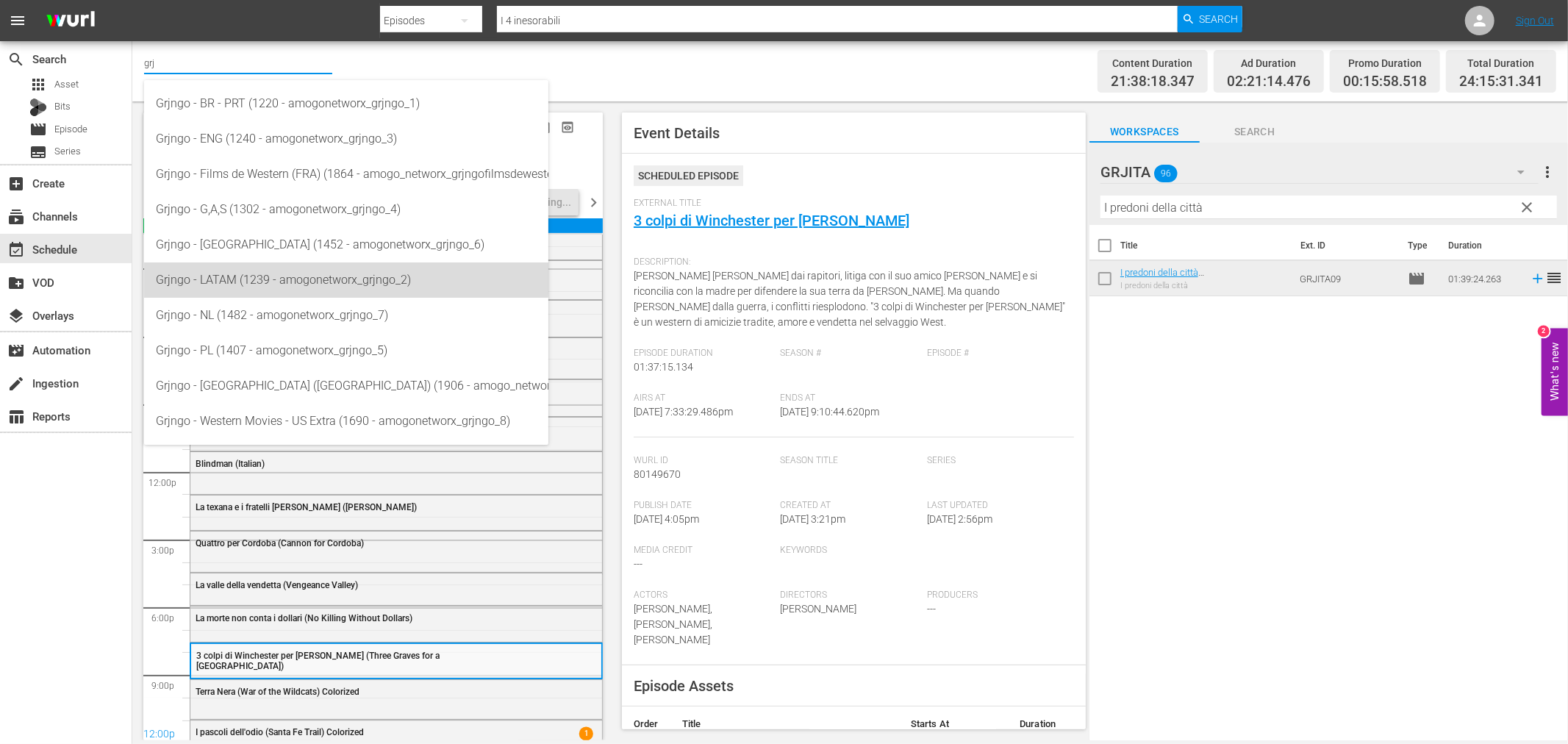
click at [338, 276] on div "Grjngo - LATAM (1239 - amogonetworx_grjngo_2)" at bounding box center [346, 279] width 381 height 35
type input "Grjngo - LATAM (1239 - amogonetworx_grjngo_2)"
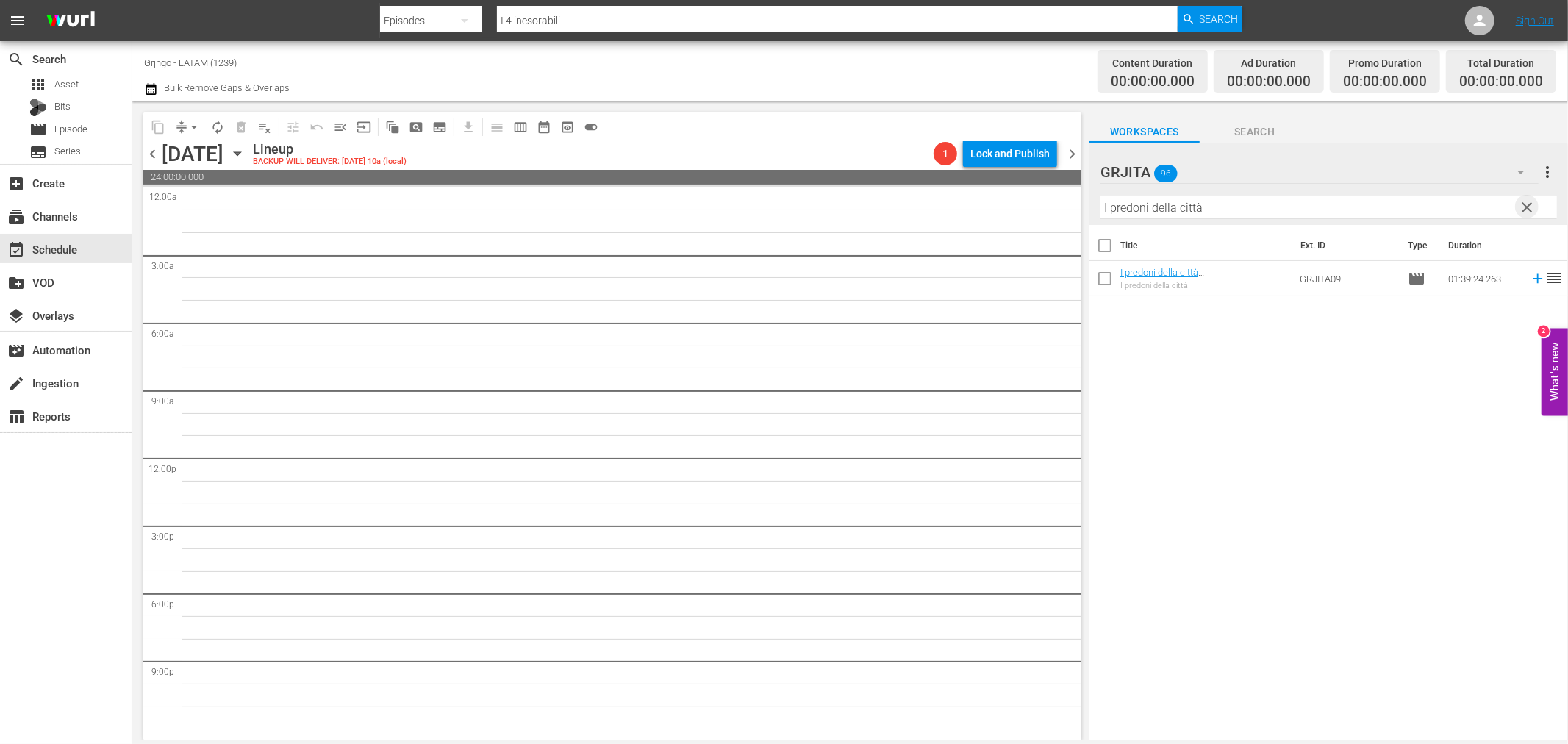
click at [1525, 207] on span "clear" at bounding box center [1527, 207] width 17 height 17
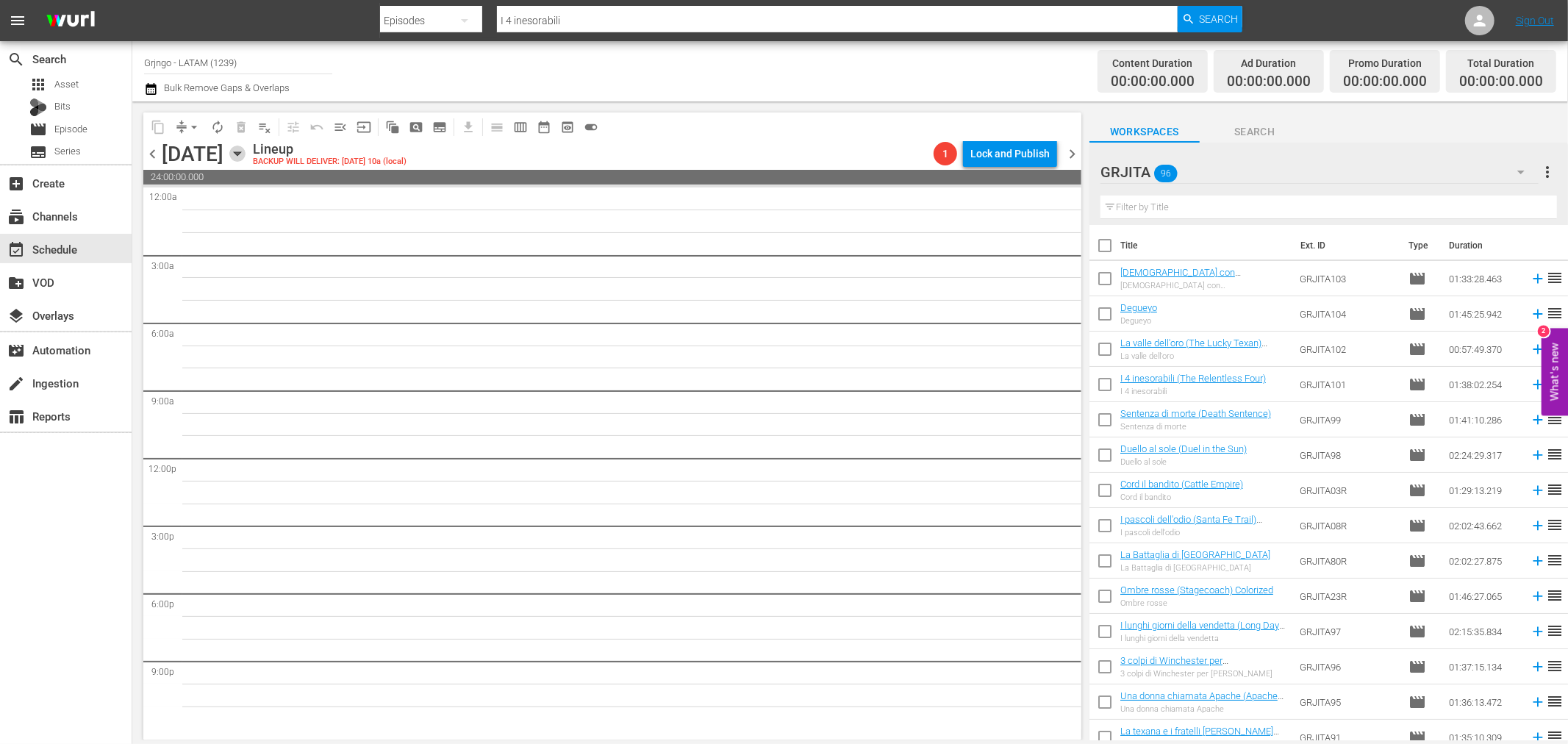
click at [246, 151] on icon "button" at bounding box center [237, 153] width 16 height 16
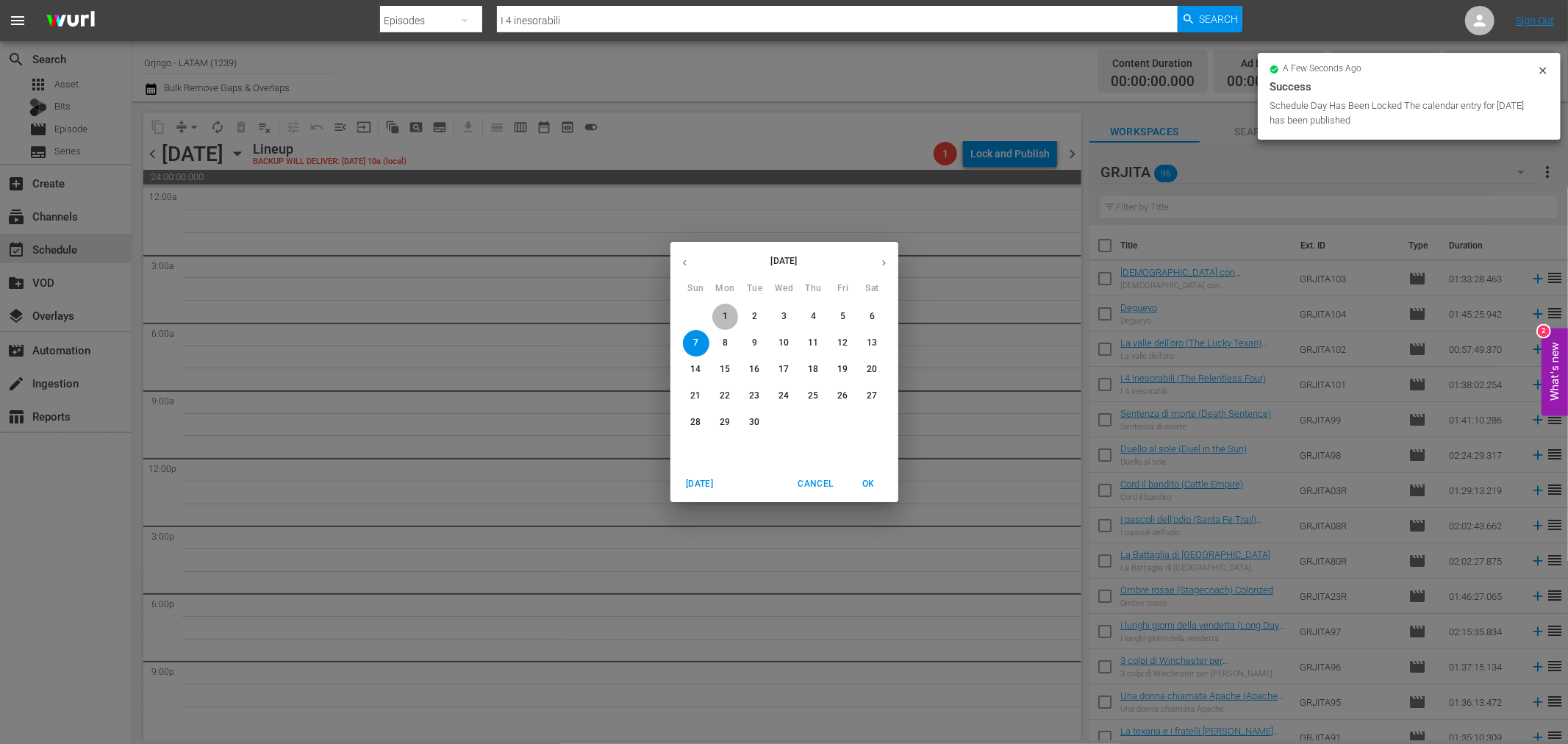
click at [724, 319] on p "1" at bounding box center [725, 316] width 5 height 13
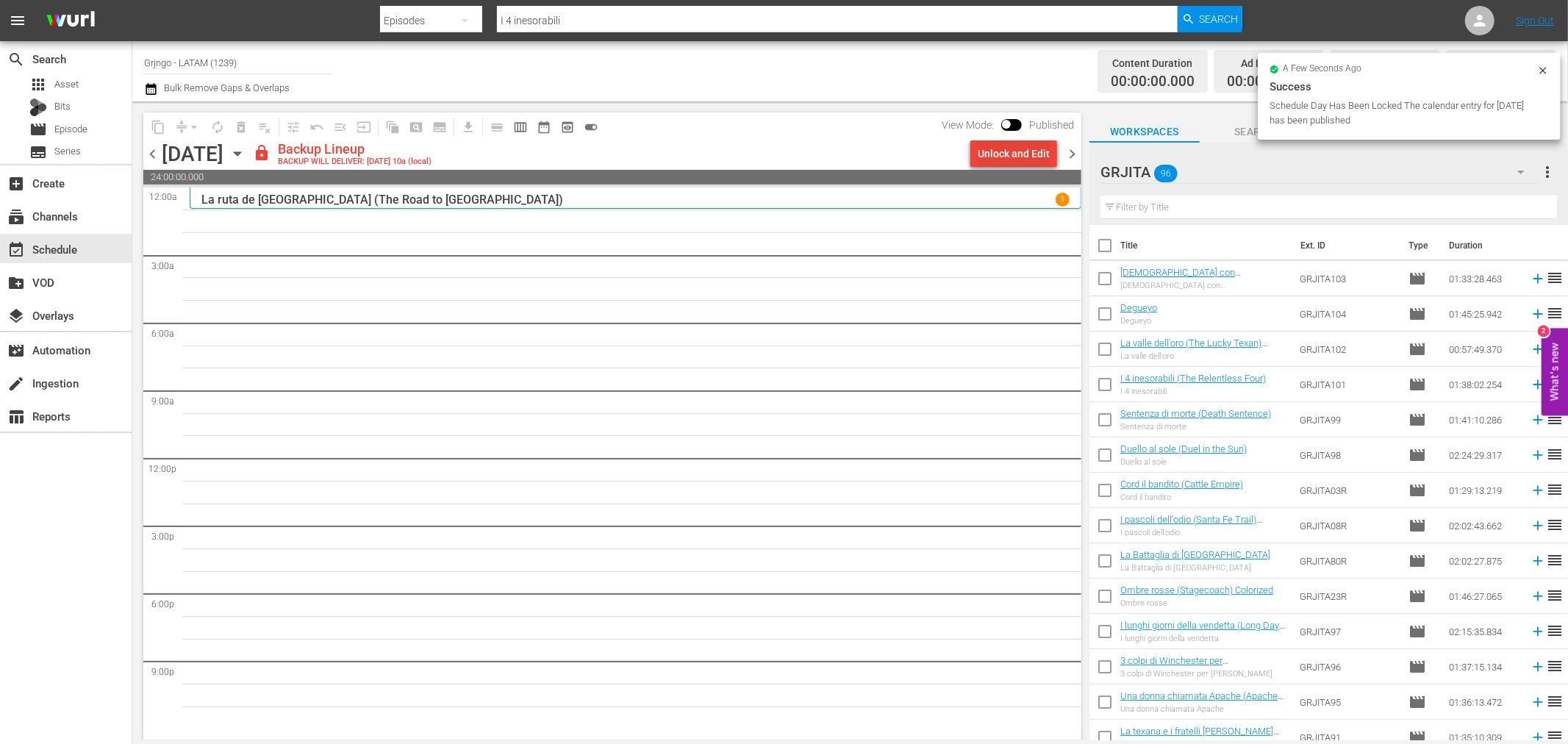
click at [1001, 152] on div "Unlock and Edit" at bounding box center [1014, 153] width 72 height 26
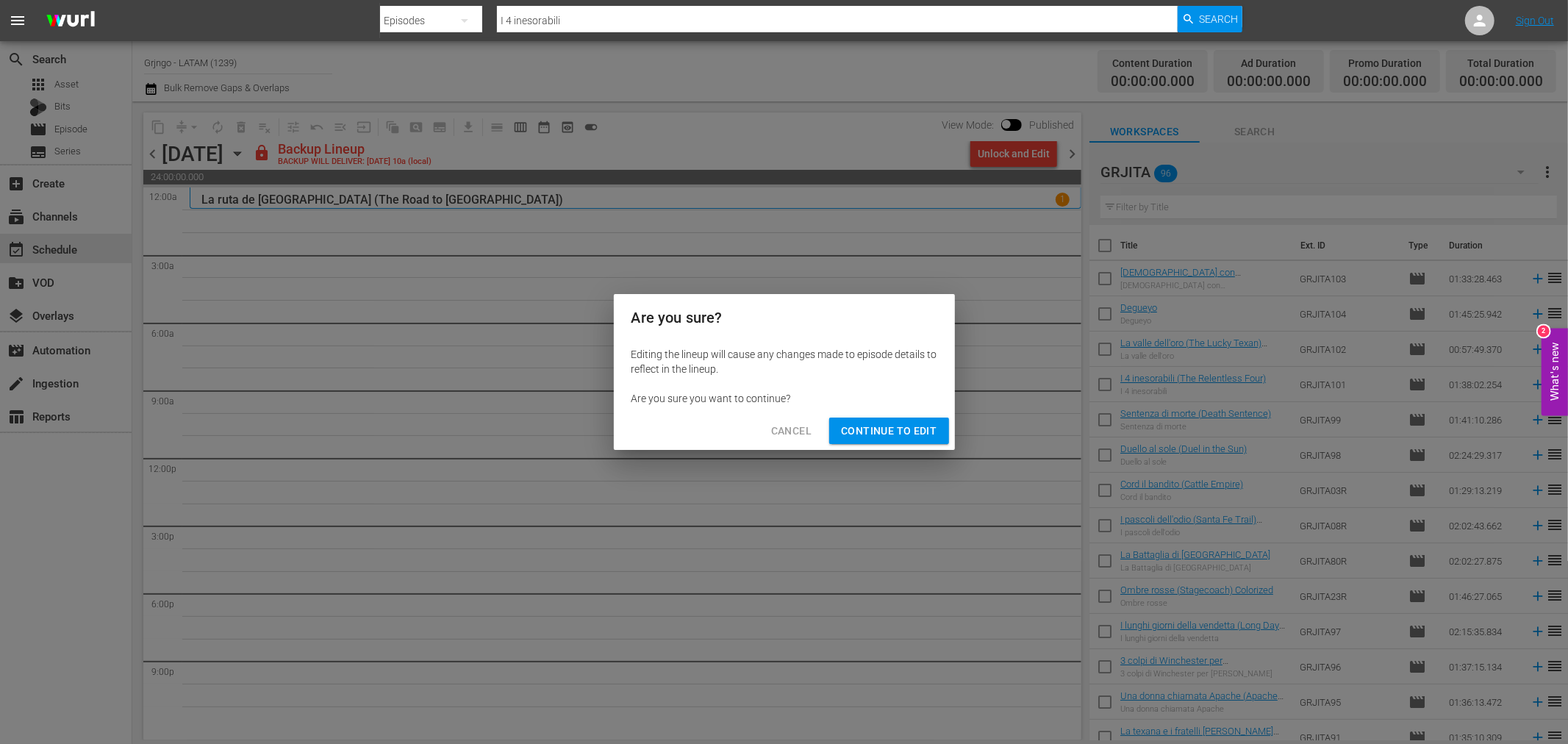
click at [899, 427] on span "Continue to Edit" at bounding box center [889, 431] width 96 height 18
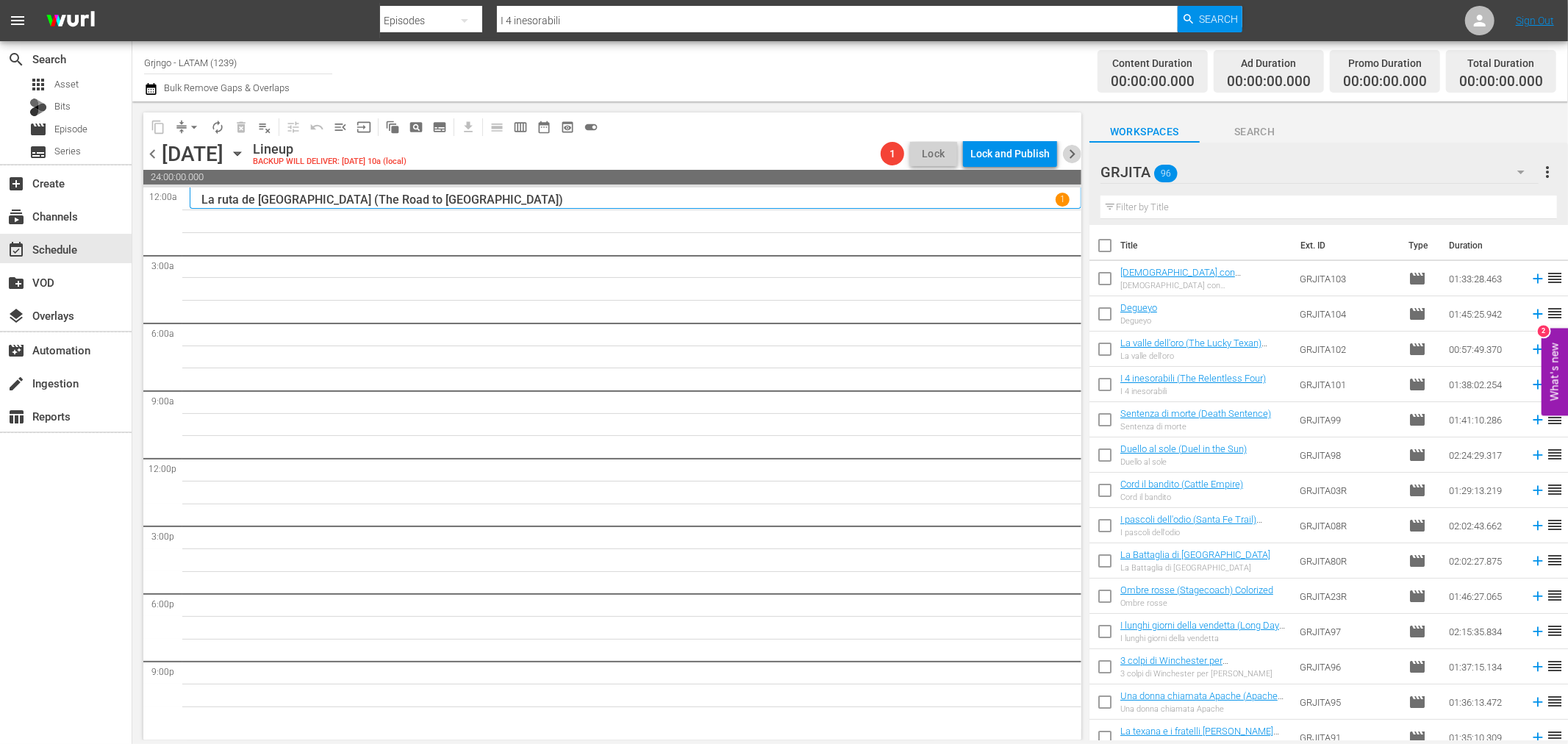
click at [1075, 147] on span "chevron_right" at bounding box center [1072, 154] width 18 height 18
click at [151, 151] on span "chevron_left" at bounding box center [152, 154] width 18 height 18
